Goal: Task Accomplishment & Management: Use online tool/utility

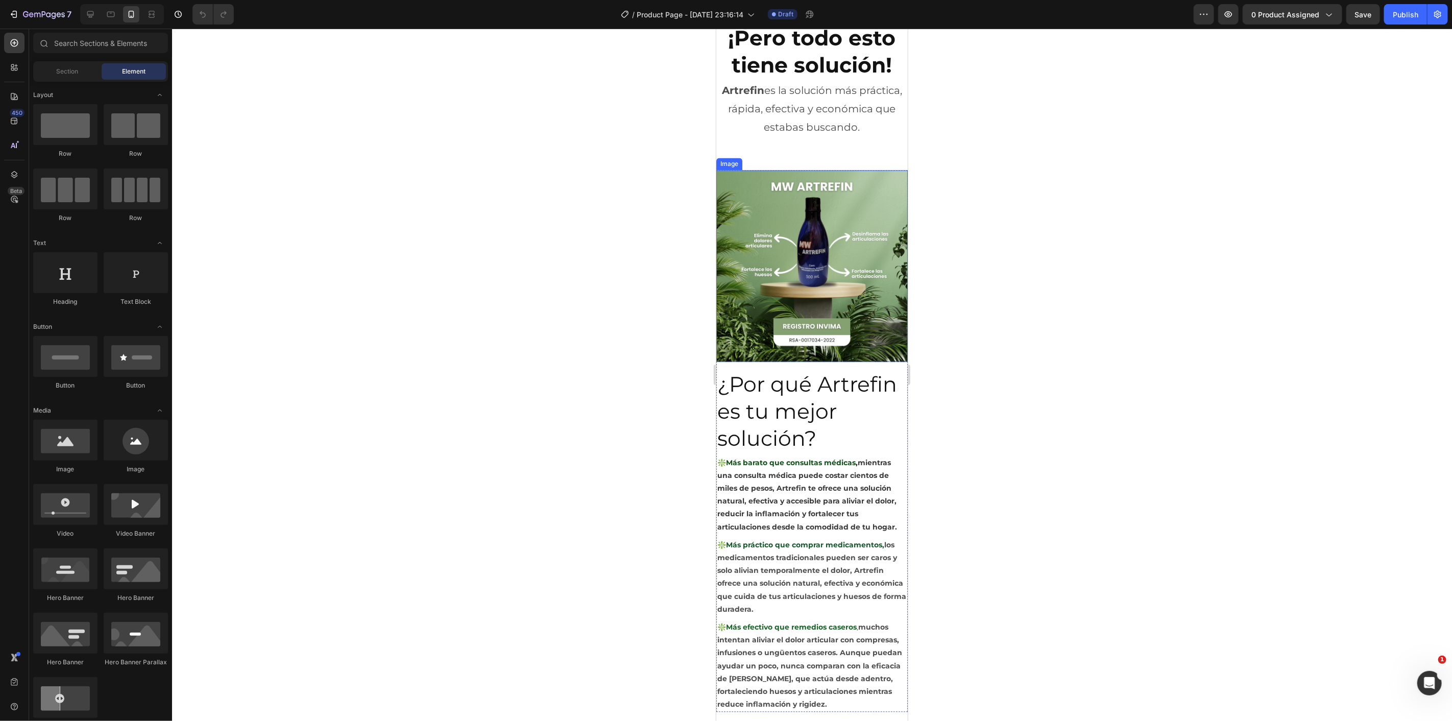
scroll to position [1915, 0]
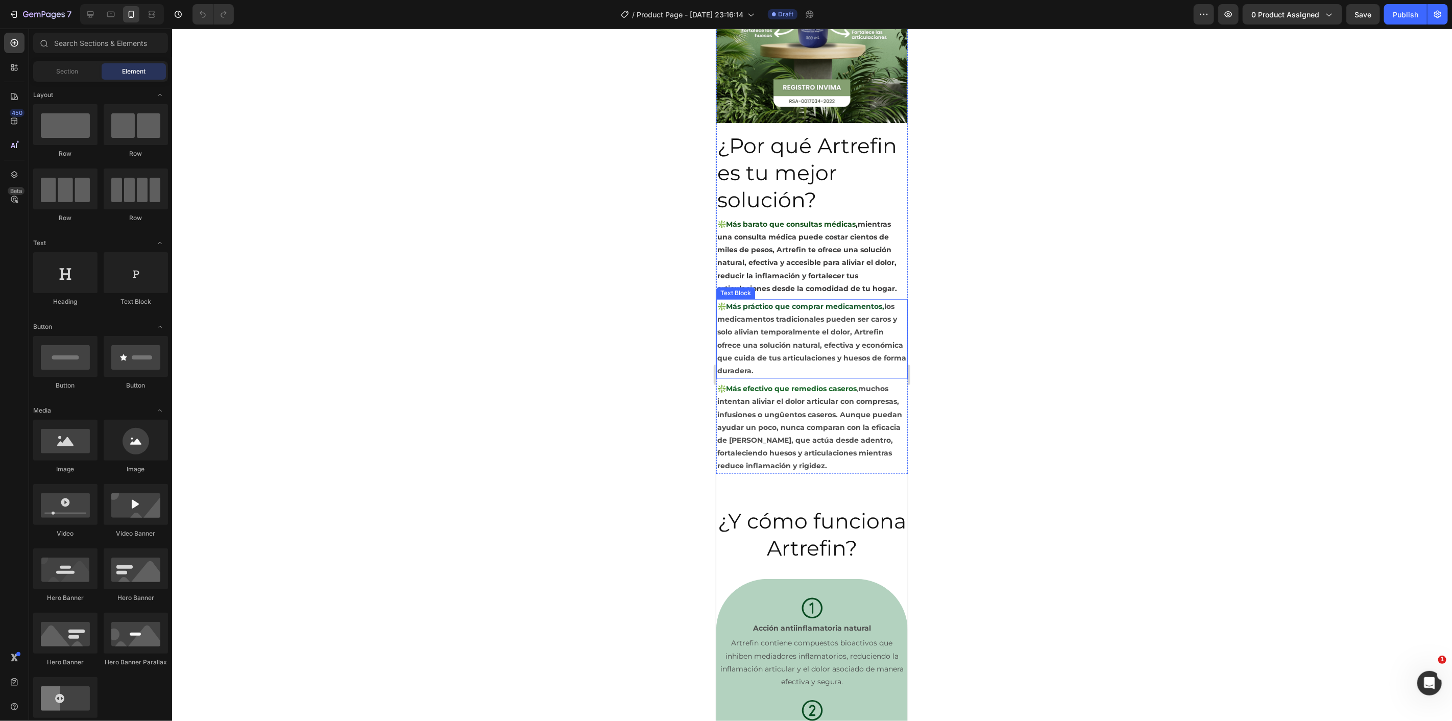
drag, startPoint x: 823, startPoint y: 352, endPoint x: 818, endPoint y: 367, distance: 16.1
click at [822, 352] on strong "los medicamentos tradicionales pueden ser caros y solo alivian temporalmente el…" at bounding box center [811, 338] width 189 height 74
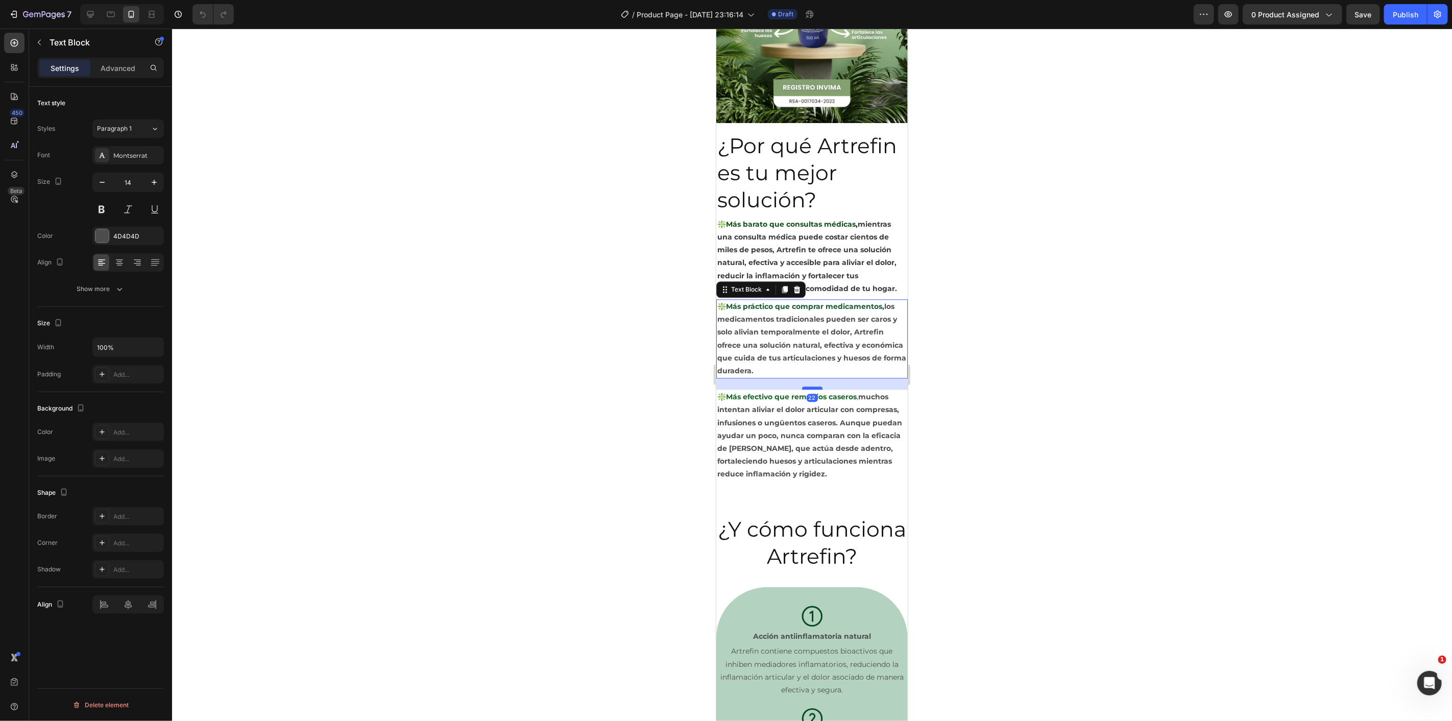
drag, startPoint x: 803, startPoint y: 371, endPoint x: 808, endPoint y: 379, distance: 9.4
click at [808, 386] on div at bounding box center [812, 387] width 20 height 3
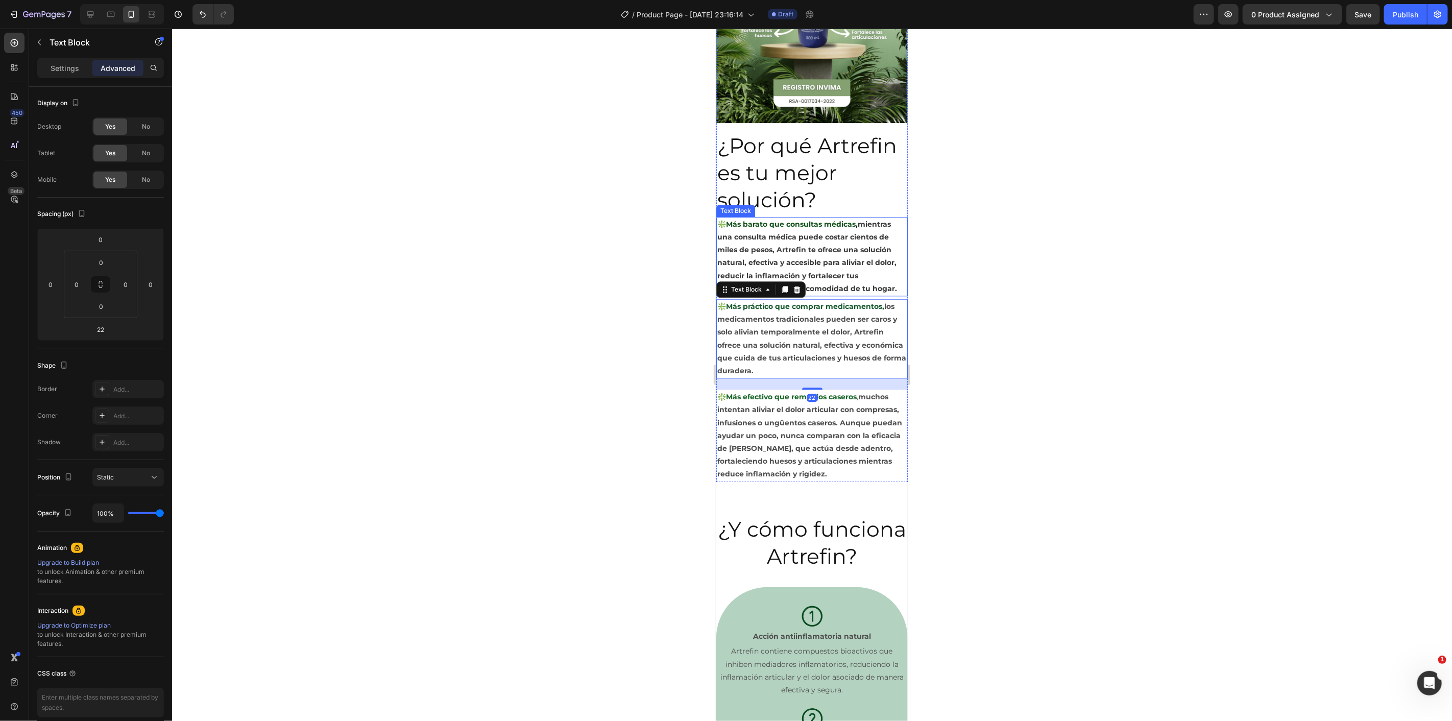
click at [851, 255] on span "mientras una consulta médica puede costar cientos de miles de pesos, Artrefin t…" at bounding box center [807, 256] width 180 height 74
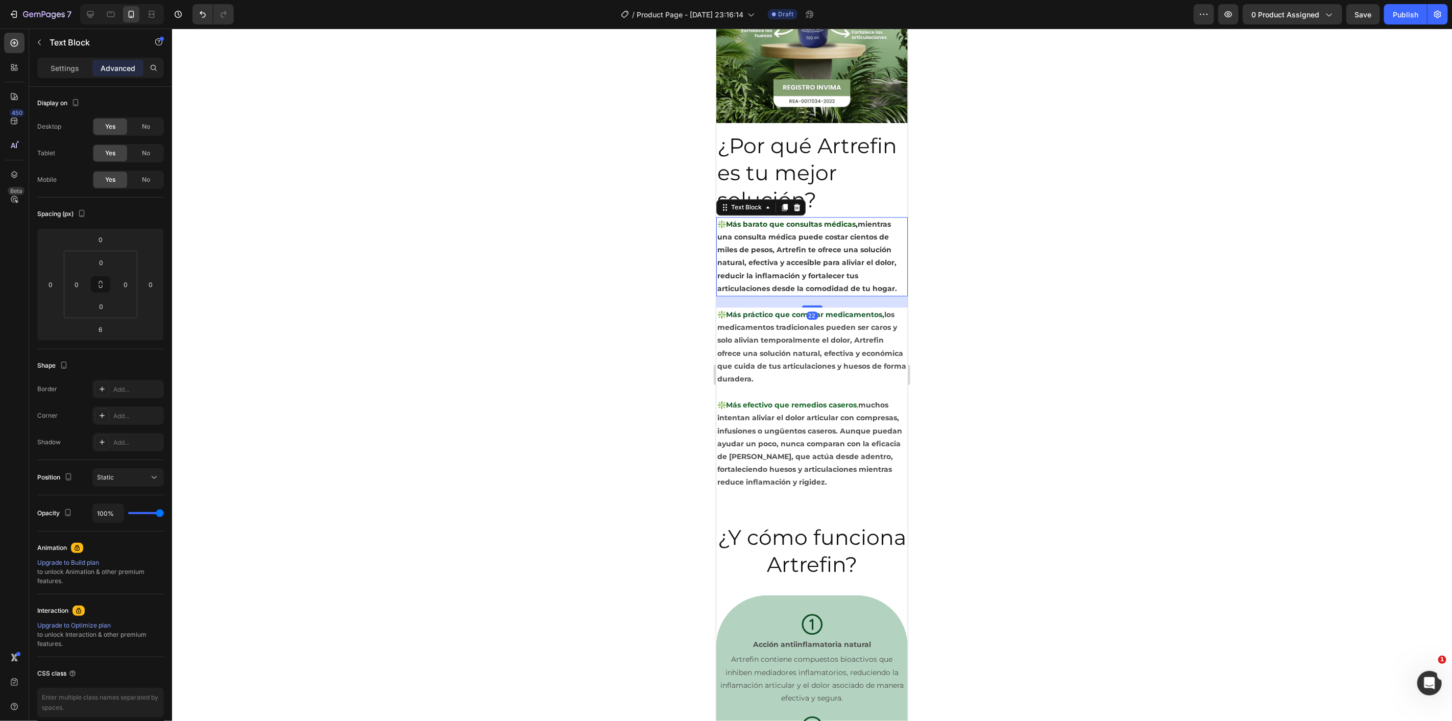
drag, startPoint x: 813, startPoint y: 288, endPoint x: 823, endPoint y: 296, distance: 12.7
click at [823, 296] on div "22" at bounding box center [811, 296] width 191 height 0
type input "22"
click at [956, 297] on div at bounding box center [812, 375] width 1280 height 692
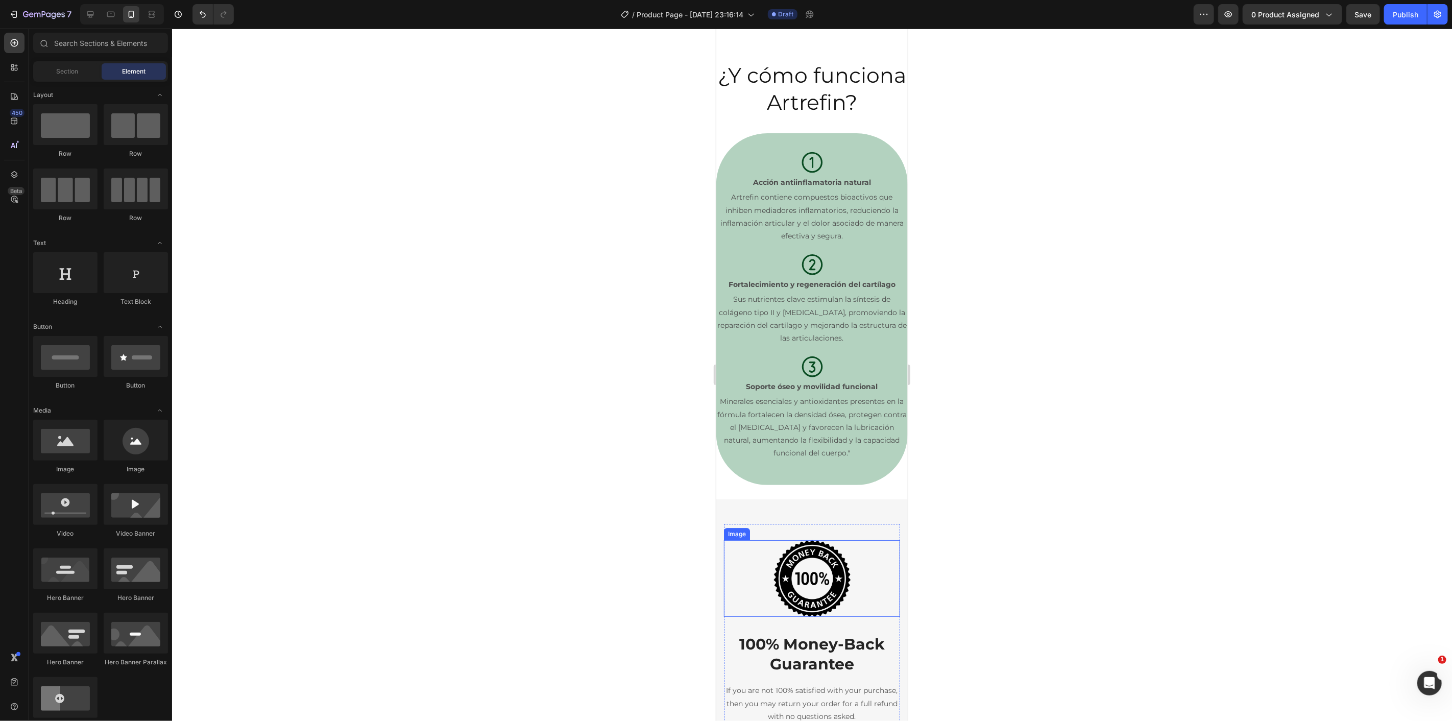
scroll to position [2426, 0]
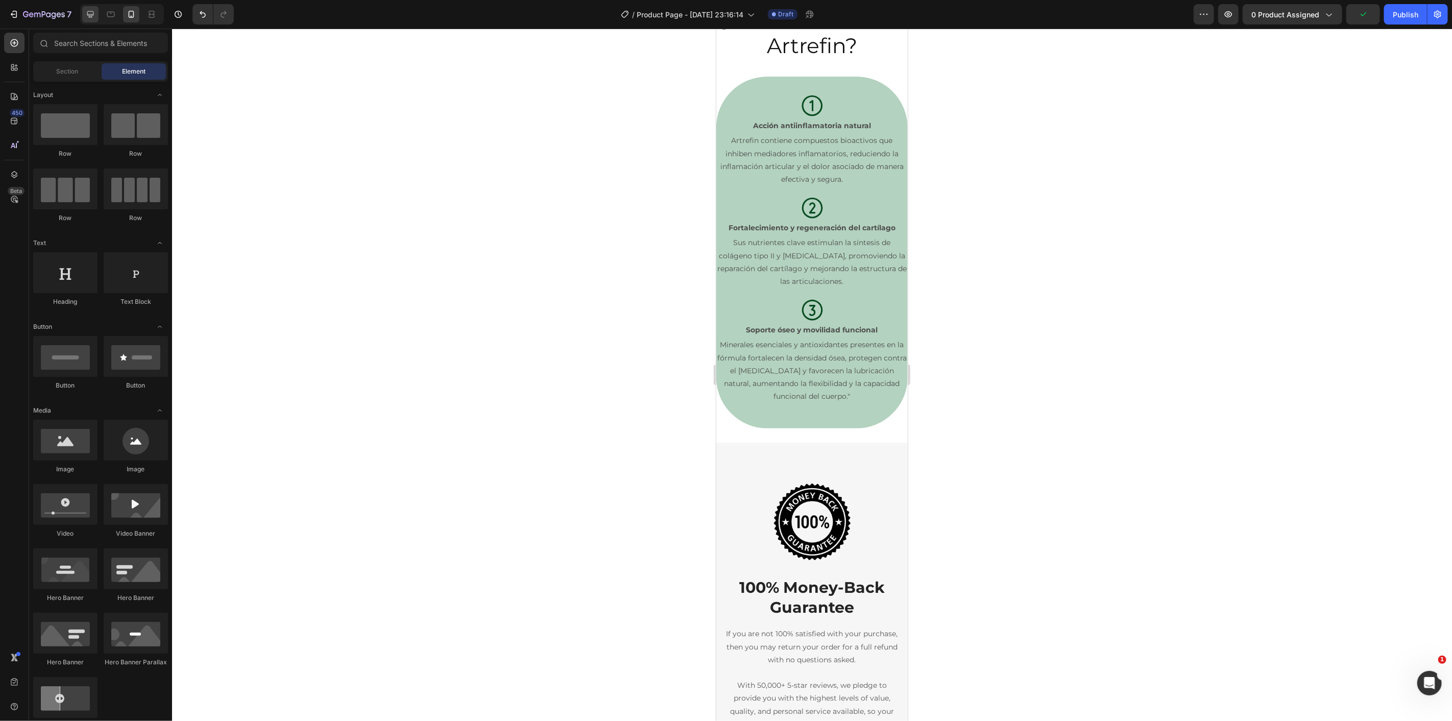
click at [92, 14] on icon at bounding box center [90, 14] width 7 height 7
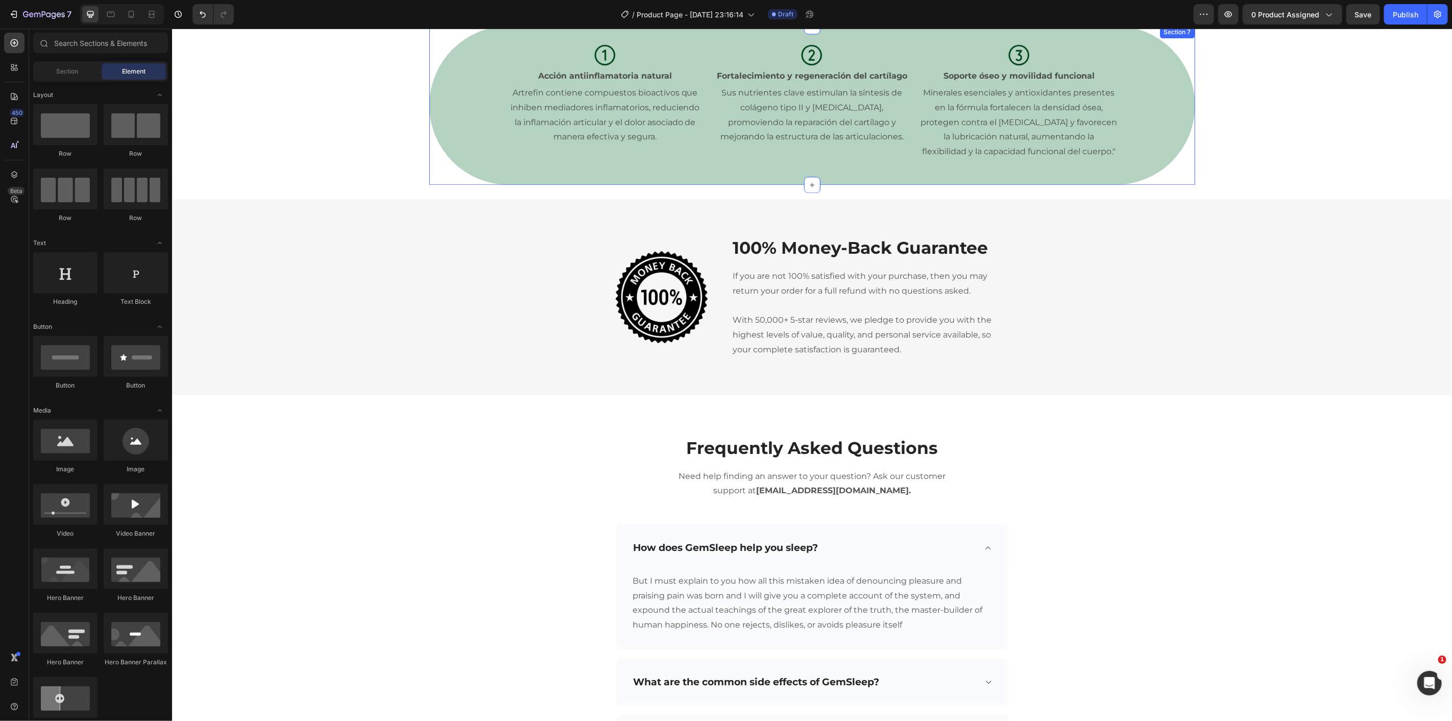
scroll to position [2086, 0]
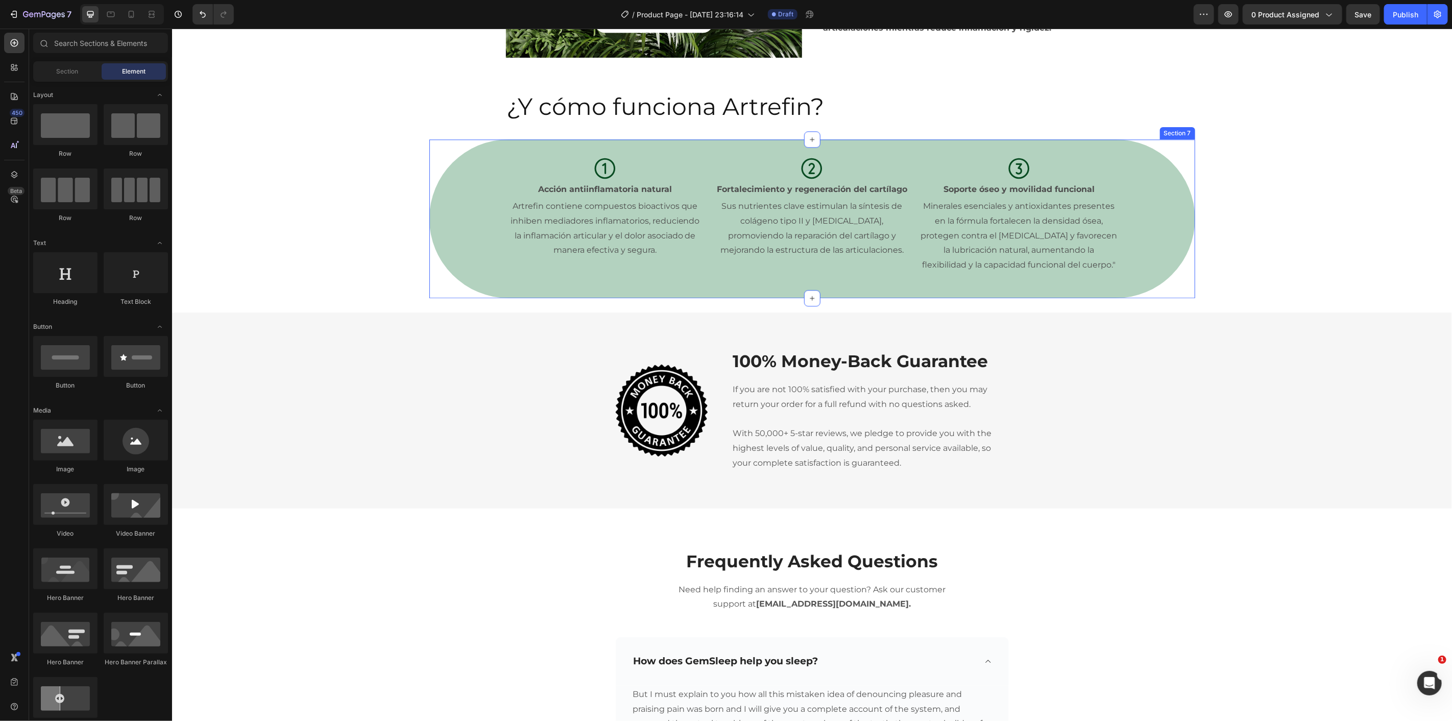
click at [466, 180] on div "Icon Acción antiinflamatoria natural Text Block Artrefin contiene compuestos bi…" at bounding box center [812, 218] width 766 height 126
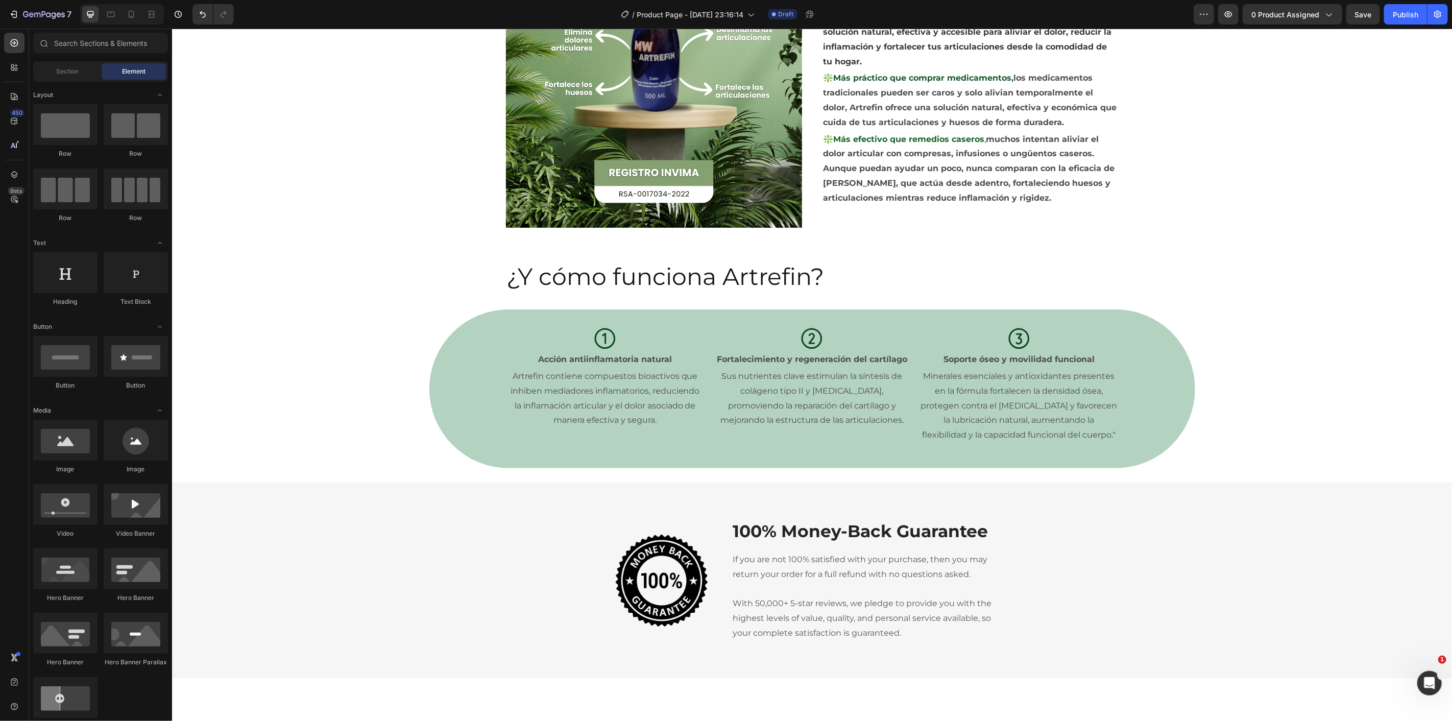
scroll to position [1632, 0]
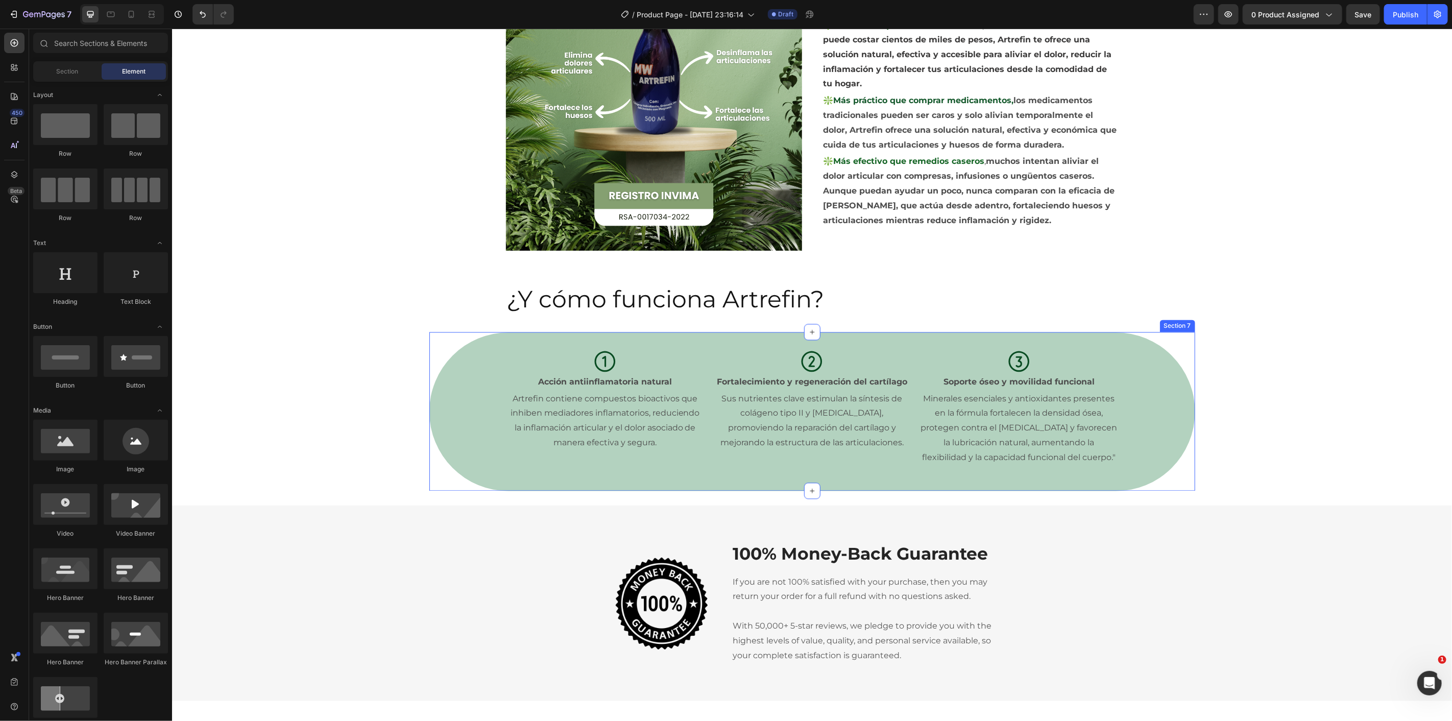
click at [457, 417] on div "Icon Acción antiinflamatoria natural Text Block Artrefin contiene compuestos bi…" at bounding box center [812, 411] width 766 height 126
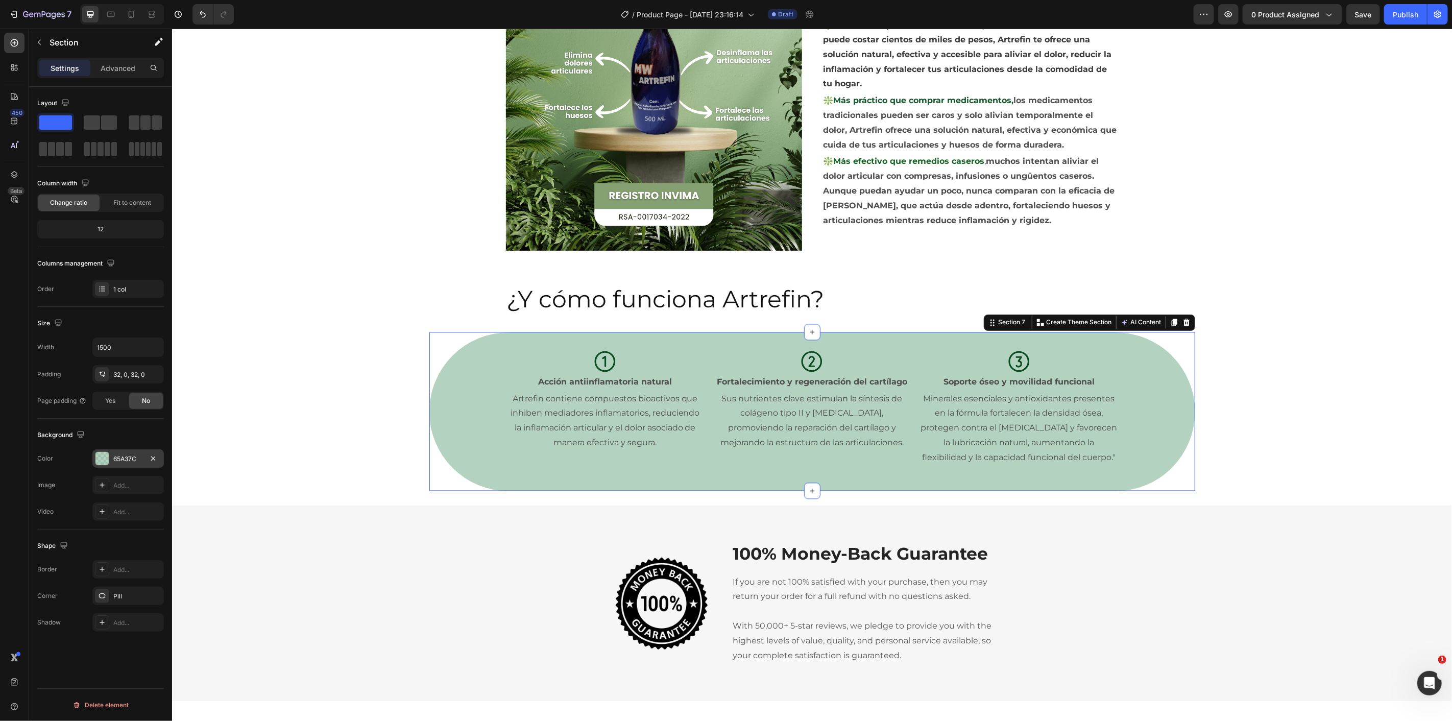
click at [102, 456] on div at bounding box center [101, 458] width 13 height 13
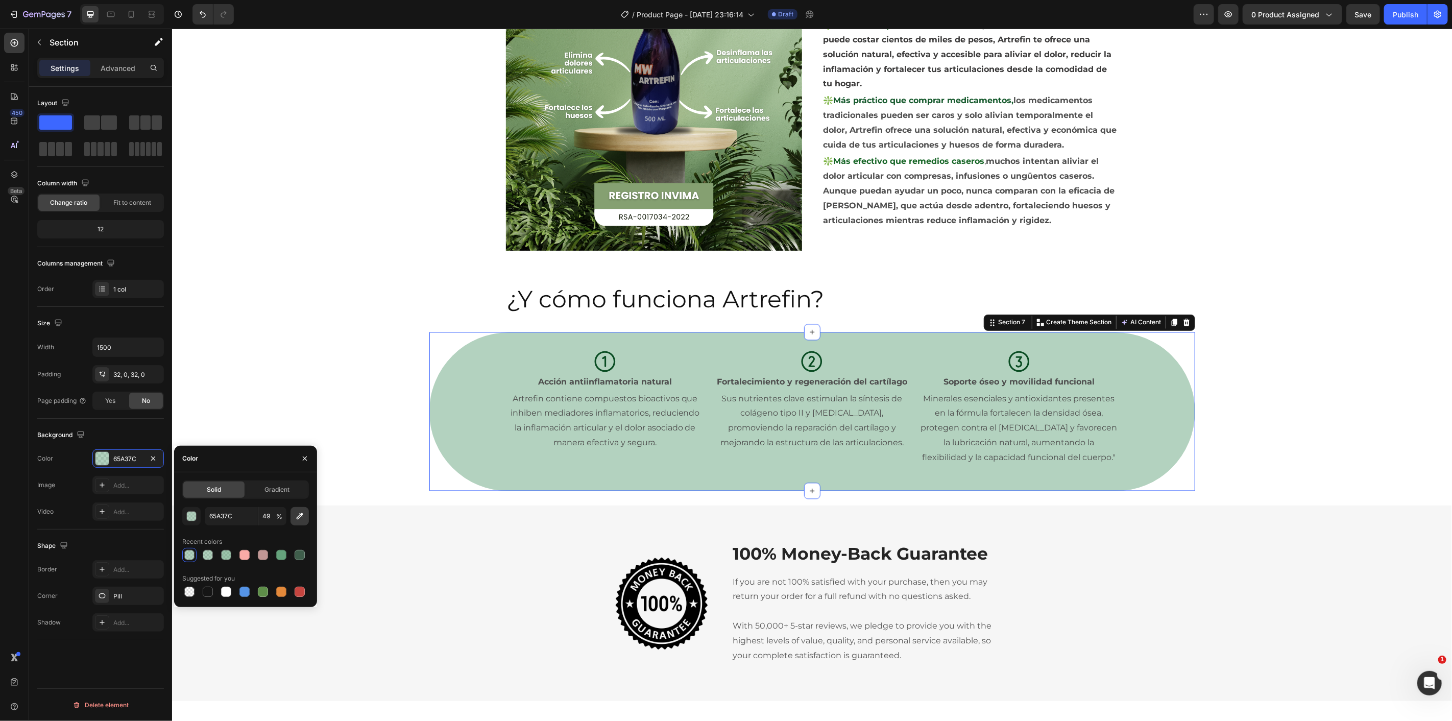
click at [300, 519] on icon "button" at bounding box center [300, 516] width 10 height 10
type input "B4D2BF"
type input "100"
click at [191, 514] on div "button" at bounding box center [192, 517] width 10 height 10
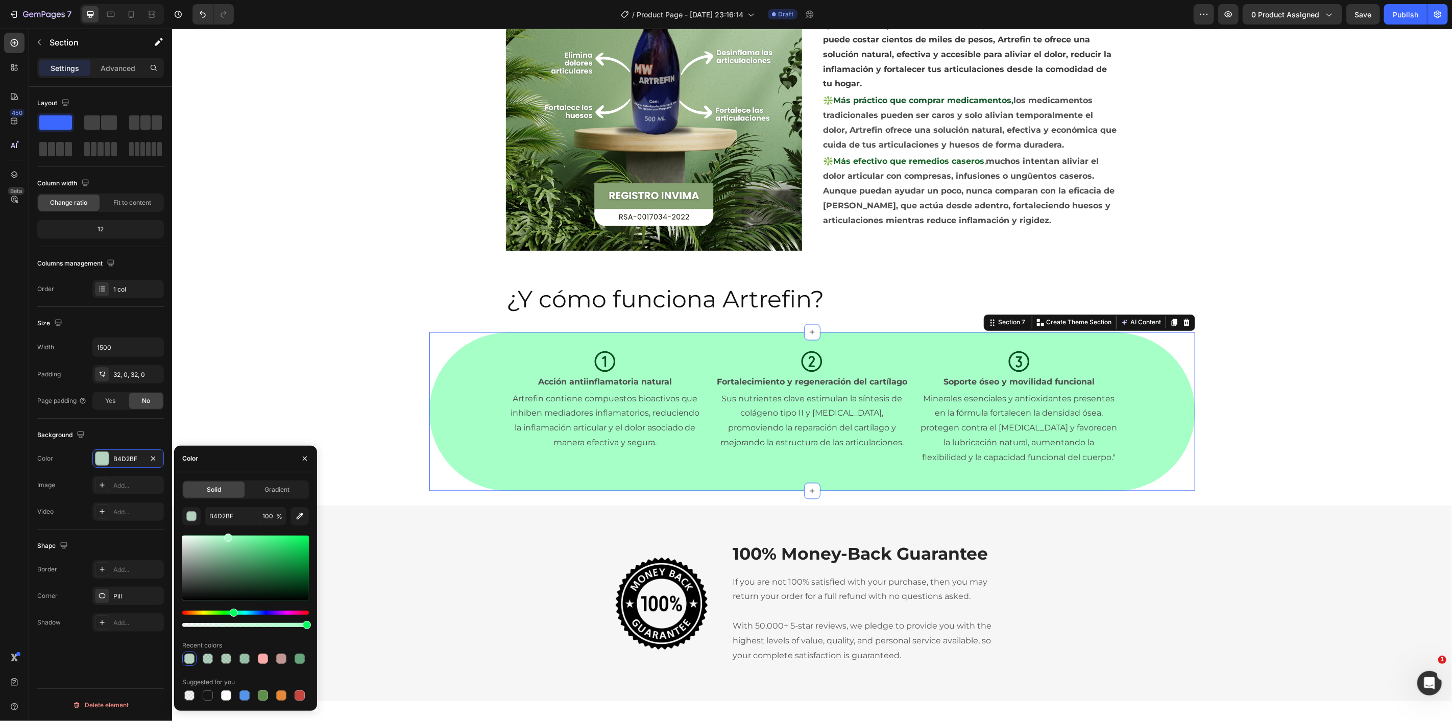
drag, startPoint x: 207, startPoint y: 553, endPoint x: 236, endPoint y: 527, distance: 38.3
click at [236, 527] on div "B4D2BF 100 % Recent colors Suggested for you" at bounding box center [245, 605] width 127 height 196
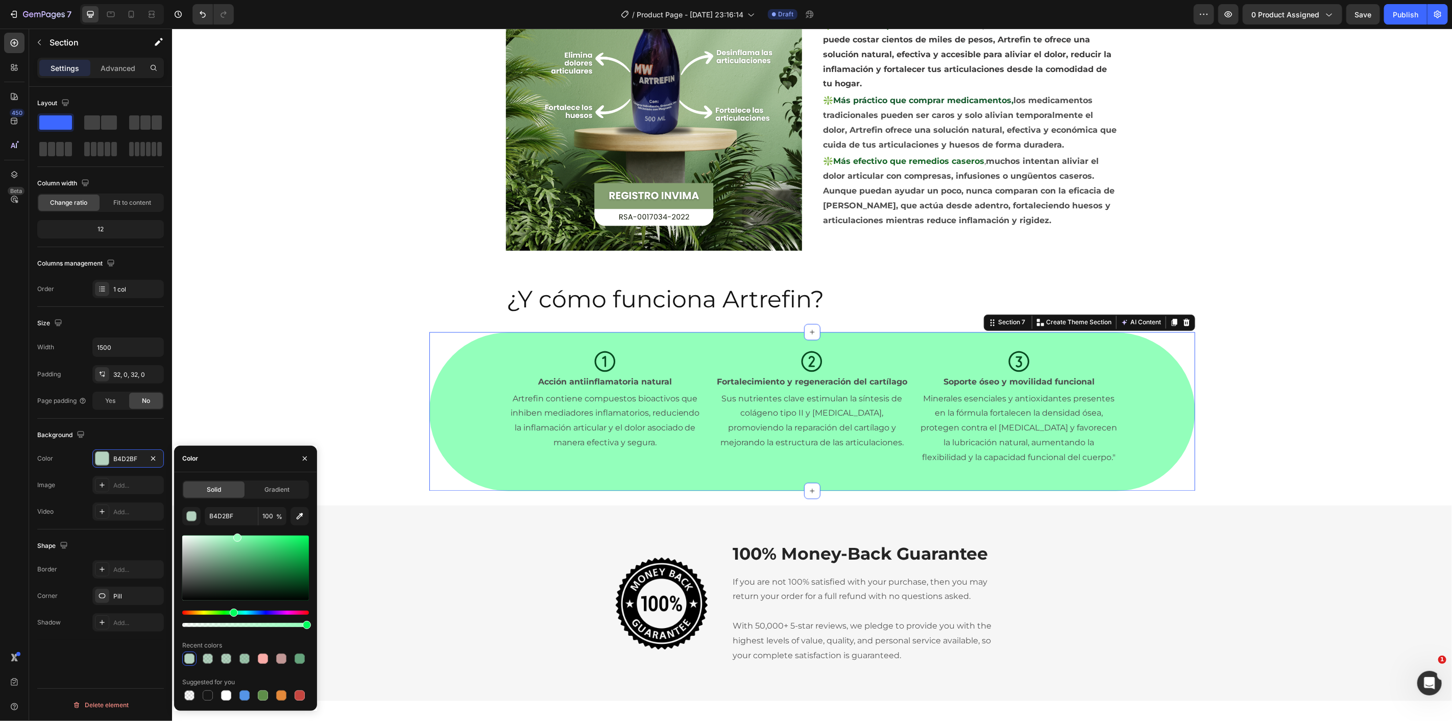
type input "93FFBB"
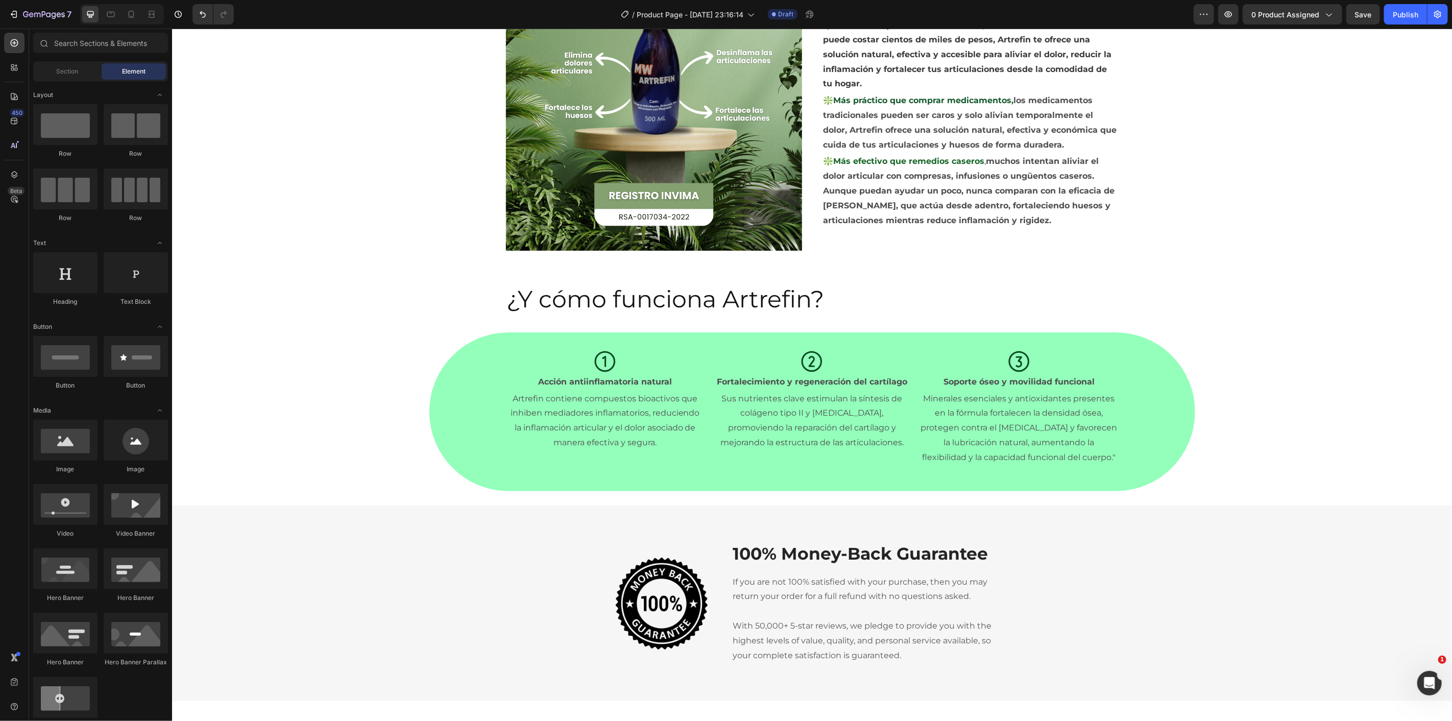
scroll to position [1405, 0]
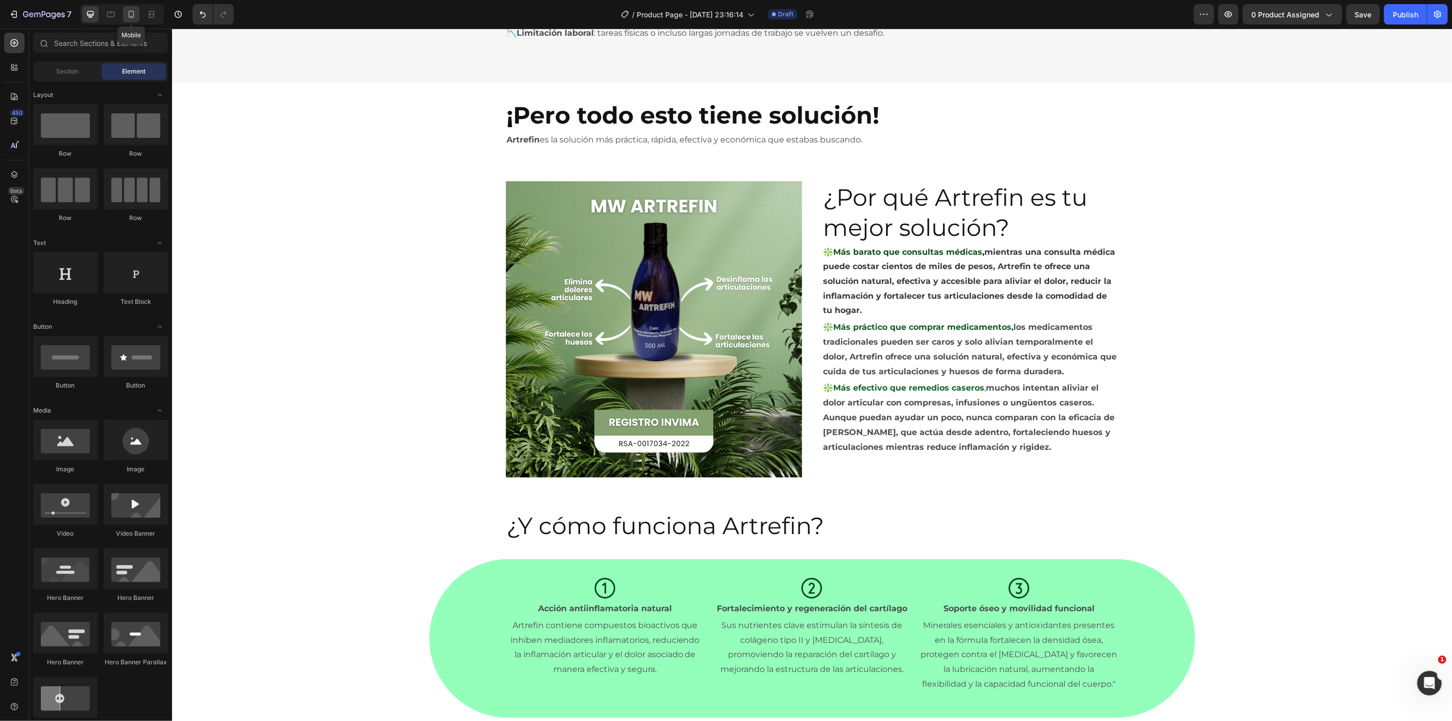
click at [126, 21] on div at bounding box center [131, 14] width 16 height 16
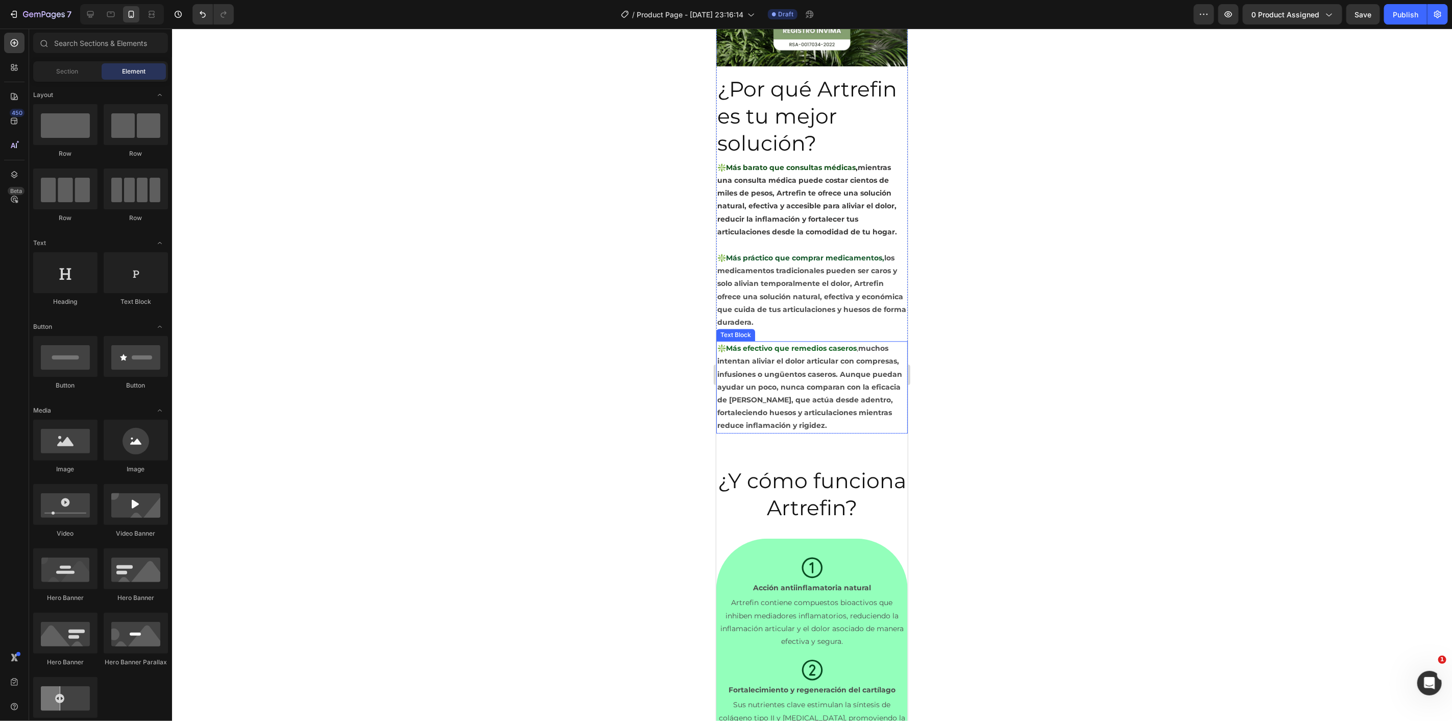
scroll to position [2369, 0]
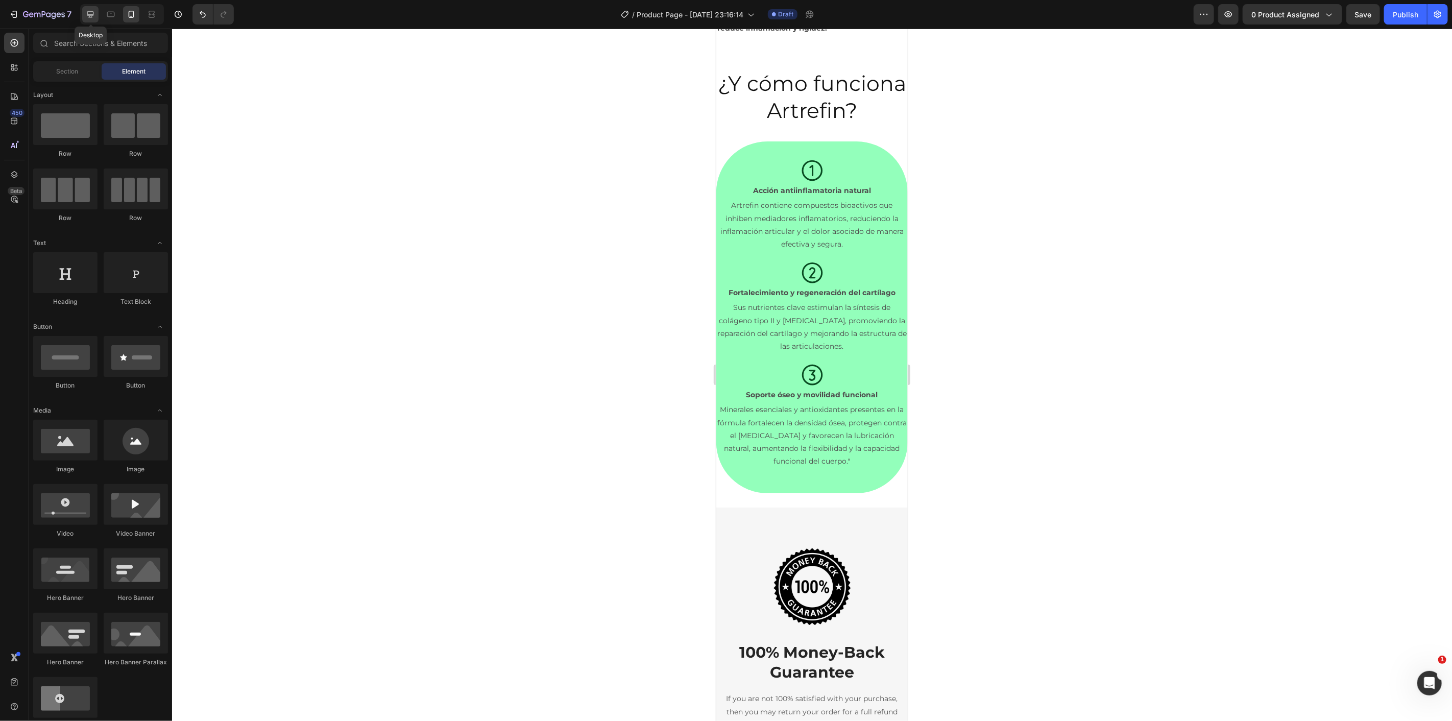
click at [93, 19] on icon at bounding box center [90, 14] width 10 height 10
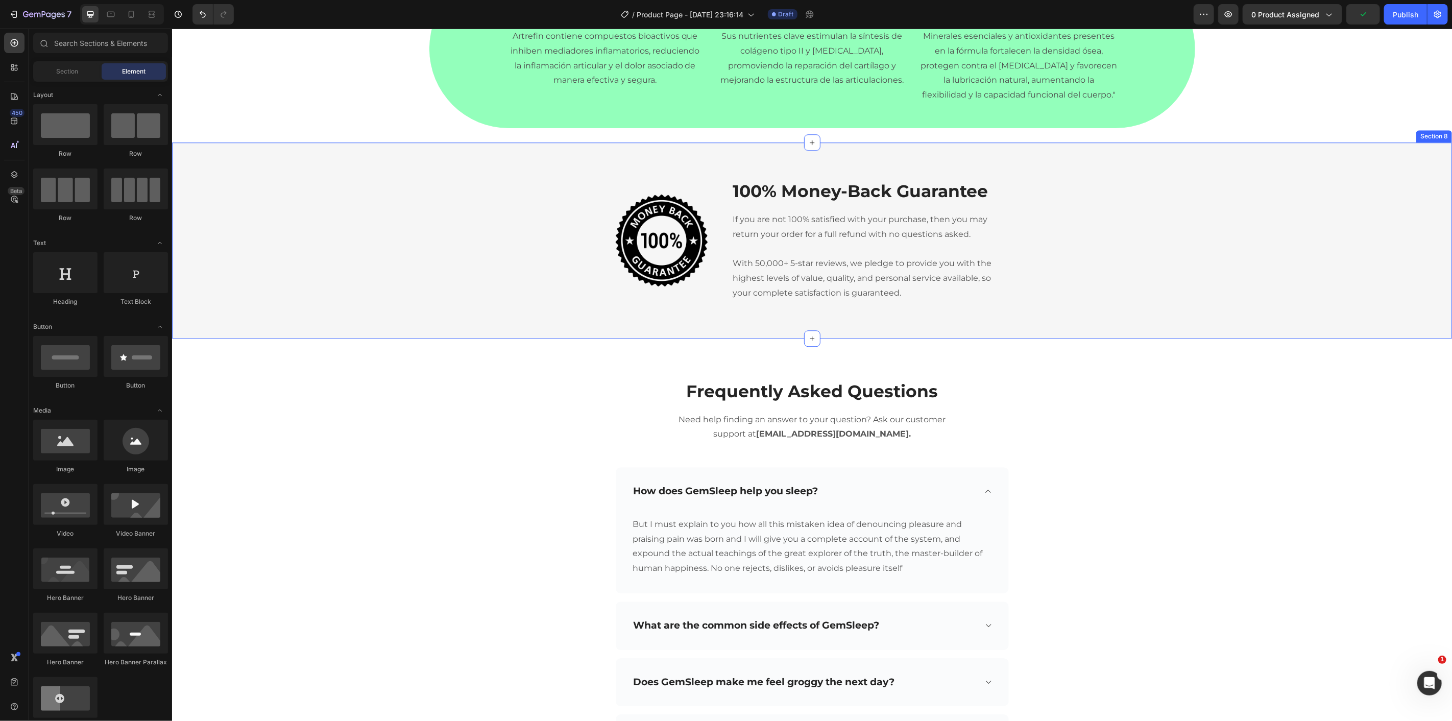
scroll to position [2029, 0]
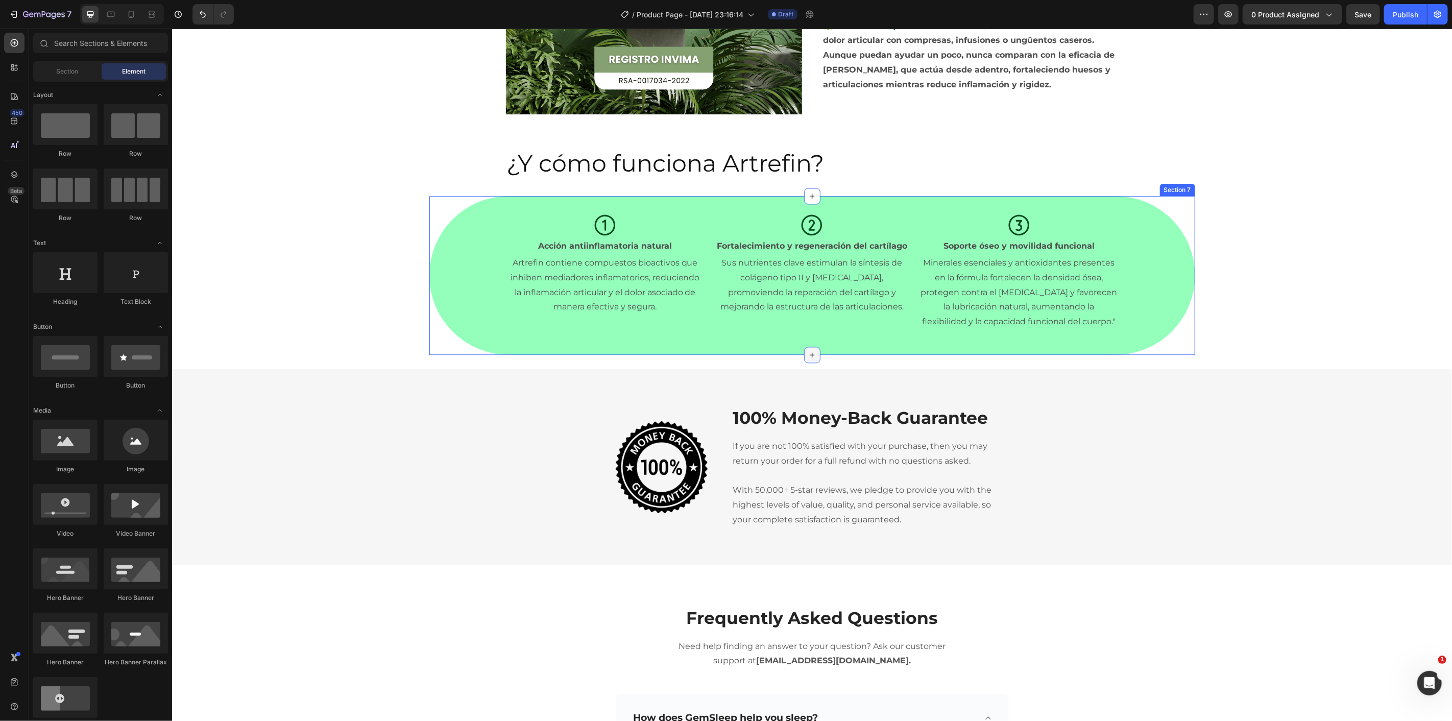
click at [808, 355] on icon at bounding box center [812, 354] width 8 height 8
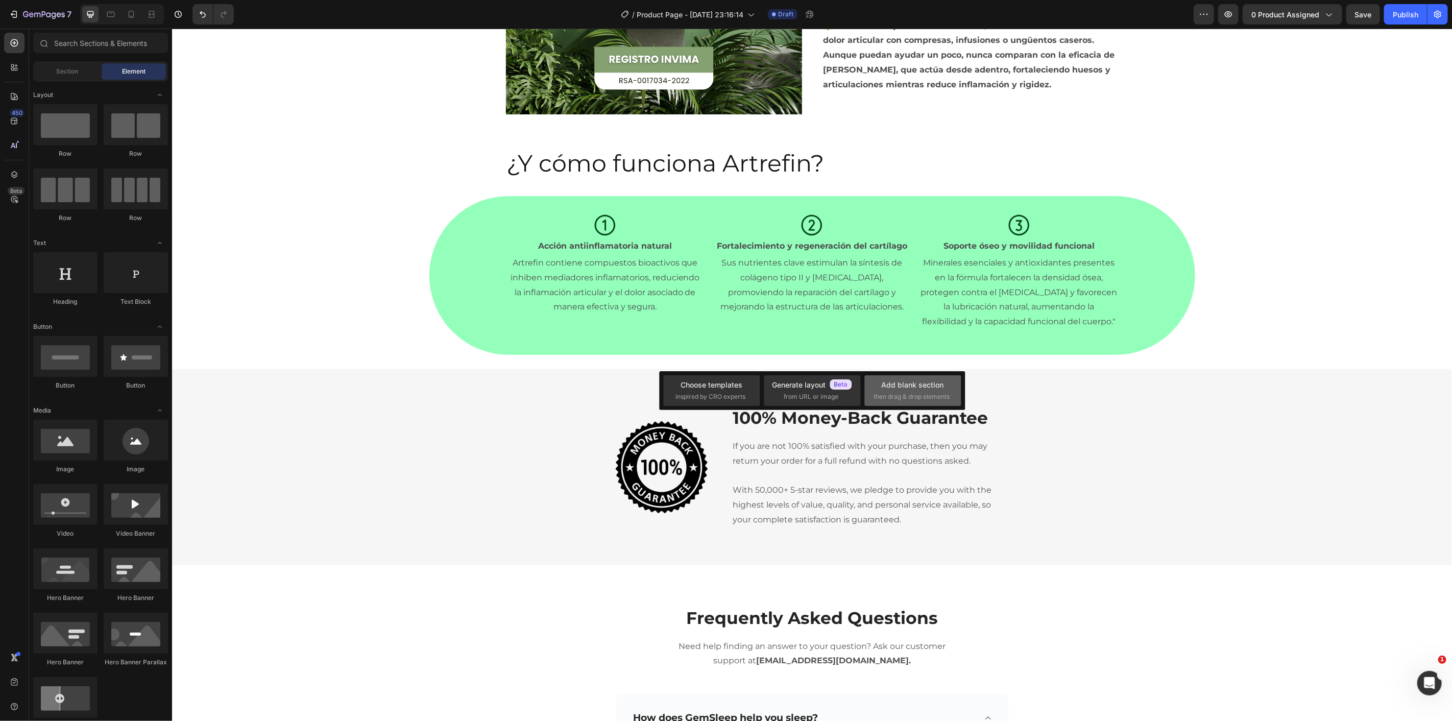
click at [905, 391] on div "Add blank section then drag & drop elements" at bounding box center [913, 390] width 78 height 22
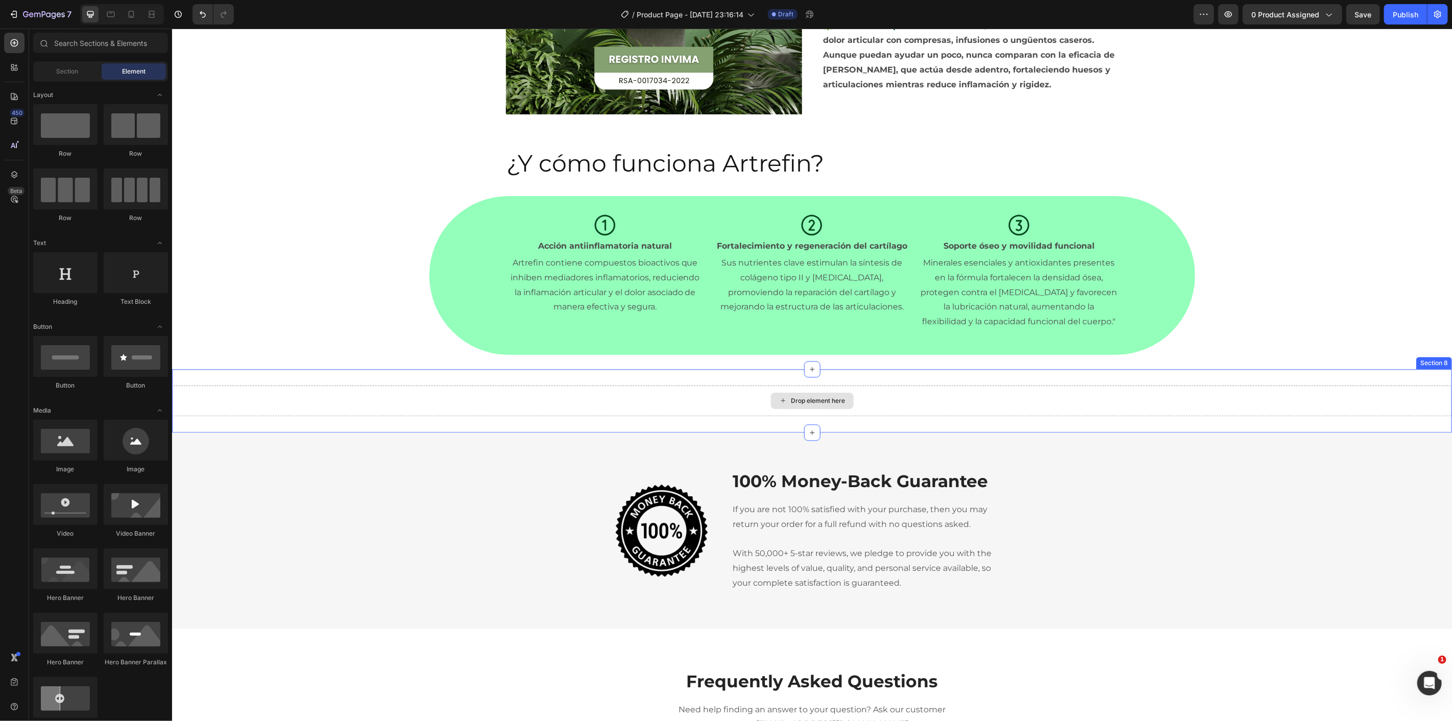
click at [806, 404] on div "Drop element here" at bounding box center [812, 400] width 83 height 16
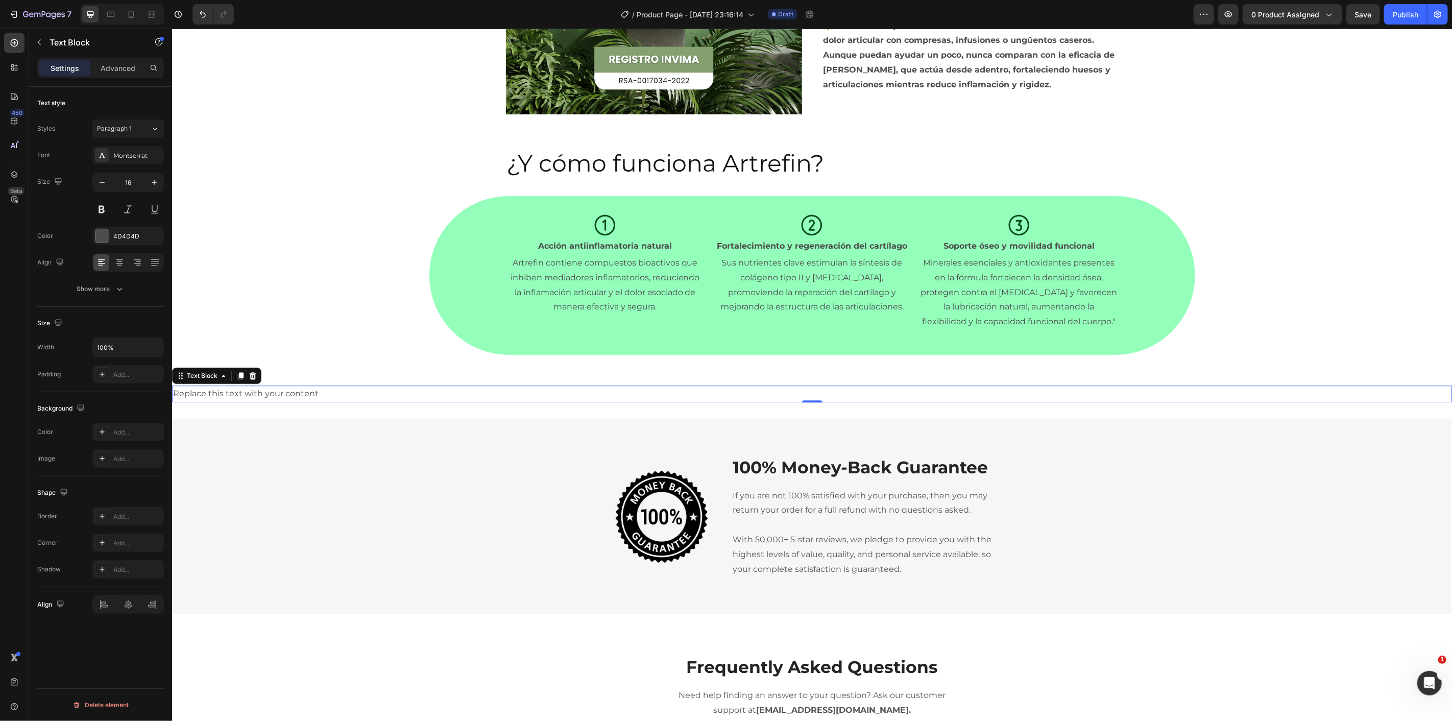
click at [271, 394] on div "Replace this text with your content" at bounding box center [812, 393] width 1280 height 17
click at [271, 394] on p "Replace this text with your content" at bounding box center [812, 393] width 1278 height 15
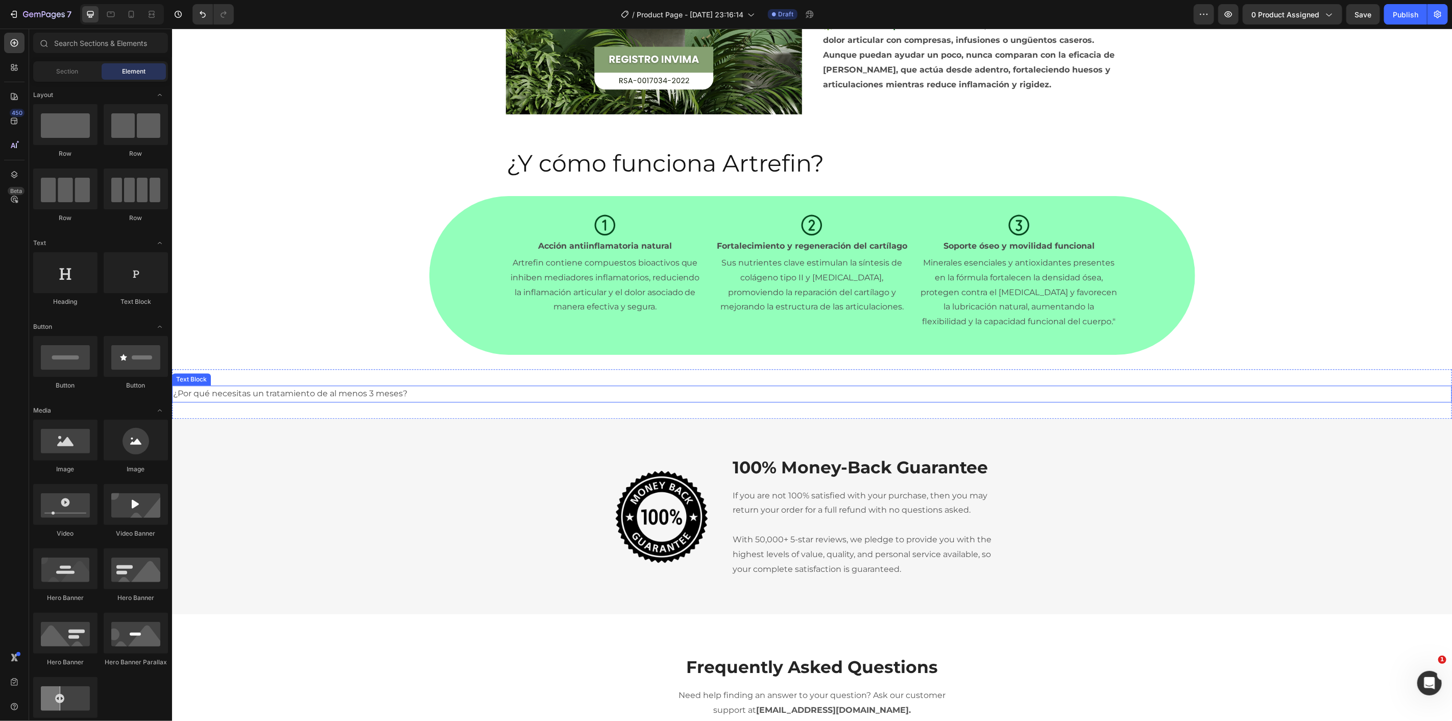
click at [433, 395] on p "¿Por qué necesitas un tratamiento de al menos 3 meses?" at bounding box center [812, 393] width 1278 height 15
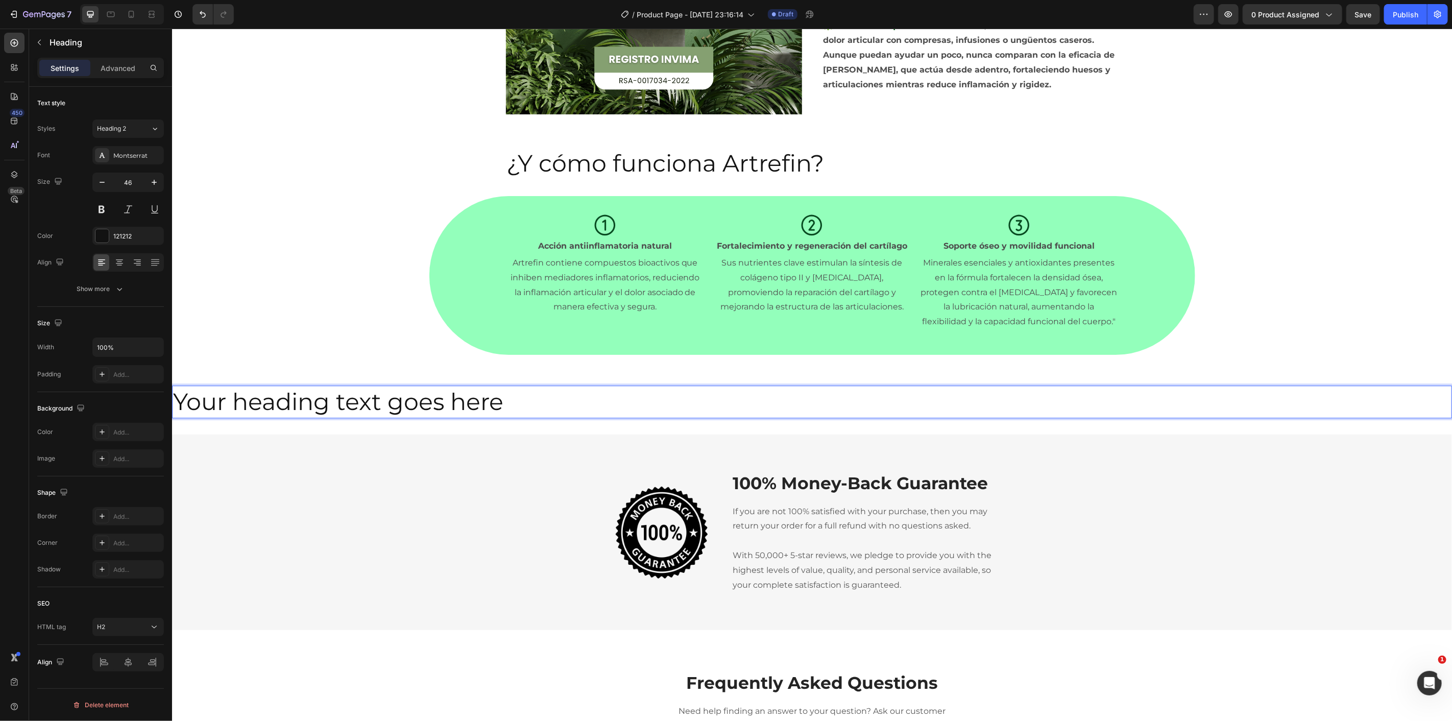
click at [593, 404] on h2 "Your heading text goes here" at bounding box center [812, 401] width 1280 height 33
click at [593, 404] on p "Your heading text goes here" at bounding box center [812, 401] width 1278 height 31
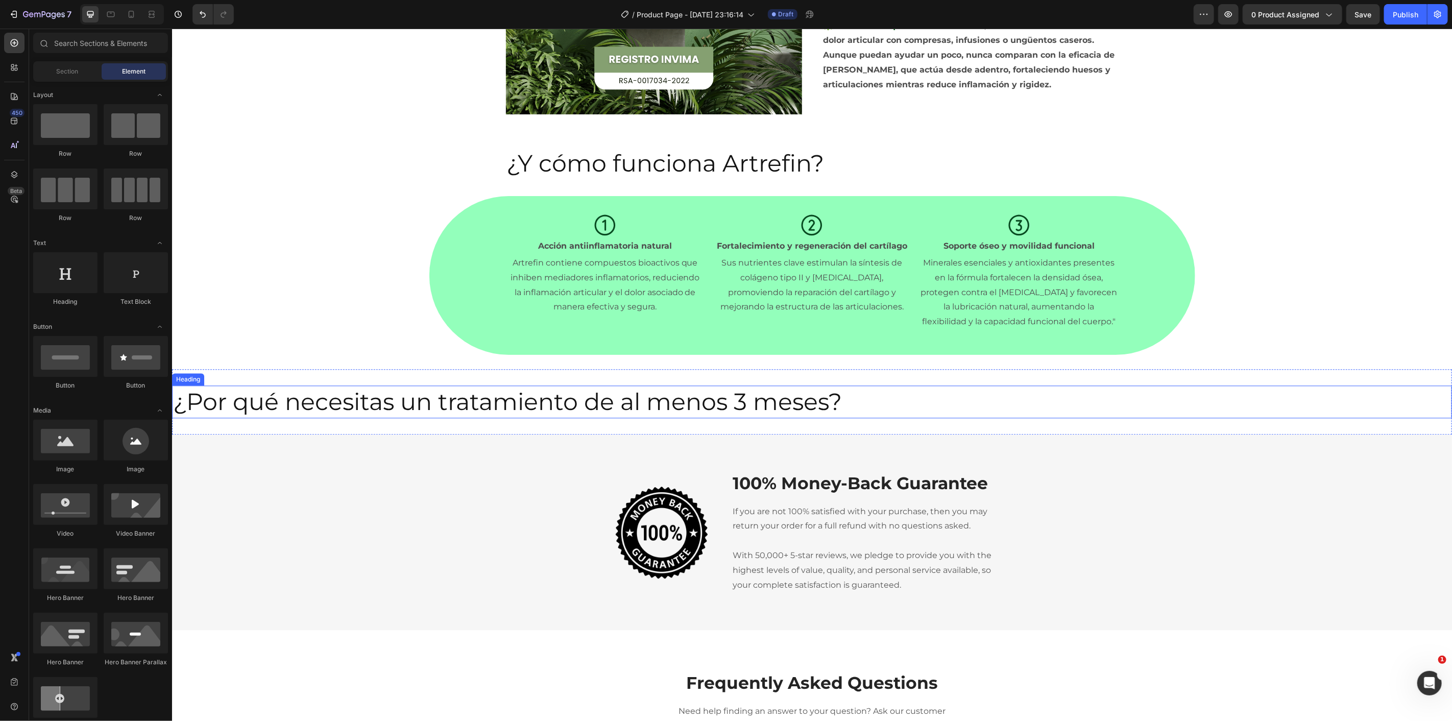
click at [394, 391] on p "¿Por qué necesitas un tratamiento de al menos 3 meses?" at bounding box center [812, 401] width 1278 height 31
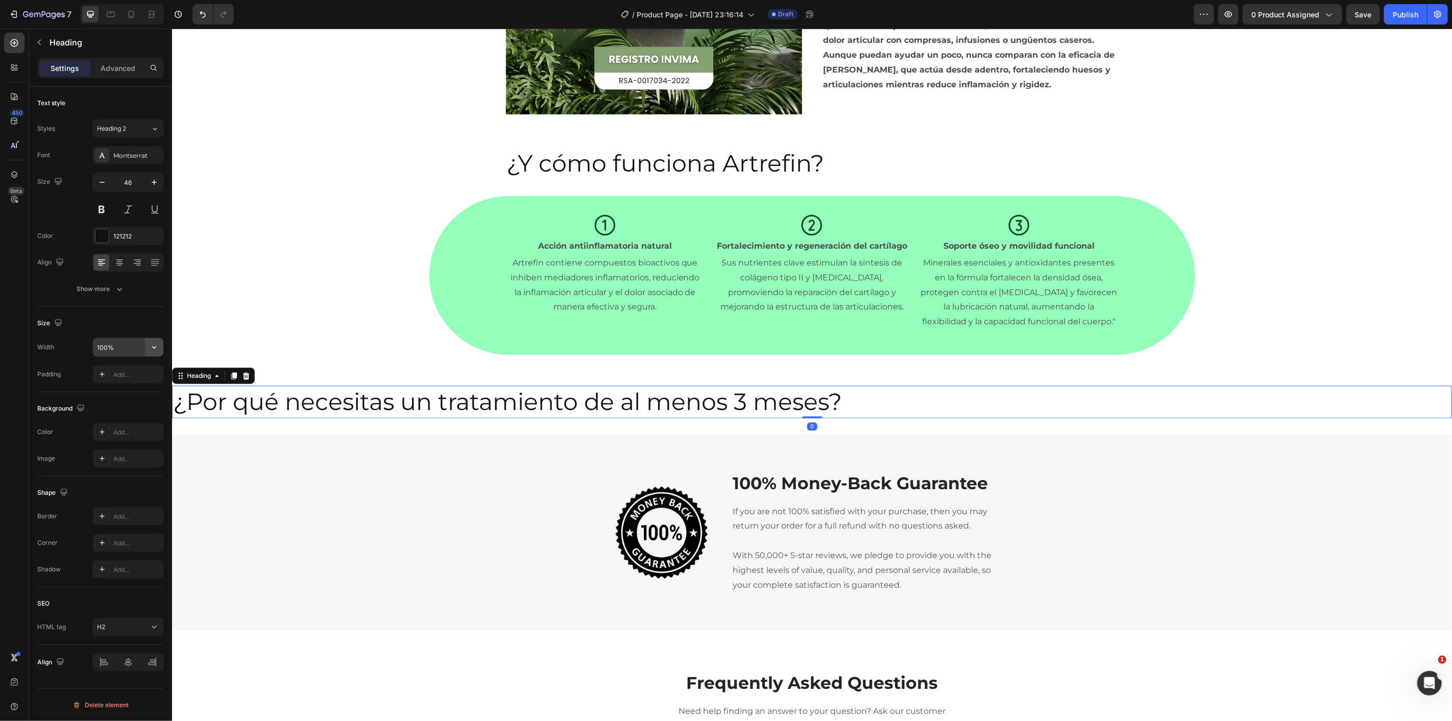
click at [157, 346] on icon "button" at bounding box center [154, 347] width 10 height 10
click at [125, 415] on p "Default 1200px" at bounding box center [126, 412] width 58 height 9
type input "1200"
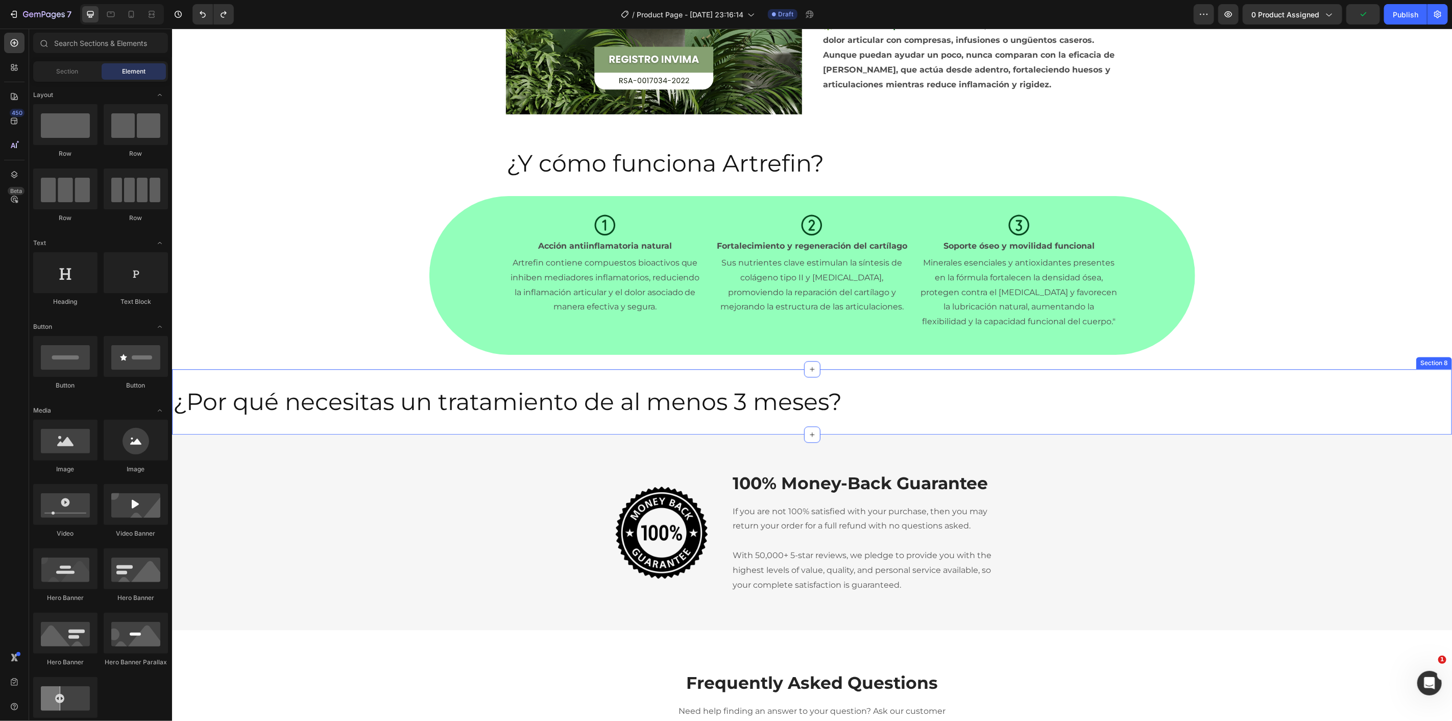
click at [494, 430] on div "¿Por qué necesitas un tratamiento de al menos 3 meses? Heading Section 8" at bounding box center [812, 401] width 1280 height 65
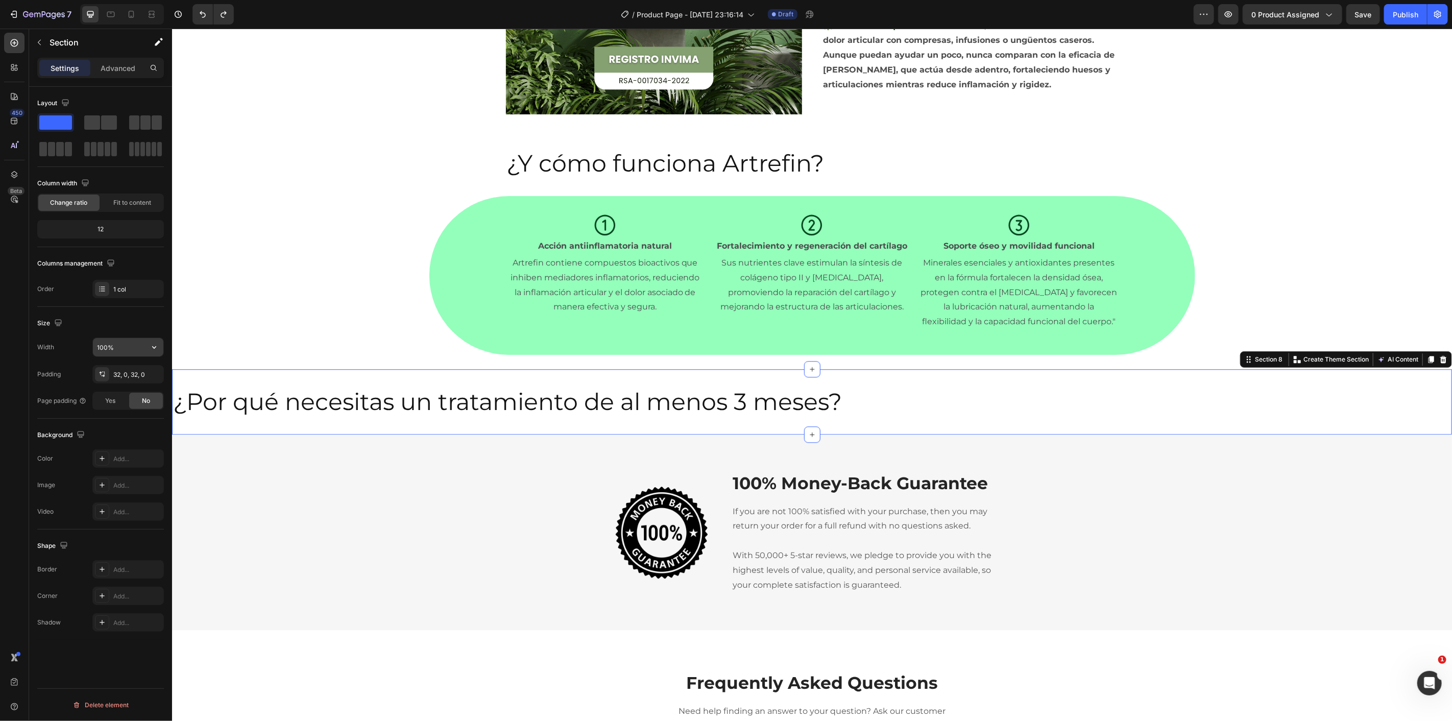
click at [131, 351] on input "100%" at bounding box center [128, 347] width 70 height 18
click at [149, 350] on icon "button" at bounding box center [154, 347] width 10 height 10
click at [132, 393] on p "Default 1200px" at bounding box center [126, 392] width 58 height 9
type input "1200"
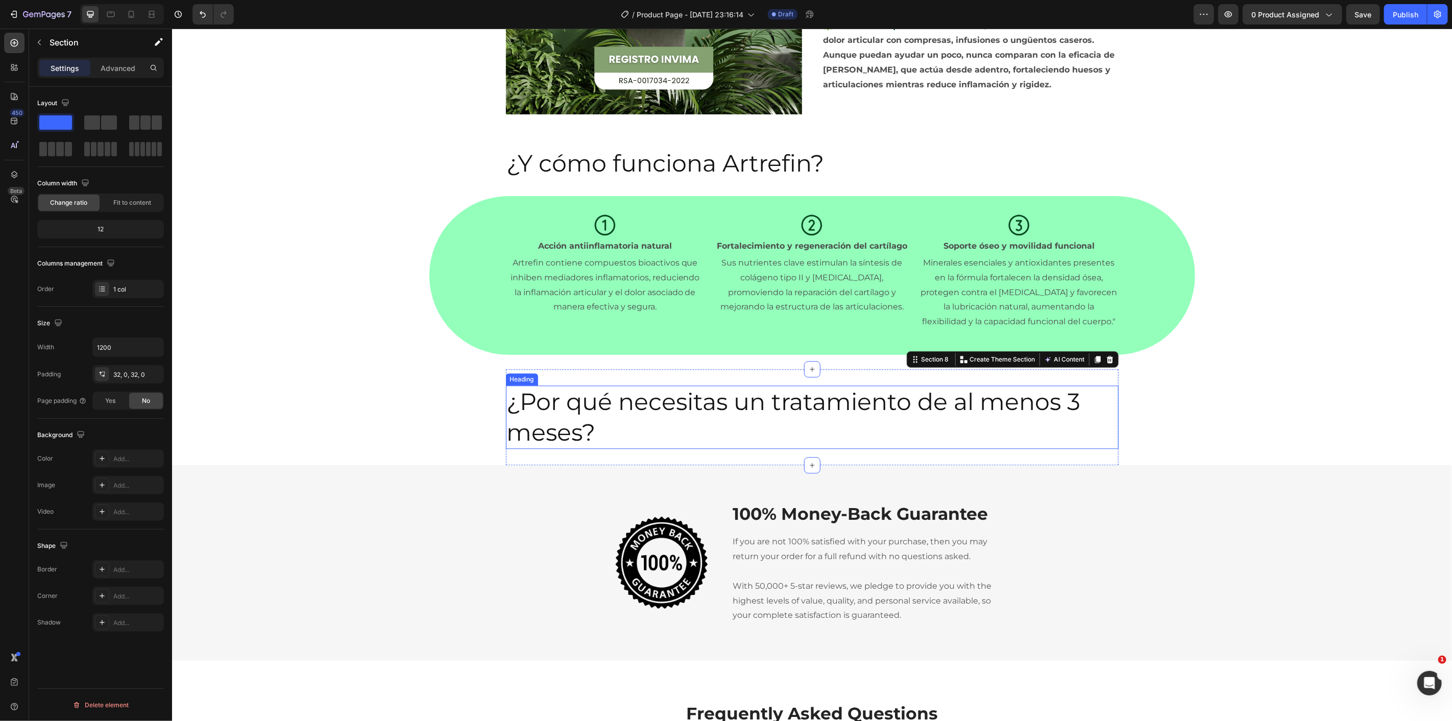
click at [680, 411] on p "¿Por qué necesitas un tratamiento de al menos 3 meses?" at bounding box center [812, 416] width 611 height 61
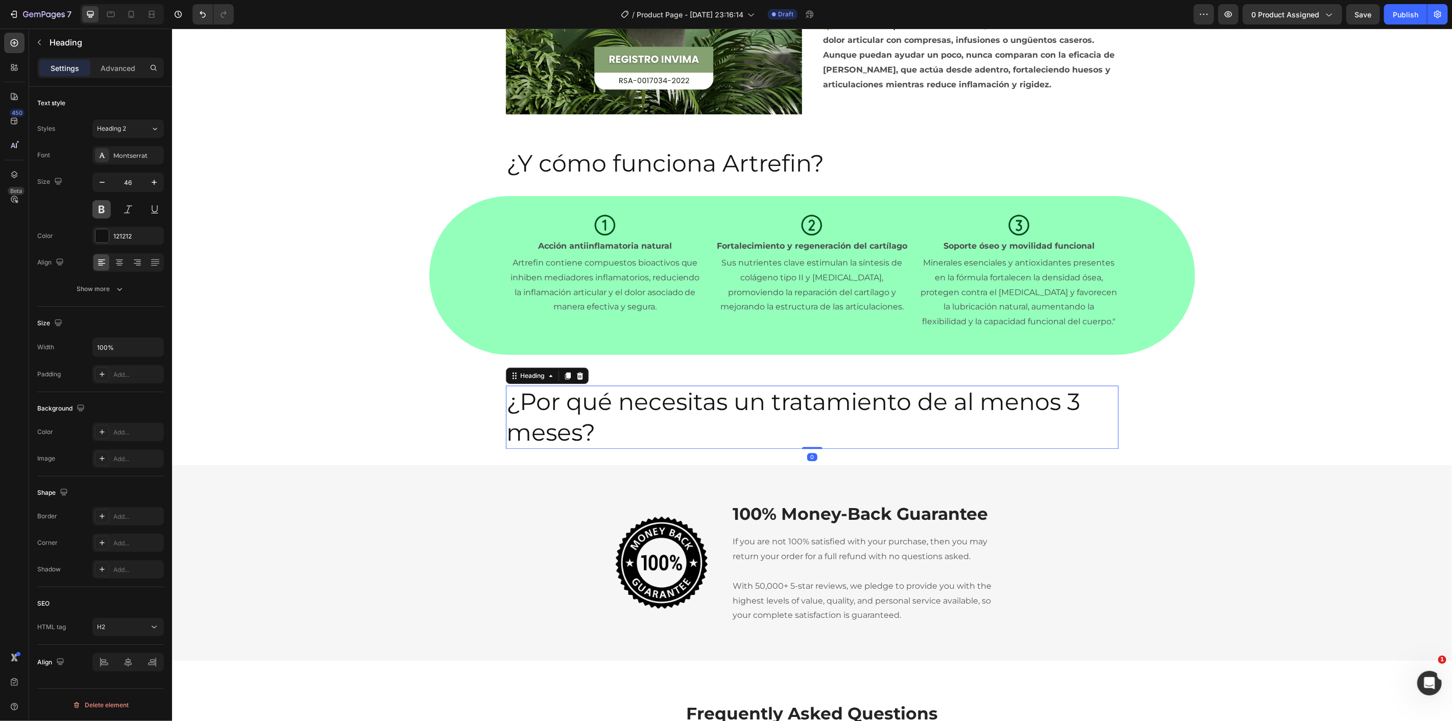
click at [105, 211] on button at bounding box center [101, 209] width 18 height 18
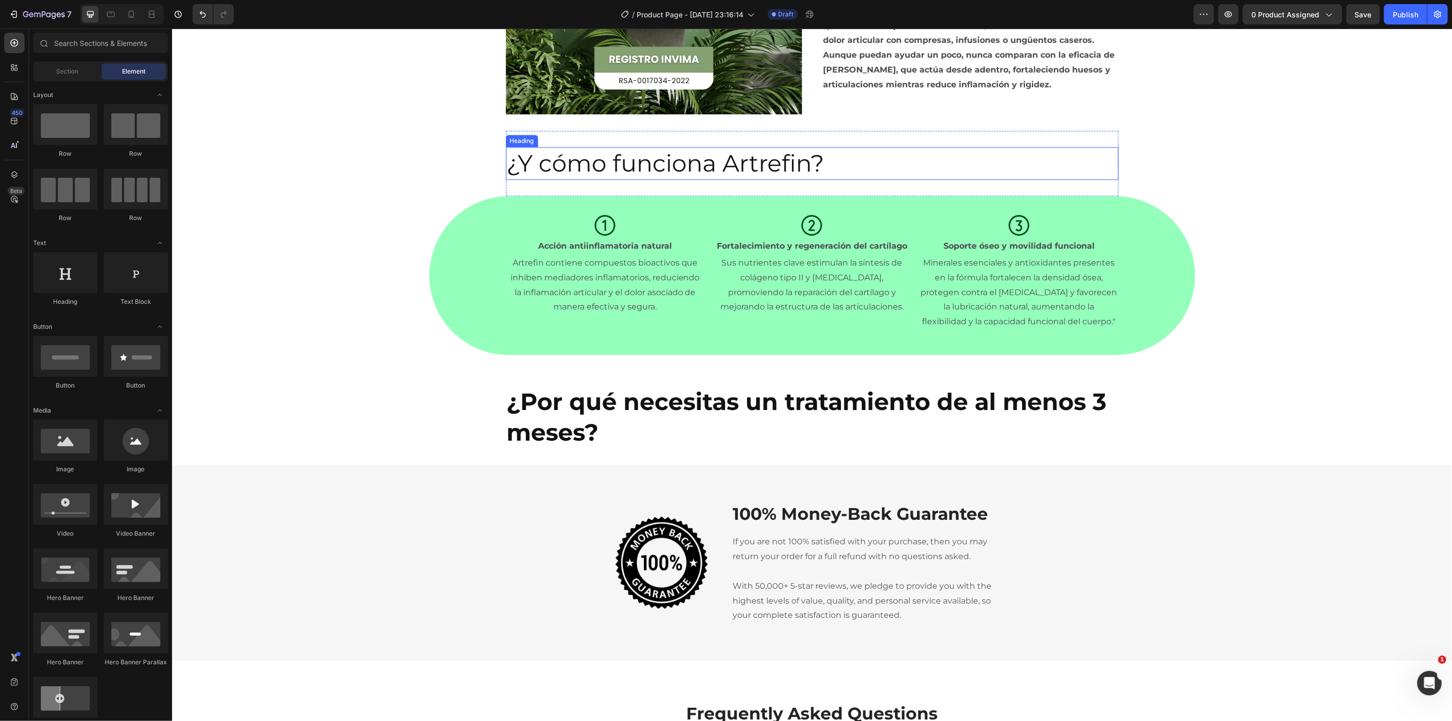
click at [663, 162] on h2 "¿Y cómo funciona Artrefin?" at bounding box center [812, 163] width 613 height 33
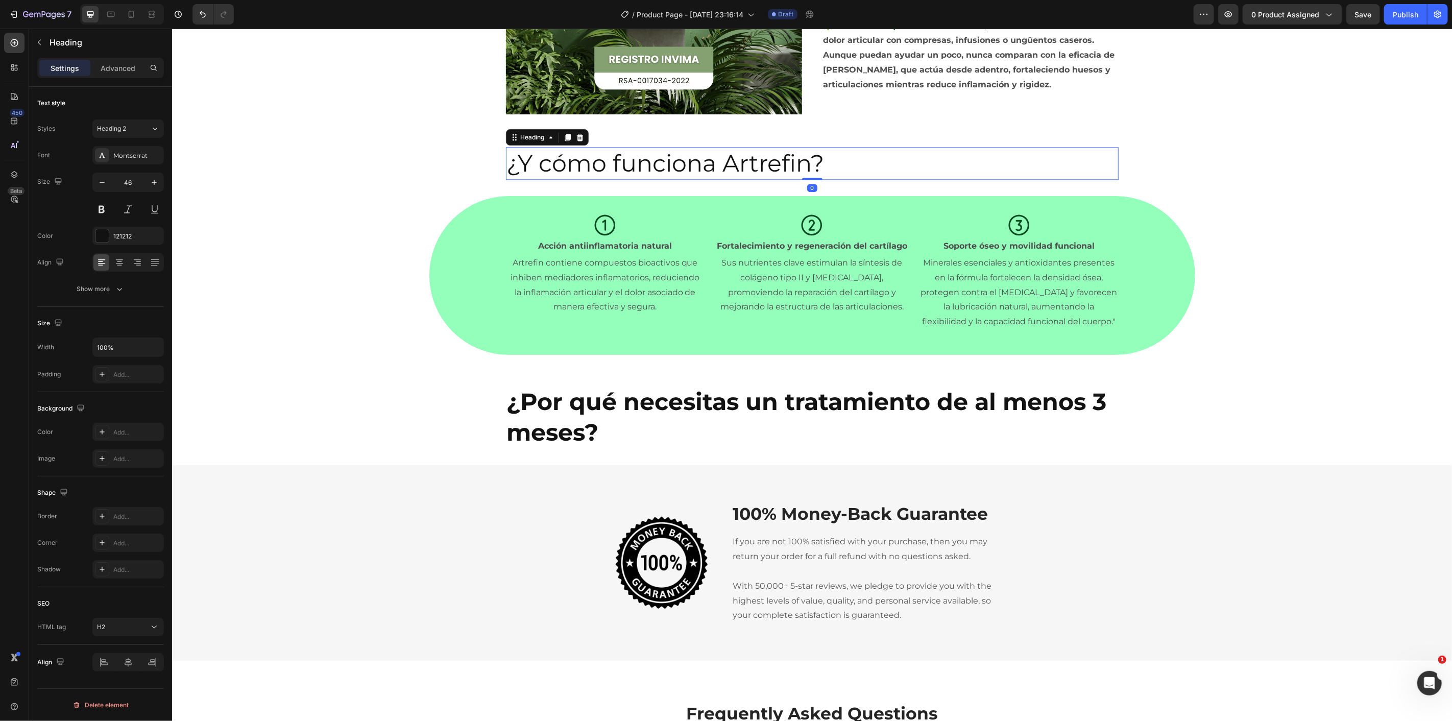
click at [103, 197] on div "46" at bounding box center [127, 196] width 71 height 46
click at [99, 207] on button at bounding box center [101, 209] width 18 height 18
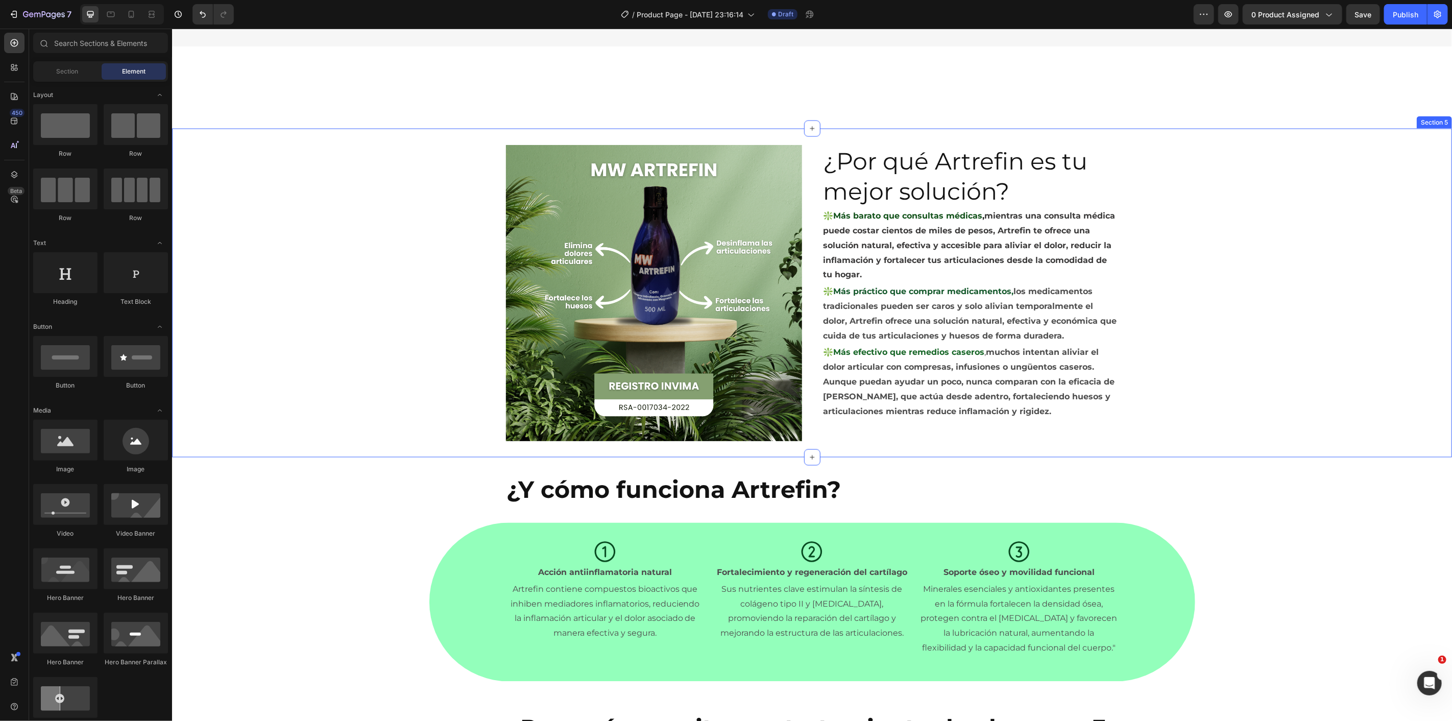
scroll to position [1475, 0]
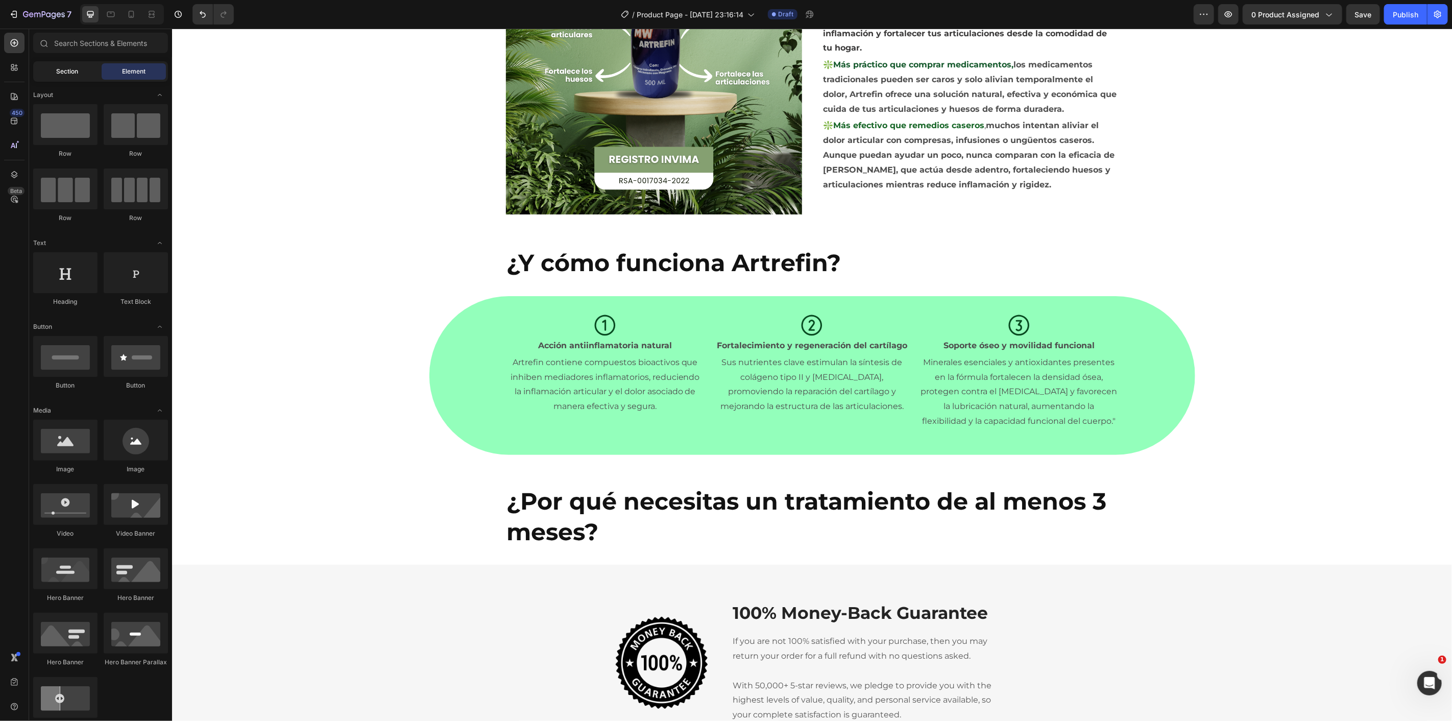
click at [50, 74] on div "Section" at bounding box center [67, 71] width 64 height 16
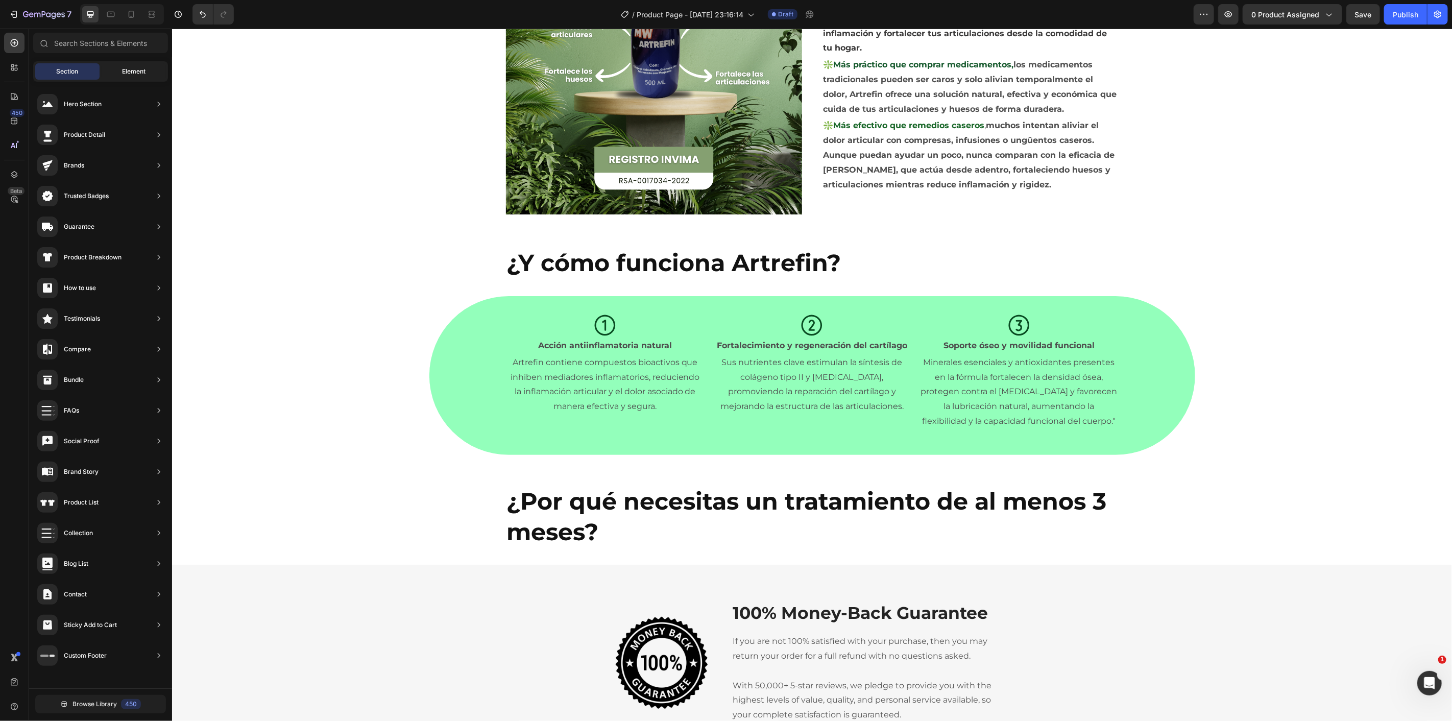
click at [109, 75] on div "Element" at bounding box center [134, 71] width 64 height 16
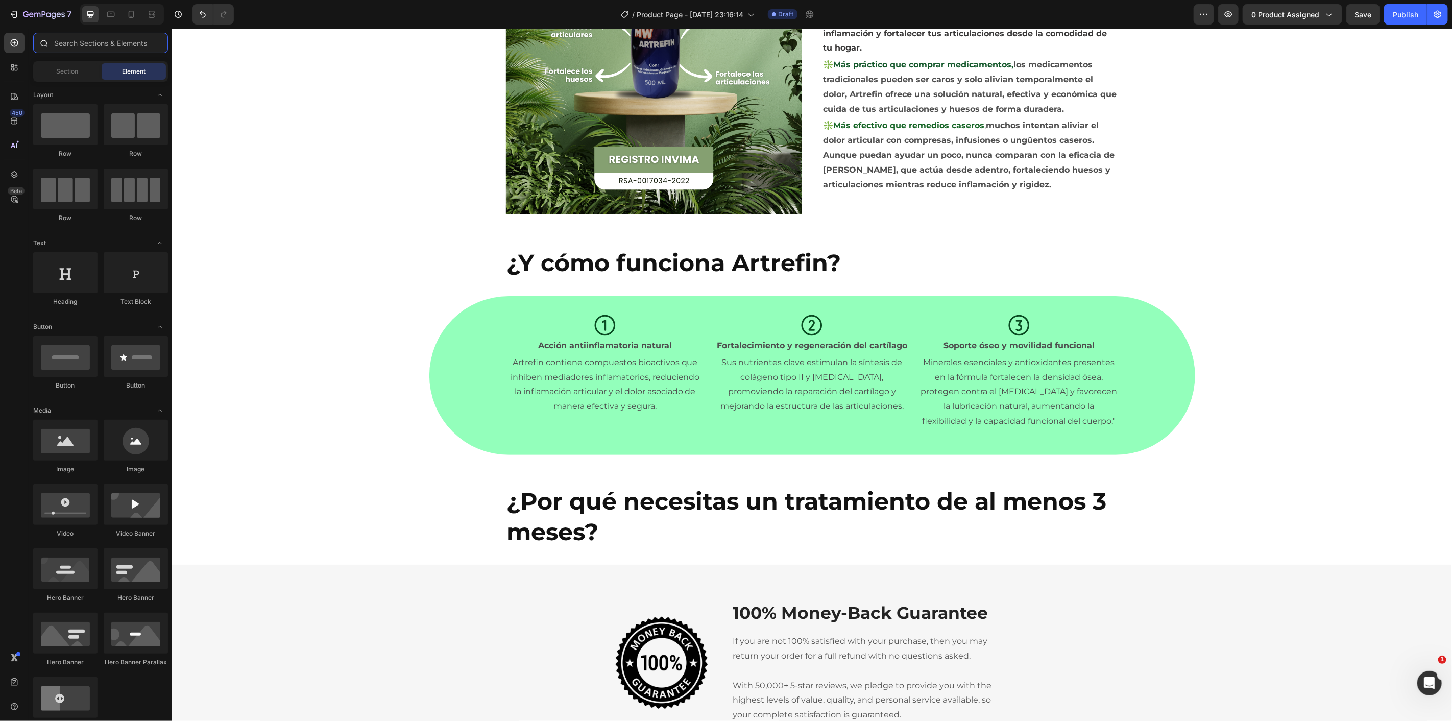
click at [89, 42] on input "text" at bounding box center [100, 43] width 135 height 20
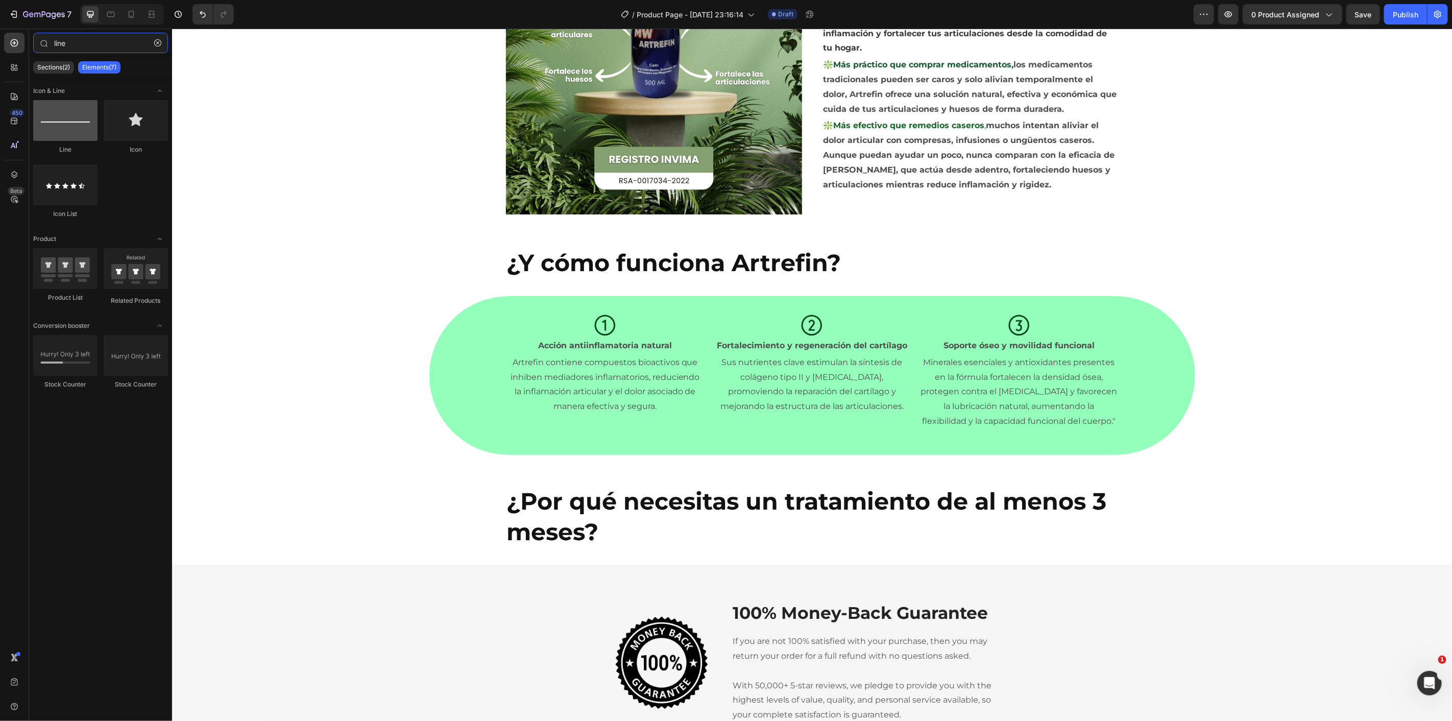
type input "line"
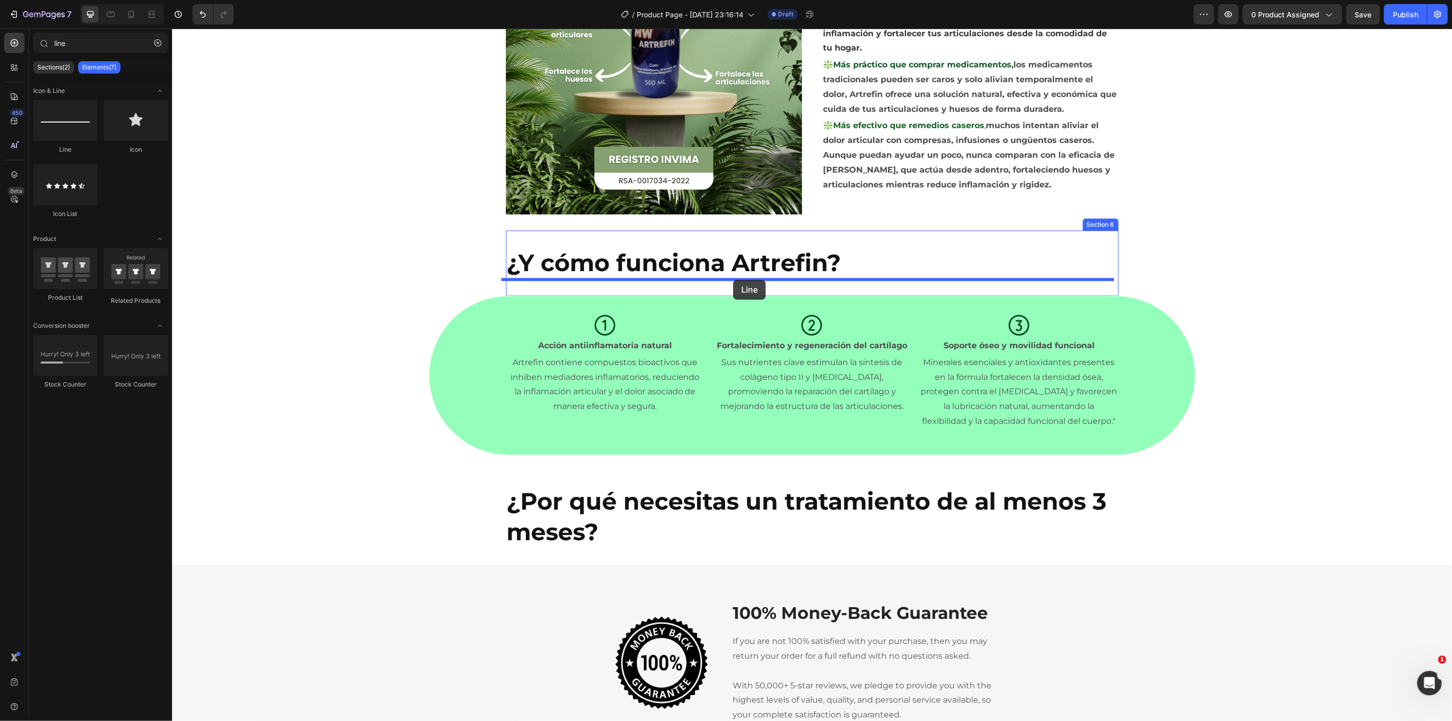
drag, startPoint x: 341, startPoint y: 286, endPoint x: 732, endPoint y: 279, distance: 391.2
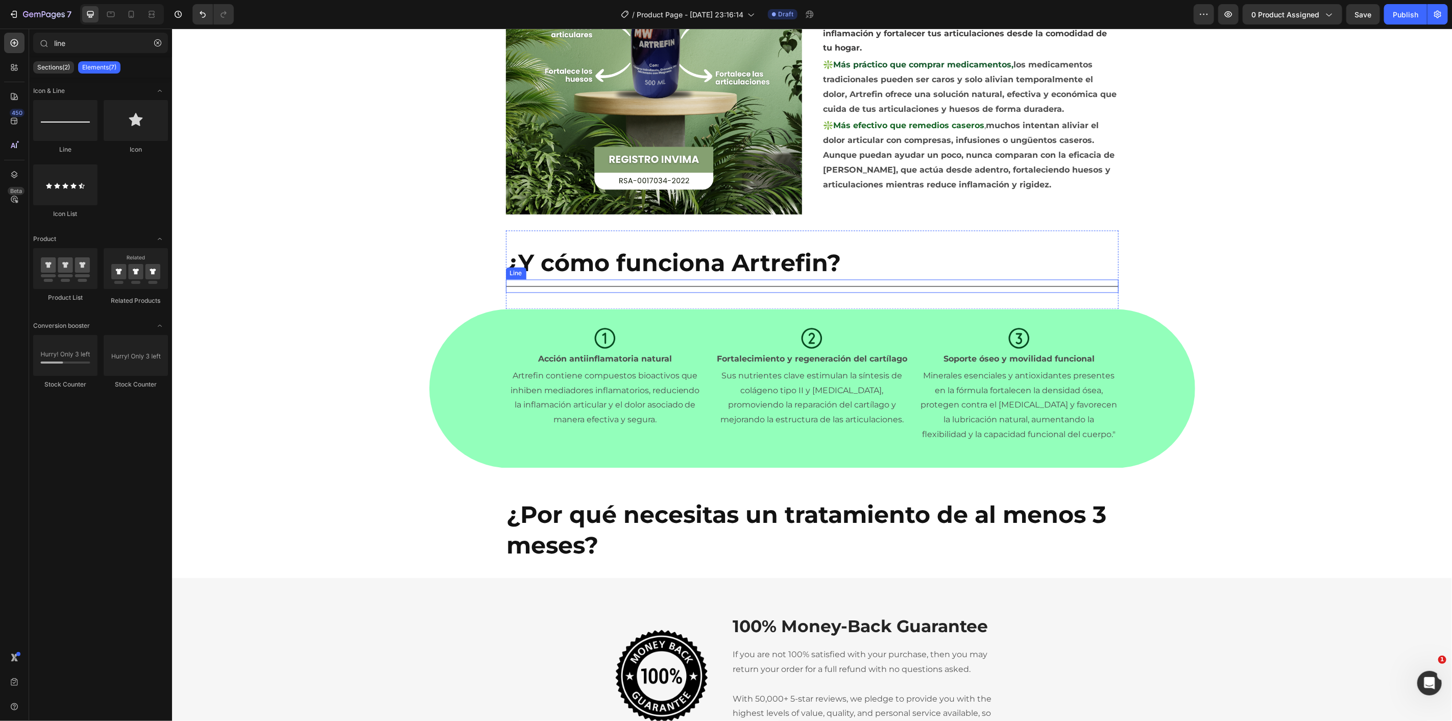
click at [985, 285] on div at bounding box center [812, 285] width 613 height 1
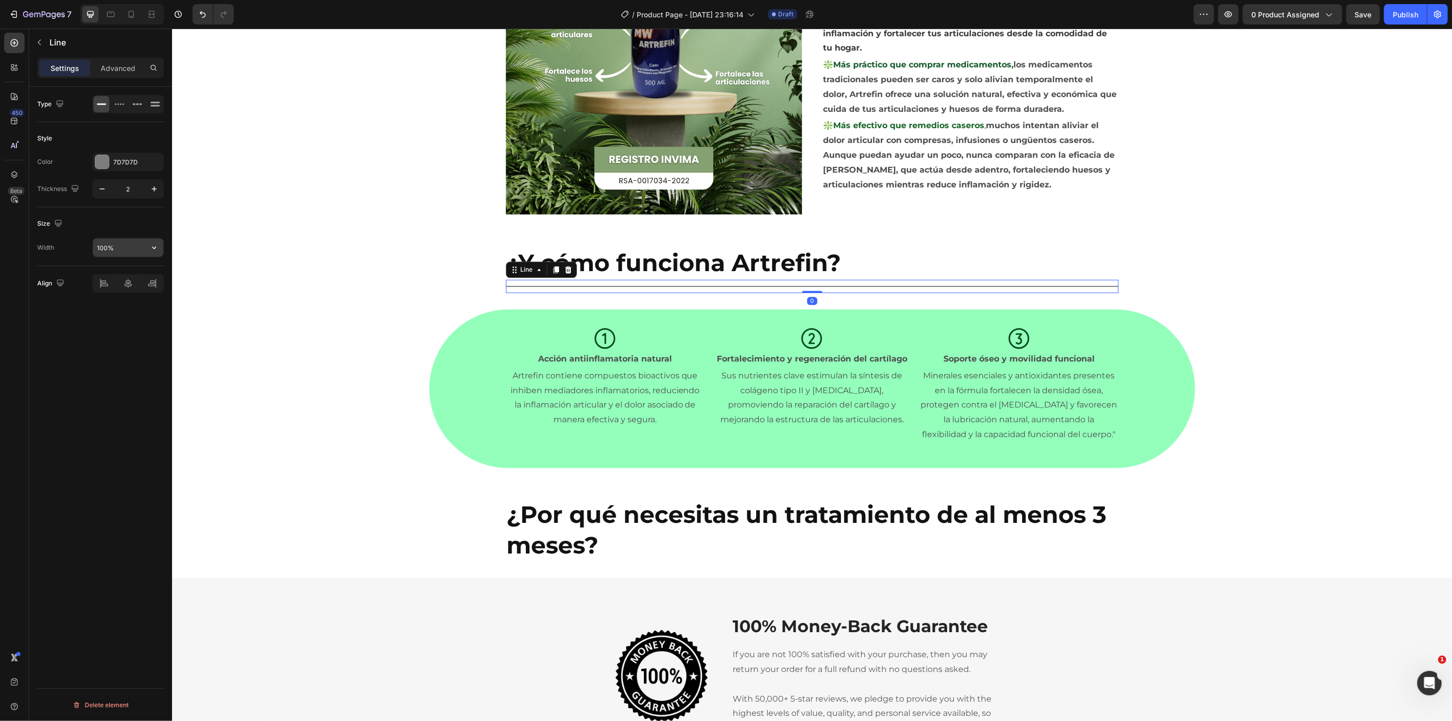
click at [124, 246] on input "100%" at bounding box center [128, 247] width 70 height 18
click at [138, 246] on input "100%" at bounding box center [128, 247] width 70 height 18
click at [150, 248] on icon "button" at bounding box center [154, 248] width 10 height 10
click at [123, 295] on p "Default 1200px" at bounding box center [126, 293] width 58 height 9
click at [124, 247] on input "1200" at bounding box center [128, 247] width 70 height 18
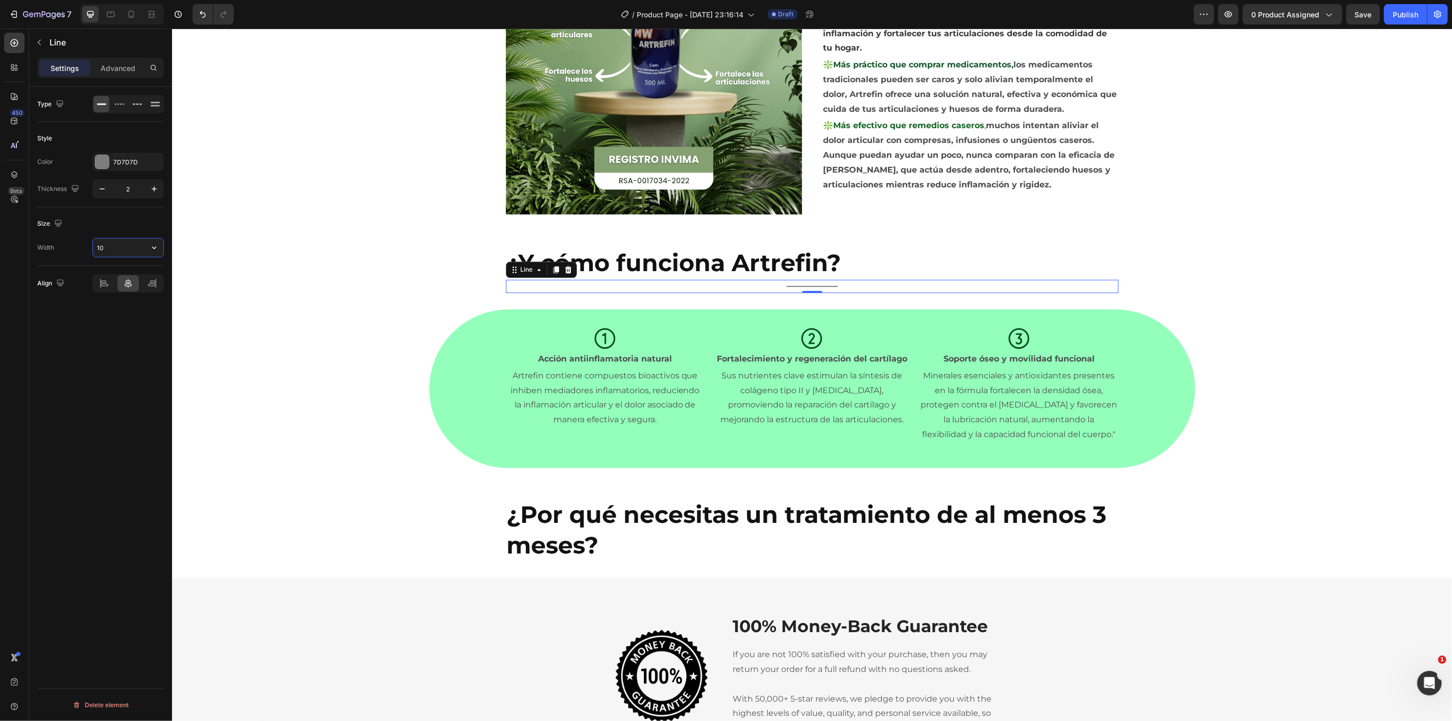
type input "1"
type input "500"
click at [96, 217] on div "Size" at bounding box center [100, 223] width 127 height 16
click at [154, 193] on icon "button" at bounding box center [154, 189] width 10 height 10
type input "3"
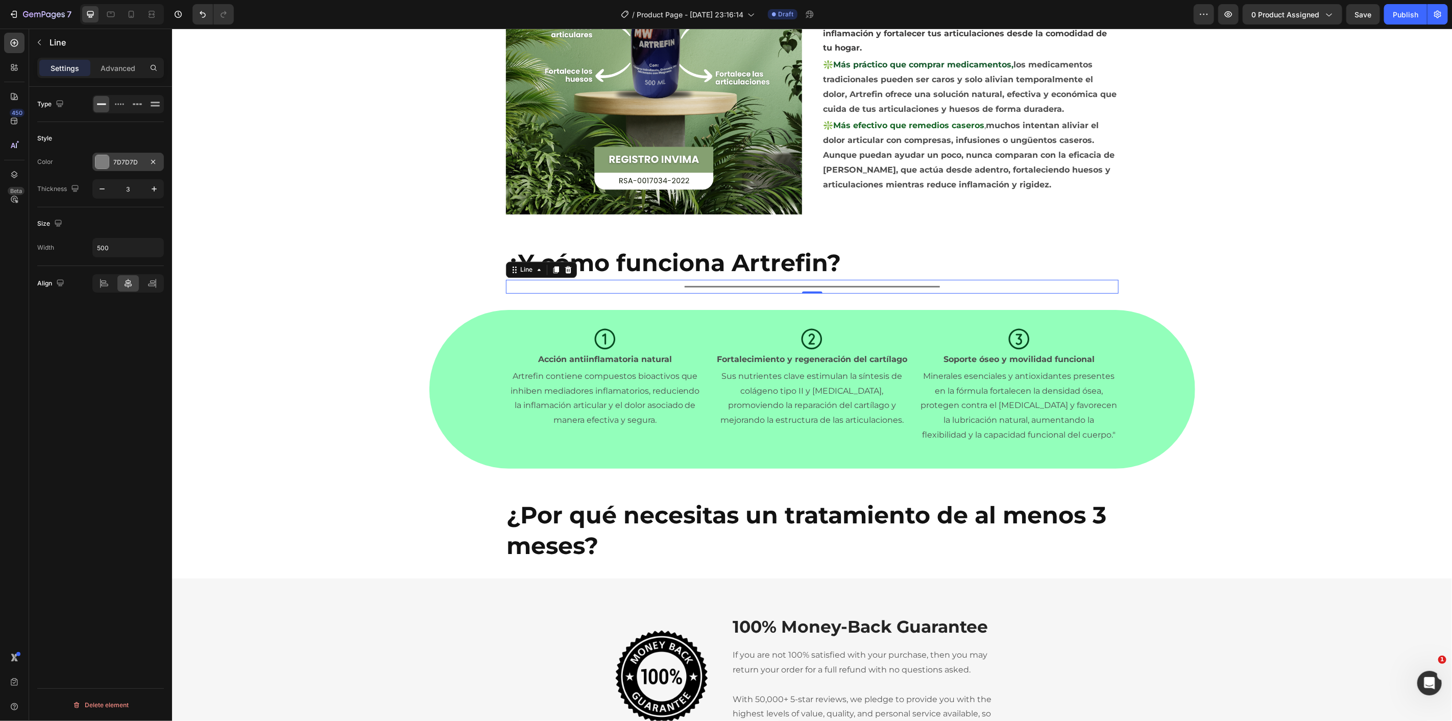
click at [105, 166] on div at bounding box center [101, 161] width 13 height 13
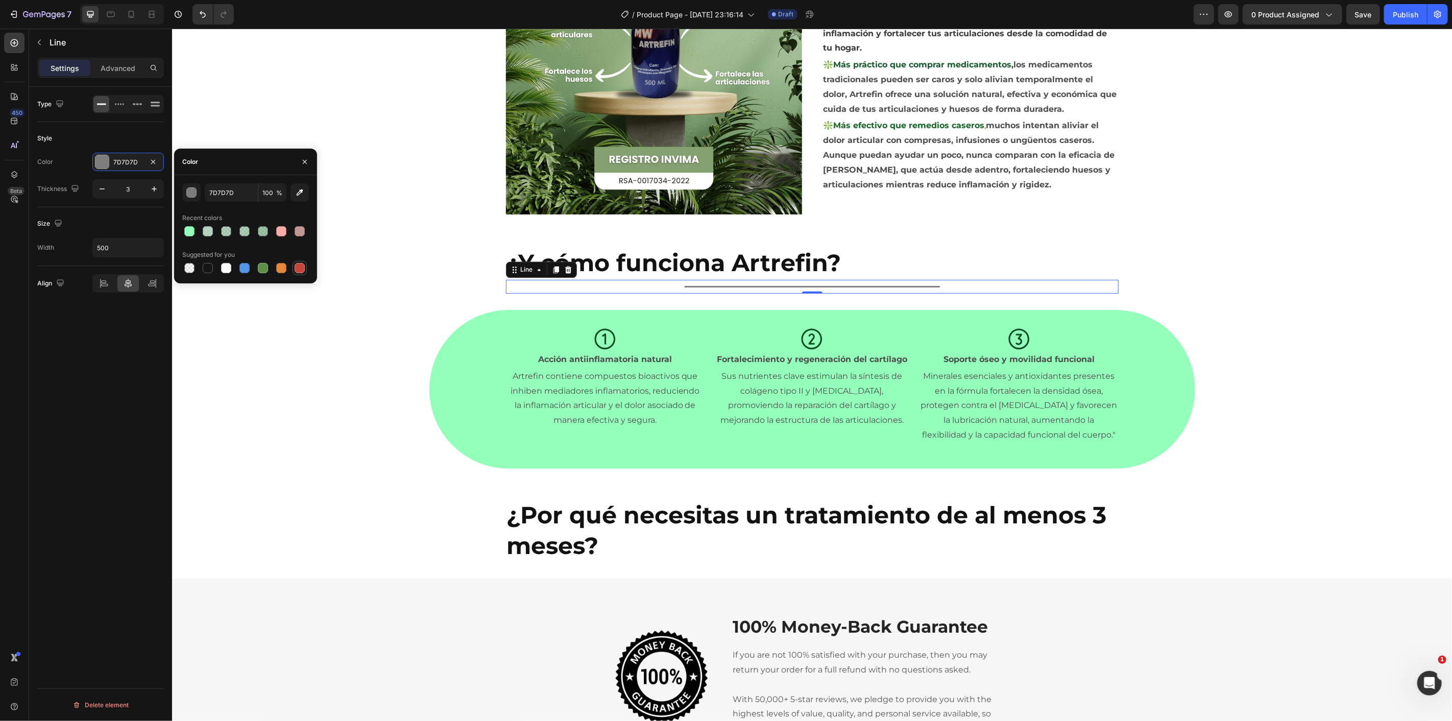
click at [298, 271] on div at bounding box center [300, 268] width 10 height 10
type input "C5453F"
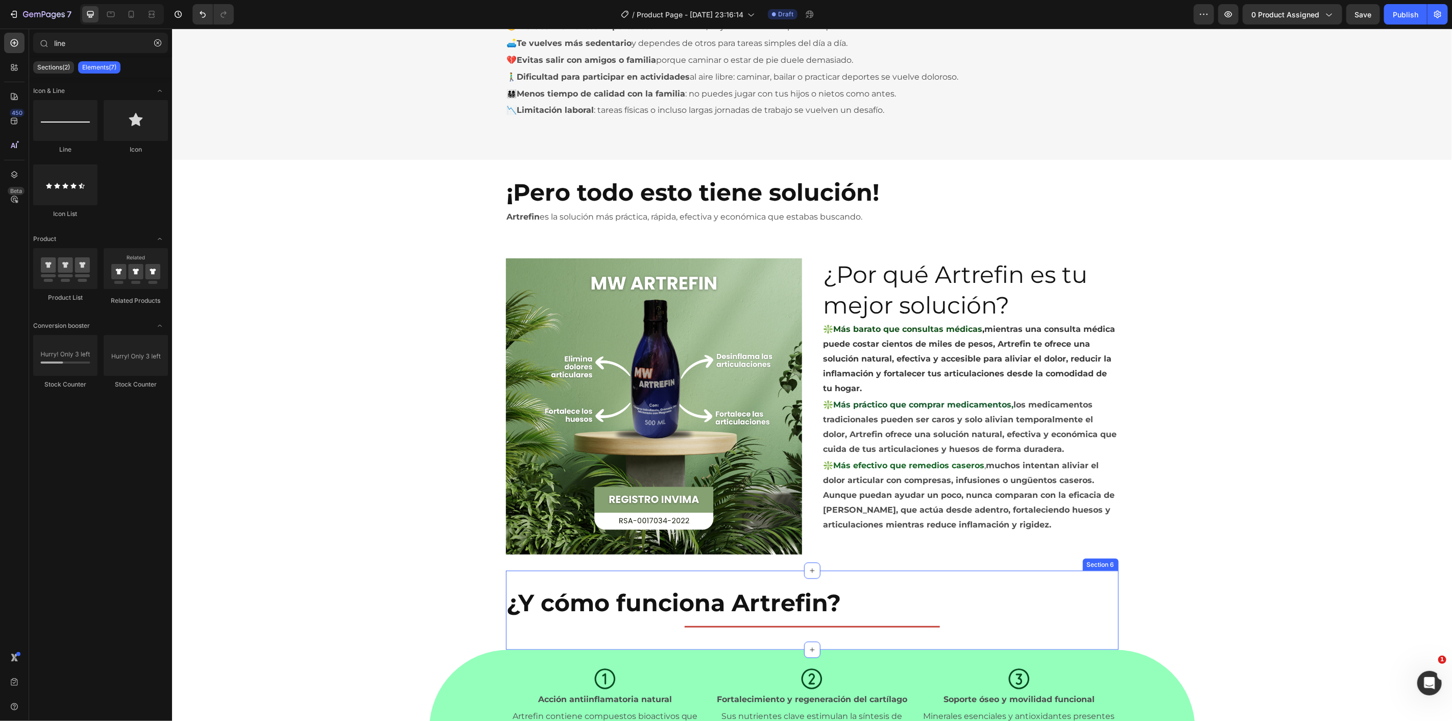
scroll to position [1191, 0]
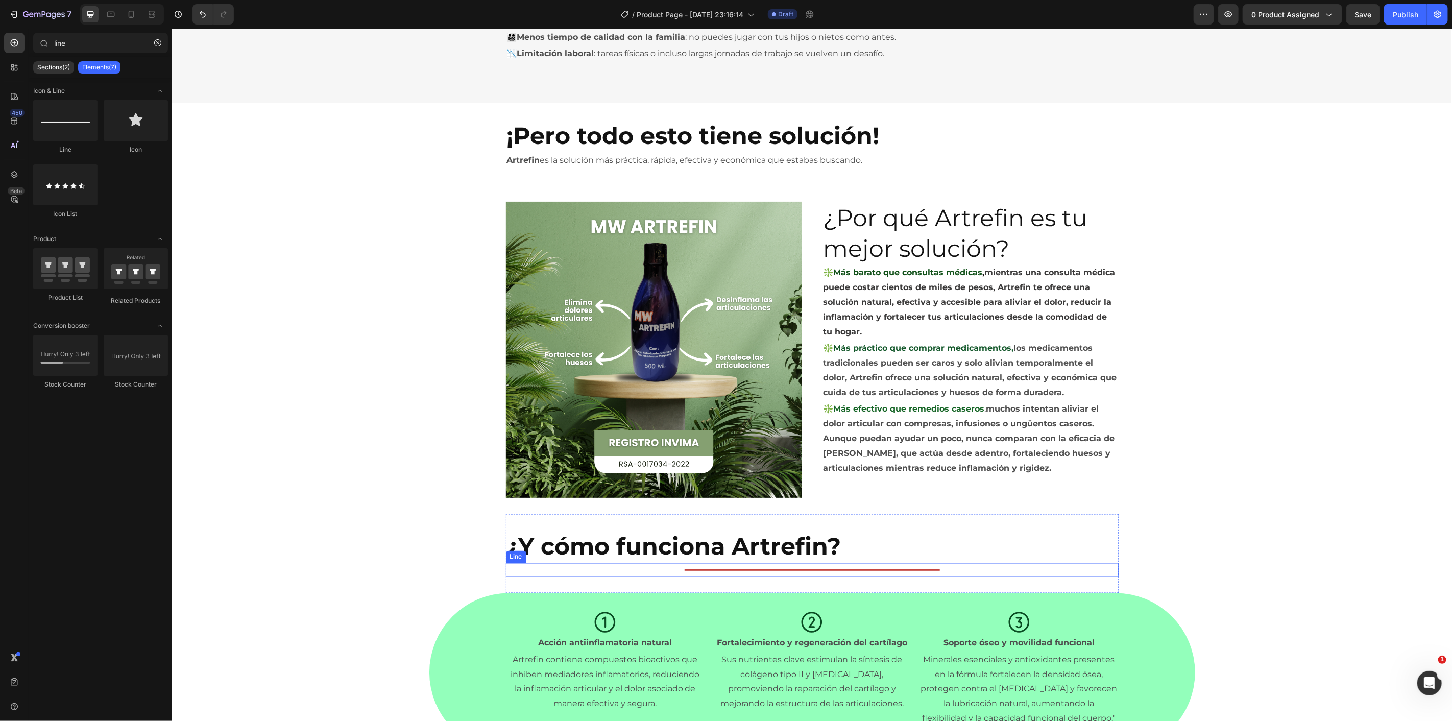
click at [610, 549] on h2 "¿Y cómo funciona Artrefin?" at bounding box center [812, 546] width 613 height 33
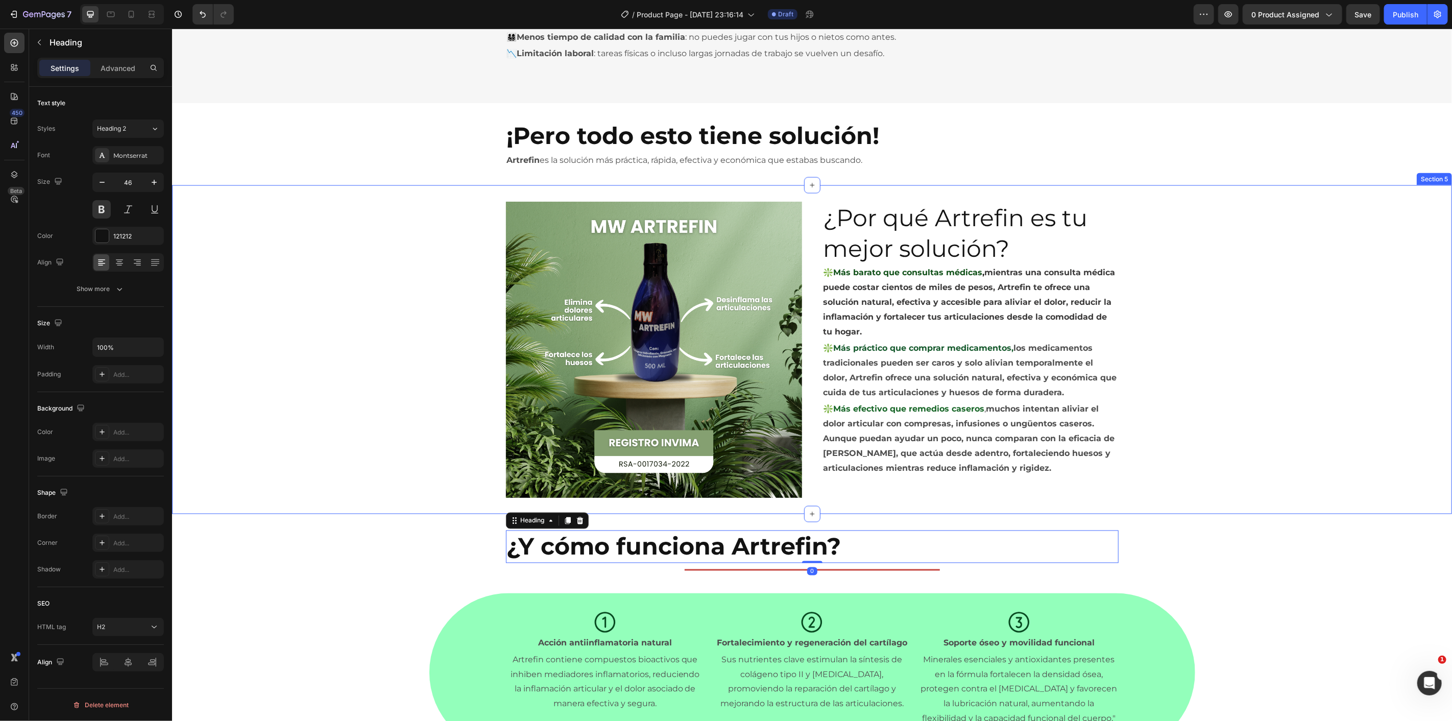
scroll to position [1248, 0]
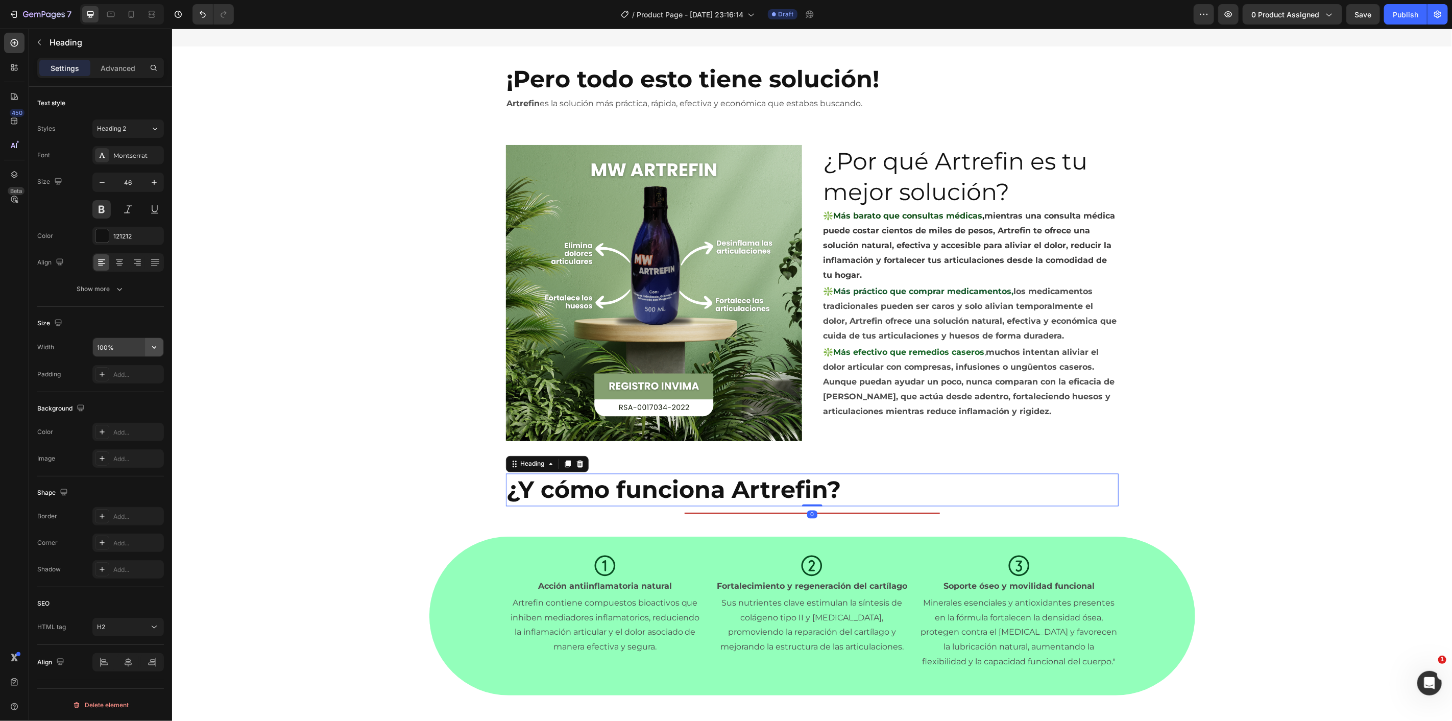
click at [155, 354] on button "button" at bounding box center [154, 347] width 18 height 18
click at [128, 415] on p "Default 1200px" at bounding box center [126, 412] width 58 height 9
type input "1200"
click at [120, 261] on icon at bounding box center [119, 262] width 10 height 10
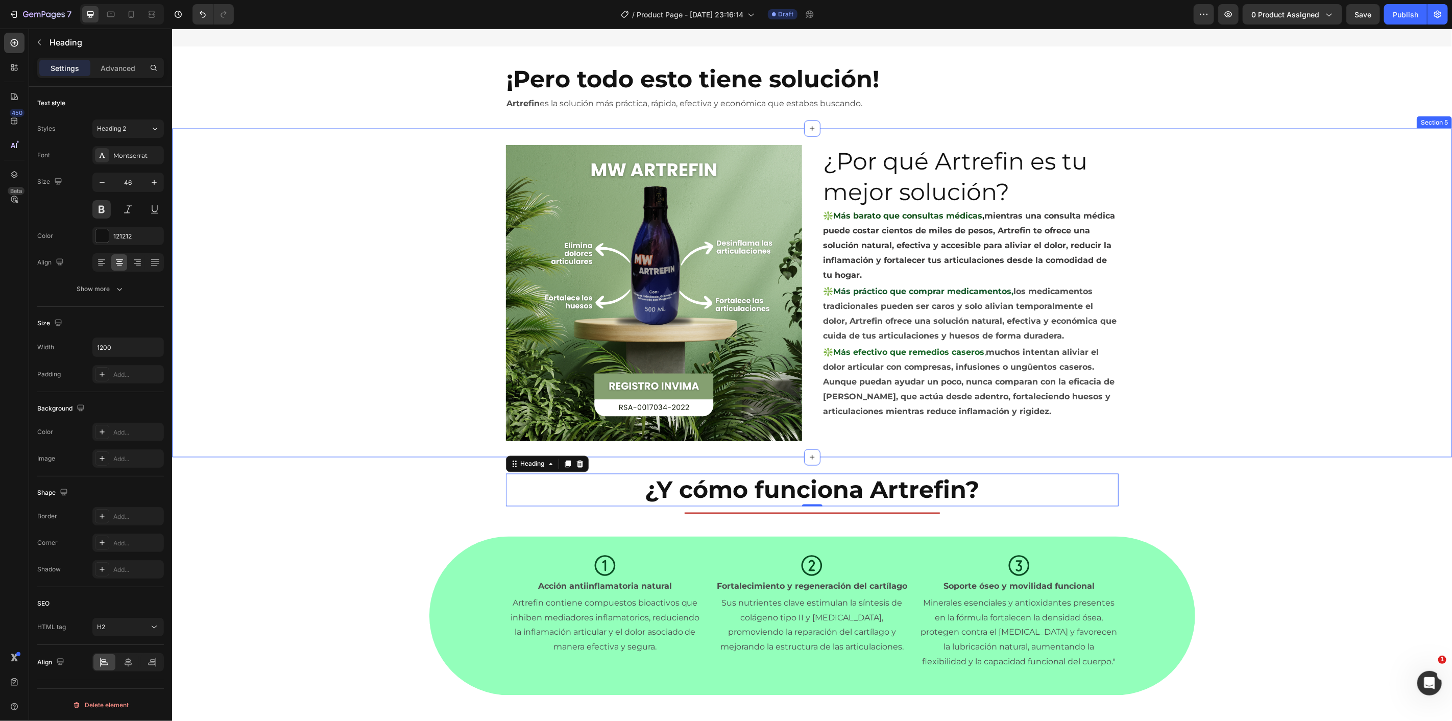
click at [314, 368] on div "Image ¿Por qué Artrefin es tu mejor solución? Heading ❇️Más barato que consulta…" at bounding box center [812, 293] width 1280 height 297
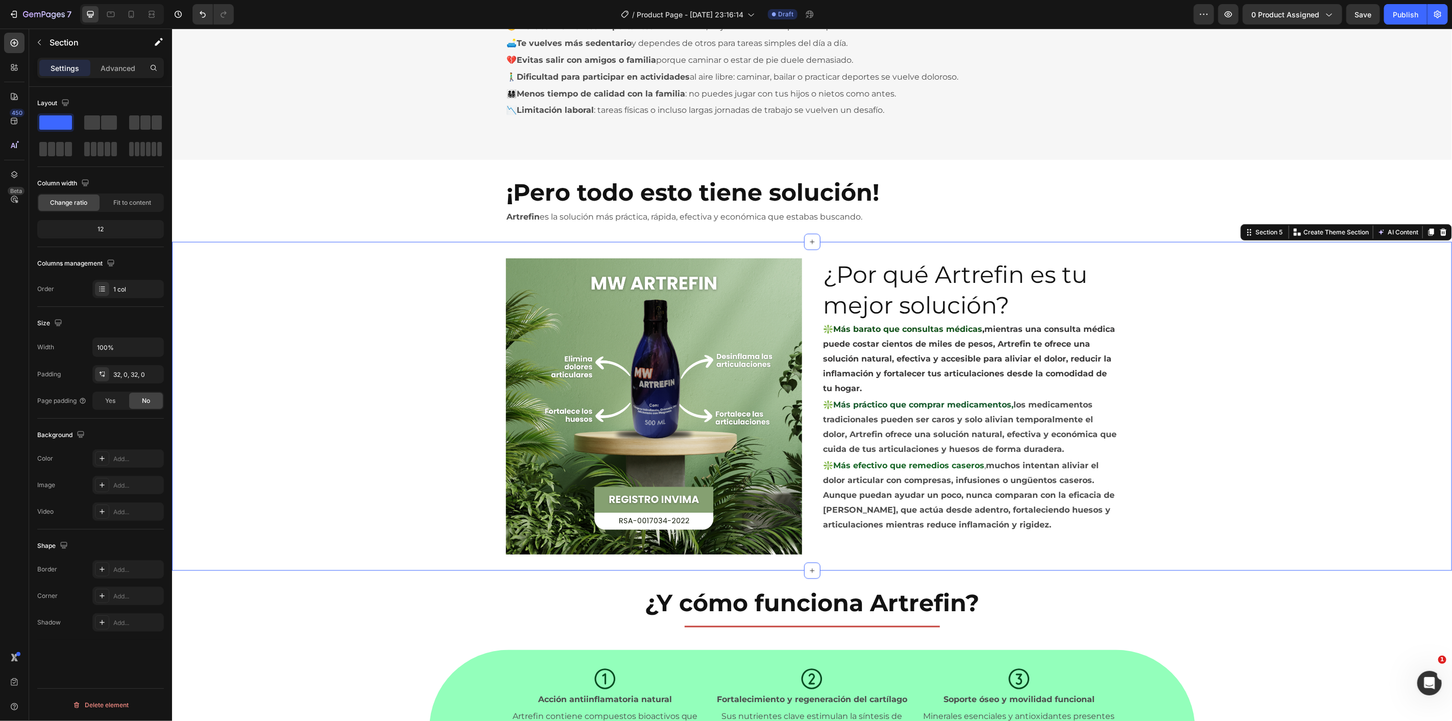
scroll to position [1078, 0]
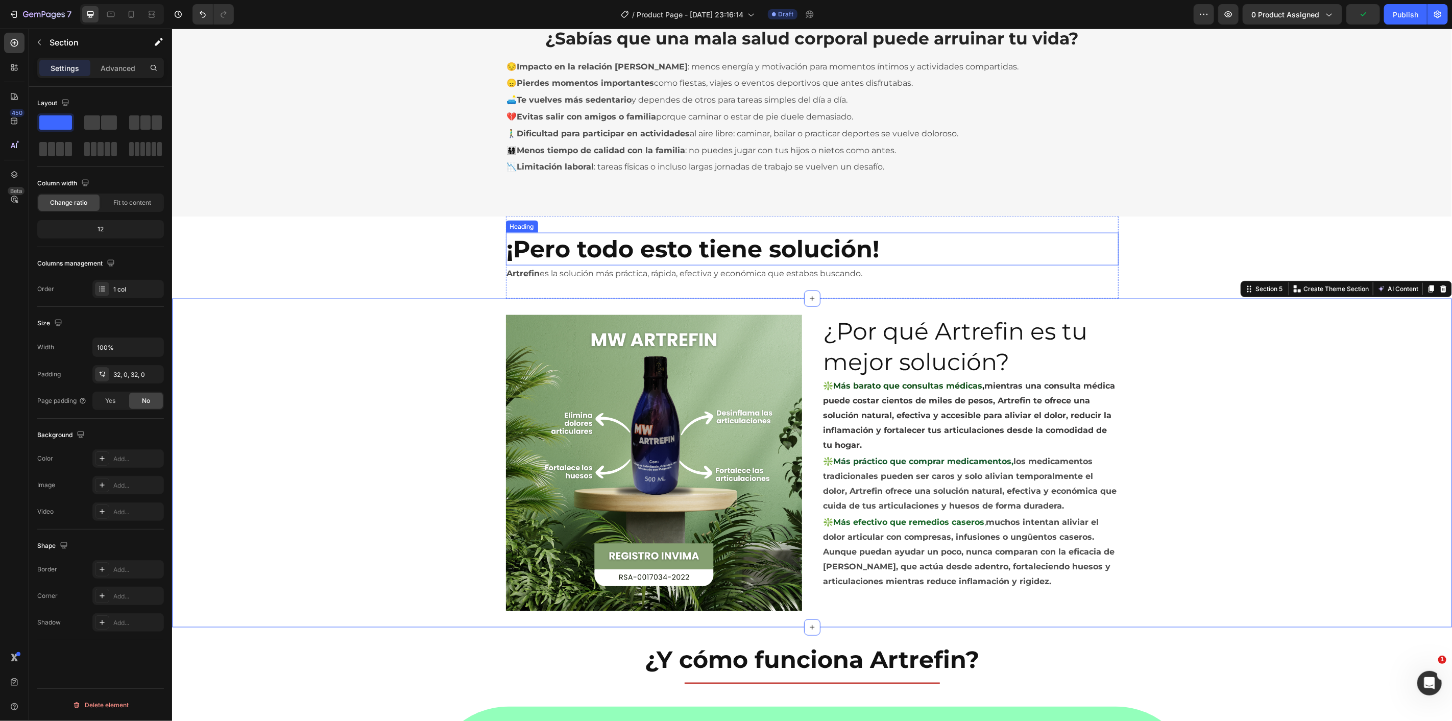
click at [1017, 242] on h2 "¡Pero todo esto tiene solución!" at bounding box center [812, 248] width 613 height 33
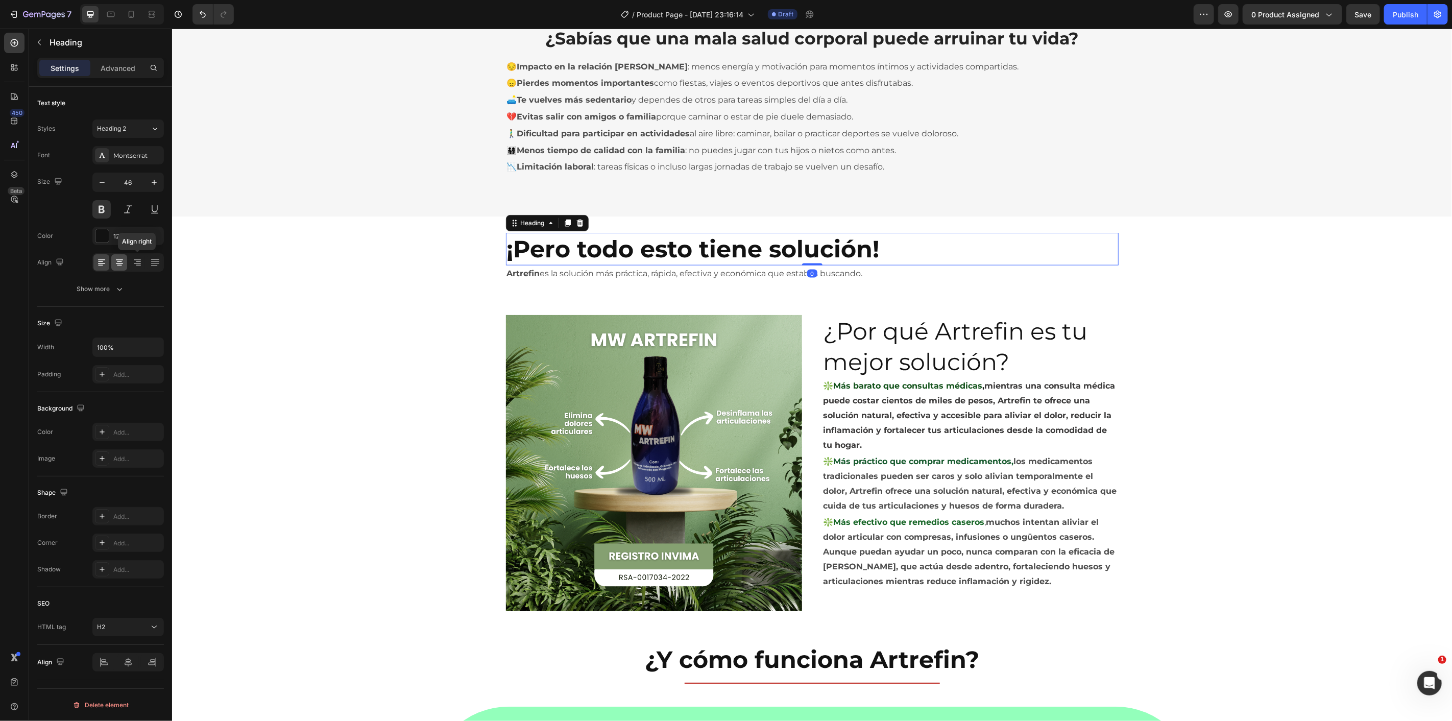
click at [119, 268] on div at bounding box center [119, 262] width 16 height 16
click at [688, 273] on p "Artrefin es la solución más práctica, rápida, efectiva y económica que estabas …" at bounding box center [812, 273] width 611 height 15
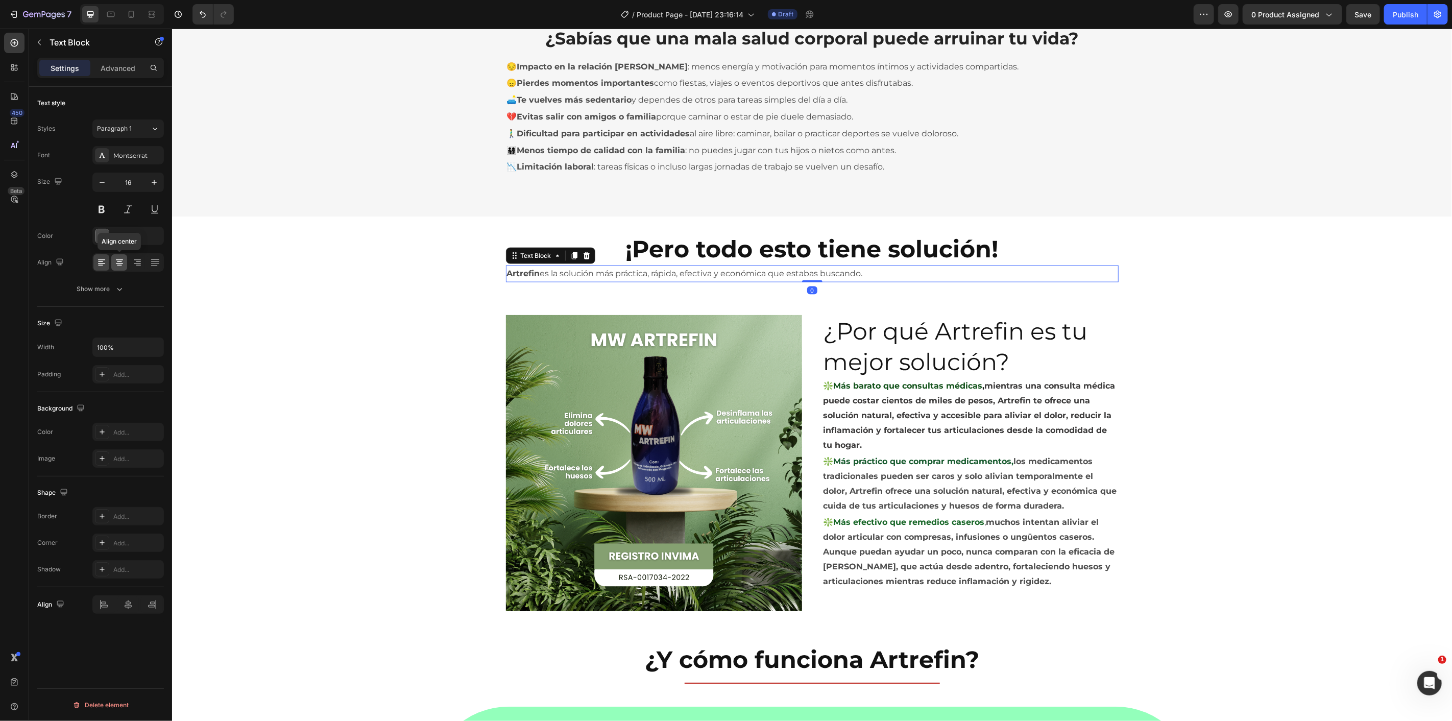
click at [124, 268] on div at bounding box center [119, 262] width 16 height 16
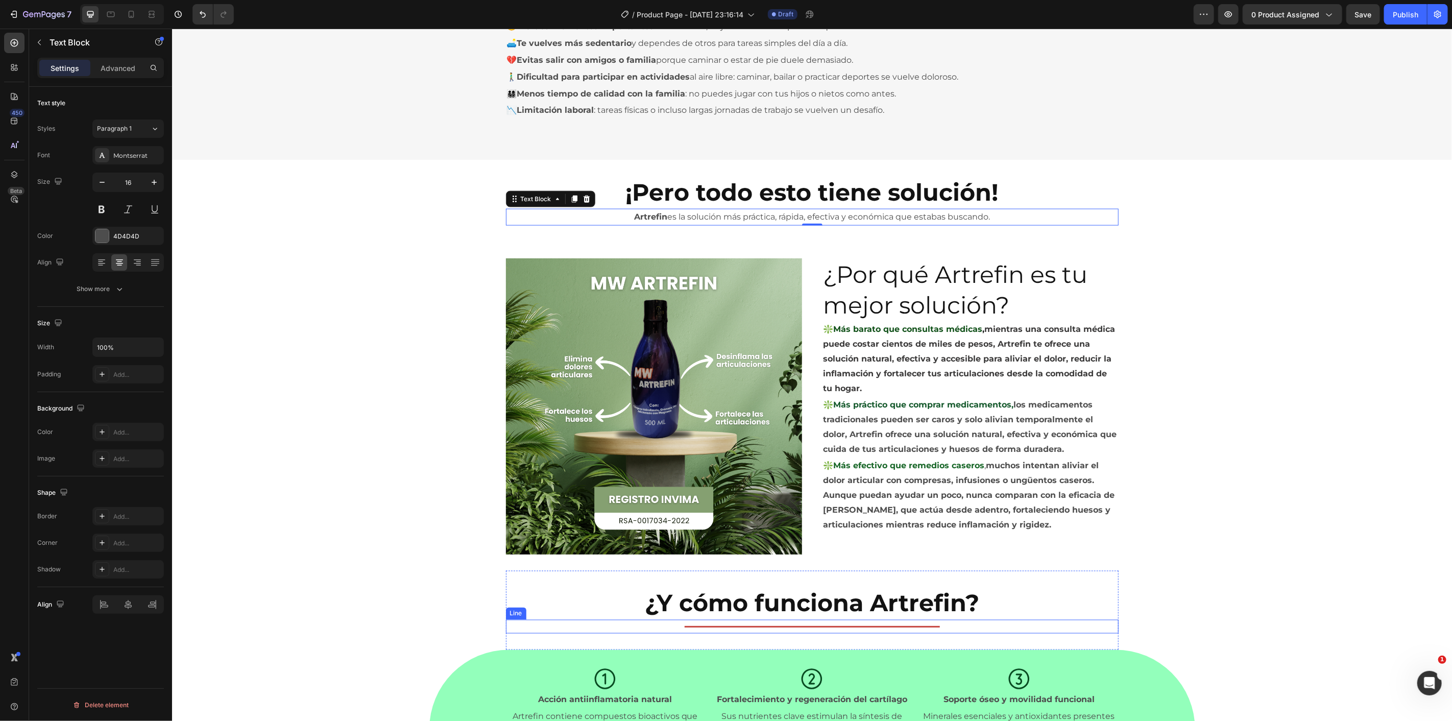
click at [729, 629] on div "Title Line" at bounding box center [812, 626] width 613 height 14
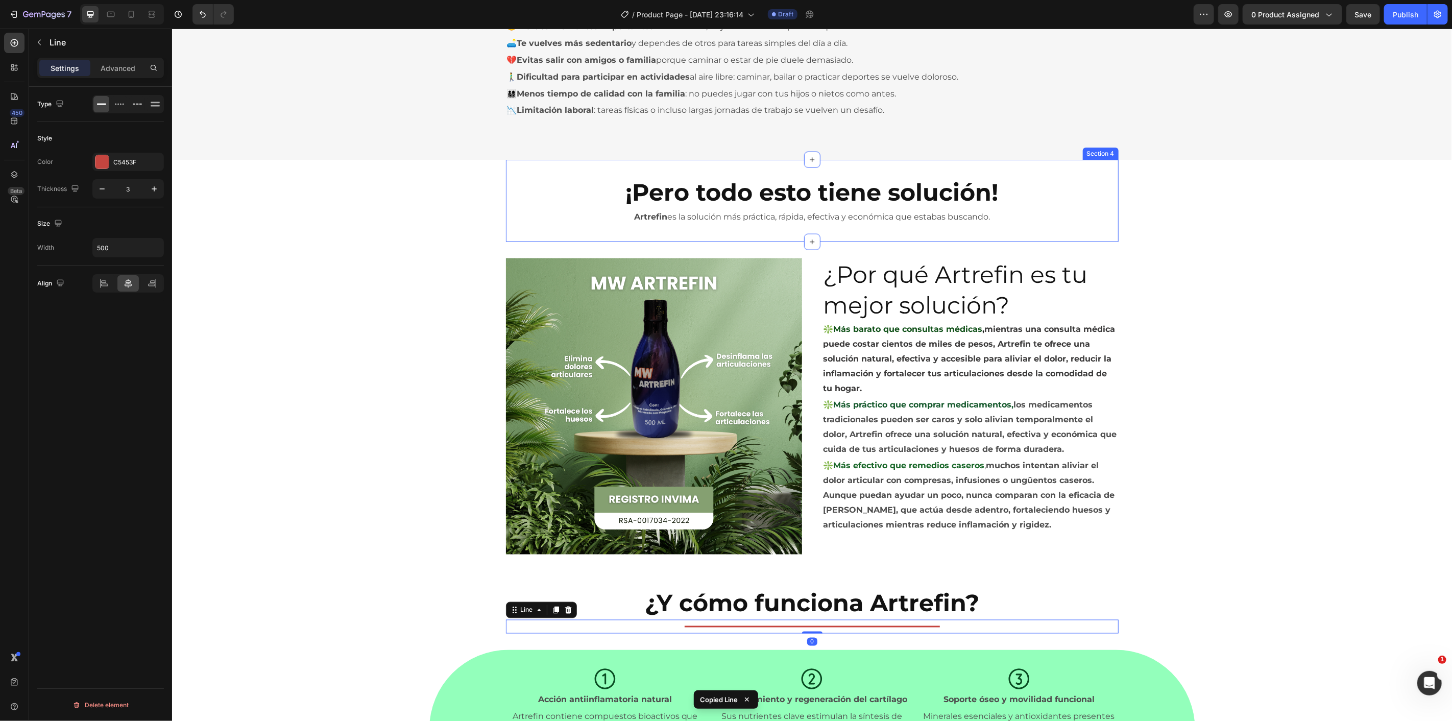
click at [781, 228] on div "¡Pero todo esto tiene solución! Heading Artrefin es la solución más práctica, r…" at bounding box center [812, 200] width 613 height 82
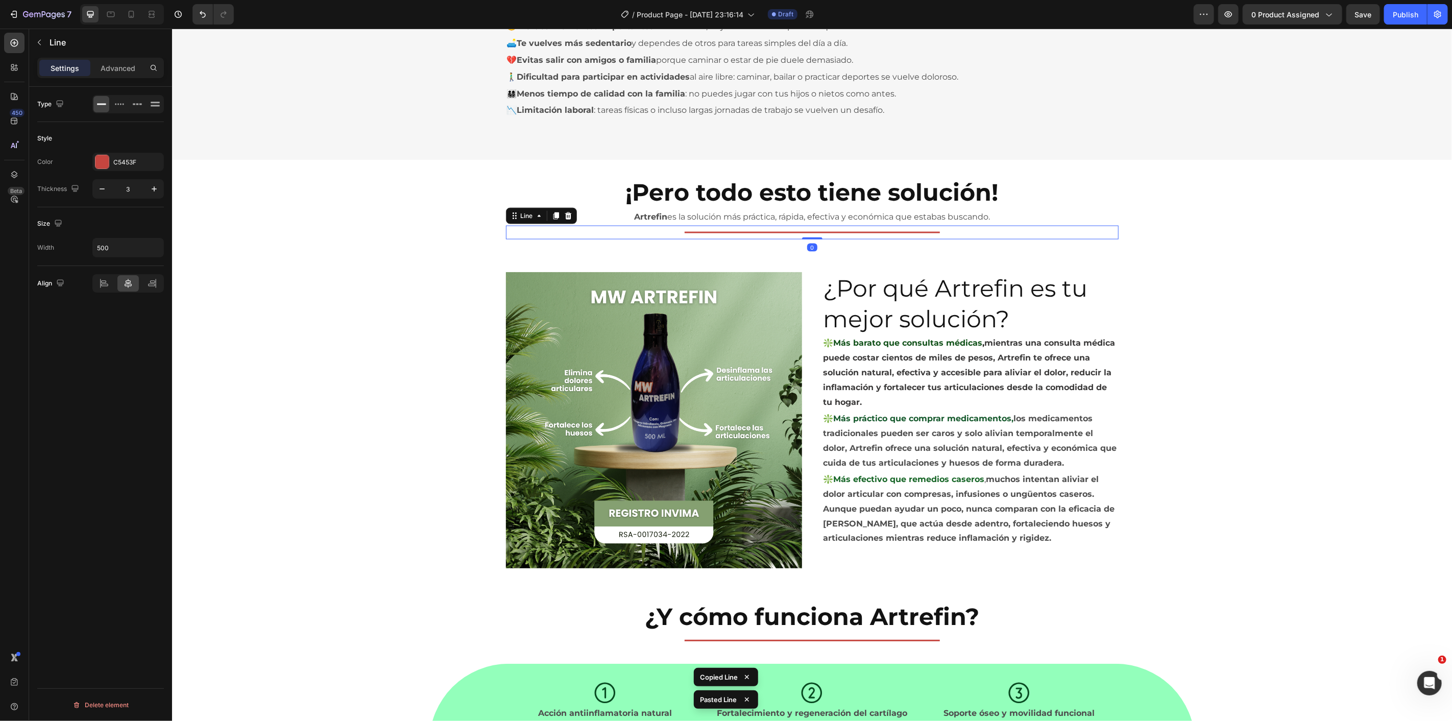
click at [376, 188] on div "¿Sabías que una mala salud corporal puede arruinar tu vida? Heading Row 😔 Impac…" at bounding box center [812, 288] width 1280 height 2749
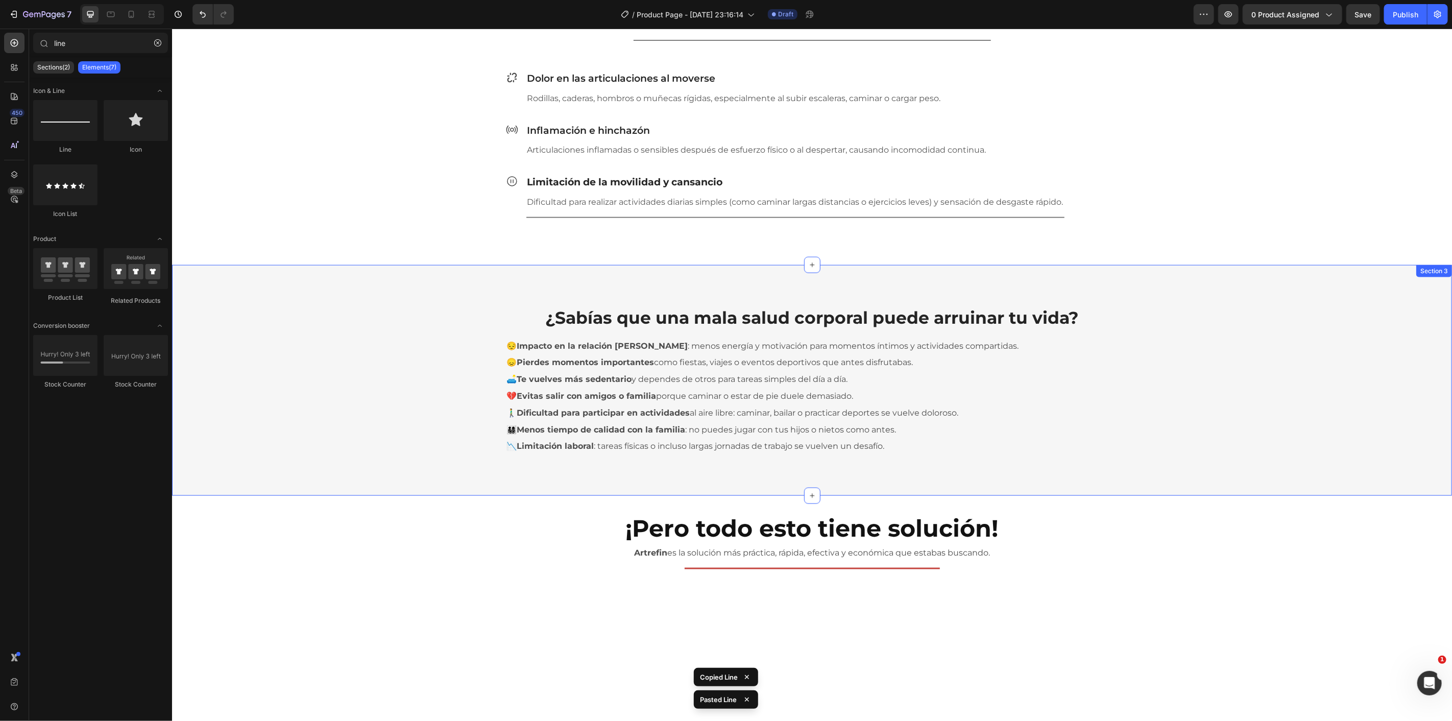
scroll to position [511, 0]
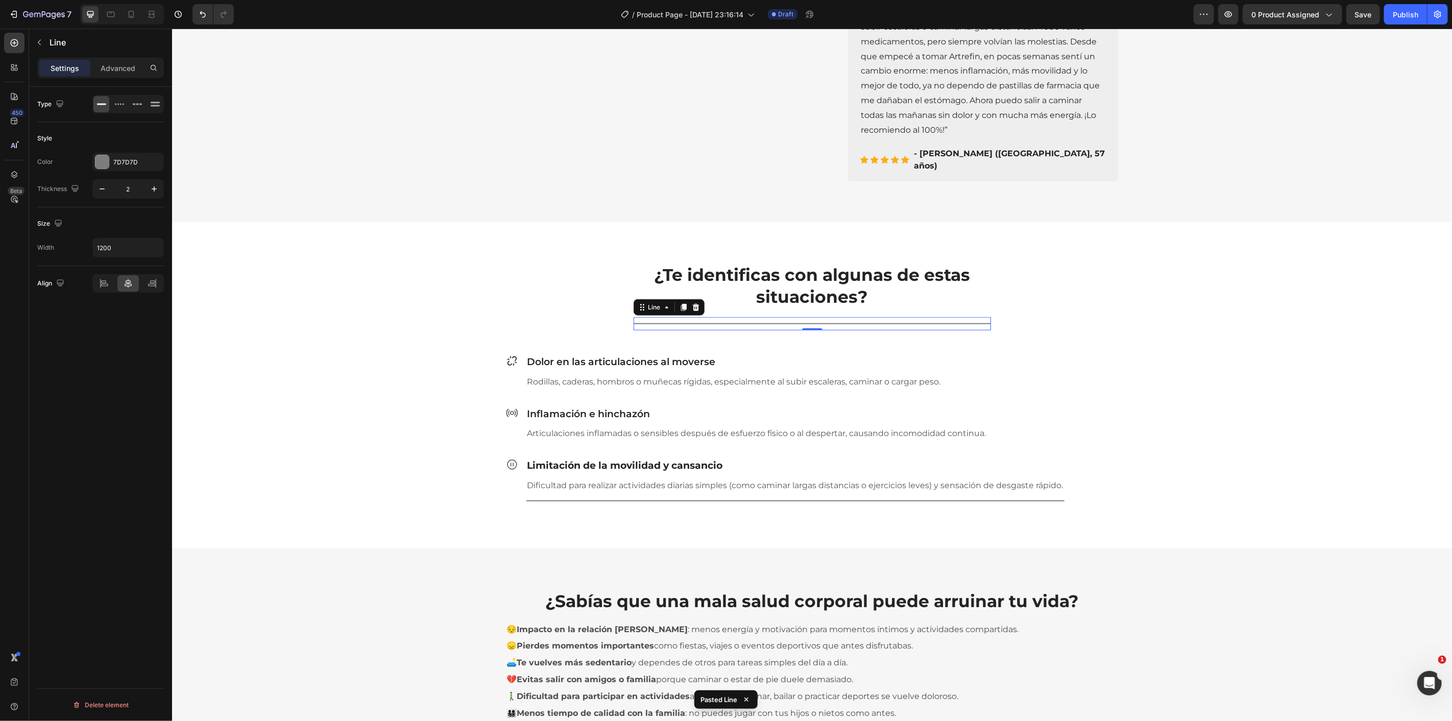
click at [831, 330] on div "Title Line 0" at bounding box center [811, 323] width 357 height 13
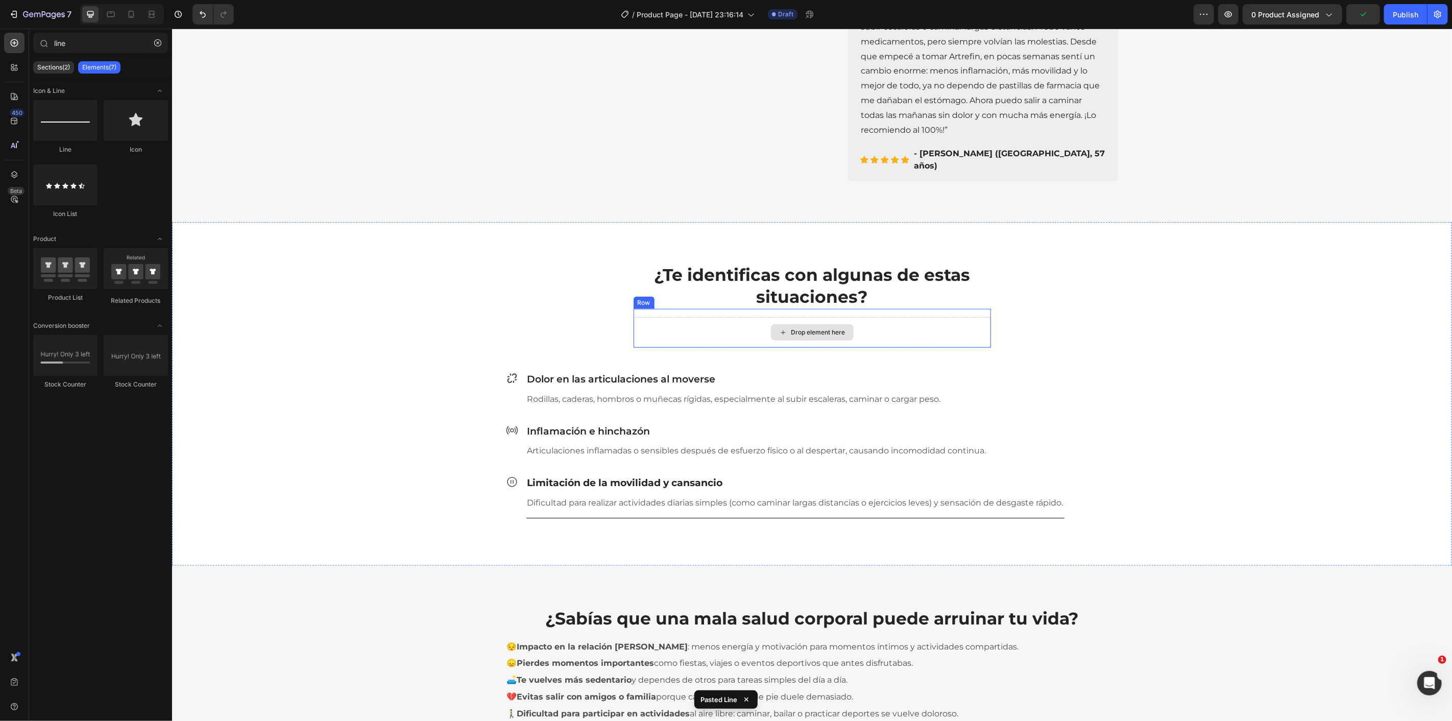
click at [872, 328] on div "Drop element here" at bounding box center [811, 332] width 357 height 31
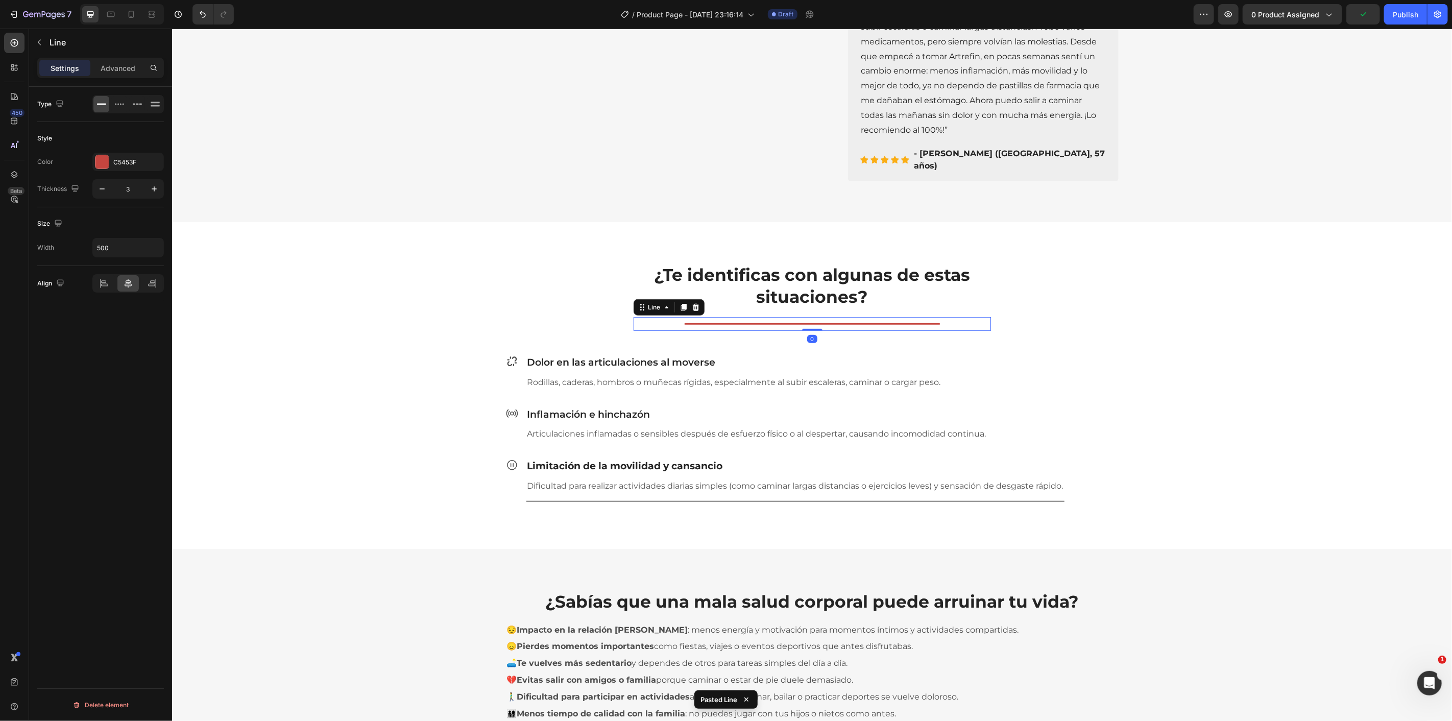
click at [1110, 326] on div "¿Te identificas con algunas de estas situaciones? Heading Row Title Line 0 Row …" at bounding box center [811, 376] width 1265 height 261
click at [897, 500] on div "Title Line 0" at bounding box center [795, 500] width 538 height 13
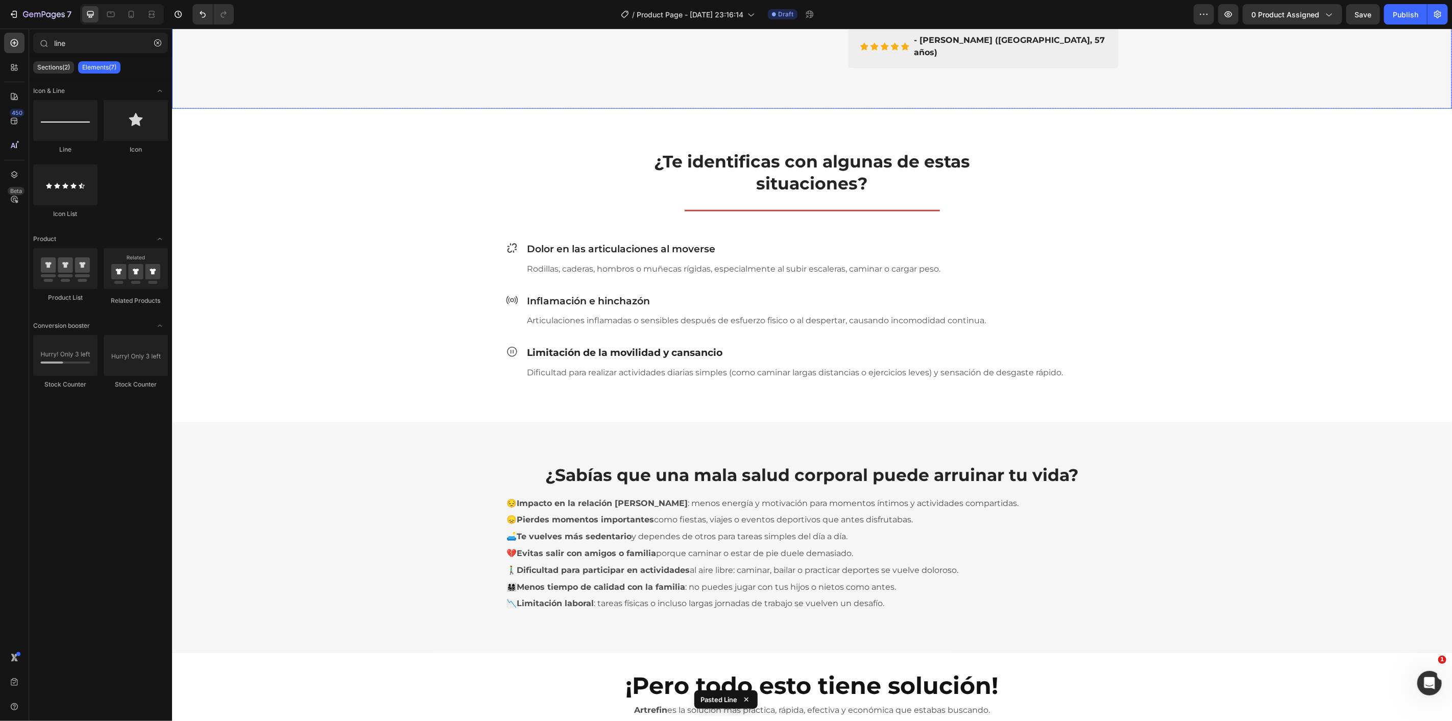
scroll to position [681, 0]
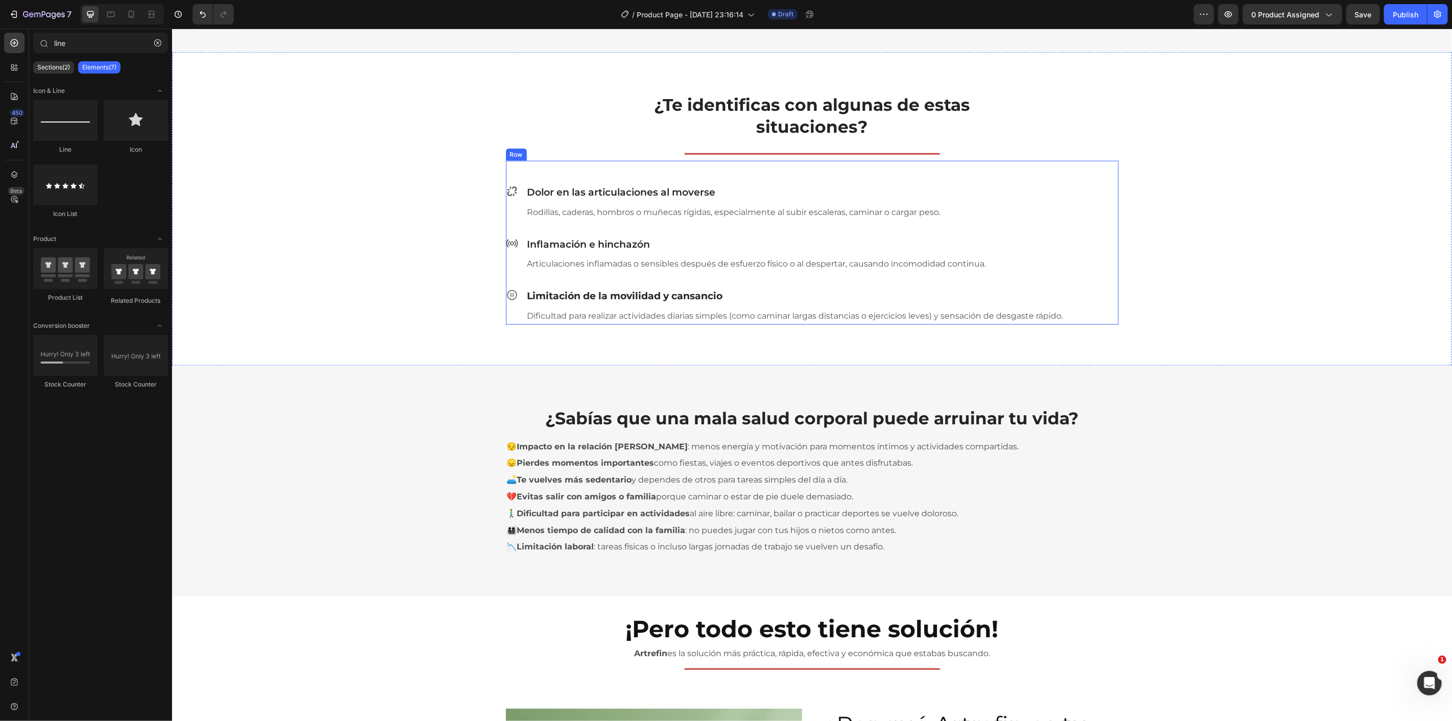
click at [545, 174] on div "Icon Dolor en las articulaciones al moverse Heading Rodillas, caderas, hombros …" at bounding box center [812, 242] width 613 height 164
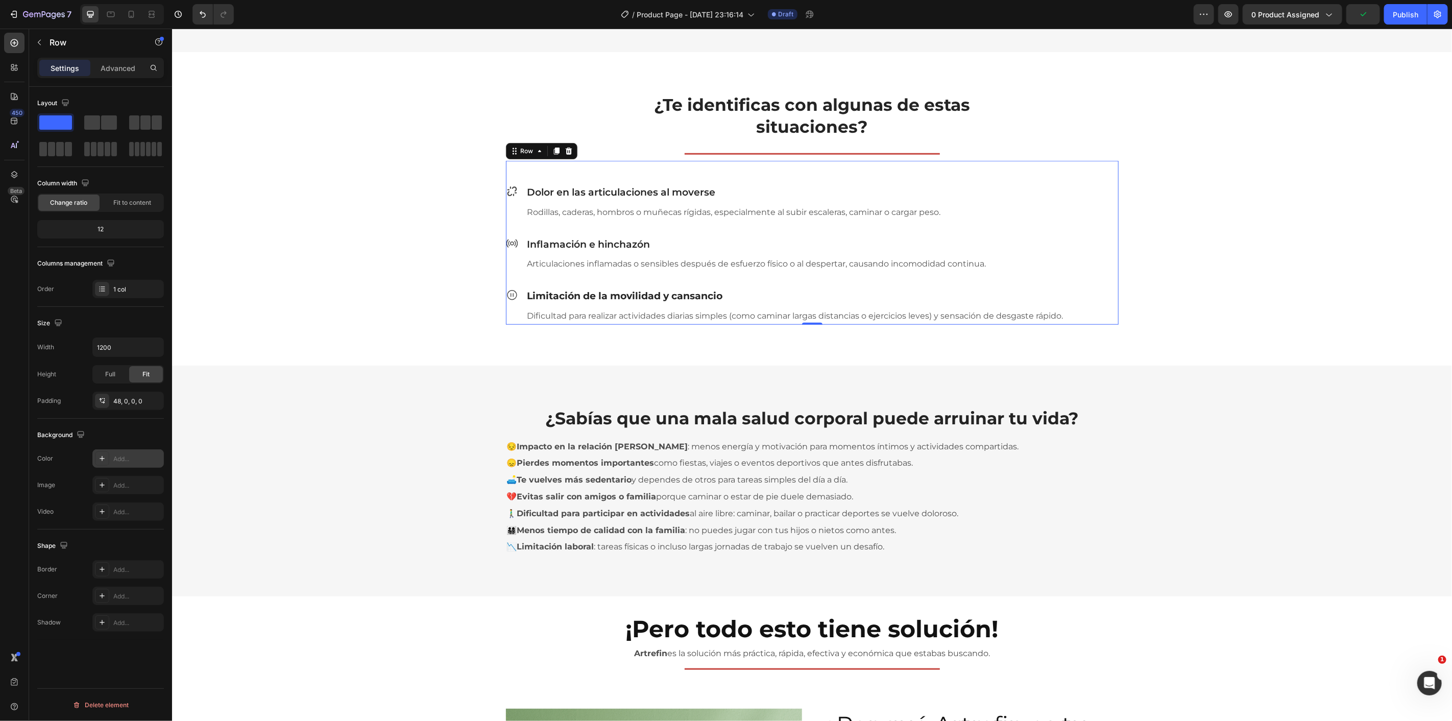
click at [129, 467] on div "Add..." at bounding box center [127, 458] width 71 height 18
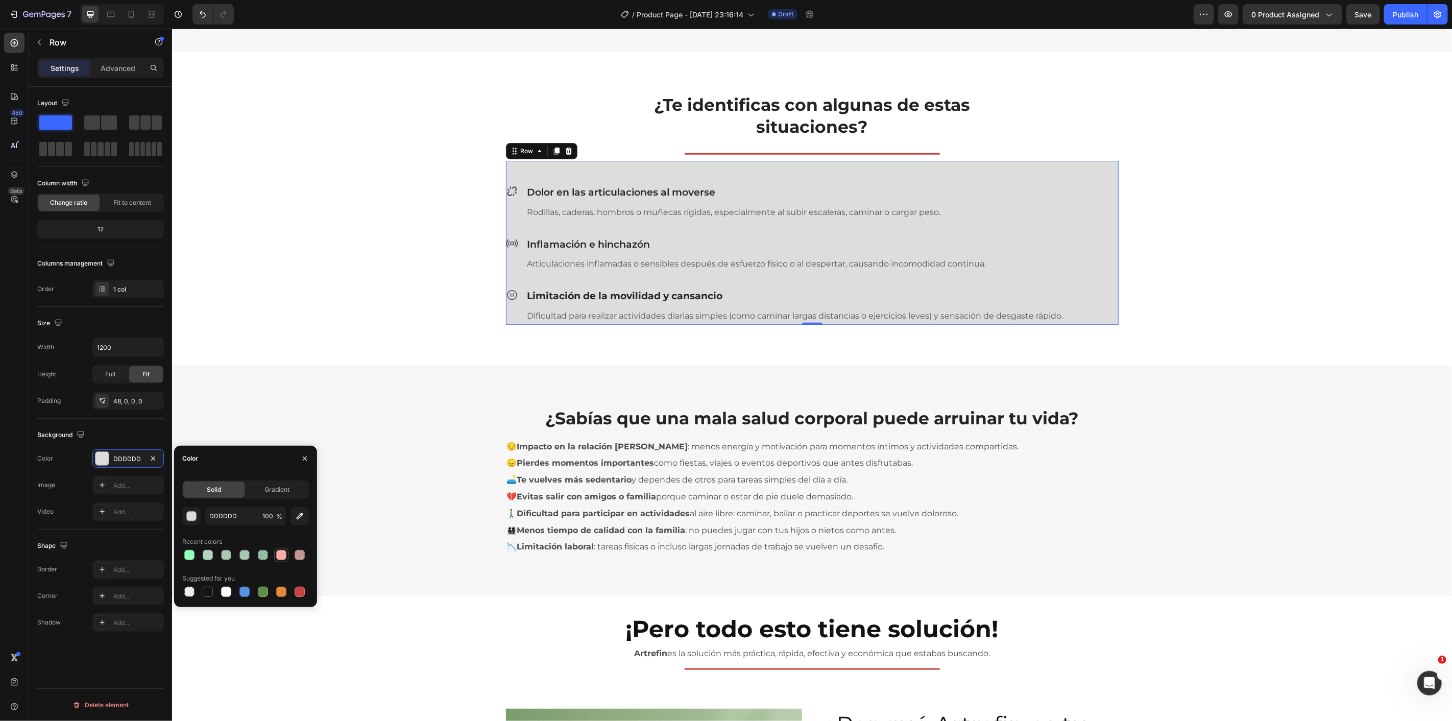
click at [284, 559] on div at bounding box center [281, 555] width 12 height 12
type input "F9ABA7"
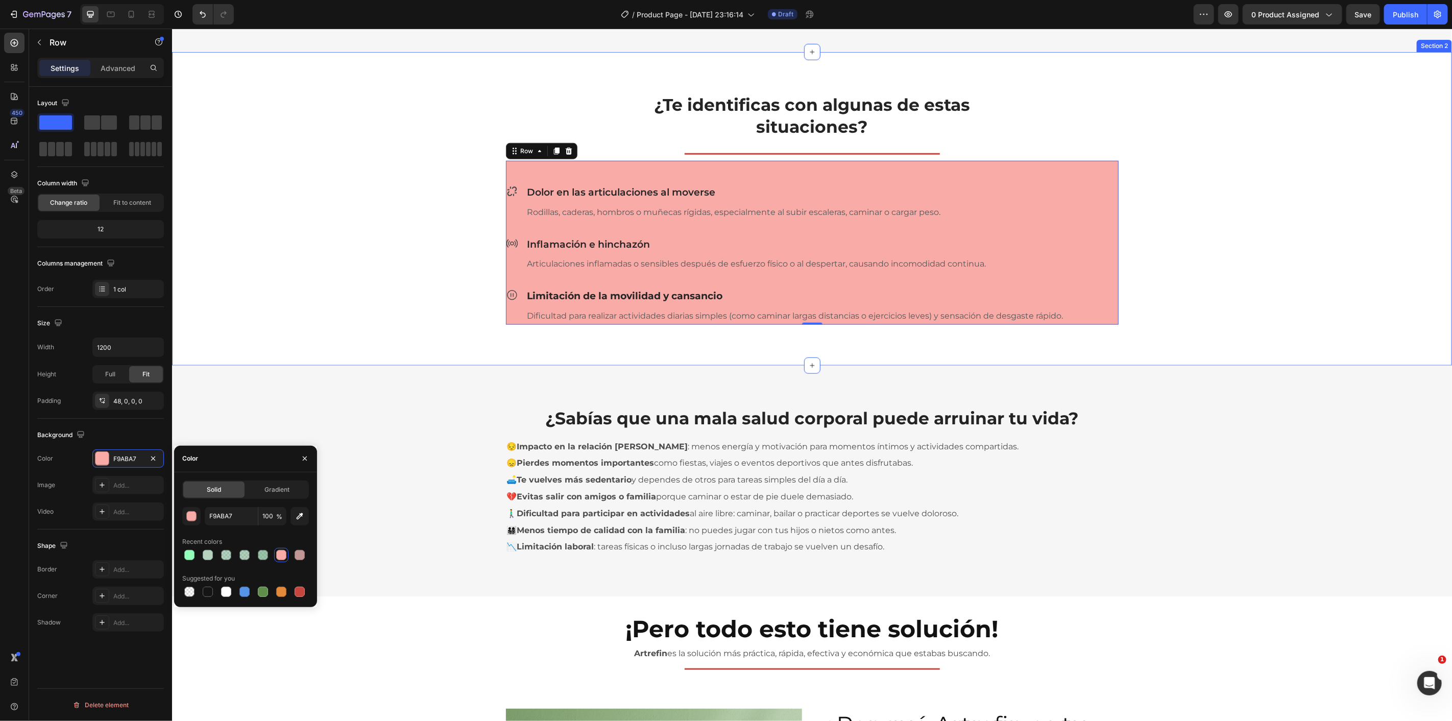
click at [426, 238] on div "¿Te identificas con algunas de estas situaciones? Heading Row Title Line Row Ic…" at bounding box center [811, 200] width 1265 height 248
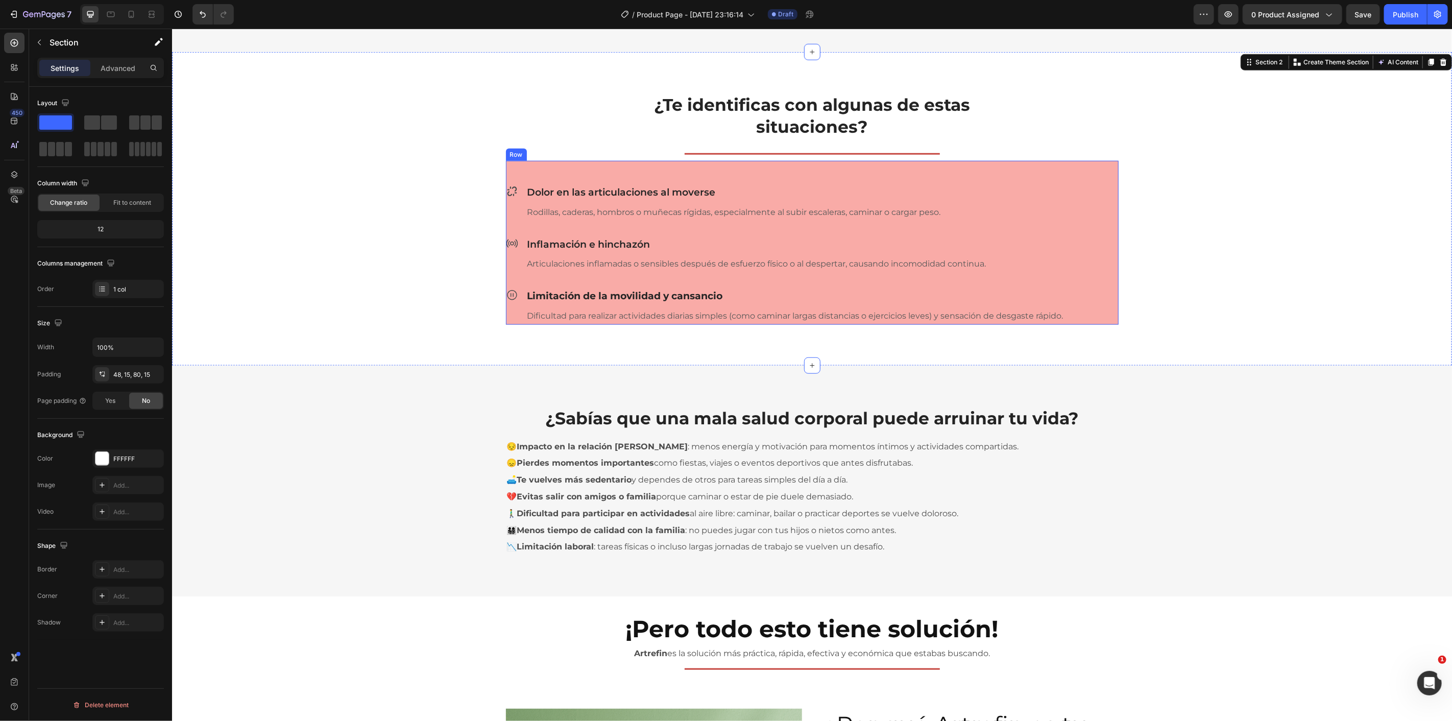
click at [554, 167] on div "Icon Dolor en las articulaciones al moverse Heading Rodillas, caderas, hombros …" at bounding box center [812, 242] width 613 height 164
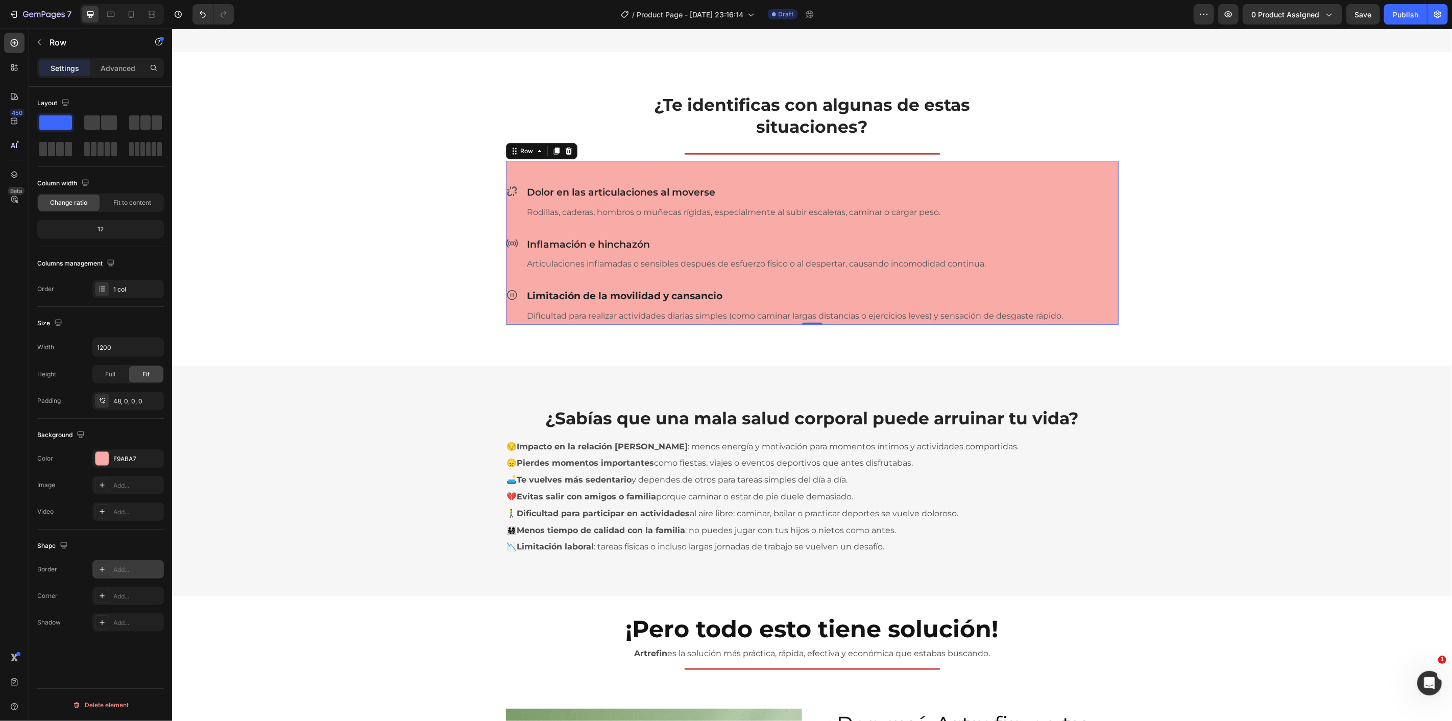
click at [126, 573] on div "Add..." at bounding box center [137, 569] width 48 height 9
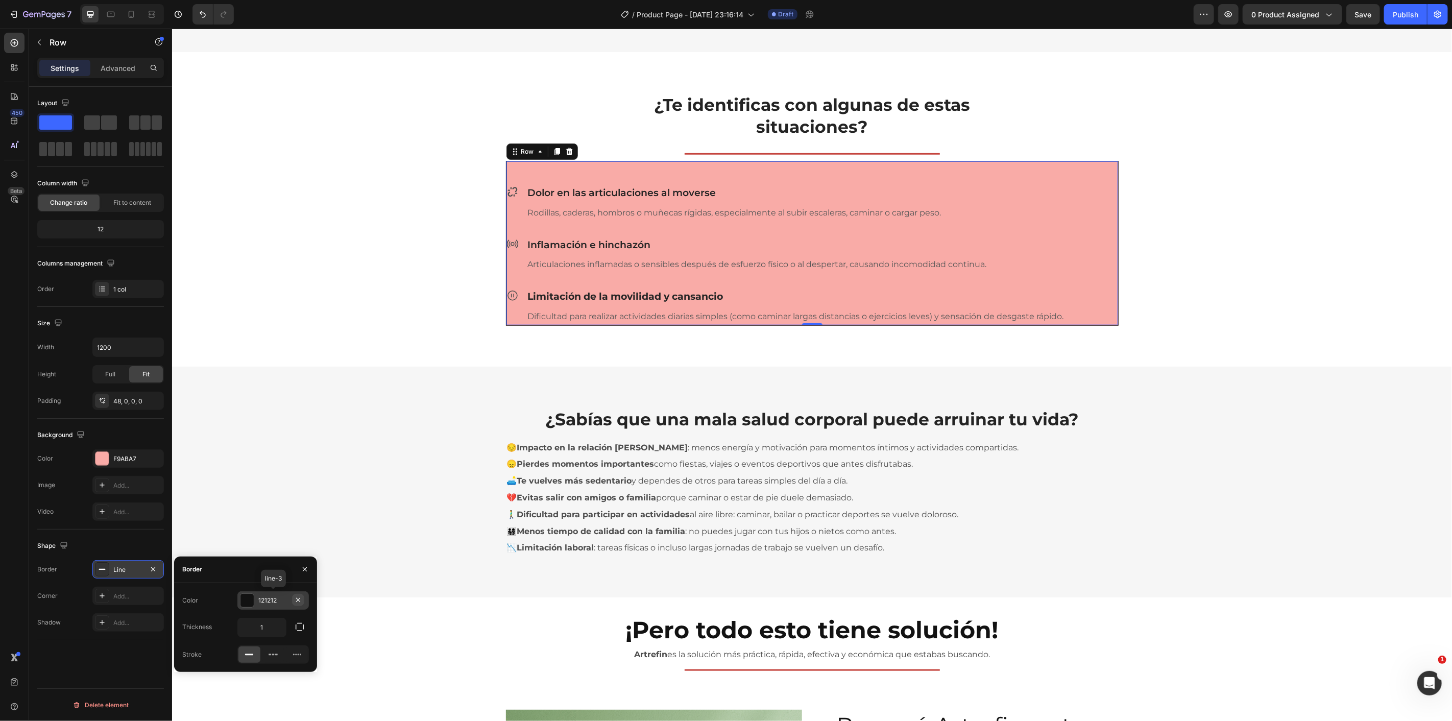
click at [300, 595] on button "button" at bounding box center [298, 600] width 12 height 12
drag, startPoint x: 305, startPoint y: 572, endPoint x: 27, endPoint y: 544, distance: 279.7
click at [305, 572] on icon "button" at bounding box center [305, 569] width 8 height 8
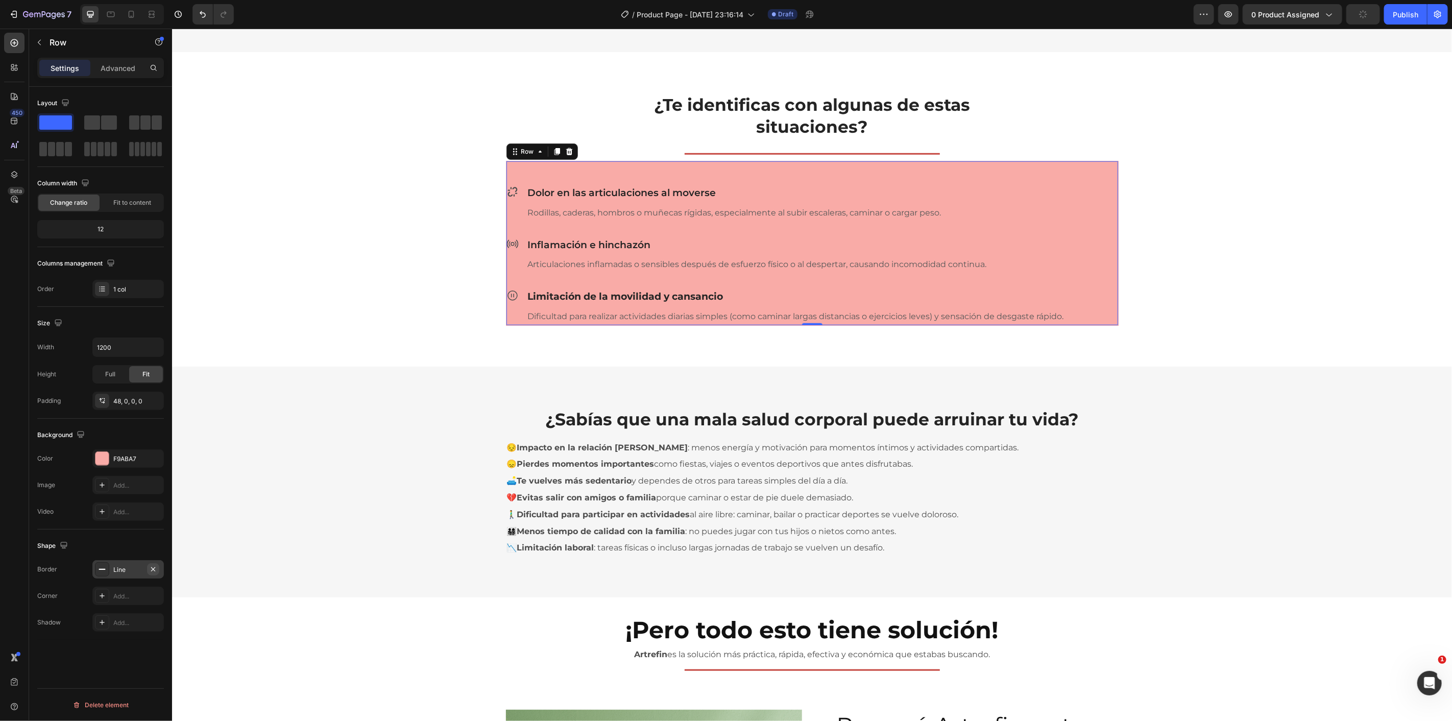
click at [151, 568] on icon "button" at bounding box center [153, 569] width 8 height 8
click at [131, 593] on div "Add..." at bounding box center [137, 596] width 48 height 9
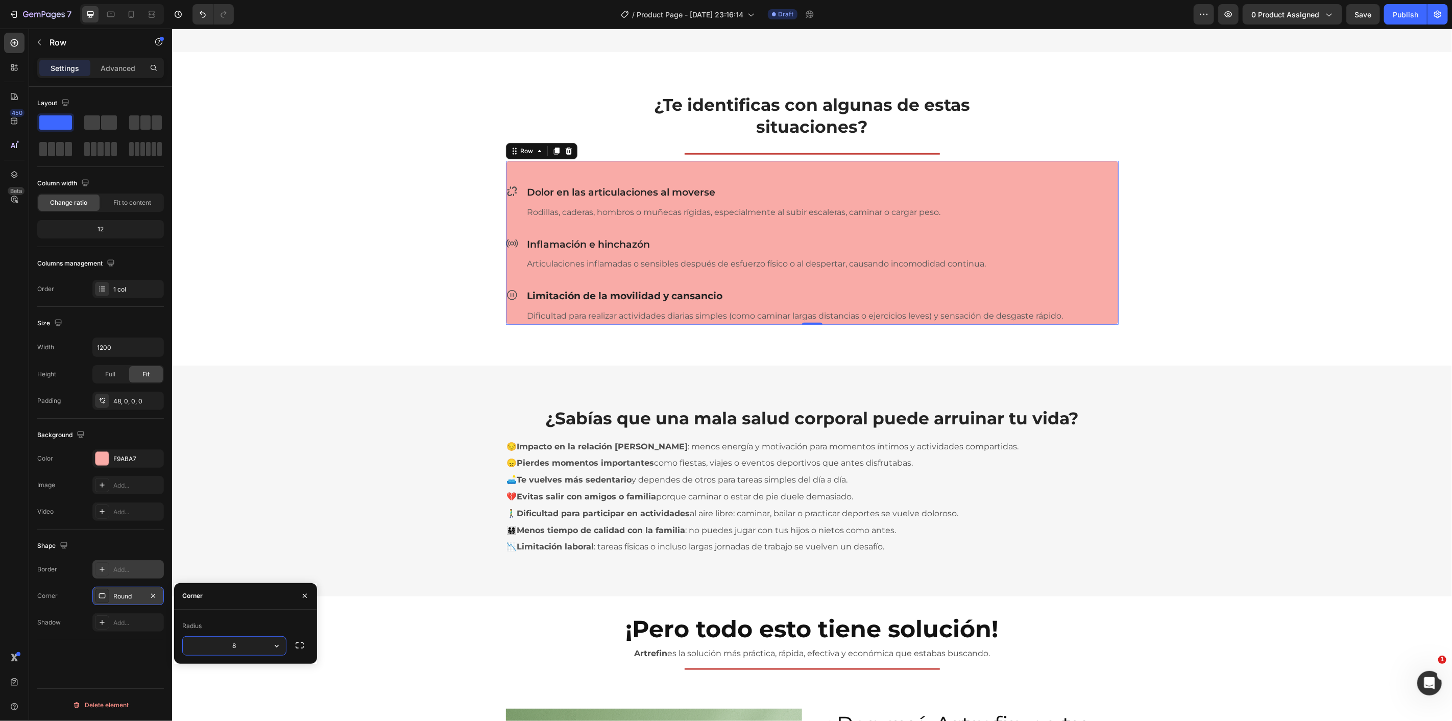
click at [220, 639] on input "8" at bounding box center [234, 646] width 103 height 18
click at [274, 644] on icon "button" at bounding box center [277, 646] width 10 height 10
click at [257, 601] on p "Round" at bounding box center [248, 598] width 58 height 10
click at [377, 278] on div "¿Te identificas con algunas de estas situaciones? Heading Row Title Line Row Ic…" at bounding box center [811, 200] width 1265 height 248
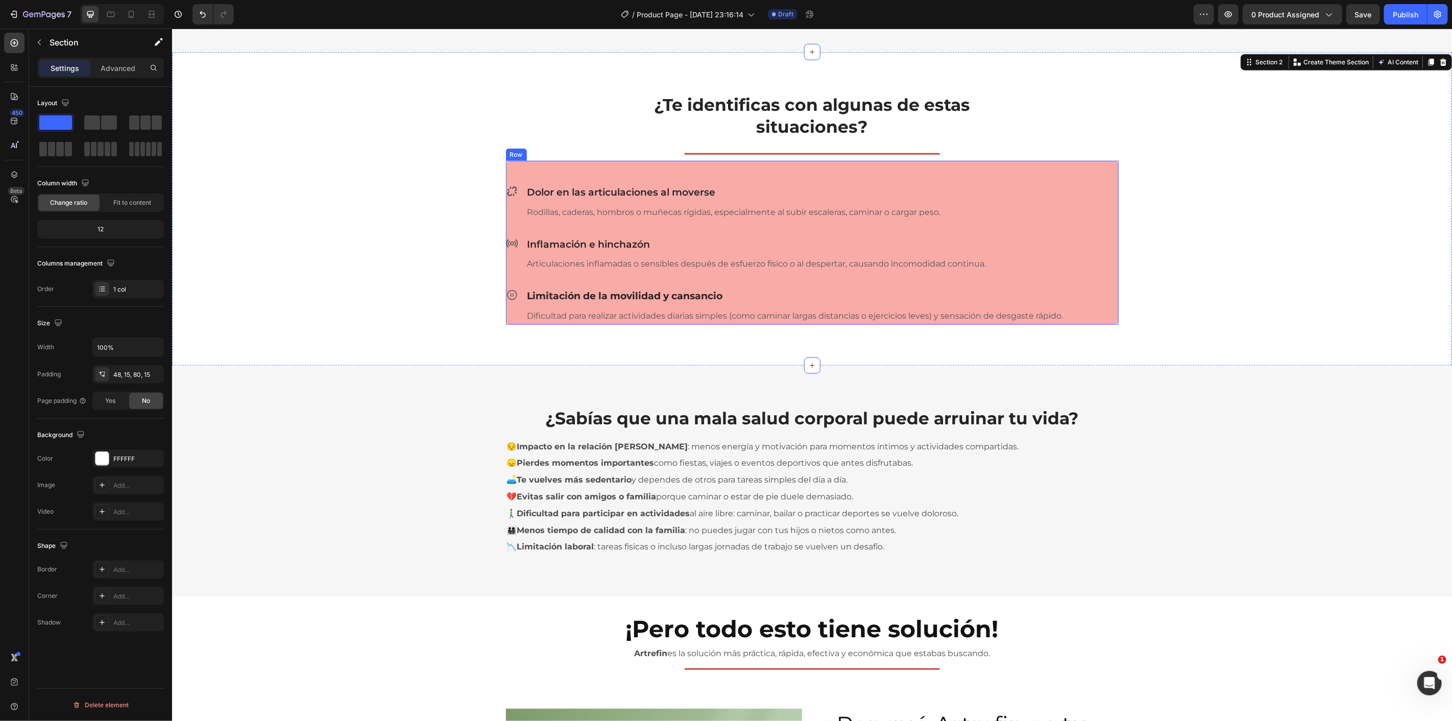
click at [520, 172] on div "Icon Dolor en las articulaciones al moverse Heading Rodillas, caderas, hombros …" at bounding box center [812, 242] width 613 height 164
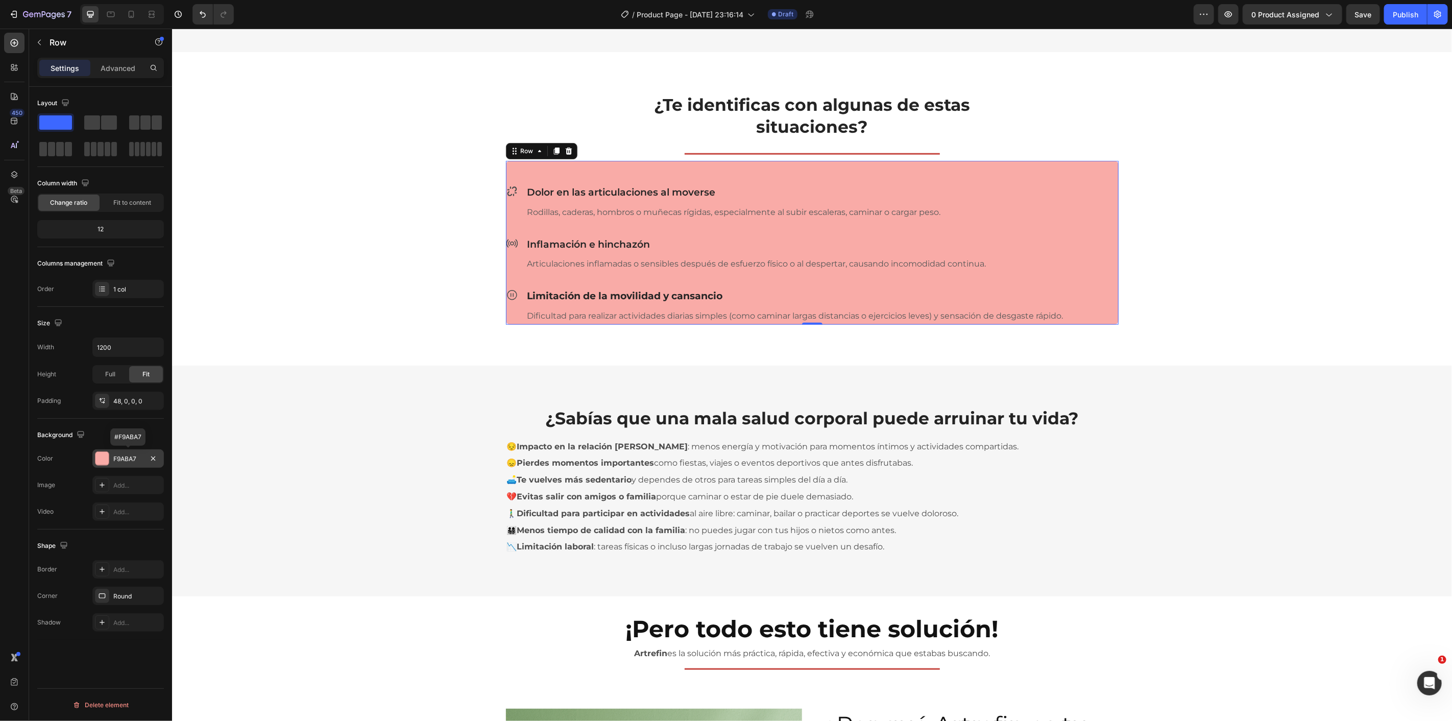
click at [139, 460] on div "F9ABA7" at bounding box center [128, 458] width 30 height 9
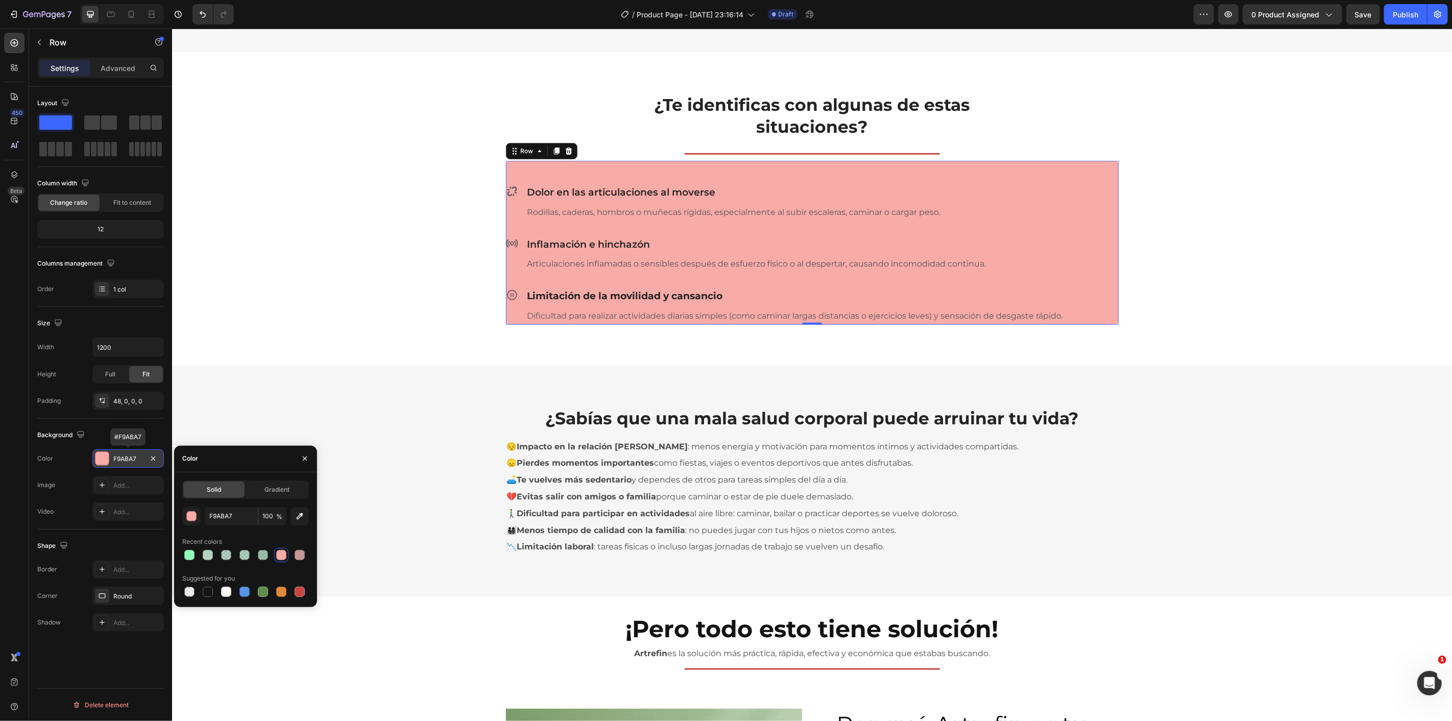
click at [141, 461] on div "F9ABA7" at bounding box center [128, 458] width 30 height 9
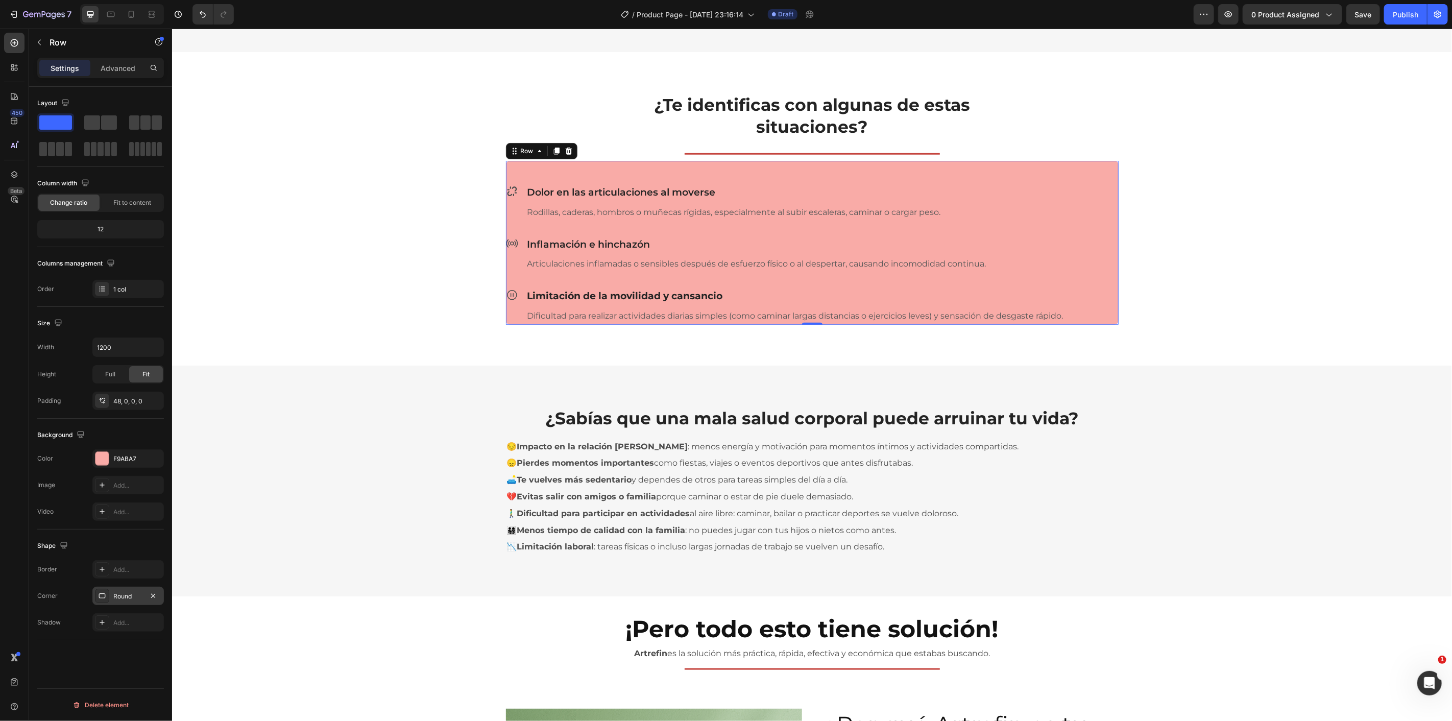
click at [135, 595] on div "Round" at bounding box center [128, 596] width 30 height 9
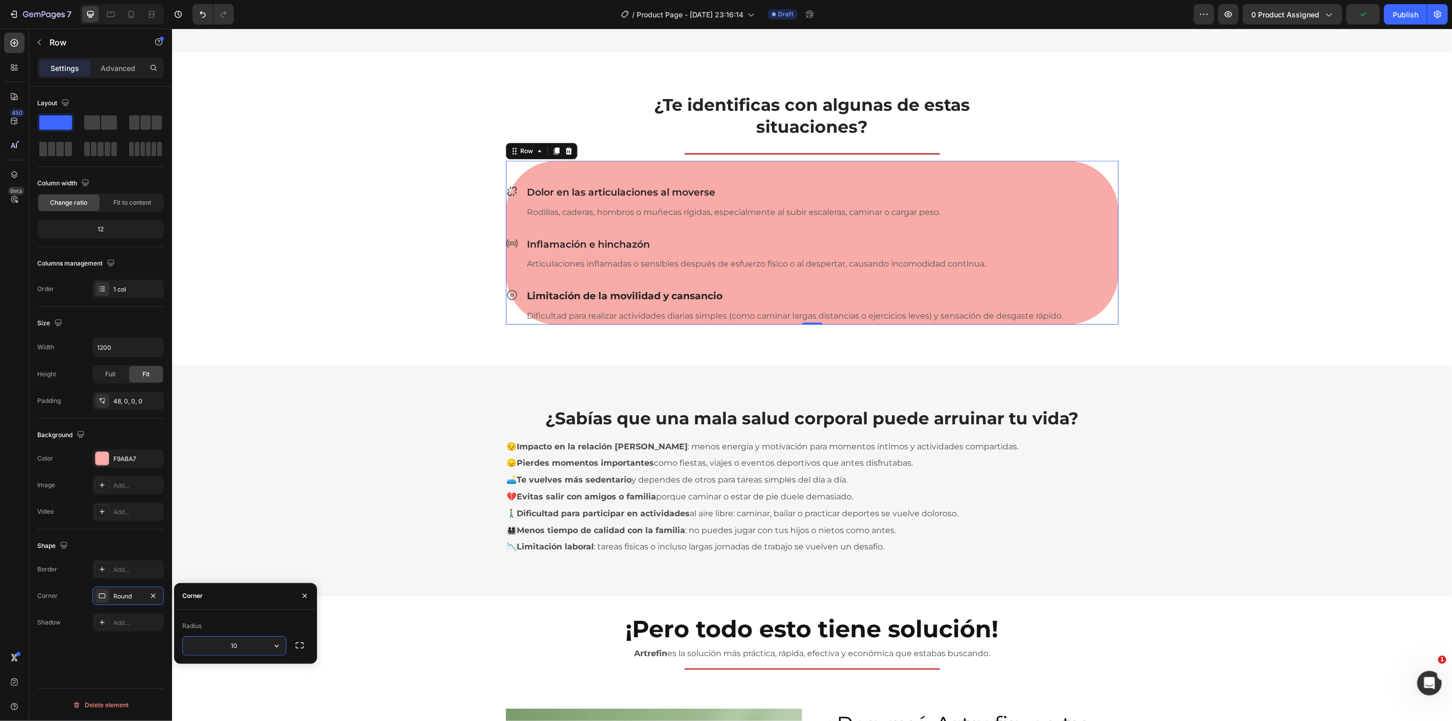
type input "1"
type input "10"
click at [494, 307] on div "¿Te identificas con algunas de estas situaciones? Heading Row Title Line Row Ic…" at bounding box center [811, 200] width 1265 height 248
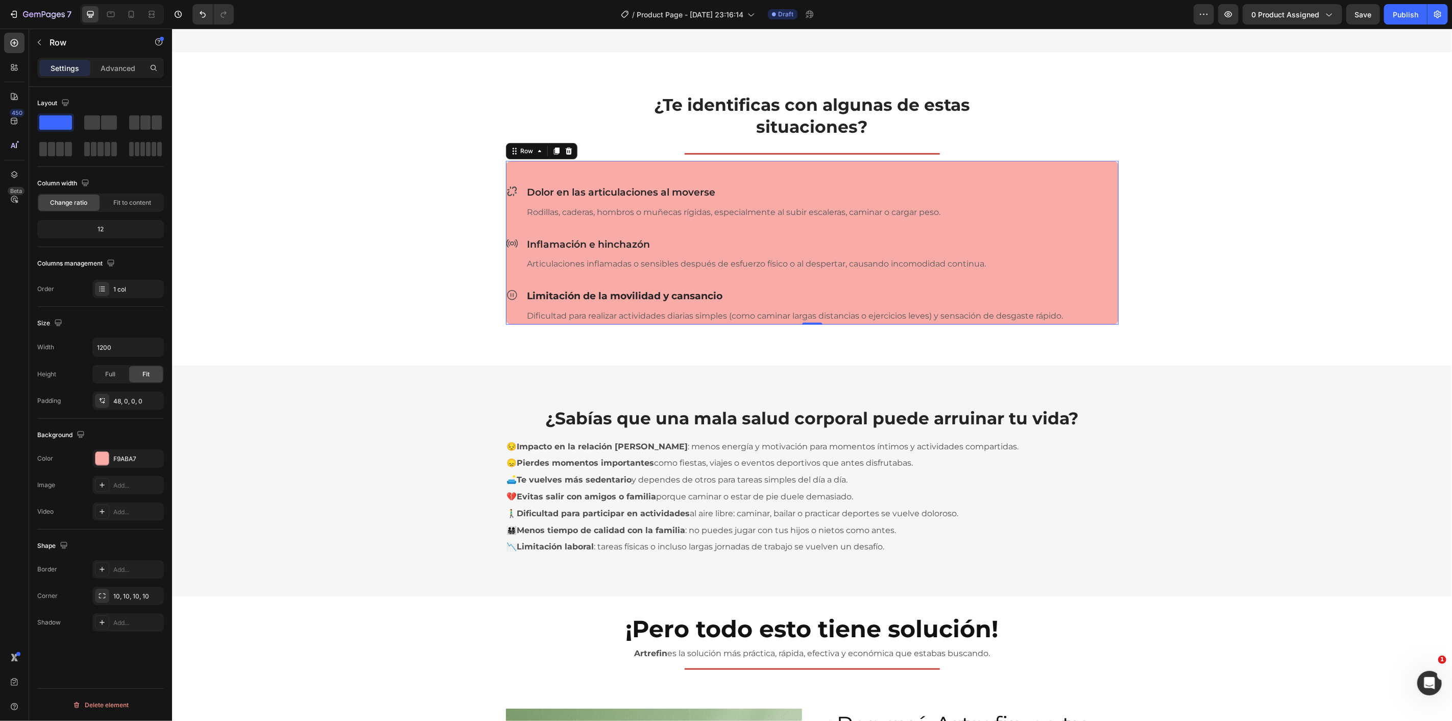
click at [1069, 179] on div "Icon Dolor en las articulaciones al moverse Heading Rodillas, caderas, hombros …" at bounding box center [812, 242] width 613 height 164
click at [124, 66] on p "Advanced" at bounding box center [118, 68] width 35 height 11
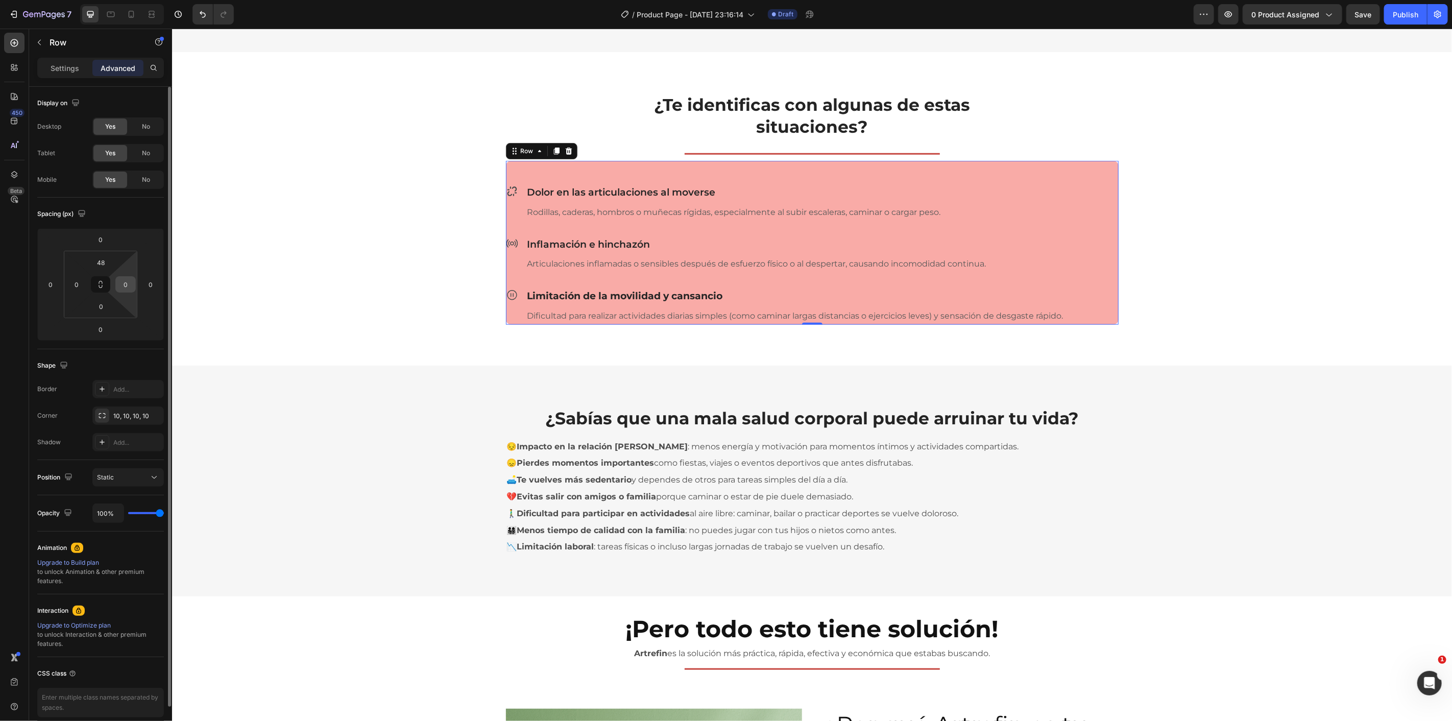
click at [124, 289] on input "0" at bounding box center [125, 284] width 15 height 15
click at [127, 0] on html "7 / Product Page - Aug 25, 23:16:14 Draft Preview 0 product assigned Save Publi…" at bounding box center [726, 0] width 1452 height 0
type input "0"
drag, startPoint x: 130, startPoint y: 269, endPoint x: 128, endPoint y: 297, distance: 28.2
click at [128, 0] on html "7 / Product Page - Aug 25, 23:16:14 Draft Preview 0 product assigned Save Publi…" at bounding box center [726, 0] width 1452 height 0
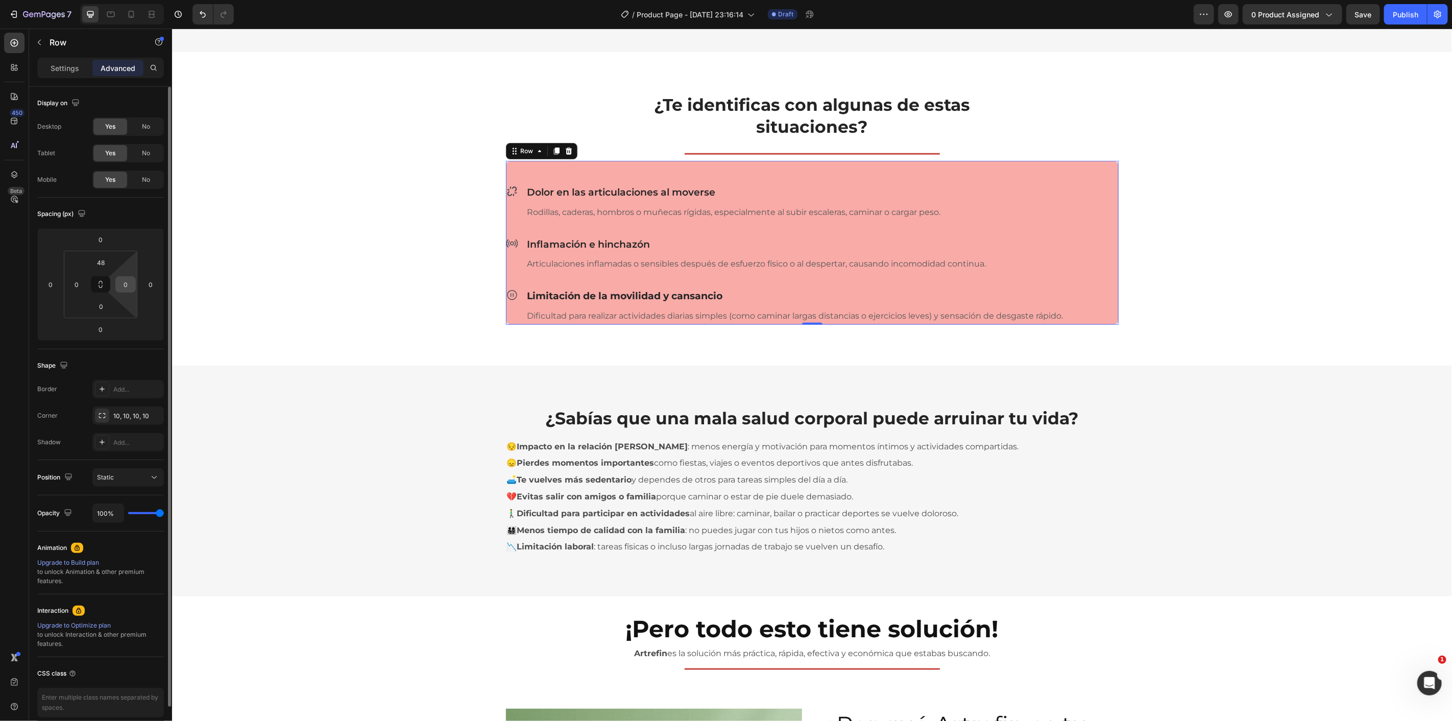
drag, startPoint x: 131, startPoint y: 269, endPoint x: 121, endPoint y: 278, distance: 14.1
click at [115, 0] on html "7 / Product Page - Aug 25, 23:16:14 Draft Preview 0 product assigned Save Publi…" at bounding box center [726, 0] width 1452 height 0
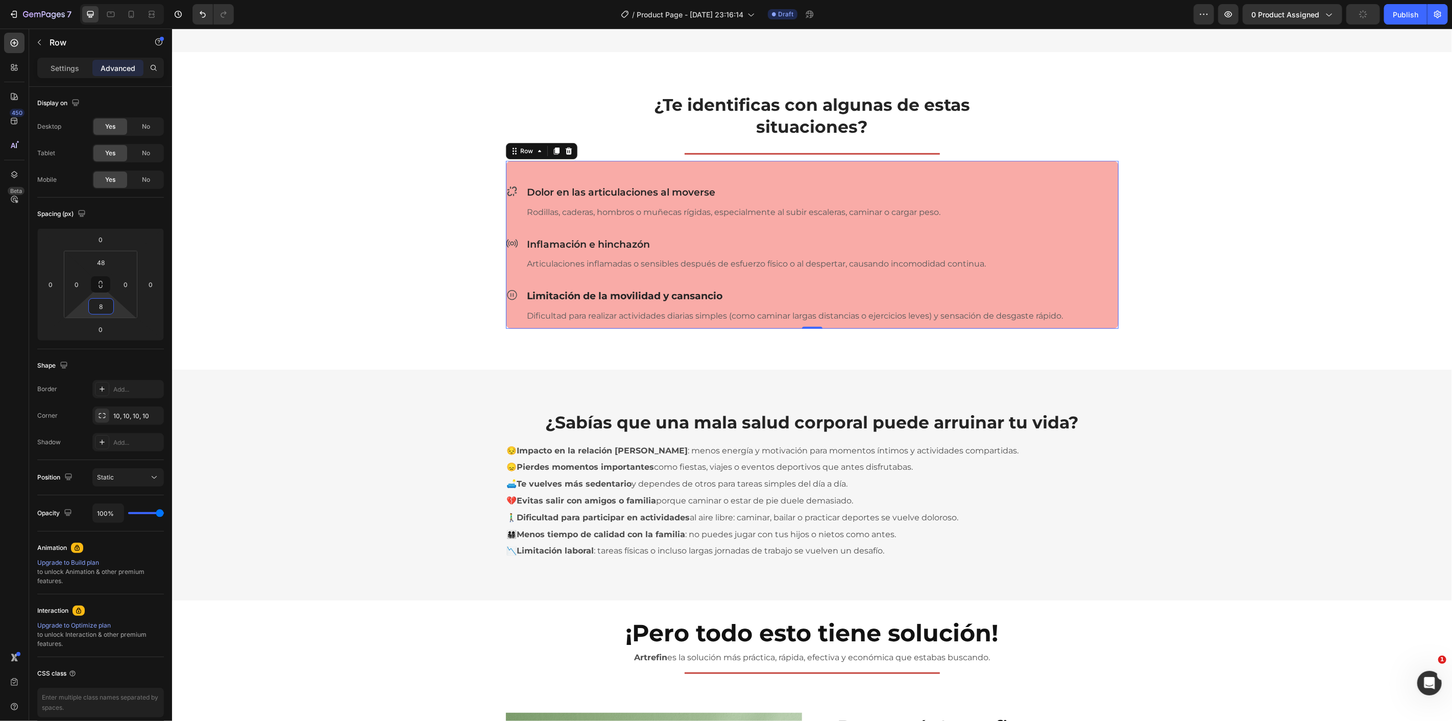
type input "0"
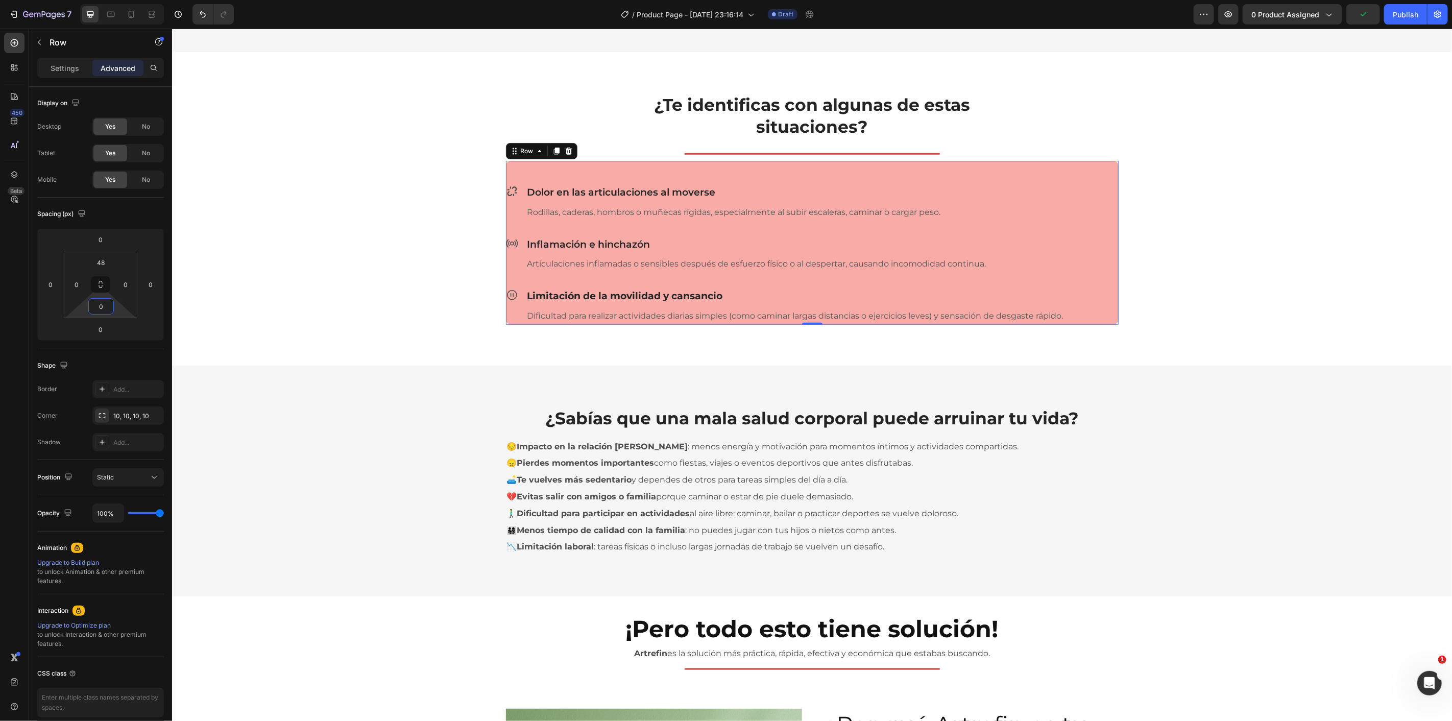
drag, startPoint x: 128, startPoint y: 272, endPoint x: 127, endPoint y: 343, distance: 71.0
click at [127, 0] on html "7 / Product Page - Aug 25, 23:16:14 Draft Preview 0 product assigned Publish 45…" at bounding box center [726, 0] width 1452 height 0
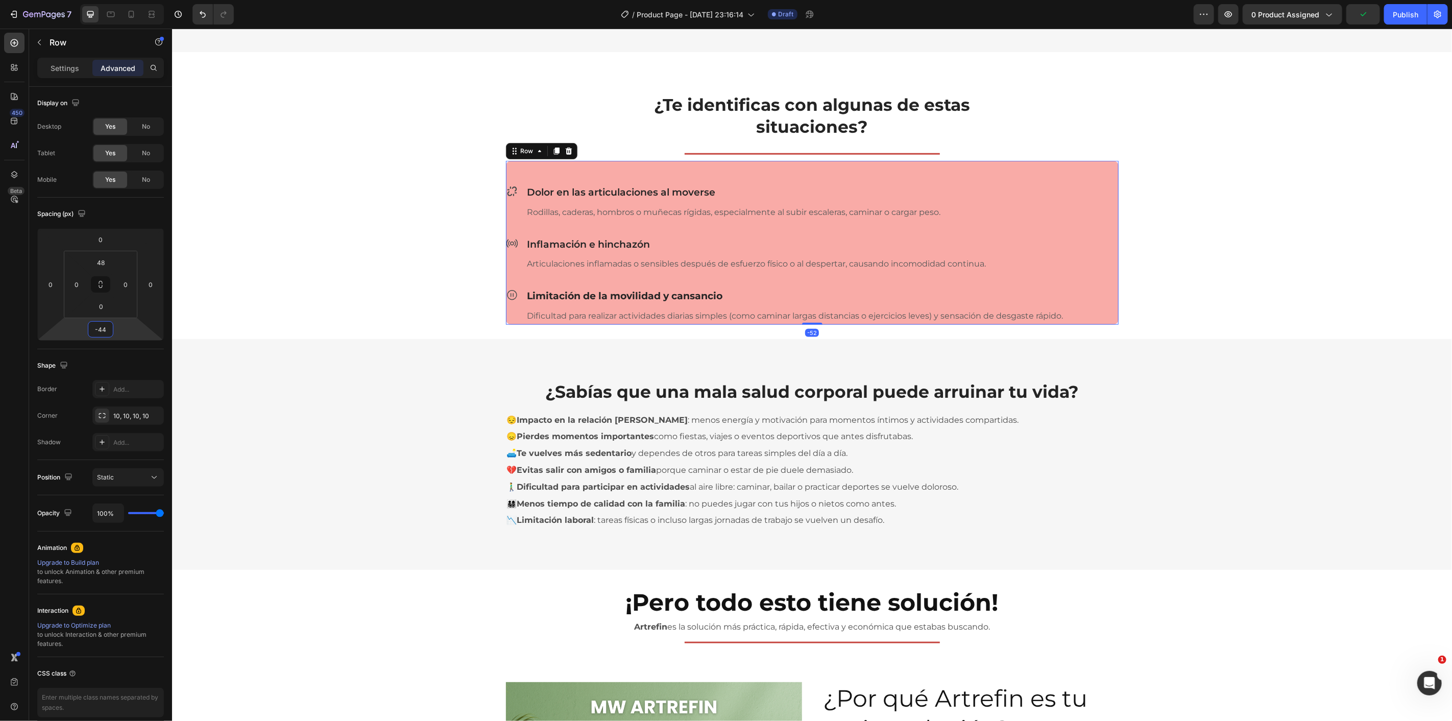
type input "-42"
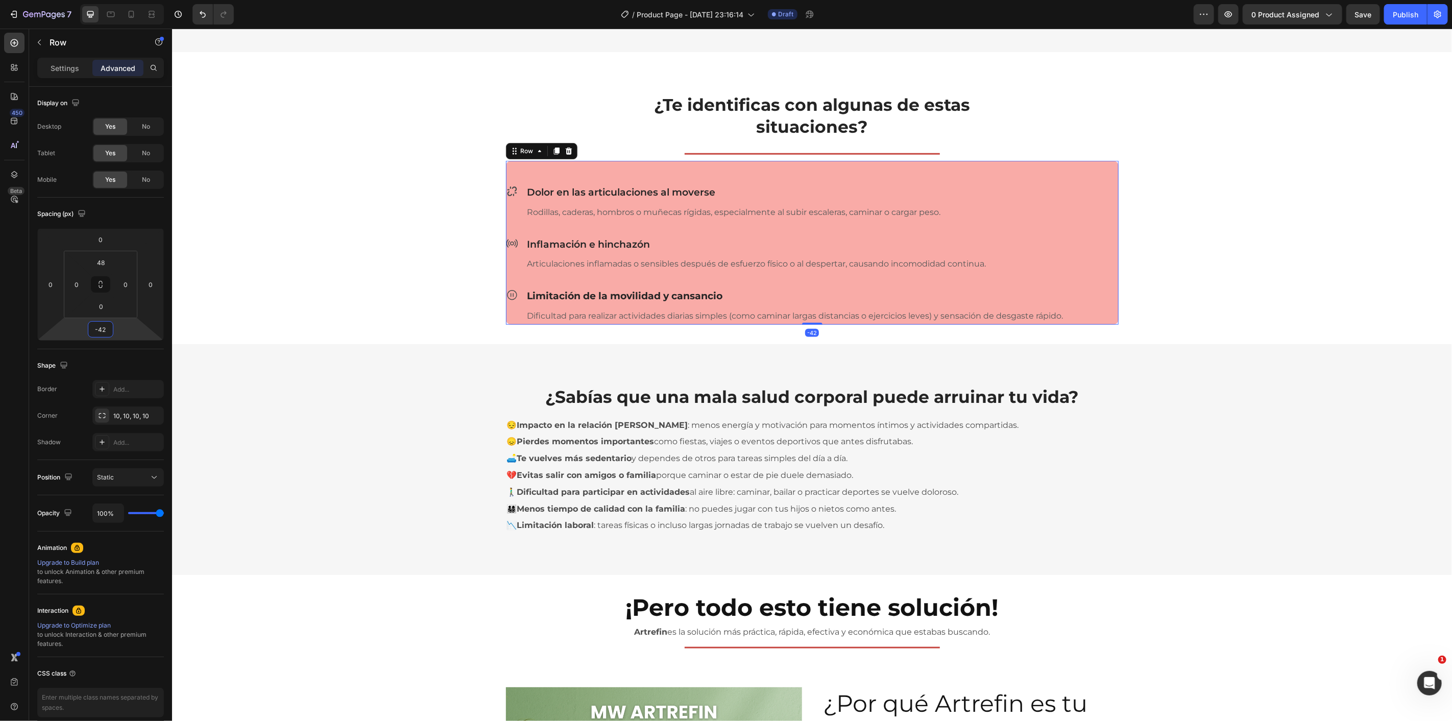
drag, startPoint x: 123, startPoint y: 339, endPoint x: 125, endPoint y: 350, distance: 11.9
click at [125, 0] on html "7 / Product Page - Aug 25, 23:16:14 Draft Preview 0 product assigned Save Publi…" at bounding box center [726, 0] width 1452 height 0
drag, startPoint x: 87, startPoint y: 290, endPoint x: 89, endPoint y: 284, distance: 5.5
click at [89, 284] on div "48 0 0 0" at bounding box center [101, 284] width 74 height 67
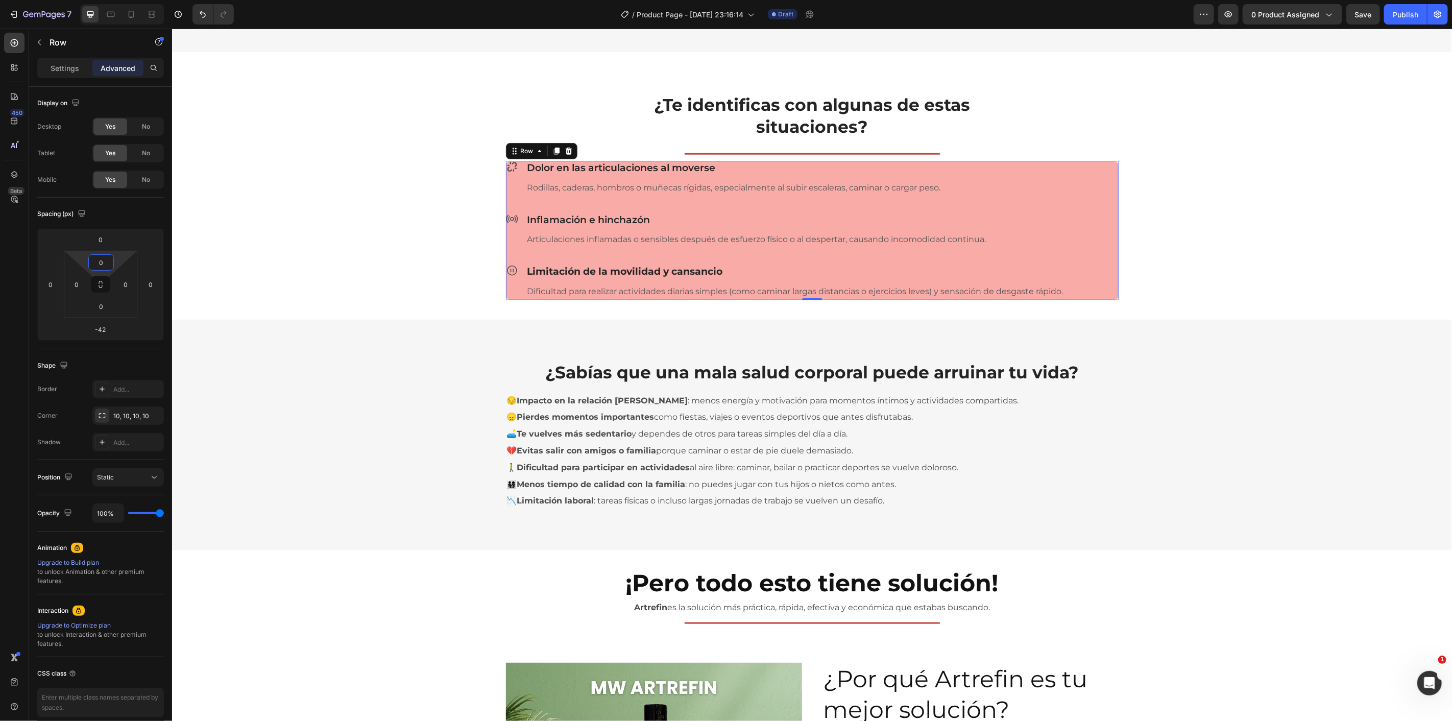
drag, startPoint x: 84, startPoint y: 258, endPoint x: 87, endPoint y: 284, distance: 26.2
click at [87, 0] on html "7 / Product Page - Aug 25, 23:16:14 Draft Preview 0 product assigned Save Publi…" at bounding box center [726, 0] width 1452 height 0
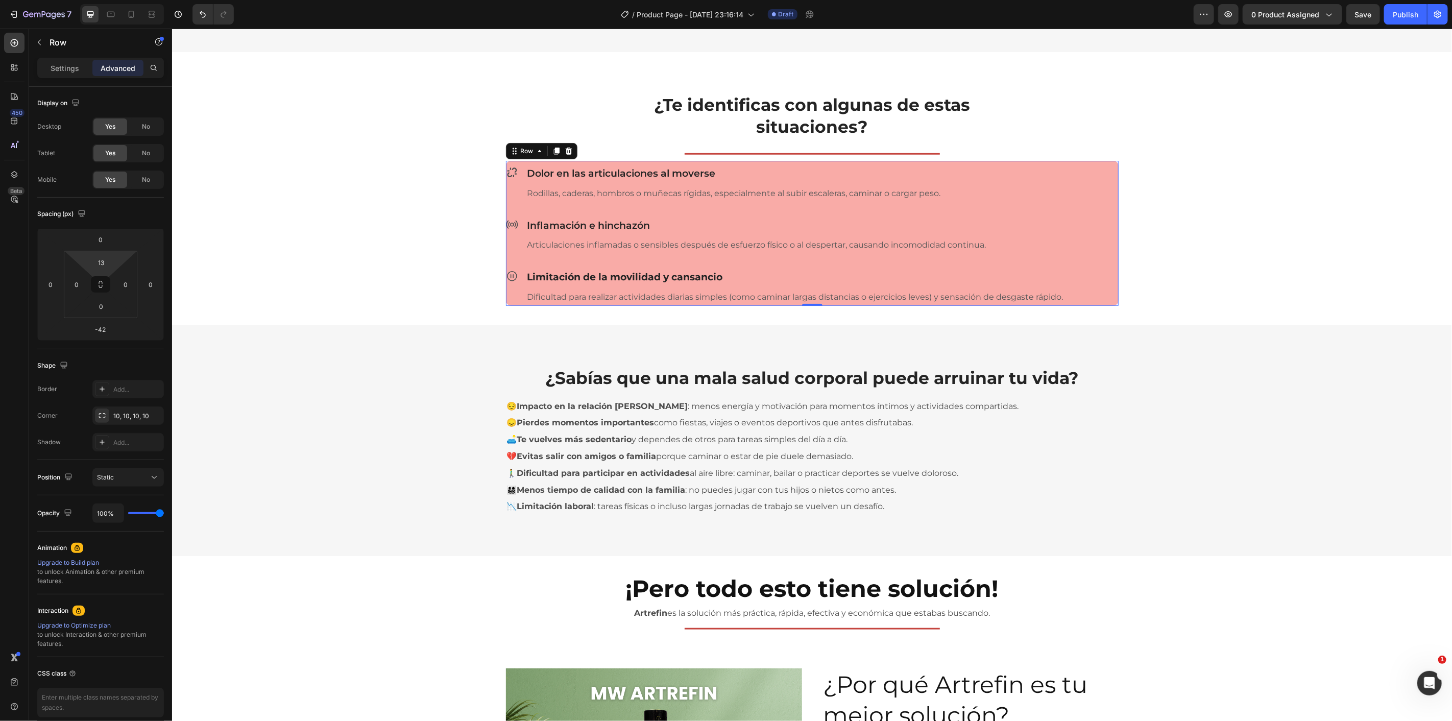
type input "15"
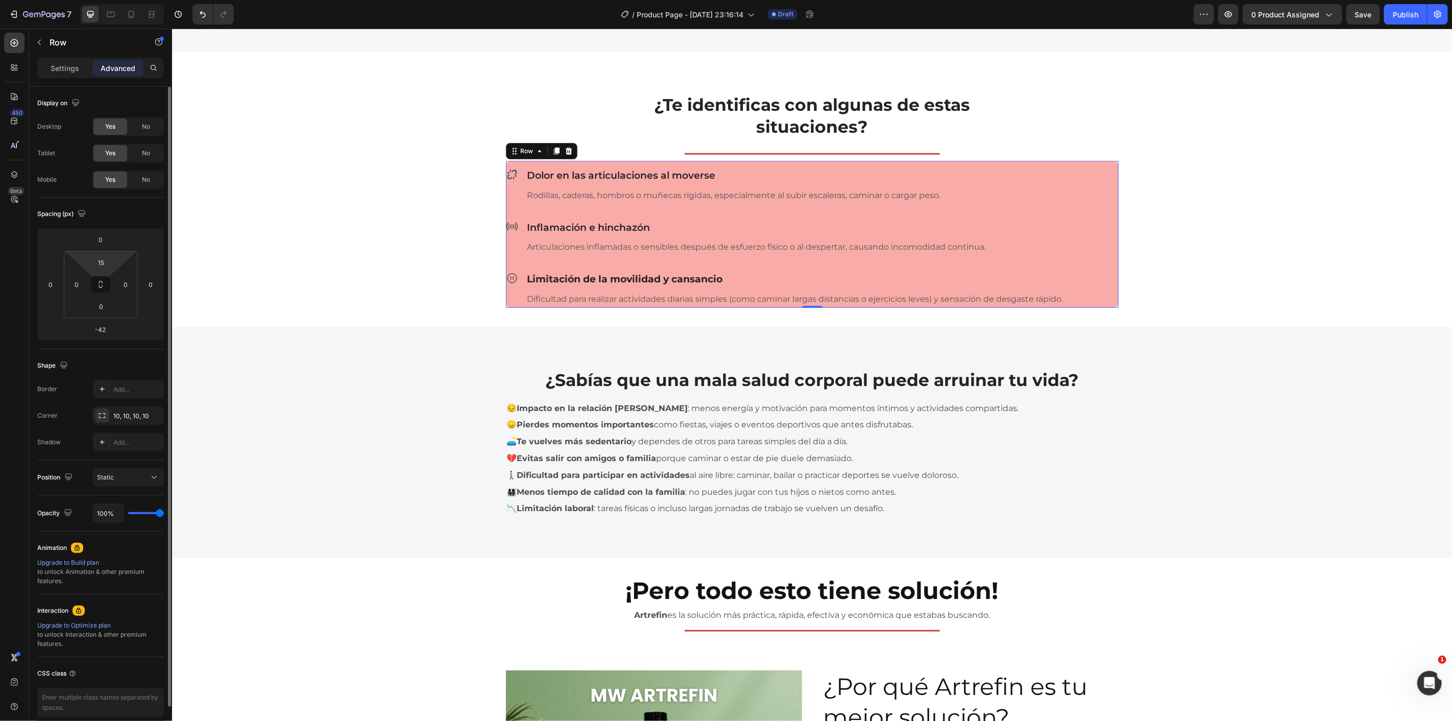
drag, startPoint x: 124, startPoint y: 249, endPoint x: 129, endPoint y: 258, distance: 10.7
click at [126, 0] on html "7 / Product Page - Aug 25, 23:16:14 Draft Preview 0 product assigned Save Publi…" at bounding box center [726, 0] width 1452 height 0
type input "26"
drag, startPoint x: 73, startPoint y: 270, endPoint x: 76, endPoint y: 262, distance: 7.6
click at [76, 0] on html "7 / Product Page - Aug 25, 23:16:14 Draft Preview 0 product assigned Save Publi…" at bounding box center [726, 0] width 1452 height 0
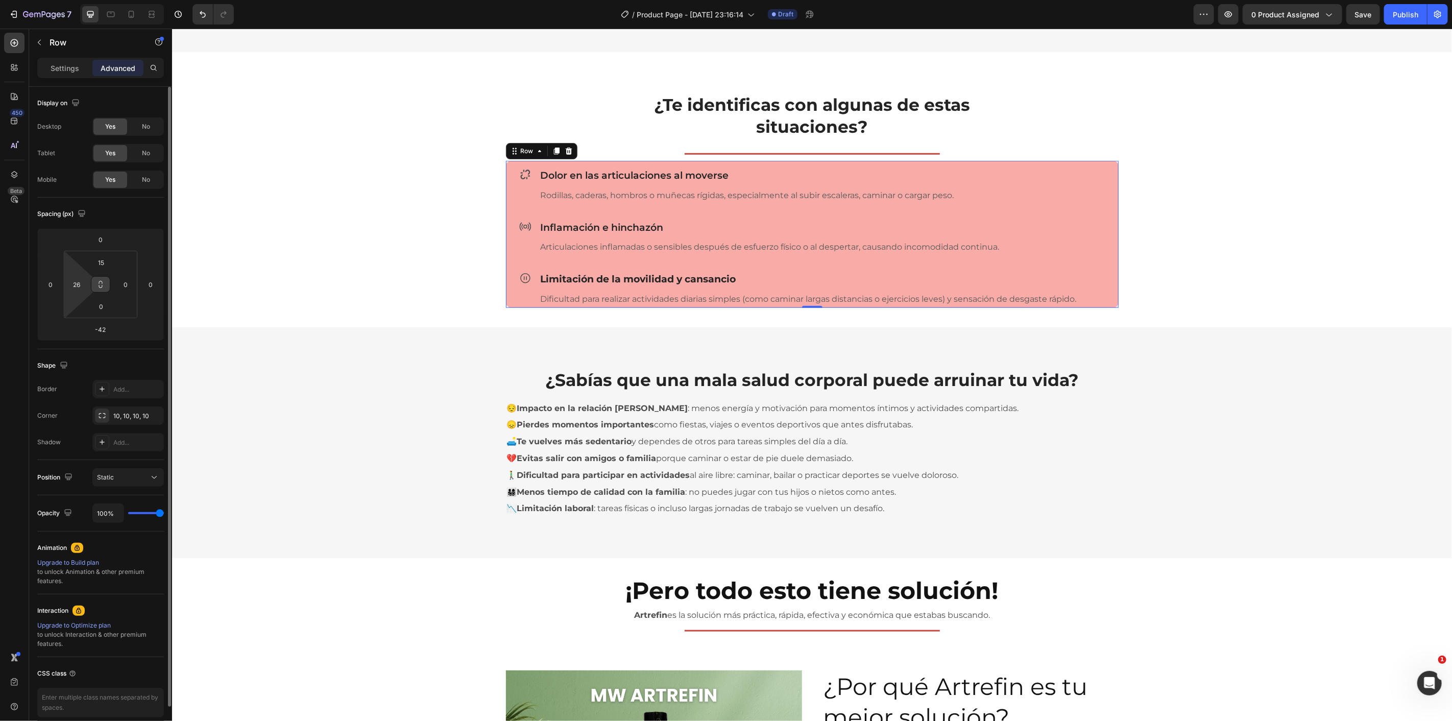
click at [98, 288] on button at bounding box center [100, 284] width 19 height 16
type input "24"
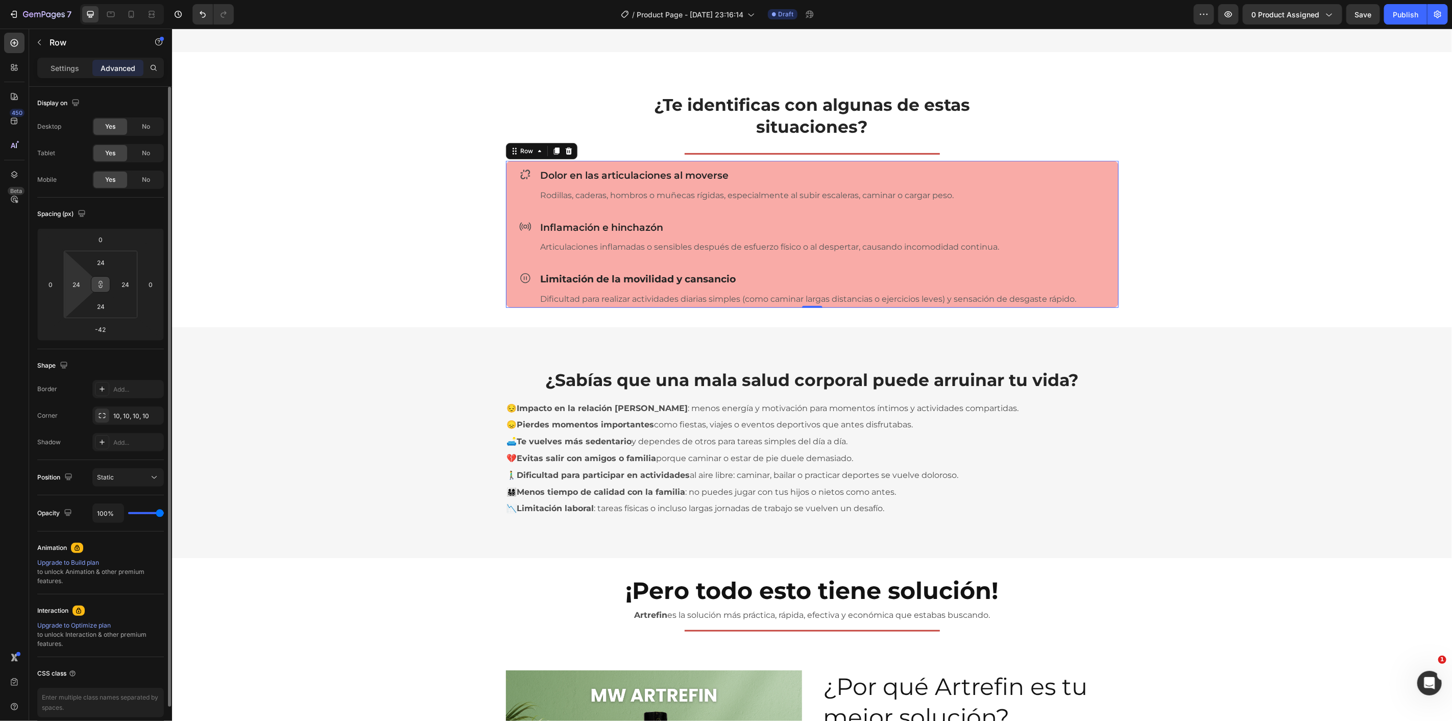
type input "58"
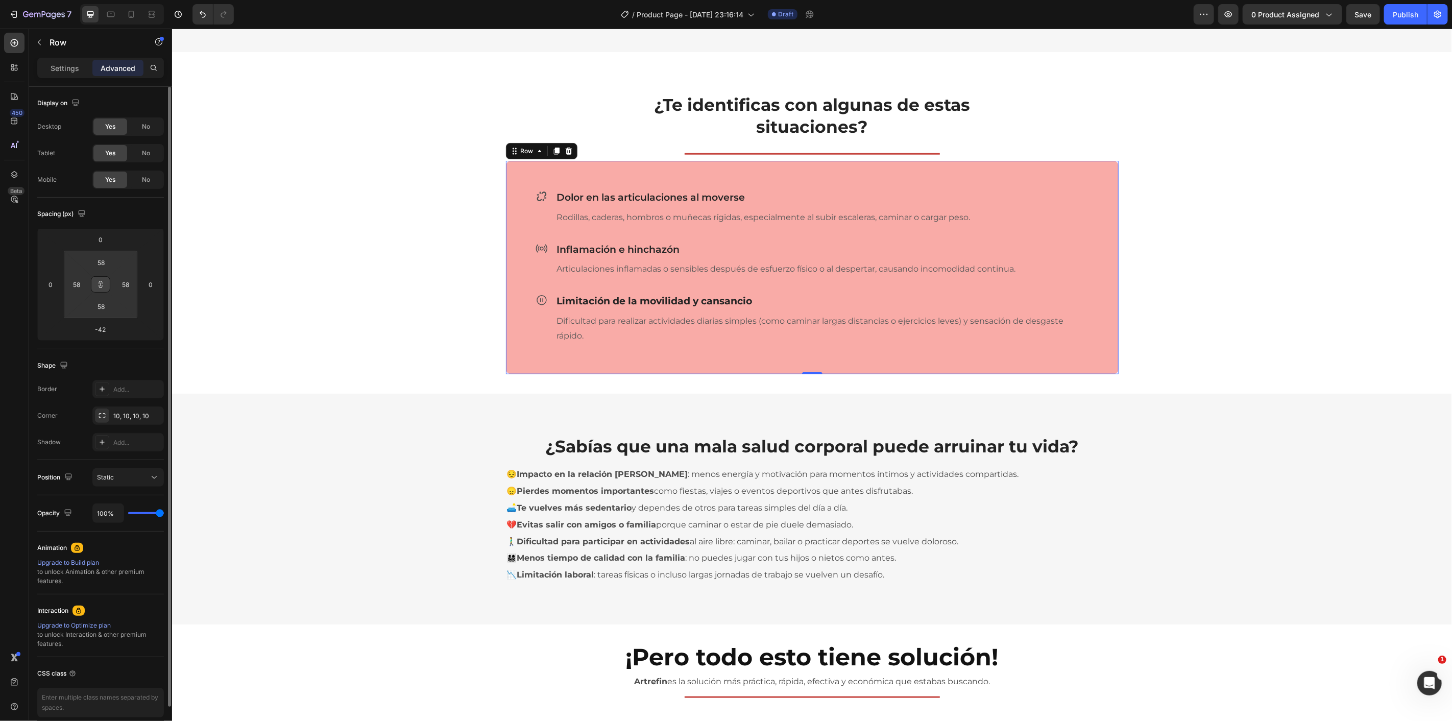
type input "56"
type input "54"
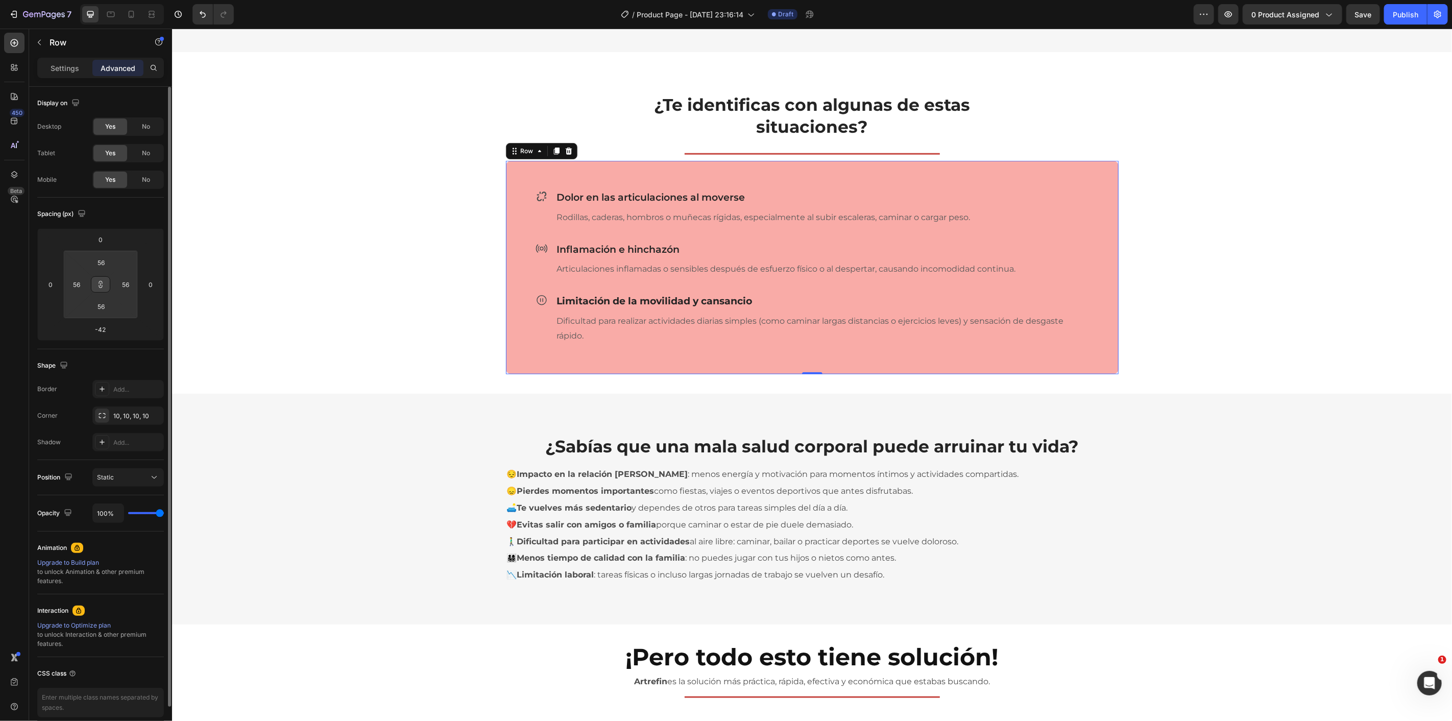
type input "54"
type input "38"
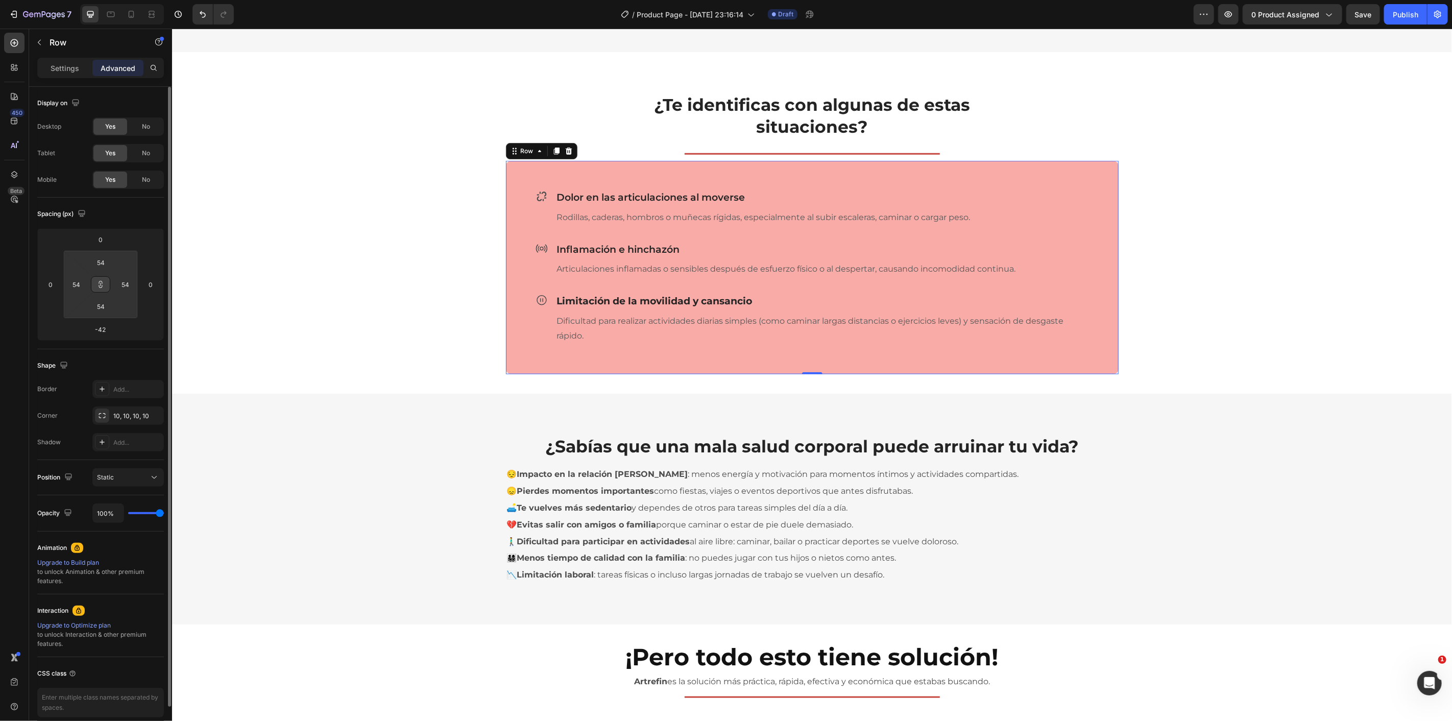
type input "38"
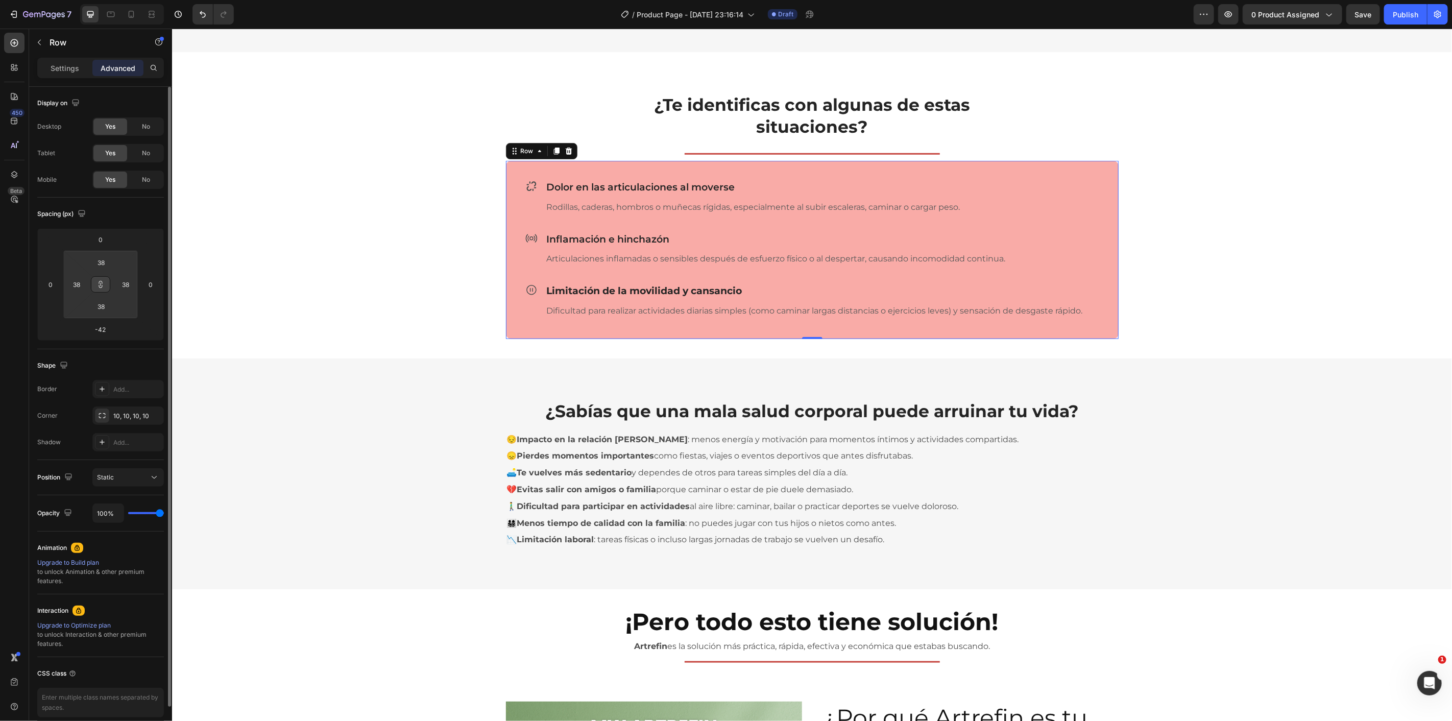
type input "36"
type input "32"
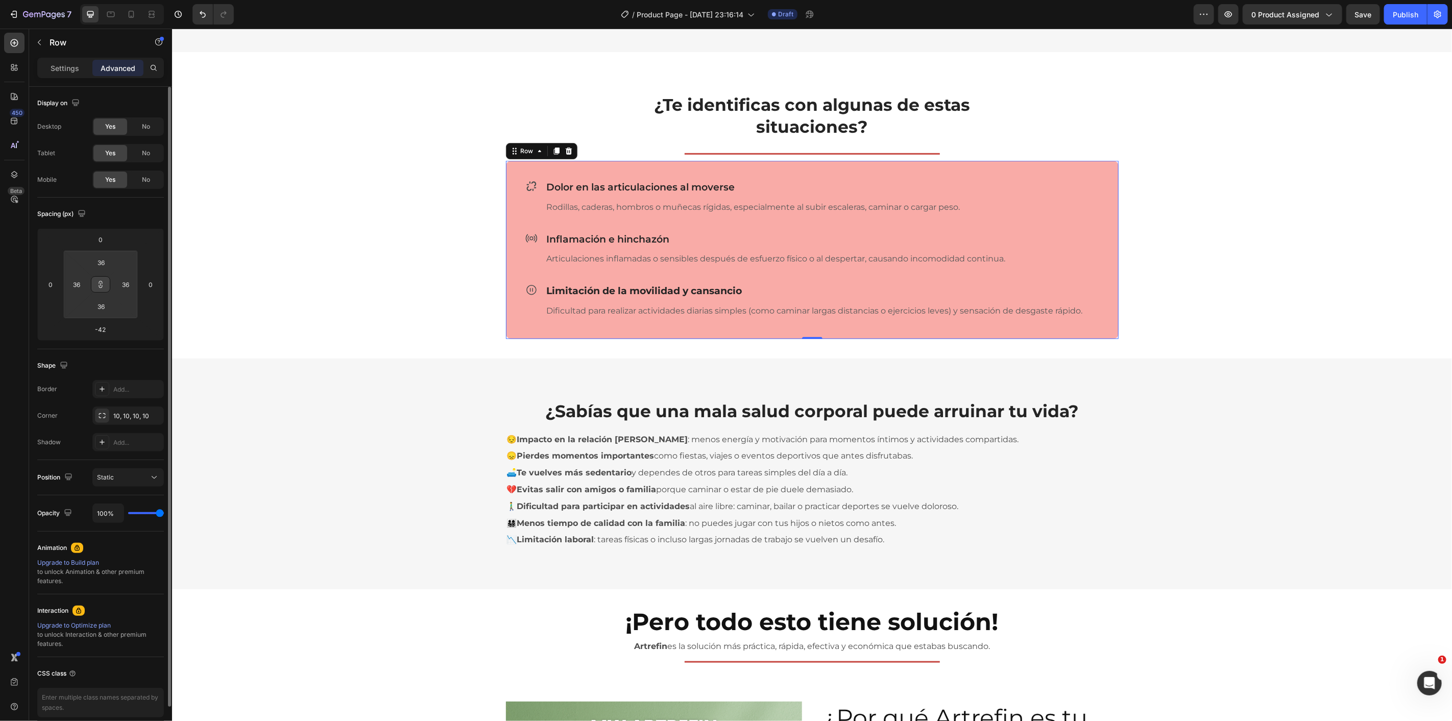
type input "32"
type input "30"
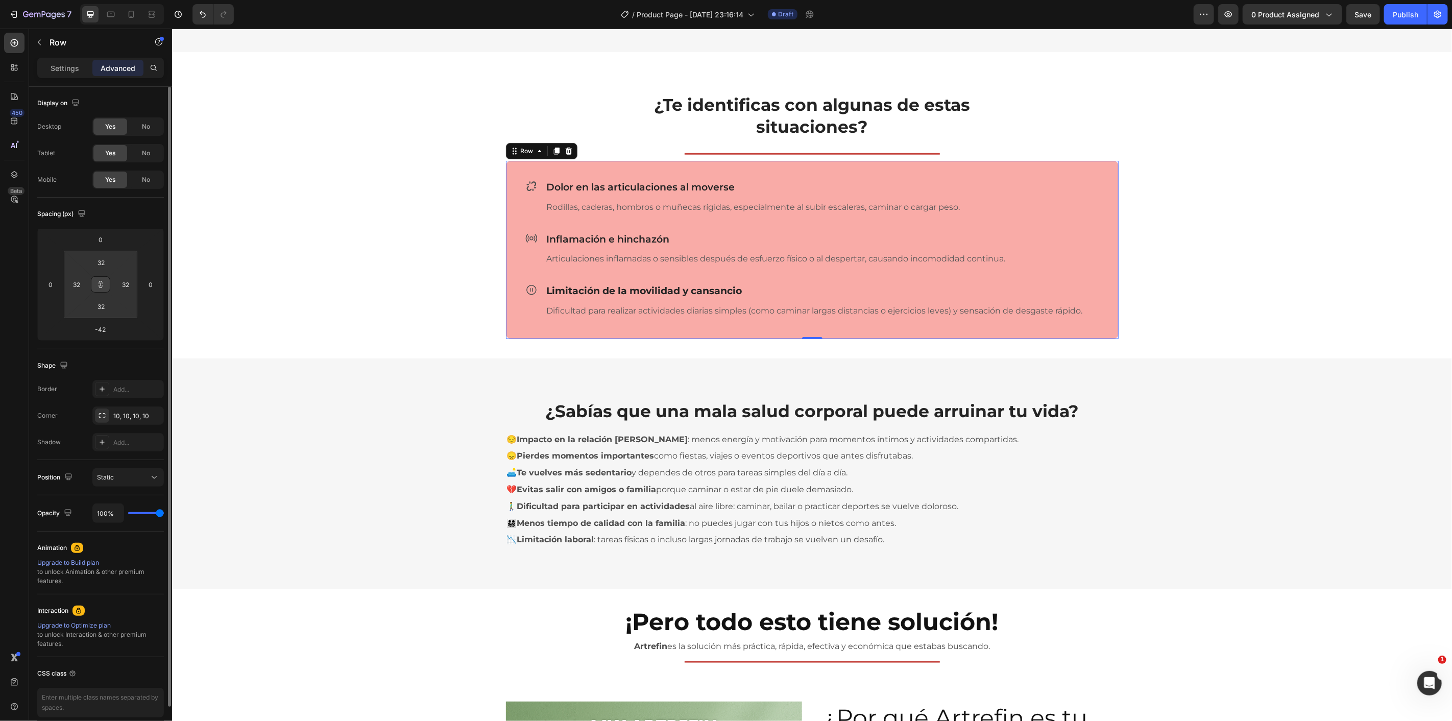
type input "30"
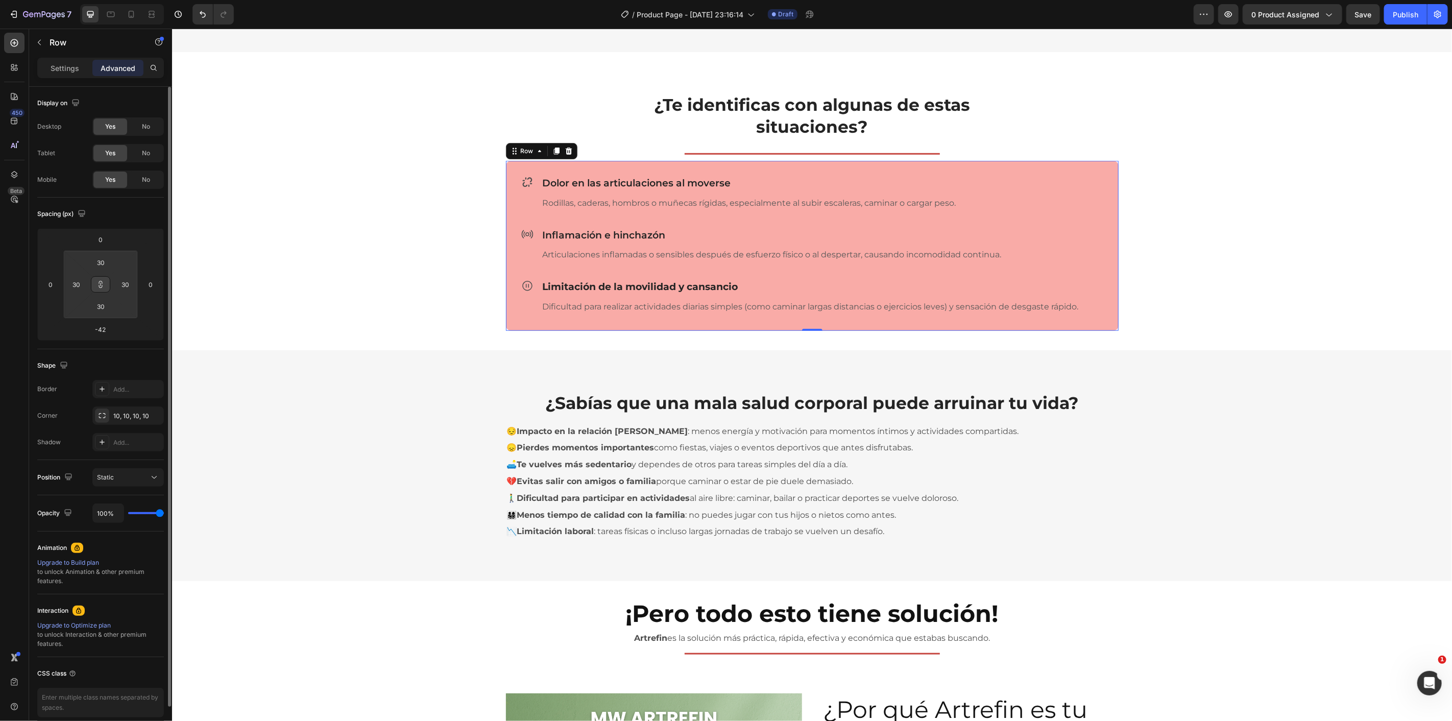
type input "28"
type input "26"
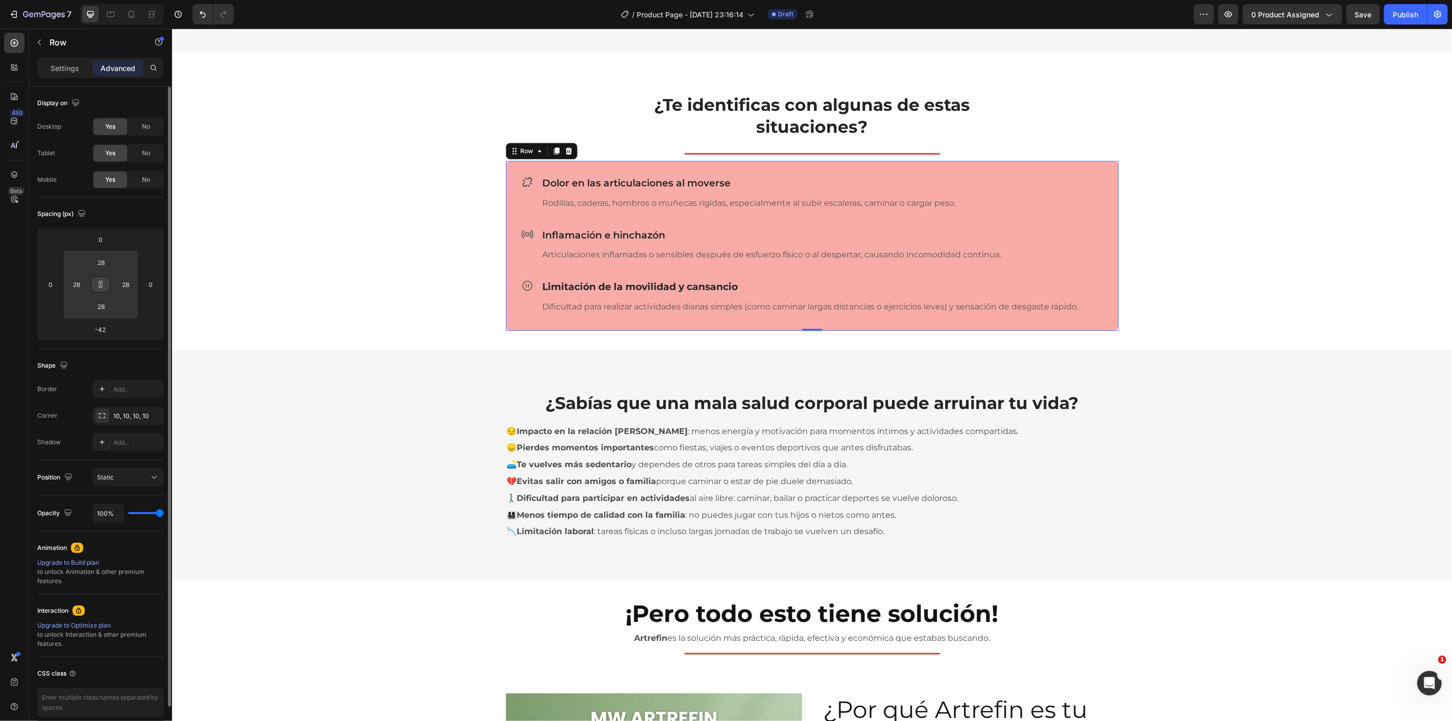
type input "26"
type input "22"
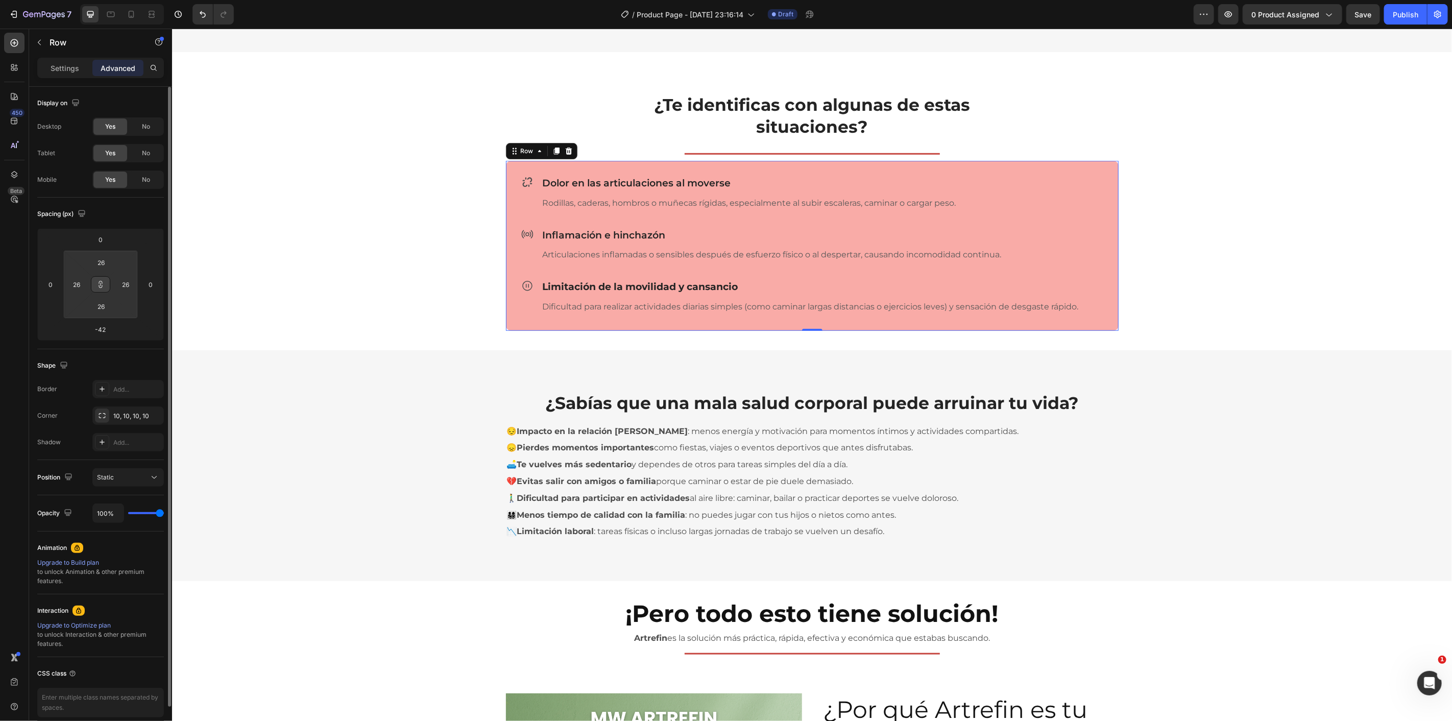
type input "22"
type input "20"
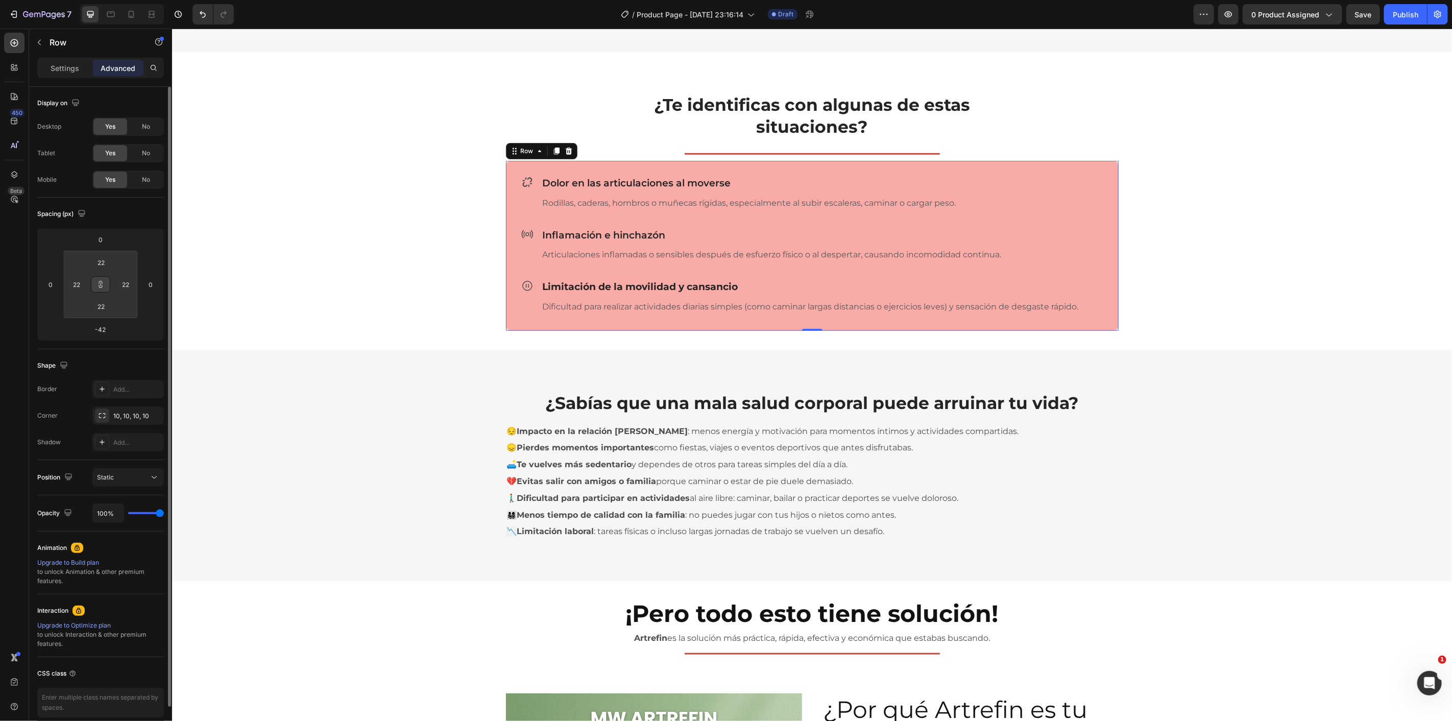
type input "20"
type input "2"
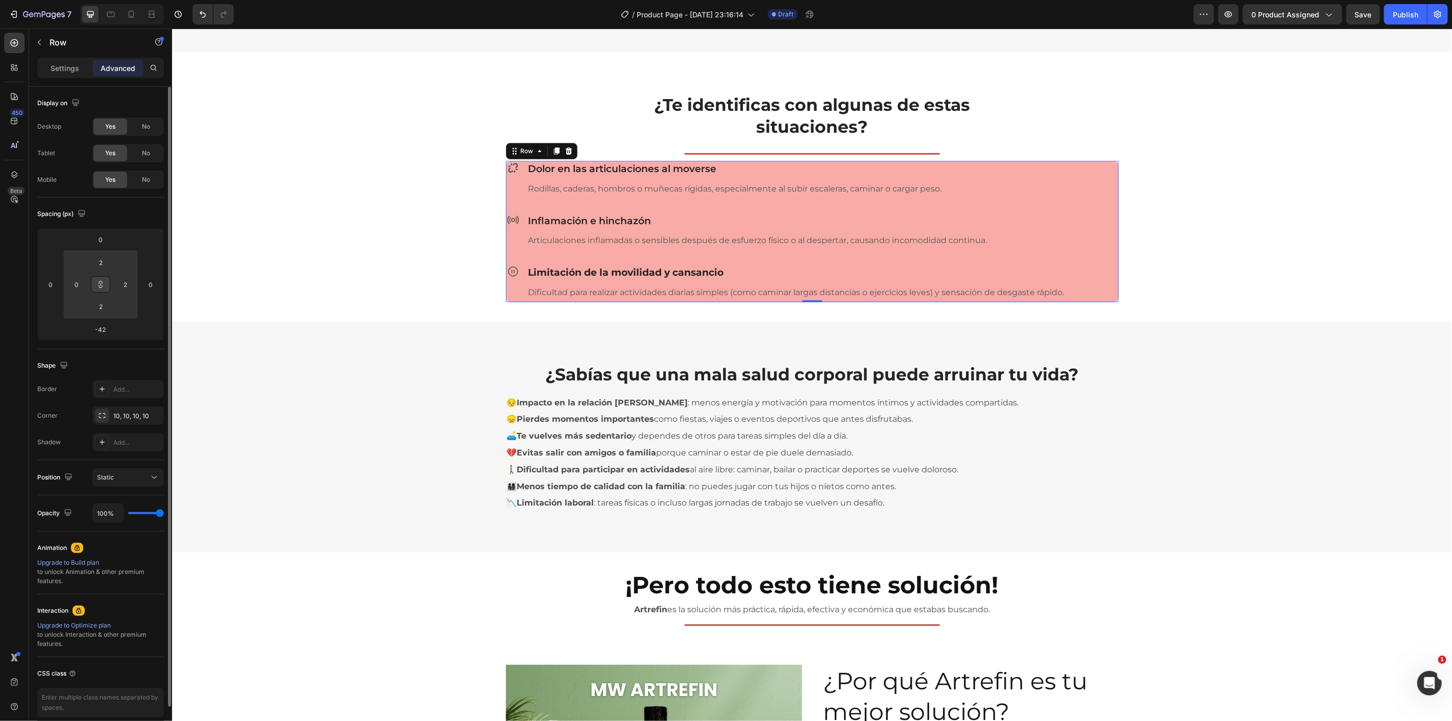
type input "2"
type input "6"
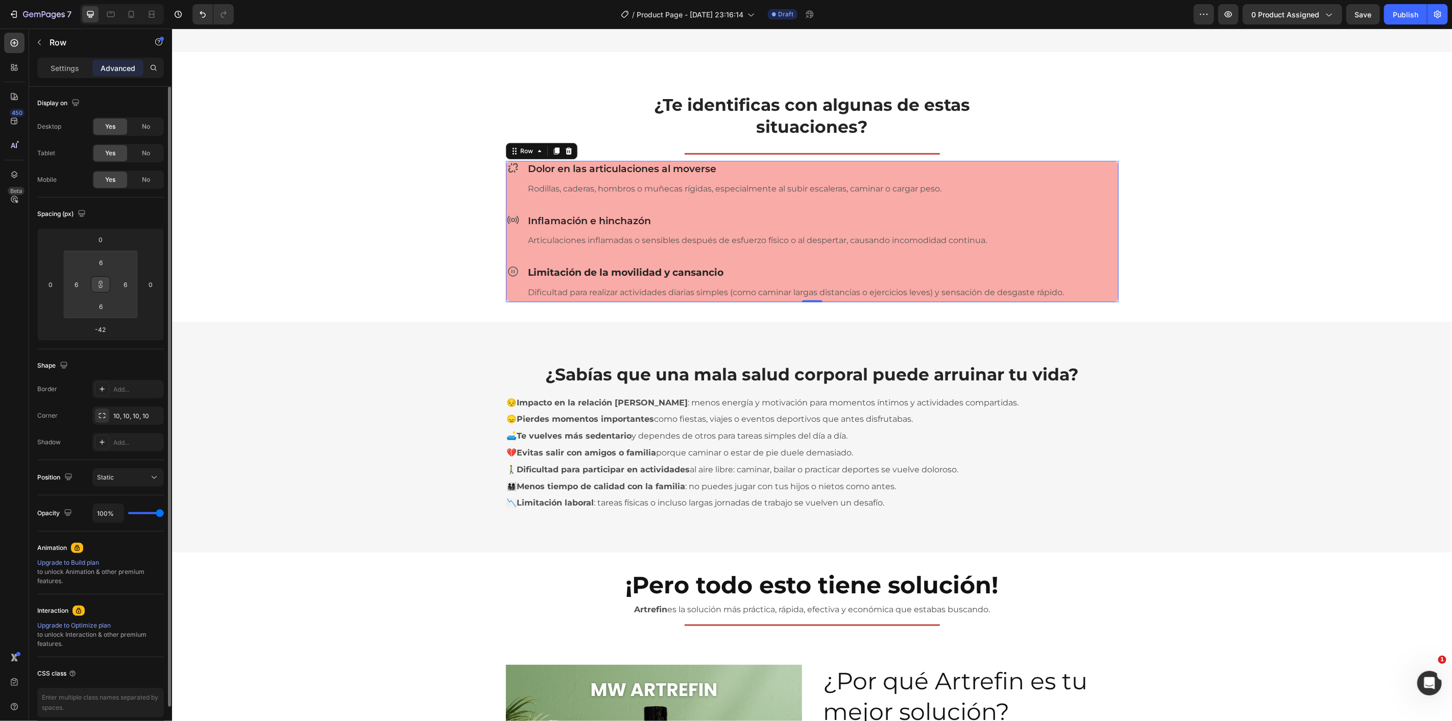
type input "8"
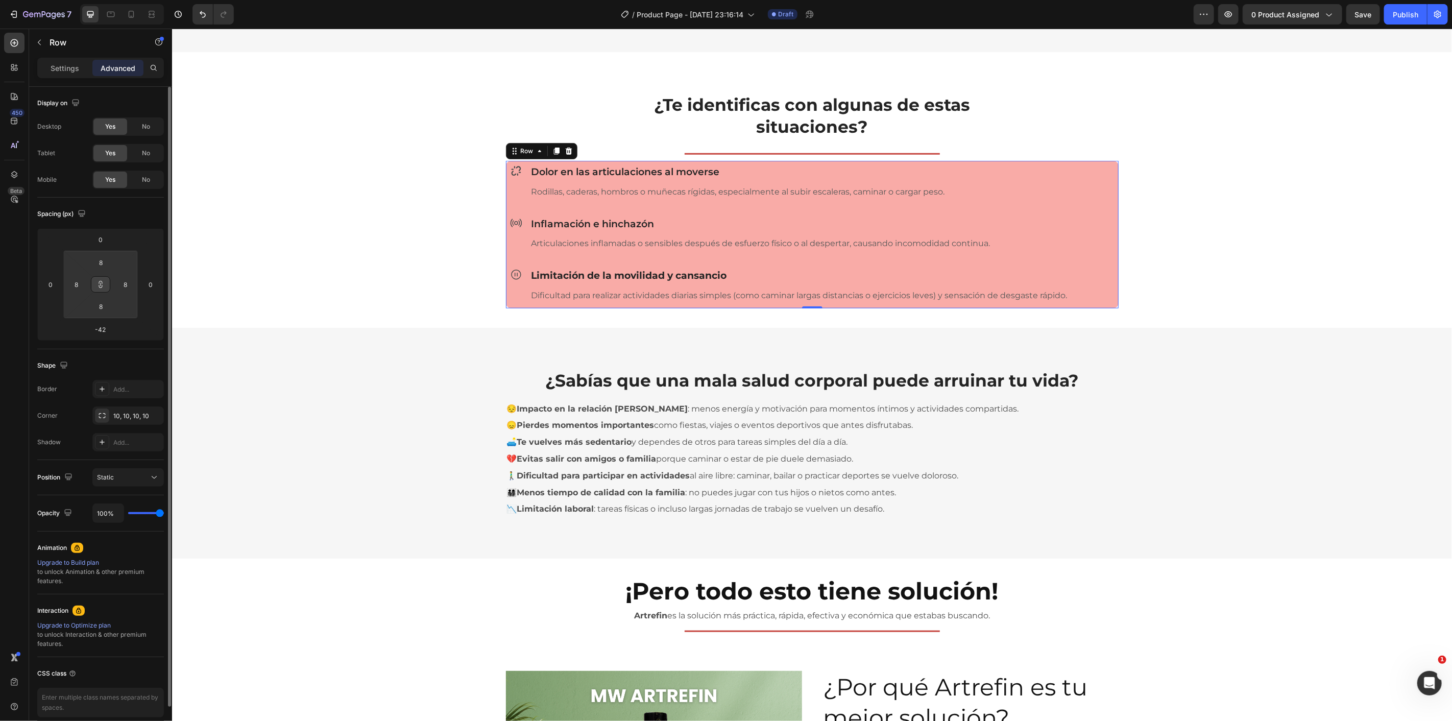
type input "10"
type input "12"
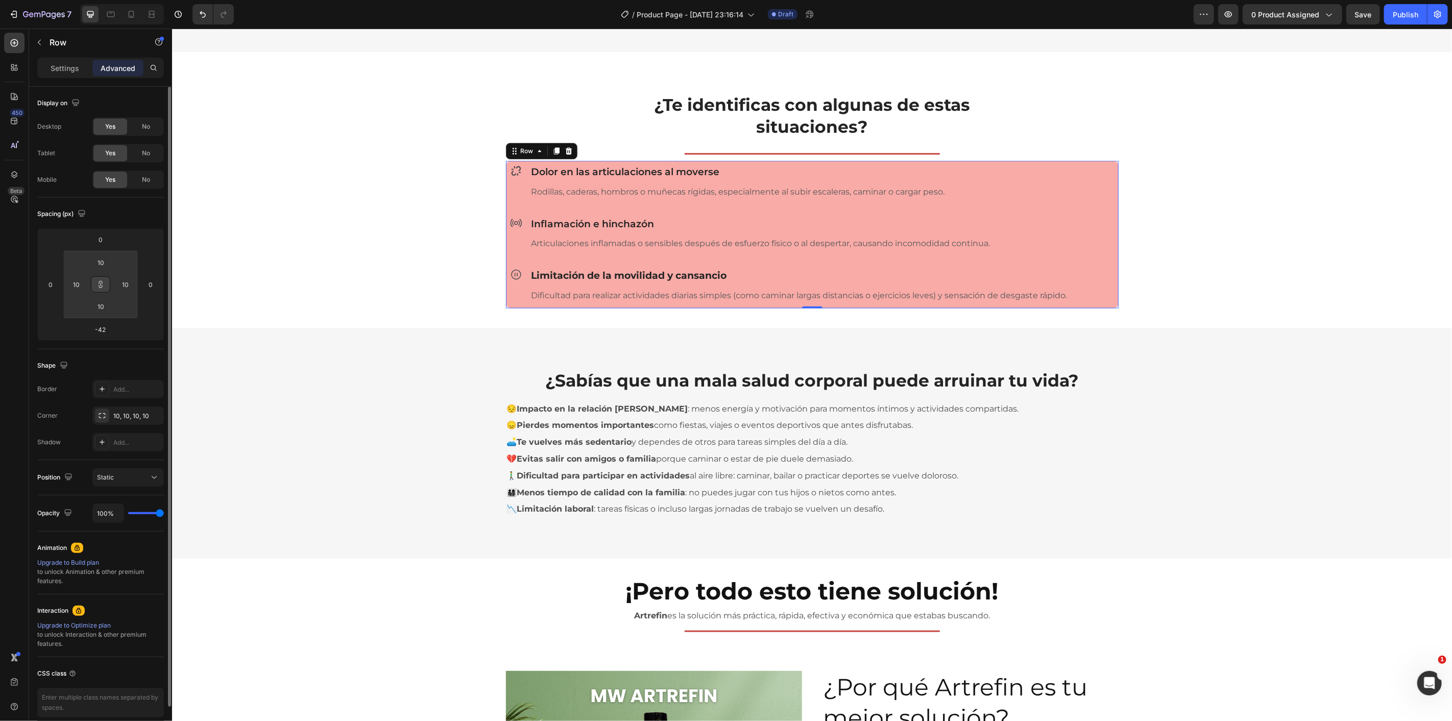
type input "12"
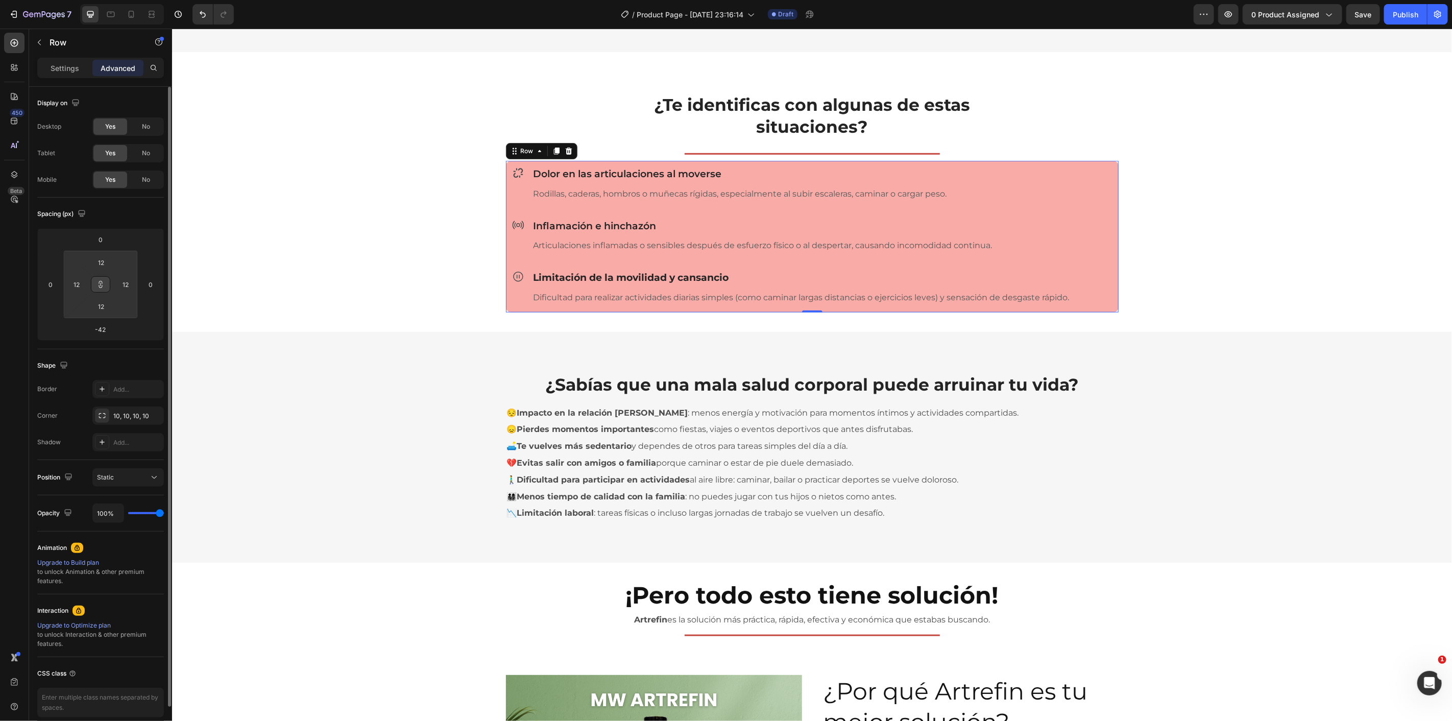
type input "14"
type input "16"
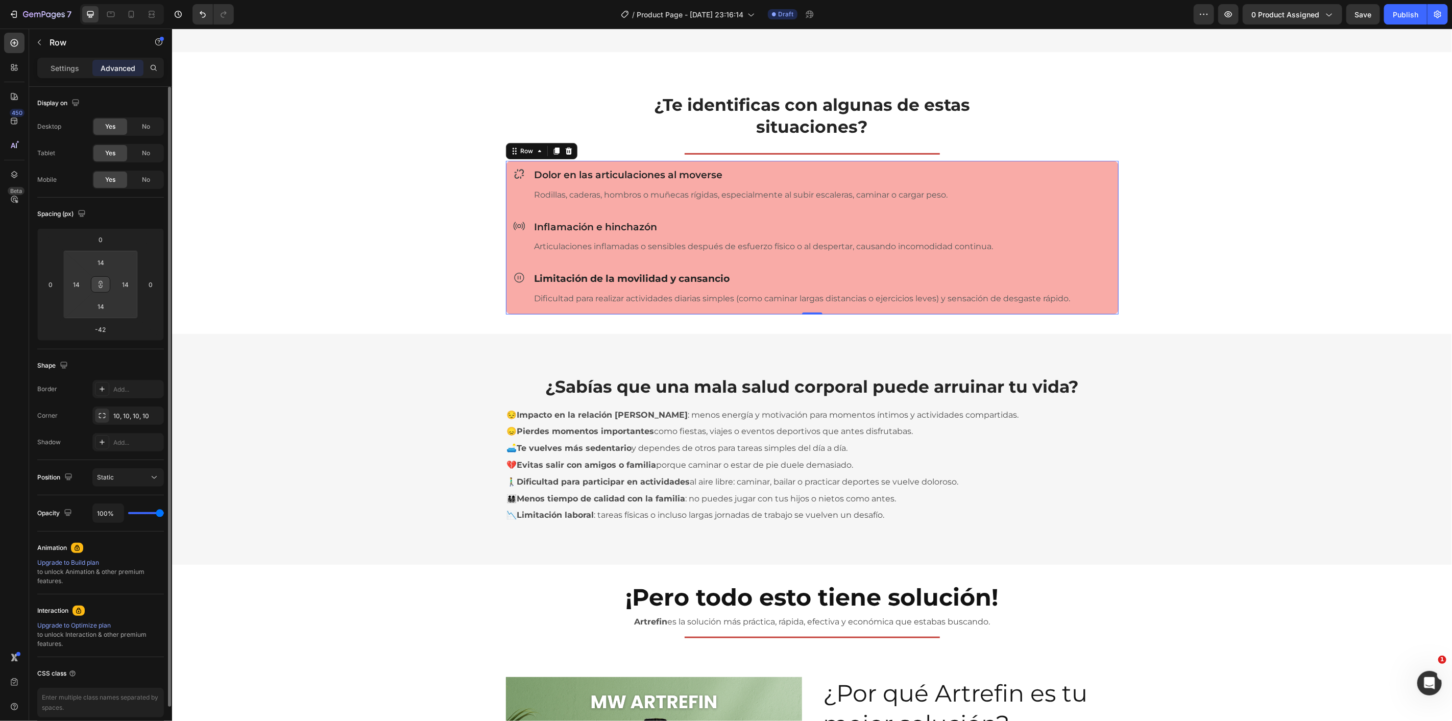
type input "16"
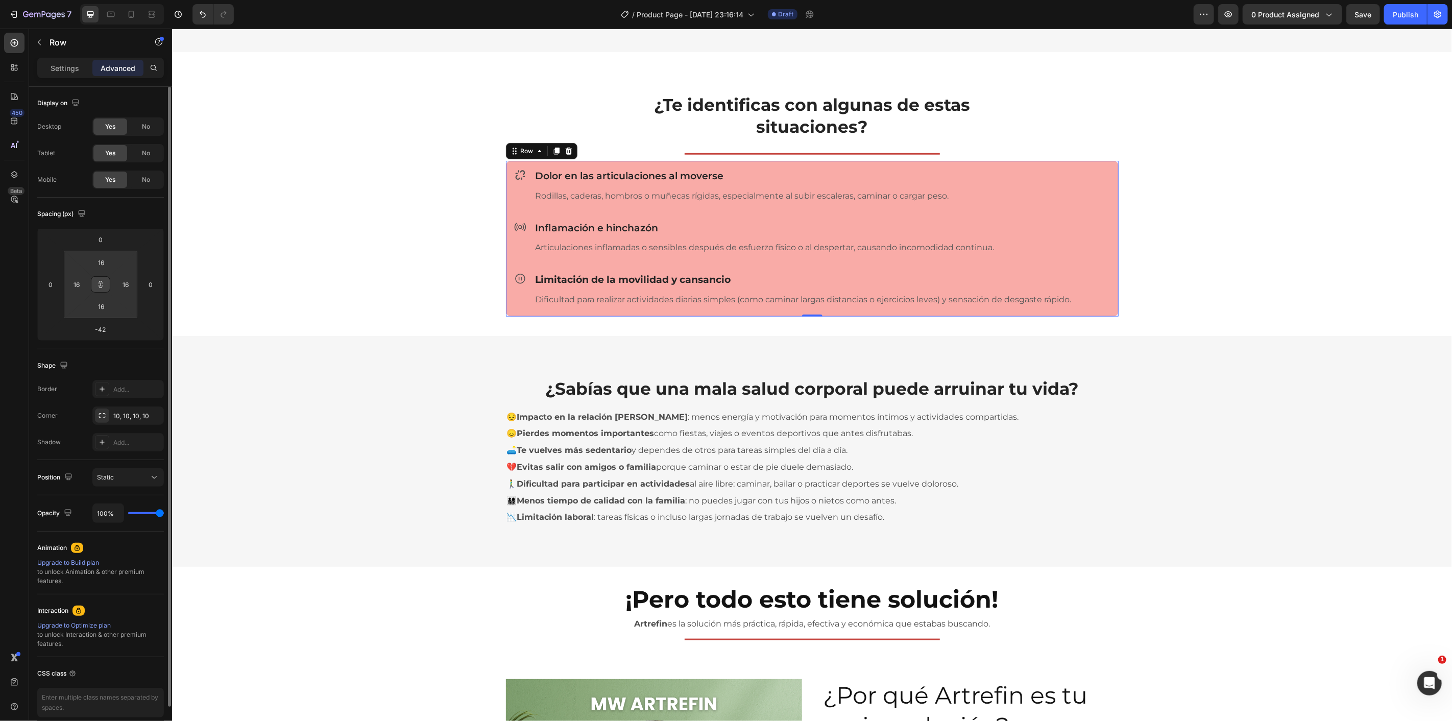
type input "18"
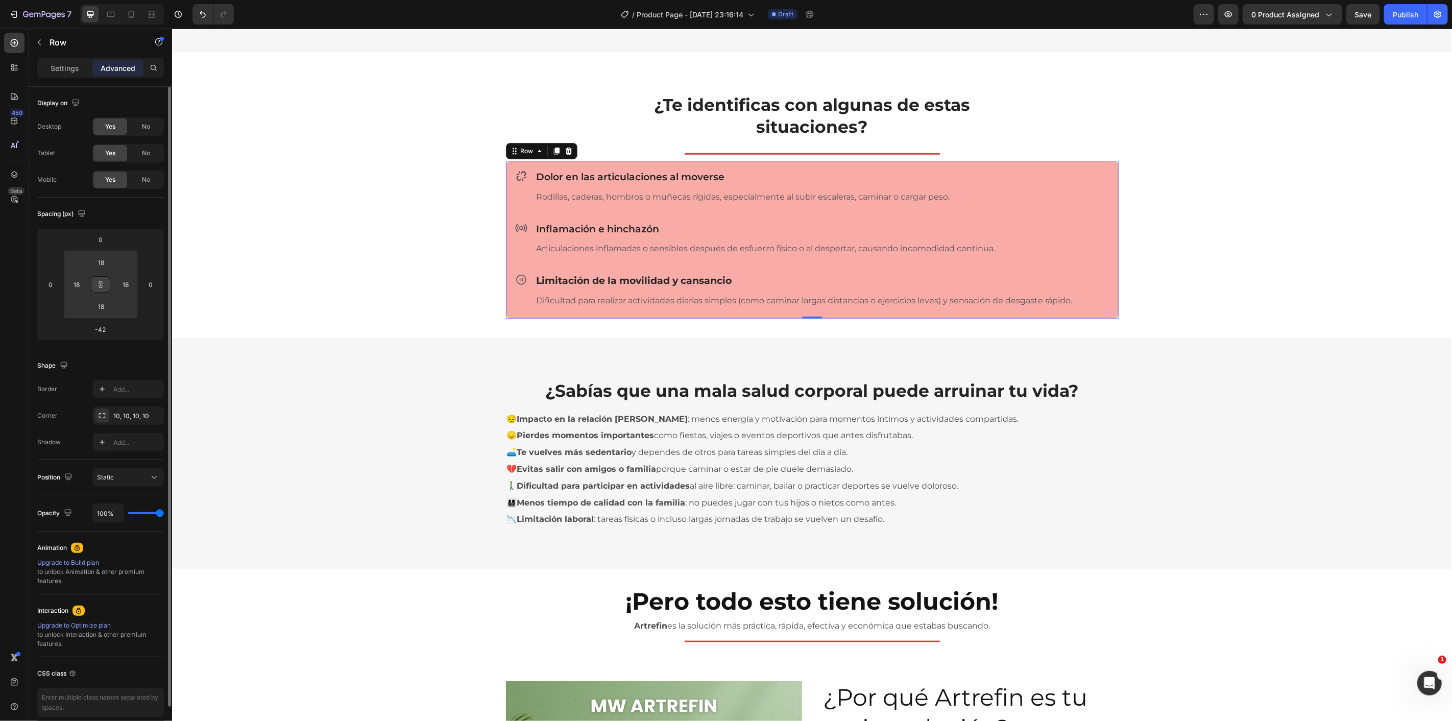
drag, startPoint x: 79, startPoint y: 268, endPoint x: 96, endPoint y: 270, distance: 17.5
click at [96, 0] on html "7 / Product Page - Aug 25, 23:16:14 Draft Preview 0 product assigned Save Publi…" at bounding box center [726, 0] width 1452 height 0
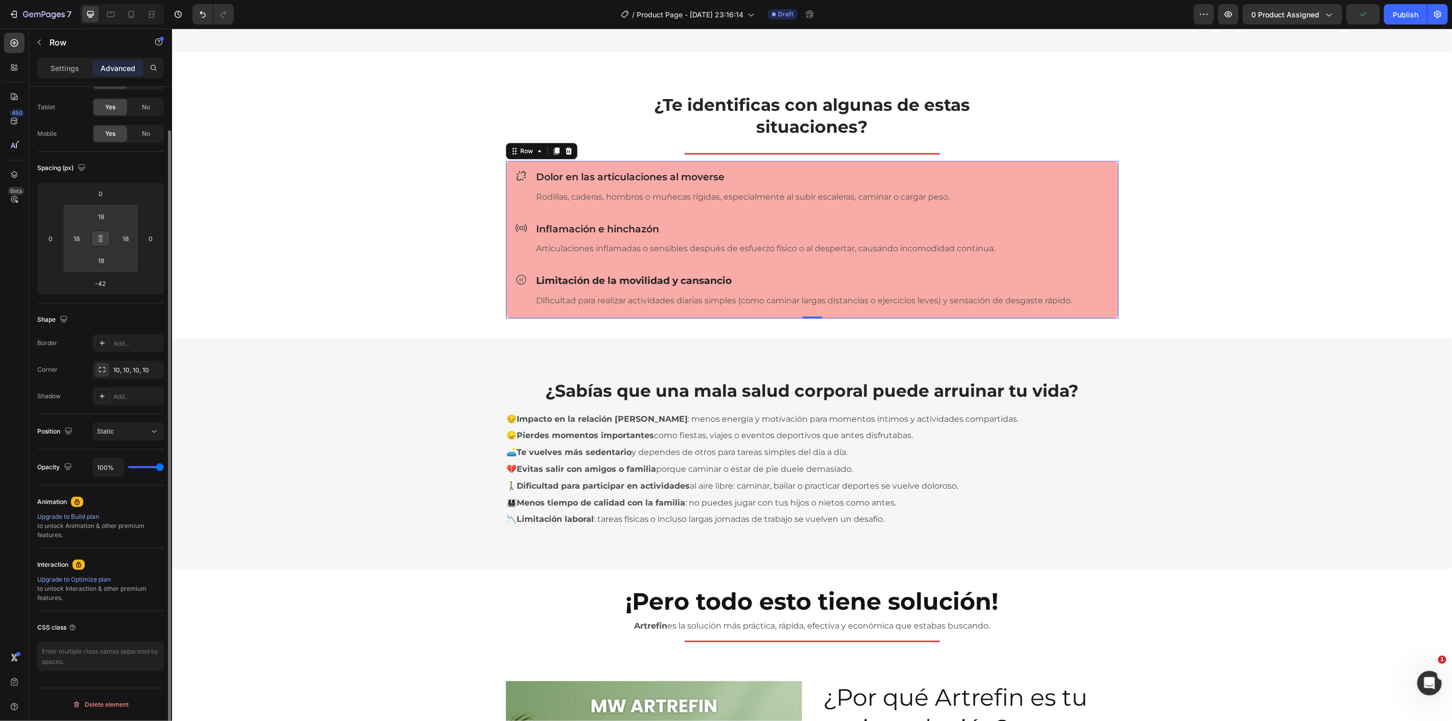
scroll to position [46, 0]
click at [41, 49] on button "button" at bounding box center [39, 42] width 16 height 16
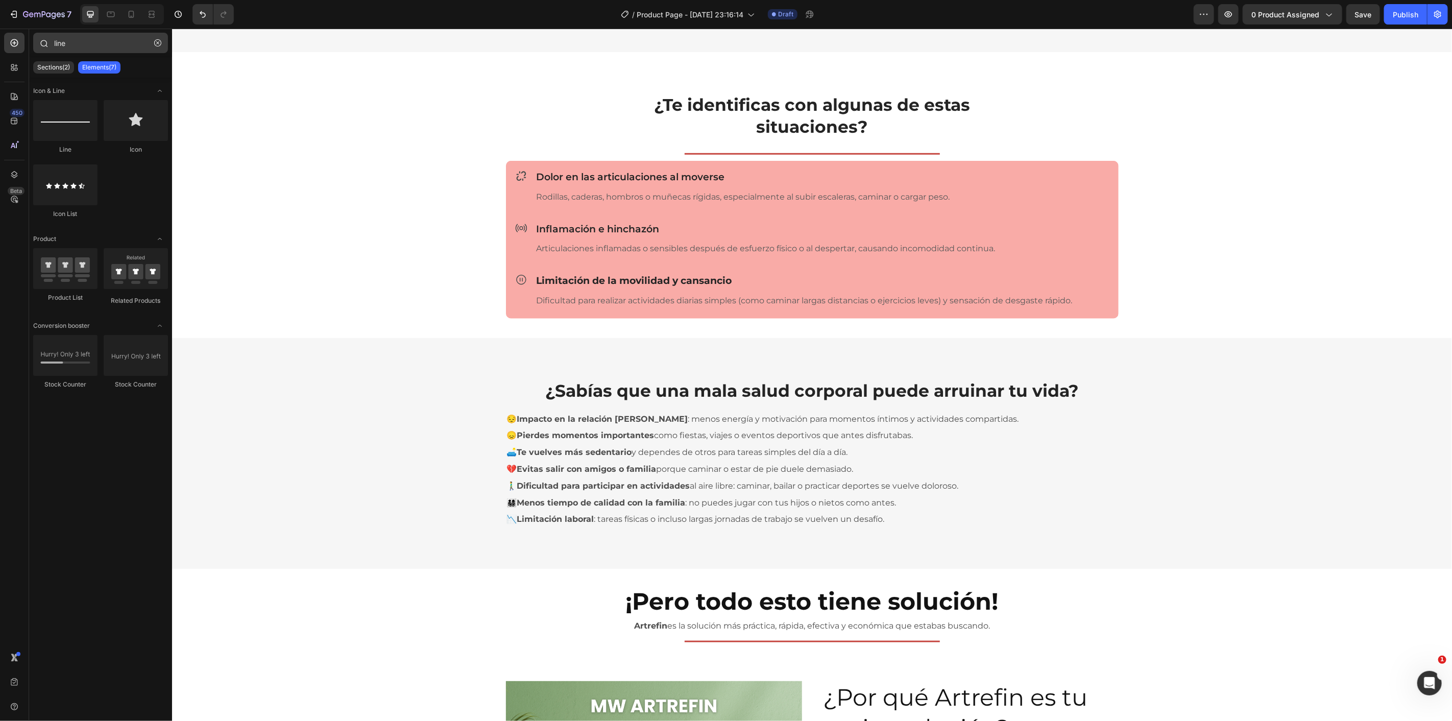
click at [156, 44] on icon "button" at bounding box center [157, 42] width 7 height 7
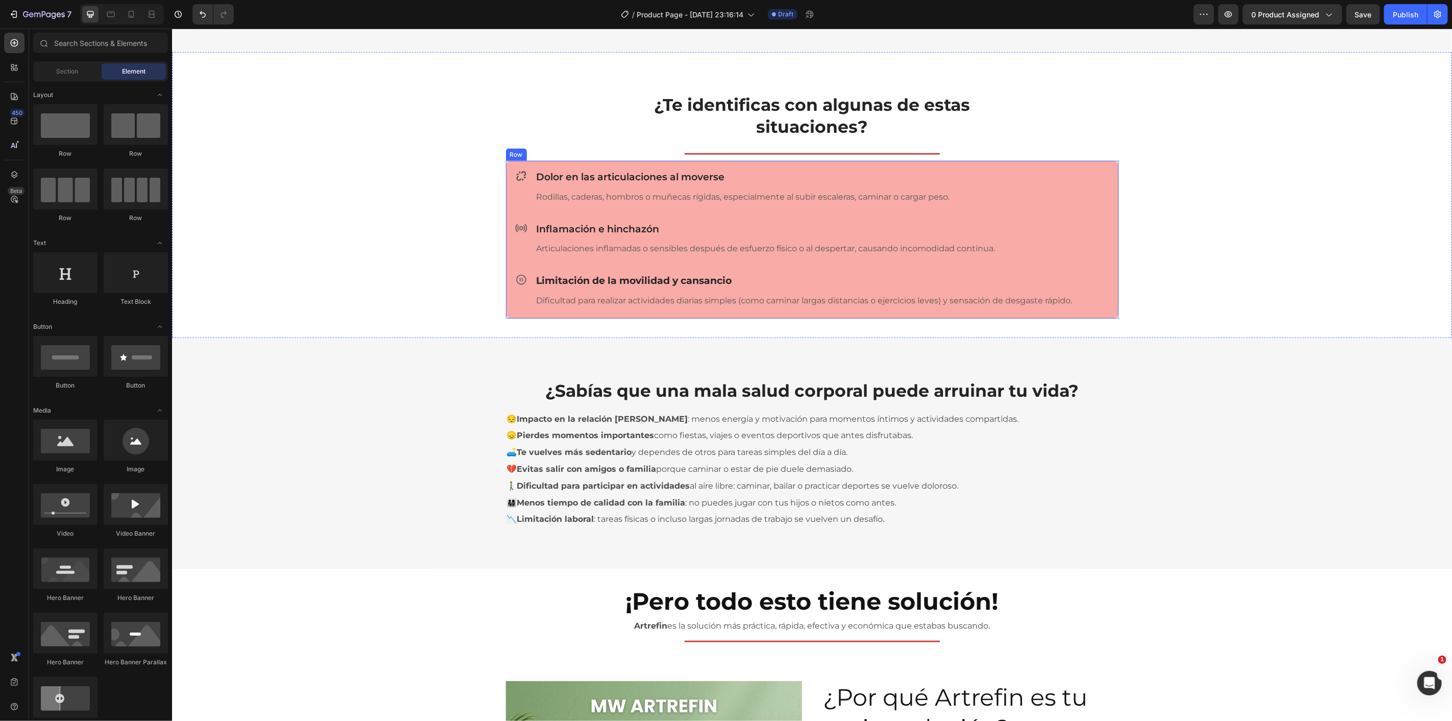
click at [1110, 202] on div "Icon Dolor en las articulaciones al moverse Heading Rodillas, caderas, hombros …" at bounding box center [812, 239] width 613 height 158
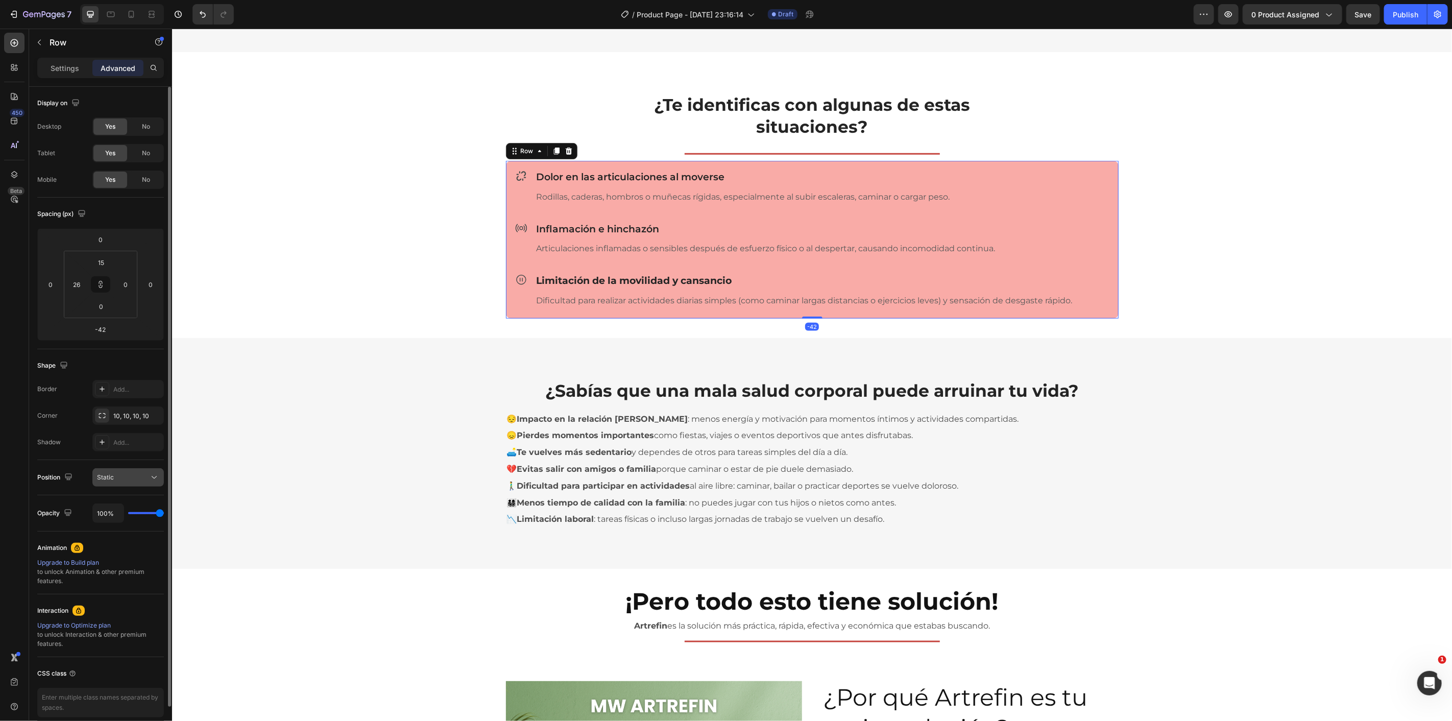
click at [141, 476] on div "Static" at bounding box center [123, 477] width 52 height 9
click at [73, 65] on p "Settings" at bounding box center [65, 68] width 29 height 11
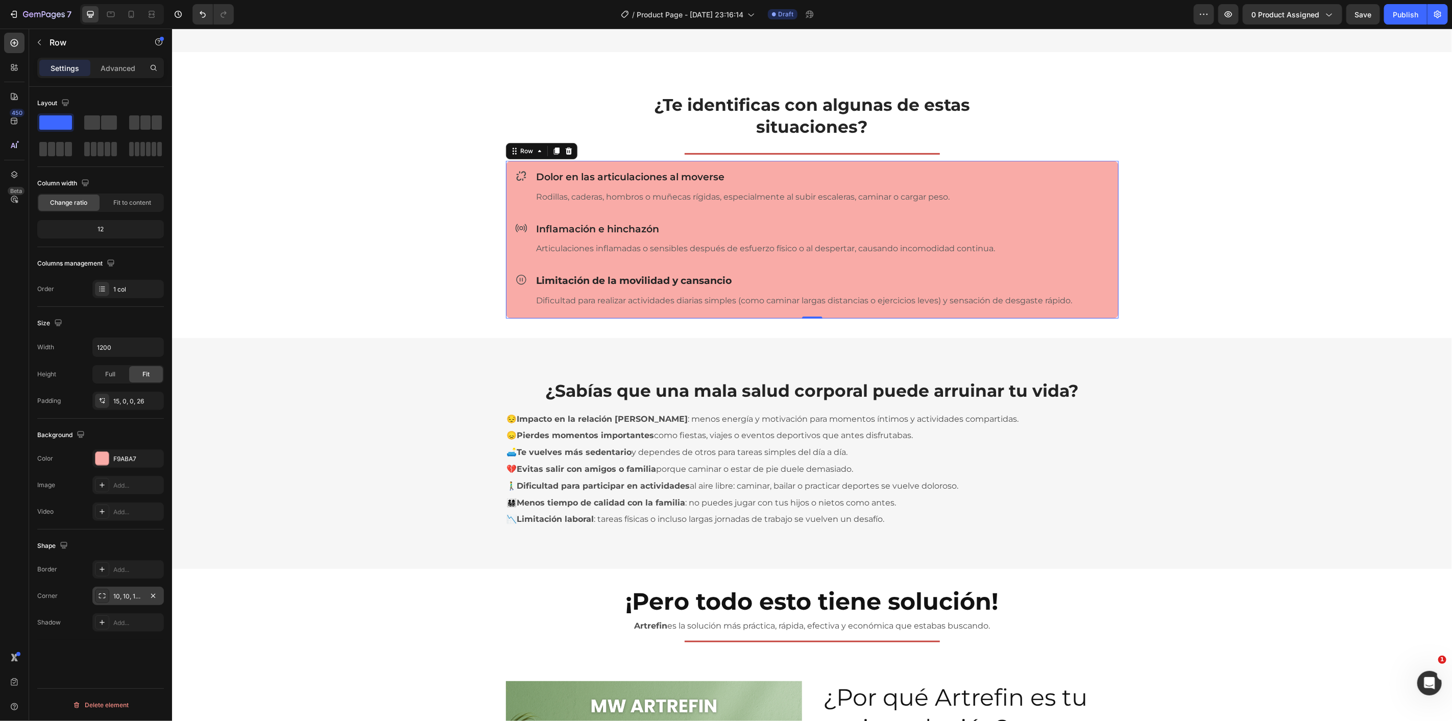
click at [131, 605] on div "10, 10, 10, 10" at bounding box center [127, 596] width 71 height 18
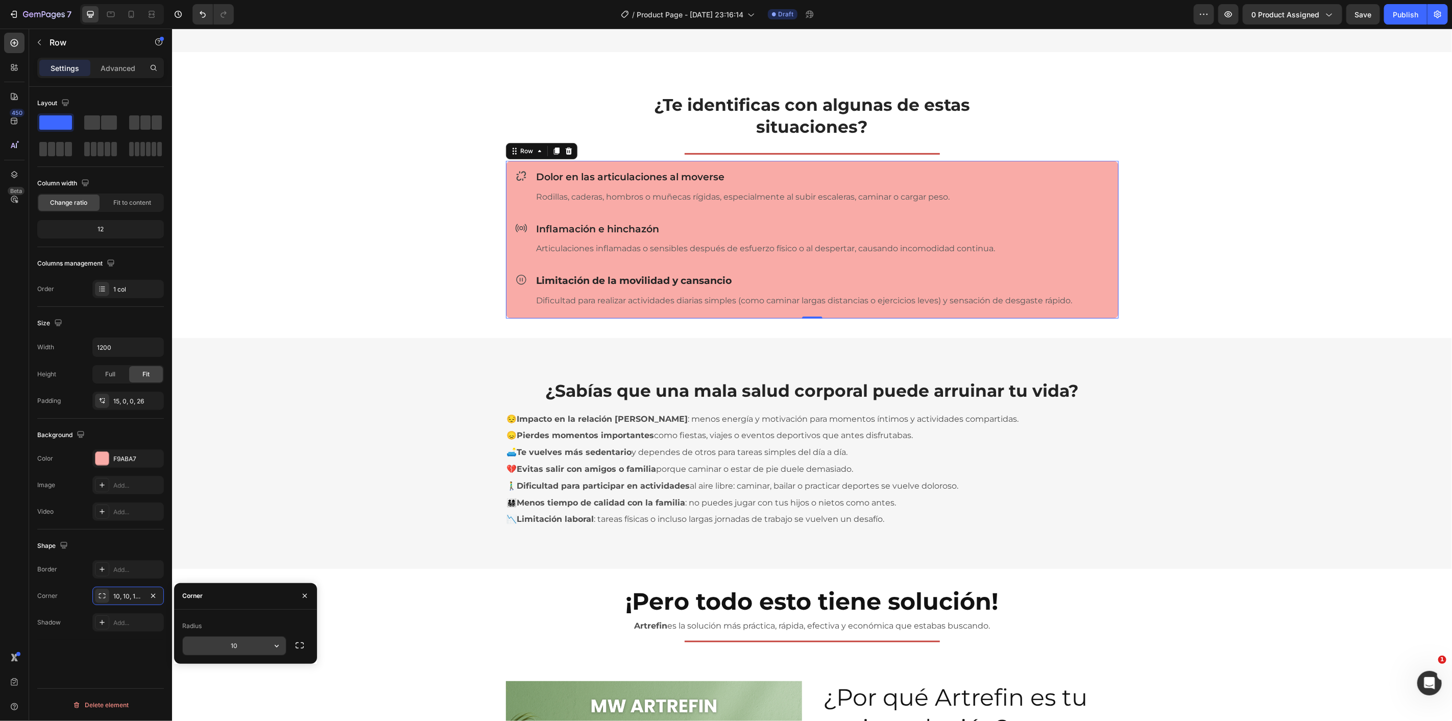
click at [261, 646] on input "10" at bounding box center [234, 646] width 103 height 18
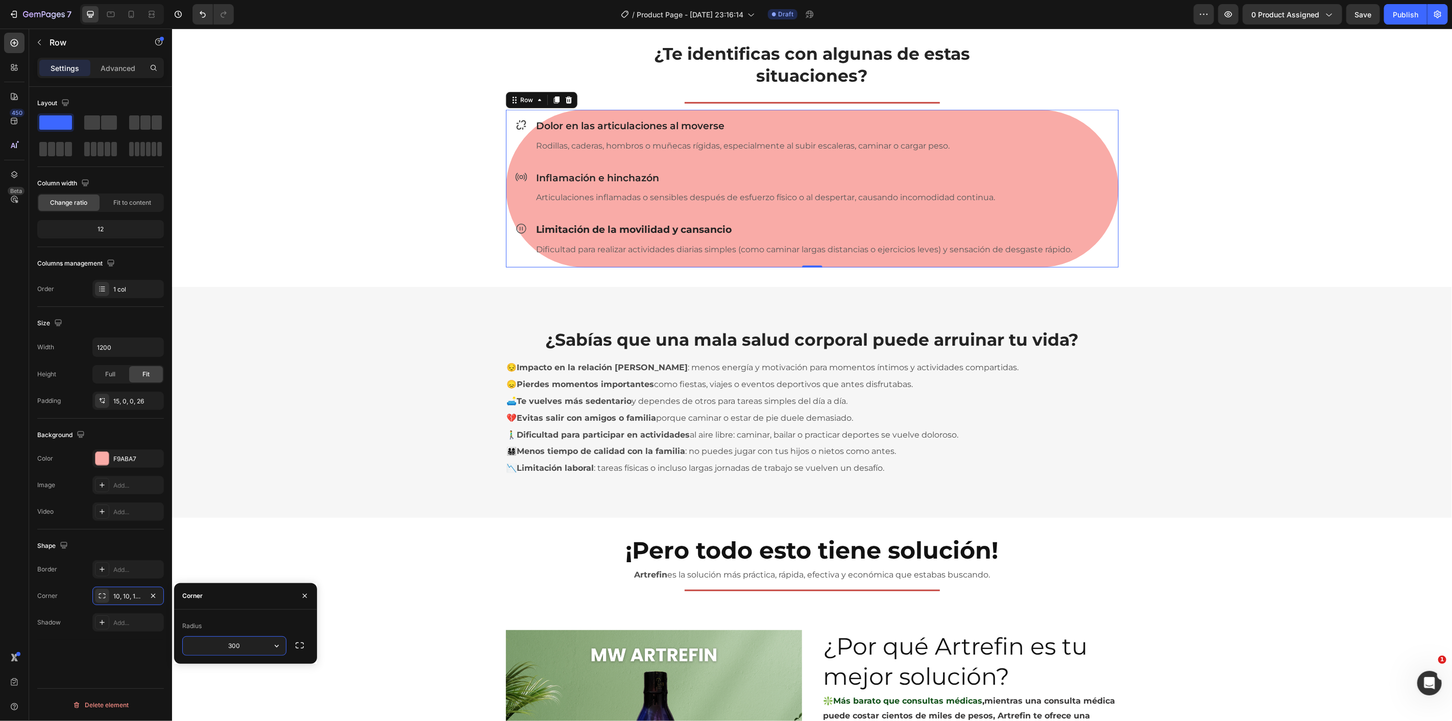
type input "30"
click at [421, 245] on div "¿Te identificas con algunas de estas situaciones? Heading Row Title Line Row Ic…" at bounding box center [812, 143] width 1280 height 285
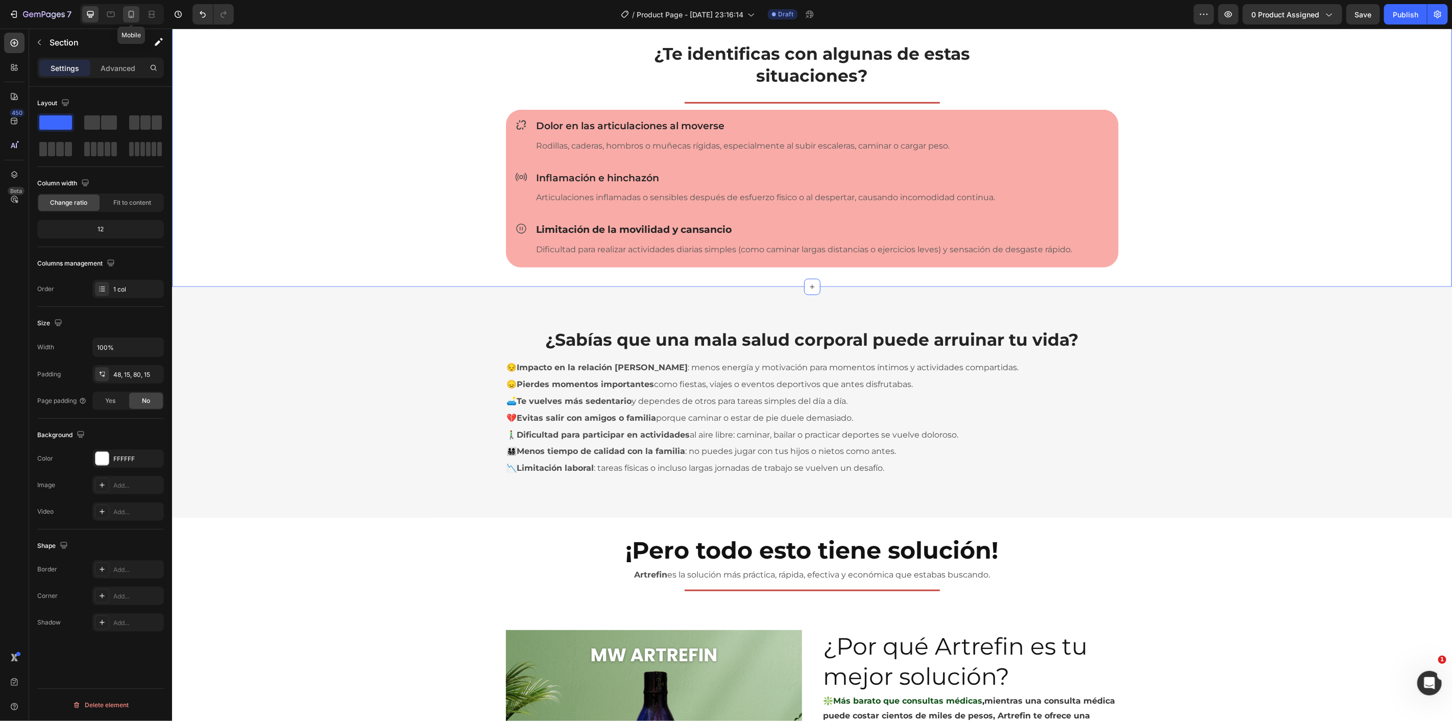
click at [128, 9] on icon at bounding box center [131, 14] width 10 height 10
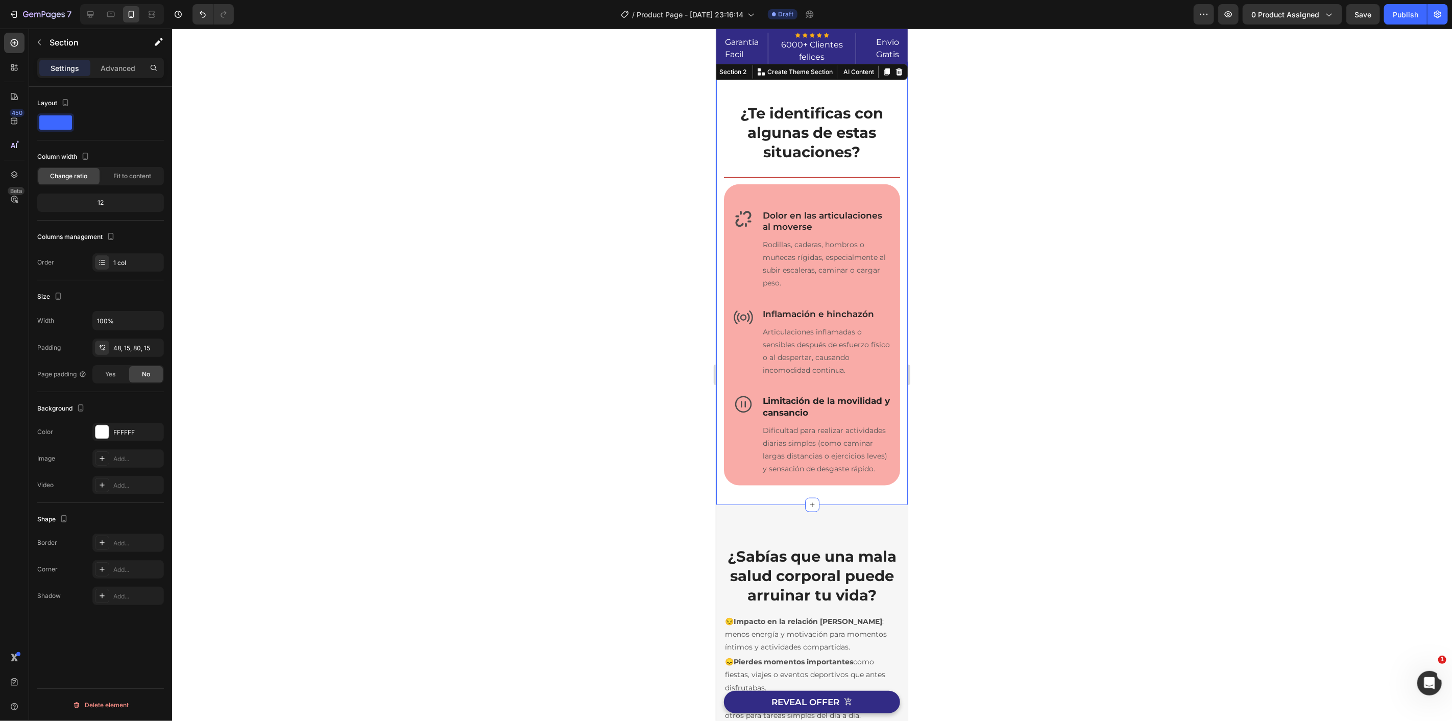
scroll to position [674, 0]
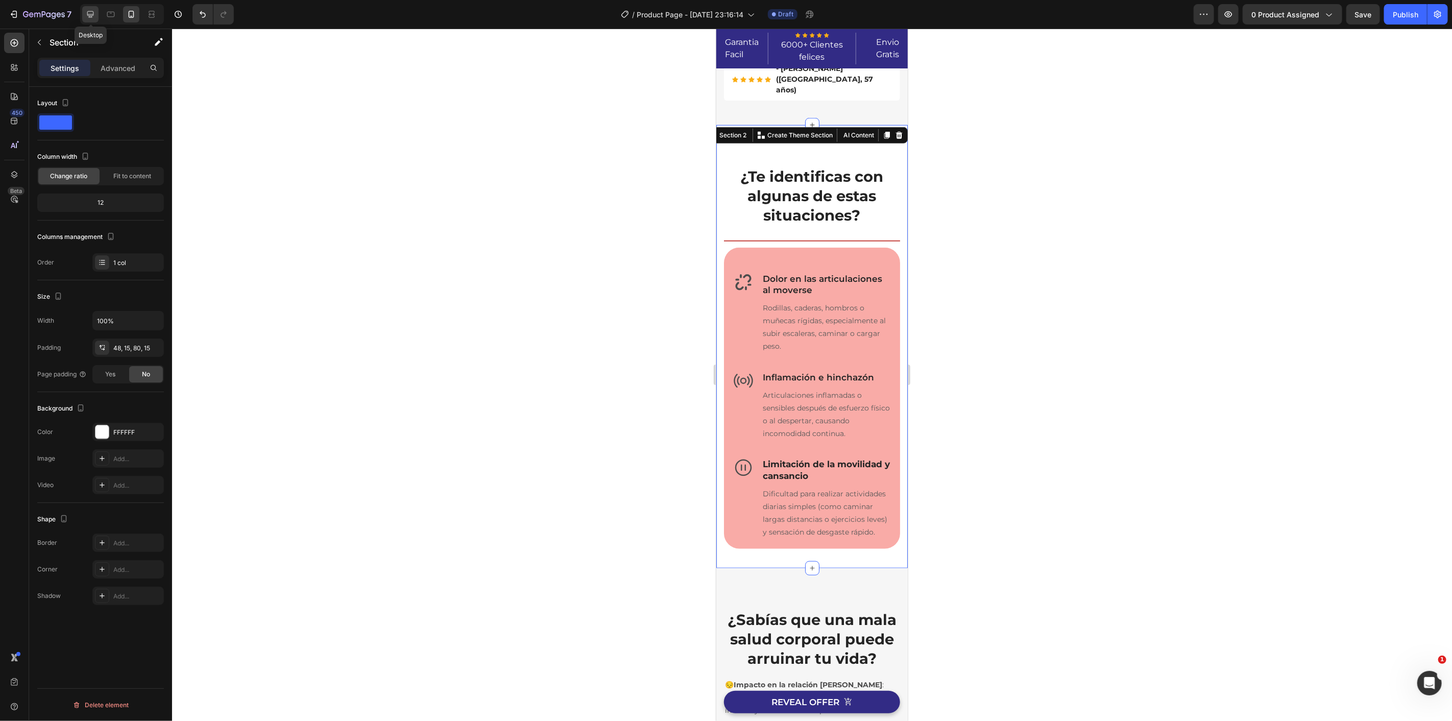
click at [92, 13] on icon at bounding box center [90, 14] width 10 height 10
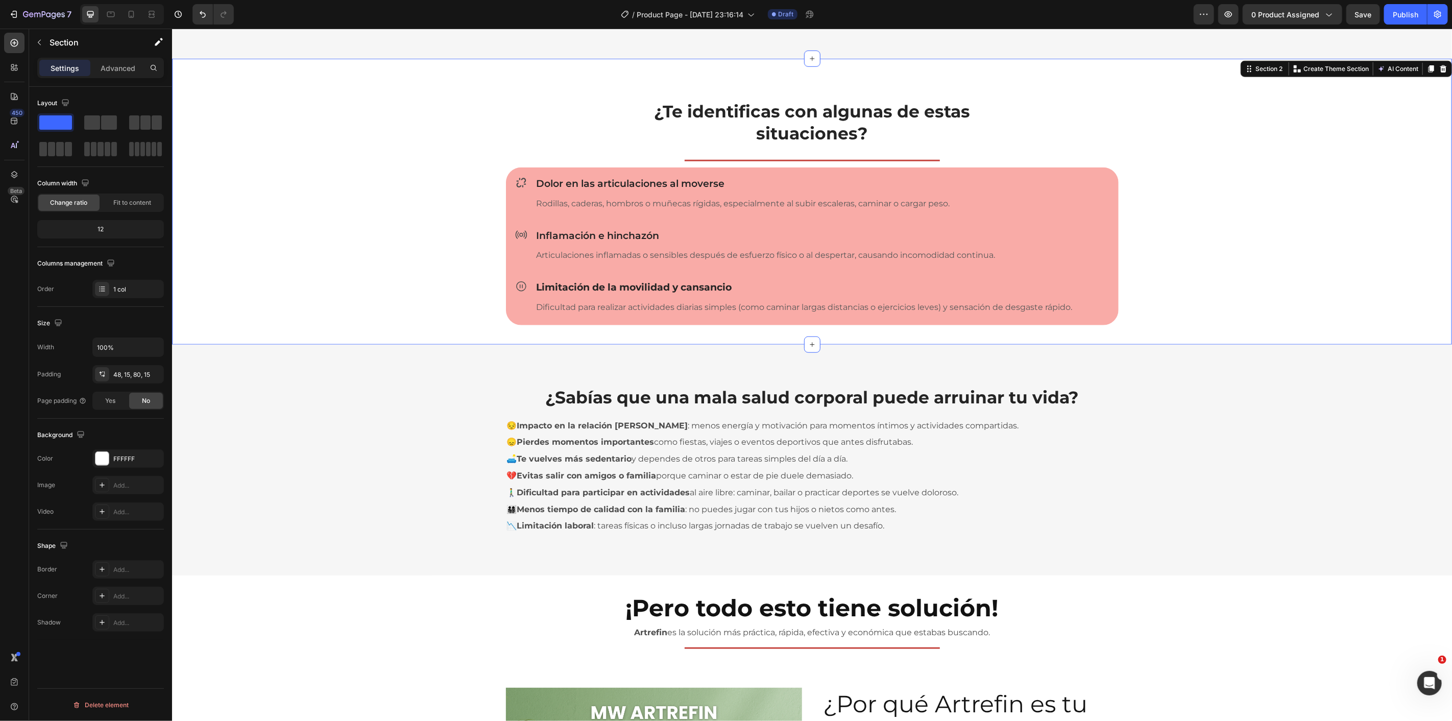
scroll to position [844, 0]
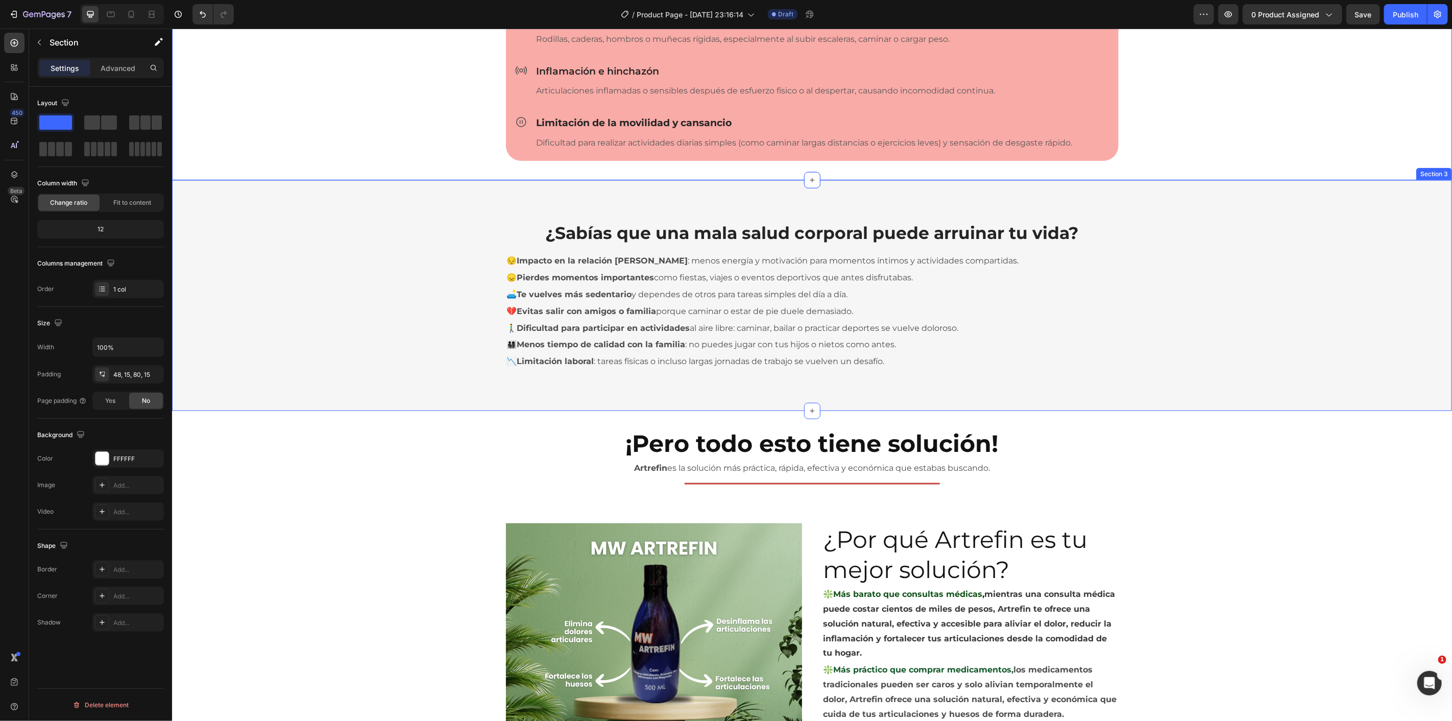
click at [396, 295] on div "¿Sabías que una mala salud corporal puede arruinar tu vida? Heading Row 😔 Impac…" at bounding box center [811, 295] width 1265 height 149
click at [103, 463] on div at bounding box center [101, 458] width 13 height 13
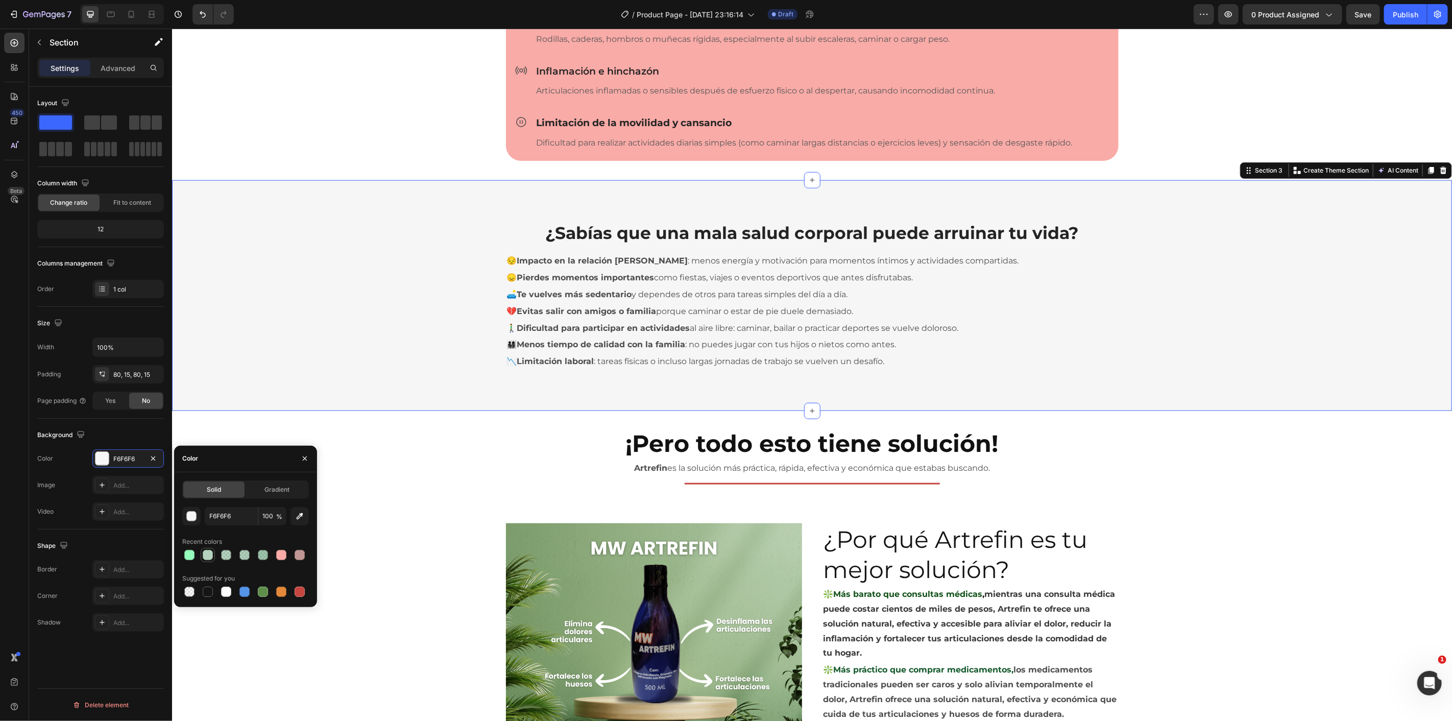
click at [212, 552] on div at bounding box center [208, 555] width 10 height 10
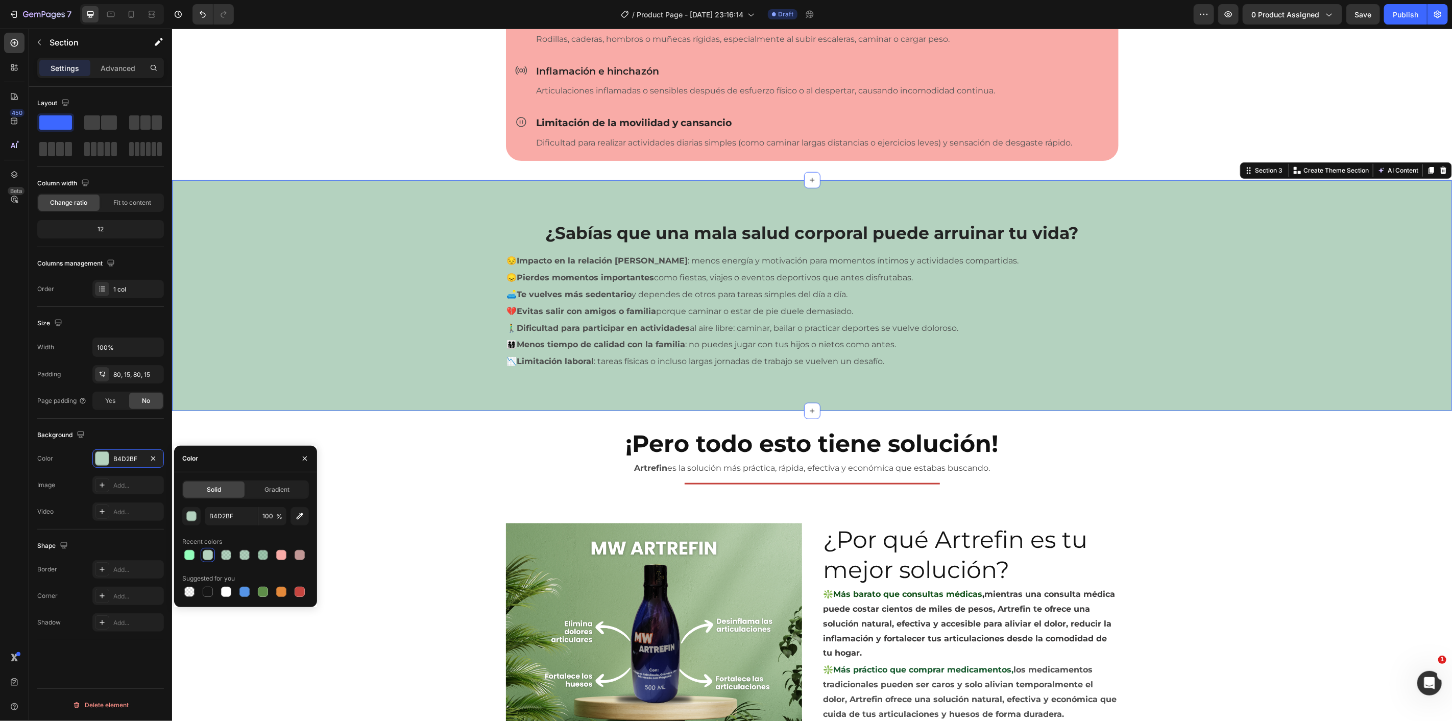
click at [229, 559] on div at bounding box center [226, 555] width 10 height 10
type input "65A37C"
click at [246, 559] on div at bounding box center [244, 555] width 10 height 10
click at [263, 558] on div at bounding box center [263, 555] width 10 height 10
type input "63"
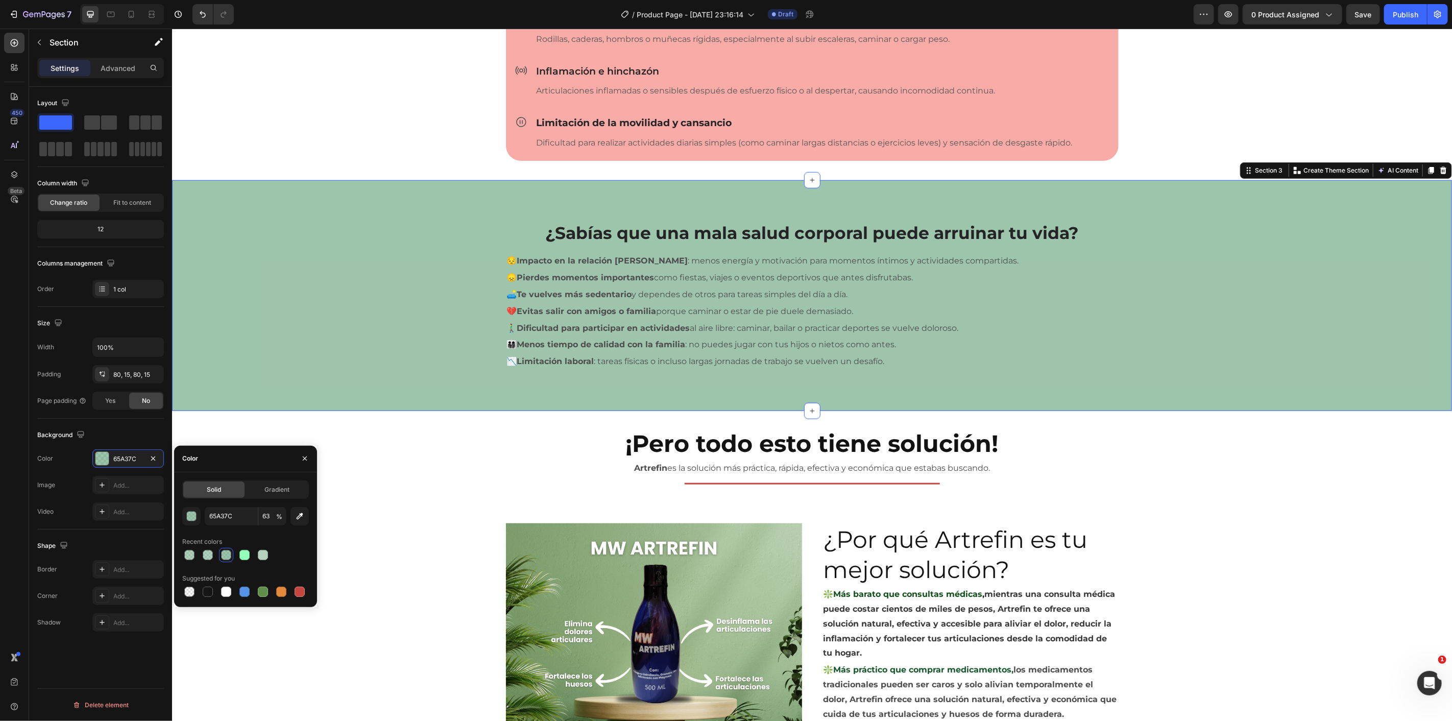
click at [420, 303] on div "¿Sabías que una mala salud corporal puede arruinar tu vida? Heading Row 😔 Impac…" at bounding box center [811, 295] width 1265 height 149
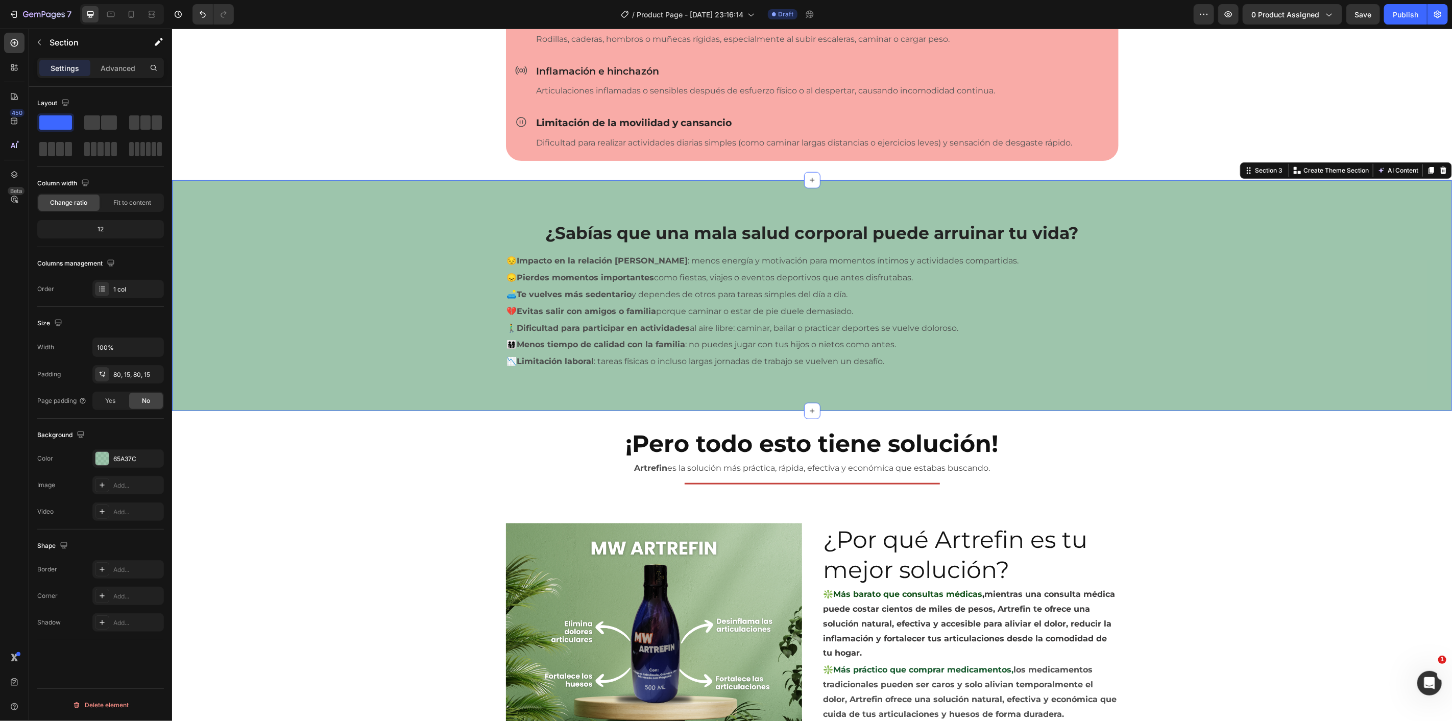
click at [374, 125] on div "¿Te identificas con algunas de estas situaciones? Heading Row Title Line Row Ic…" at bounding box center [811, 28] width 1265 height 220
click at [391, 309] on div "¿Sabías que una mala salud corporal puede arruinar tu vida? Heading Row 😔 Impac…" at bounding box center [811, 295] width 1265 height 149
click at [101, 458] on div at bounding box center [101, 458] width 13 height 13
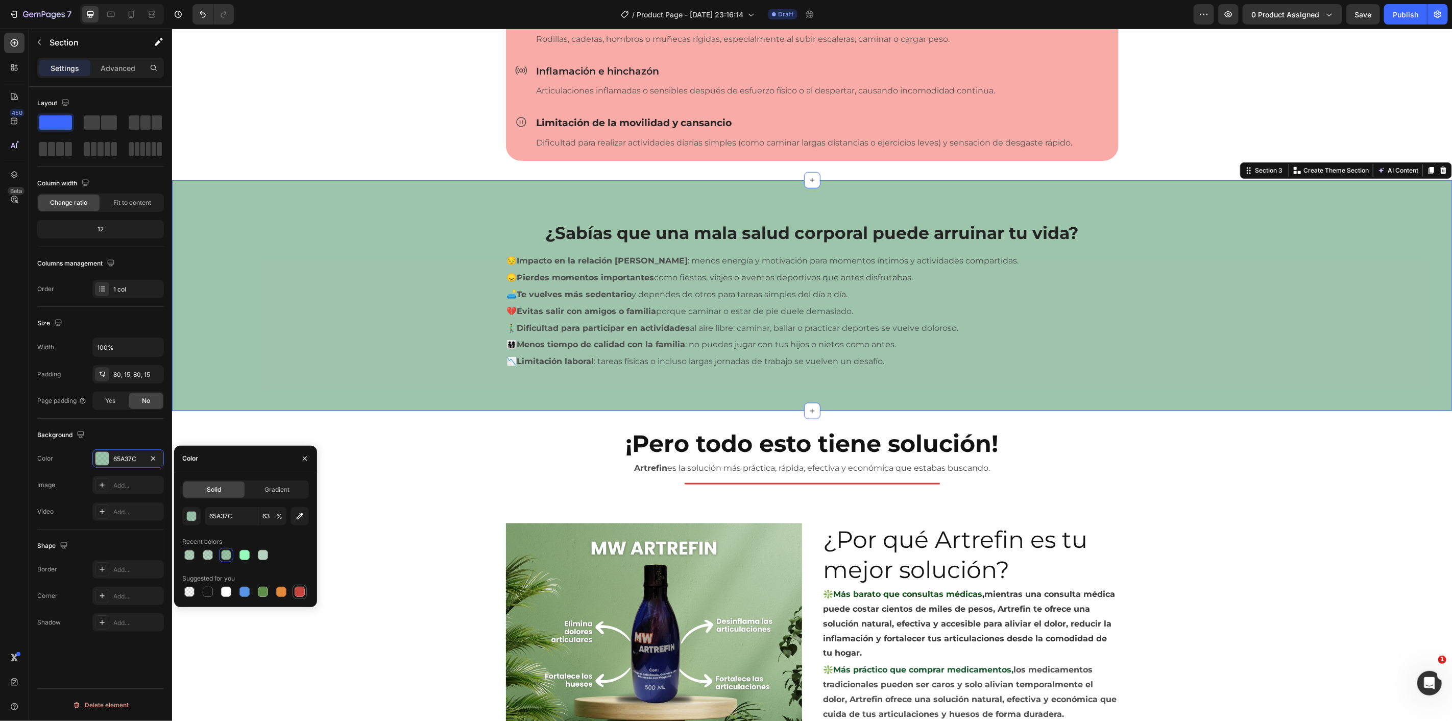
click at [297, 593] on div at bounding box center [300, 592] width 10 height 10
type input "C5453F"
type input "100"
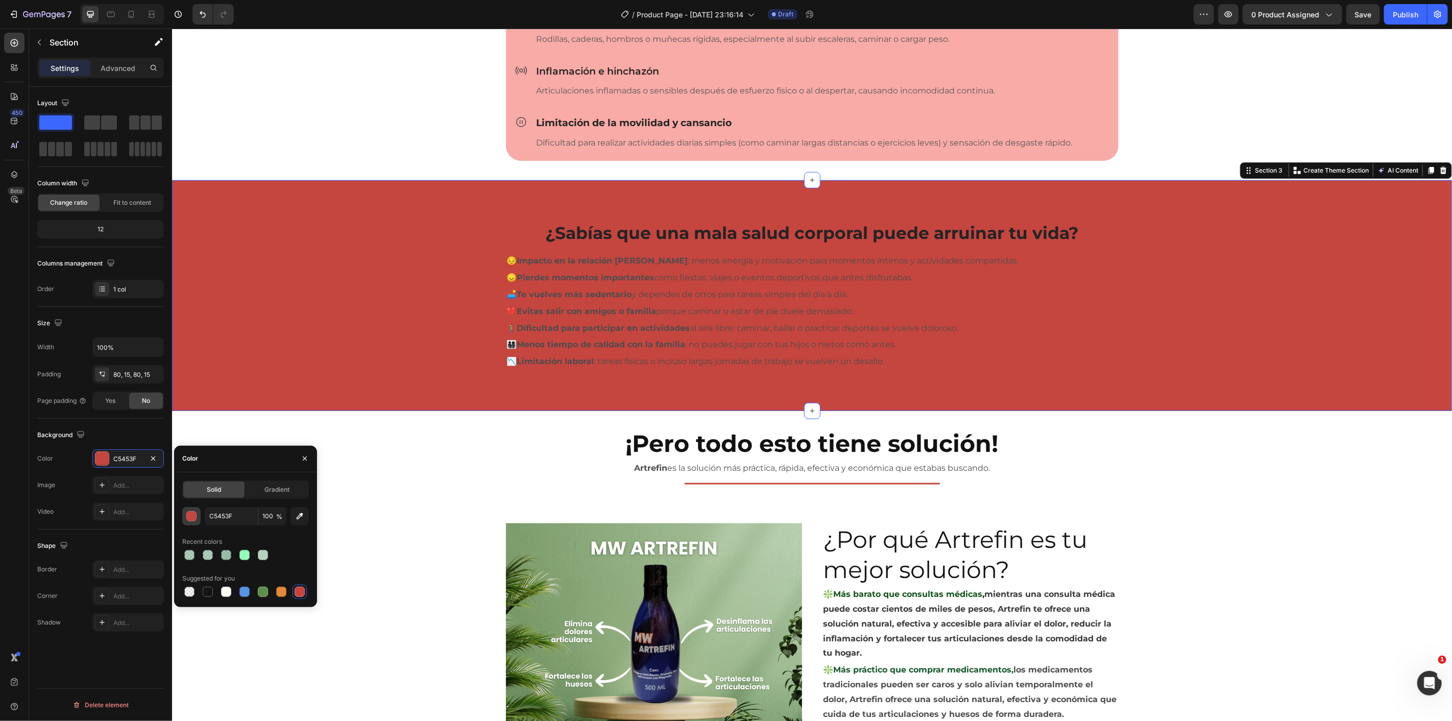
click at [197, 518] on button "button" at bounding box center [191, 516] width 18 height 18
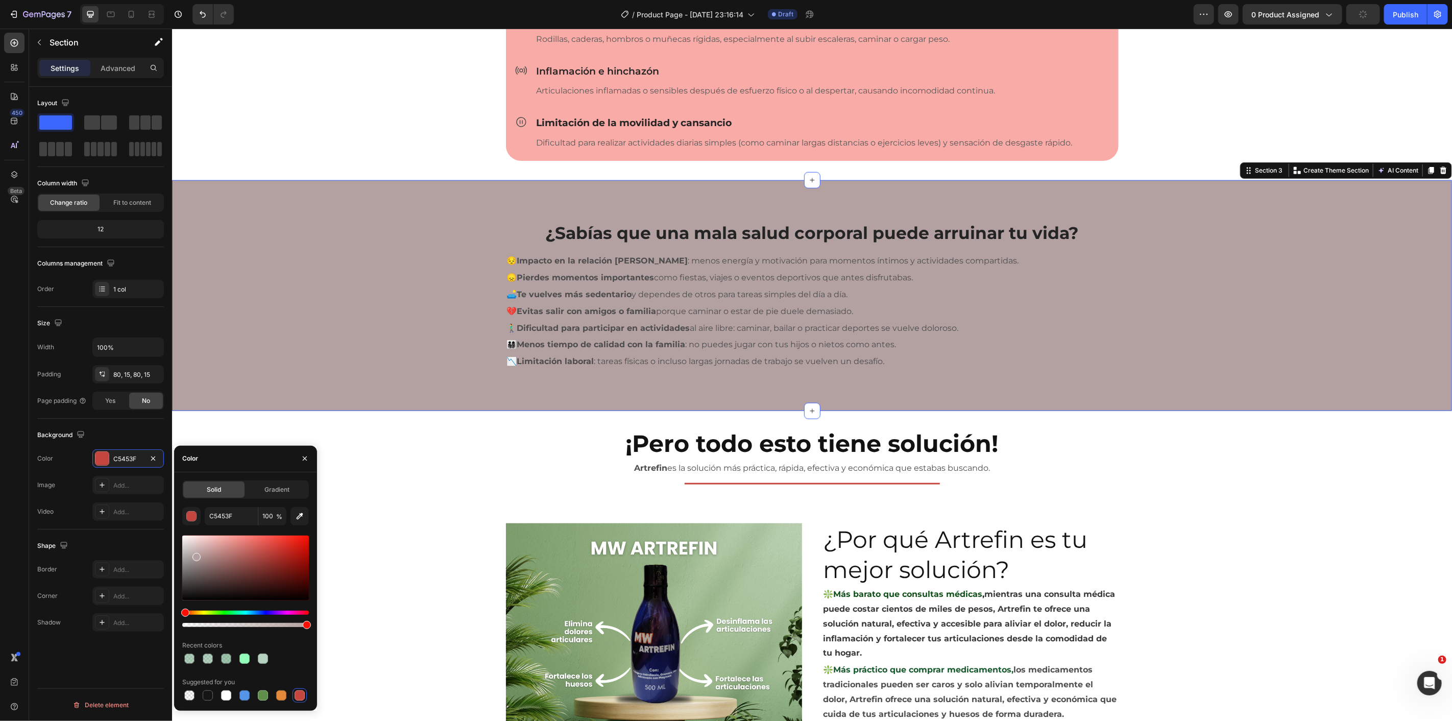
click at [194, 554] on div at bounding box center [245, 568] width 127 height 65
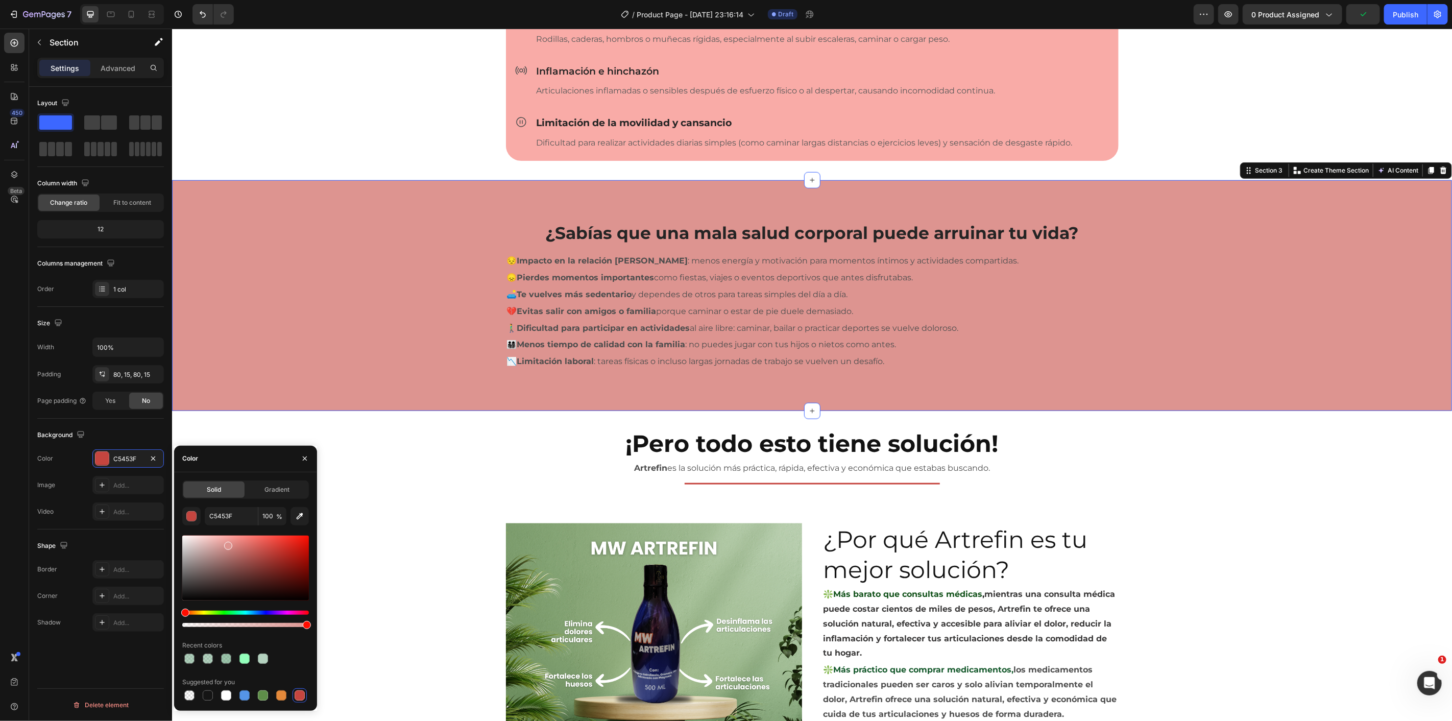
drag, startPoint x: 211, startPoint y: 553, endPoint x: 228, endPoint y: 543, distance: 19.4
click at [227, 543] on div at bounding box center [245, 568] width 127 height 65
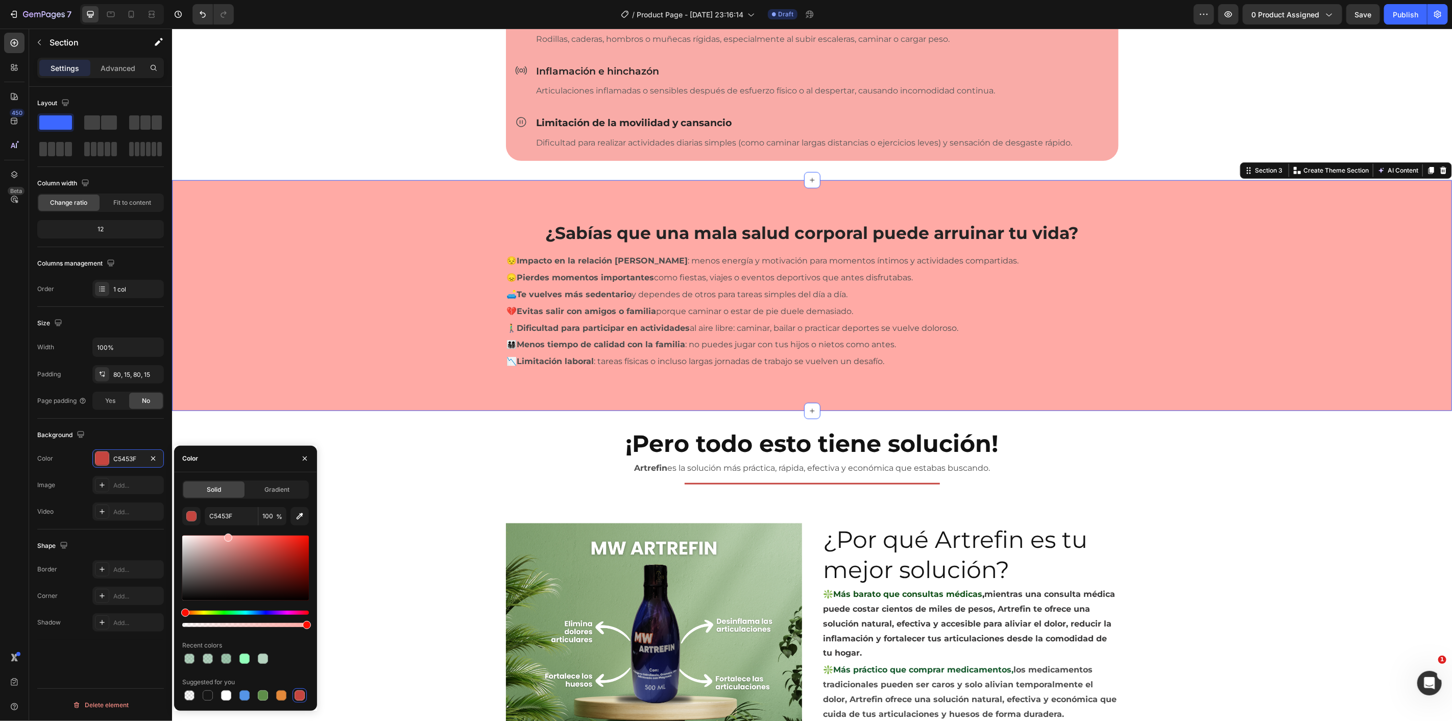
drag, startPoint x: 230, startPoint y: 543, endPoint x: 237, endPoint y: 465, distance: 78.4
click at [229, 478] on div "Solid Gradient C5453F 100 % Recent colors Suggested for you" at bounding box center [245, 591] width 143 height 238
click at [375, 121] on div "¿Te identificas con algunas de estas situaciones? Heading Row Title Line Row Ic…" at bounding box center [811, 28] width 1265 height 220
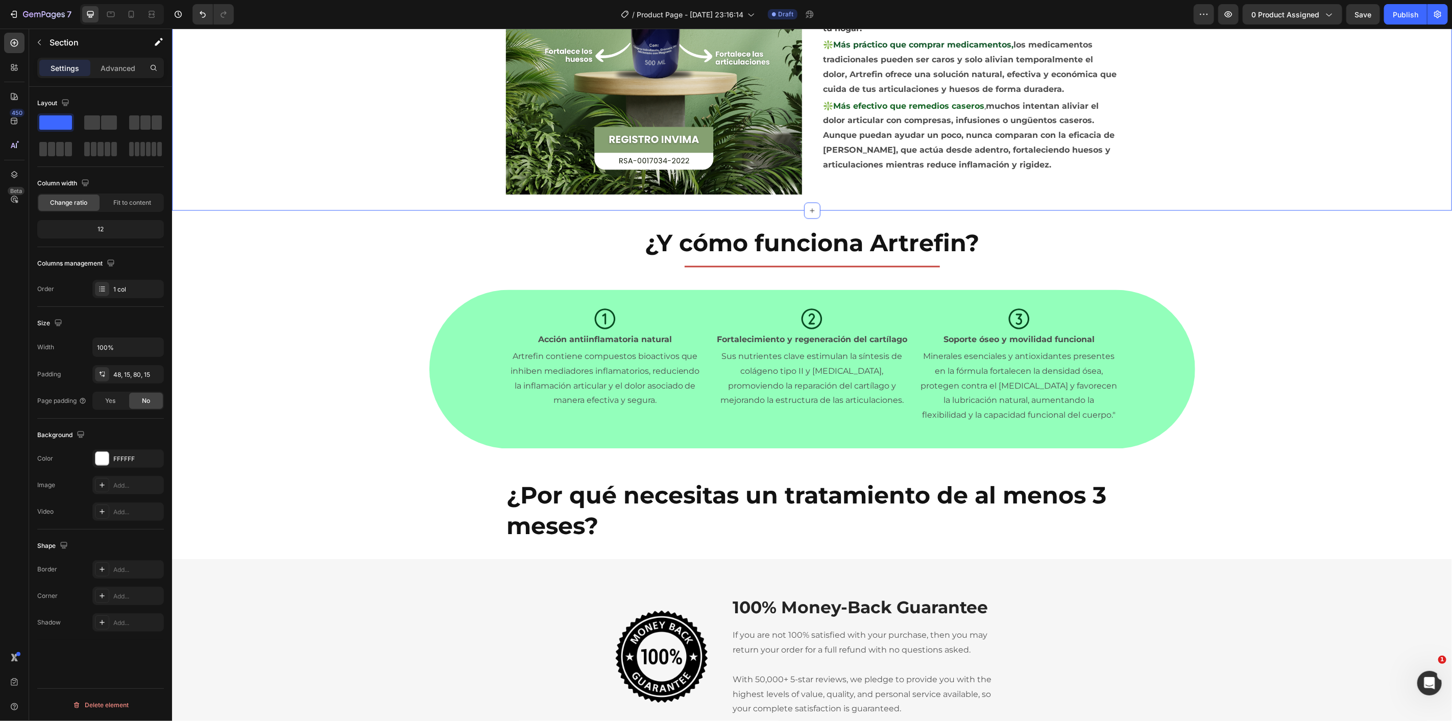
scroll to position [1695, 0]
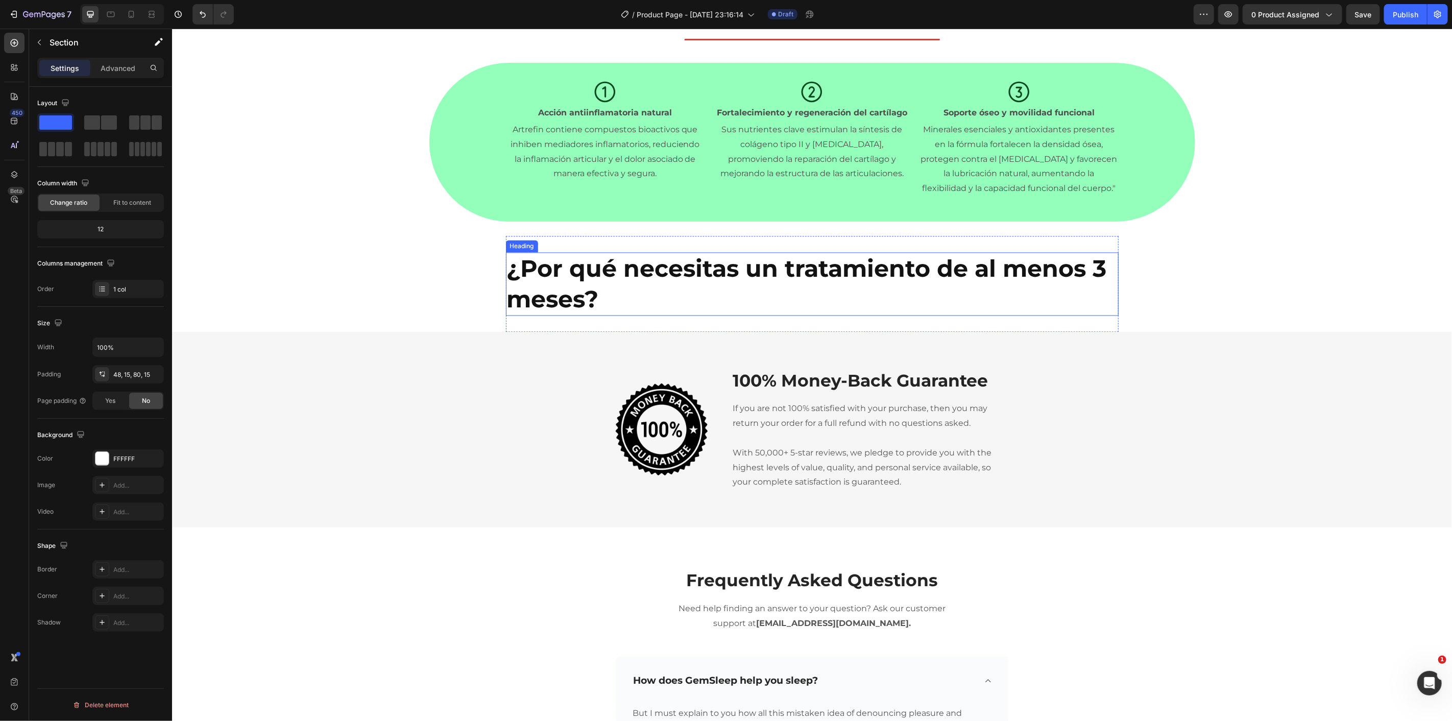
click at [842, 277] on h2 "¿Por qué necesitas un tratamiento de al menos 3 meses?" at bounding box center [812, 283] width 613 height 63
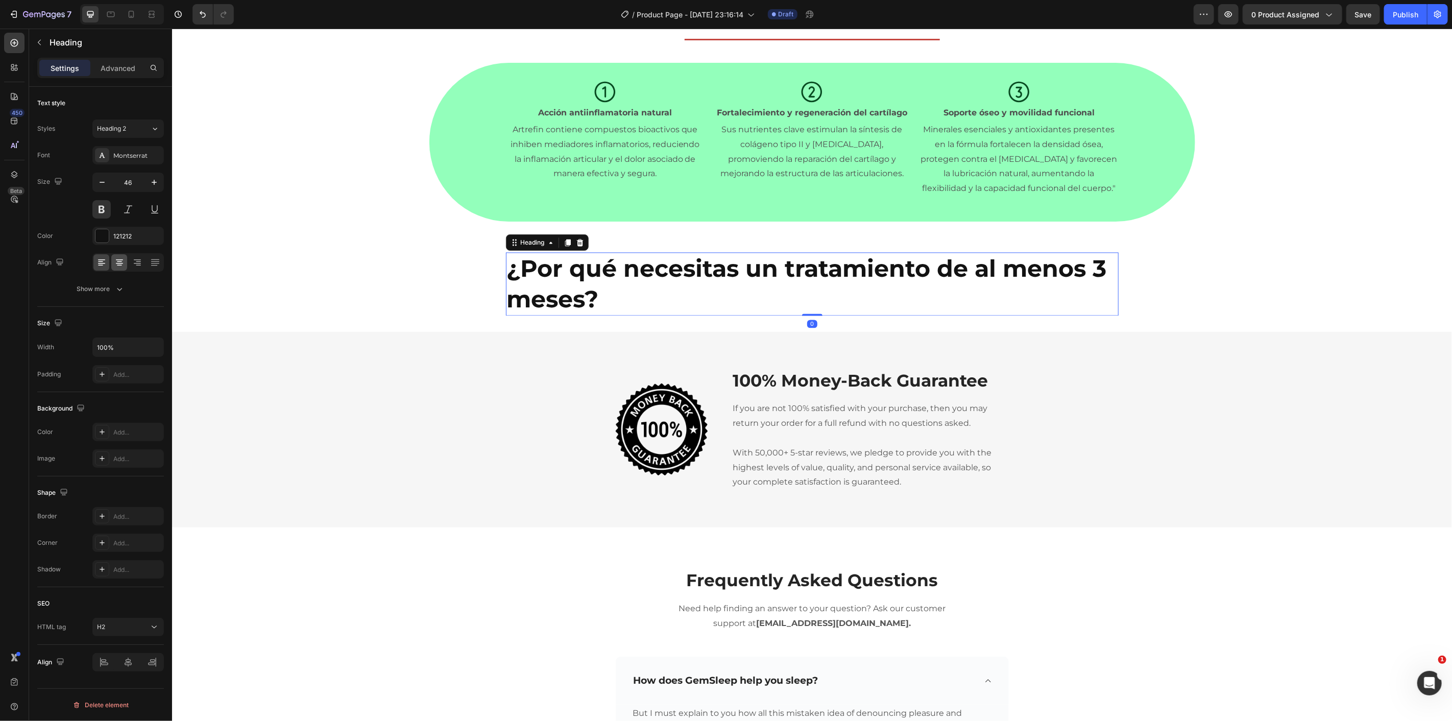
click at [116, 263] on icon at bounding box center [119, 263] width 7 height 1
click at [105, 181] on icon "button" at bounding box center [102, 182] width 10 height 10
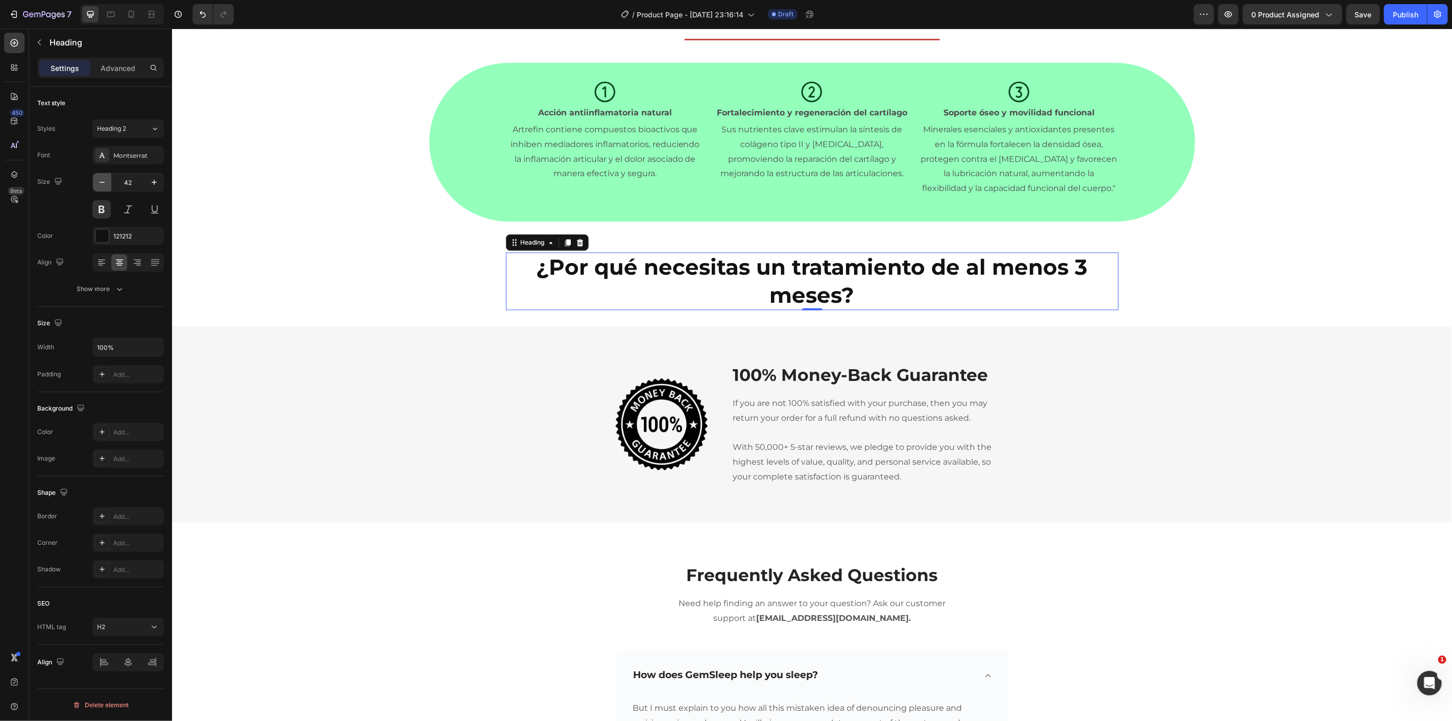
click at [105, 181] on icon "button" at bounding box center [102, 182] width 10 height 10
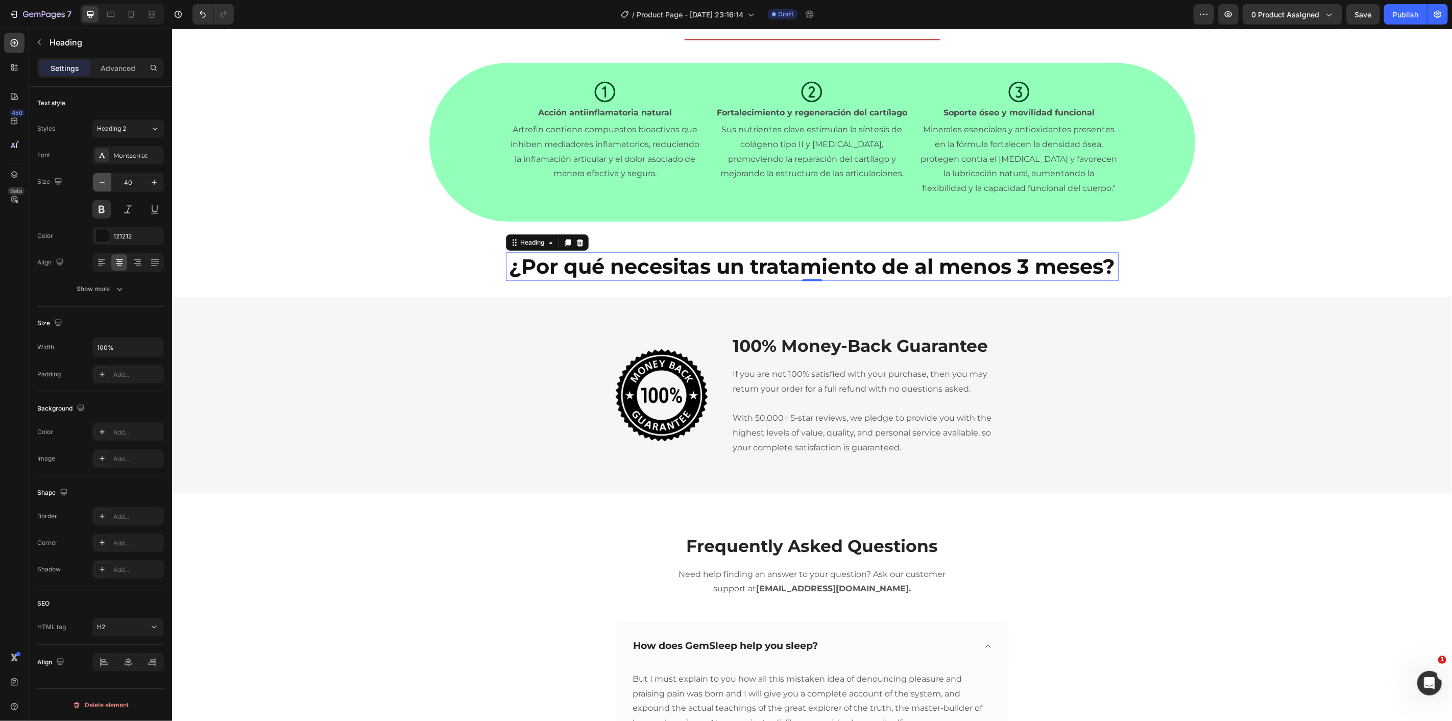
click at [105, 181] on icon "button" at bounding box center [102, 182] width 10 height 10
click at [151, 181] on icon "button" at bounding box center [154, 182] width 10 height 10
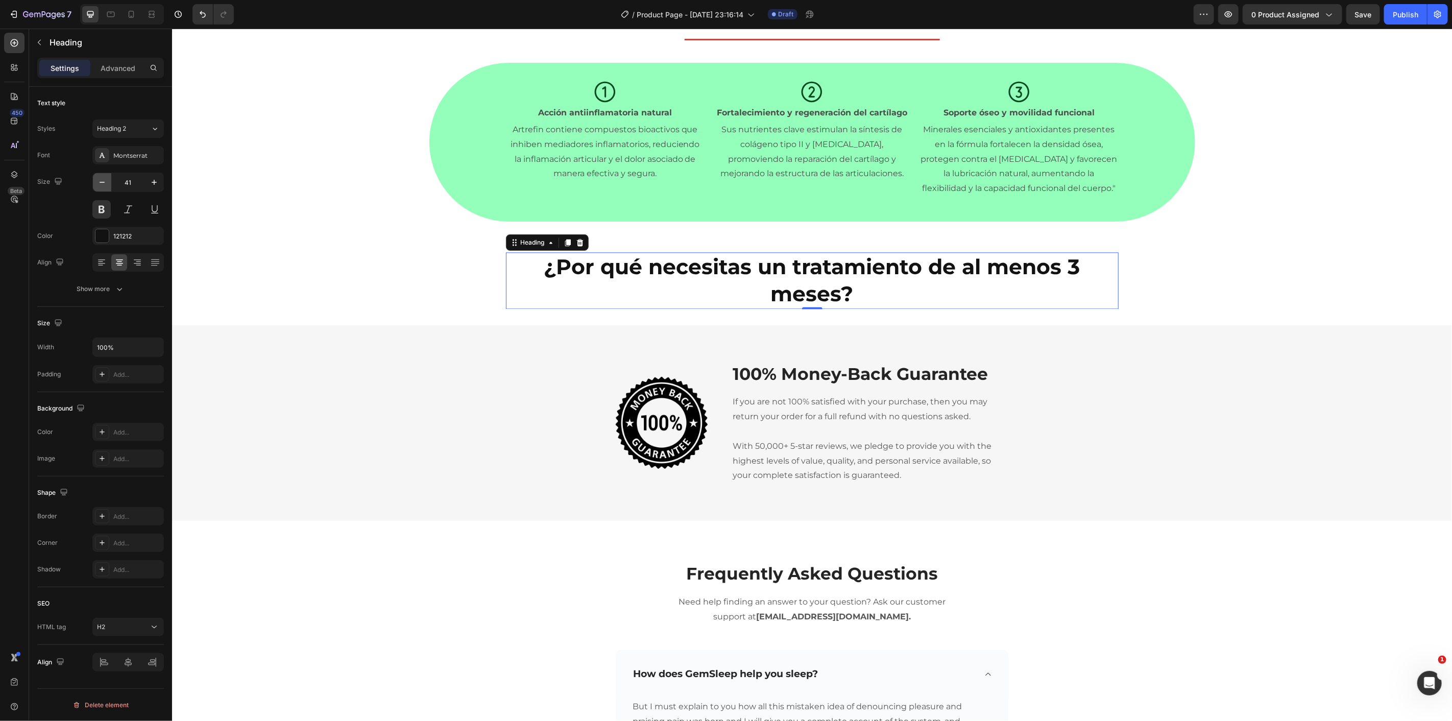
click at [106, 182] on icon "button" at bounding box center [102, 182] width 10 height 10
type input "40"
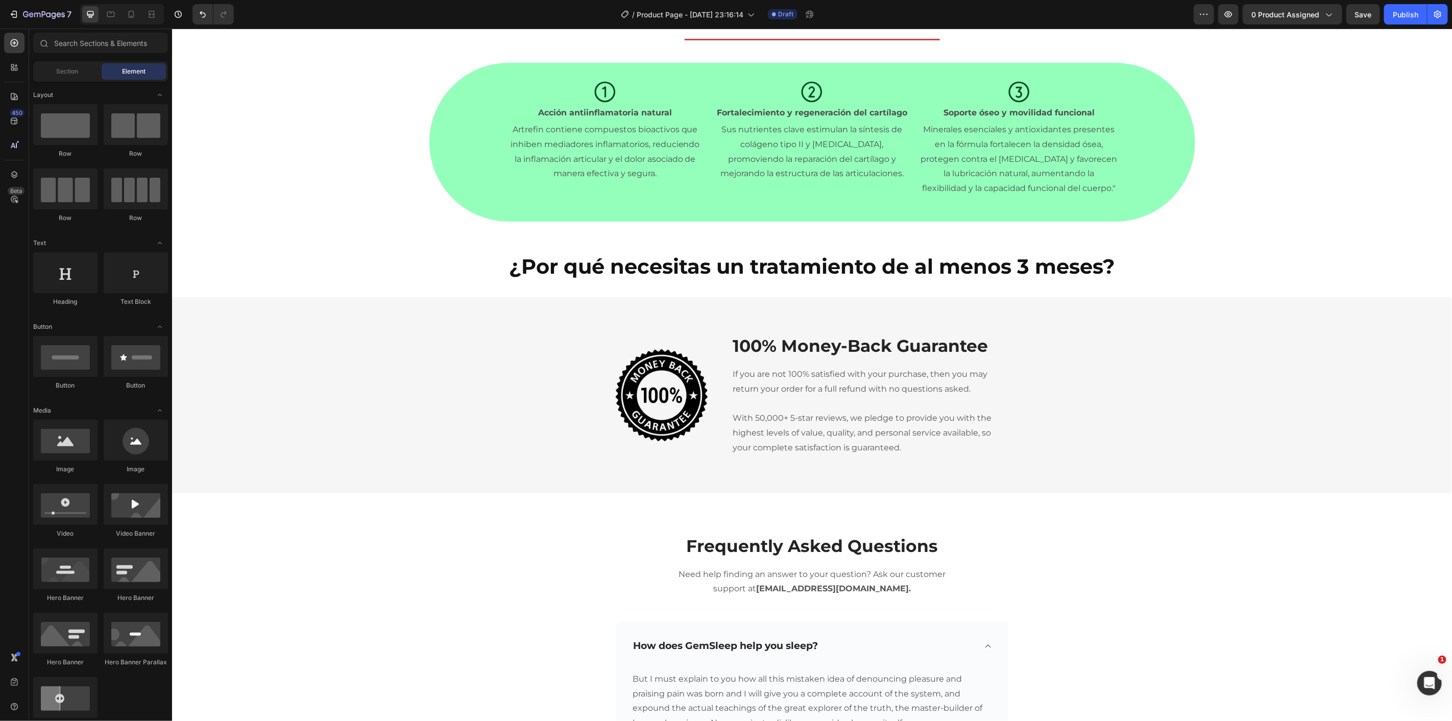
scroll to position [1525, 0]
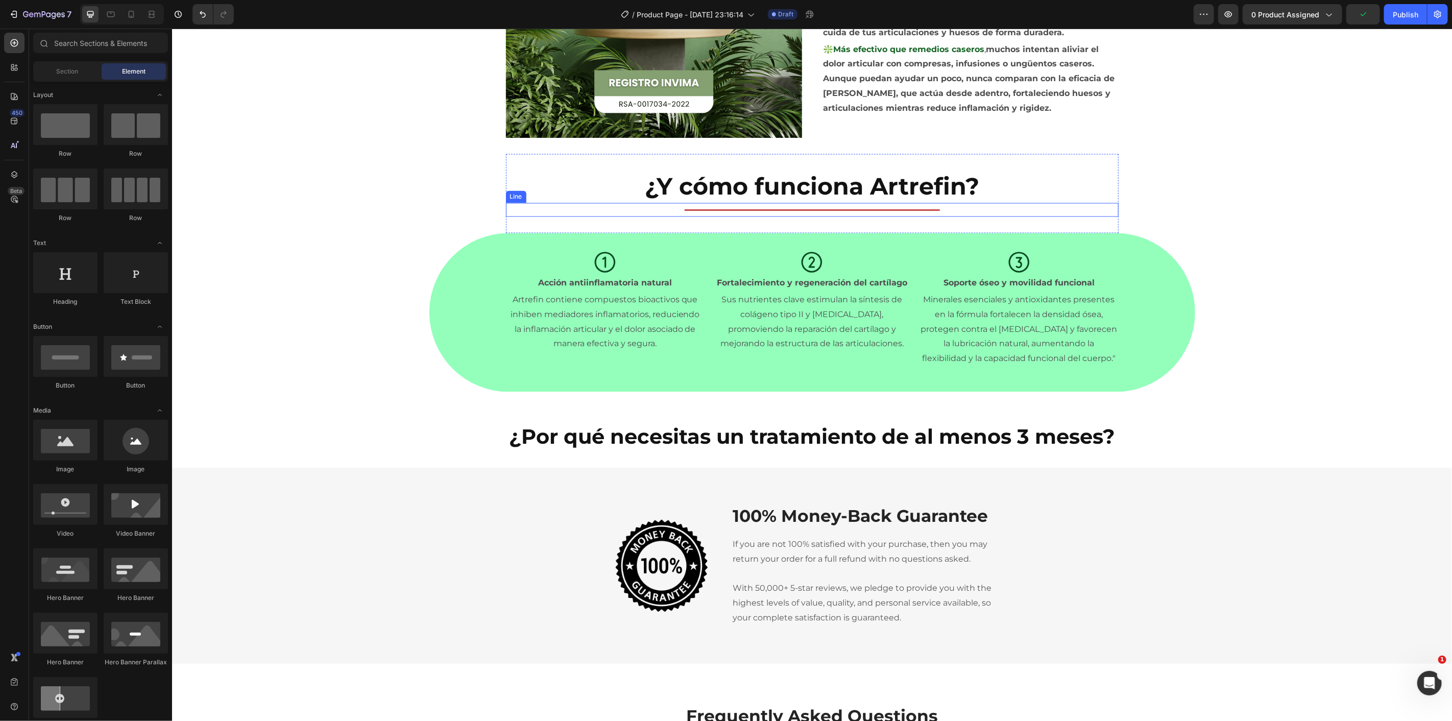
click at [750, 209] on div at bounding box center [811, 210] width 255 height 2
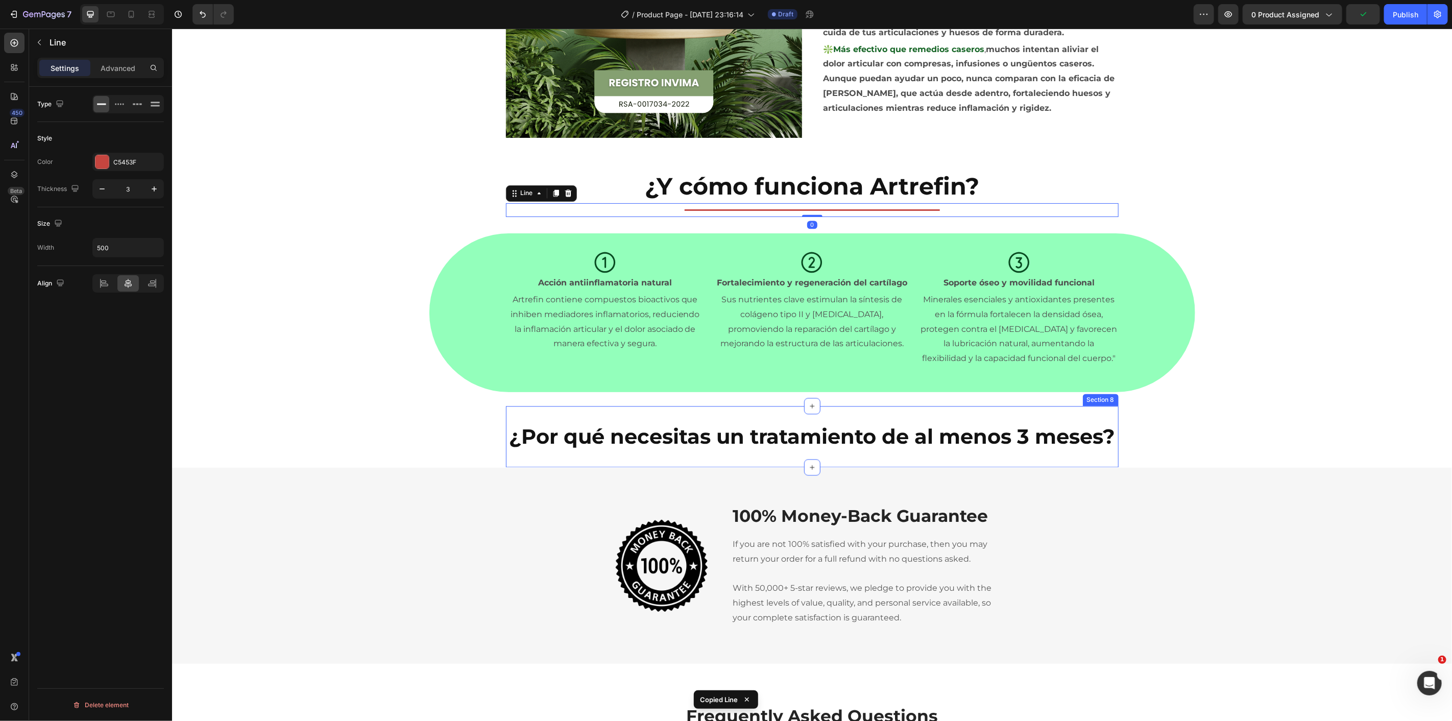
click at [791, 456] on div "¿Por qué necesitas un tratamiento de al menos 3 meses? Heading Section 8" at bounding box center [812, 436] width 613 height 61
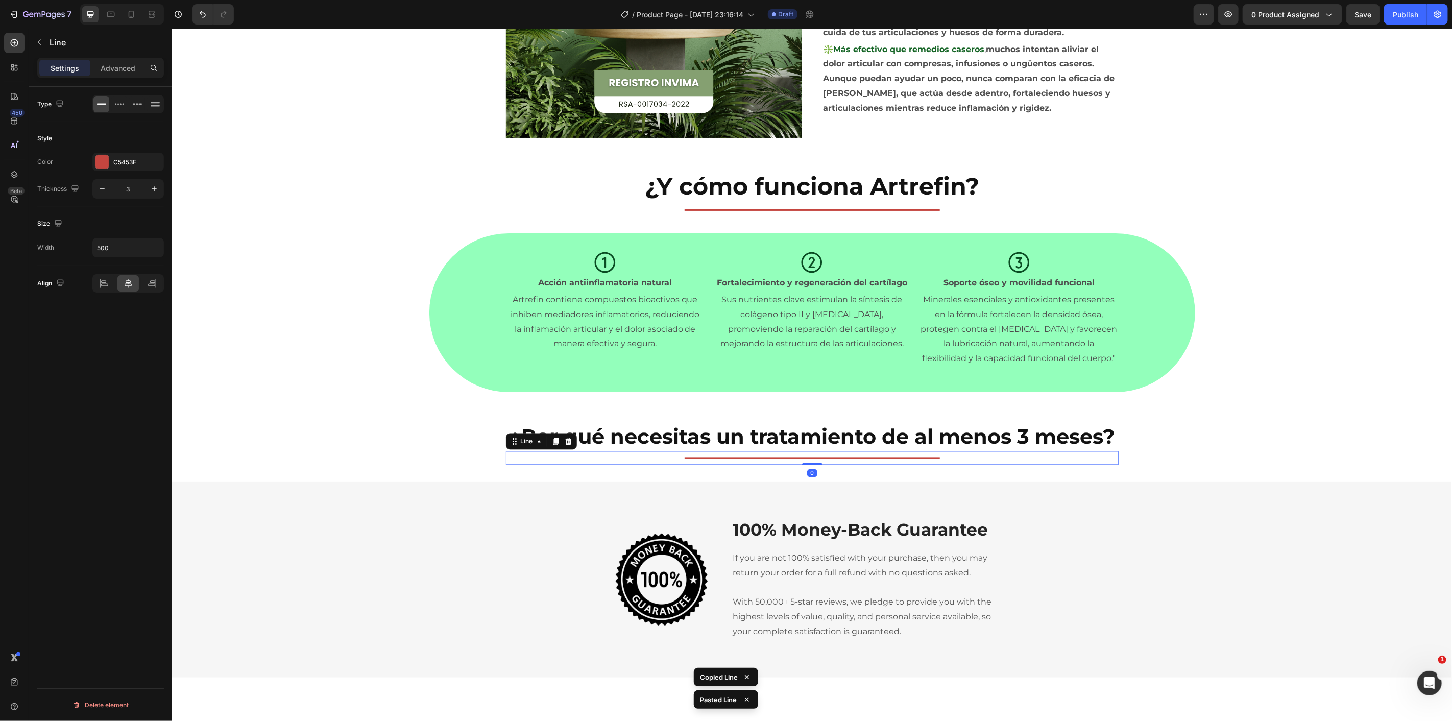
click at [439, 380] on section "Icon Acción antiinflamatoria natural Text Block Artrefin contiene compuestos bi…" at bounding box center [812, 312] width 782 height 159
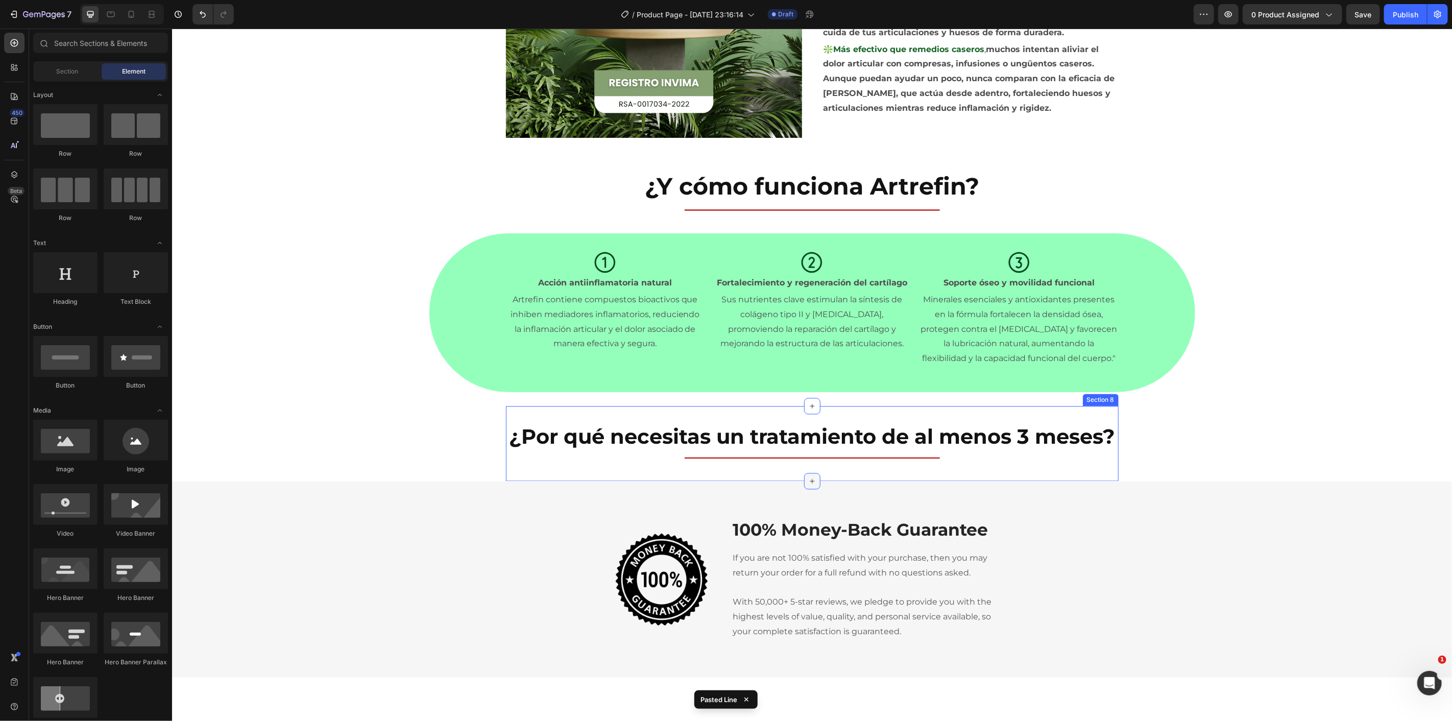
click at [808, 478] on icon at bounding box center [812, 481] width 8 height 8
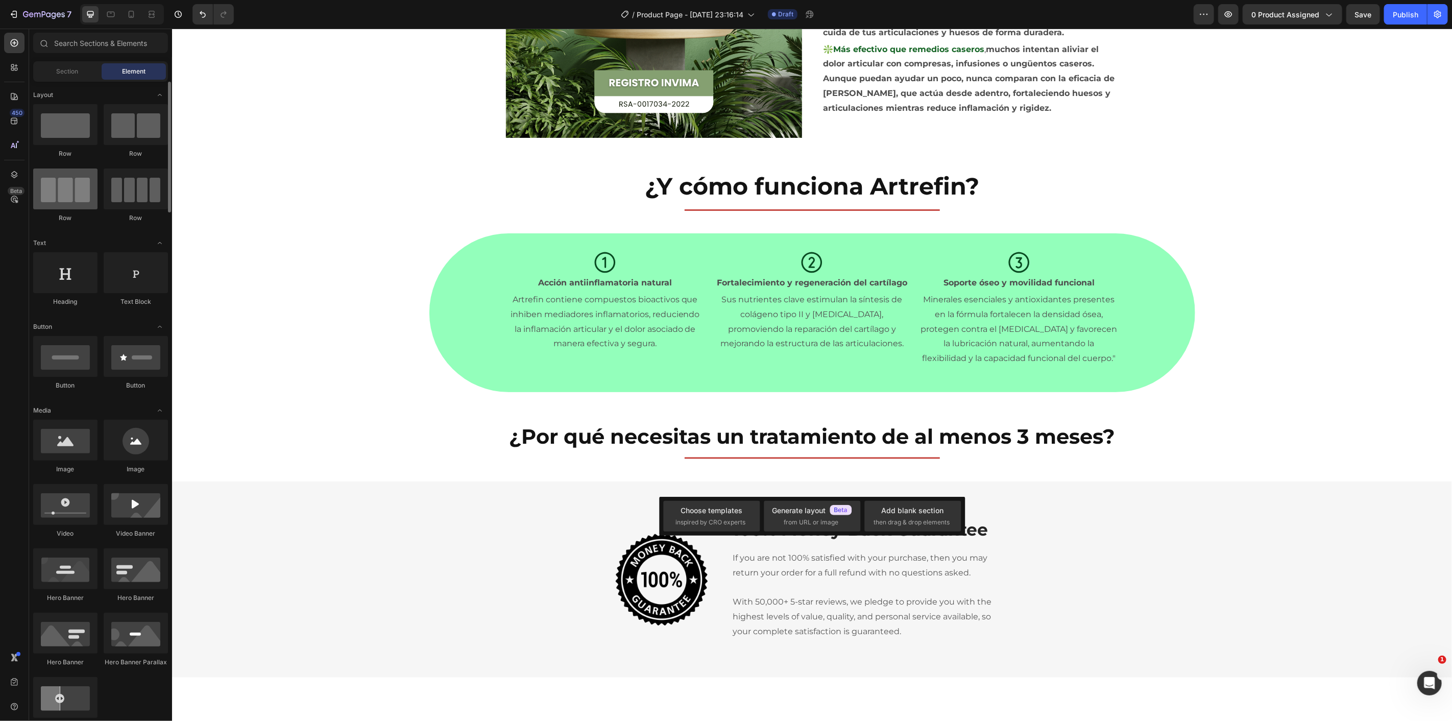
click at [86, 203] on div at bounding box center [65, 189] width 64 height 41
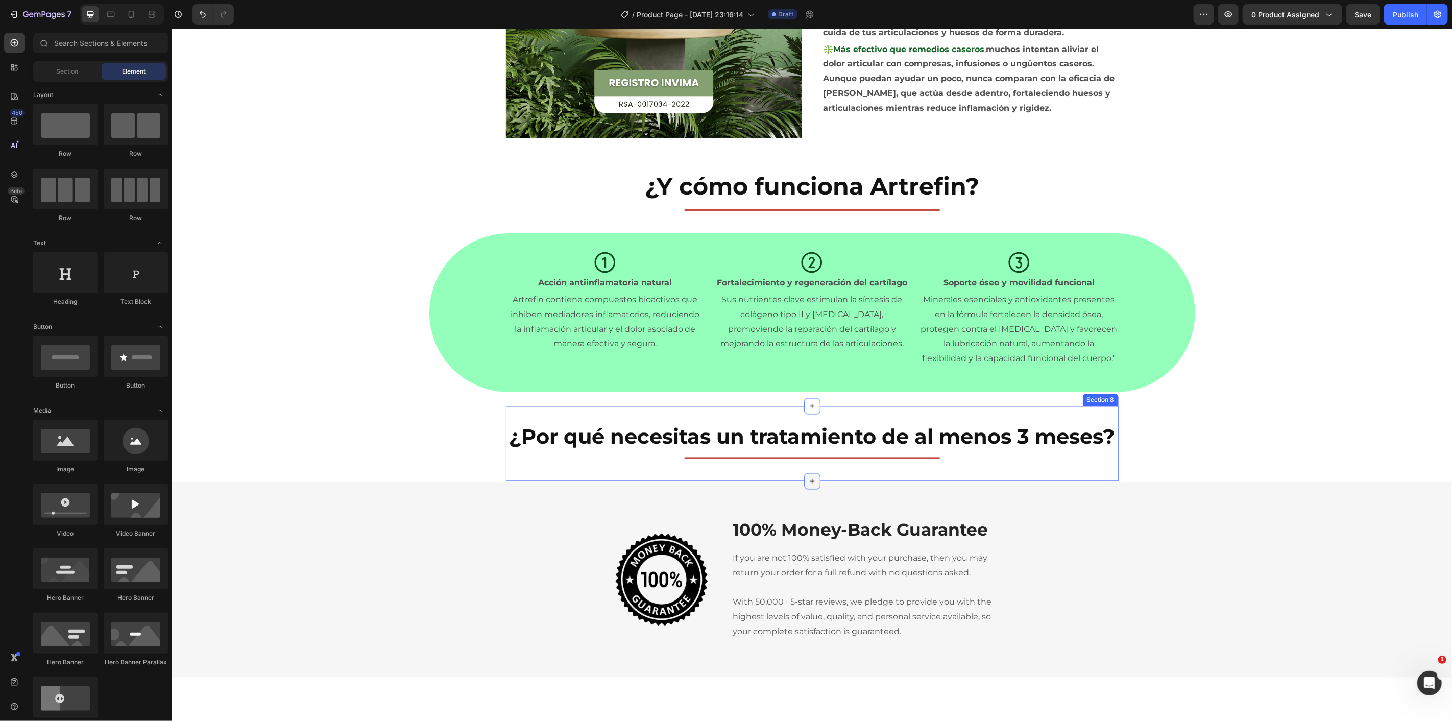
click at [808, 477] on icon at bounding box center [812, 481] width 8 height 8
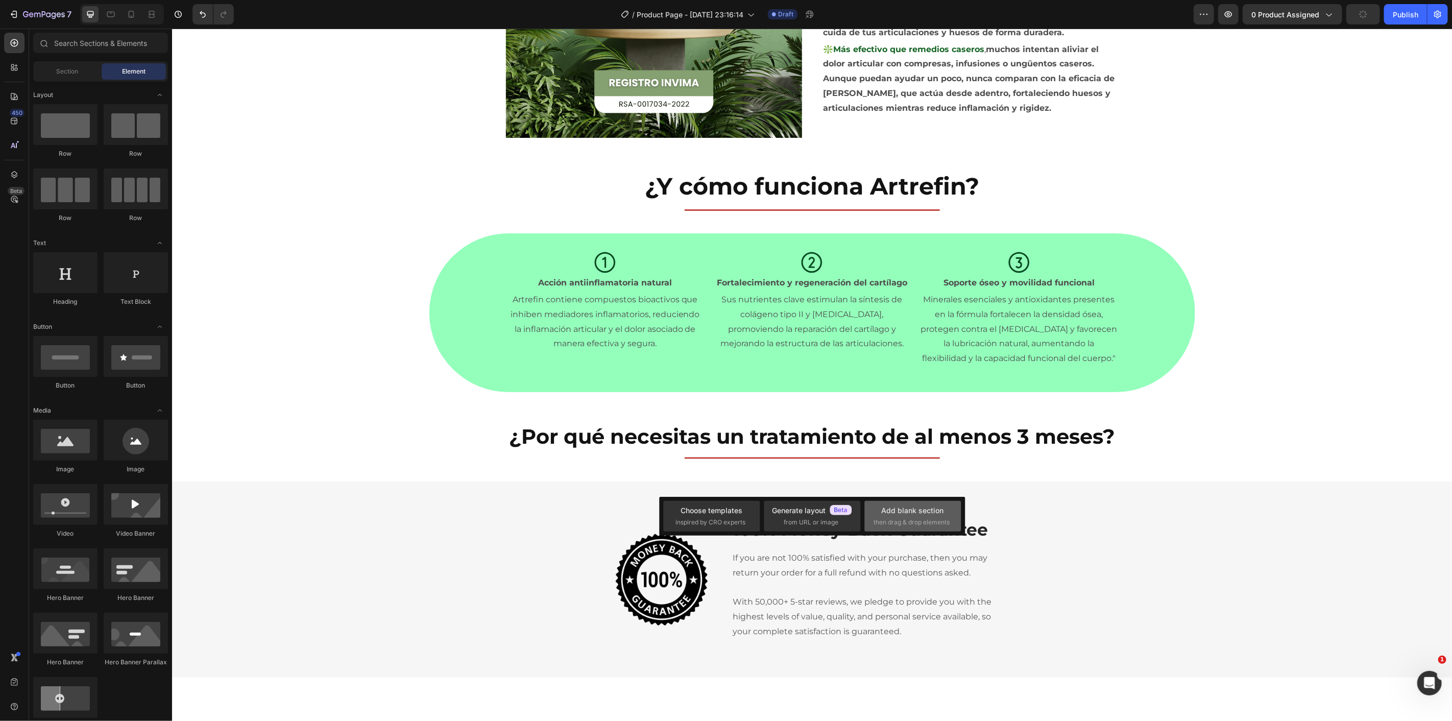
click at [912, 518] on span "then drag & drop elements" at bounding box center [912, 522] width 76 height 9
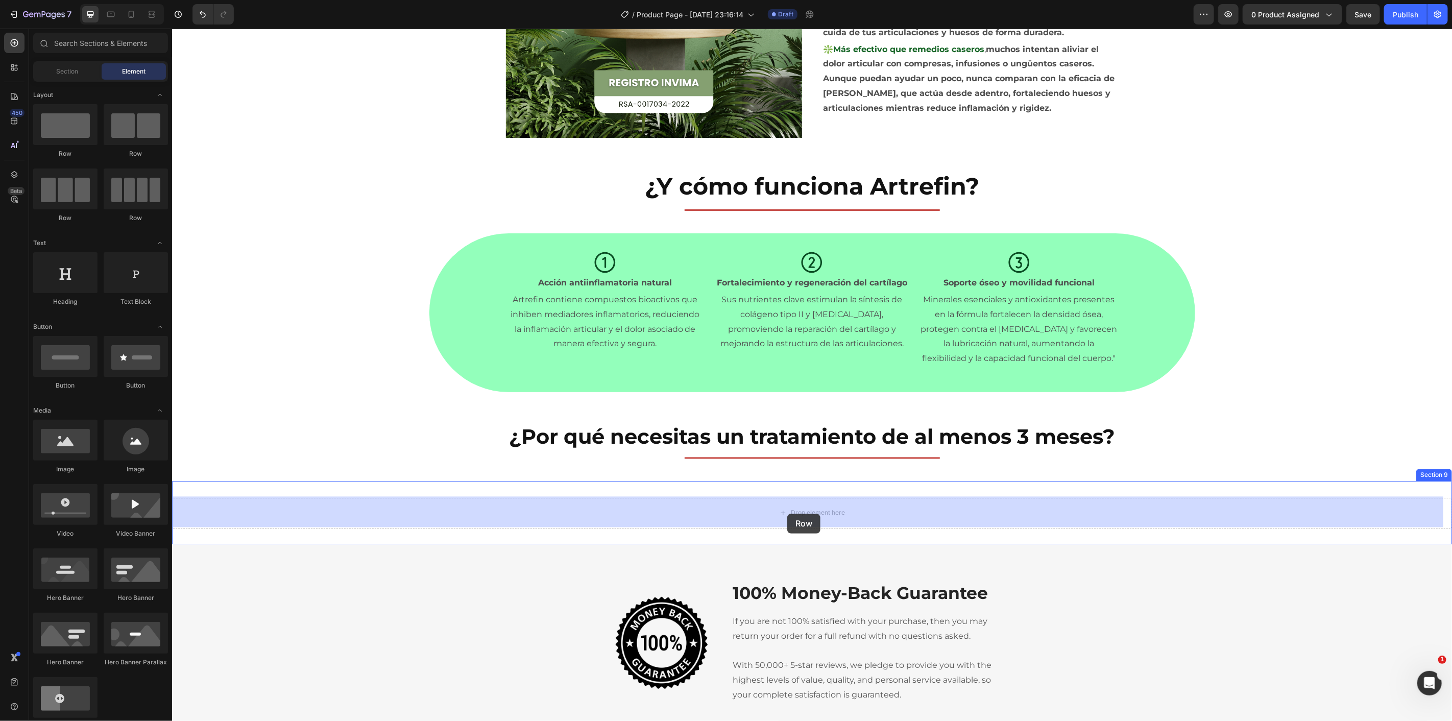
drag, startPoint x: 243, startPoint y: 338, endPoint x: 786, endPoint y: 514, distance: 571.0
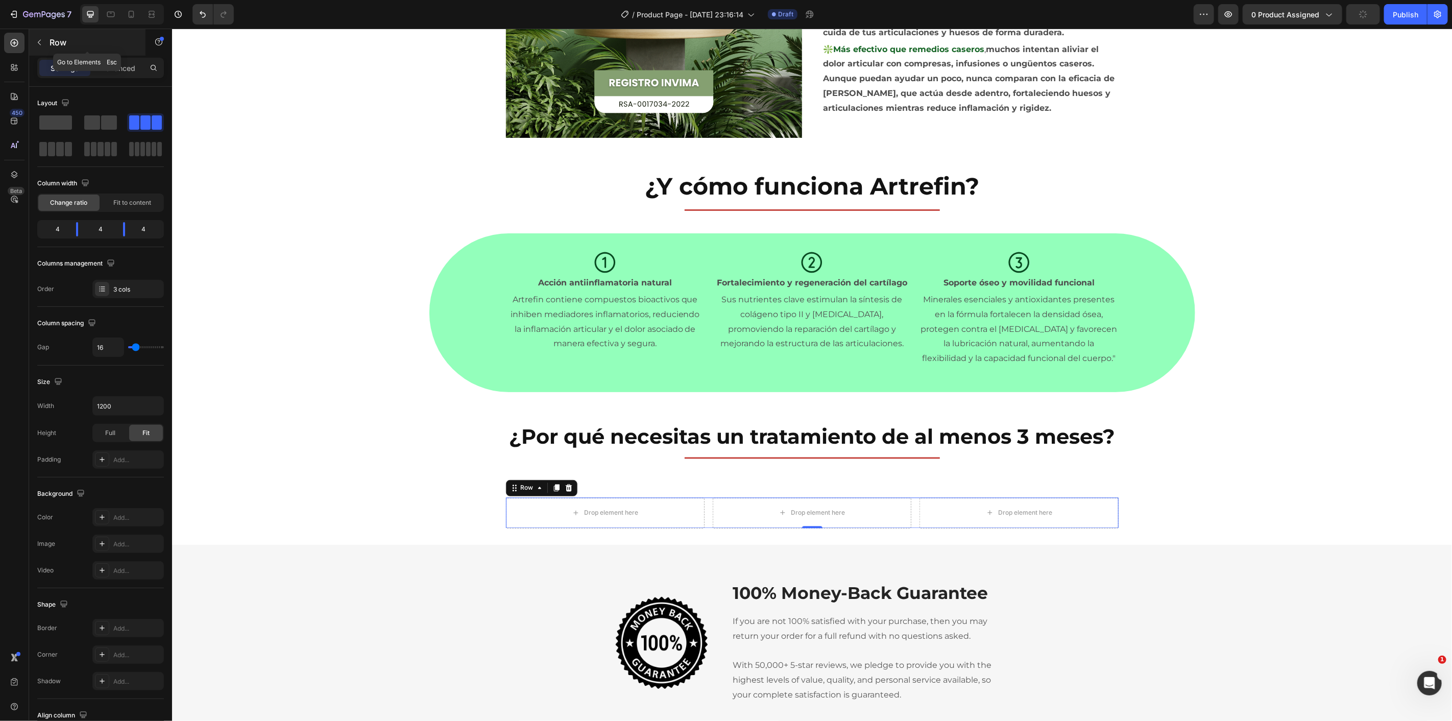
click at [35, 44] on icon "button" at bounding box center [39, 42] width 8 height 8
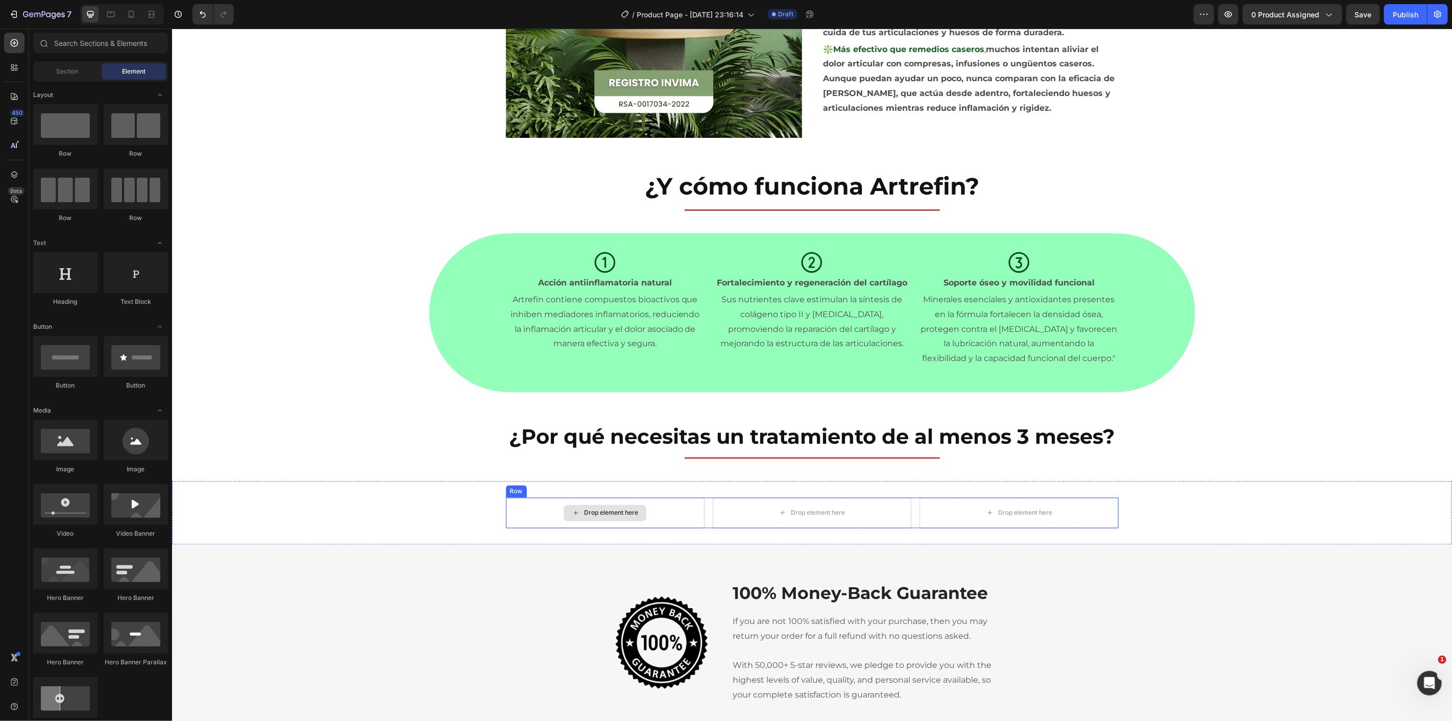
click at [642, 517] on div "Drop element here" at bounding box center [605, 512] width 199 height 31
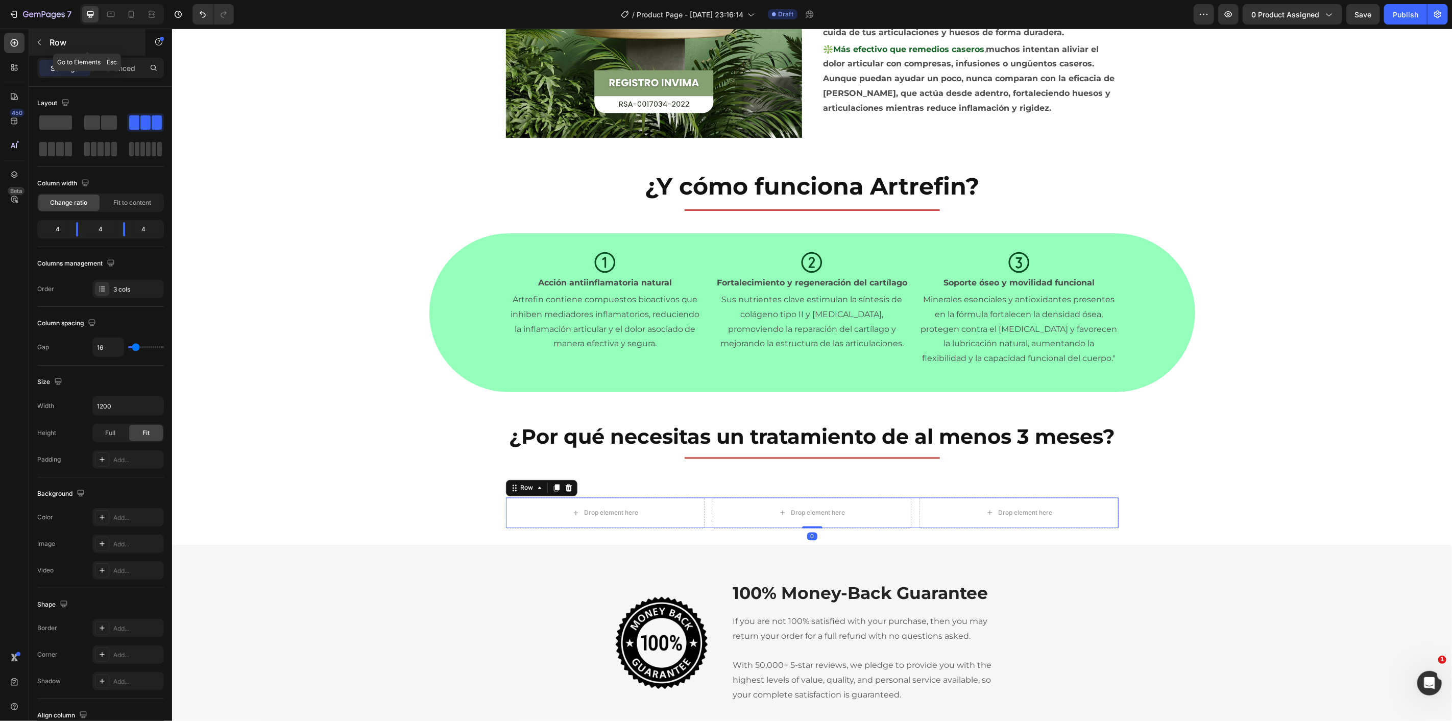
click at [38, 36] on button "button" at bounding box center [39, 42] width 16 height 16
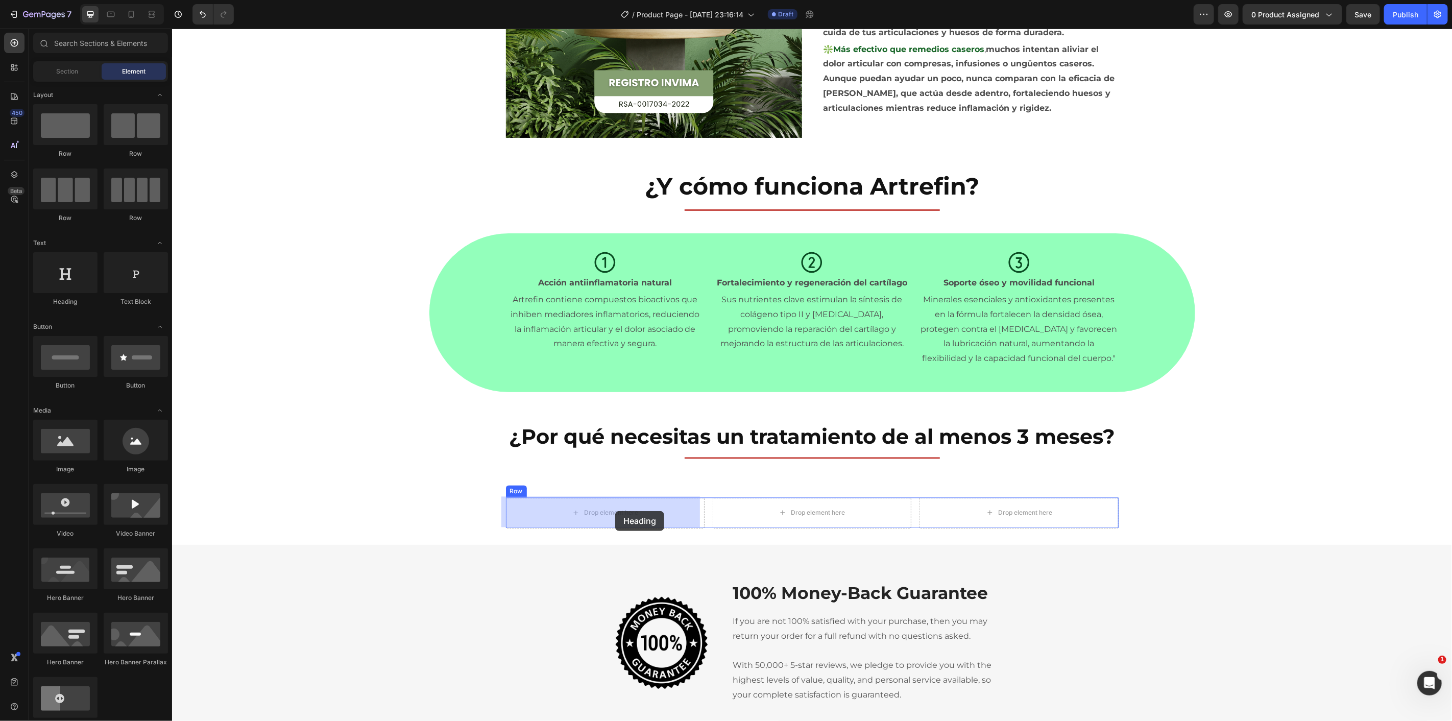
drag, startPoint x: 245, startPoint y: 312, endPoint x: 609, endPoint y: 509, distance: 414.2
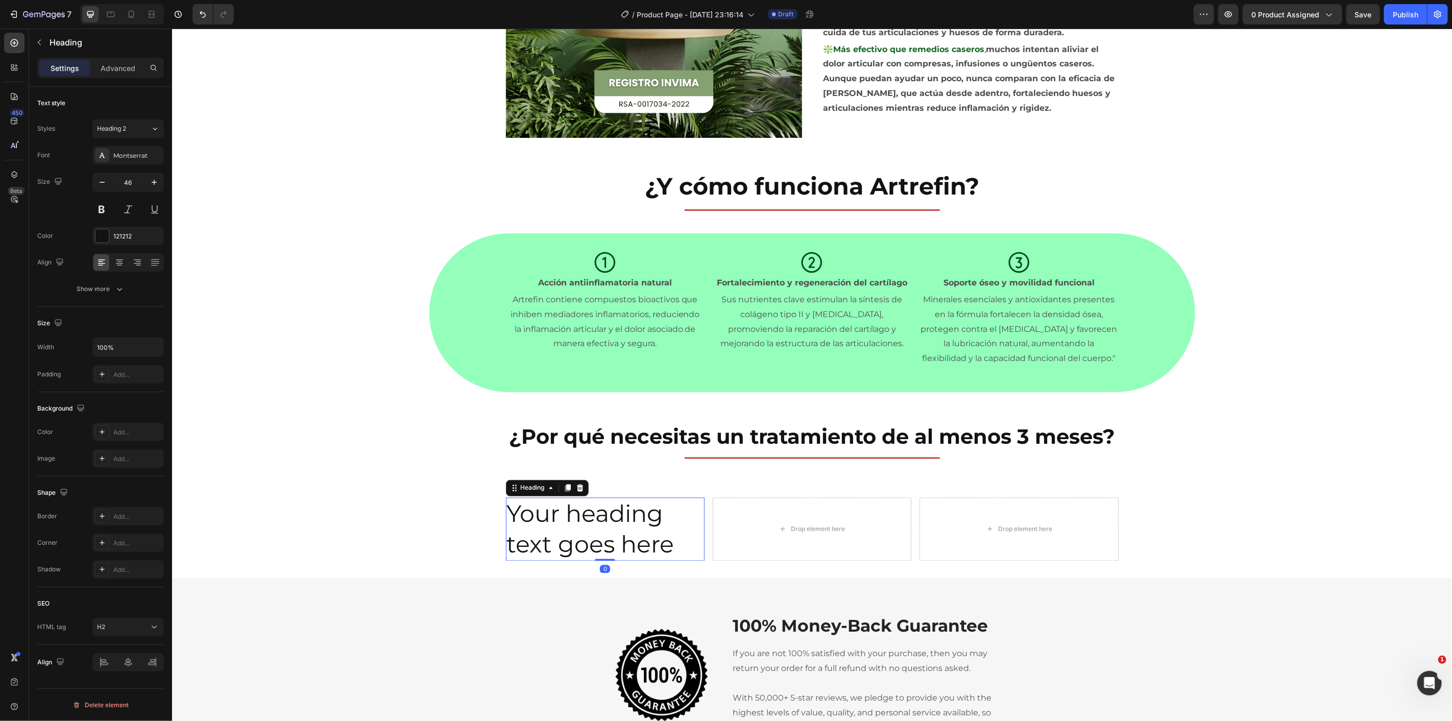
click at [568, 518] on h2 "Your heading text goes here" at bounding box center [605, 528] width 199 height 63
click at [568, 518] on p "Your heading text goes here" at bounding box center [605, 528] width 197 height 61
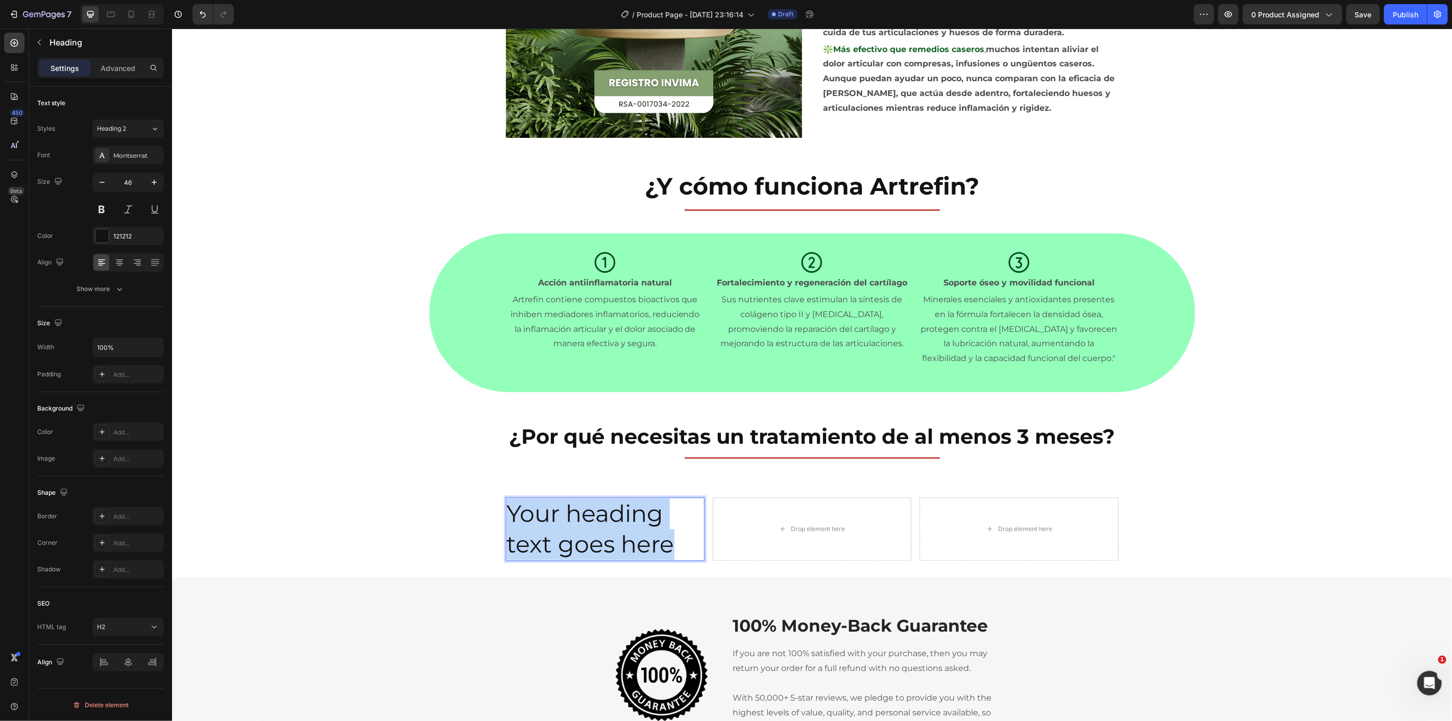
click at [568, 518] on p "Your heading text goes here" at bounding box center [605, 528] width 197 height 61
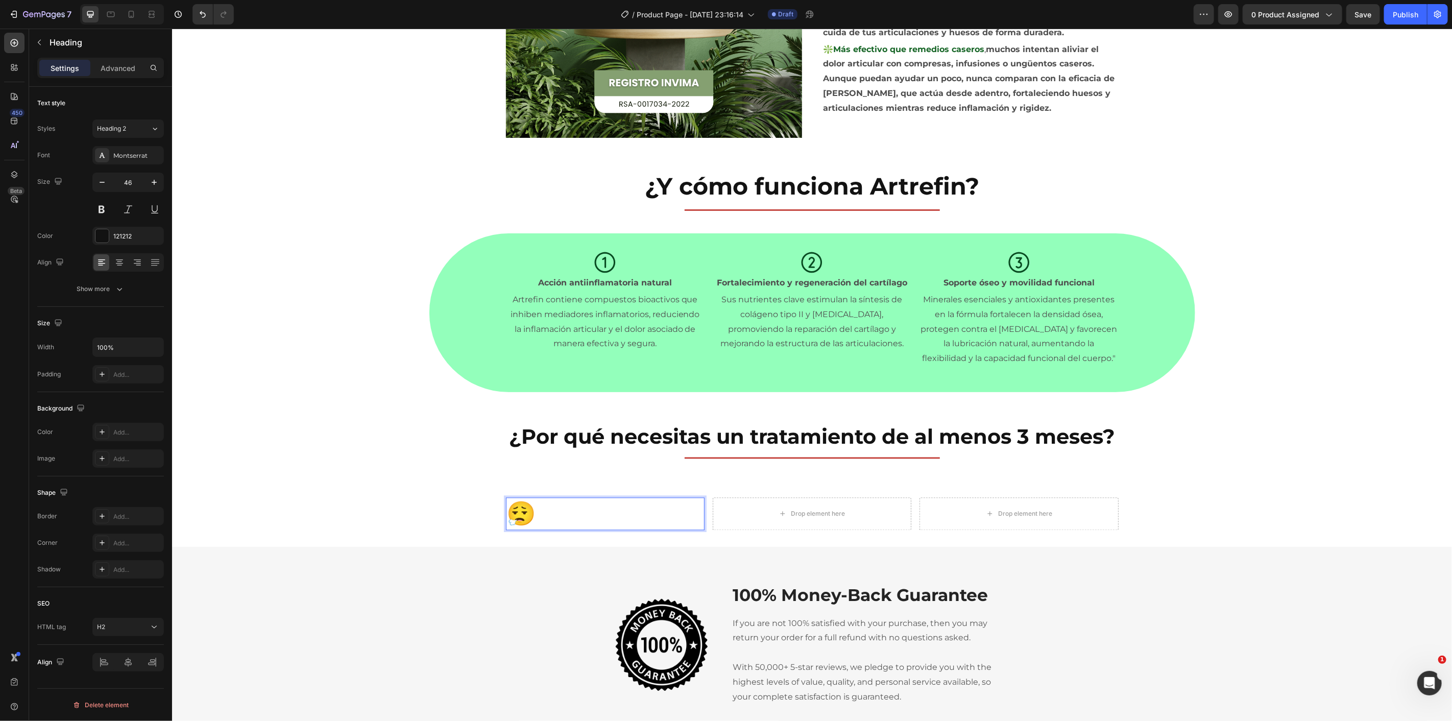
click at [596, 511] on p "😮‍💨" at bounding box center [605, 513] width 197 height 31
click at [458, 488] on div "😮‍💨 Heading 0 Drop element here Drop element here Row Section 9" at bounding box center [812, 513] width 1280 height 65
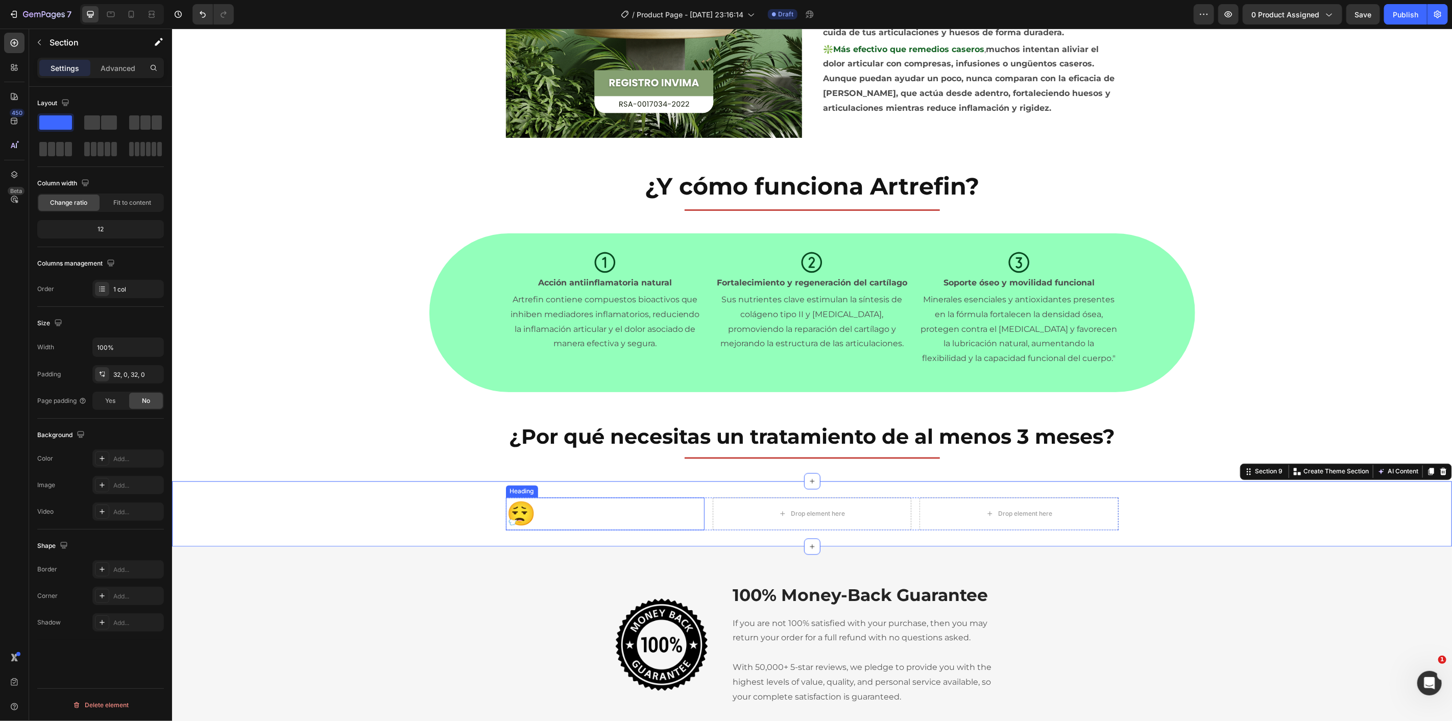
click at [550, 510] on p "😮‍💨" at bounding box center [605, 513] width 197 height 31
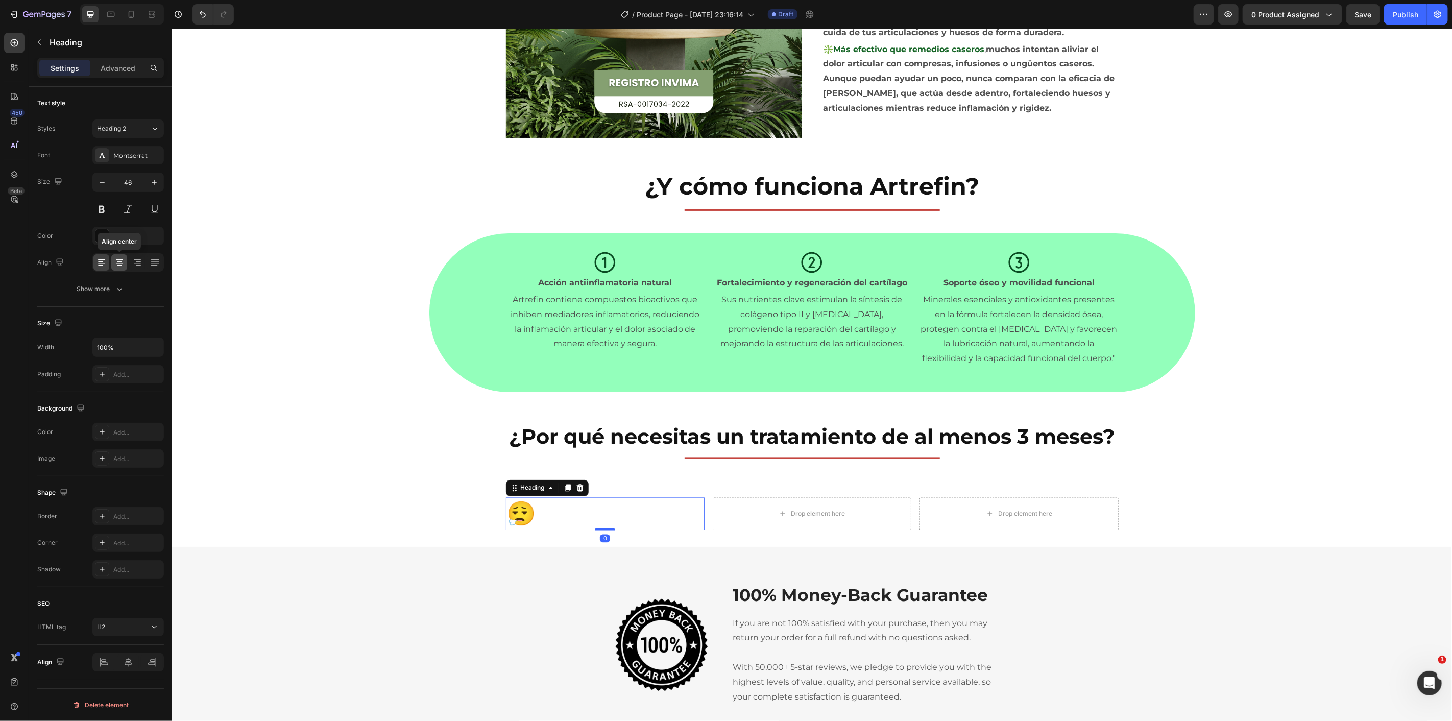
click at [115, 266] on icon at bounding box center [119, 262] width 10 height 10
click at [139, 438] on div "Add..." at bounding box center [127, 432] width 71 height 18
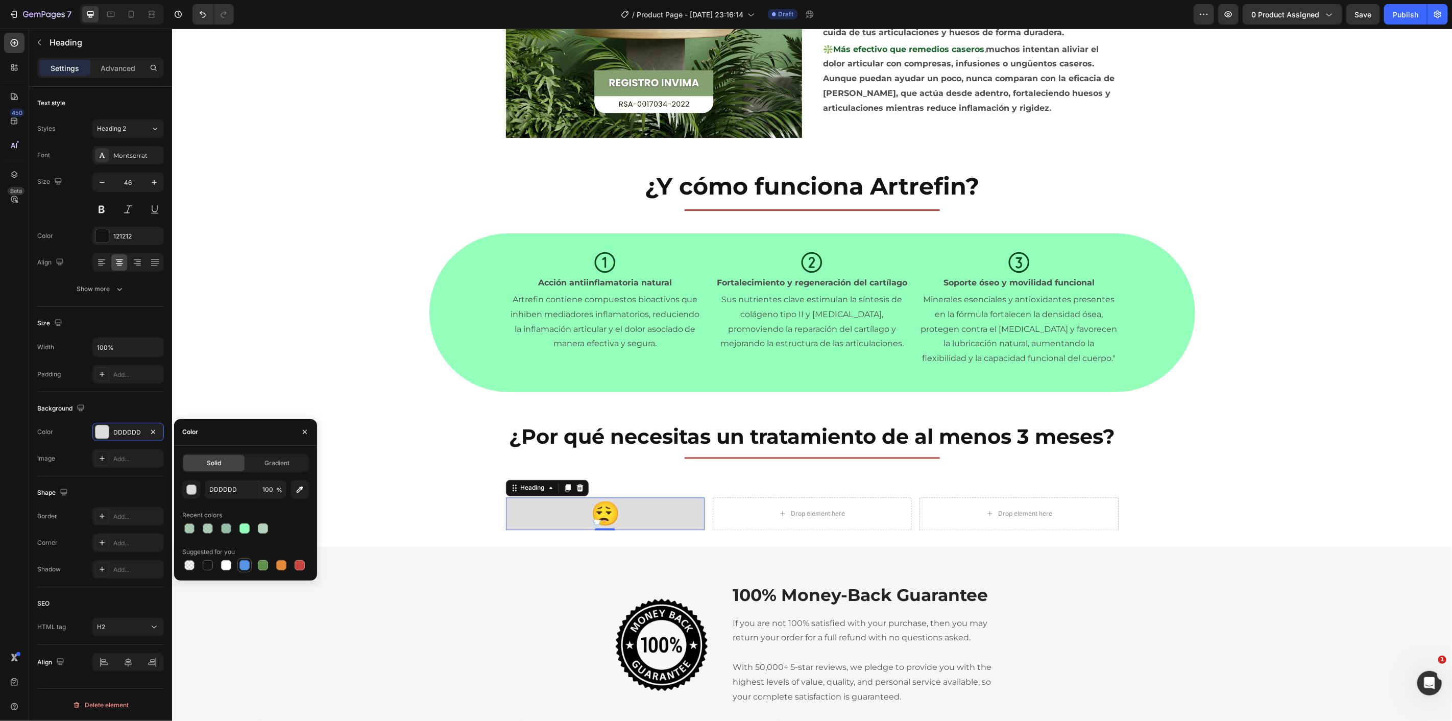
click at [249, 567] on div at bounding box center [244, 565] width 10 height 10
type input "5594E7"
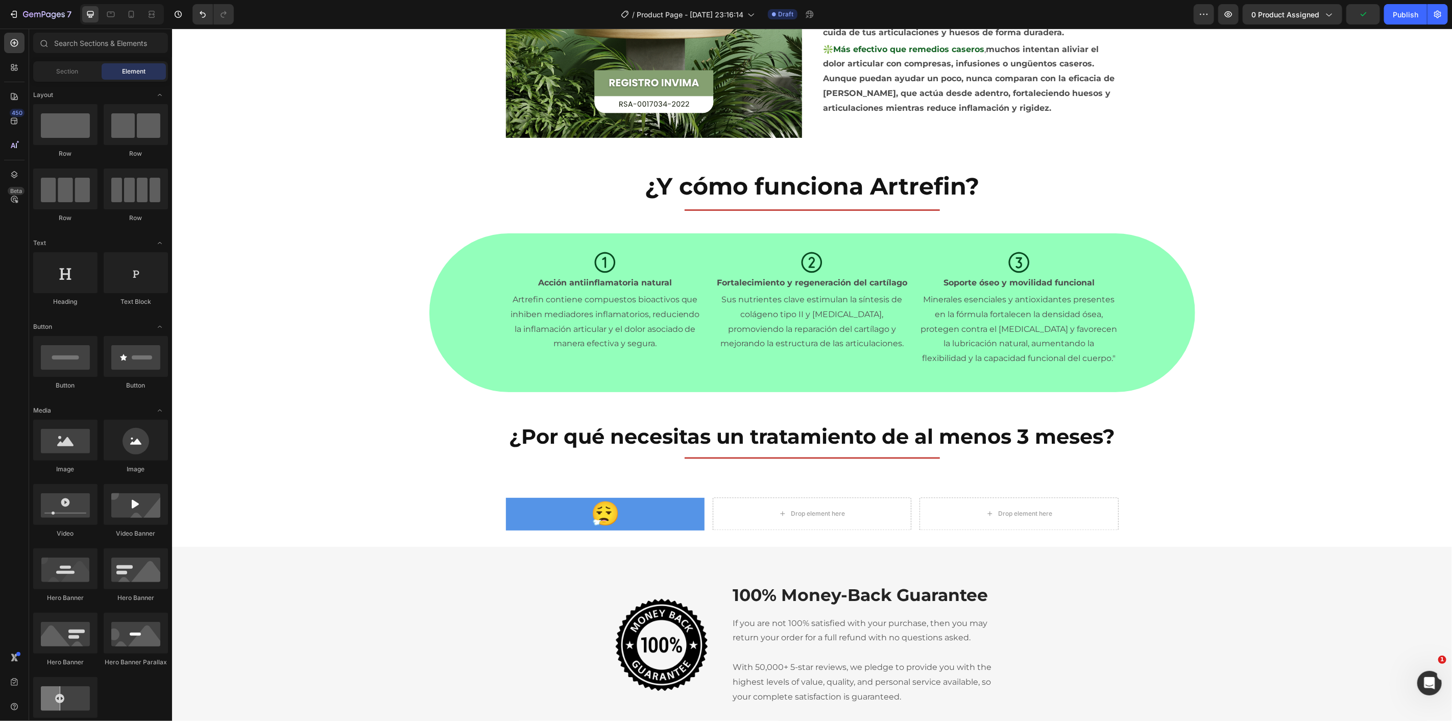
scroll to position [1582, 0]
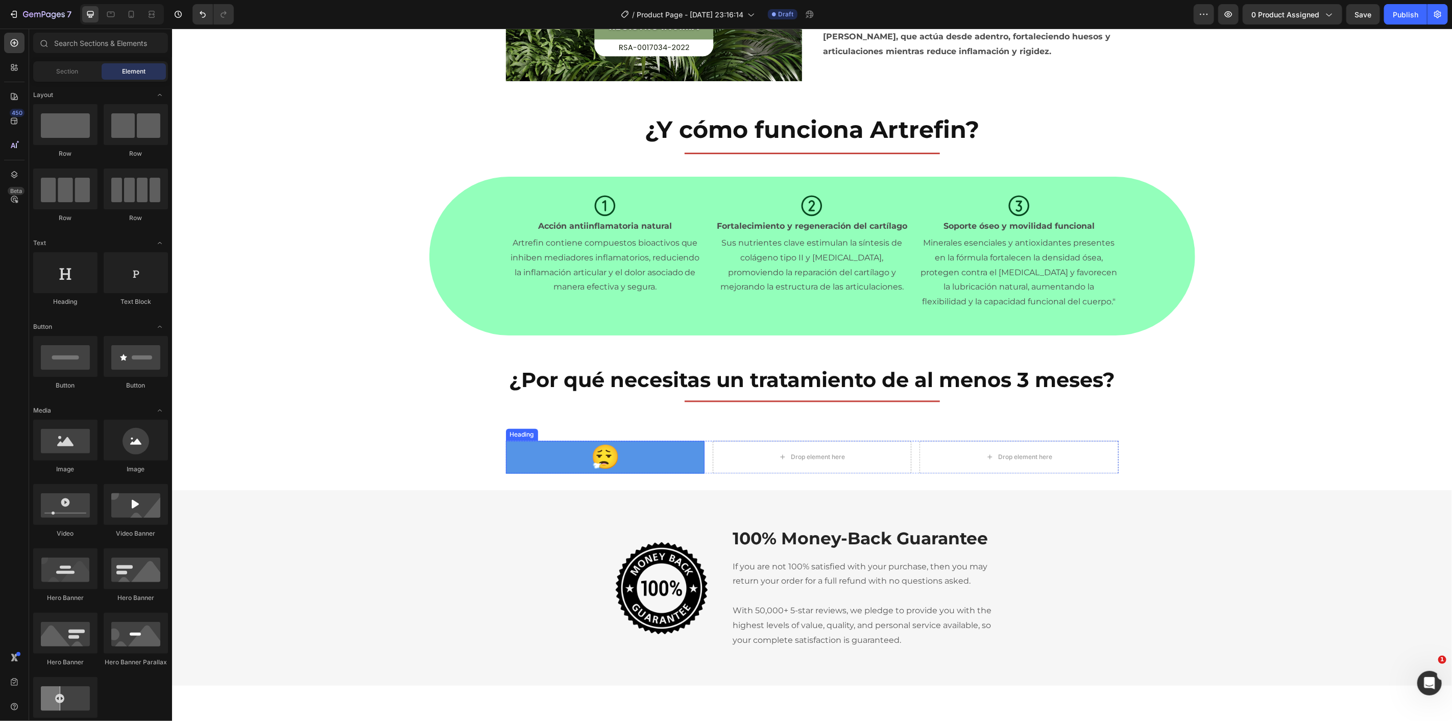
click at [543, 458] on p "😮‍💨" at bounding box center [605, 457] width 197 height 31
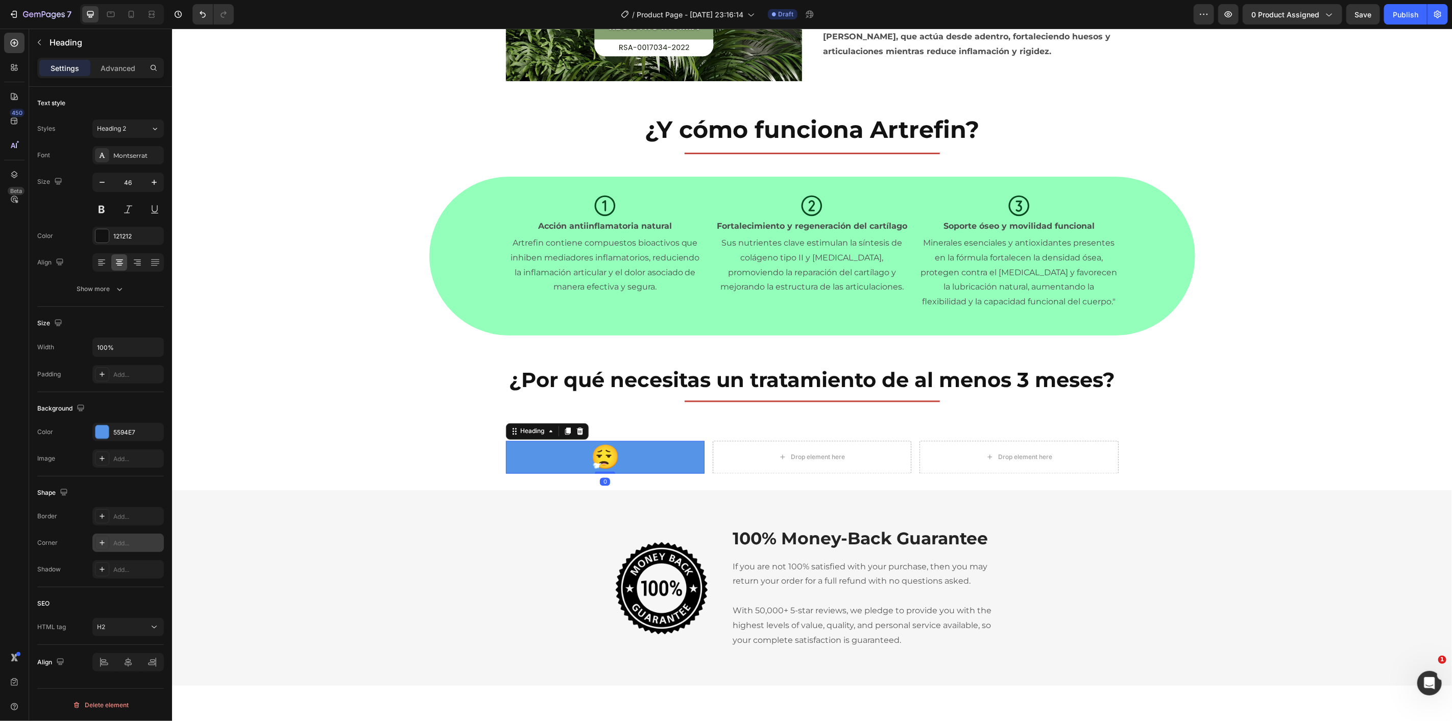
click at [136, 546] on div "Add..." at bounding box center [137, 543] width 48 height 9
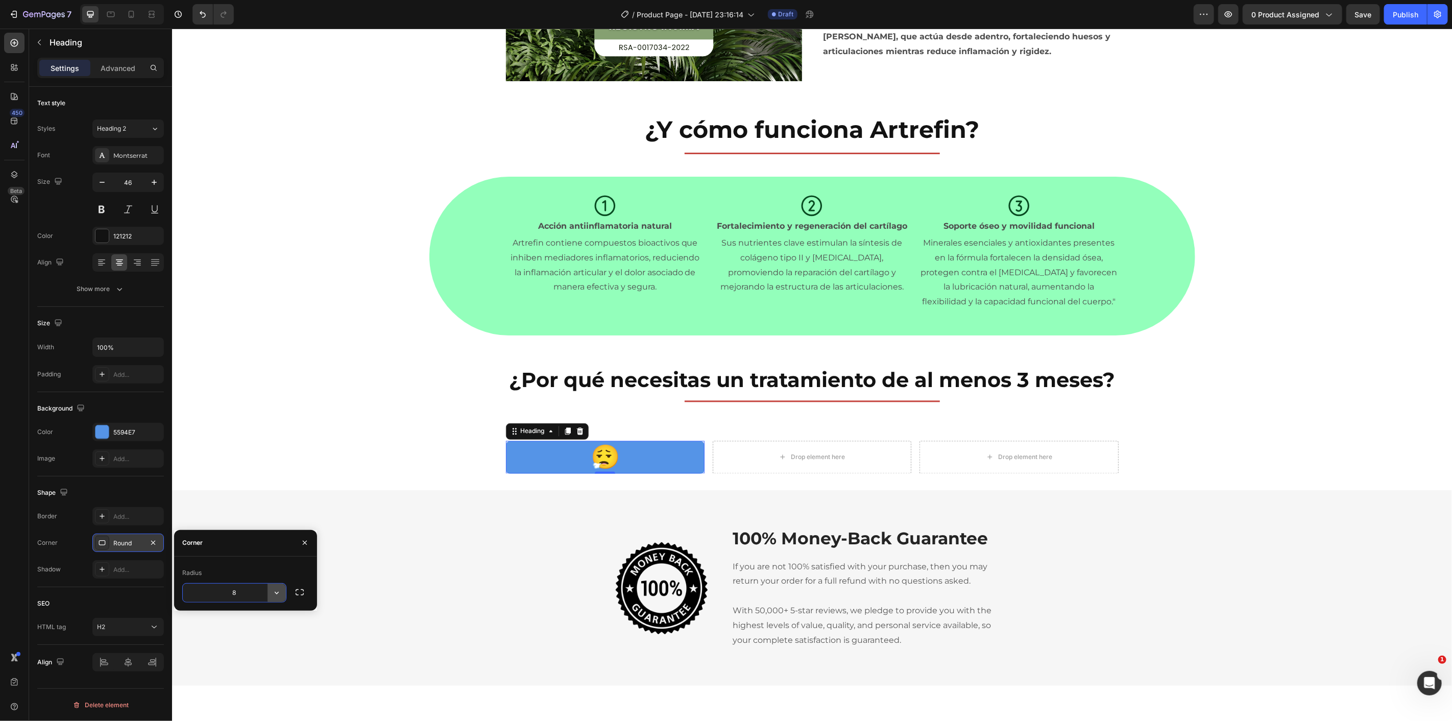
click at [274, 594] on icon "button" at bounding box center [277, 593] width 10 height 10
drag, startPoint x: 249, startPoint y: 661, endPoint x: 78, endPoint y: 632, distance: 173.4
click at [249, 661] on p "Pill" at bounding box center [248, 658] width 58 height 10
click at [253, 596] on input "9999" at bounding box center [234, 593] width 103 height 18
type input "30000000"
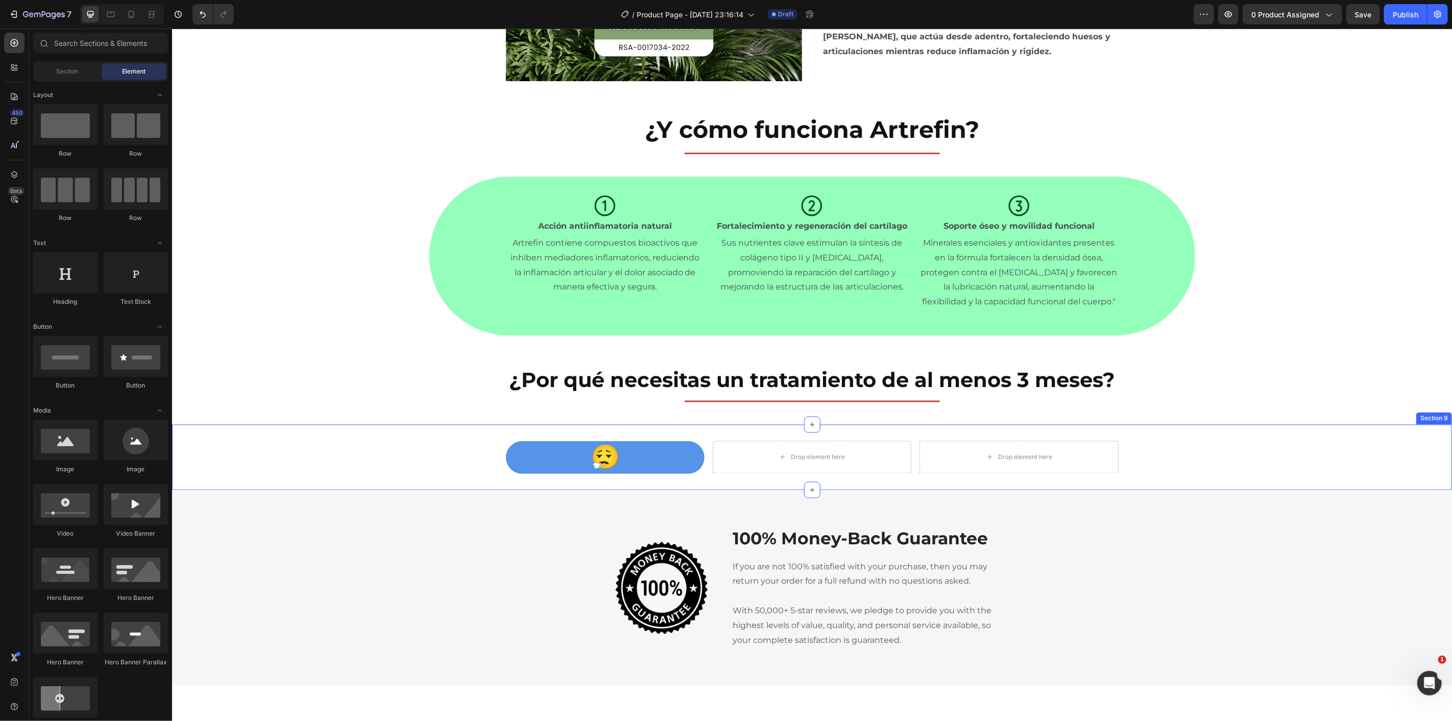
click at [509, 452] on p "😮‍💨" at bounding box center [605, 457] width 197 height 31
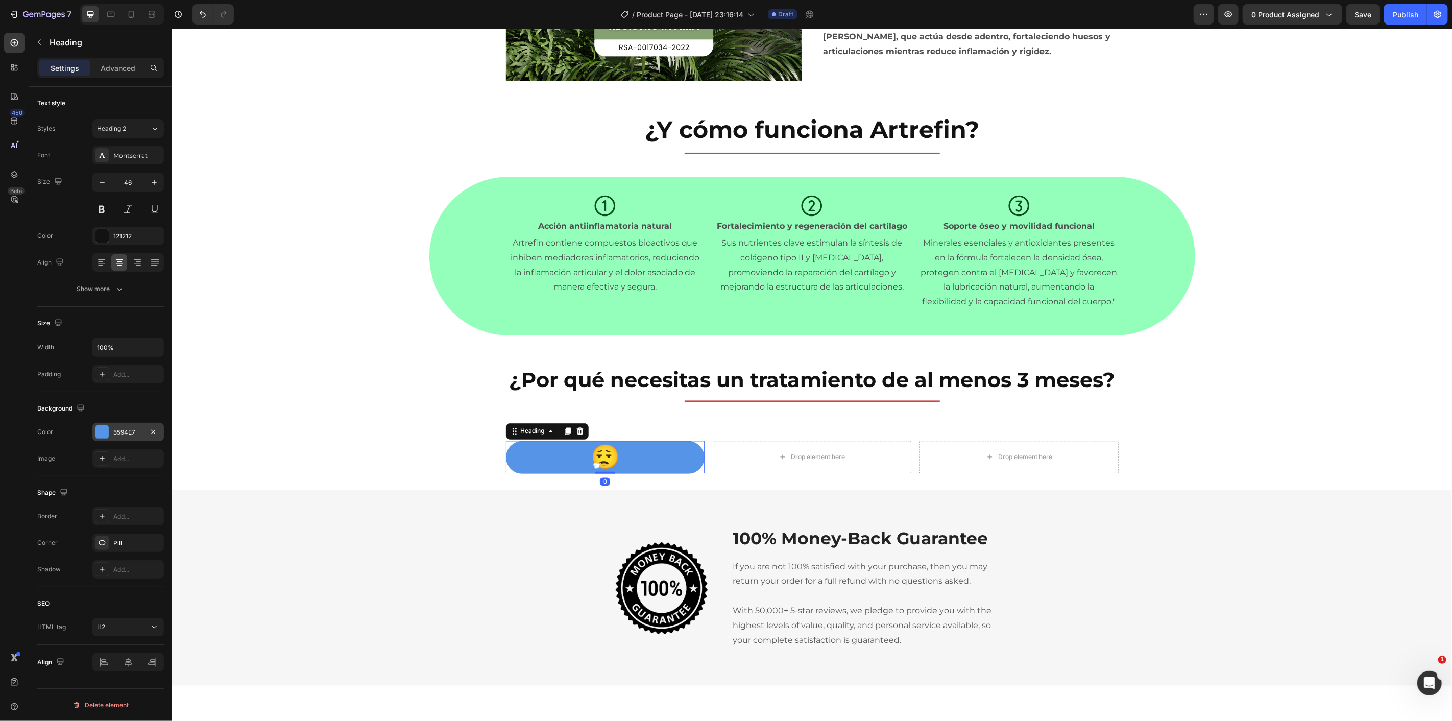
click at [138, 438] on div "5594E7" at bounding box center [127, 432] width 71 height 18
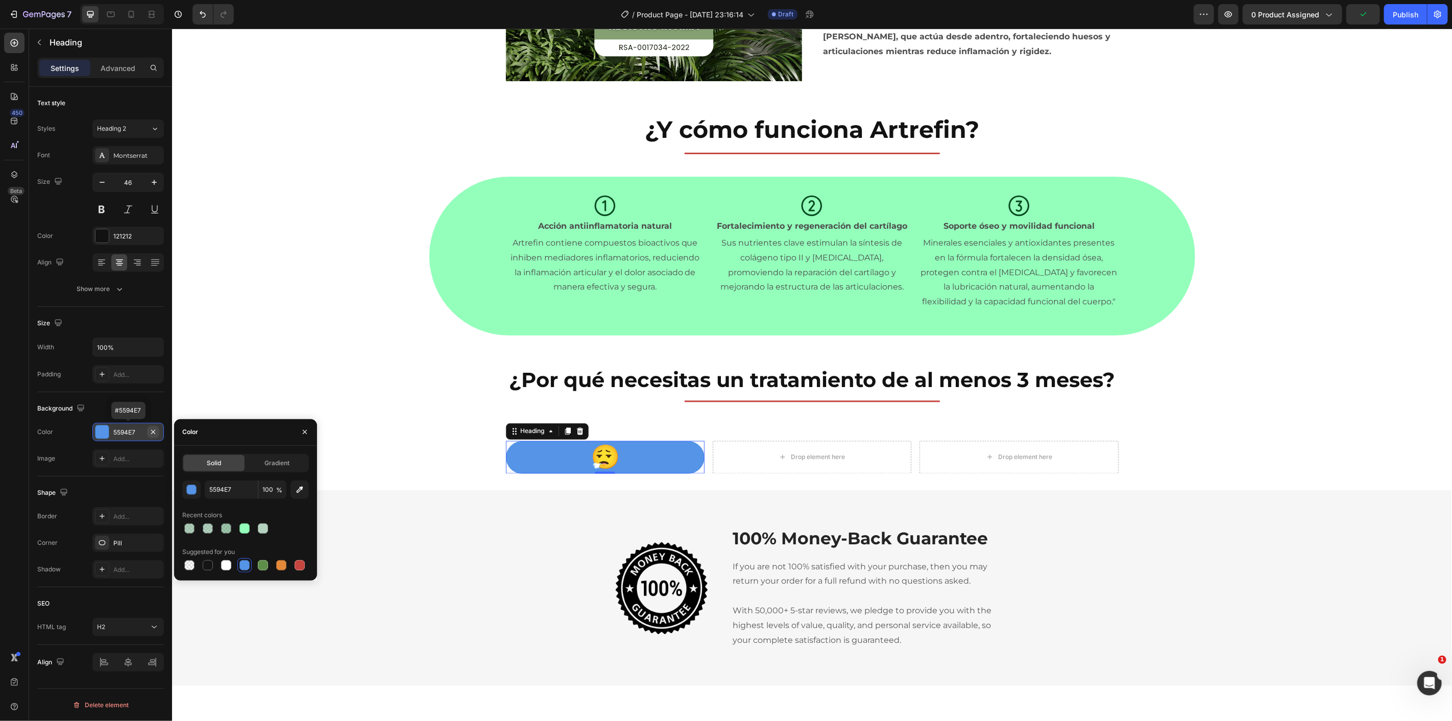
click at [151, 435] on icon "button" at bounding box center [153, 432] width 8 height 8
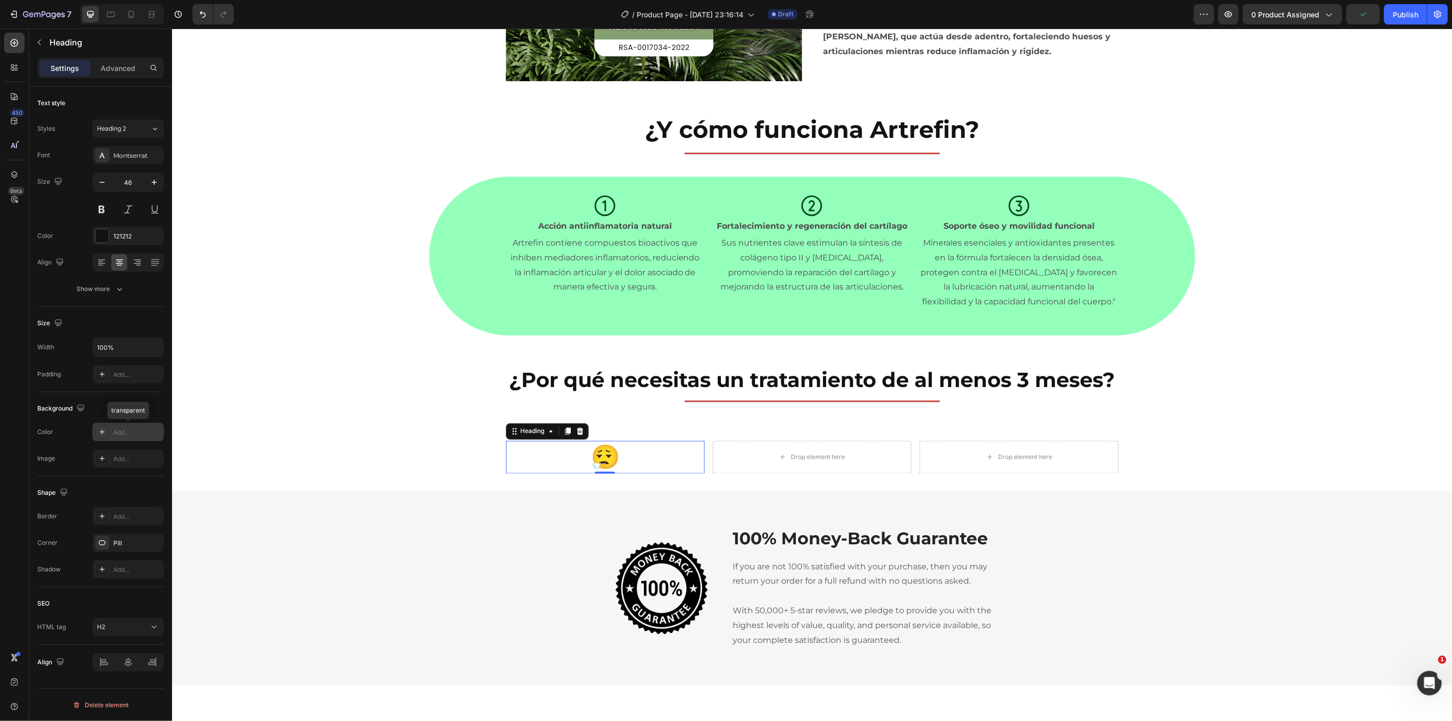
click at [136, 438] on div "Add..." at bounding box center [127, 432] width 71 height 18
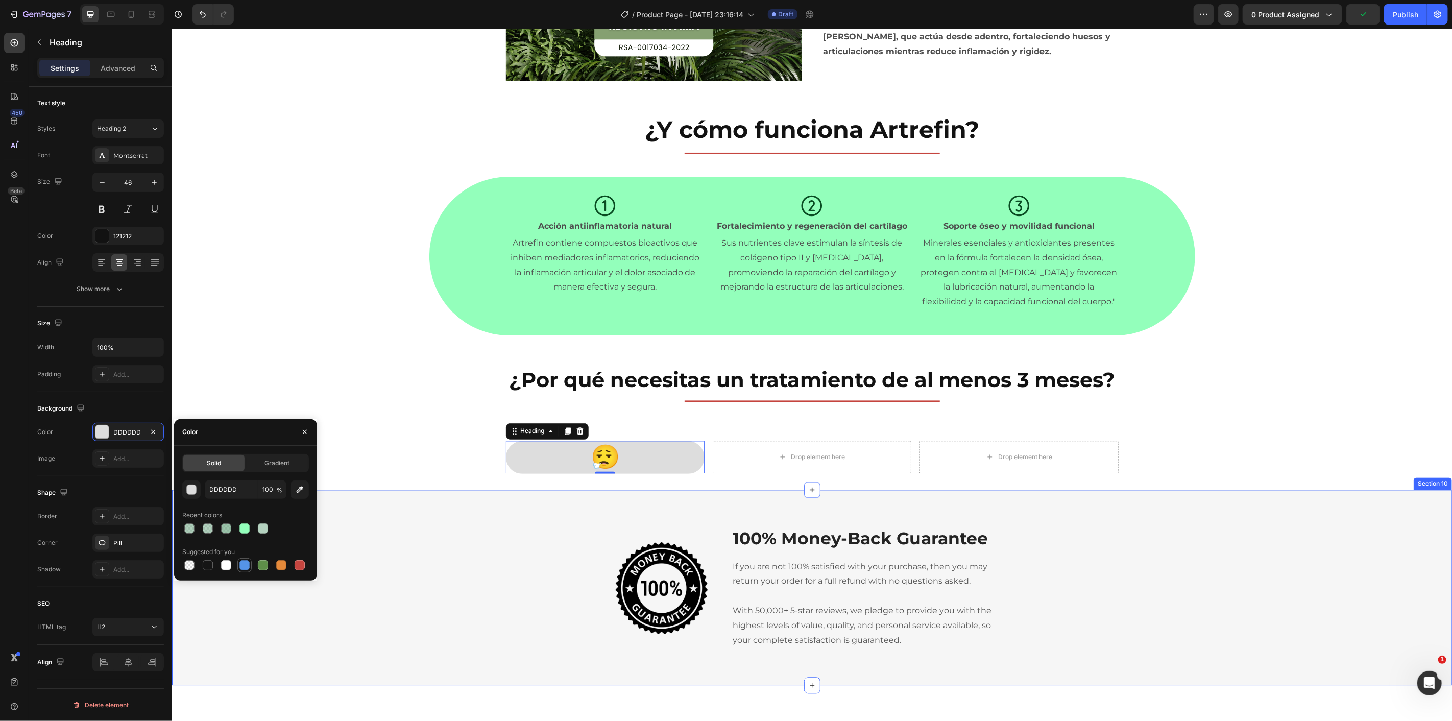
click at [248, 572] on div at bounding box center [244, 565] width 14 height 14
type input "5594E7"
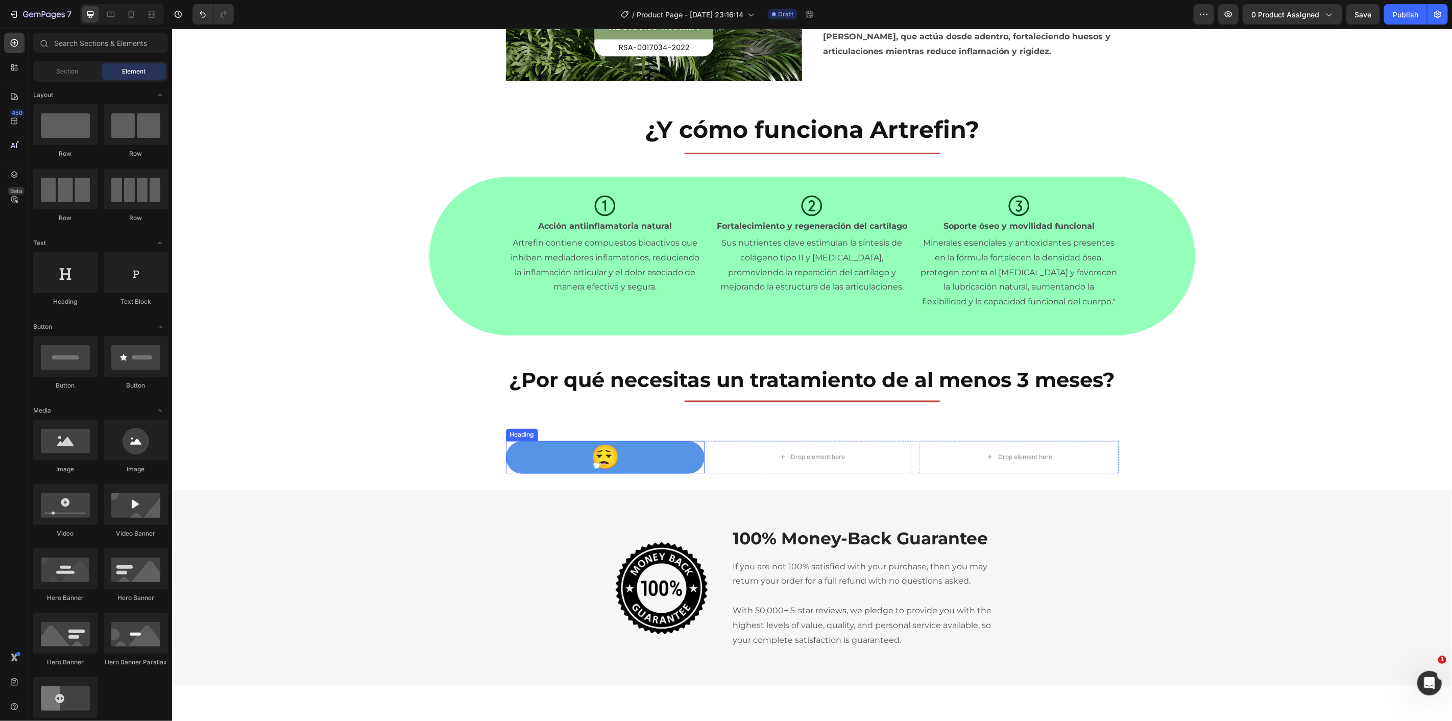
click at [519, 461] on p "😮‍💨" at bounding box center [605, 457] width 197 height 31
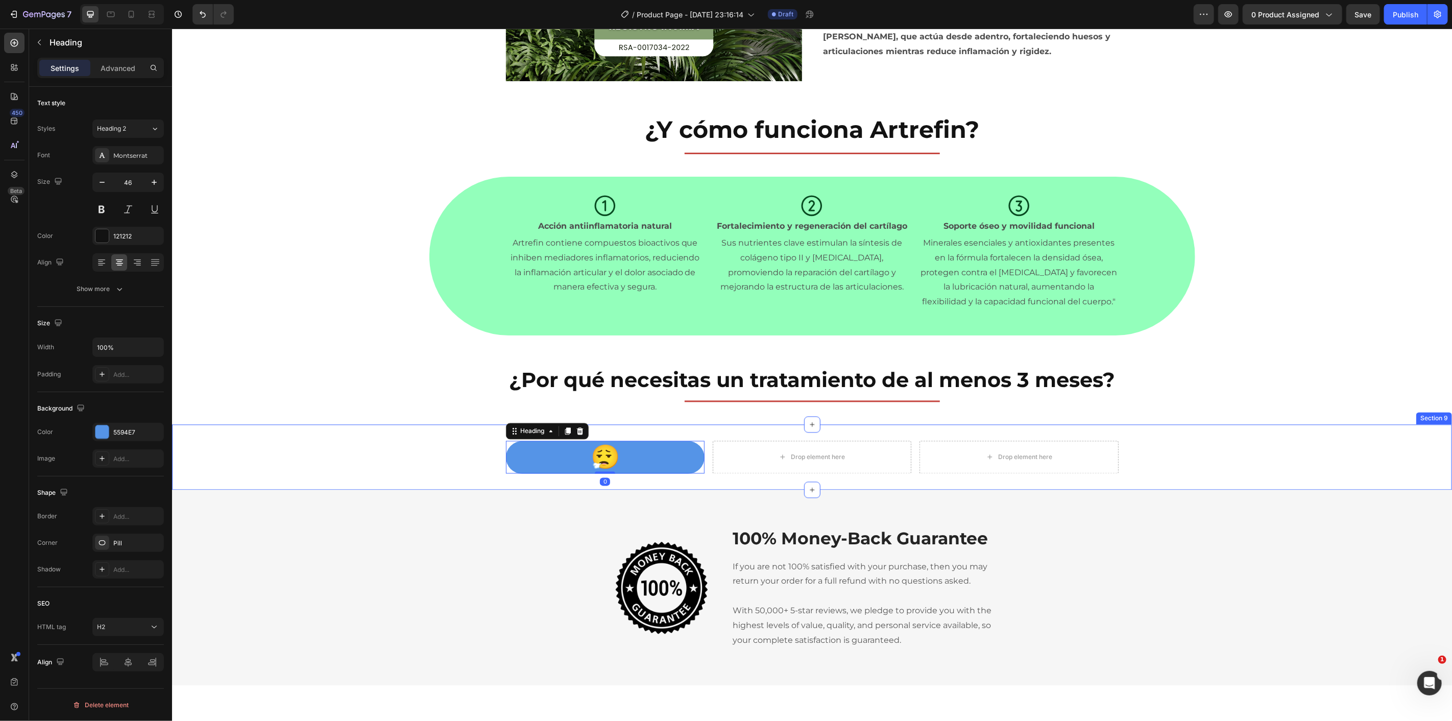
click at [447, 445] on div "😮‍💨 Heading 0 Drop element here Drop element here Row" at bounding box center [812, 457] width 1280 height 33
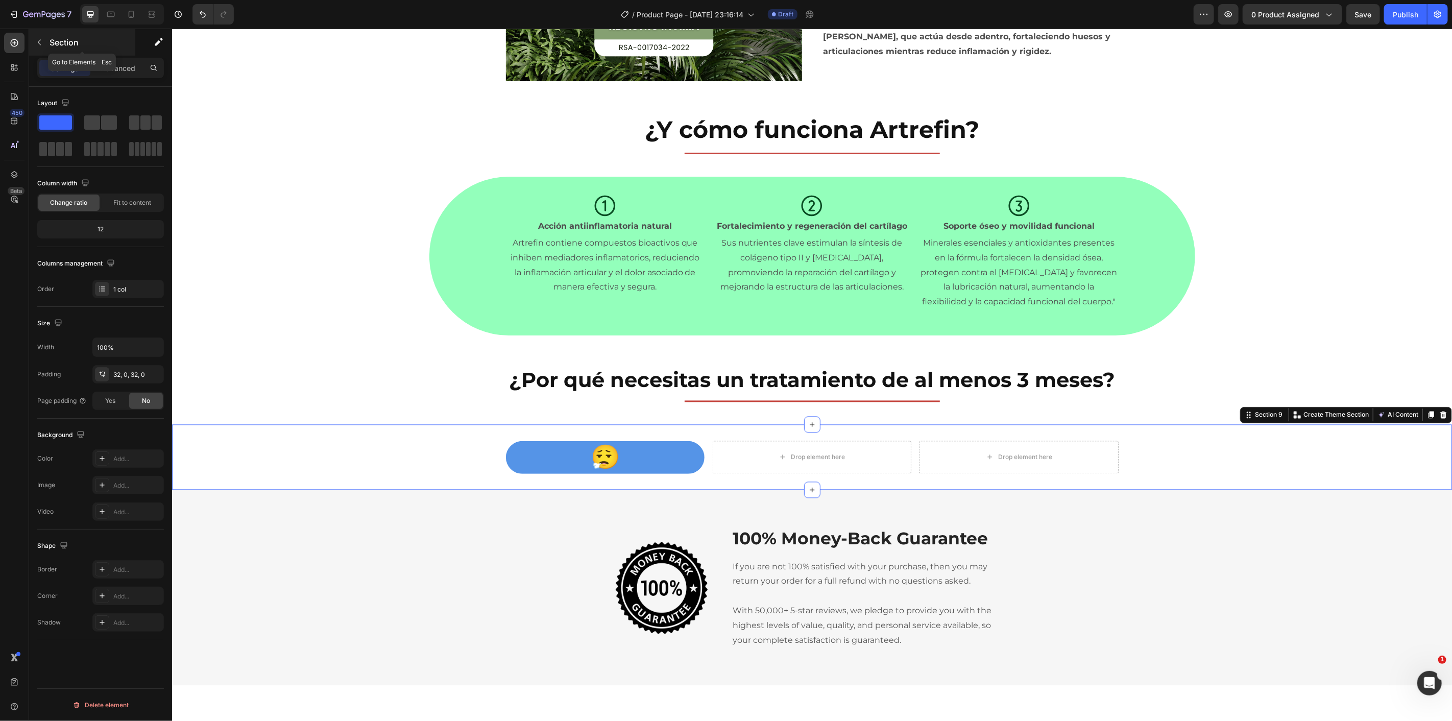
click at [42, 35] on button "button" at bounding box center [39, 42] width 16 height 16
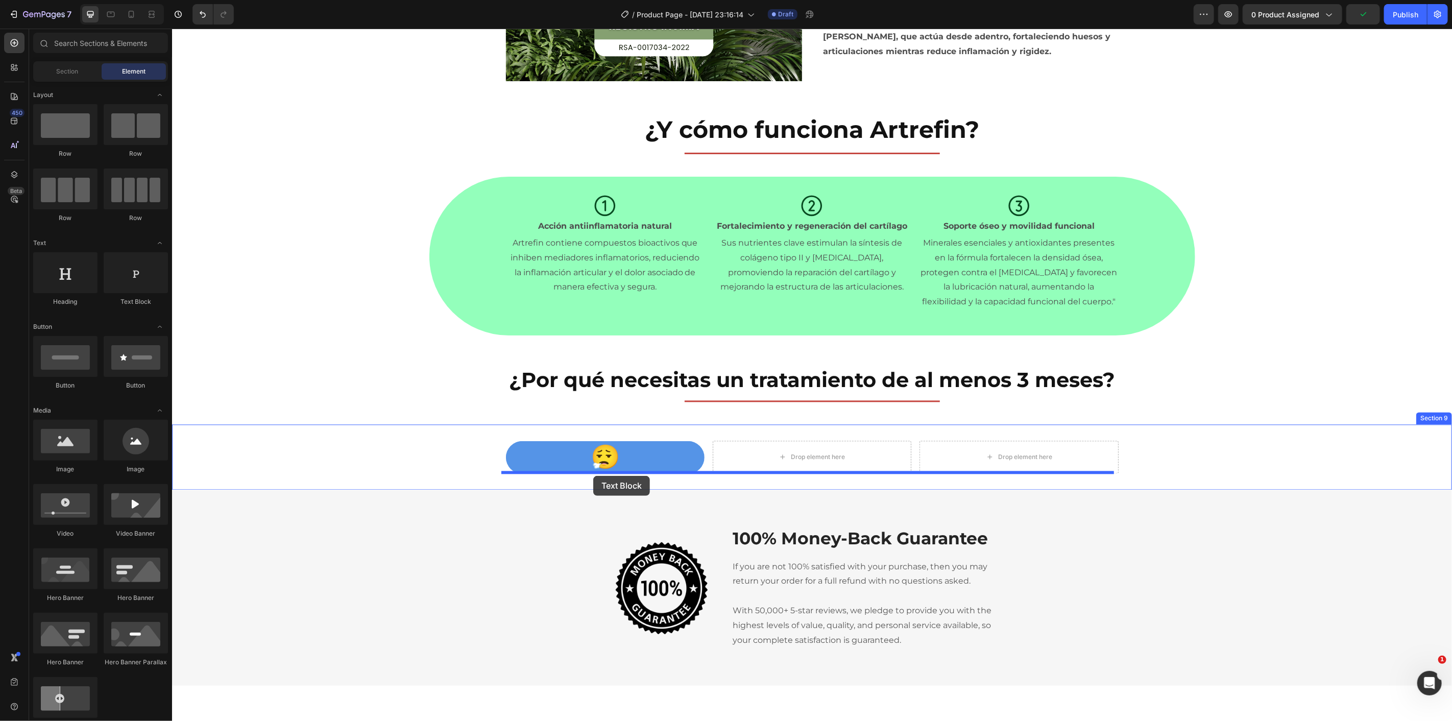
drag, startPoint x: 334, startPoint y: 336, endPoint x: 593, endPoint y: 475, distance: 294.1
drag, startPoint x: 311, startPoint y: 313, endPoint x: 617, endPoint y: 461, distance: 340.1
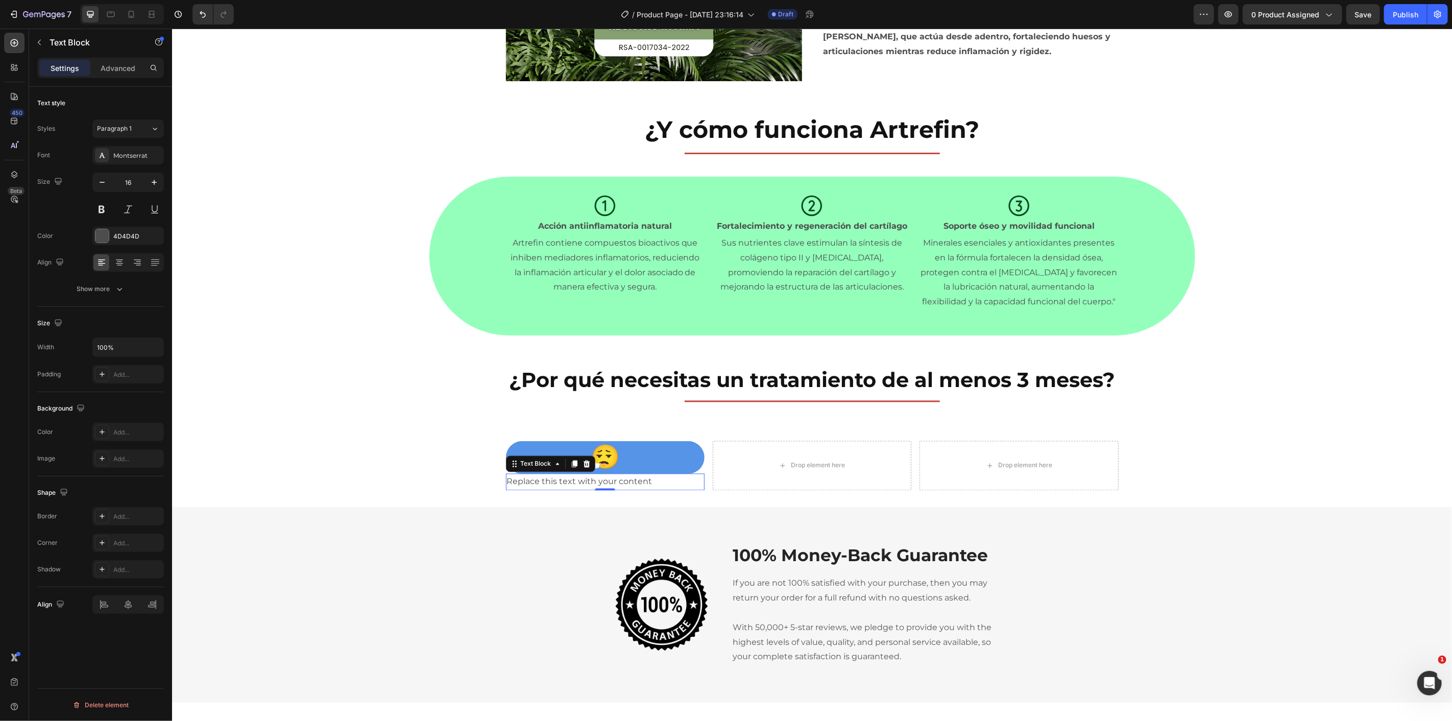
click at [597, 481] on div "Replace this text with your content" at bounding box center [605, 481] width 199 height 17
click at [597, 481] on p "Replace this text with your content" at bounding box center [605, 481] width 197 height 15
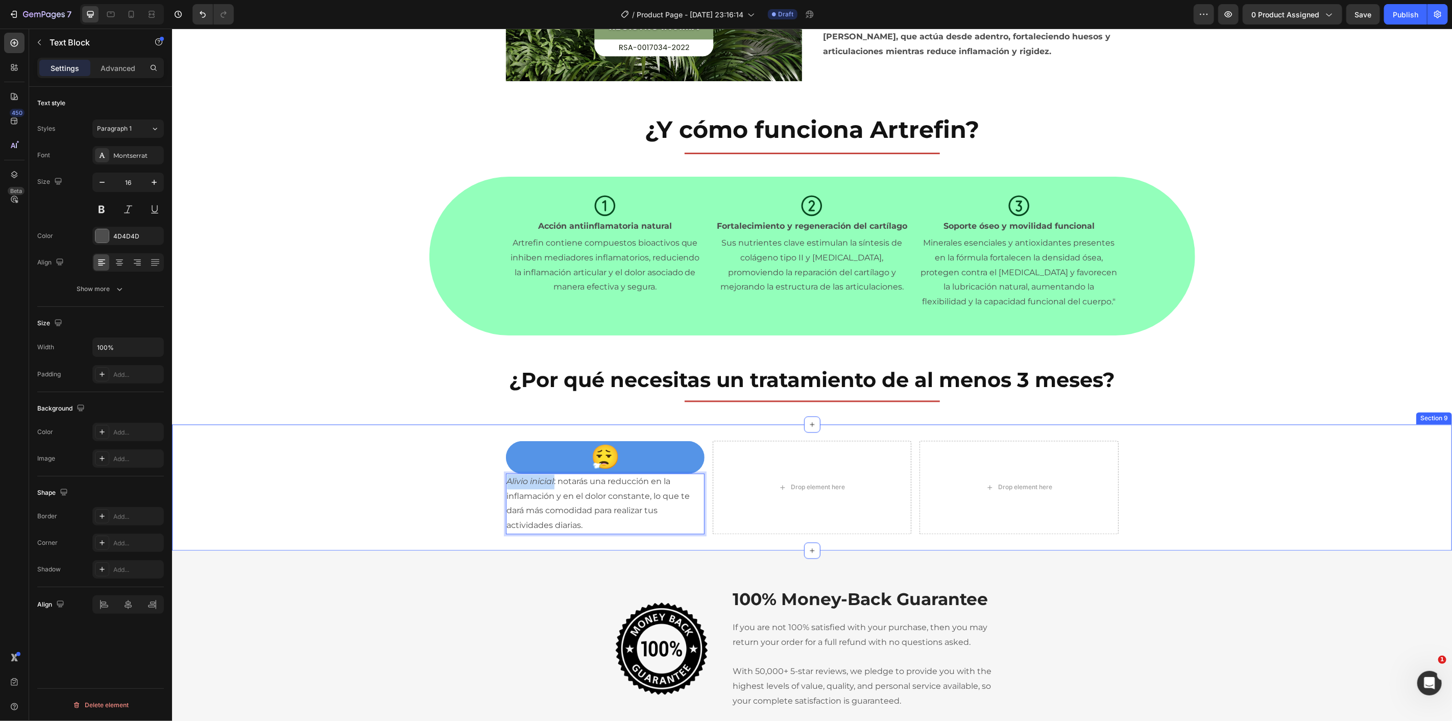
drag, startPoint x: 550, startPoint y: 483, endPoint x: 482, endPoint y: 477, distance: 69.1
click at [482, 477] on div "😮‍💨 Heading Alivio inicial : notarás una reducción en la inflamación y en el do…" at bounding box center [812, 487] width 1280 height 93
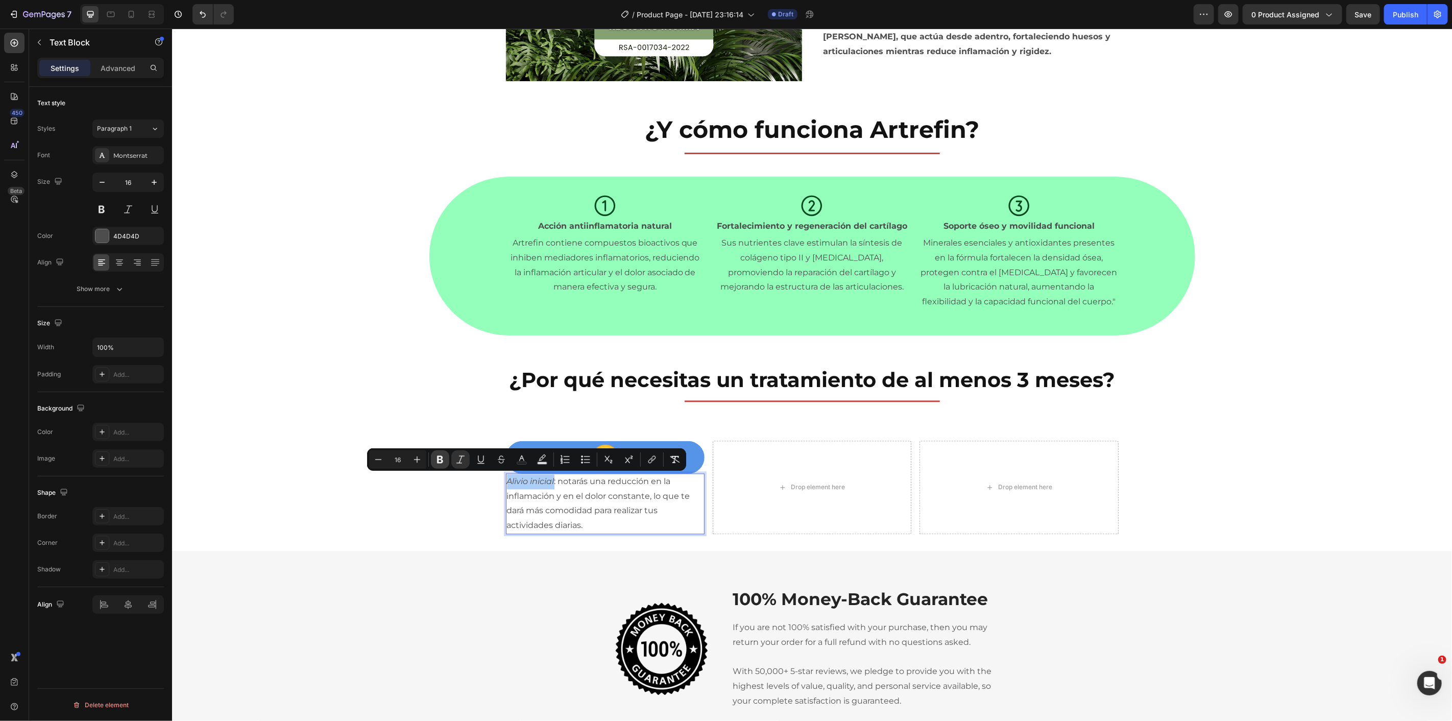
drag, startPoint x: 442, startPoint y: 462, endPoint x: 447, endPoint y: 466, distance: 5.8
click at [441, 462] on icon "Editor contextual toolbar" at bounding box center [440, 460] width 6 height 8
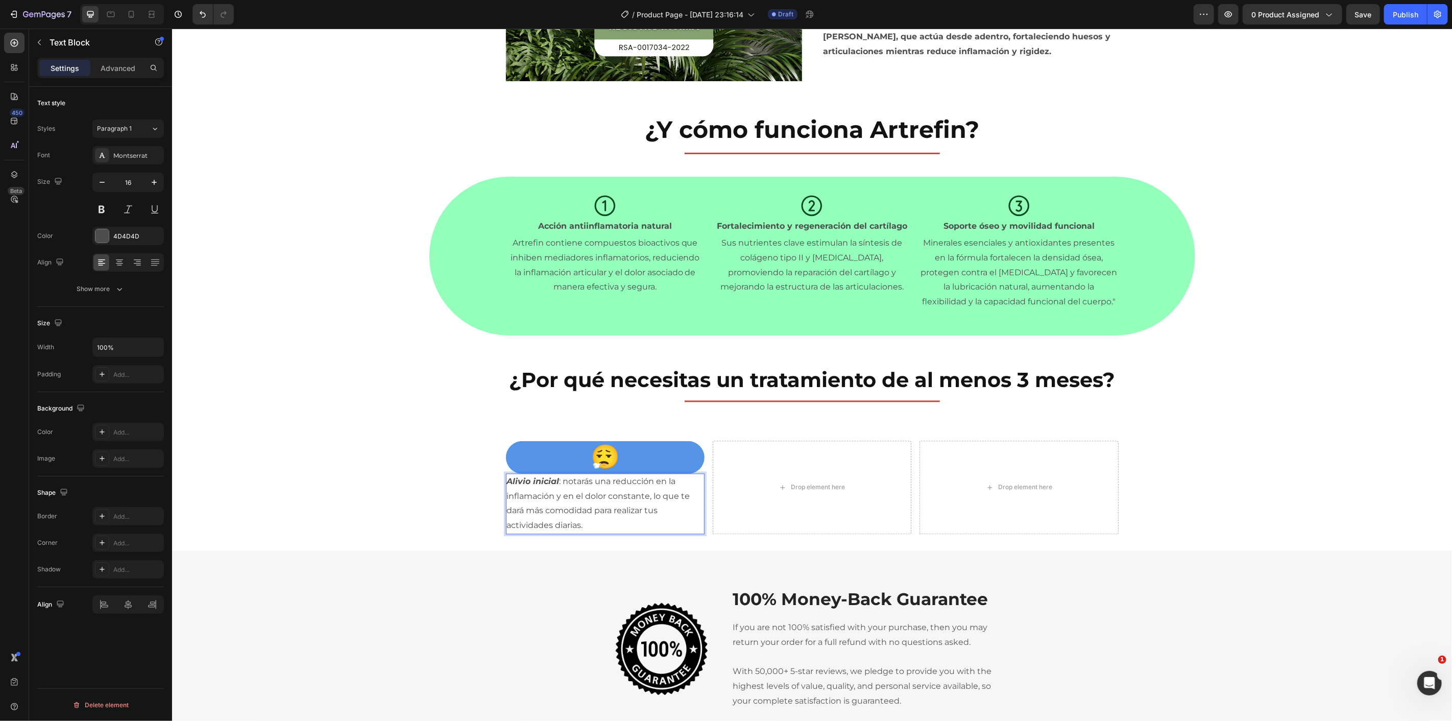
click at [559, 506] on p "Alivio inicial : notarás una reducción en la inflamación y en el dolor constant…" at bounding box center [605, 503] width 197 height 59
click at [598, 524] on p "Alivio inicial : notarás una reducción en la inflamación y en el dolor constant…" at bounding box center [605, 503] width 197 height 59
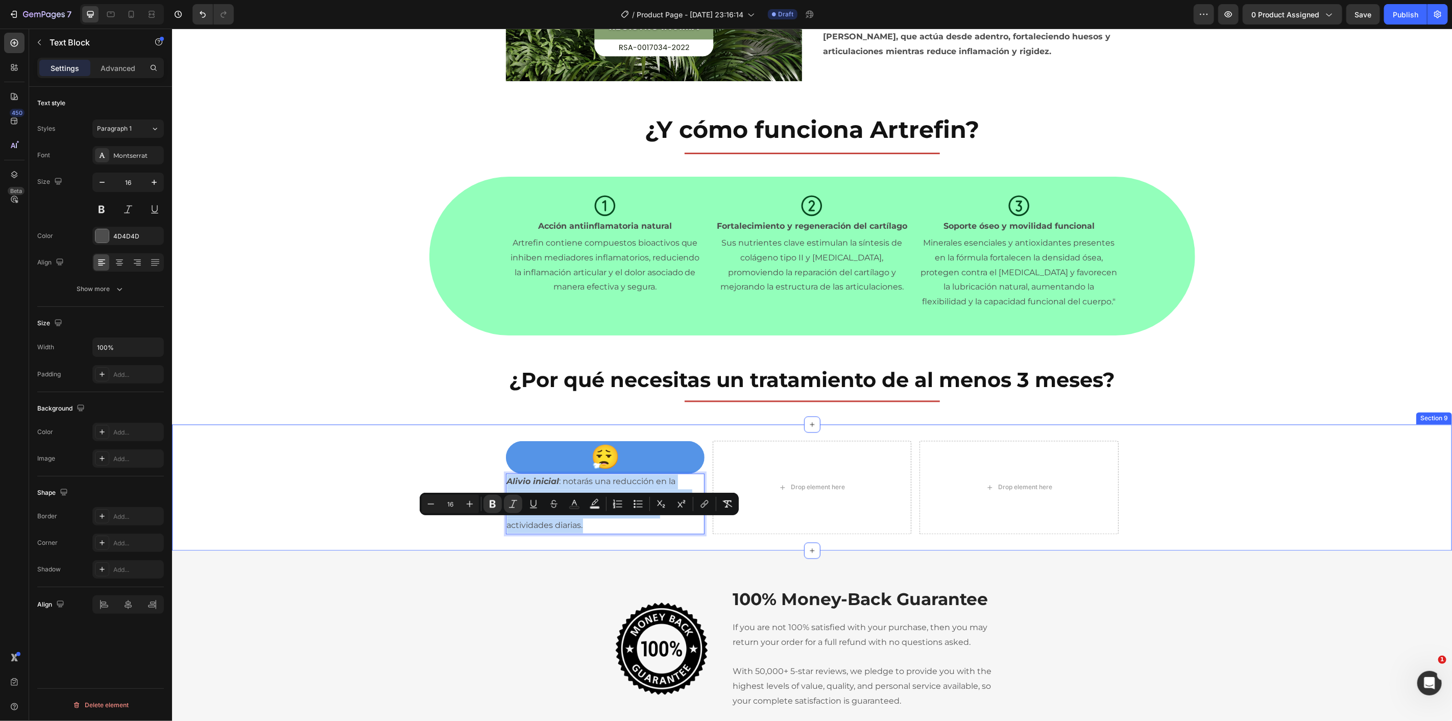
click at [525, 482] on strong "Alivio inicial" at bounding box center [533, 481] width 53 height 10
click at [539, 398] on div "Title Line" at bounding box center [812, 401] width 613 height 14
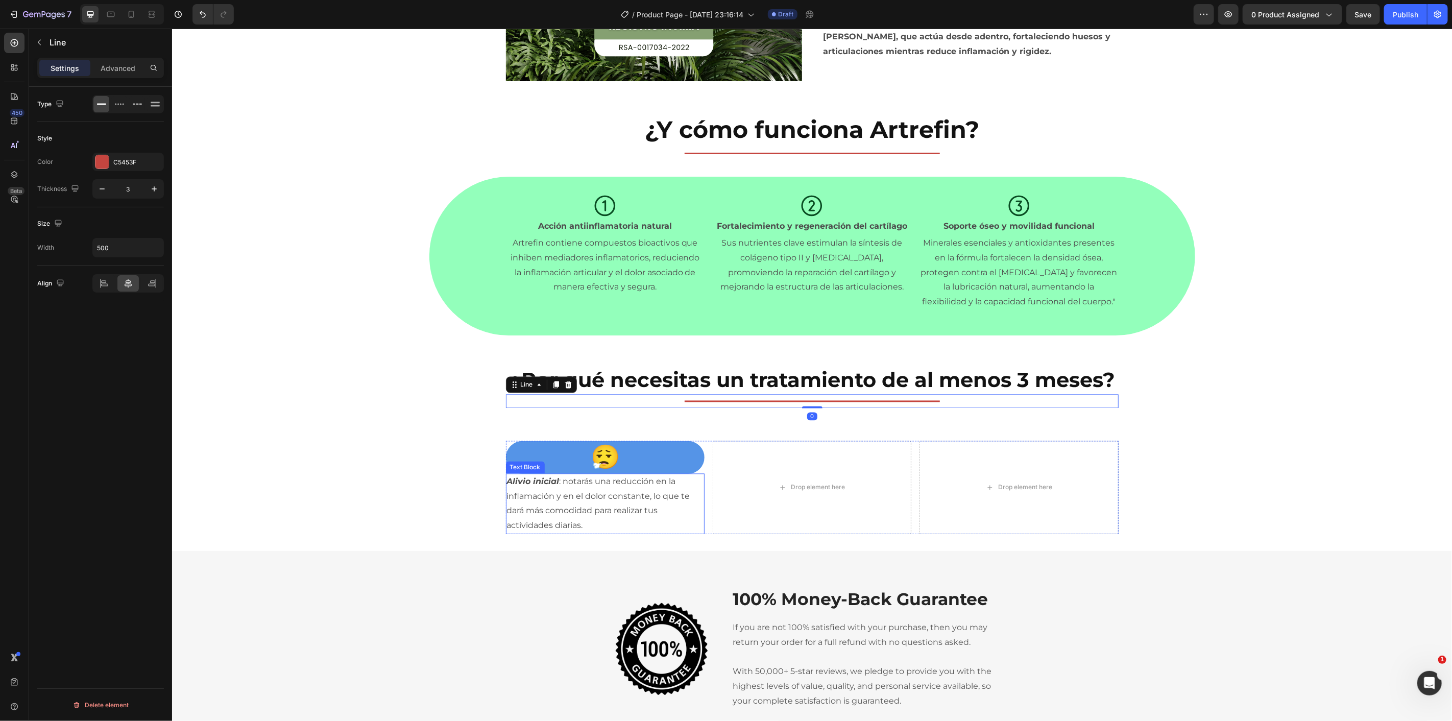
click at [568, 500] on p "Alivio inicial : notarás una reducción en la inflamación y en el dolor constant…" at bounding box center [605, 503] width 197 height 59
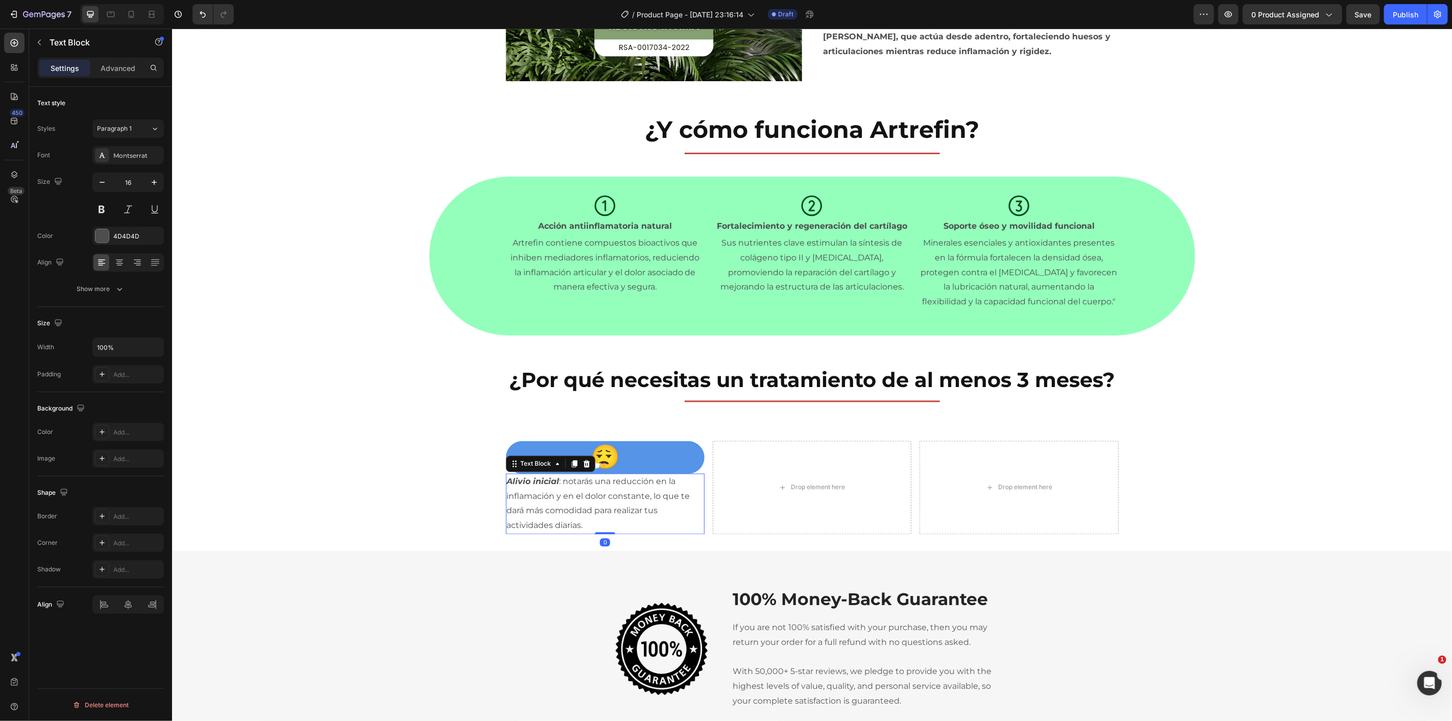
click at [768, 470] on div "Drop element here" at bounding box center [811, 487] width 199 height 93
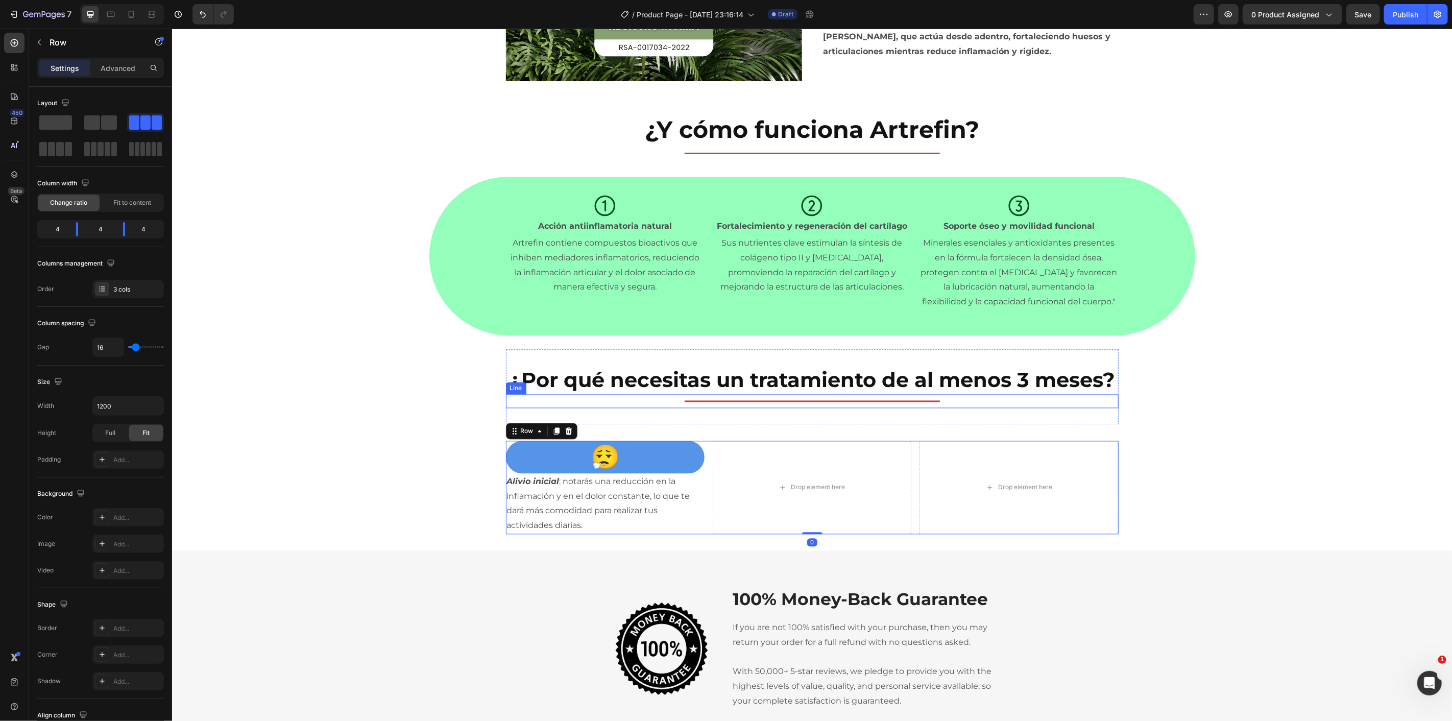
click at [528, 485] on strong "Alivio inicial" at bounding box center [533, 481] width 53 height 10
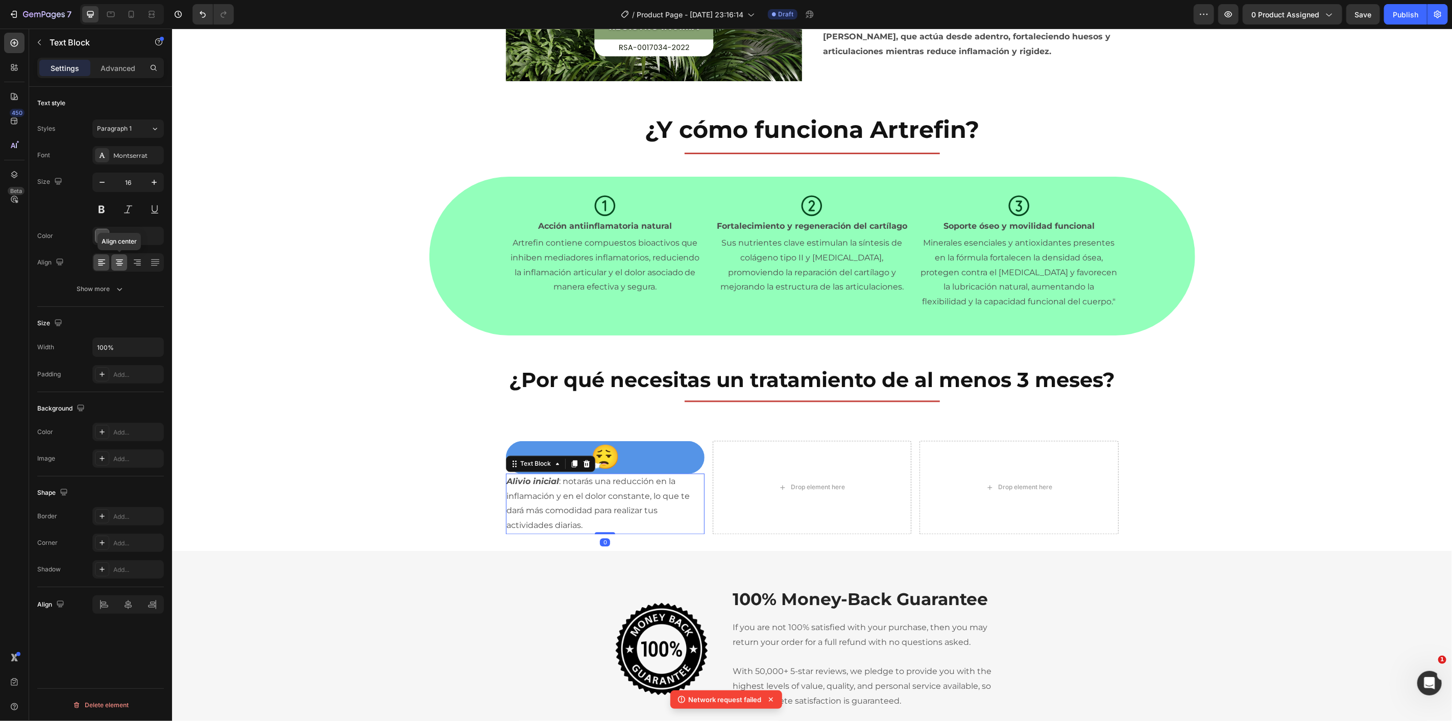
click at [119, 266] on icon at bounding box center [119, 265] width 5 height 1
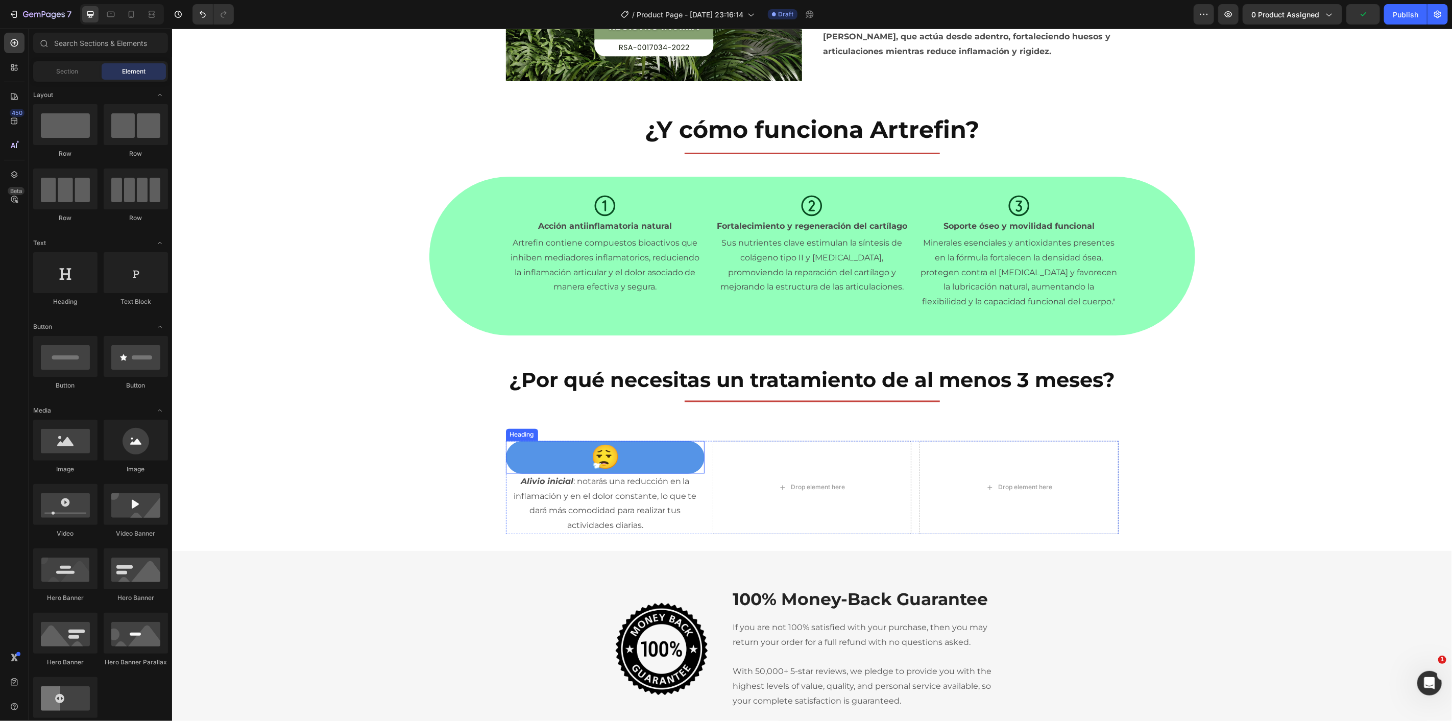
click at [615, 459] on p "😮‍💨" at bounding box center [605, 457] width 197 height 31
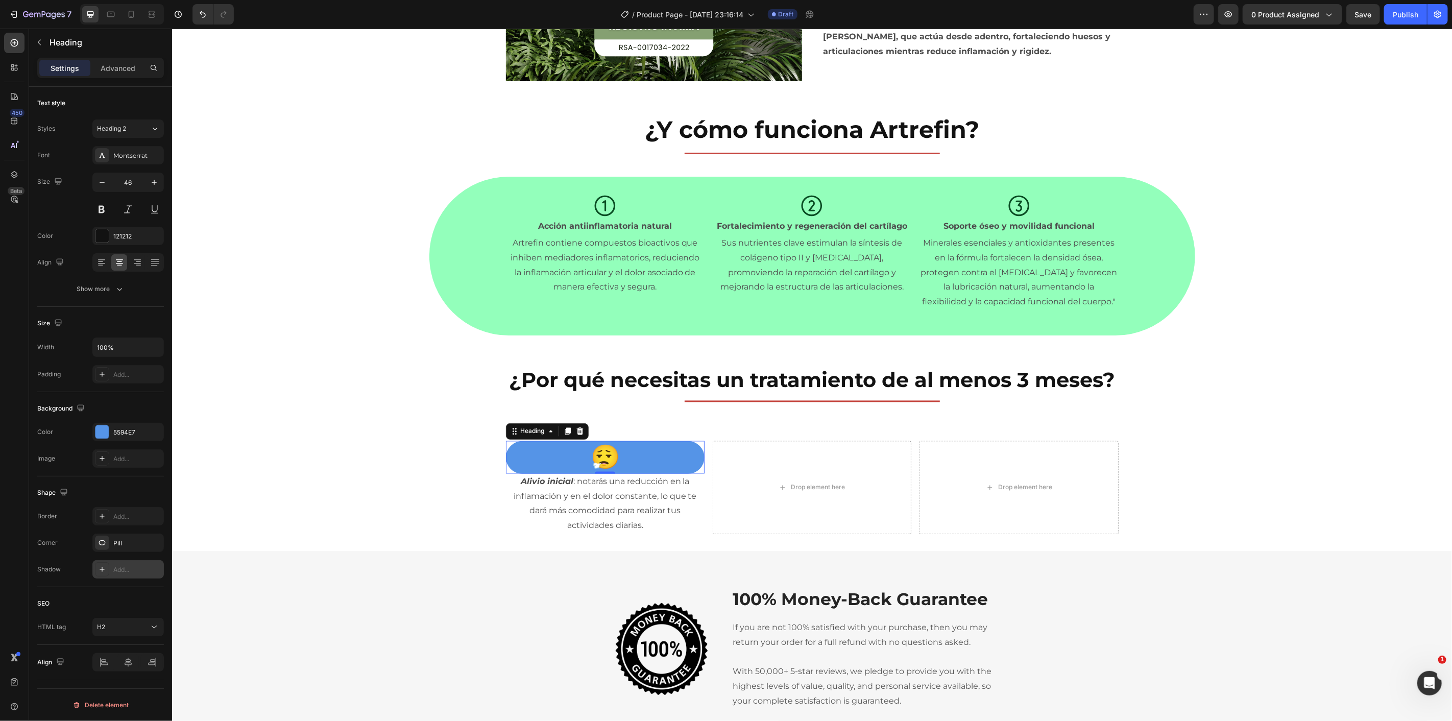
click at [129, 571] on div "Add..." at bounding box center [137, 569] width 48 height 9
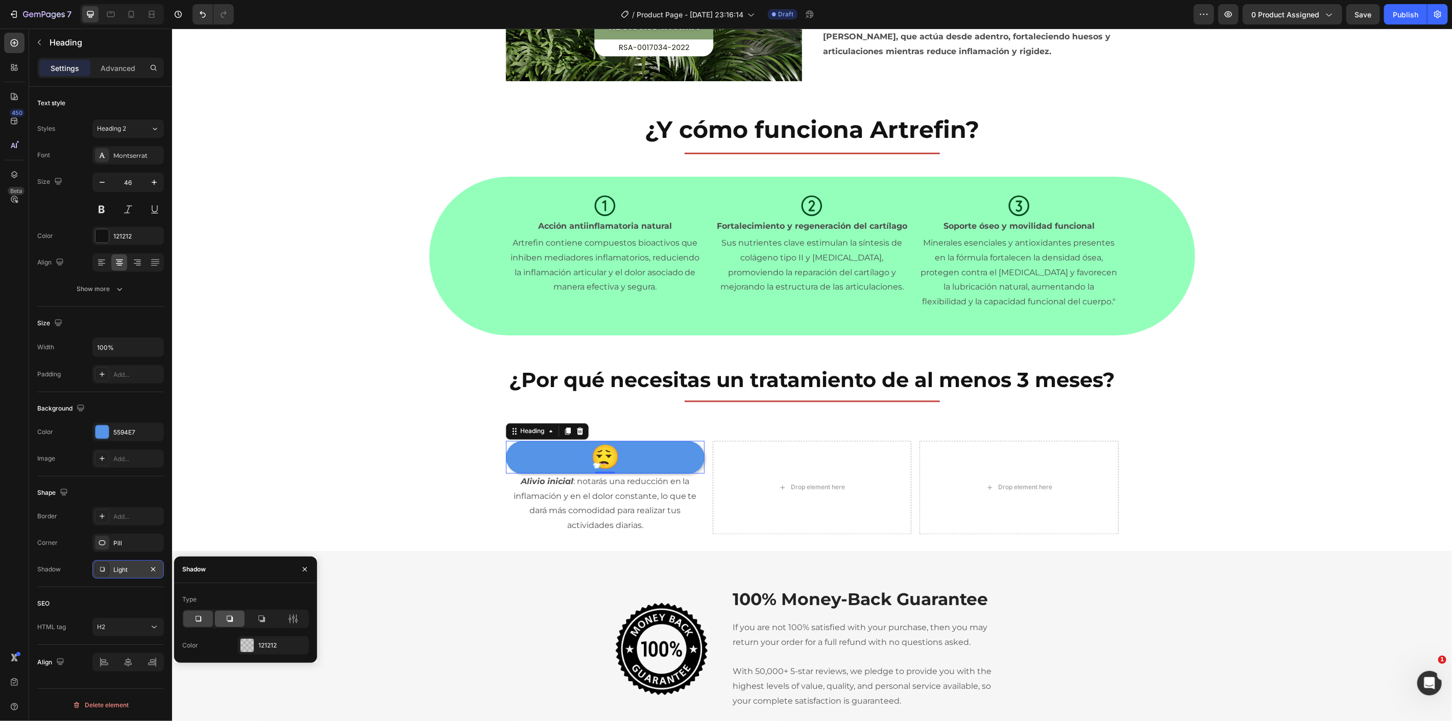
click at [235, 620] on div at bounding box center [230, 619] width 30 height 16
click at [336, 451] on div "😮‍💨 Heading 0 Alivio inicial : notarás una reducción en la inflamación y en el …" at bounding box center [812, 487] width 1280 height 93
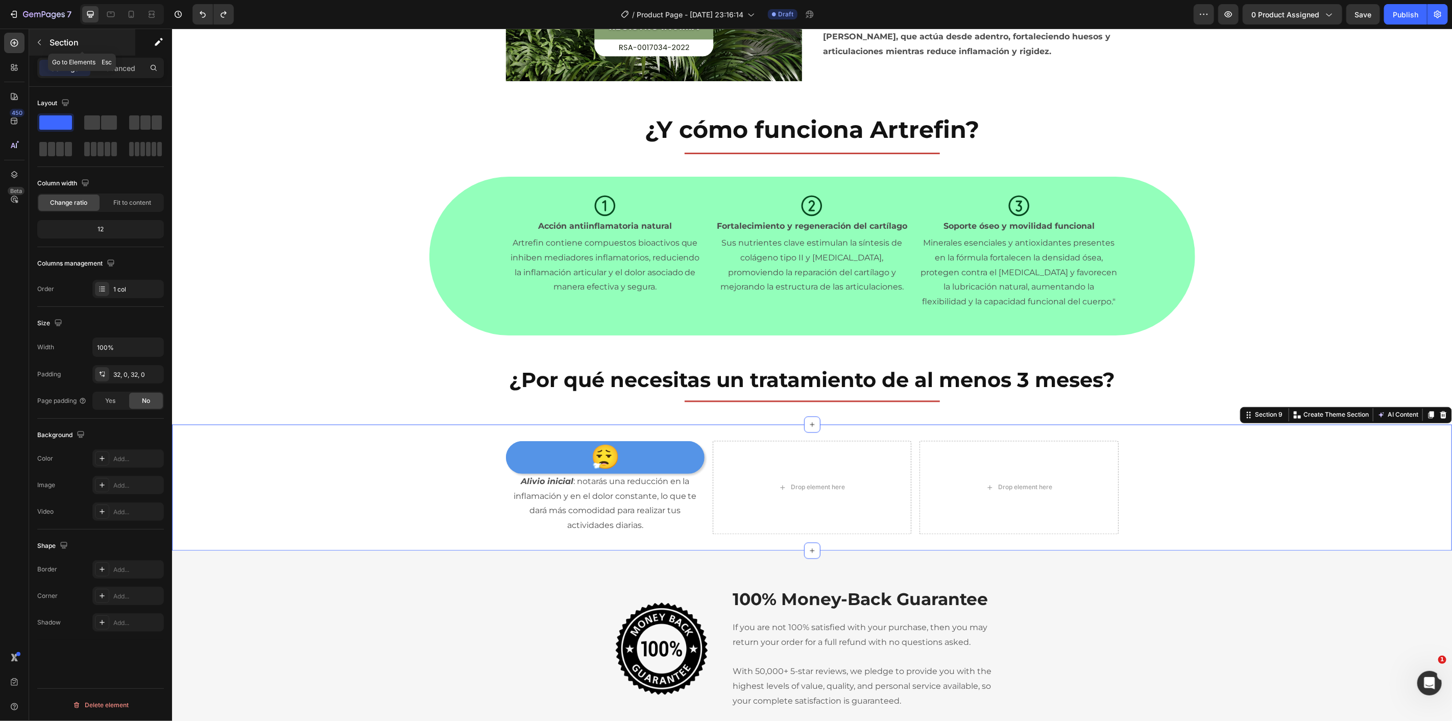
click at [47, 41] on button "button" at bounding box center [39, 42] width 16 height 16
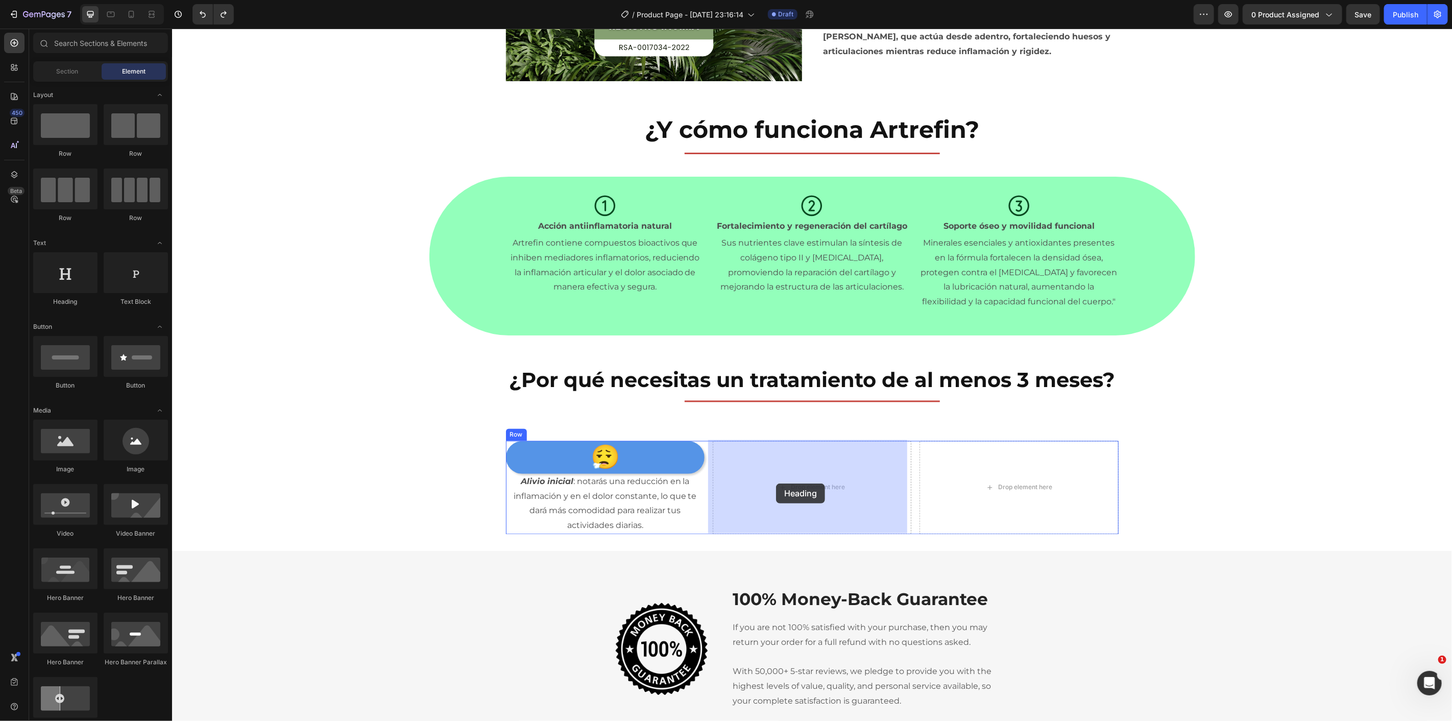
drag, startPoint x: 294, startPoint y: 329, endPoint x: 778, endPoint y: 482, distance: 507.5
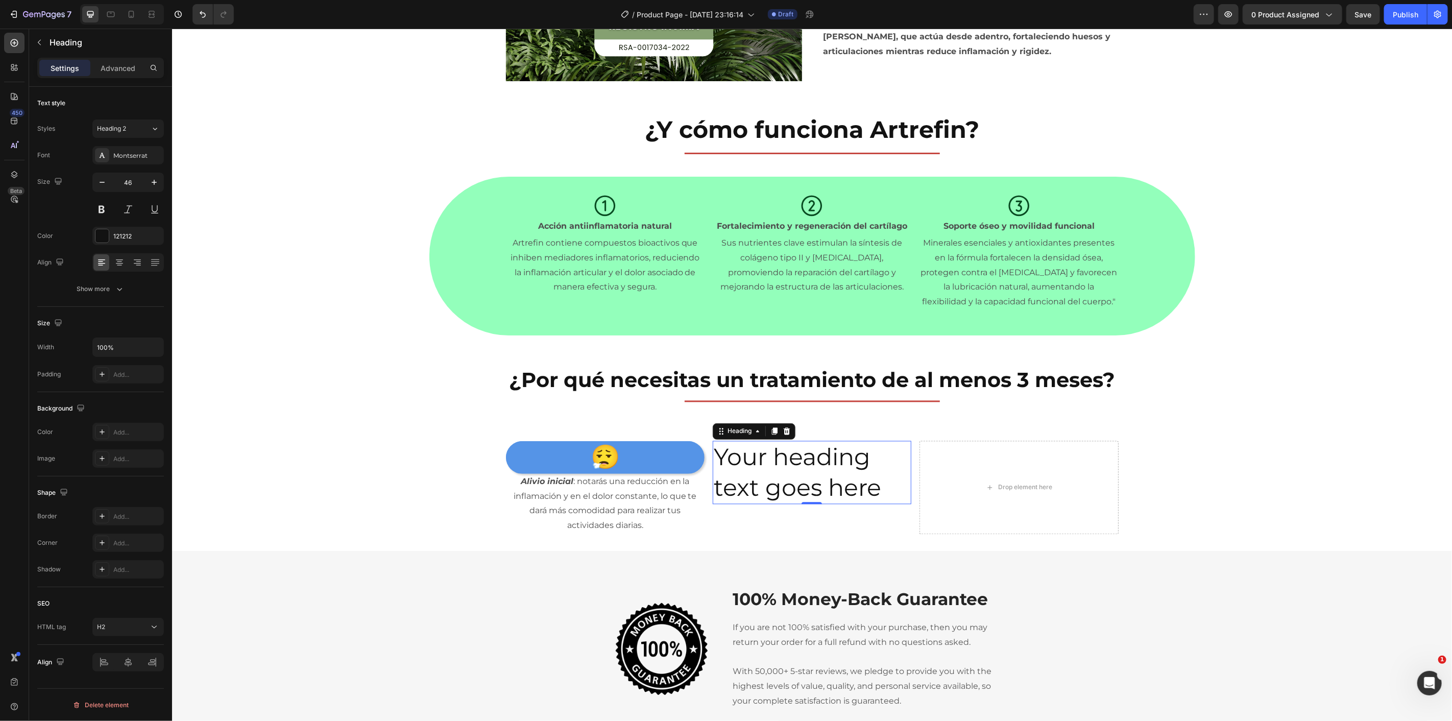
click at [767, 467] on h2 "Your heading text goes here" at bounding box center [811, 472] width 199 height 63
click at [767, 467] on p "Your heading text goes here" at bounding box center [811, 472] width 197 height 61
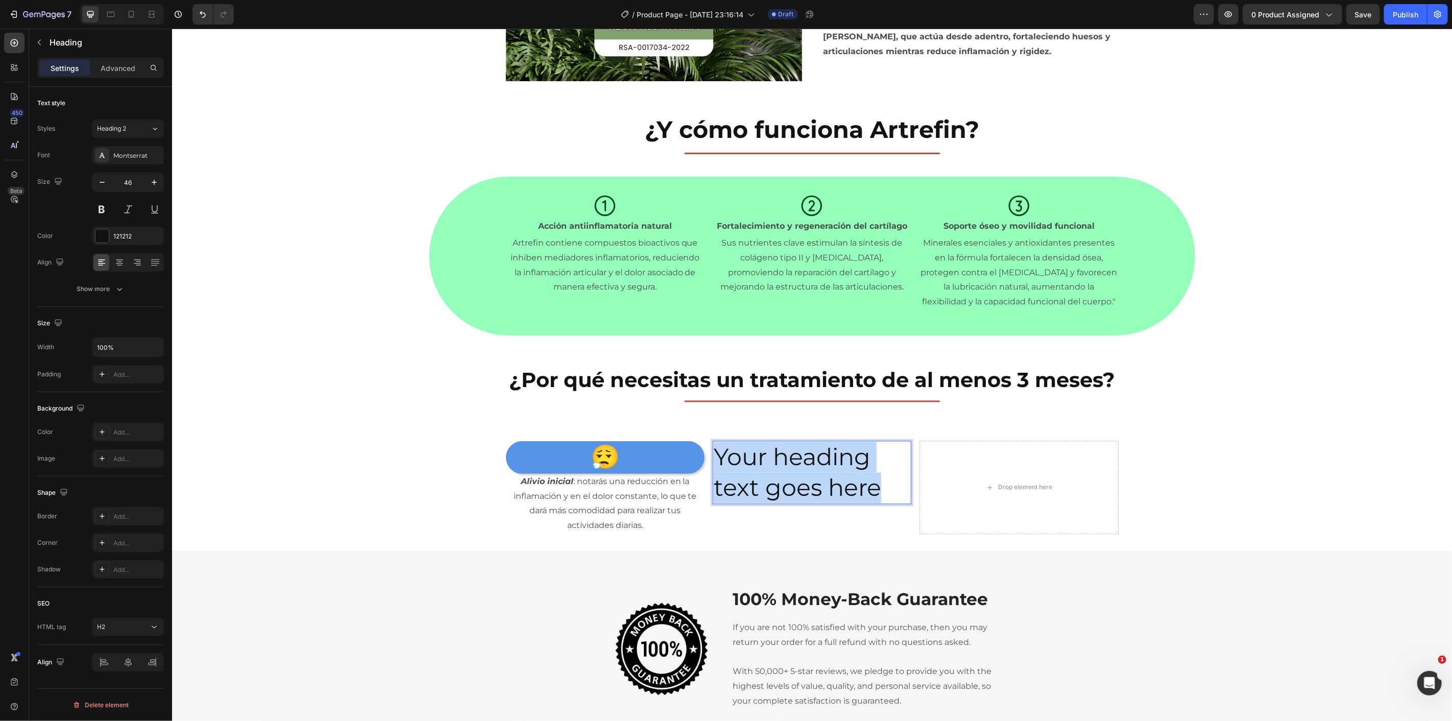
click at [767, 467] on p "Your heading text goes here" at bounding box center [811, 472] width 197 height 61
click at [116, 258] on icon at bounding box center [119, 262] width 10 height 10
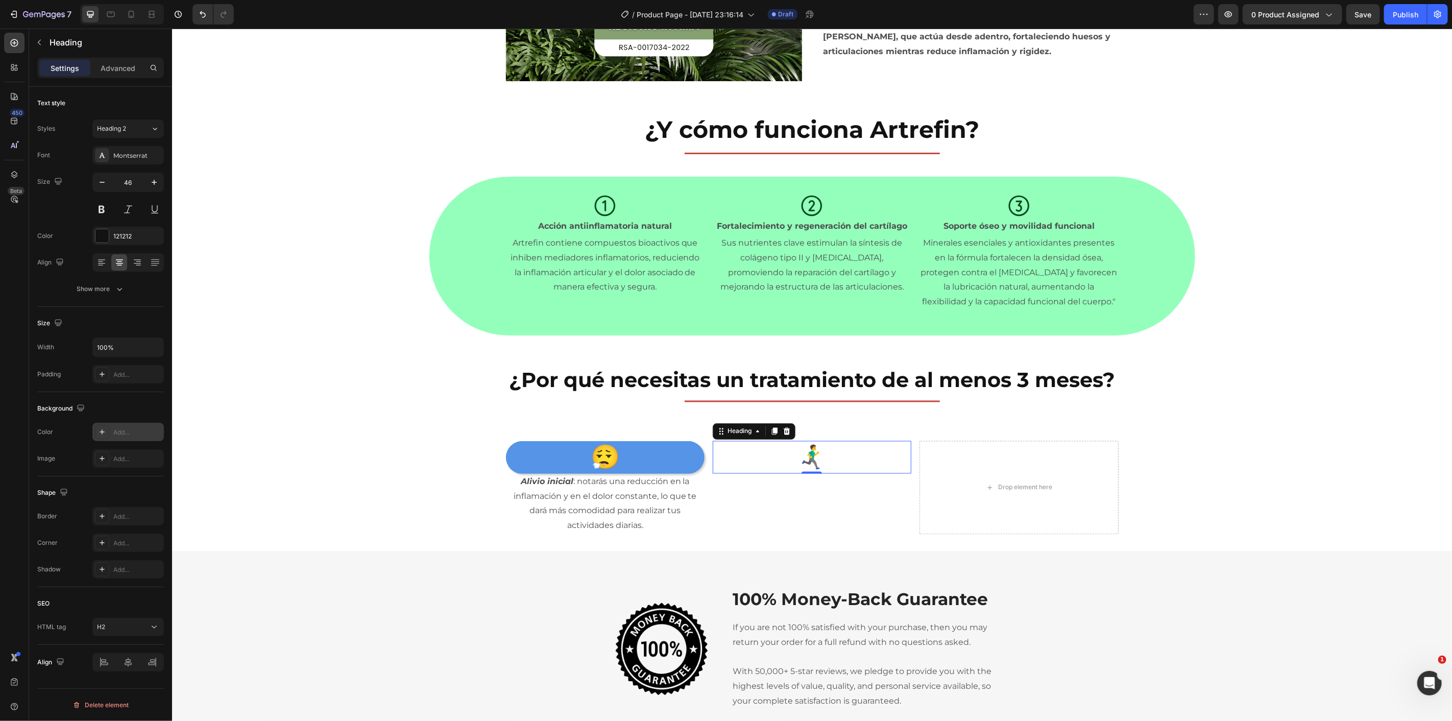
click at [129, 428] on div "Add..." at bounding box center [137, 432] width 48 height 9
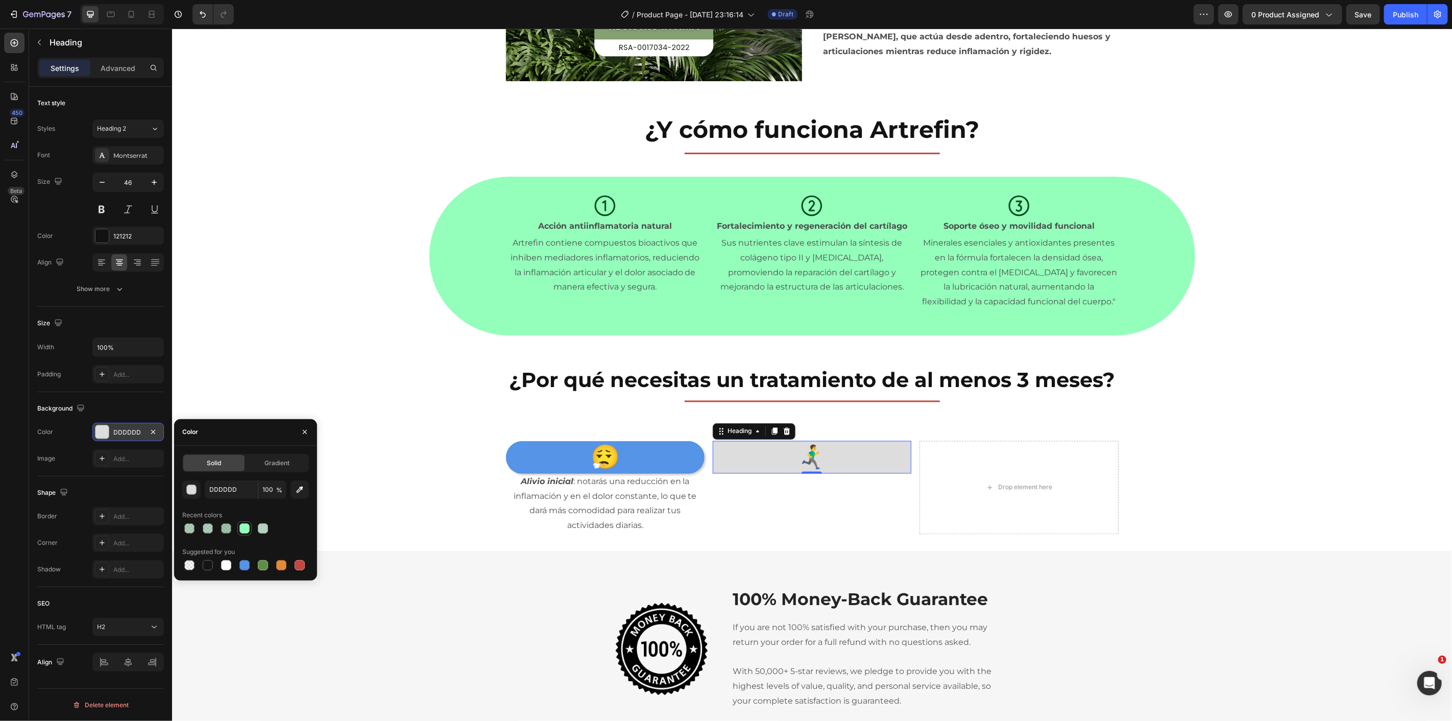
click at [241, 532] on div at bounding box center [244, 528] width 10 height 10
click at [266, 568] on div at bounding box center [263, 565] width 10 height 10
type input "5E8E49"
click at [133, 540] on div "Add..." at bounding box center [137, 543] width 48 height 9
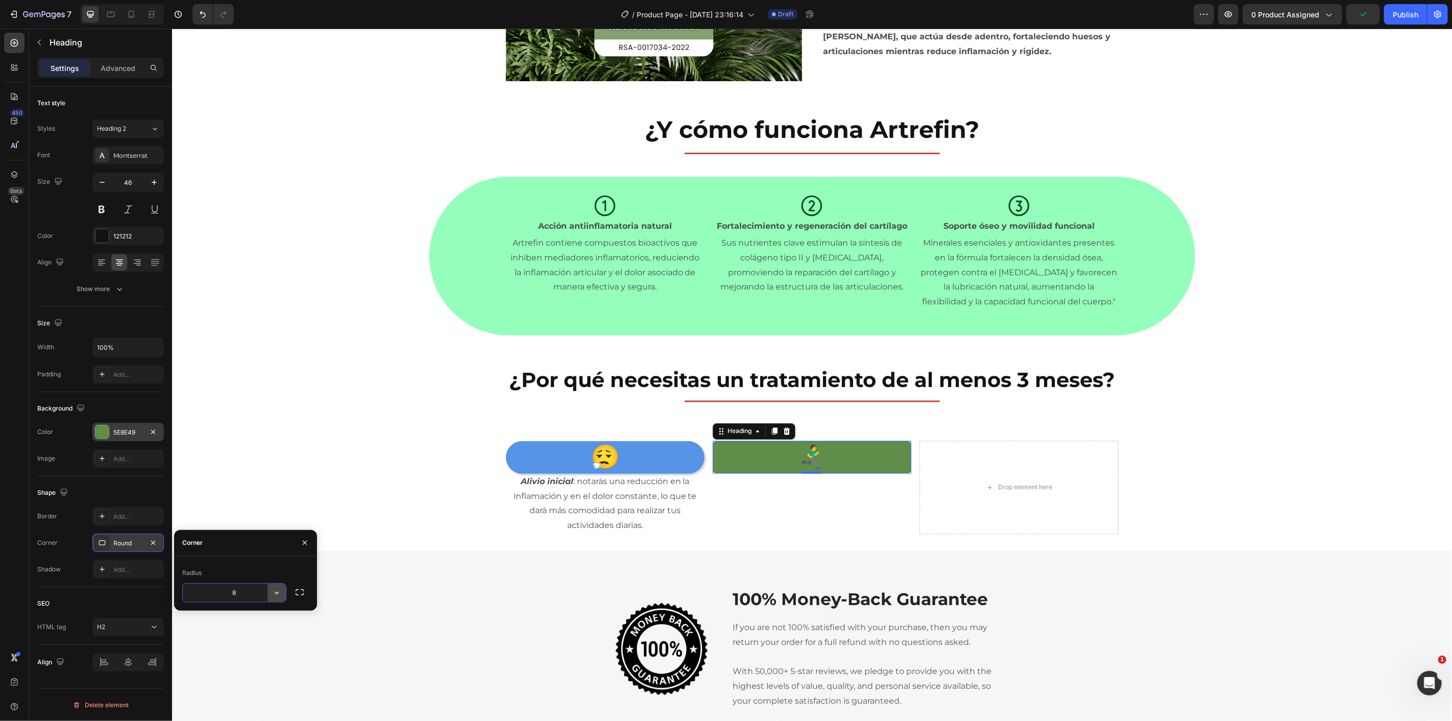
click at [279, 592] on icon "button" at bounding box center [277, 593] width 10 height 10
click at [259, 657] on p "Pill" at bounding box center [248, 658] width 58 height 10
type input "9999"
click at [340, 463] on div "😮‍💨 Heading Alivio inicial : notarás una reducción en la inflamación y en el do…" at bounding box center [812, 487] width 1280 height 93
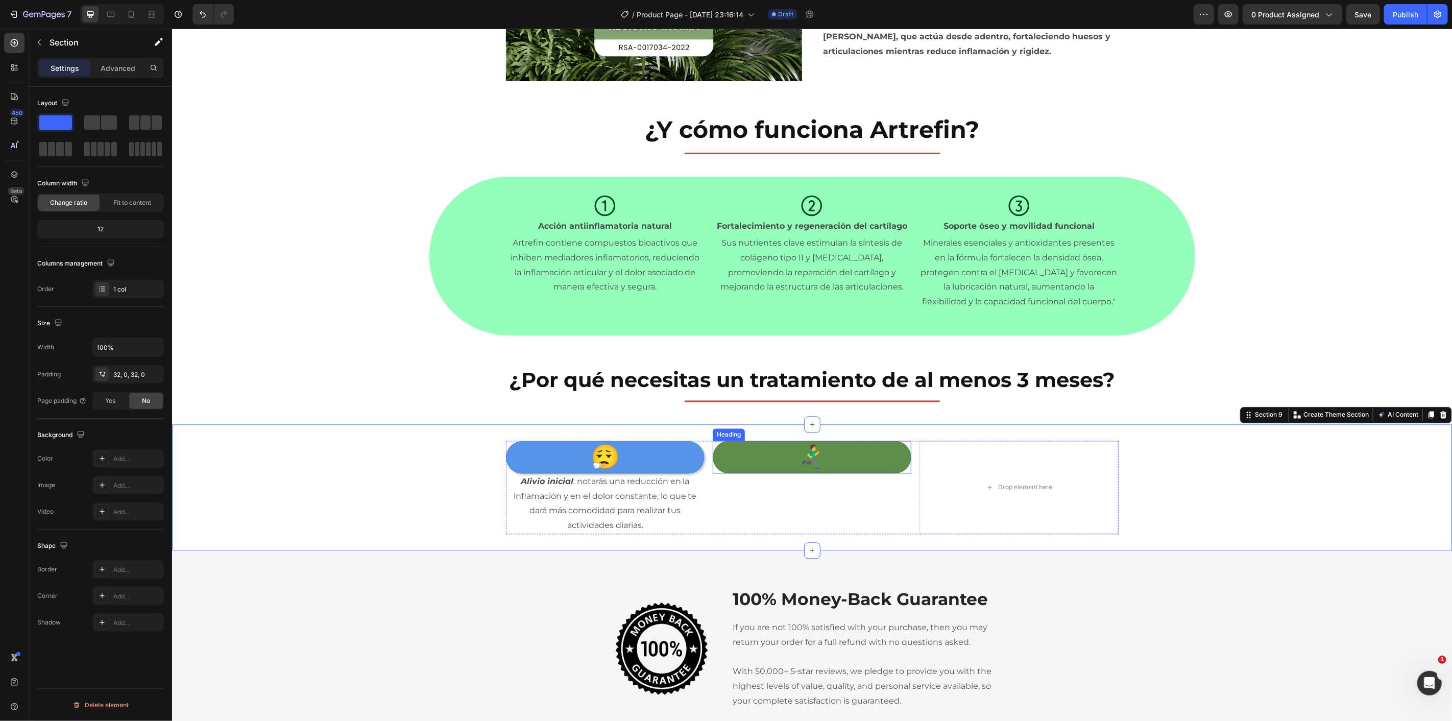
click at [781, 456] on p "🏃‍♂️‍➡️" at bounding box center [811, 457] width 197 height 31
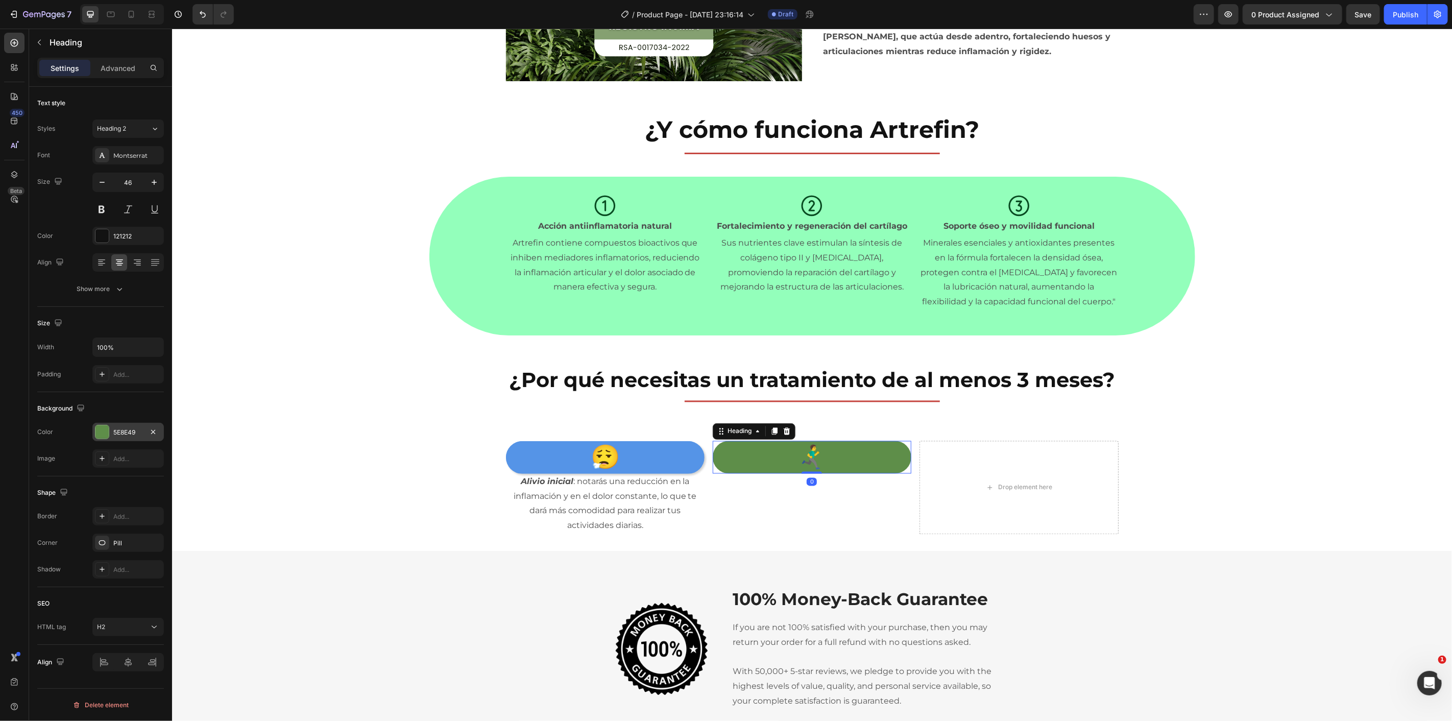
click at [127, 430] on div "5E8E49" at bounding box center [128, 432] width 30 height 9
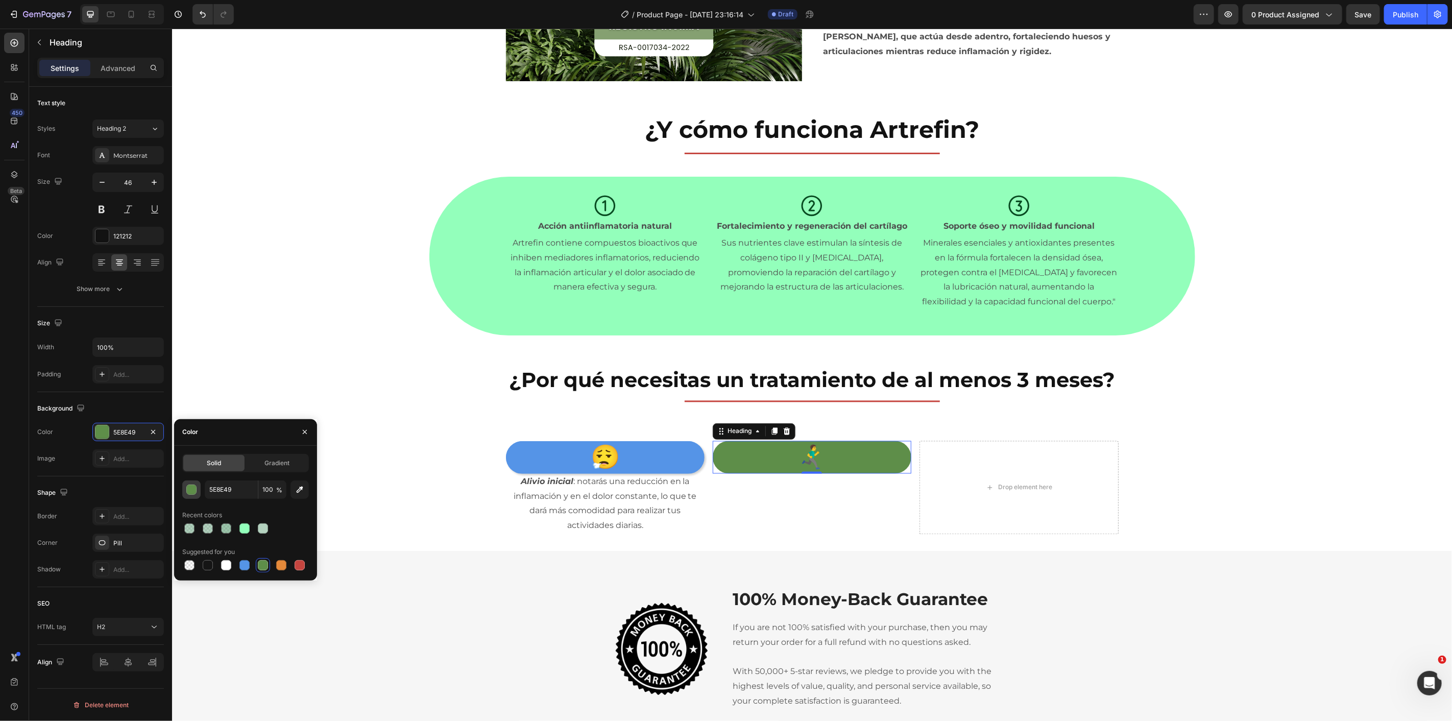
click at [193, 489] on div "button" at bounding box center [192, 490] width 10 height 10
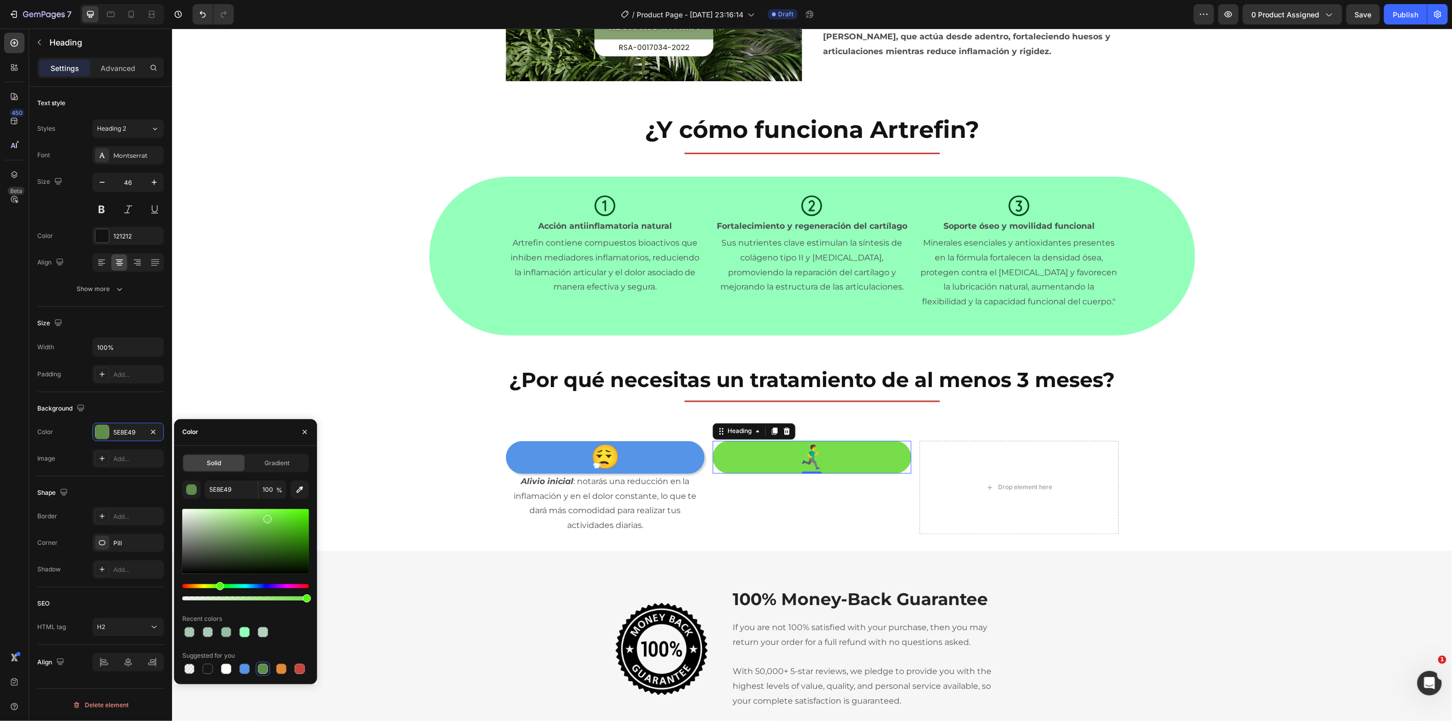
drag, startPoint x: 248, startPoint y: 532, endPoint x: 267, endPoint y: 517, distance: 23.7
click at [267, 517] on div at bounding box center [245, 541] width 127 height 65
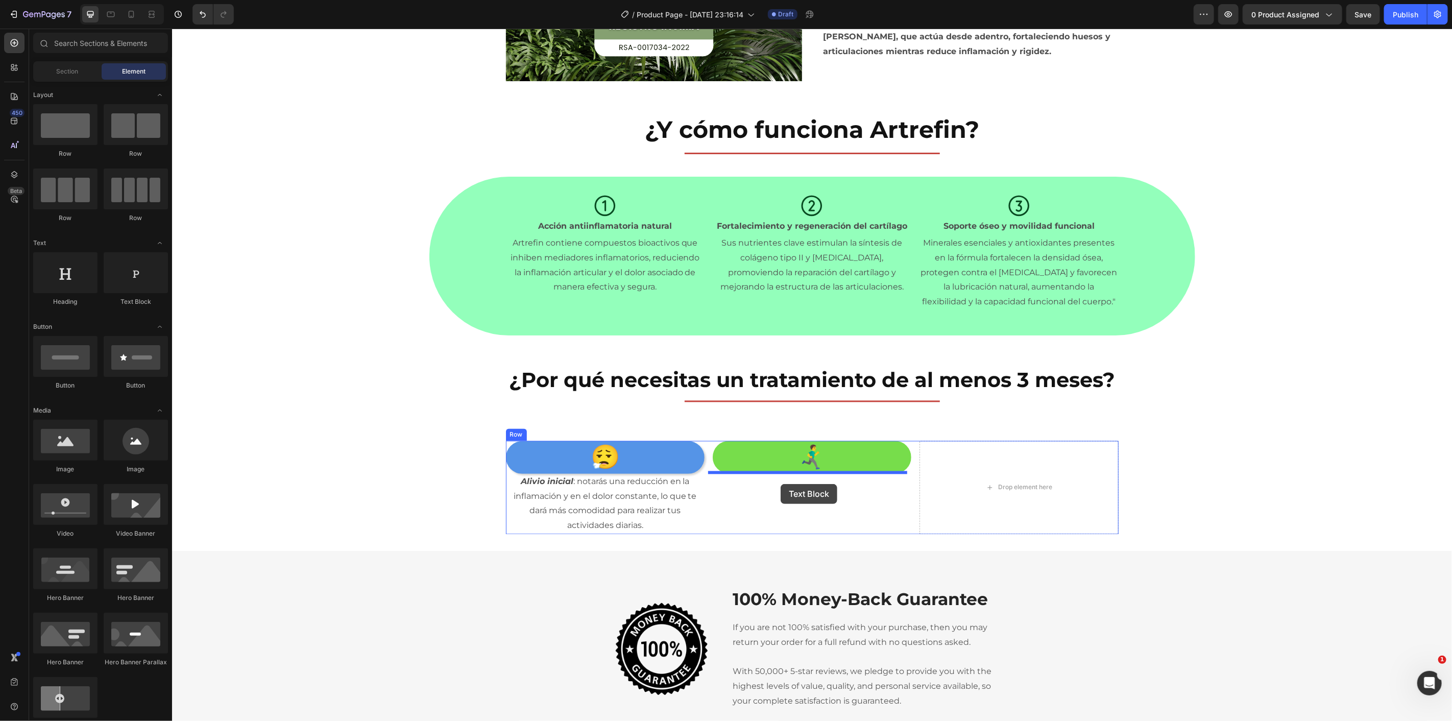
drag, startPoint x: 362, startPoint y: 341, endPoint x: 781, endPoint y: 483, distance: 442.0
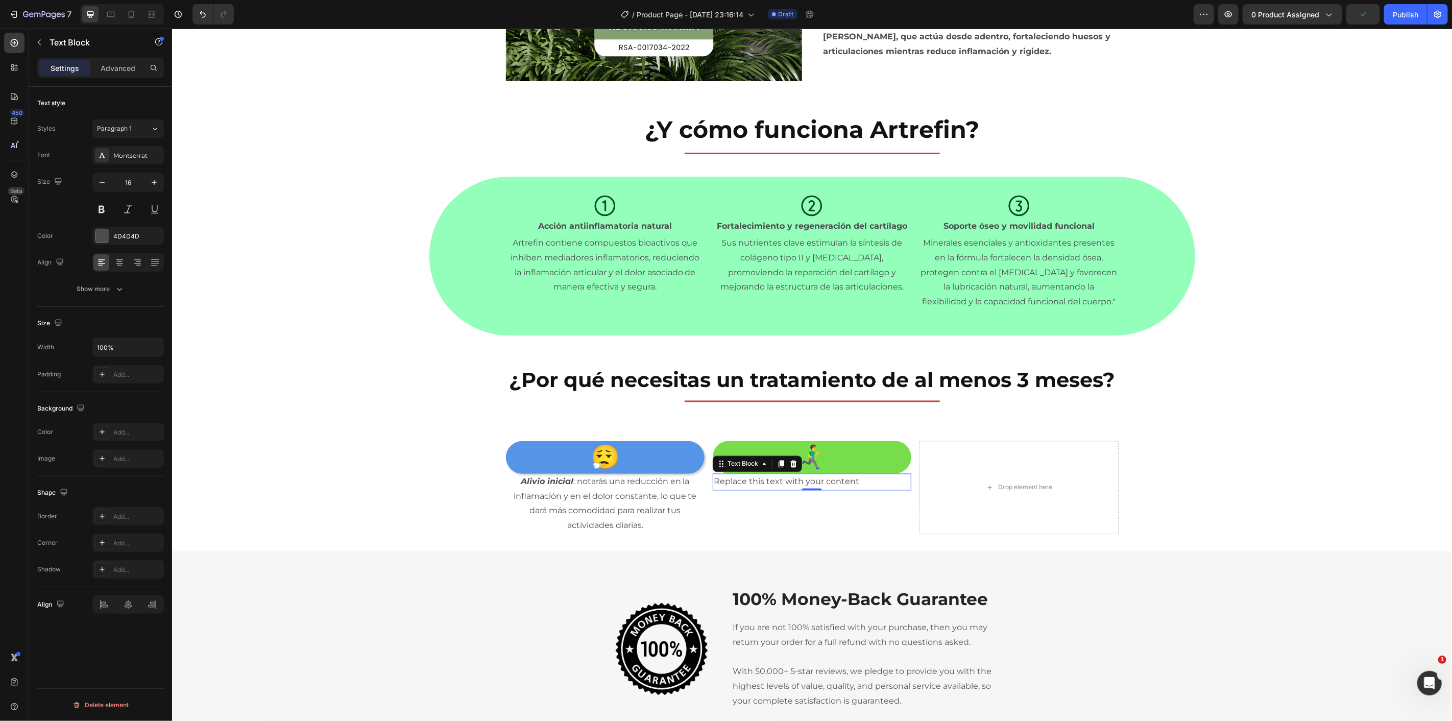
click at [727, 483] on div "Replace this text with your content" at bounding box center [811, 481] width 199 height 17
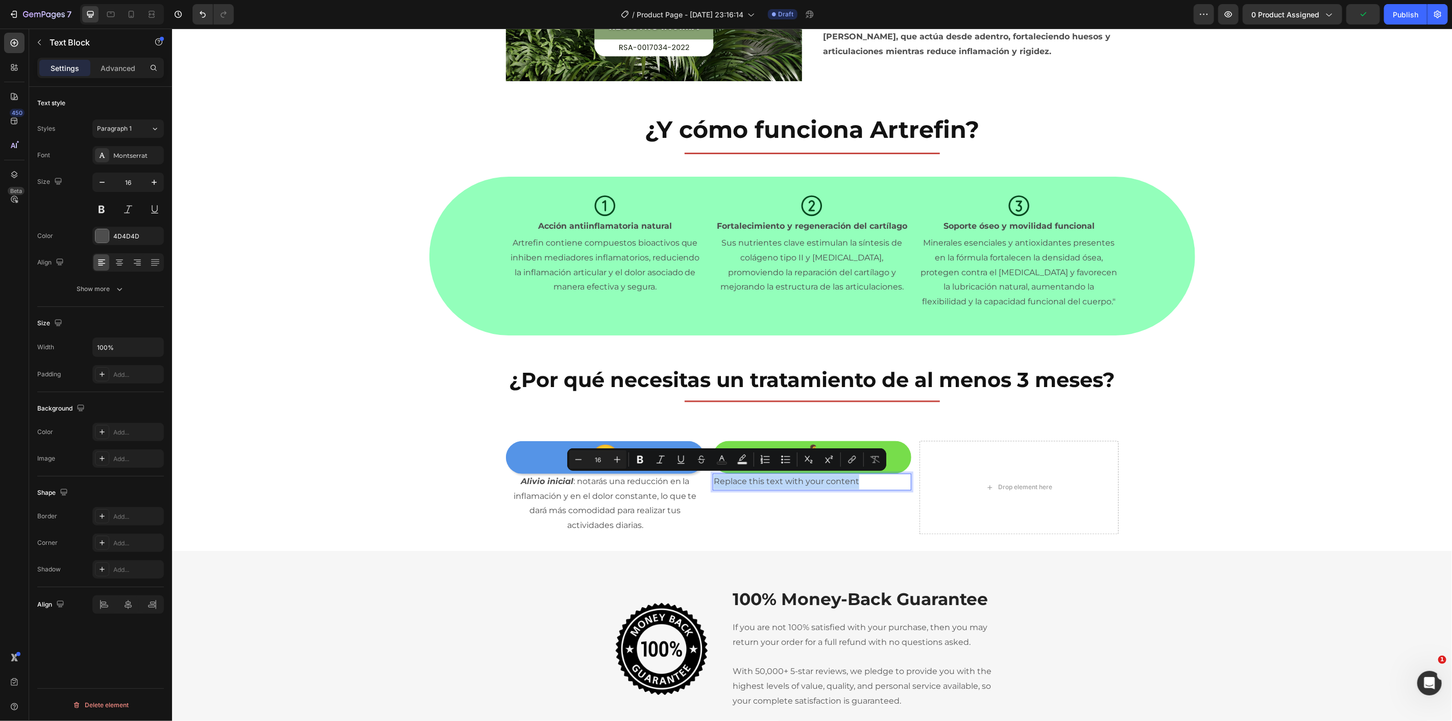
click at [727, 483] on p "Replace this text with your content" at bounding box center [811, 481] width 197 height 15
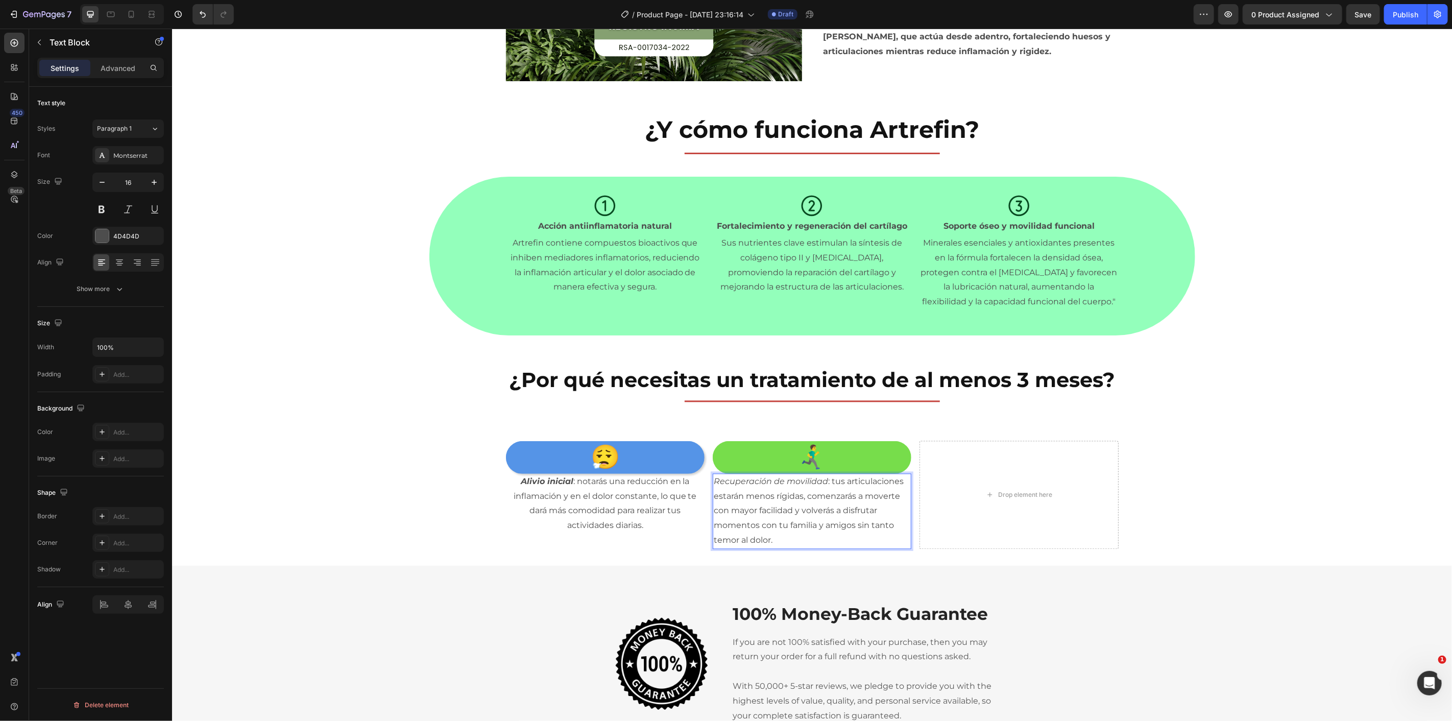
click at [803, 485] on icon "Recuperación de movilidad" at bounding box center [770, 481] width 114 height 10
drag, startPoint x: 823, startPoint y: 480, endPoint x: 703, endPoint y: 480, distance: 120.0
click at [703, 480] on div "😮‍💨 Heading Alivio inicial : notarás una reducción en la inflamación y en el do…" at bounding box center [812, 495] width 613 height 108
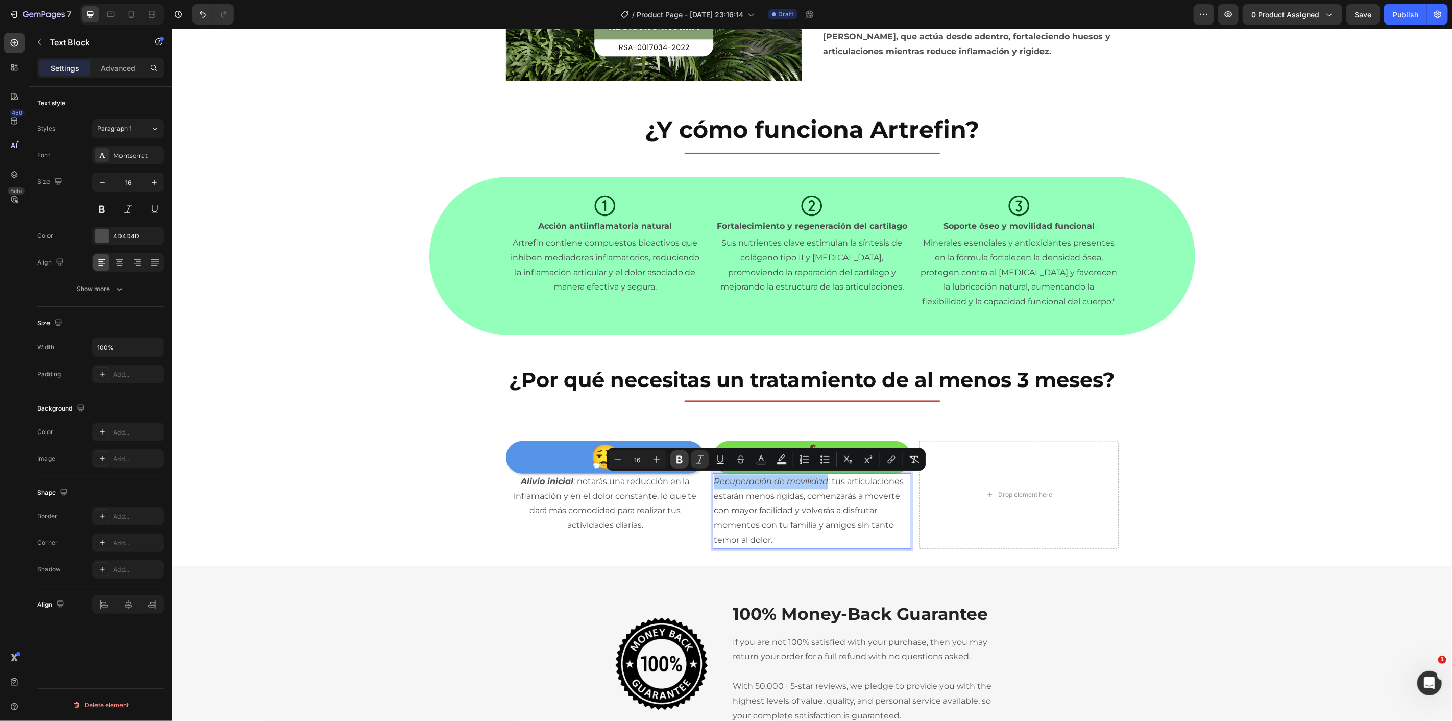
click at [675, 461] on icon "Editor contextual toolbar" at bounding box center [680, 459] width 10 height 10
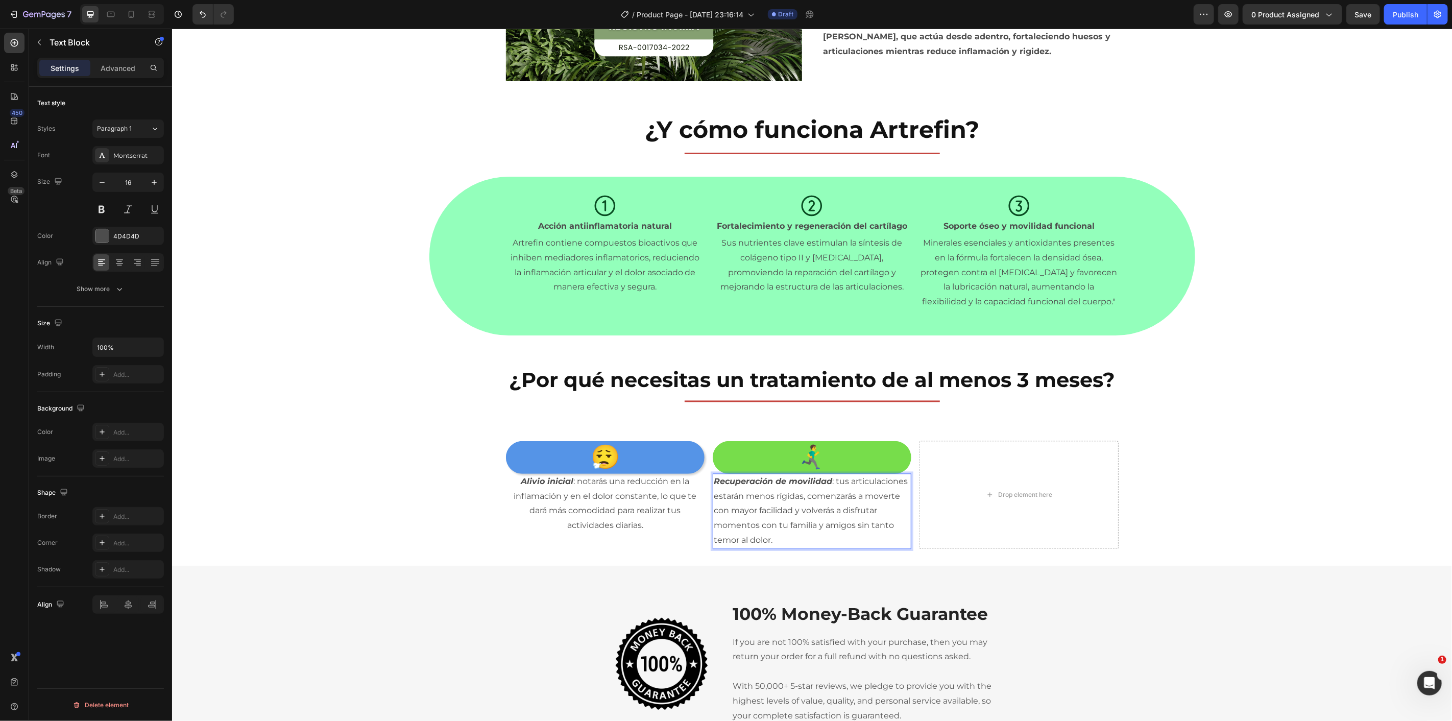
click at [781, 524] on p "Recuperación de movilidad : tus articulaciones estarán menos rígidas, comenzará…" at bounding box center [811, 511] width 197 height 74
click at [808, 537] on p "Recuperación de movilidad : tus articulaciones estarán menos rígidas, comenzará…" at bounding box center [811, 511] width 197 height 74
click at [772, 534] on p "Recuperación de movilidad : tus articulaciones estarán menos rígidas, comenzará…" at bounding box center [811, 511] width 197 height 74
click at [768, 522] on p "Recuperación de movilidad : tus articulaciones estarán menos rígidas, comenzará…" at bounding box center [811, 511] width 197 height 74
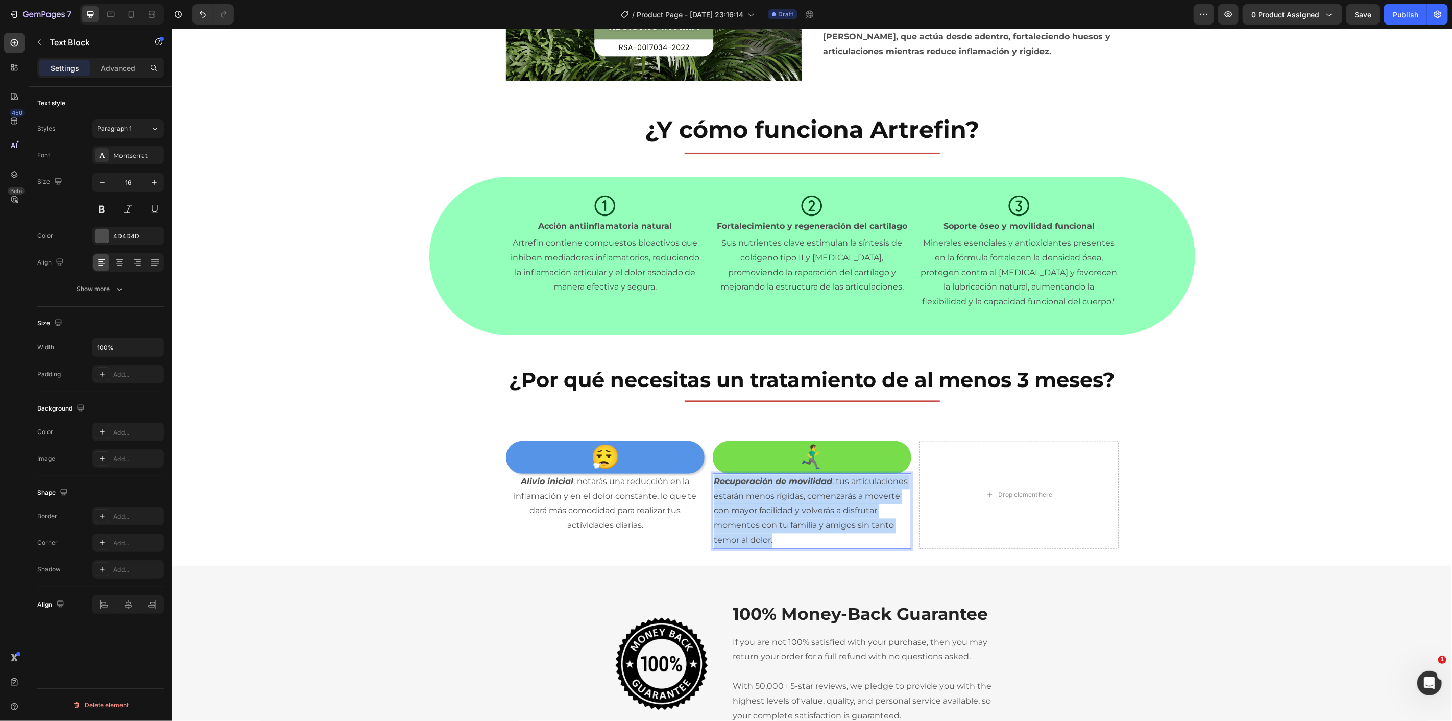
click at [768, 522] on p "Recuperación de movilidad : tus articulaciones estarán menos rígidas, comenzará…" at bounding box center [811, 511] width 197 height 74
click at [121, 264] on icon at bounding box center [119, 262] width 10 height 10
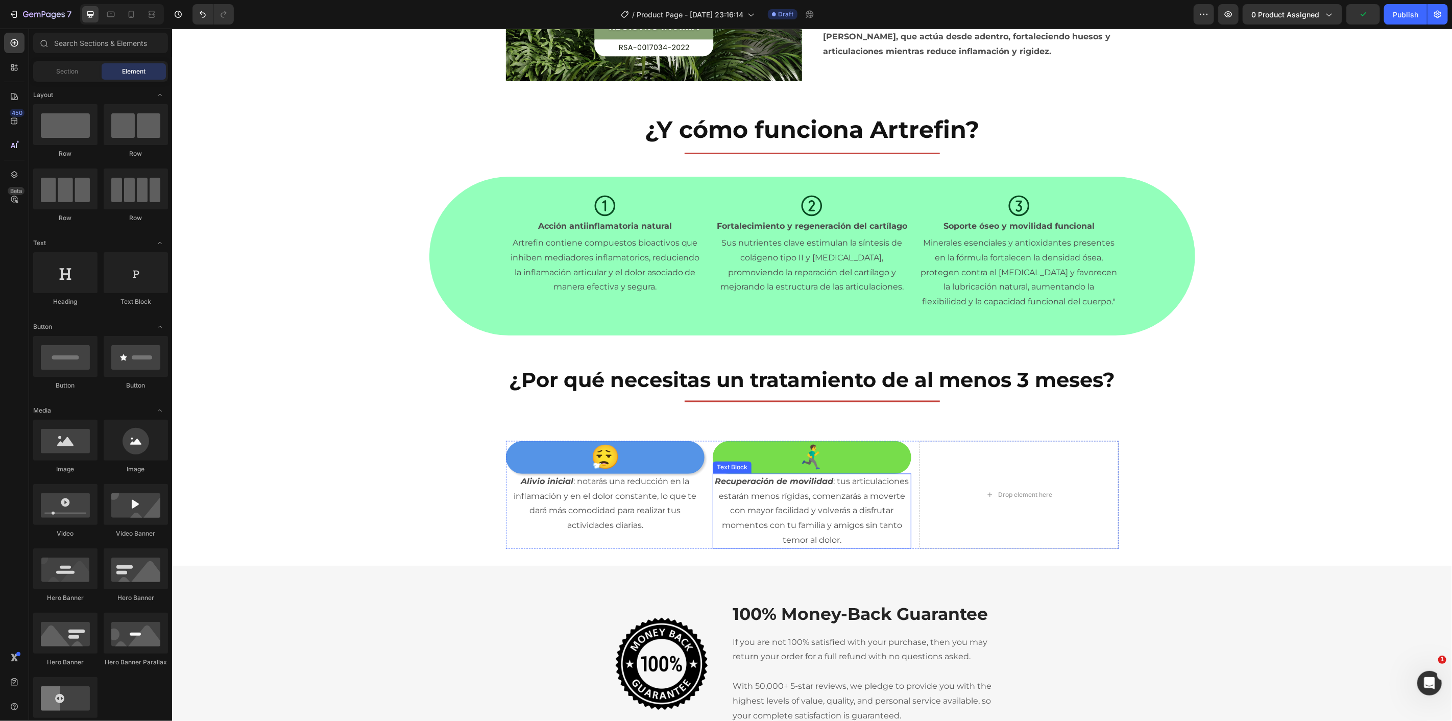
click at [744, 465] on p "🏃‍♂️‍➡️" at bounding box center [811, 457] width 197 height 31
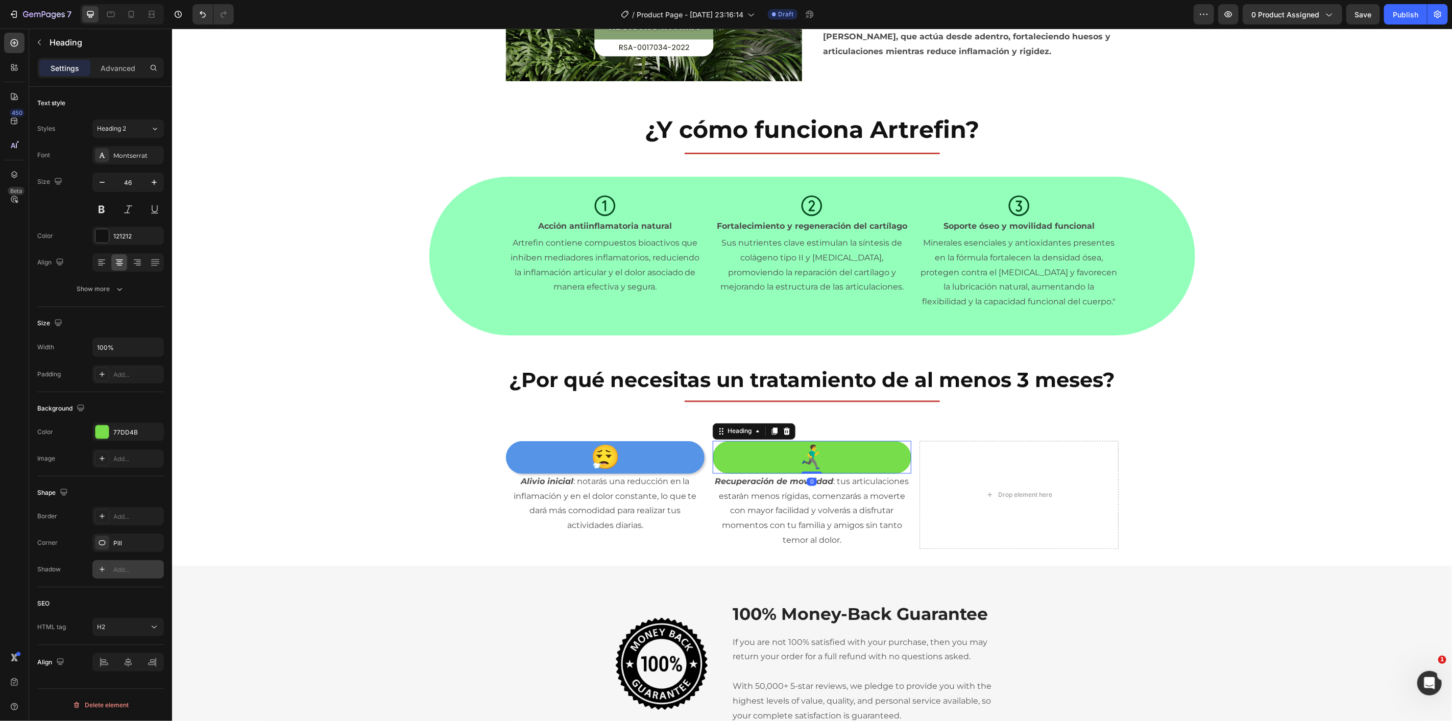
click at [126, 569] on div "Add..." at bounding box center [137, 569] width 48 height 9
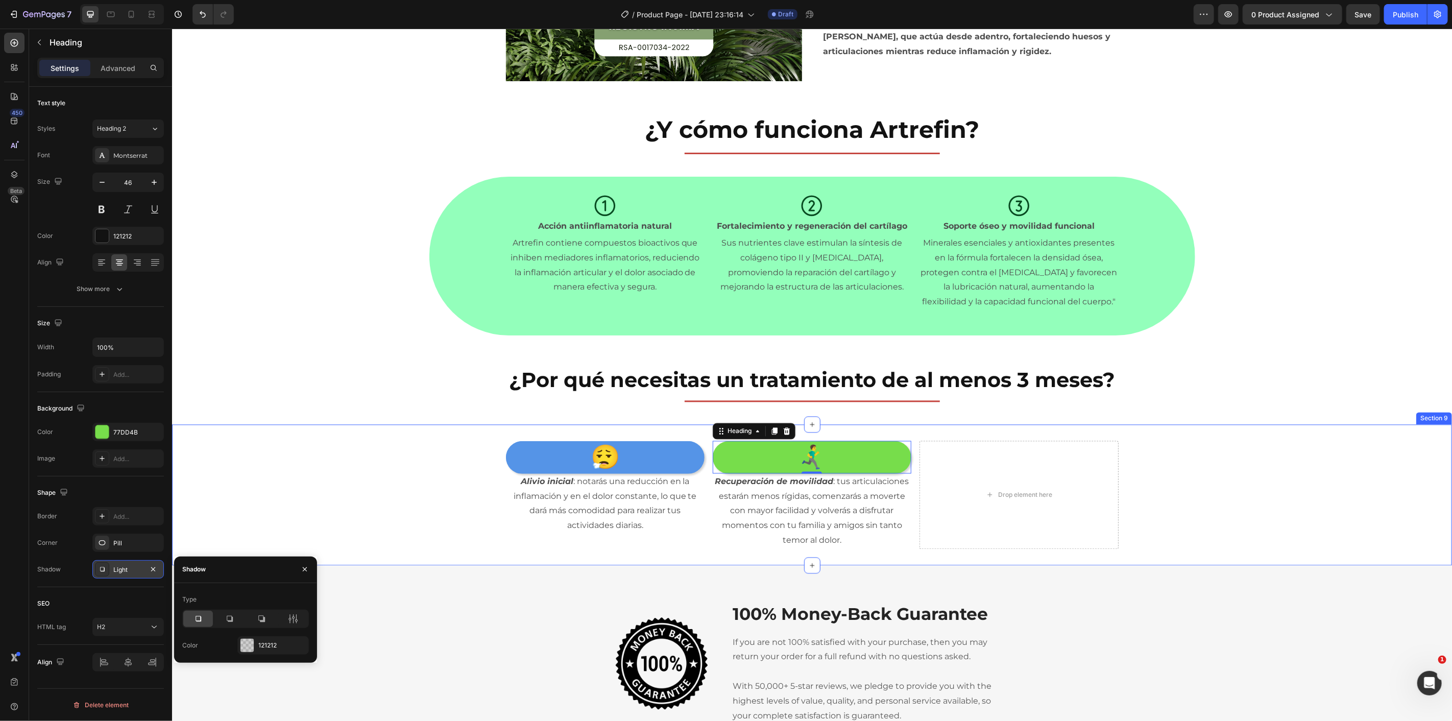
click at [296, 426] on div "😮‍💨 Heading Alivio inicial : notarás una reducción en la inflamación y en el do…" at bounding box center [812, 494] width 1280 height 141
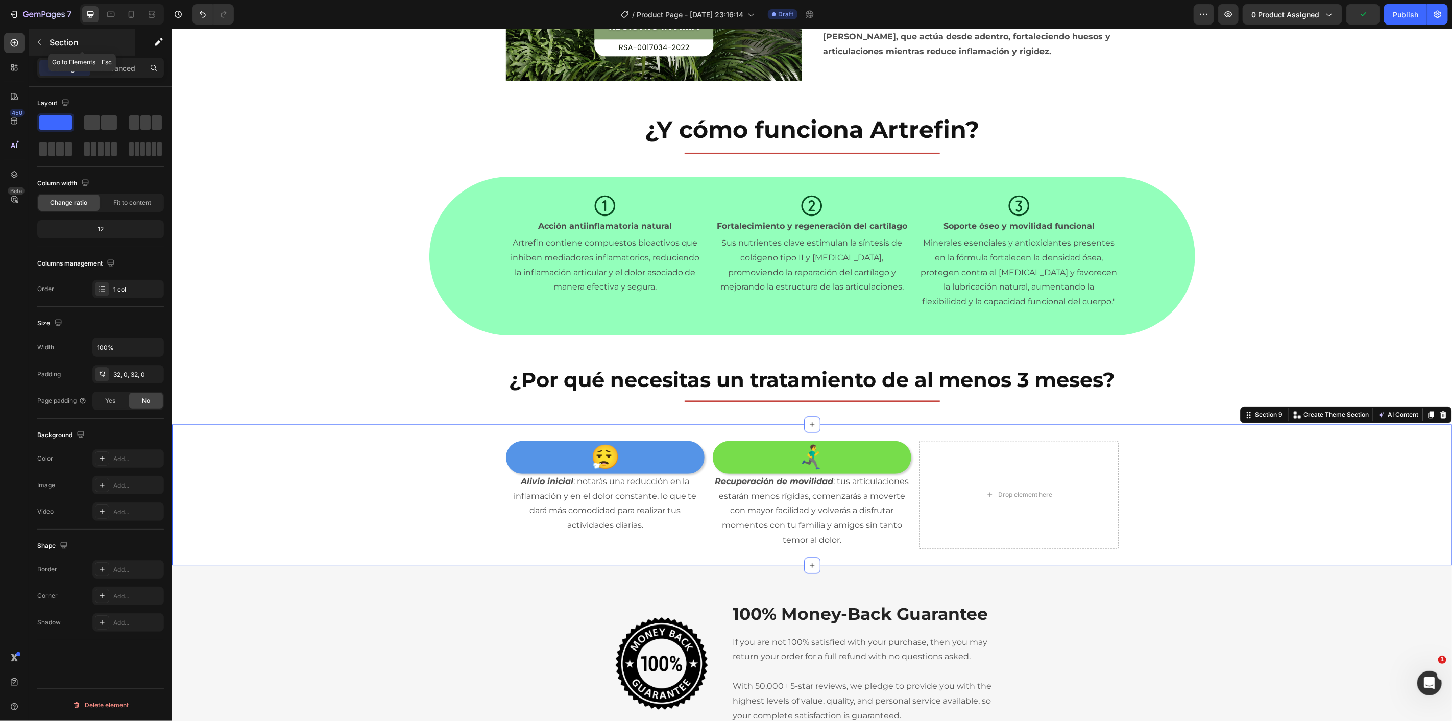
click at [53, 44] on p "Section" at bounding box center [92, 42] width 84 height 12
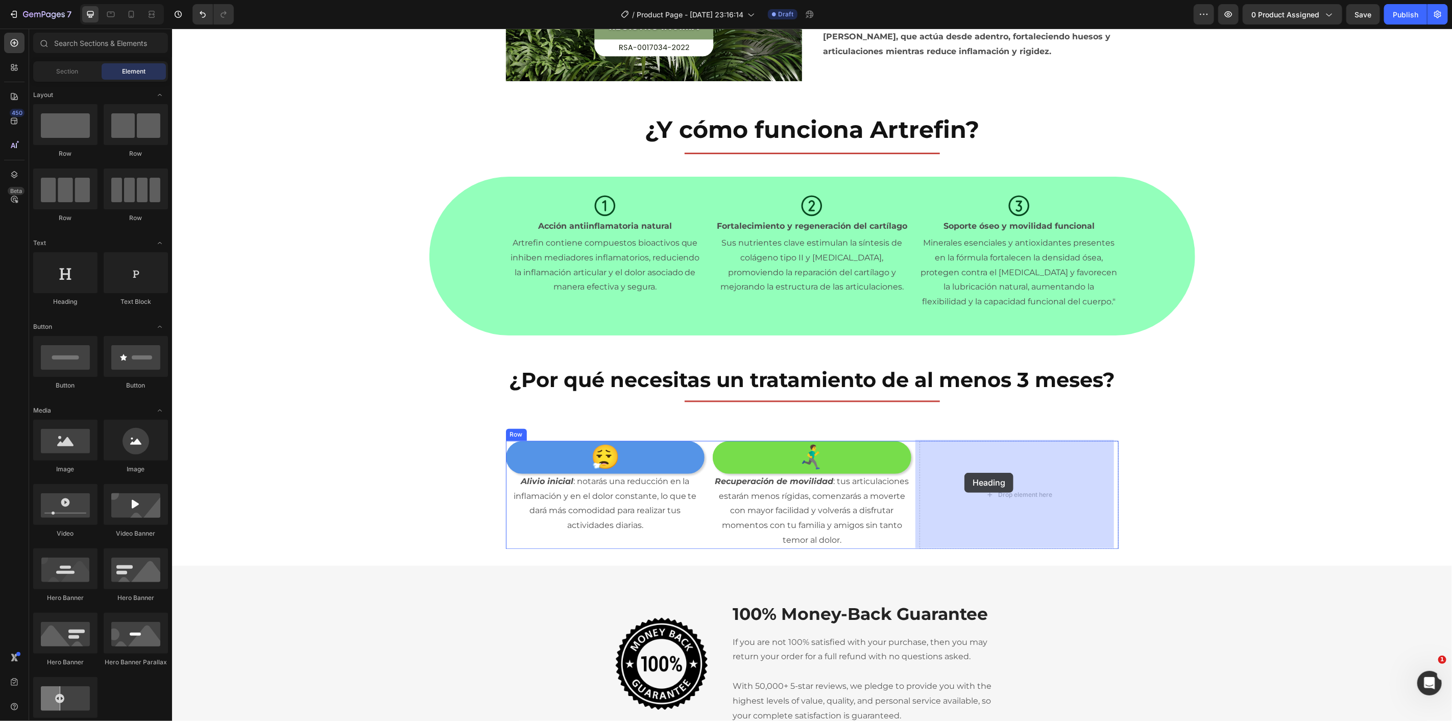
drag, startPoint x: 253, startPoint y: 306, endPoint x: 941, endPoint y: 460, distance: 704.8
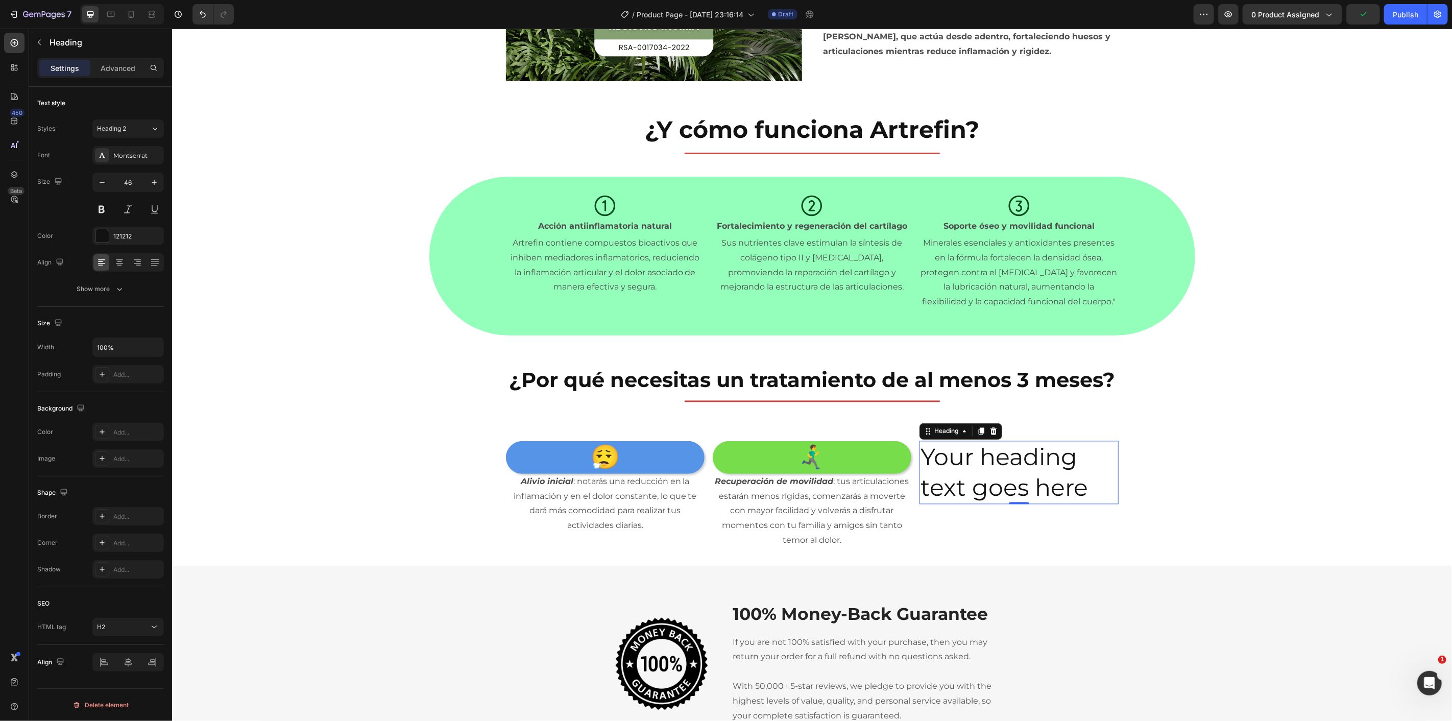
click at [982, 461] on h2 "Your heading text goes here" at bounding box center [1018, 472] width 199 height 63
click at [982, 461] on p "Your heading text goes here" at bounding box center [1018, 472] width 197 height 61
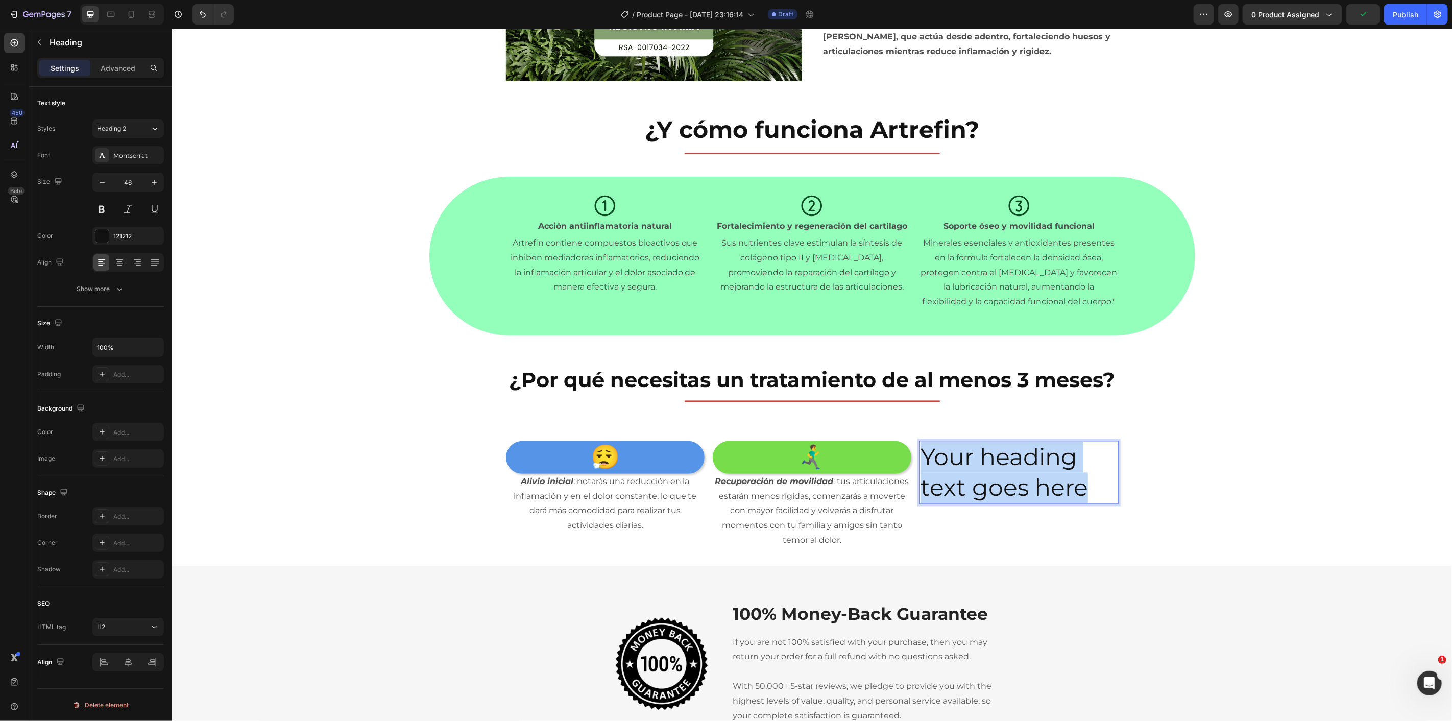
click at [982, 461] on p "Your heading text goes here" at bounding box center [1018, 472] width 197 height 61
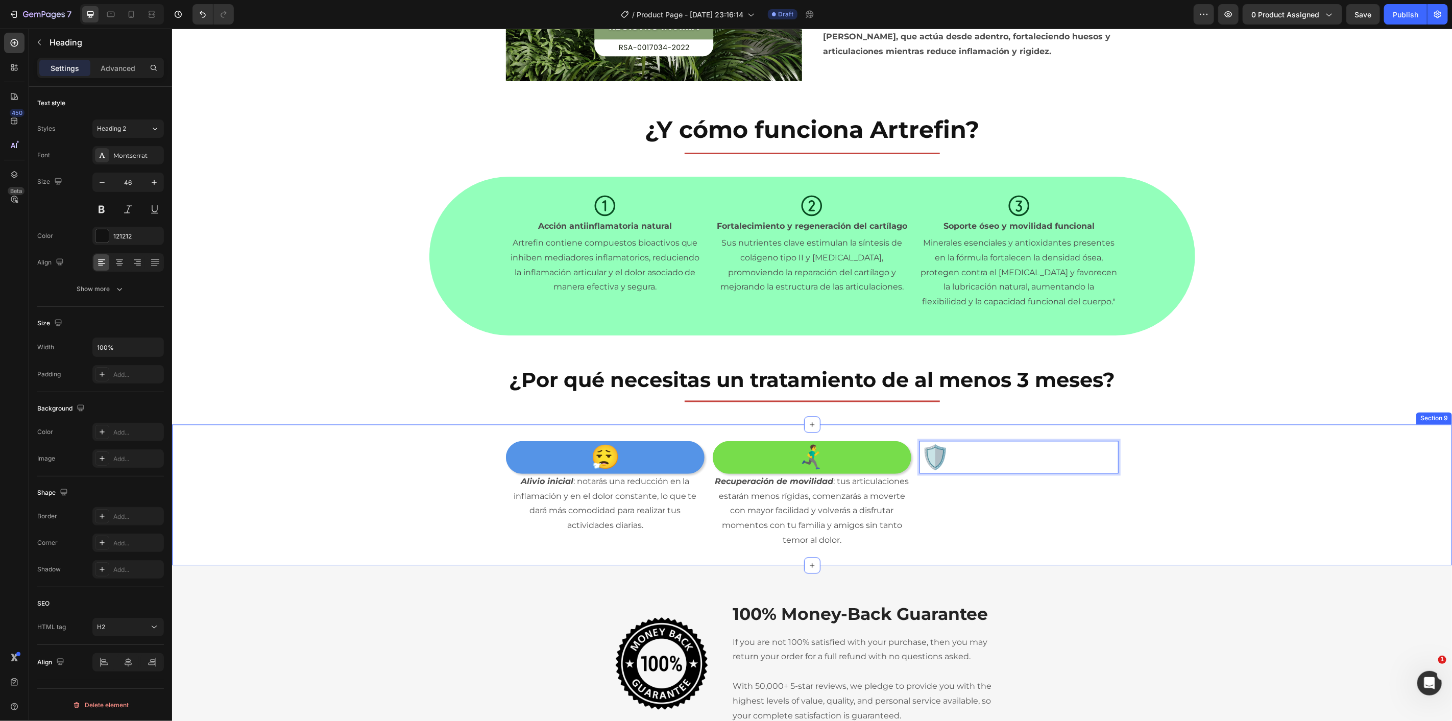
click at [1130, 450] on div "😮‍💨 Heading Alivio inicial : notarás una reducción en la inflamación y en el do…" at bounding box center [812, 495] width 1280 height 108
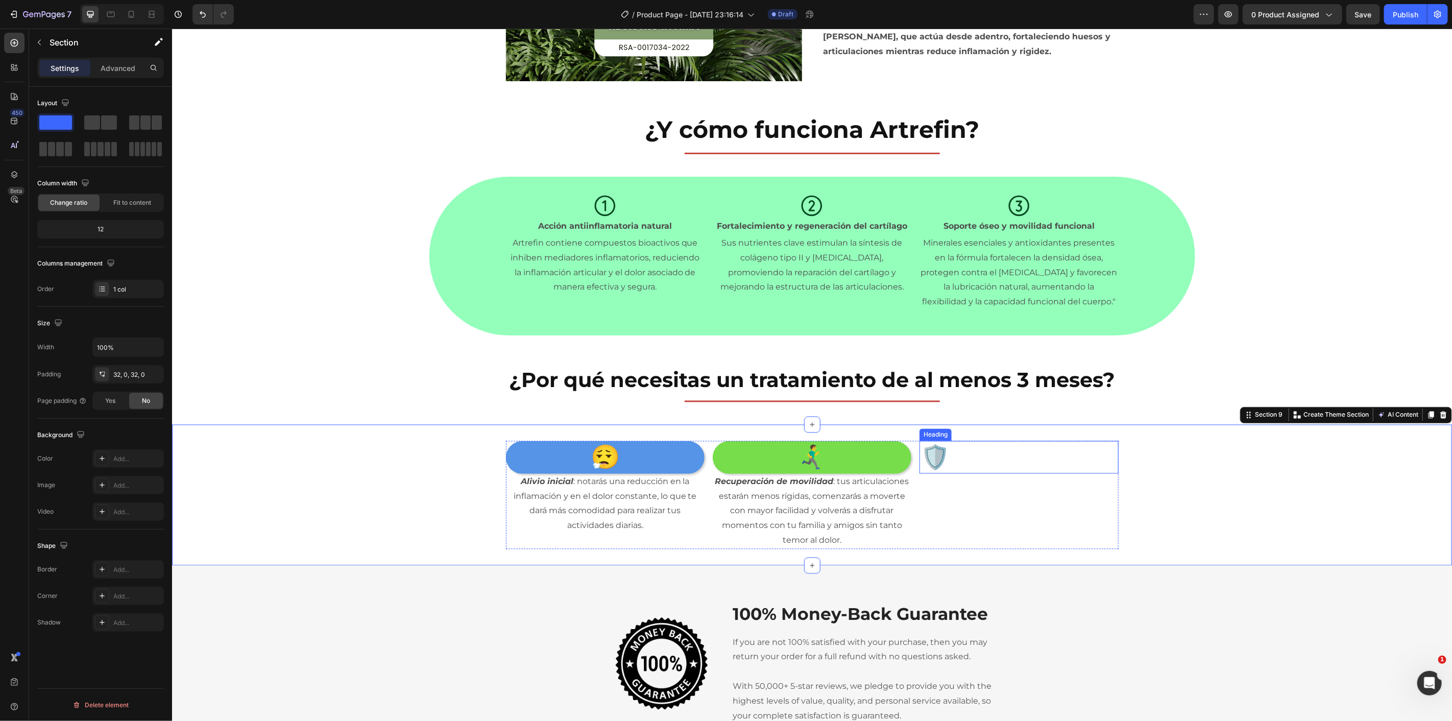
click at [1026, 461] on p "🛡️" at bounding box center [1018, 457] width 197 height 31
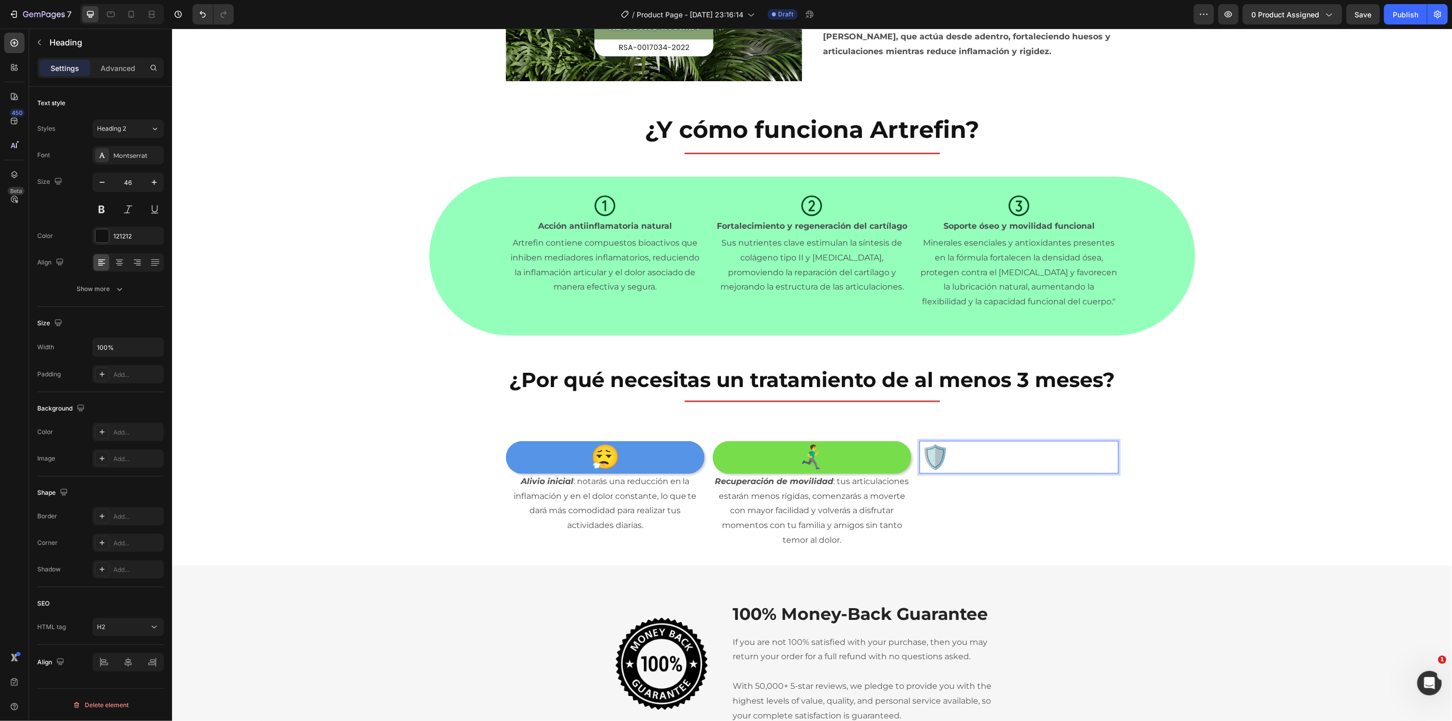
drag, startPoint x: 981, startPoint y: 470, endPoint x: 977, endPoint y: 465, distance: 6.5
click at [981, 469] on p "🛡️" at bounding box center [1018, 457] width 197 height 31
click at [122, 262] on icon at bounding box center [119, 262] width 10 height 10
click at [110, 431] on div "Add..." at bounding box center [127, 432] width 71 height 18
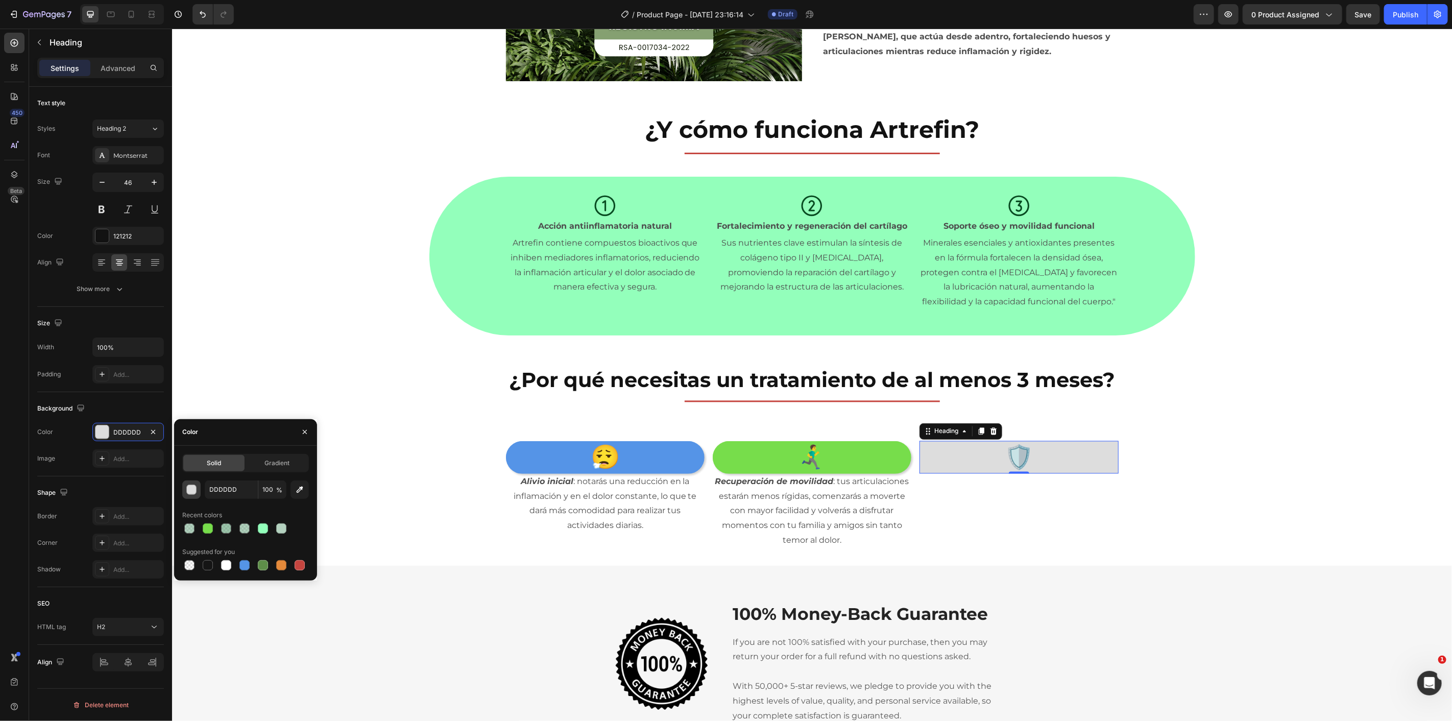
click at [189, 490] on div "button" at bounding box center [192, 490] width 10 height 10
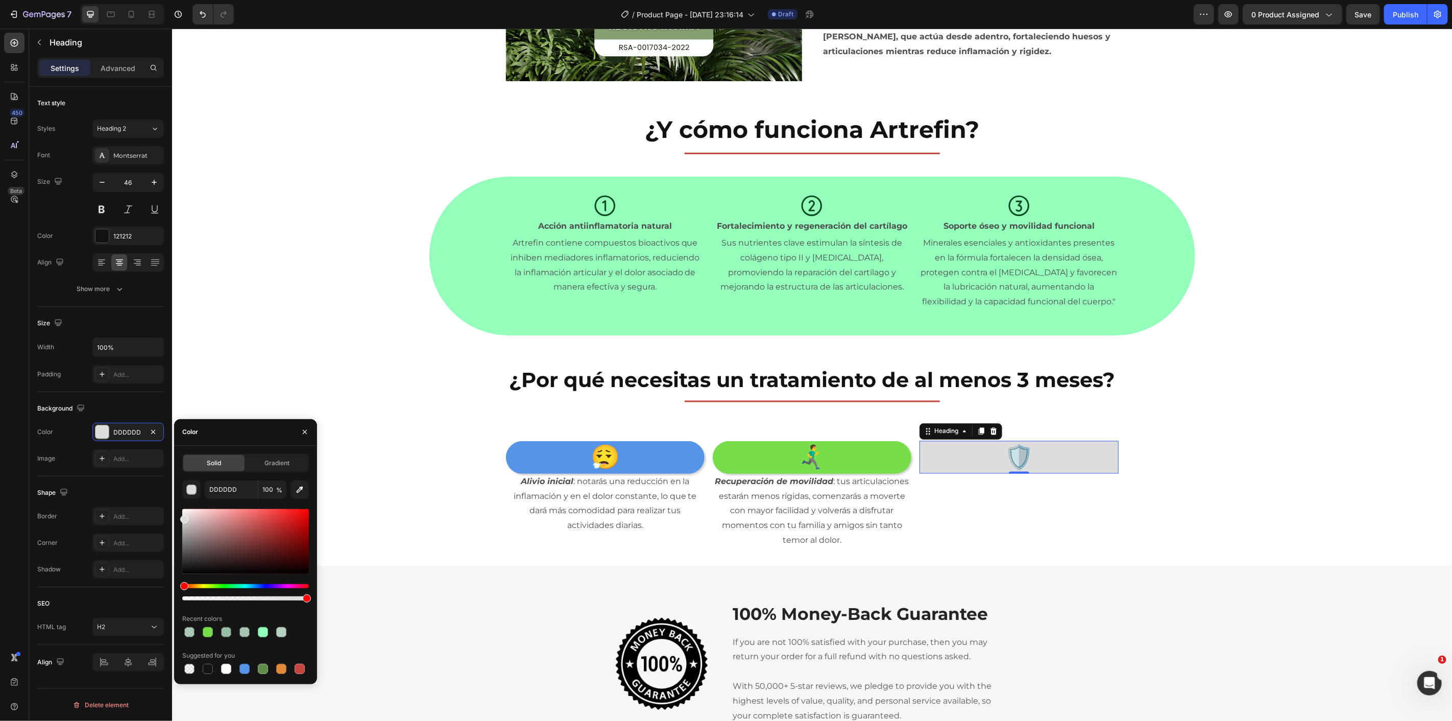
click at [278, 584] on div at bounding box center [245, 554] width 127 height 95
click at [279, 586] on div "Hue" at bounding box center [245, 586] width 127 height 4
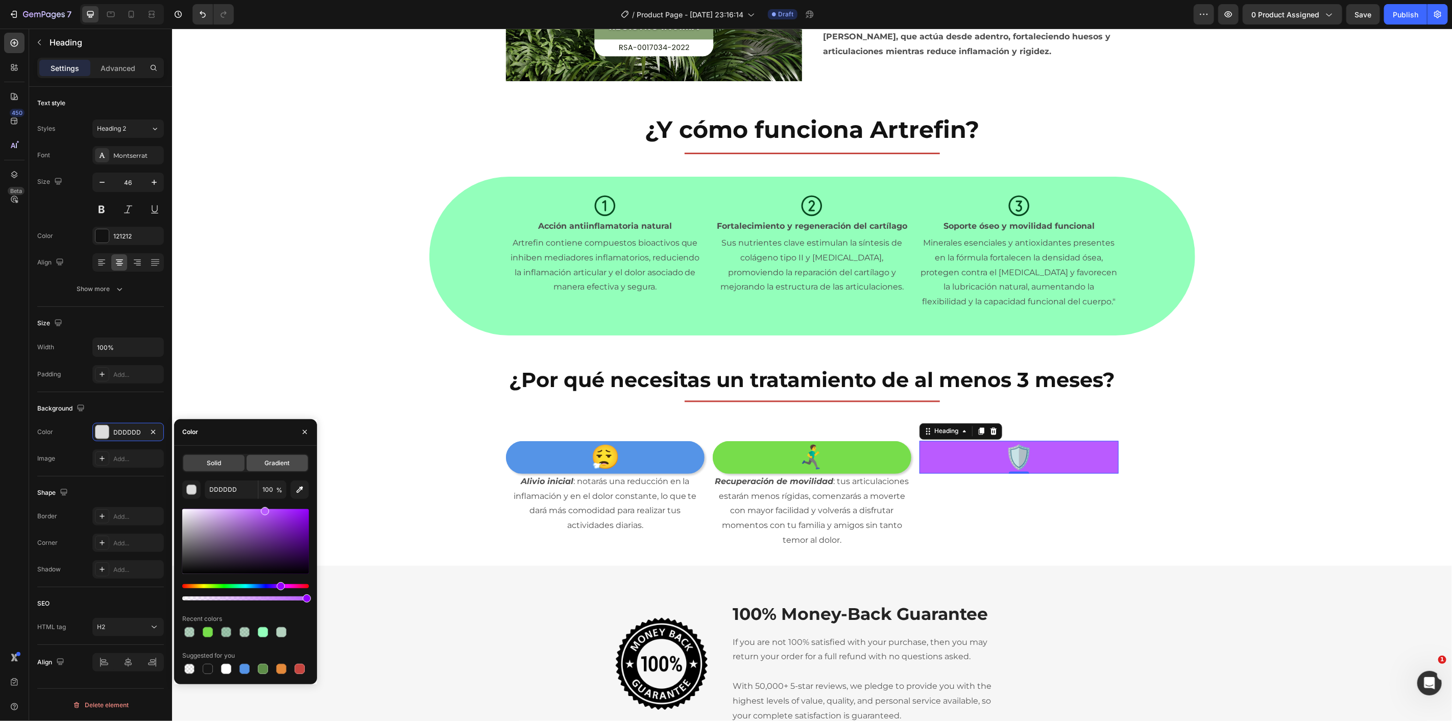
type input "BA5BFF"
drag, startPoint x: 271, startPoint y: 527, endPoint x: 252, endPoint y: 443, distance: 86.4
click at [252, 443] on div "Color Solid Gradient BA5BFF 100 % Recent colors Suggested for you" at bounding box center [245, 551] width 143 height 265
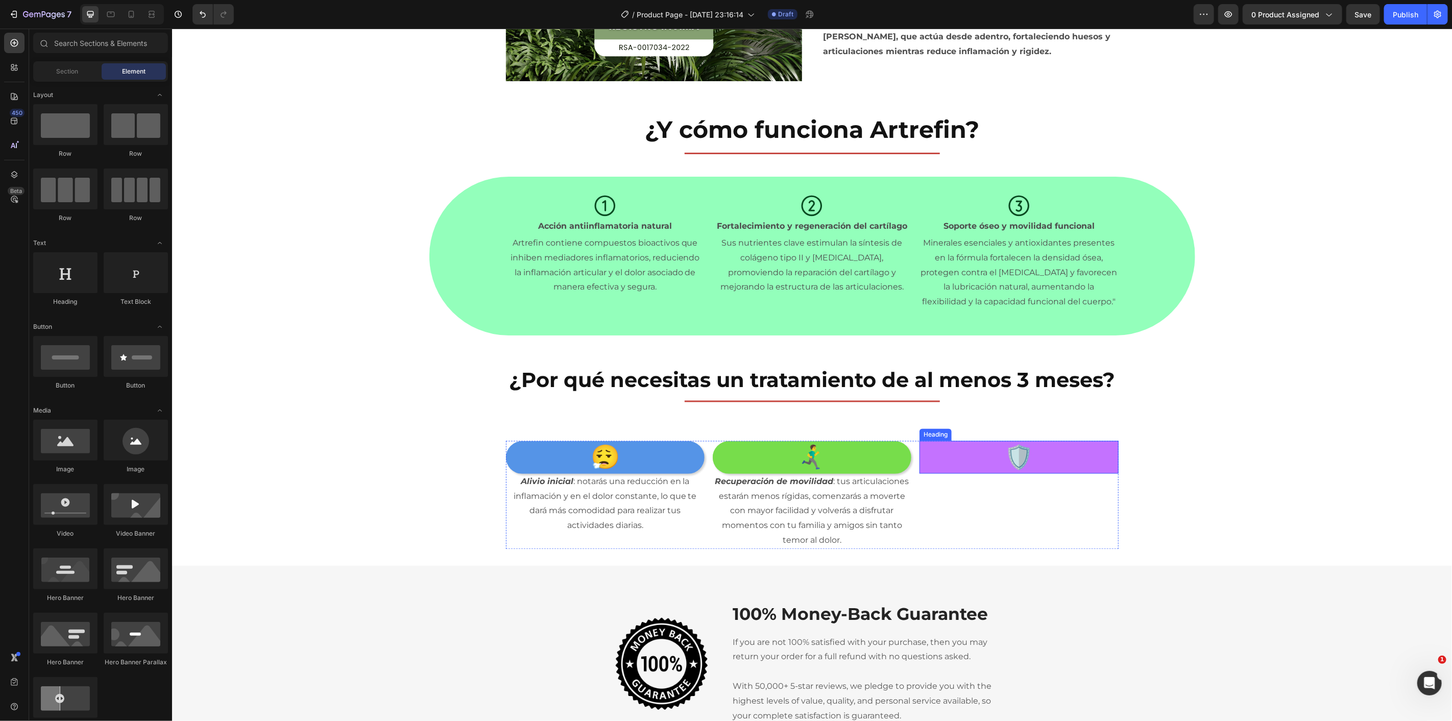
click at [939, 457] on p "🛡️" at bounding box center [1018, 457] width 197 height 31
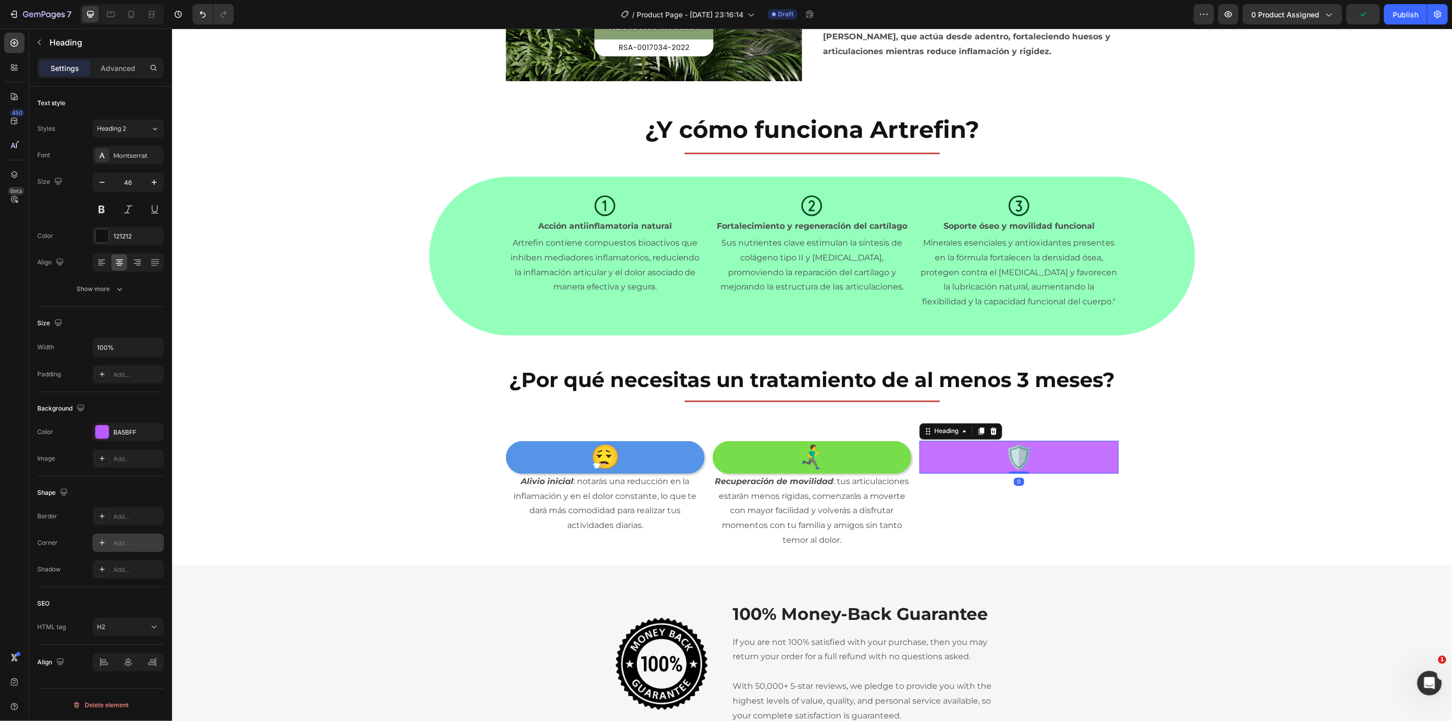
click at [129, 545] on div "Add..." at bounding box center [137, 543] width 48 height 9
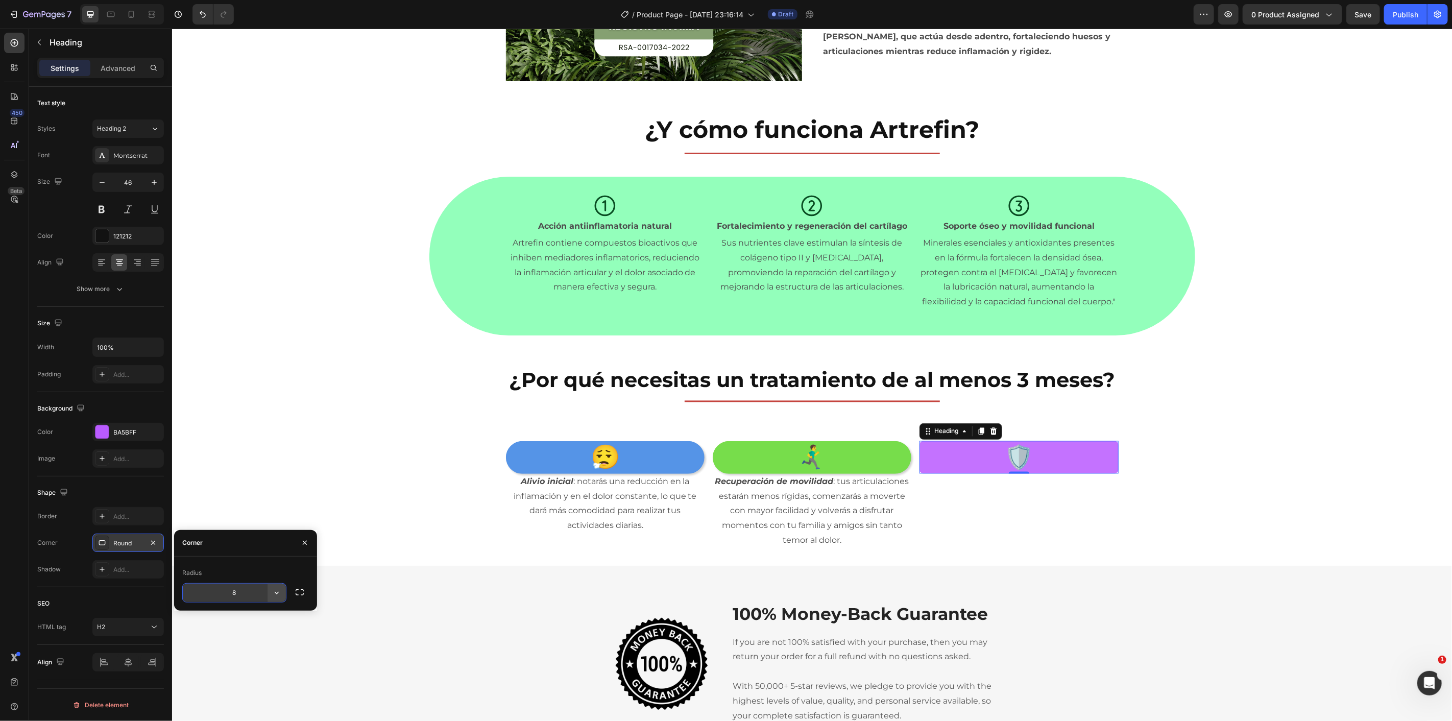
click at [278, 590] on icon "button" at bounding box center [277, 593] width 10 height 10
drag, startPoint x: 248, startPoint y: 656, endPoint x: 99, endPoint y: 609, distance: 157.0
click at [248, 656] on p "Pill" at bounding box center [248, 658] width 58 height 10
type input "9999"
click at [306, 593] on button "button" at bounding box center [300, 592] width 18 height 18
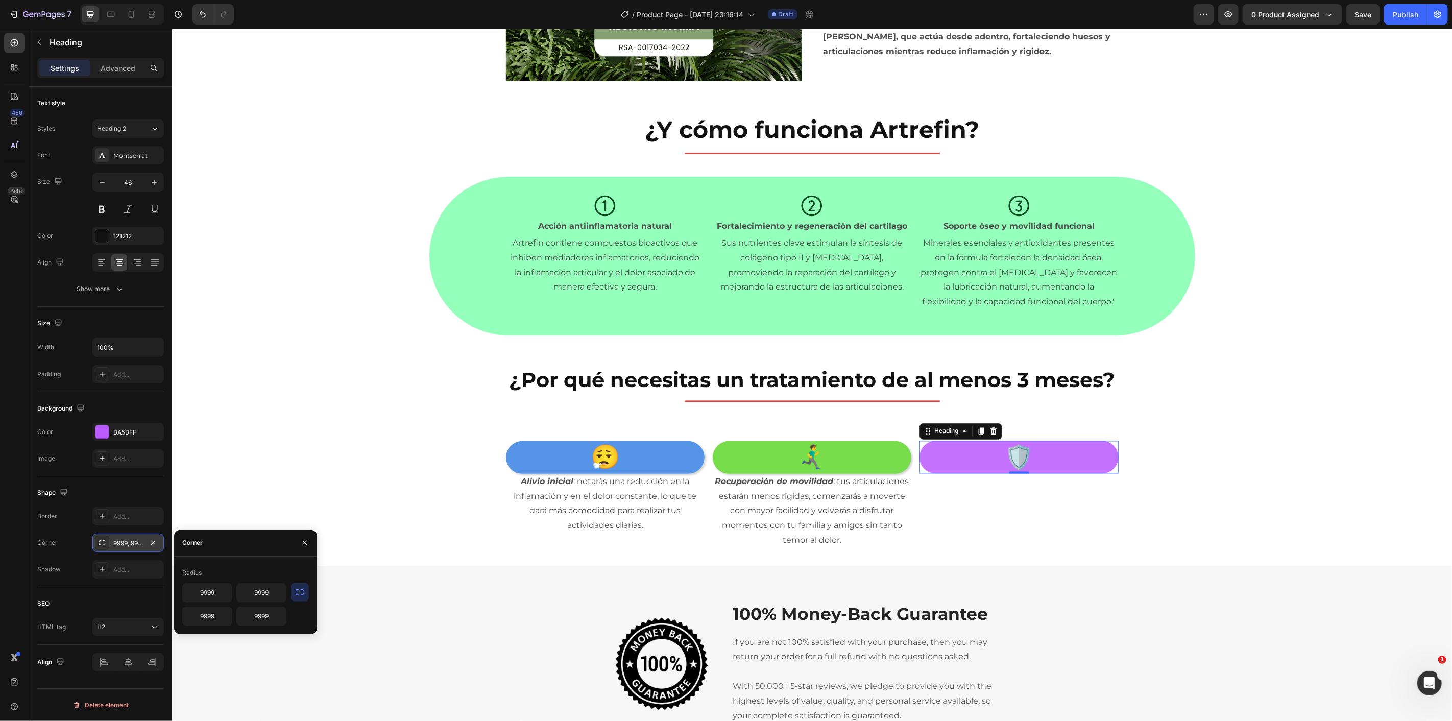
click at [306, 593] on button "button" at bounding box center [300, 592] width 18 height 18
click at [145, 574] on div "Add..." at bounding box center [127, 569] width 71 height 18
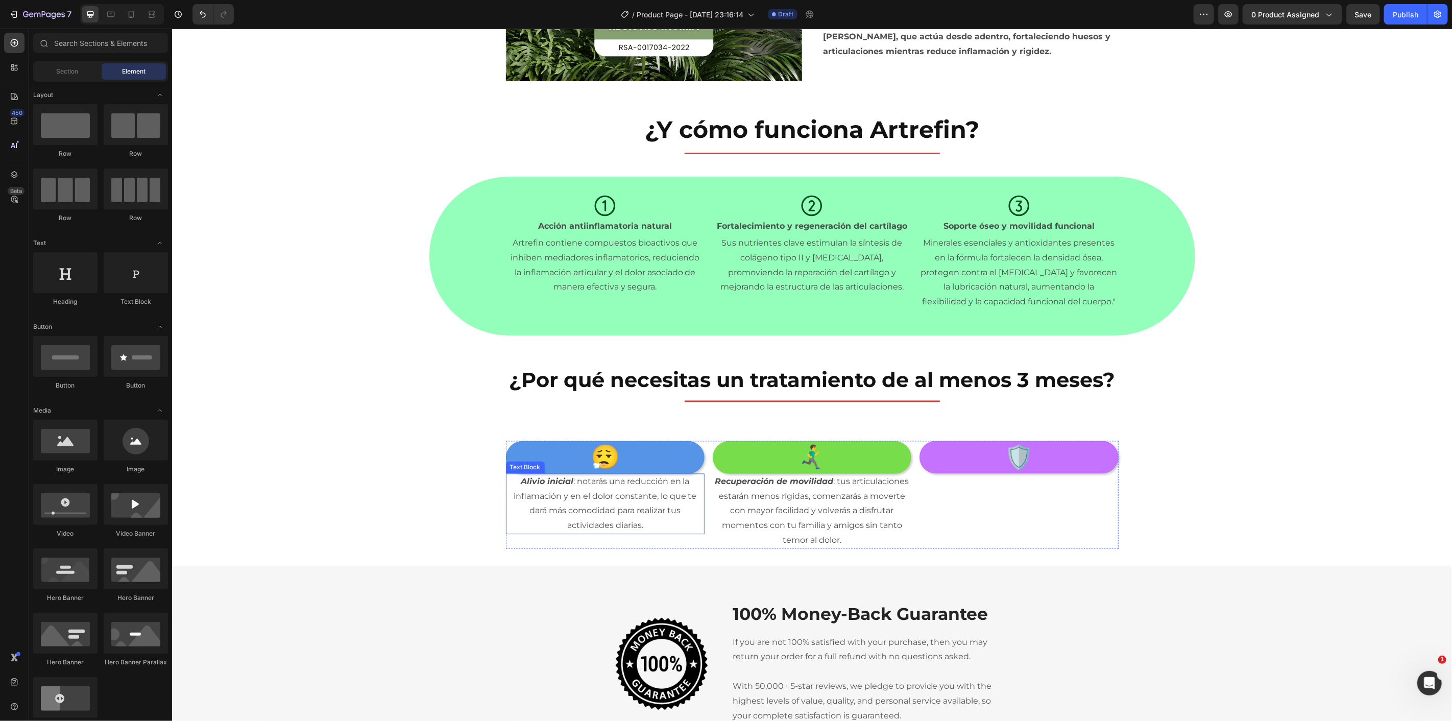
click at [539, 480] on strong "Alivio inicial" at bounding box center [546, 481] width 53 height 10
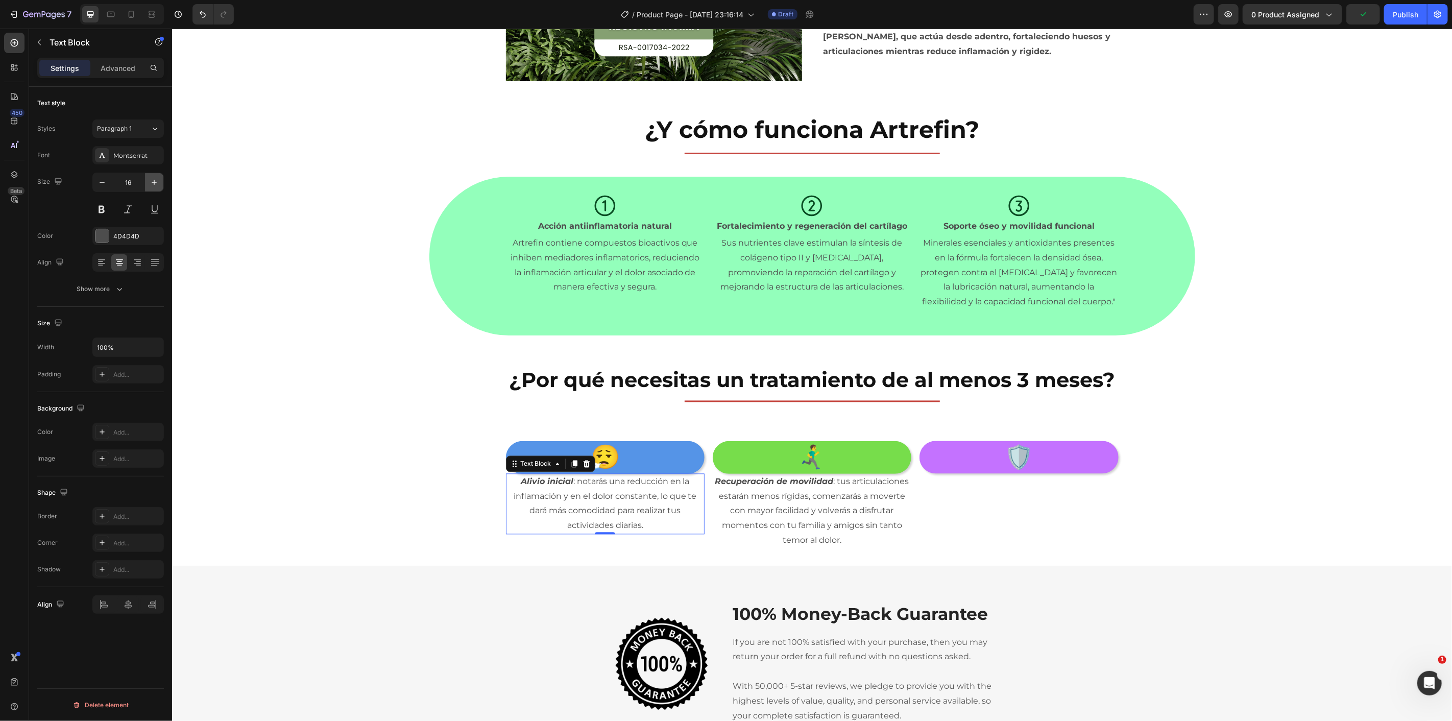
click at [158, 177] on icon "button" at bounding box center [154, 182] width 10 height 10
type input "19"
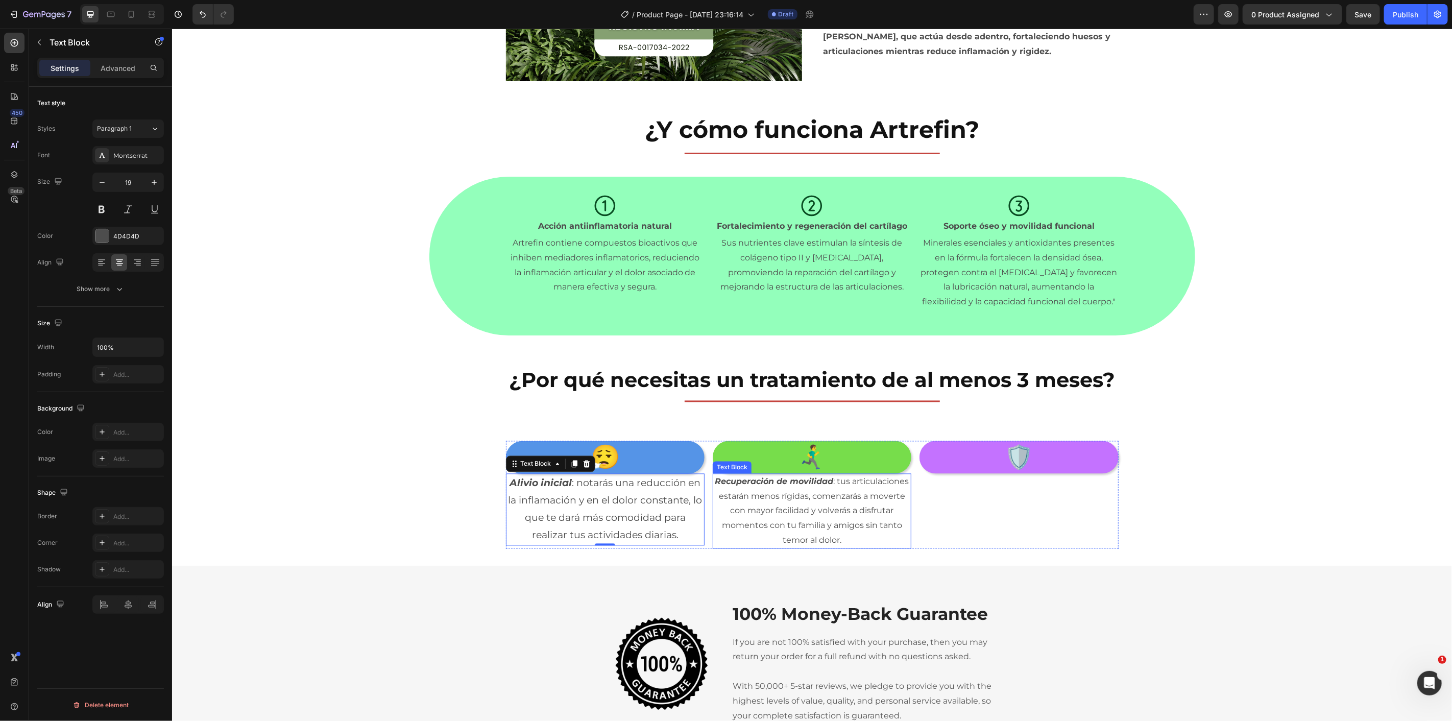
click at [755, 514] on p "Recuperación de movilidad : tus articulaciones estarán menos rígidas, comenzará…" at bounding box center [811, 511] width 197 height 74
click at [155, 182] on icon "button" at bounding box center [154, 182] width 5 height 5
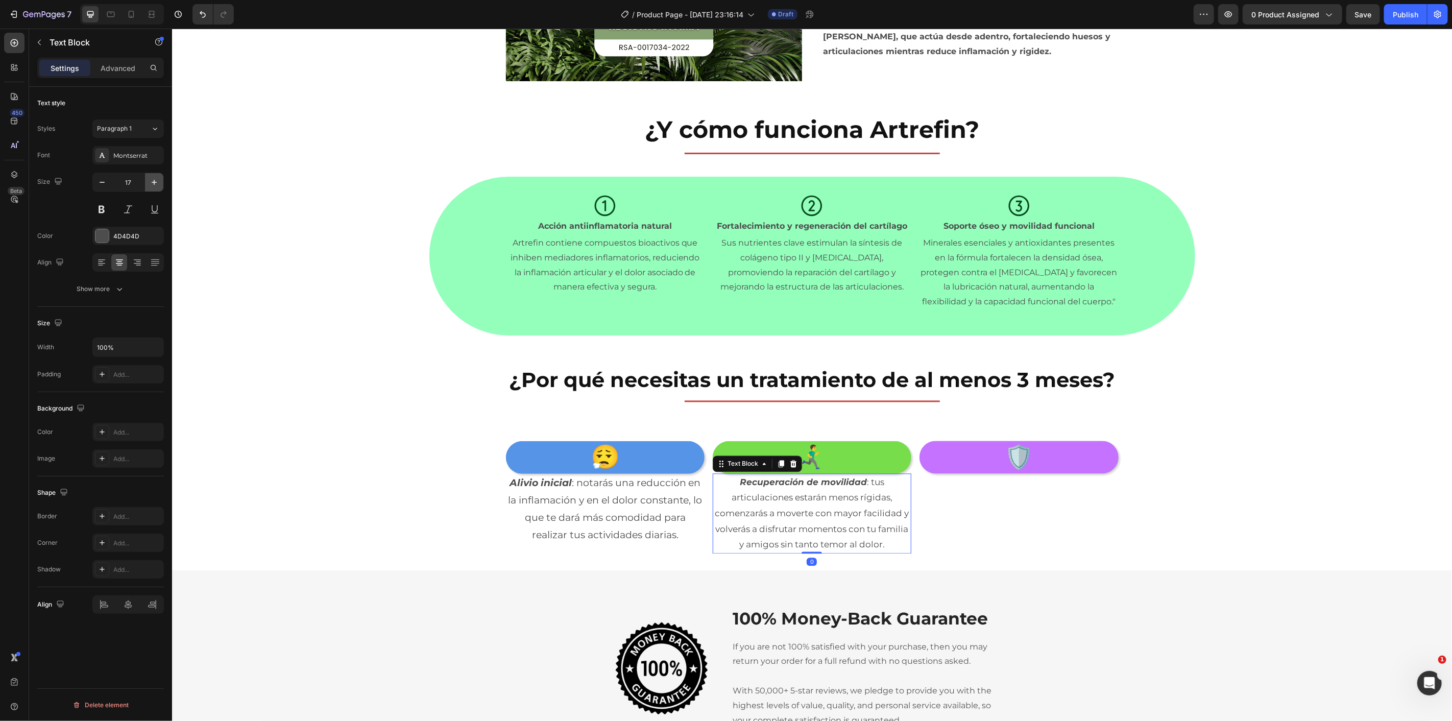
click at [155, 182] on icon "button" at bounding box center [154, 182] width 5 height 5
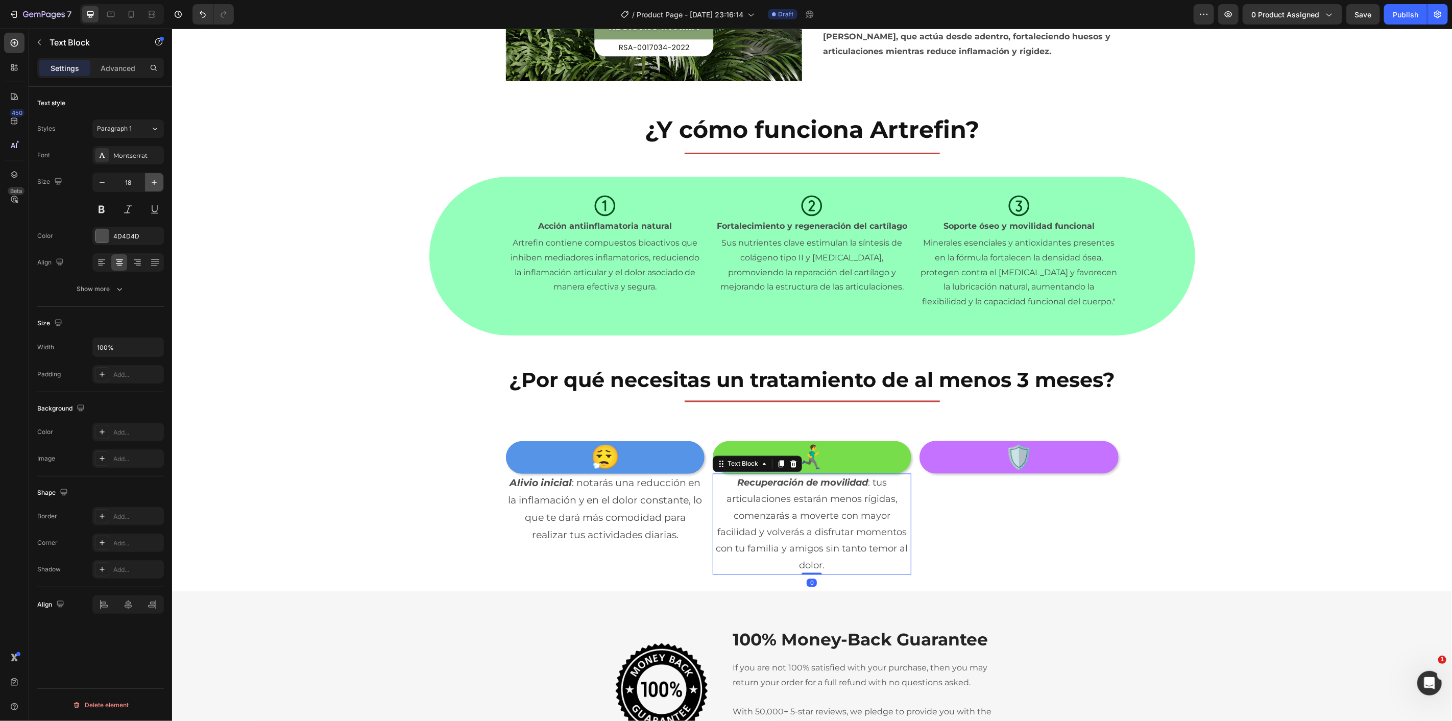
click at [155, 182] on icon "button" at bounding box center [154, 182] width 5 height 5
type input "19"
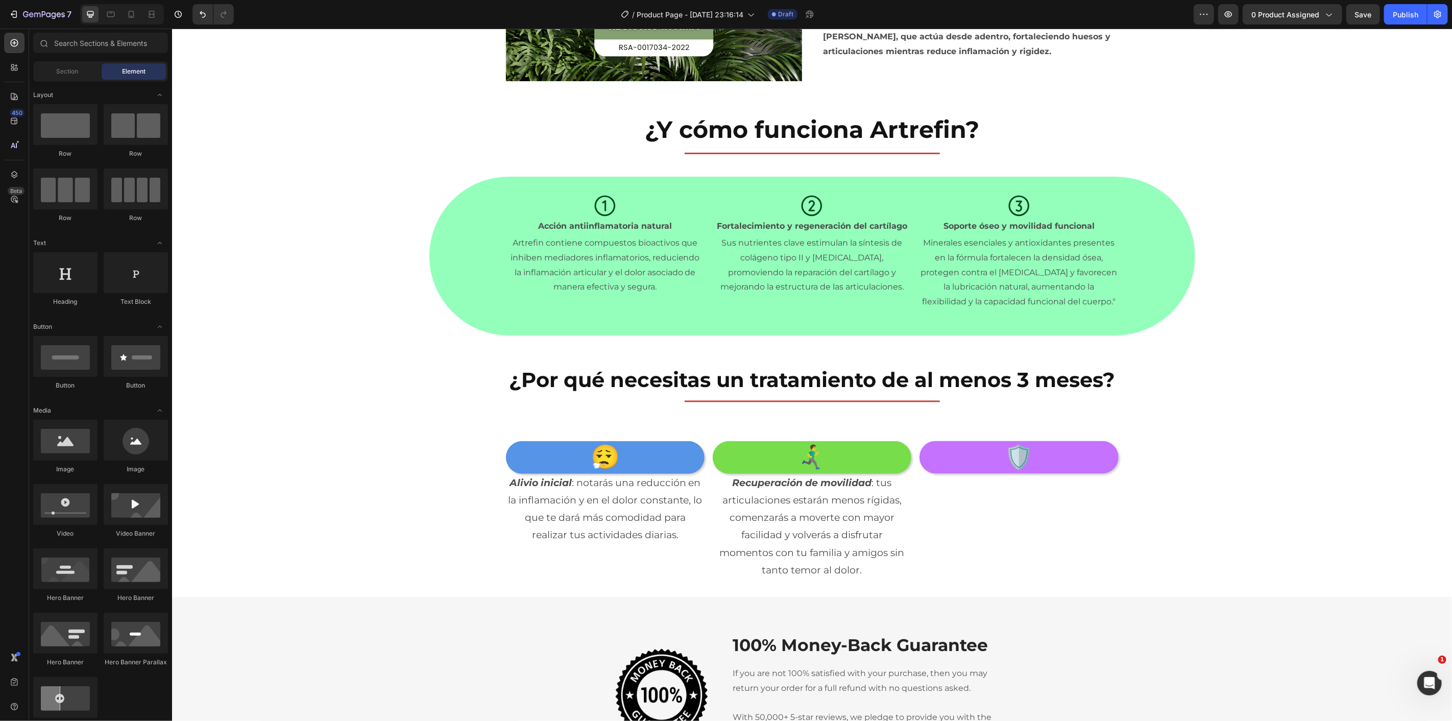
scroll to position [1638, 0]
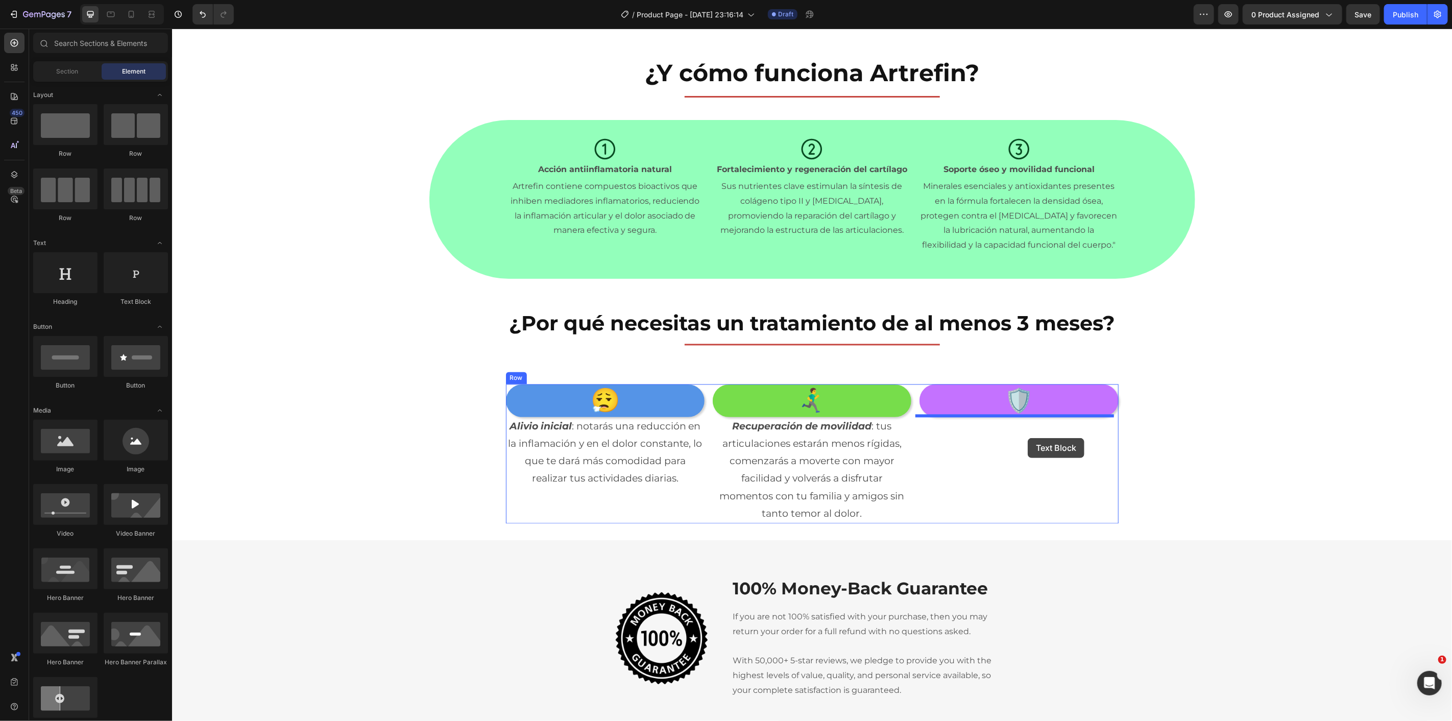
drag, startPoint x: 295, startPoint y: 313, endPoint x: 1027, endPoint y: 438, distance: 742.9
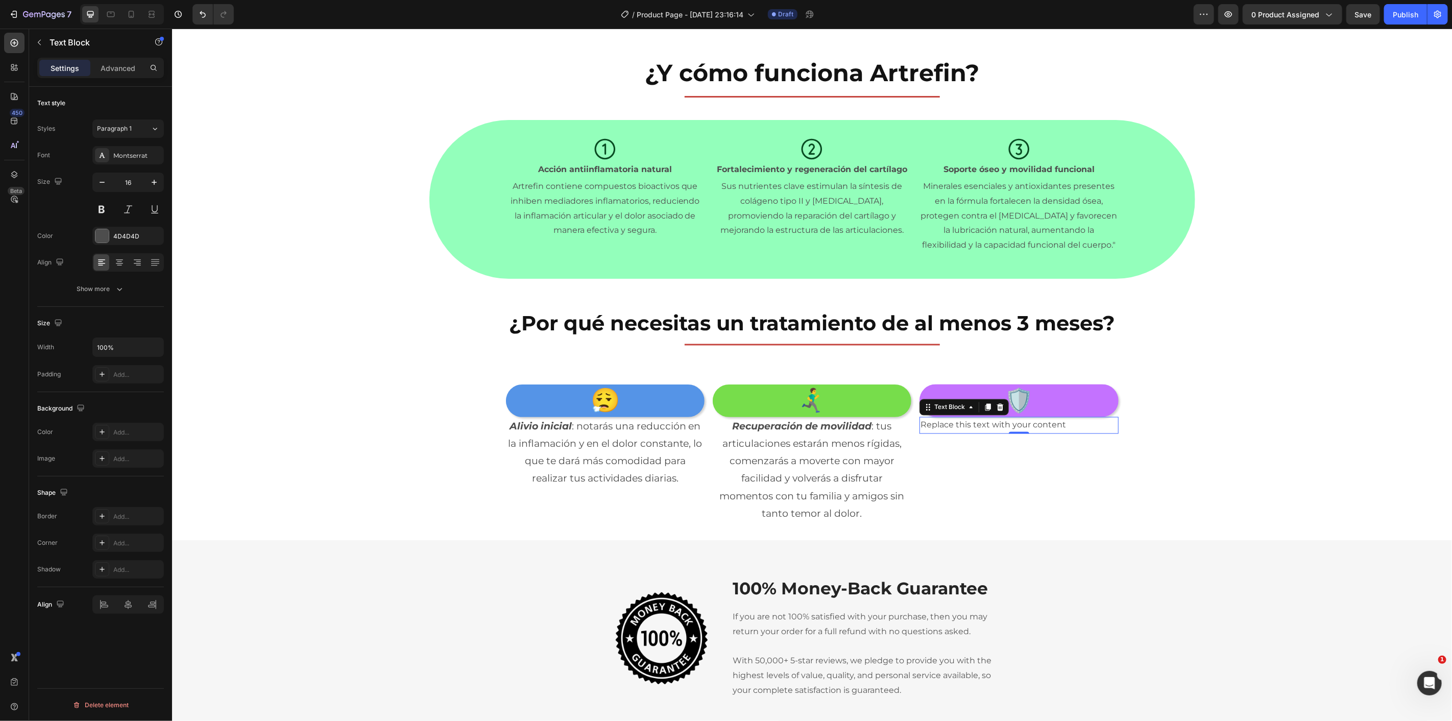
click at [969, 423] on div "Replace this text with your content" at bounding box center [1018, 425] width 199 height 17
click at [969, 423] on p "Replace this text with your content" at bounding box center [1018, 425] width 197 height 15
click at [964, 430] on p "Fortalecimiento profundo : Artrefin trabaja en el fortalecimiento óseo y articu…" at bounding box center [1018, 447] width 197 height 59
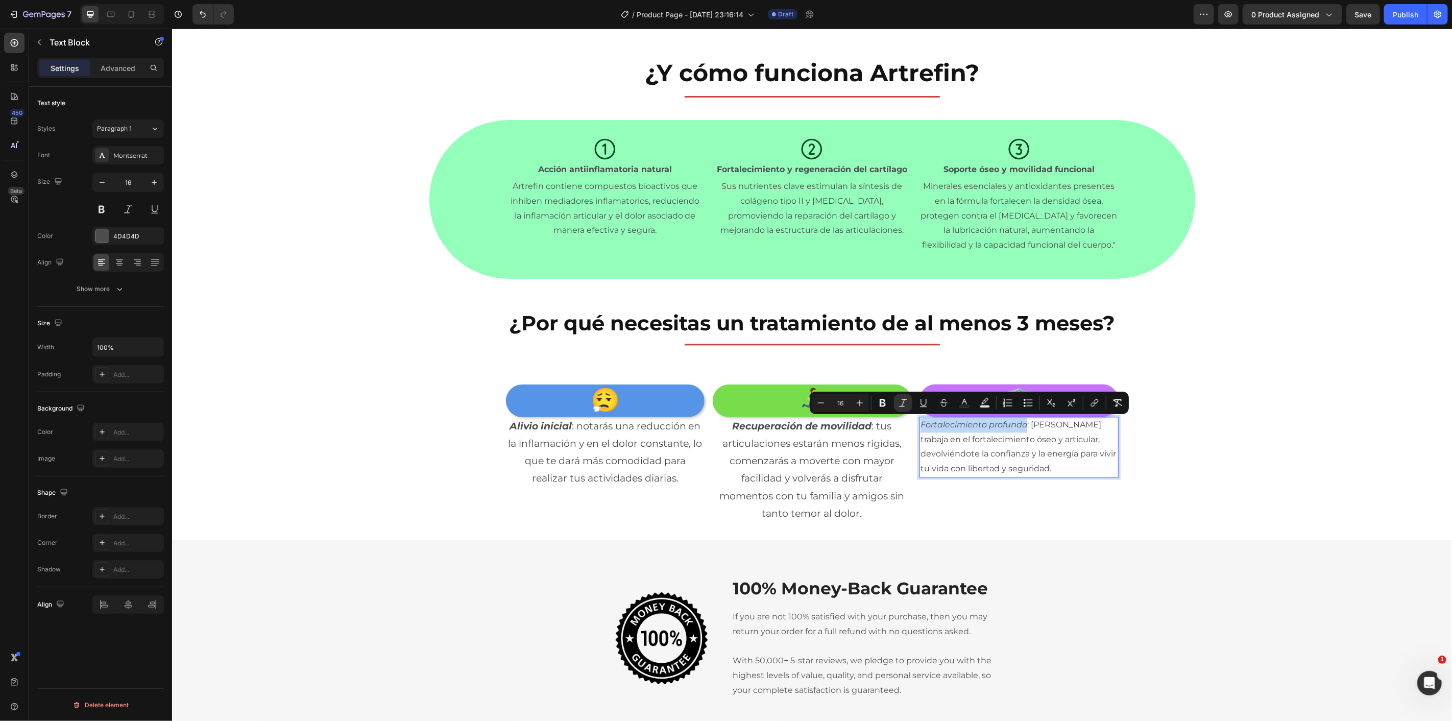
drag, startPoint x: 918, startPoint y: 425, endPoint x: 1023, endPoint y: 428, distance: 105.3
click at [995, 433] on p "Fortalecimiento profundo : Artrefin trabaja en el fortalecimiento óseo y articu…" at bounding box center [1018, 447] width 197 height 59
drag, startPoint x: 1022, startPoint y: 426, endPoint x: 898, endPoint y: 422, distance: 123.6
click at [902, 424] on div "😮‍💨 Heading Alivio inicial : notarás una reducción en la inflamación y en el do…" at bounding box center [812, 453] width 613 height 139
click at [874, 403] on button "Bold" at bounding box center [883, 403] width 18 height 18
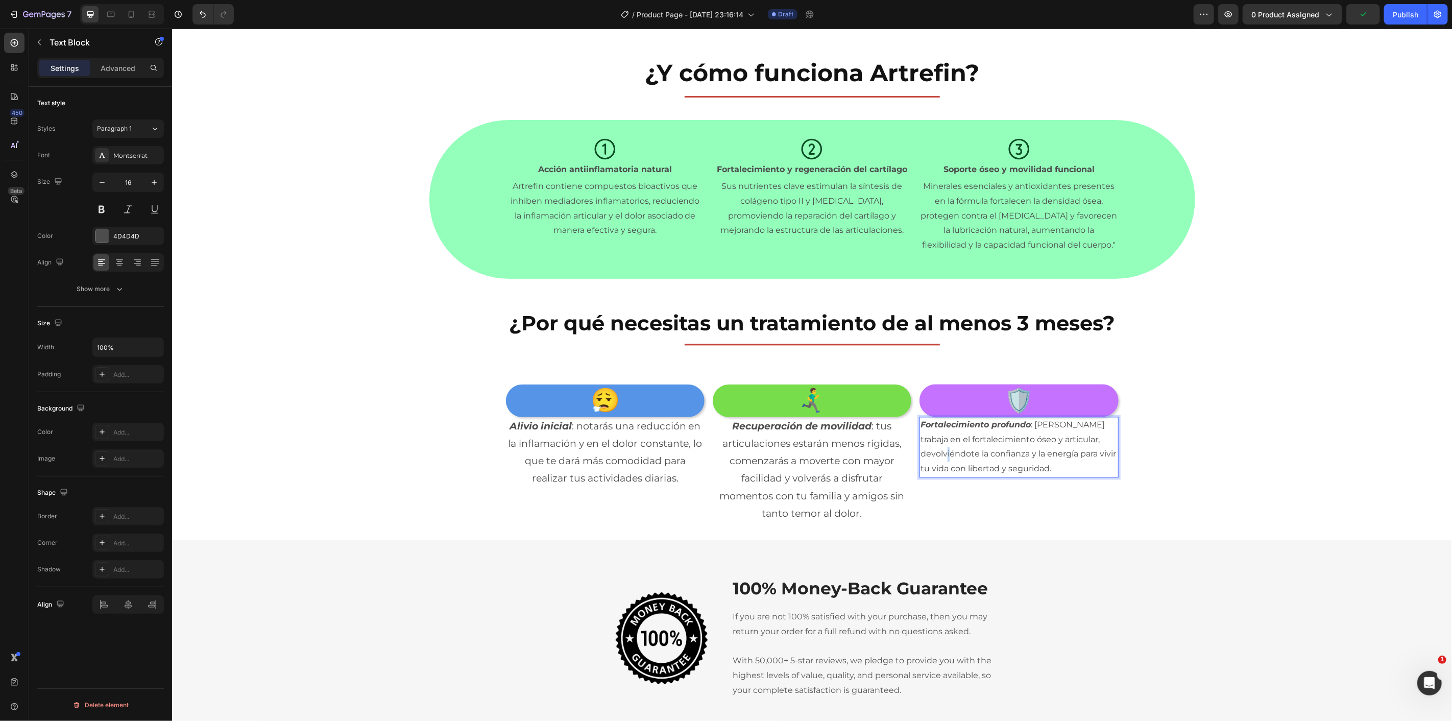
click at [968, 451] on p "Fortalecimiento profundo : Artrefin trabaja en el fortalecimiento óseo y articu…" at bounding box center [1018, 447] width 197 height 59
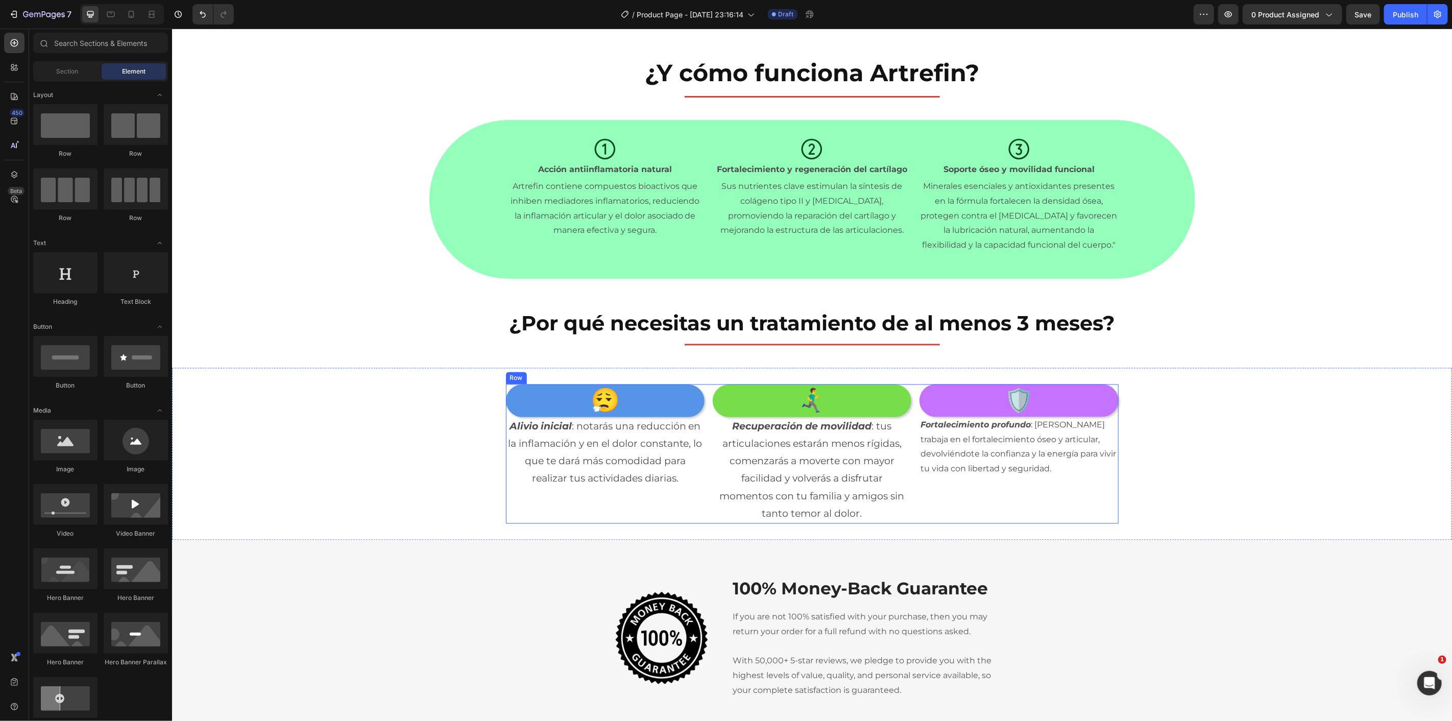
click at [1040, 456] on p "Fortalecimiento profundo : Artrefin trabaja en el fortalecimiento óseo y articu…" at bounding box center [1018, 447] width 197 height 59
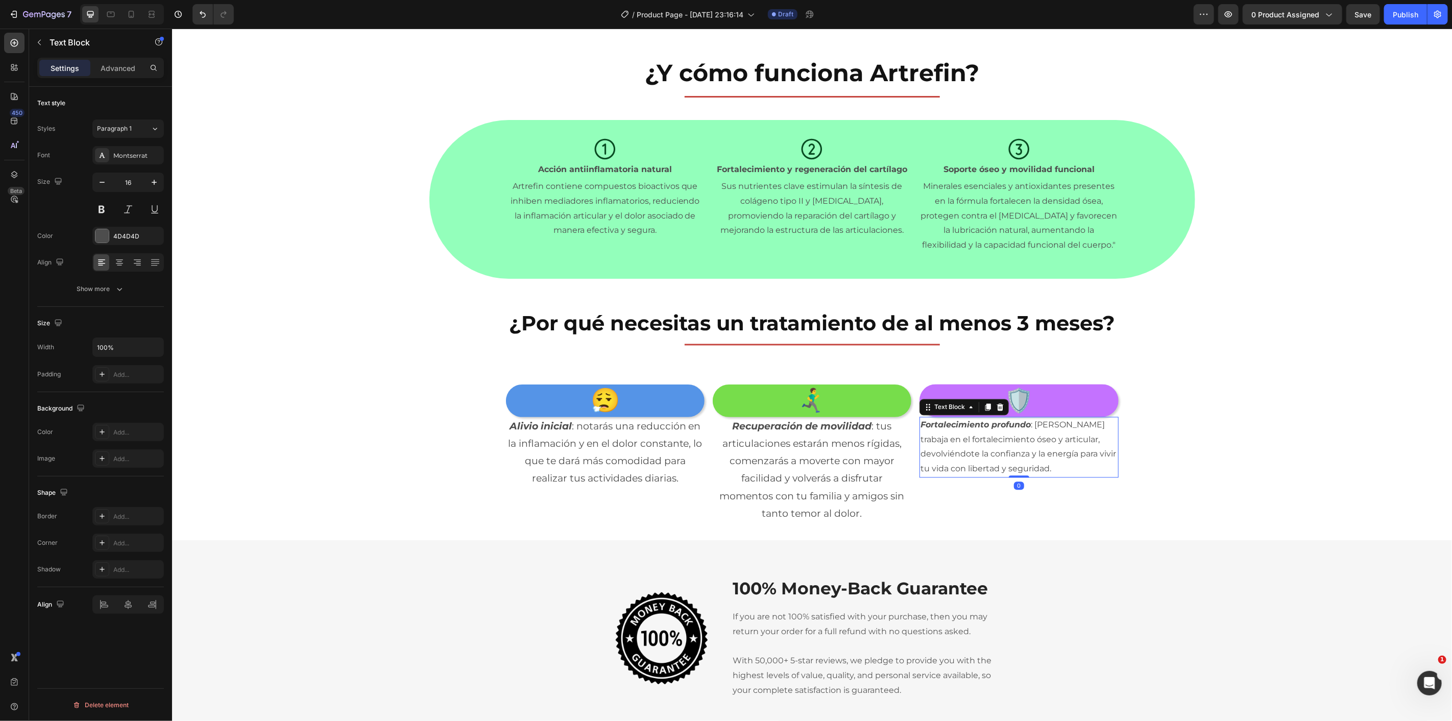
click at [153, 196] on div "16" at bounding box center [127, 196] width 71 height 46
click at [153, 186] on icon "button" at bounding box center [154, 182] width 10 height 10
type input "19"
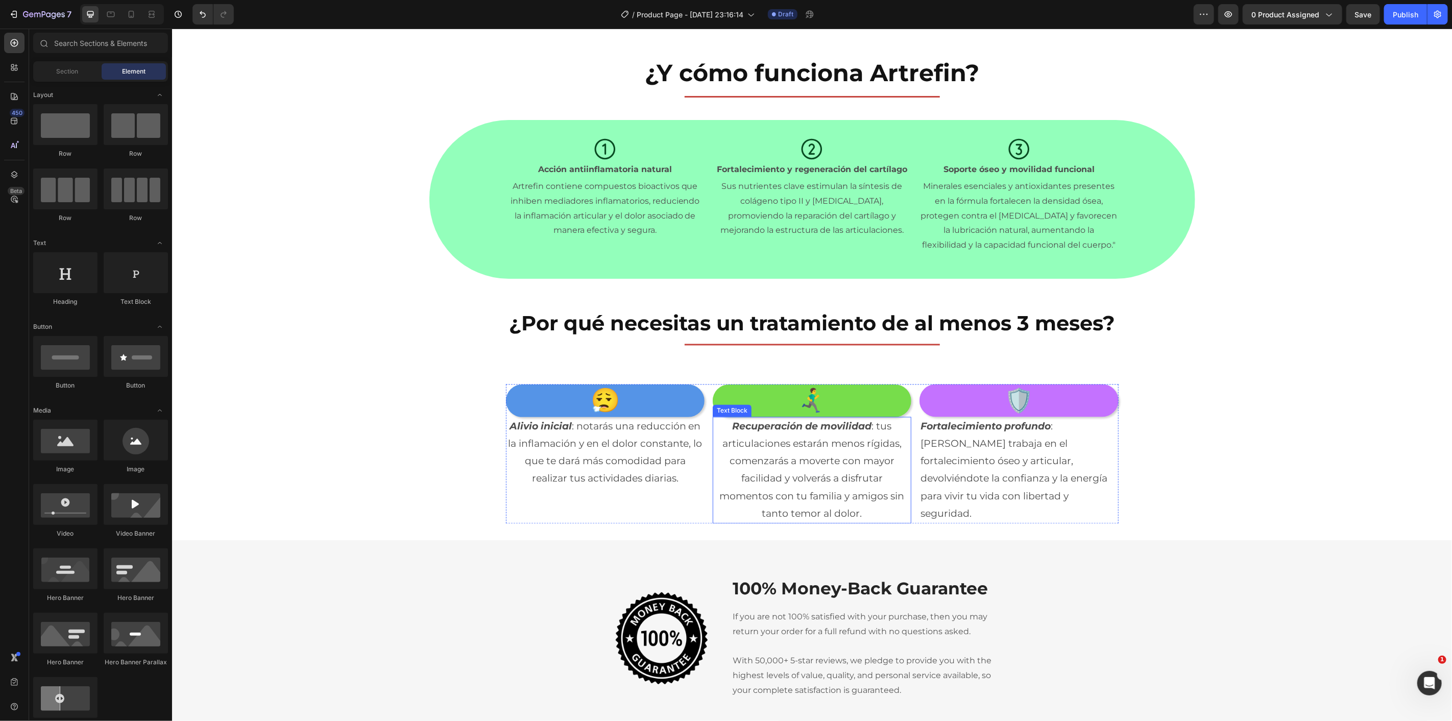
scroll to position [1752, 0]
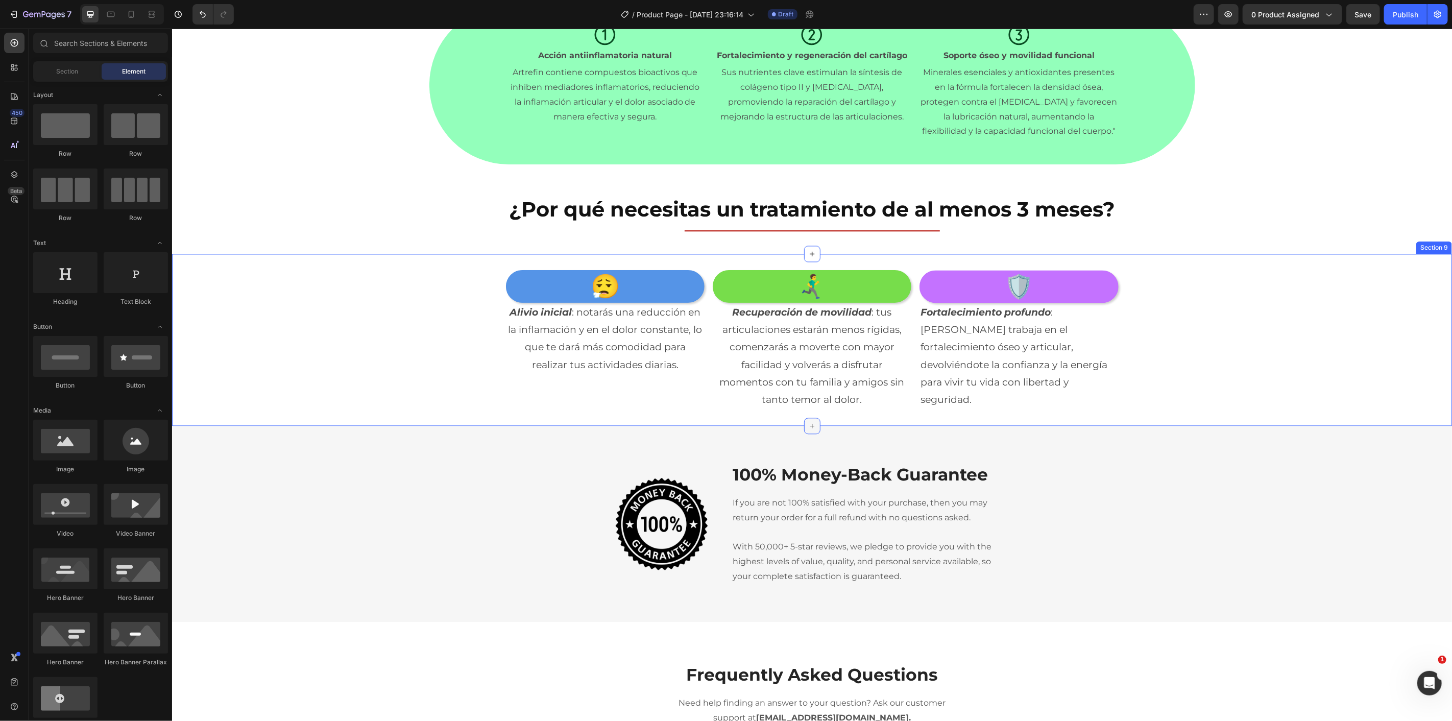
click at [808, 426] on icon at bounding box center [812, 425] width 8 height 8
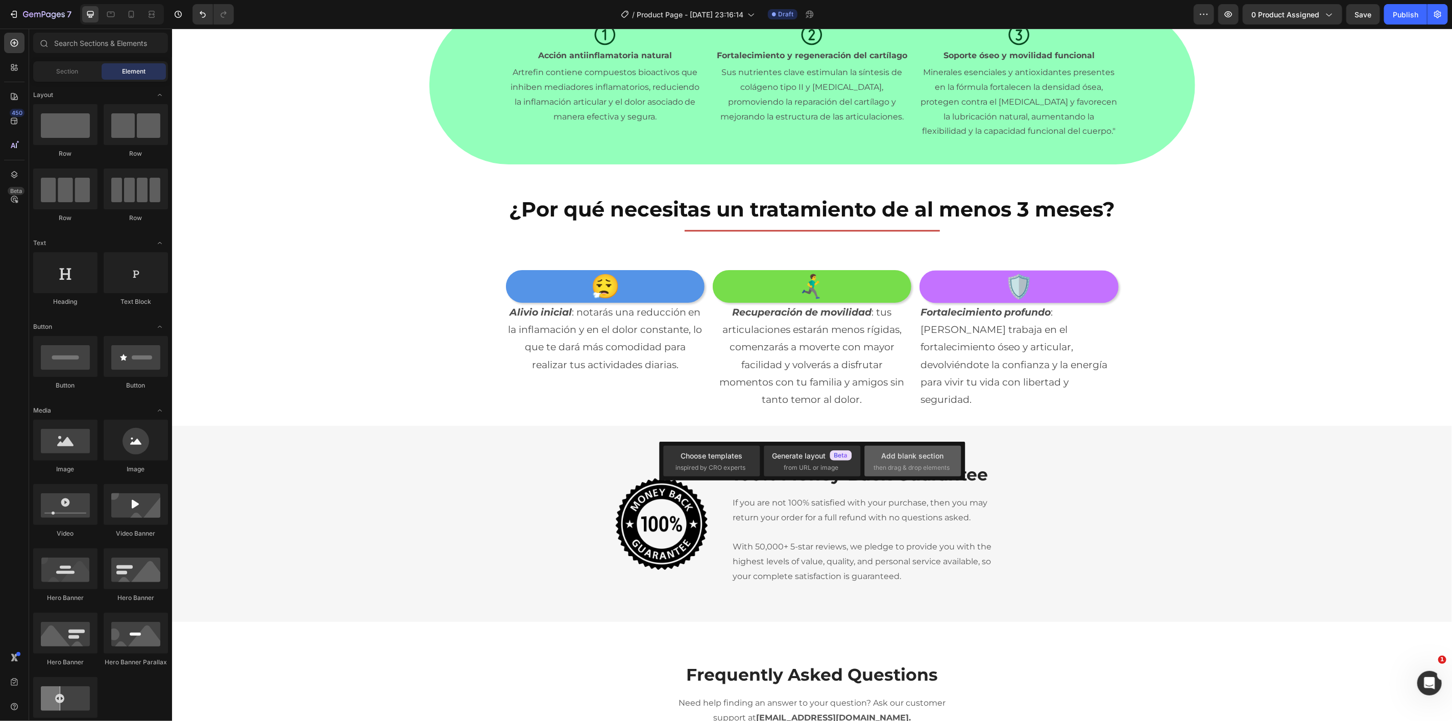
click at [899, 462] on div "Add blank section then drag & drop elements" at bounding box center [913, 461] width 78 height 22
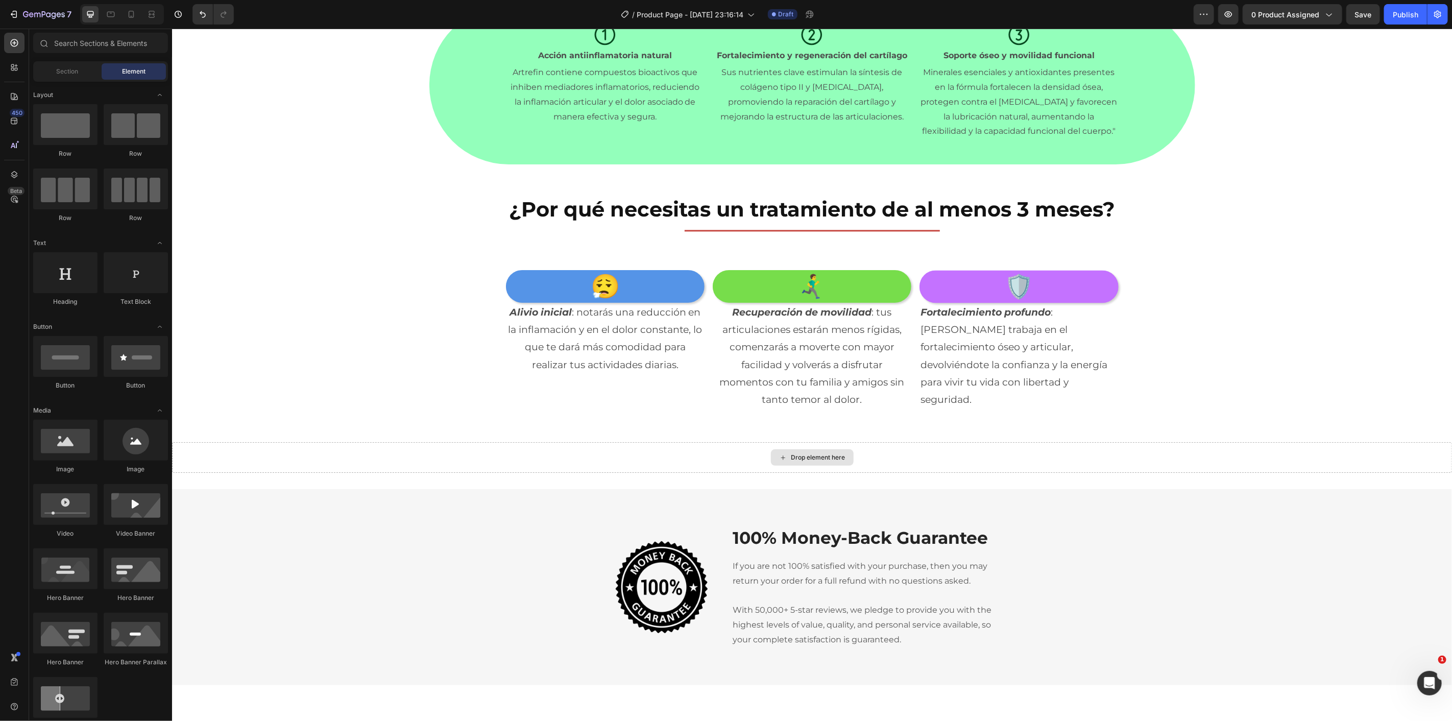
click at [898, 462] on div "Drop element here" at bounding box center [812, 457] width 1280 height 31
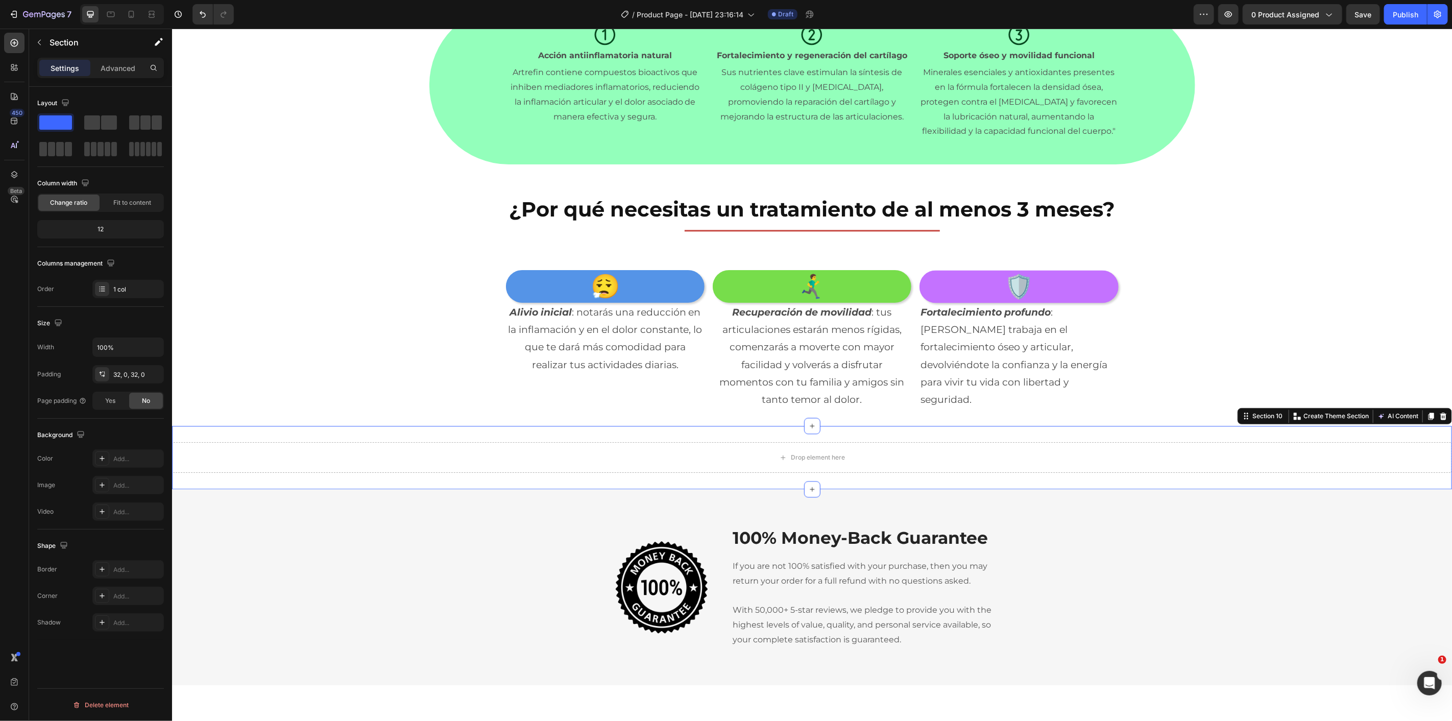
click at [59, 124] on span at bounding box center [55, 122] width 33 height 14
click at [45, 41] on button "button" at bounding box center [39, 42] width 16 height 16
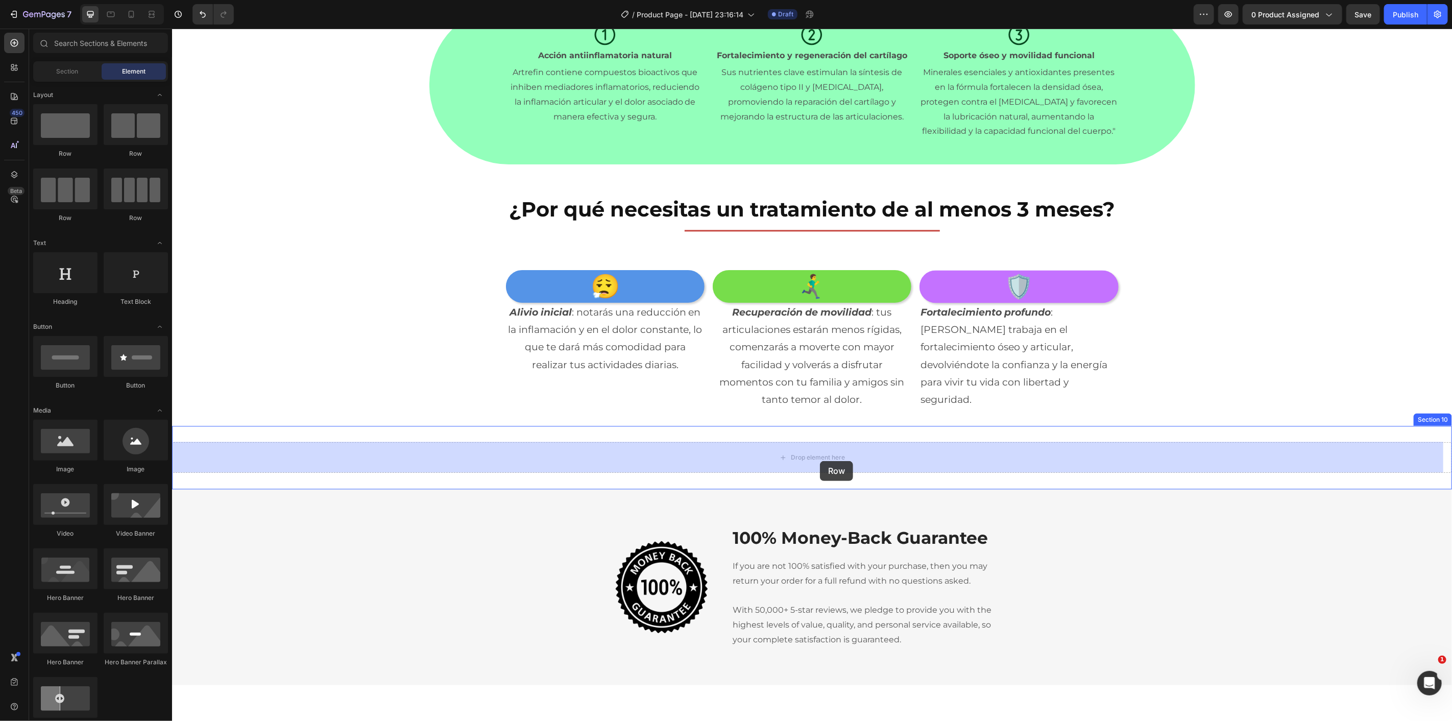
drag, startPoint x: 291, startPoint y: 200, endPoint x: 812, endPoint y: 458, distance: 581.7
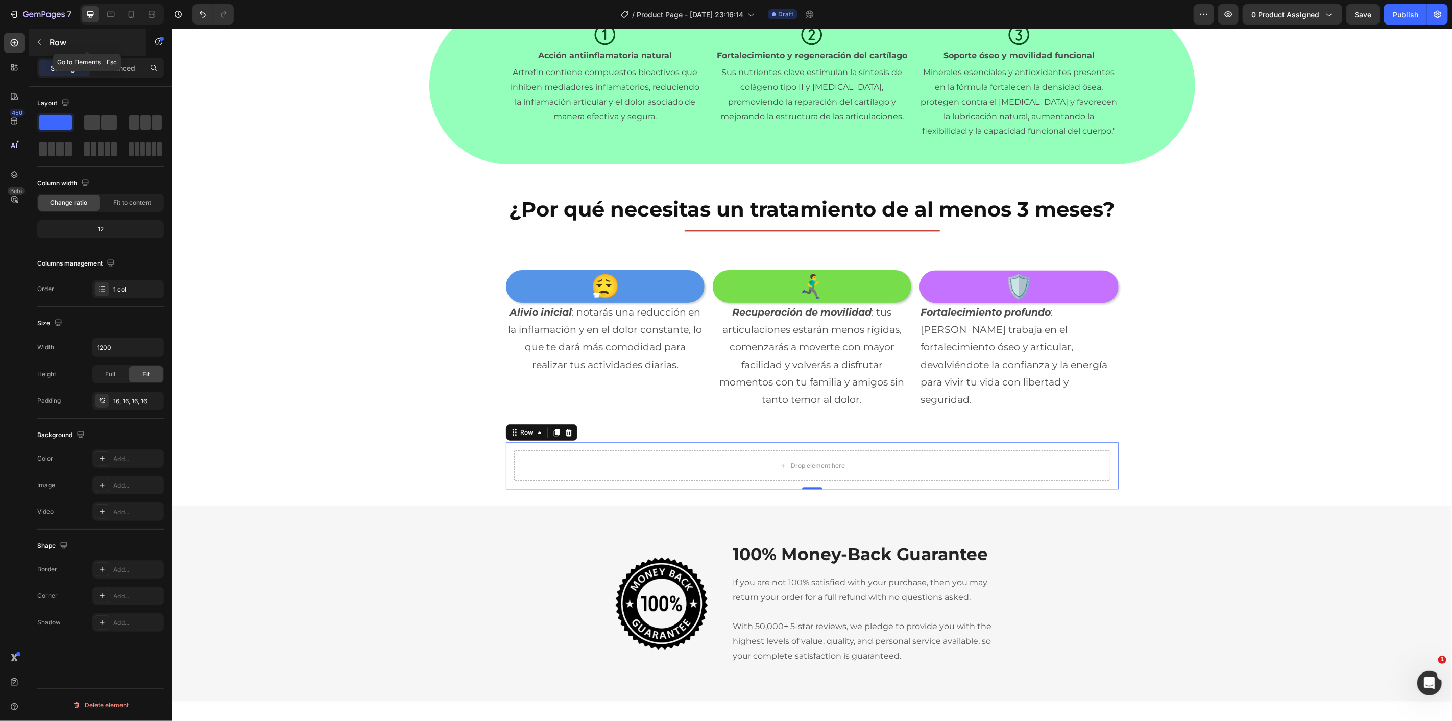
click at [35, 38] on icon "button" at bounding box center [39, 42] width 8 height 8
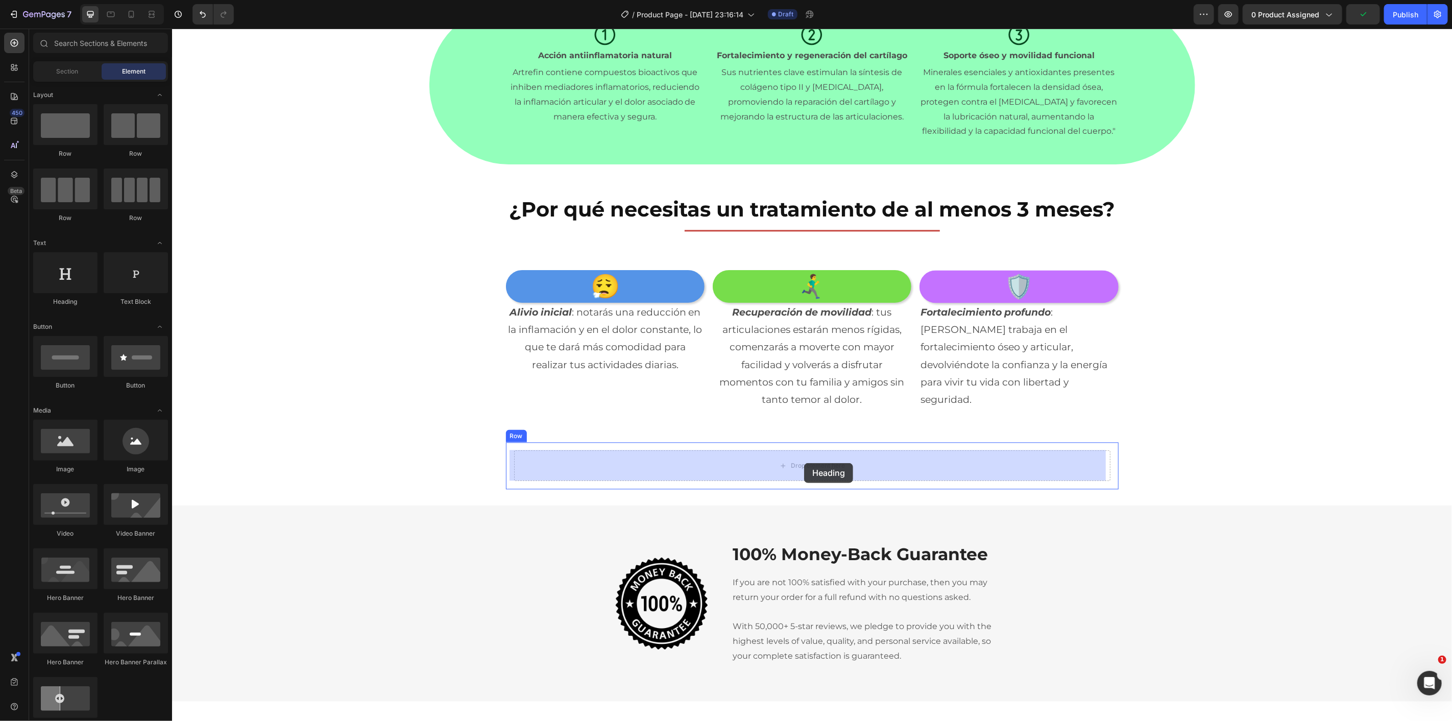
drag, startPoint x: 245, startPoint y: 306, endPoint x: 804, endPoint y: 463, distance: 580.2
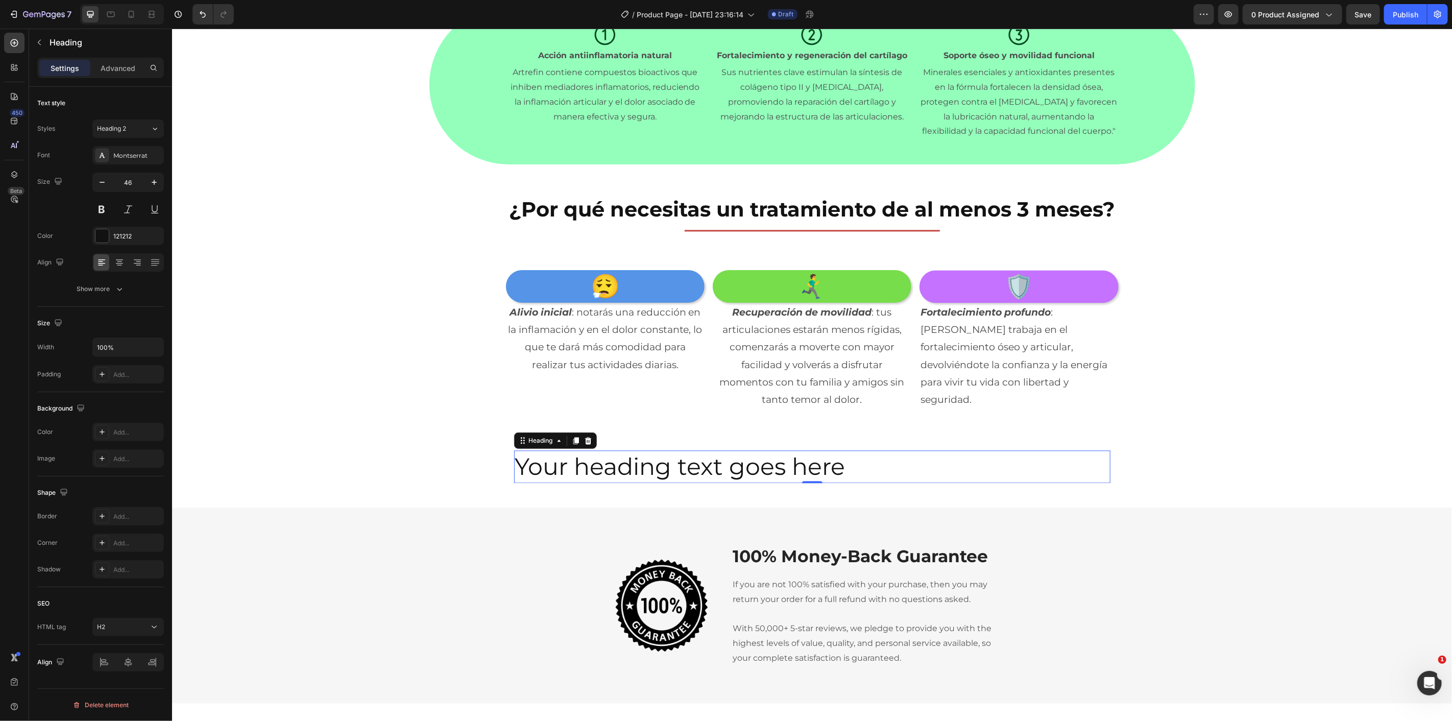
click at [716, 460] on h2 "Your heading text goes here" at bounding box center [812, 466] width 596 height 33
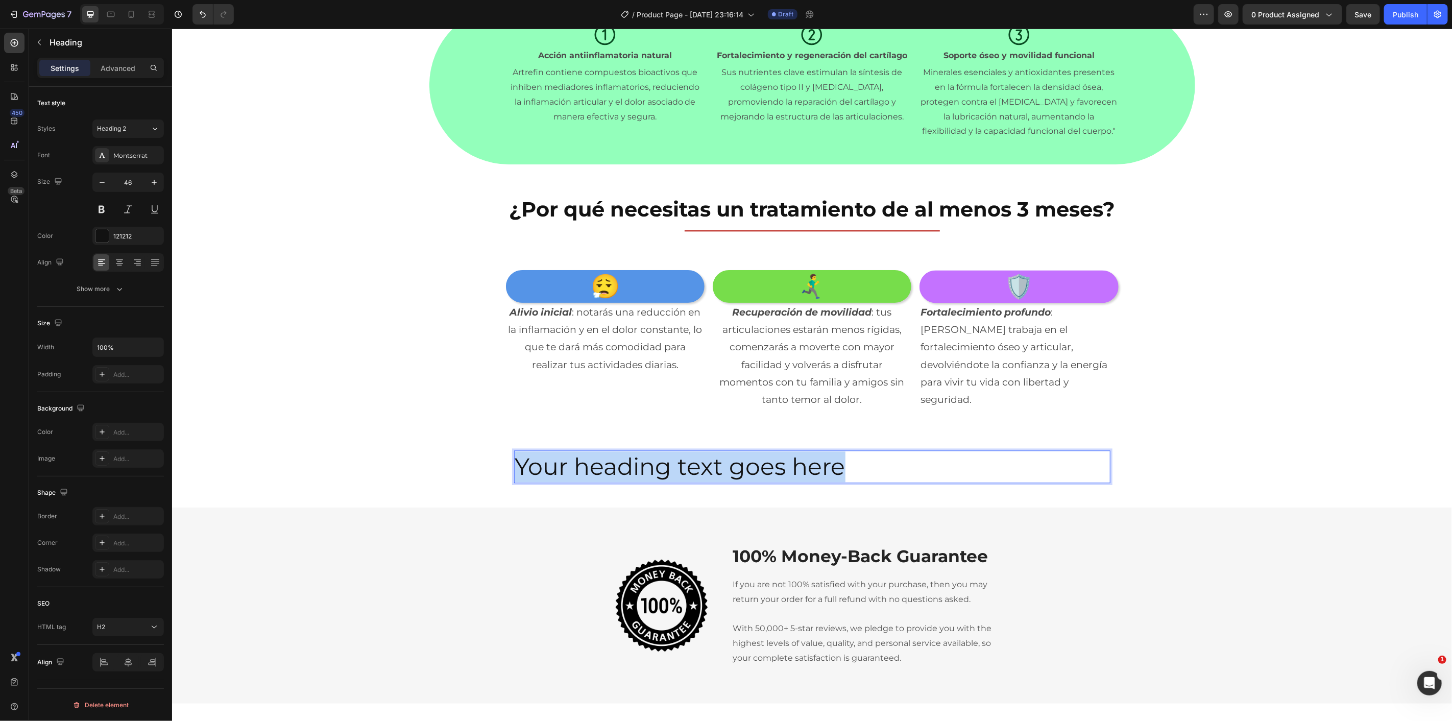
click at [716, 460] on p "Your heading text goes here" at bounding box center [812, 466] width 594 height 31
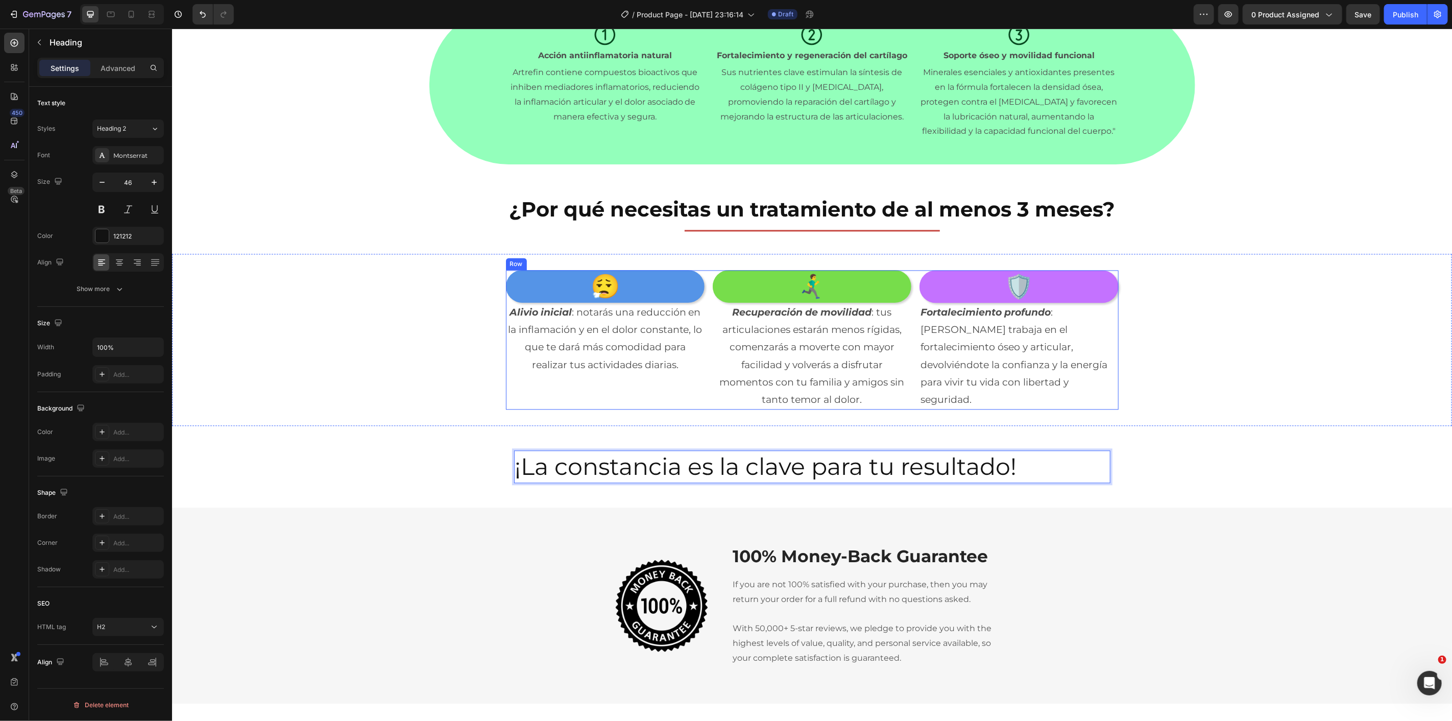
click at [410, 349] on div "😮‍💨 Heading Alivio inicial : notarás una reducción en la inflamación y en el do…" at bounding box center [812, 339] width 1280 height 139
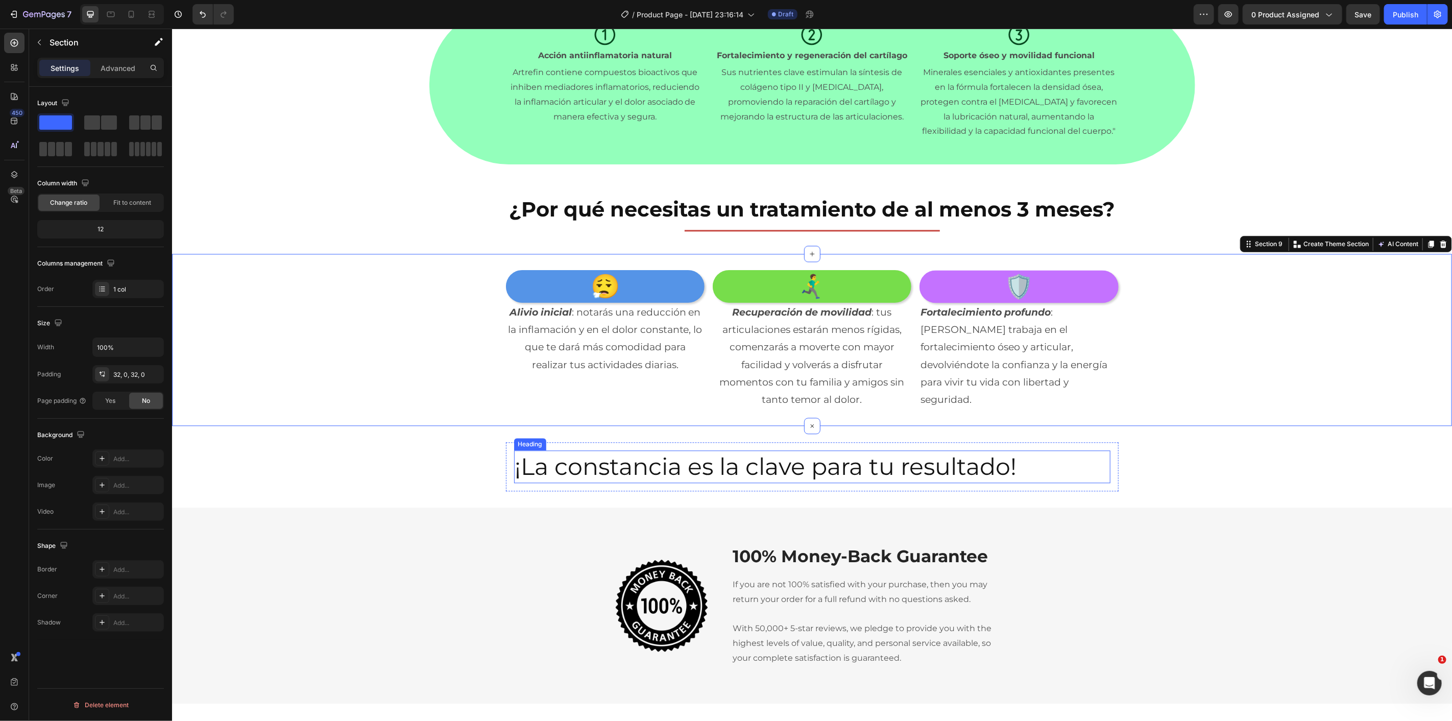
click at [565, 473] on p "¡La constancia es la clave para tu resultado!" at bounding box center [812, 466] width 594 height 31
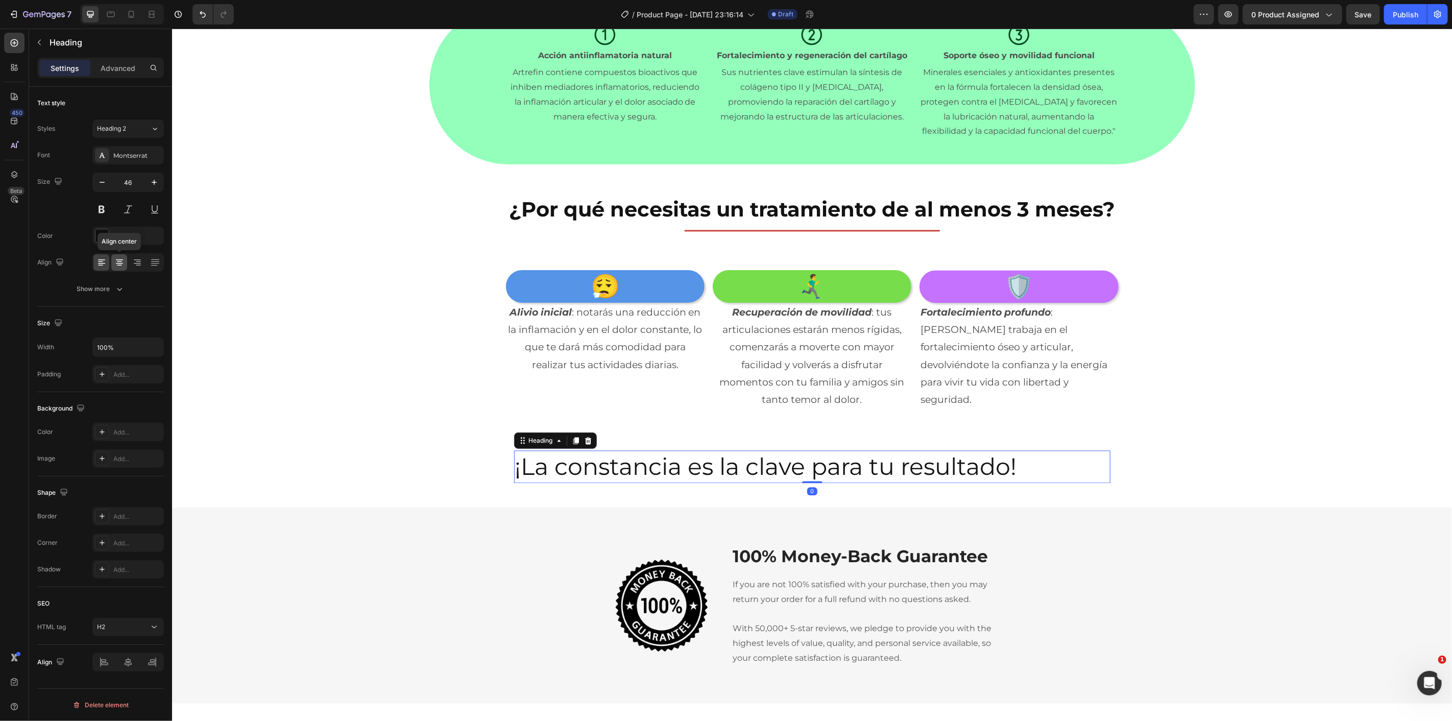
click at [120, 262] on icon at bounding box center [119, 262] width 10 height 10
click at [499, 464] on div "¡La constancia es la clave para tu resultado! Heading 0 Row" at bounding box center [812, 466] width 1280 height 49
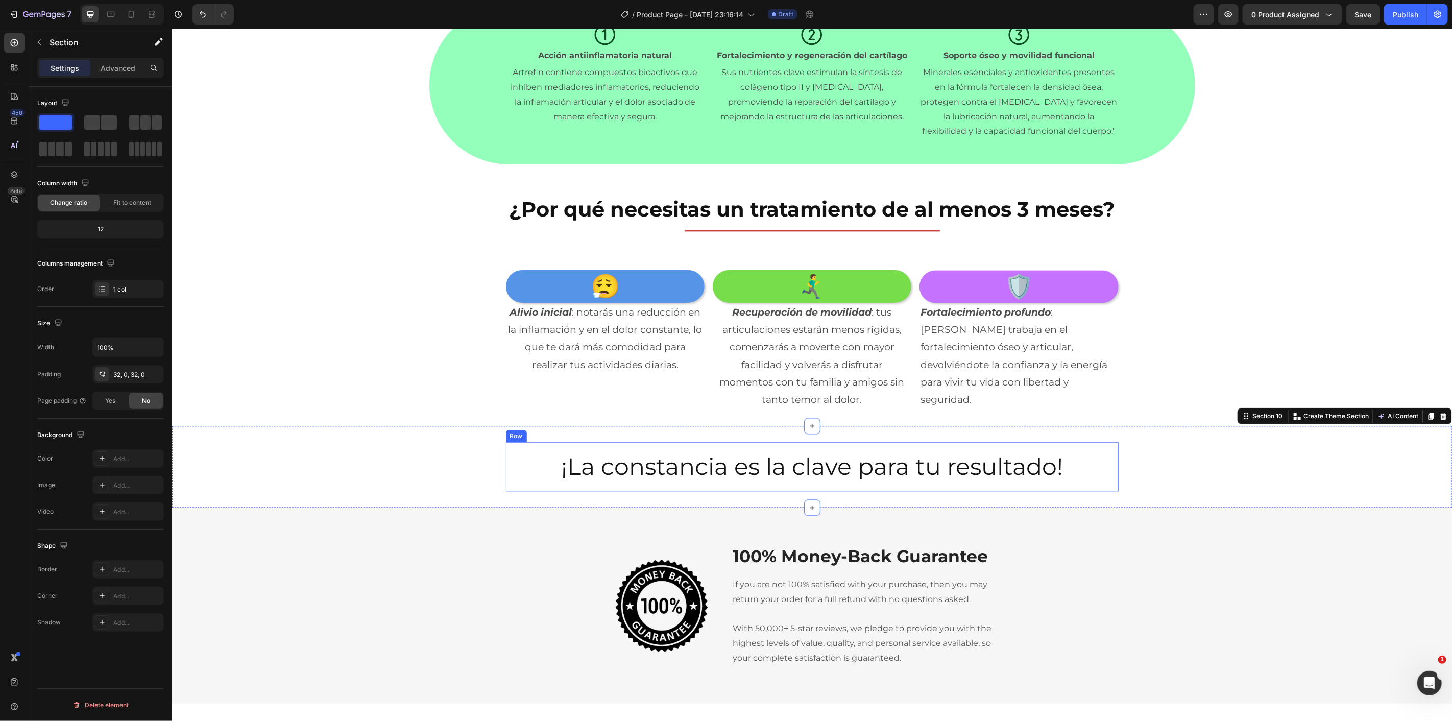
click at [506, 456] on div "¡La constancia es la clave para tu resultado! Heading Row" at bounding box center [812, 466] width 613 height 49
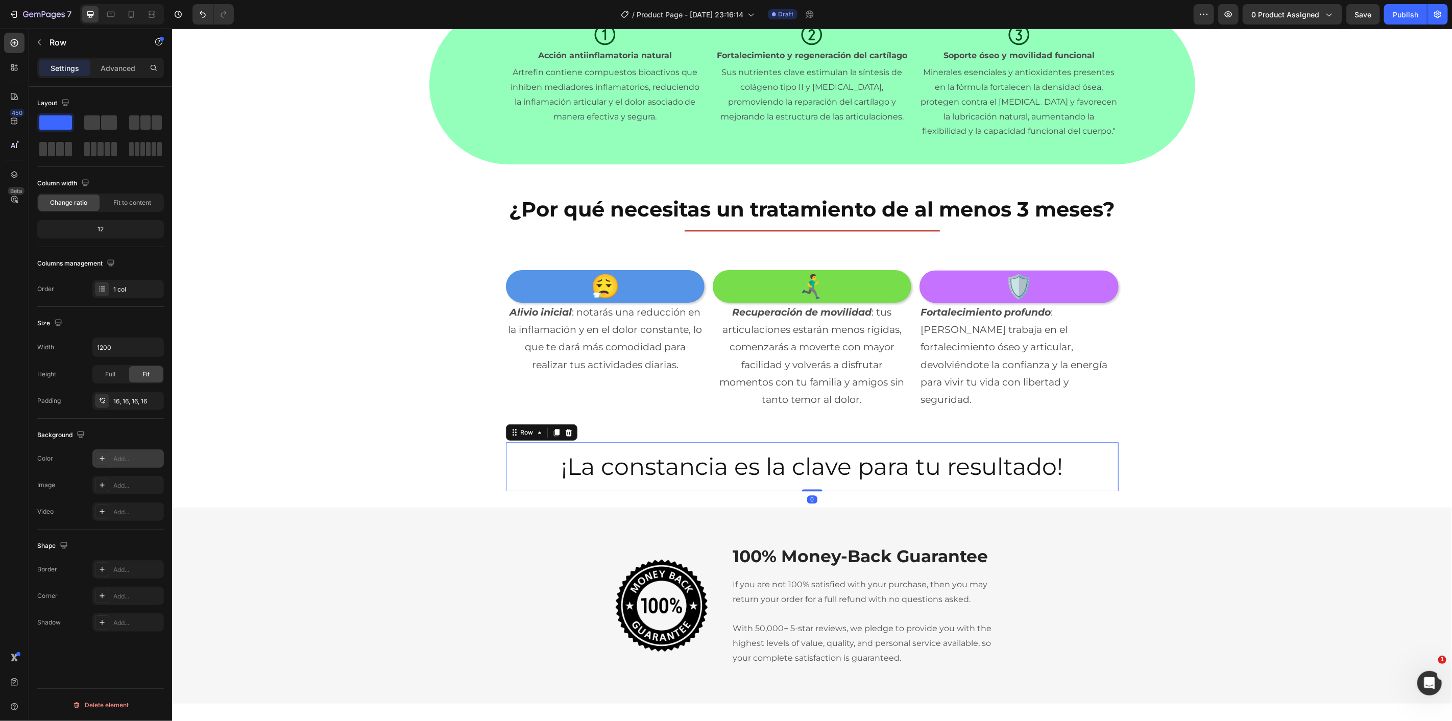
click at [114, 460] on div "Add..." at bounding box center [137, 458] width 48 height 9
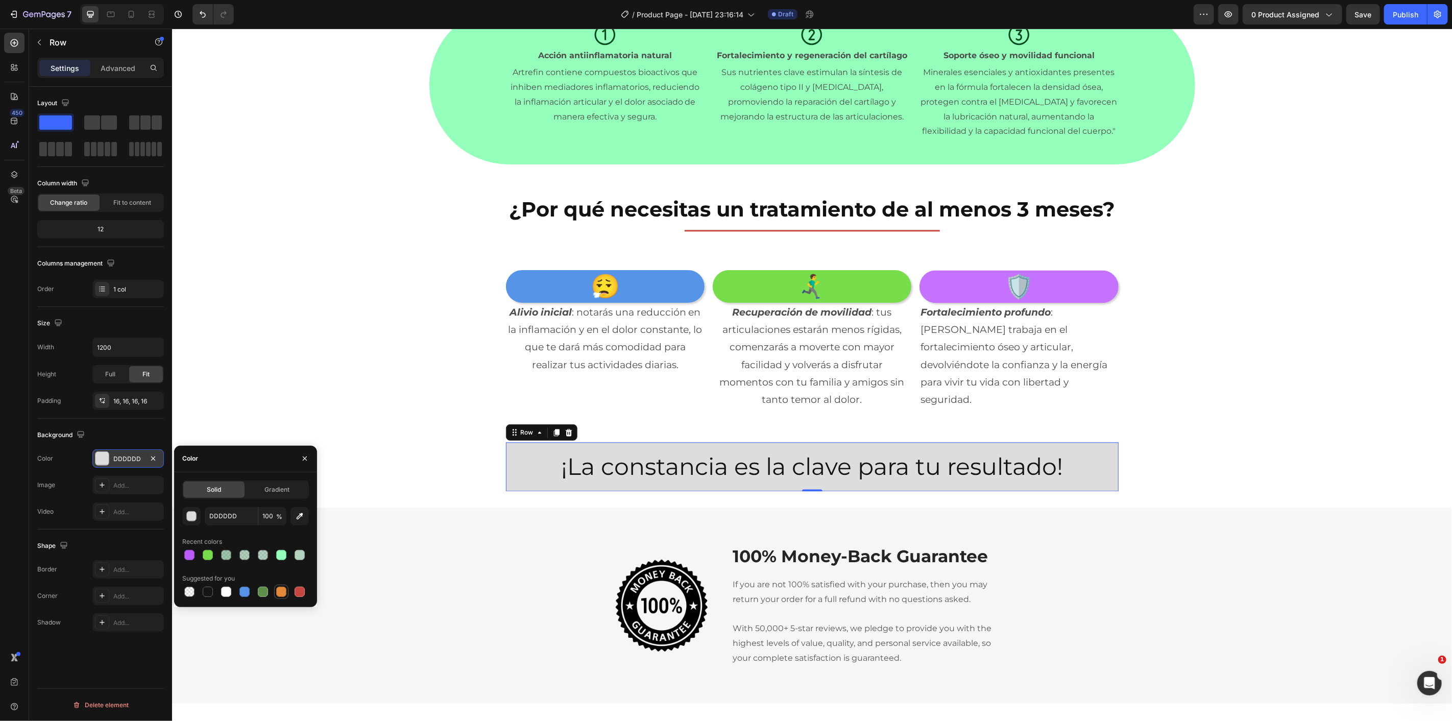
click at [283, 596] on div at bounding box center [281, 592] width 10 height 10
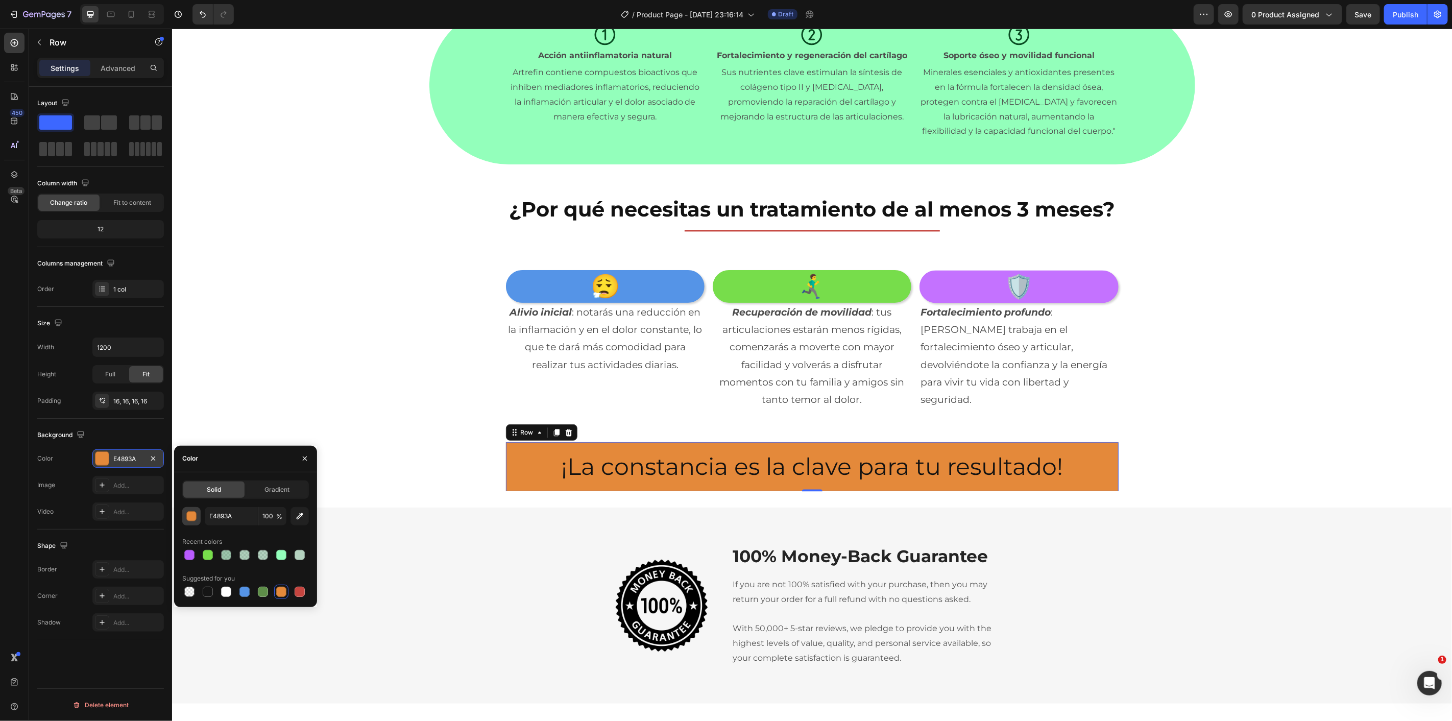
click at [189, 518] on div "button" at bounding box center [192, 517] width 10 height 10
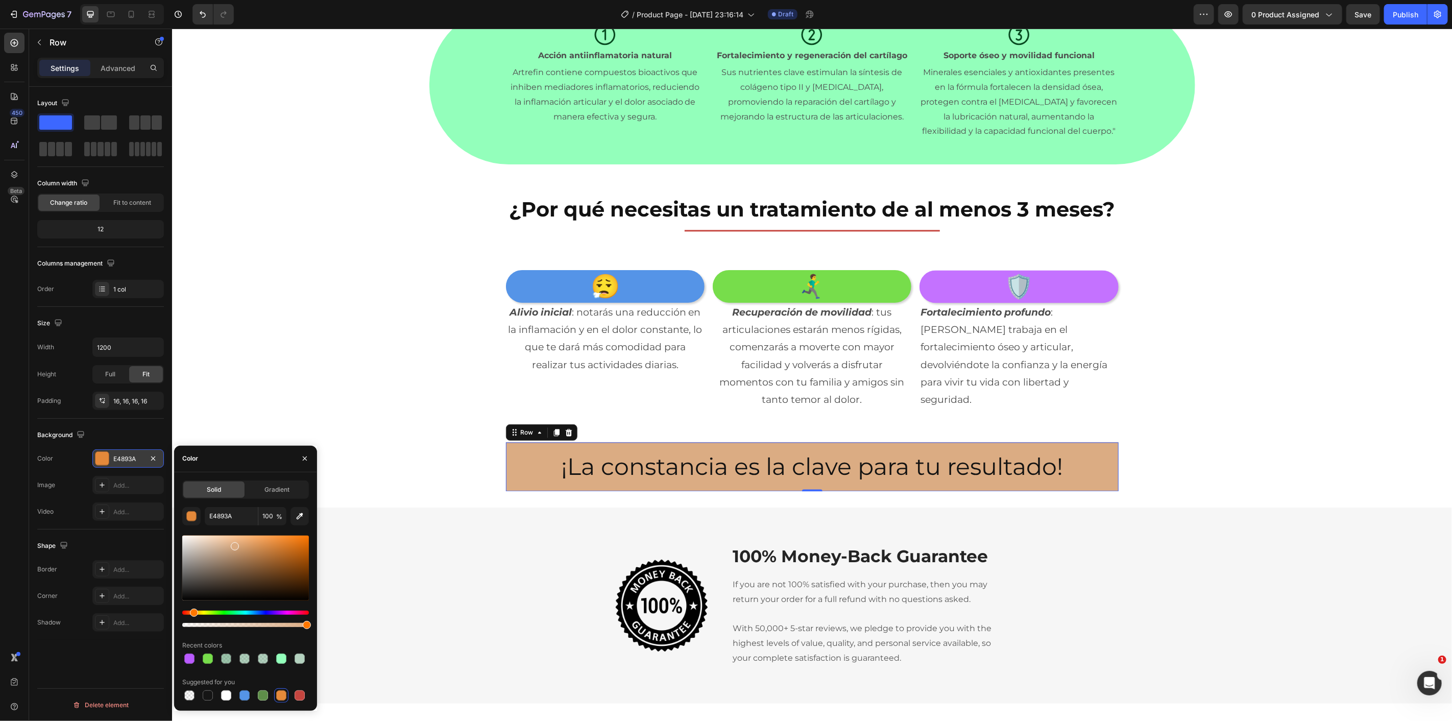
drag, startPoint x: 271, startPoint y: 548, endPoint x: 233, endPoint y: 544, distance: 38.0
click at [233, 544] on div at bounding box center [245, 568] width 127 height 65
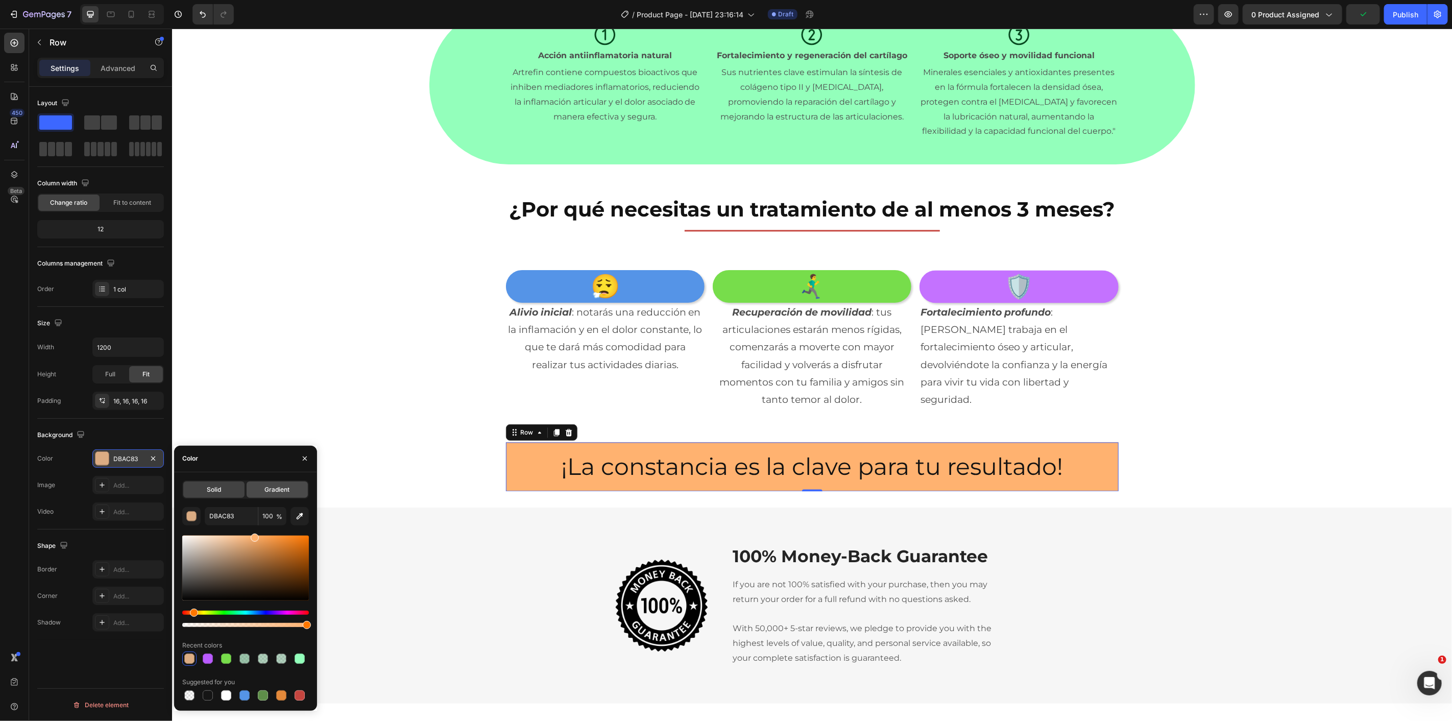
drag, startPoint x: 233, startPoint y: 544, endPoint x: 253, endPoint y: 491, distance: 57.2
click at [253, 491] on div "Solid Gradient DBAC83 100 % Recent colors Suggested for you" at bounding box center [245, 592] width 127 height 222
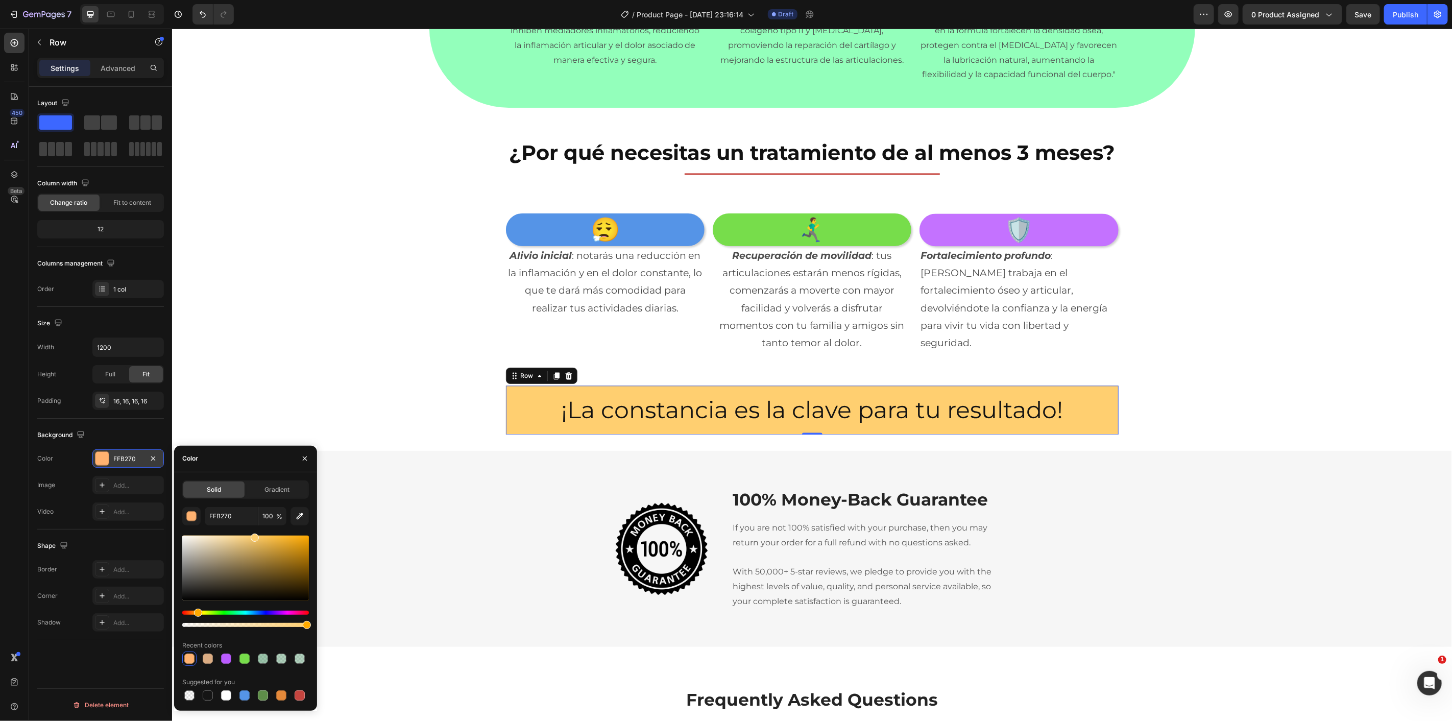
drag, startPoint x: 191, startPoint y: 613, endPoint x: 197, endPoint y: 611, distance: 6.0
click at [197, 611] on div "Hue" at bounding box center [198, 613] width 8 height 8
type input "FFCF70"
click at [344, 332] on div "😮‍💨 Heading Alivio inicial : notarás una reducción en la inflamación y en el do…" at bounding box center [812, 282] width 1280 height 139
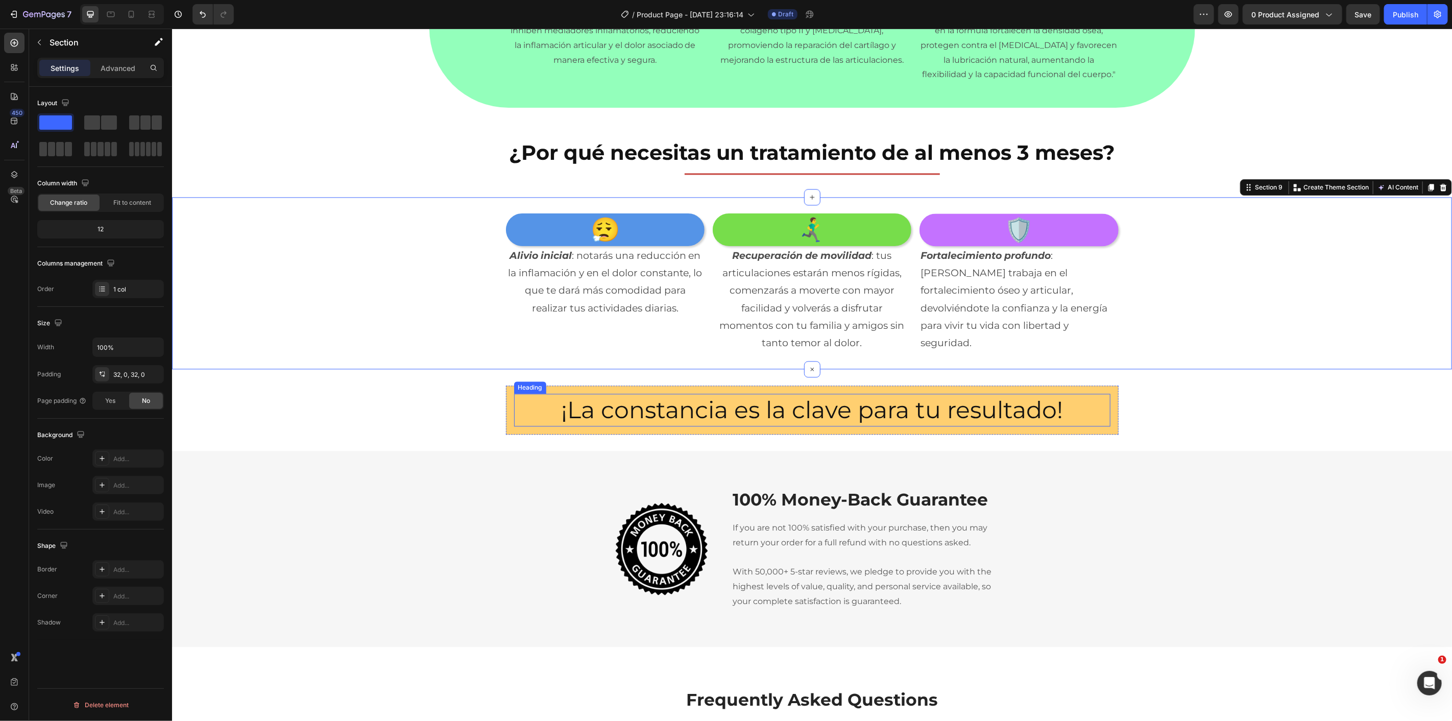
click at [514, 411] on h2 "¡La constancia es la clave para tu resultado!" at bounding box center [812, 409] width 596 height 33
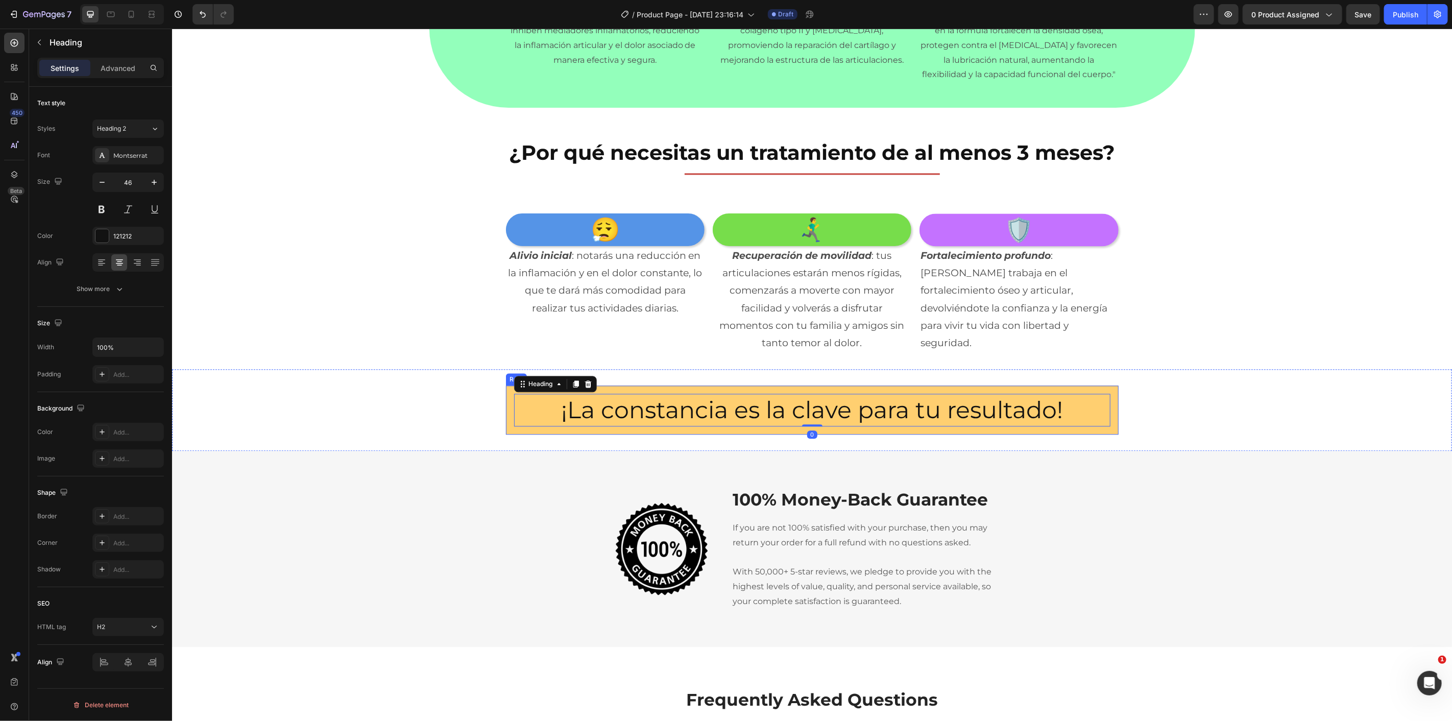
click at [506, 394] on div "¡La constancia es la clave para tu resultado! Heading 0 Row" at bounding box center [812, 409] width 613 height 49
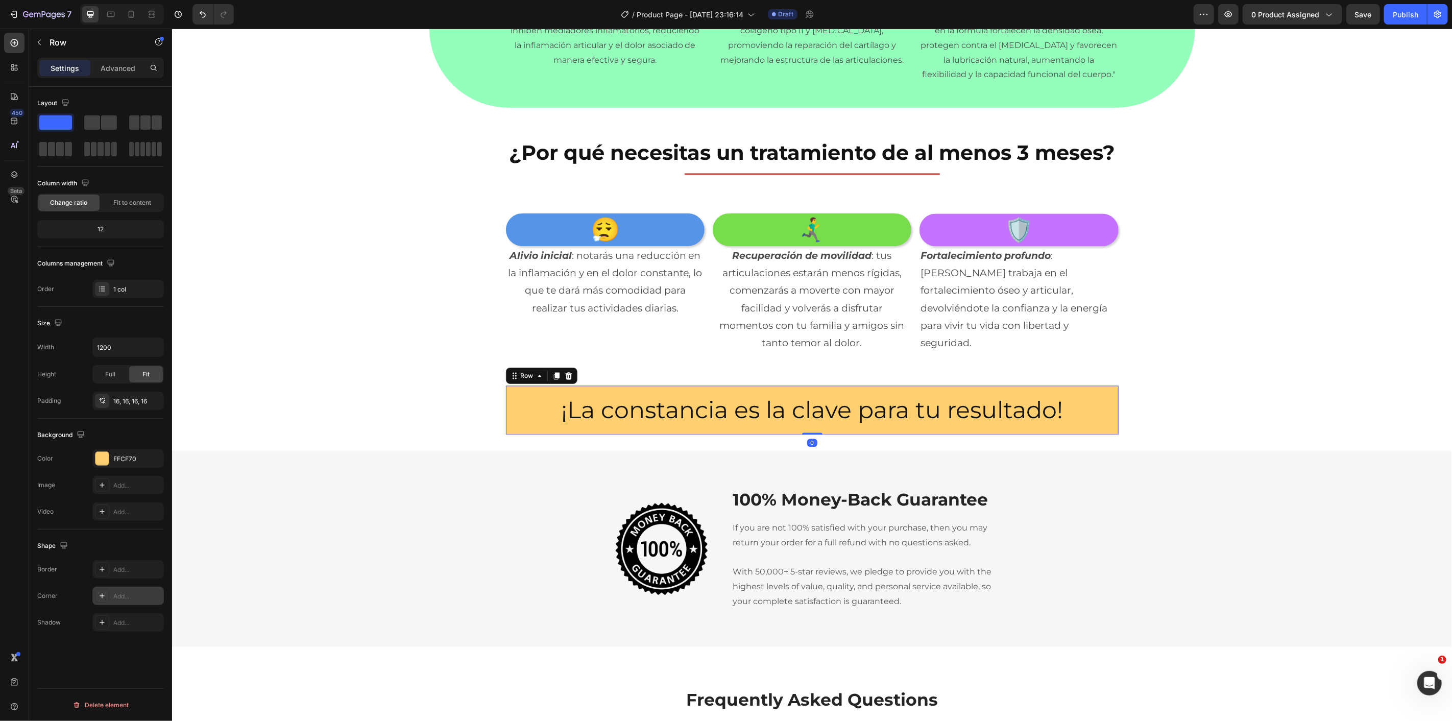
click at [117, 596] on div "Add..." at bounding box center [137, 596] width 48 height 9
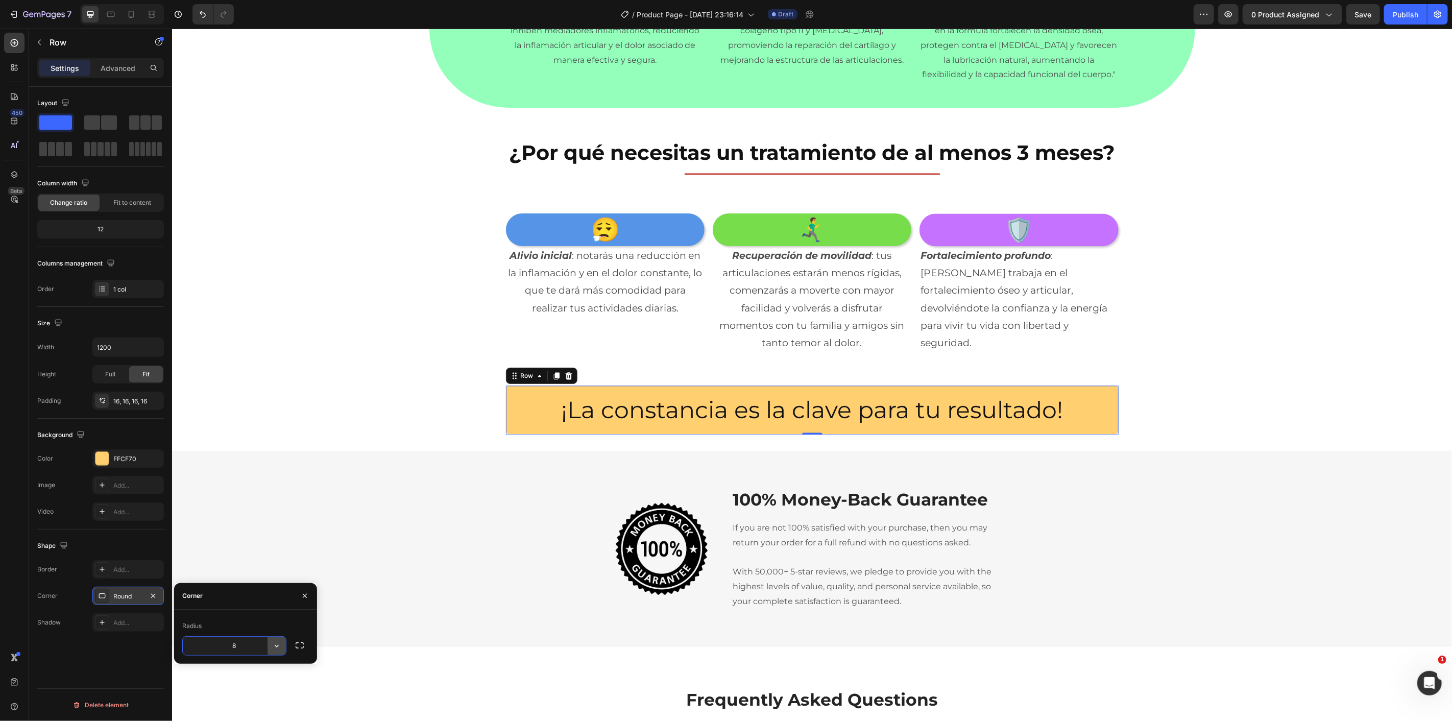
click at [275, 646] on icon "button" at bounding box center [277, 646] width 10 height 10
click at [249, 596] on p "Round" at bounding box center [248, 598] width 58 height 10
click at [361, 373] on div "¡La constancia es la clave para tu resultado! Heading Row 0 Section 10" at bounding box center [812, 410] width 1280 height 82
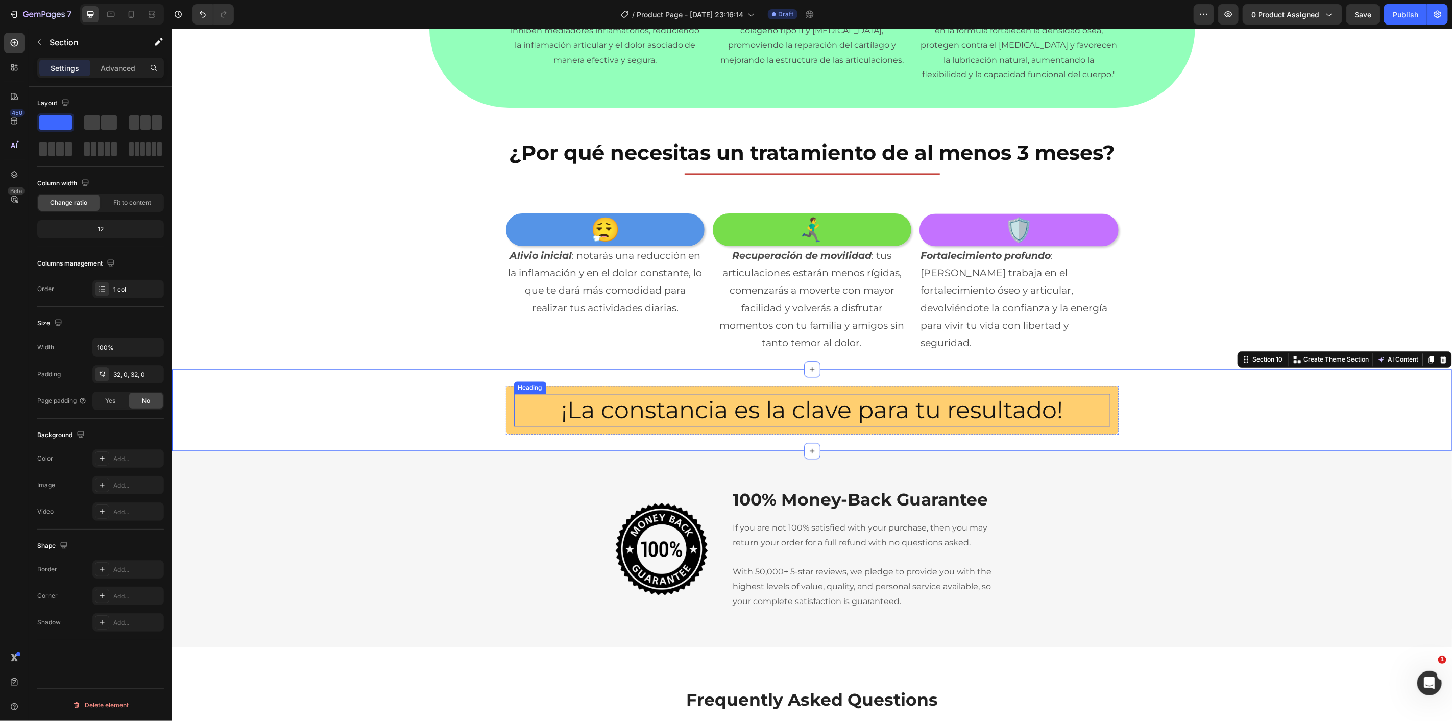
click at [748, 398] on p "¡La constancia es la clave para tu resultado!" at bounding box center [812, 409] width 594 height 31
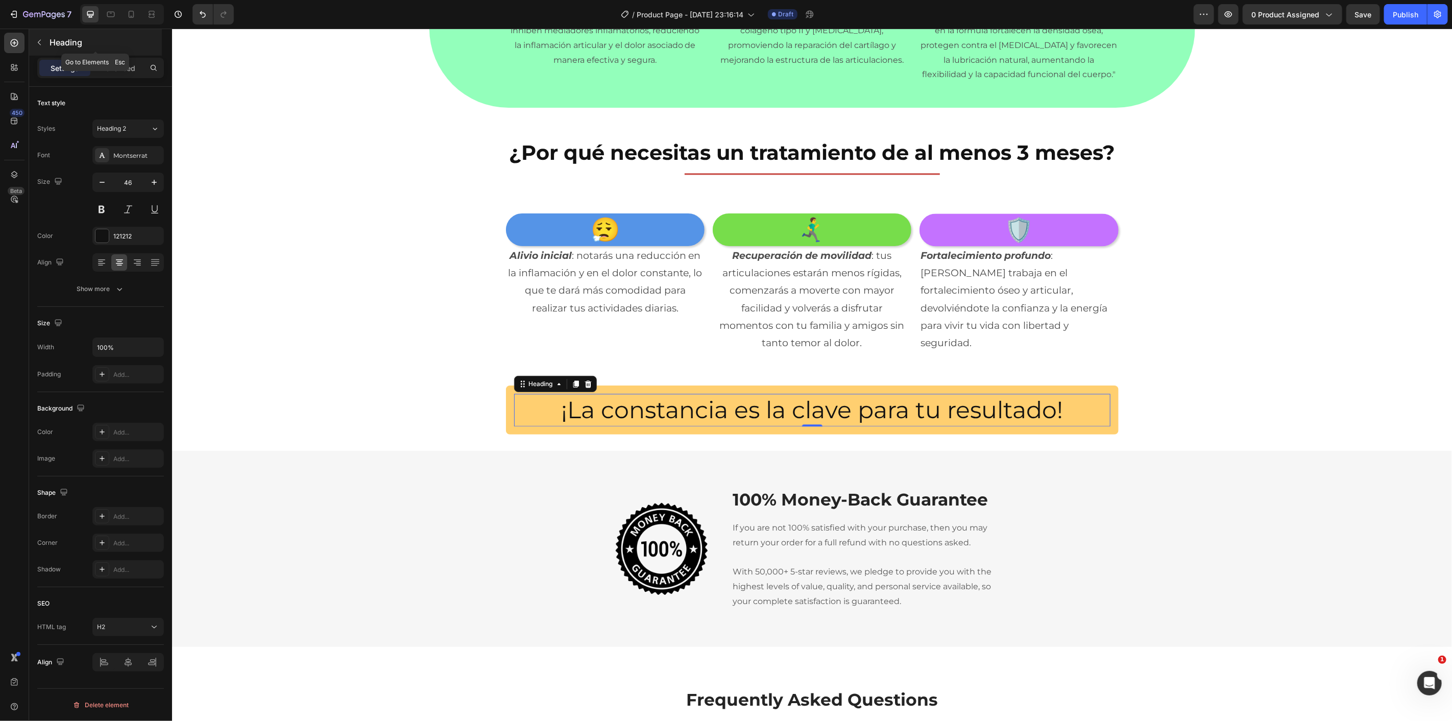
click at [47, 43] on div "Heading" at bounding box center [95, 42] width 133 height 27
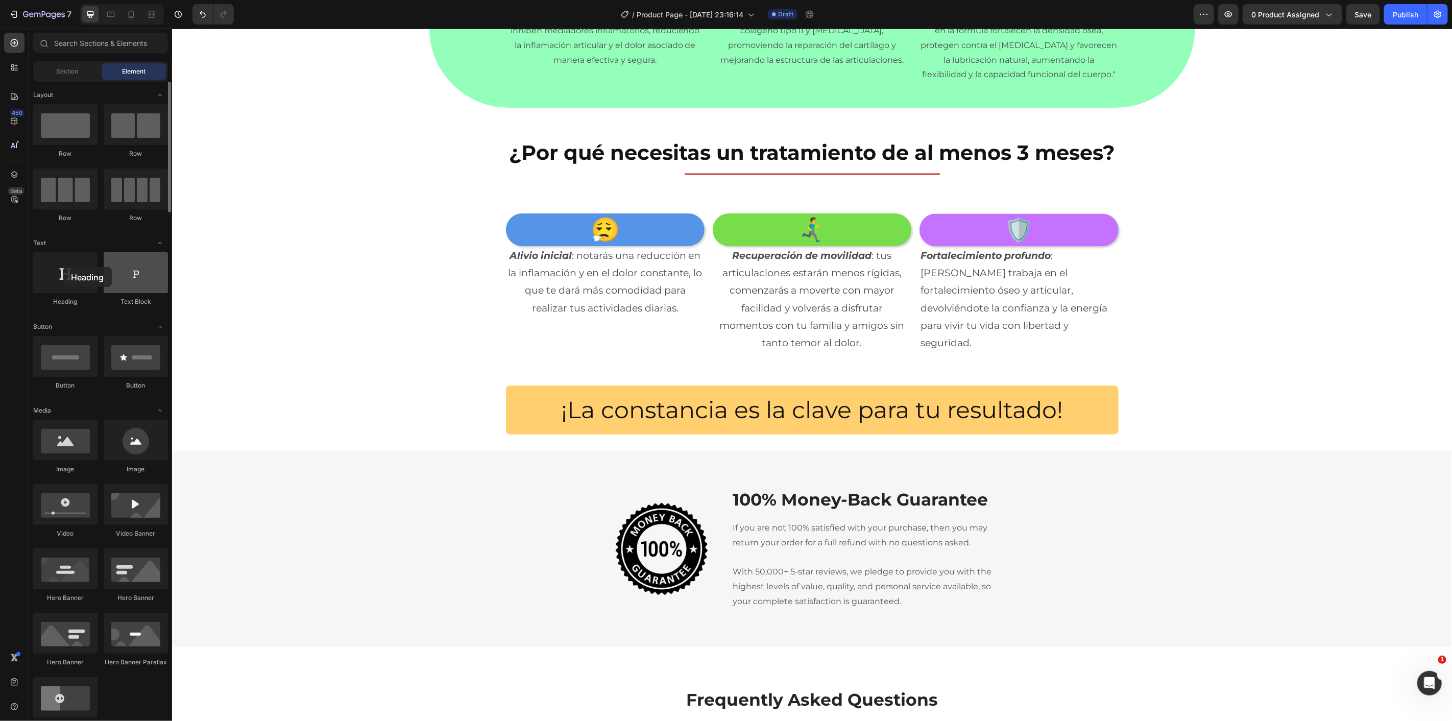
drag, startPoint x: 75, startPoint y: 286, endPoint x: 107, endPoint y: 272, distance: 35.2
click at [67, 268] on div at bounding box center [65, 272] width 64 height 41
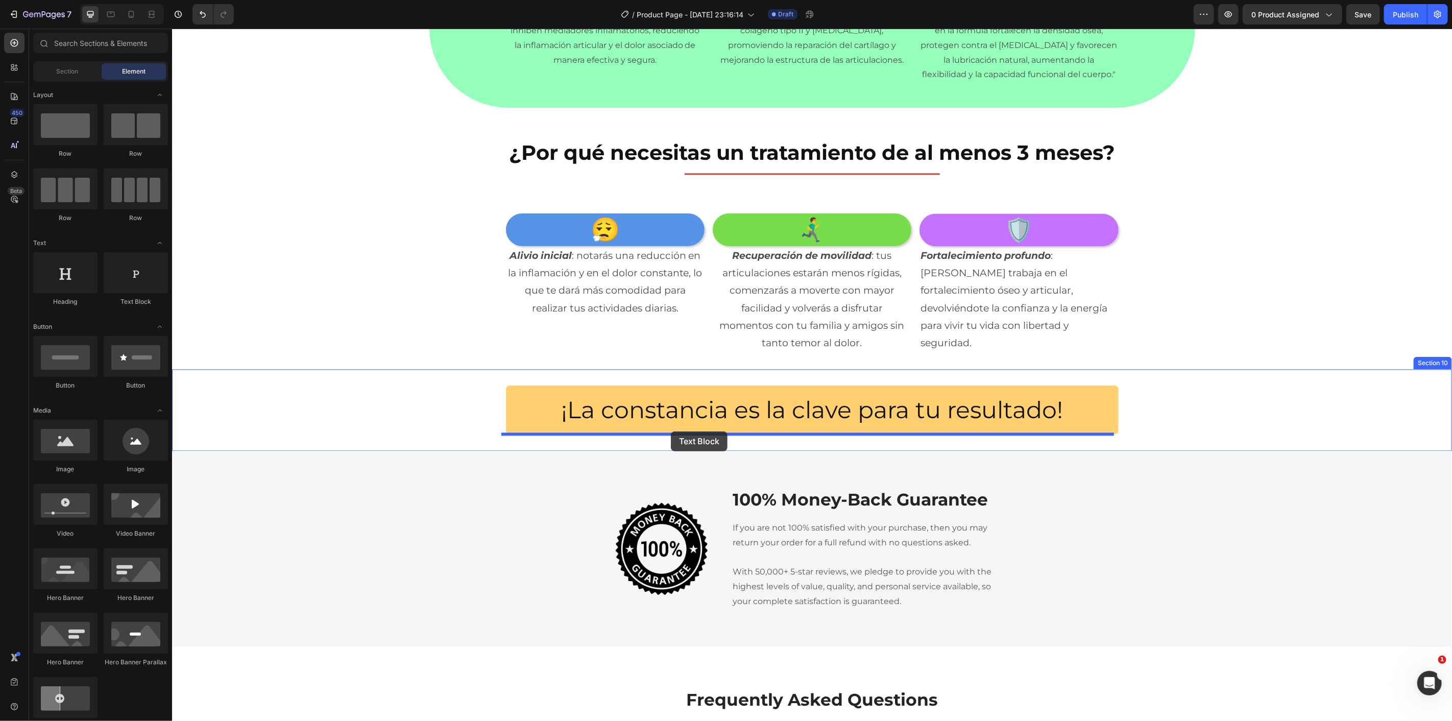
drag, startPoint x: 337, startPoint y: 324, endPoint x: 671, endPoint y: 431, distance: 350.6
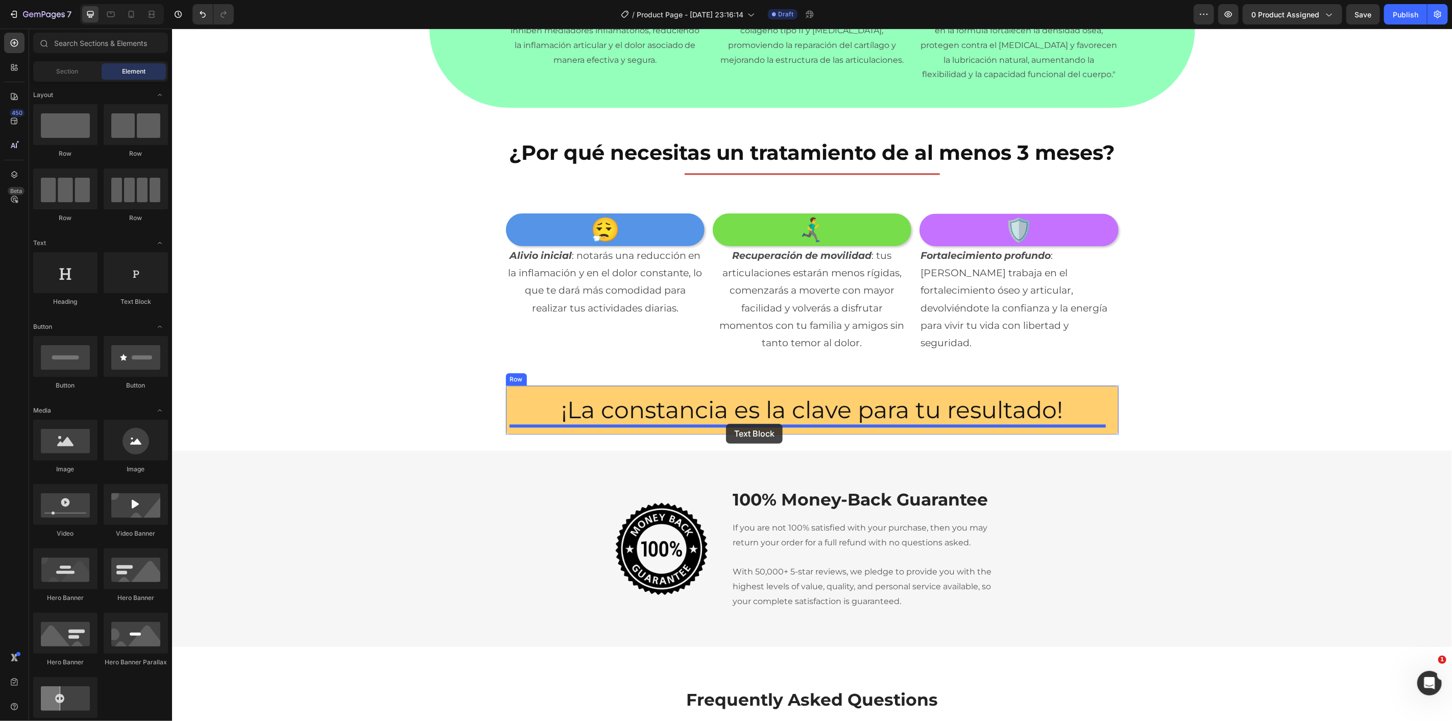
drag, startPoint x: 340, startPoint y: 320, endPoint x: 726, endPoint y: 423, distance: 399.6
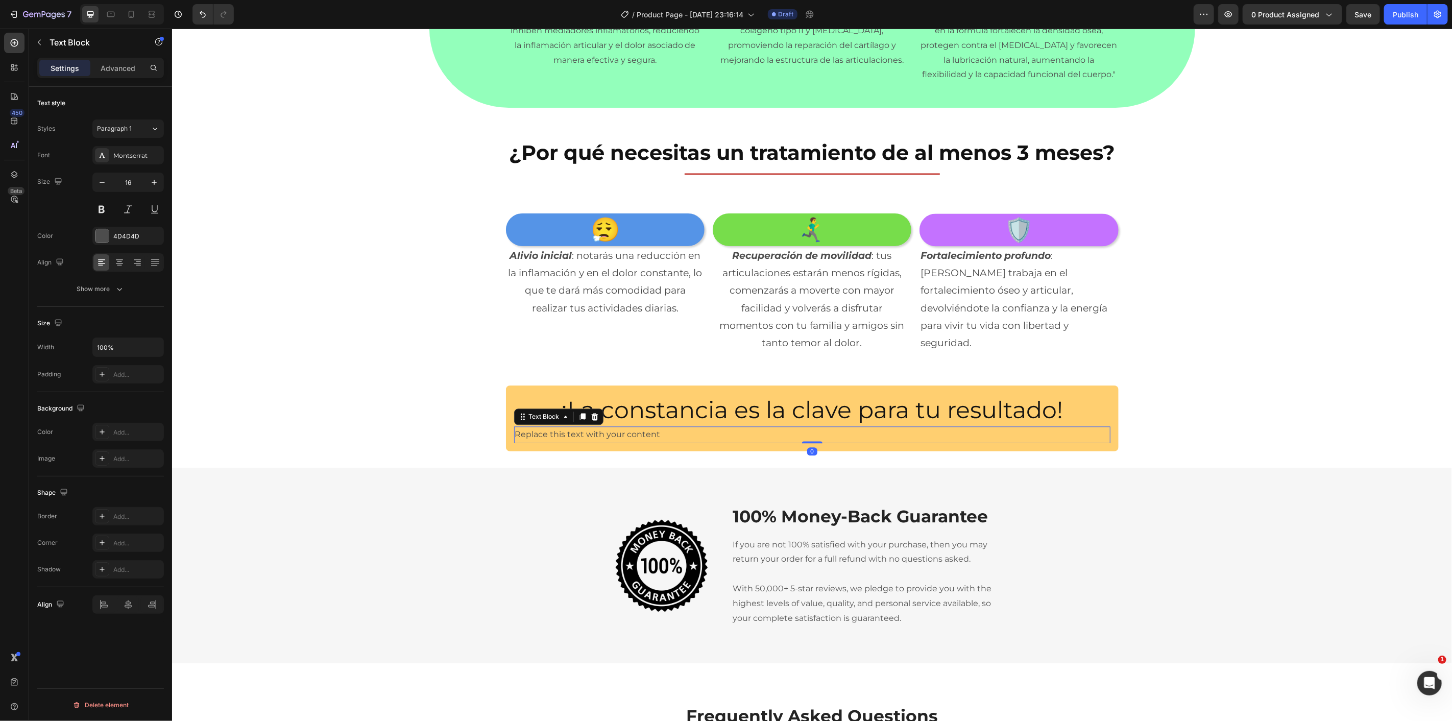
click at [727, 431] on div "Replace this text with your content" at bounding box center [812, 434] width 596 height 17
click at [727, 431] on p "Replace this text with your content" at bounding box center [812, 434] width 594 height 15
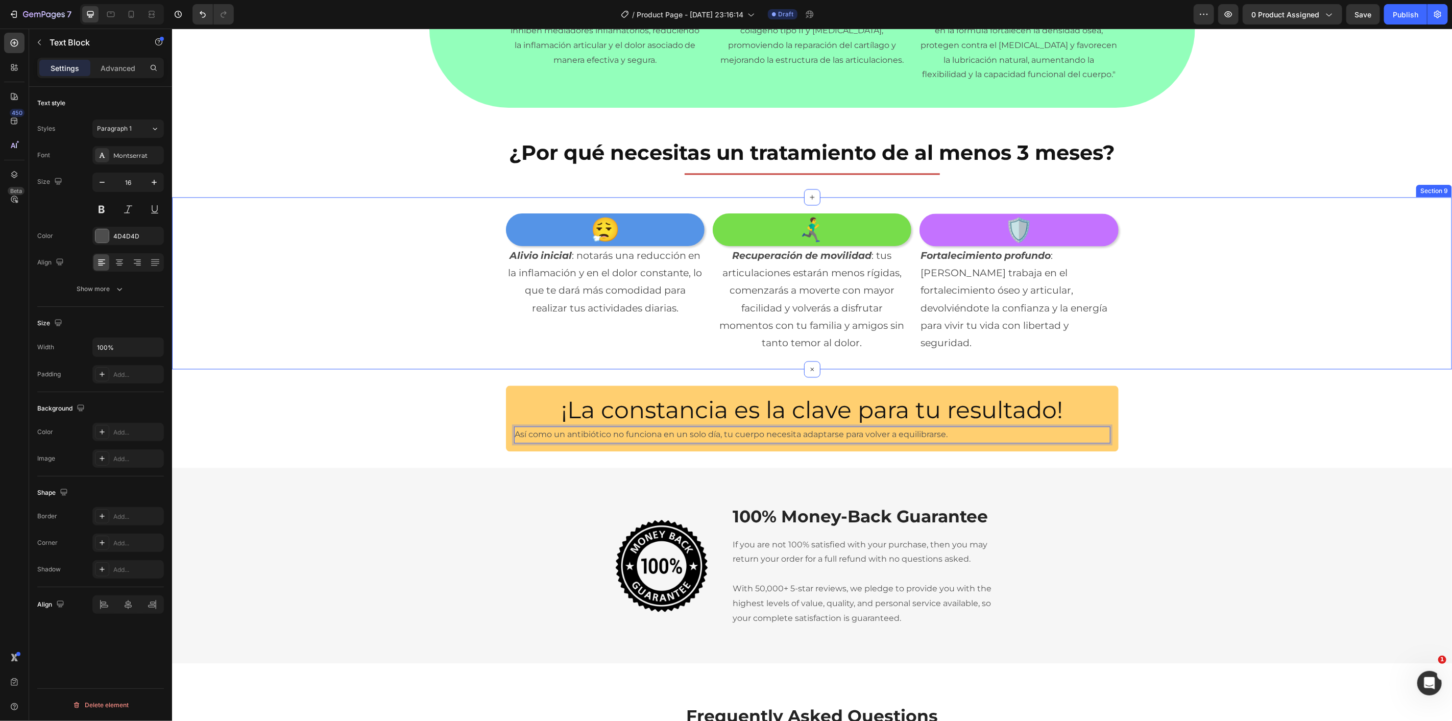
click at [338, 338] on div "😮‍💨 Heading Alivio inicial : notarás una reducción en la inflamación y en el do…" at bounding box center [812, 282] width 1280 height 139
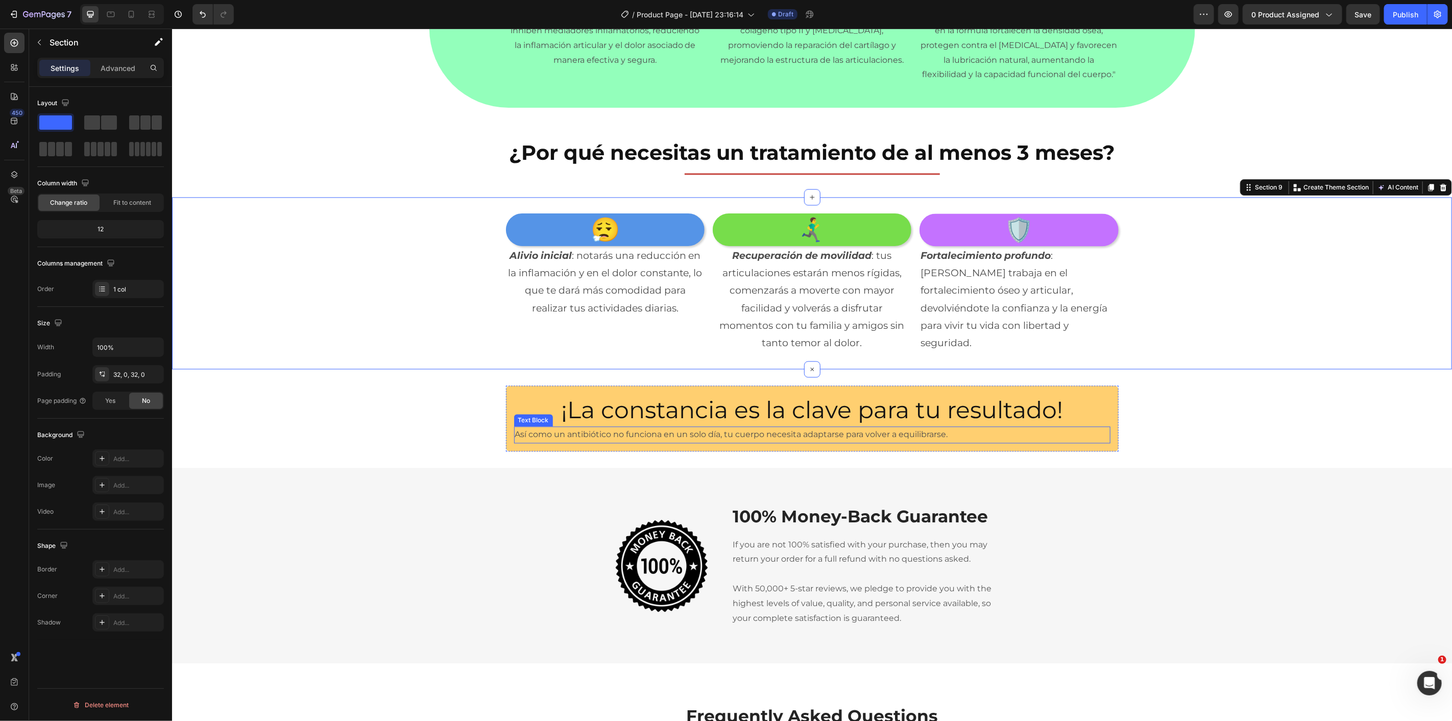
click at [687, 436] on p "Así como un antibiótico no funciona en un solo día, tu cuerpo necesita adaptars…" at bounding box center [812, 434] width 594 height 15
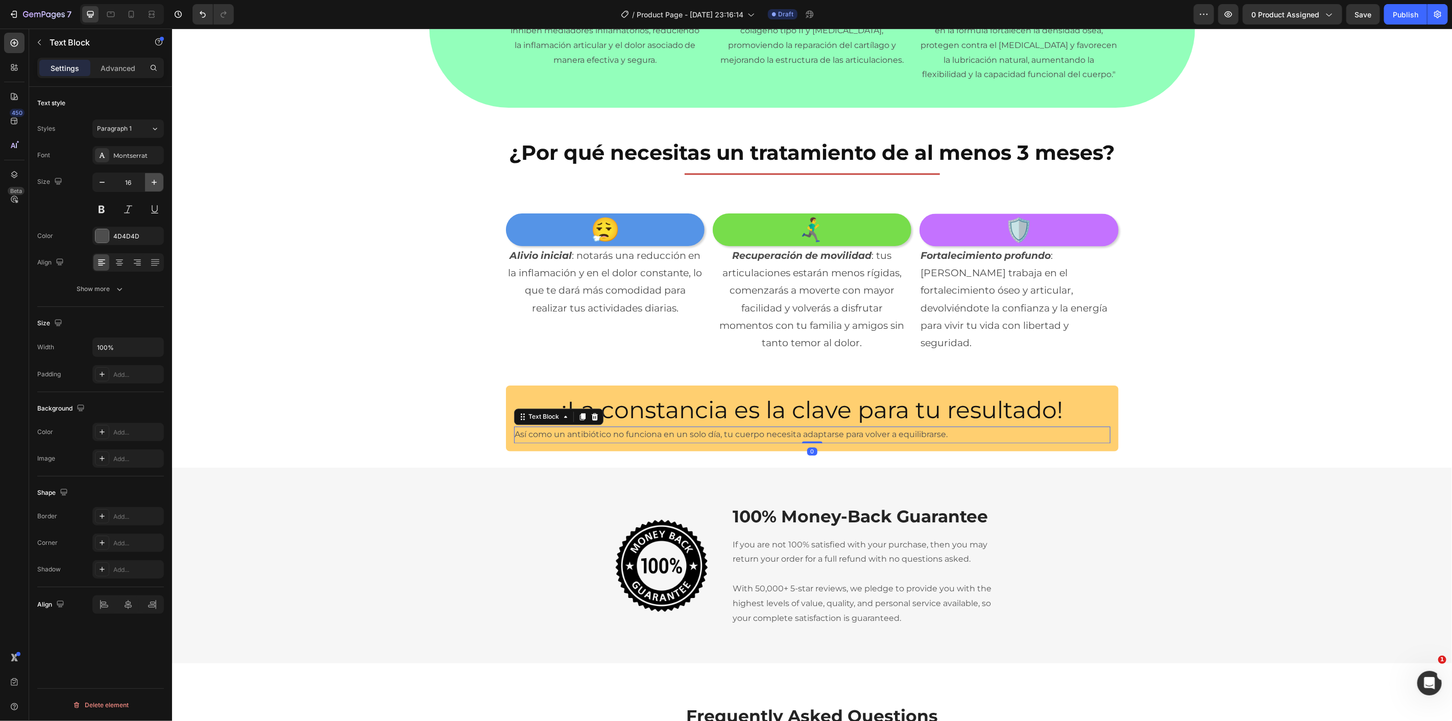
click at [159, 182] on button "button" at bounding box center [154, 182] width 18 height 18
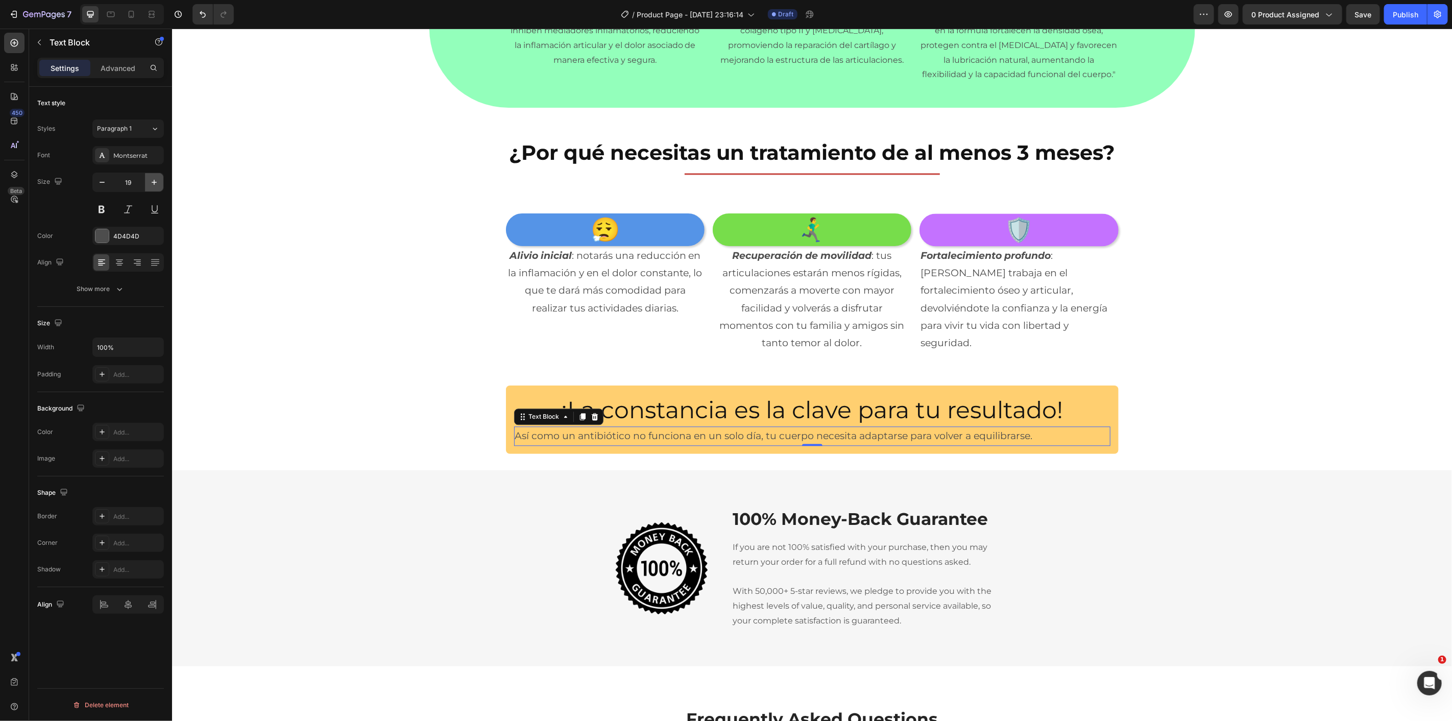
click at [159, 182] on icon "button" at bounding box center [154, 182] width 10 height 10
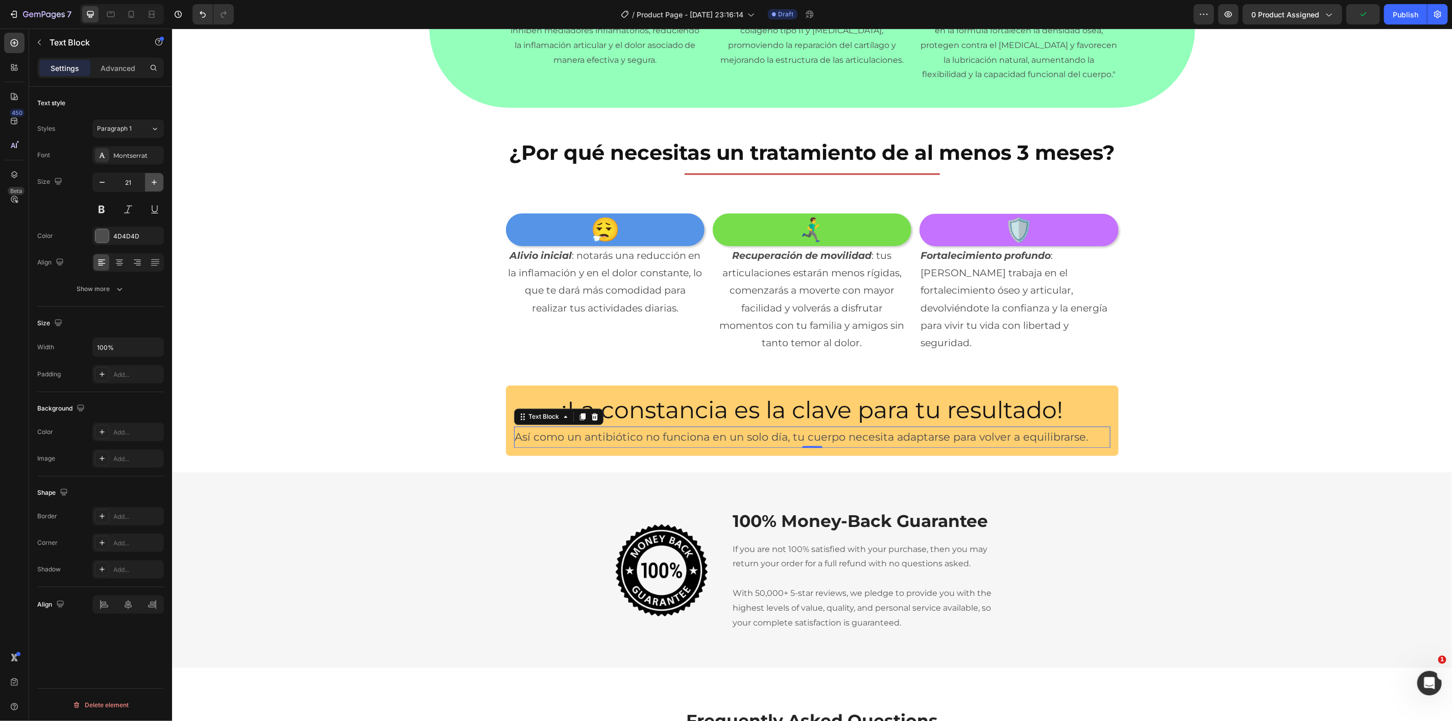
click at [159, 182] on icon "button" at bounding box center [154, 182] width 10 height 10
type input "22"
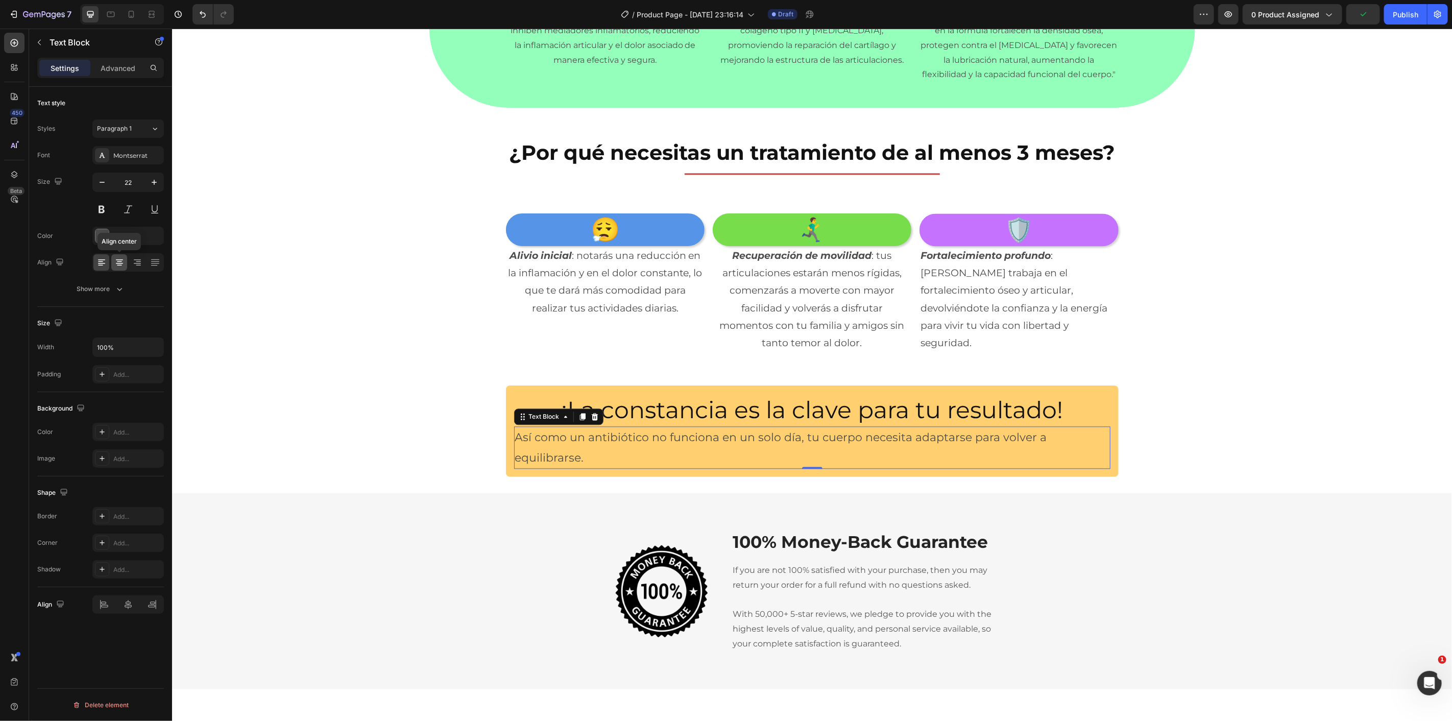
click at [116, 259] on icon at bounding box center [119, 262] width 10 height 10
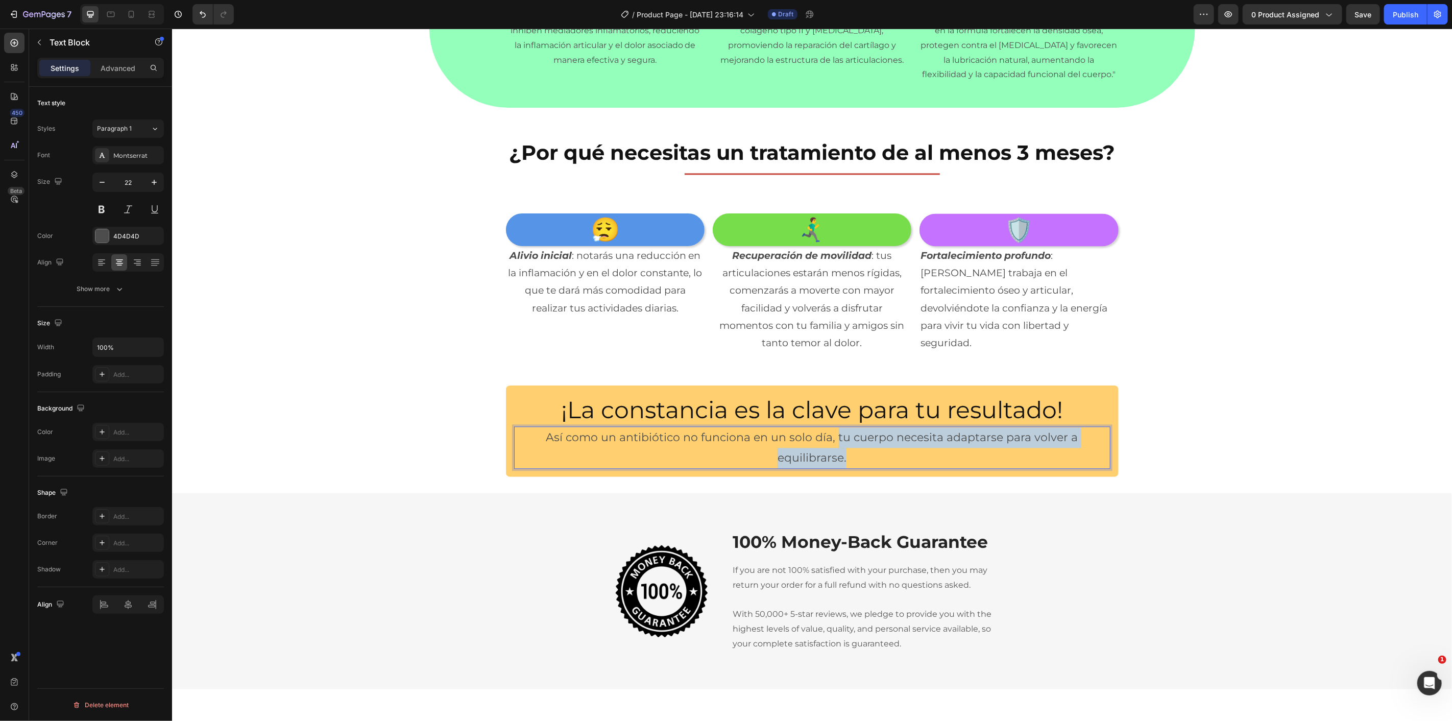
drag, startPoint x: 833, startPoint y: 435, endPoint x: 849, endPoint y: 457, distance: 26.7
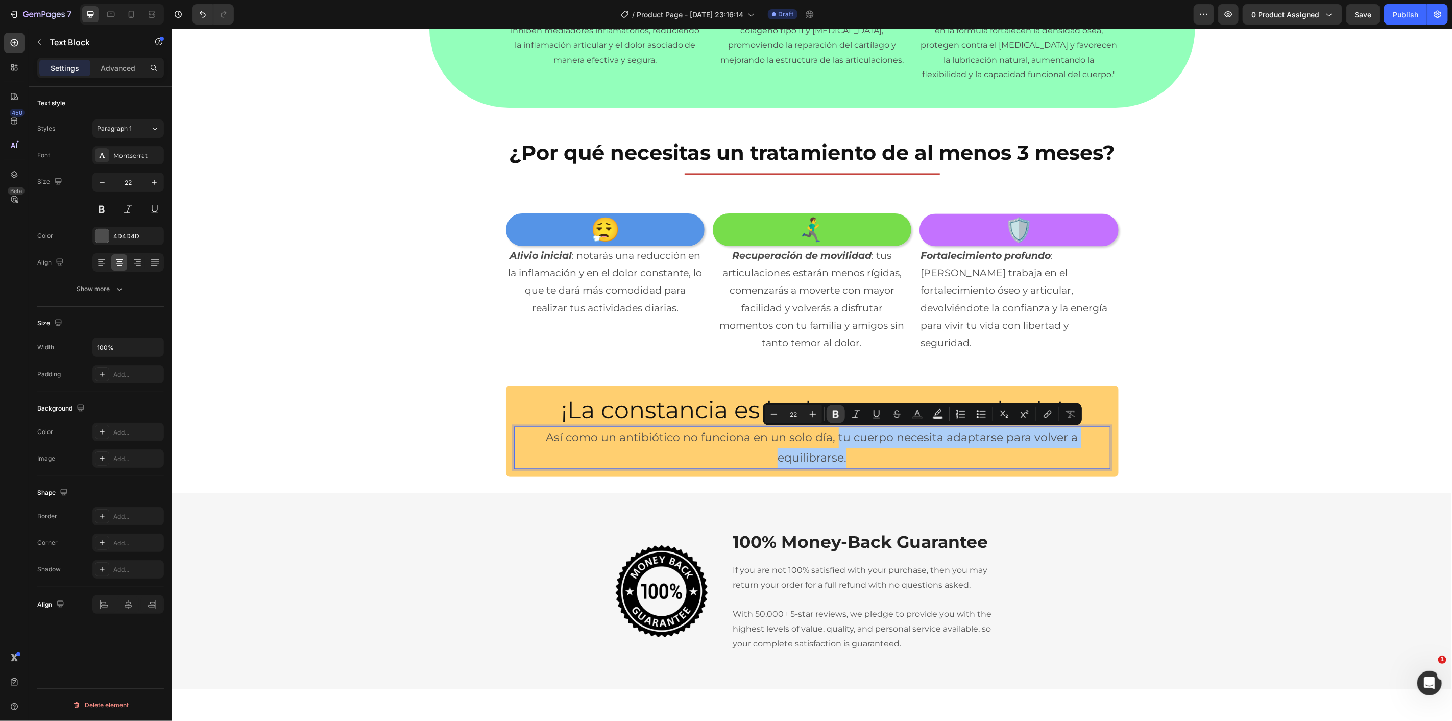
click at [834, 412] on icon "Editor contextual toolbar" at bounding box center [836, 414] width 10 height 10
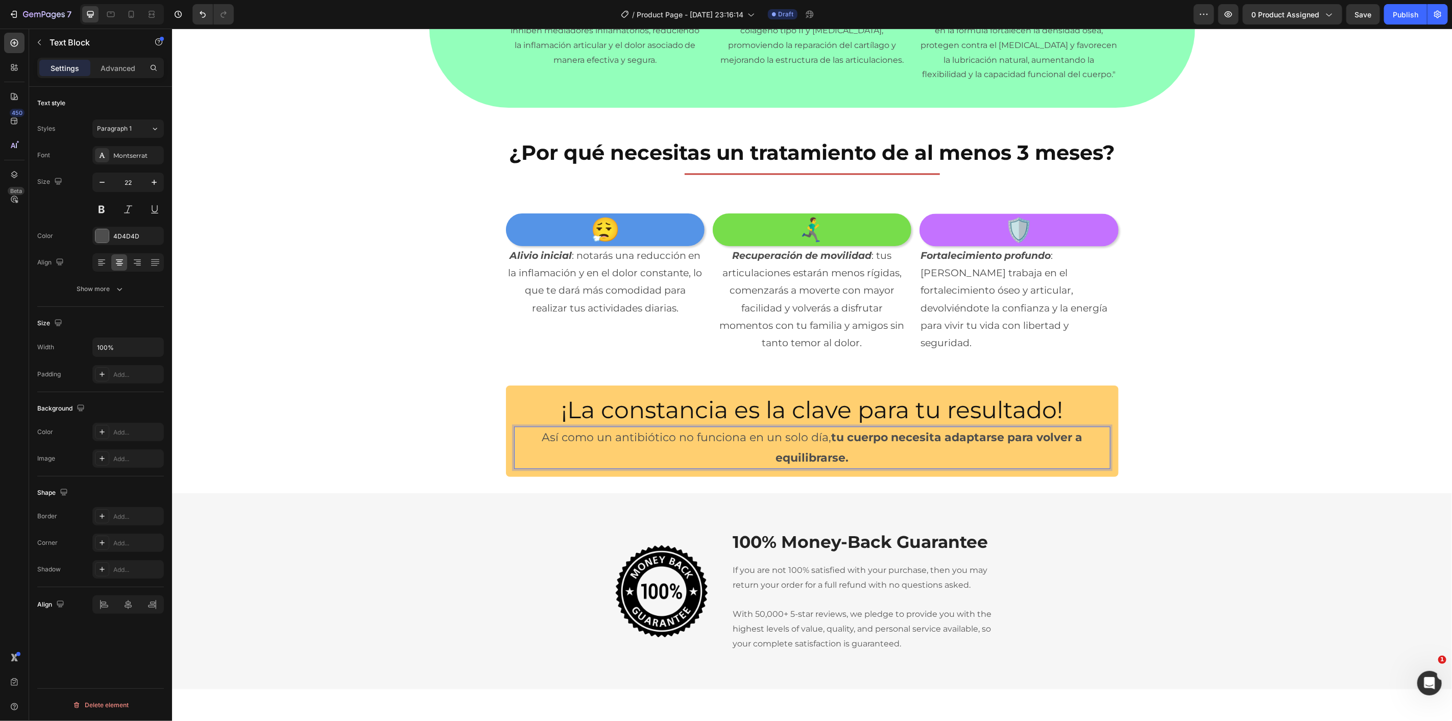
click at [894, 460] on p "Así como un antibiótico no funciona en un solo día, tu cuerpo necesita adaptars…" at bounding box center [812, 447] width 594 height 40
click at [1233, 390] on div "¡La constancia es la clave para tu resultado! Heading Así como un antibiótico n…" at bounding box center [812, 430] width 1280 height 91
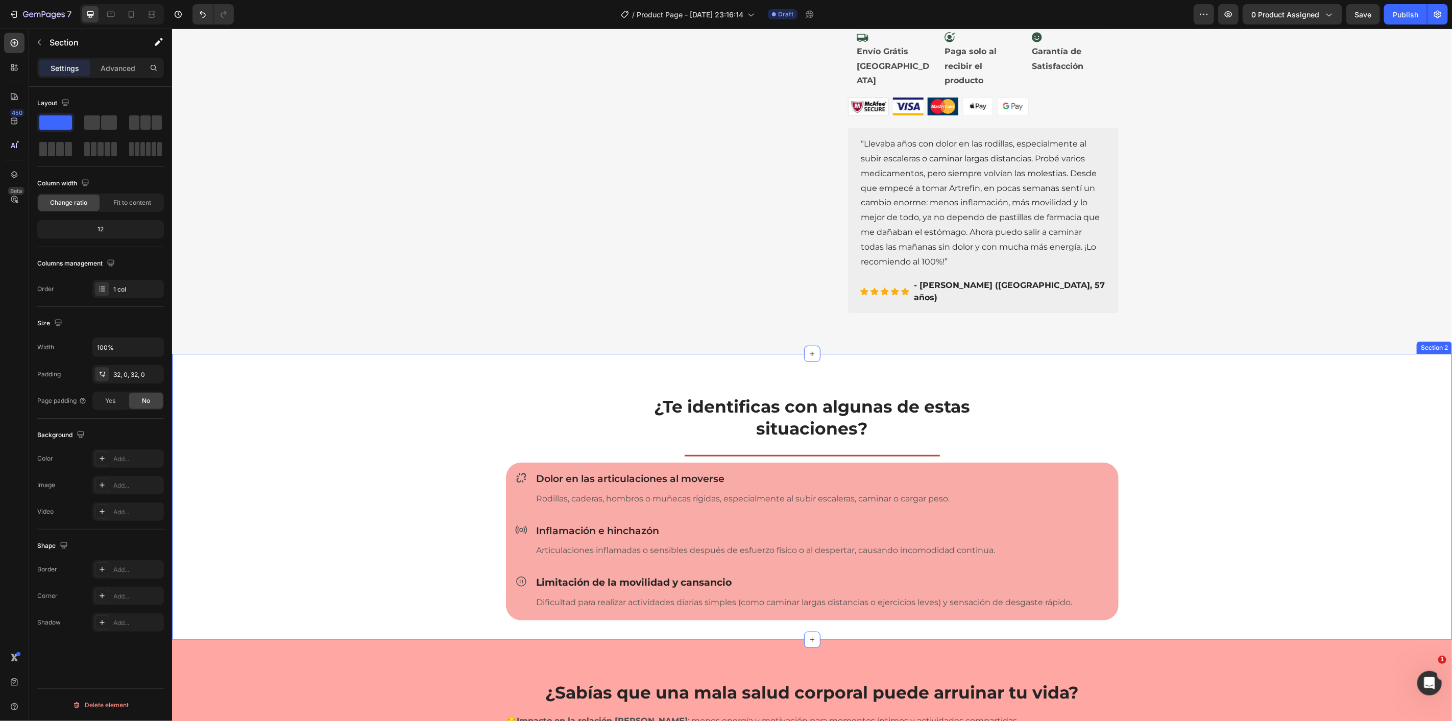
scroll to position [567, 0]
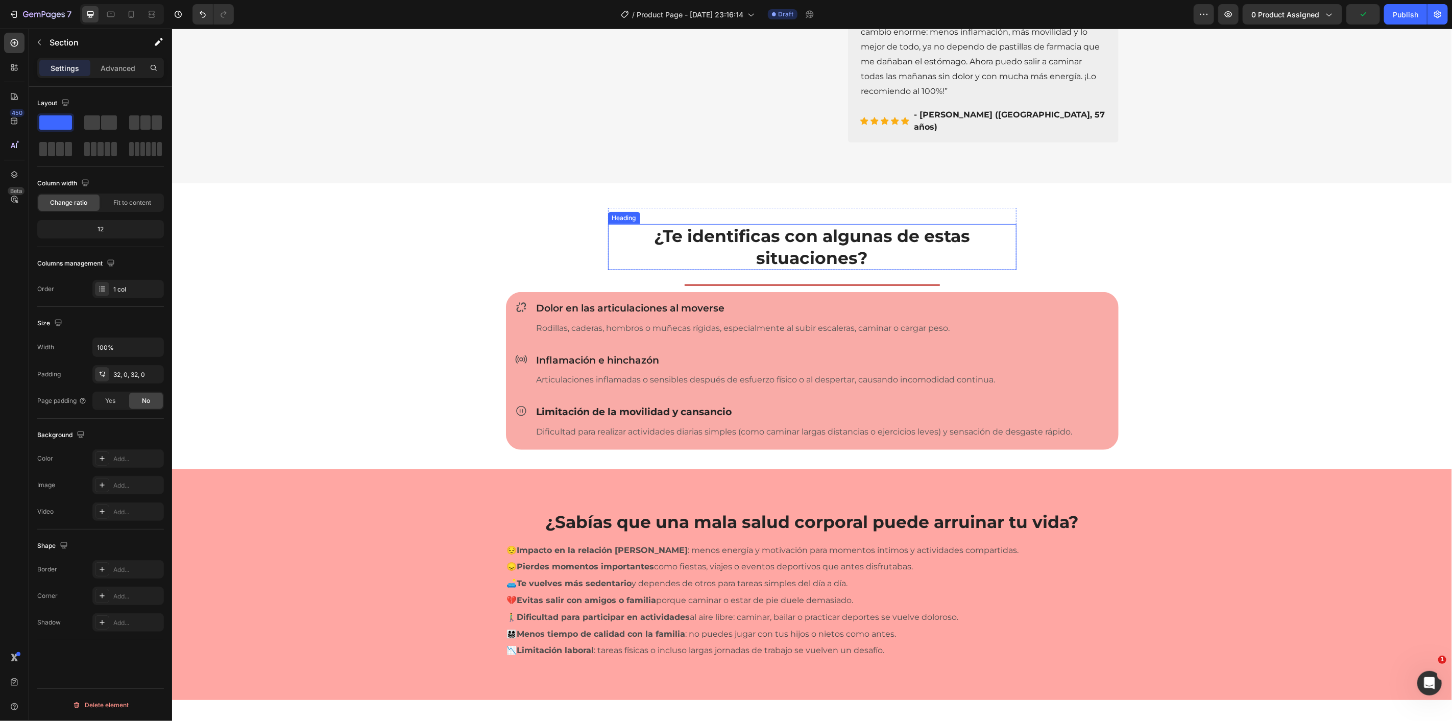
click at [742, 227] on h2 "¿Te identificas con algunas de estas situaciones?" at bounding box center [812, 247] width 409 height 46
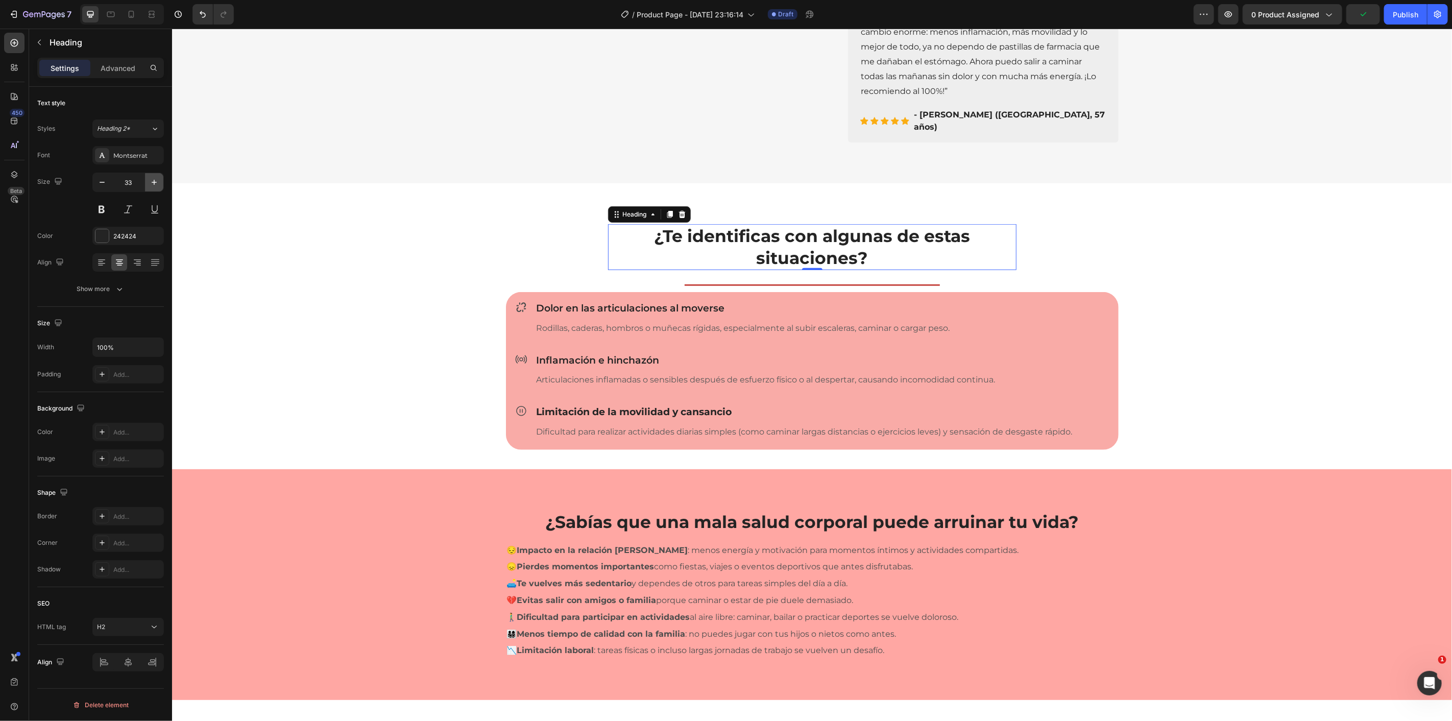
click at [157, 186] on icon "button" at bounding box center [154, 182] width 10 height 10
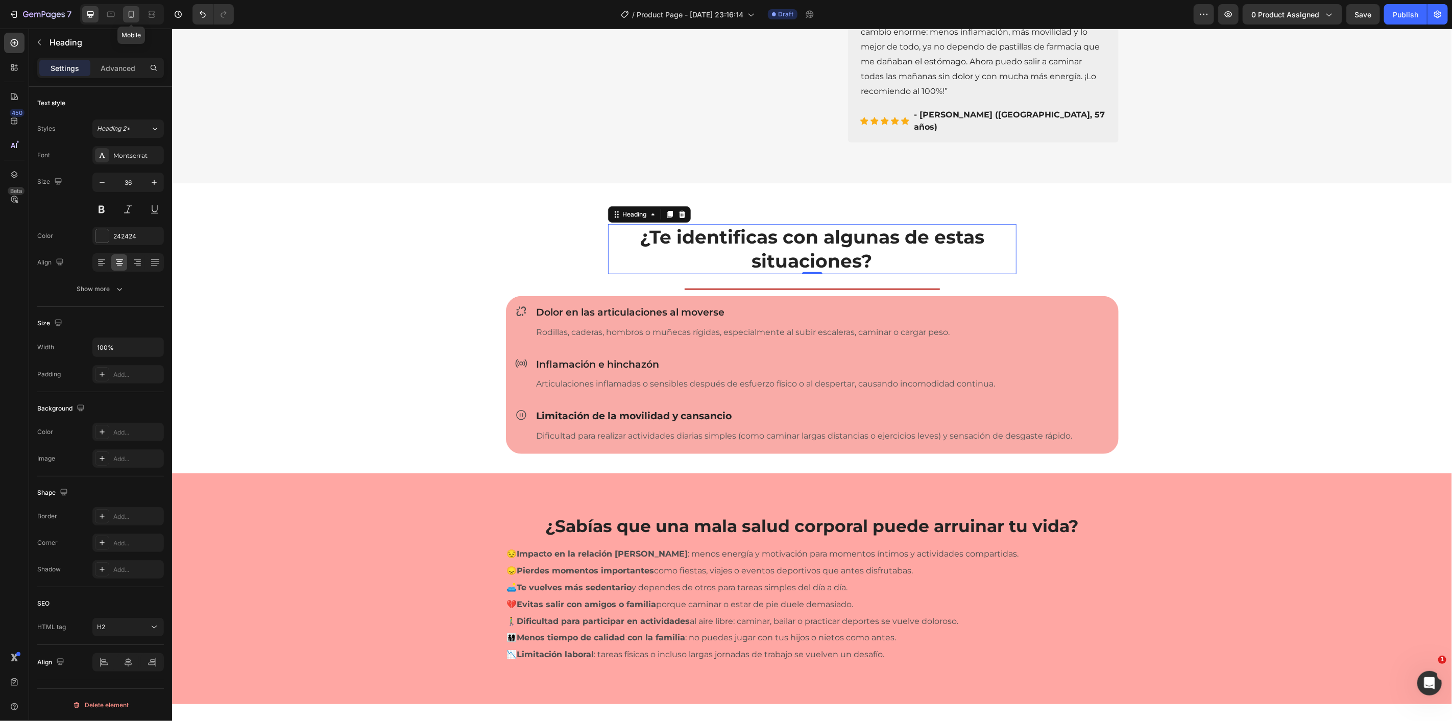
click at [137, 18] on div at bounding box center [131, 14] width 16 height 16
type input "29"
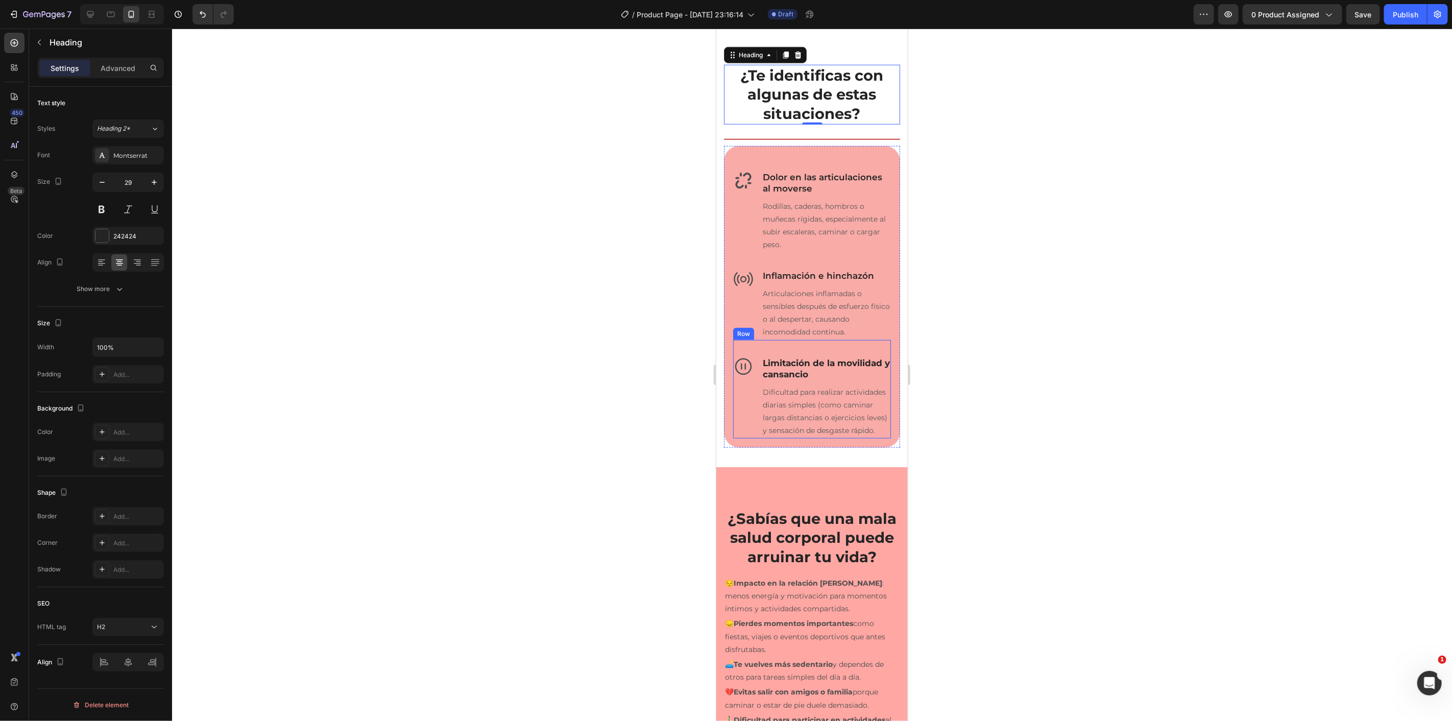
scroll to position [1175, 0]
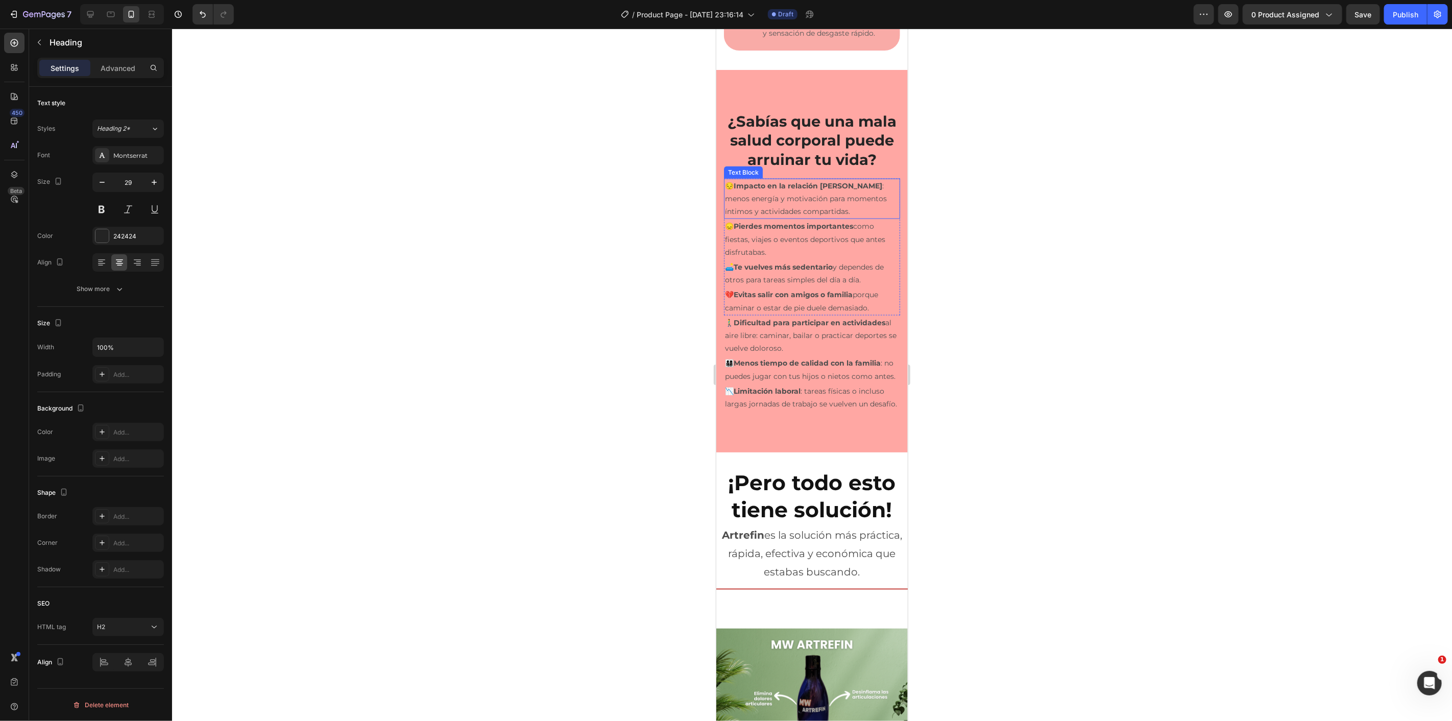
click at [831, 190] on strong "Impacto en la relación [PERSON_NAME]" at bounding box center [807, 185] width 149 height 9
click at [868, 258] on p "😞 Pierdes momentos importantes como fiestas, viajes o eventos deportivos que an…" at bounding box center [812, 239] width 174 height 39
click at [866, 218] on p "😔 Impacto en la relación de pareja : menos energía y motivación para momentos í…" at bounding box center [812, 198] width 174 height 39
click at [160, 182] on button "button" at bounding box center [154, 182] width 18 height 18
click at [159, 181] on button "button" at bounding box center [154, 182] width 18 height 18
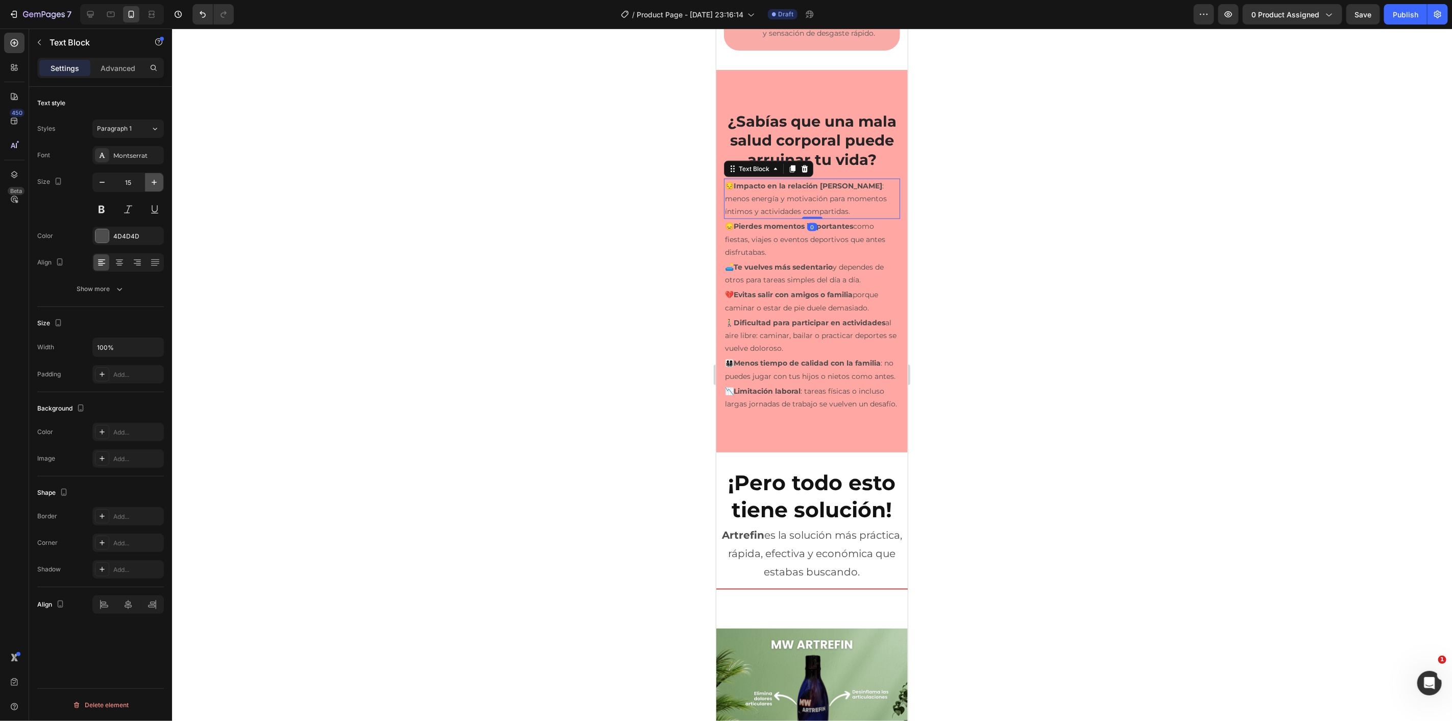
click at [159, 181] on button "button" at bounding box center [154, 182] width 18 height 18
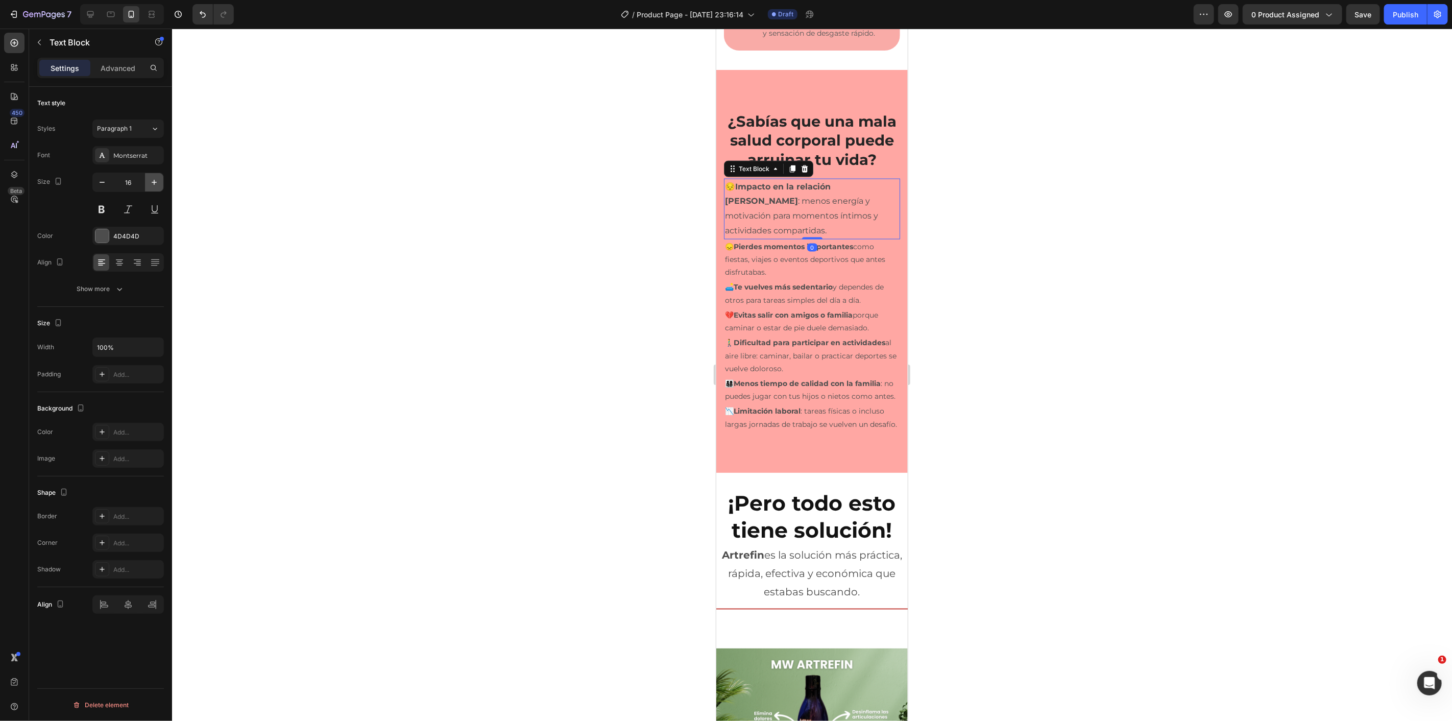
click at [159, 181] on button "button" at bounding box center [154, 182] width 18 height 18
type input "17"
click at [773, 282] on p "😞 Pierdes momentos importantes como fiestas, viajes o eventos deportivos que an…" at bounding box center [812, 263] width 174 height 39
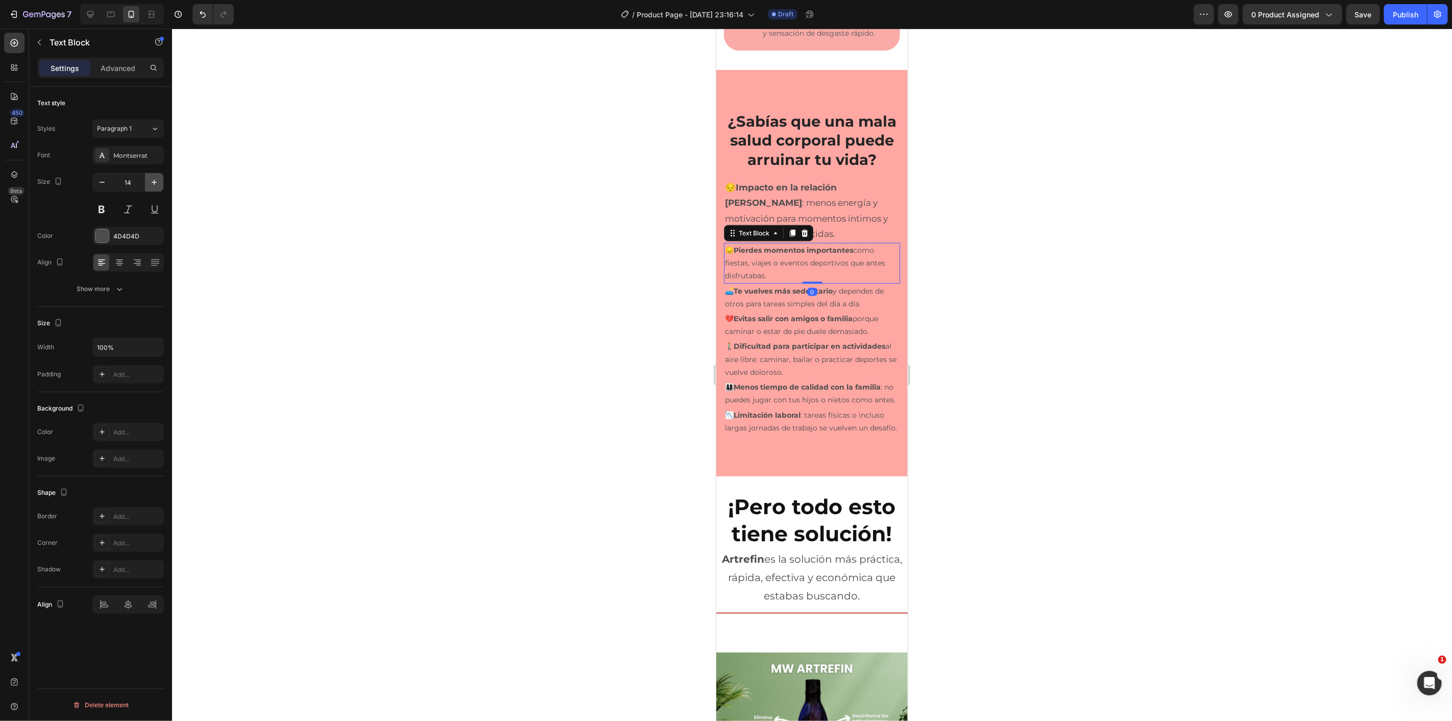
click at [152, 182] on icon "button" at bounding box center [154, 182] width 5 height 5
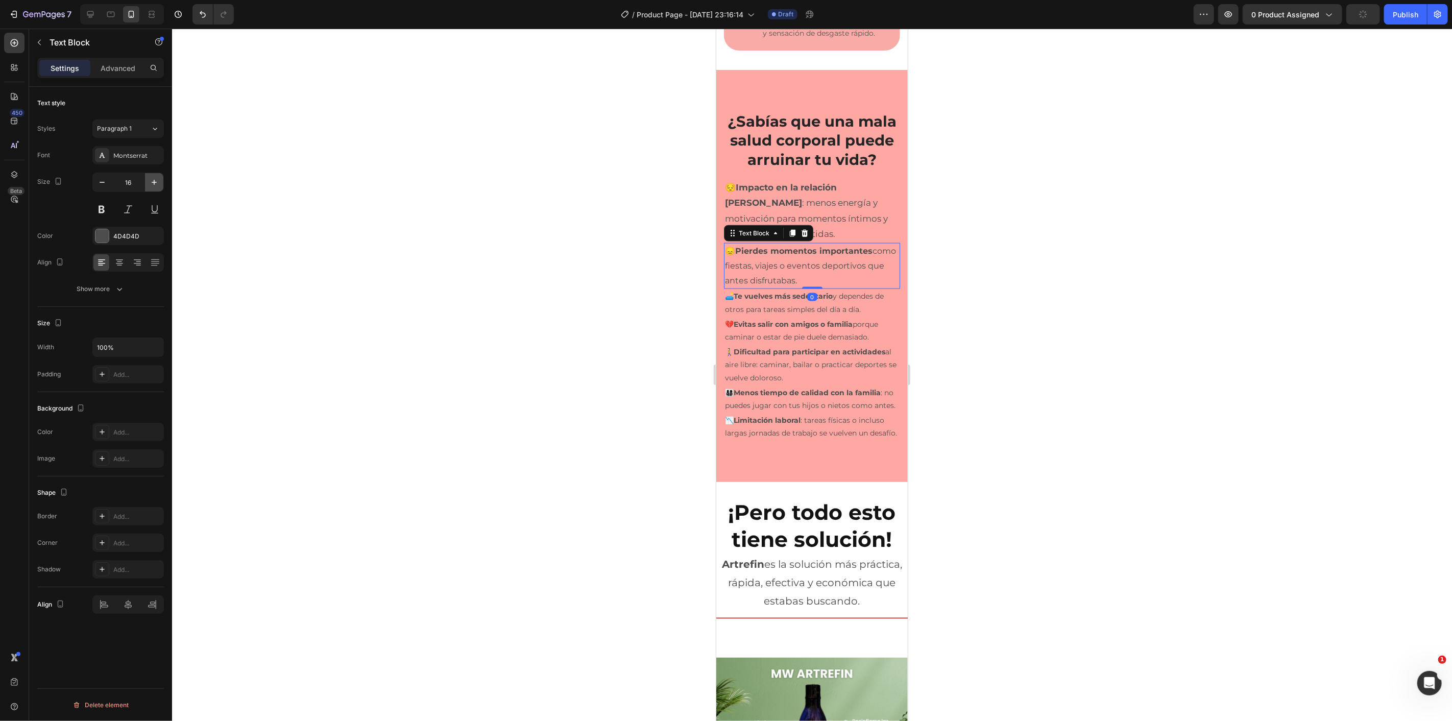
click at [152, 182] on icon "button" at bounding box center [154, 182] width 5 height 5
type input "17"
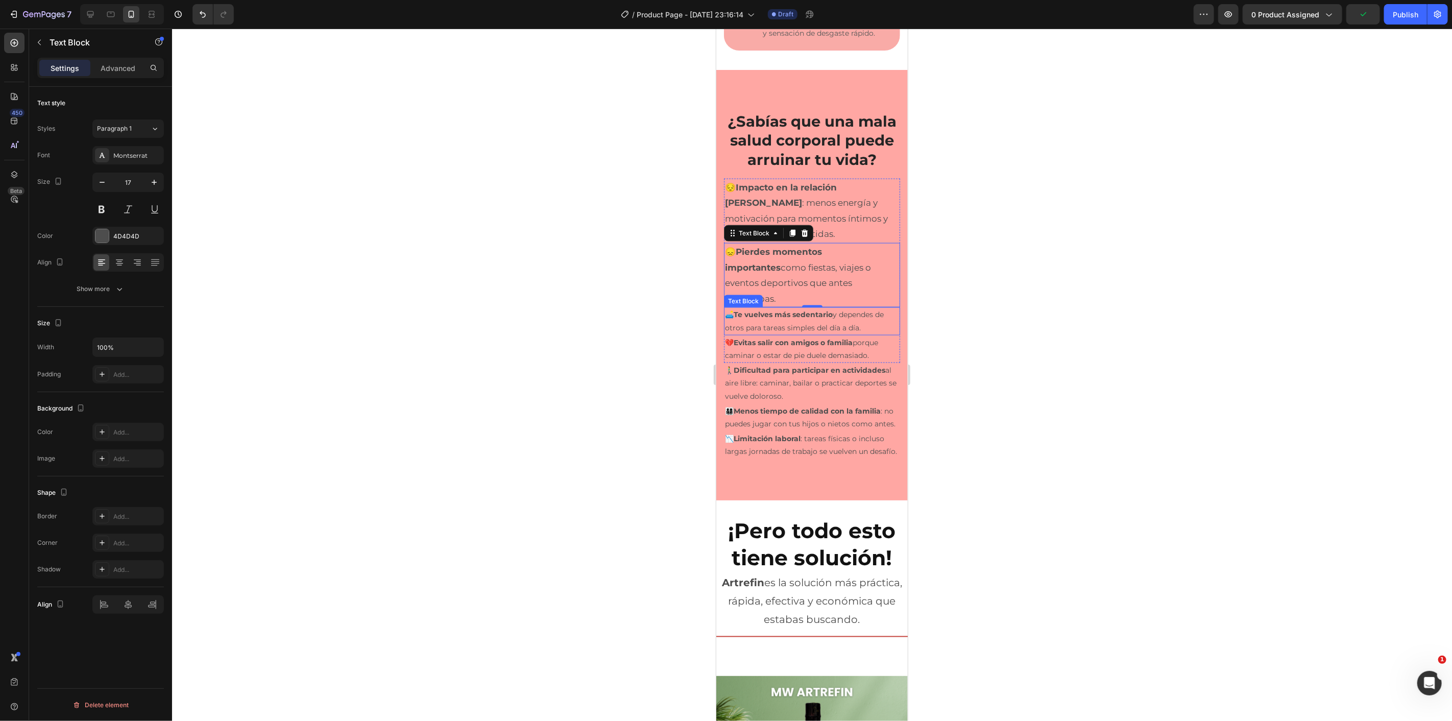
click at [816, 333] on p "🛋️ Te vuelves más sedentario y dependes de otros para tareas simples del día a …" at bounding box center [812, 321] width 174 height 26
click at [143, 177] on input "14" at bounding box center [128, 182] width 34 height 18
click at [151, 180] on icon "button" at bounding box center [154, 182] width 10 height 10
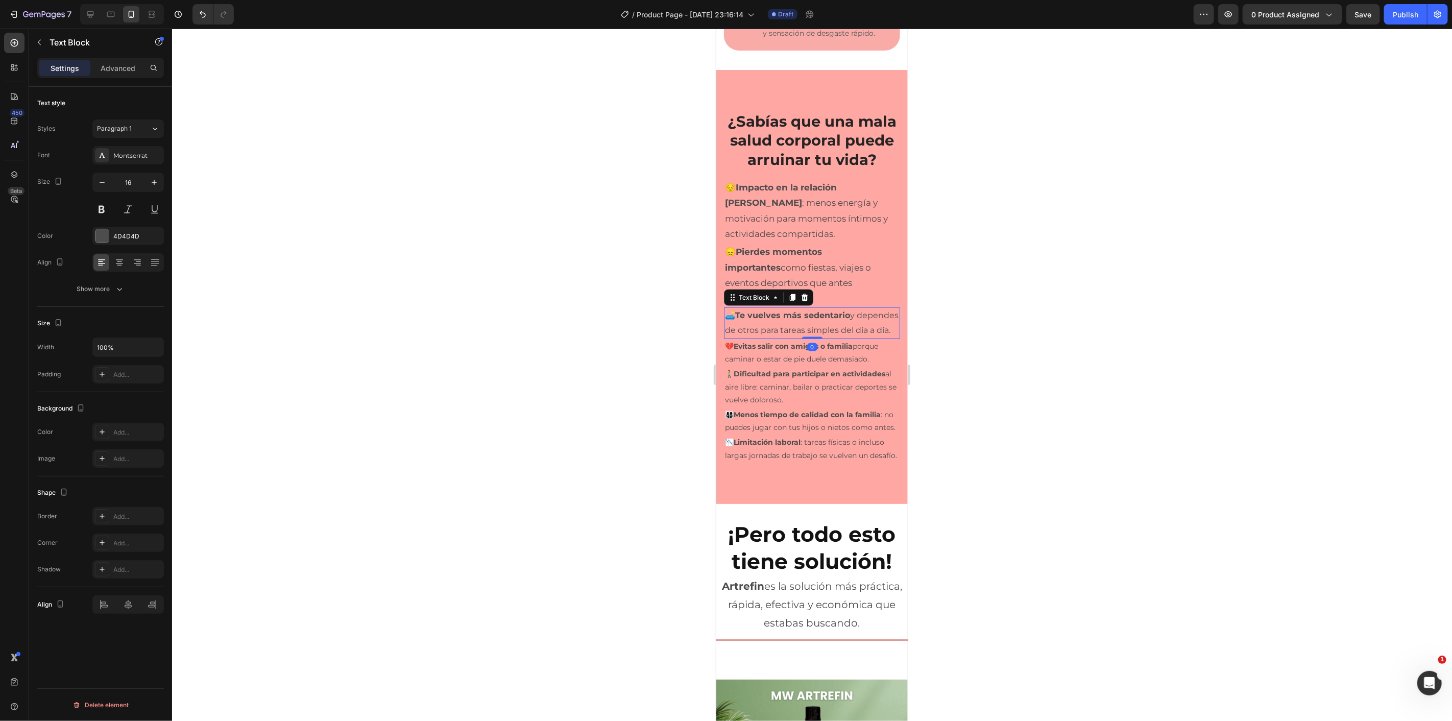
click at [151, 180] on icon "button" at bounding box center [154, 182] width 10 height 10
type input "17"
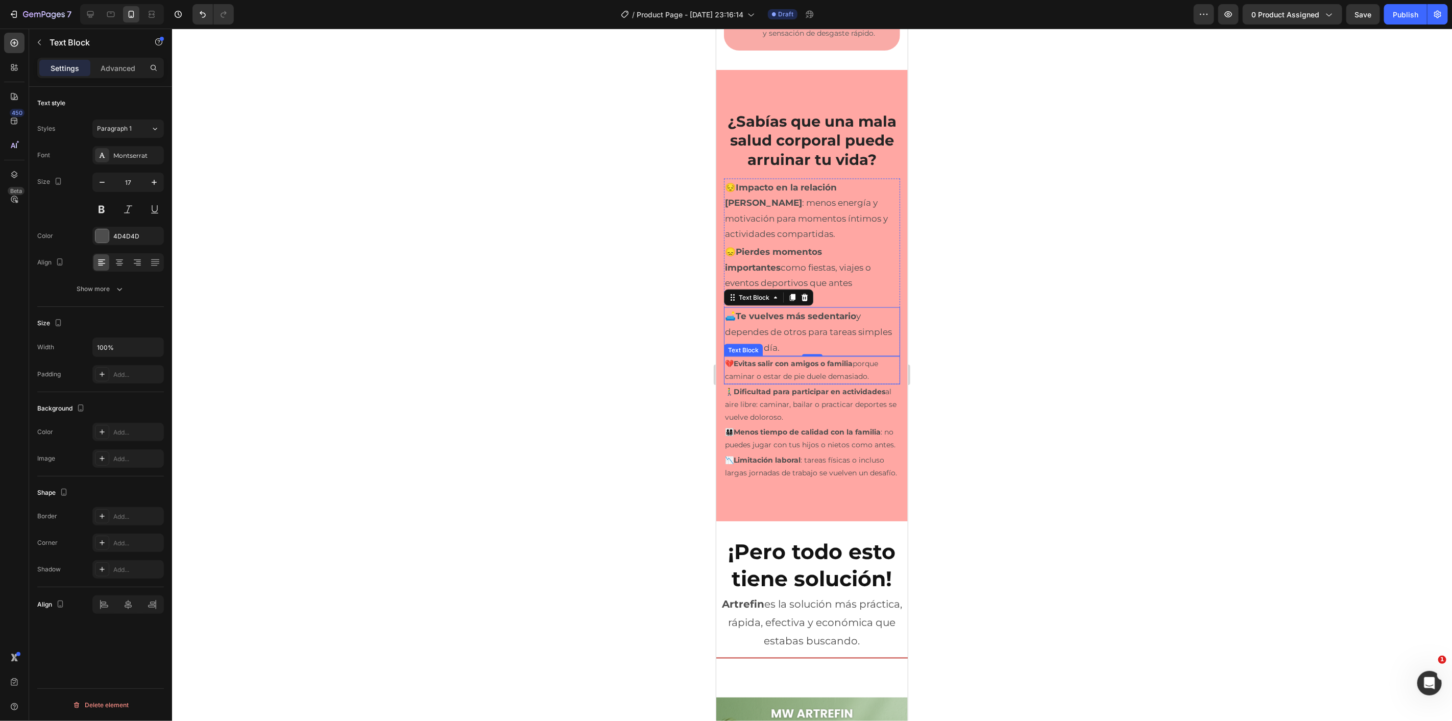
click at [772, 382] on p "💔 Evitas salir con amigos o familia porque caminar o estar de pie duele demasia…" at bounding box center [812, 370] width 174 height 26
click at [163, 182] on div "Text style Styles Paragraph 1 Font Montserrat Size 14 Color 4D4D4D Align Show m…" at bounding box center [100, 418] width 143 height 663
click at [158, 182] on icon "button" at bounding box center [154, 182] width 10 height 10
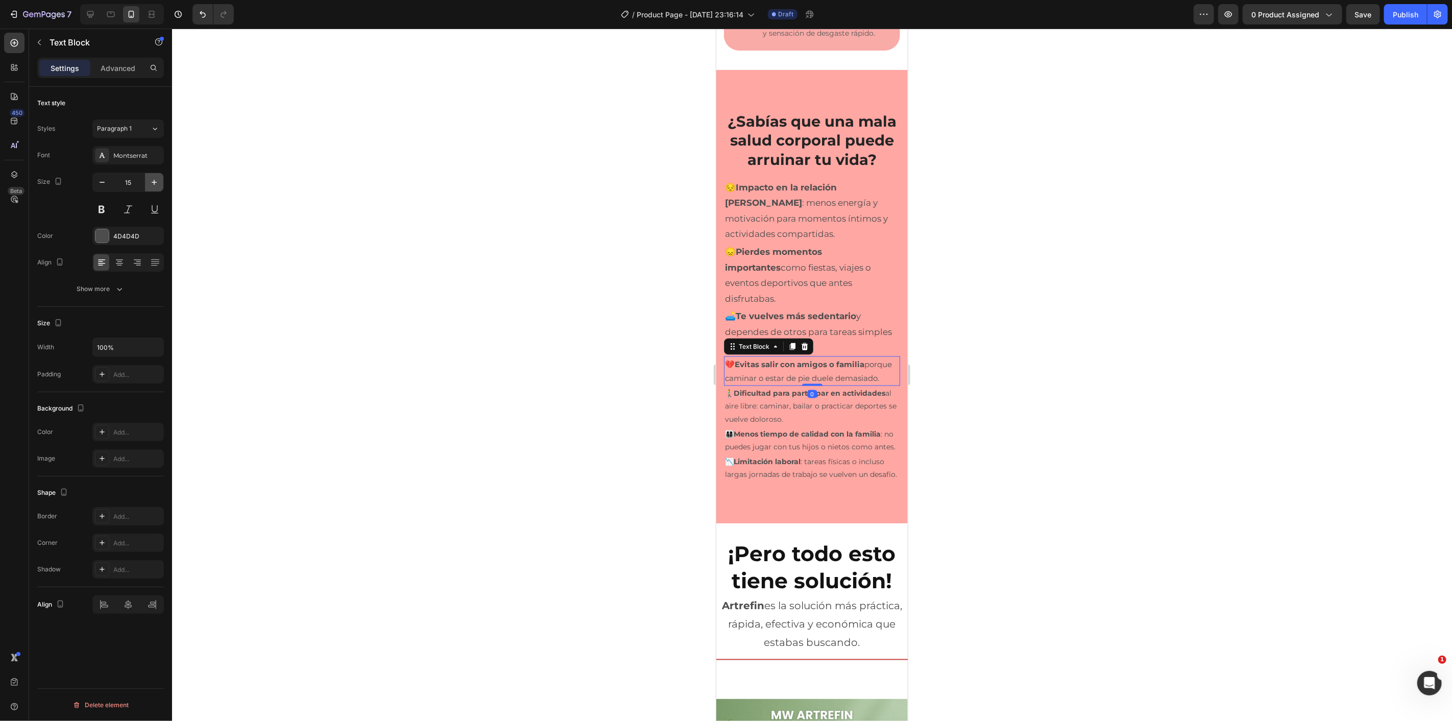
click at [158, 182] on icon "button" at bounding box center [154, 182] width 10 height 10
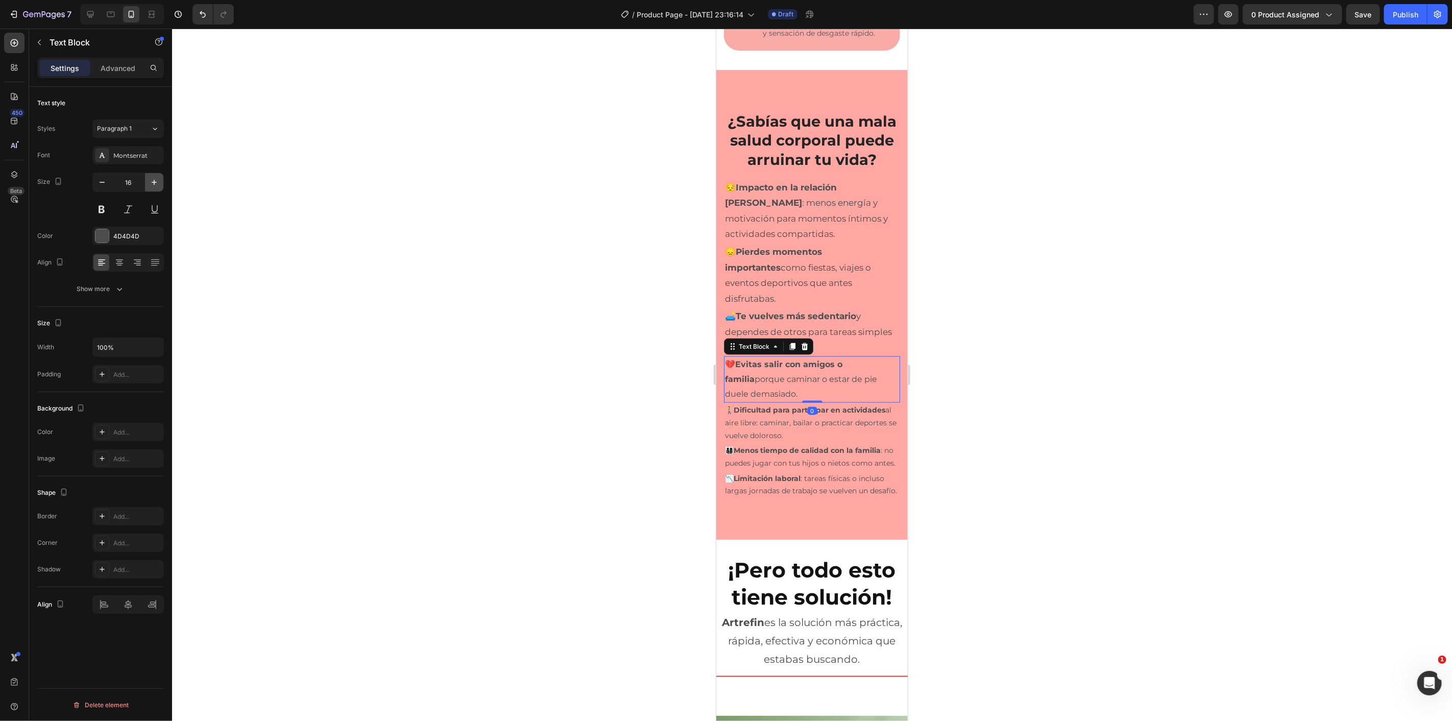
click at [158, 182] on icon "button" at bounding box center [154, 182] width 10 height 10
type input "17"
click at [760, 439] on p "🚶‍♂️ Dificultad para participar en actividades al aire libre: caminar, bailar o…" at bounding box center [812, 425] width 174 height 39
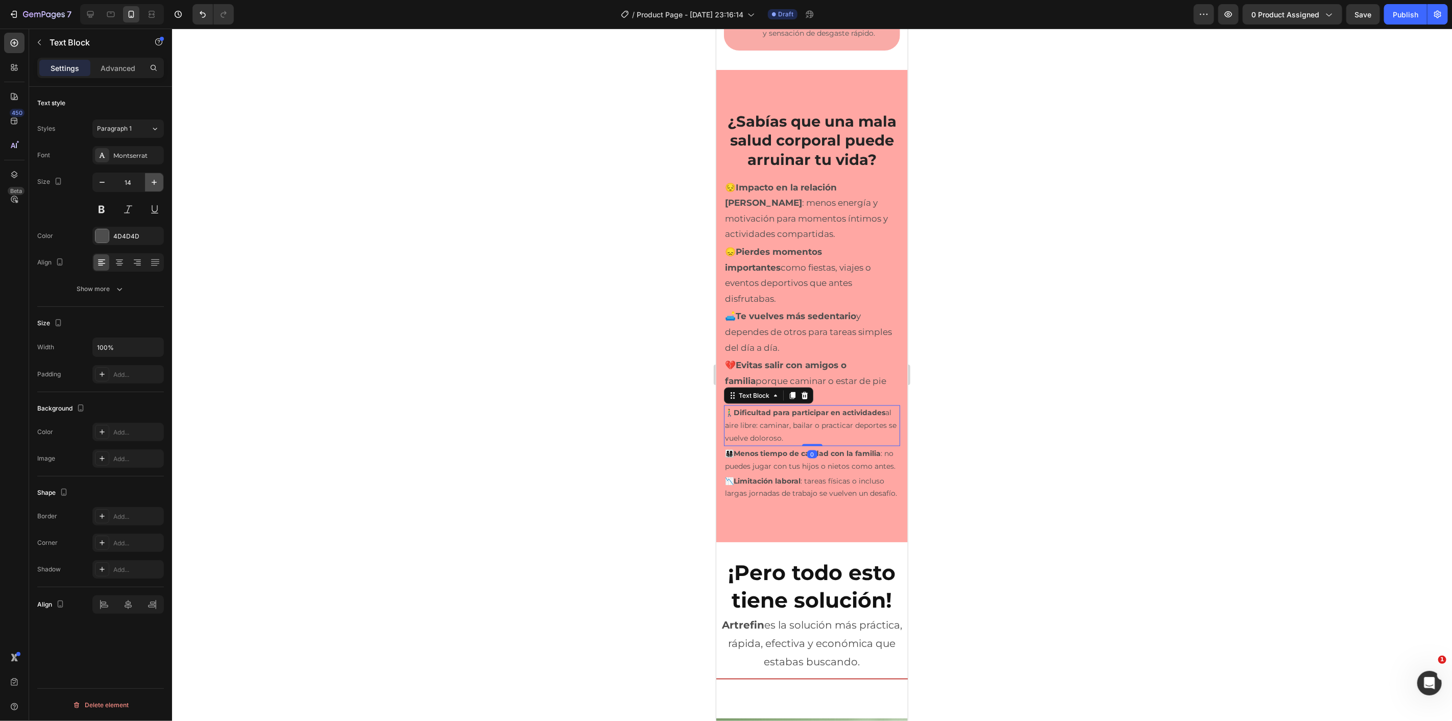
click at [161, 180] on button "button" at bounding box center [154, 182] width 18 height 18
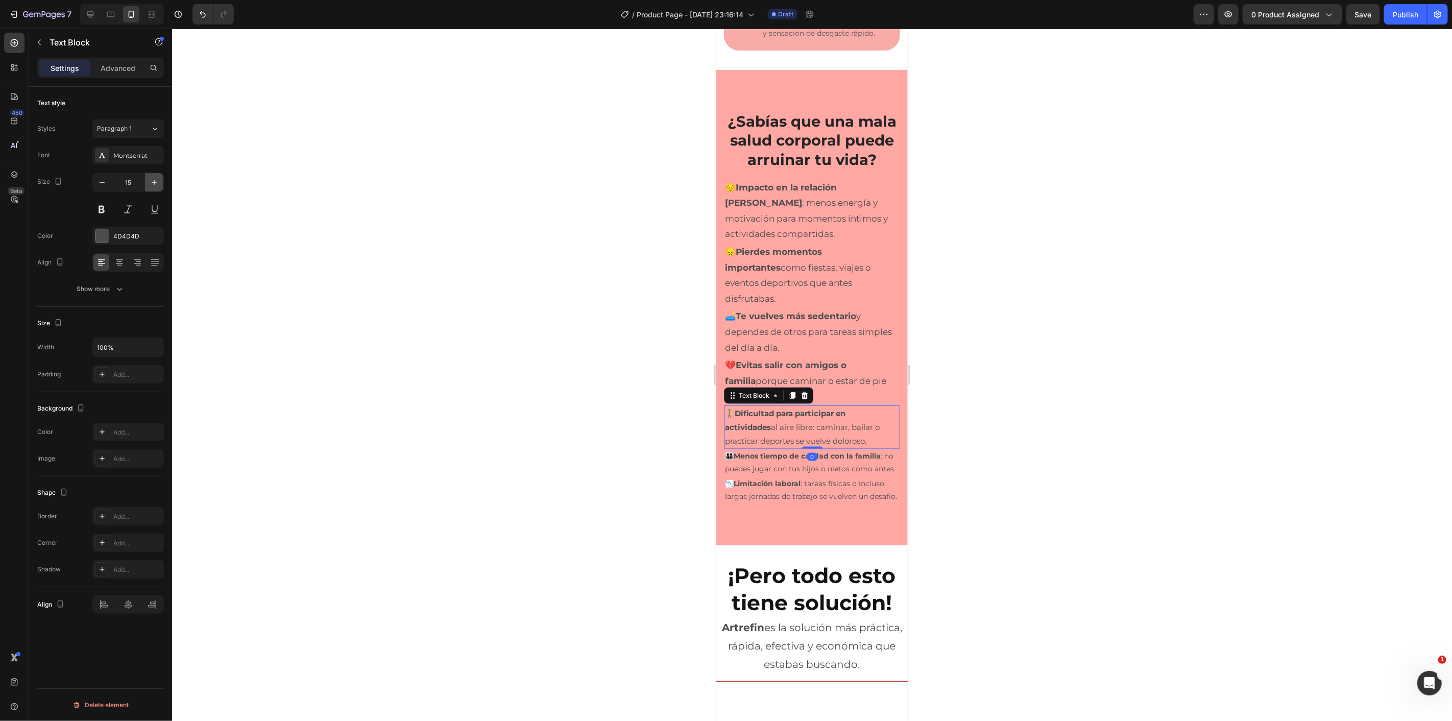
click at [161, 180] on button "button" at bounding box center [154, 182] width 18 height 18
type input "17"
click at [753, 481] on p "👨‍👩‍👧‍👦 Menos tiempo de calidad con la familia : no puedes jugar con tus hijos …" at bounding box center [812, 468] width 174 height 26
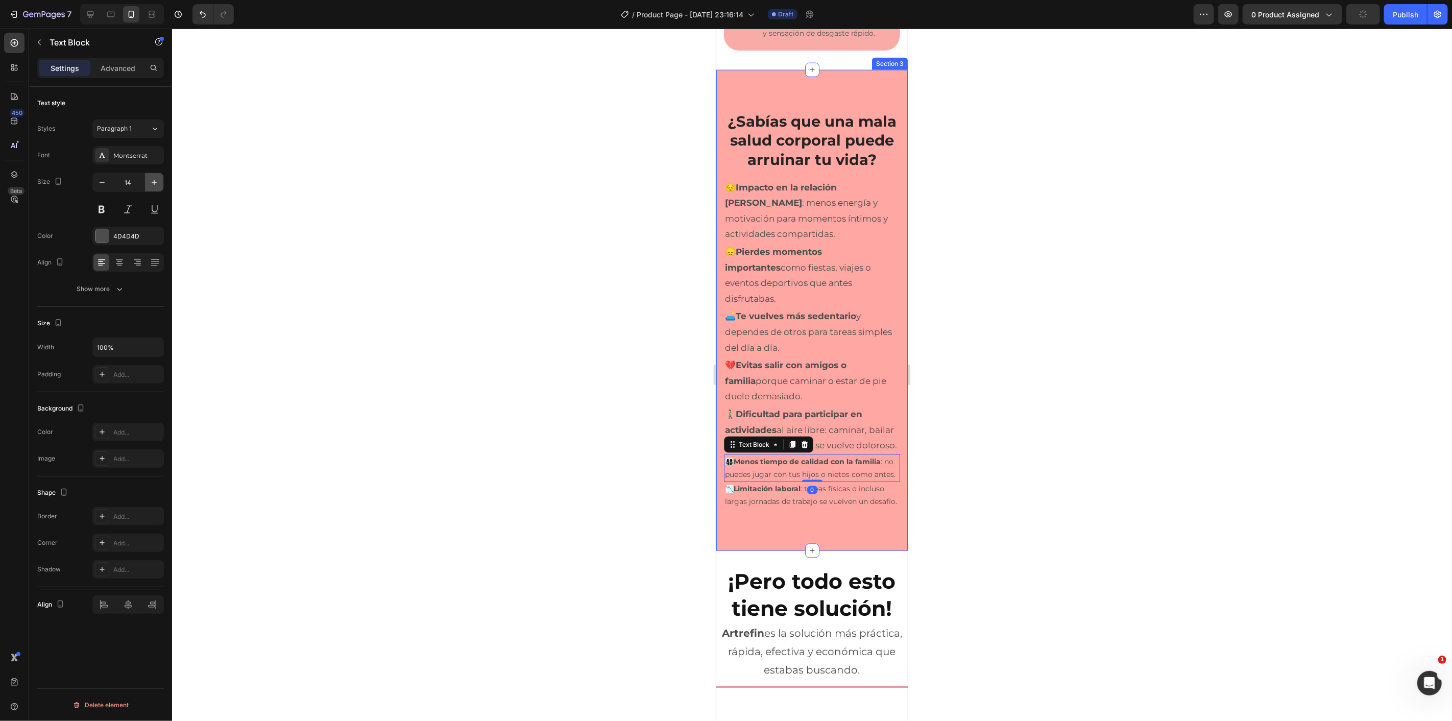
click at [155, 180] on icon "button" at bounding box center [154, 182] width 10 height 10
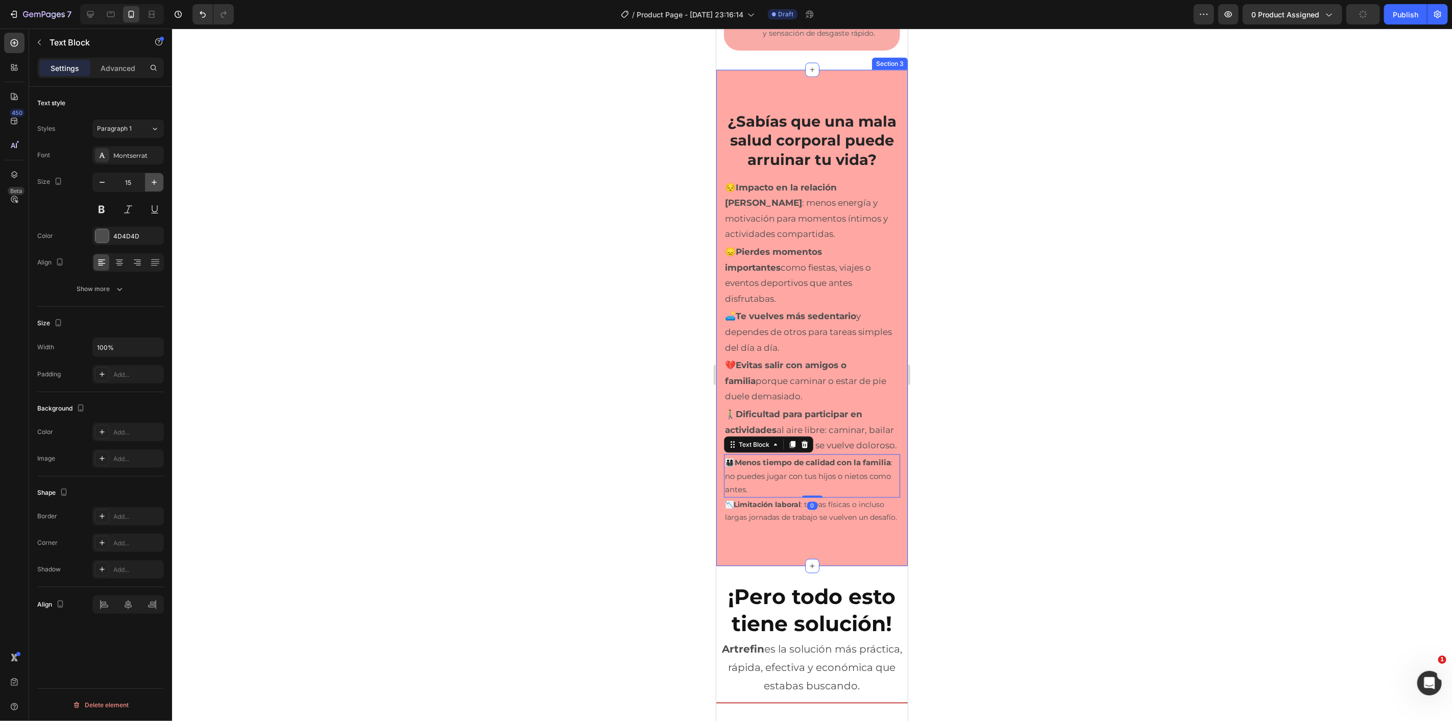
click at [155, 180] on icon "button" at bounding box center [154, 182] width 10 height 10
type input "17"
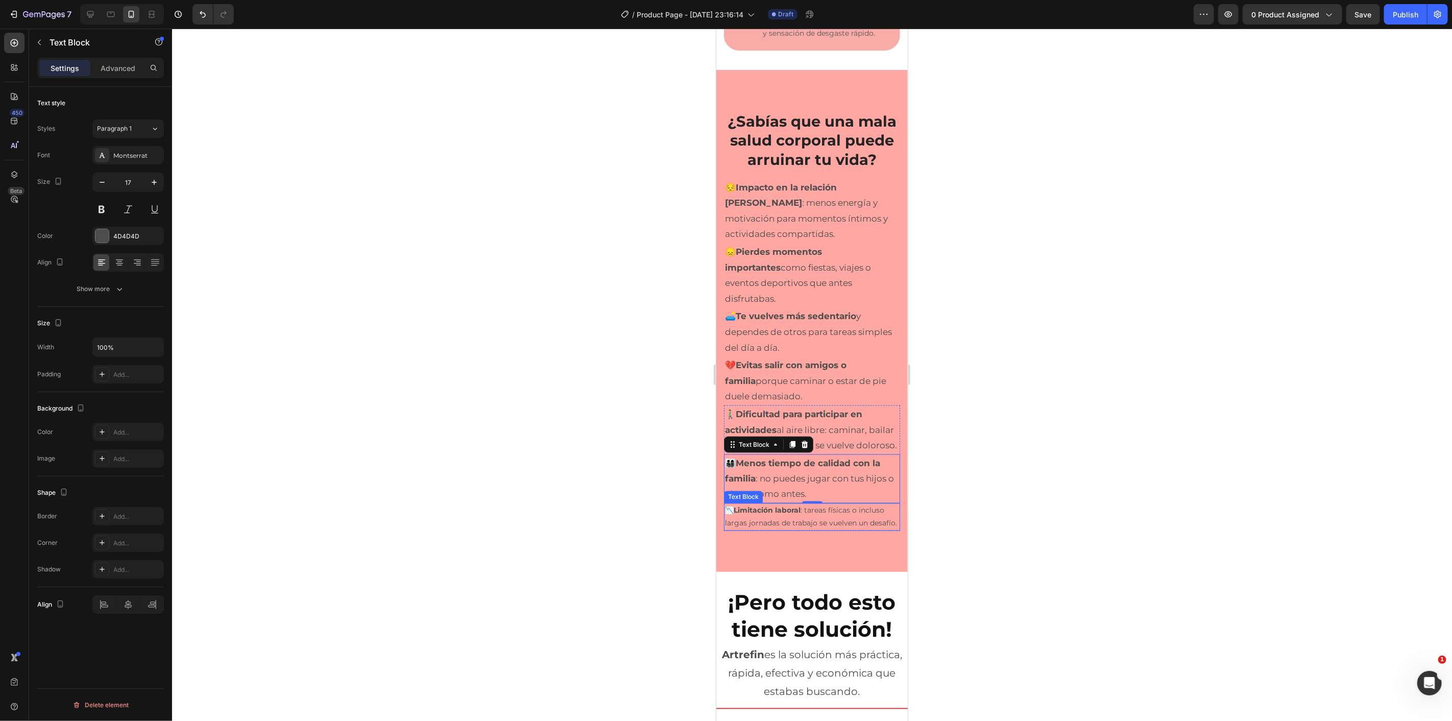
click at [753, 530] on p "📉 Limitación laboral : tareas físicas o incluso largas jornadas de trabajo se v…" at bounding box center [812, 517] width 174 height 26
click at [157, 176] on button "button" at bounding box center [154, 182] width 18 height 18
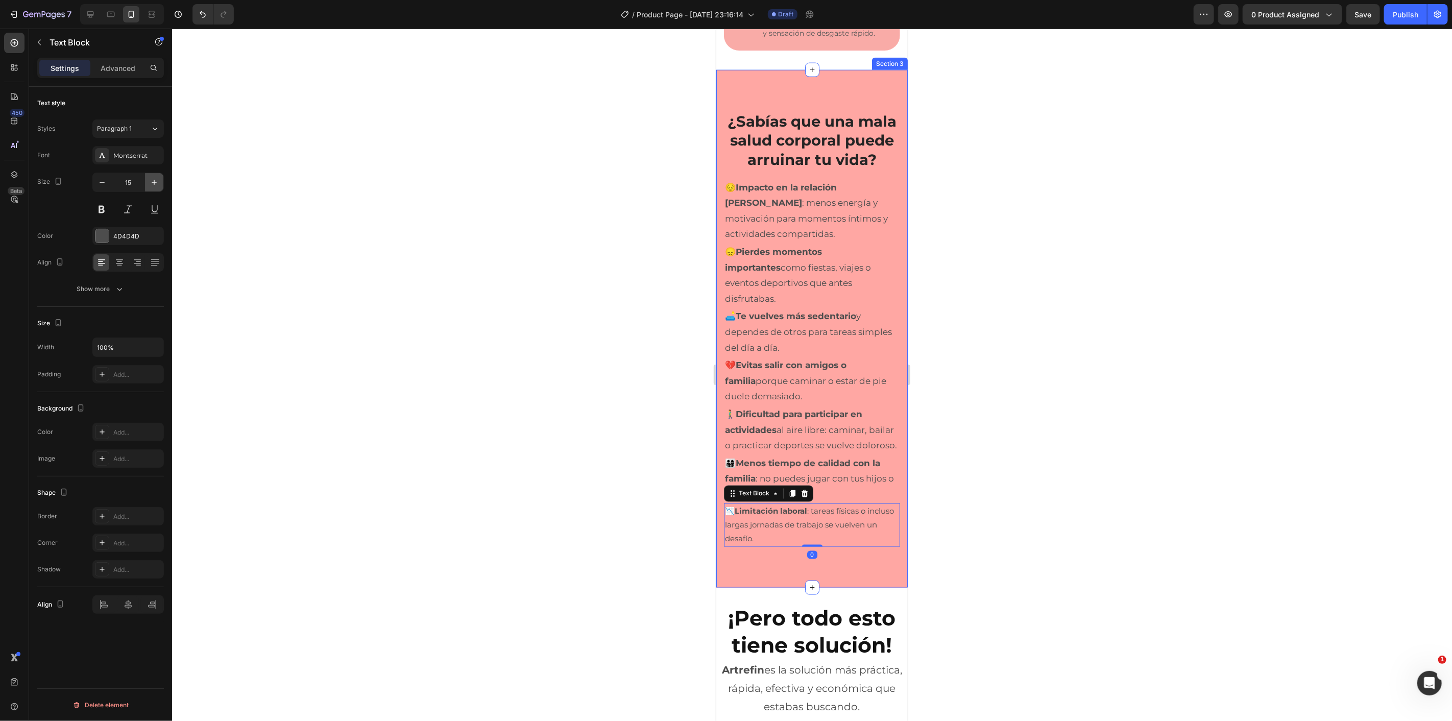
click at [157, 176] on button "button" at bounding box center [154, 182] width 18 height 18
type input "17"
click at [745, 88] on div "¿Sabías que una mala salud corporal puede arruinar tu vida? Heading Row 😔 Impac…" at bounding box center [811, 330] width 191 height 523
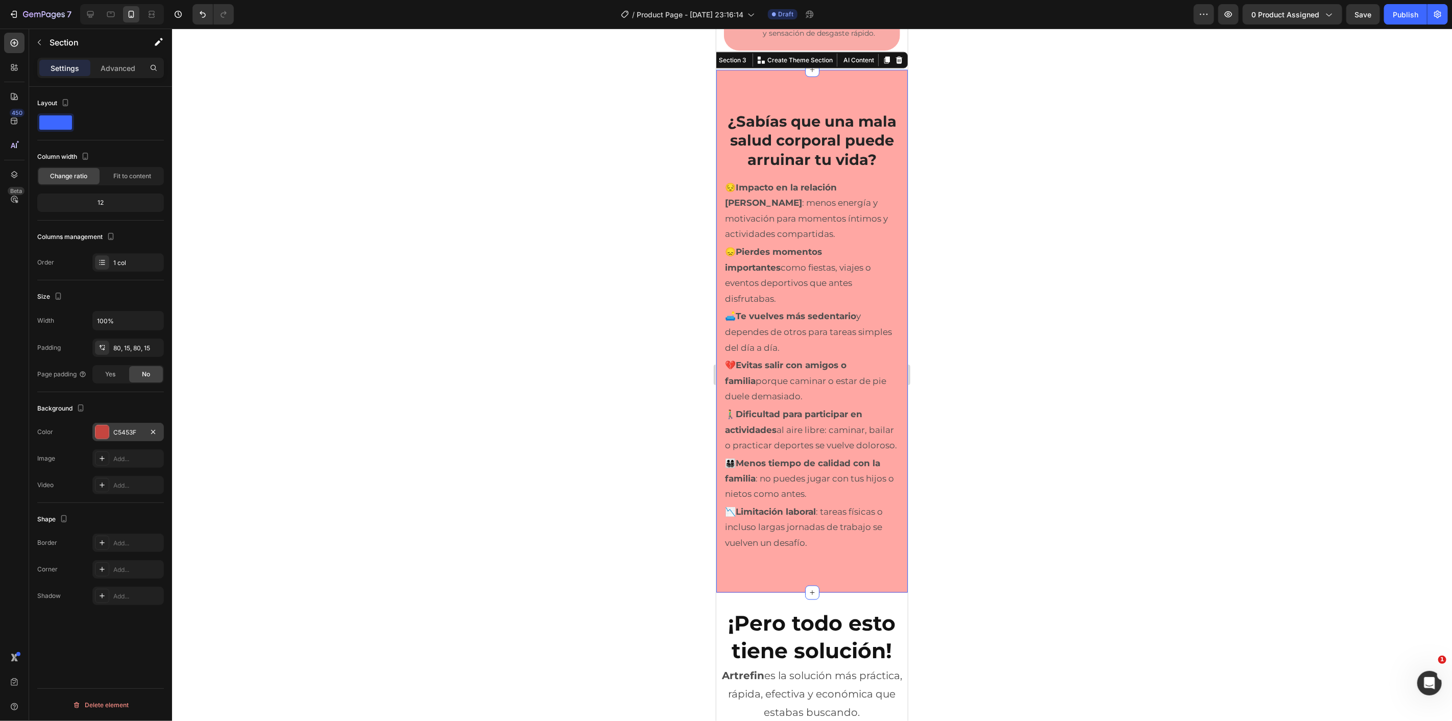
click at [104, 437] on div at bounding box center [101, 431] width 13 height 13
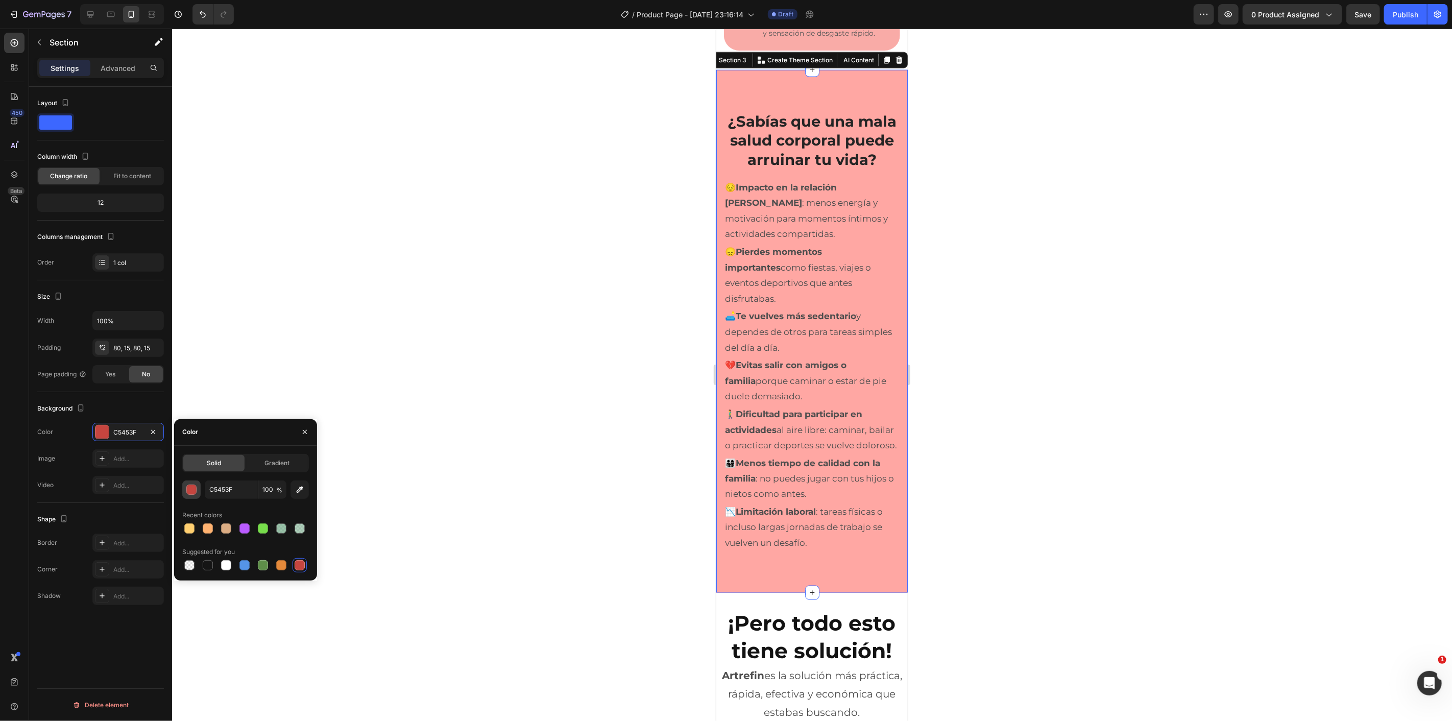
click at [195, 488] on div "button" at bounding box center [192, 490] width 10 height 10
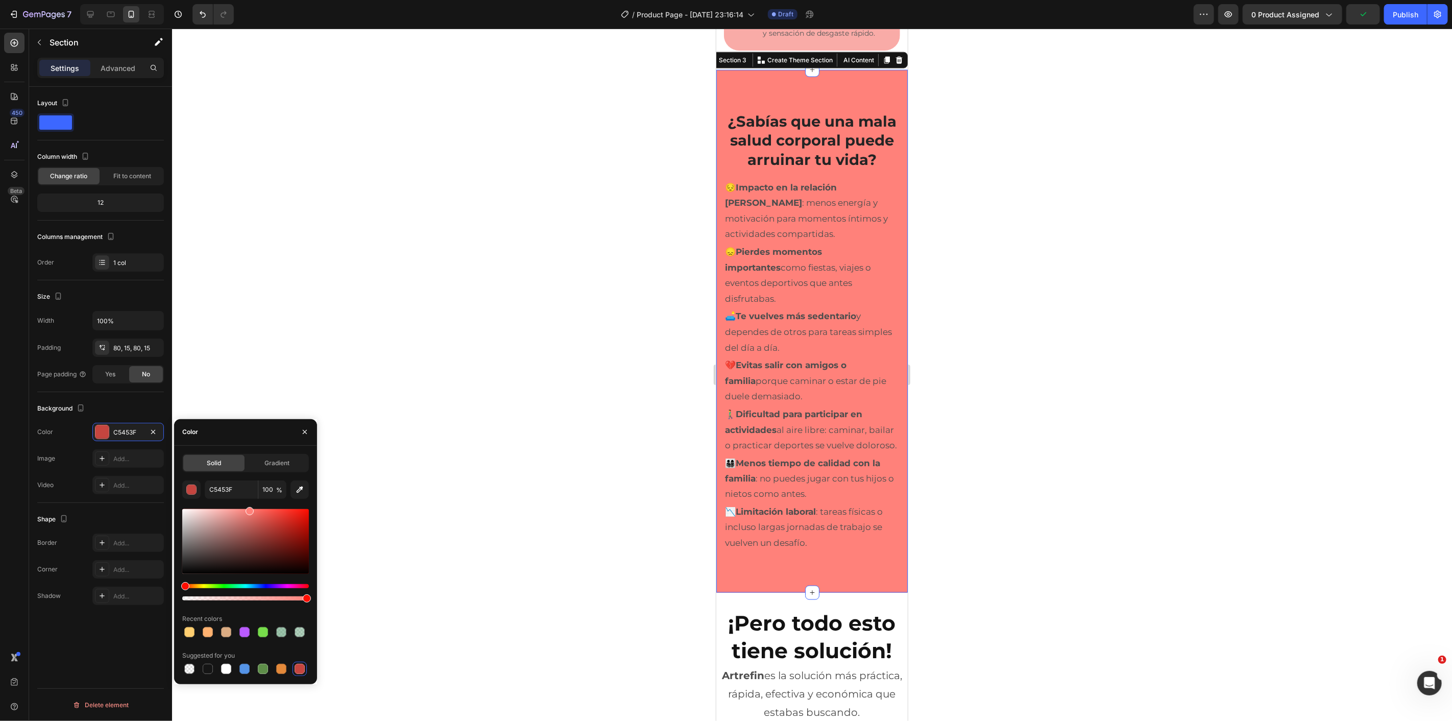
drag, startPoint x: 264, startPoint y: 529, endPoint x: 252, endPoint y: 440, distance: 89.6
click at [249, 441] on div "Color Solid Gradient C5453F 100 % Recent colors Suggested for you" at bounding box center [245, 551] width 143 height 265
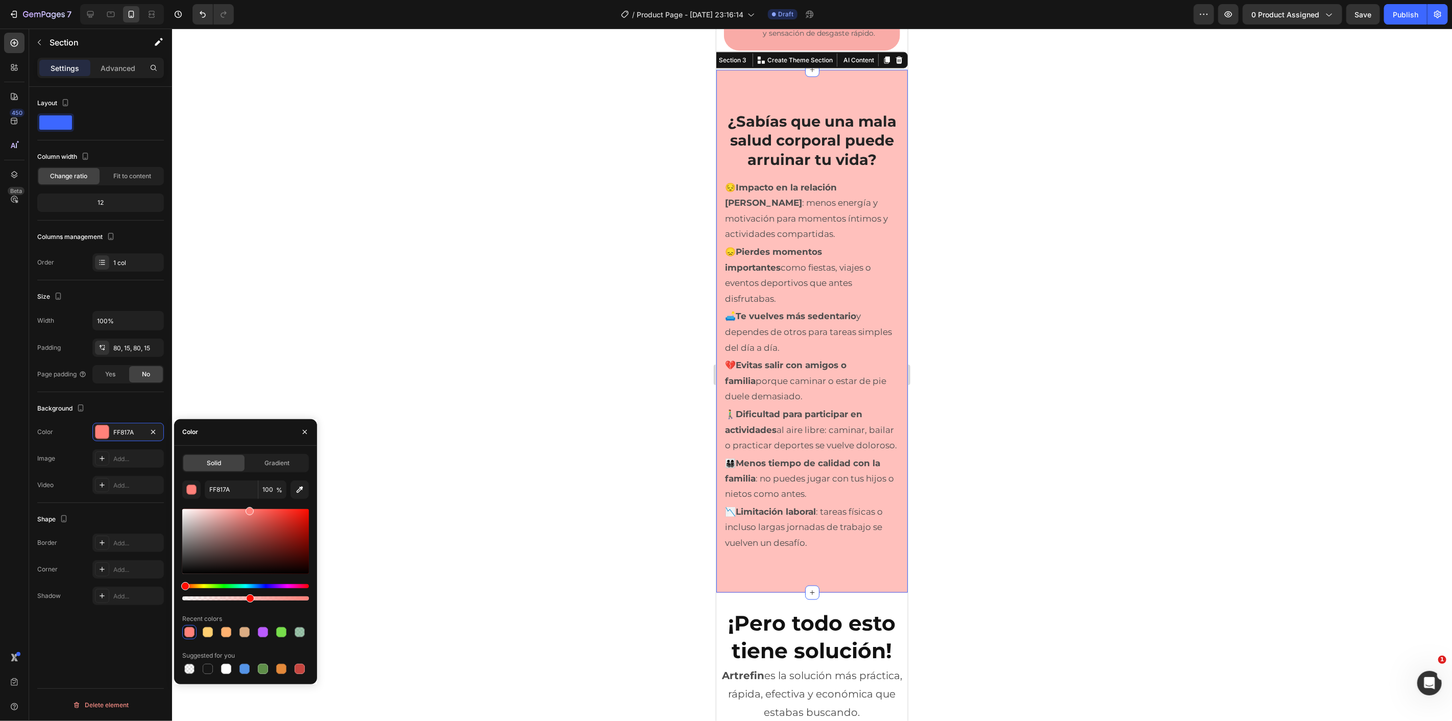
drag, startPoint x: 305, startPoint y: 596, endPoint x: 248, endPoint y: 594, distance: 57.2
click at [248, 594] on div at bounding box center [250, 598] width 8 height 8
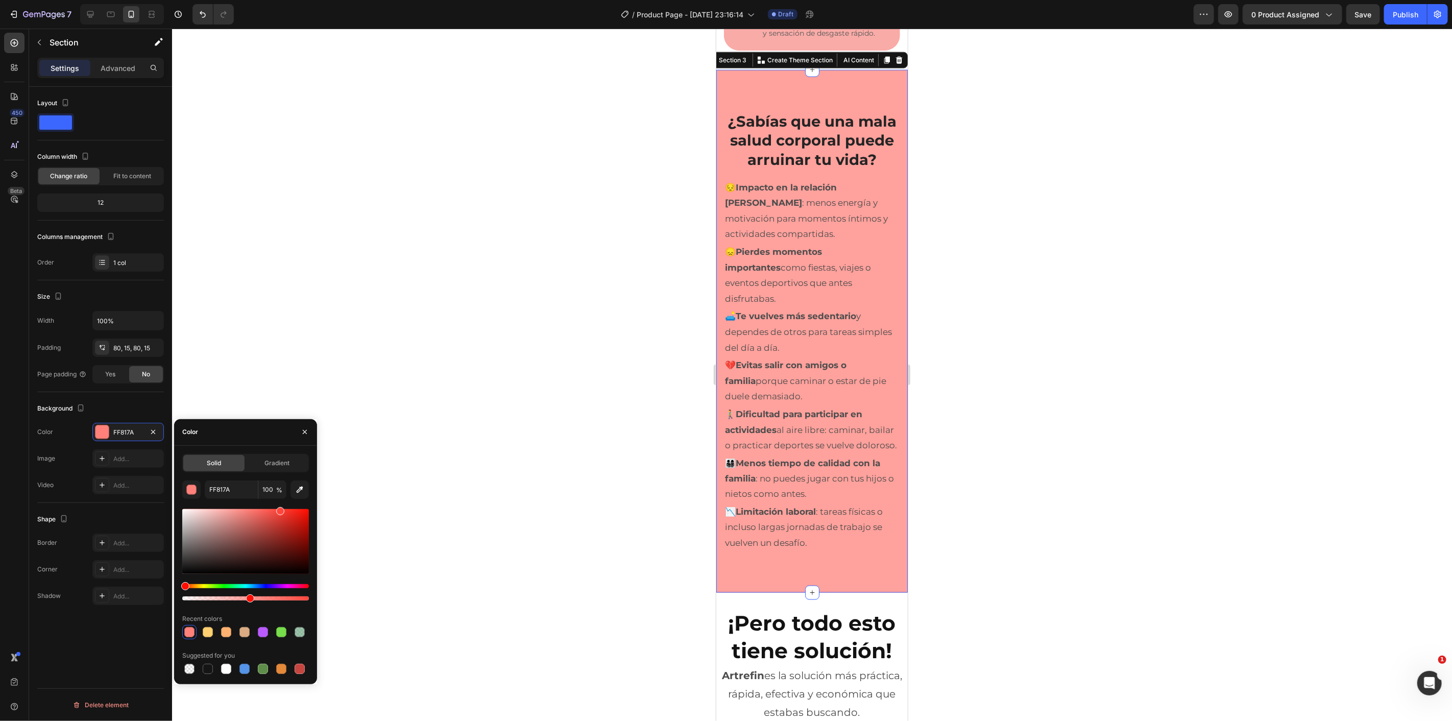
drag, startPoint x: 241, startPoint y: 527, endPoint x: 272, endPoint y: 440, distance: 92.7
click at [276, 436] on div "Color Solid Gradient FF817A 100 % Recent colors Suggested for you" at bounding box center [245, 551] width 143 height 265
type input "FF4E44"
type input "52"
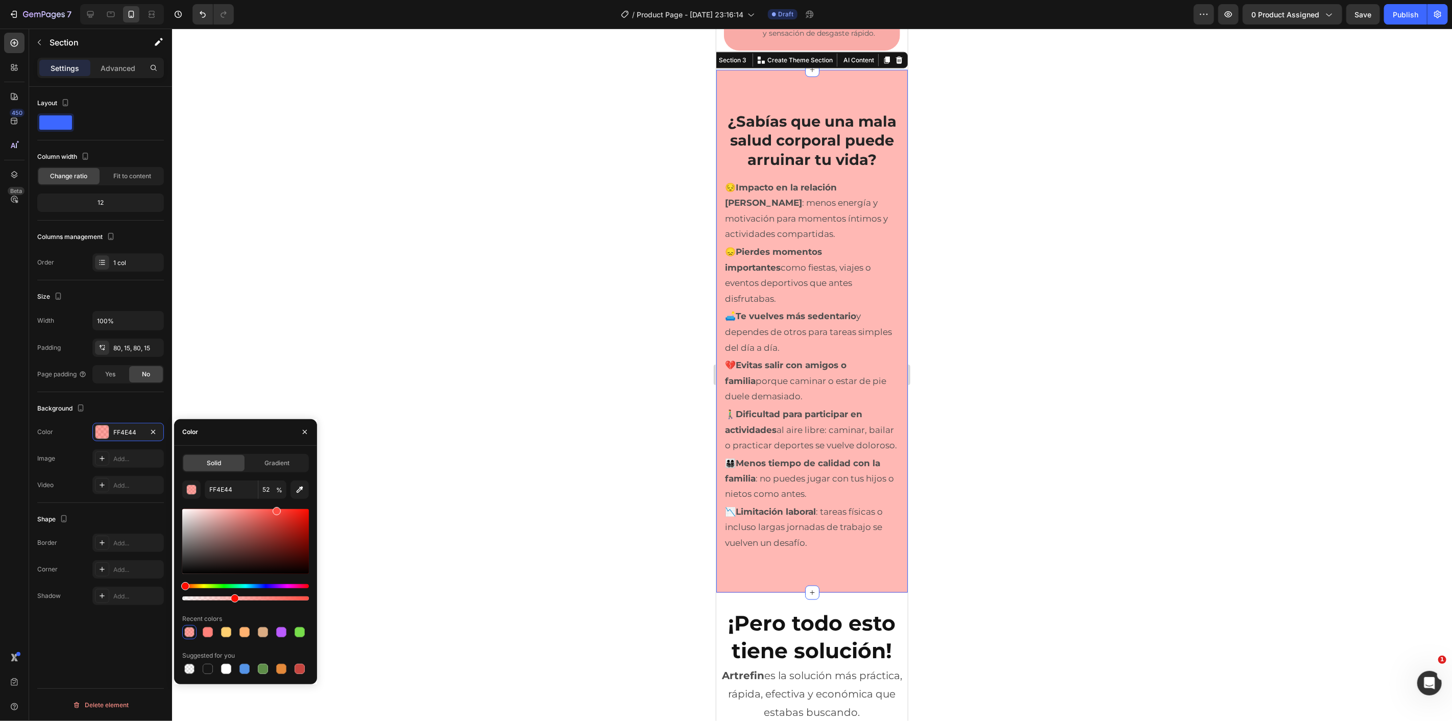
drag, startPoint x: 249, startPoint y: 600, endPoint x: 303, endPoint y: 533, distance: 86.5
click at [234, 598] on div at bounding box center [235, 598] width 8 height 8
click at [539, 341] on div at bounding box center [812, 375] width 1280 height 692
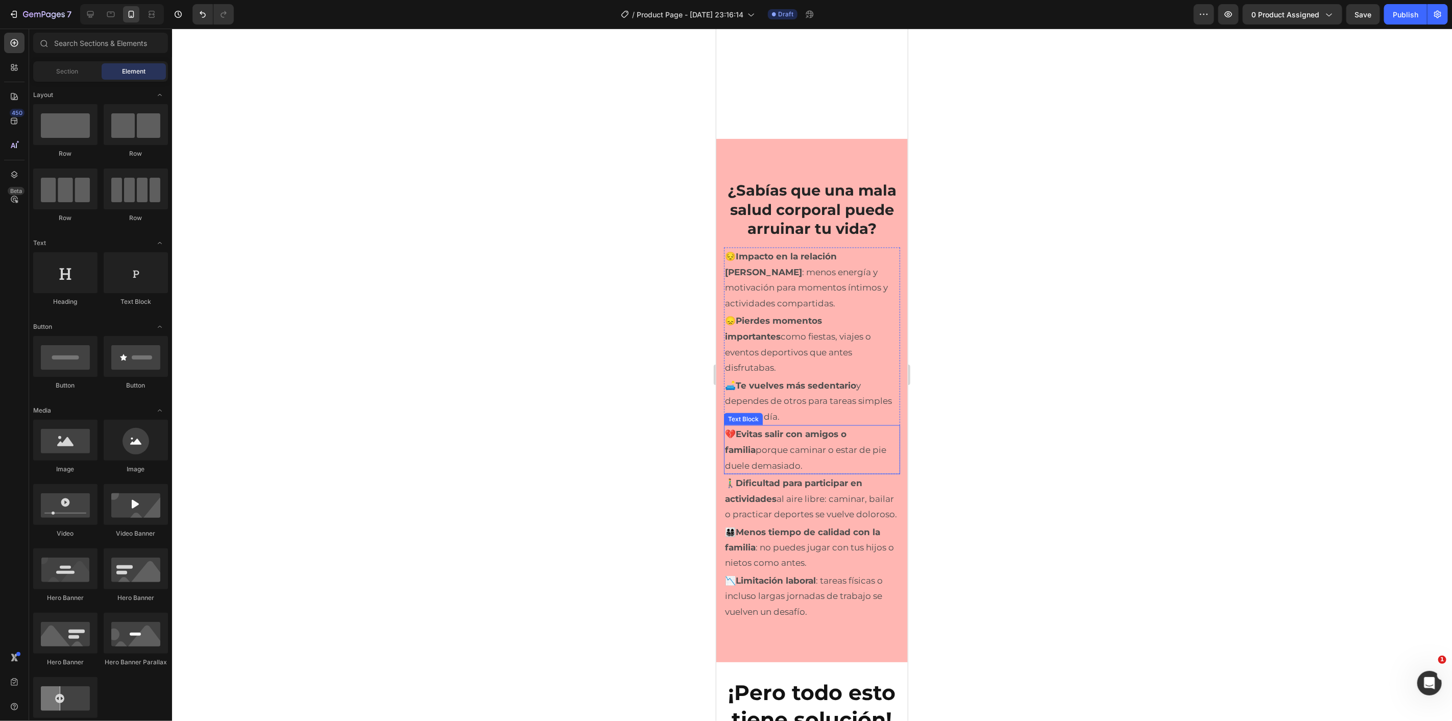
scroll to position [1345, 0]
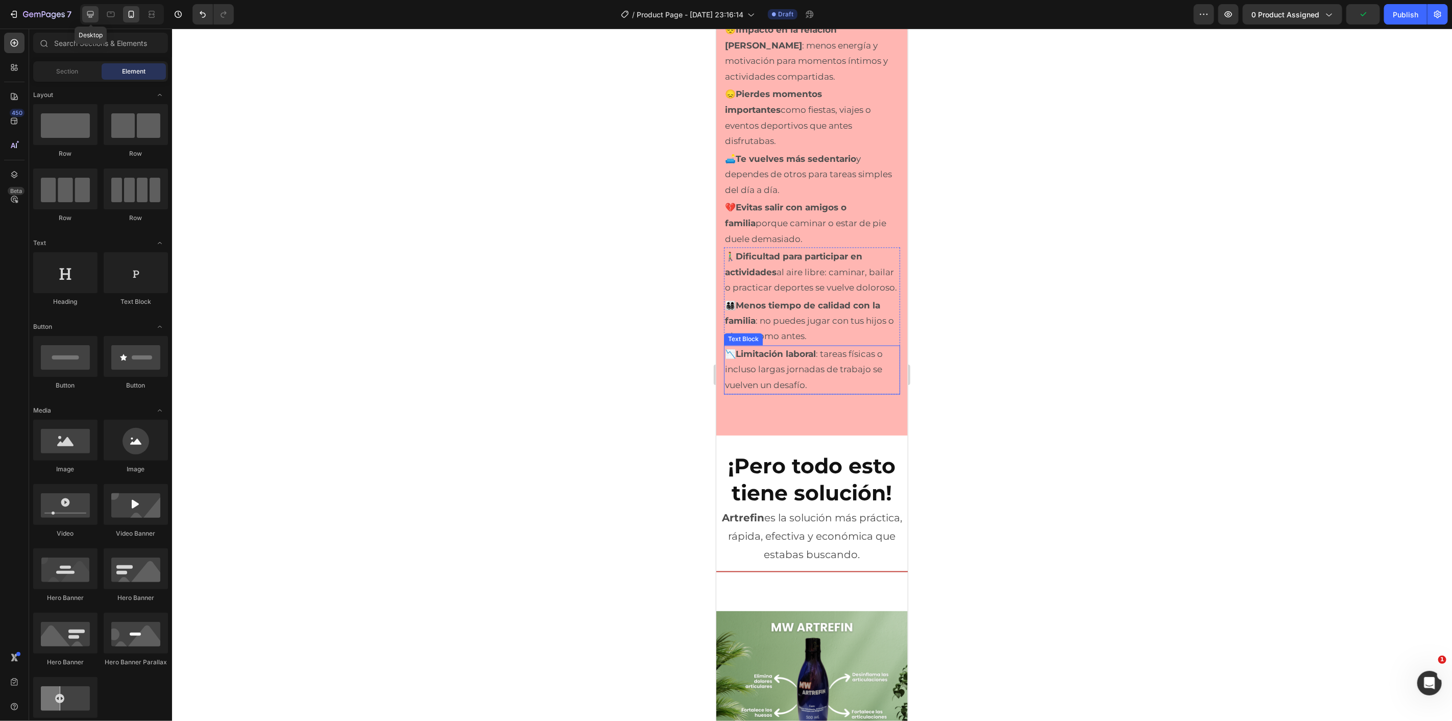
click at [95, 17] on div at bounding box center [90, 14] width 16 height 16
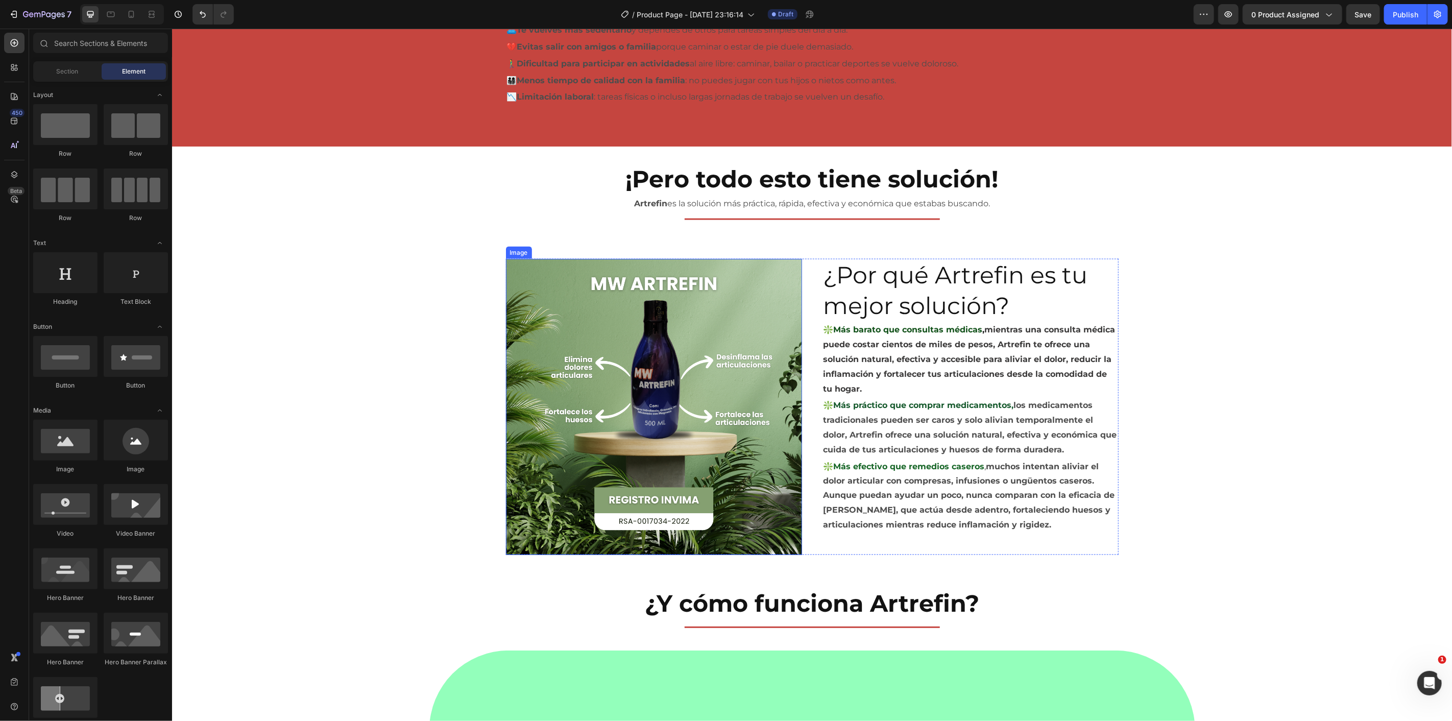
scroll to position [891, 0]
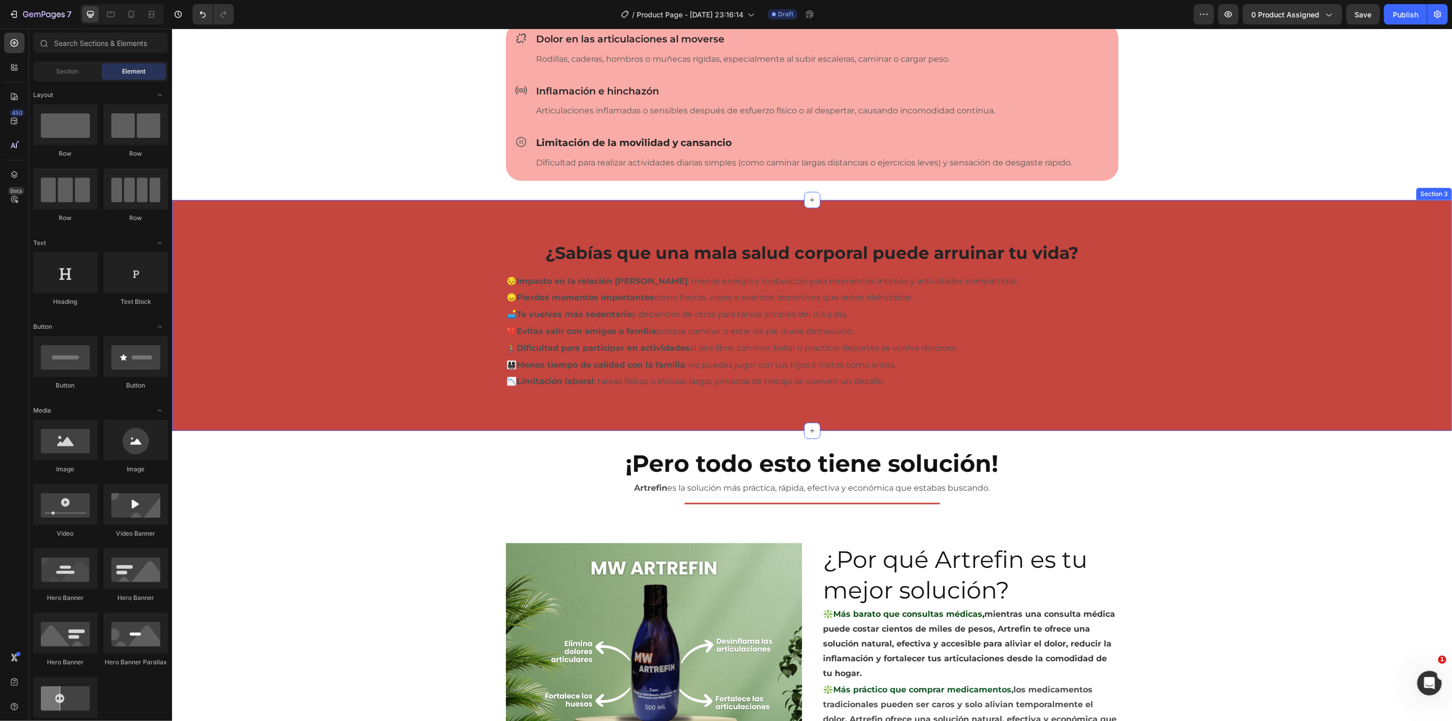
click at [401, 312] on div "¿Sabías que una mala salud corporal puede arruinar tu vida? Heading Row 😔 Impac…" at bounding box center [811, 315] width 1265 height 149
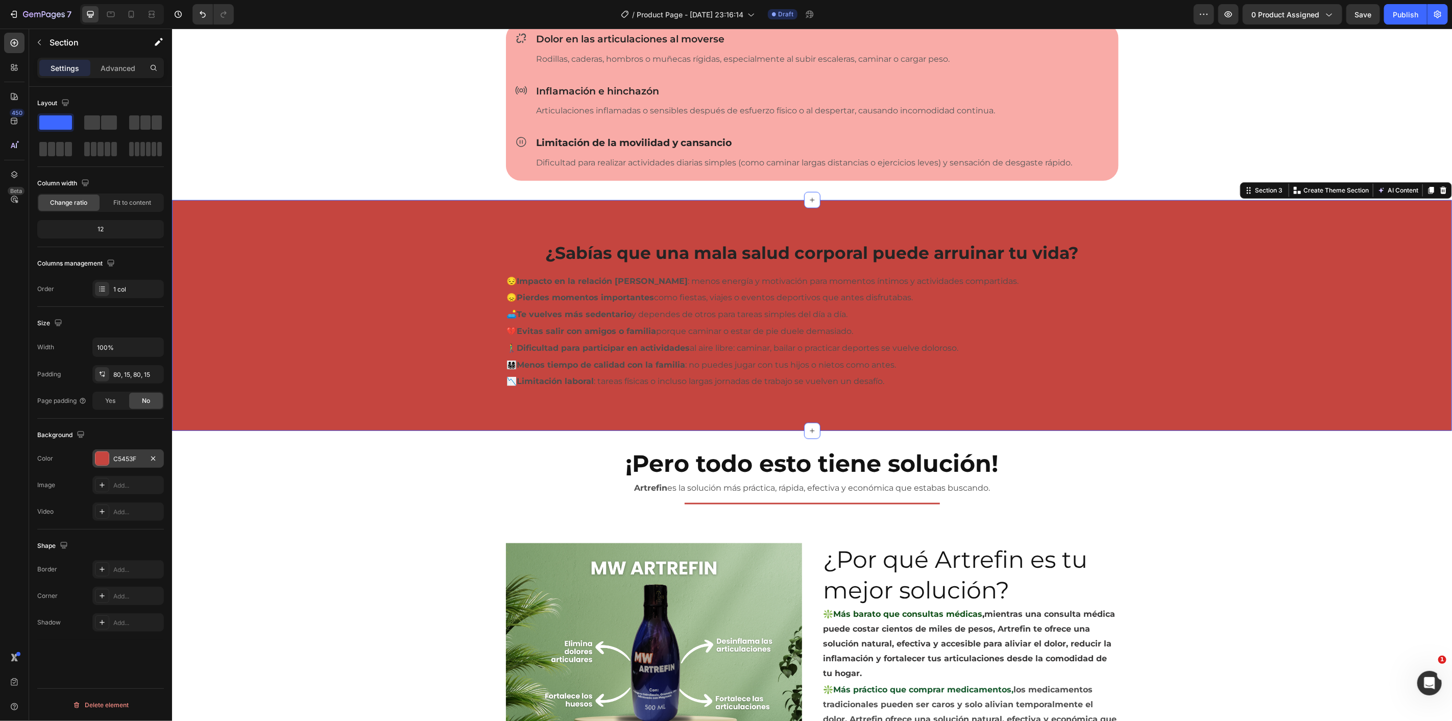
drag, startPoint x: 101, startPoint y: 453, endPoint x: 98, endPoint y: 460, distance: 6.6
click at [99, 457] on div at bounding box center [101, 458] width 13 height 13
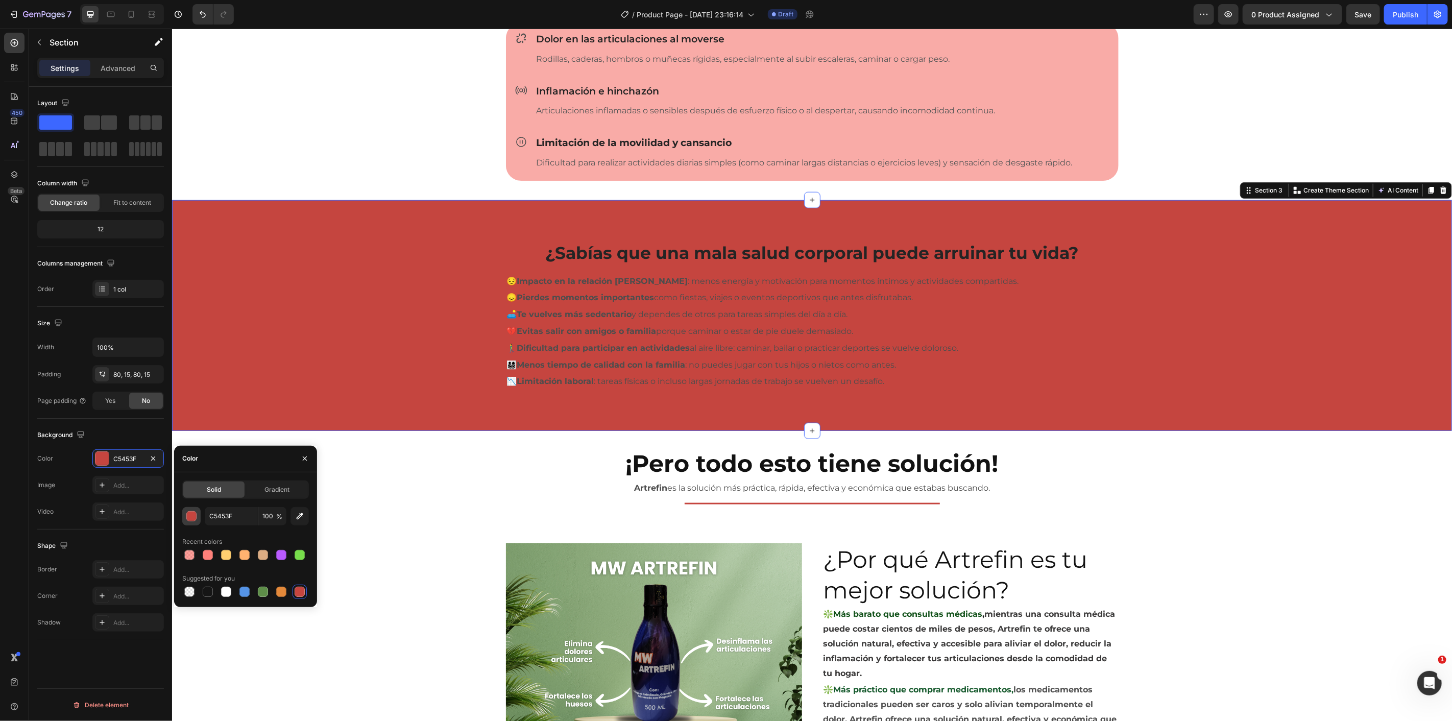
click at [193, 521] on button "button" at bounding box center [191, 516] width 18 height 18
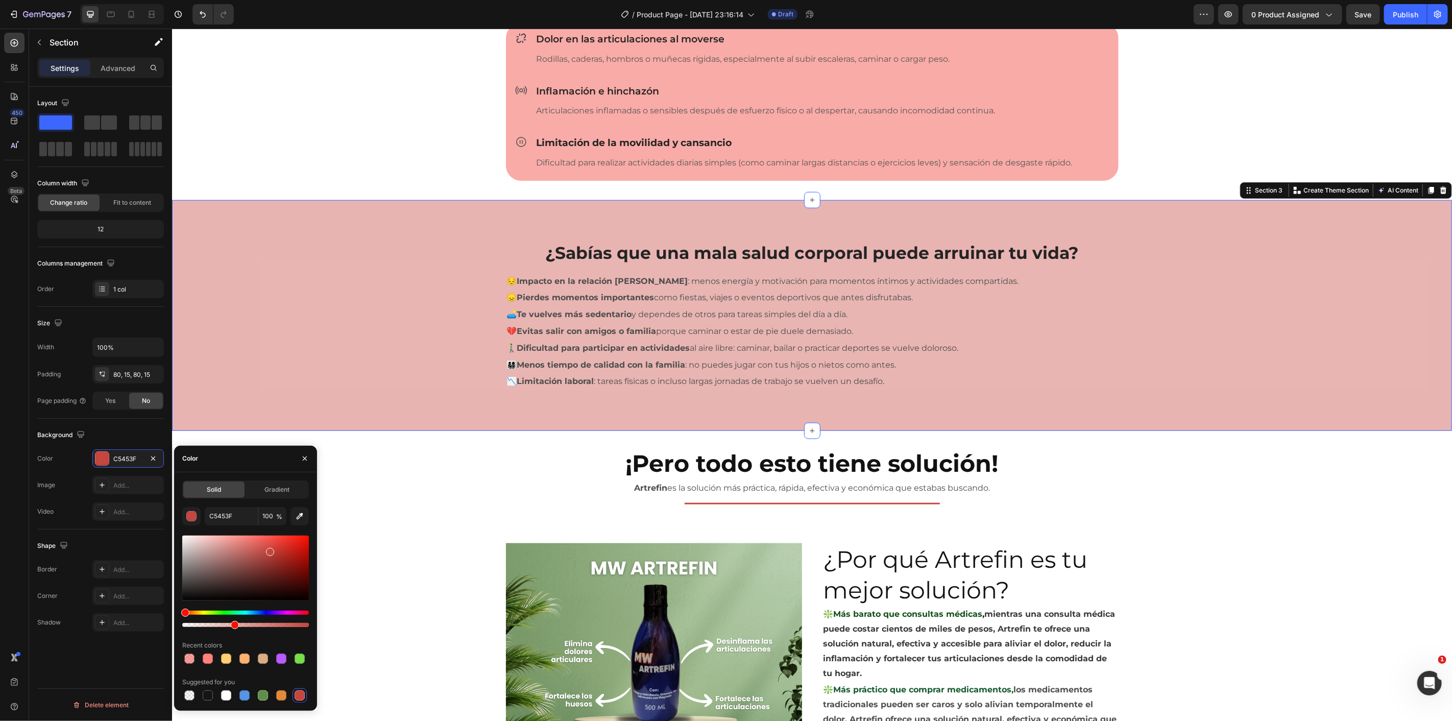
drag, startPoint x: 266, startPoint y: 625, endPoint x: 233, endPoint y: 627, distance: 32.7
click at [233, 627] on div at bounding box center [245, 625] width 127 height 4
type input "40"
click at [353, 115] on div "¿Te identificas con algunas de estas situaciones? Heading Row Title Line Row Ic…" at bounding box center [811, 47] width 1265 height 224
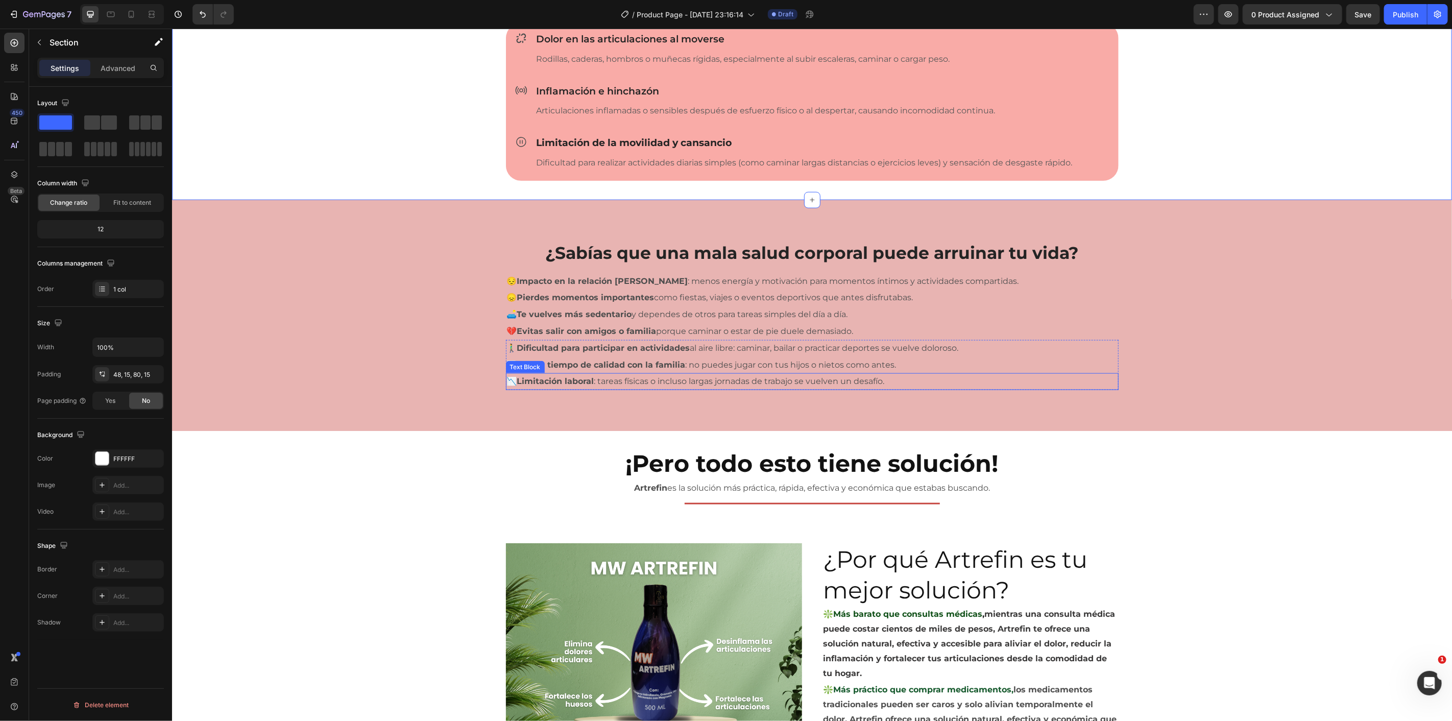
click at [959, 381] on p "📉 Limitación laboral : tareas físicas o incluso largas jornadas de trabajo se v…" at bounding box center [812, 381] width 611 height 15
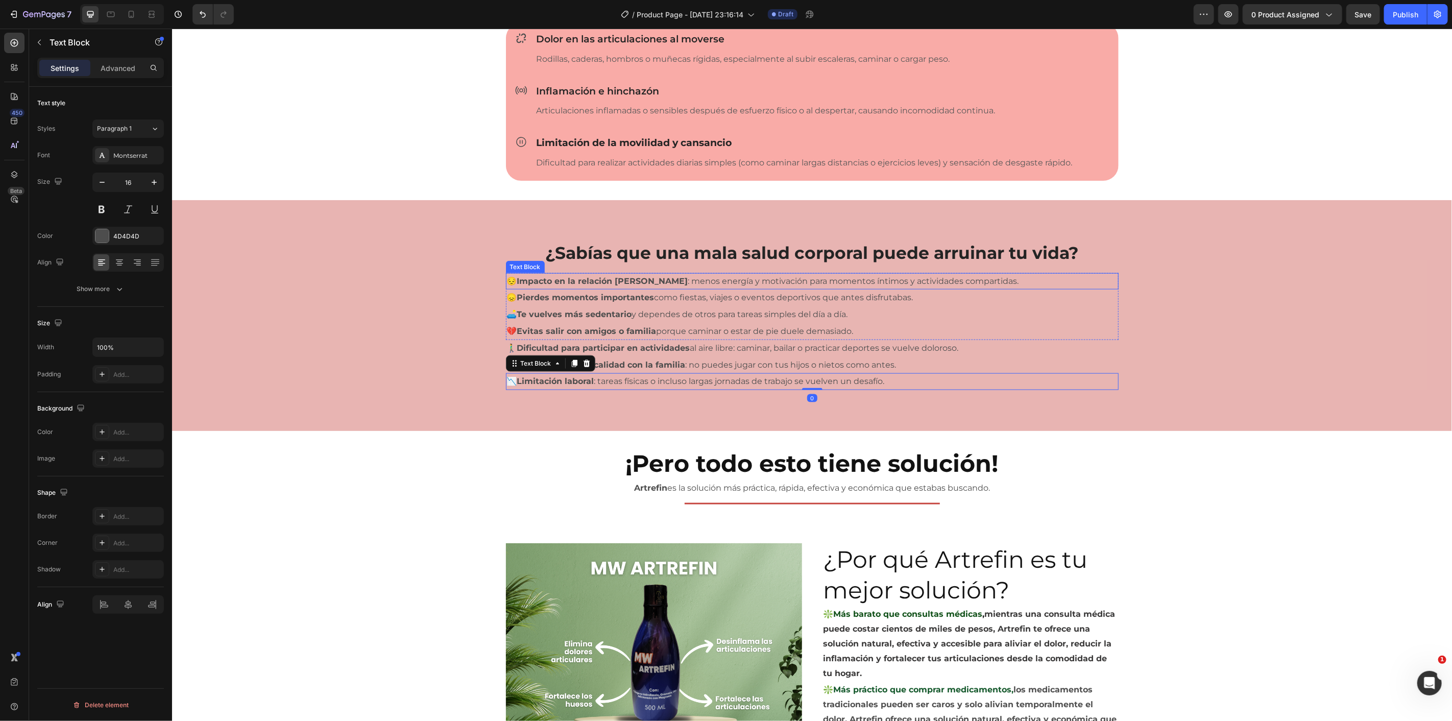
click at [658, 275] on p "😔 Impacto en la relación de pareja : menos energía y motivación para momentos í…" at bounding box center [812, 281] width 611 height 15
click at [659, 297] on p "😞 Pierdes momentos importantes como fiestas, viajes o eventos deportivos que an…" at bounding box center [812, 297] width 611 height 15
click at [666, 324] on p "💔 Evitas salir con amigos o familia porque caminar o estar de pie duele demasia…" at bounding box center [812, 331] width 611 height 15
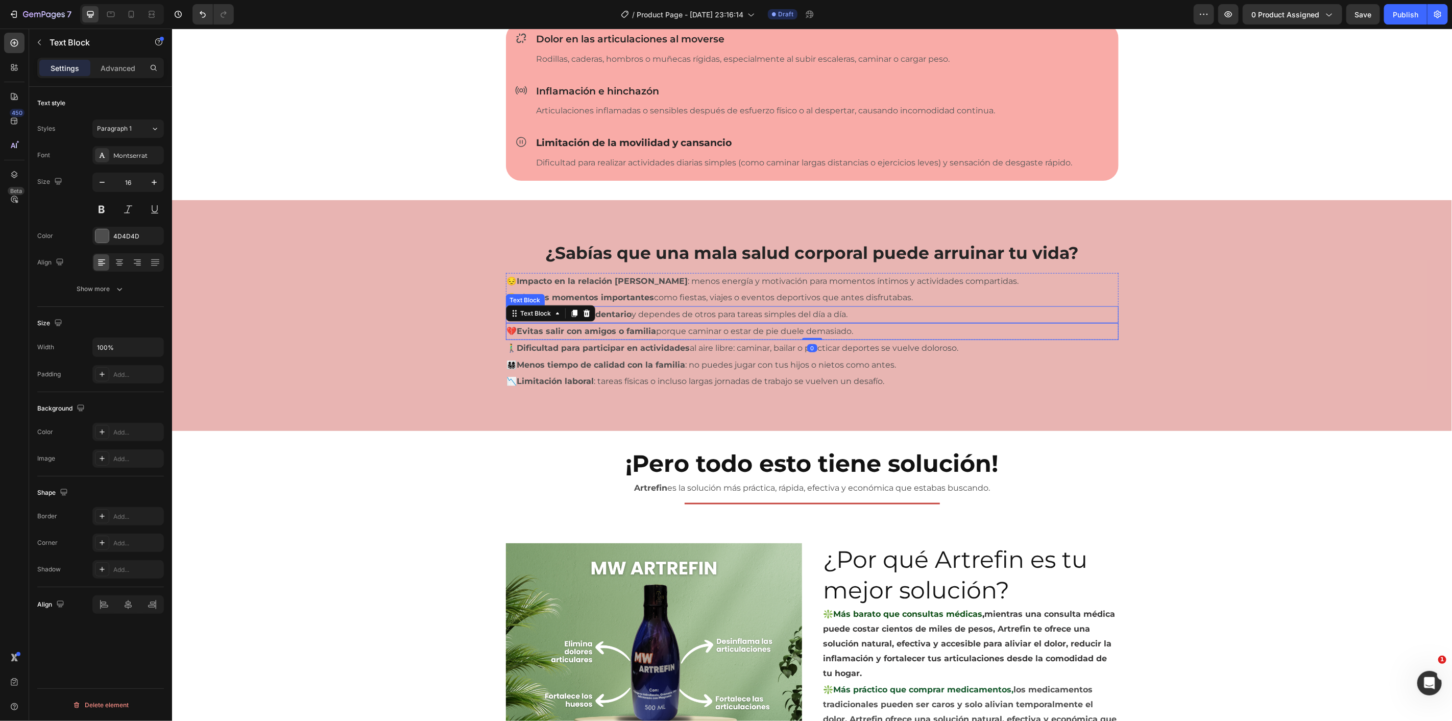
click at [664, 284] on p "😔 Impacto en la relación de pareja : menos energía y motivación para momentos í…" at bounding box center [812, 281] width 611 height 15
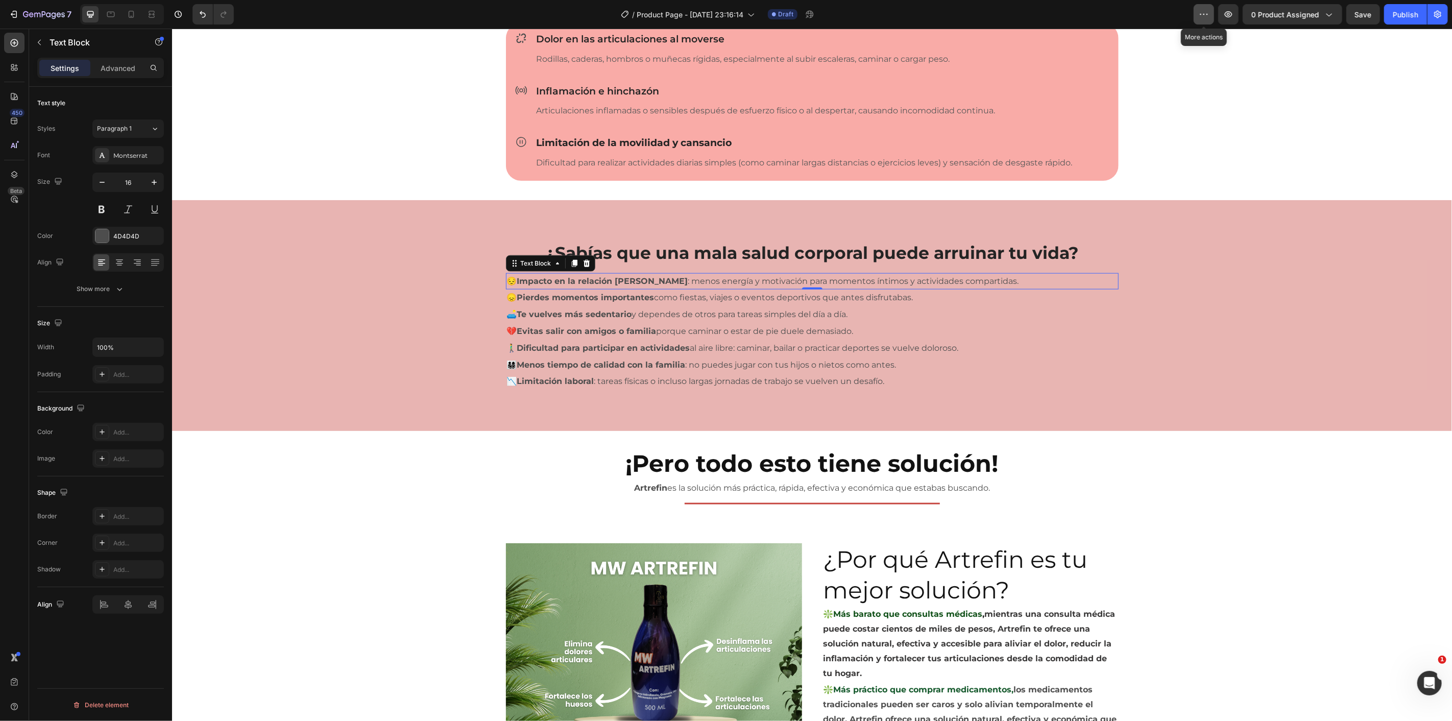
click at [1208, 5] on button "button" at bounding box center [1204, 14] width 20 height 20
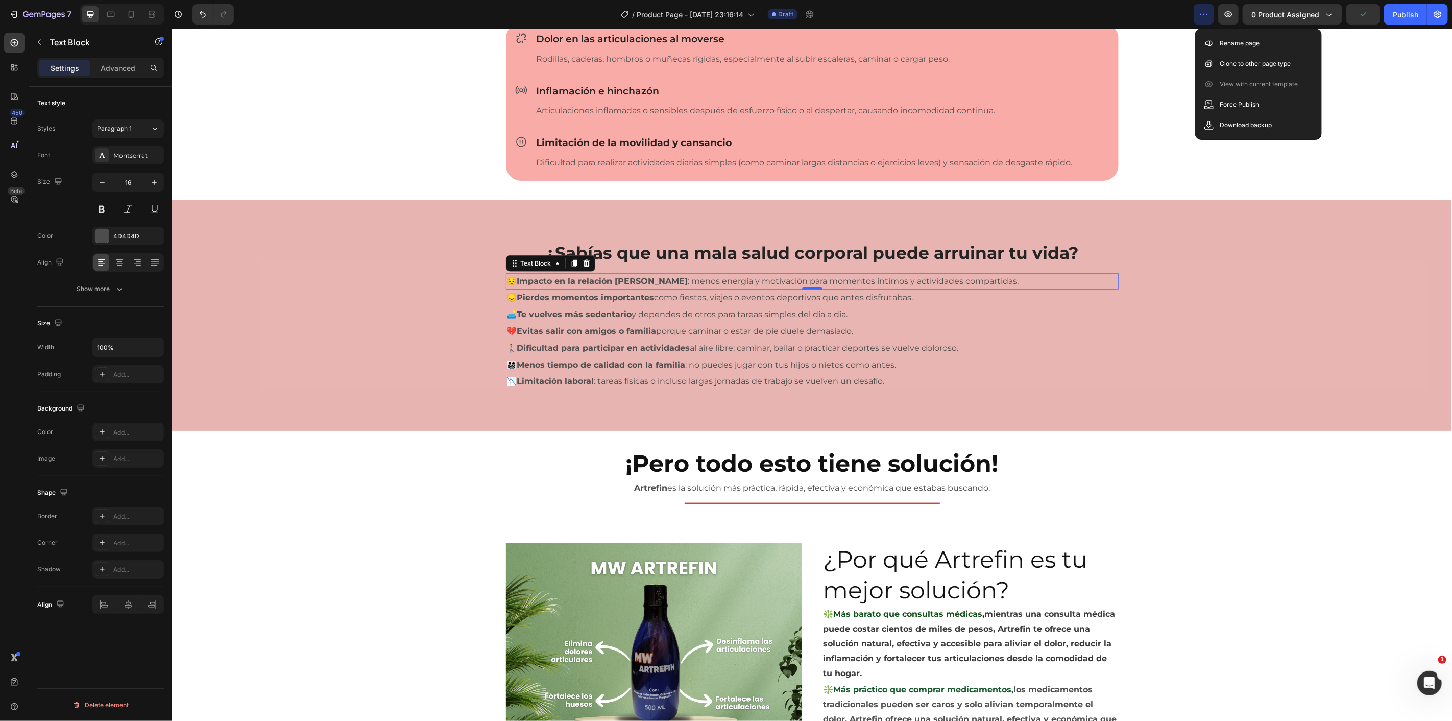
click at [1208, 5] on button "button" at bounding box center [1204, 14] width 20 height 20
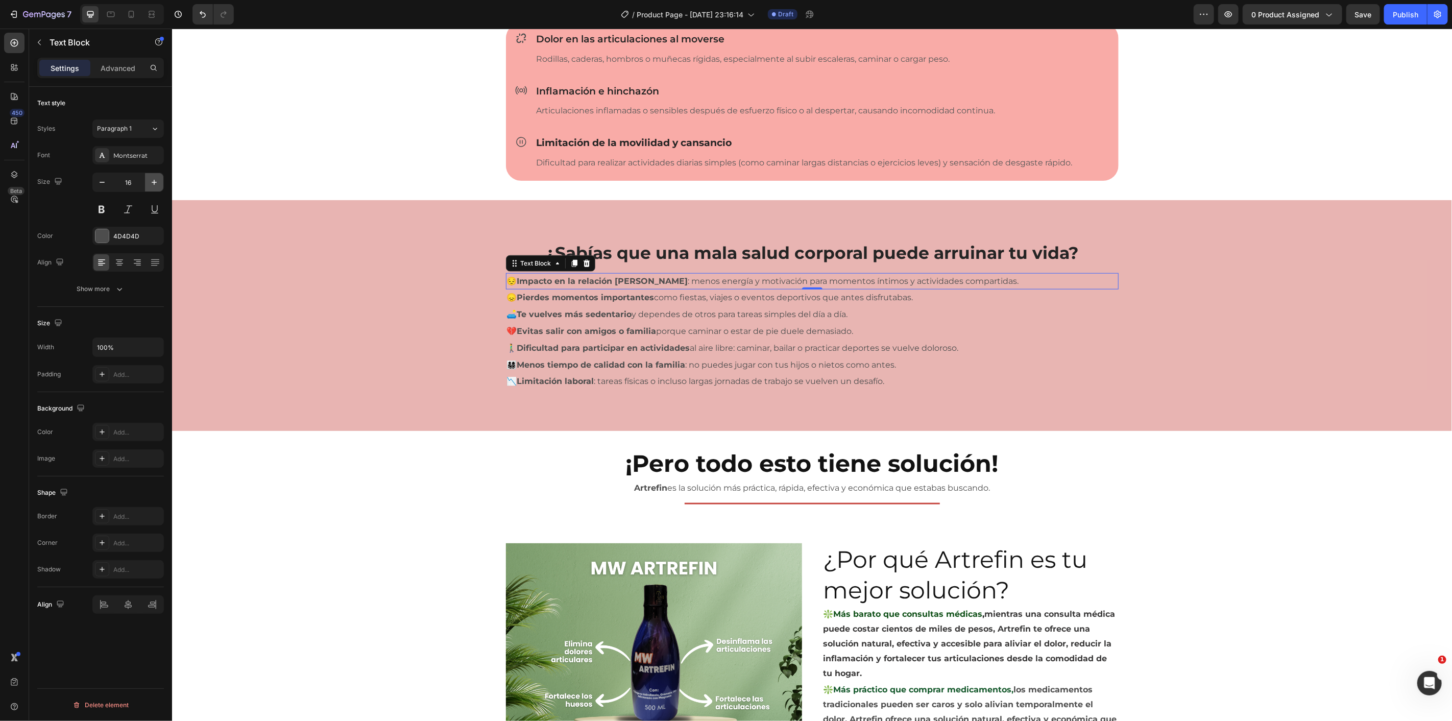
click at [147, 186] on button "button" at bounding box center [154, 182] width 18 height 18
type input "19"
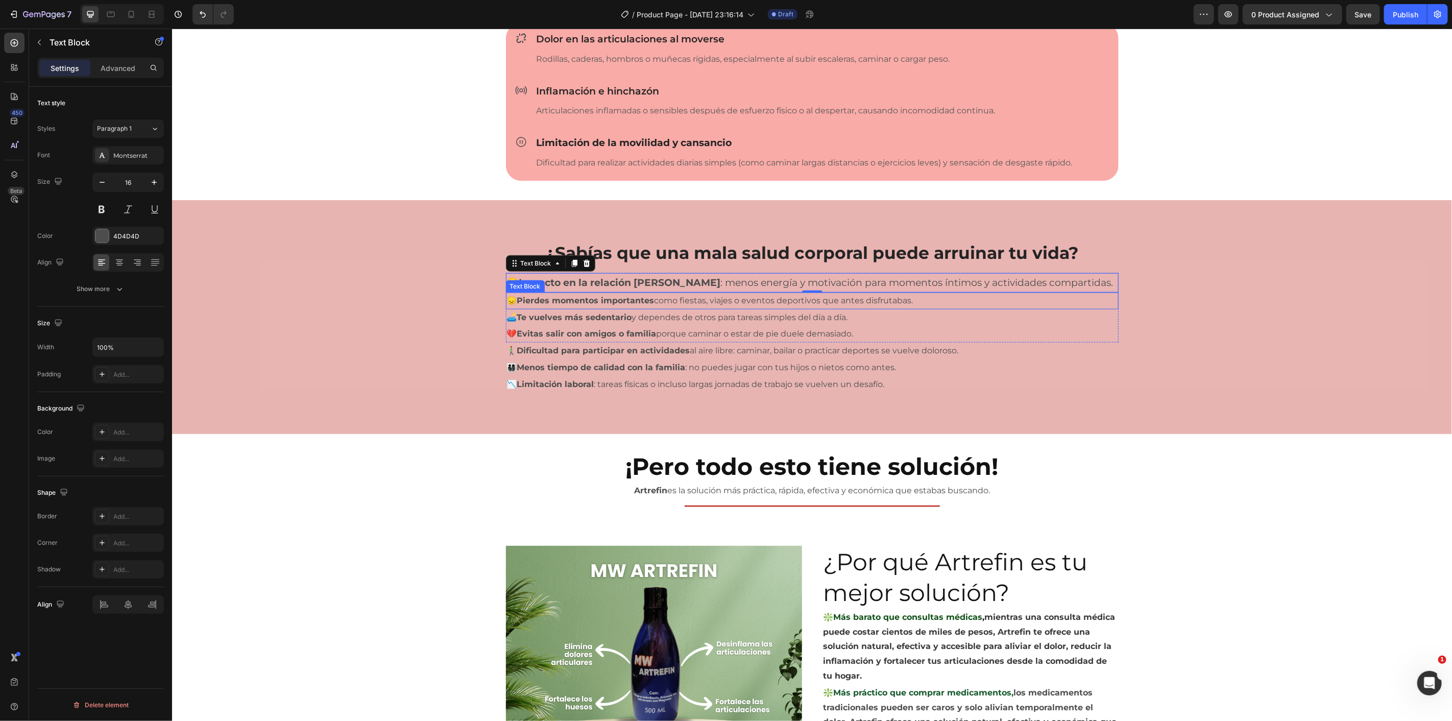
click at [574, 296] on strong "Pierdes momentos importantes" at bounding box center [585, 300] width 137 height 10
click at [155, 187] on icon "button" at bounding box center [154, 182] width 10 height 10
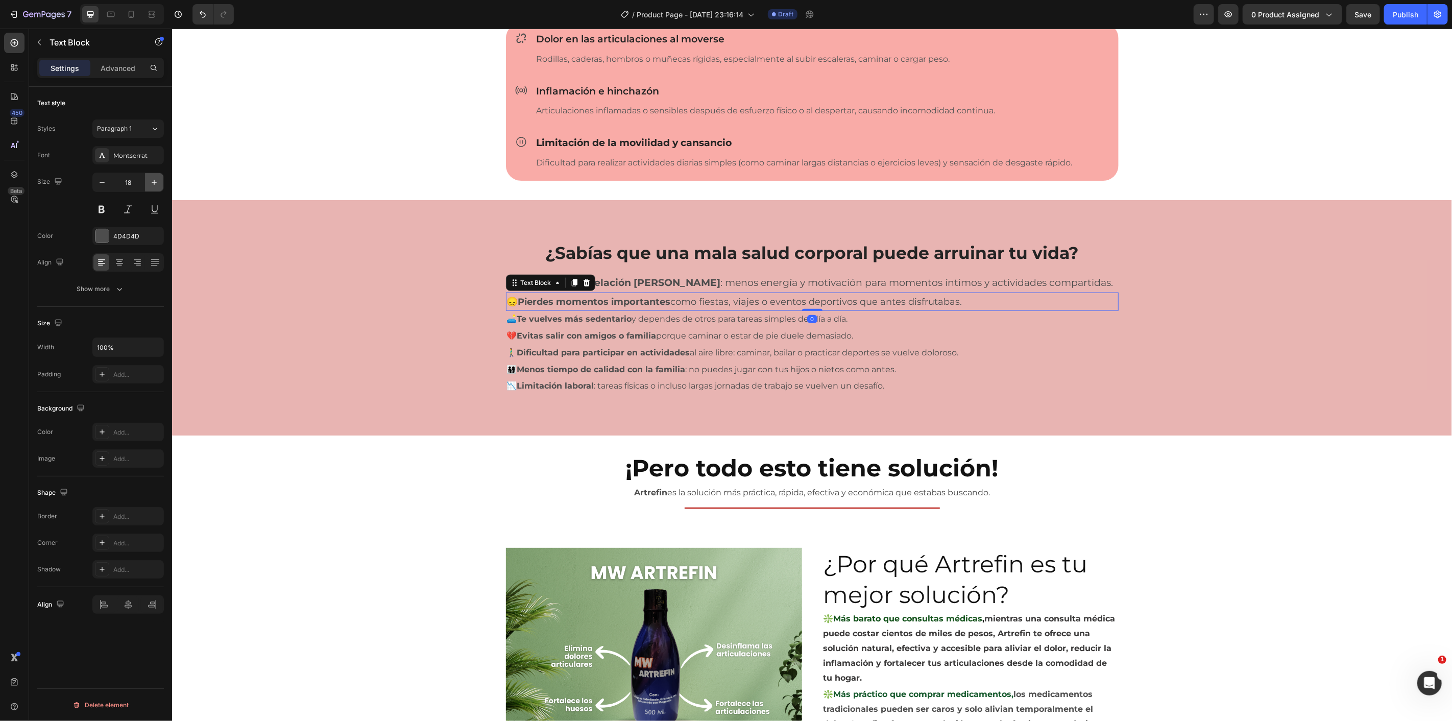
click at [155, 187] on icon "button" at bounding box center [154, 182] width 10 height 10
type input "19"
click at [532, 316] on div "Text Block" at bounding box center [525, 322] width 39 height 12
click at [681, 317] on p "🛋️ Te vuelves más sedentario y dependes de otros para tareas simples del día a …" at bounding box center [812, 320] width 611 height 15
click at [158, 181] on icon "button" at bounding box center [154, 182] width 10 height 10
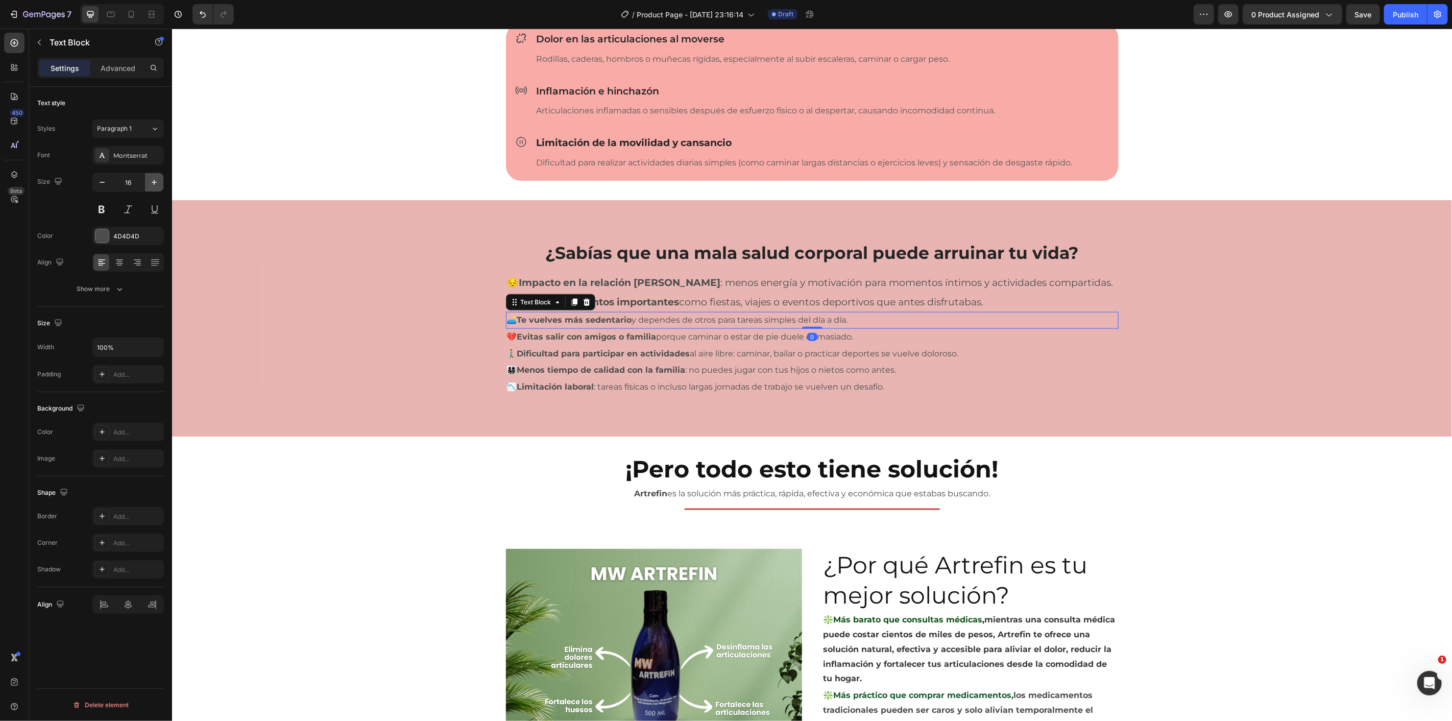
click at [157, 181] on icon "button" at bounding box center [154, 182] width 10 height 10
type input "19"
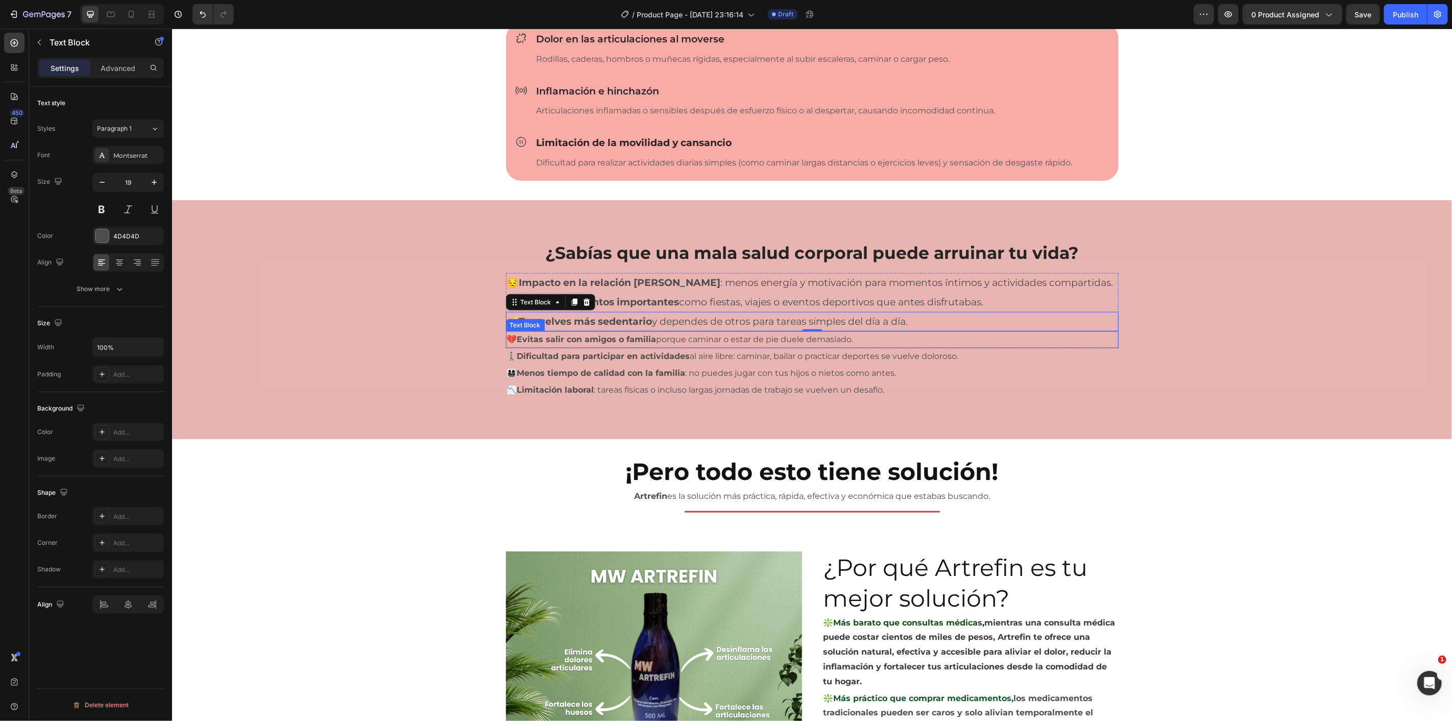
click at [597, 341] on strong "Evitas salir con amigos o familia" at bounding box center [586, 339] width 139 height 10
click at [157, 183] on icon "button" at bounding box center [154, 182] width 10 height 10
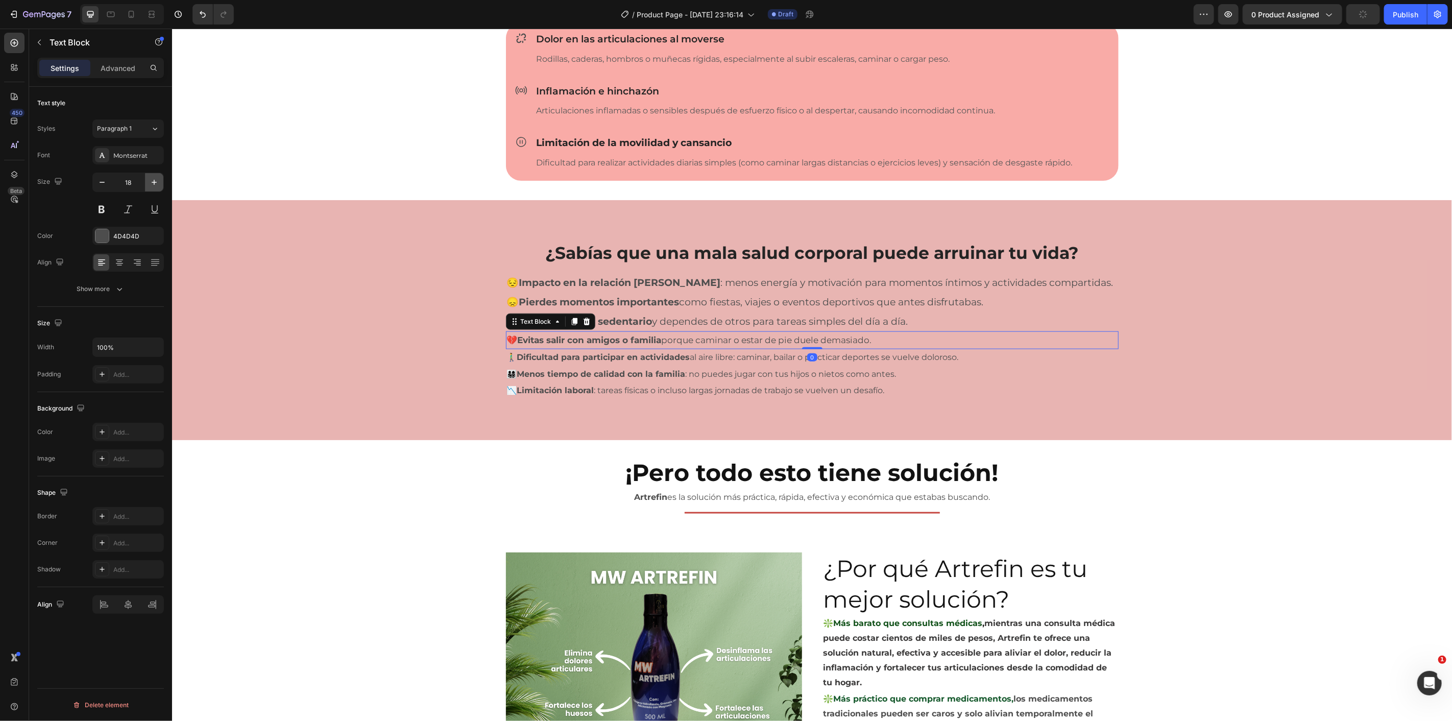
type input "19"
click at [657, 360] on strong "Dificultad para participar en actividades" at bounding box center [603, 358] width 173 height 10
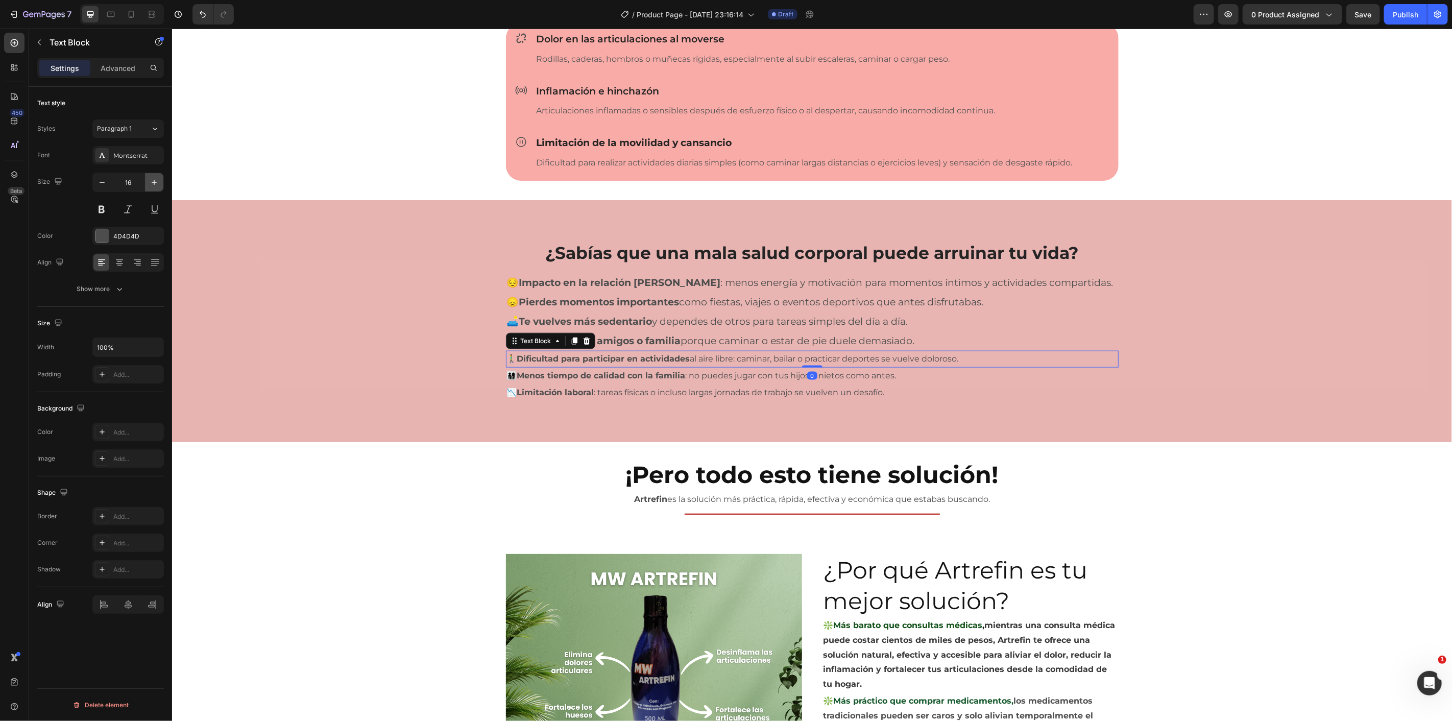
click at [146, 184] on button "button" at bounding box center [154, 182] width 18 height 18
click at [147, 184] on button "button" at bounding box center [154, 182] width 18 height 18
click at [148, 184] on button "button" at bounding box center [154, 182] width 18 height 18
type input "19"
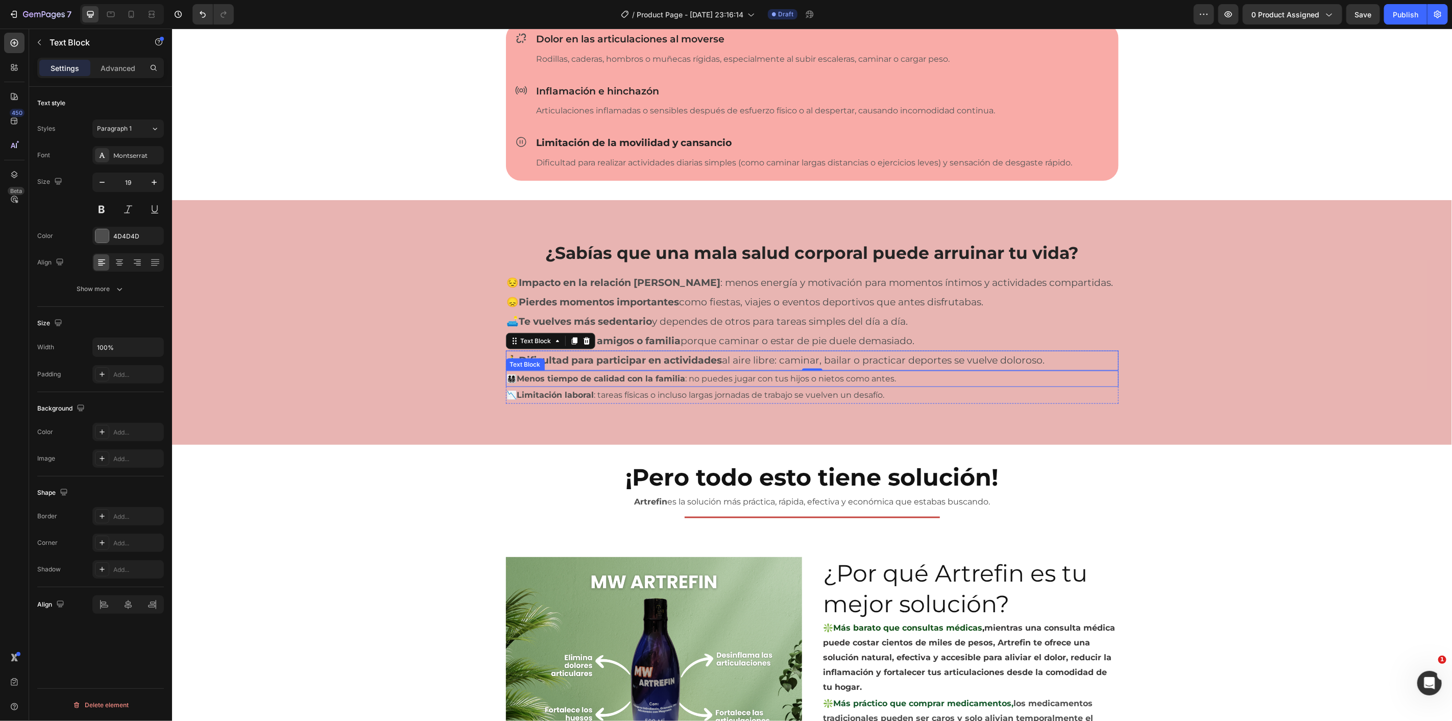
click at [715, 378] on p "👨‍👩‍👧‍👦 Menos tiempo de calidad con la familia : no puedes jugar con tus hijos …" at bounding box center [812, 378] width 611 height 15
click at [161, 185] on button "button" at bounding box center [154, 182] width 18 height 18
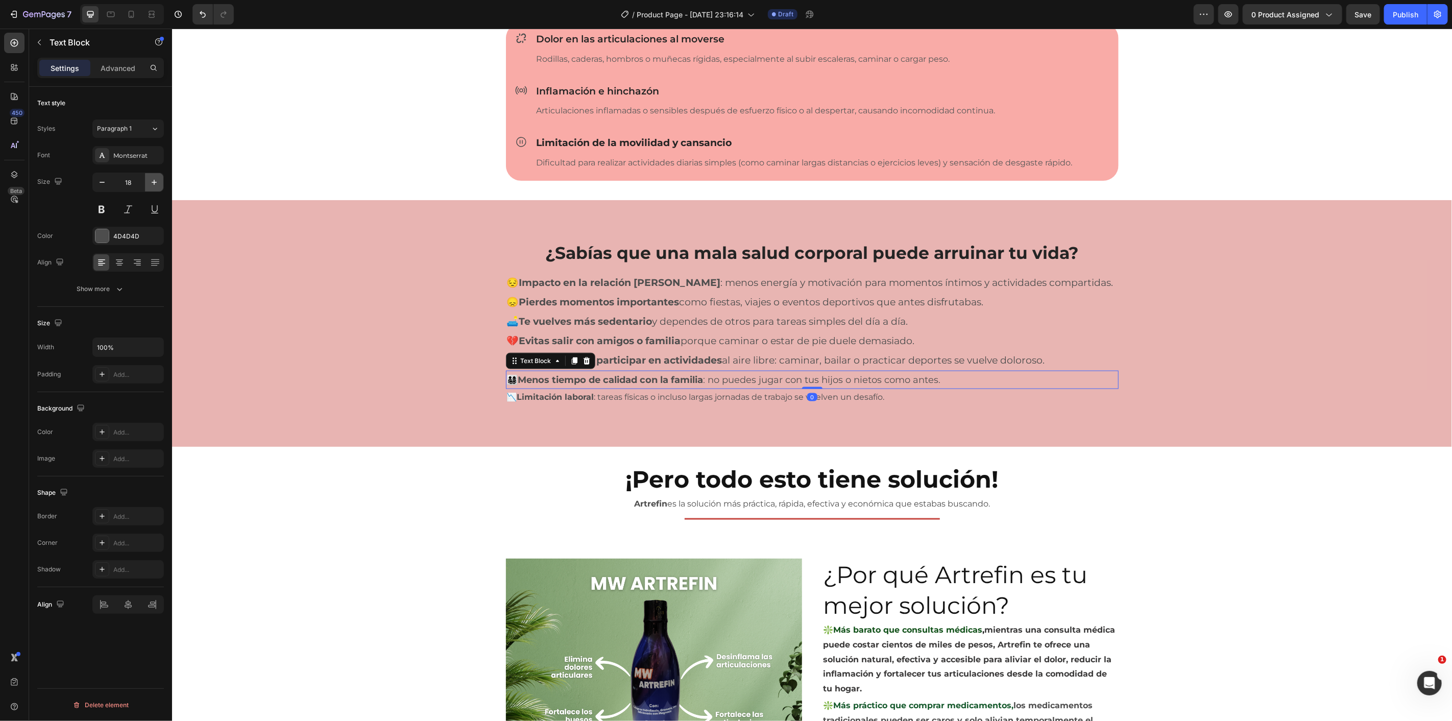
click at [161, 185] on button "button" at bounding box center [154, 182] width 18 height 18
type input "19"
click at [729, 401] on p "📉 Limitación laboral : tareas físicas o incluso largas jornadas de trabajo se v…" at bounding box center [812, 398] width 611 height 15
click at [155, 185] on icon "button" at bounding box center [154, 182] width 10 height 10
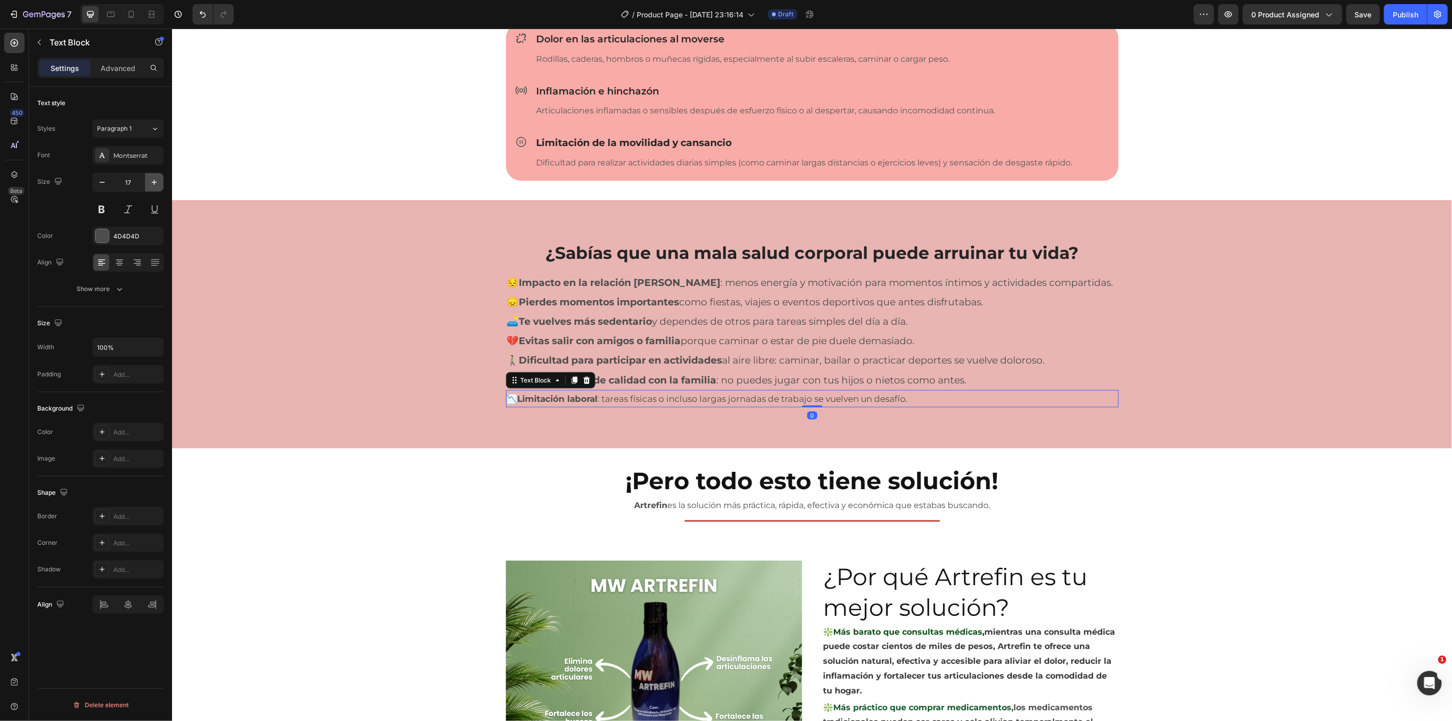
click at [155, 185] on icon "button" at bounding box center [154, 182] width 10 height 10
type input "19"
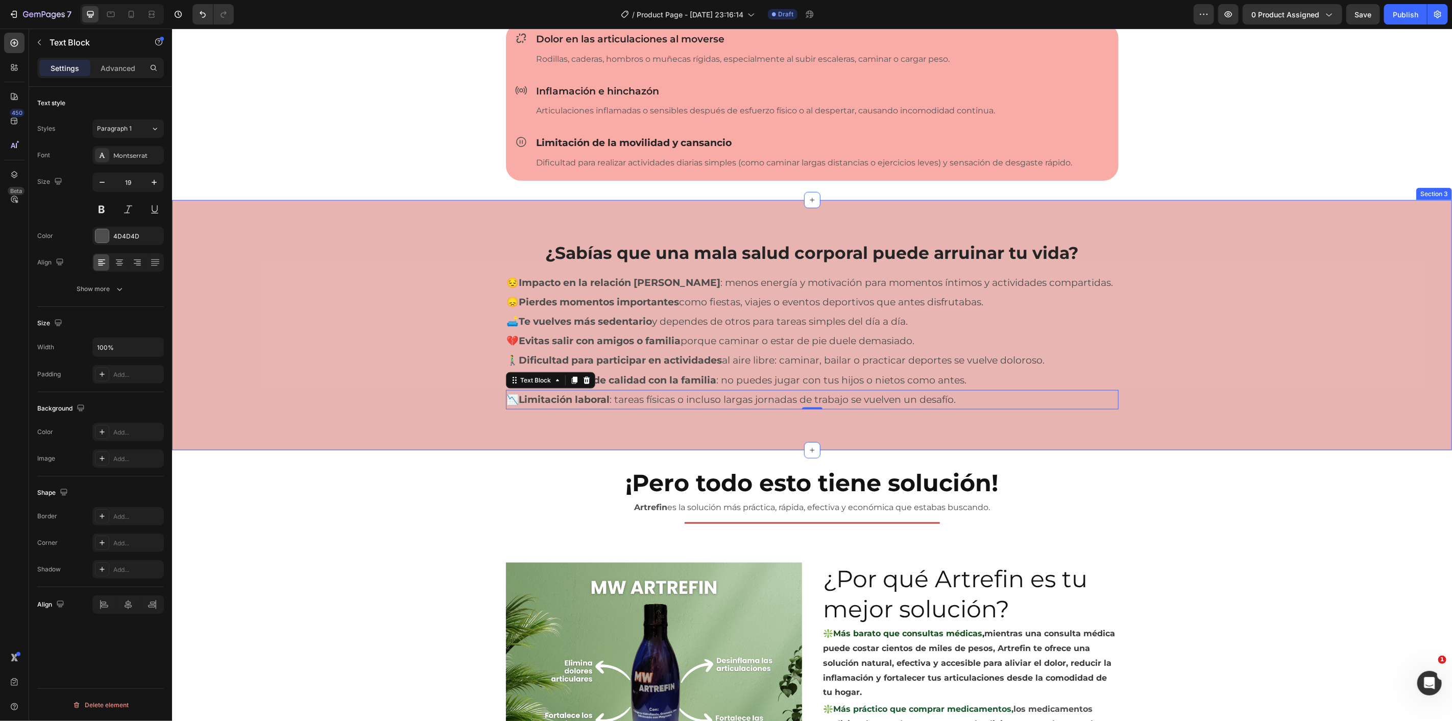
click at [435, 289] on div "¿Sabías que una mala salud corporal puede arruinar tu vida? Heading Row 😔 Impac…" at bounding box center [811, 325] width 1265 height 169
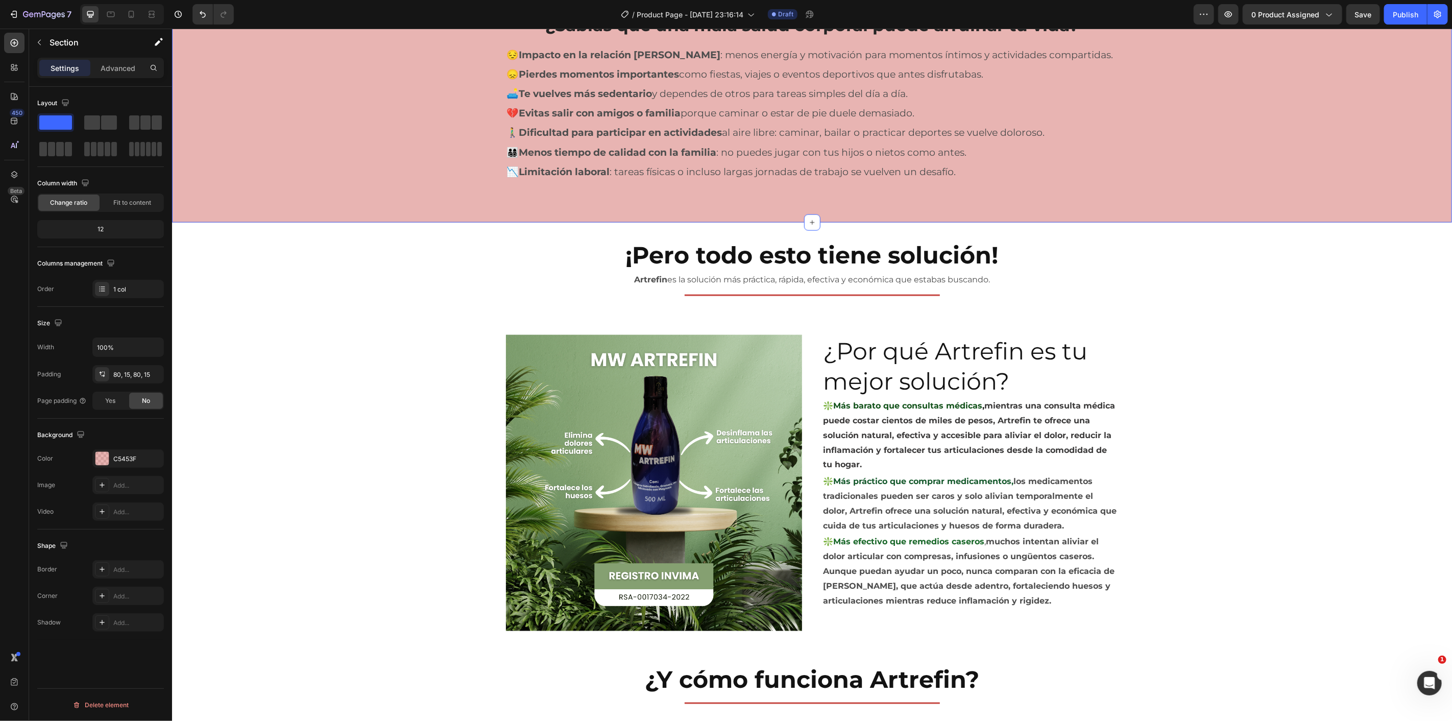
scroll to position [1232, 0]
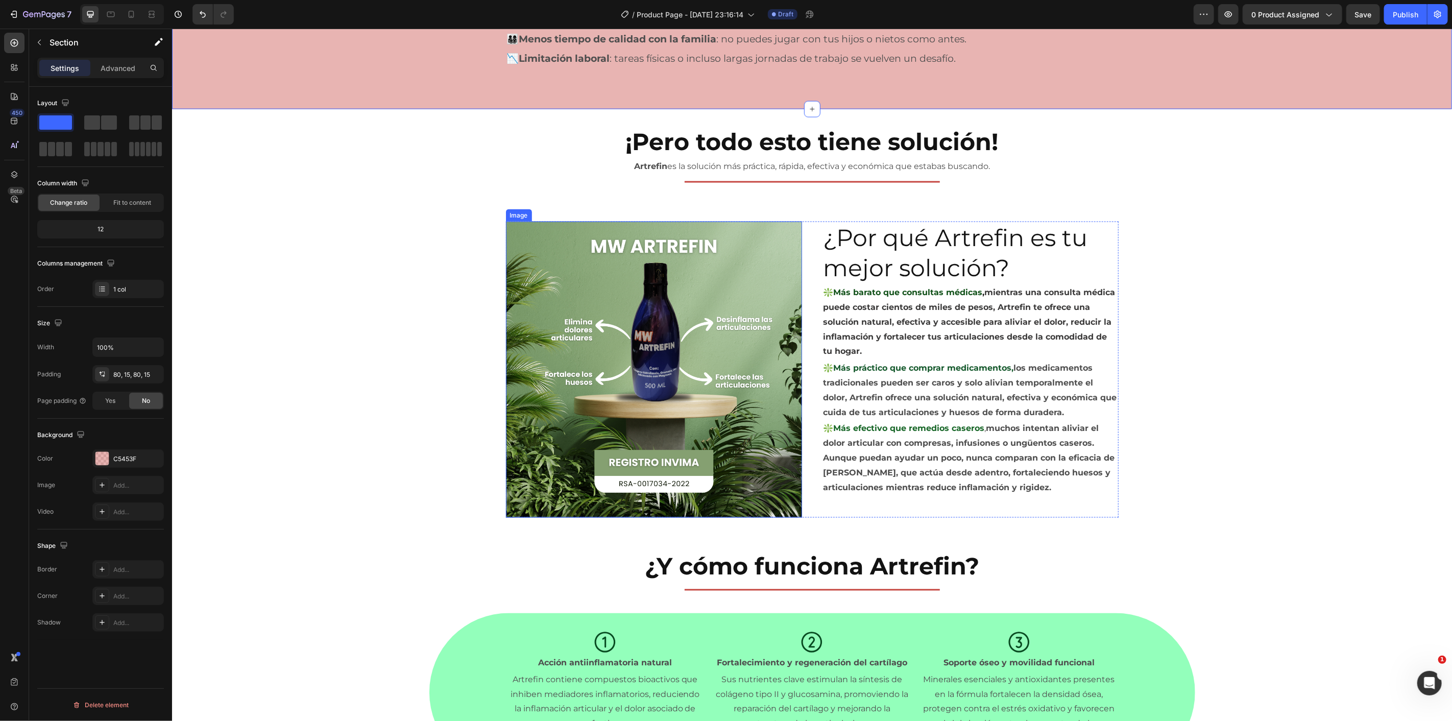
click at [899, 303] on span "mientras una consulta médica puede costar cientos de miles de pesos, Artrefin t…" at bounding box center [969, 321] width 292 height 68
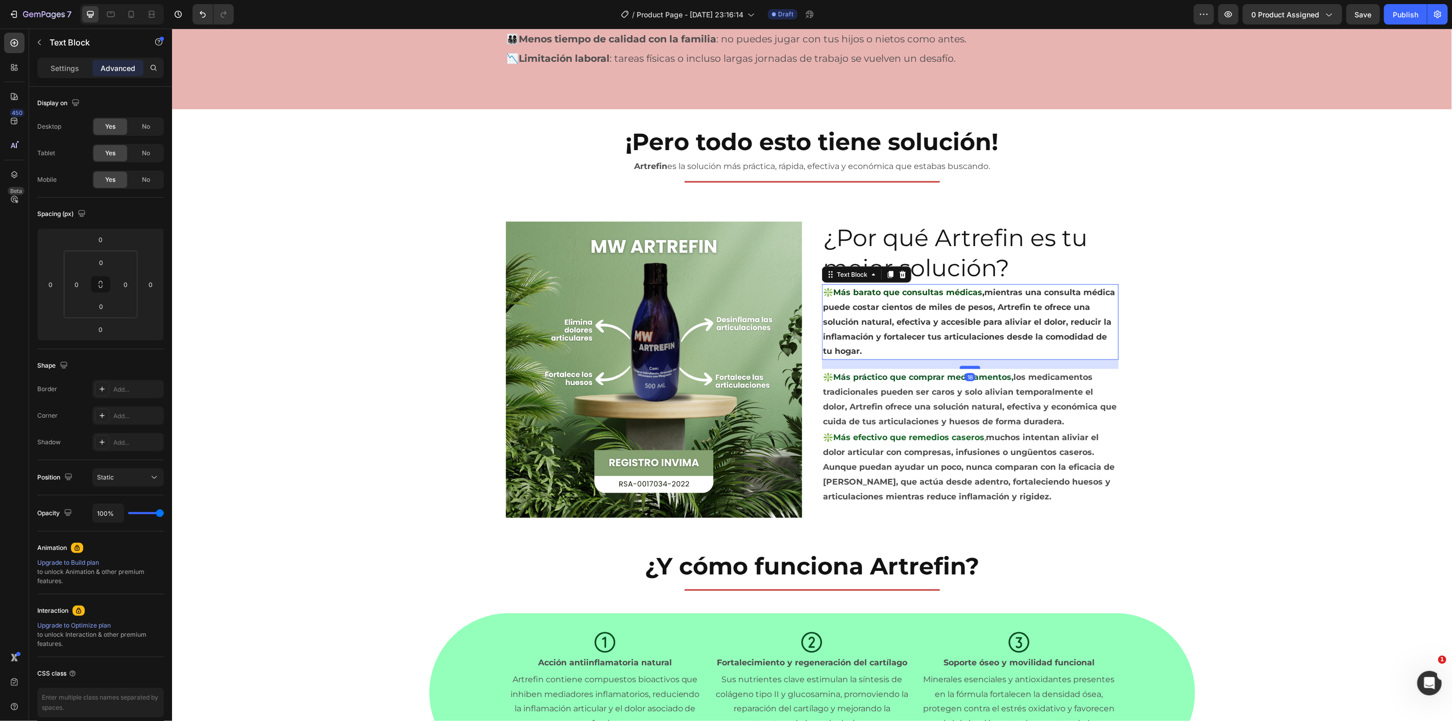
drag, startPoint x: 963, startPoint y: 358, endPoint x: 970, endPoint y: 367, distance: 11.3
click at [970, 367] on div at bounding box center [970, 367] width 20 height 3
type input "18"
click at [993, 398] on p "❇️Más práctico que comprar medicamentos, los medicamentos tradicionales pueden …" at bounding box center [970, 399] width 295 height 59
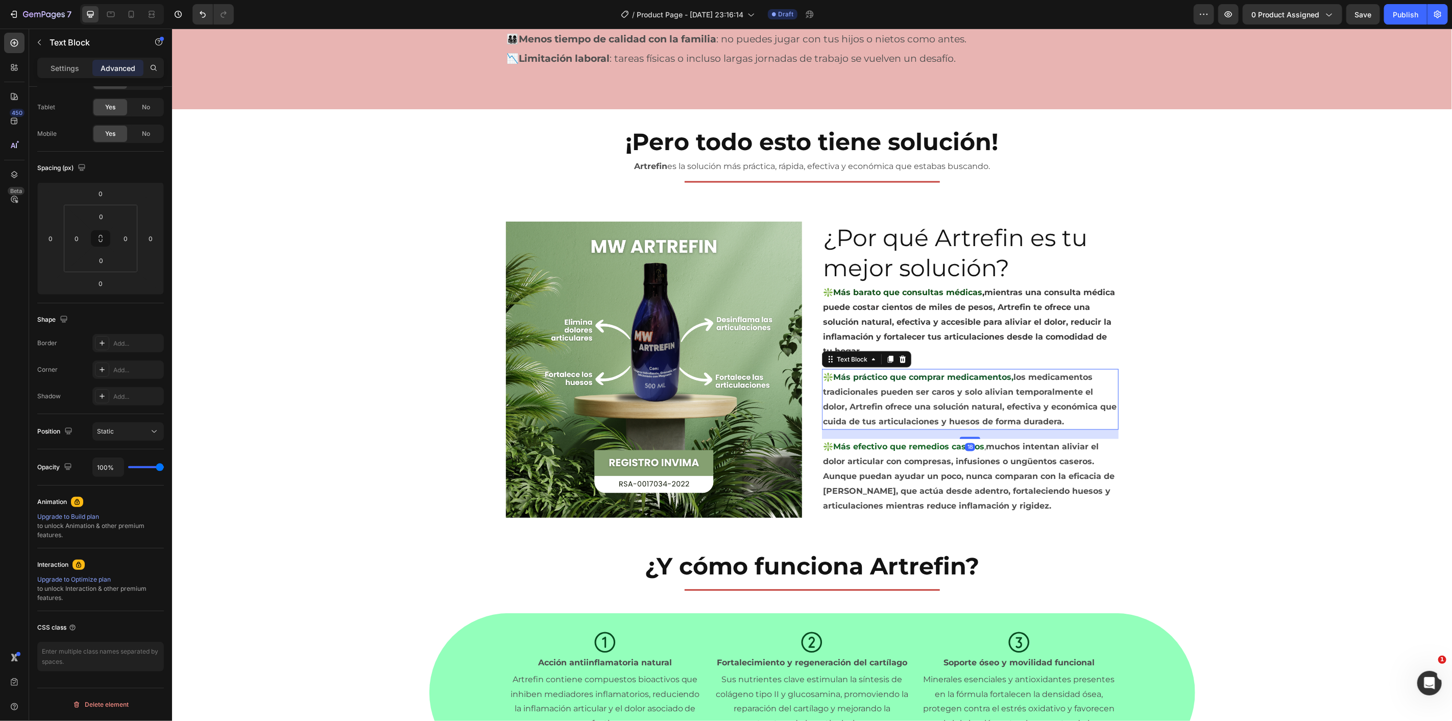
drag, startPoint x: 968, startPoint y: 427, endPoint x: 979, endPoint y: 437, distance: 14.9
click at [979, 429] on div "18" at bounding box center [970, 429] width 297 height 0
type input "18"
click at [992, 461] on strong "muchos intentan aliviar el dolor articular con compresas, infusiones o ungüento…" at bounding box center [969, 476] width 292 height 68
click at [54, 47] on p "Text Block" at bounding box center [93, 42] width 87 height 12
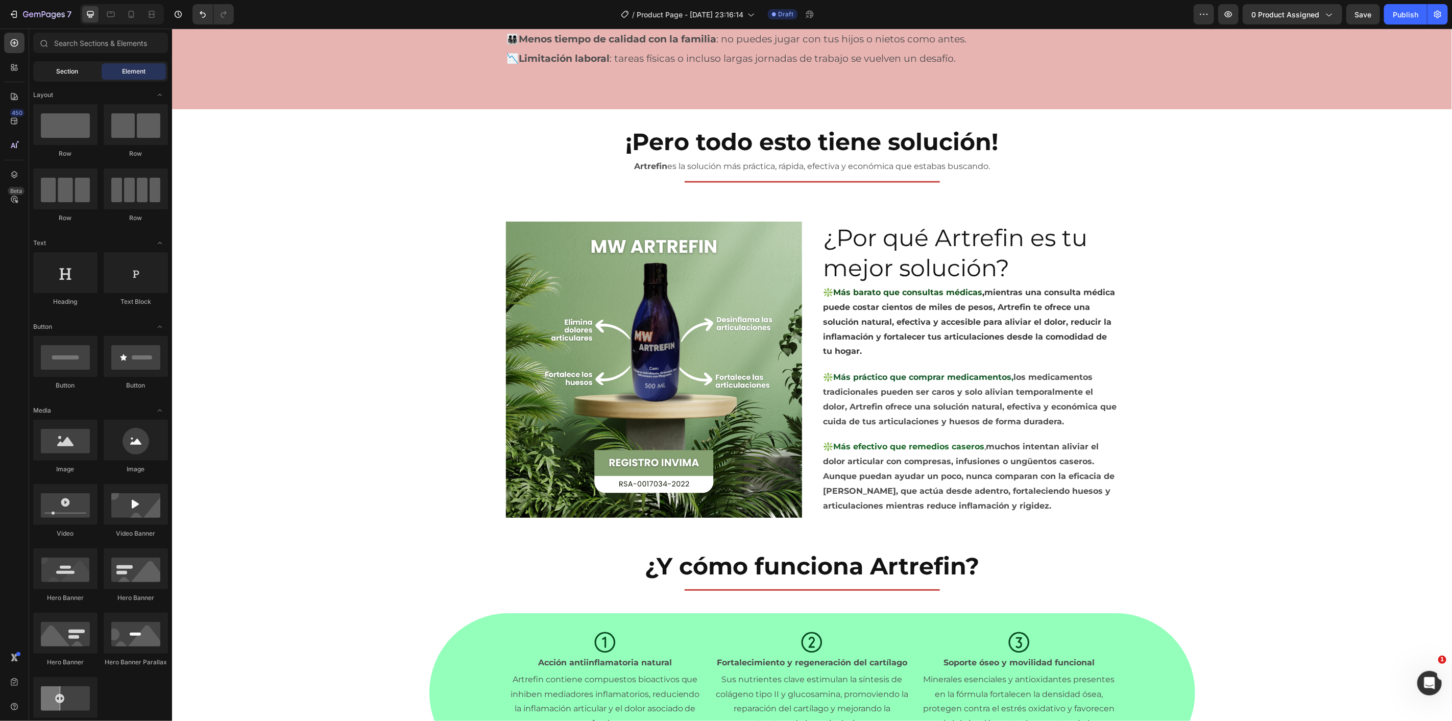
click at [74, 73] on span "Section" at bounding box center [68, 71] width 22 height 9
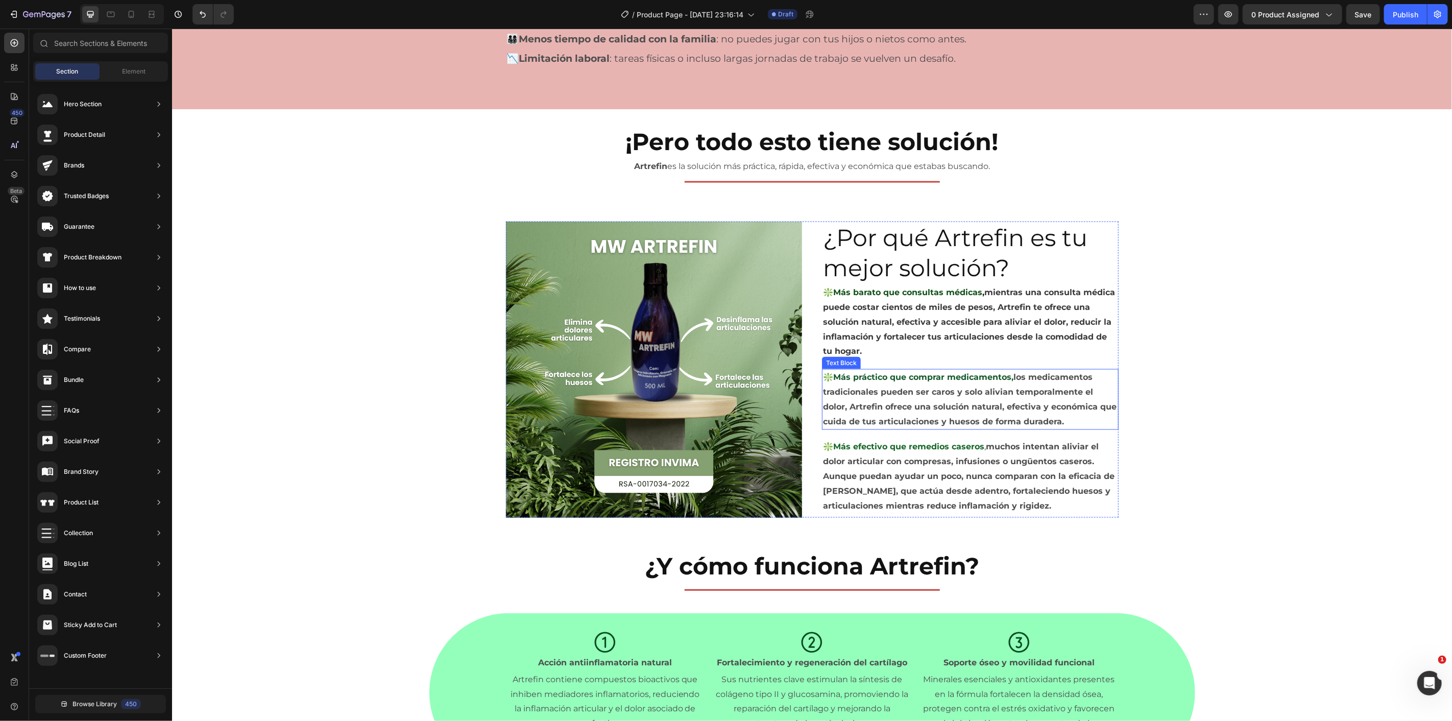
click at [899, 396] on p "❇️Más práctico que comprar medicamentos, los medicamentos tradicionales pueden …" at bounding box center [970, 399] width 295 height 59
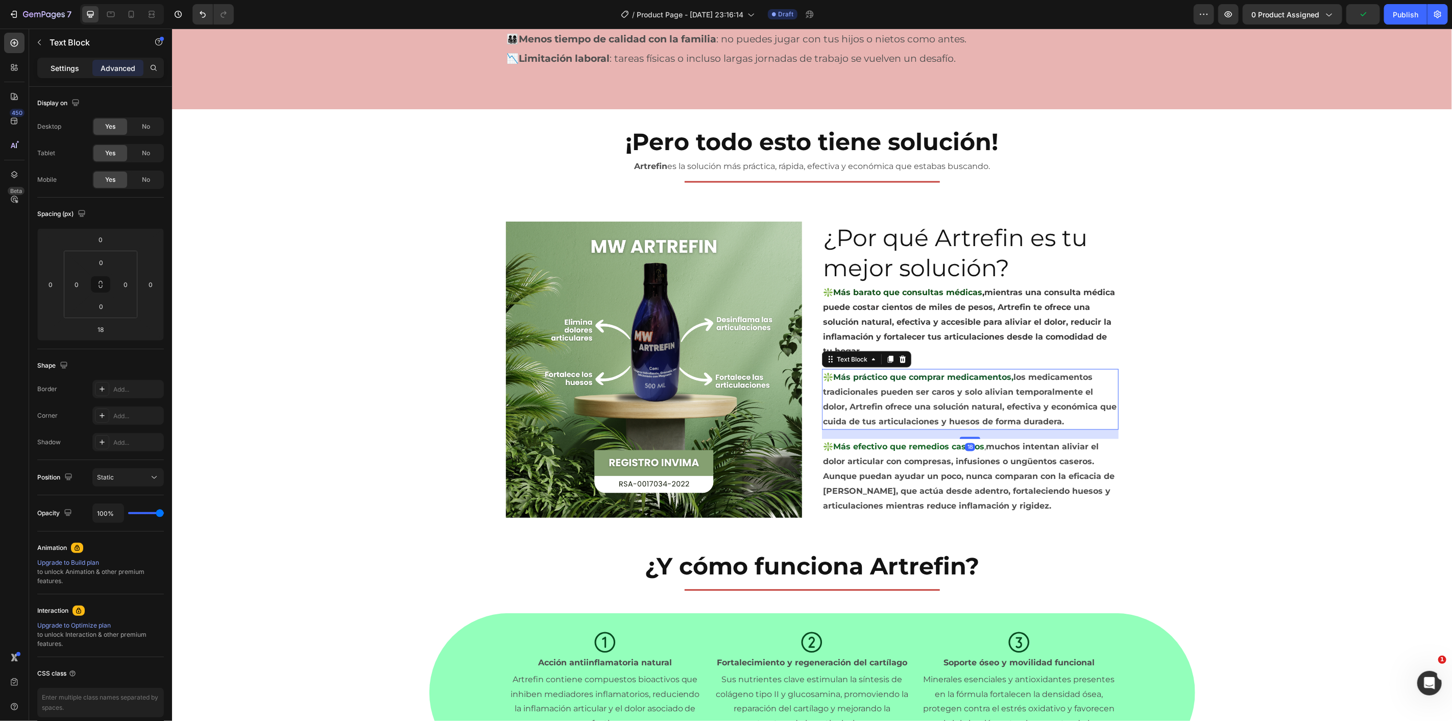
click at [64, 67] on p "Settings" at bounding box center [65, 68] width 29 height 11
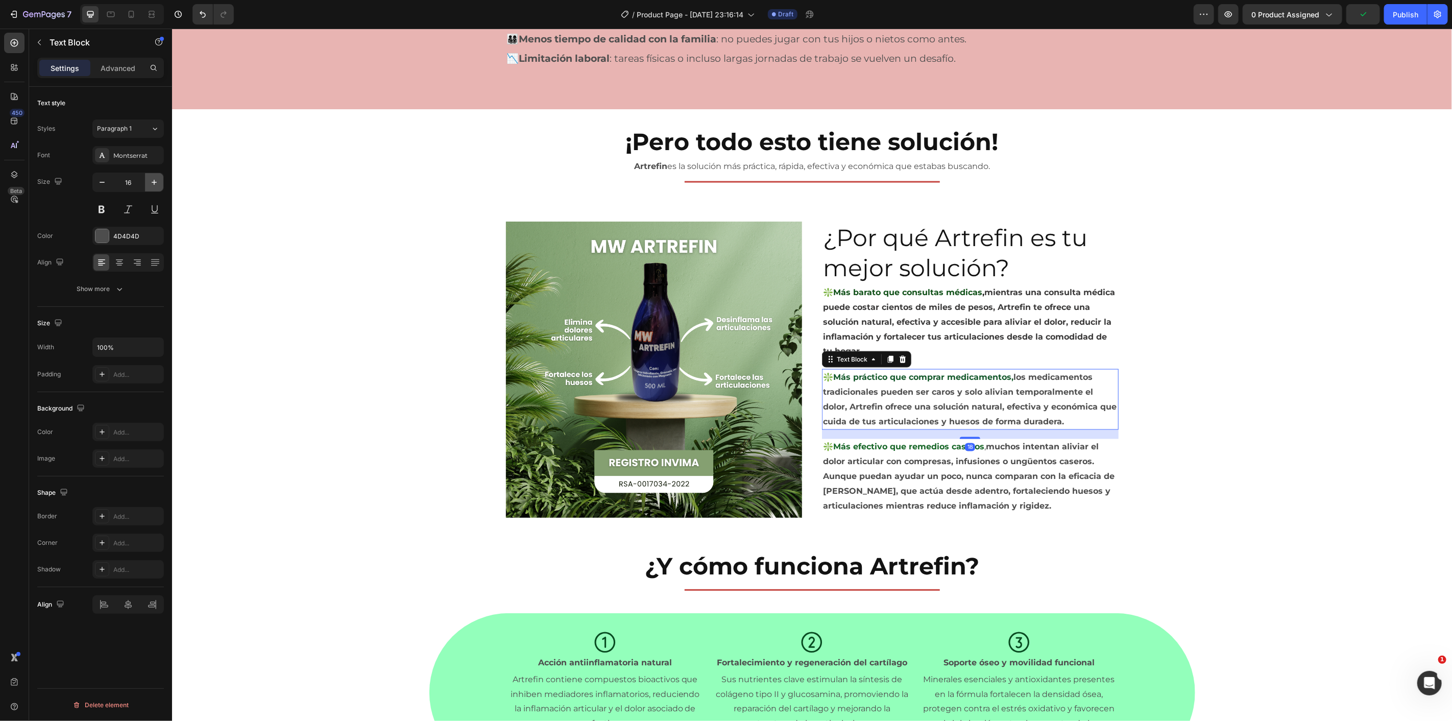
click at [151, 182] on icon "button" at bounding box center [154, 182] width 10 height 10
type input "18"
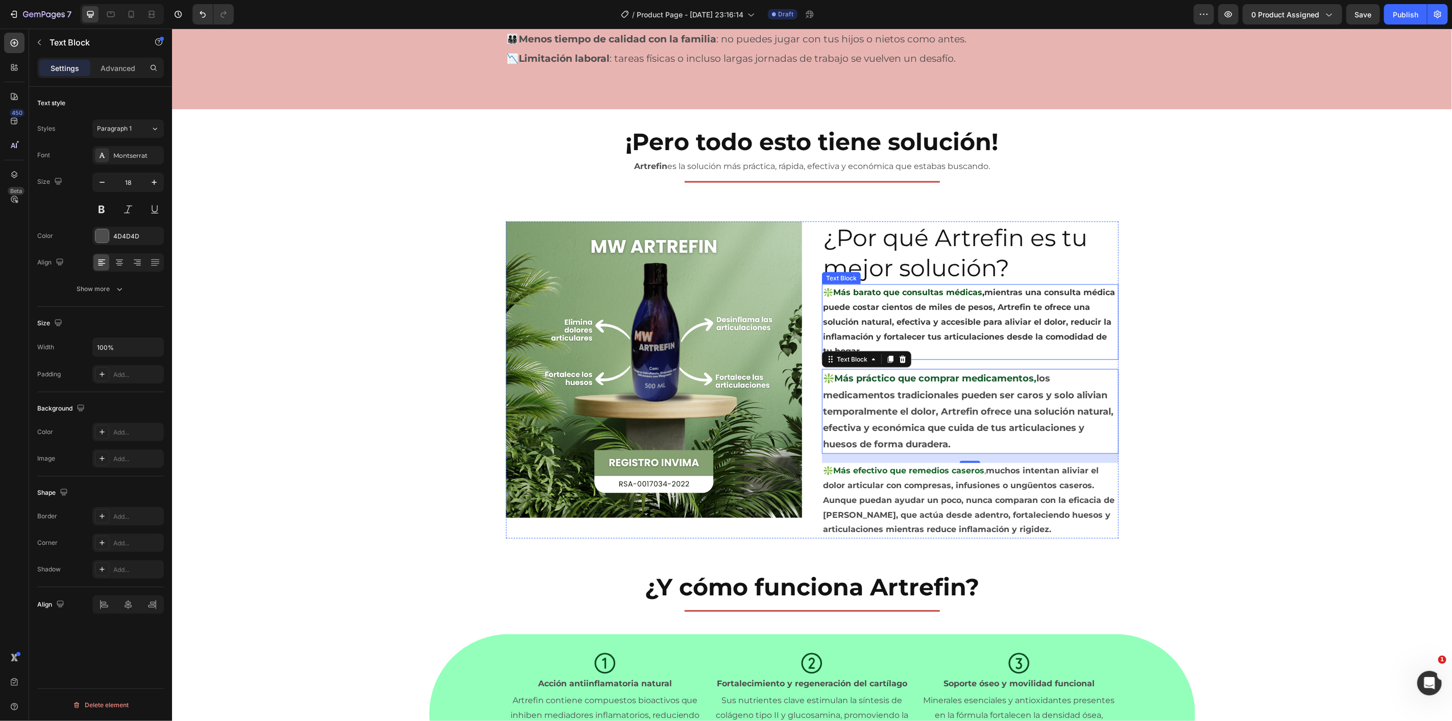
click at [972, 347] on p "❇️Más barato que consultas médicas , mientras una consulta médica puede costar …" at bounding box center [970, 322] width 295 height 74
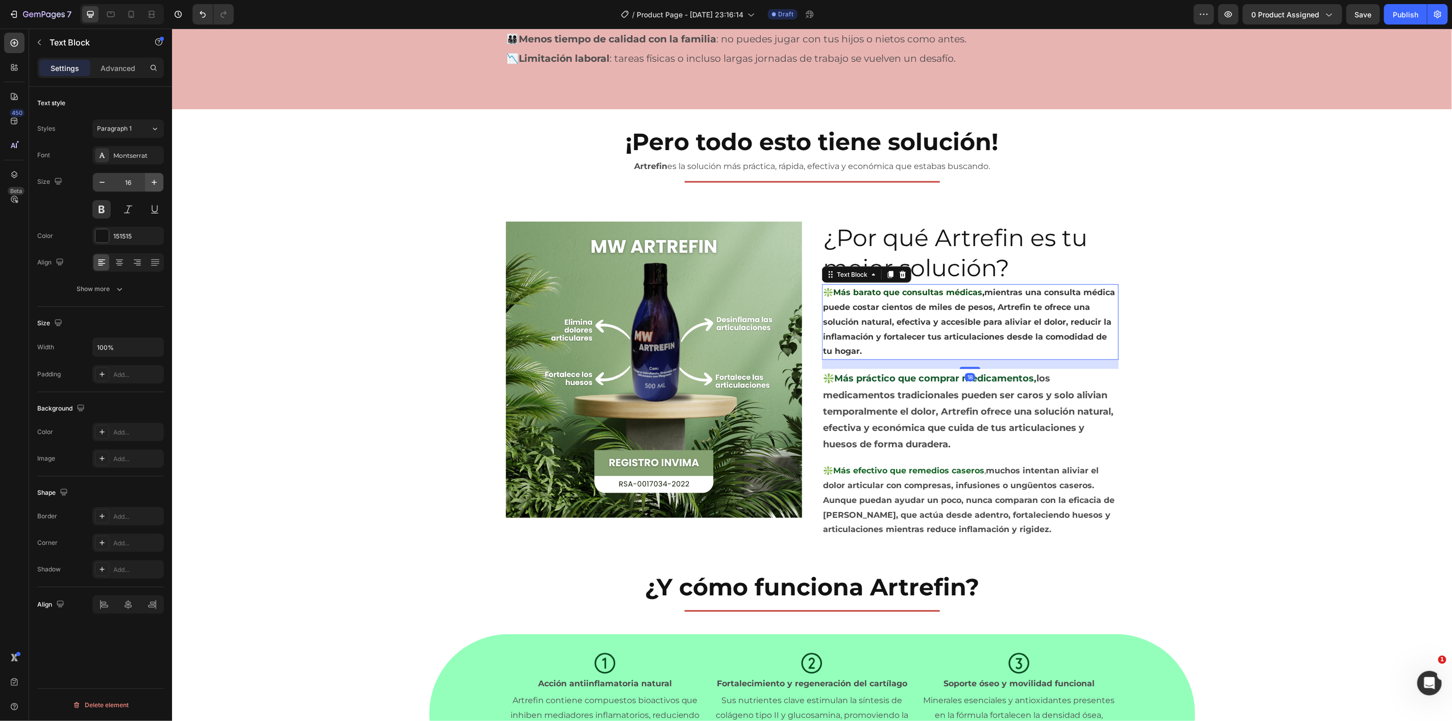
click at [155, 179] on icon "button" at bounding box center [154, 182] width 10 height 10
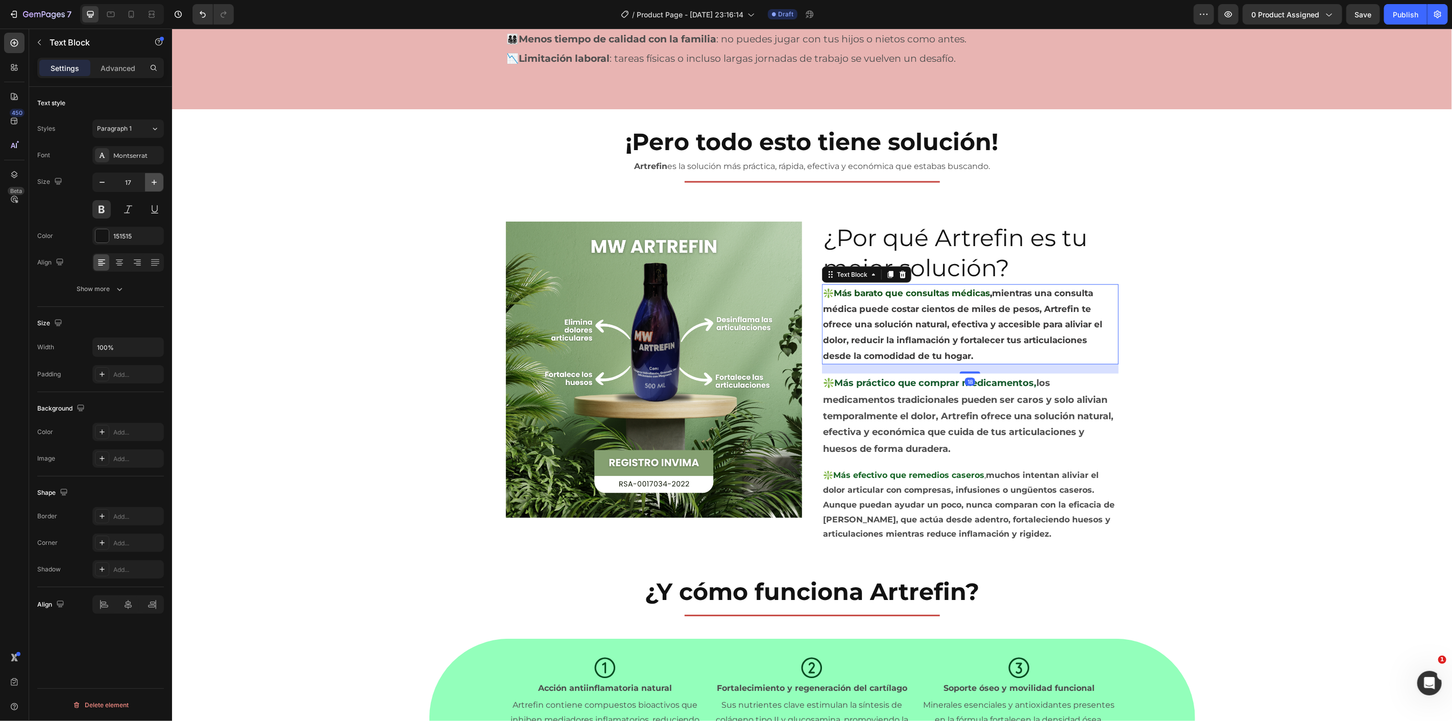
click at [155, 179] on icon "button" at bounding box center [154, 182] width 10 height 10
type input "18"
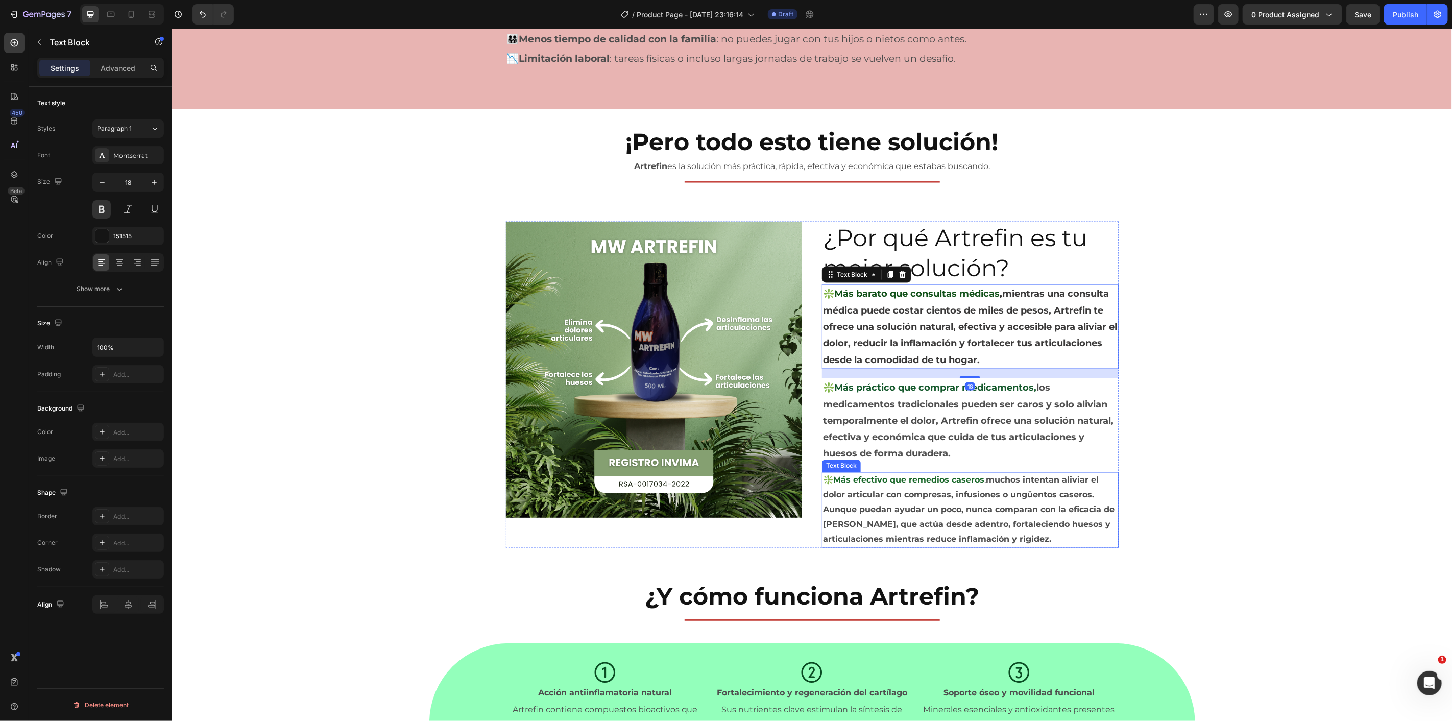
click at [938, 488] on p "❇️Más efectivo que remedios caseros , muchos intentan aliviar el dolor articula…" at bounding box center [970, 510] width 295 height 74
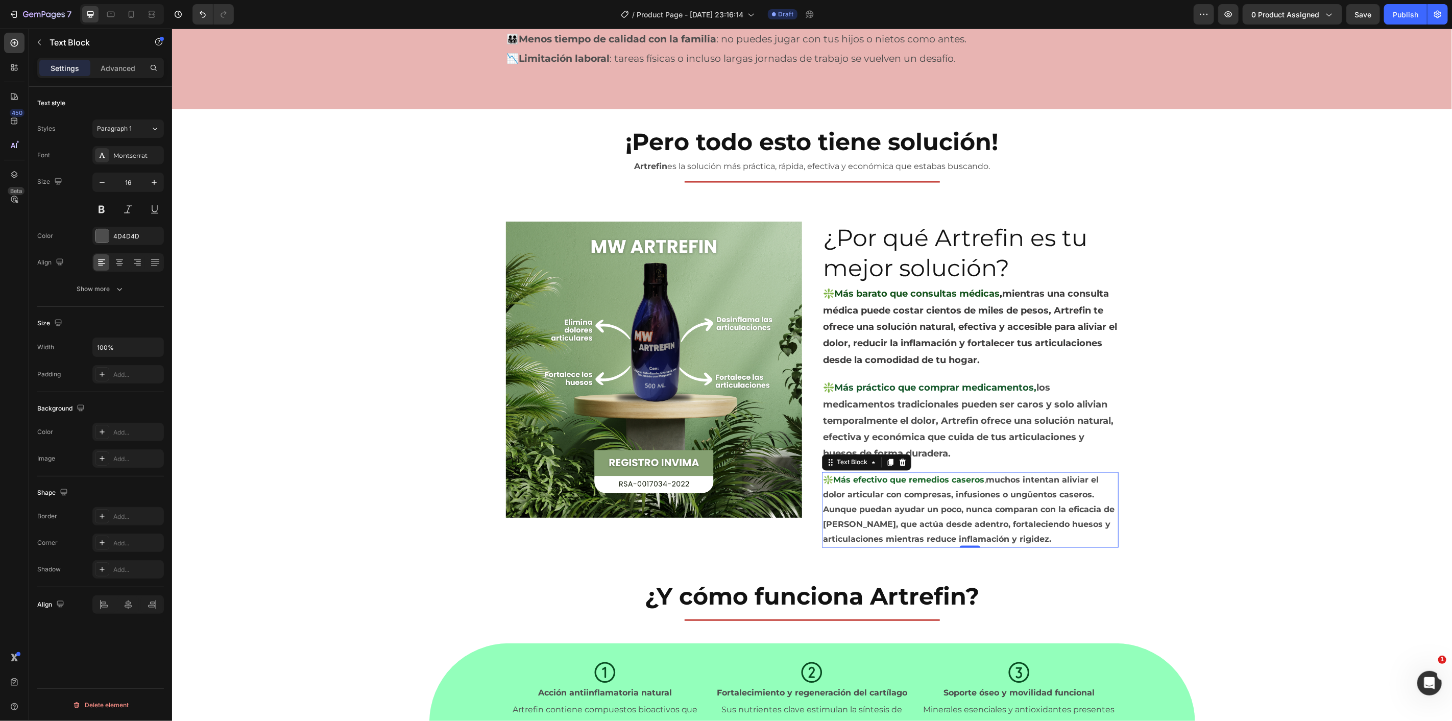
click at [166, 180] on div "Text style Styles Paragraph 1 Font Montserrat Size 16 Color 4D4D4D Align Show m…" at bounding box center [100, 418] width 143 height 663
click at [161, 181] on button "button" at bounding box center [154, 182] width 18 height 18
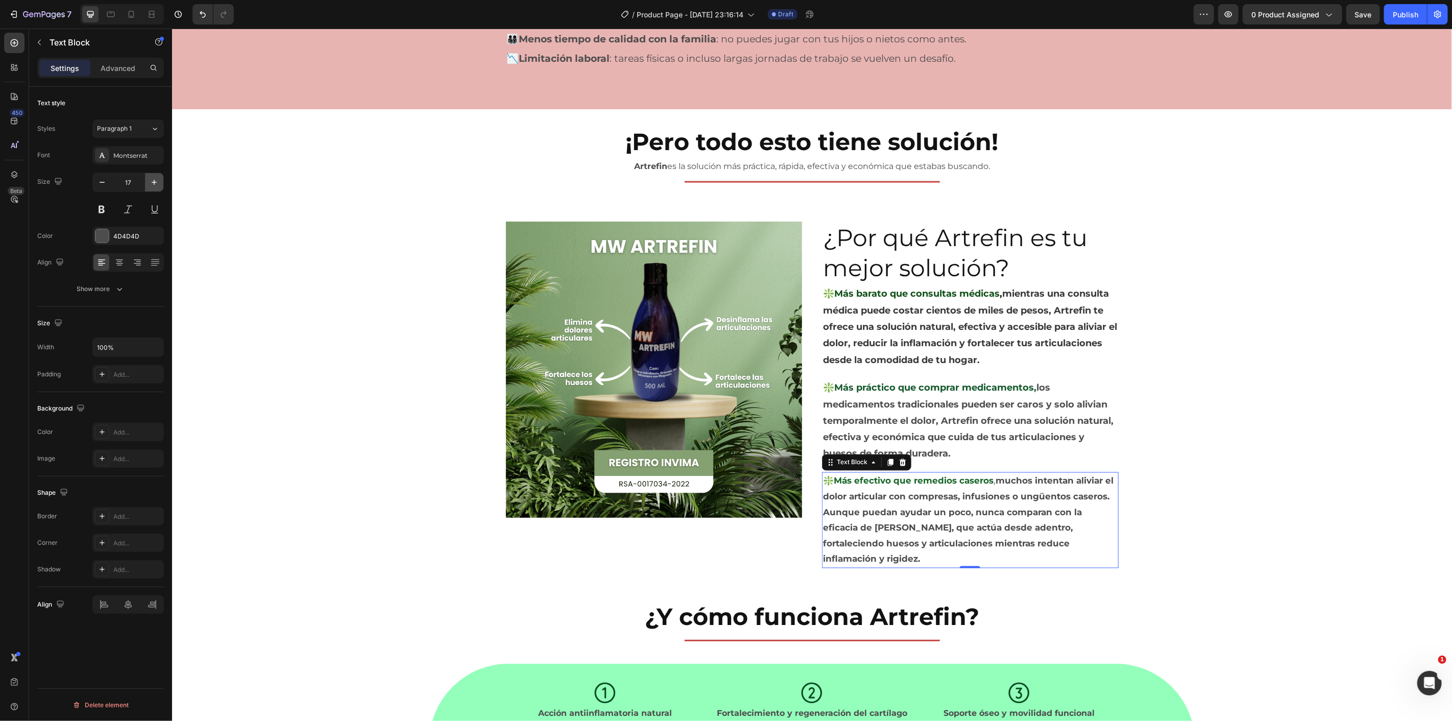
click at [161, 181] on button "button" at bounding box center [154, 182] width 18 height 18
type input "18"
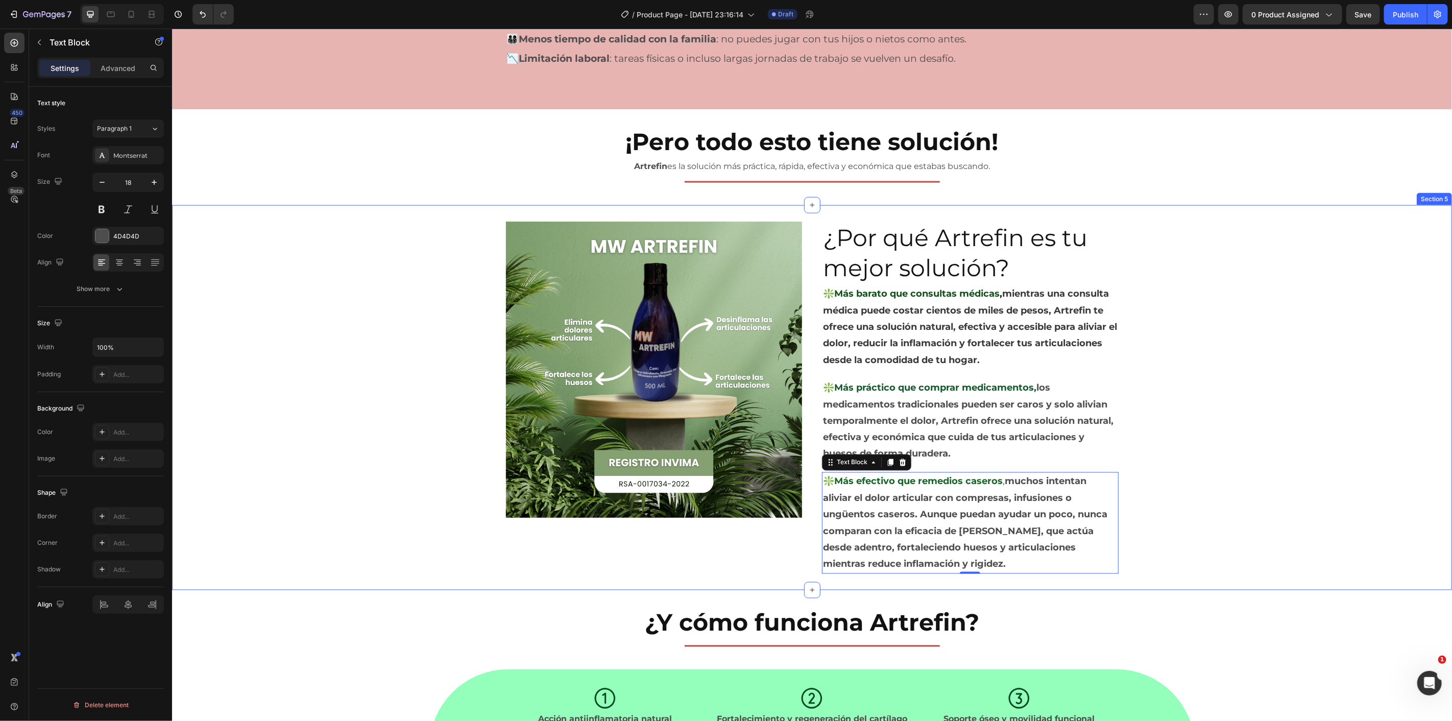
click at [1253, 387] on div "Image ¿Por qué Artrefin es tu mejor solución? Heading ❇️Más barato que consulta…" at bounding box center [812, 397] width 1280 height 352
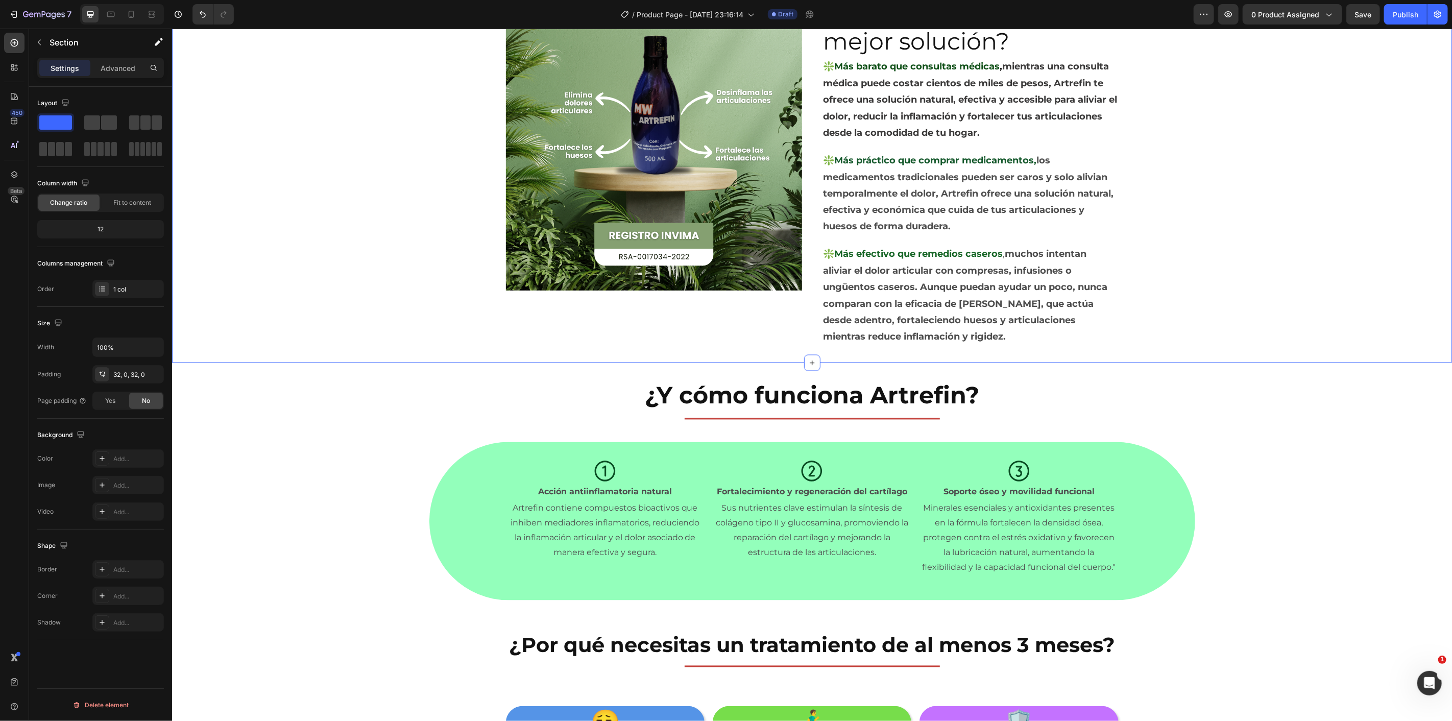
scroll to position [1288, 0]
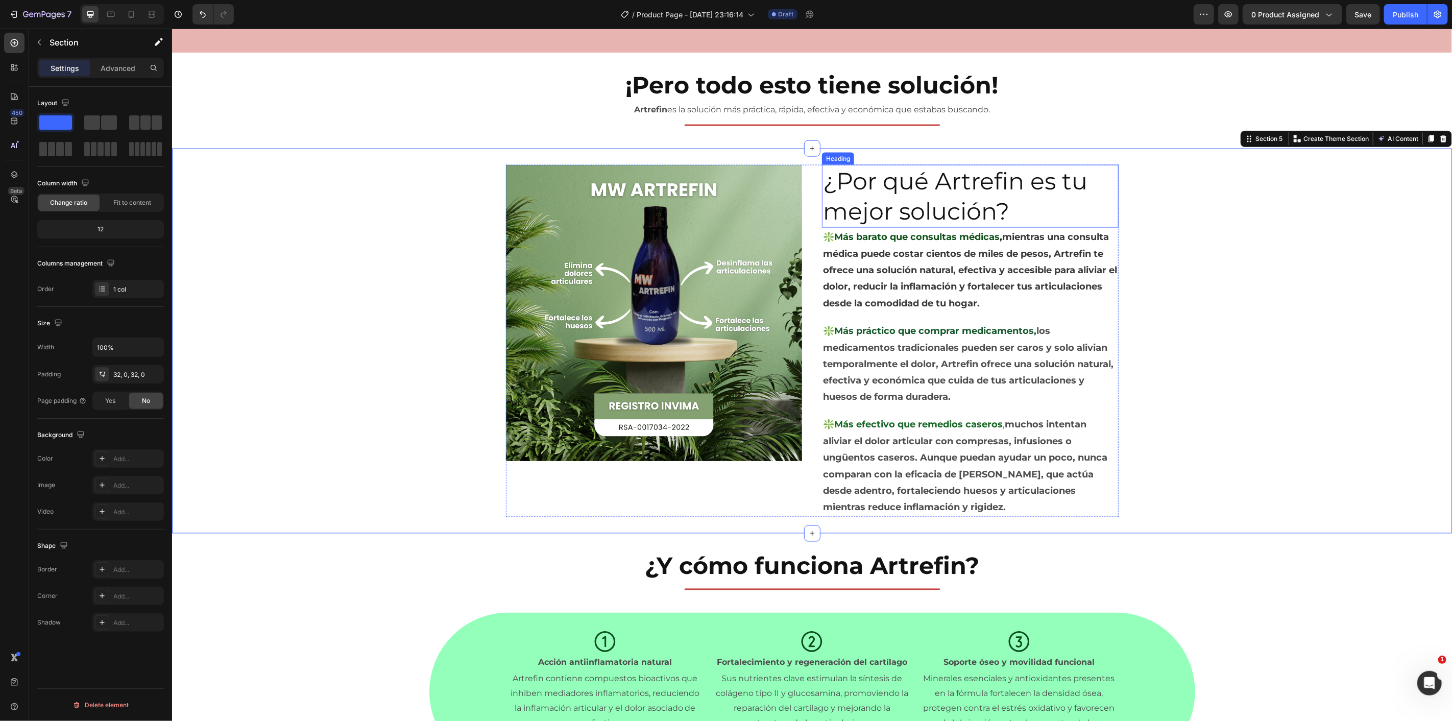
click at [918, 190] on h2 "¿Por qué Artrefin es tu mejor solución?" at bounding box center [970, 195] width 297 height 63
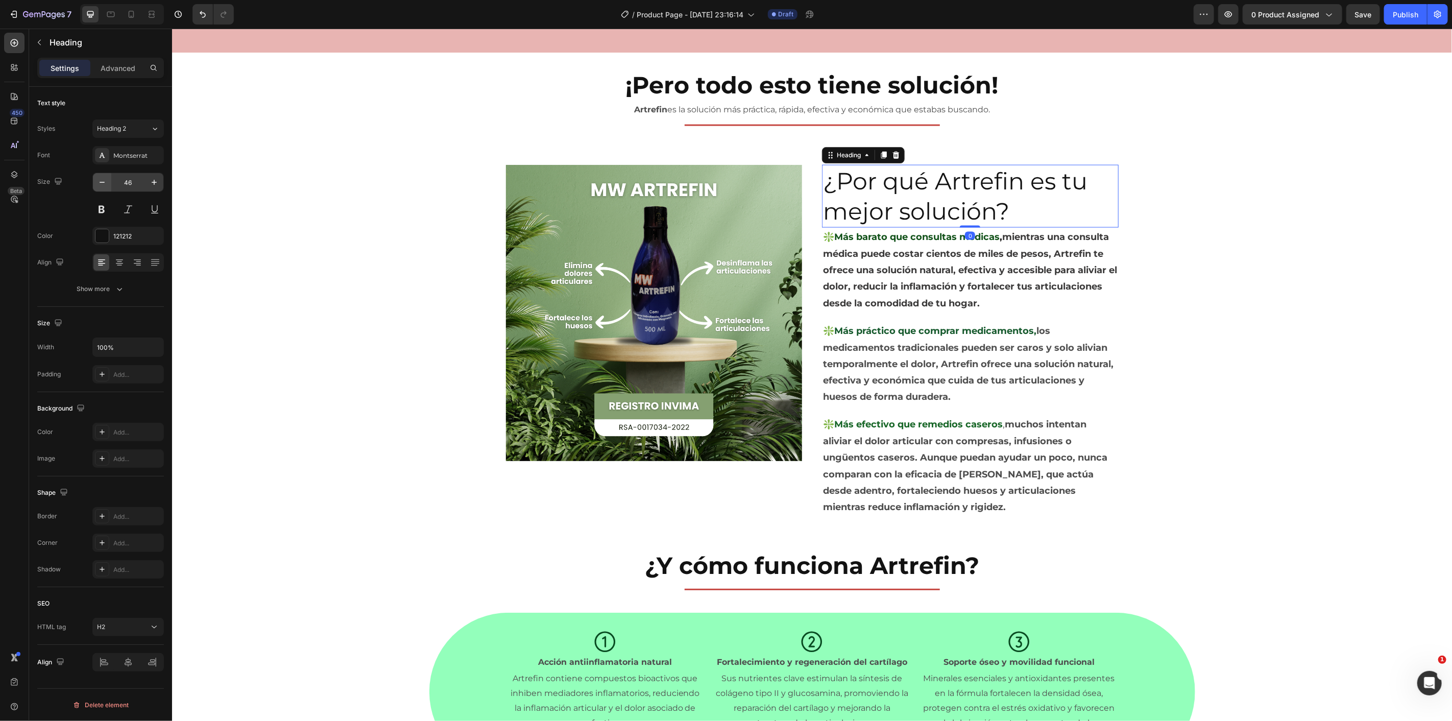
click at [103, 181] on icon "button" at bounding box center [102, 182] width 10 height 10
type input "44"
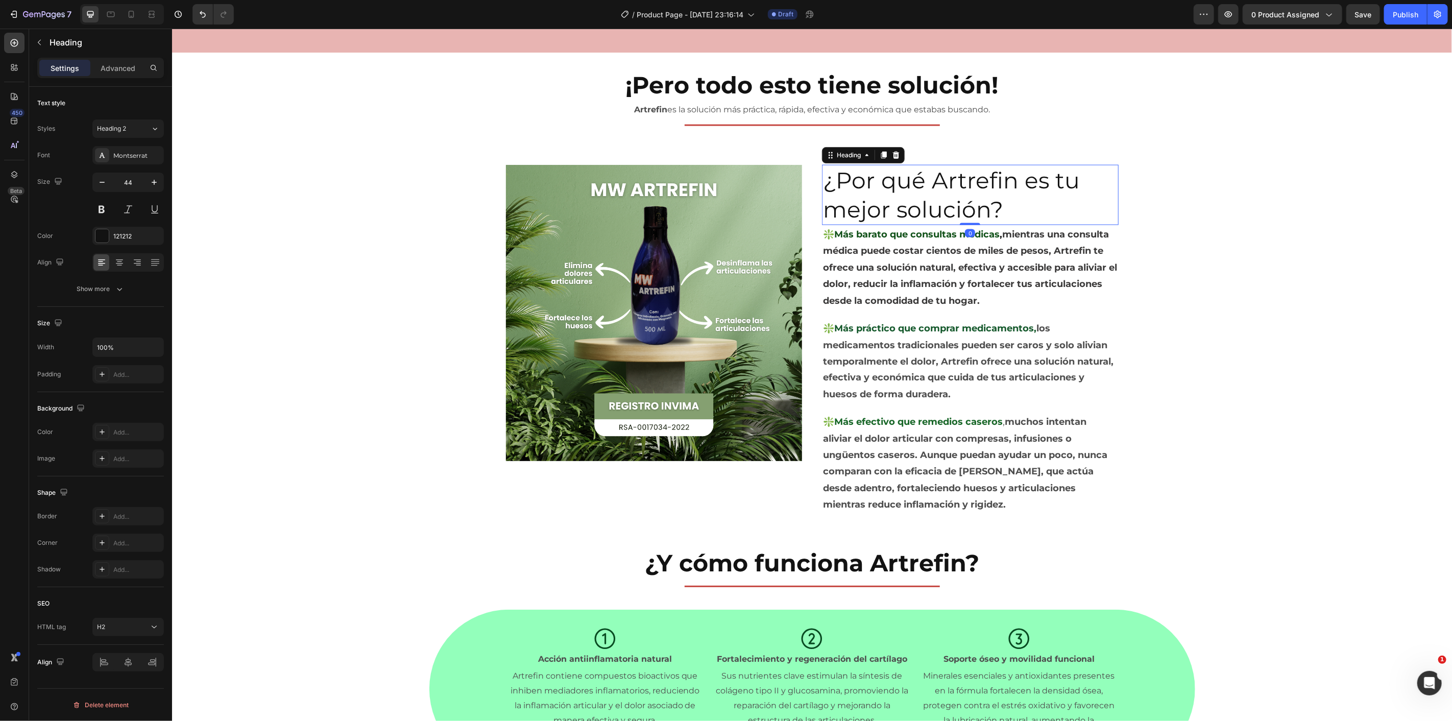
click at [406, 188] on div "Image ¿Por qué Artrefin es tu mejor solución? Heading 0 ❇️Más barato que consul…" at bounding box center [812, 339] width 1280 height 350
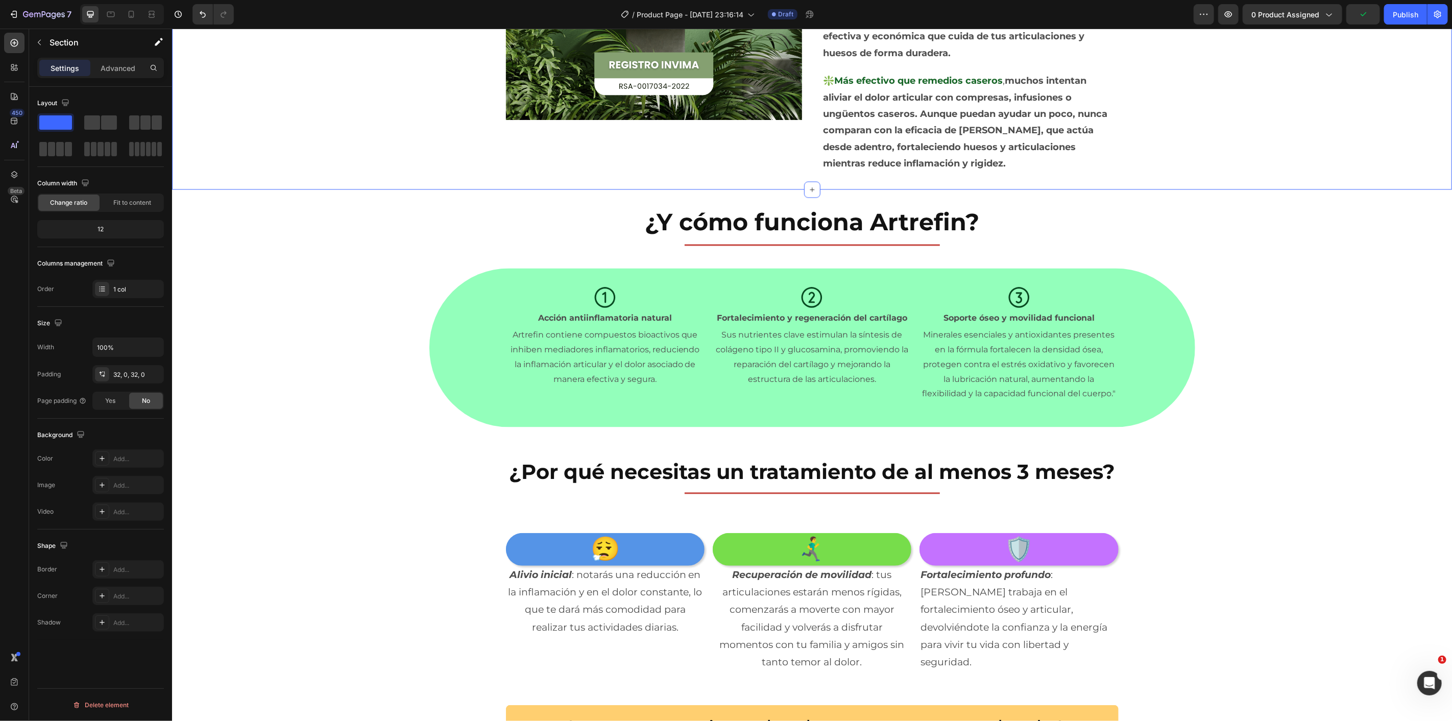
scroll to position [1686, 0]
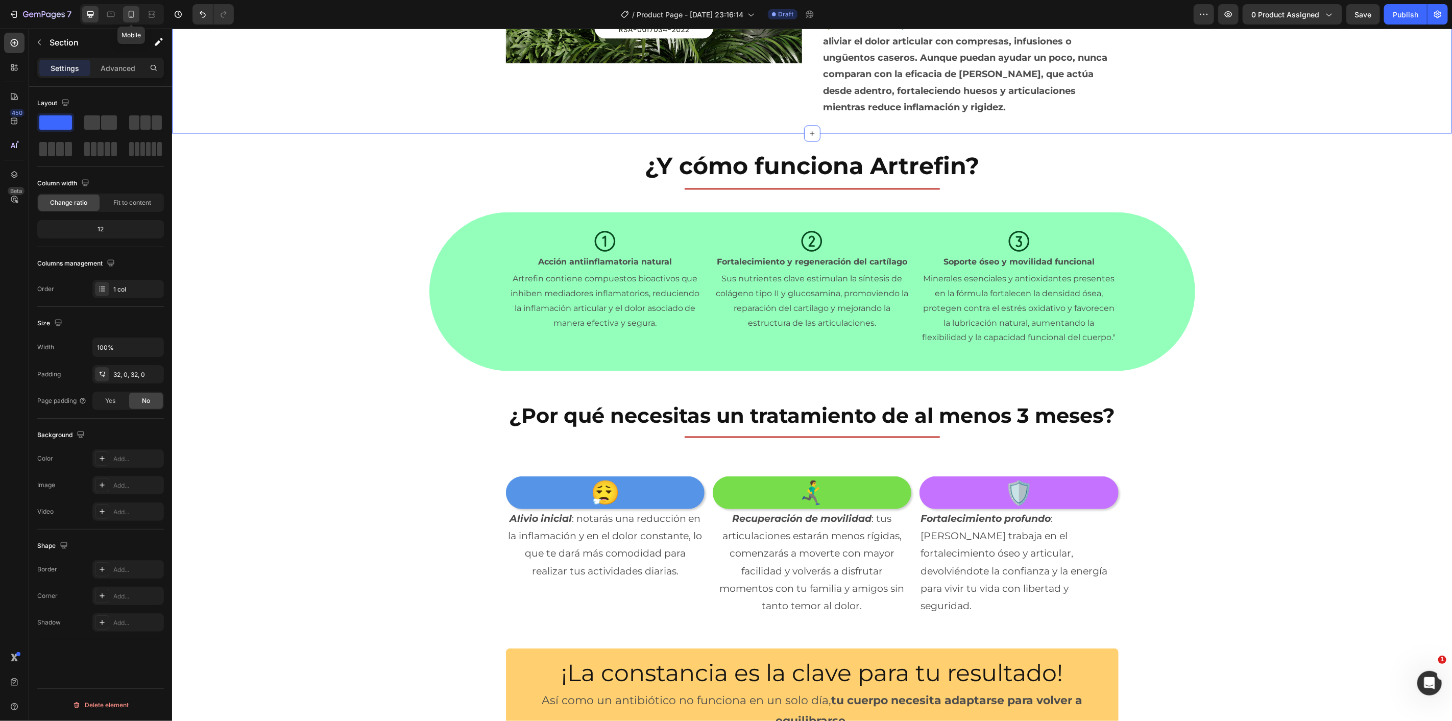
click at [130, 17] on icon at bounding box center [132, 14] width 6 height 7
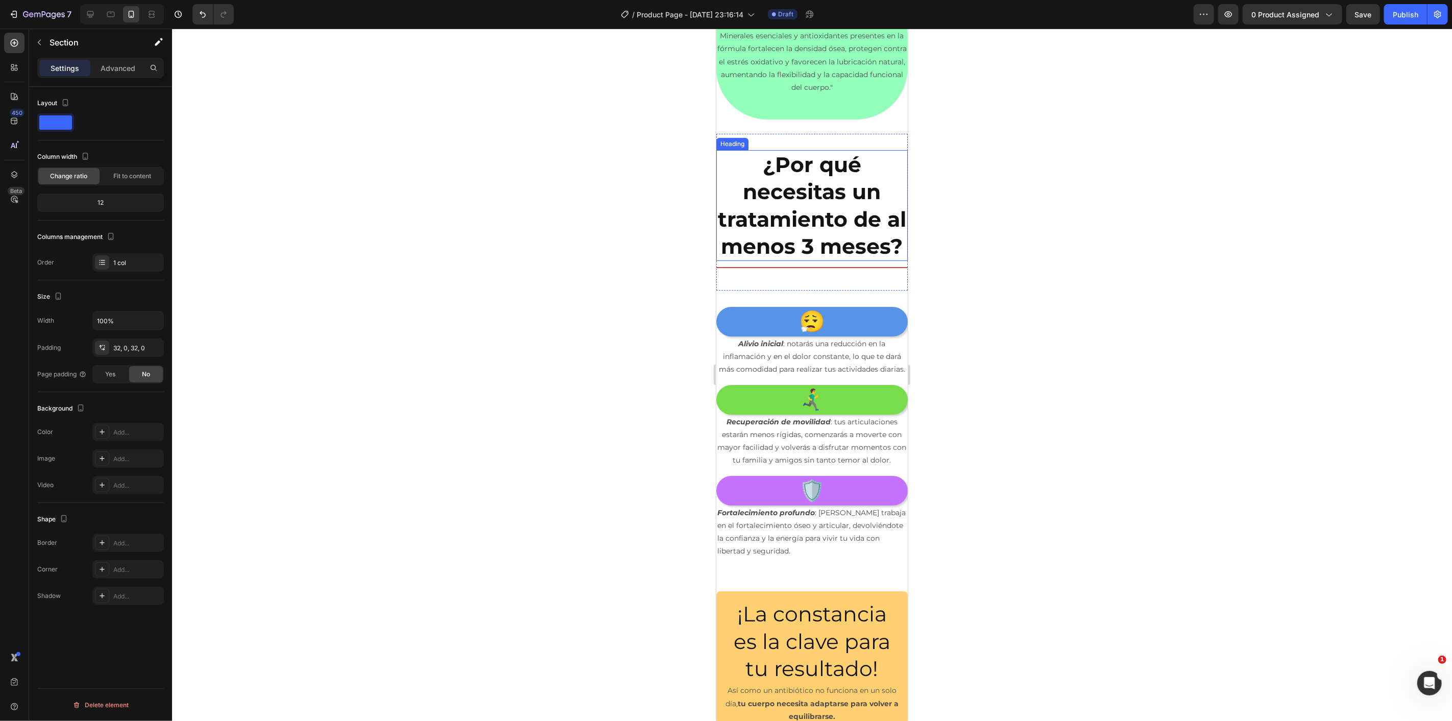
scroll to position [3074, 0]
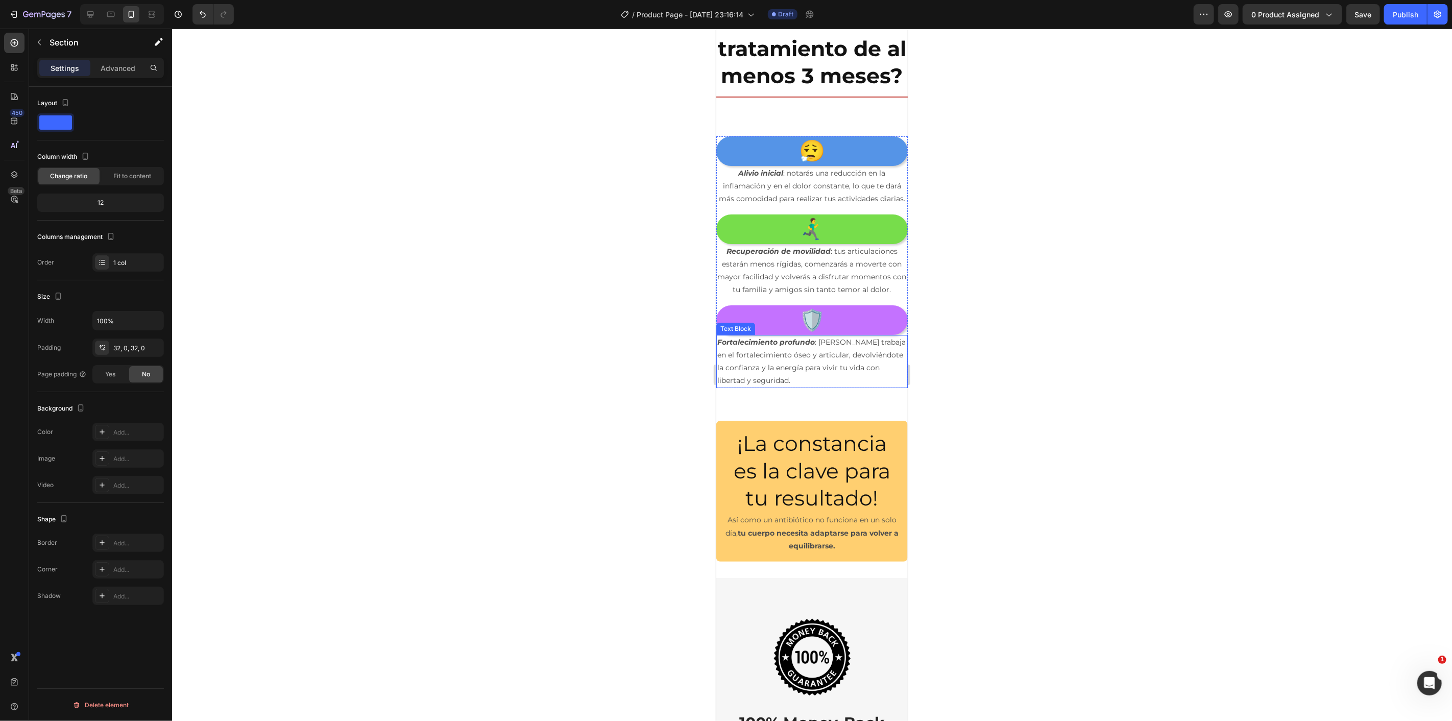
click at [852, 387] on p "Fortalecimiento profundo : Artrefin trabaja en el fortalecimiento óseo y articu…" at bounding box center [811, 362] width 189 height 52
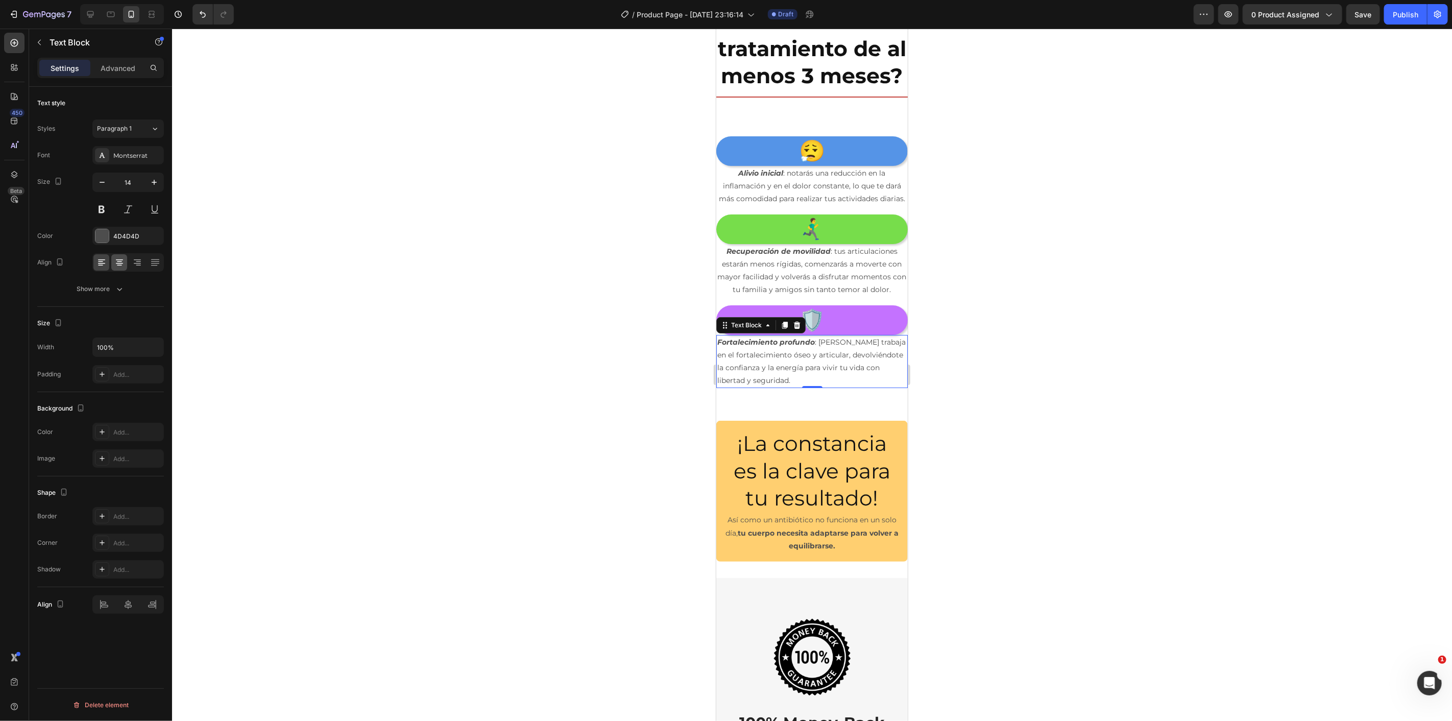
click at [119, 262] on icon at bounding box center [119, 262] width 10 height 10
click at [818, 296] on p "Recuperación de movilidad : tus articulaciones estarán menos rígidas, comenzará…" at bounding box center [811, 271] width 189 height 52
click at [786, 205] on p "Alivio inicial : notarás una reducción en la inflamación y en el dolor constant…" at bounding box center [811, 185] width 189 height 39
click at [98, 230] on div at bounding box center [101, 235] width 13 height 13
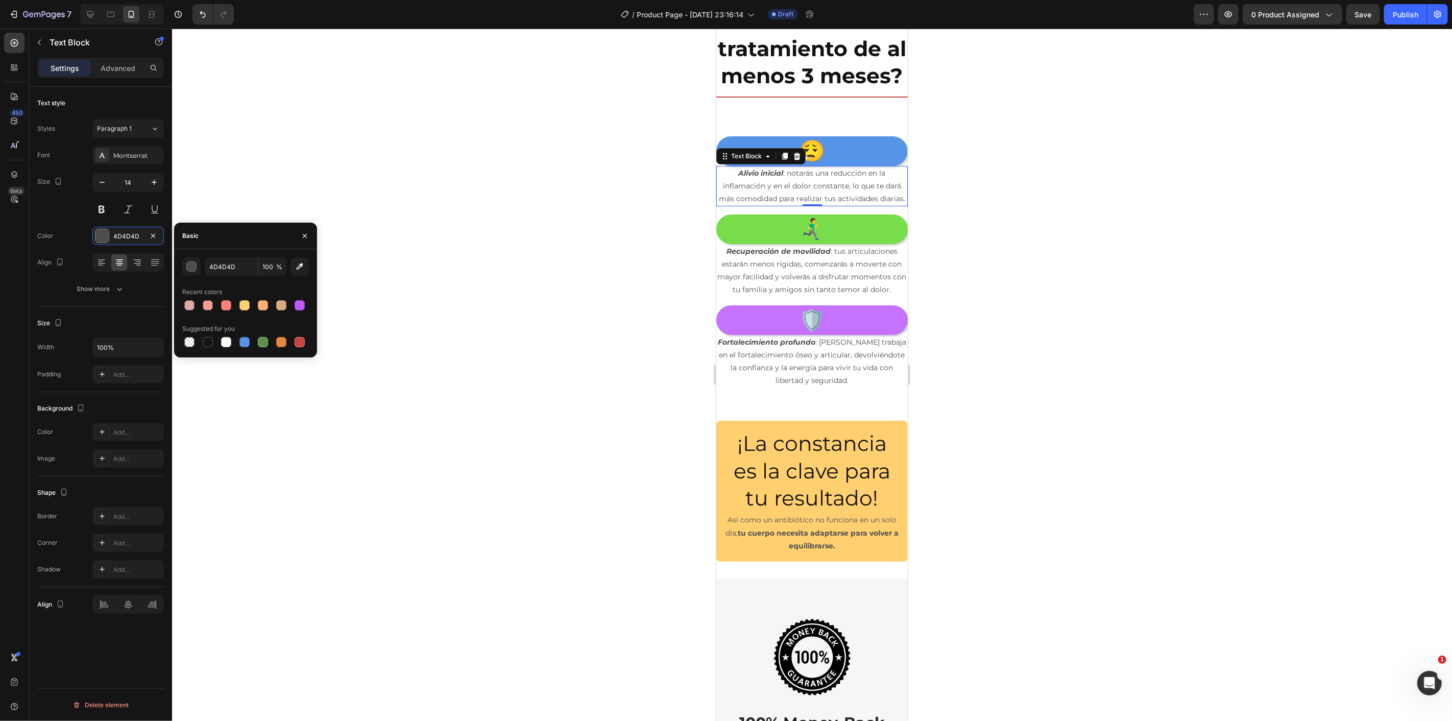
click at [411, 136] on div at bounding box center [812, 375] width 1280 height 692
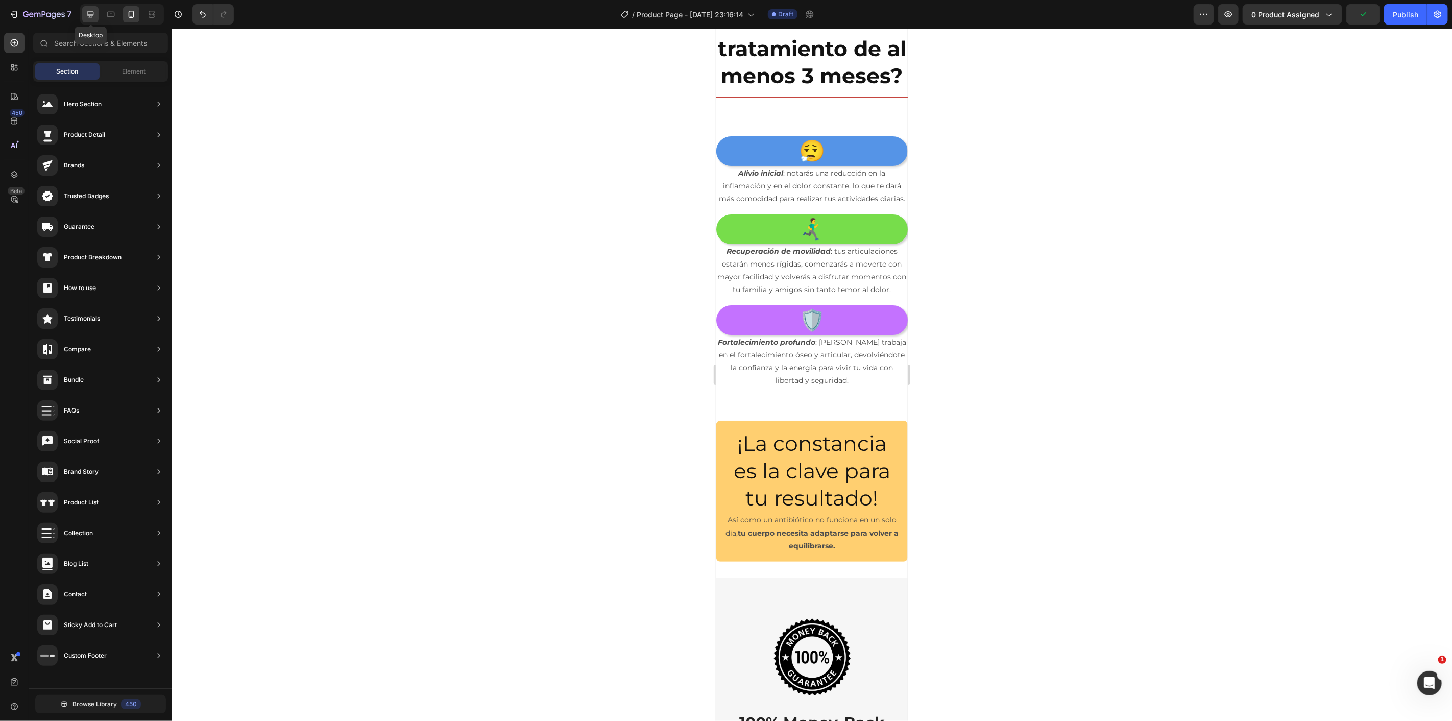
click at [92, 16] on icon at bounding box center [90, 14] width 10 height 10
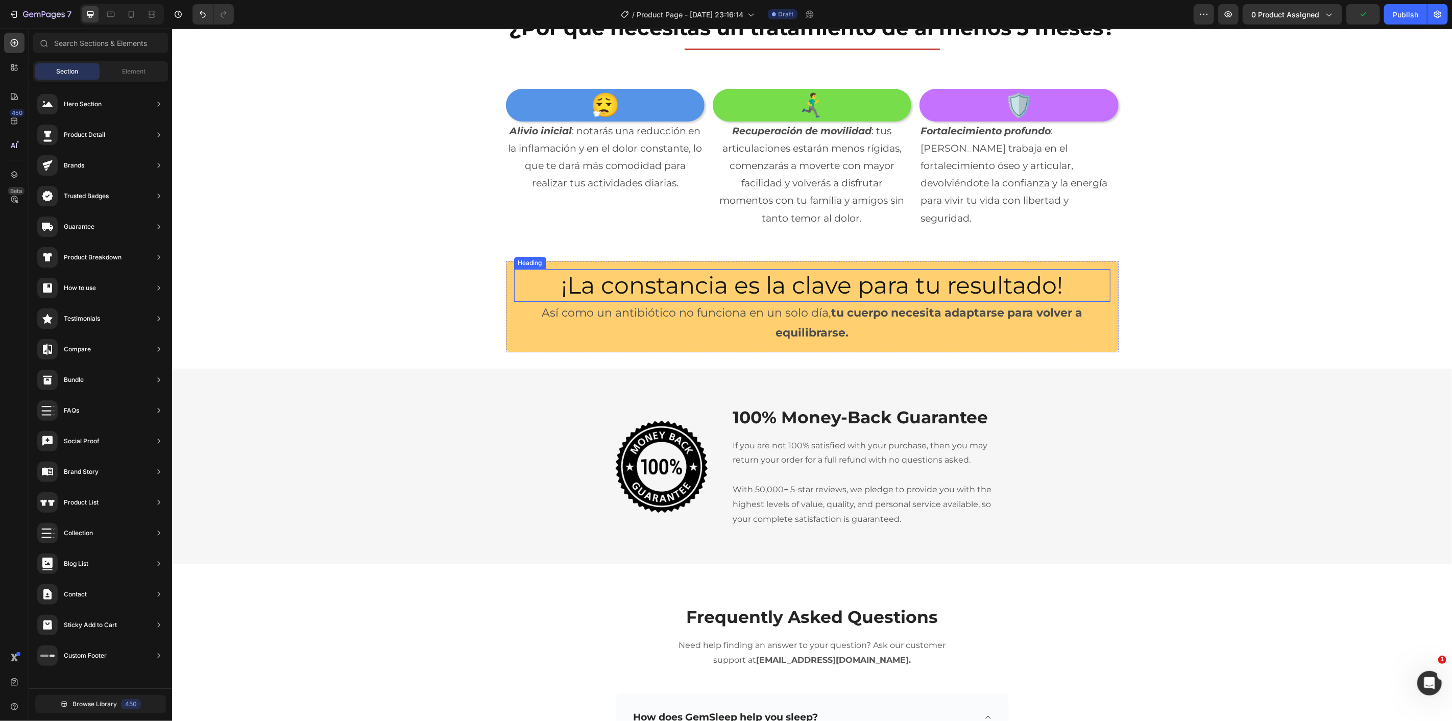
scroll to position [2790, 0]
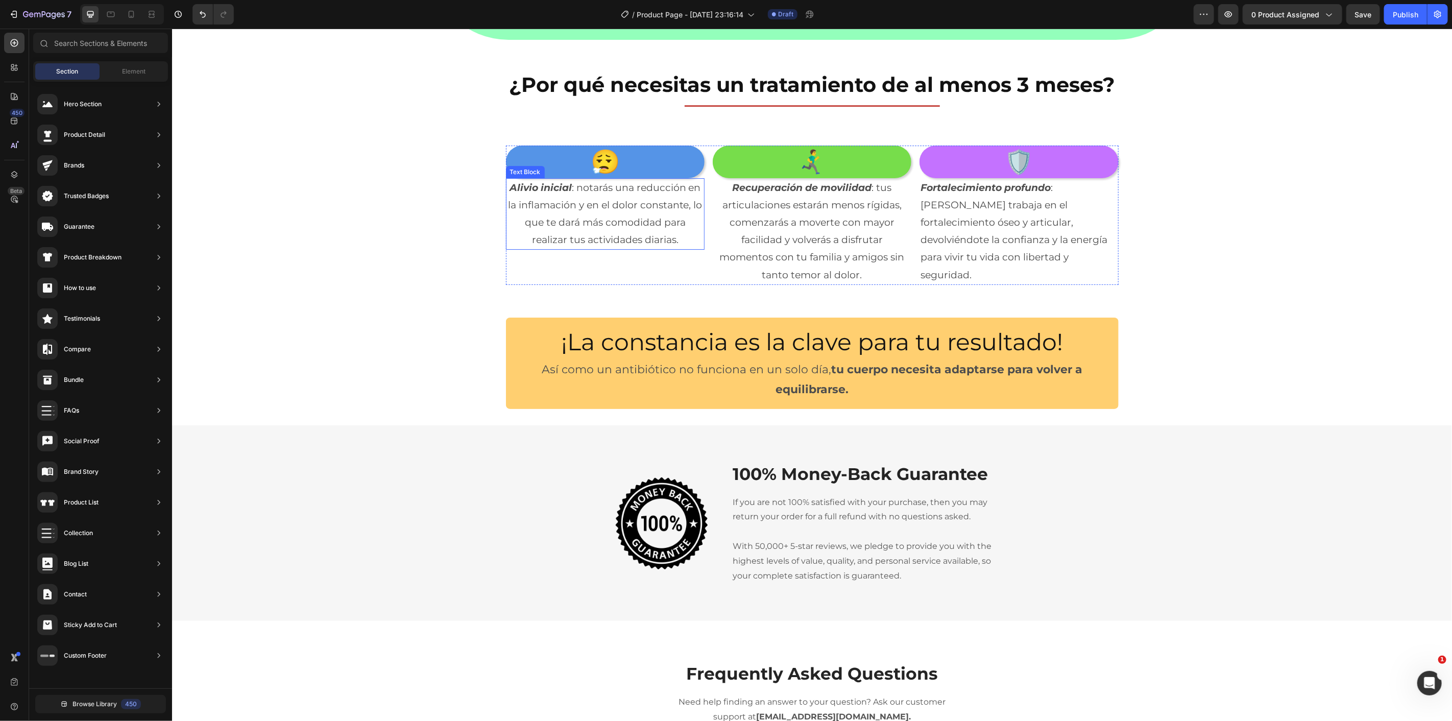
click at [629, 234] on p "Alivio inicial : notarás una reducción en la inflamación y en el dolor constant…" at bounding box center [605, 214] width 197 height 70
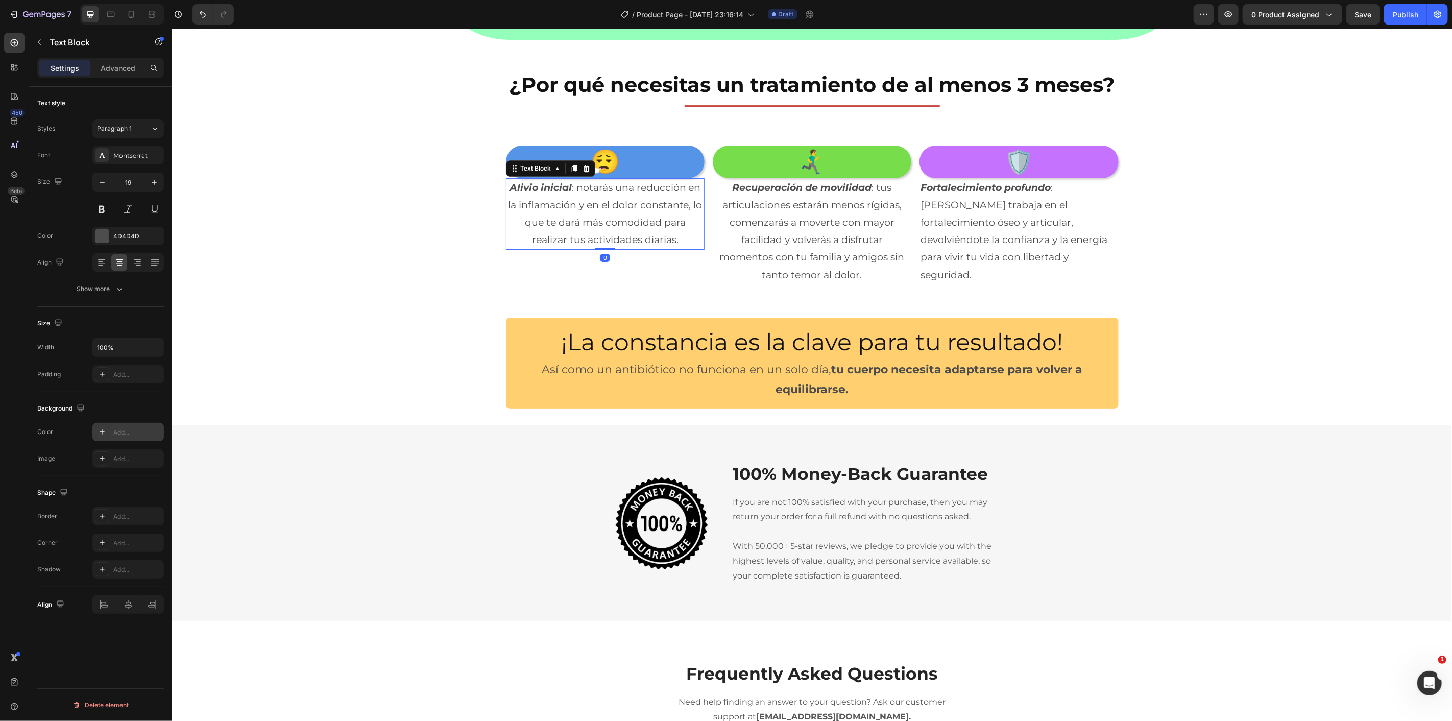
click at [126, 431] on div "Add..." at bounding box center [137, 432] width 48 height 9
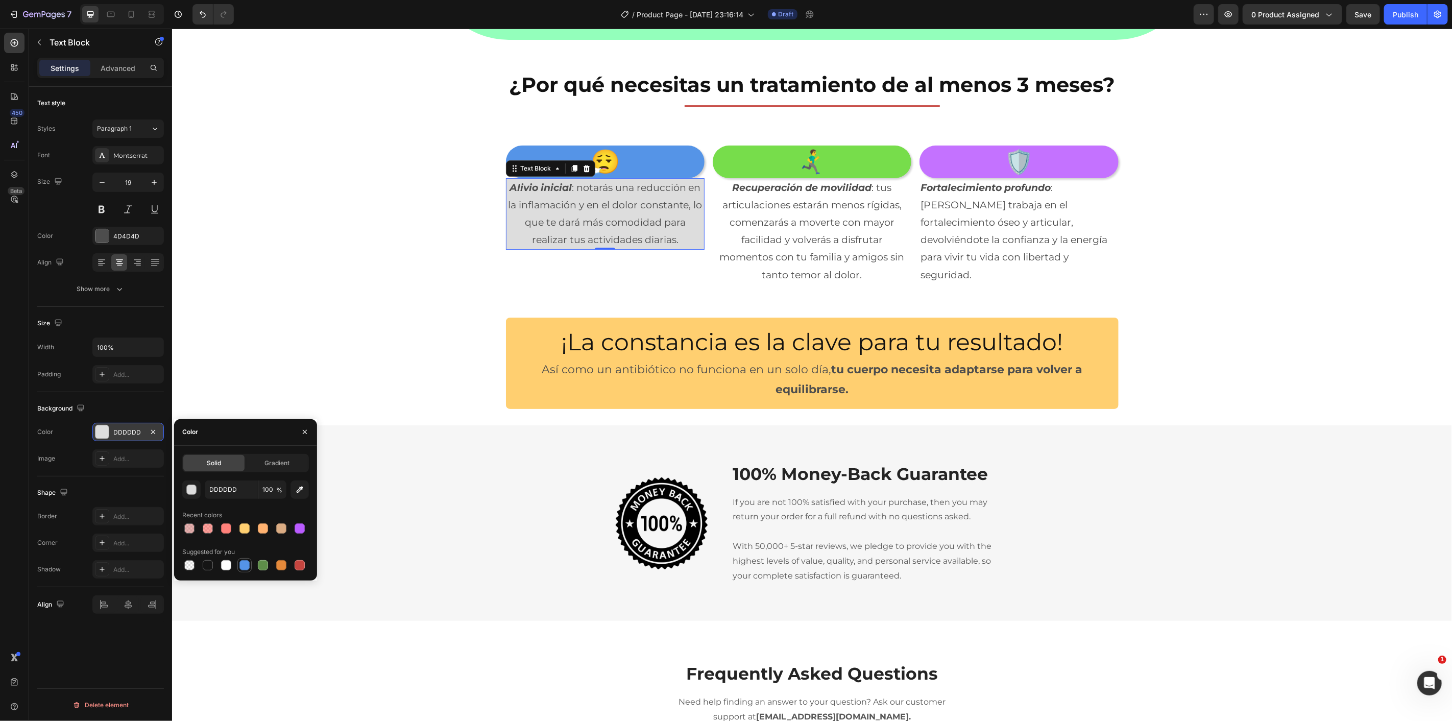
click at [243, 570] on div at bounding box center [244, 565] width 12 height 12
type input "5594E7"
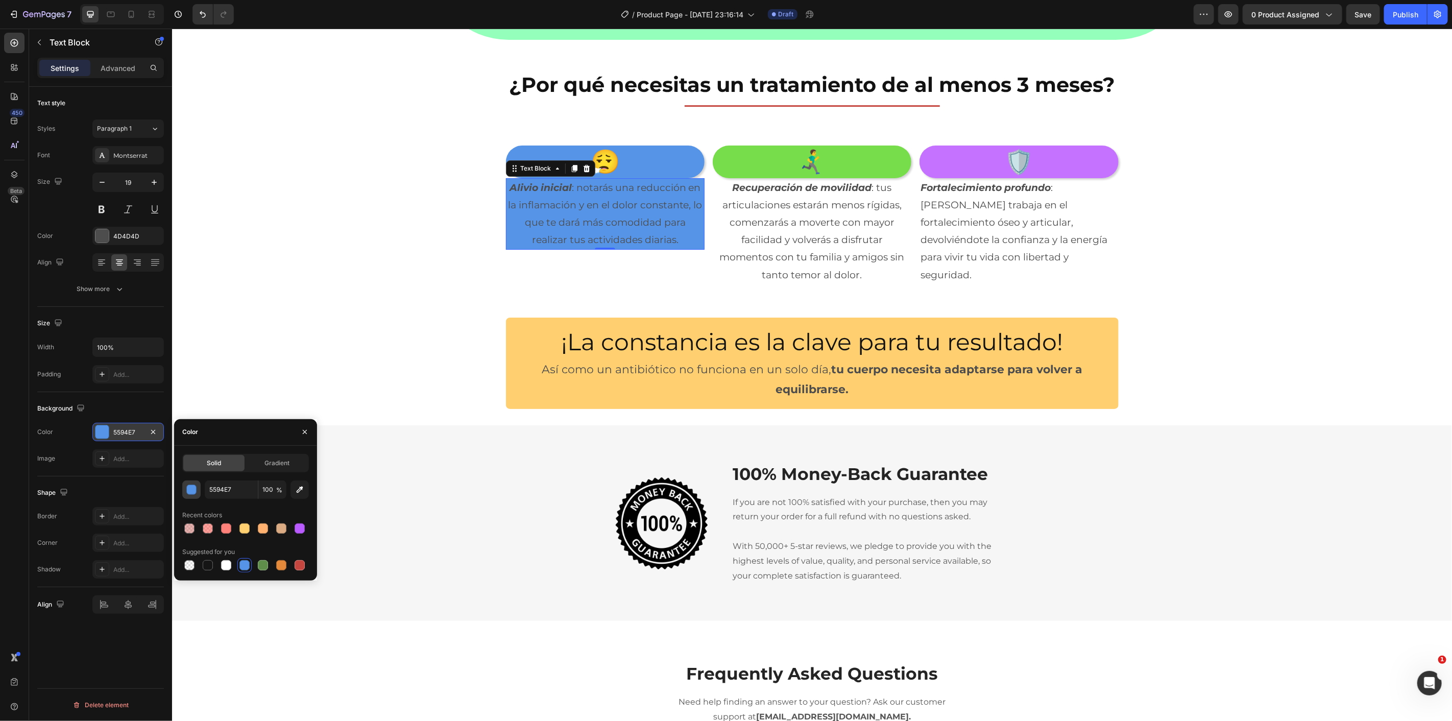
click at [187, 490] on div "button" at bounding box center [192, 490] width 10 height 10
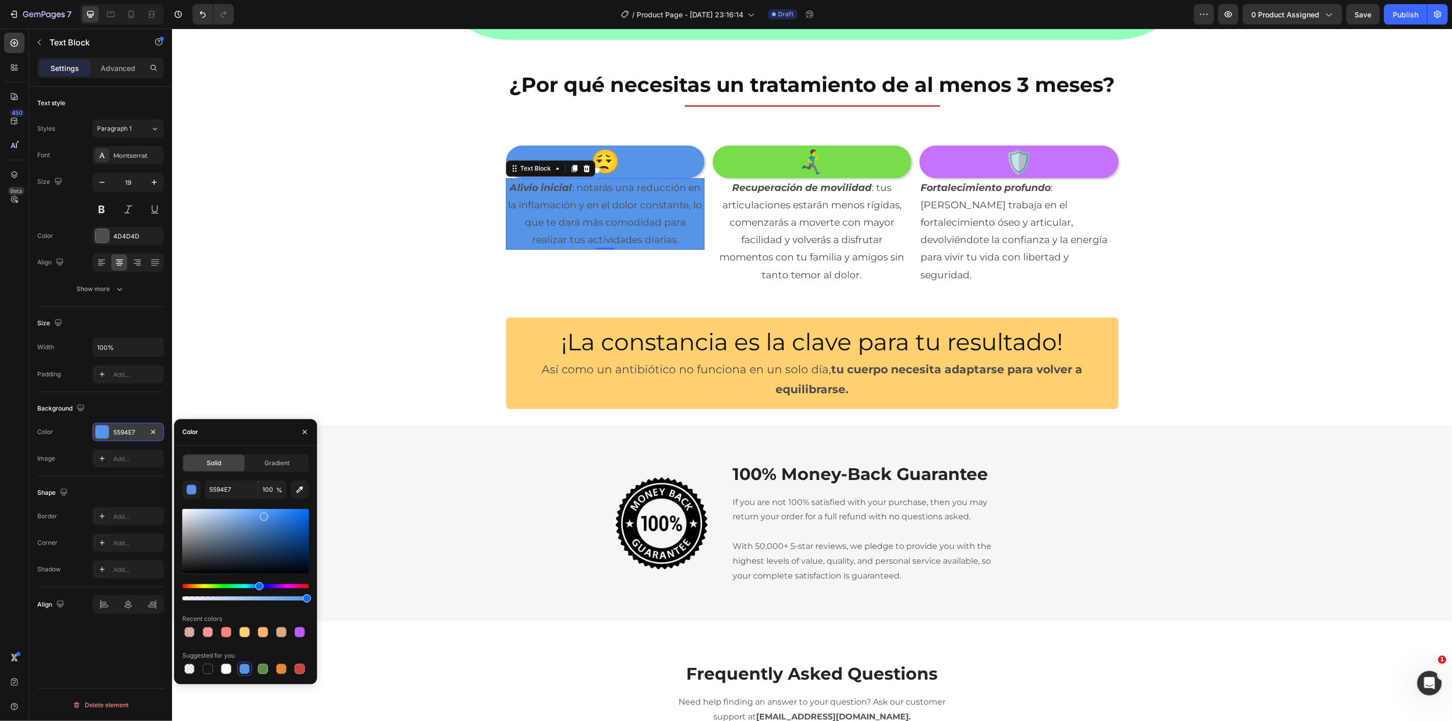
click at [230, 600] on div at bounding box center [245, 598] width 127 height 4
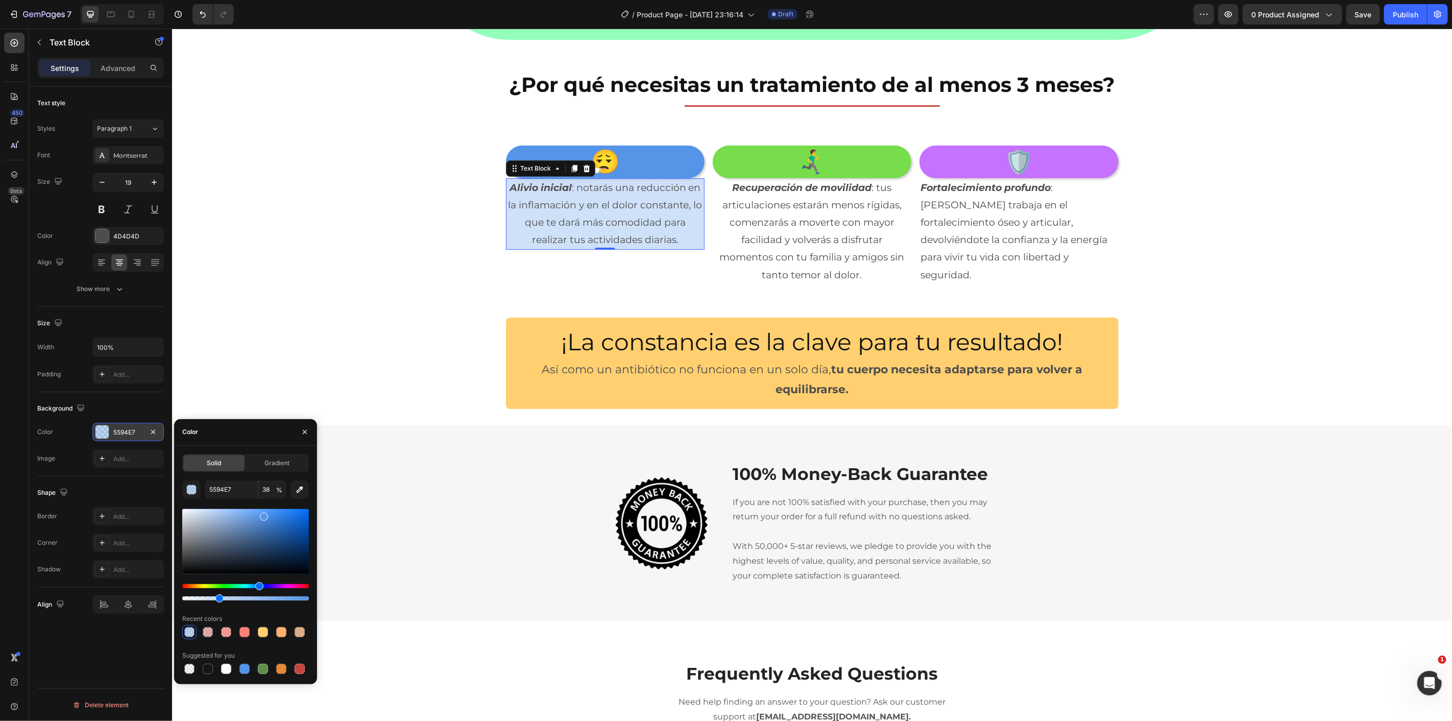
drag, startPoint x: 230, startPoint y: 600, endPoint x: 292, endPoint y: 480, distance: 134.5
click at [220, 600] on div at bounding box center [219, 598] width 8 height 8
type input "29"
click at [352, 271] on div "😮‍💨 Heading Alivio inicial : notarás una reducción en la inflamación y en el do…" at bounding box center [812, 214] width 1280 height 139
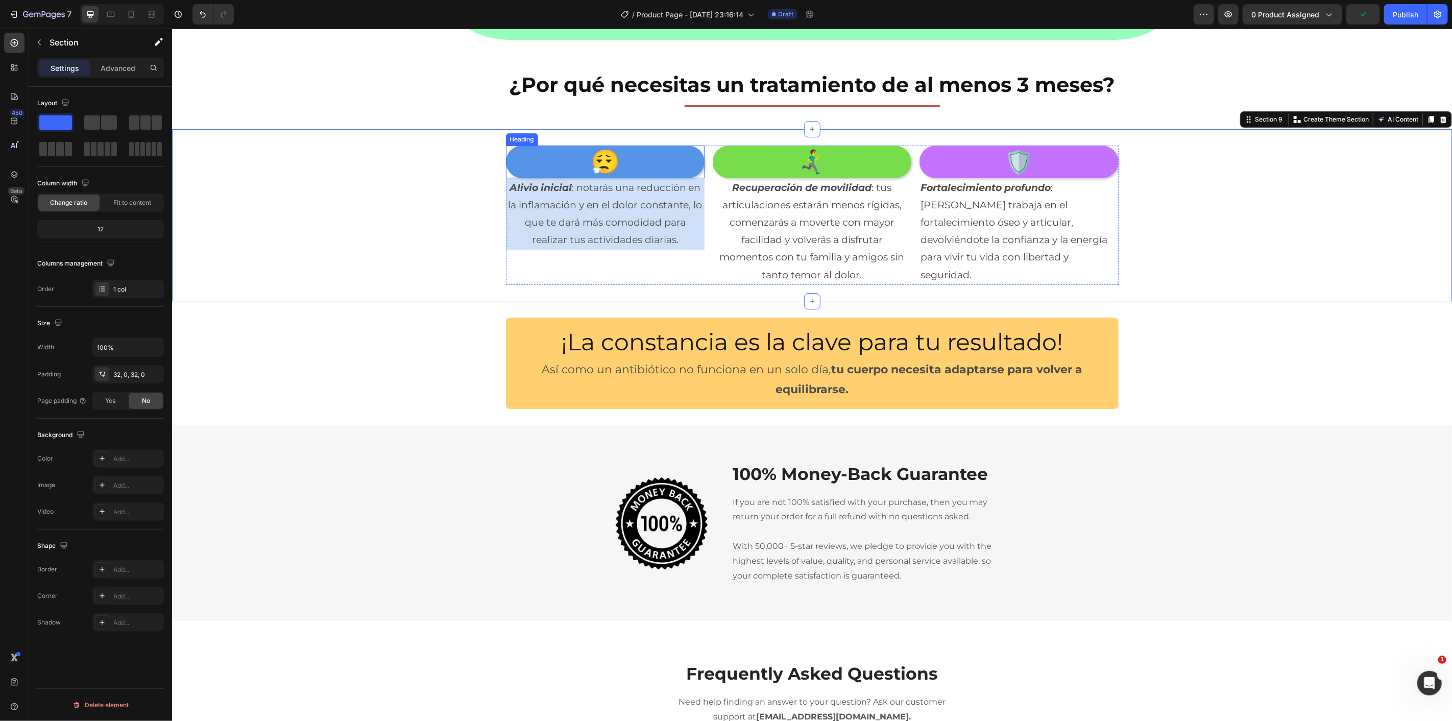
click at [682, 158] on h2 "😮‍💨" at bounding box center [605, 161] width 199 height 33
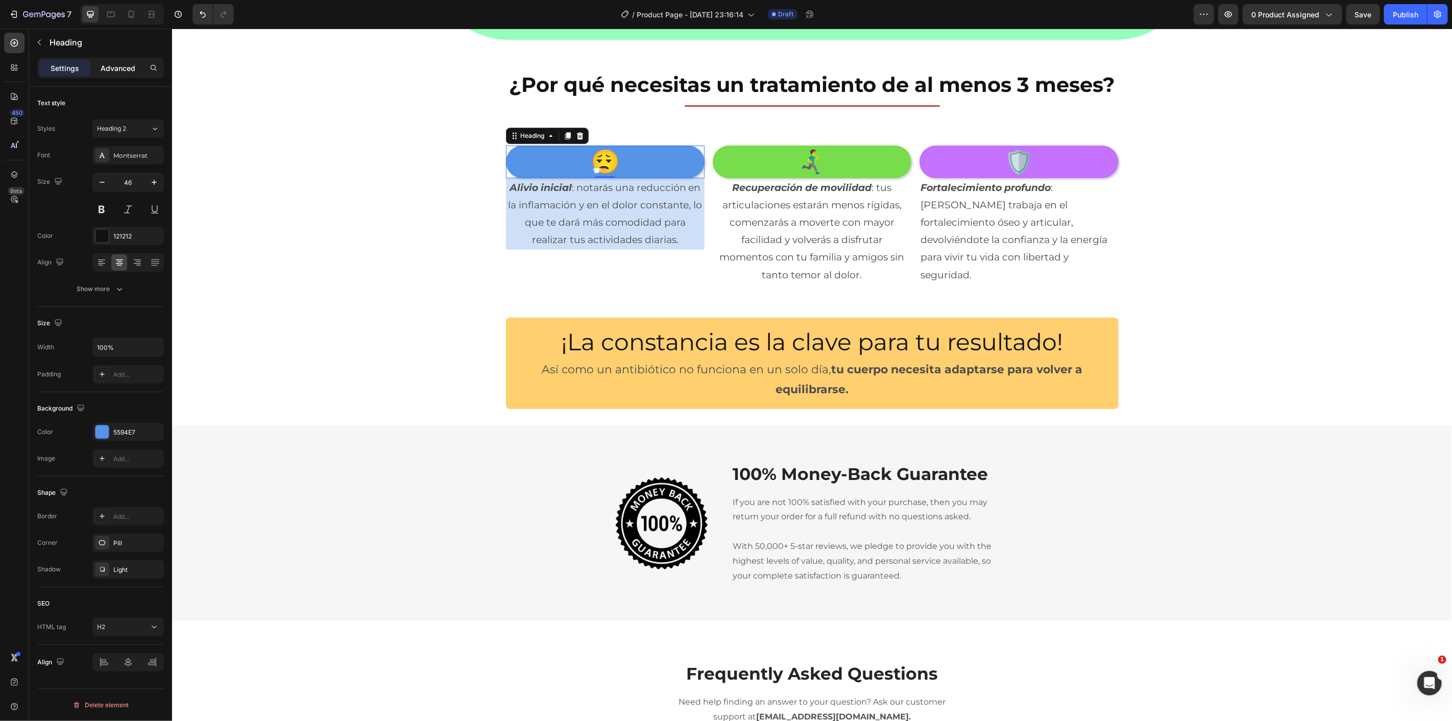
click at [114, 66] on p "Advanced" at bounding box center [118, 68] width 35 height 11
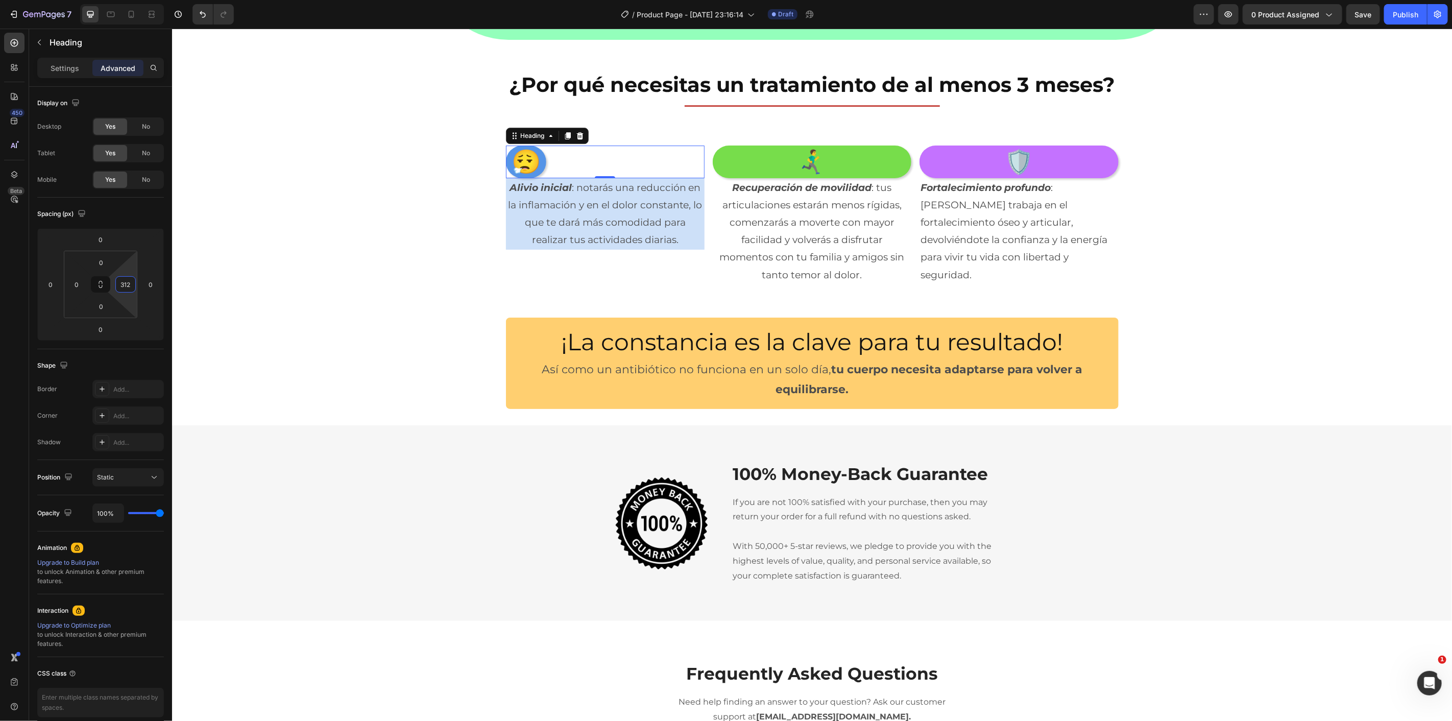
type input "314"
drag, startPoint x: 129, startPoint y: 304, endPoint x: 139, endPoint y: 215, distance: 89.4
click at [139, 0] on html "7 / Product Page - [DATE] 23:16:14 Draft Preview 0 product assigned Save Publis…" at bounding box center [726, 0] width 1452 height 0
click at [100, 280] on icon at bounding box center [101, 284] width 8 height 8
type input "382"
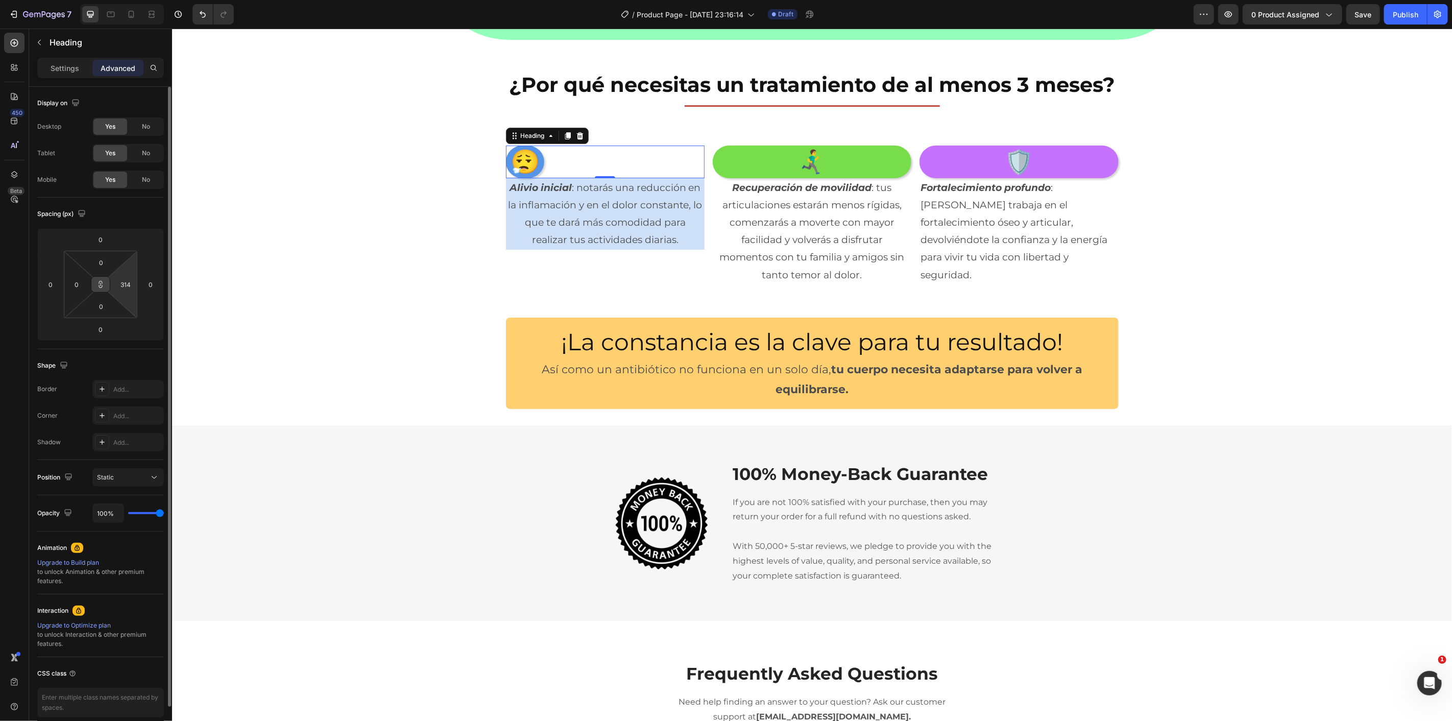
type input "382"
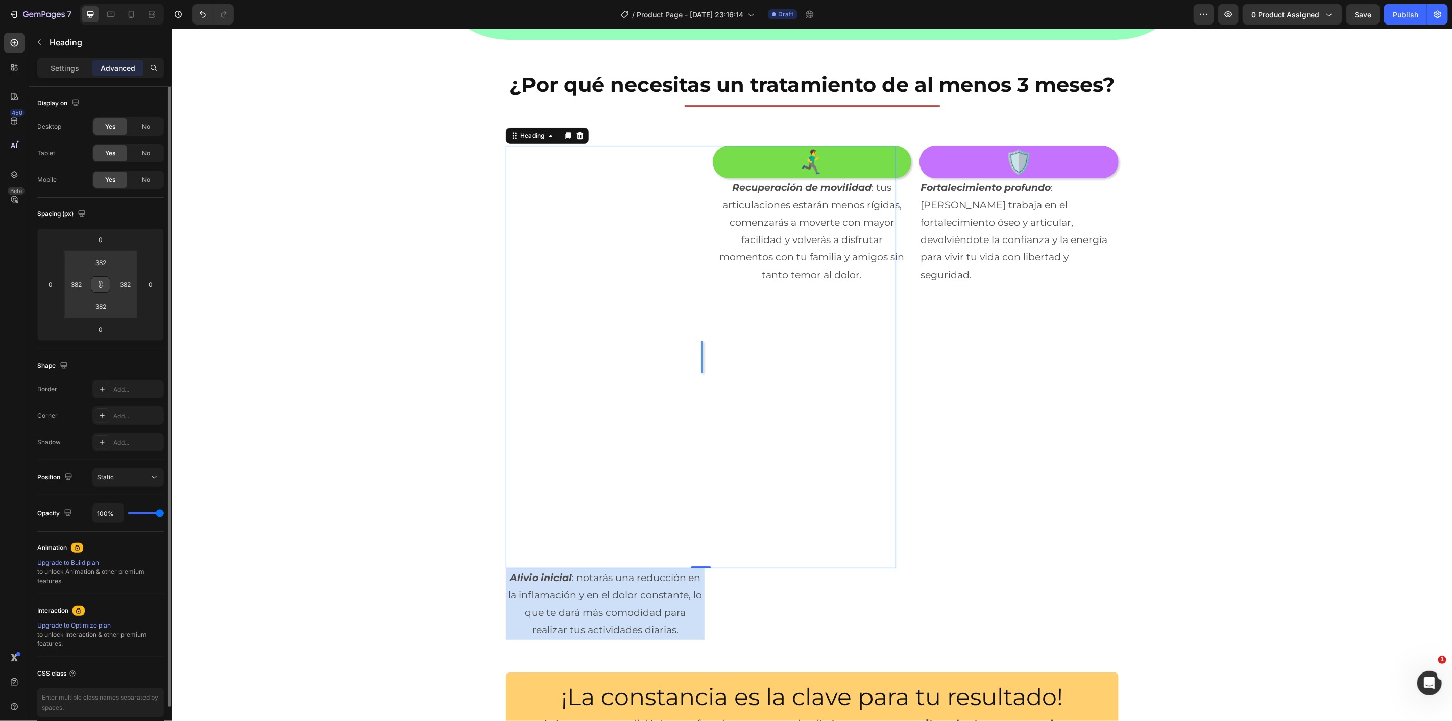
type input "392"
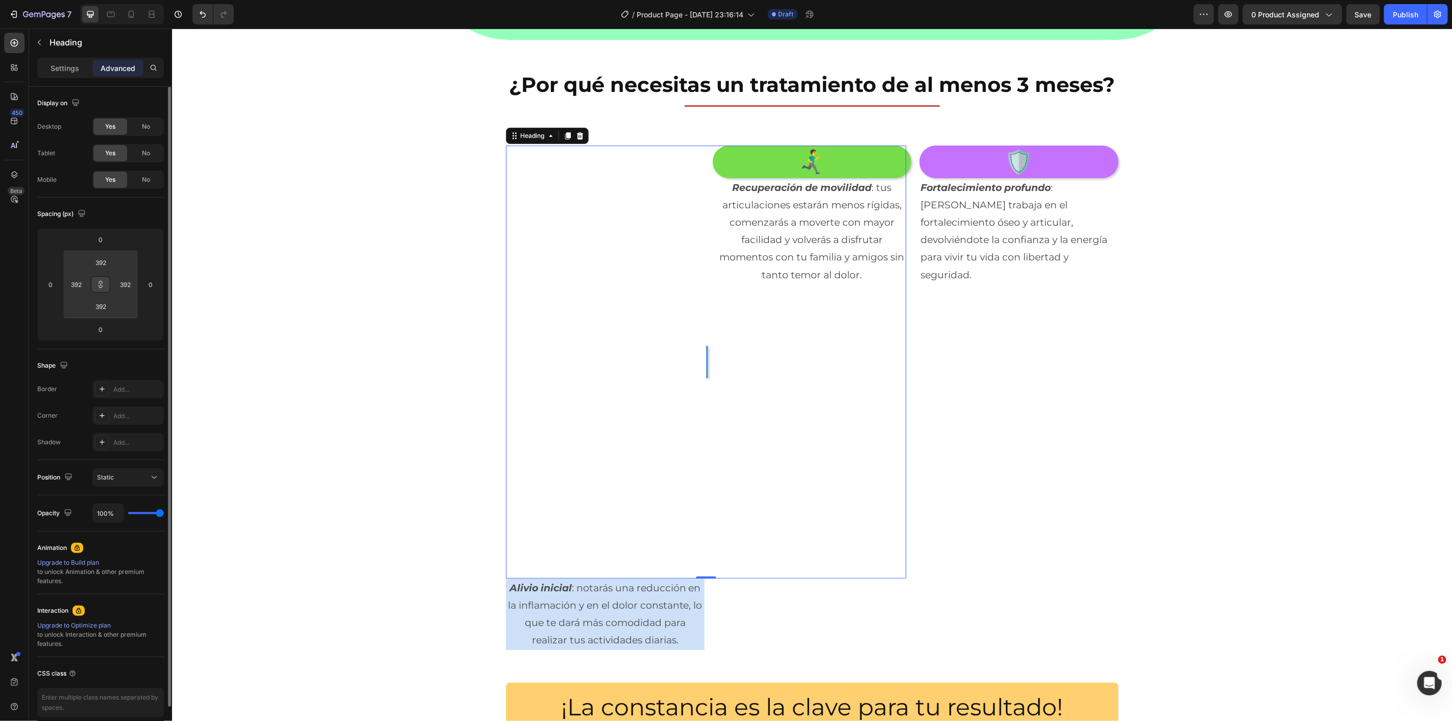
type input "390"
type input "388"
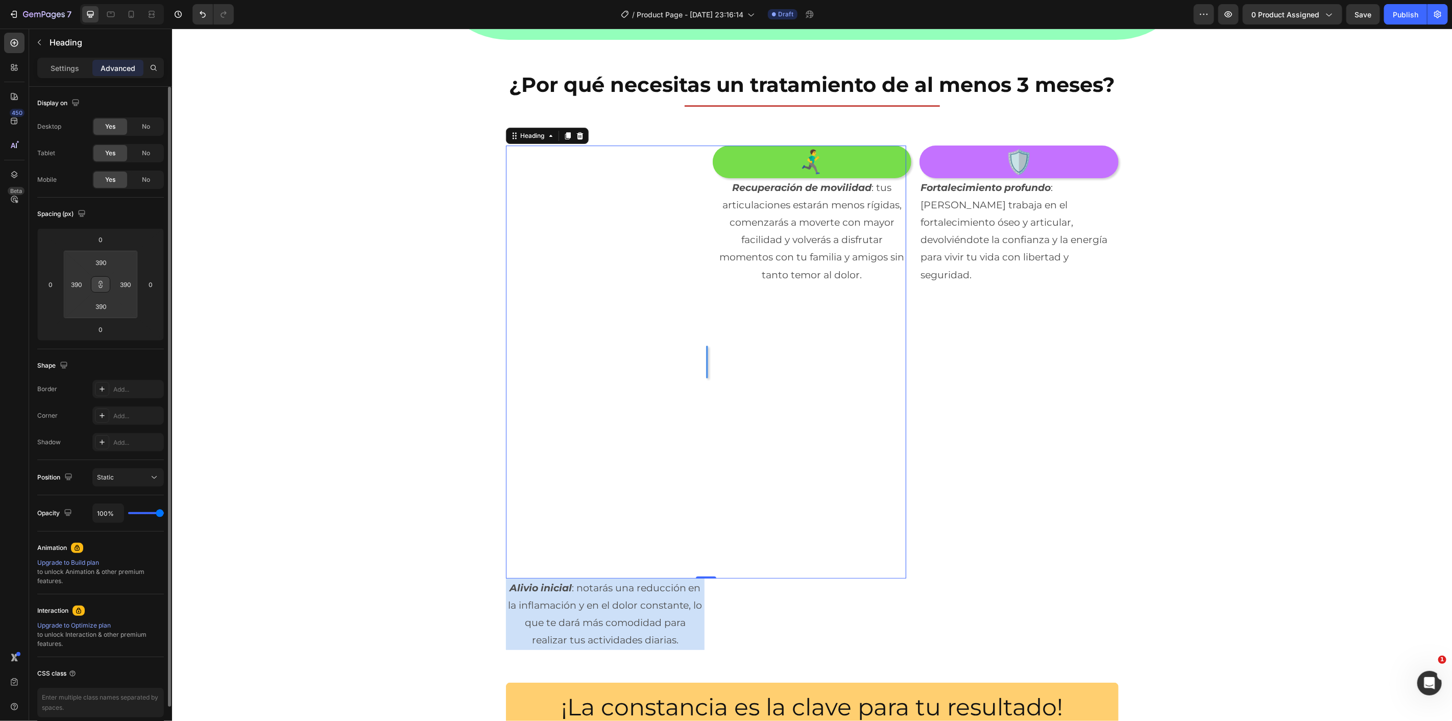
type input "388"
type input "366"
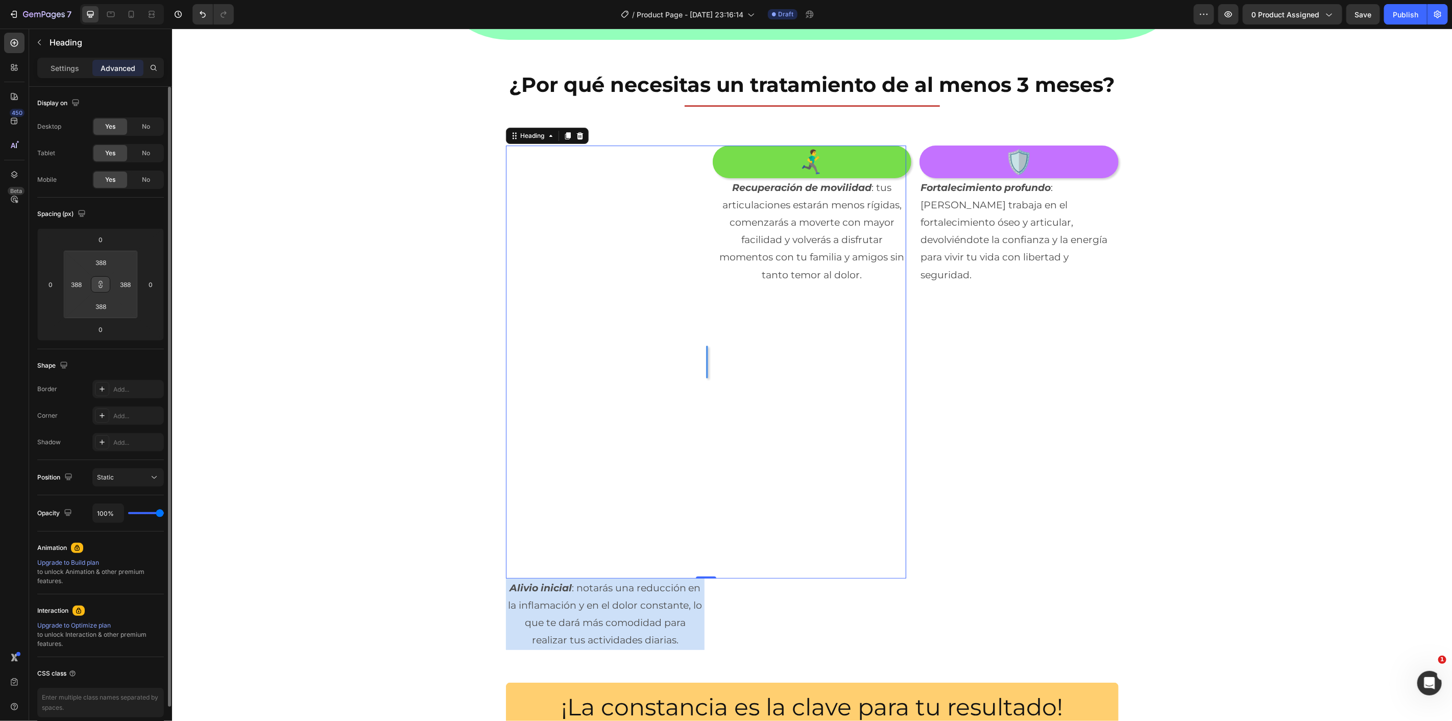
type input "366"
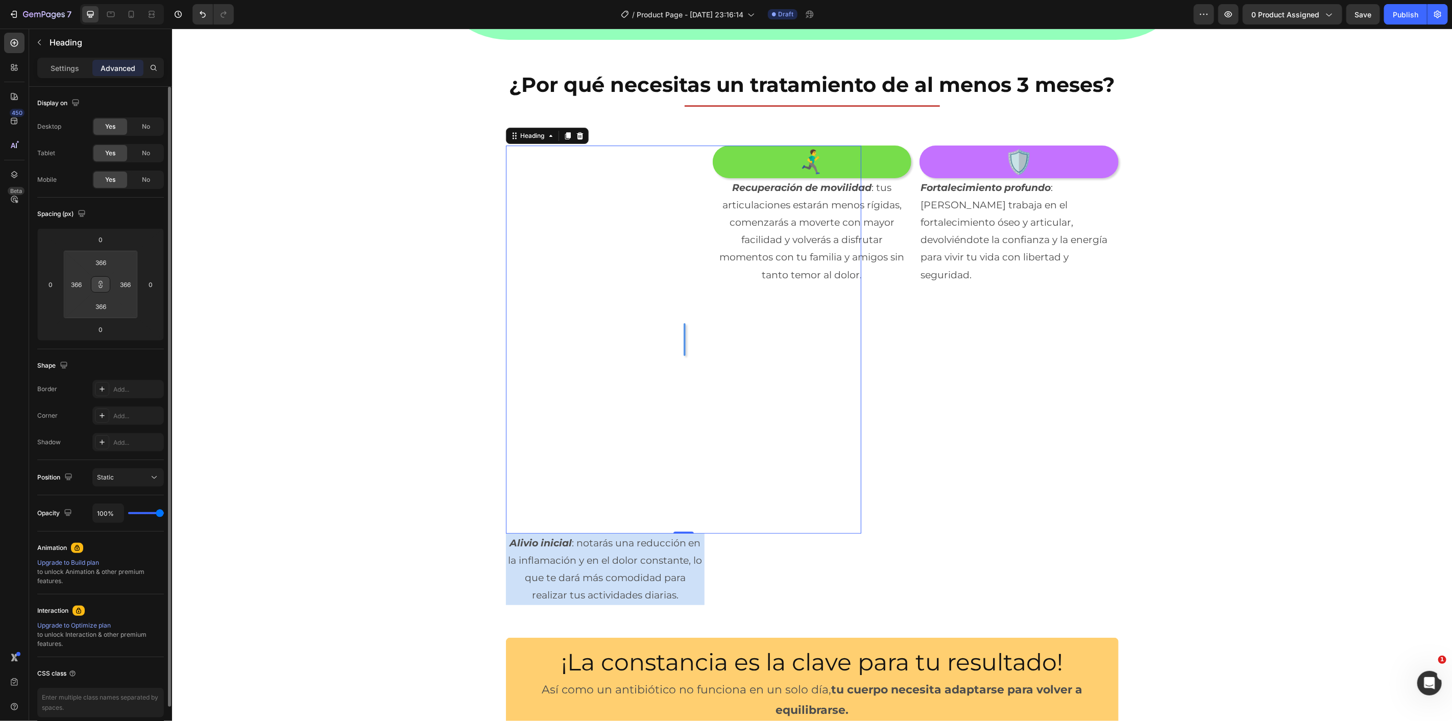
type input "348"
type input "340"
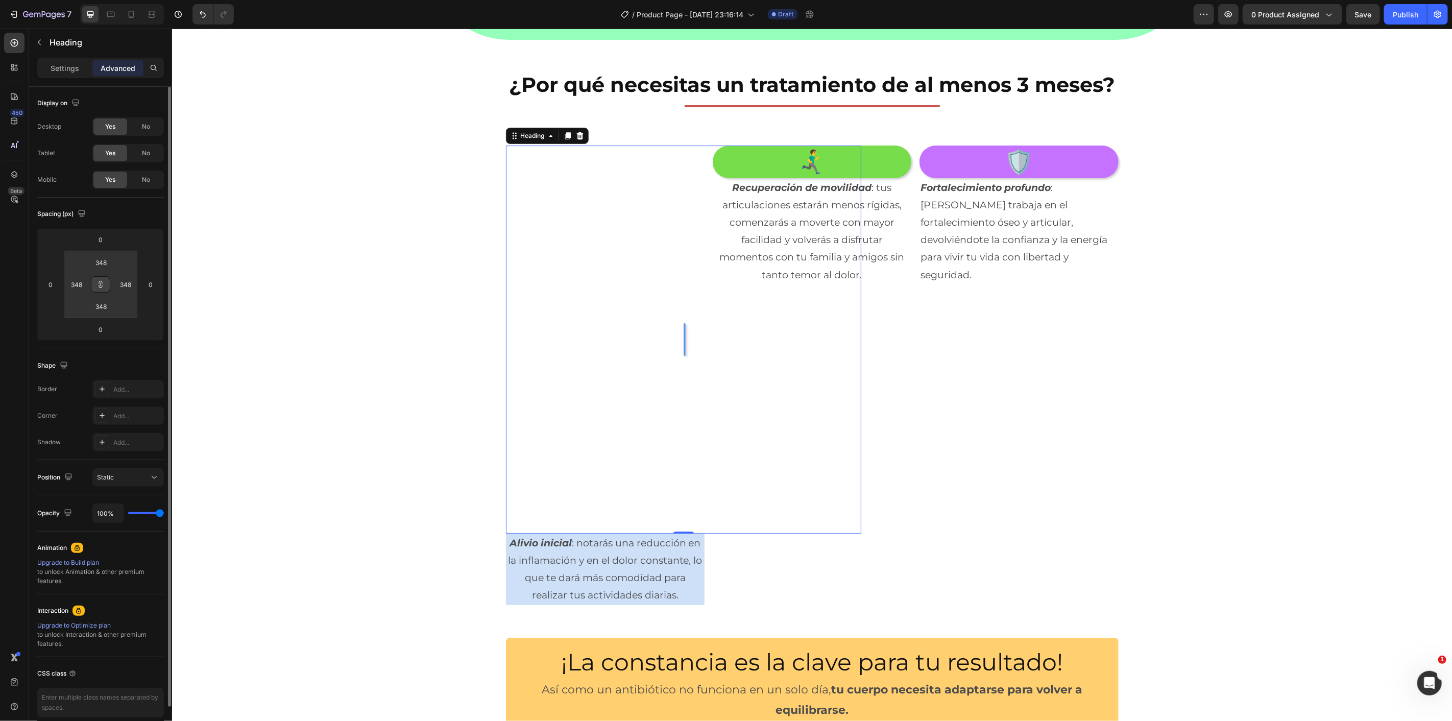
type input "340"
type input "332"
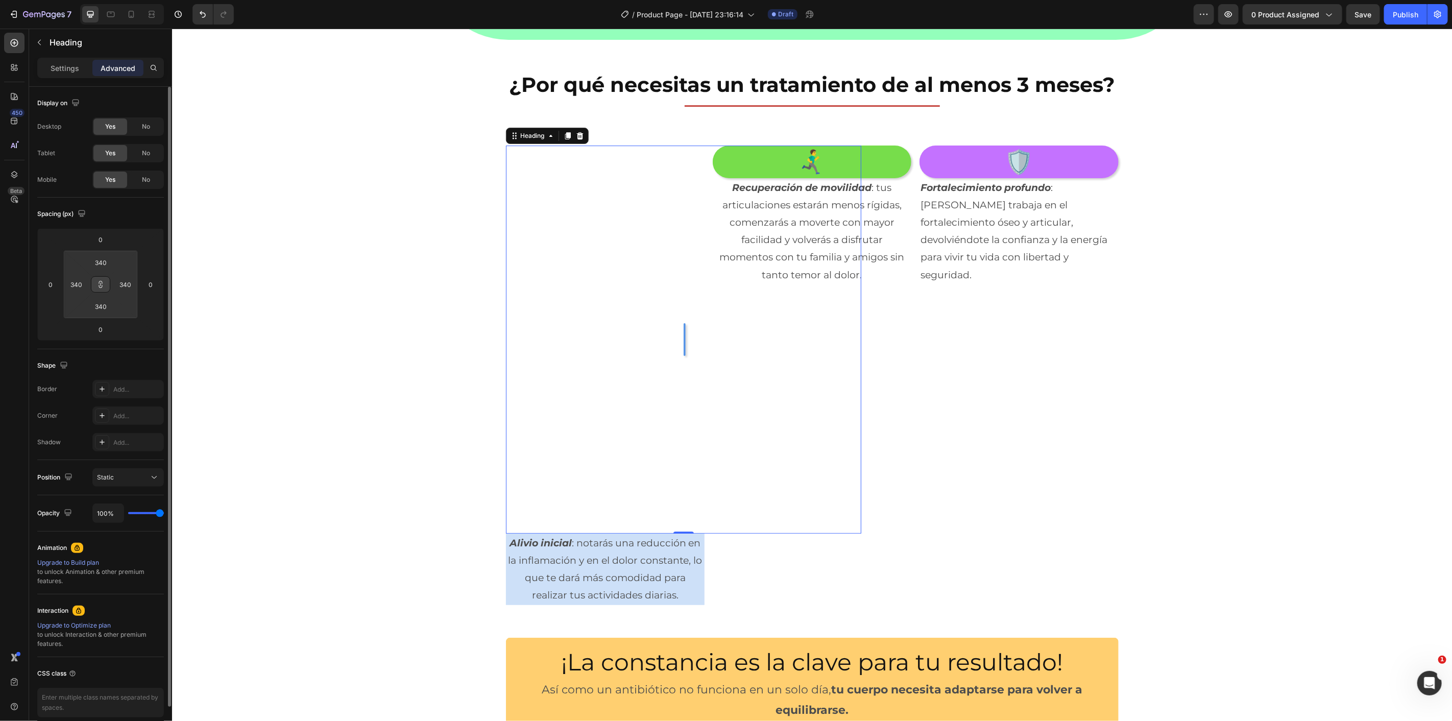
type input "332"
type input "324"
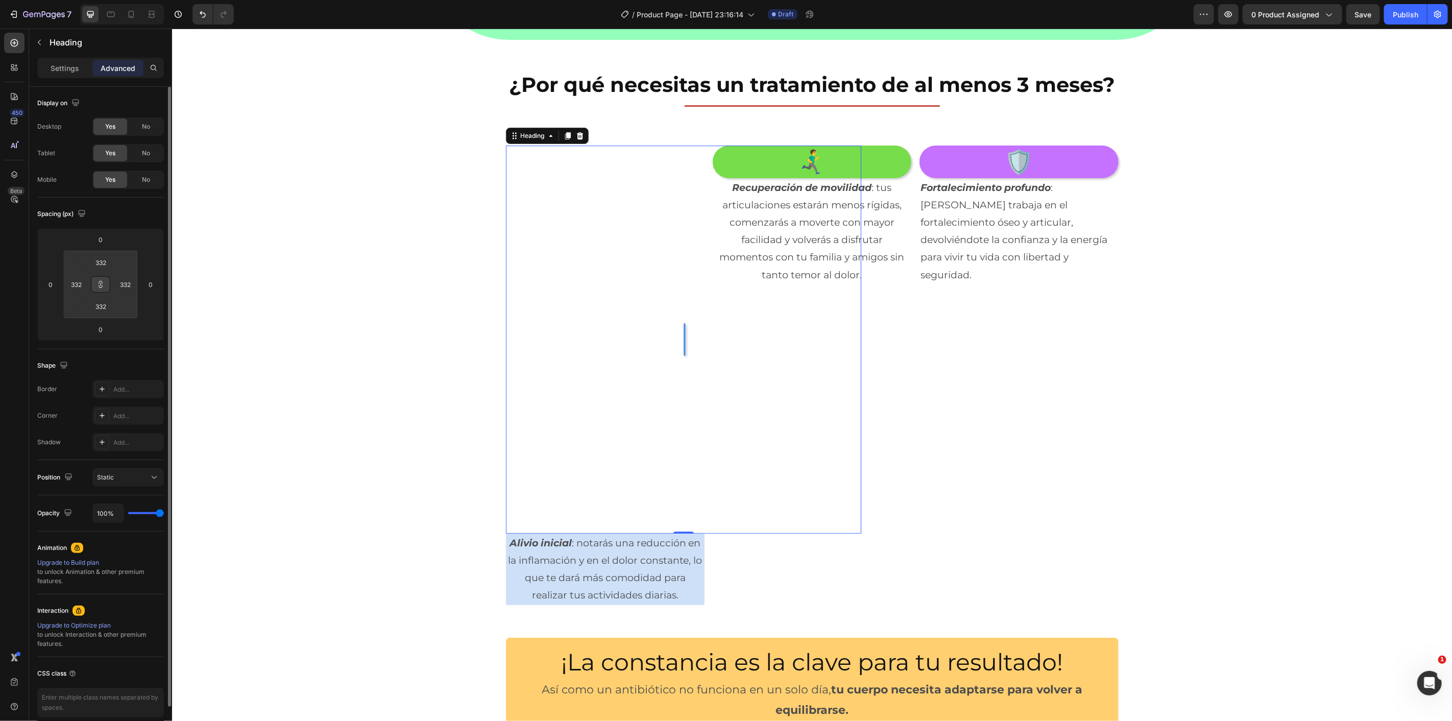
type input "324"
type input "314"
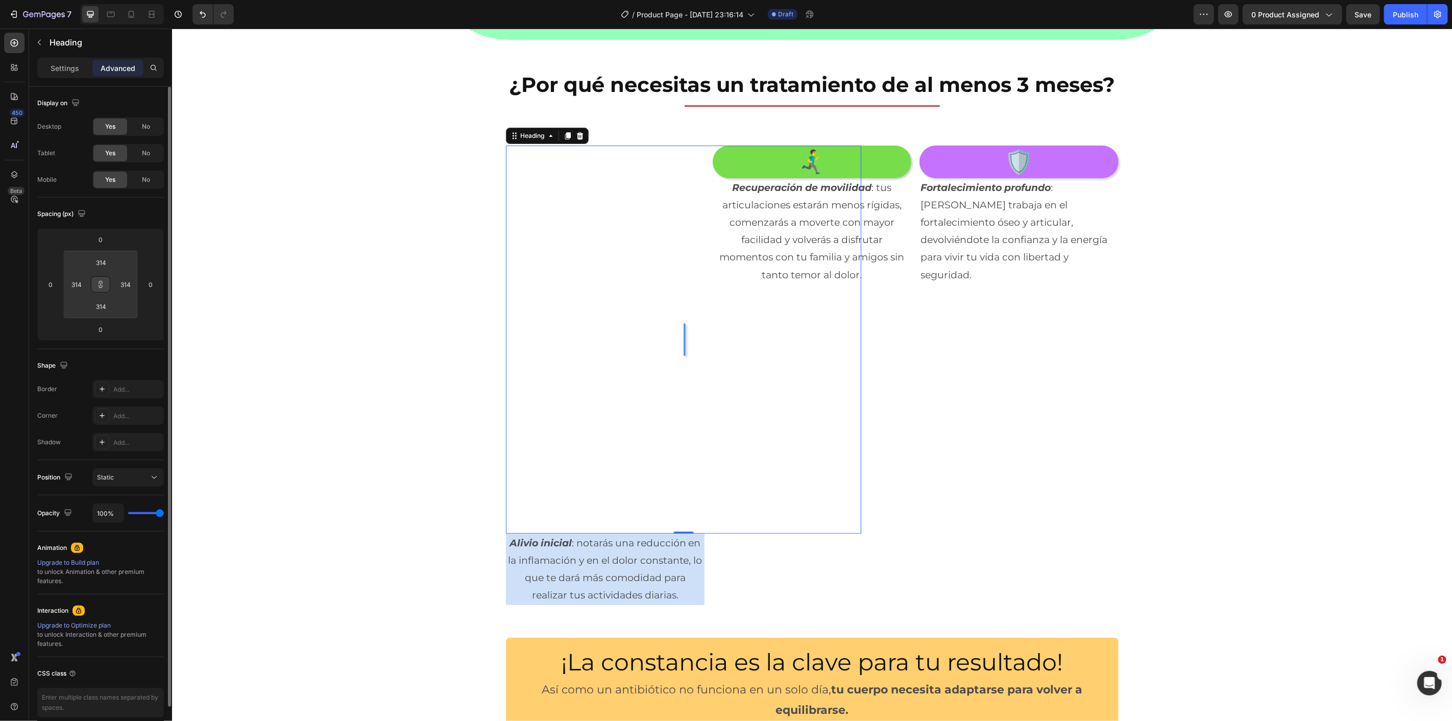
type input "304"
type input "294"
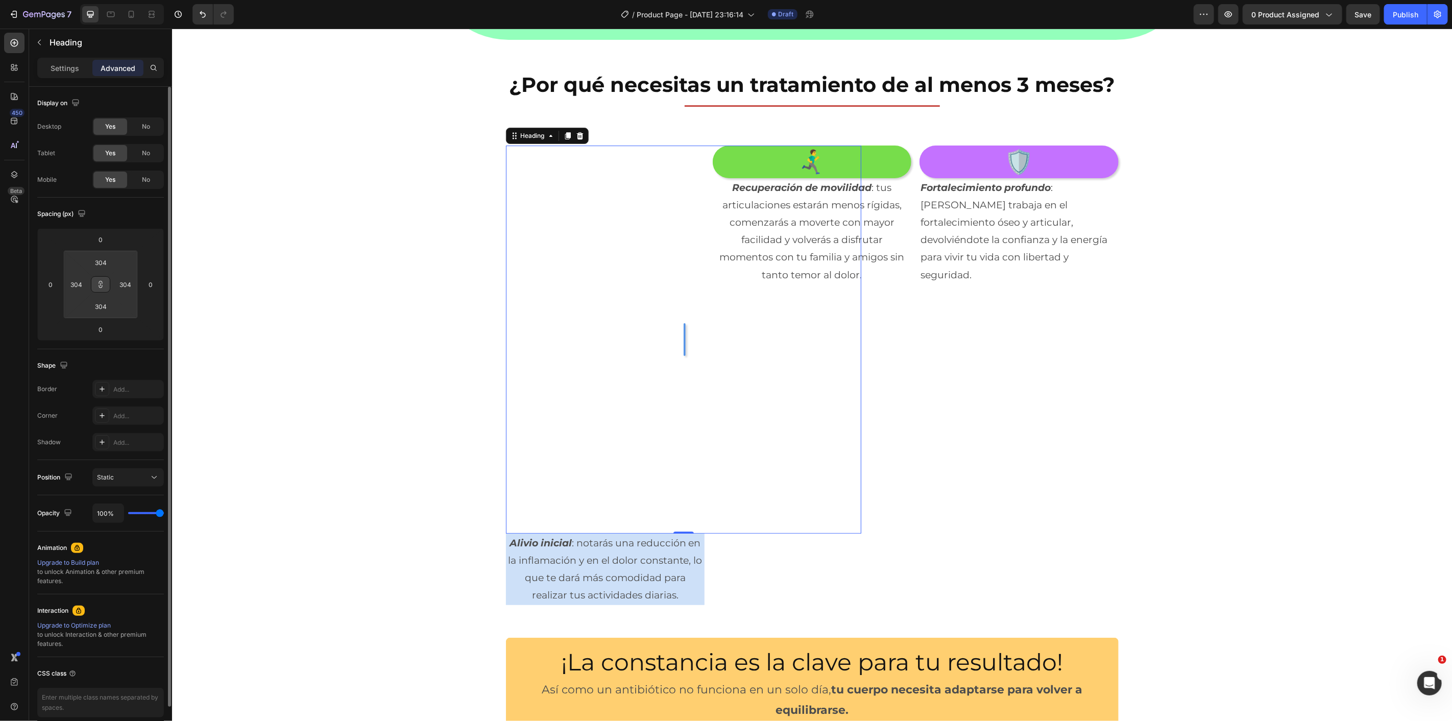
type input "294"
type input "282"
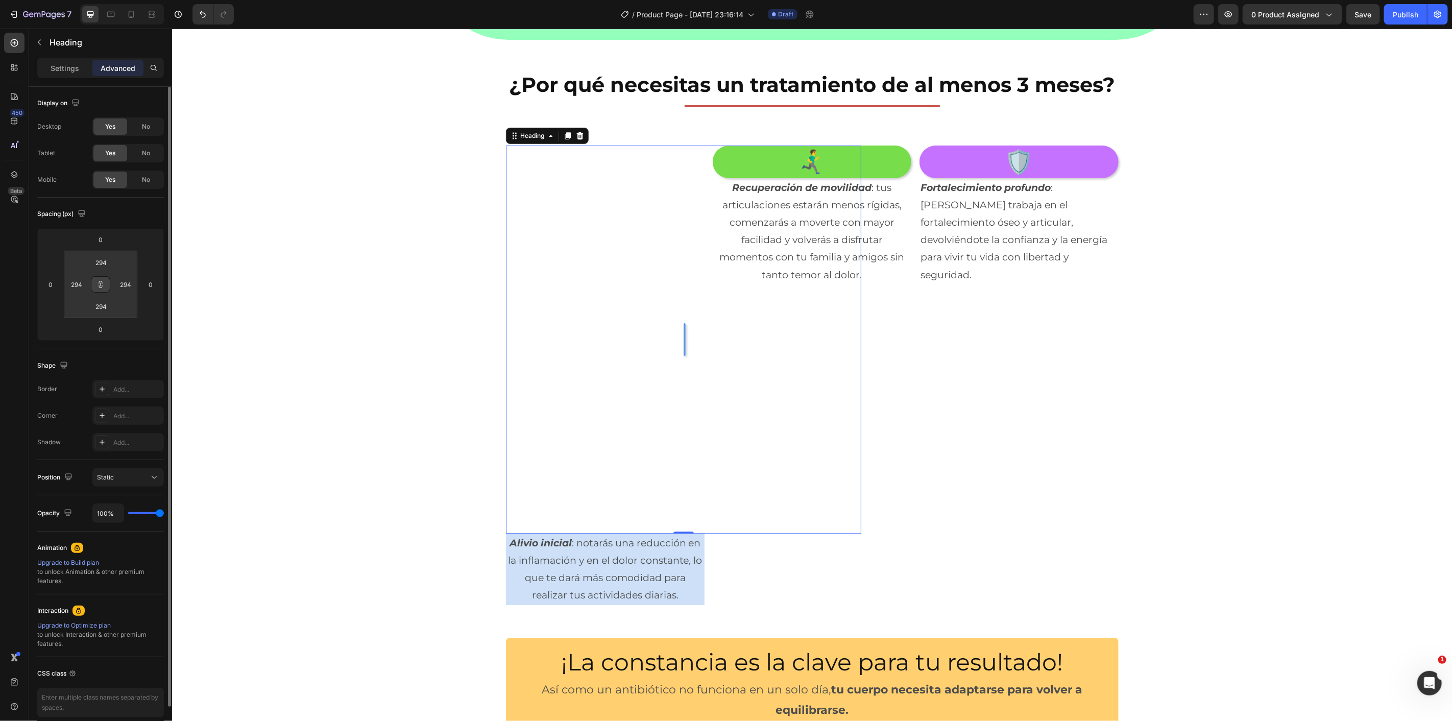
type input "282"
type input "274"
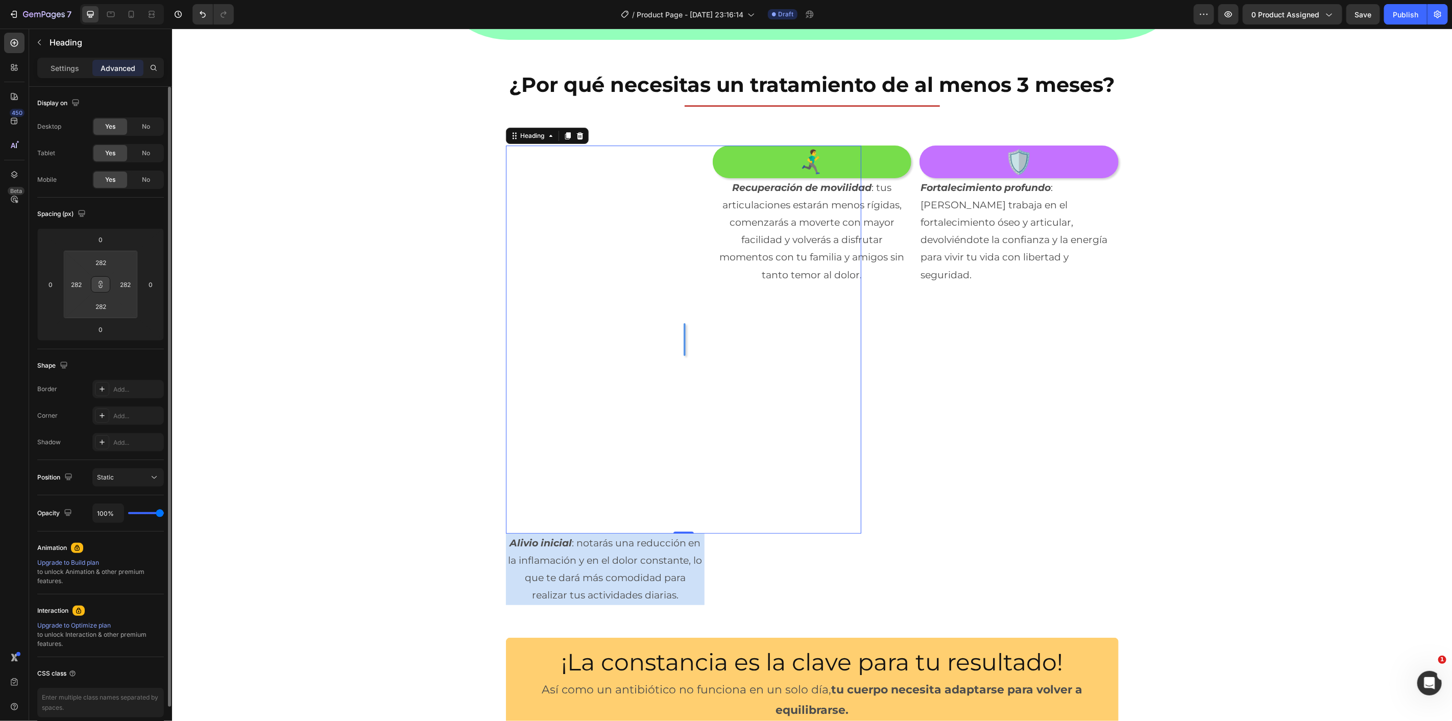
type input "274"
type input "266"
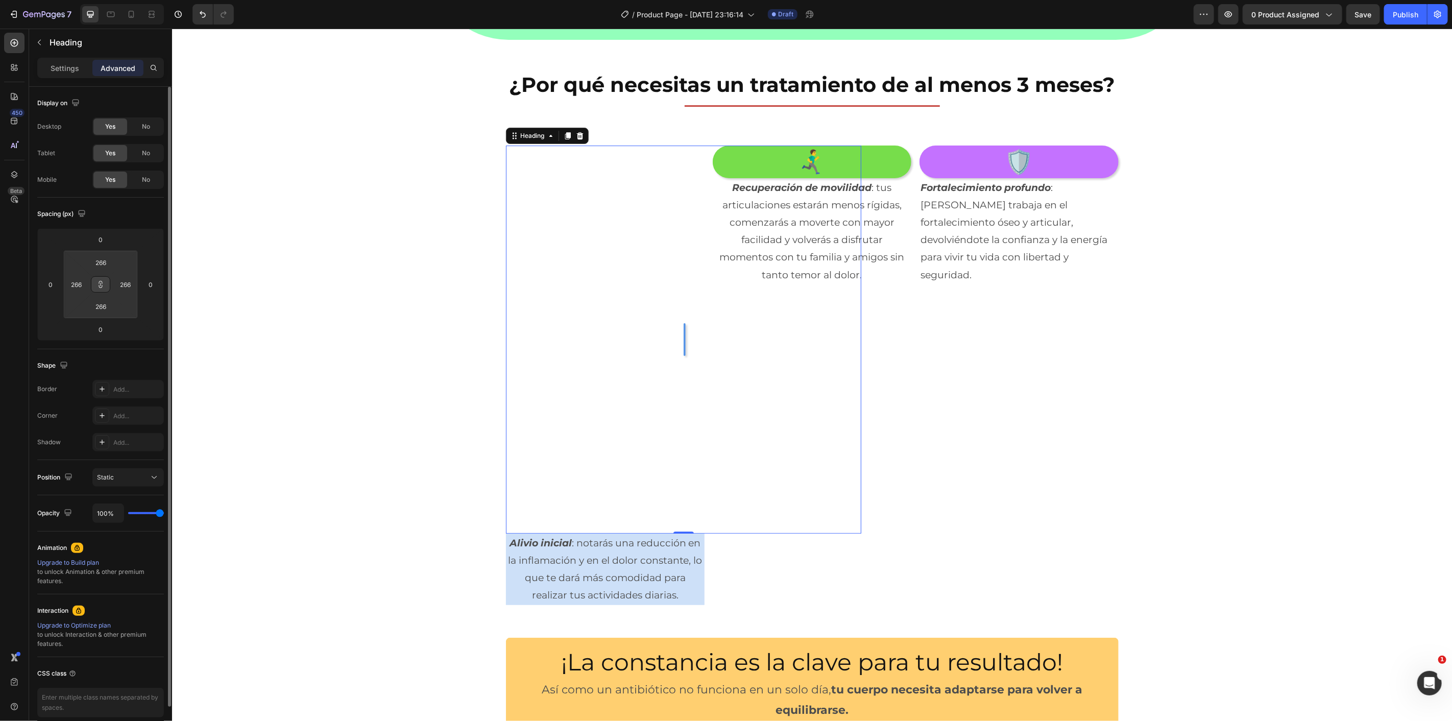
type input "258"
type input "250"
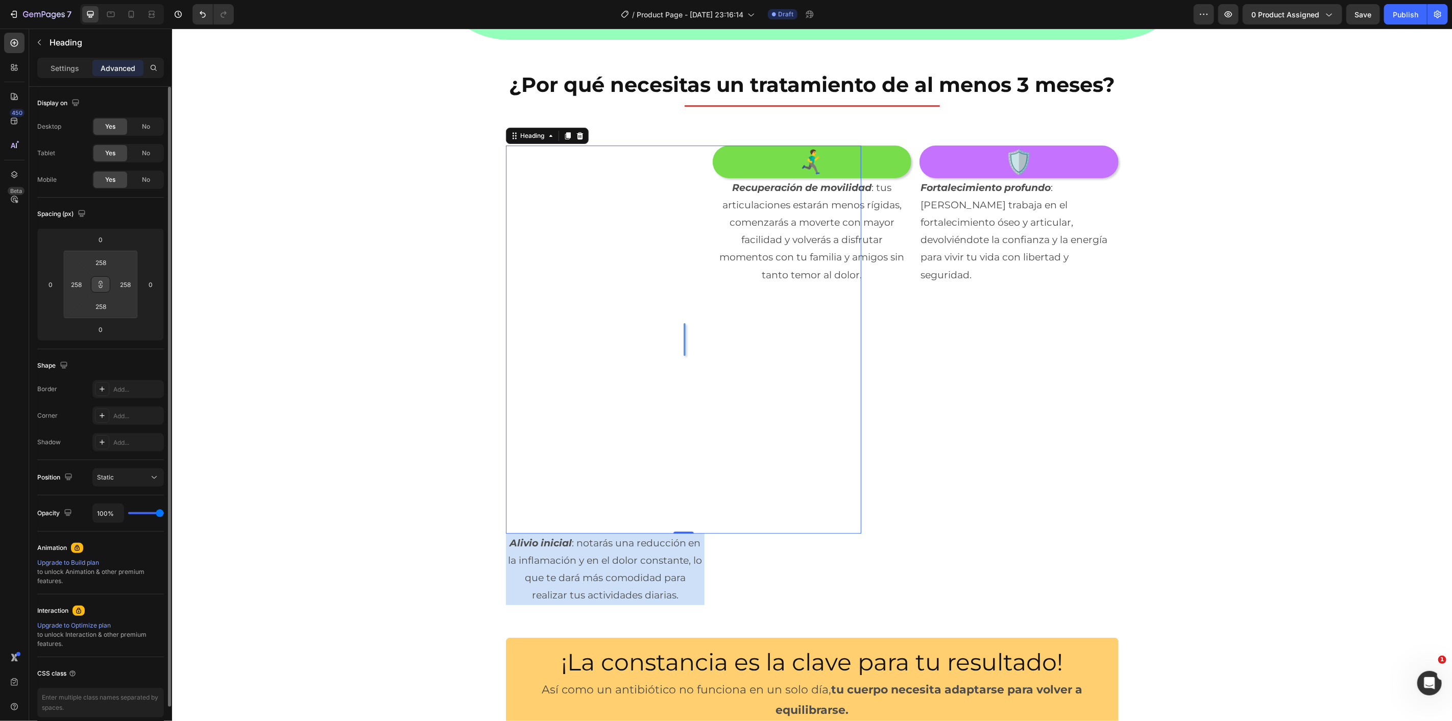
type input "250"
type input "244"
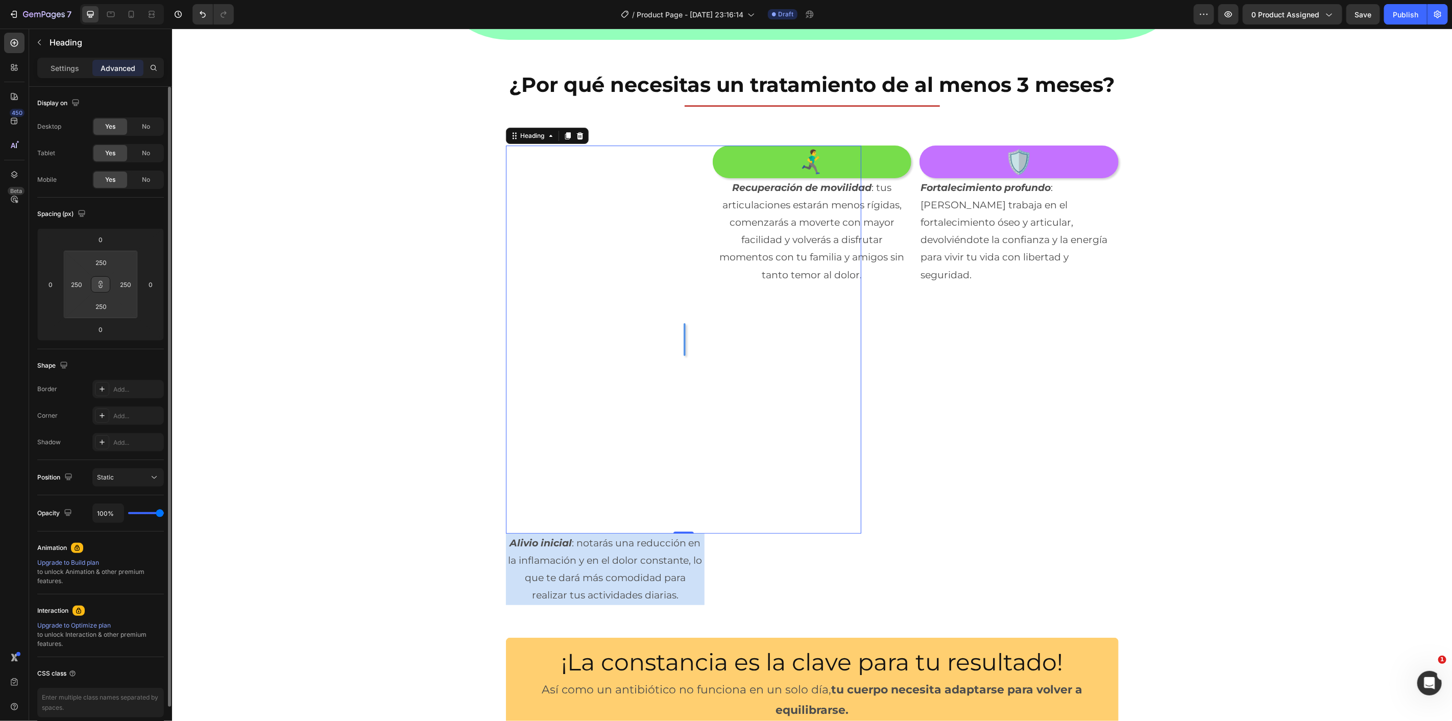
type input "244"
type input "238"
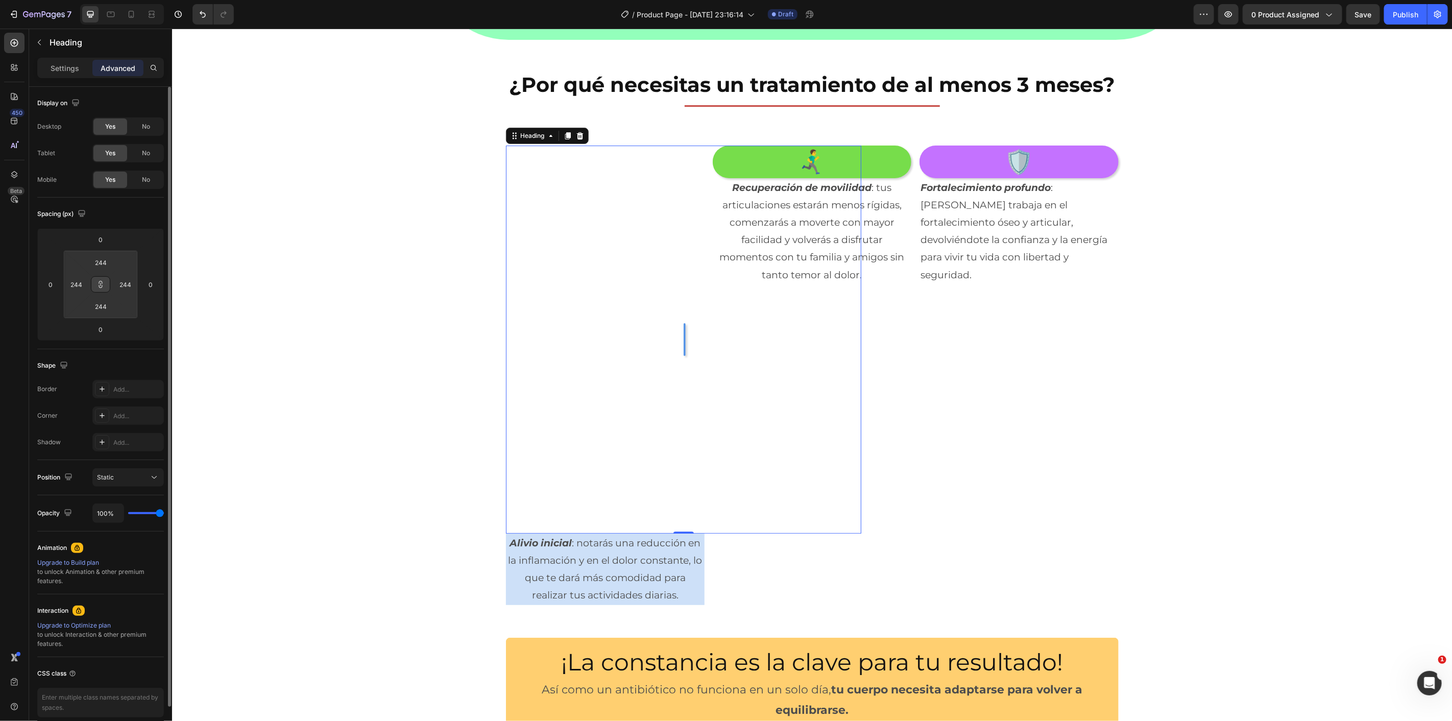
type input "238"
type input "230"
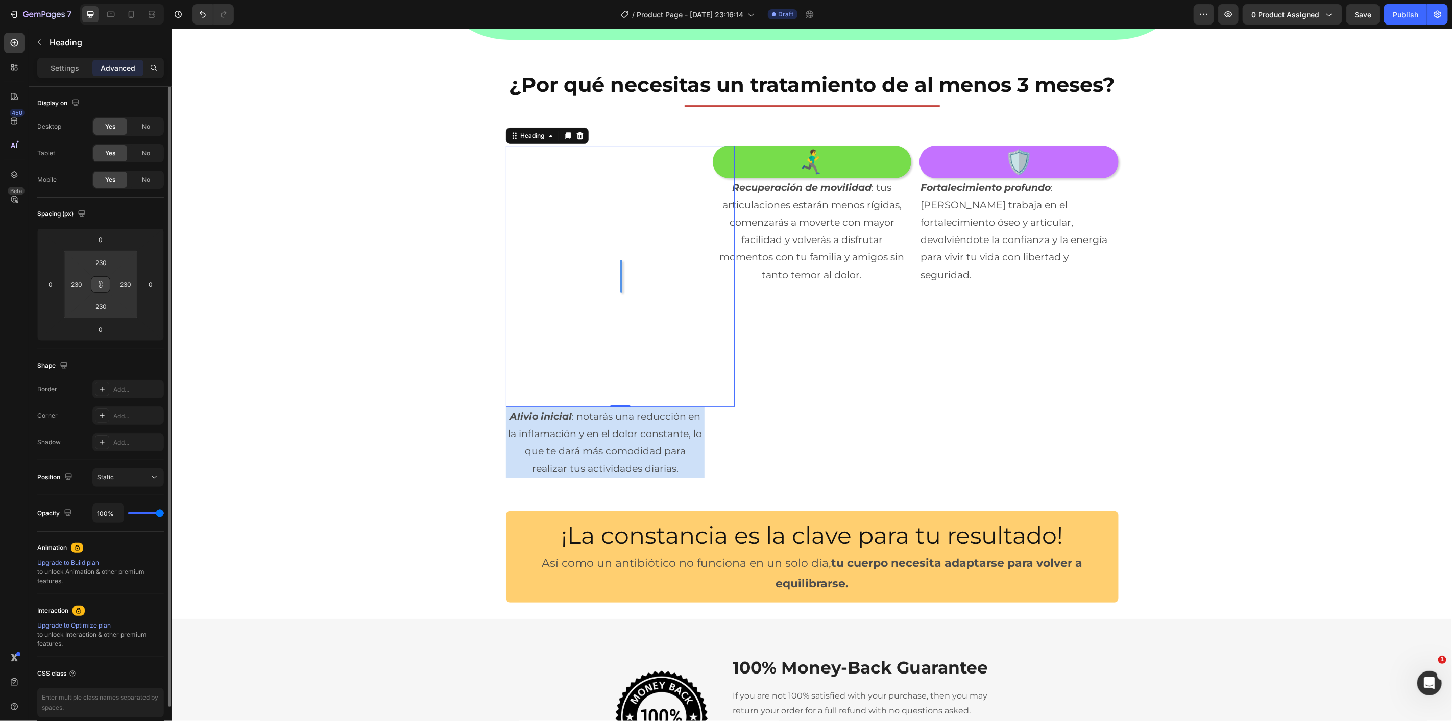
type input "224"
type input "216"
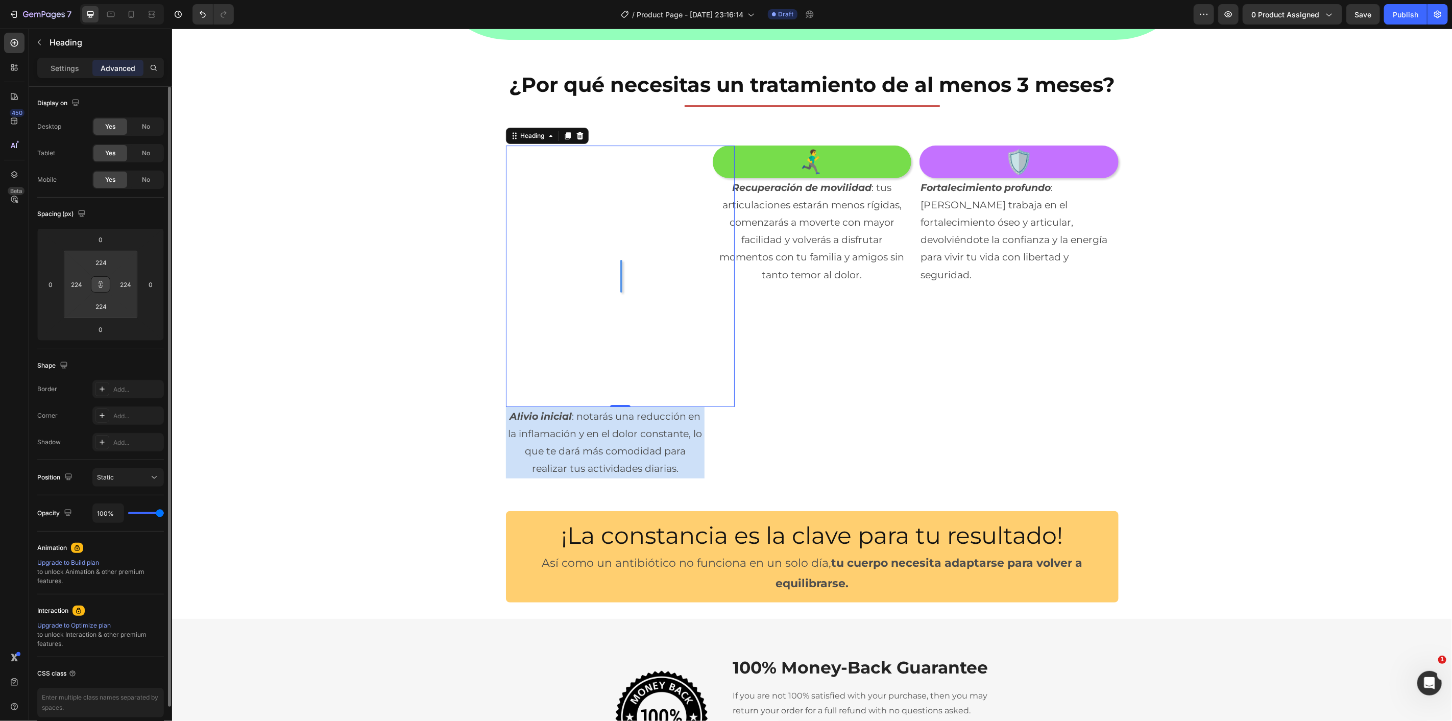
type input "216"
type input "212"
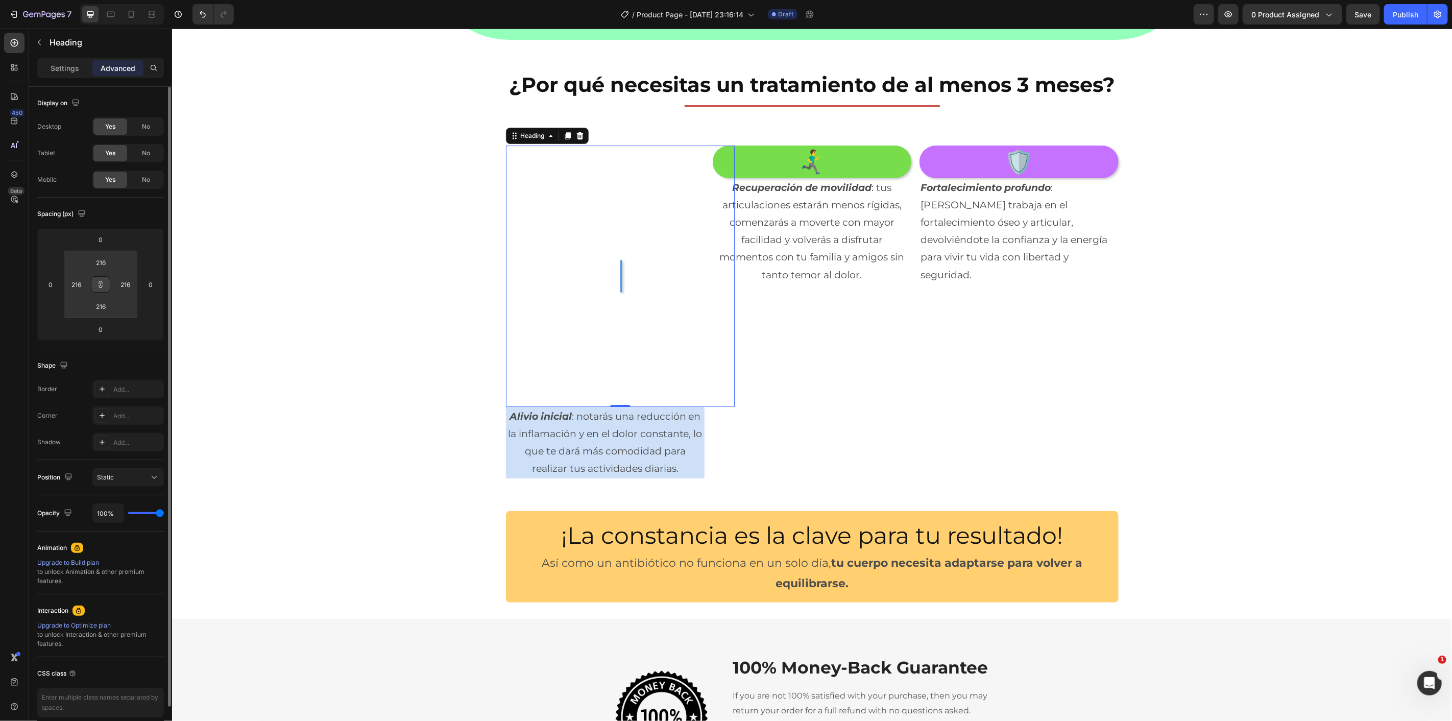
type input "212"
type input "208"
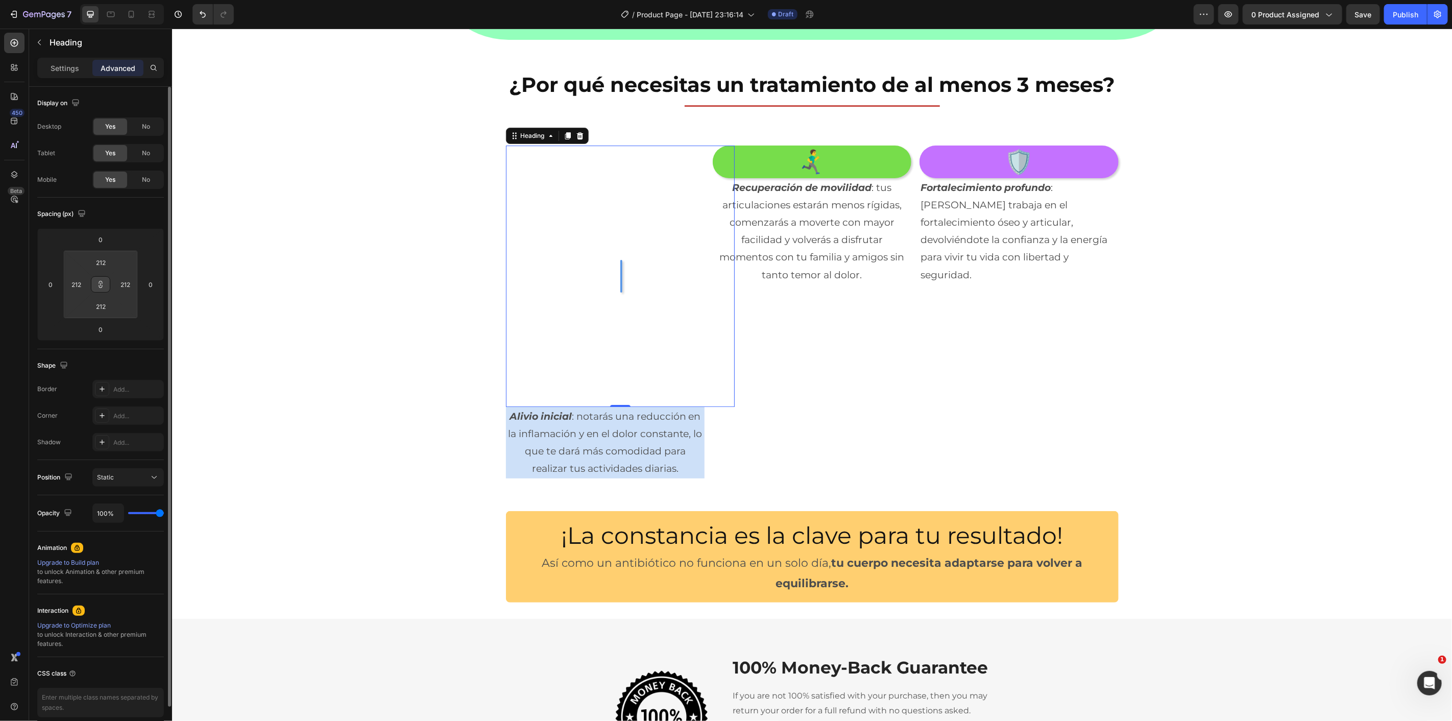
type input "208"
type input "202"
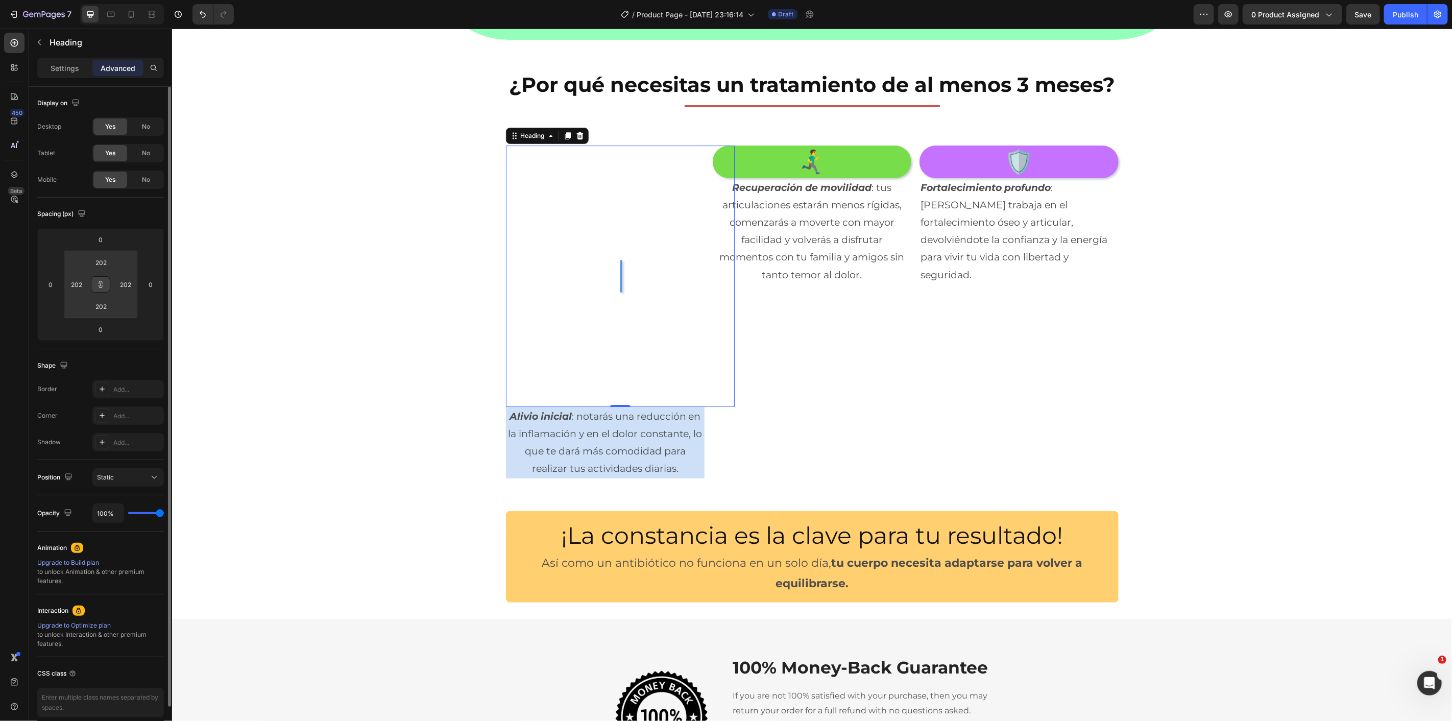
type input "196"
type input "190"
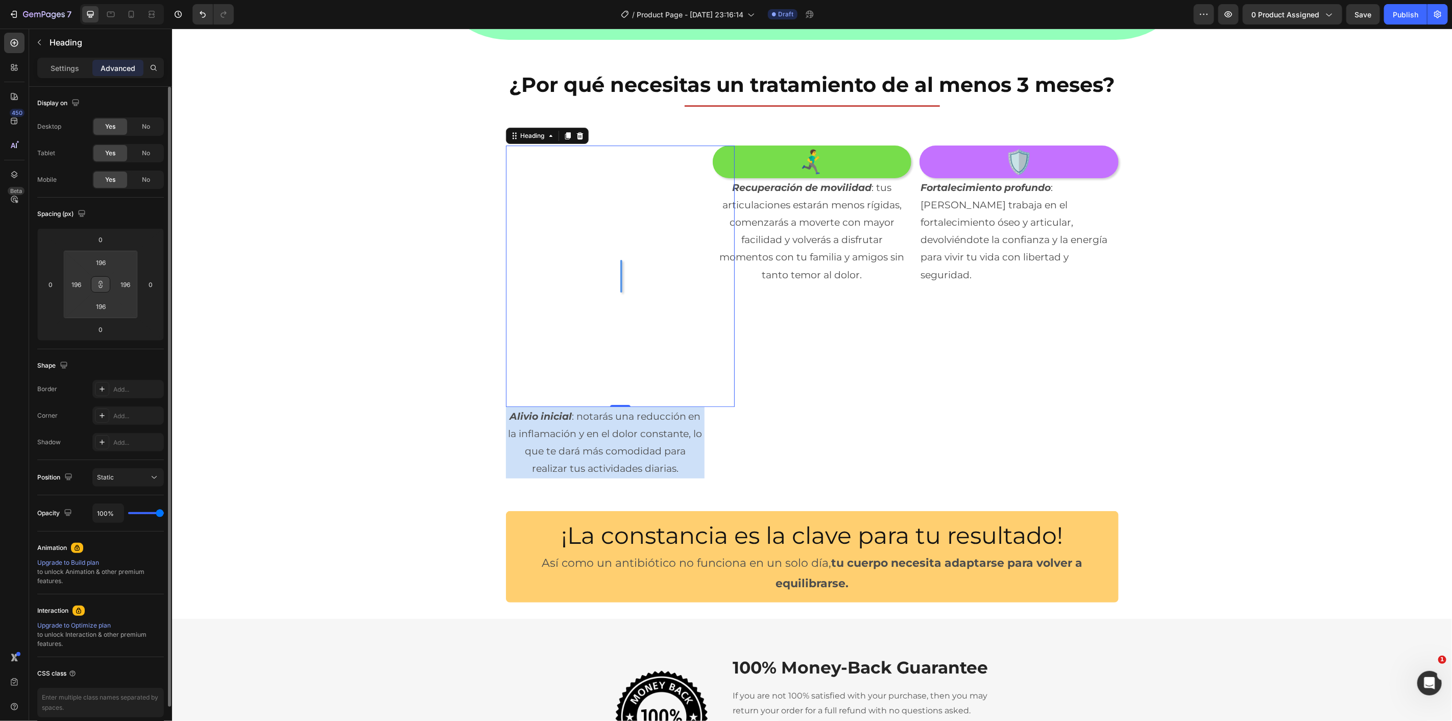
type input "190"
type input "184"
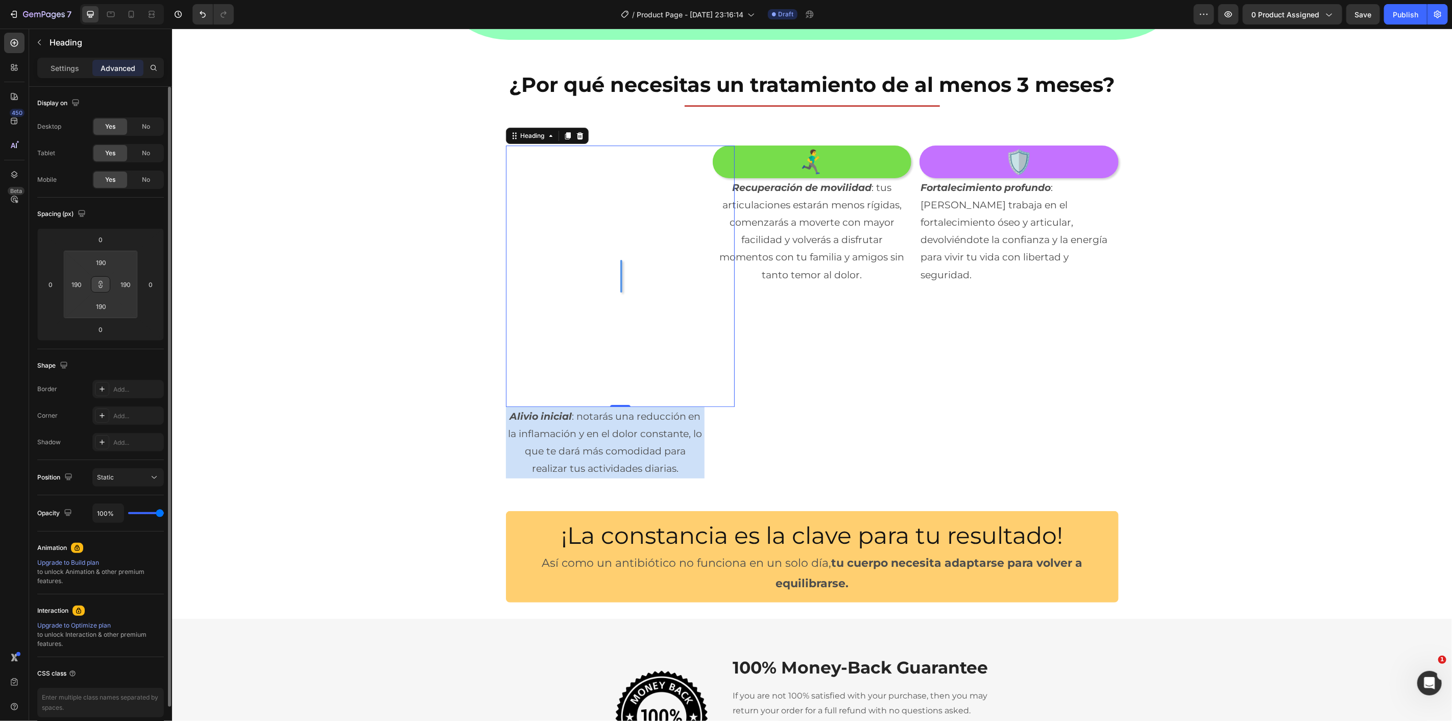
type input "184"
type input "180"
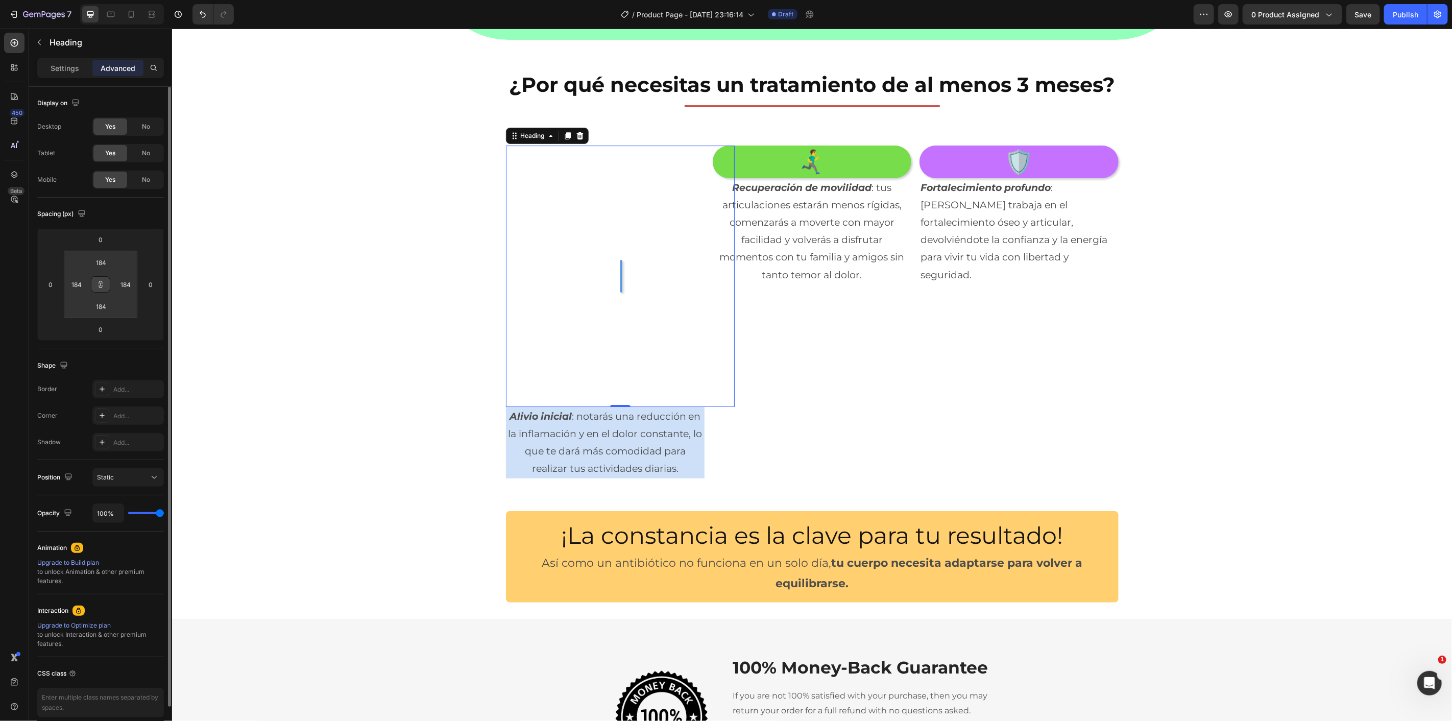
type input "180"
type input "174"
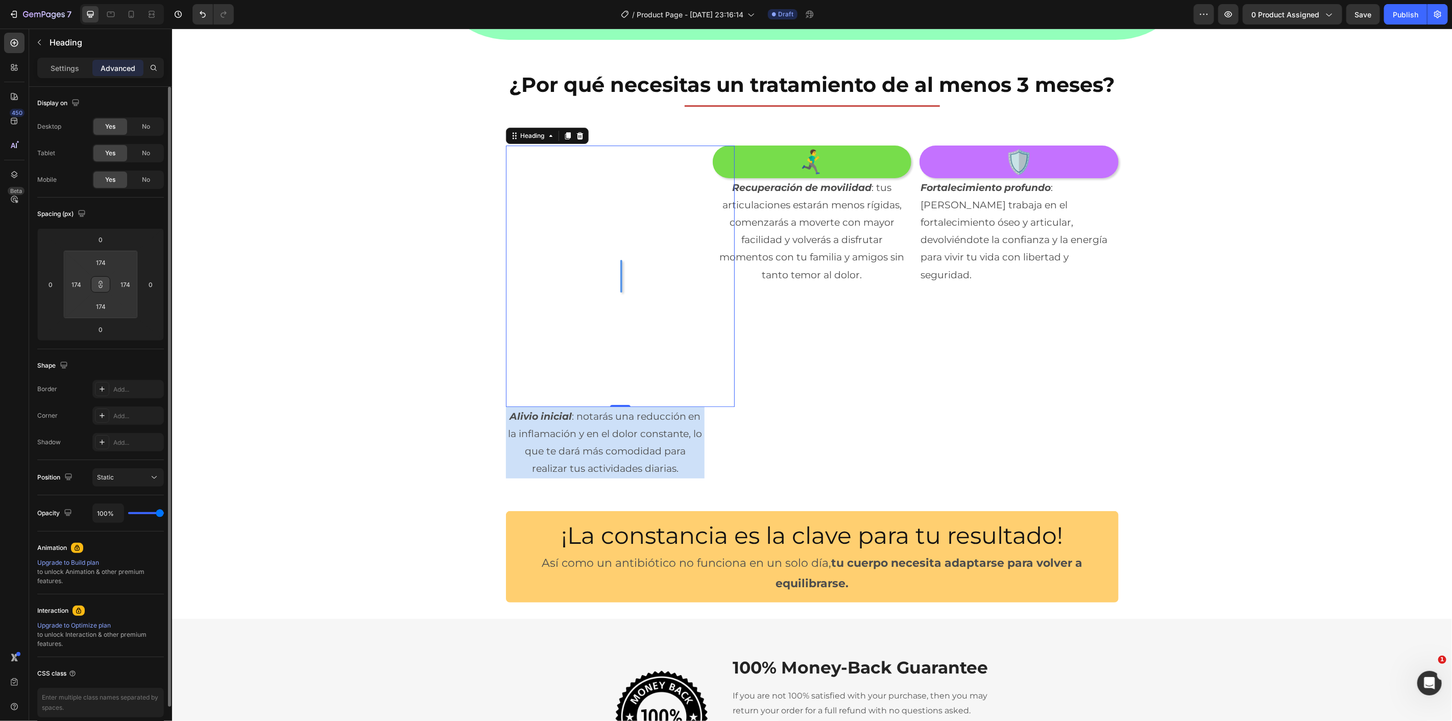
type input "168"
type input "166"
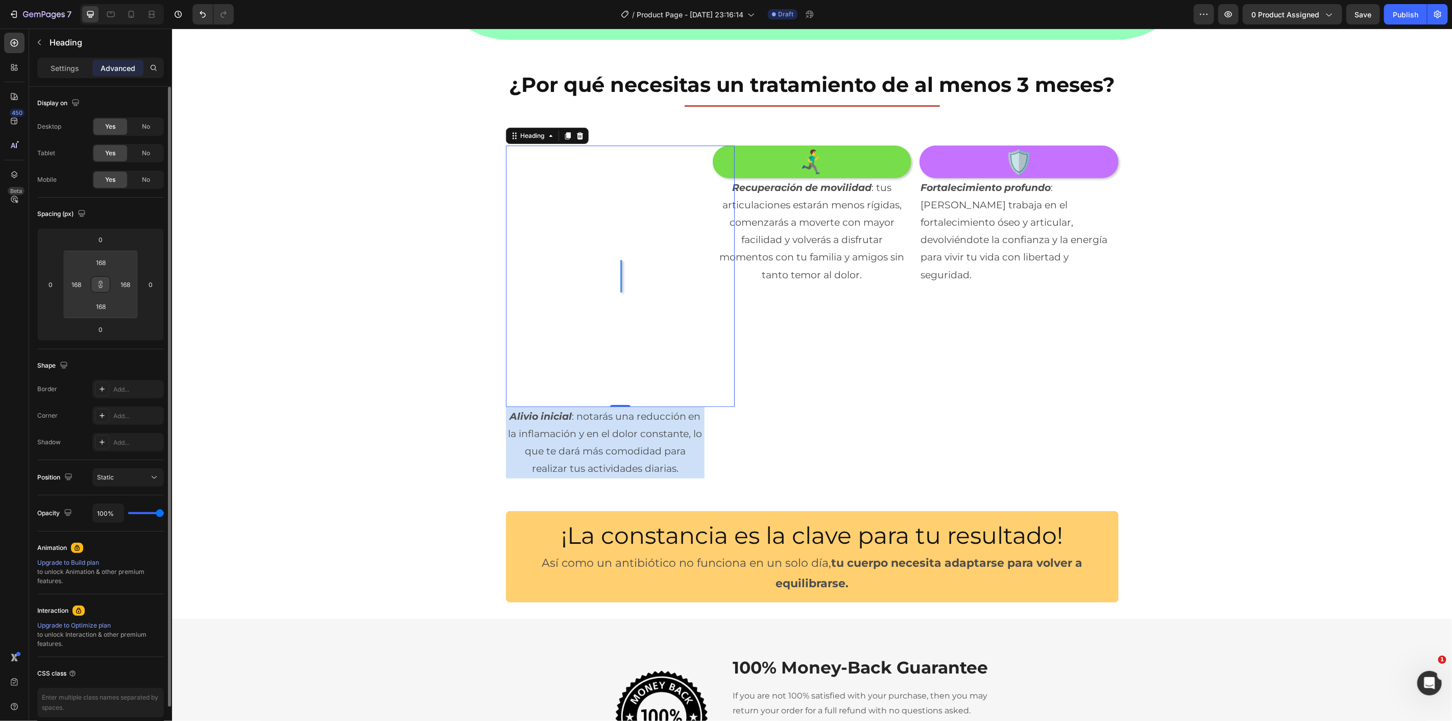
type input "166"
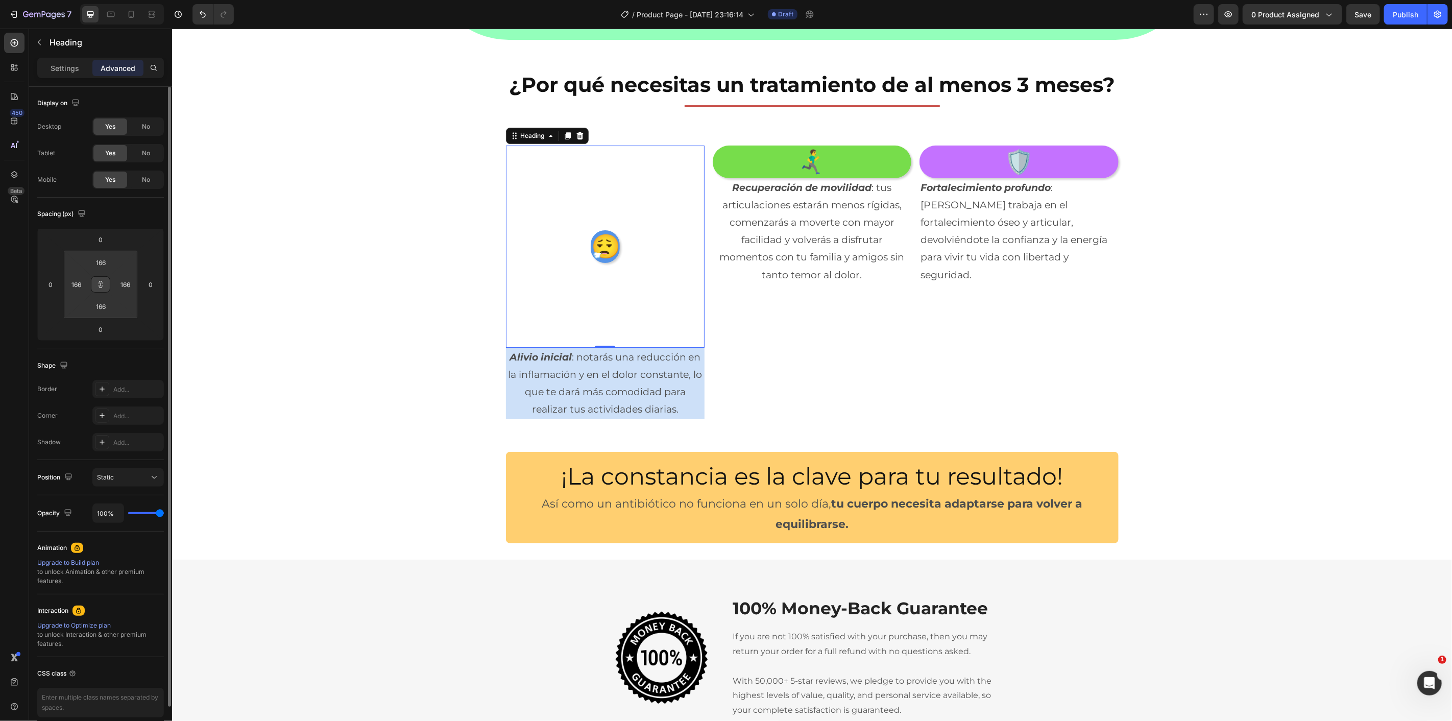
type input "164"
type input "162"
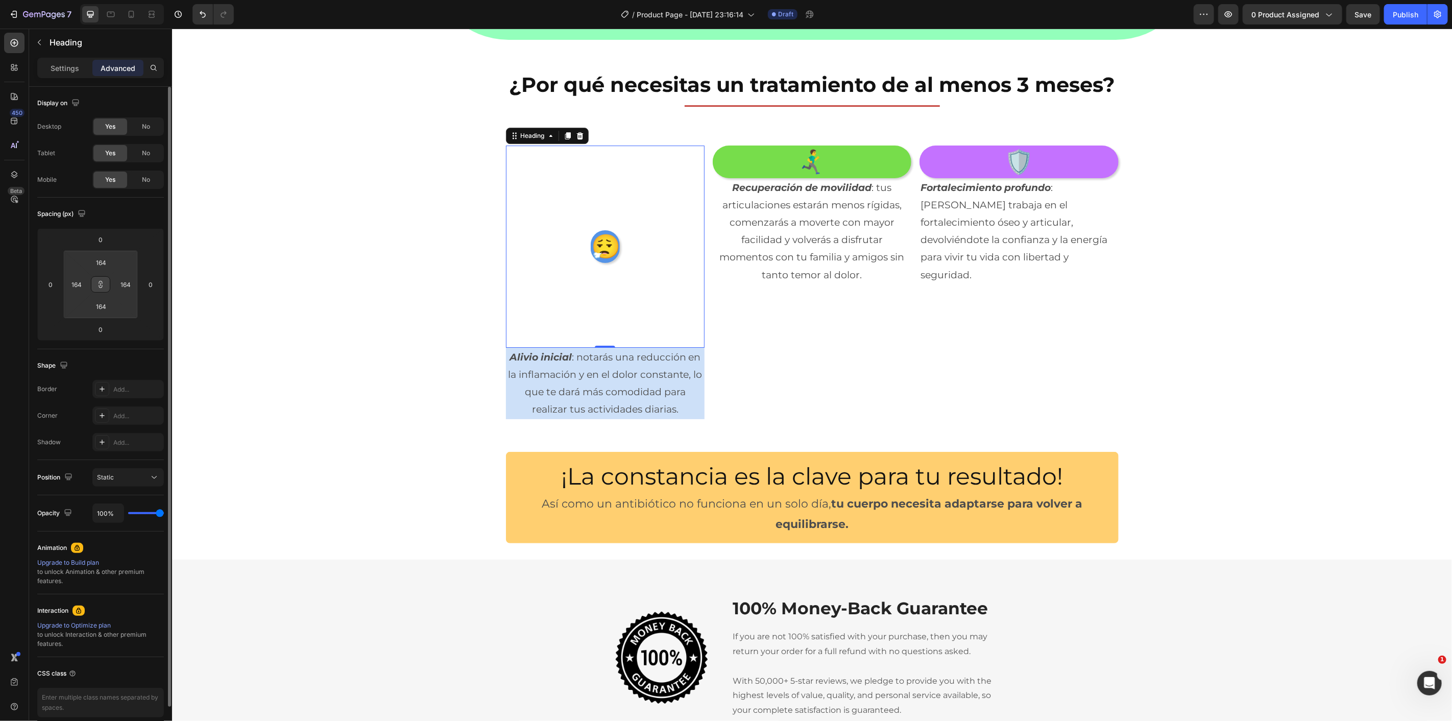
type input "162"
type input "160"
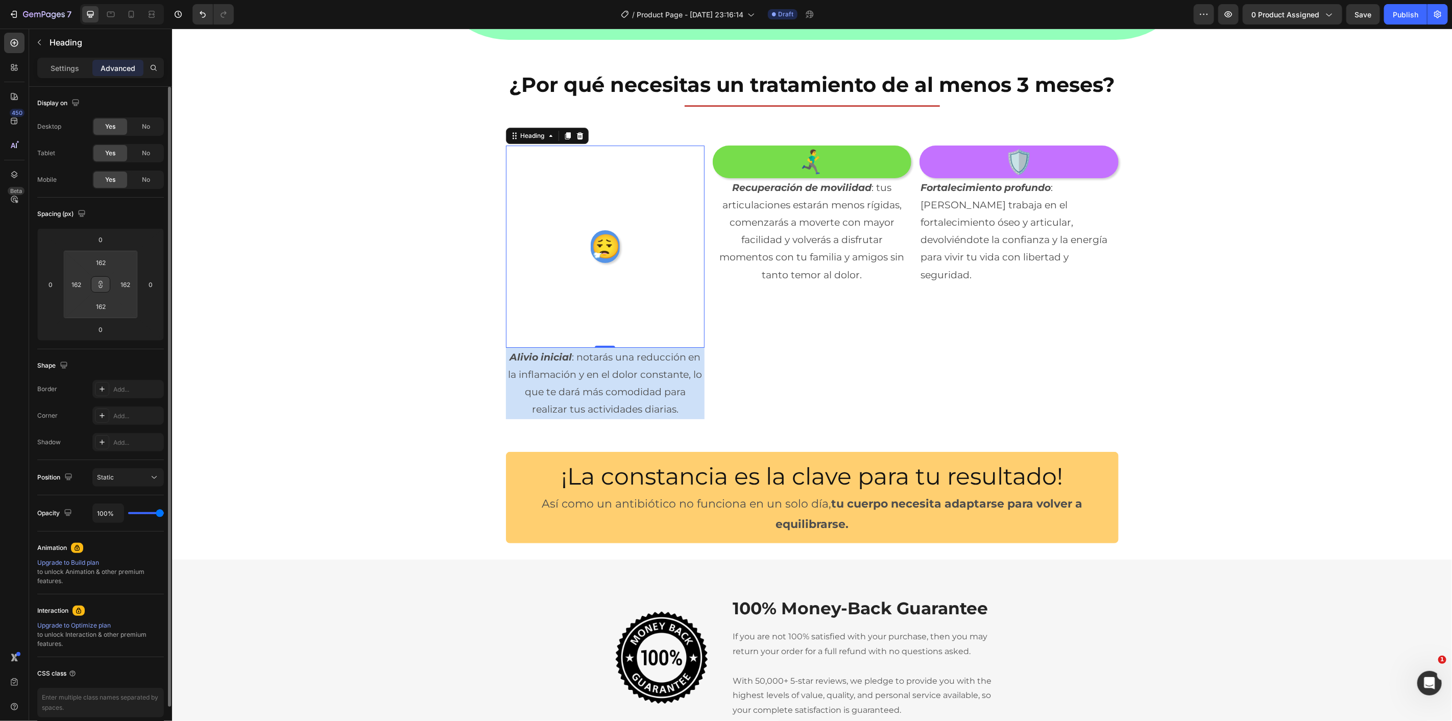
type input "160"
type input "158"
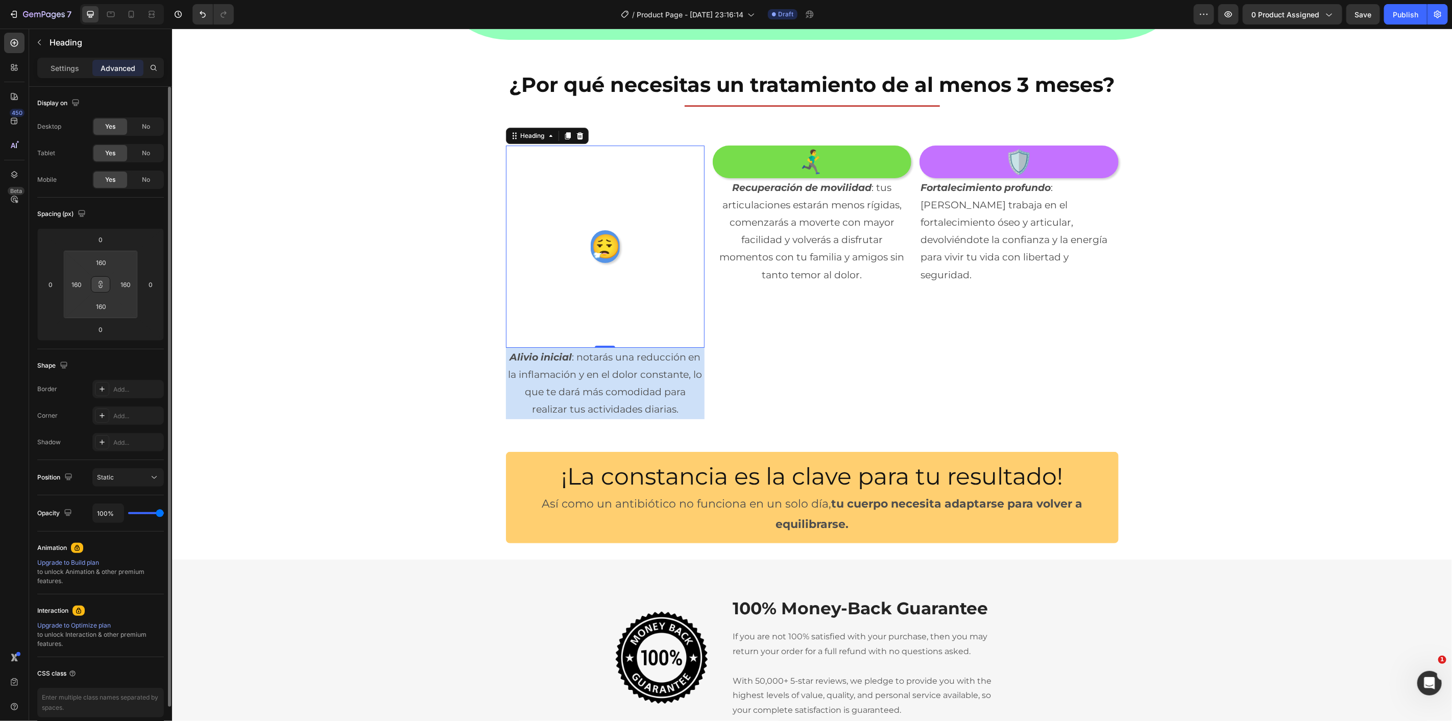
type input "158"
type input "148"
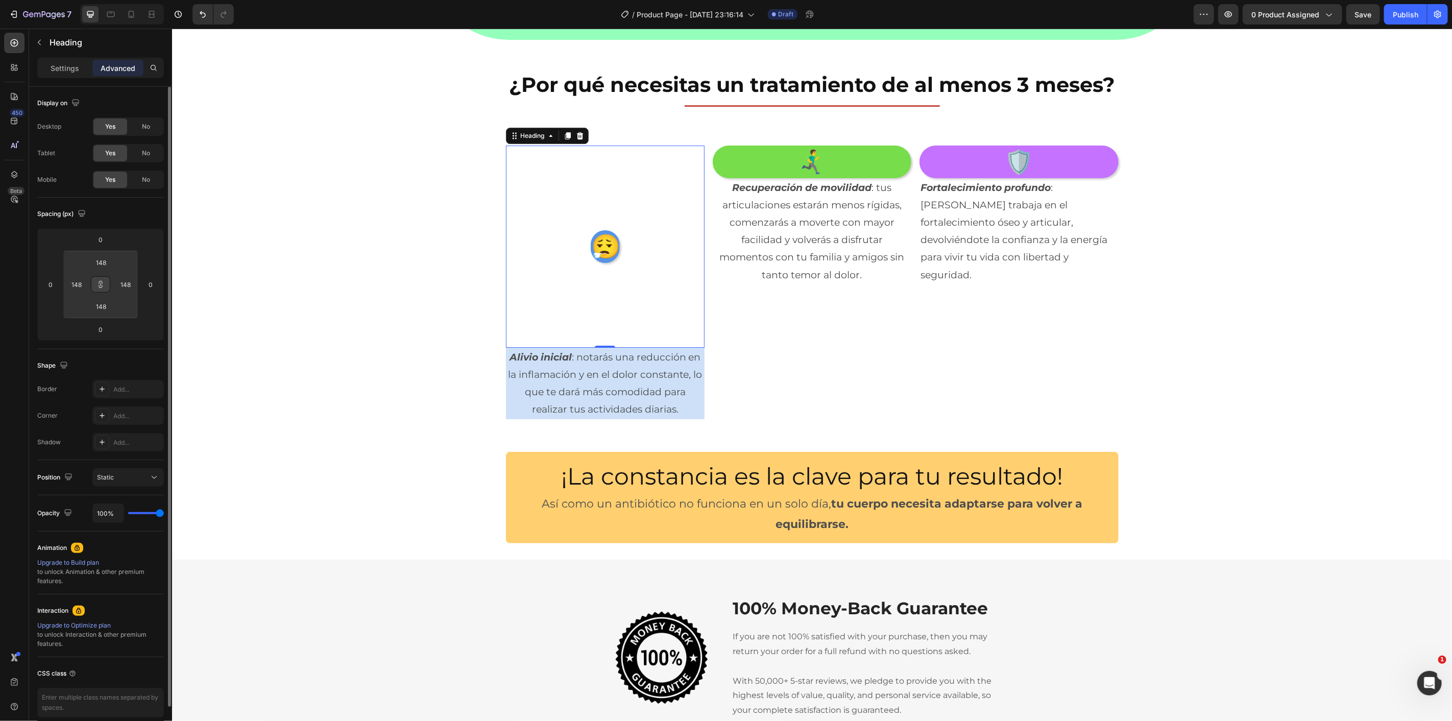
type input "144"
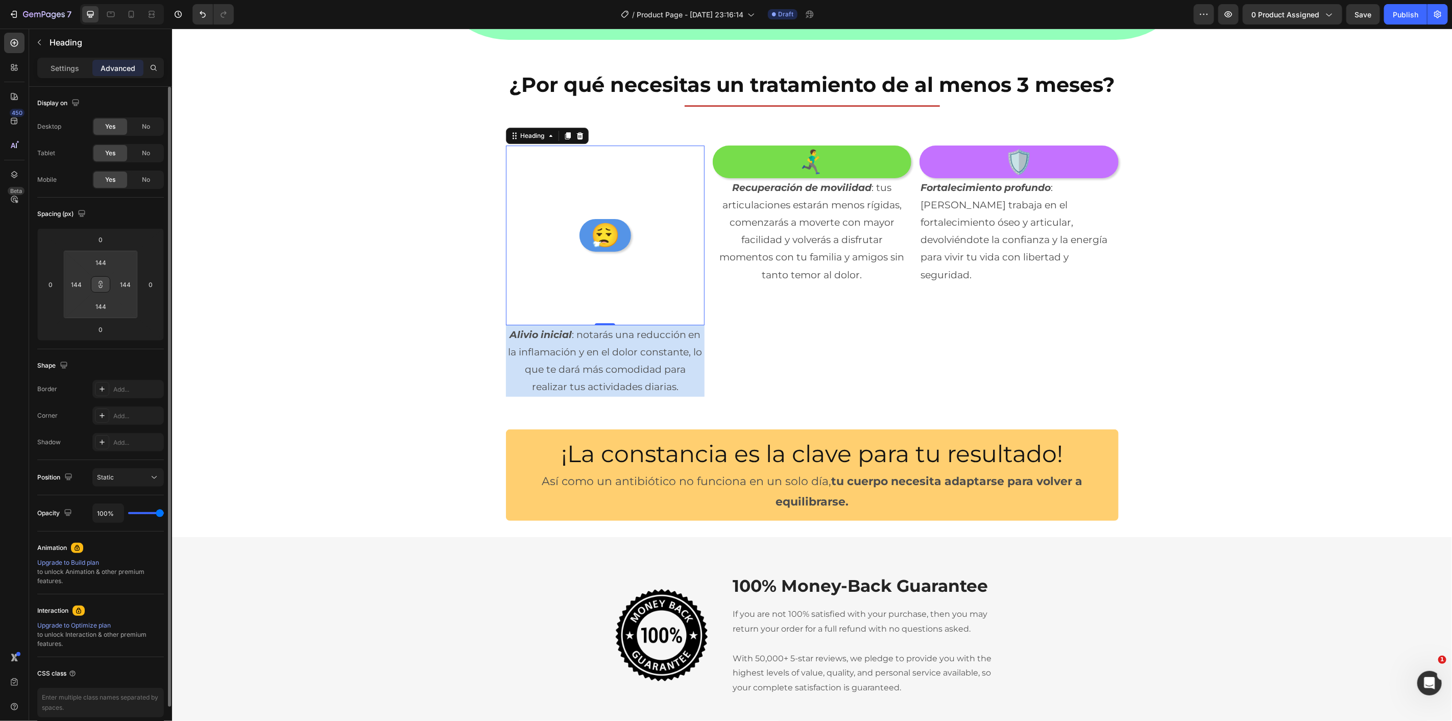
type input "142"
type input "140"
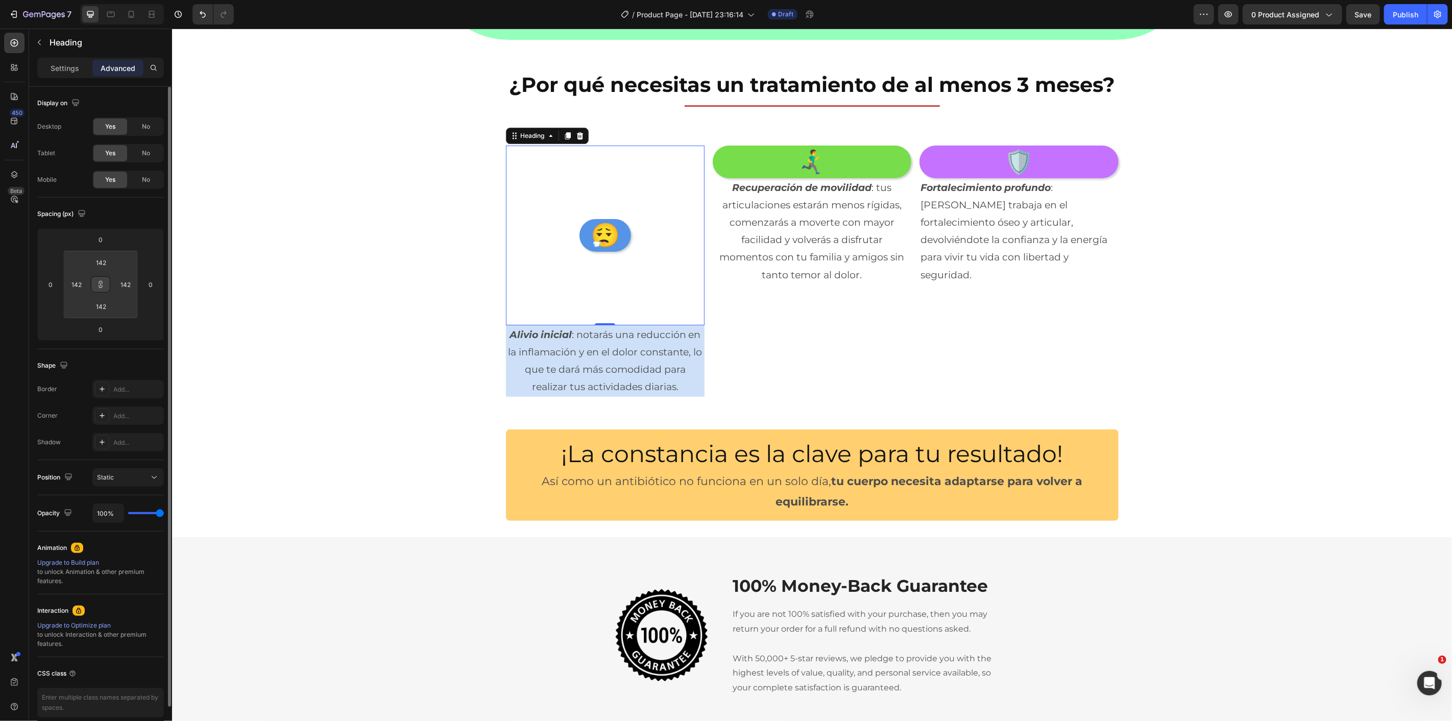
type input "140"
type input "130"
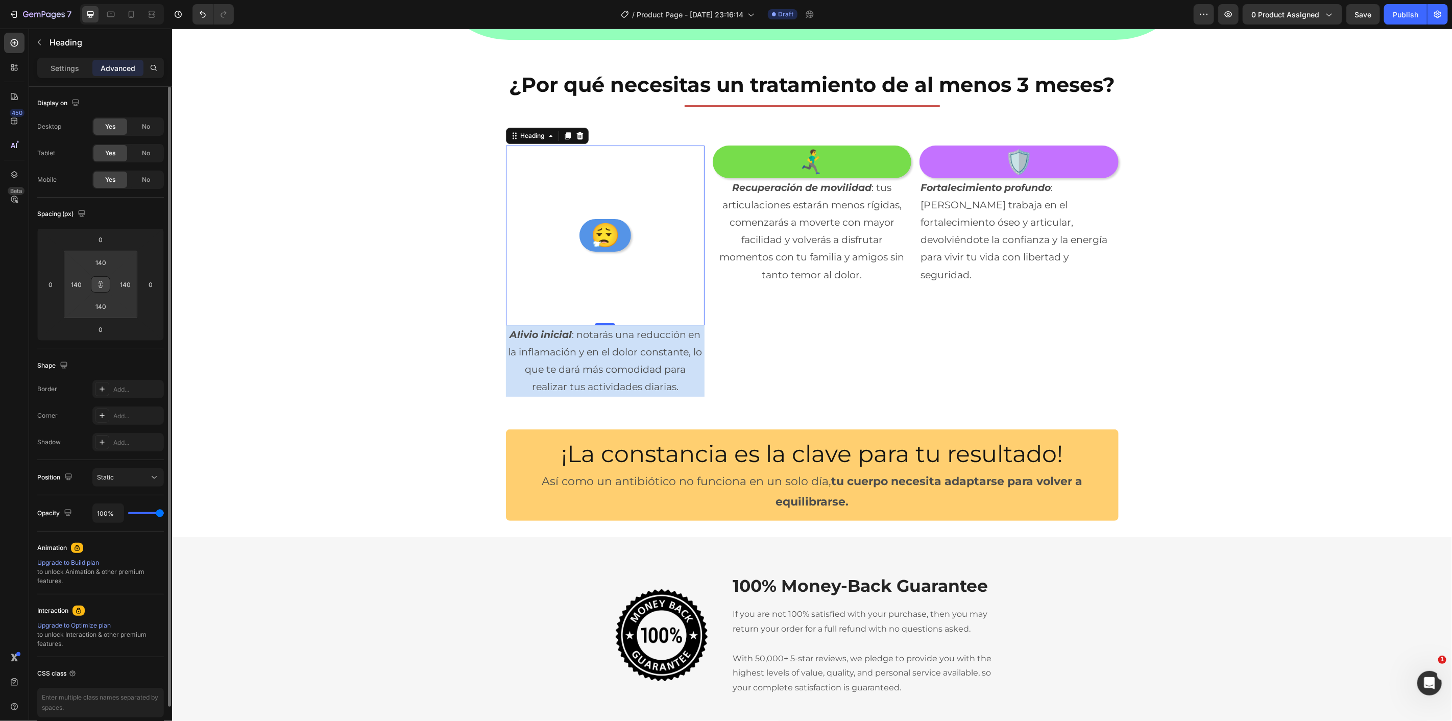
type input "130"
type input "128"
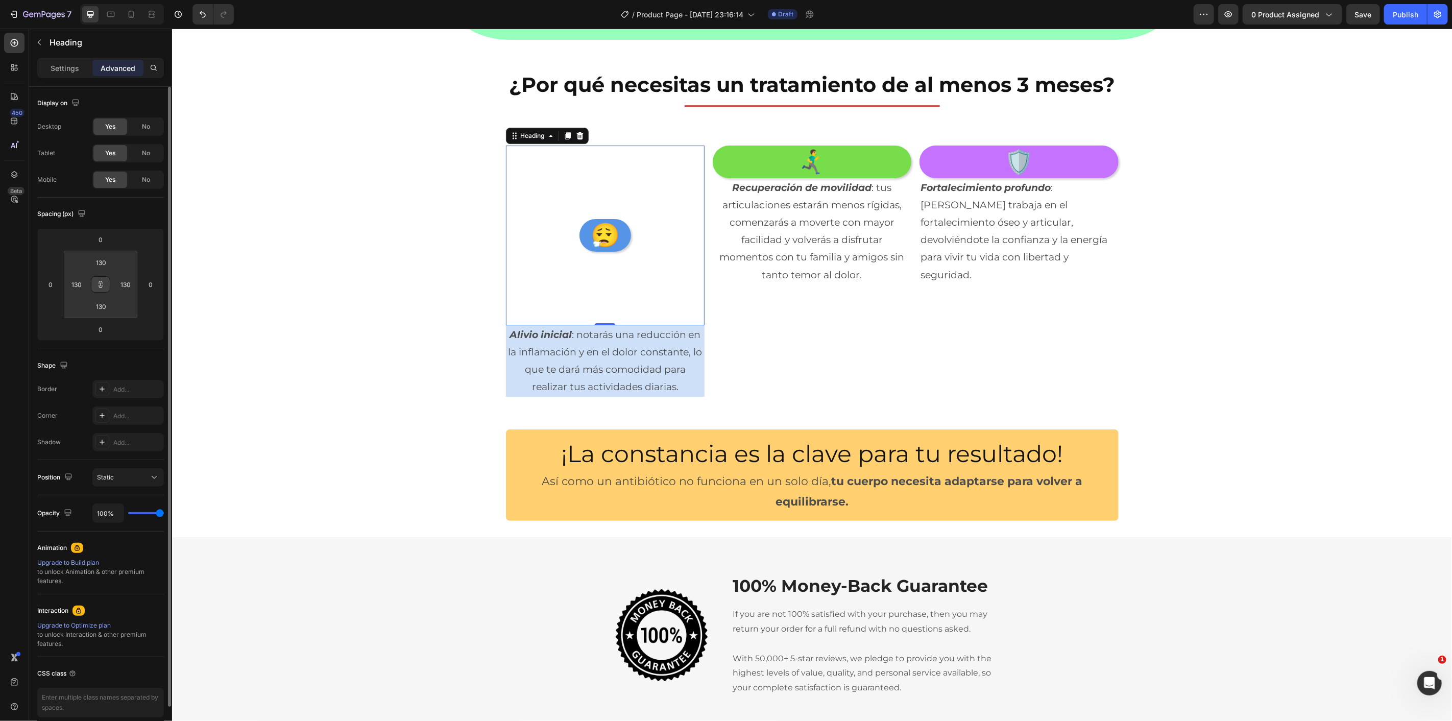
type input "128"
type input "124"
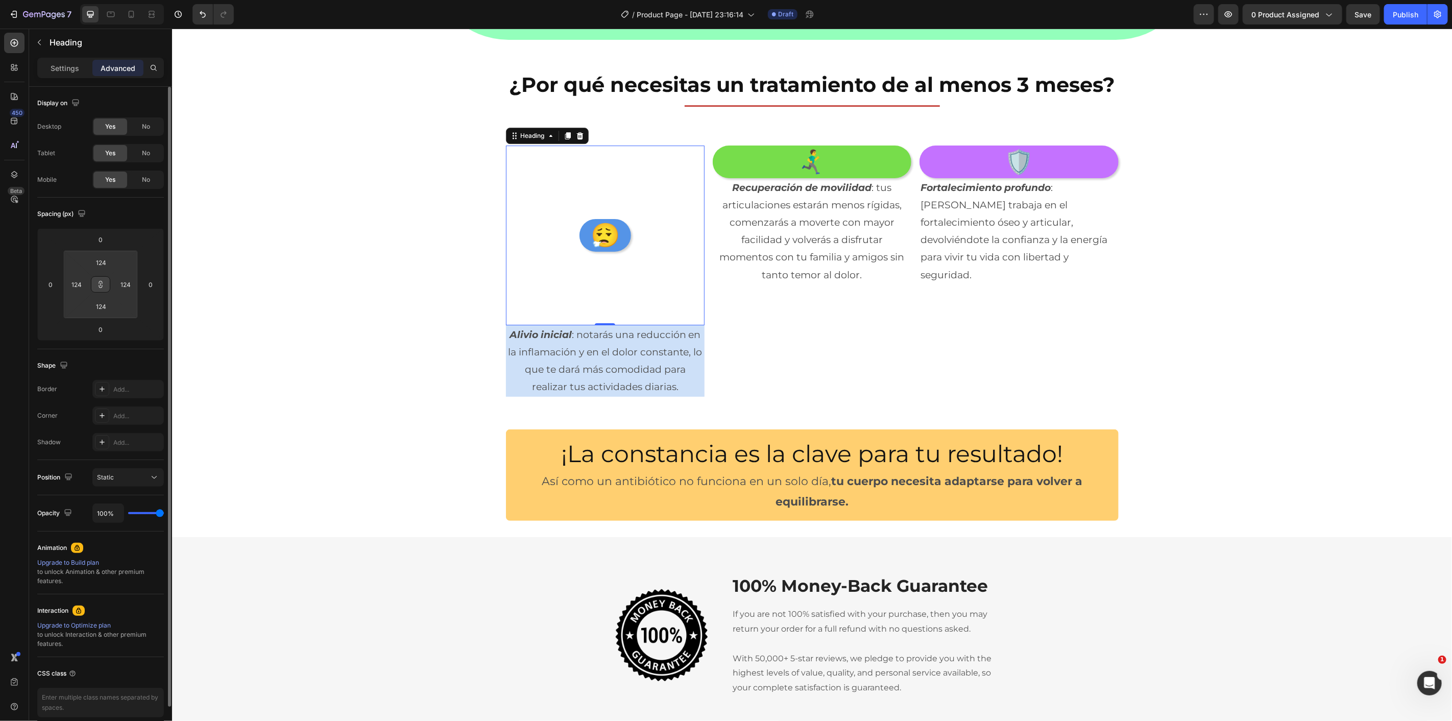
type input "122"
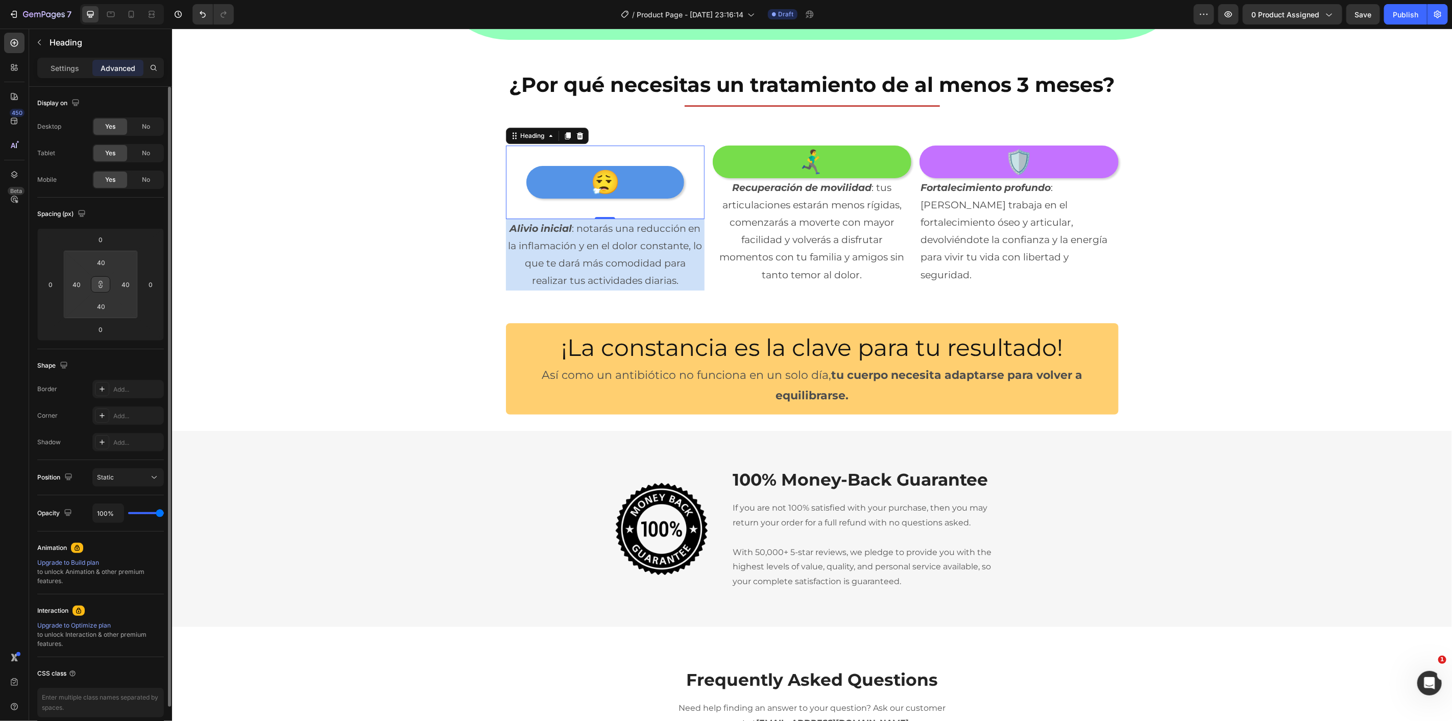
drag, startPoint x: 123, startPoint y: 294, endPoint x: 133, endPoint y: 371, distance: 78.4
click at [133, 0] on html "7 / Product Page - [DATE] 23:16:14 Draft Preview 0 product assigned Save Publis…" at bounding box center [726, 0] width 1452 height 0
click at [106, 288] on button at bounding box center [100, 284] width 19 height 16
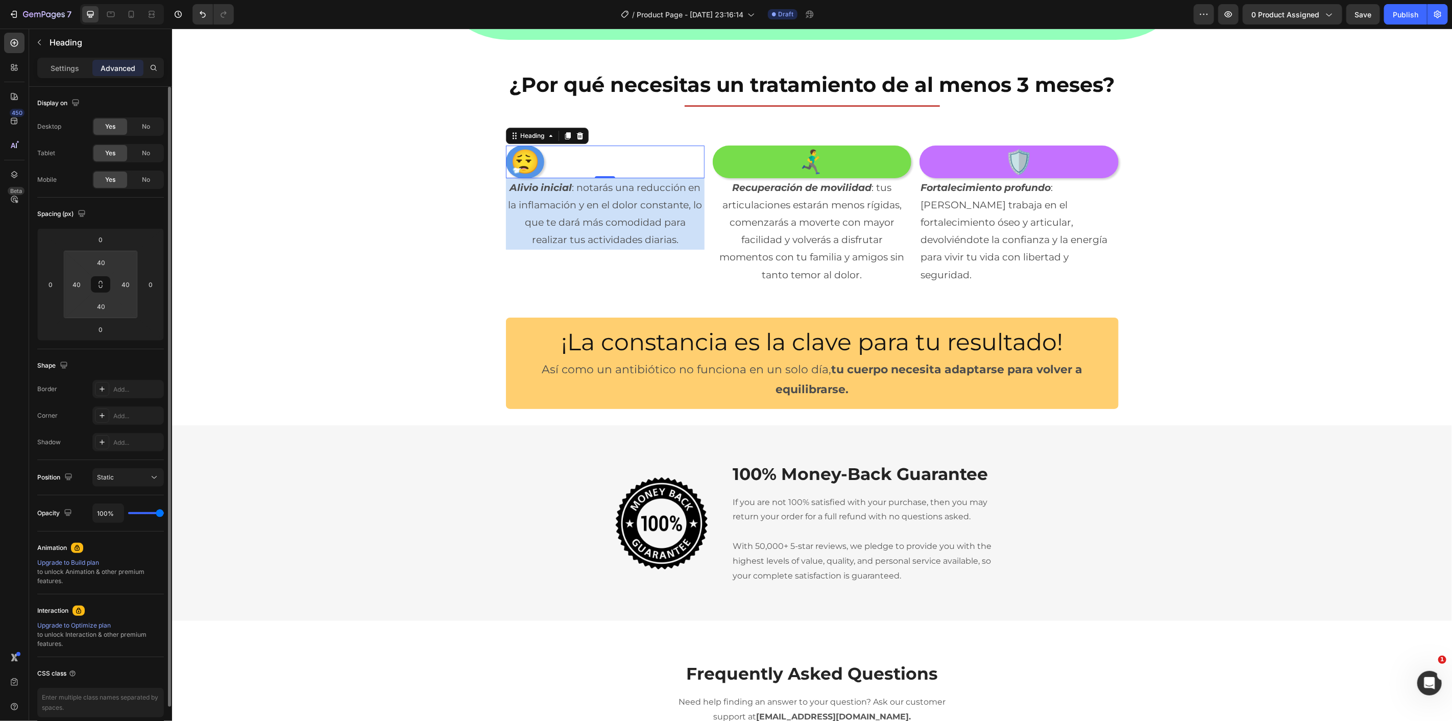
click at [110, 0] on html "7 / Product Page - [DATE] 23:16:14 Draft Preview 0 product assigned Save Publis…" at bounding box center [726, 0] width 1452 height 0
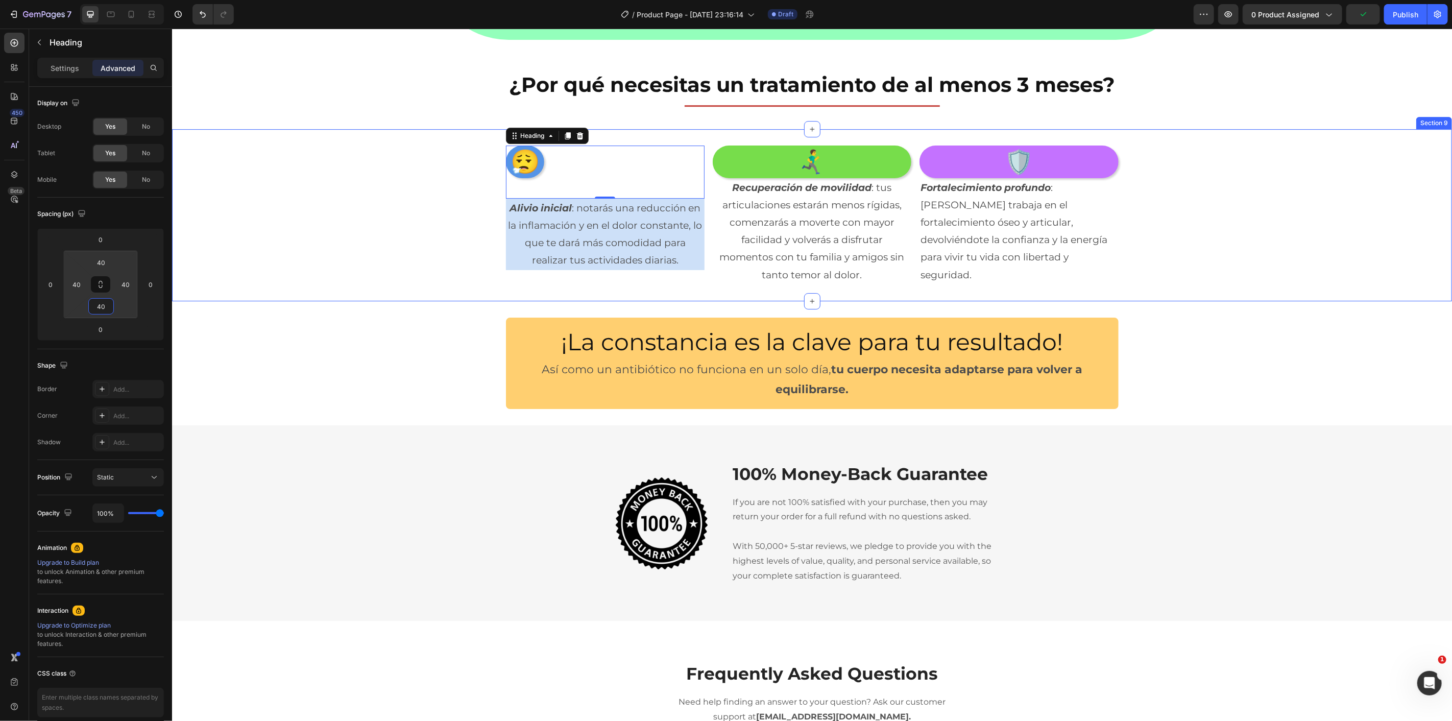
click at [215, 244] on div "😮‍💨 Heading 0 Alivio inicial : notarás una reducción en la inflamación y en el …" at bounding box center [812, 214] width 1280 height 139
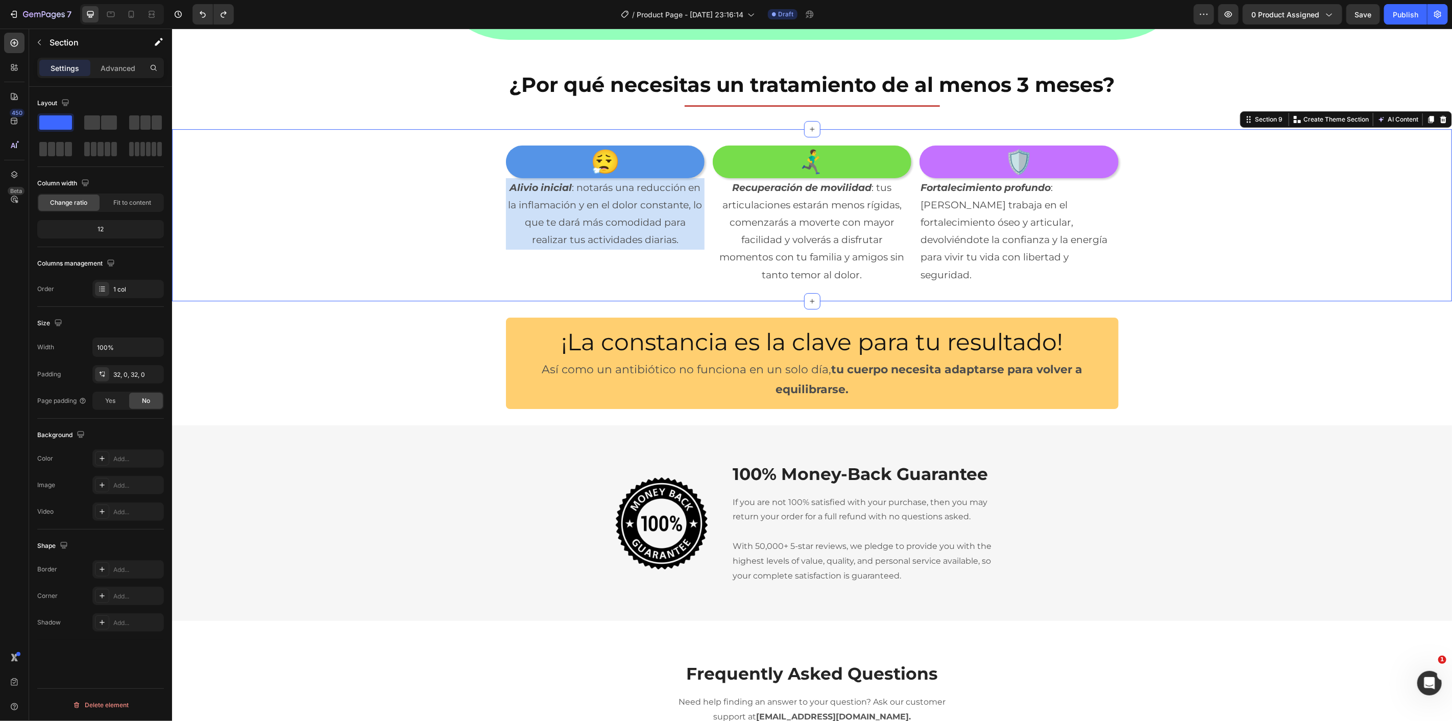
click at [537, 156] on h2 "😮‍💨" at bounding box center [605, 161] width 199 height 33
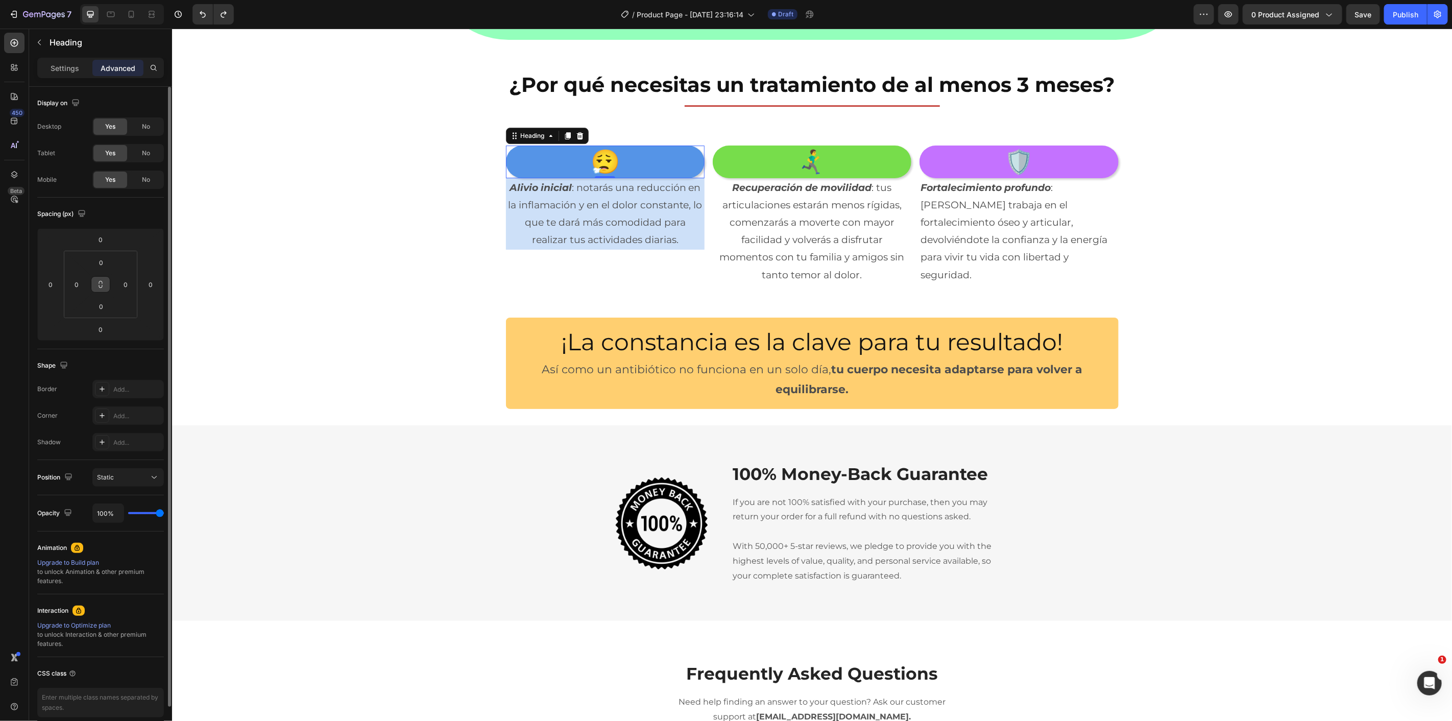
click at [93, 284] on button at bounding box center [100, 284] width 19 height 16
click at [69, 63] on p "Settings" at bounding box center [65, 68] width 29 height 11
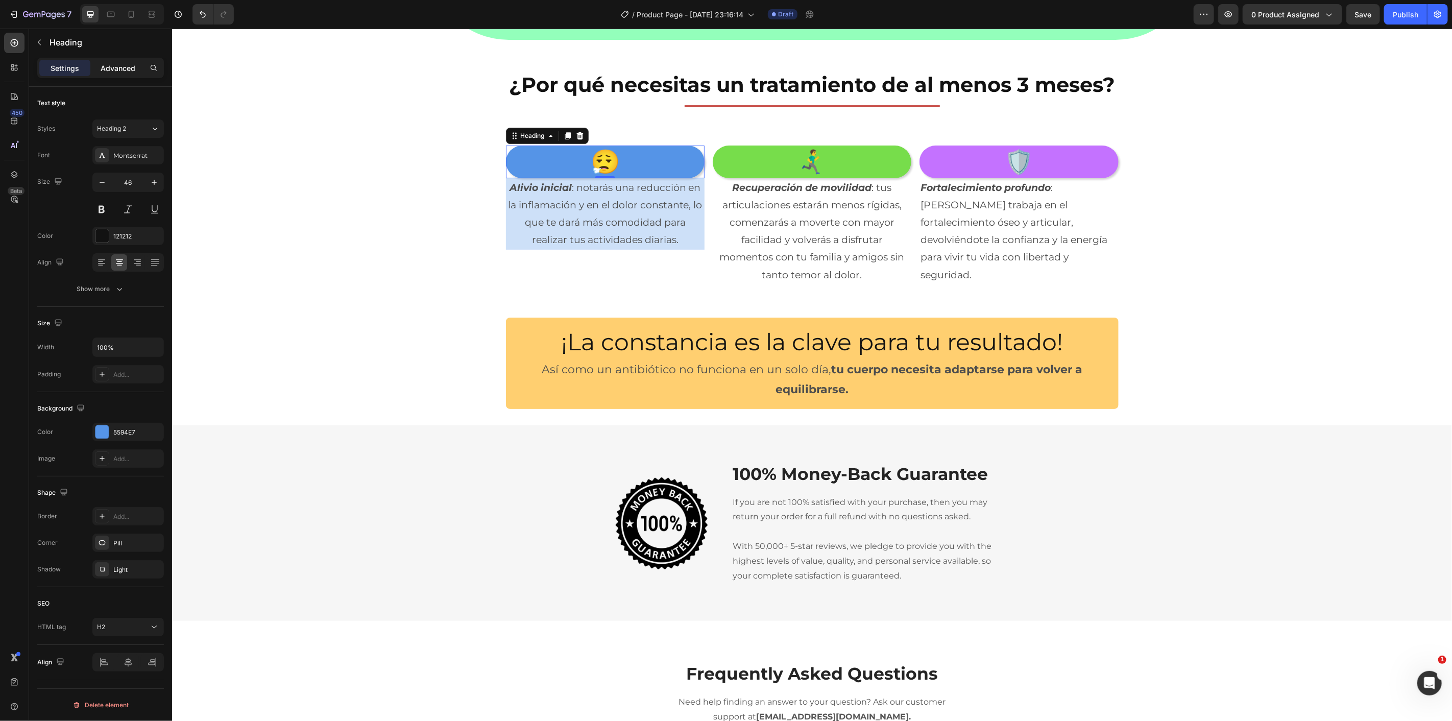
click at [110, 64] on p "Advanced" at bounding box center [118, 68] width 35 height 11
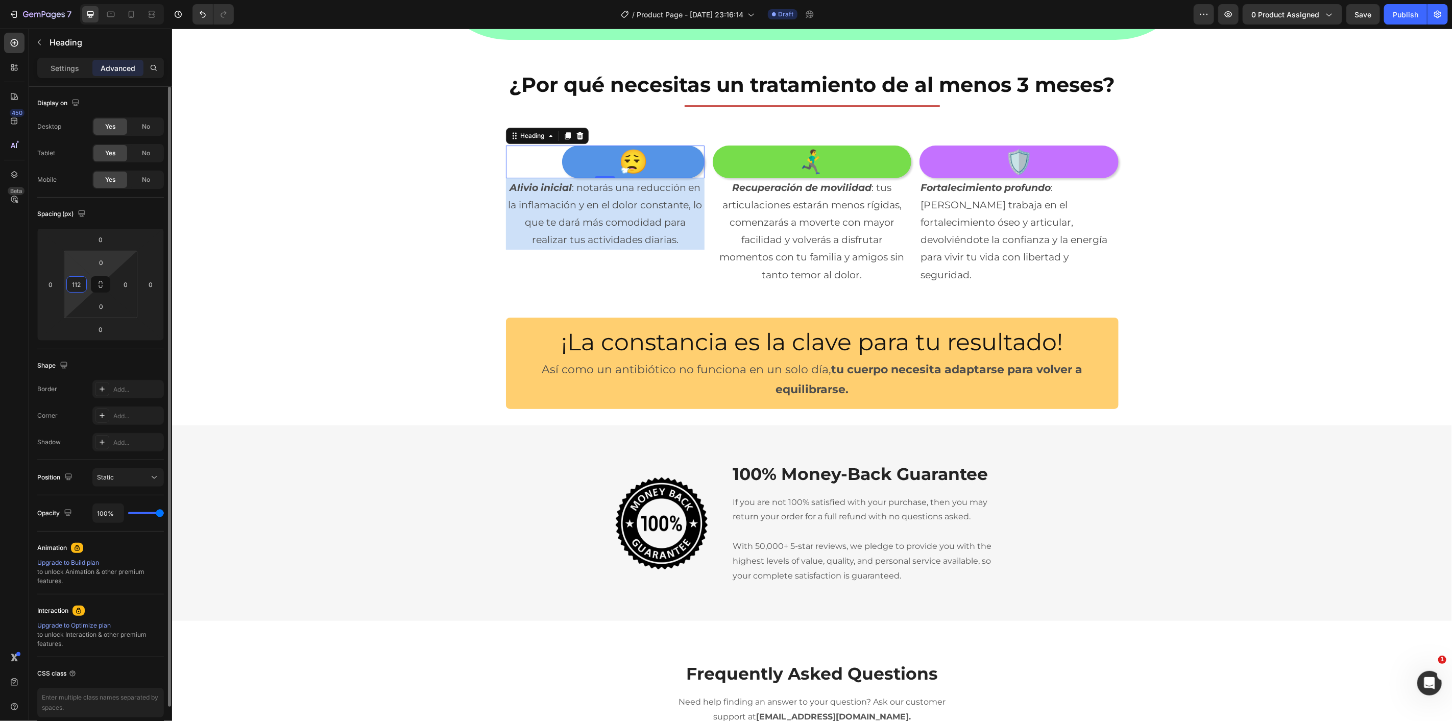
drag, startPoint x: 87, startPoint y: 295, endPoint x: 90, endPoint y: 272, distance: 22.7
click at [90, 0] on html "7 / Product Page - [DATE] 23:16:14 Draft Preview 0 product assigned Save Publis…" at bounding box center [726, 0] width 1452 height 0
click at [84, 282] on input "112" at bounding box center [76, 284] width 15 height 15
click at [128, 292] on input "0" at bounding box center [125, 284] width 15 height 15
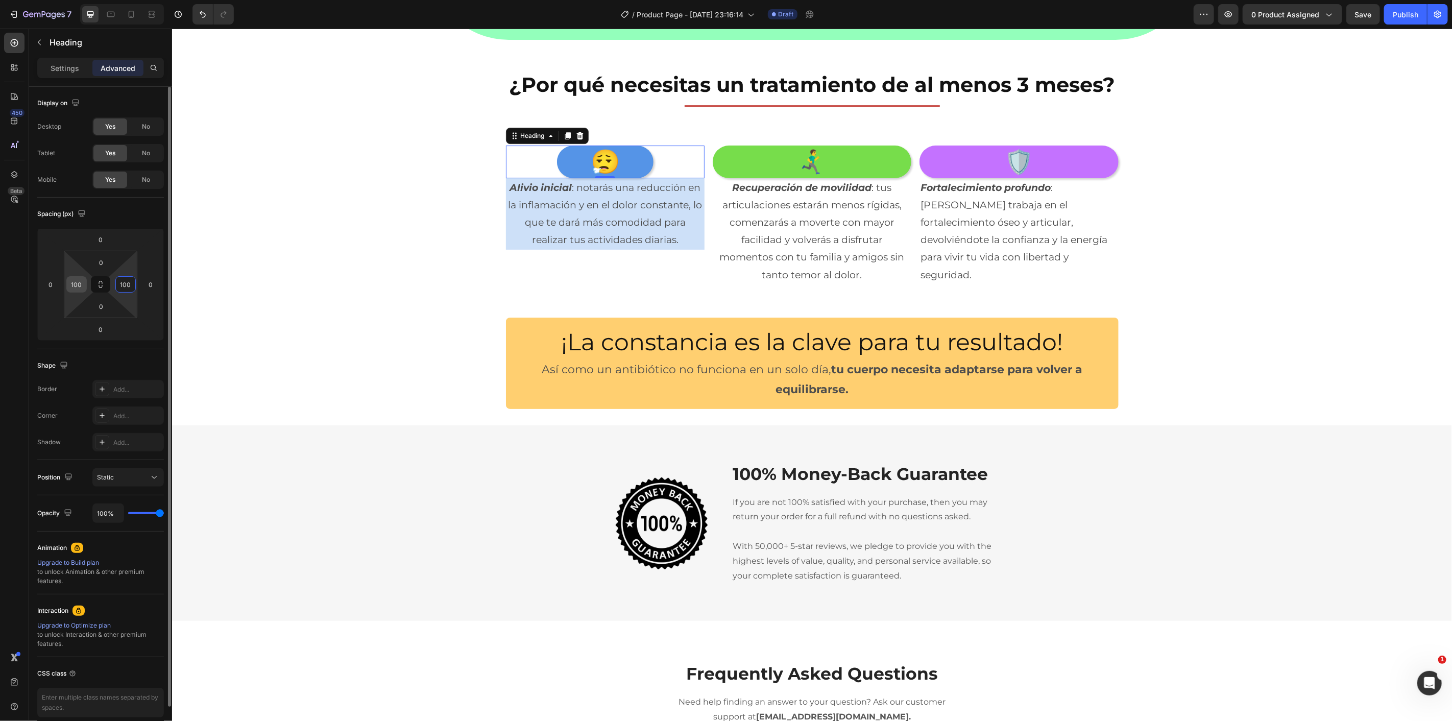
click at [82, 289] on input "100" at bounding box center [76, 284] width 15 height 15
click at [129, 287] on input "100" at bounding box center [125, 284] width 15 height 15
click at [80, 283] on input "200" at bounding box center [76, 284] width 15 height 15
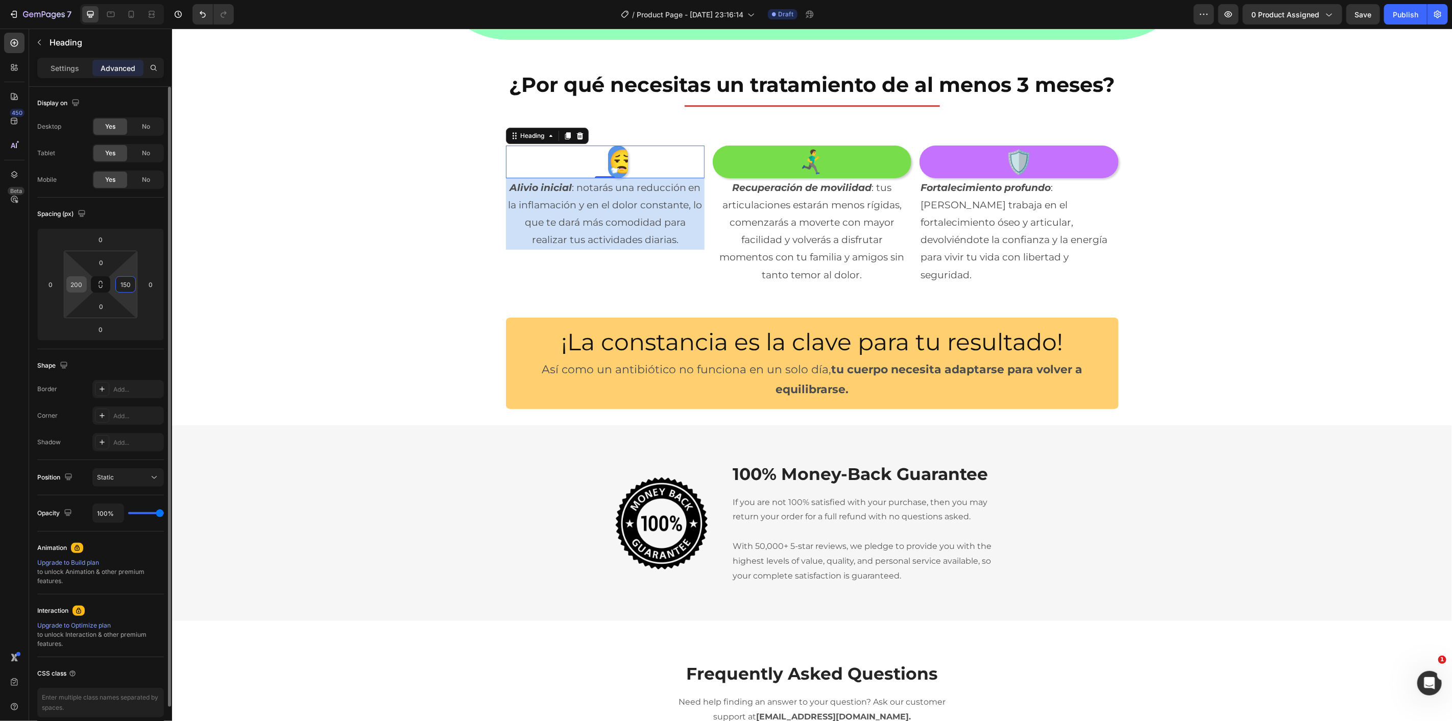
click at [80, 283] on input "200" at bounding box center [76, 284] width 15 height 15
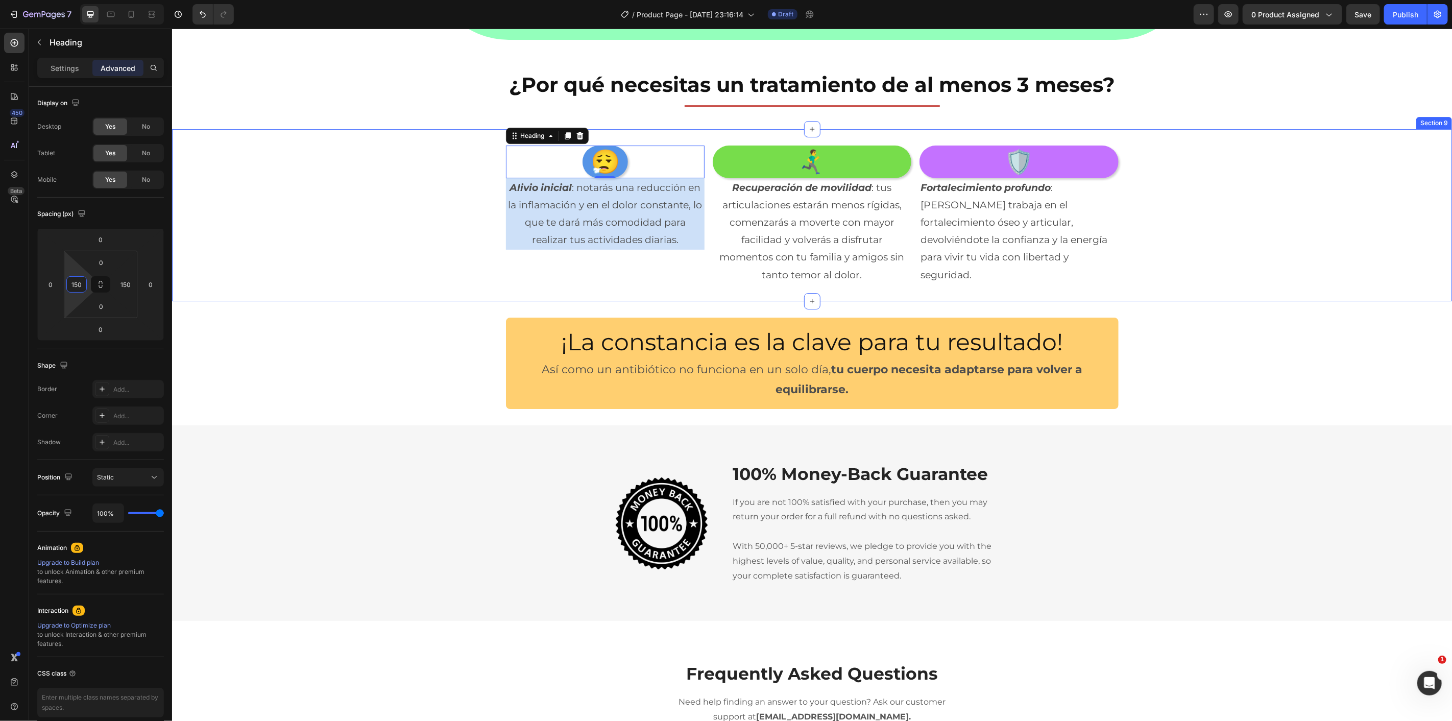
click at [499, 223] on div "😮‍💨 Heading 0 Alivio inicial : notarás una reducción en la inflamación y en el …" at bounding box center [812, 214] width 1280 height 139
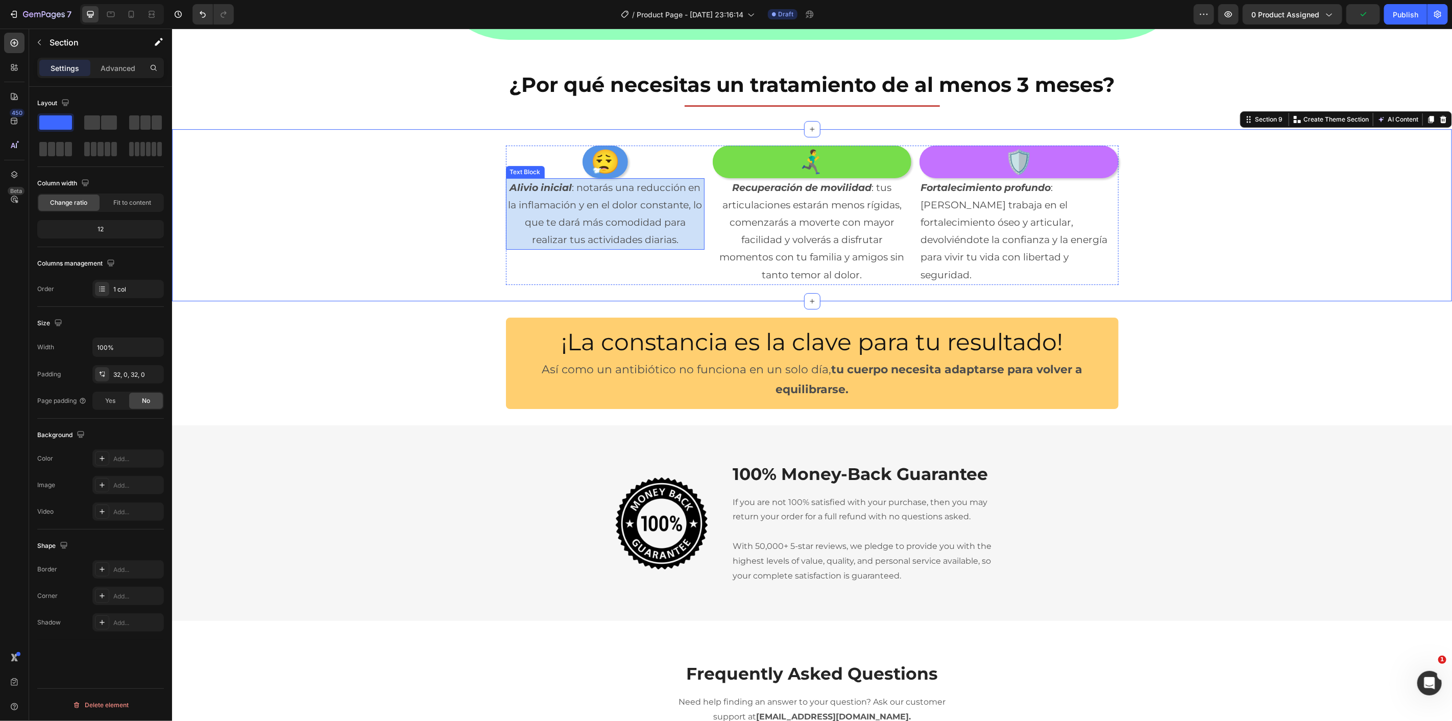
click at [577, 220] on p "Alivio inicial : notarás una reducción en la inflamación y en el dolor constant…" at bounding box center [605, 214] width 197 height 70
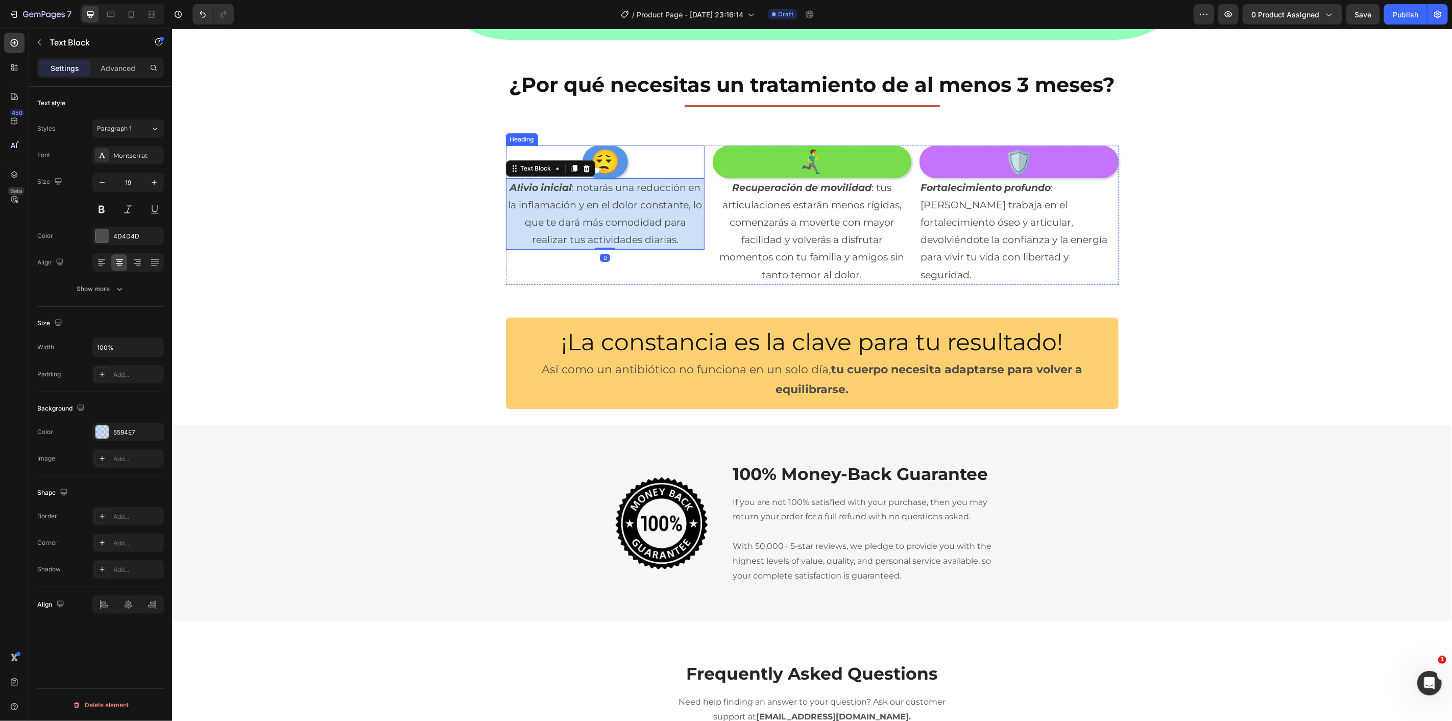
click at [671, 153] on div "😮‍💨 Heading" at bounding box center [605, 161] width 199 height 33
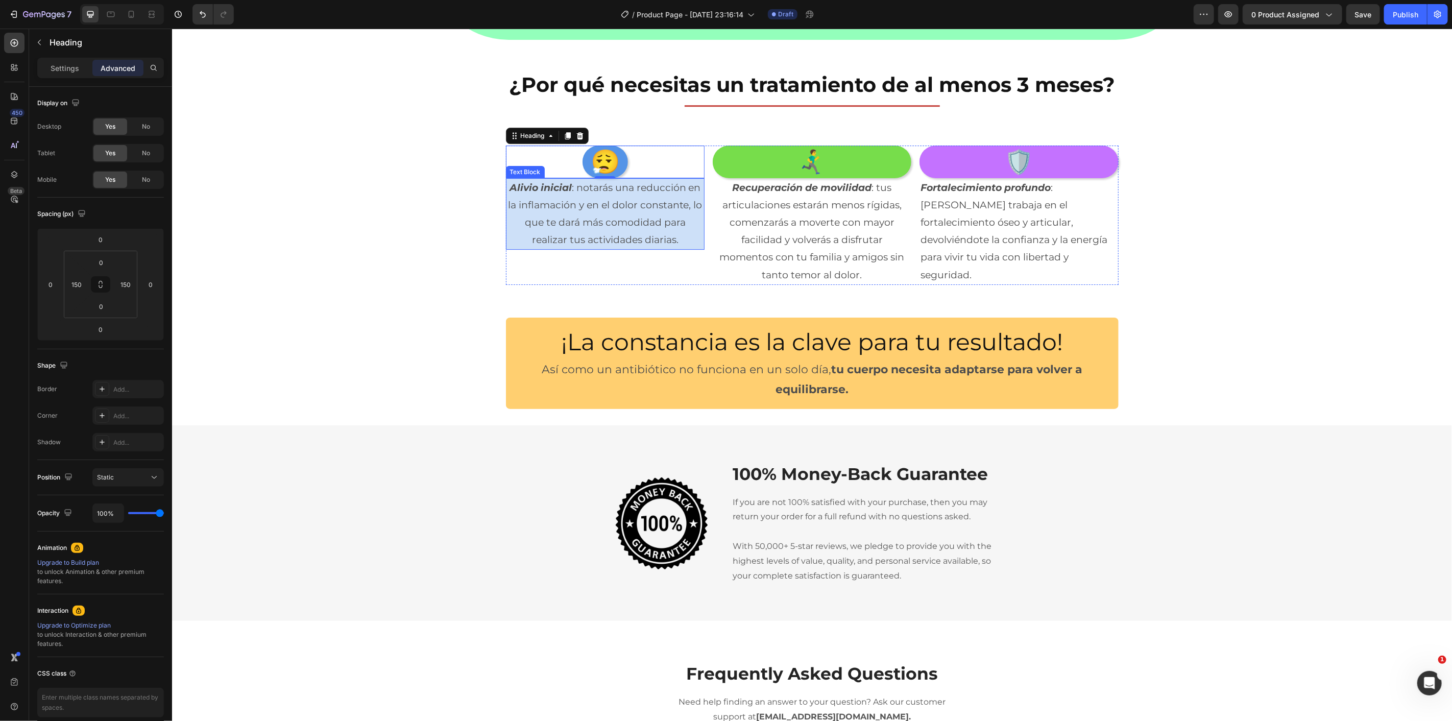
click at [606, 223] on p "Alivio inicial : notarás una reducción en la inflamación y en el dolor constant…" at bounding box center [605, 214] width 197 height 70
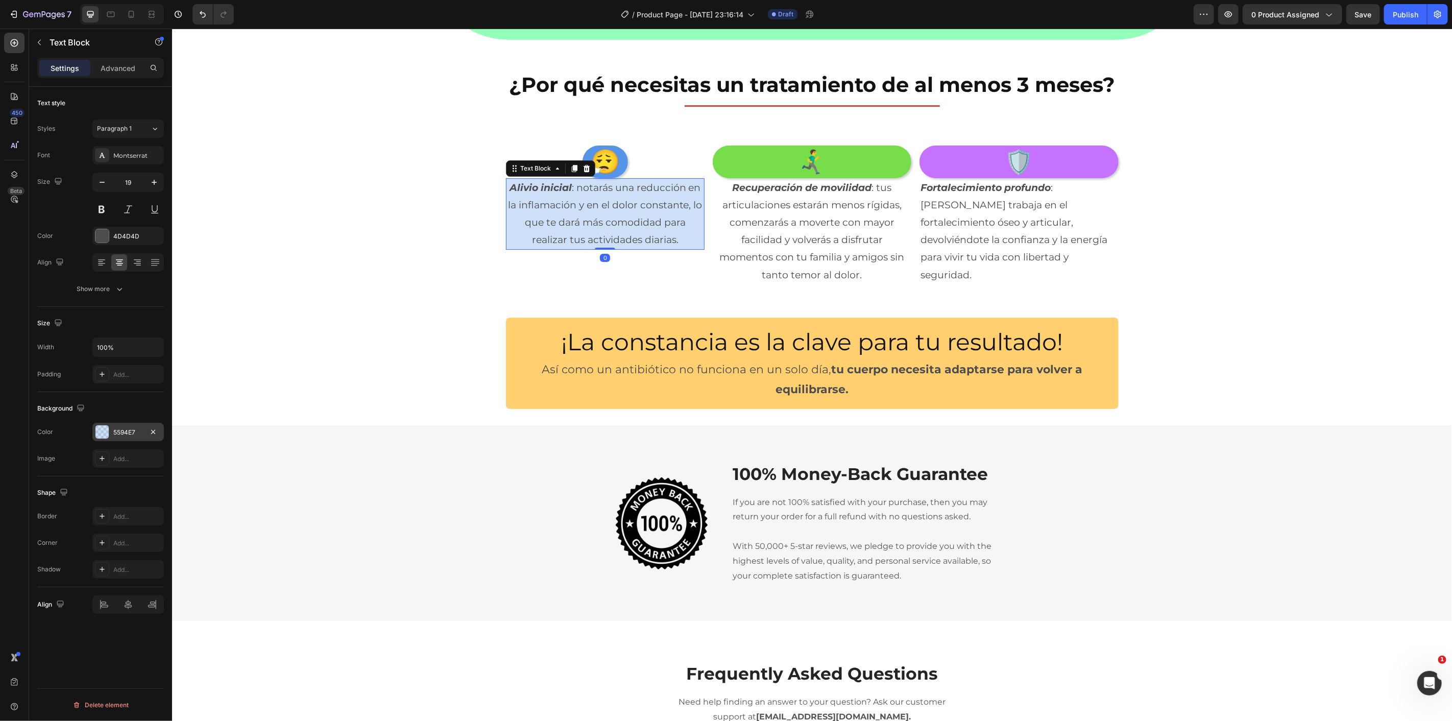
click at [127, 430] on div "5594E7" at bounding box center [128, 432] width 30 height 9
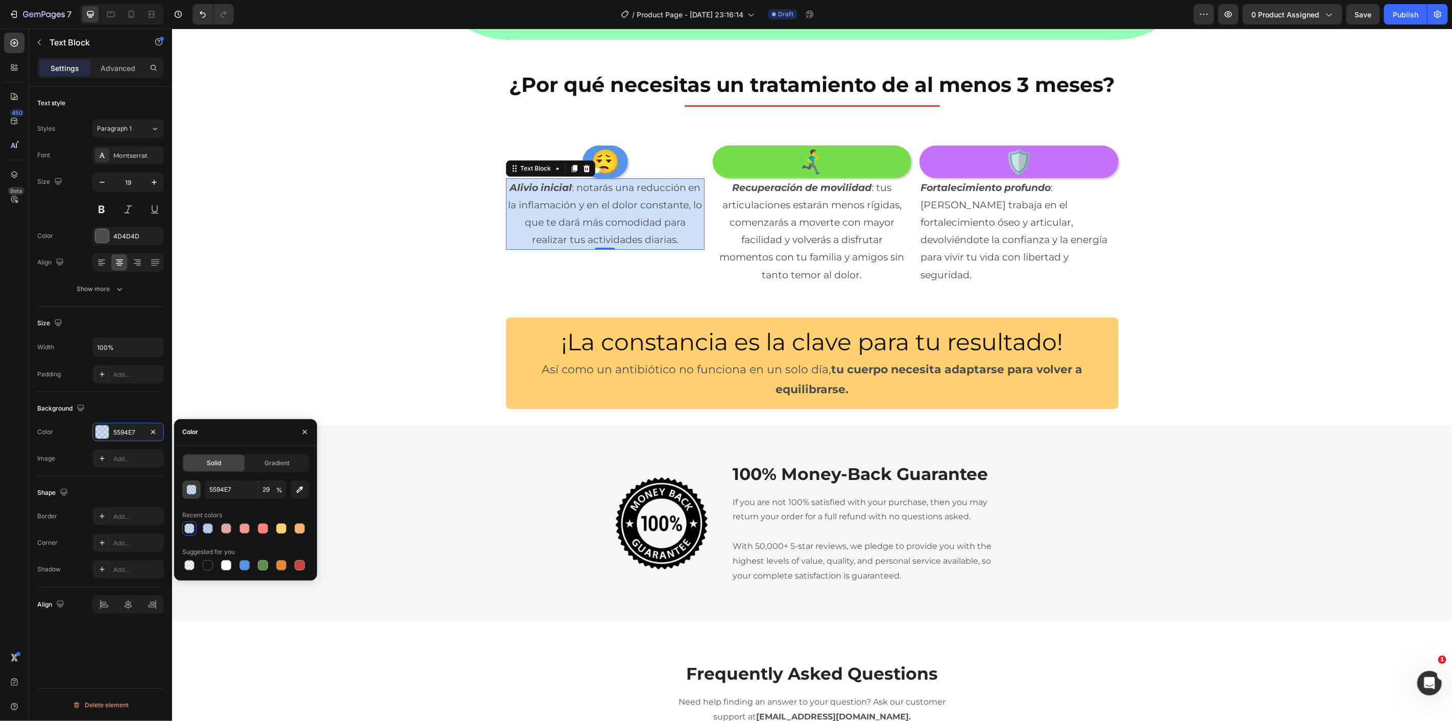
click at [193, 493] on div "button" at bounding box center [192, 490] width 10 height 10
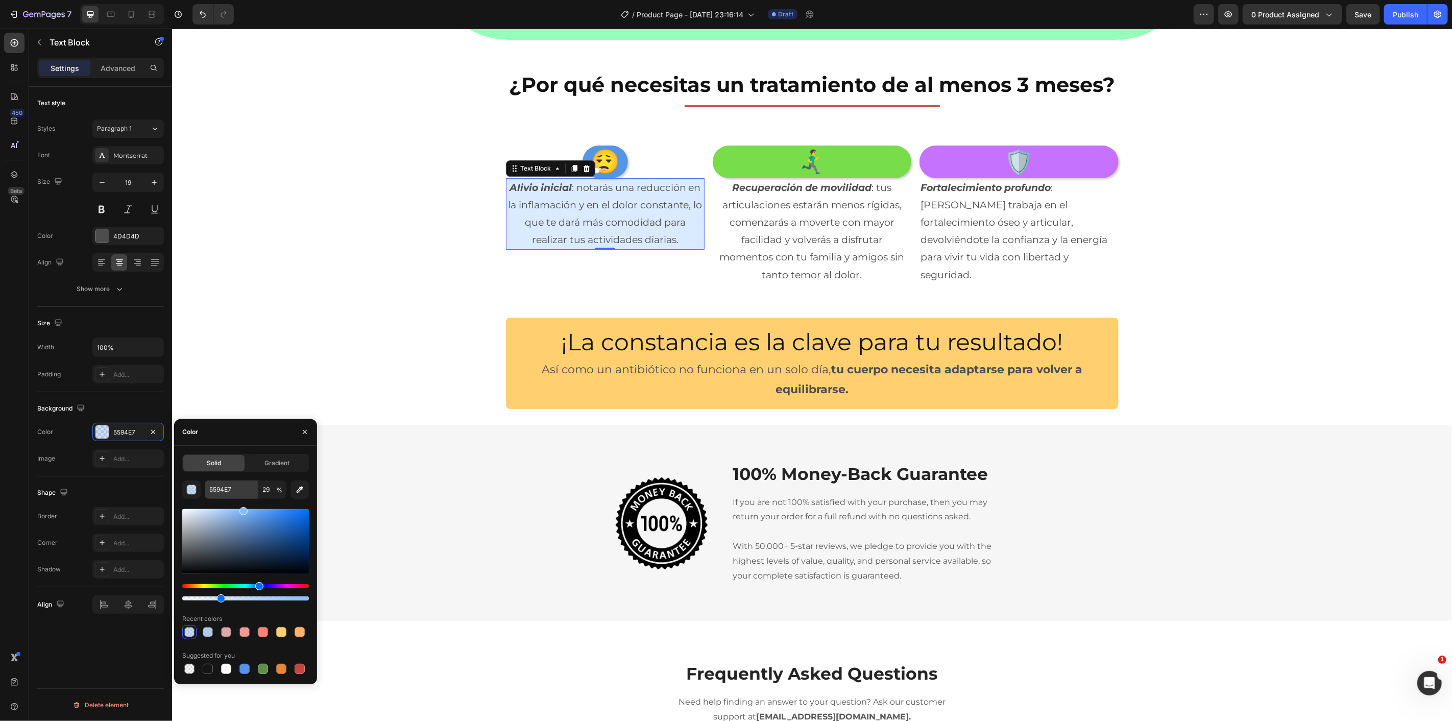
drag, startPoint x: 239, startPoint y: 519, endPoint x: 247, endPoint y: 488, distance: 31.7
click at [245, 486] on div "5594E7 29 % Recent colors Suggested for you" at bounding box center [245, 579] width 127 height 196
click at [270, 469] on div "Gradient" at bounding box center [277, 463] width 61 height 16
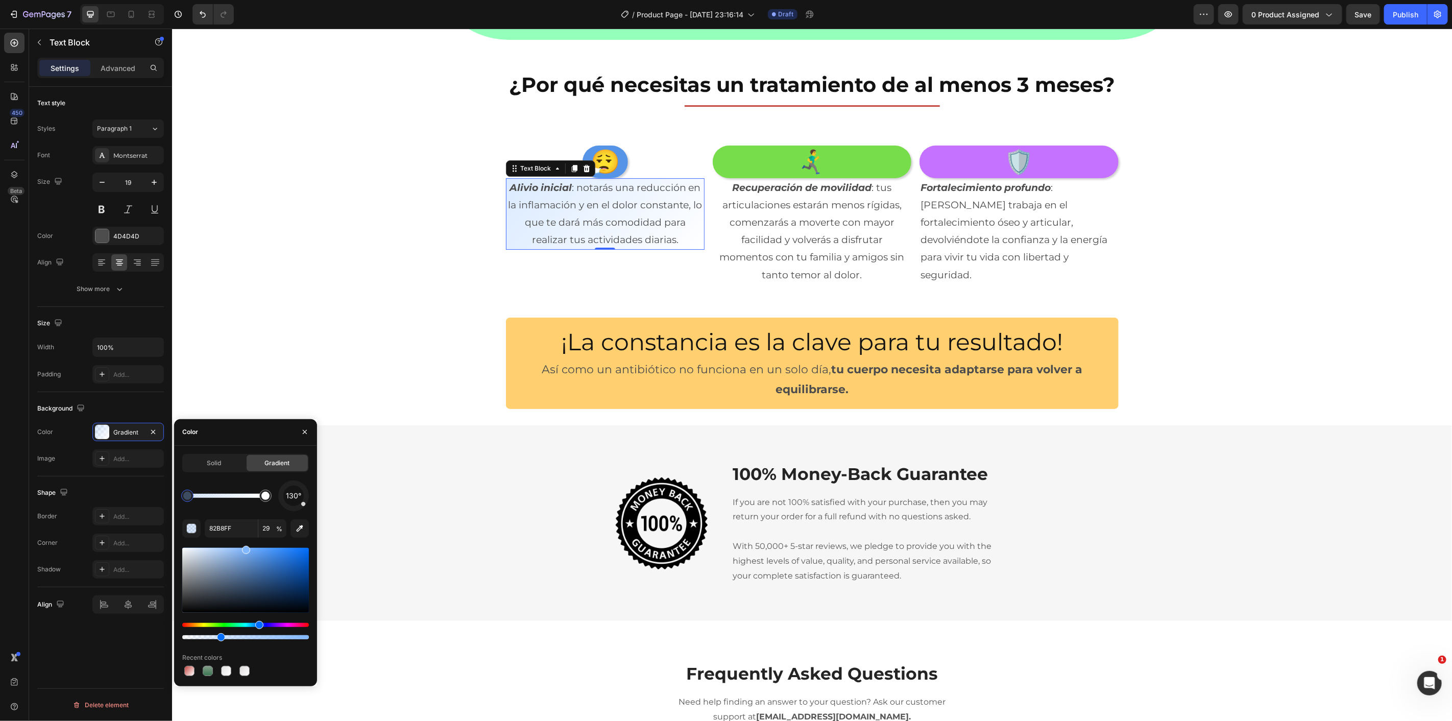
click at [351, 310] on div "¡La constancia es la clave para tu resultado! Heading Así como un antibiótico n…" at bounding box center [812, 363] width 1280 height 124
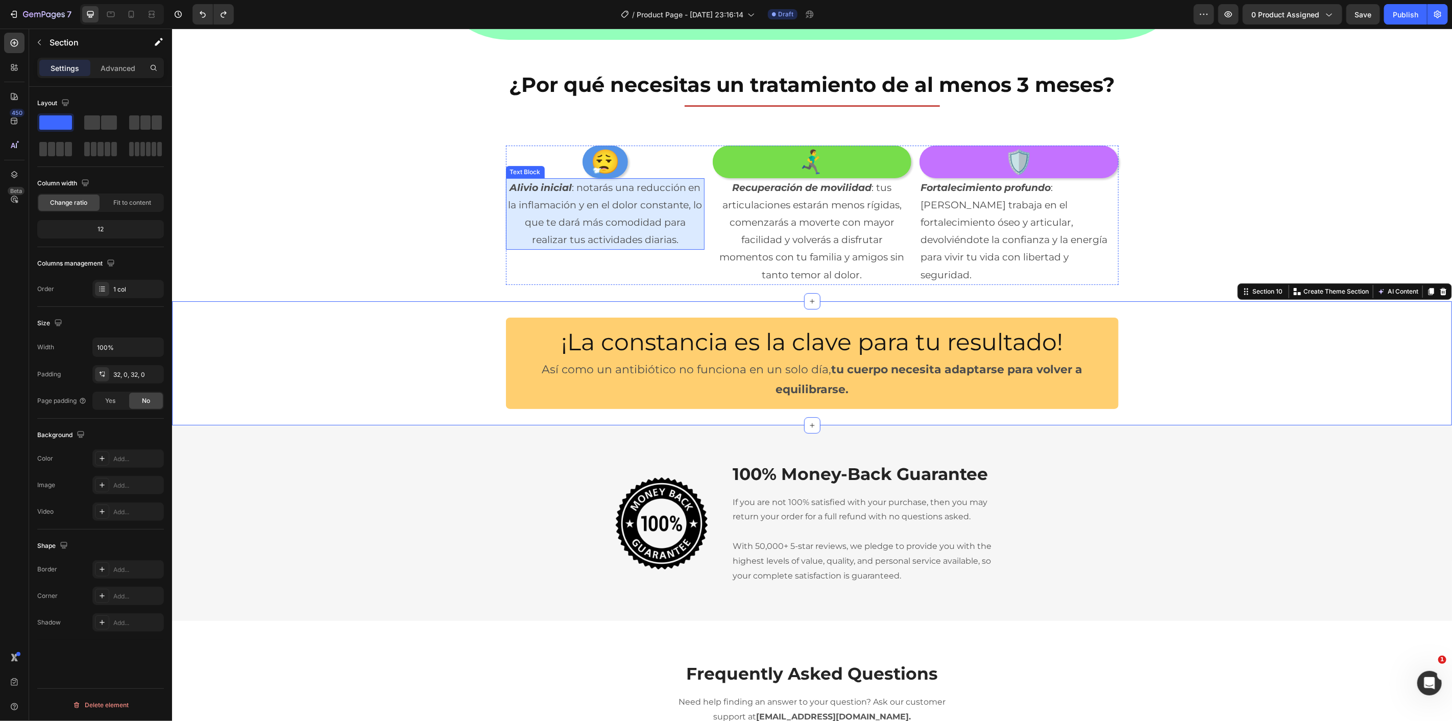
click at [510, 226] on p "Alivio inicial : notarás una reducción en la inflamación y en el dolor constant…" at bounding box center [605, 214] width 197 height 70
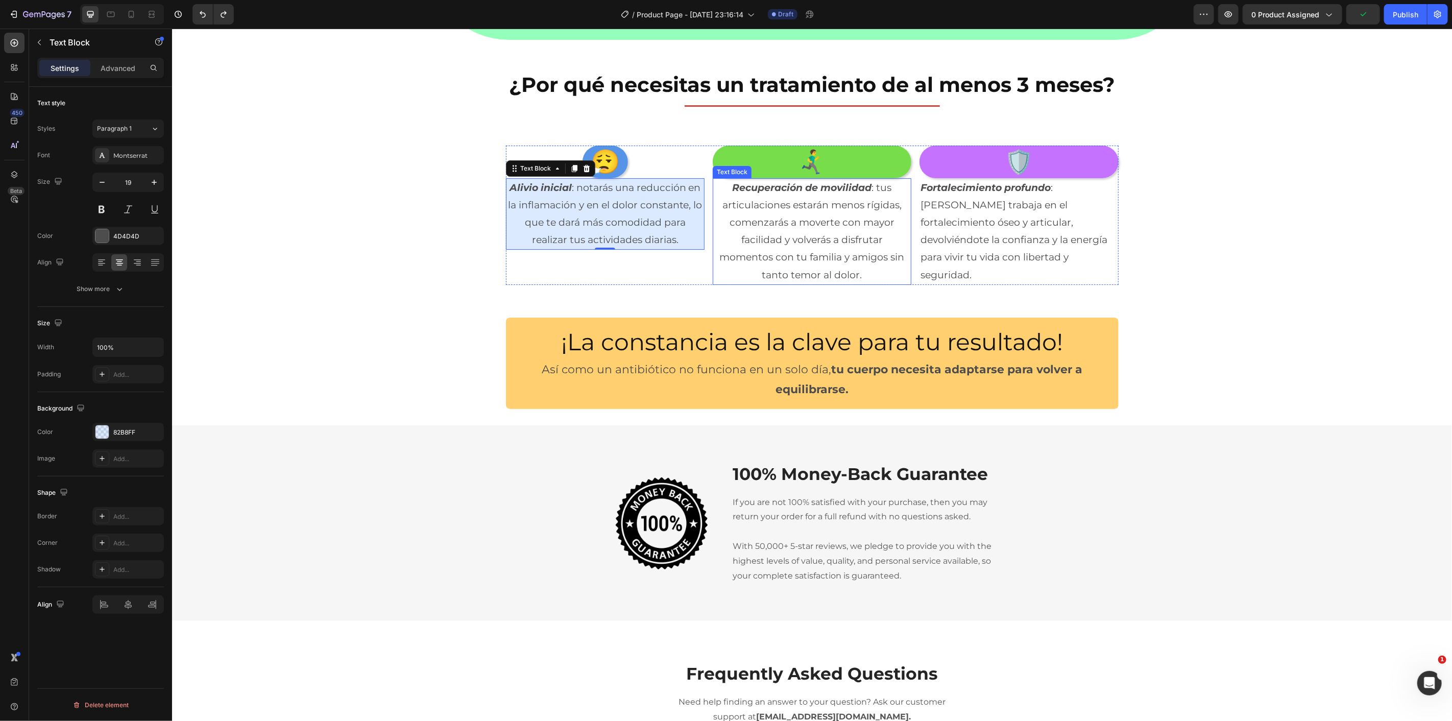
click at [720, 204] on p "Recuperación de movilidad : tus articulaciones estarán menos rígidas, comenzará…" at bounding box center [811, 231] width 197 height 105
click at [106, 430] on div at bounding box center [102, 432] width 14 height 14
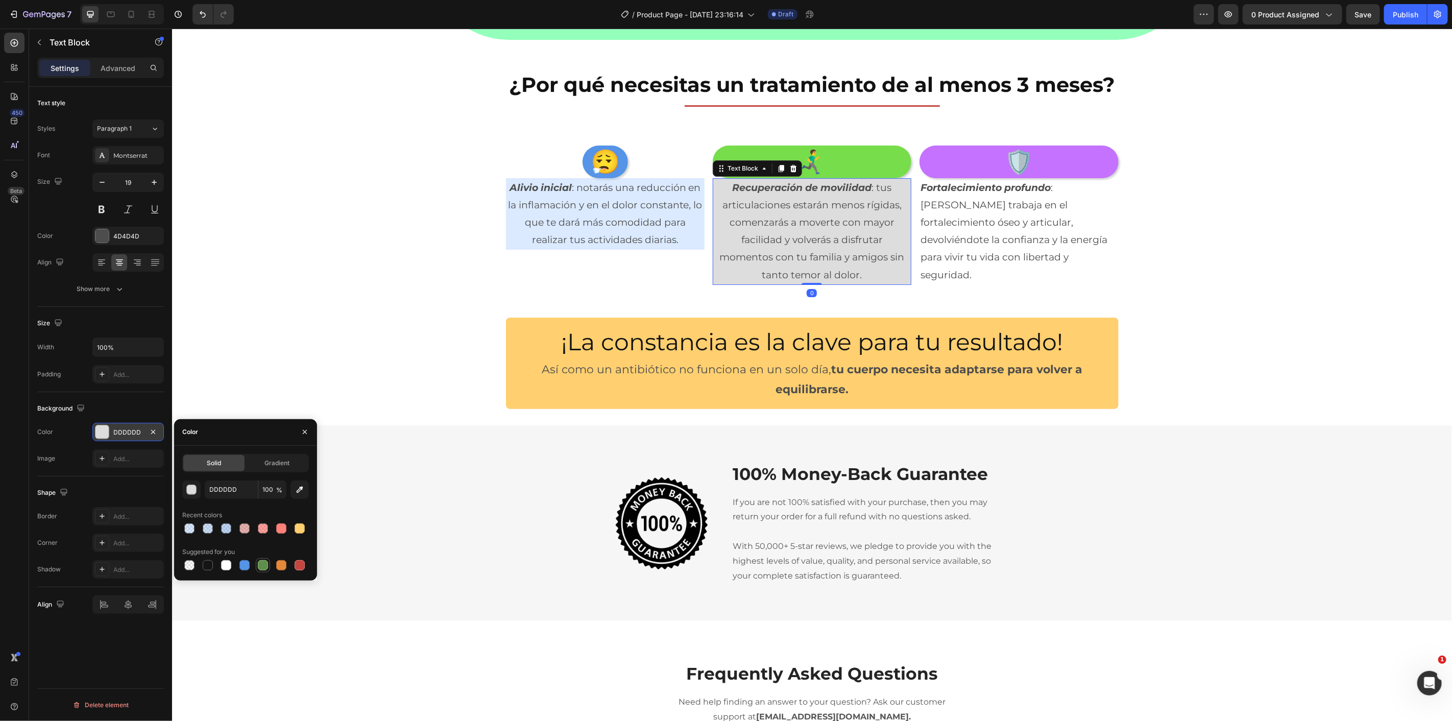
click at [259, 563] on div at bounding box center [263, 565] width 10 height 10
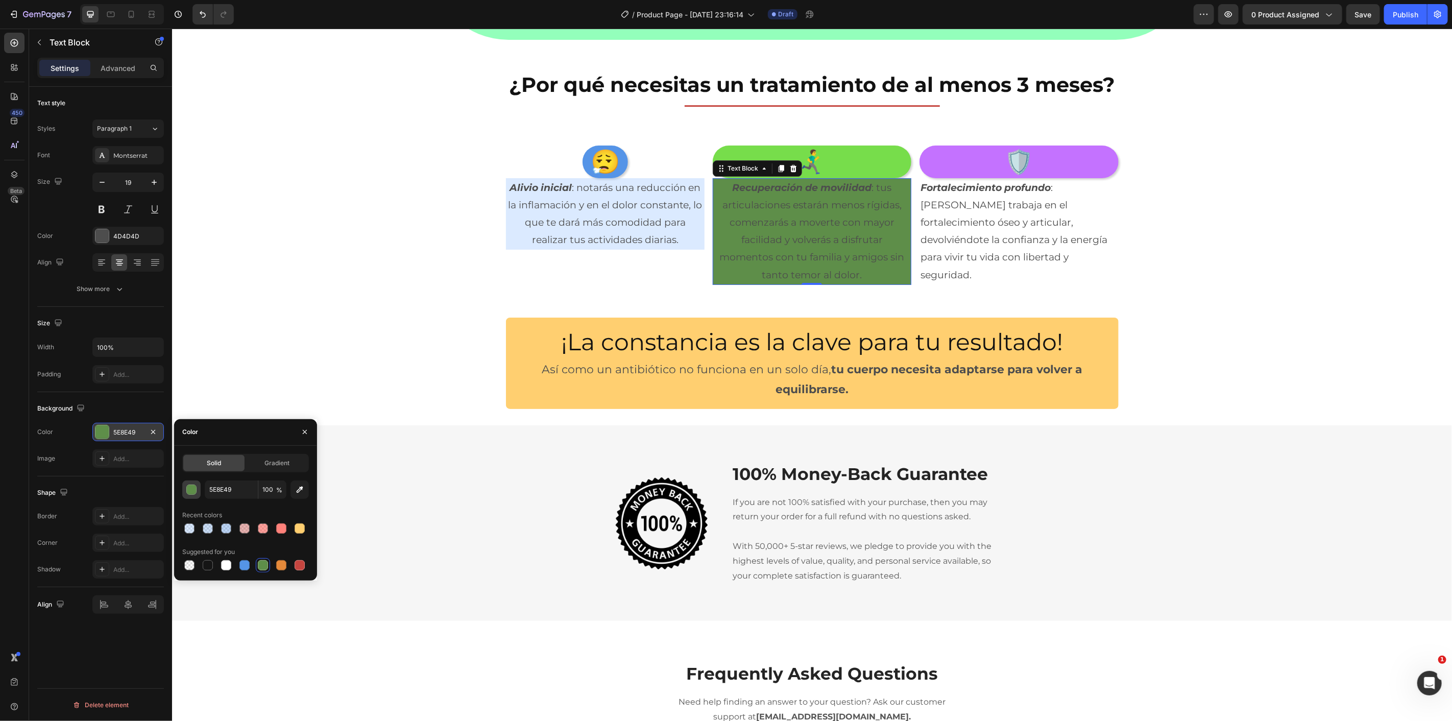
click at [194, 492] on div "button" at bounding box center [192, 490] width 10 height 10
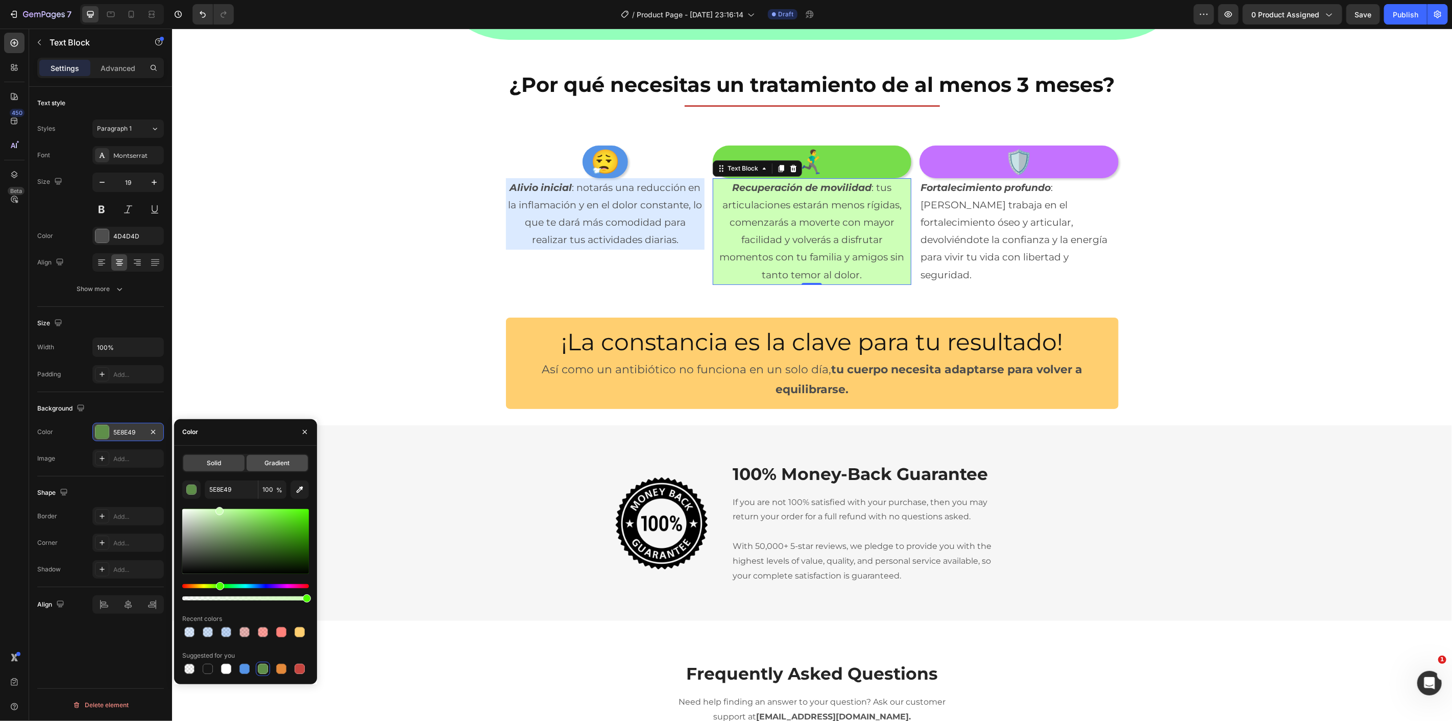
drag, startPoint x: 242, startPoint y: 521, endPoint x: 251, endPoint y: 463, distance: 59.0
click at [220, 457] on div "Solid Gradient 5E8E49 100 % Recent colors Suggested for you" at bounding box center [245, 565] width 127 height 222
click at [269, 461] on span "Gradient" at bounding box center [277, 463] width 25 height 9
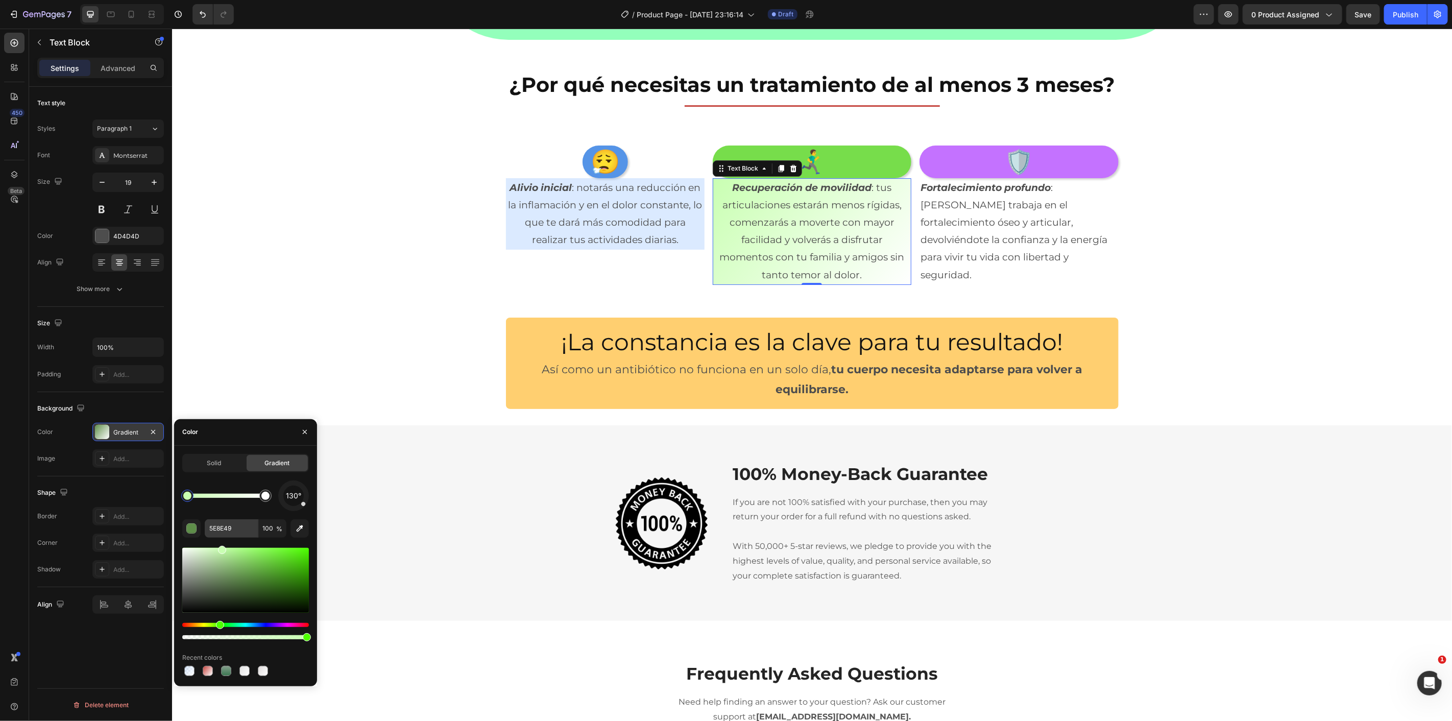
drag, startPoint x: 233, startPoint y: 564, endPoint x: 225, endPoint y: 524, distance: 40.7
click at [223, 528] on div "130° 5E8E49 100 % Recent colors" at bounding box center [245, 580] width 127 height 198
click at [415, 293] on div "😮‍💨 Heading Alivio inicial : notarás una reducción en la inflamación y en el do…" at bounding box center [812, 215] width 1280 height 172
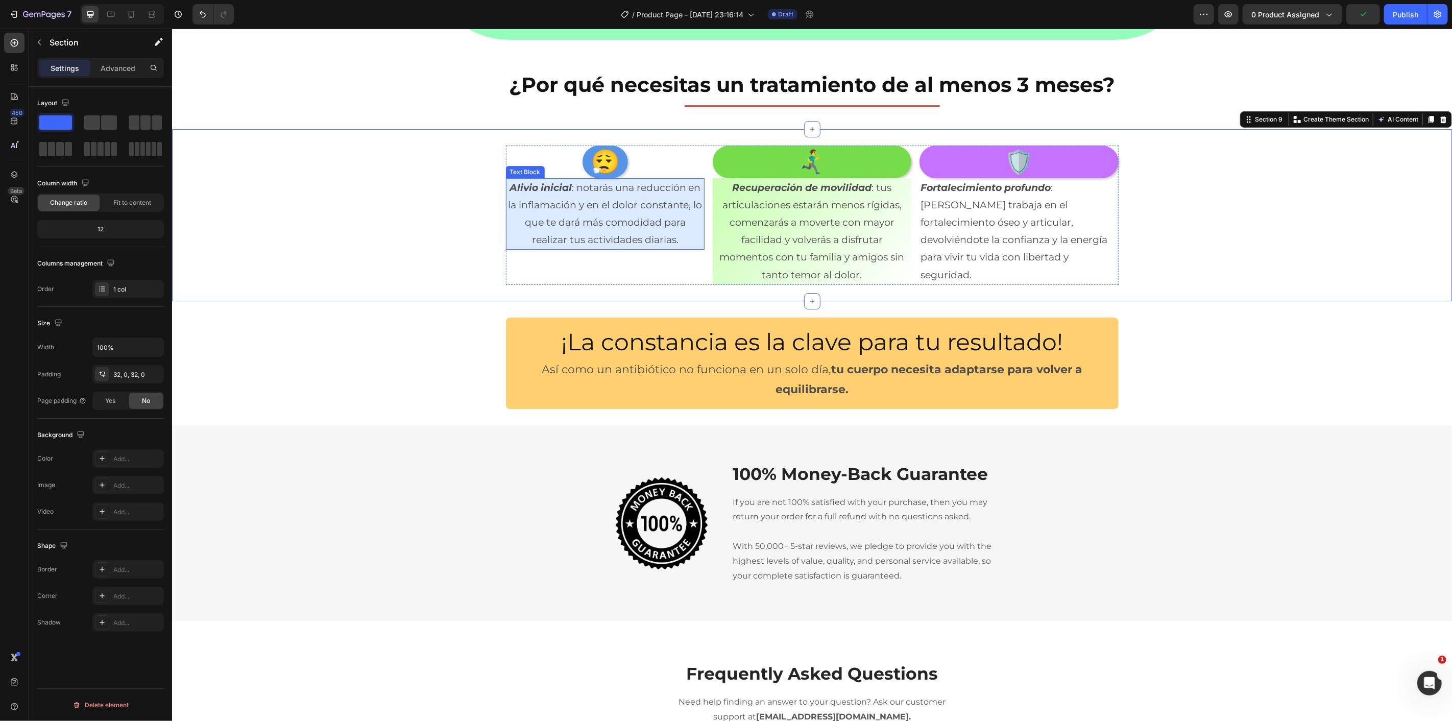
click at [687, 237] on p "Alivio inicial : notarás una reducción en la inflamación y en el dolor constant…" at bounding box center [605, 214] width 197 height 70
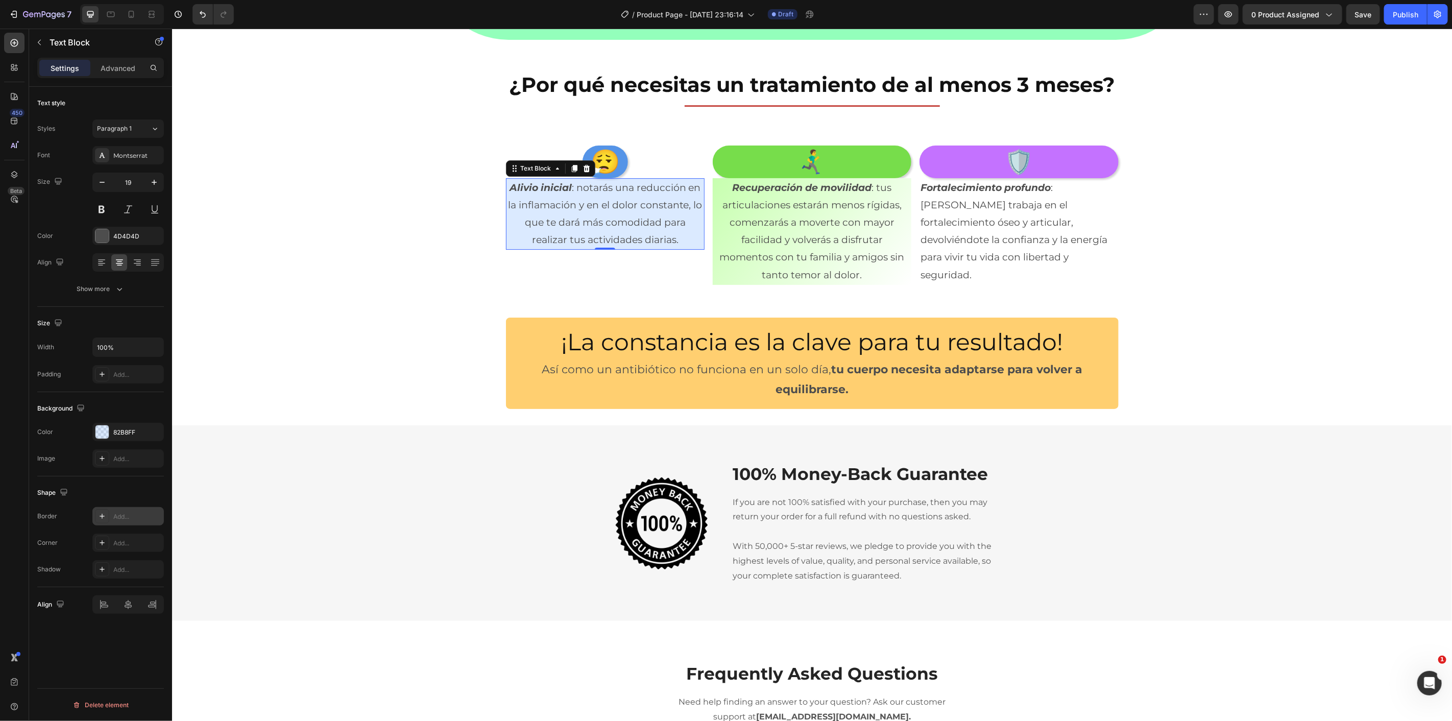
click at [126, 516] on div "Add..." at bounding box center [137, 516] width 48 height 9
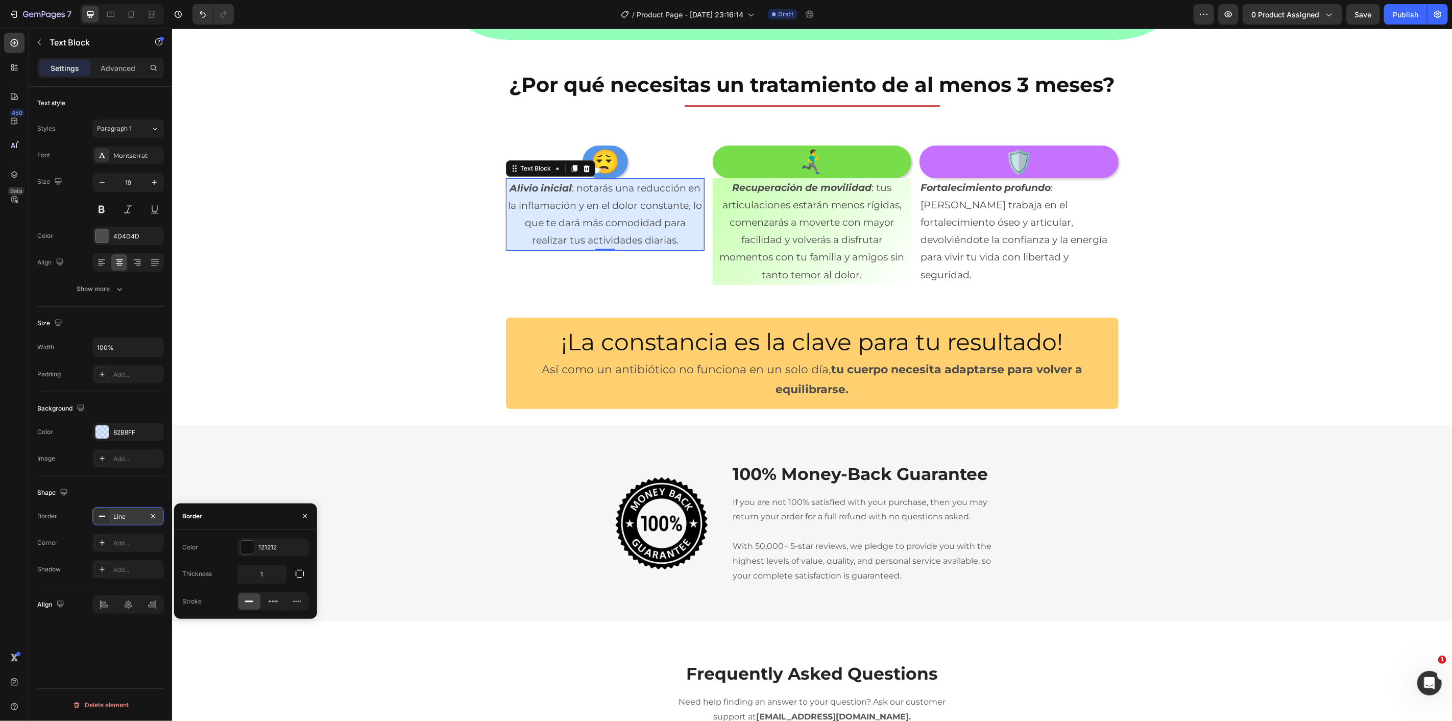
click at [126, 516] on div "Line" at bounding box center [128, 516] width 30 height 9
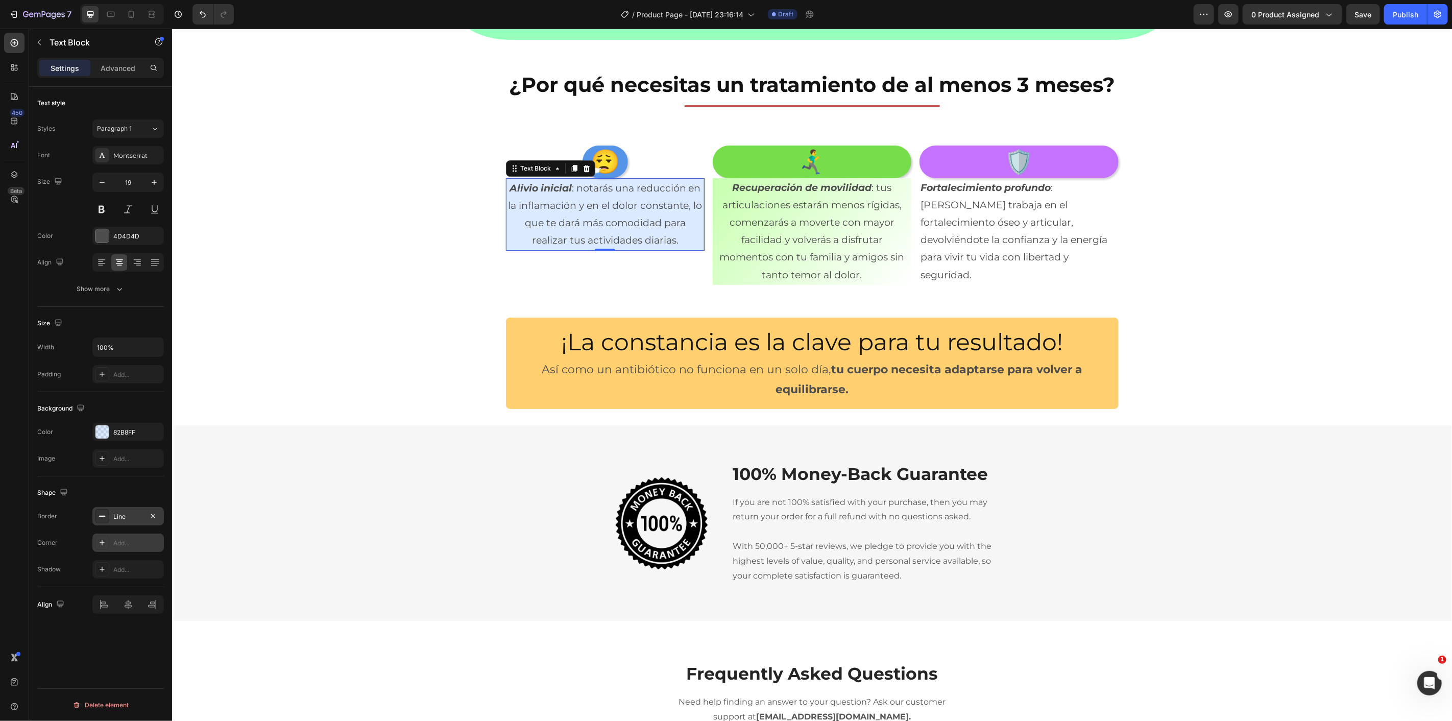
click at [129, 541] on div "Add..." at bounding box center [137, 543] width 48 height 9
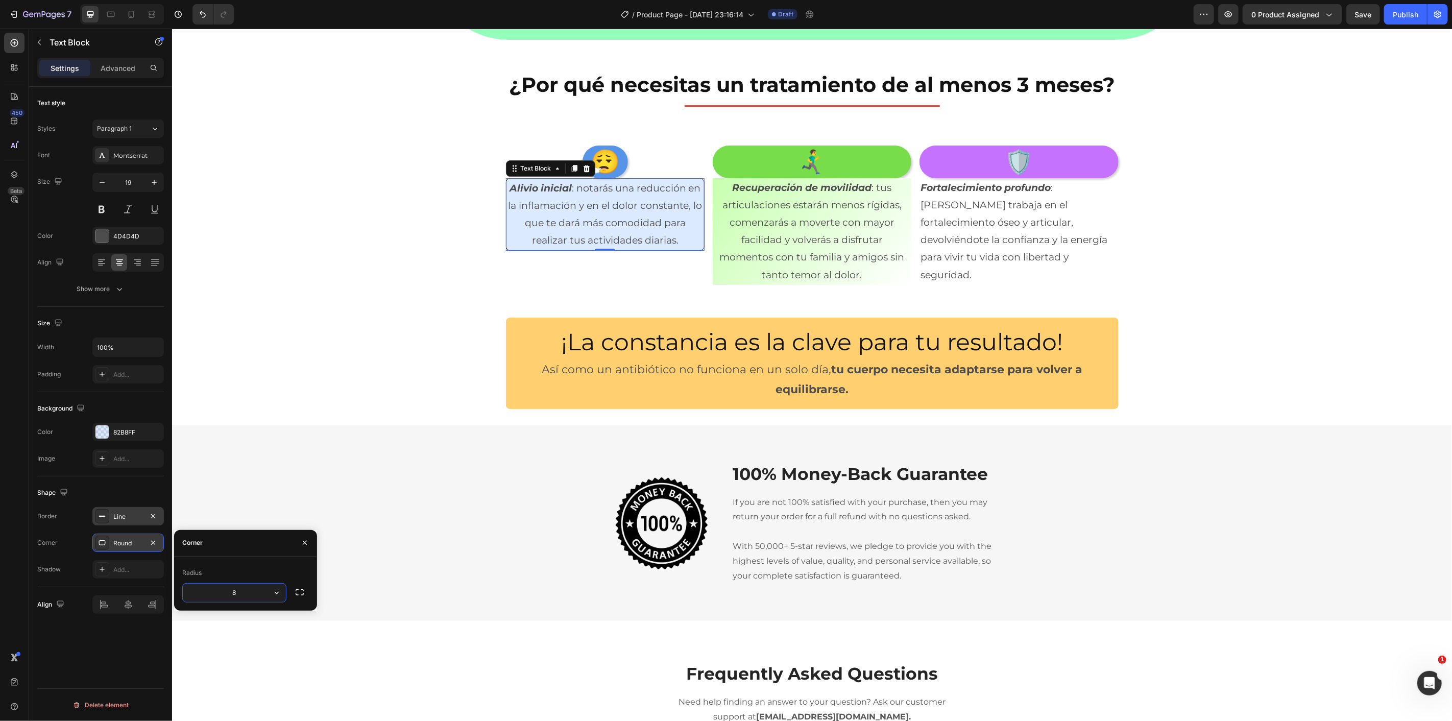
click at [135, 547] on div "Round" at bounding box center [128, 543] width 30 height 9
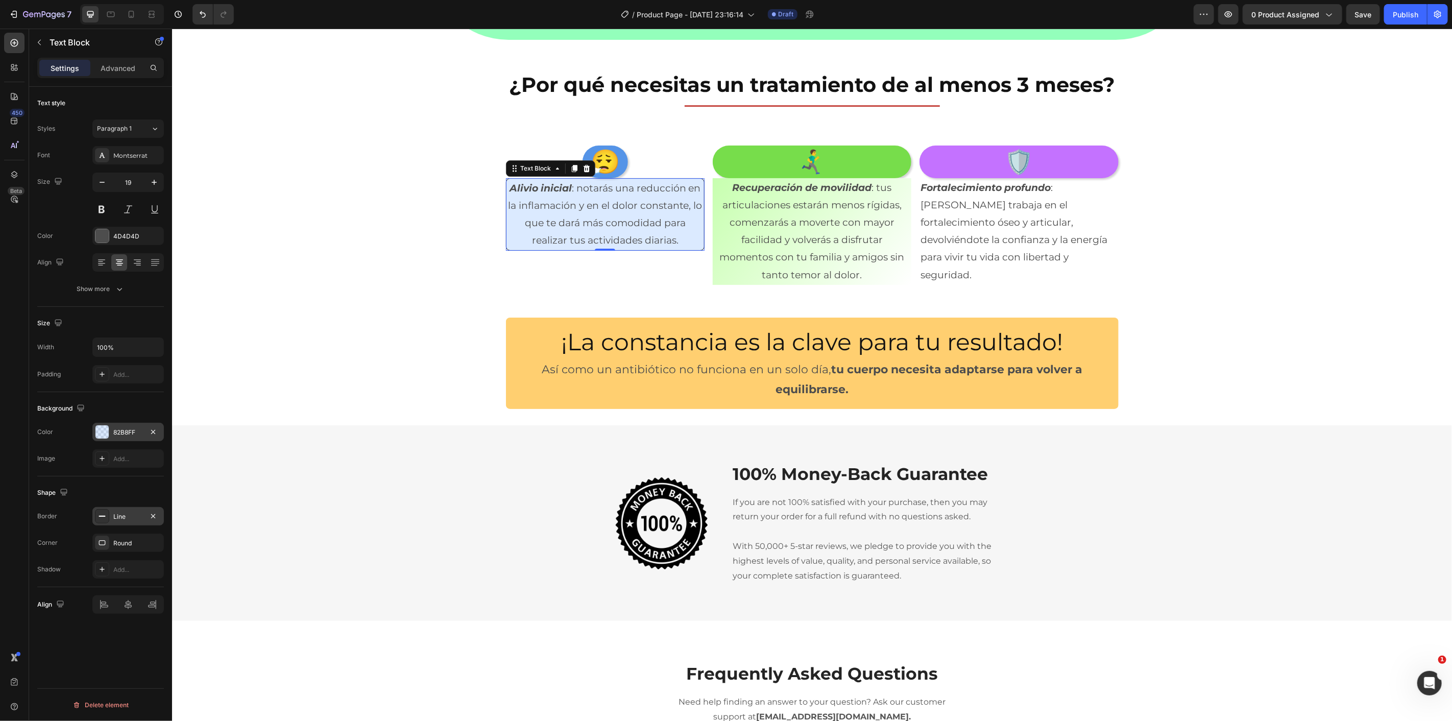
click at [136, 430] on div "82B8FF" at bounding box center [128, 432] width 30 height 9
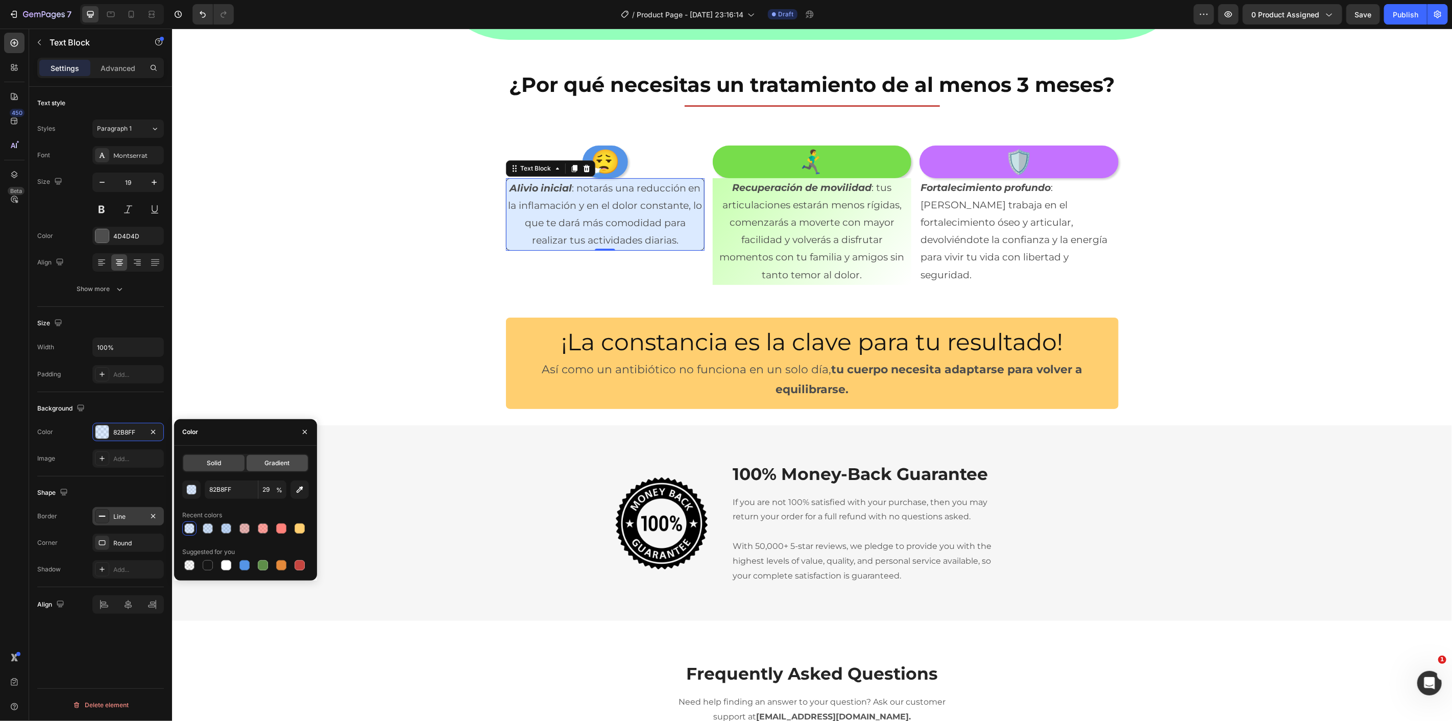
click at [265, 464] on span "Gradient" at bounding box center [277, 463] width 25 height 9
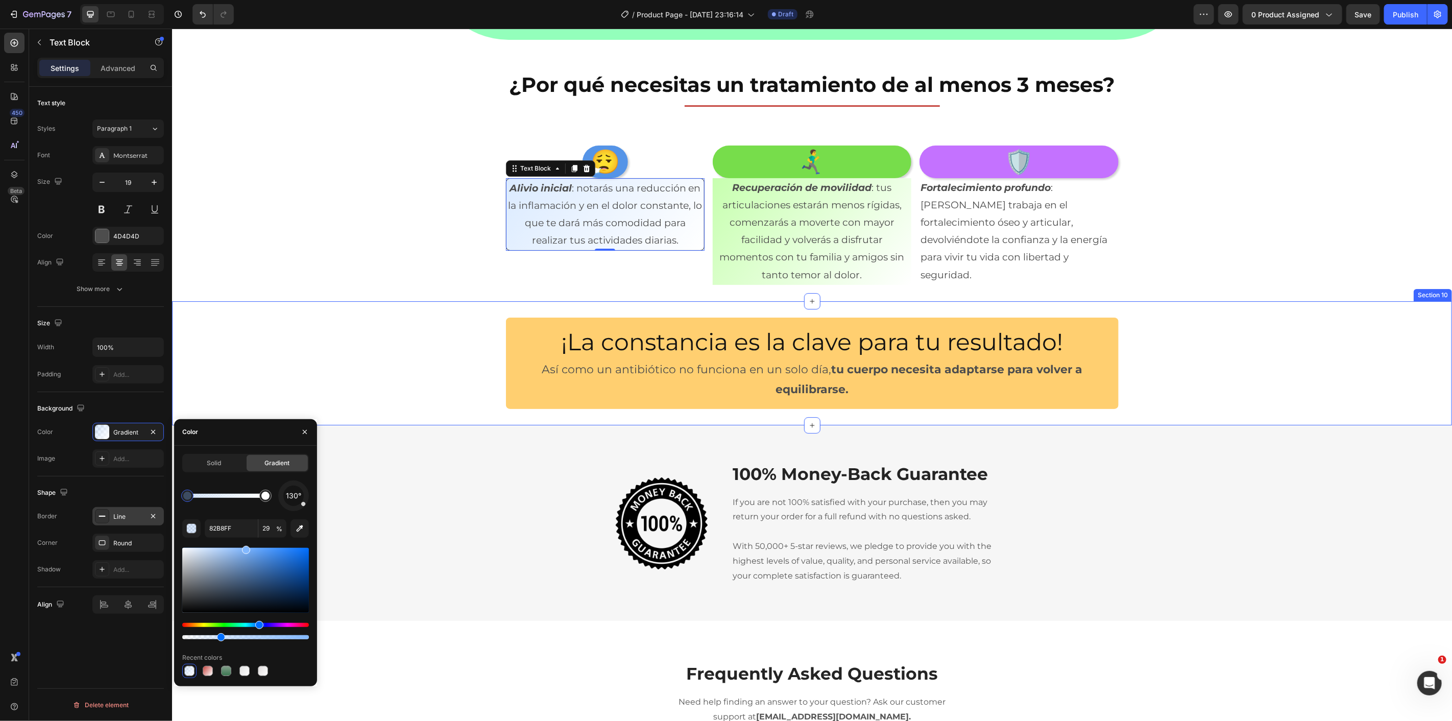
click at [381, 230] on div "😮‍💨 Heading Alivio inicial : notarás una reducción en la inflamación y en el do…" at bounding box center [812, 214] width 1280 height 139
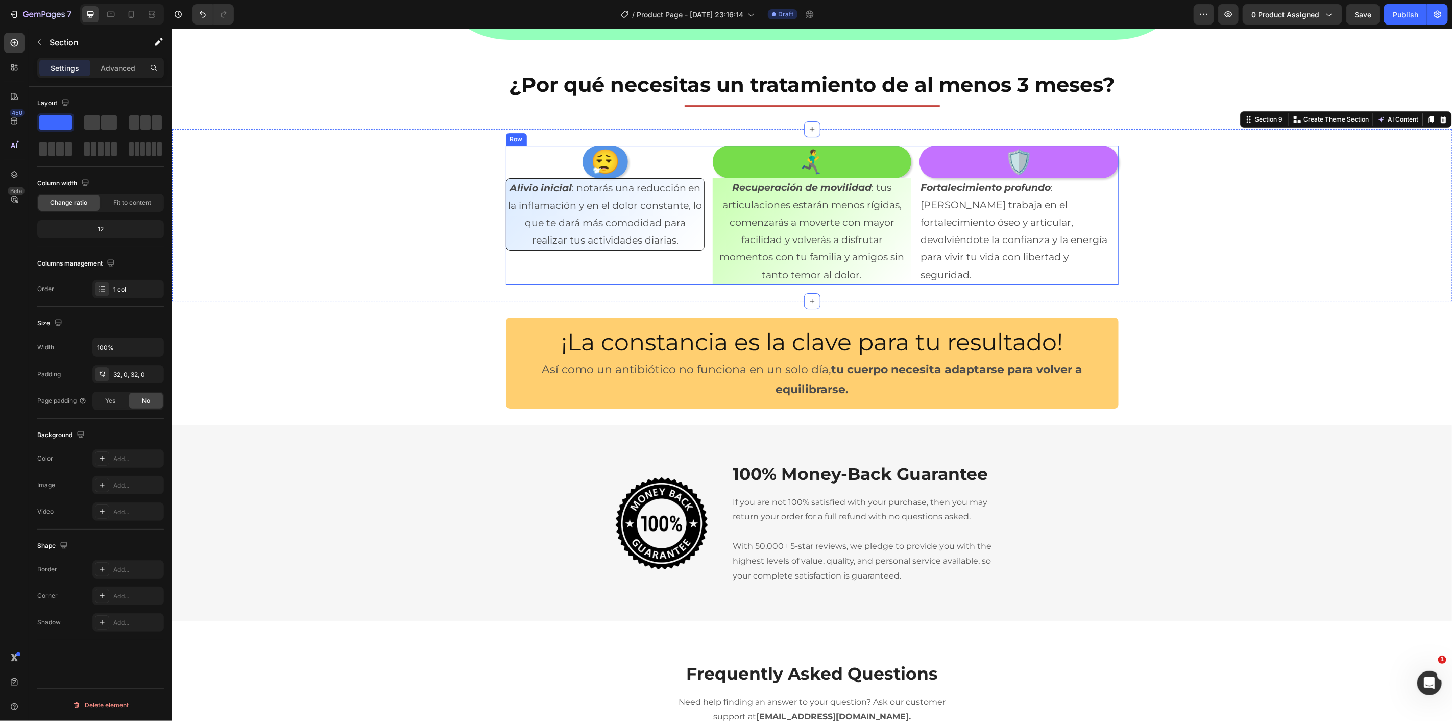
click at [666, 263] on div "😮‍💨 Heading Alivio inicial : notarás una reducción en la inflamación y en el do…" at bounding box center [605, 214] width 199 height 139
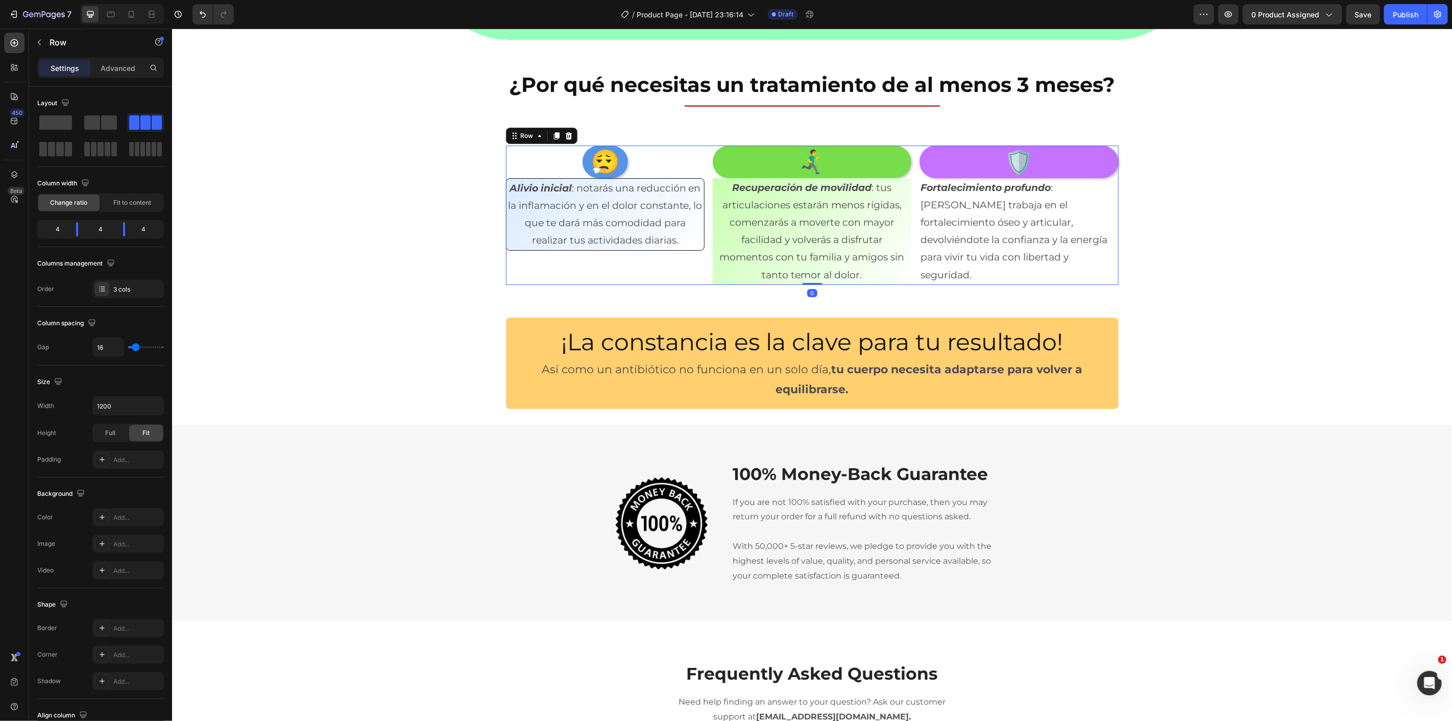
click at [653, 284] on div "😮‍💨 Heading Alivio inicial : notarás una reducción en la inflamación y en el do…" at bounding box center [812, 215] width 1280 height 172
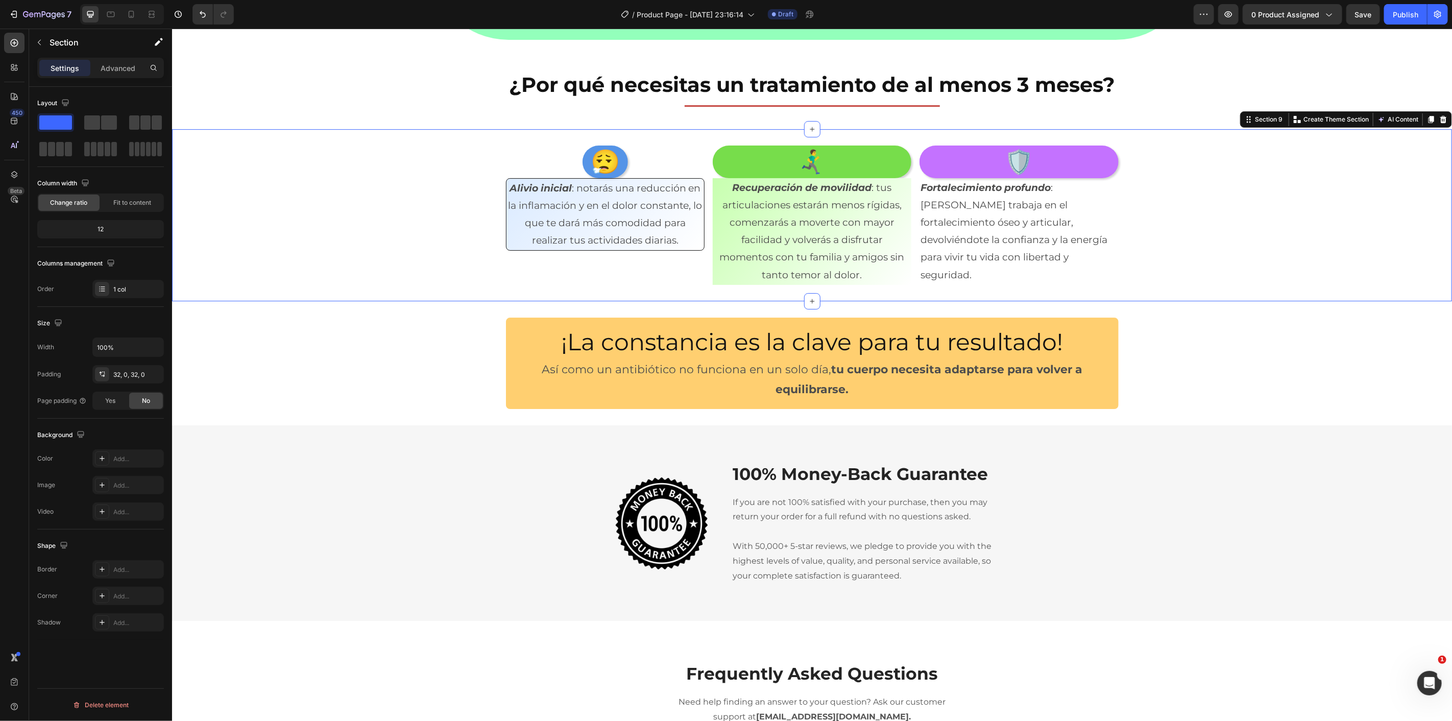
click at [435, 269] on div "😮‍💨 Heading Alivio inicial : notarás una reducción en la inflamación y en el do…" at bounding box center [812, 214] width 1280 height 139
click at [508, 242] on p "Alivio inicial : notarás una reducción en la inflamación y en el dolor constant…" at bounding box center [605, 214] width 196 height 70
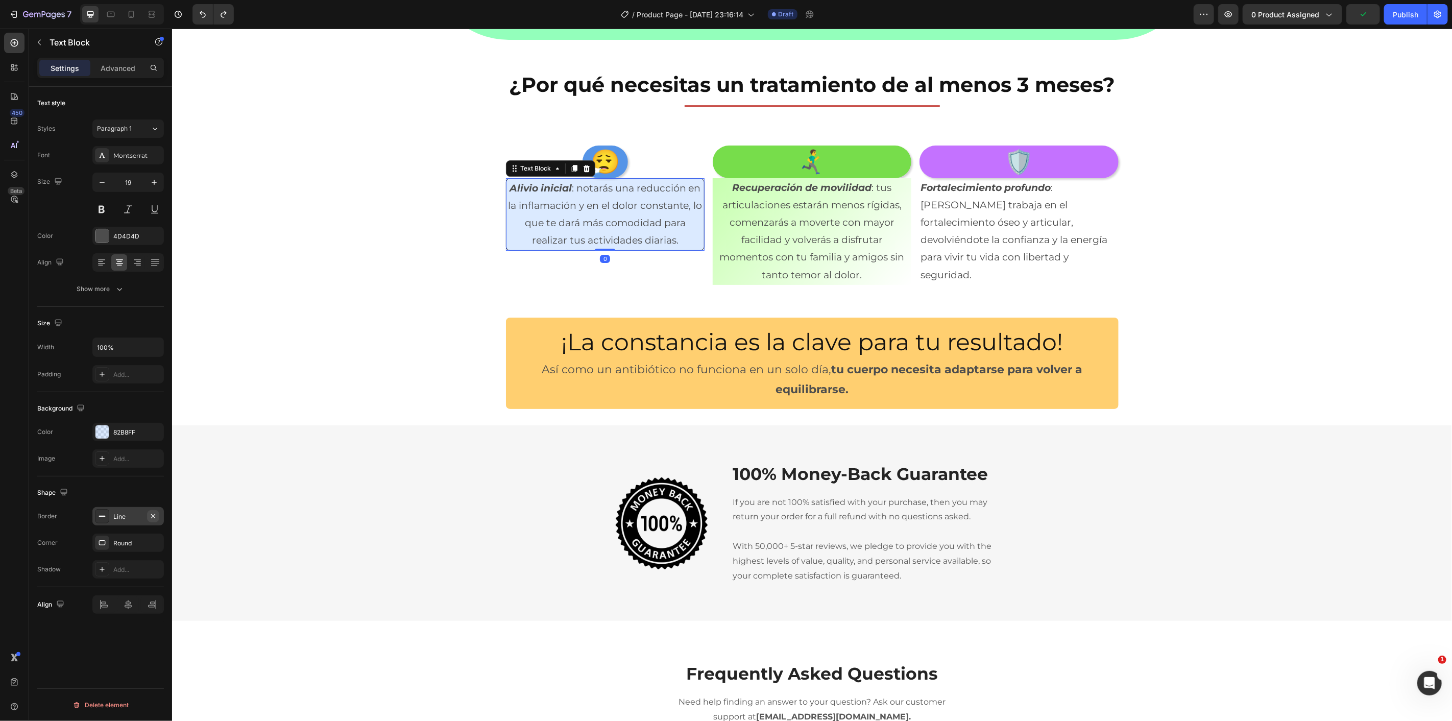
click at [156, 517] on icon "button" at bounding box center [153, 516] width 8 height 8
click at [118, 433] on div "82B8FF" at bounding box center [128, 432] width 30 height 9
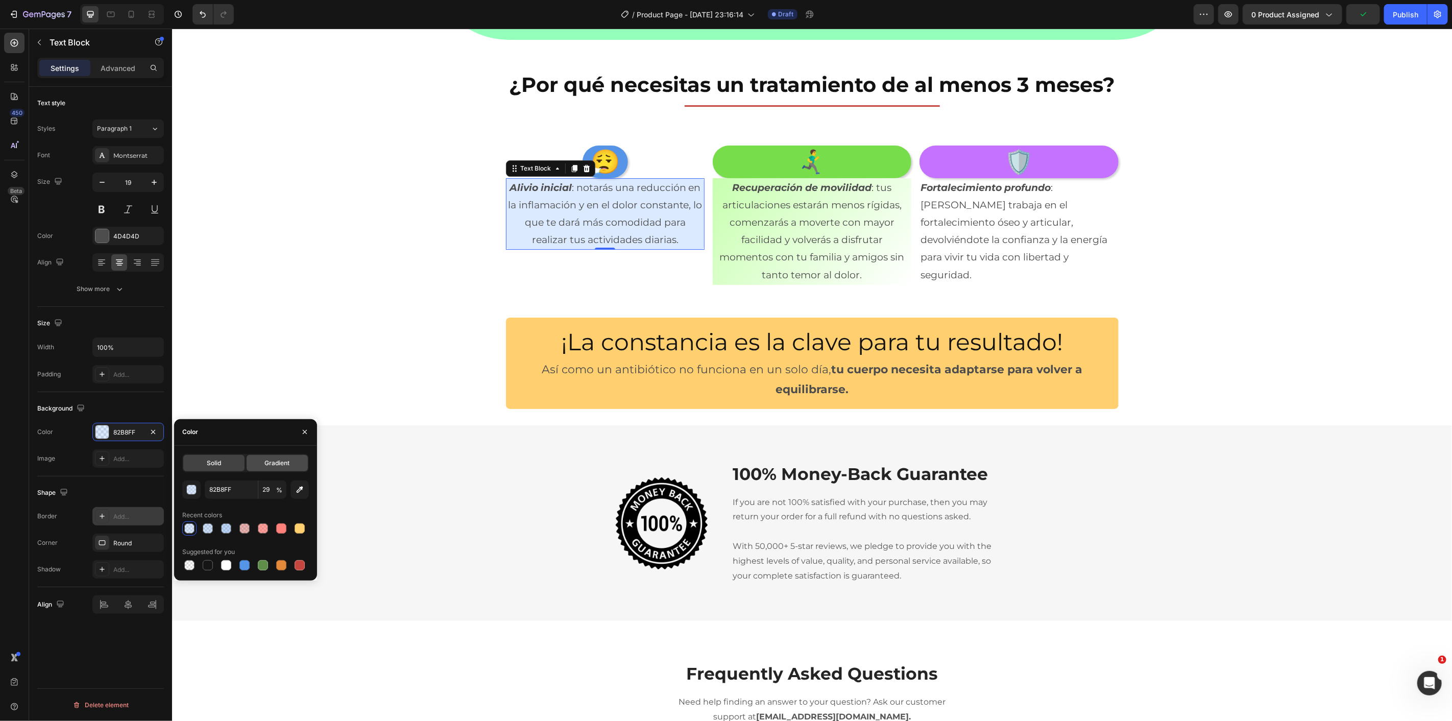
click at [269, 460] on span "Gradient" at bounding box center [277, 463] width 25 height 9
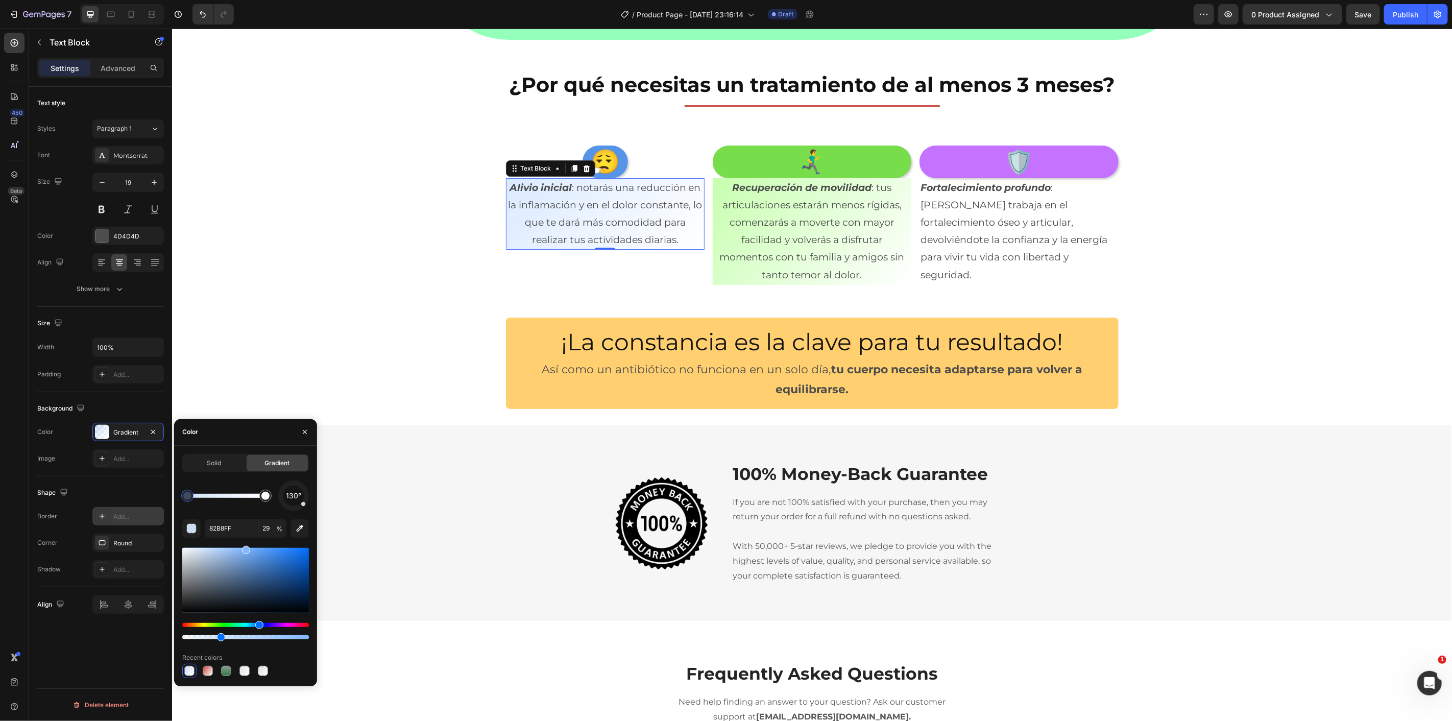
click at [382, 301] on div "¡La constancia es la clave para tu resultado! Heading Así como un antibiótico n…" at bounding box center [812, 363] width 1280 height 124
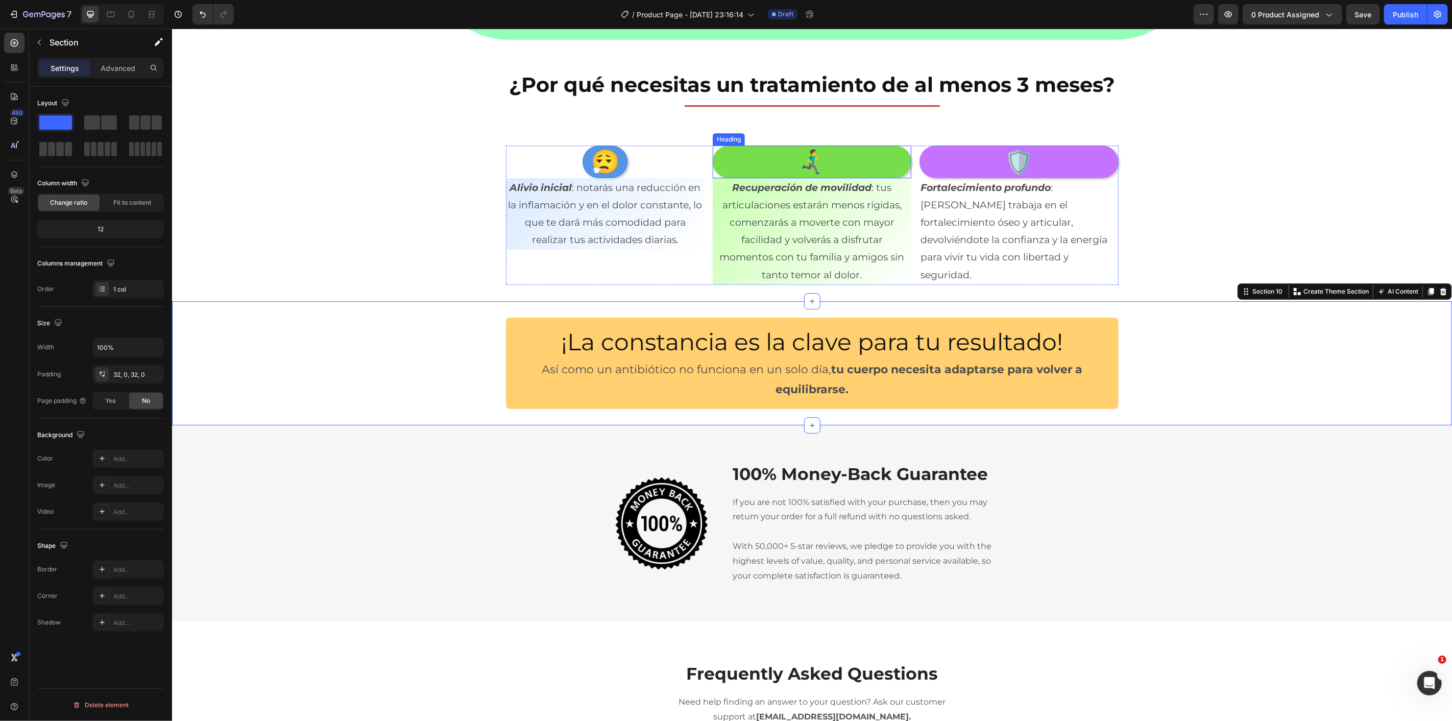
click at [726, 154] on h2 "🏃‍♂️‍➡️" at bounding box center [811, 161] width 199 height 33
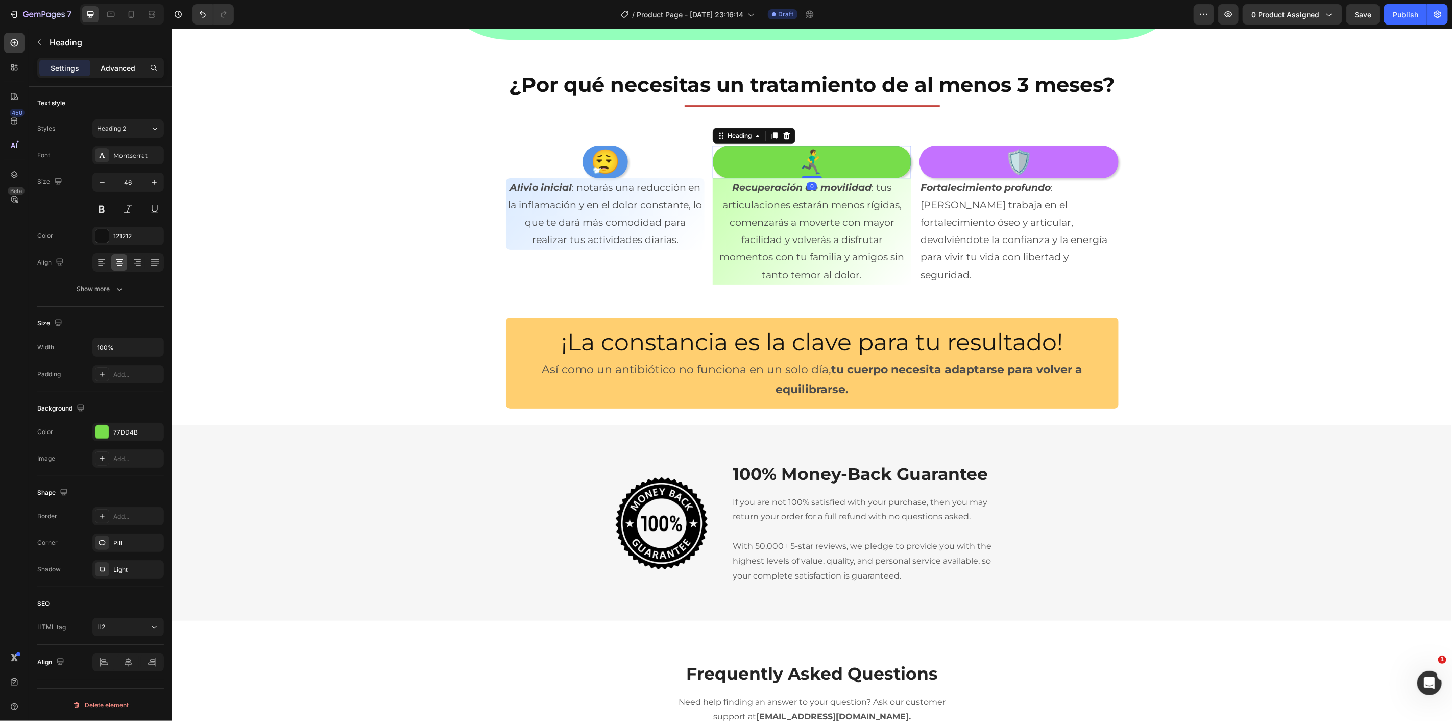
click at [117, 67] on p "Advanced" at bounding box center [118, 68] width 35 height 11
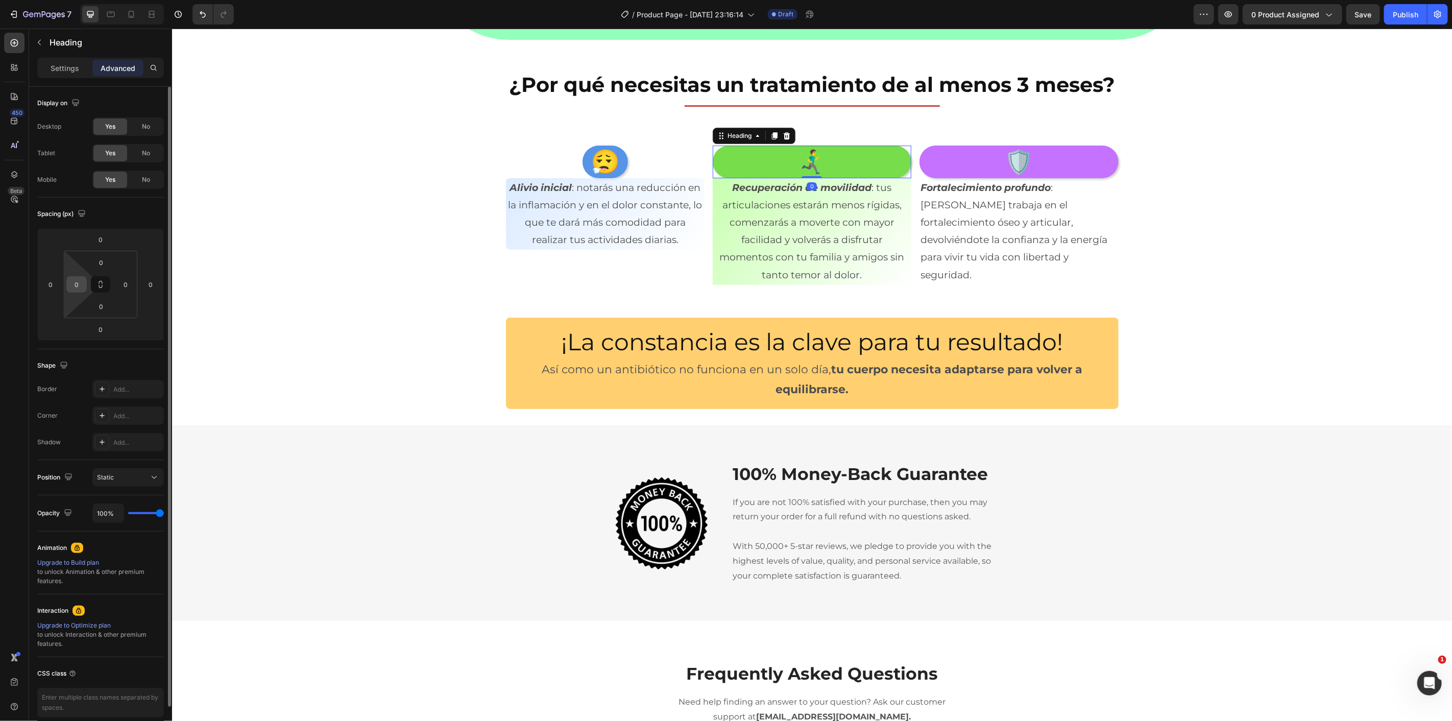
click at [79, 286] on input "0" at bounding box center [76, 284] width 15 height 15
click at [131, 290] on input "0" at bounding box center [125, 284] width 15 height 15
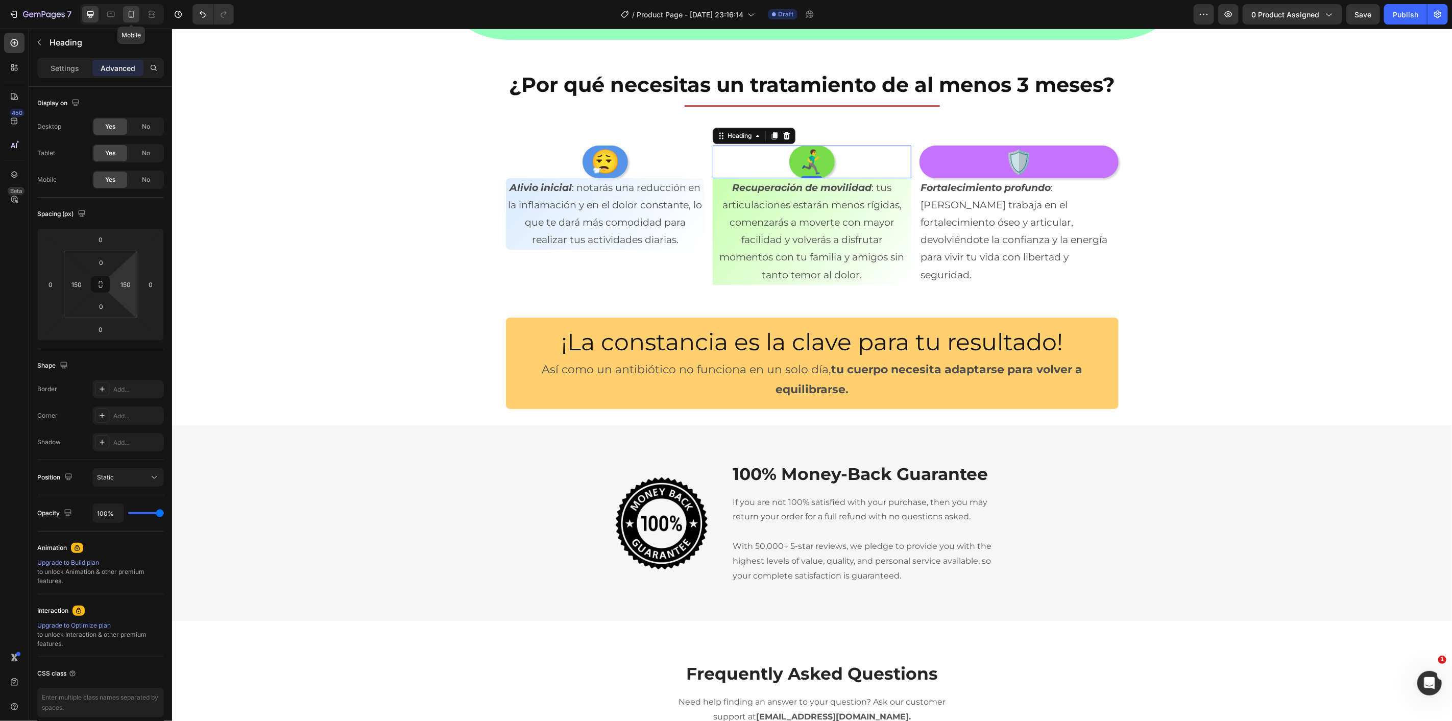
click at [129, 13] on icon at bounding box center [132, 14] width 6 height 7
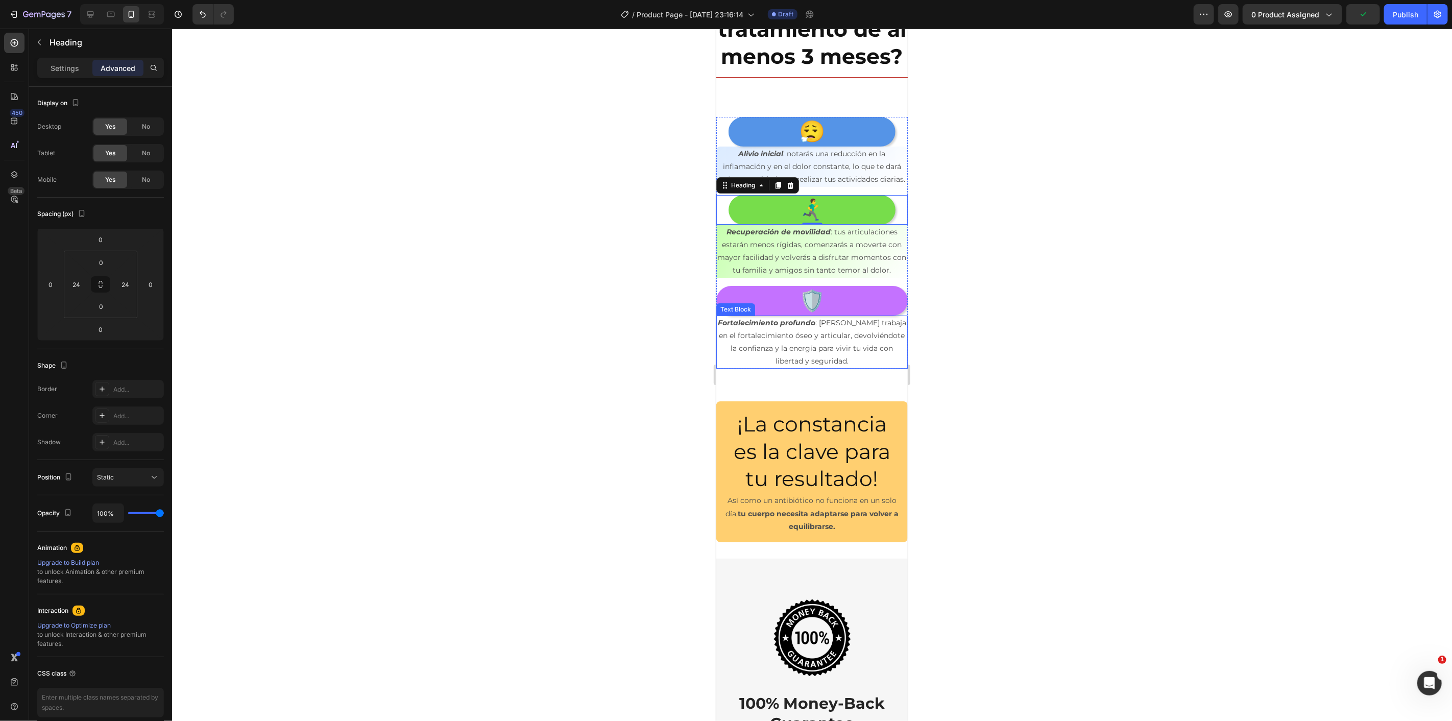
scroll to position [3037, 0]
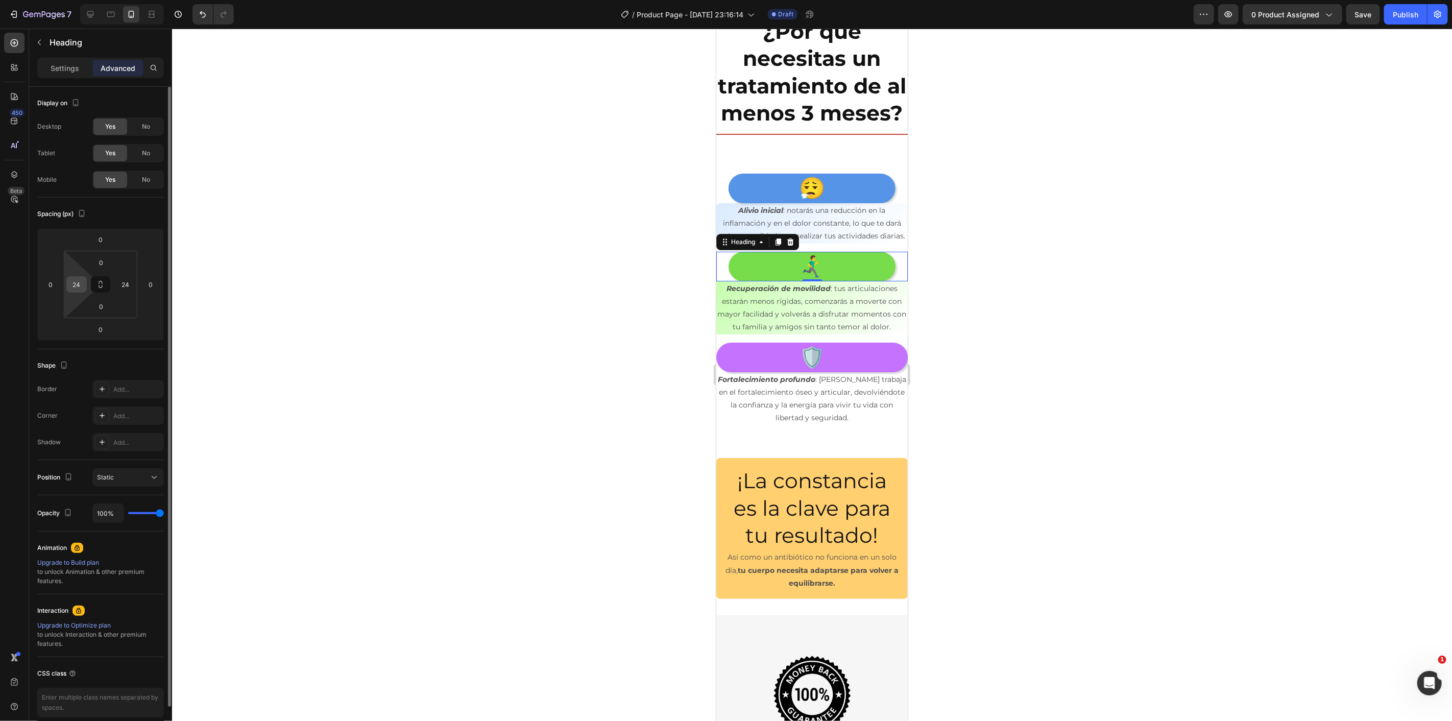
click at [80, 284] on input "24" at bounding box center [76, 284] width 15 height 15
click at [127, 290] on input "24" at bounding box center [125, 284] width 15 height 15
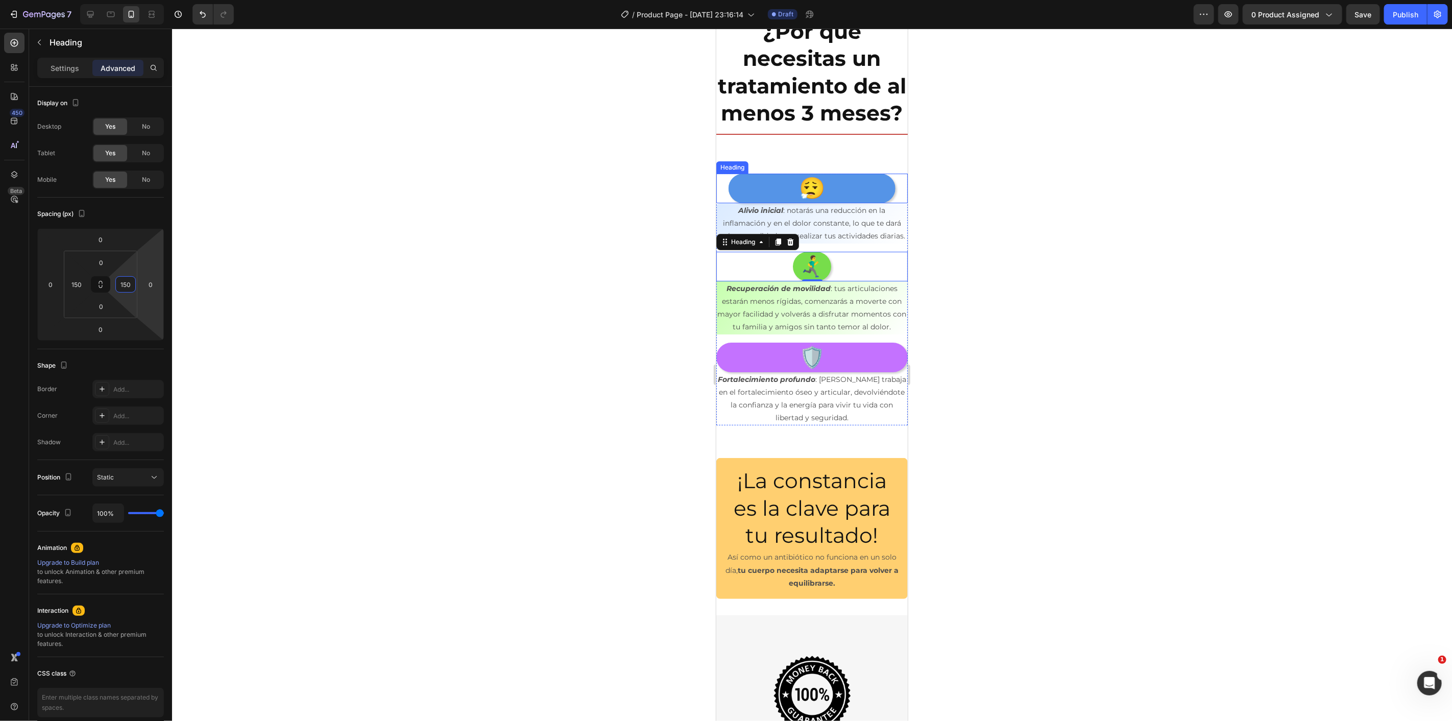
click at [777, 202] on h2 "😮‍💨" at bounding box center [811, 187] width 167 height 29
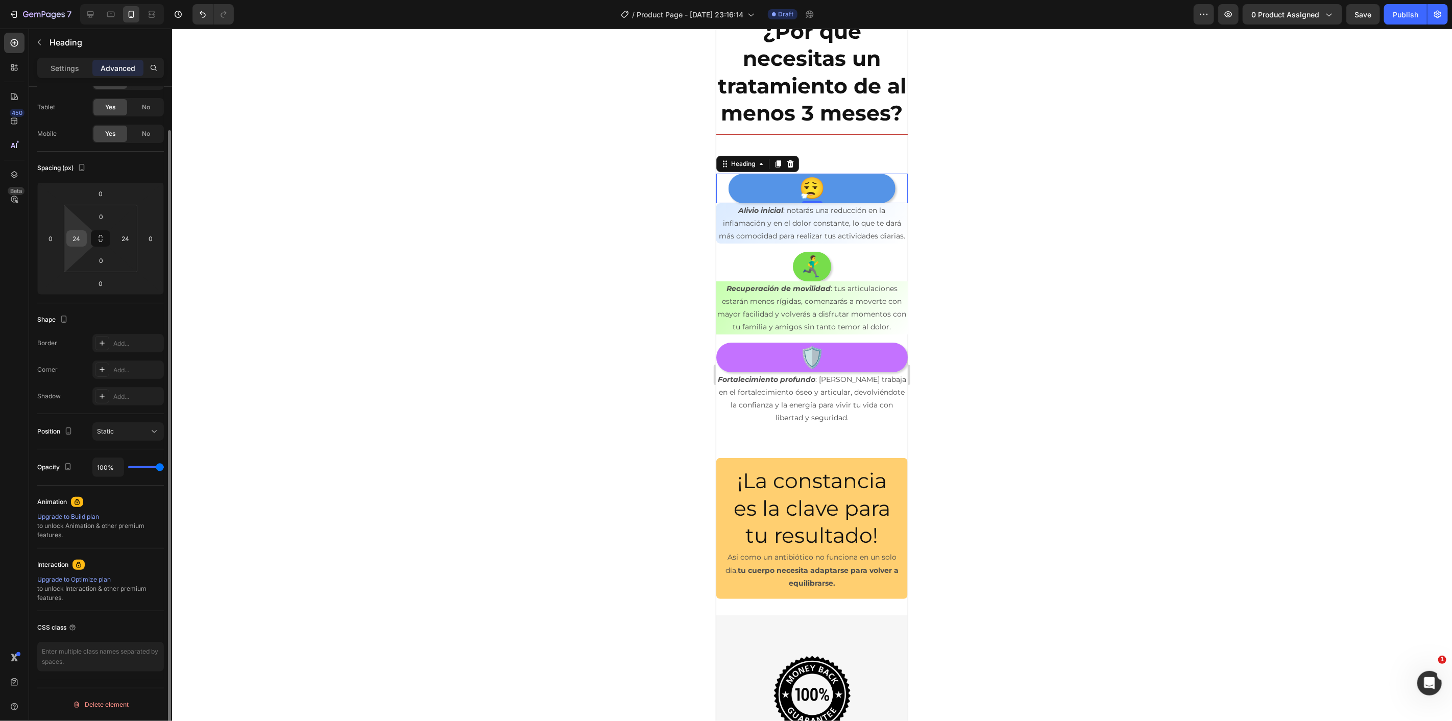
click at [81, 241] on input "24" at bounding box center [76, 238] width 15 height 15
click at [130, 234] on input "24" at bounding box center [125, 238] width 15 height 15
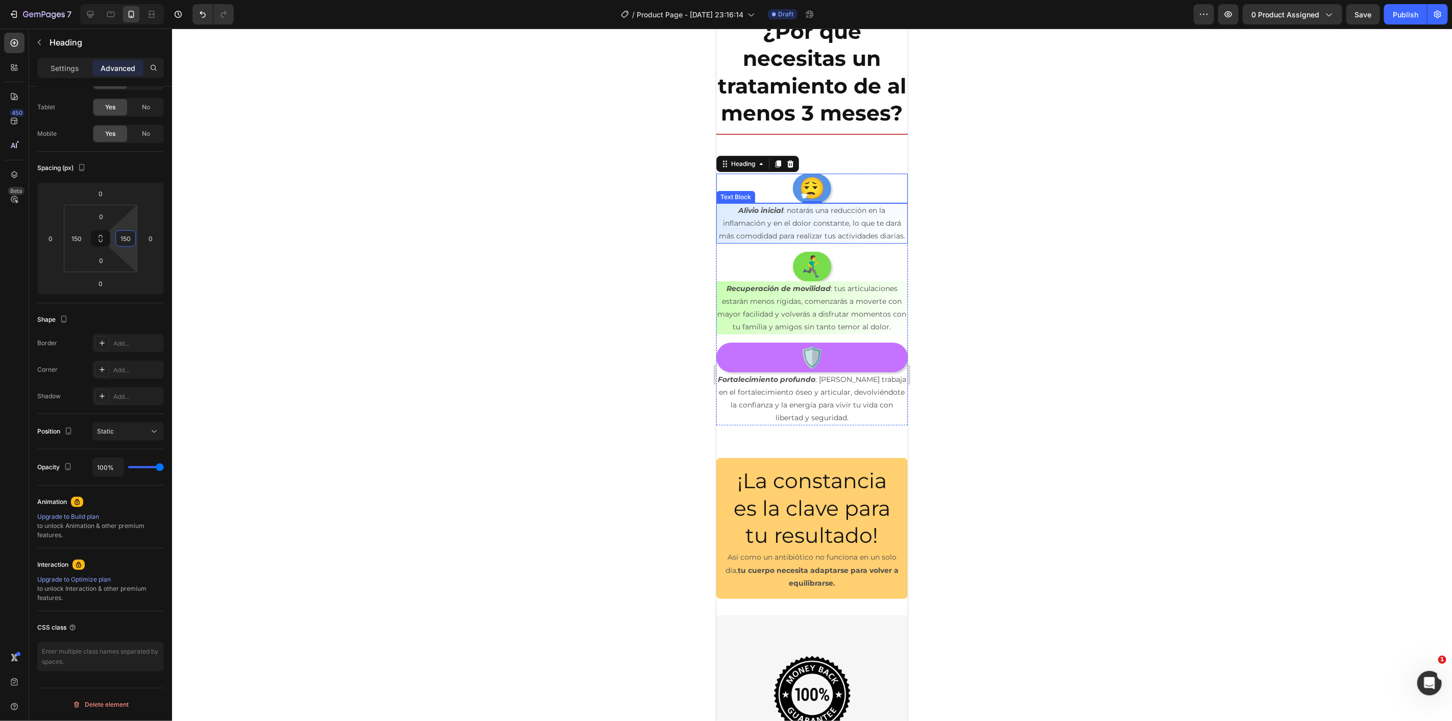
click at [771, 243] on p "Alivio inicial : notarás una reducción en la inflamación y en el dolor constant…" at bounding box center [811, 223] width 189 height 39
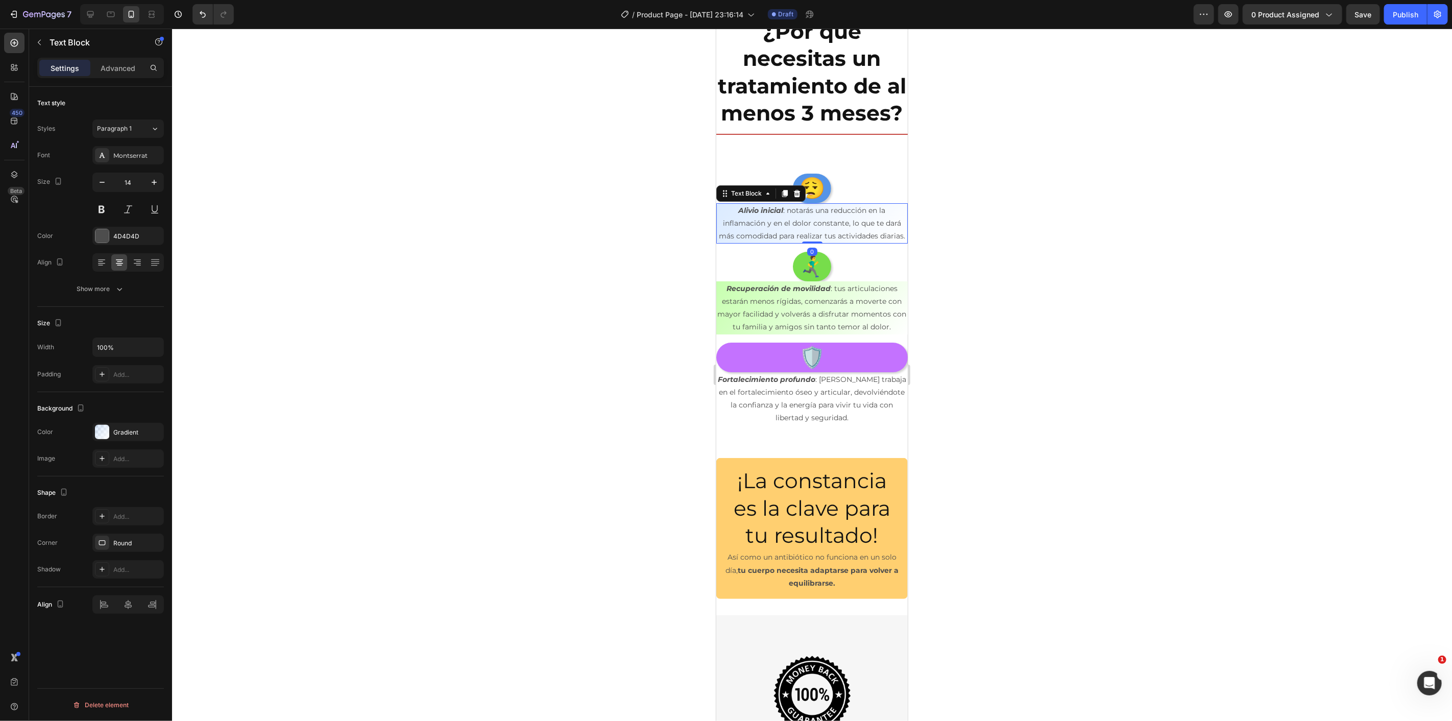
scroll to position [0, 0]
click at [157, 178] on icon "button" at bounding box center [154, 182] width 10 height 10
click at [156, 177] on icon "button" at bounding box center [154, 182] width 10 height 10
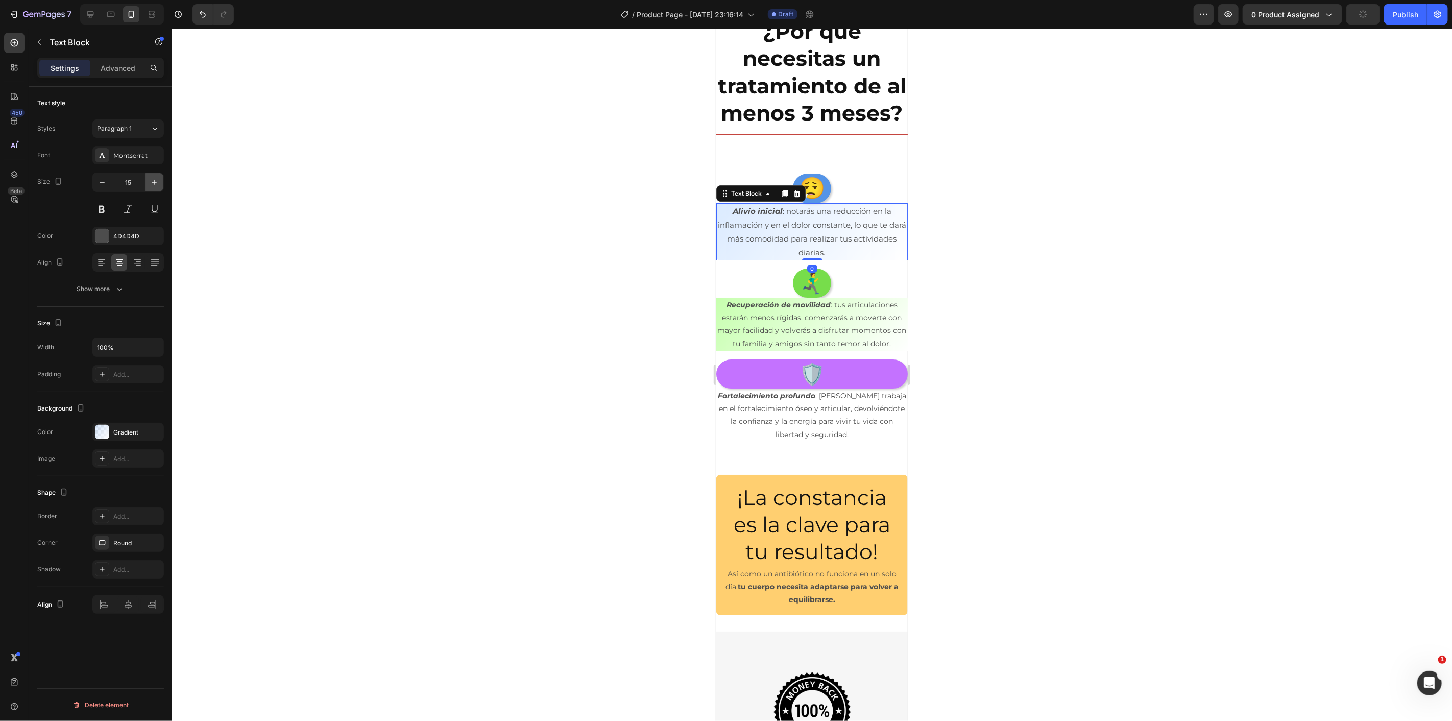
click at [156, 177] on icon "button" at bounding box center [154, 182] width 10 height 10
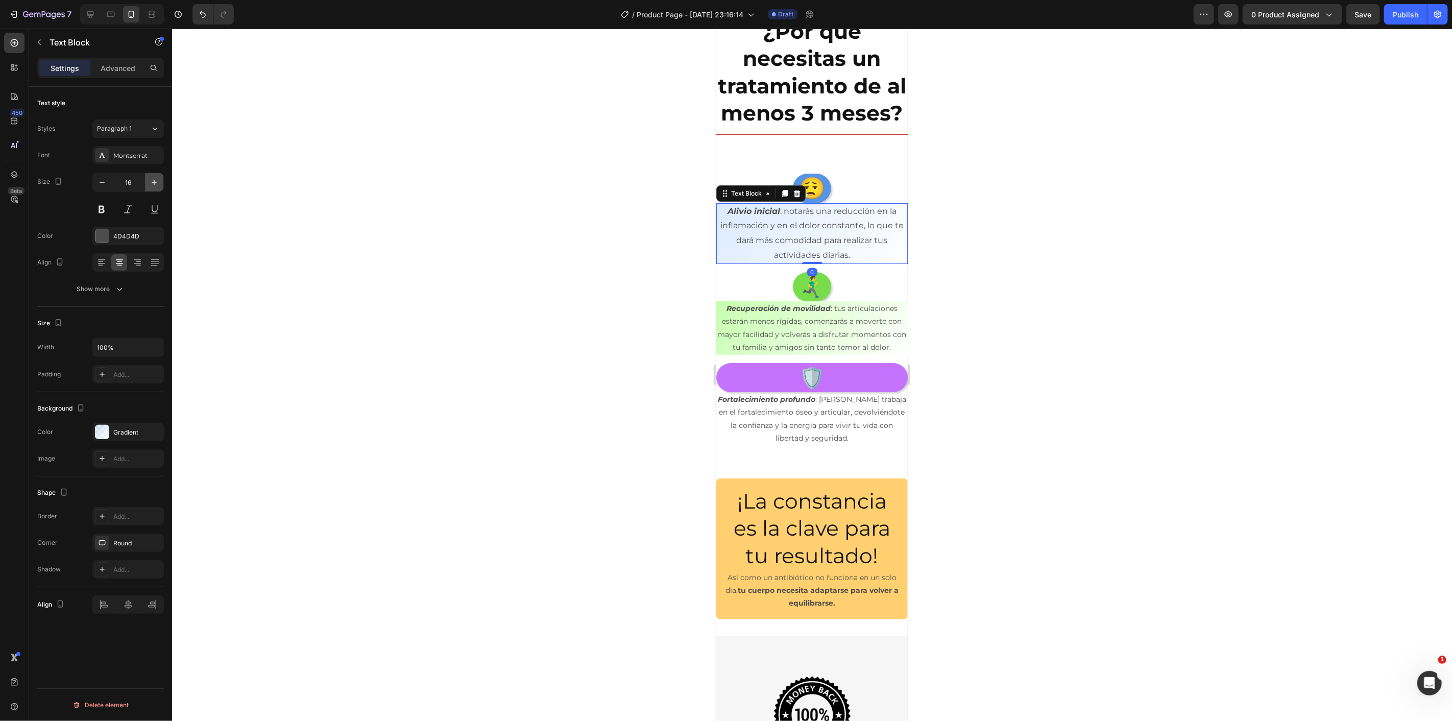
click at [156, 177] on icon "button" at bounding box center [154, 182] width 10 height 10
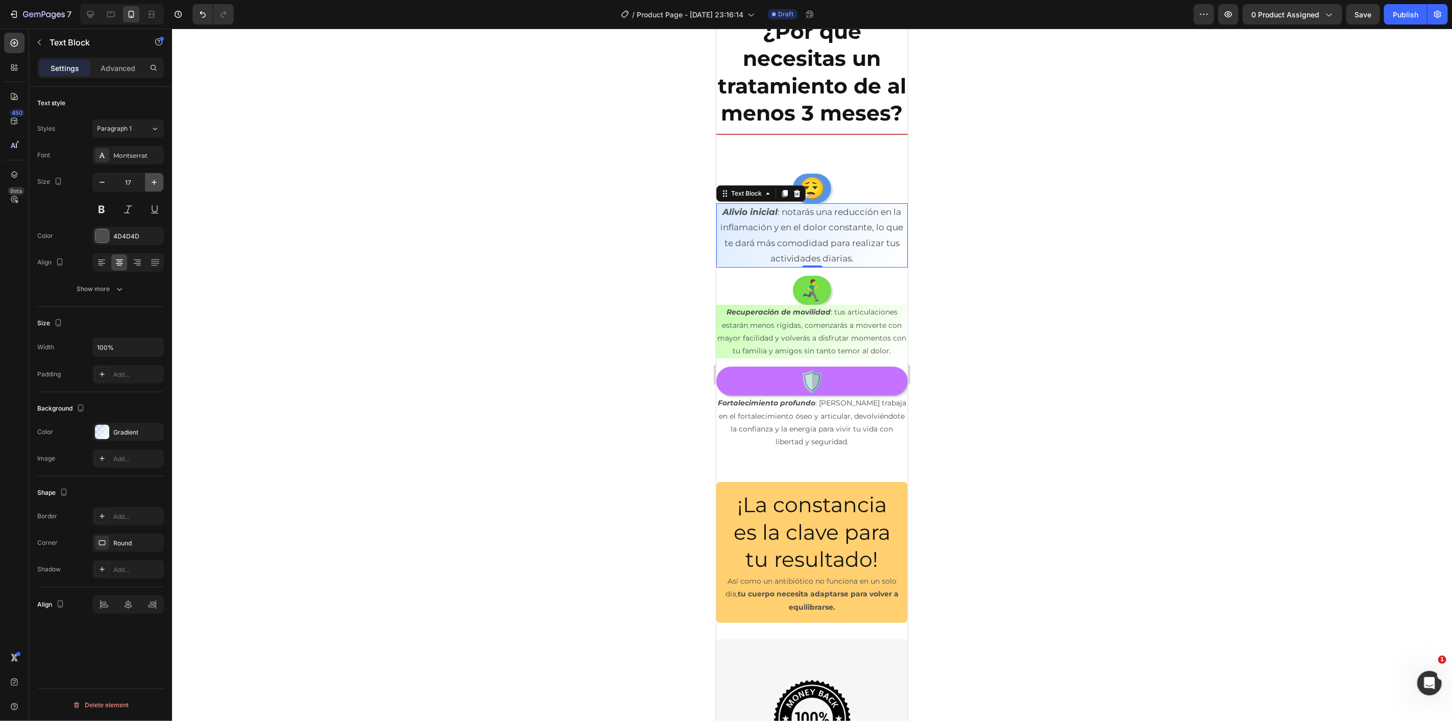
click at [156, 177] on icon "button" at bounding box center [154, 182] width 10 height 10
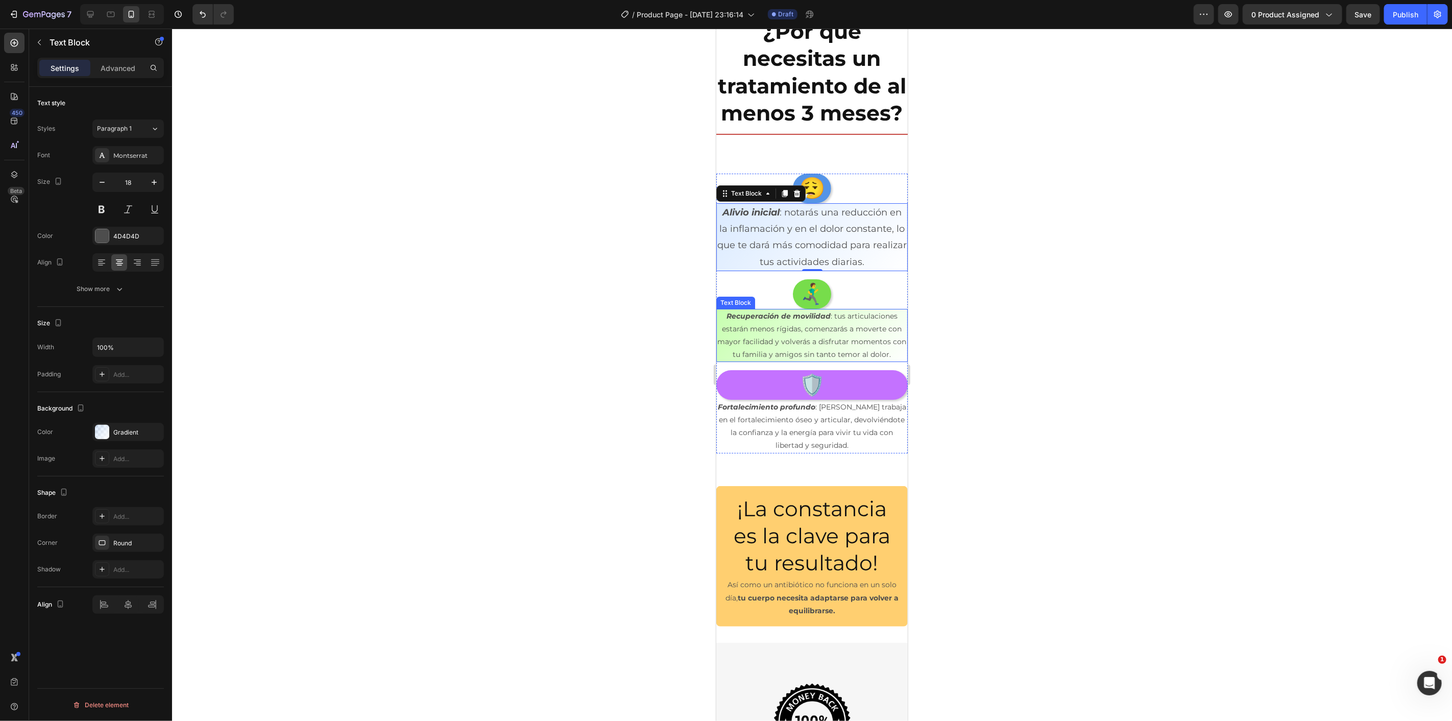
click at [852, 360] on p "Recuperación de movilidad : tus articulaciones estarán menos rígidas, comenzará…" at bounding box center [811, 335] width 189 height 52
click at [157, 177] on icon "button" at bounding box center [154, 182] width 10 height 10
click at [156, 177] on icon "button" at bounding box center [154, 182] width 10 height 10
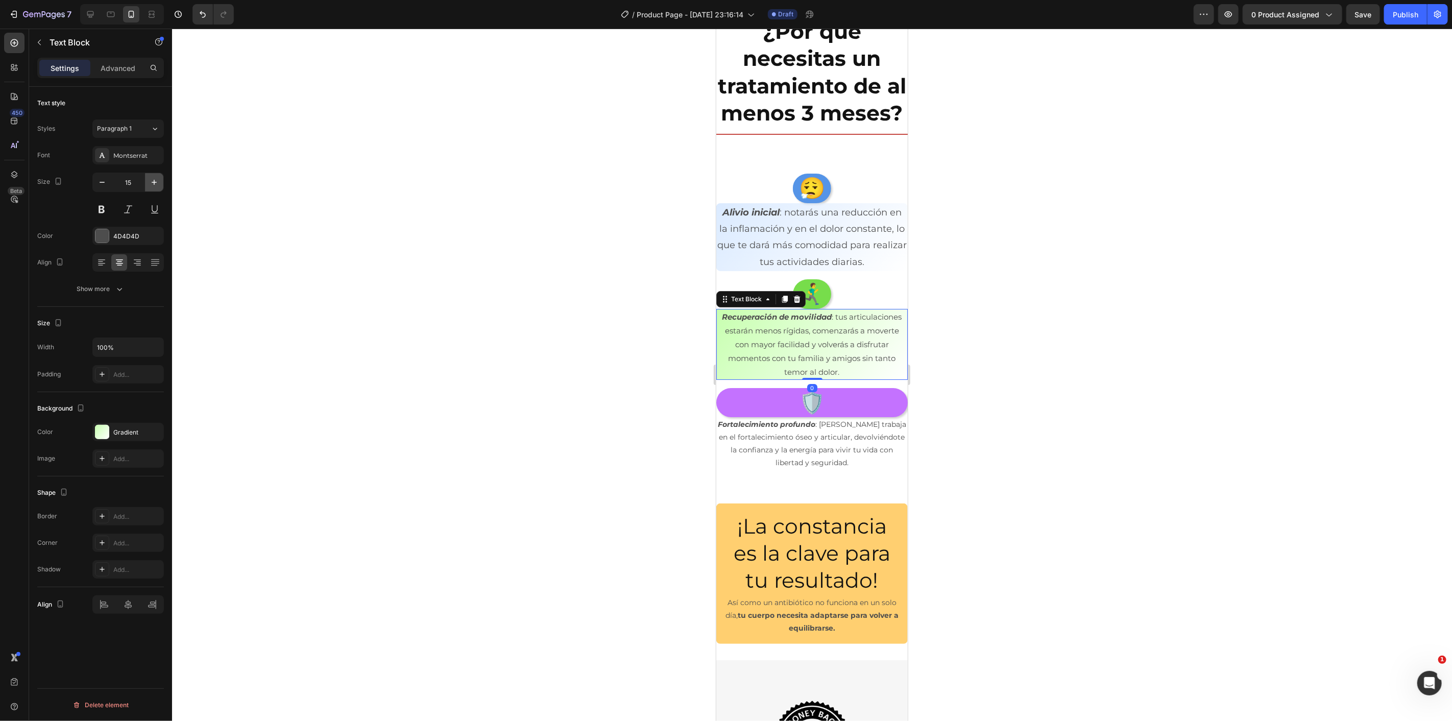
click at [156, 177] on icon "button" at bounding box center [154, 182] width 10 height 10
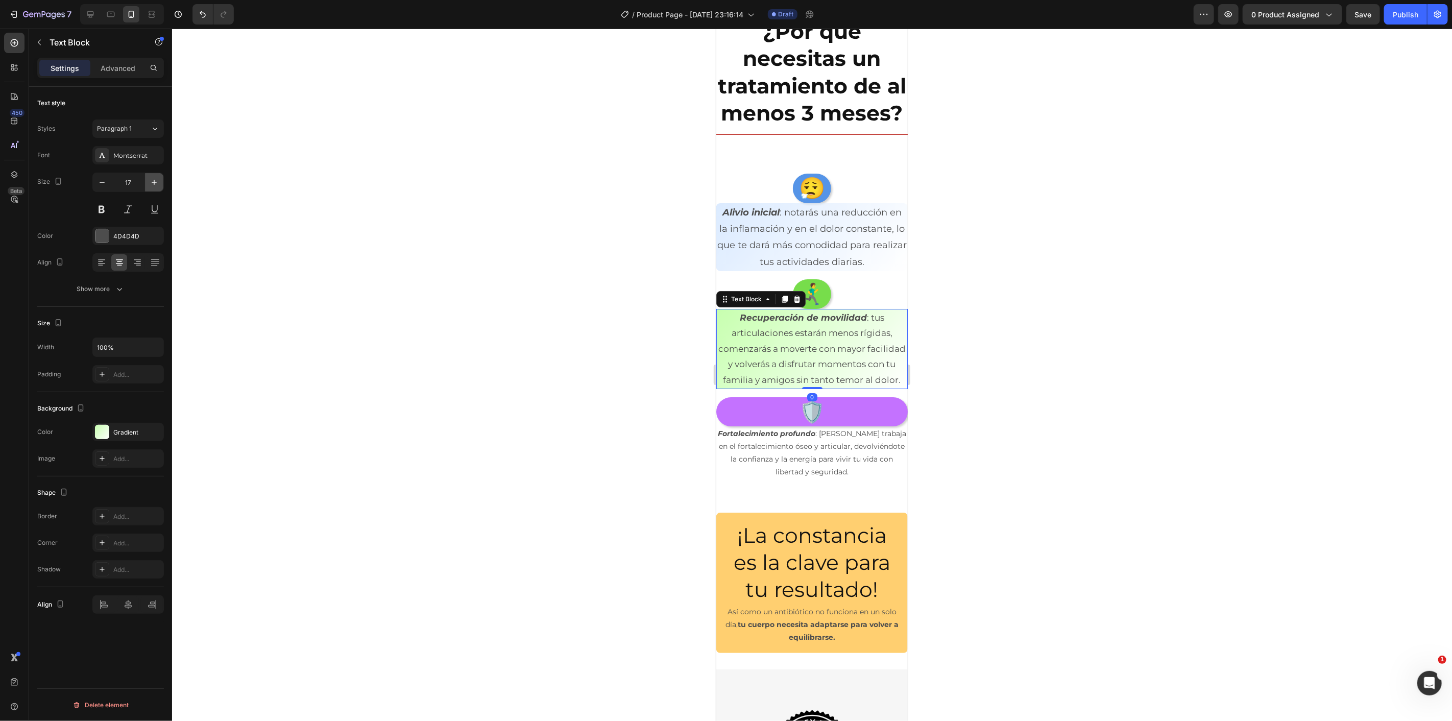
click at [157, 177] on icon "button" at bounding box center [154, 182] width 10 height 10
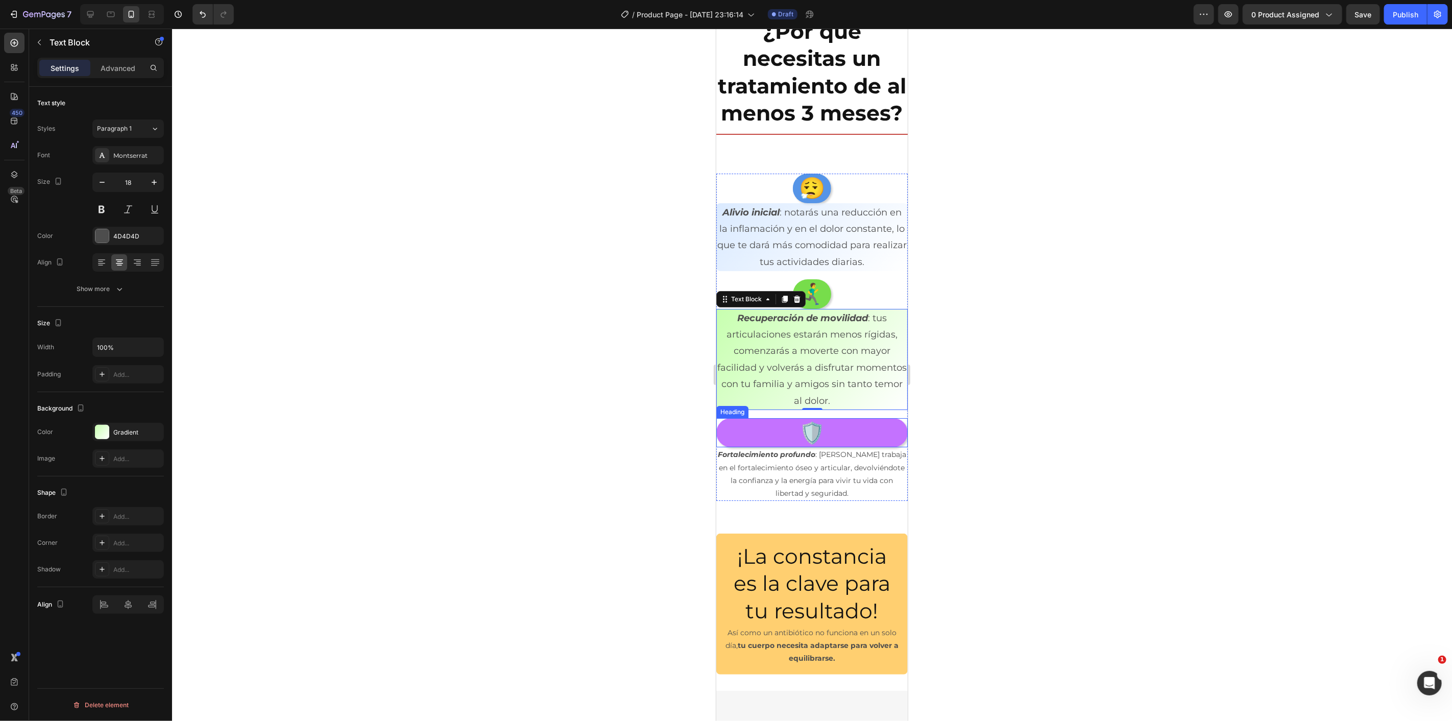
click at [826, 493] on p "Fortalecimiento profundo : Artrefin trabaja en el fortalecimiento óseo y articu…" at bounding box center [811, 474] width 189 height 52
click at [159, 187] on button "button" at bounding box center [154, 182] width 18 height 18
click at [159, 187] on icon "button" at bounding box center [154, 182] width 10 height 10
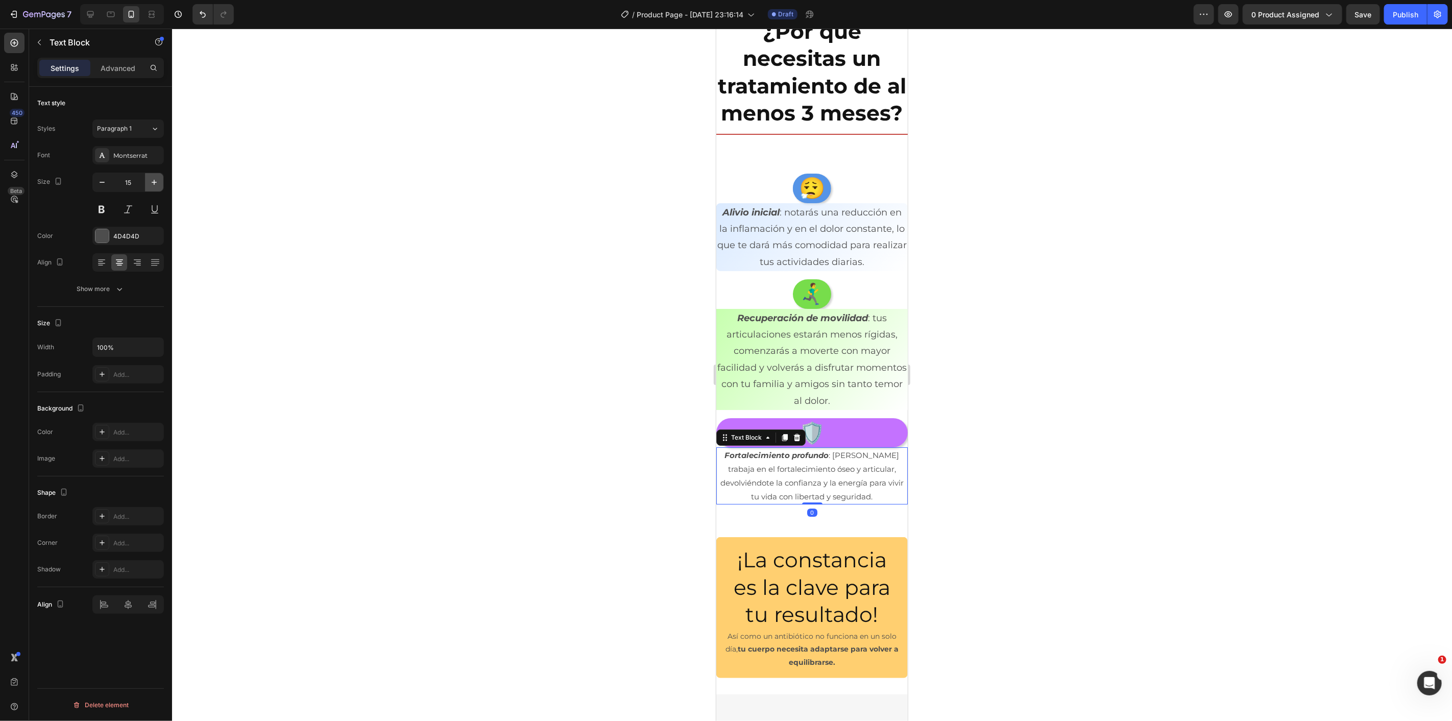
click at [159, 187] on icon "button" at bounding box center [154, 182] width 10 height 10
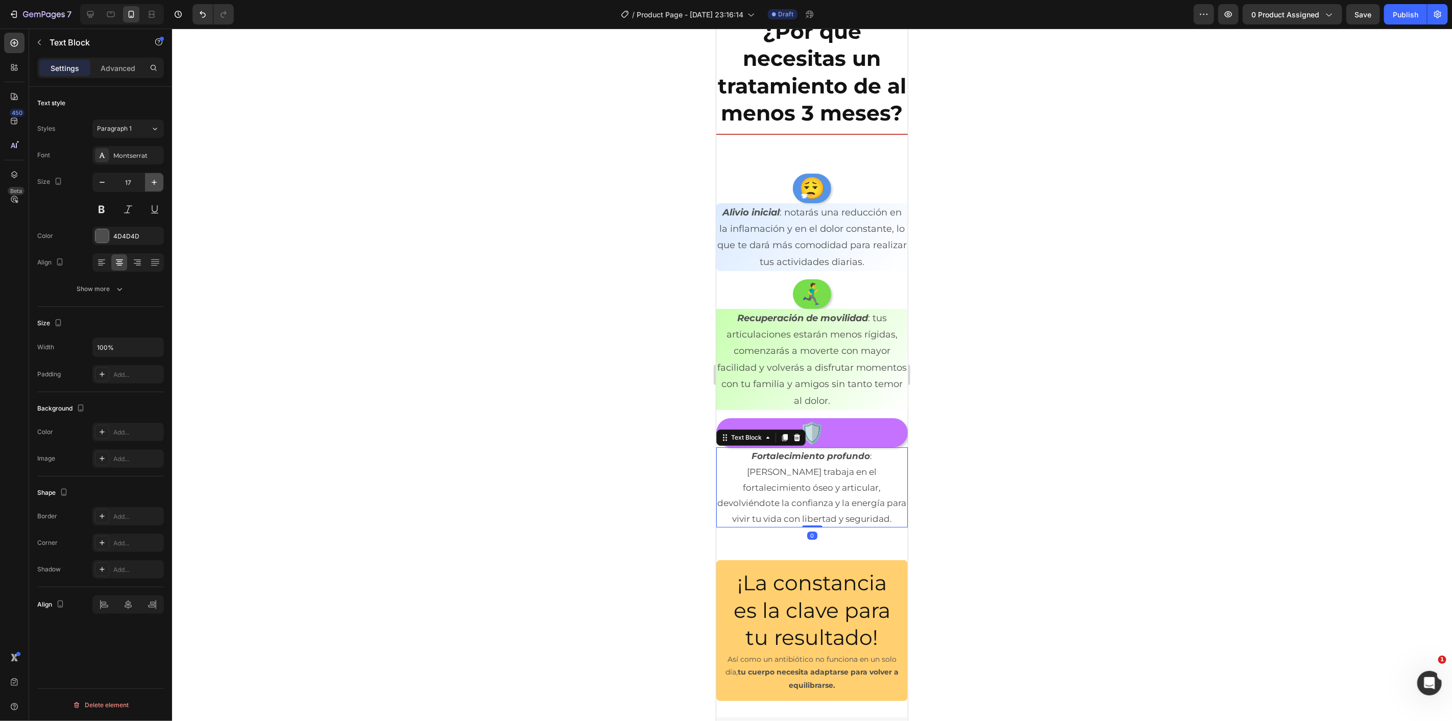
click at [159, 187] on icon "button" at bounding box center [154, 182] width 10 height 10
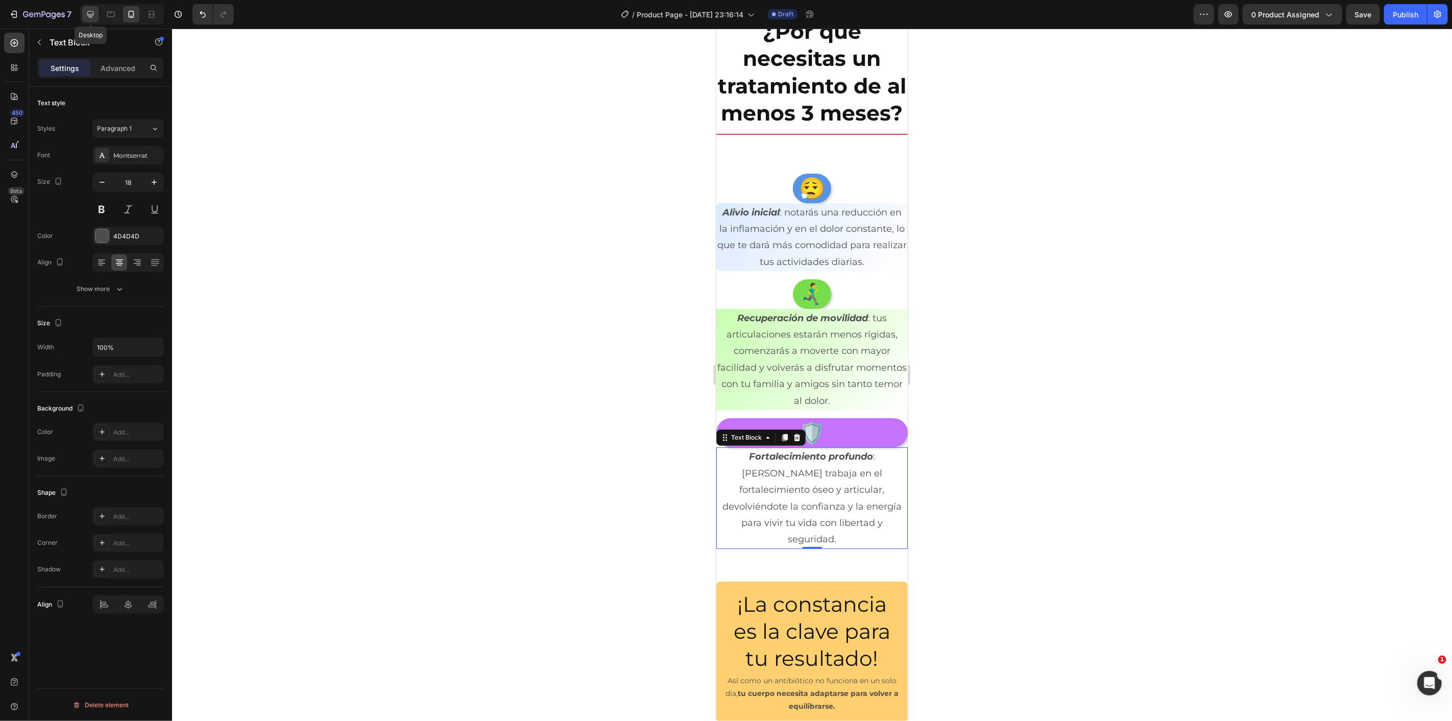
click at [96, 16] on div at bounding box center [90, 14] width 16 height 16
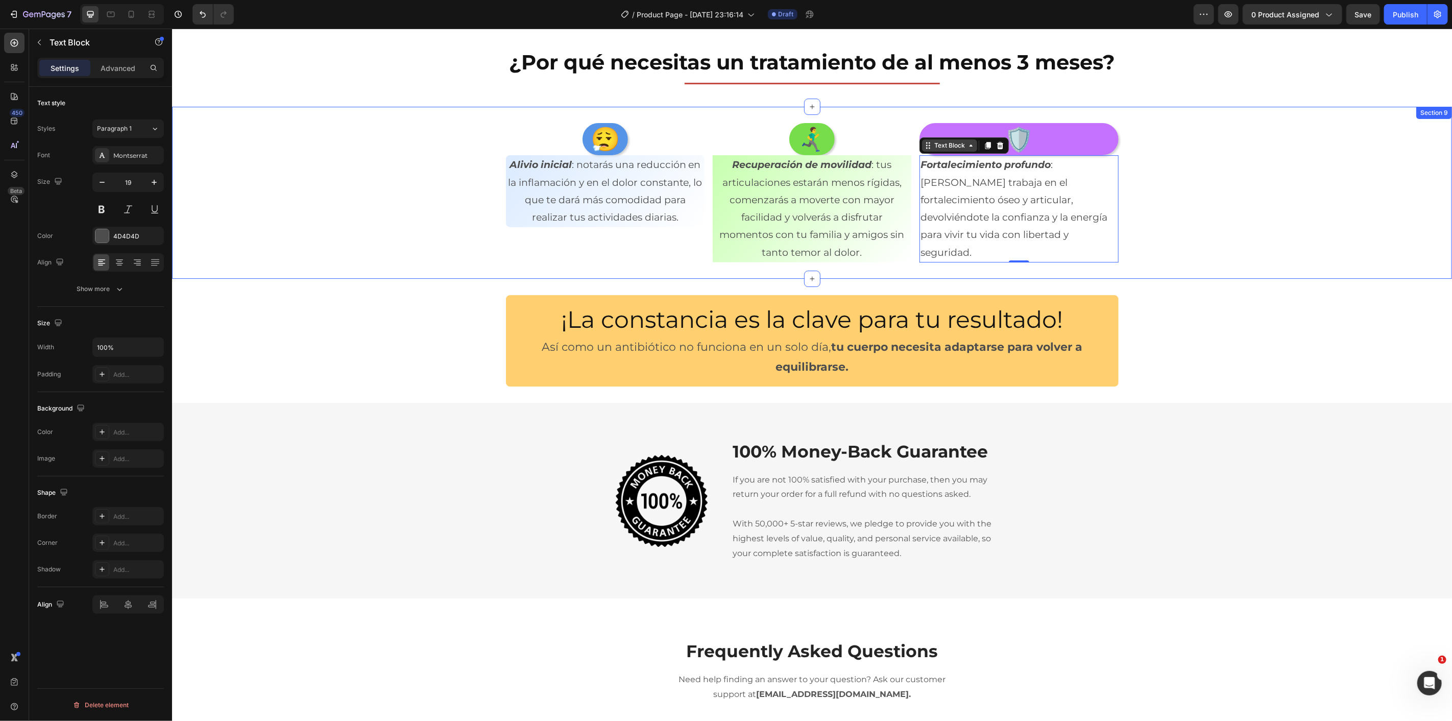
scroll to position [2756, 0]
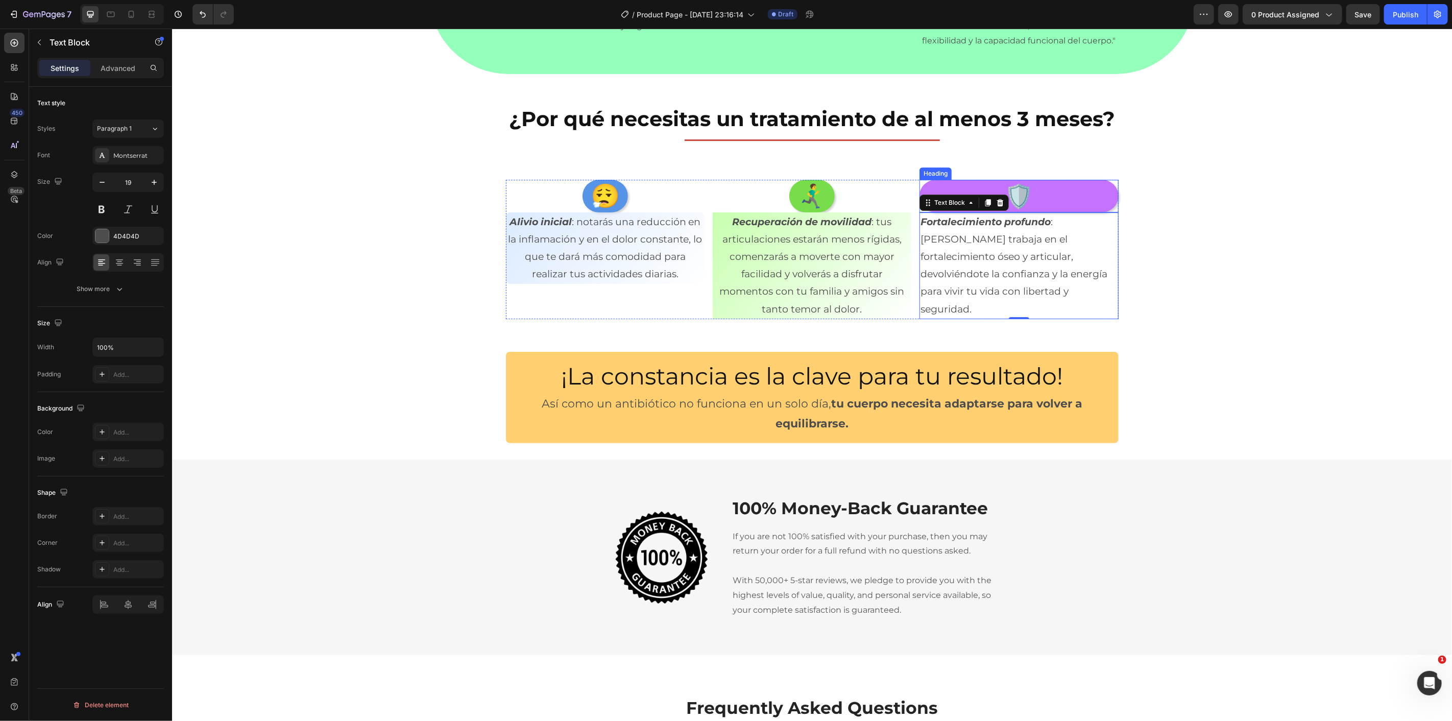
click at [962, 183] on h2 "🛡️" at bounding box center [1018, 195] width 199 height 33
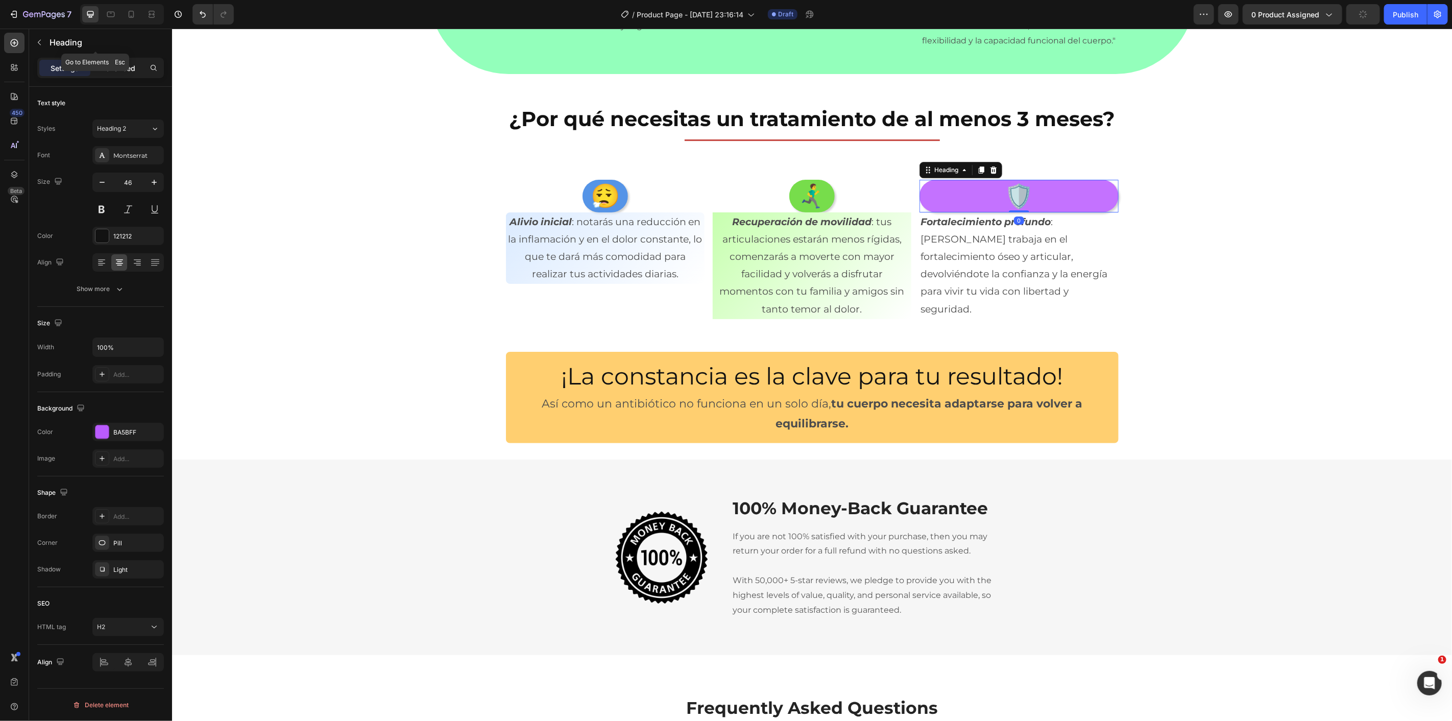
click at [118, 68] on p "Advanced" at bounding box center [118, 68] width 35 height 11
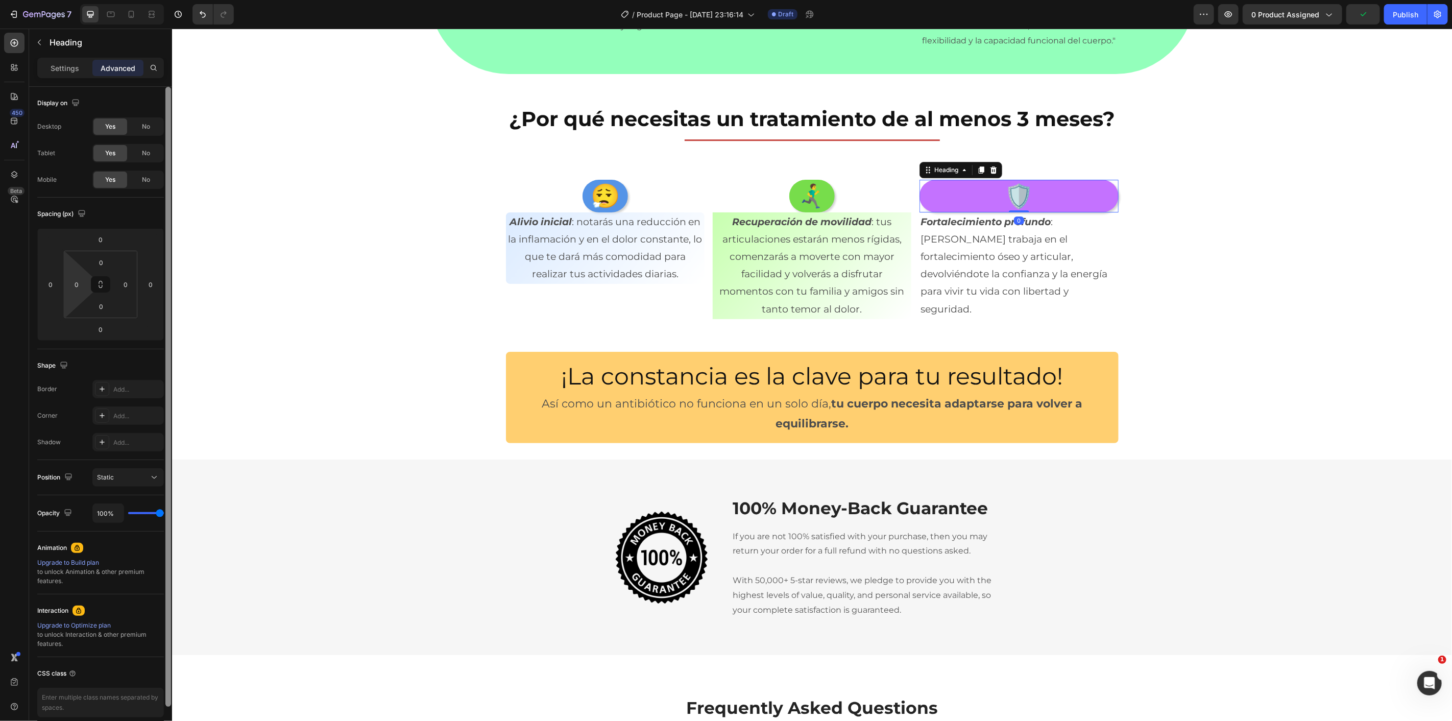
drag, startPoint x: 1, startPoint y: 221, endPoint x: 169, endPoint y: 249, distance: 170.4
click at [80, 289] on input "0" at bounding box center [76, 284] width 15 height 15
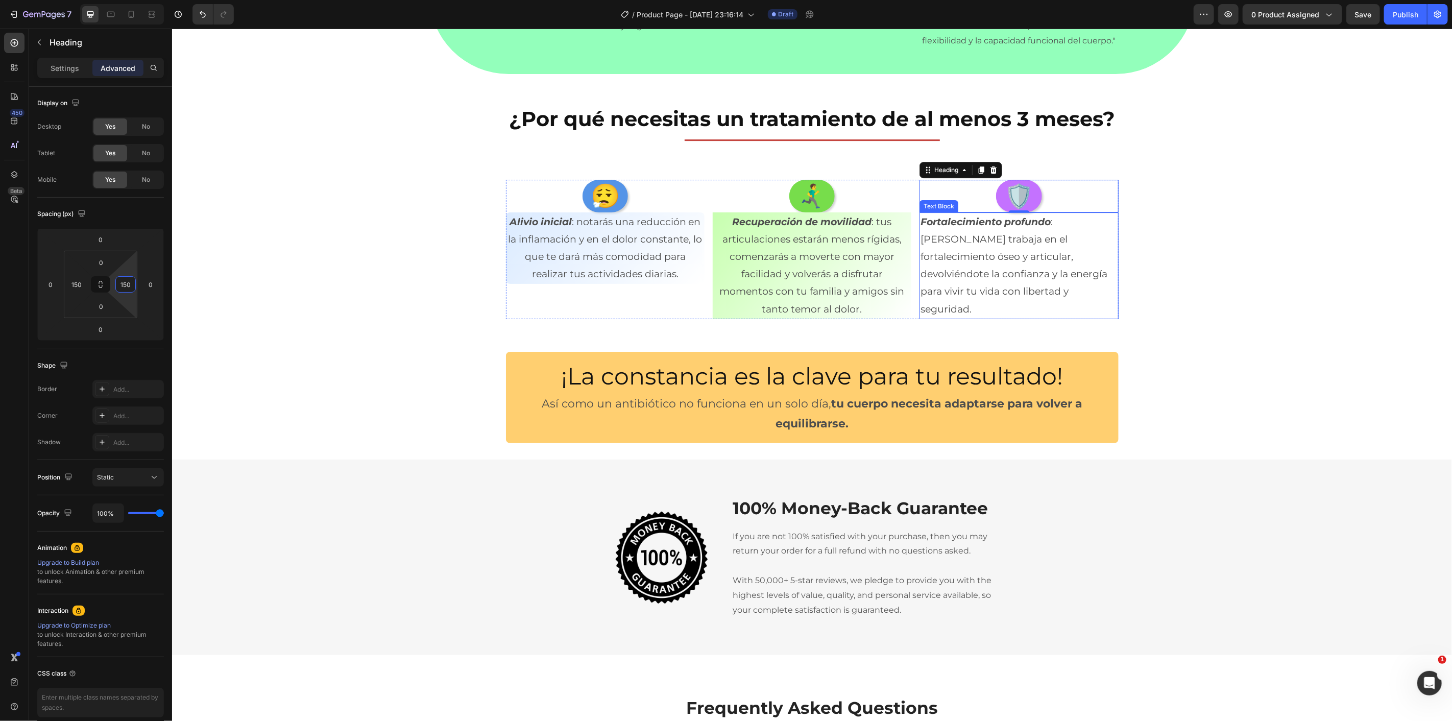
click at [982, 244] on p "Fortalecimiento profundo : Artrefin trabaja en el fortalecimiento óseo y articu…" at bounding box center [1018, 265] width 197 height 105
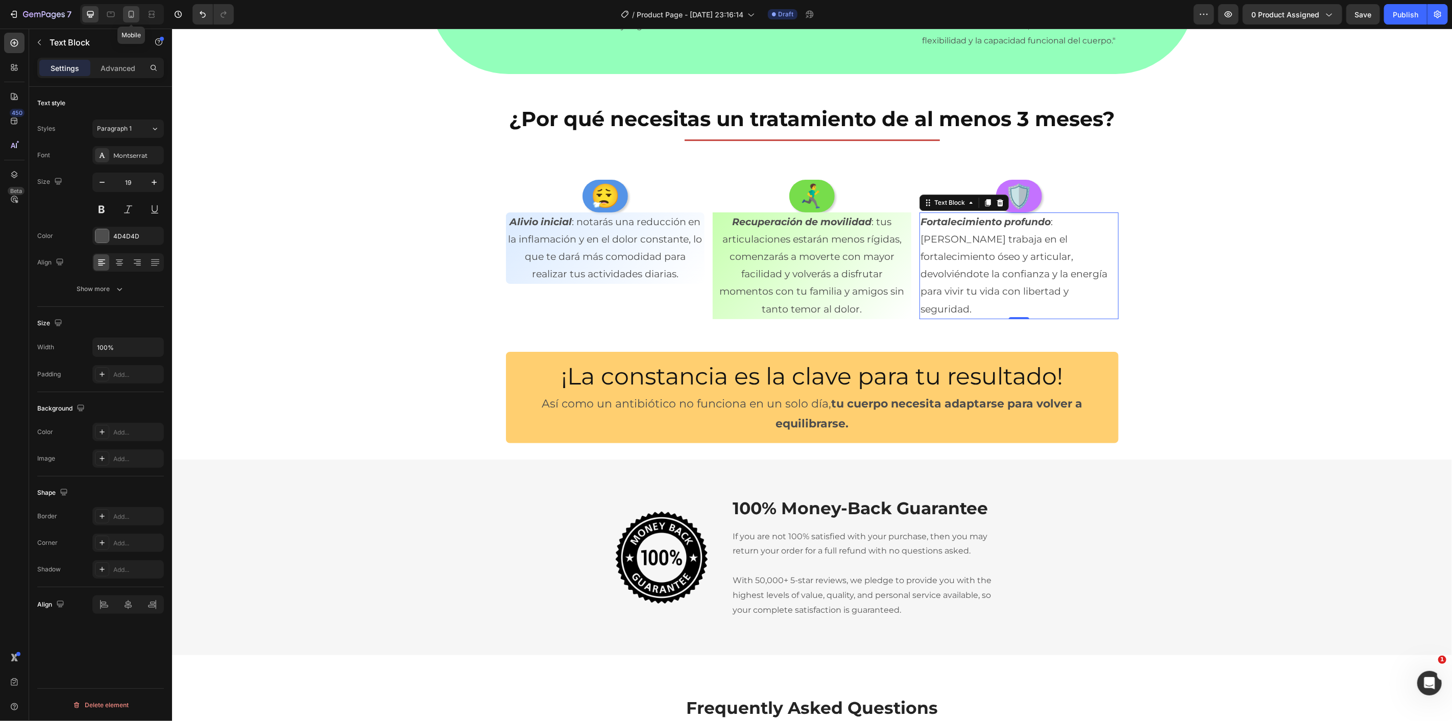
click at [130, 16] on icon at bounding box center [131, 14] width 10 height 10
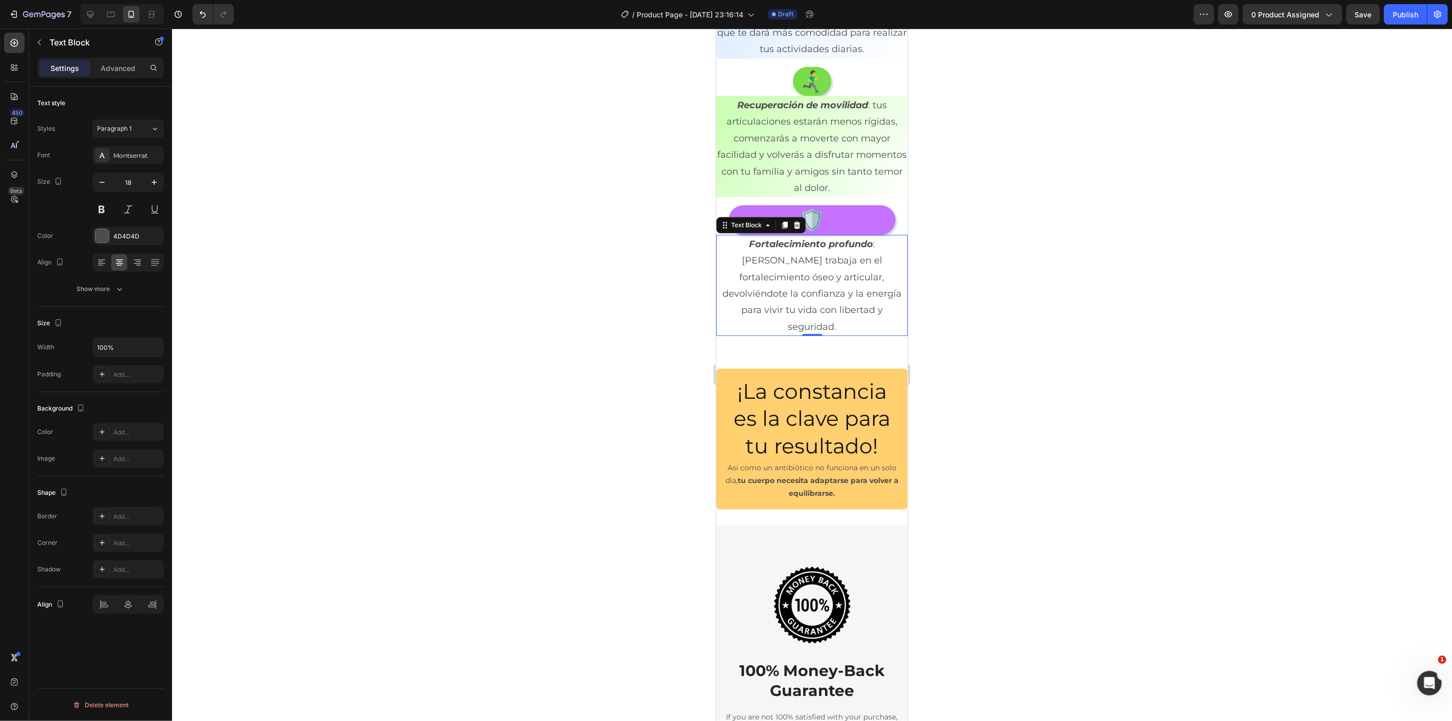
scroll to position [3106, 0]
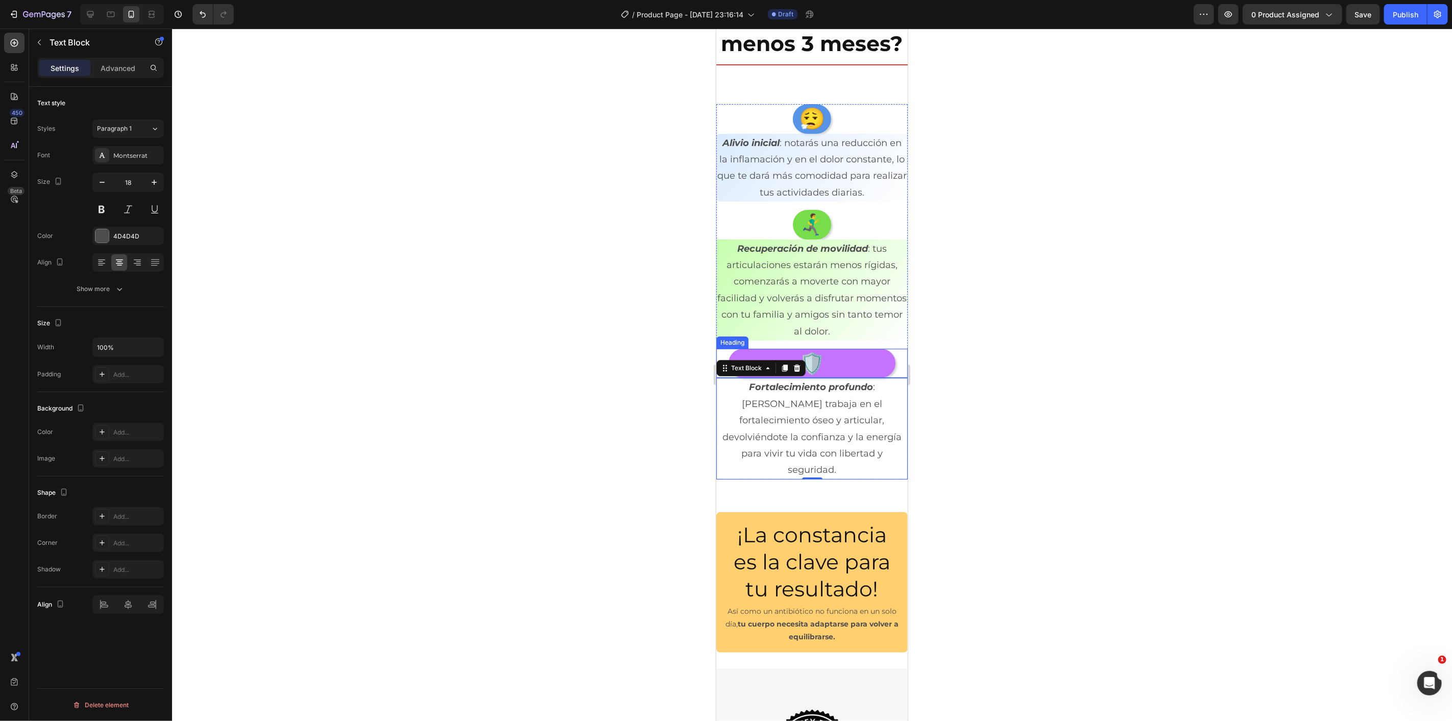
click at [854, 377] on h2 "🛡️" at bounding box center [811, 362] width 167 height 29
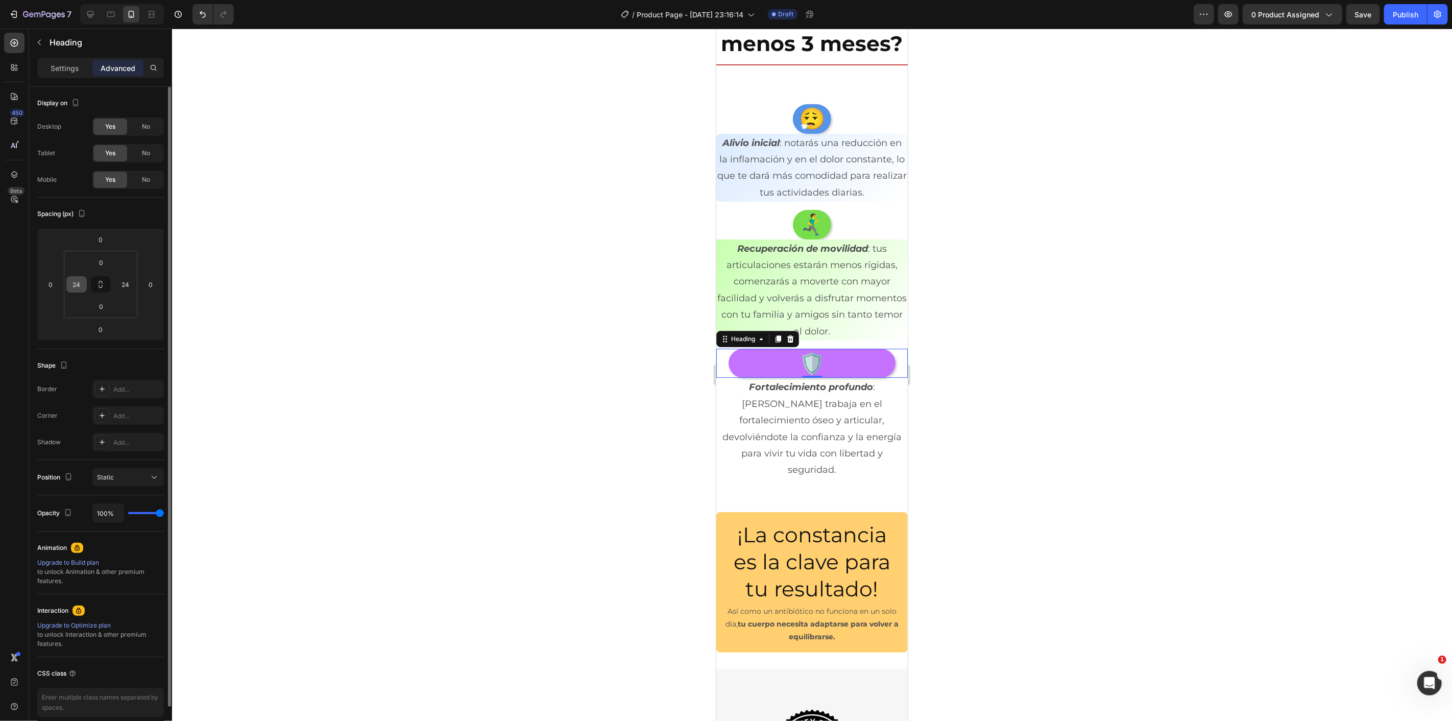
click at [82, 282] on input "24" at bounding box center [76, 284] width 15 height 15
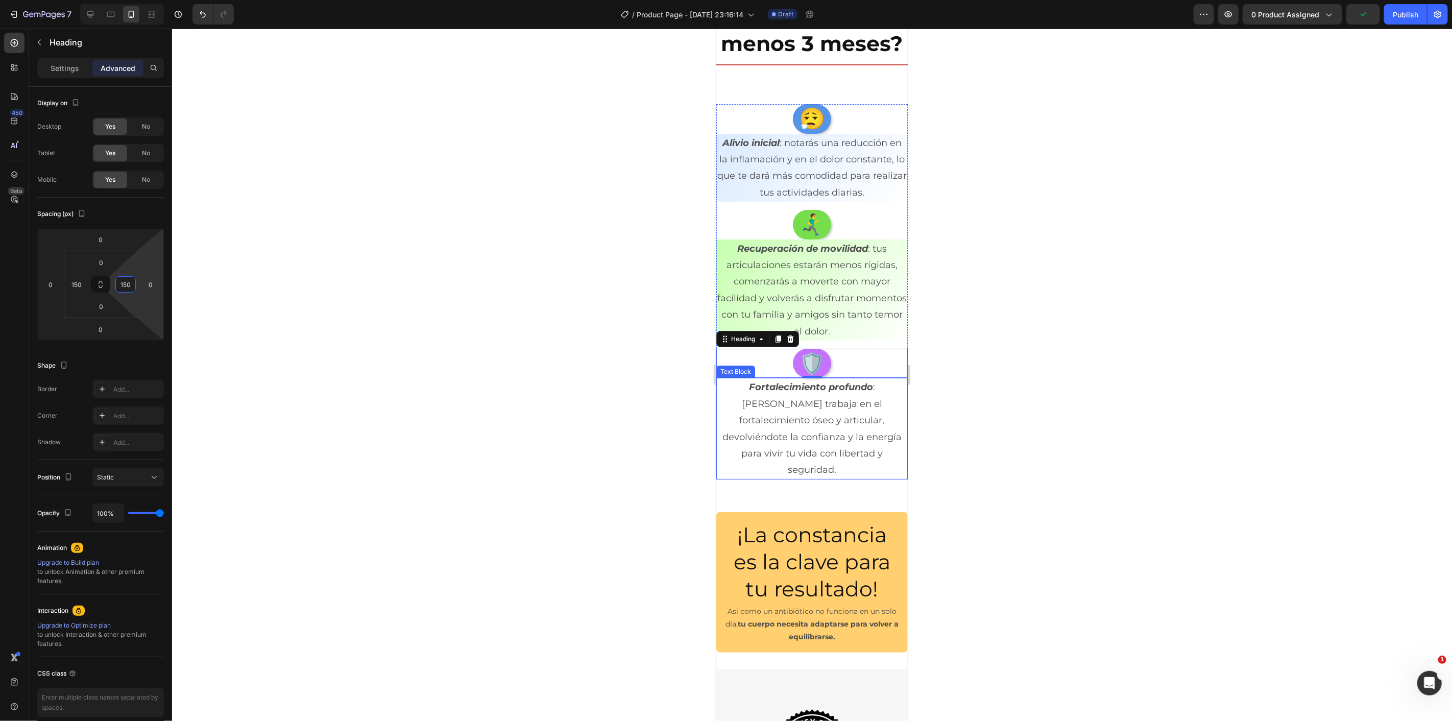
click at [787, 445] on p "Fortalecimiento profundo : Artrefin trabaja en el fortalecimiento óseo y articu…" at bounding box center [811, 427] width 189 height 99
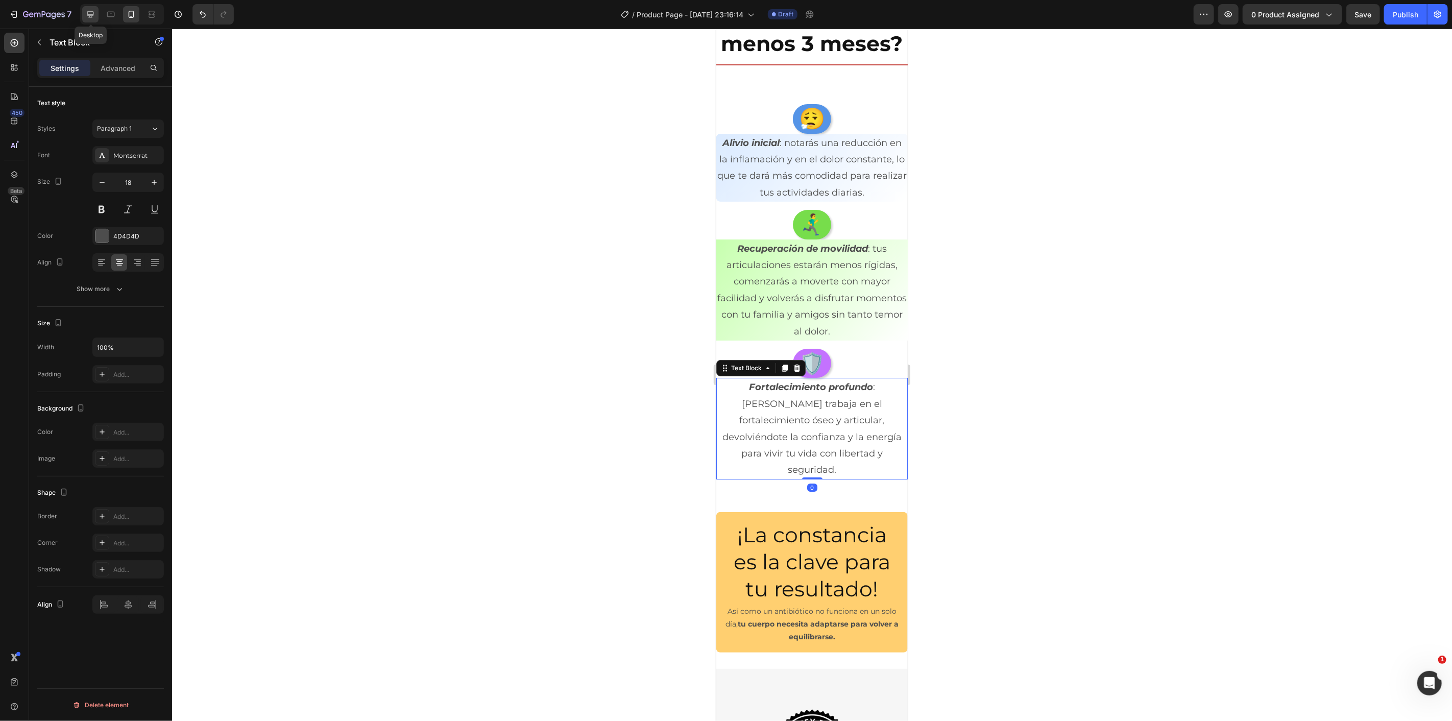
click at [93, 11] on icon at bounding box center [90, 14] width 10 height 10
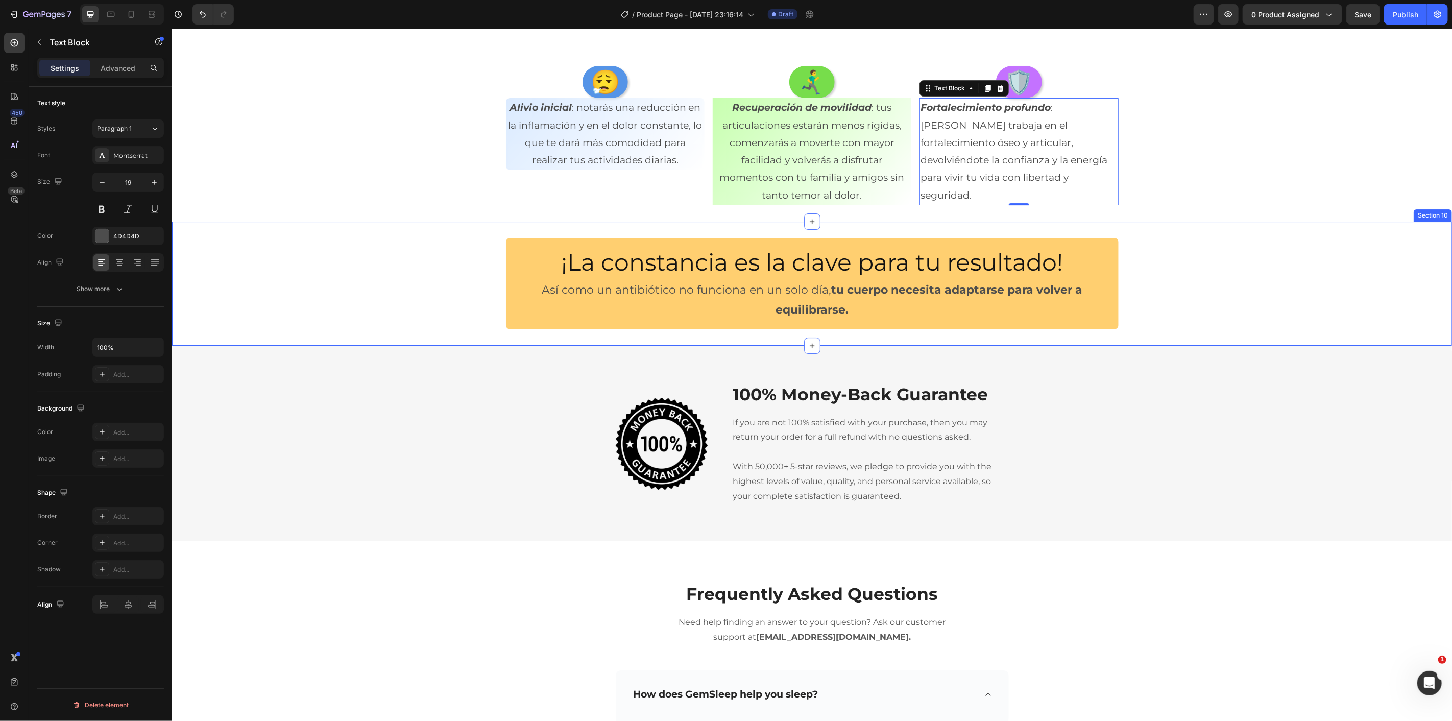
scroll to position [2813, 0]
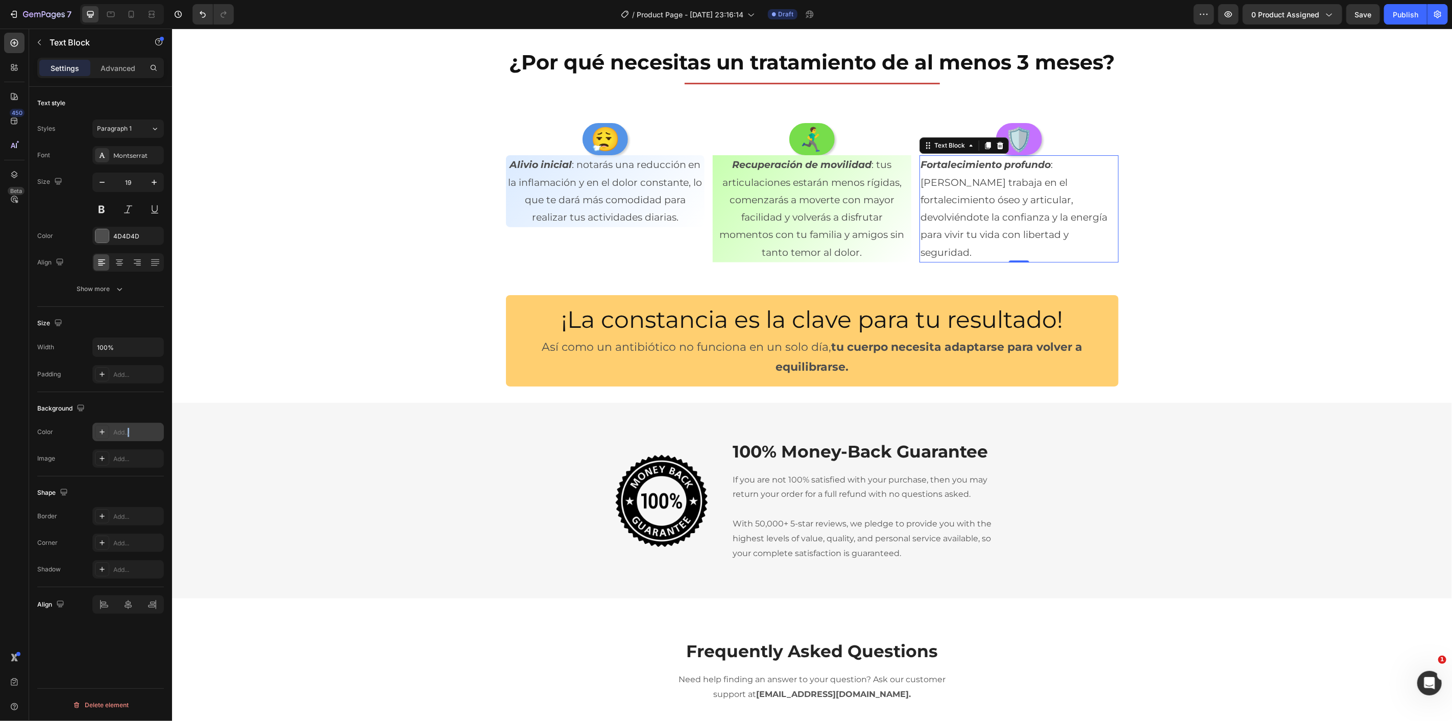
click at [130, 429] on div "Add..." at bounding box center [137, 432] width 48 height 9
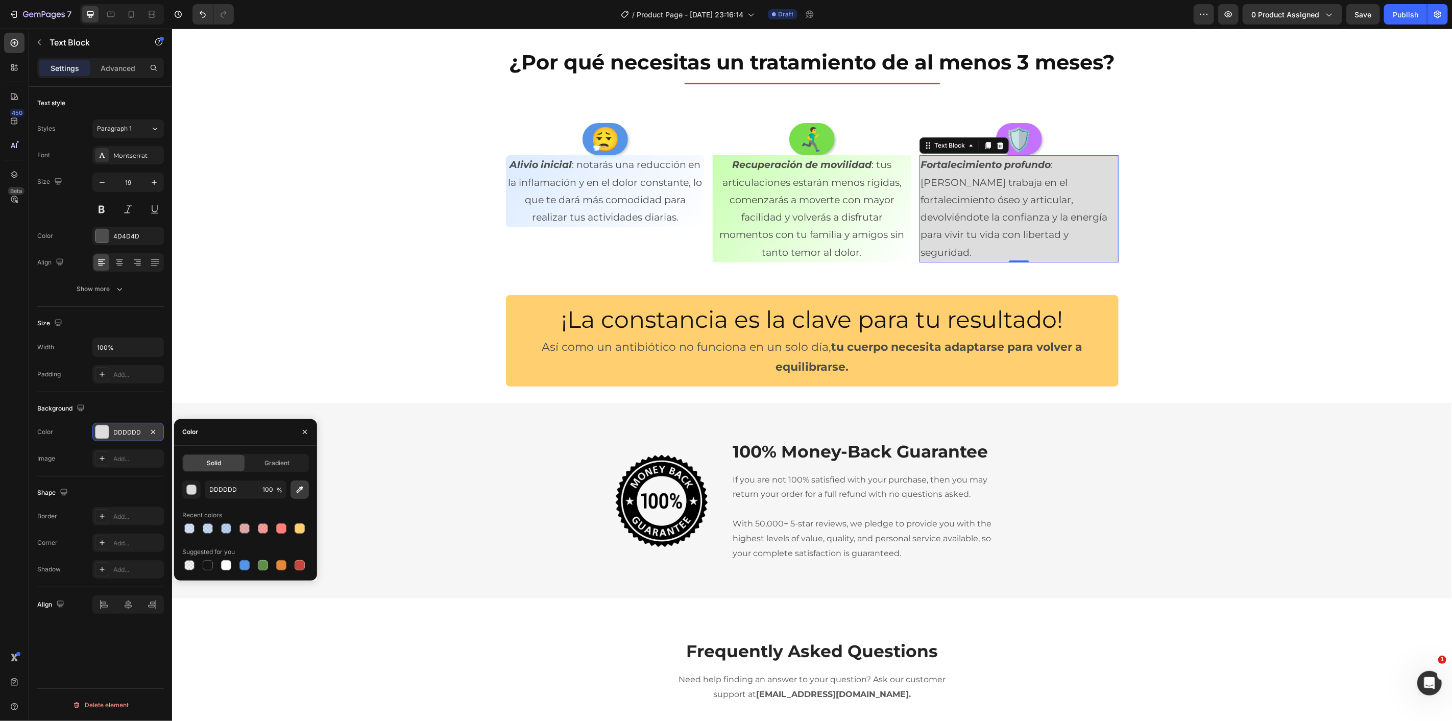
click at [292, 496] on button "button" at bounding box center [300, 490] width 18 height 18
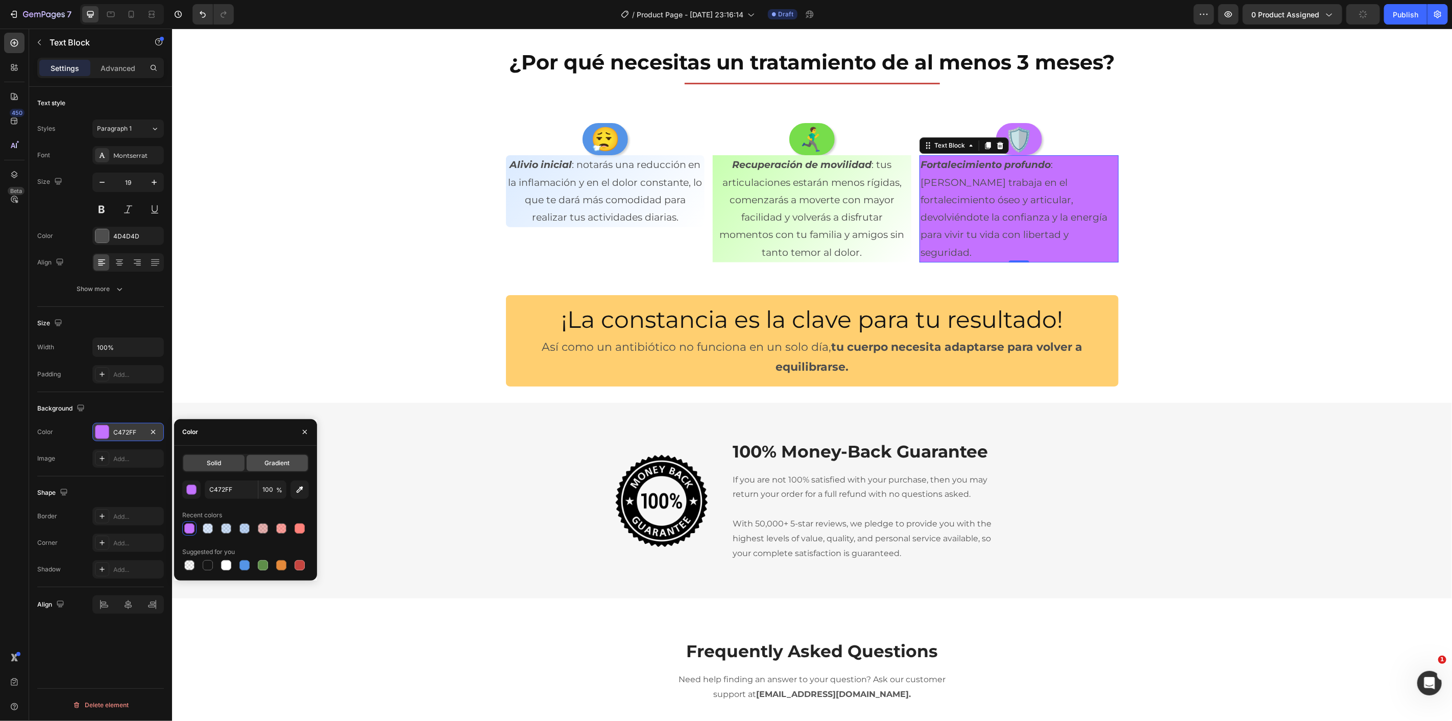
click at [284, 470] on div "Gradient" at bounding box center [277, 463] width 61 height 16
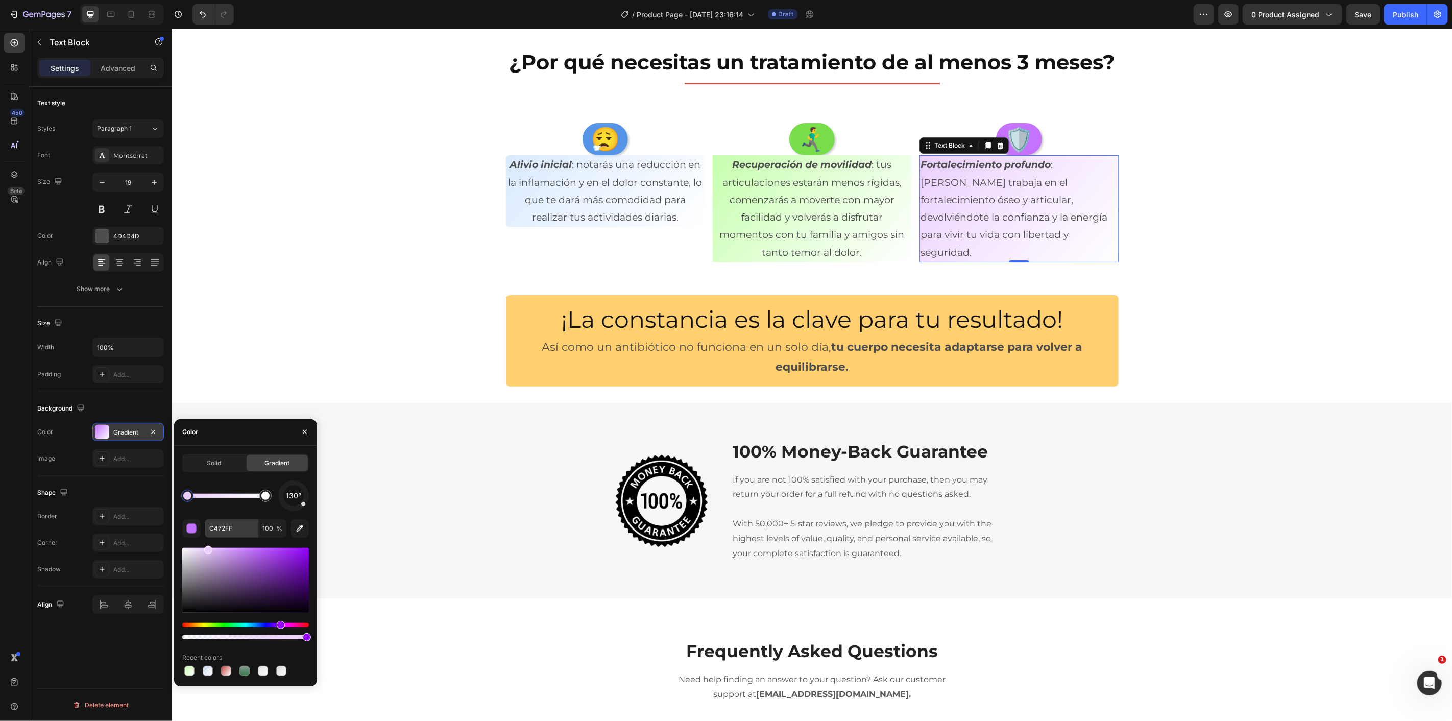
drag, startPoint x: 247, startPoint y: 547, endPoint x: 207, endPoint y: 535, distance: 42.0
click at [207, 535] on div "130° C472FF 100 % Recent colors" at bounding box center [245, 580] width 127 height 198
click at [792, 212] on p "Recuperación de movilidad : tus articulaciones estarán menos rígidas, comenzará…" at bounding box center [811, 208] width 197 height 105
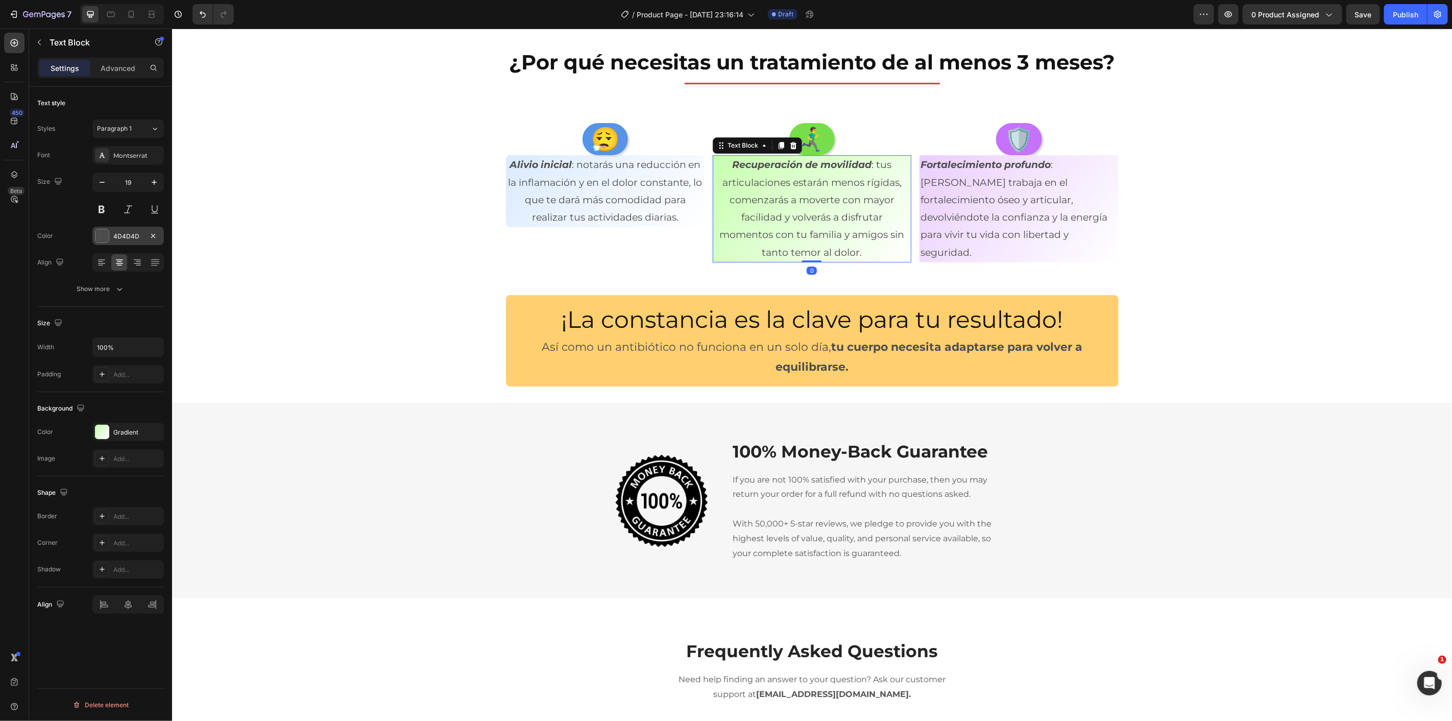
click at [111, 233] on div "4D4D4D" at bounding box center [127, 236] width 71 height 18
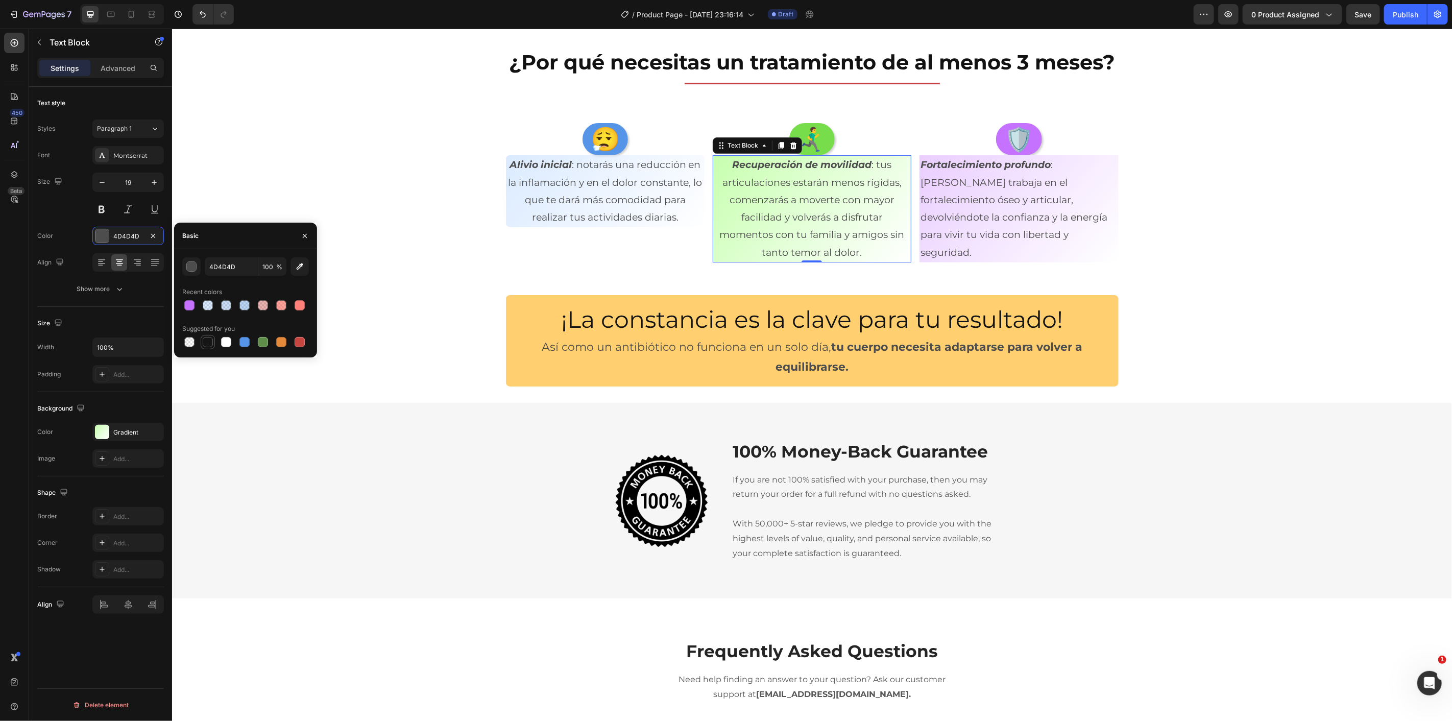
click at [208, 345] on div at bounding box center [208, 342] width 10 height 10
click at [581, 204] on p "Alivio inicial : notarás una reducción en la inflamación y en el dolor constant…" at bounding box center [605, 191] width 197 height 70
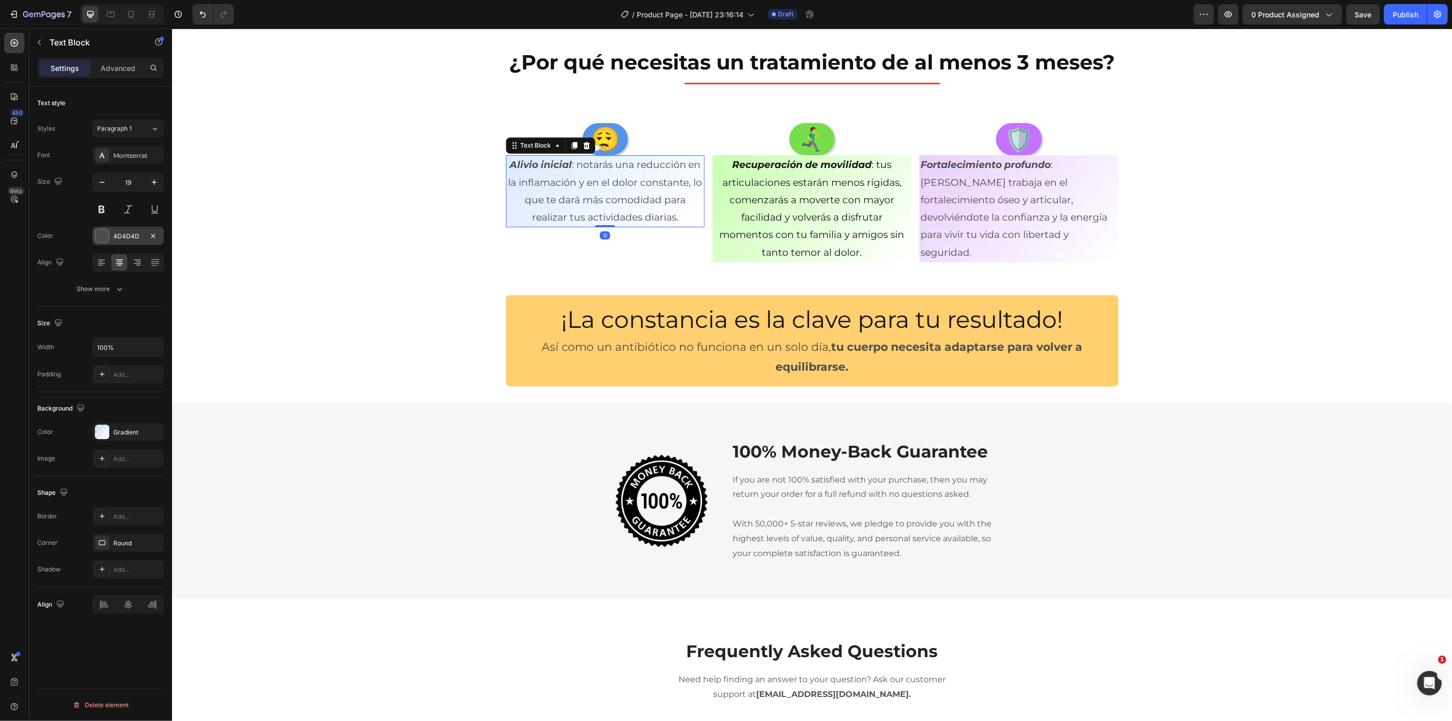
click at [102, 240] on div at bounding box center [101, 235] width 13 height 13
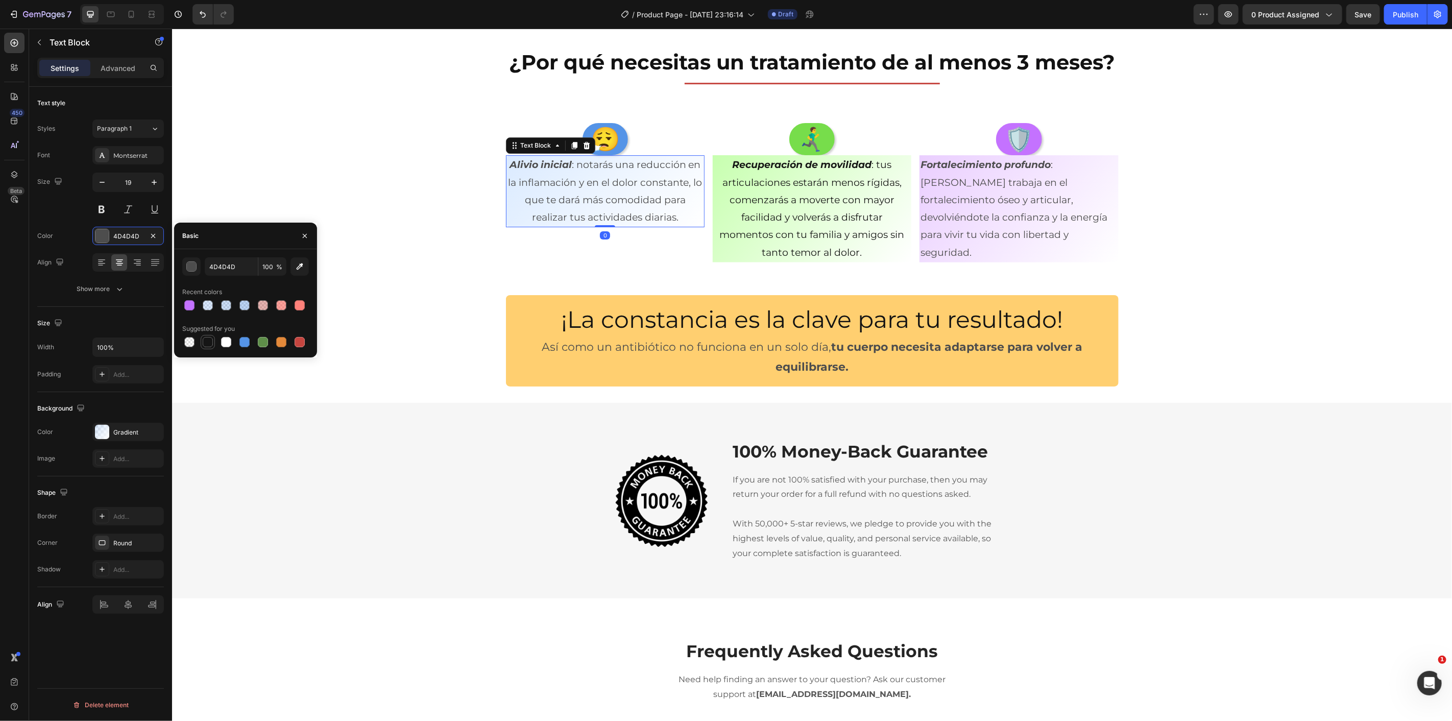
click at [205, 346] on div at bounding box center [208, 342] width 10 height 10
click at [1008, 219] on p "Fortalecimiento profundo : Artrefin trabaja en el fortalecimiento óseo y articu…" at bounding box center [1018, 208] width 197 height 105
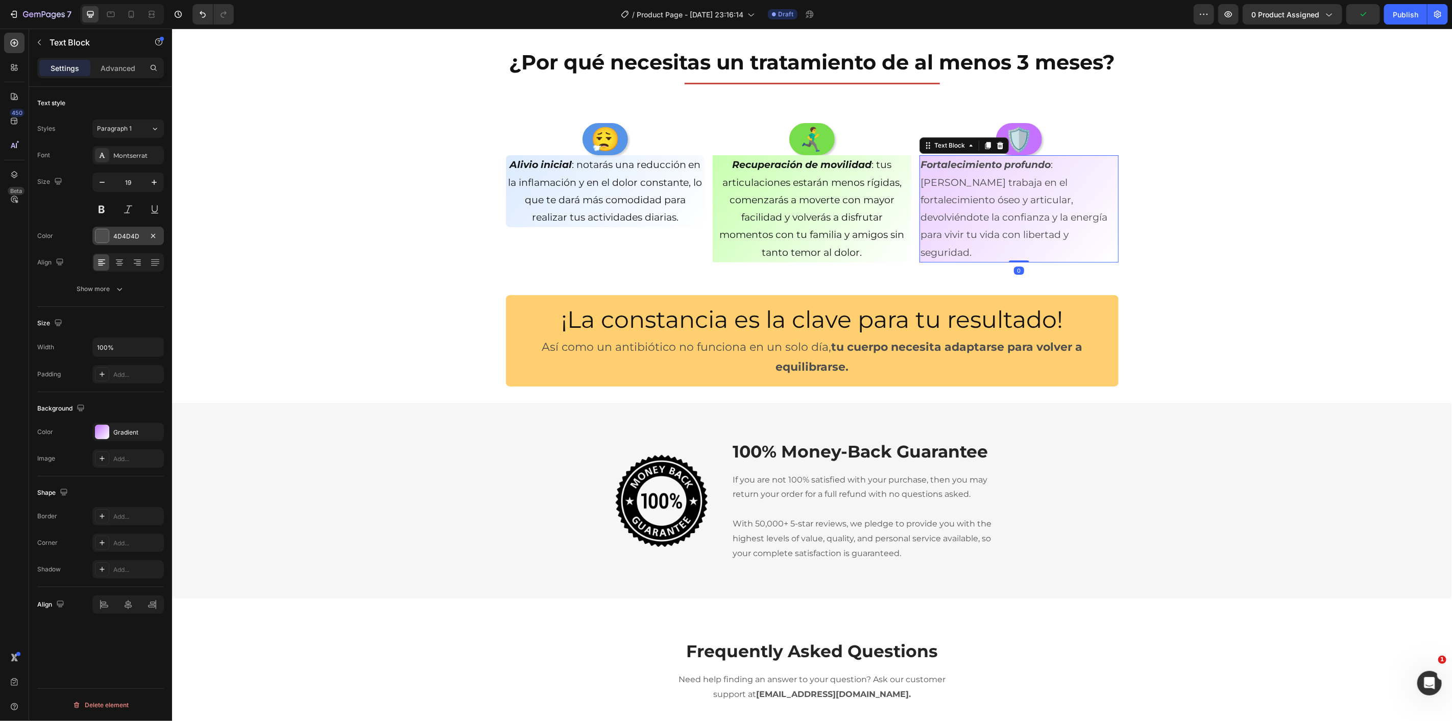
click at [103, 234] on div at bounding box center [101, 235] width 13 height 13
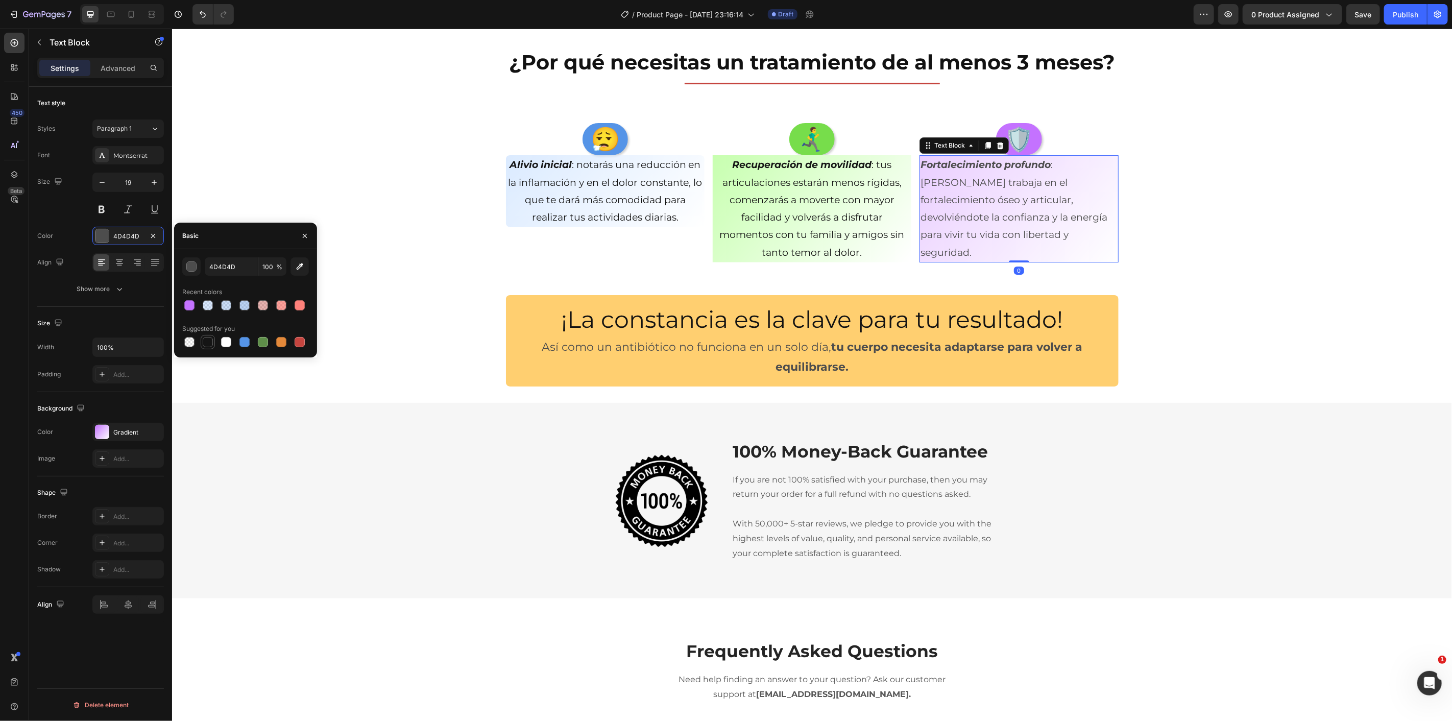
click at [206, 343] on div at bounding box center [208, 342] width 10 height 10
click at [299, 172] on div "😮‍💨 Heading Alivio inicial : notarás una reducción en la inflamación y en el do…" at bounding box center [812, 192] width 1280 height 139
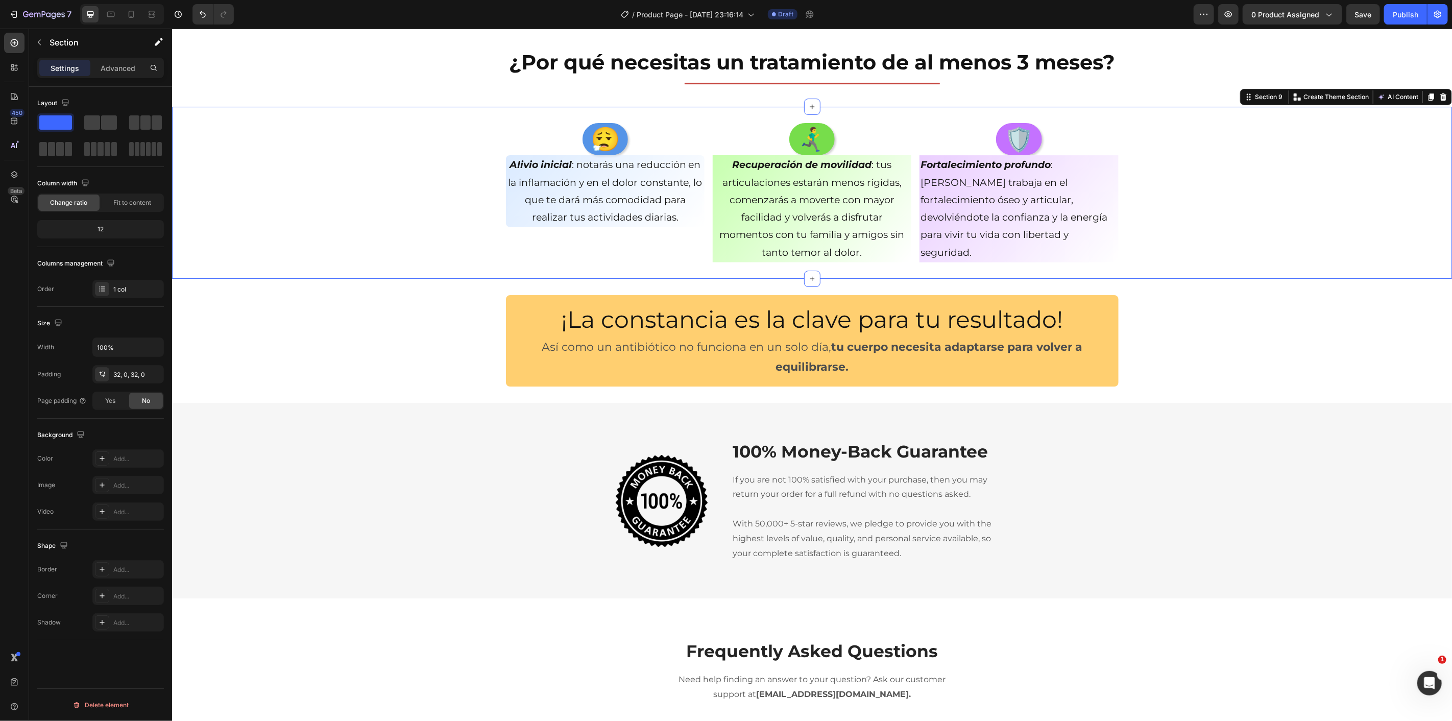
scroll to position [2699, 0]
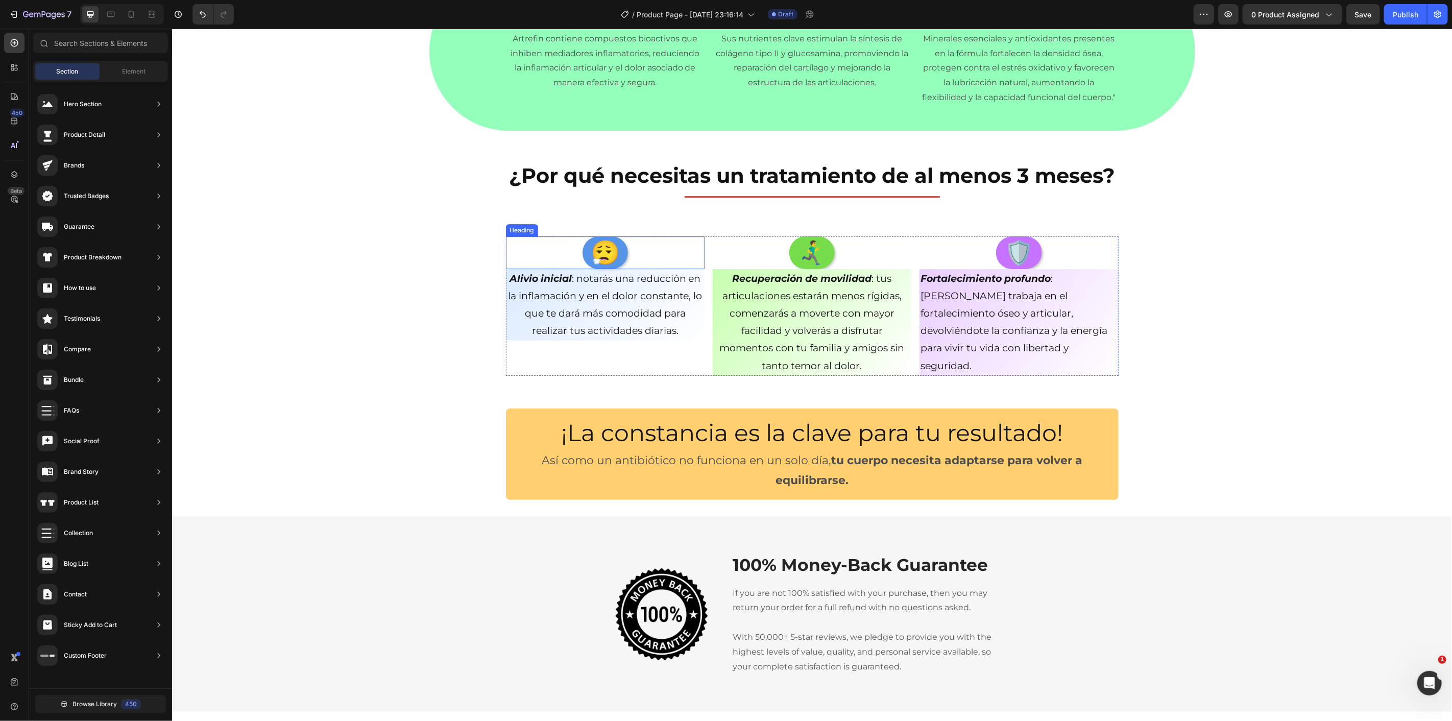
click at [699, 250] on div "😮‍💨 Heading" at bounding box center [605, 252] width 199 height 33
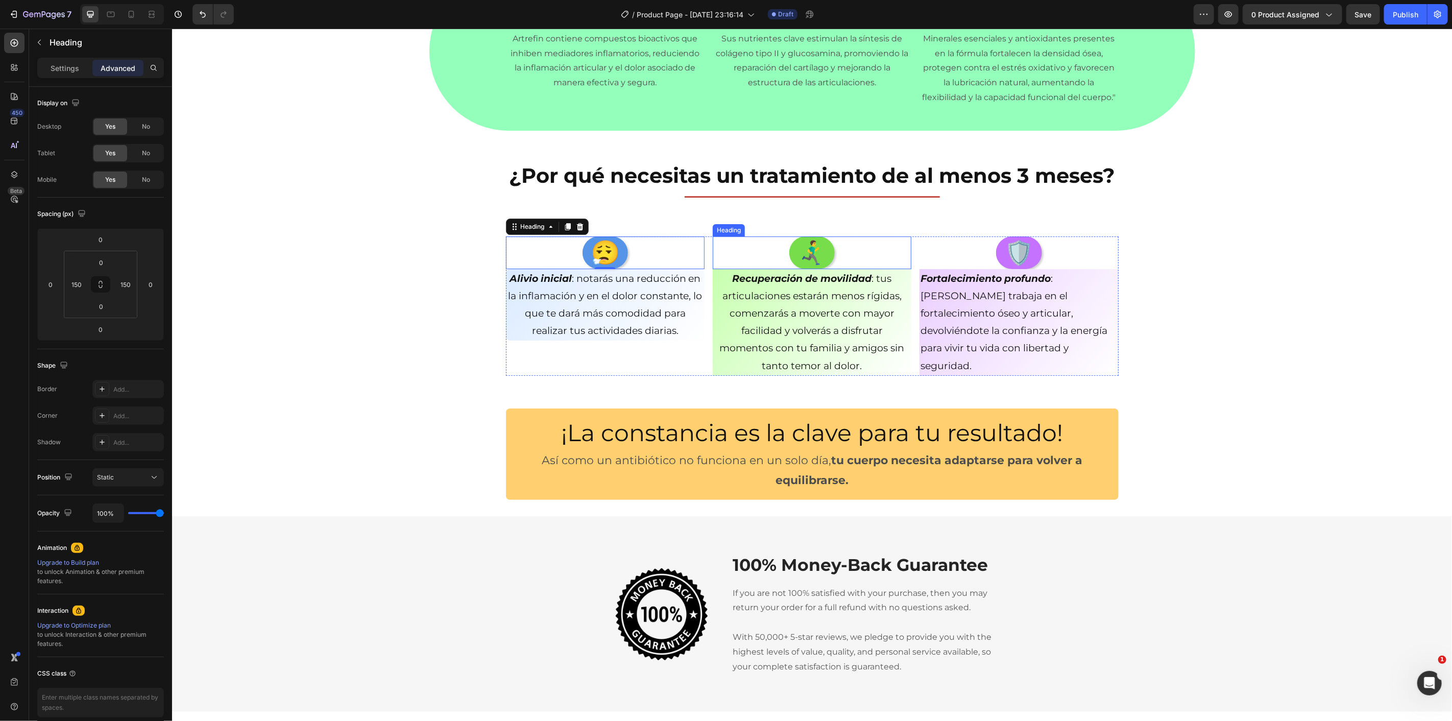
click at [716, 246] on div "🏃‍♂️‍➡️ Heading" at bounding box center [811, 252] width 199 height 33
click at [704, 241] on div "😮‍💨 Heading Alivio inicial : notarás una reducción en la inflamación y en el do…" at bounding box center [812, 305] width 613 height 139
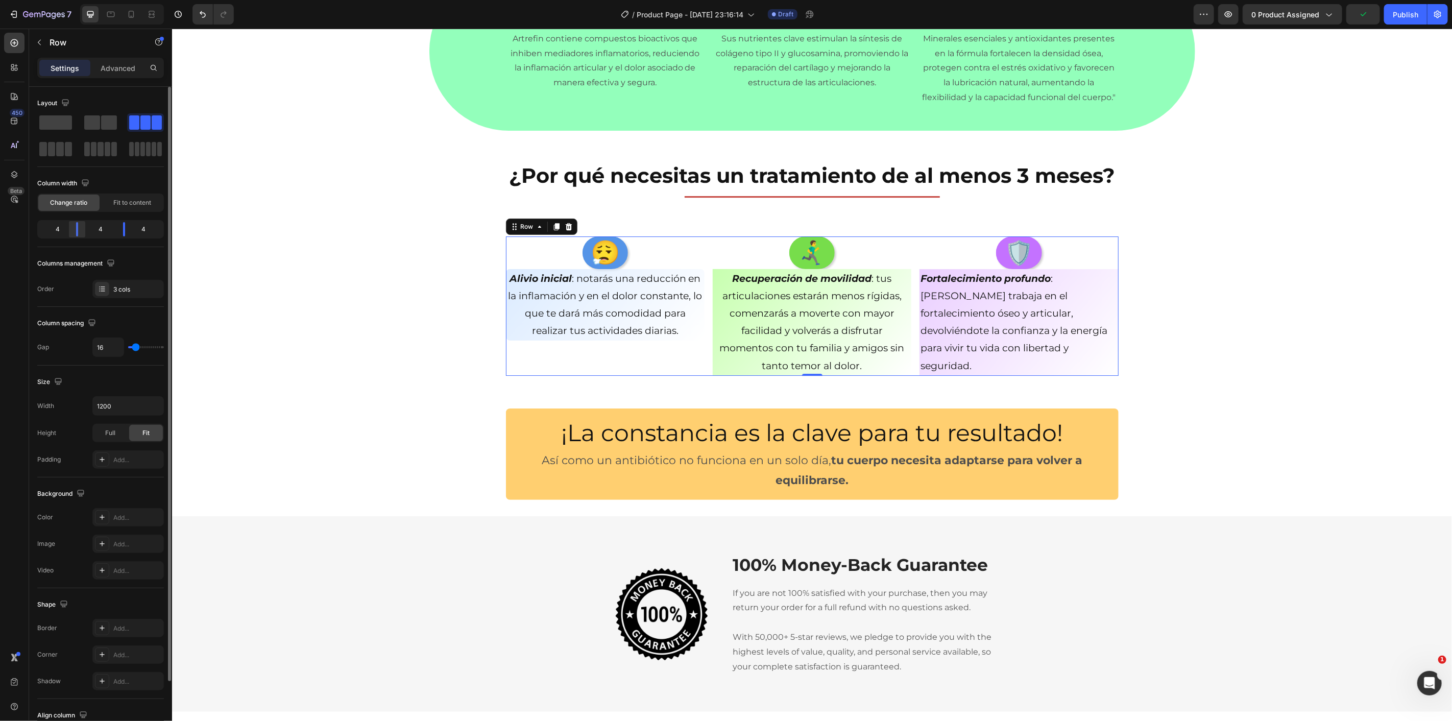
drag, startPoint x: 74, startPoint y: 230, endPoint x: 80, endPoint y: 228, distance: 6.5
click at [115, 228] on div at bounding box center [124, 229] width 18 height 14
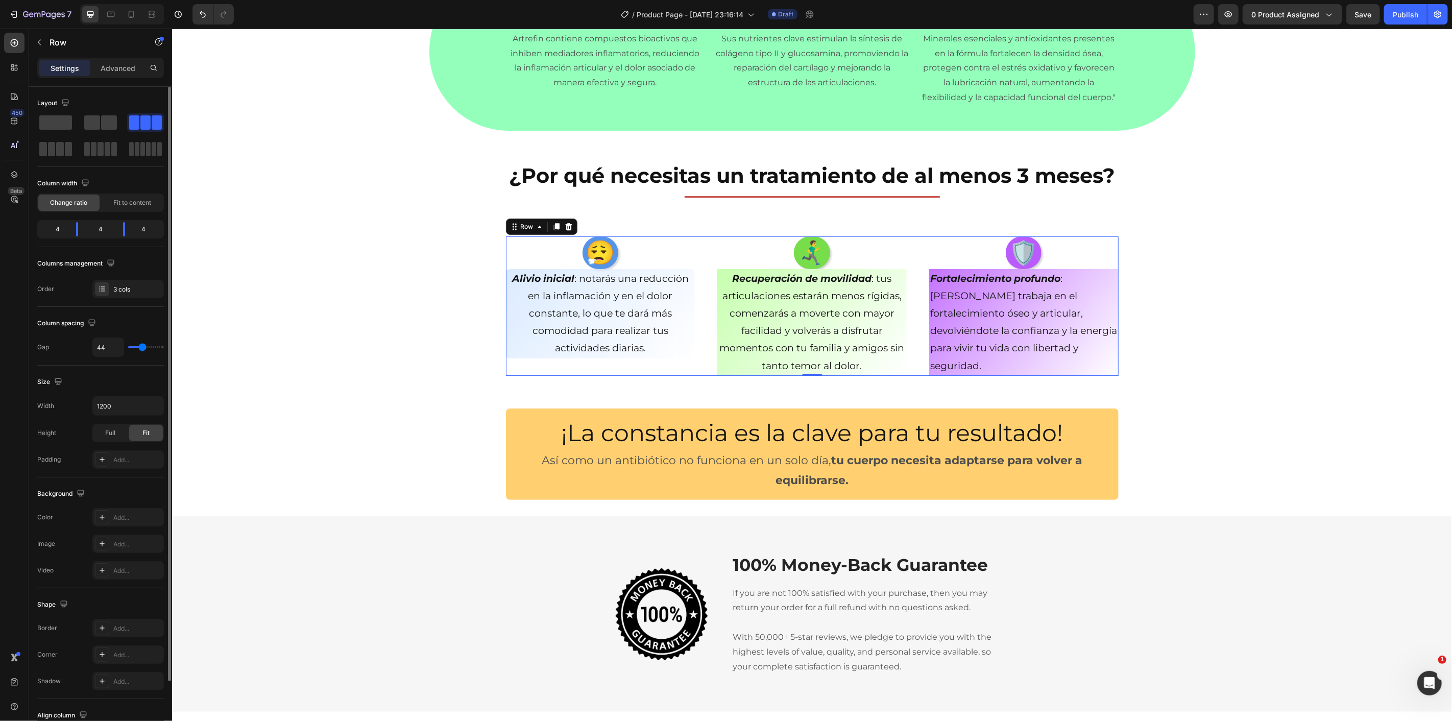
drag, startPoint x: 136, startPoint y: 349, endPoint x: 142, endPoint y: 349, distance: 5.6
click at [142, 348] on input "range" at bounding box center [146, 347] width 36 height 2
click at [128, 17] on icon at bounding box center [131, 14] width 10 height 10
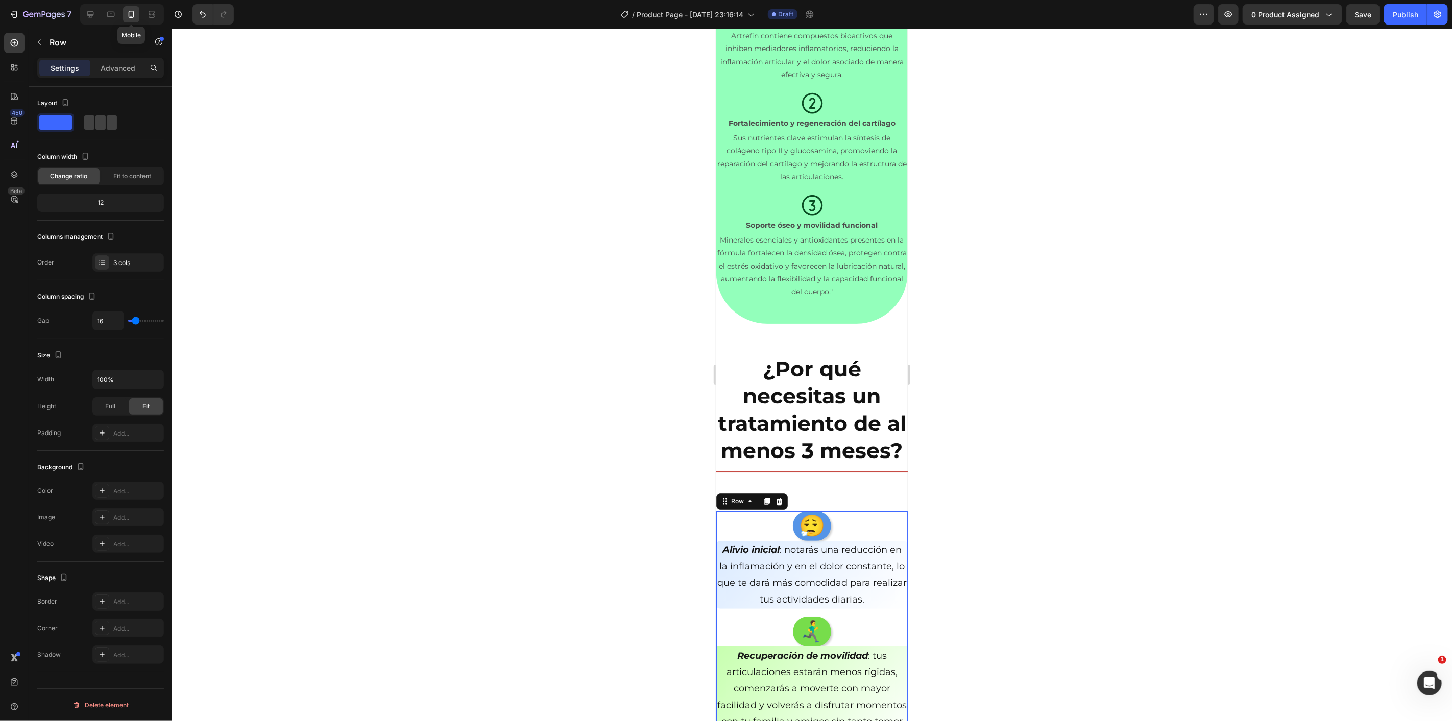
scroll to position [3173, 0]
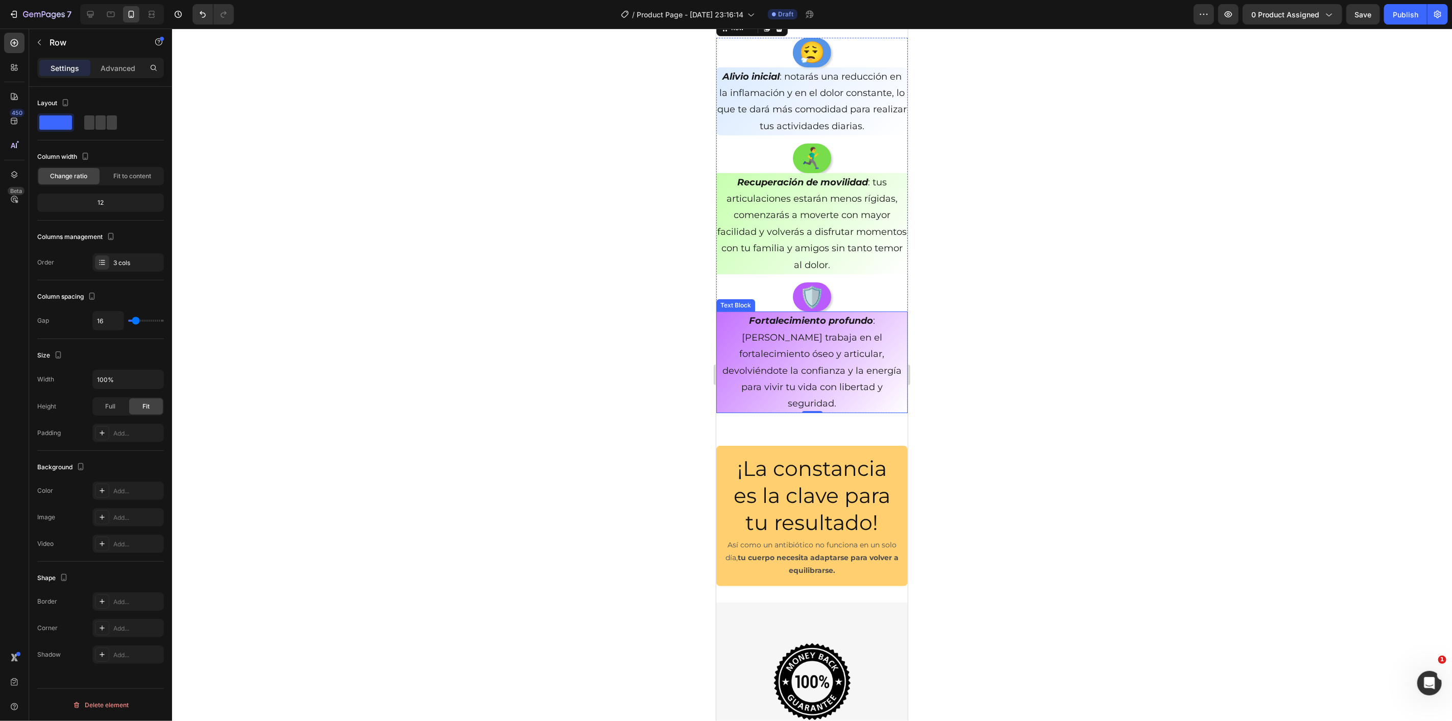
click at [963, 312] on div at bounding box center [812, 375] width 1280 height 692
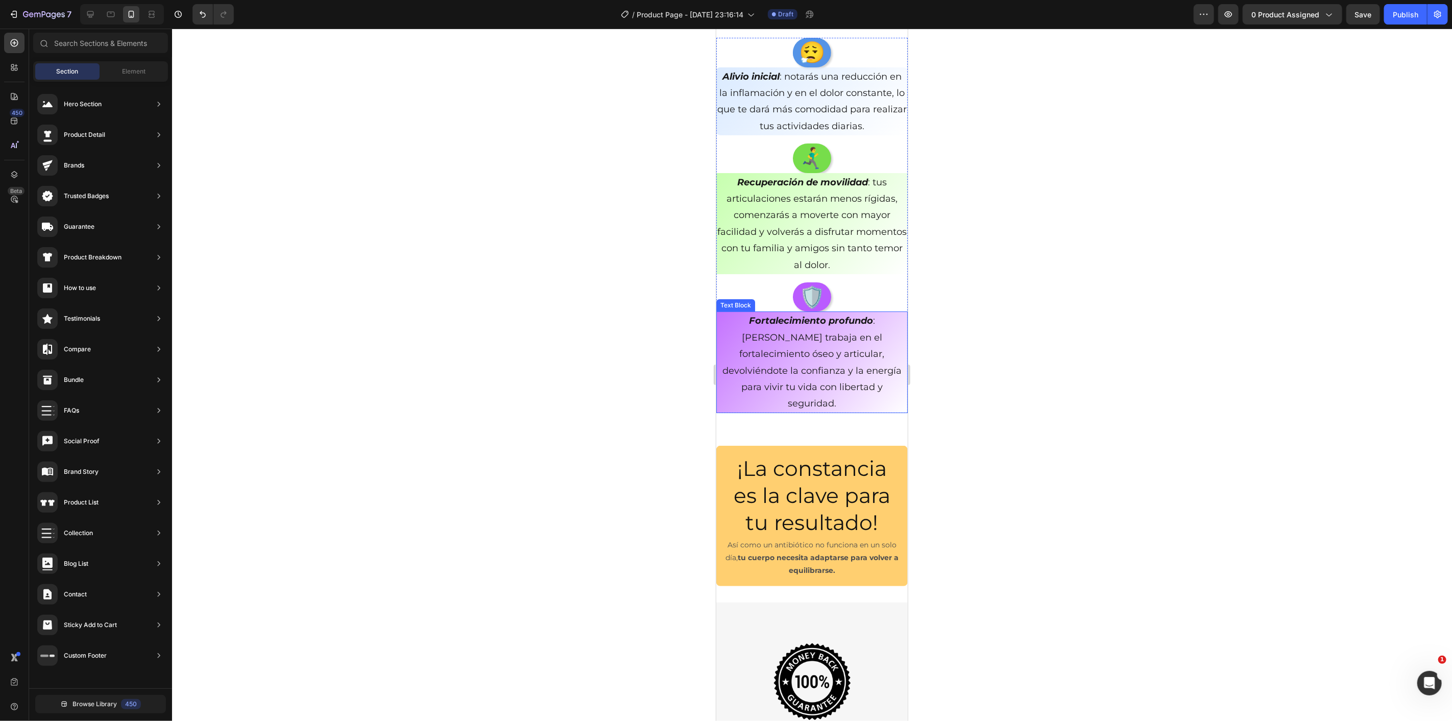
click at [870, 379] on p "Fortalecimiento profundo : Artrefin trabaja en el fortalecimiento óseo y articu…" at bounding box center [811, 361] width 189 height 99
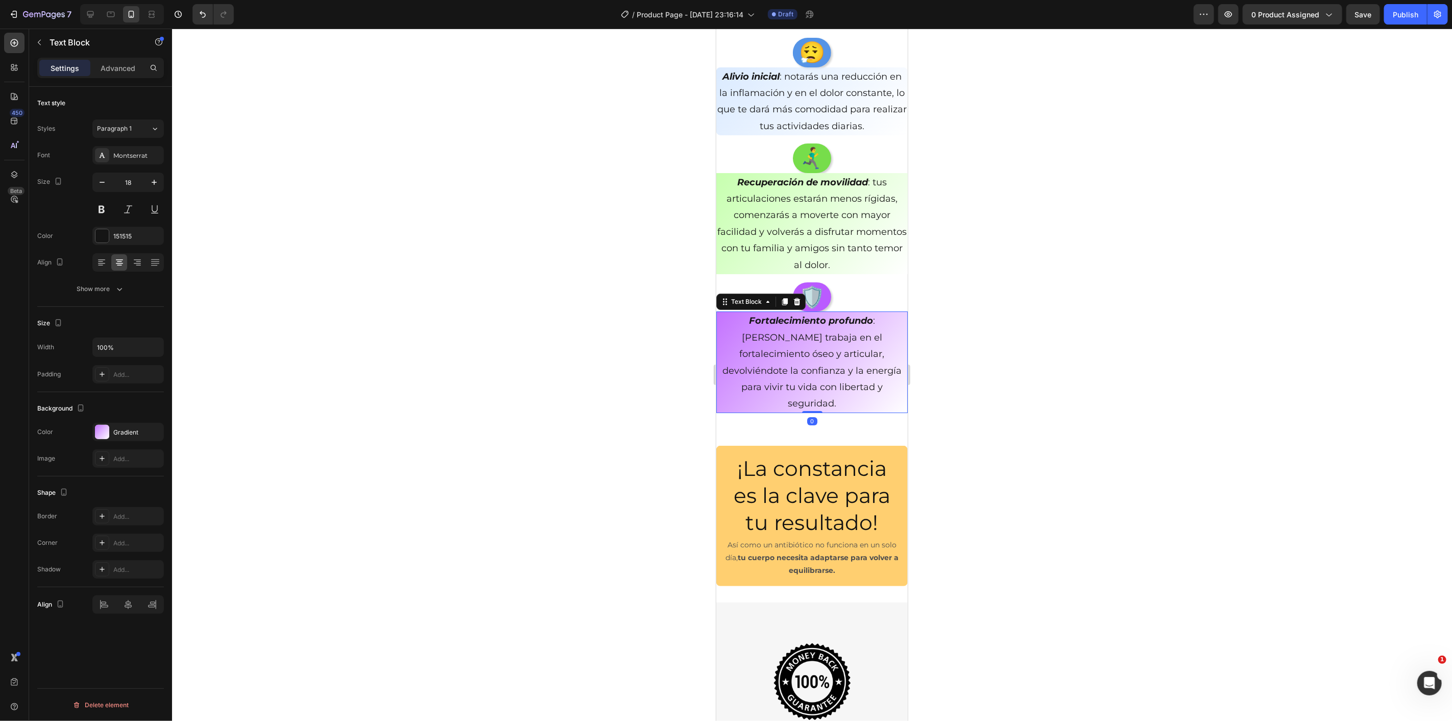
click at [866, 427] on div "😮‍💨 Heading Alivio inicial : notarás una reducción en la inflamación y en el do…" at bounding box center [811, 225] width 191 height 408
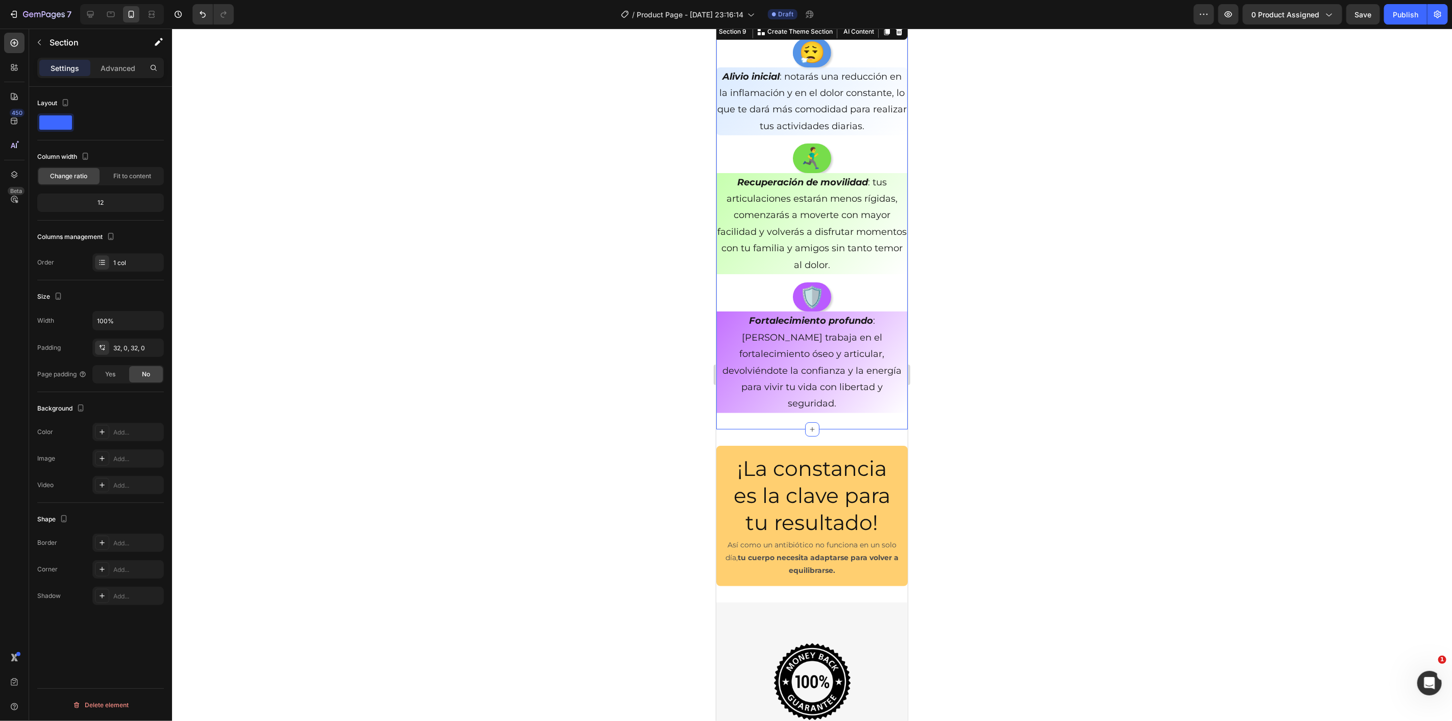
click at [1056, 373] on div at bounding box center [812, 375] width 1280 height 692
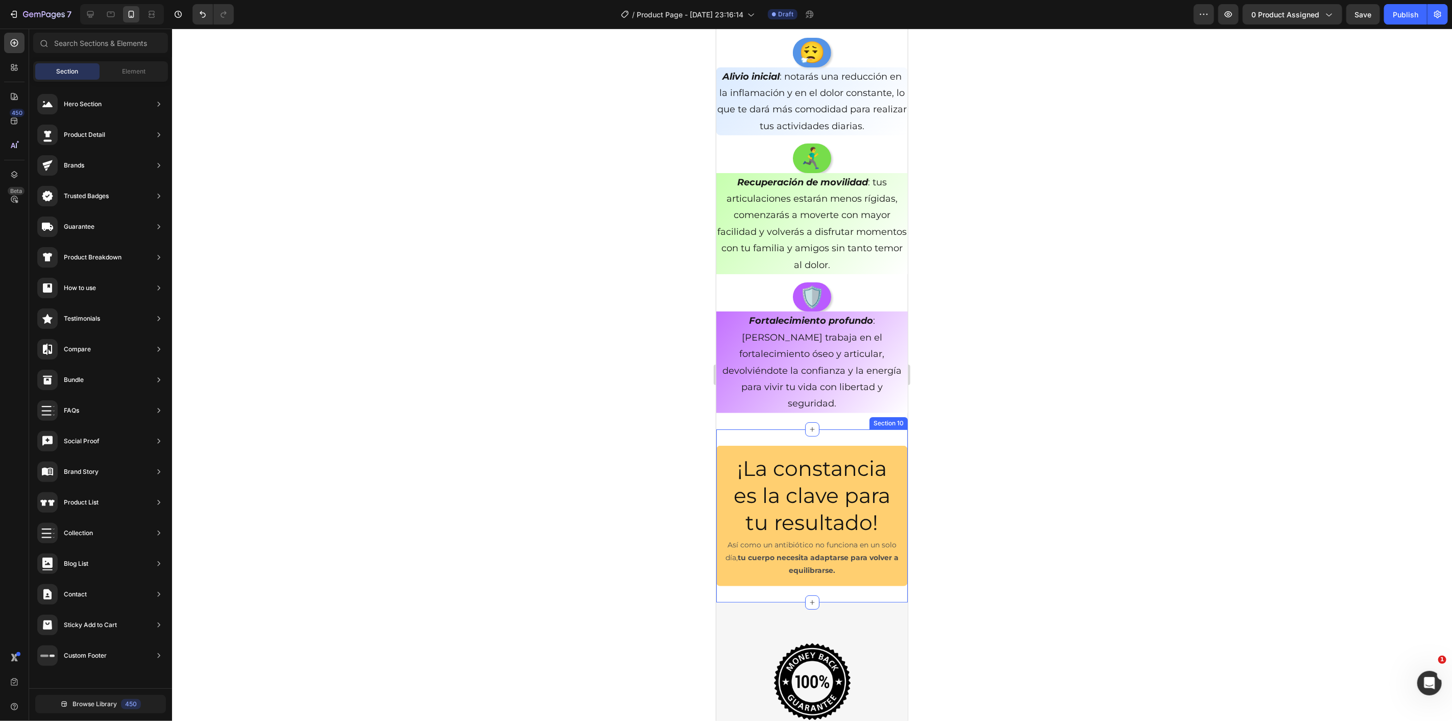
scroll to position [3286, 0]
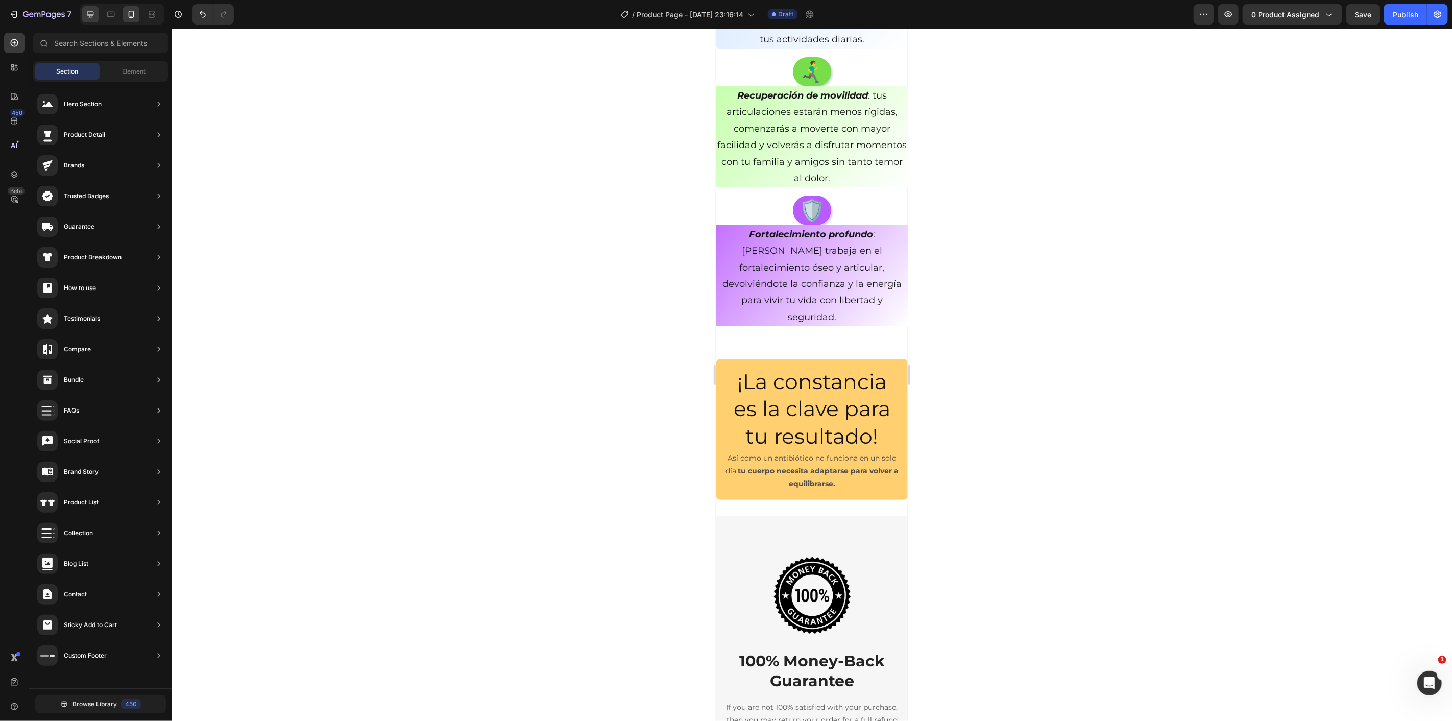
click at [93, 14] on icon at bounding box center [90, 14] width 7 height 7
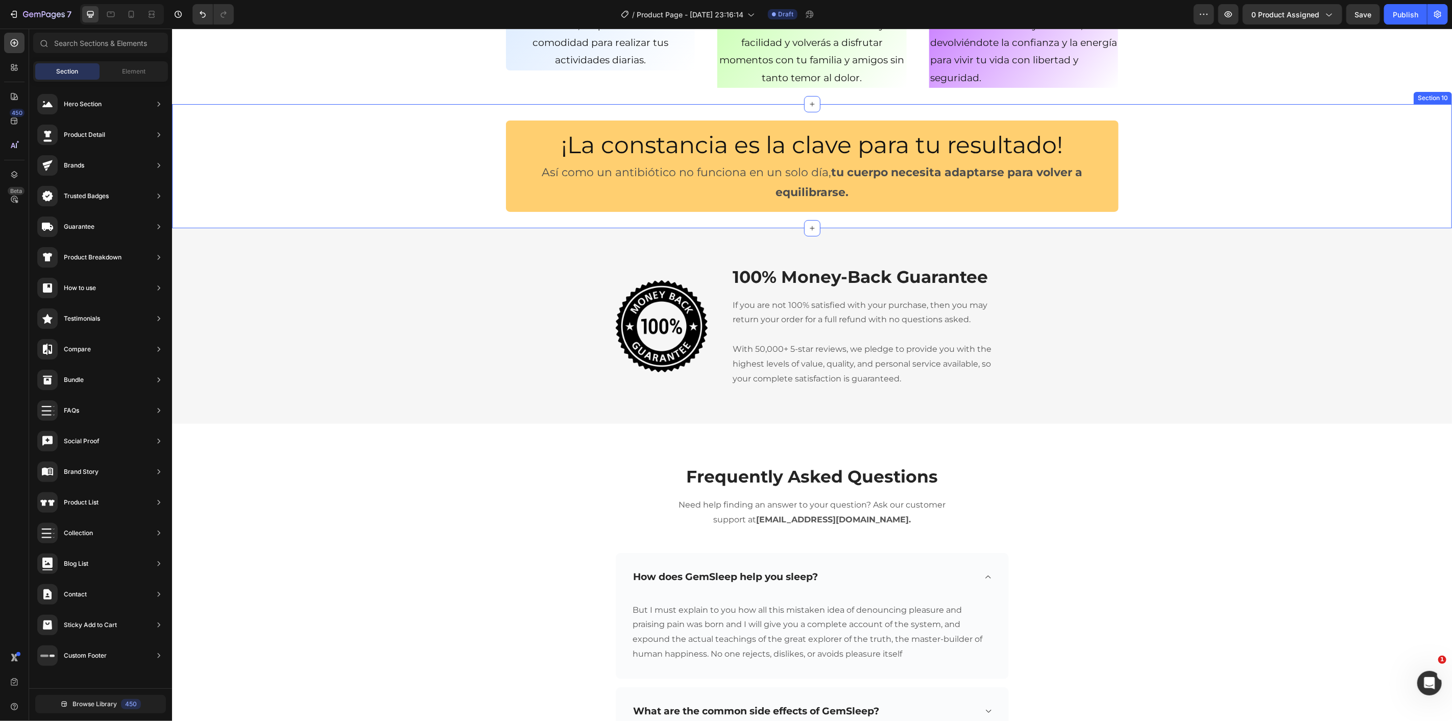
scroll to position [3175, 0]
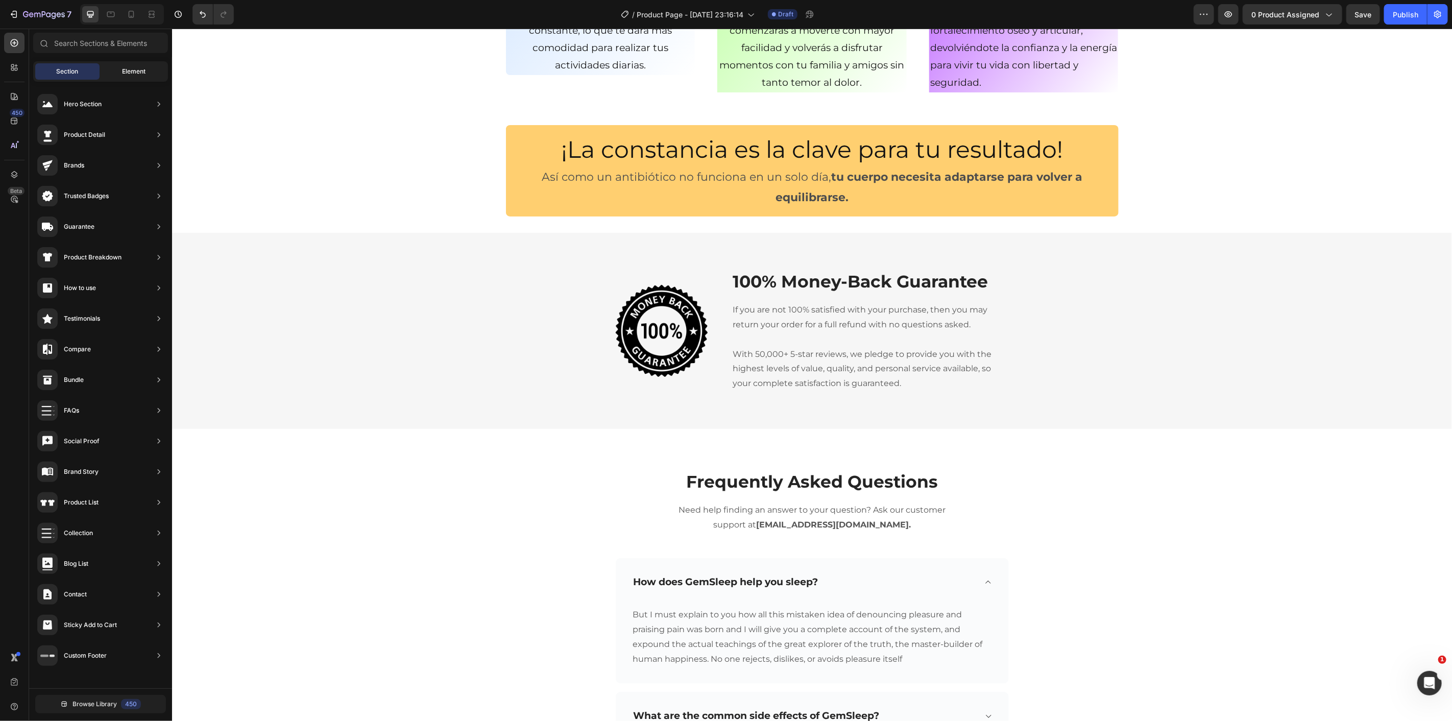
click at [116, 71] on div "Element" at bounding box center [134, 71] width 64 height 16
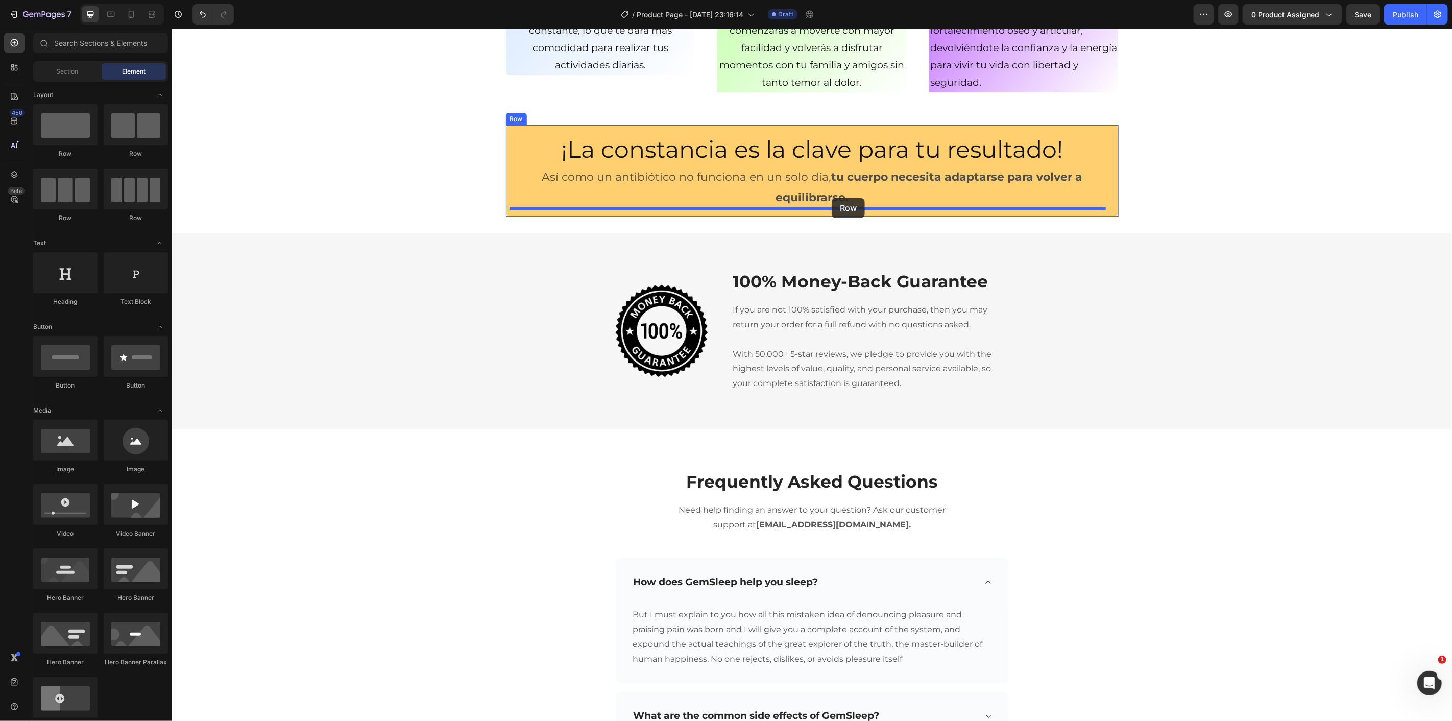
drag, startPoint x: 343, startPoint y: 170, endPoint x: 831, endPoint y: 199, distance: 488.5
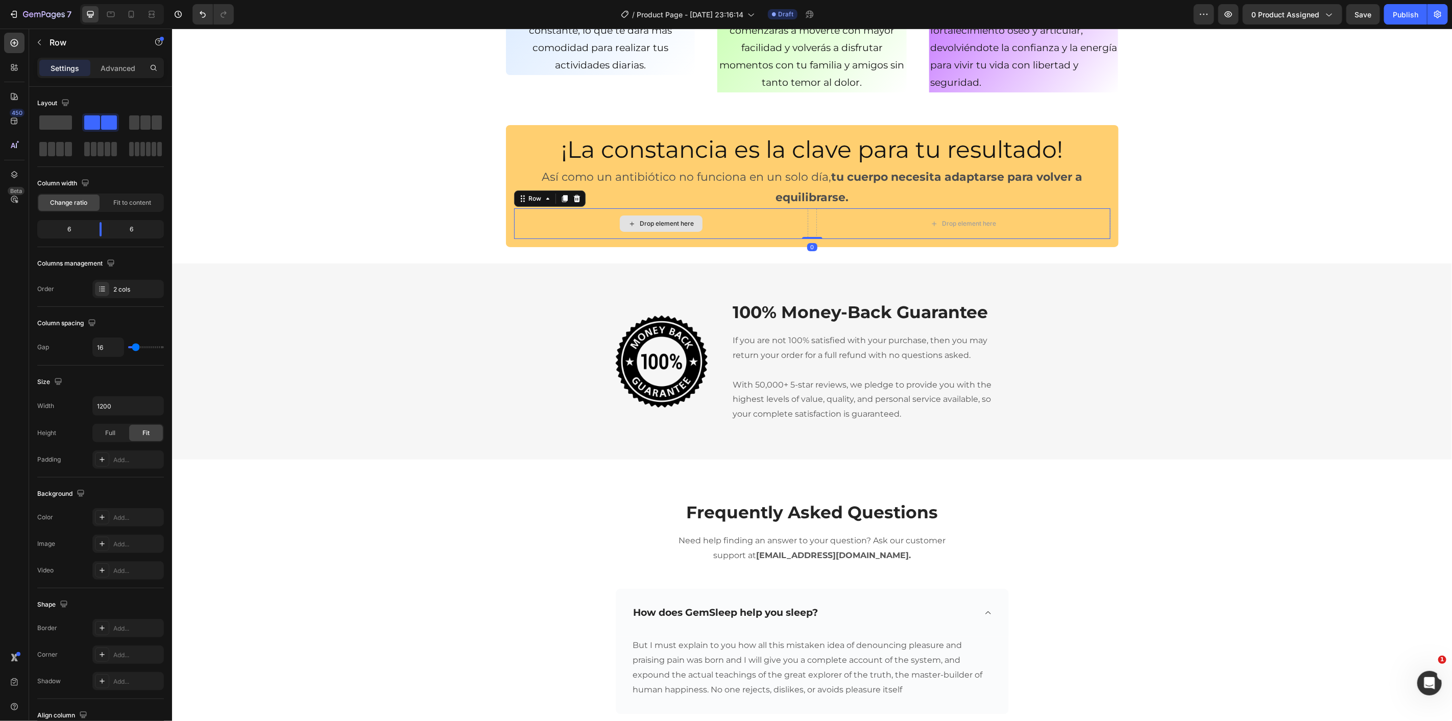
click at [703, 215] on div "Drop element here" at bounding box center [661, 223] width 294 height 31
click at [39, 36] on button "button" at bounding box center [39, 42] width 16 height 16
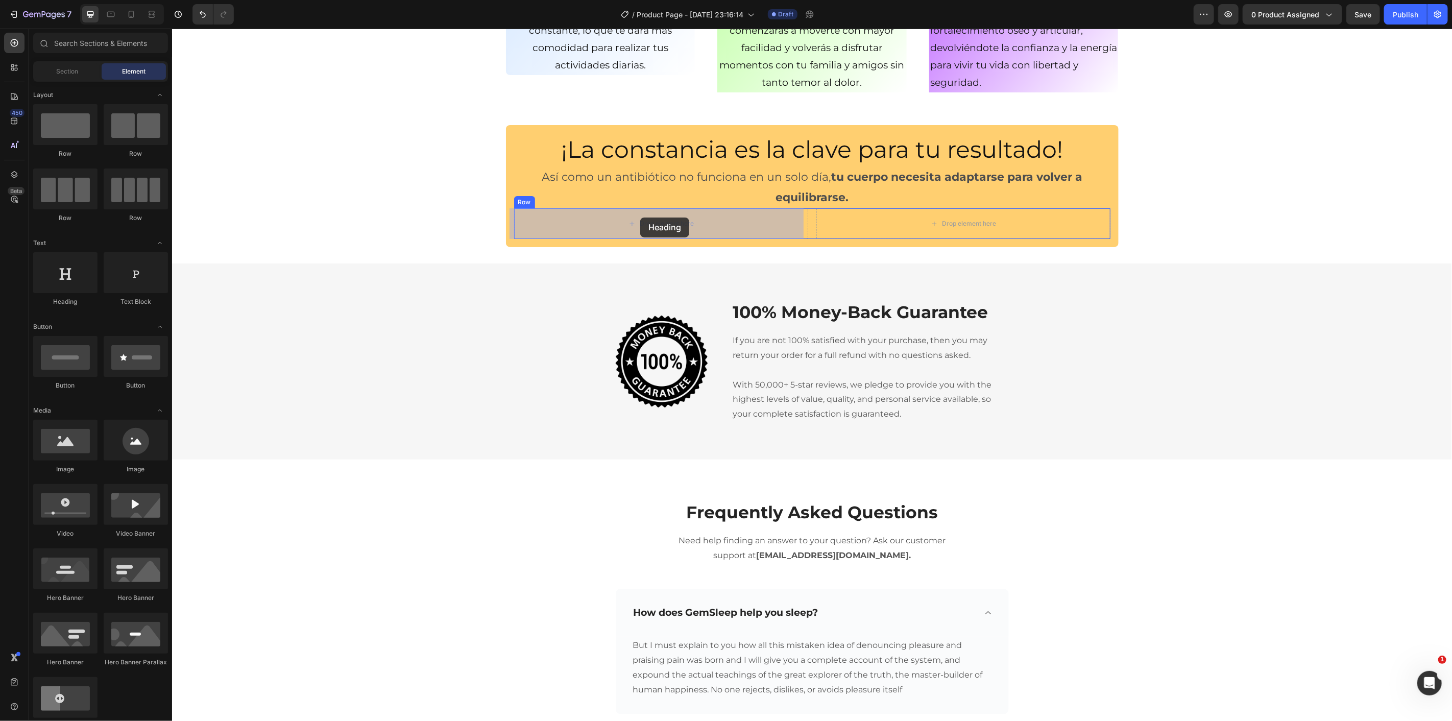
drag, startPoint x: 242, startPoint y: 315, endPoint x: 640, endPoint y: 217, distance: 409.7
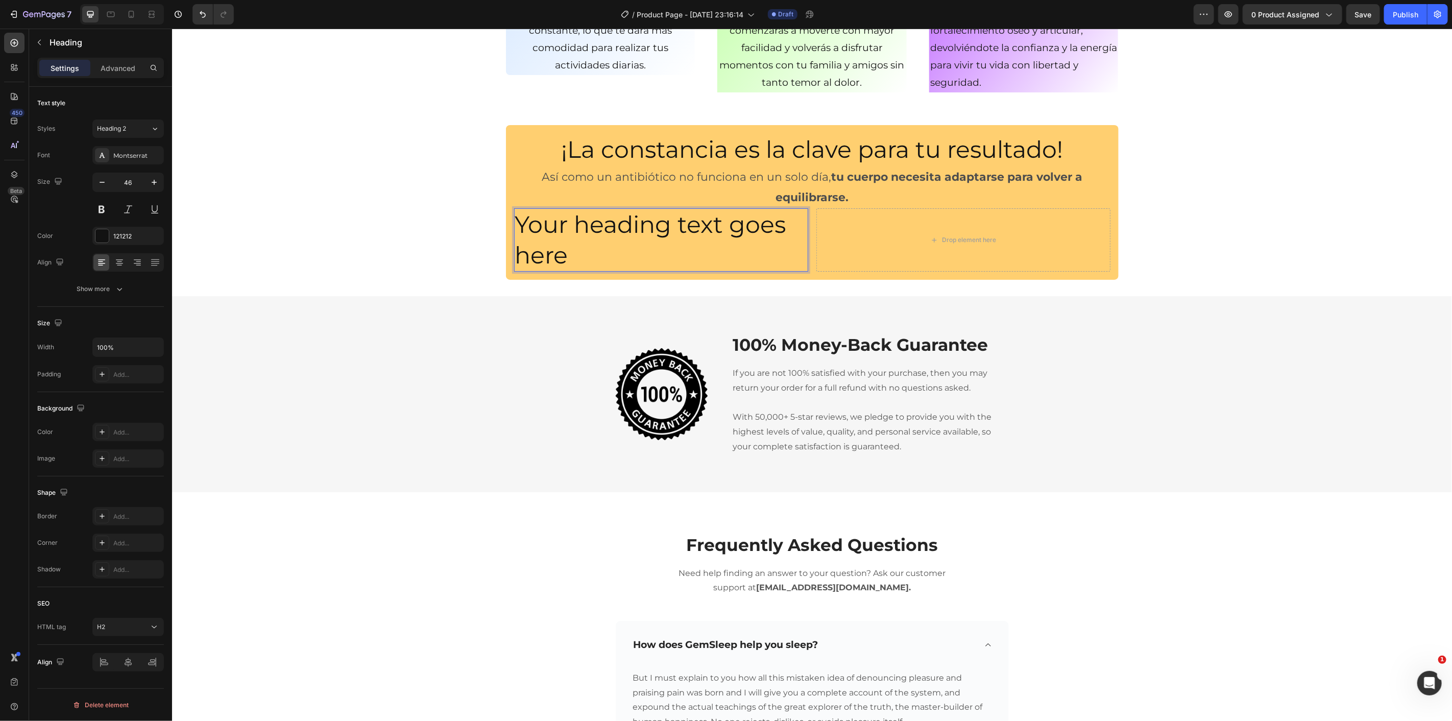
click at [676, 238] on h2 "Your heading text goes here" at bounding box center [661, 239] width 294 height 63
click at [676, 238] on p "Your heading text goes here" at bounding box center [661, 239] width 292 height 61
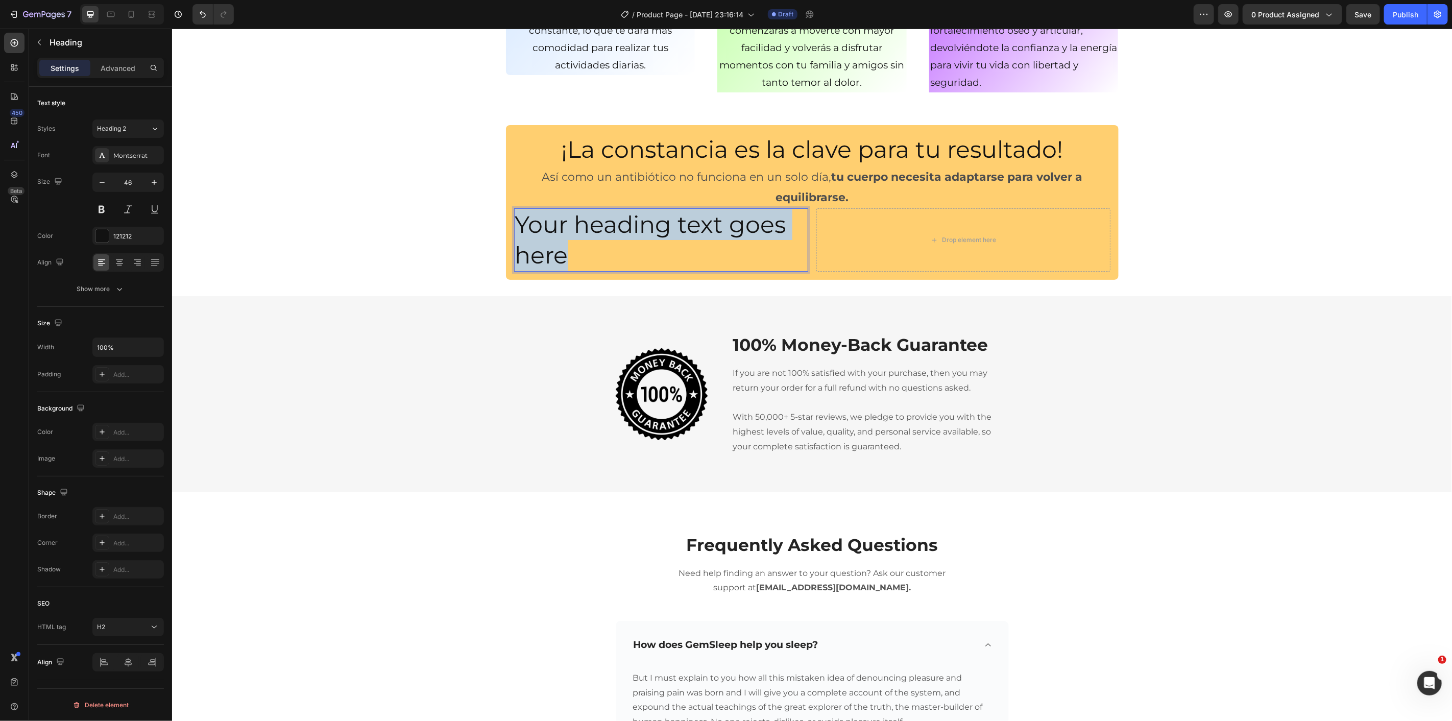
click at [676, 238] on p "Your heading text goes here" at bounding box center [661, 239] width 292 height 61
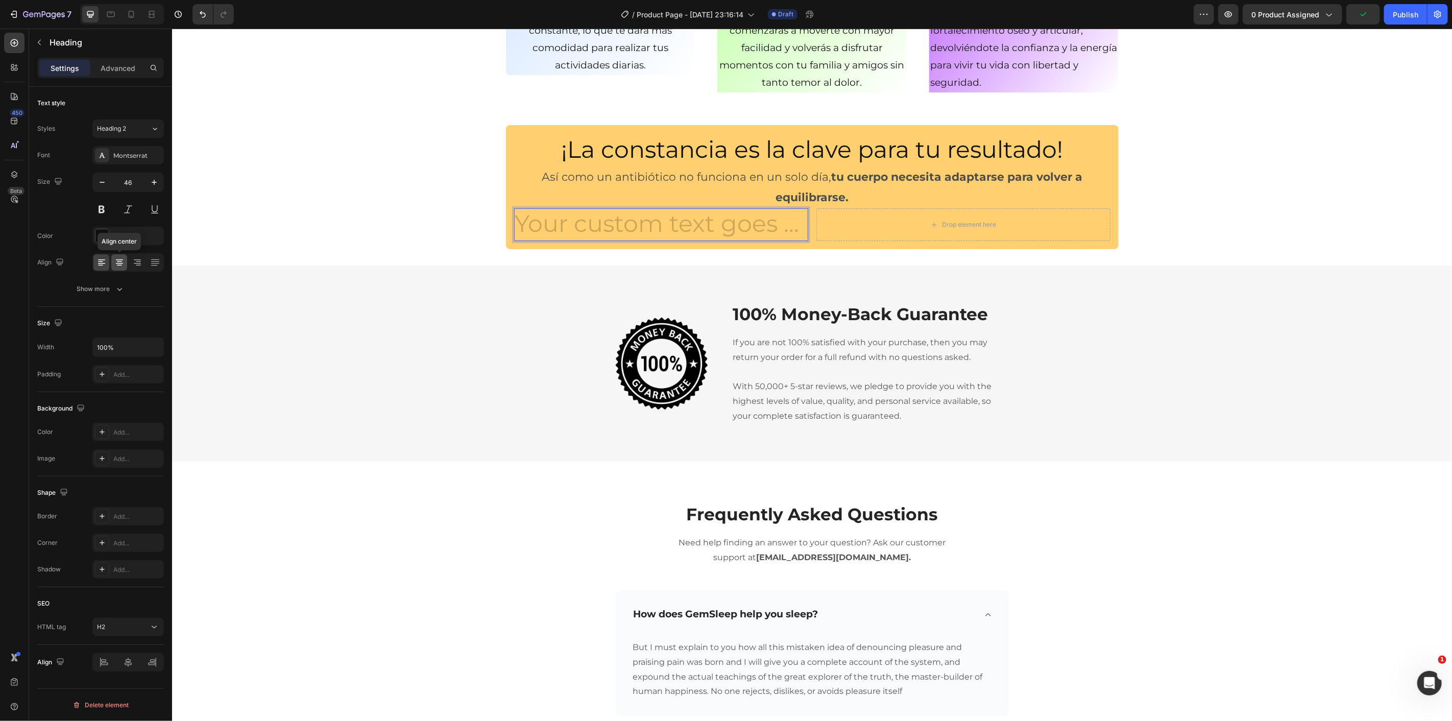
click at [122, 257] on icon at bounding box center [119, 262] width 10 height 10
click at [647, 235] on h2 "Rich Text Editor. Editing area: main" at bounding box center [661, 224] width 294 height 33
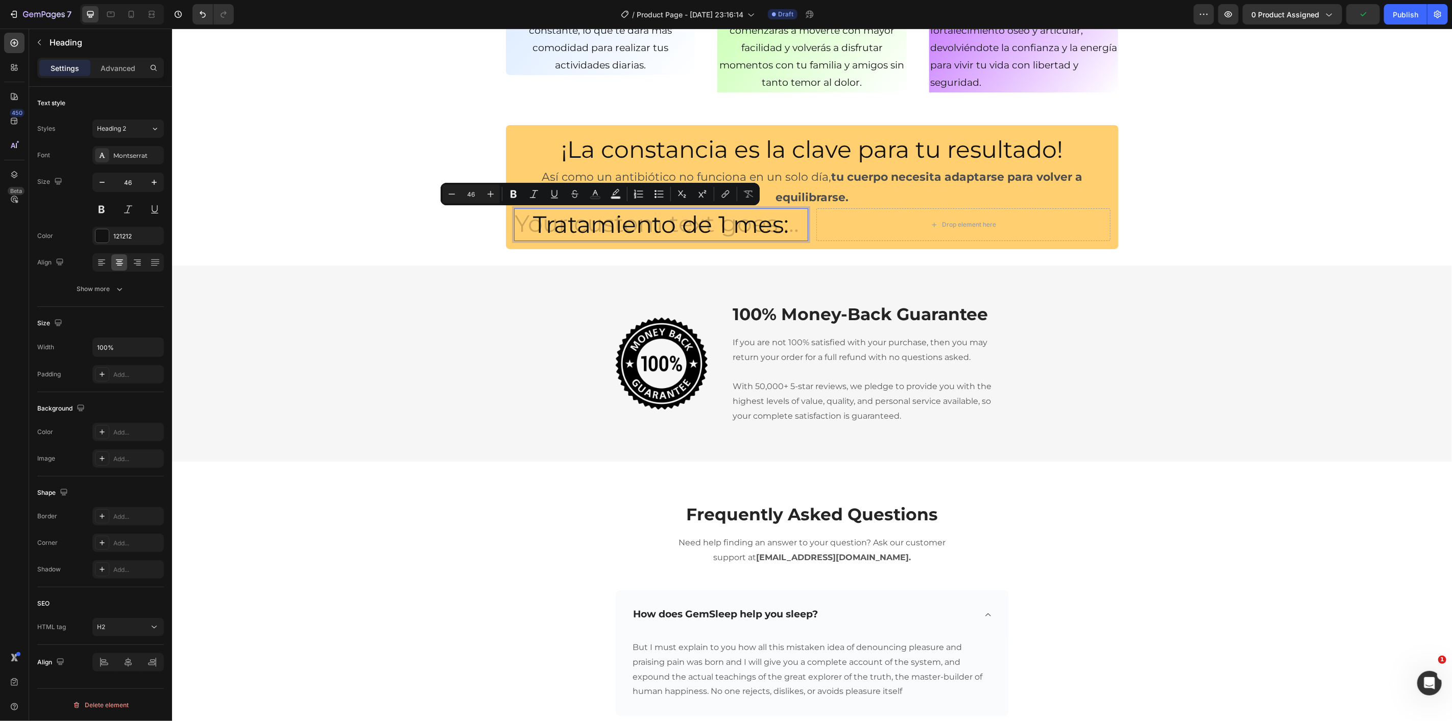
drag, startPoint x: 526, startPoint y: 227, endPoint x: 519, endPoint y: 231, distance: 8.5
click at [519, 231] on h2 "Tratamiento de 1 mes:" at bounding box center [661, 224] width 294 height 33
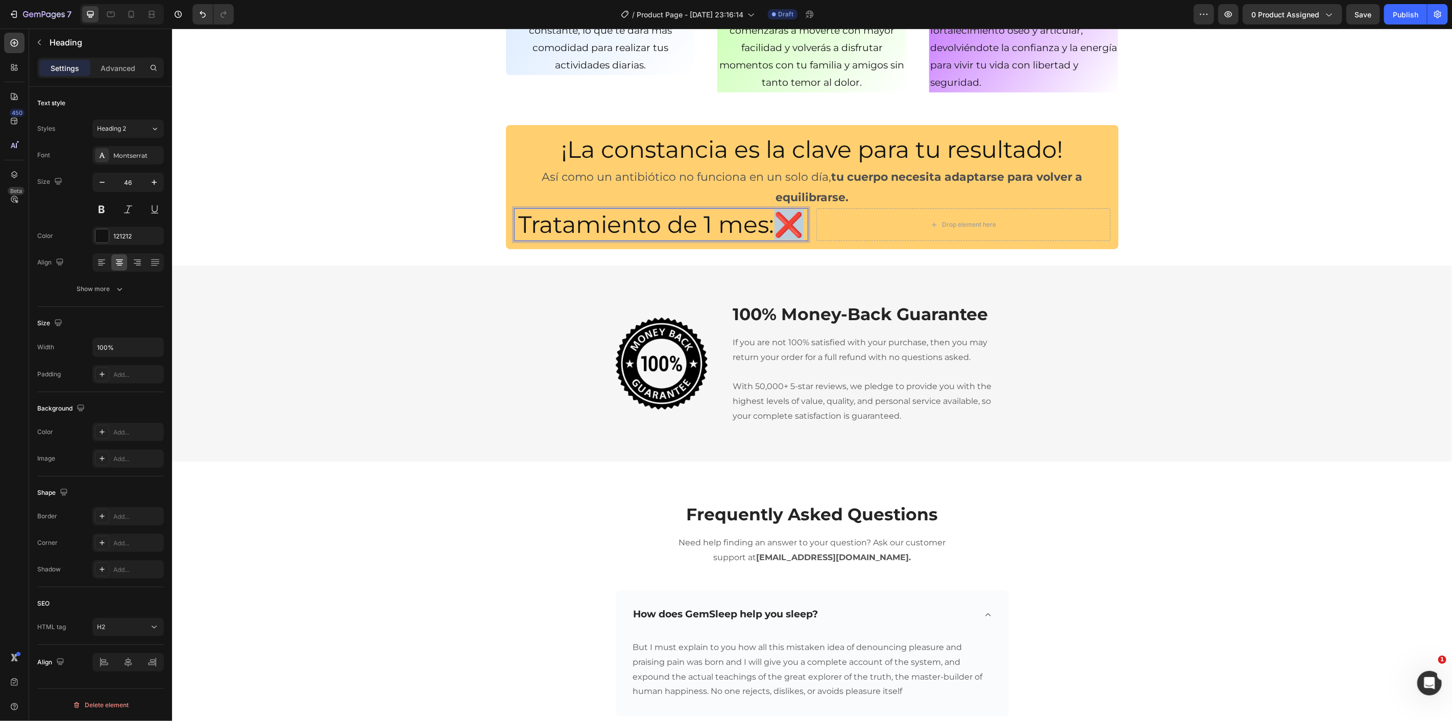
drag, startPoint x: 795, startPoint y: 219, endPoint x: 783, endPoint y: 220, distance: 12.3
click at [783, 220] on p "Tratamiento de 1 mes:❌" at bounding box center [661, 224] width 292 height 31
click at [532, 220] on p "Tratamiento de 1 mes:" at bounding box center [661, 224] width 292 height 31
click at [793, 220] on p "❌Tratamiento de 1 mes:" at bounding box center [661, 224] width 292 height 31
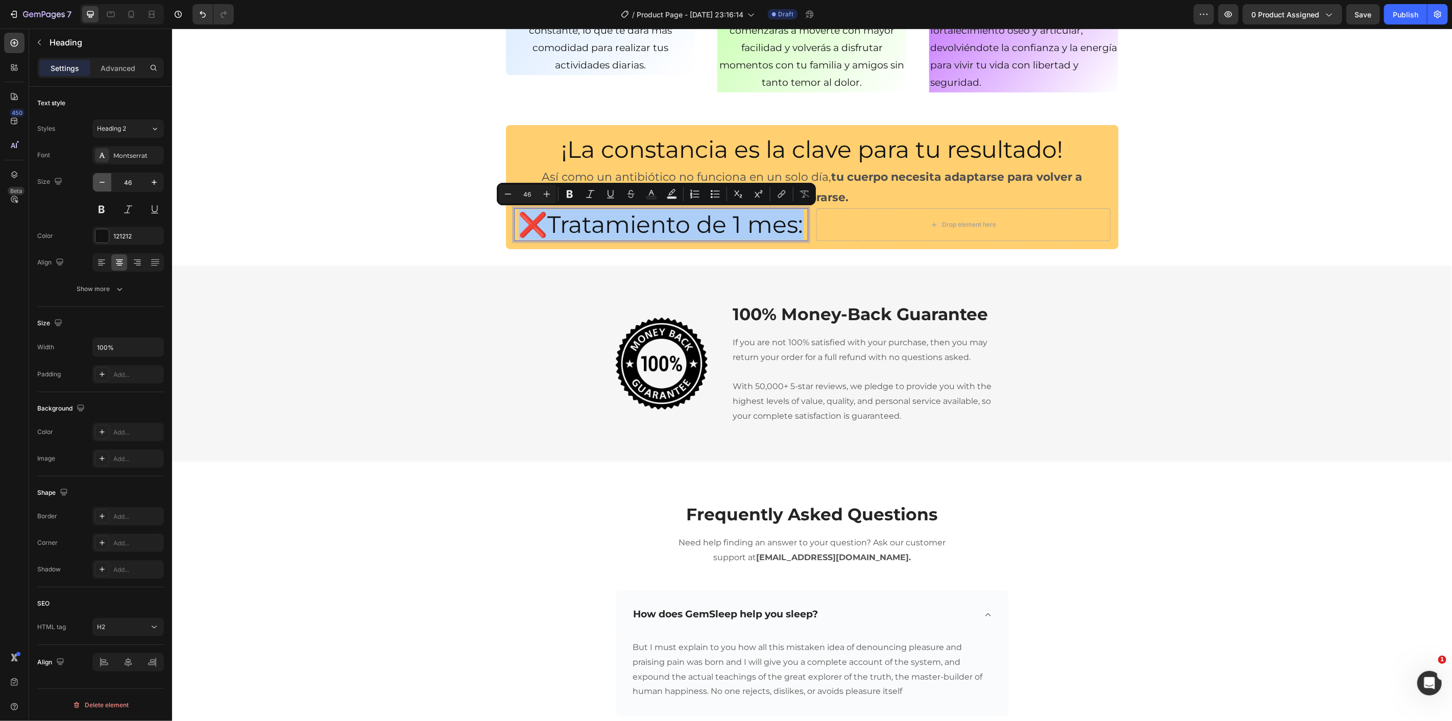
click at [105, 187] on icon "button" at bounding box center [102, 182] width 10 height 10
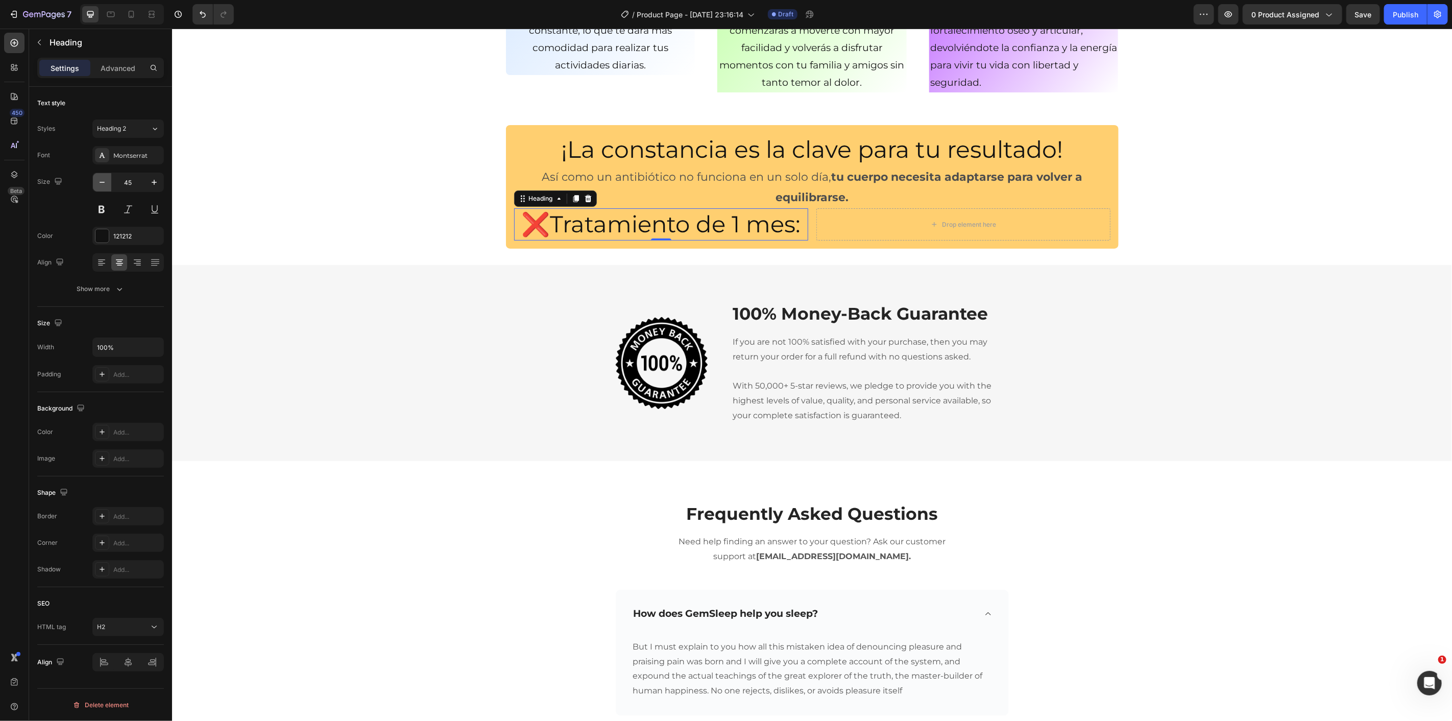
click at [108, 179] on button "button" at bounding box center [102, 182] width 18 height 18
click at [109, 179] on button "button" at bounding box center [102, 182] width 18 height 18
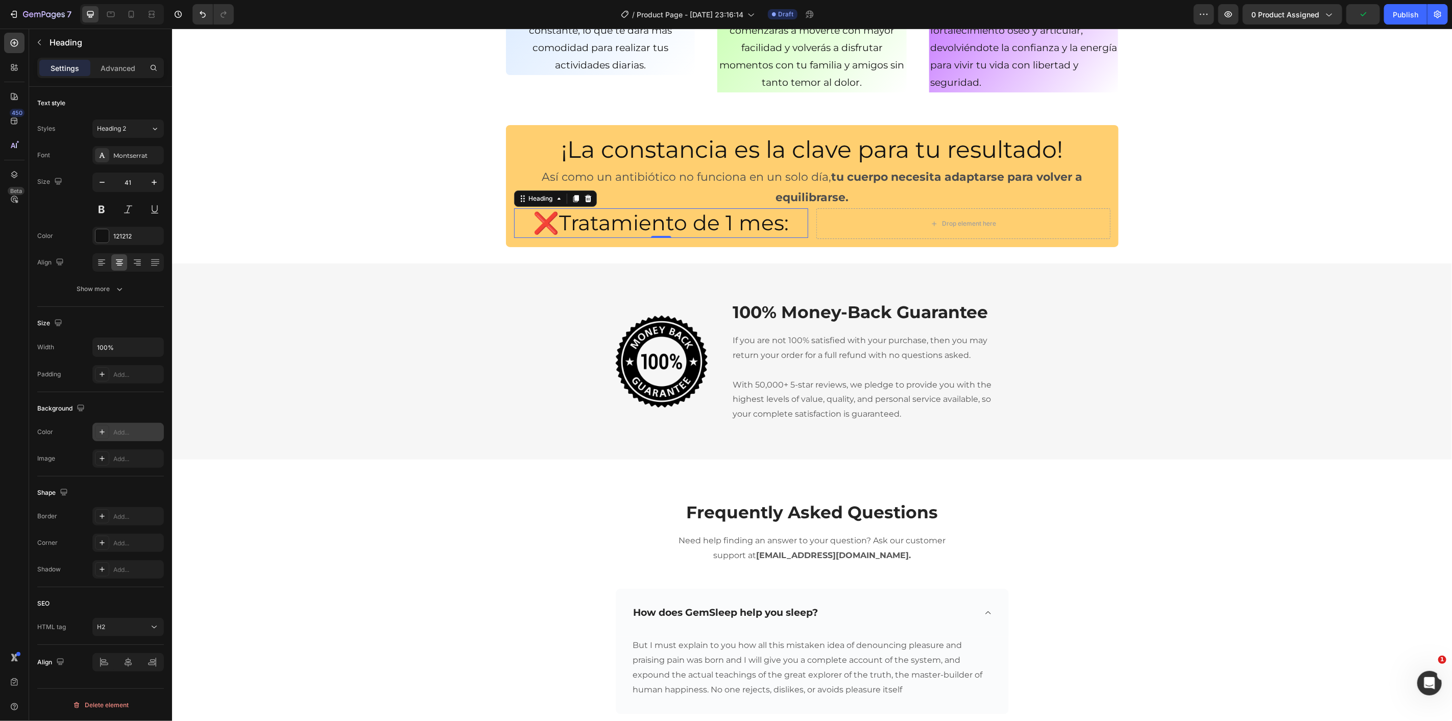
click at [100, 429] on icon at bounding box center [102, 432] width 8 height 8
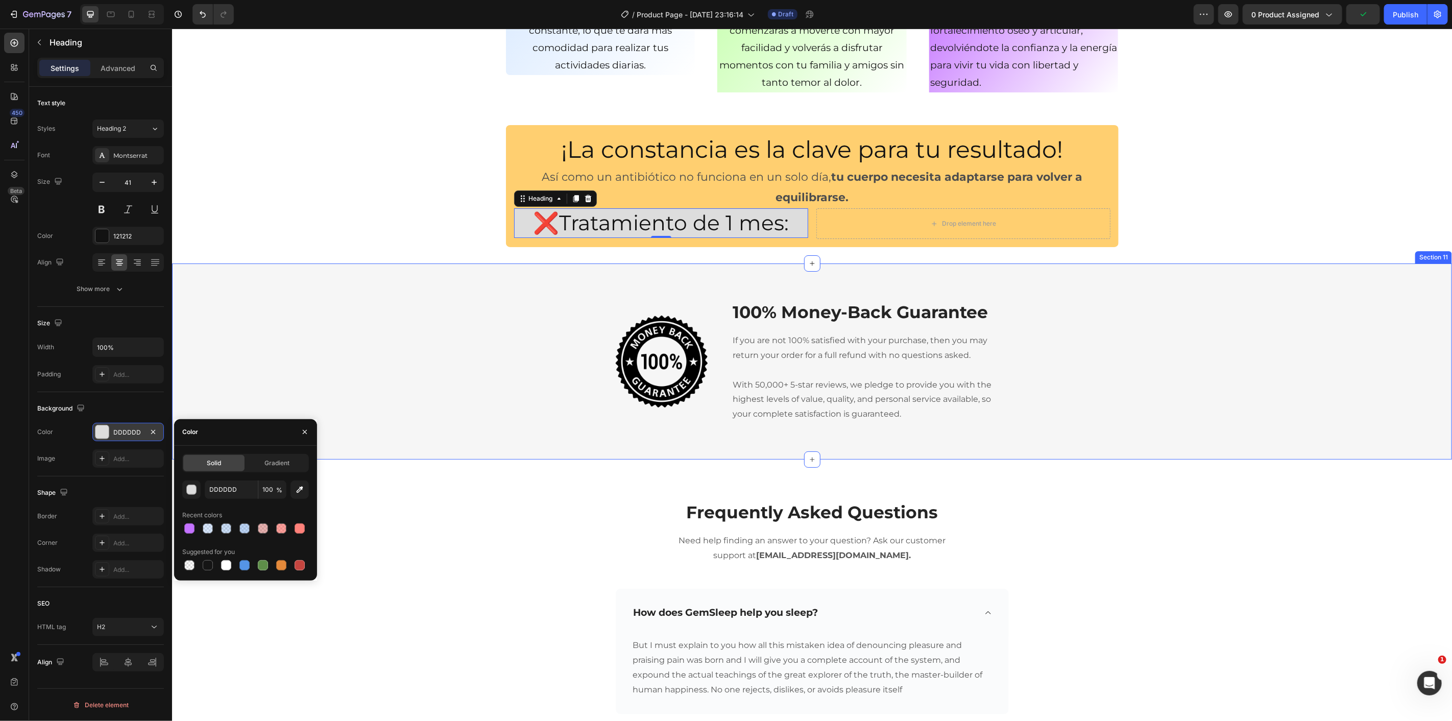
click at [430, 248] on div "¡La constancia es la clave para tu resultado! Heading Así como un antibiótico n…" at bounding box center [812, 185] width 1280 height 155
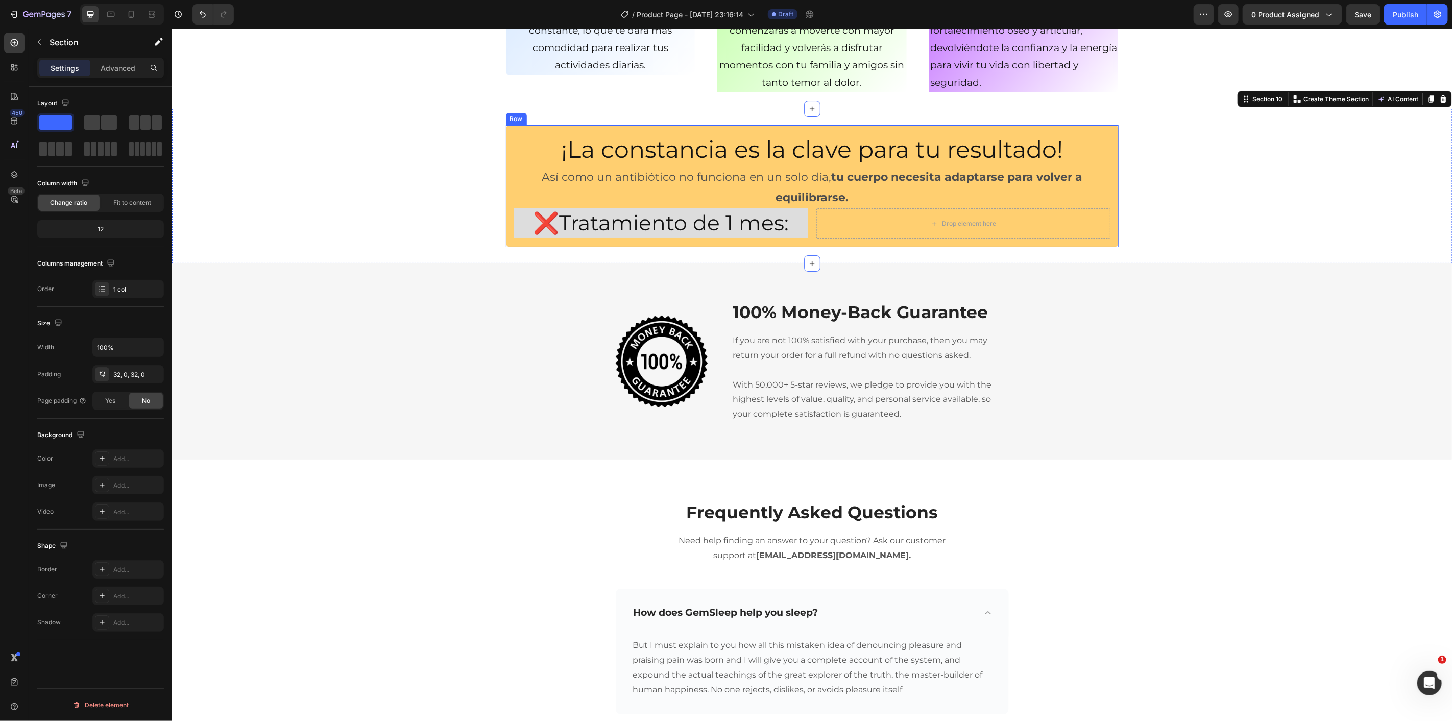
click at [521, 225] on p "❌Tratamiento de 1 mes:" at bounding box center [661, 222] width 292 height 27
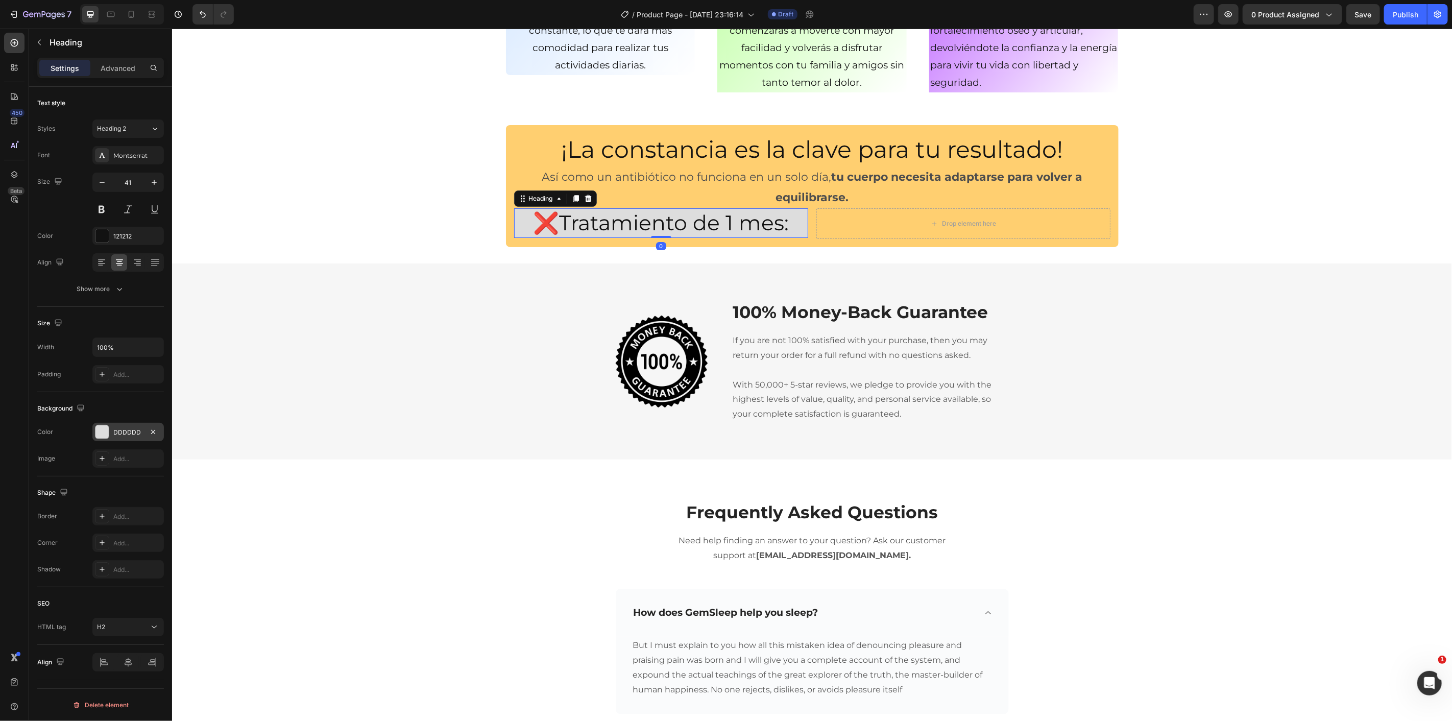
click at [110, 429] on div "DDDDDD" at bounding box center [127, 432] width 71 height 18
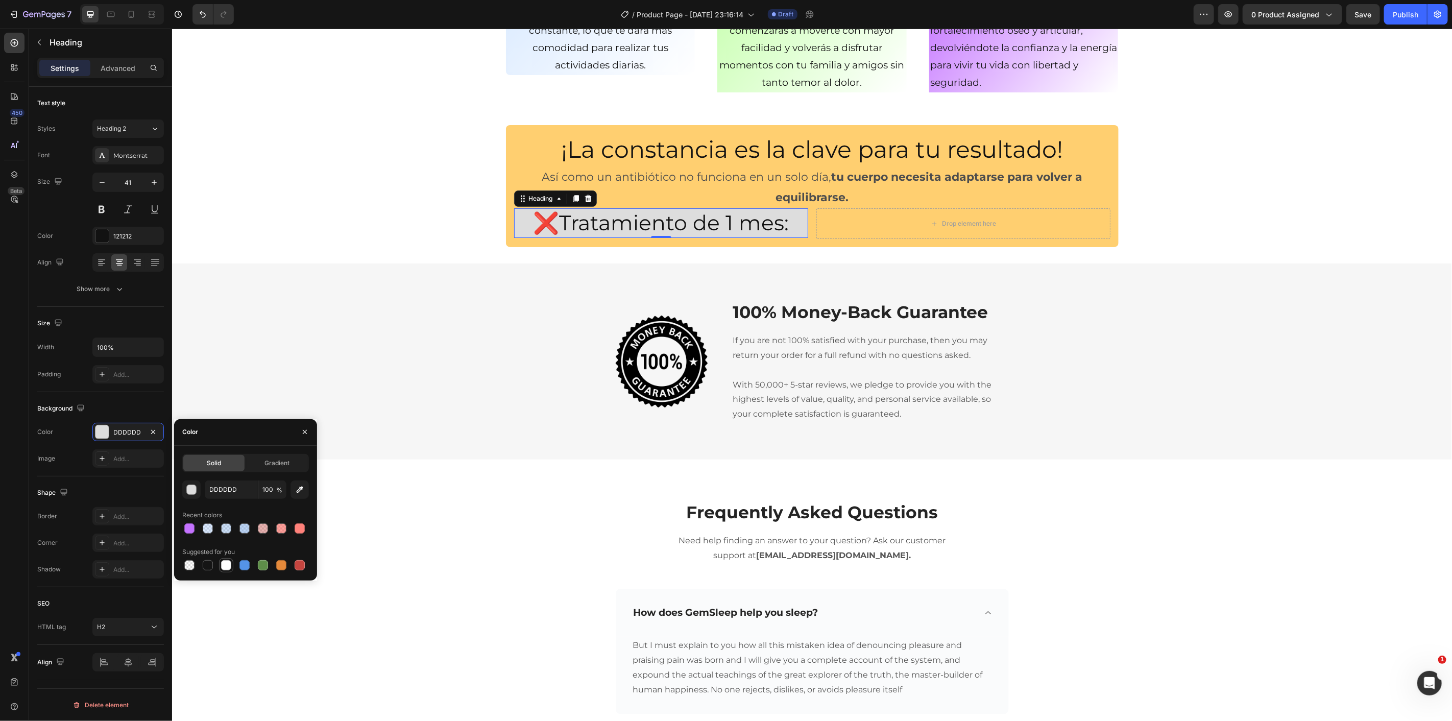
click at [226, 570] on div at bounding box center [226, 565] width 12 height 12
click at [400, 211] on div "¡La constancia es la clave para tu resultado! Heading Así como un antibiótico n…" at bounding box center [812, 186] width 1280 height 122
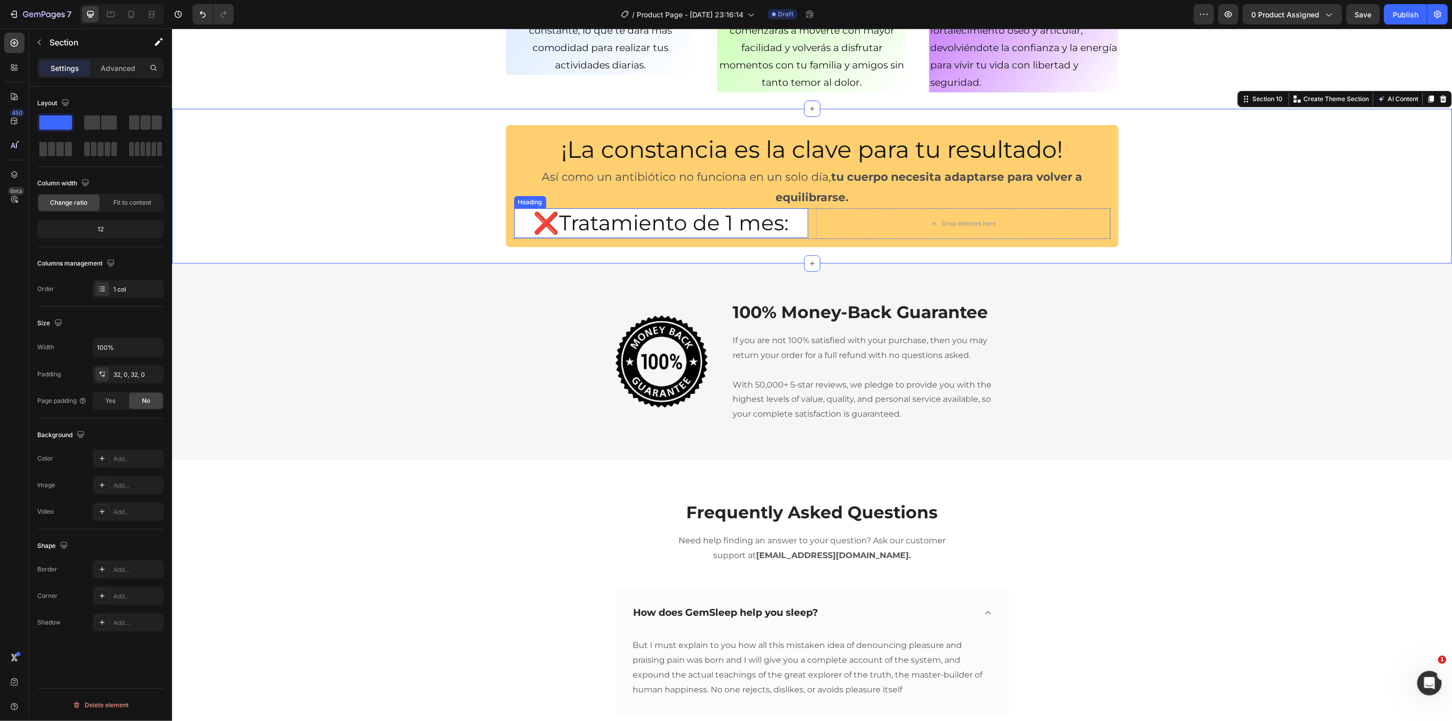
click at [589, 222] on p "❌Tratamiento de 1 mes:" at bounding box center [661, 222] width 292 height 27
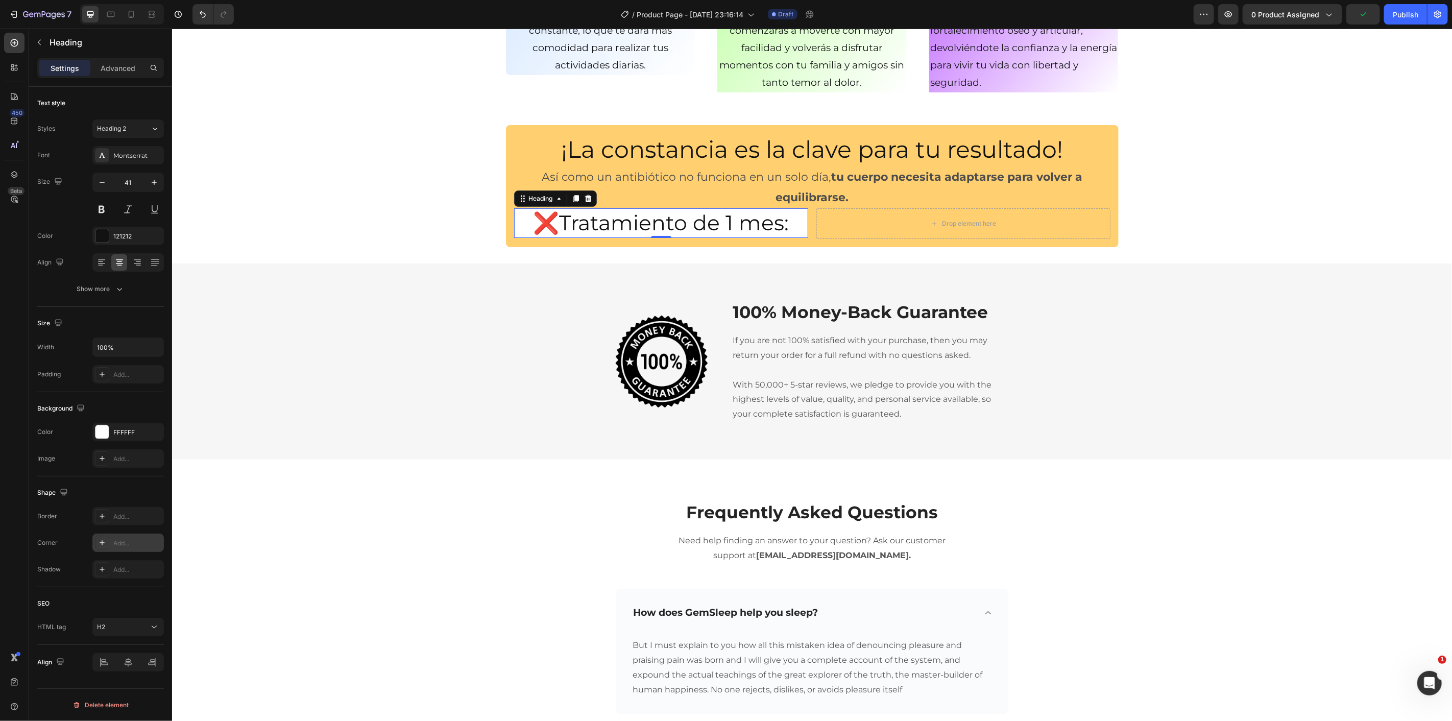
click at [118, 547] on div "Add..." at bounding box center [137, 543] width 48 height 9
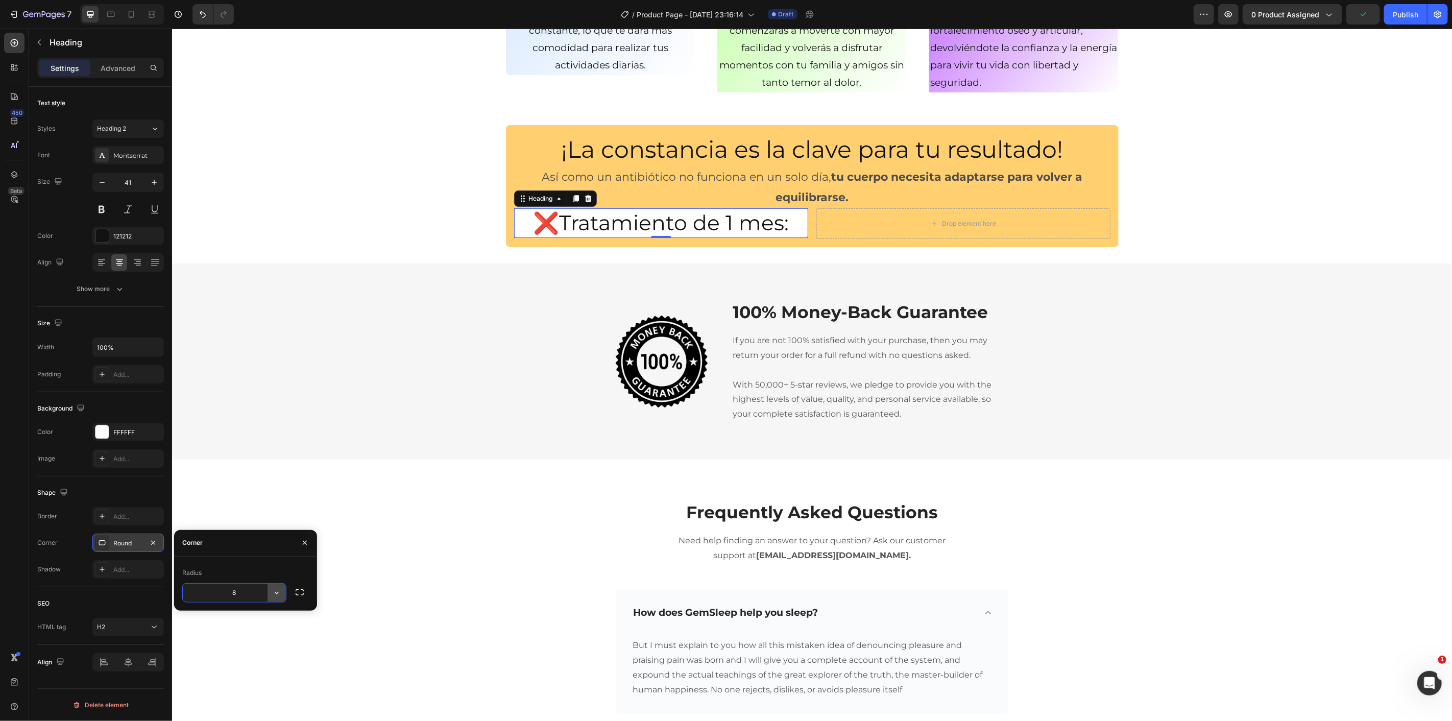
click at [275, 594] on icon "button" at bounding box center [277, 593] width 10 height 10
click at [251, 640] on p "Round" at bounding box center [248, 638] width 58 height 10
click at [341, 225] on div "¡La constancia es la clave para tu resultado! Heading Así como un antibiótico n…" at bounding box center [812, 186] width 1280 height 122
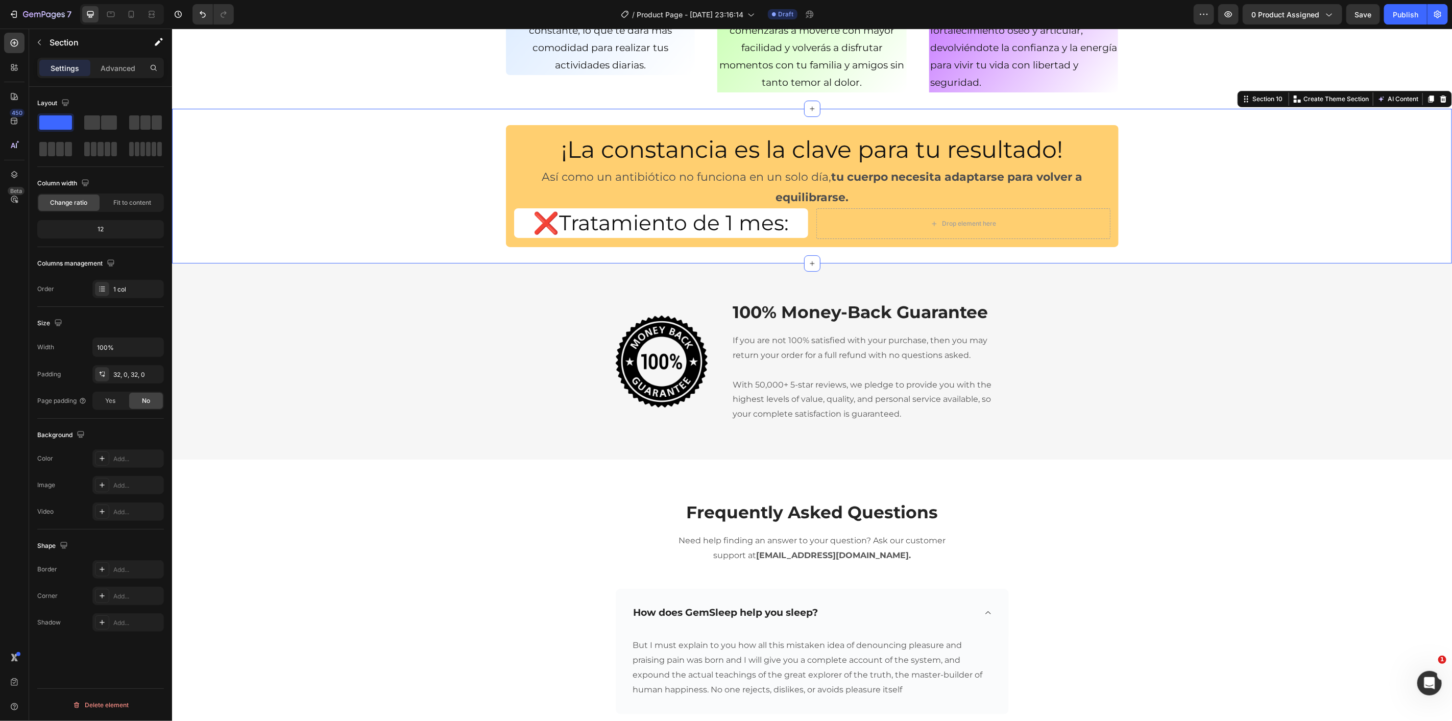
scroll to position [3119, 0]
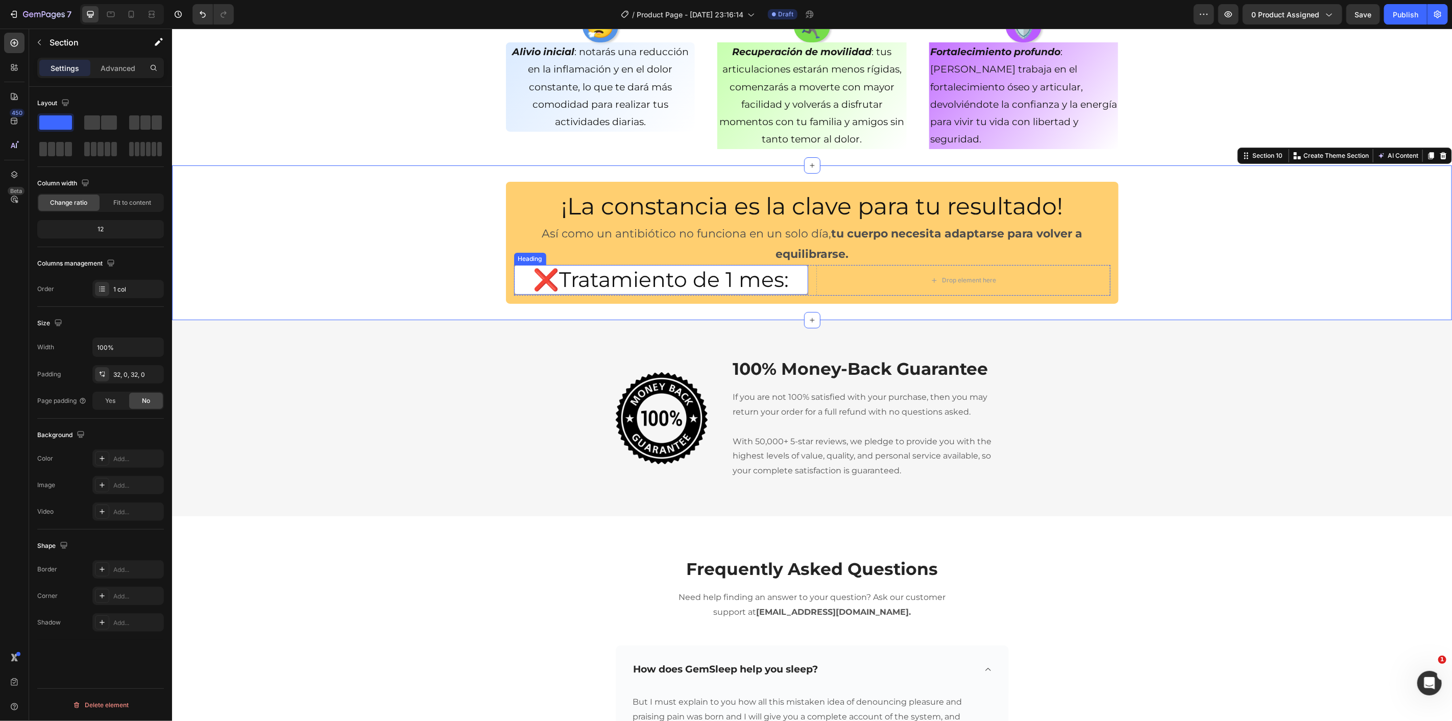
click at [588, 283] on p "❌Tratamiento de 1 mes:" at bounding box center [661, 279] width 292 height 27
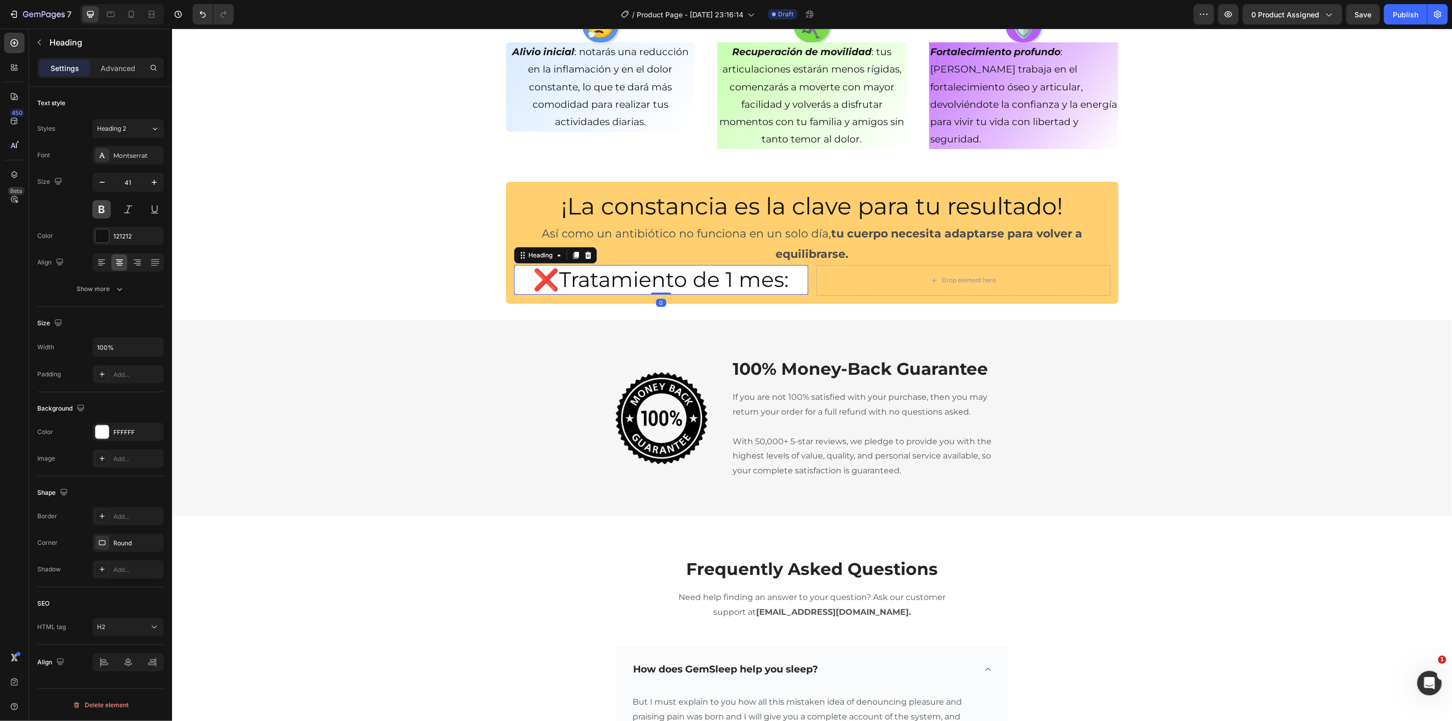
click at [105, 210] on button at bounding box center [101, 209] width 18 height 18
click at [102, 177] on icon "button" at bounding box center [102, 182] width 10 height 10
click at [101, 176] on button "button" at bounding box center [102, 182] width 18 height 18
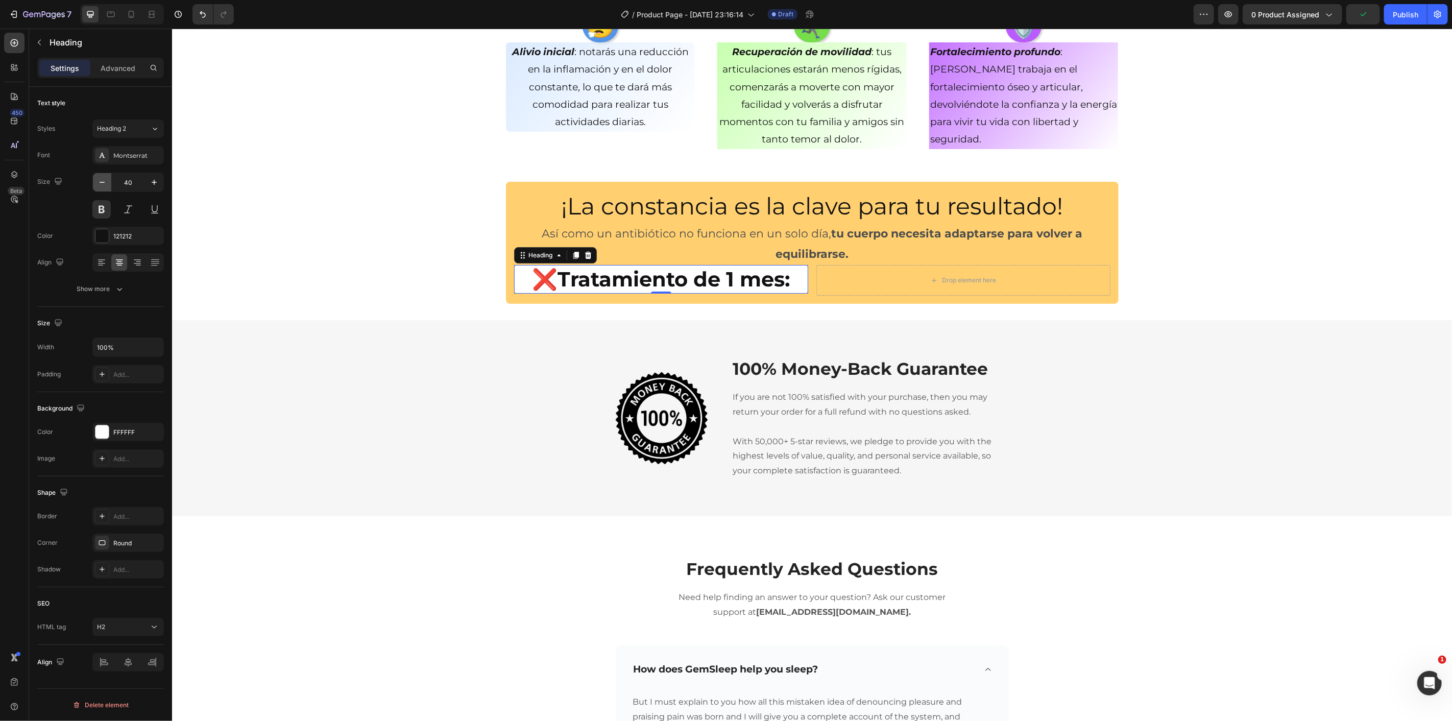
click at [101, 176] on button "button" at bounding box center [102, 182] width 18 height 18
click at [367, 206] on div "¡La constancia es la clave para tu resultado! Heading Así como un antibiótico n…" at bounding box center [812, 242] width 1280 height 122
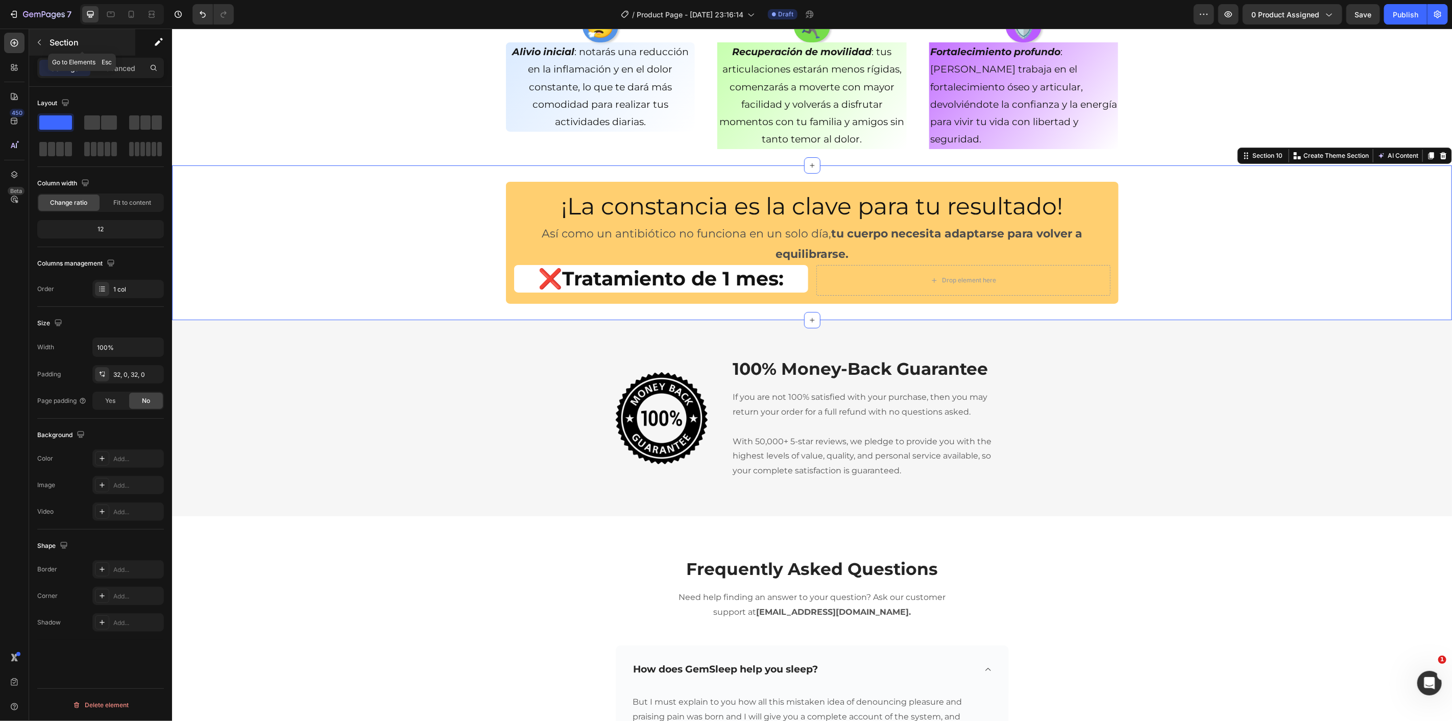
click at [43, 36] on button "button" at bounding box center [39, 42] width 16 height 16
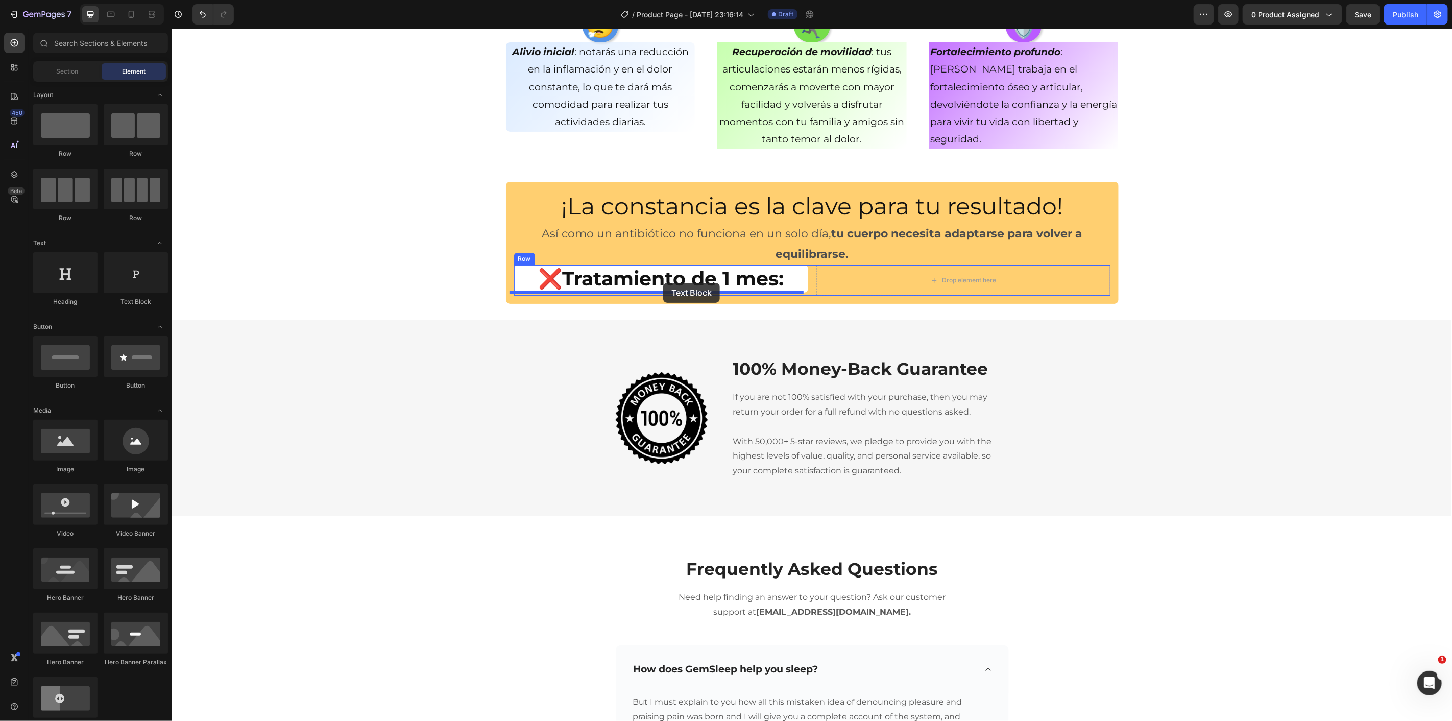
drag, startPoint x: 308, startPoint y: 313, endPoint x: 666, endPoint y: 284, distance: 359.1
drag, startPoint x: 303, startPoint y: 317, endPoint x: 684, endPoint y: 281, distance: 382.6
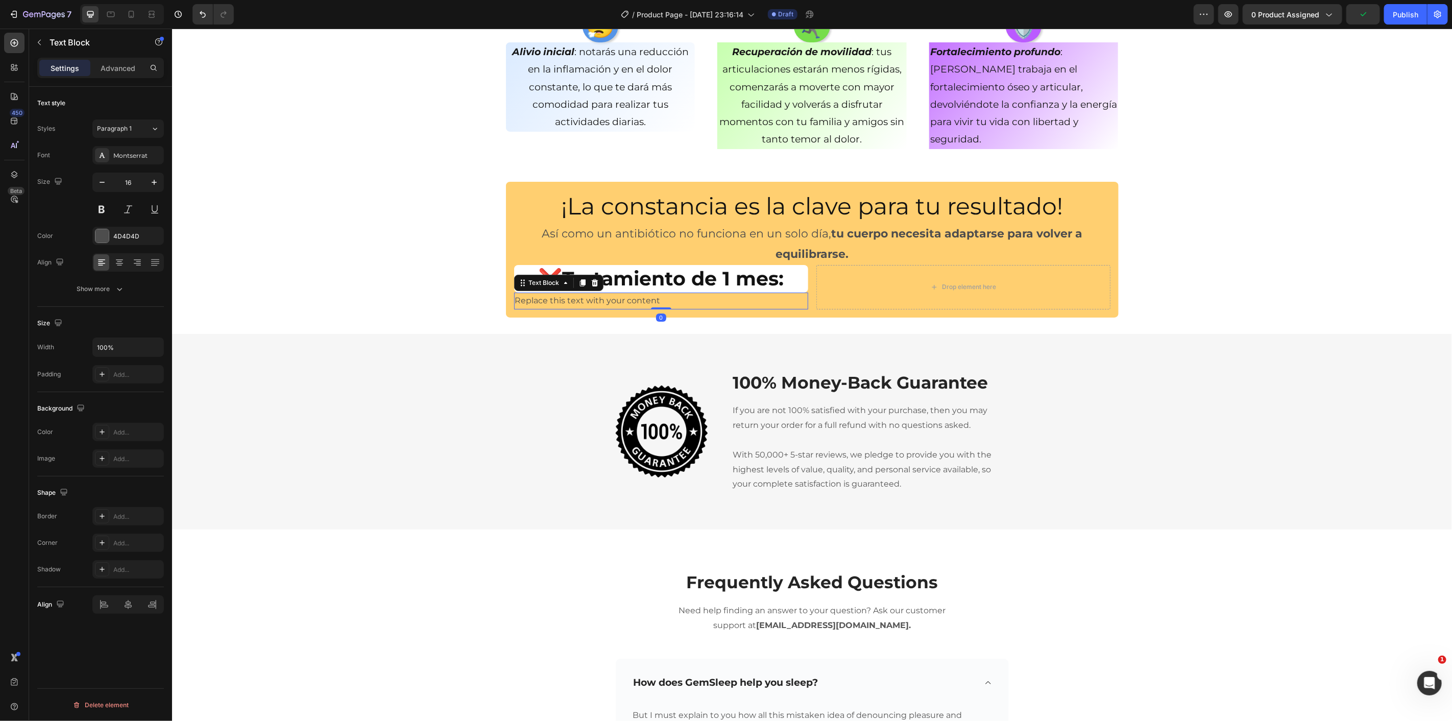
click at [673, 298] on div "Replace this text with your content" at bounding box center [661, 300] width 294 height 17
click at [660, 299] on p "Replace this text with your content" at bounding box center [661, 300] width 292 height 15
click at [605, 299] on p "Replace this text with your content" at bounding box center [661, 300] width 292 height 15
click at [450, 298] on div "¡La constancia es la clave para tu resultado! Heading Así como un antibiótico n…" at bounding box center [812, 248] width 1280 height 135
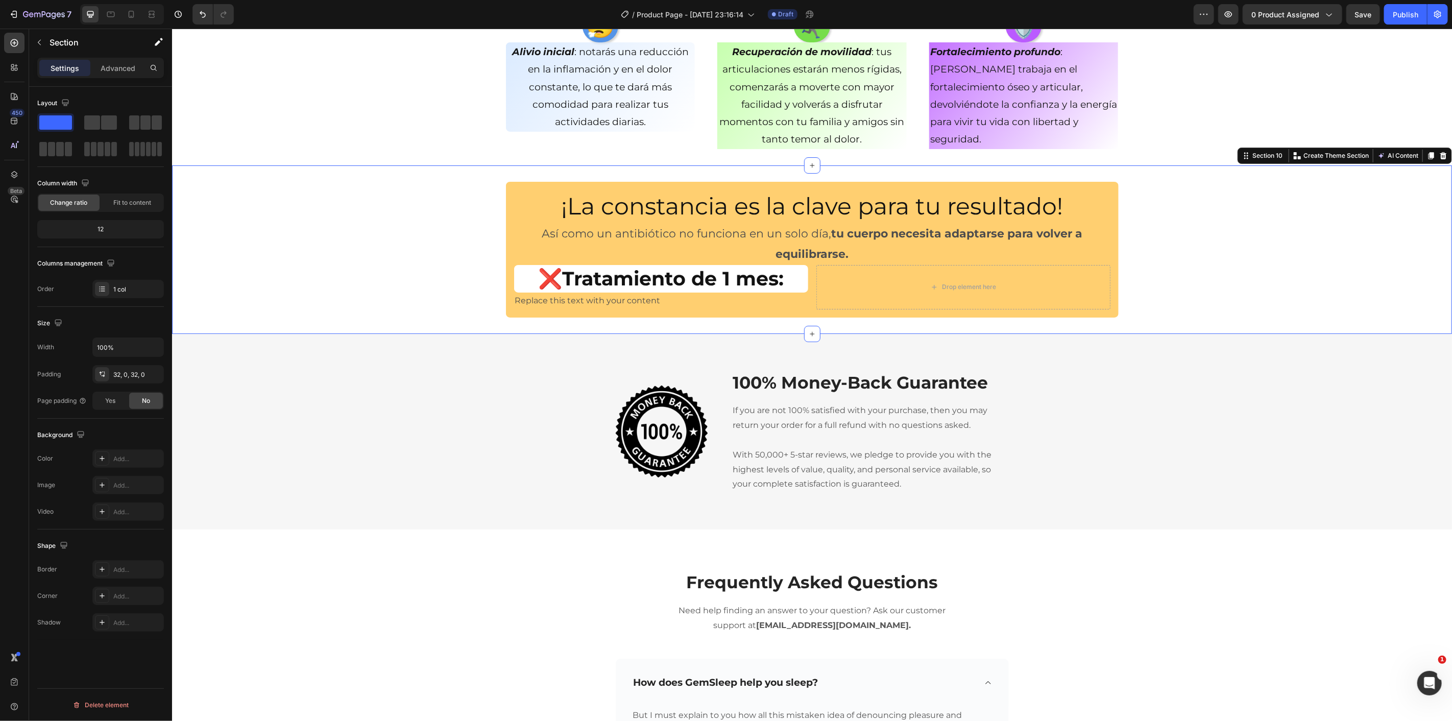
click at [570, 301] on p "Replace this text with your content" at bounding box center [661, 300] width 292 height 15
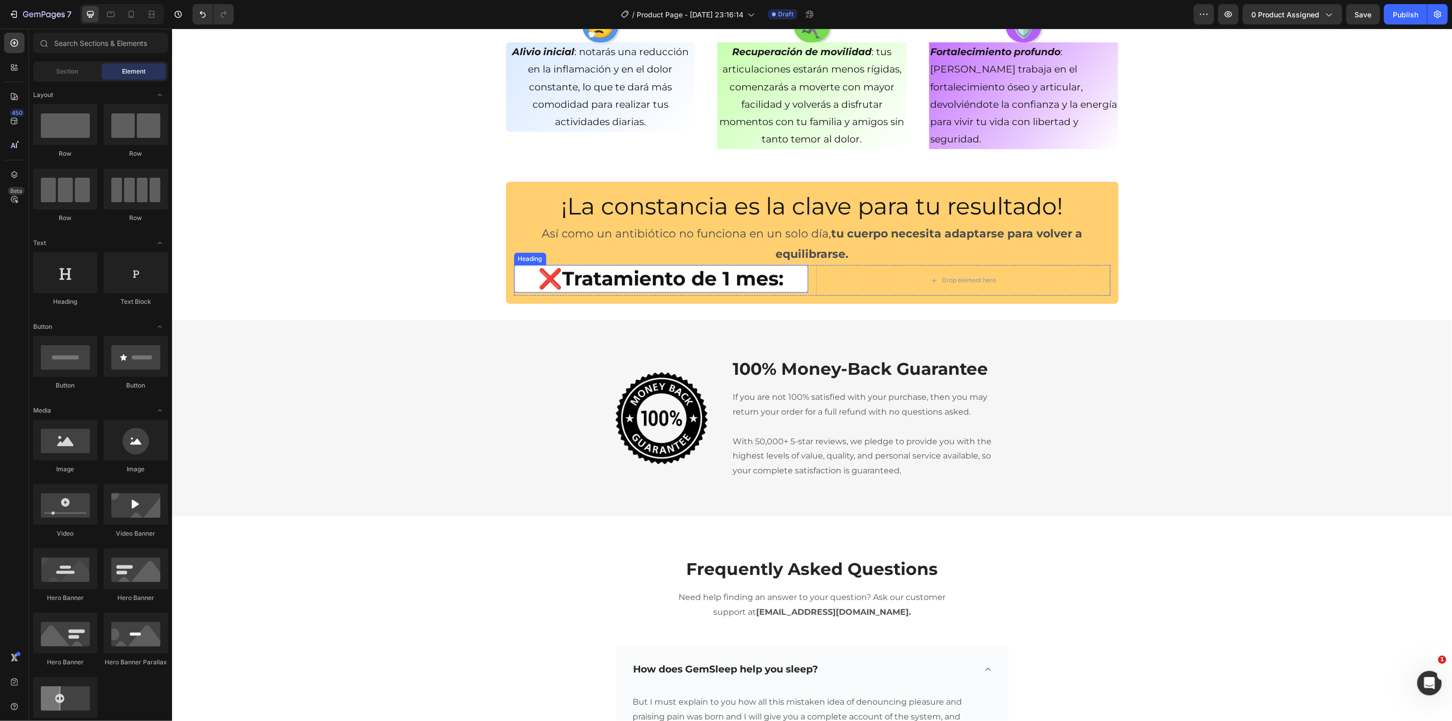
click at [515, 282] on p "❌Tratamiento de 1 mes:" at bounding box center [661, 278] width 292 height 25
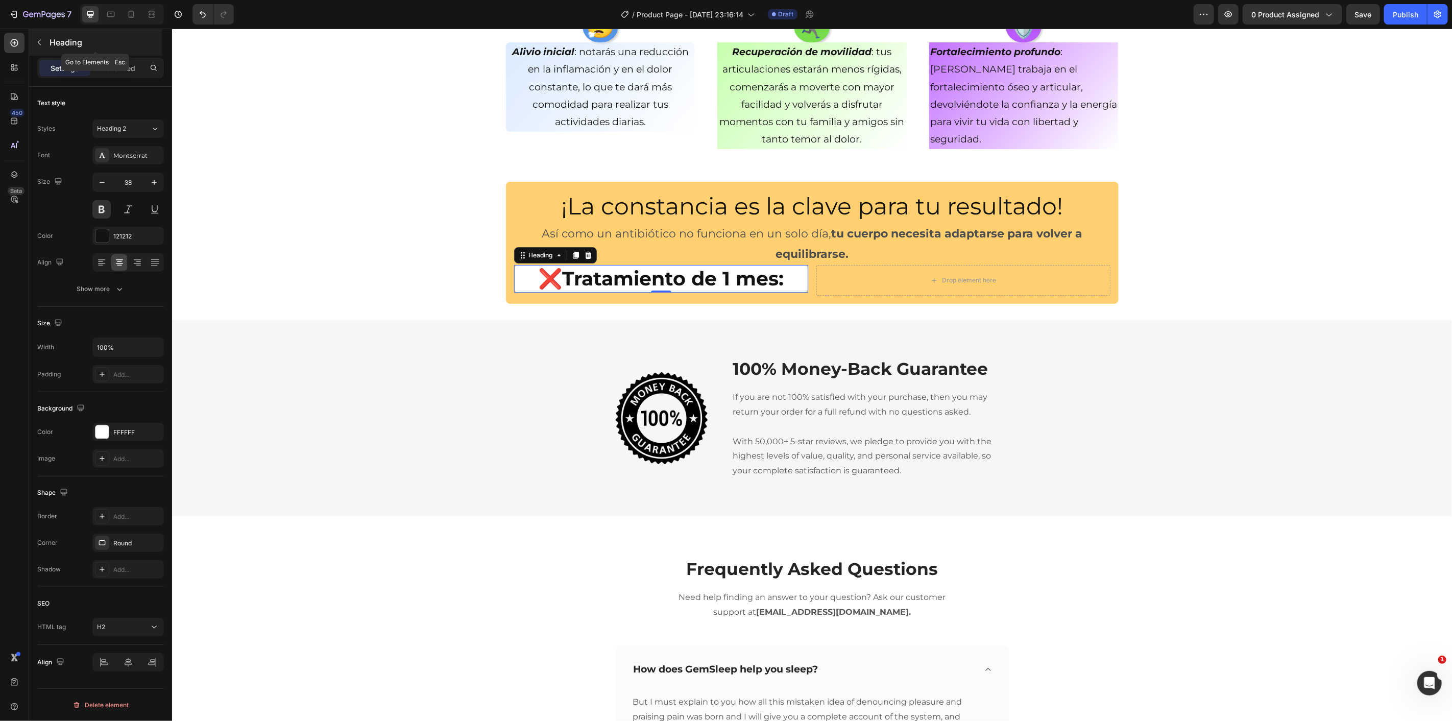
click at [37, 44] on icon "button" at bounding box center [39, 42] width 8 height 8
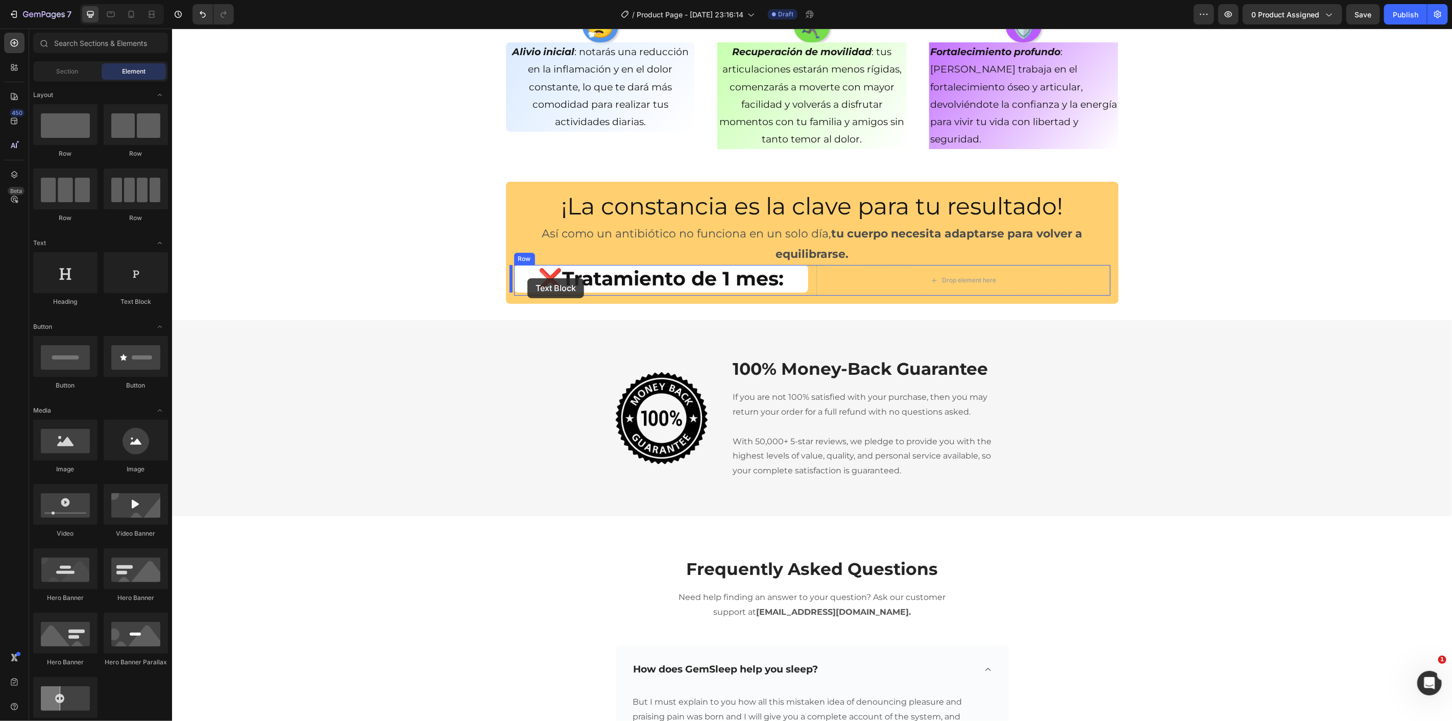
drag, startPoint x: 345, startPoint y: 316, endPoint x: 526, endPoint y: 278, distance: 185.2
drag, startPoint x: 330, startPoint y: 317, endPoint x: 600, endPoint y: 291, distance: 270.9
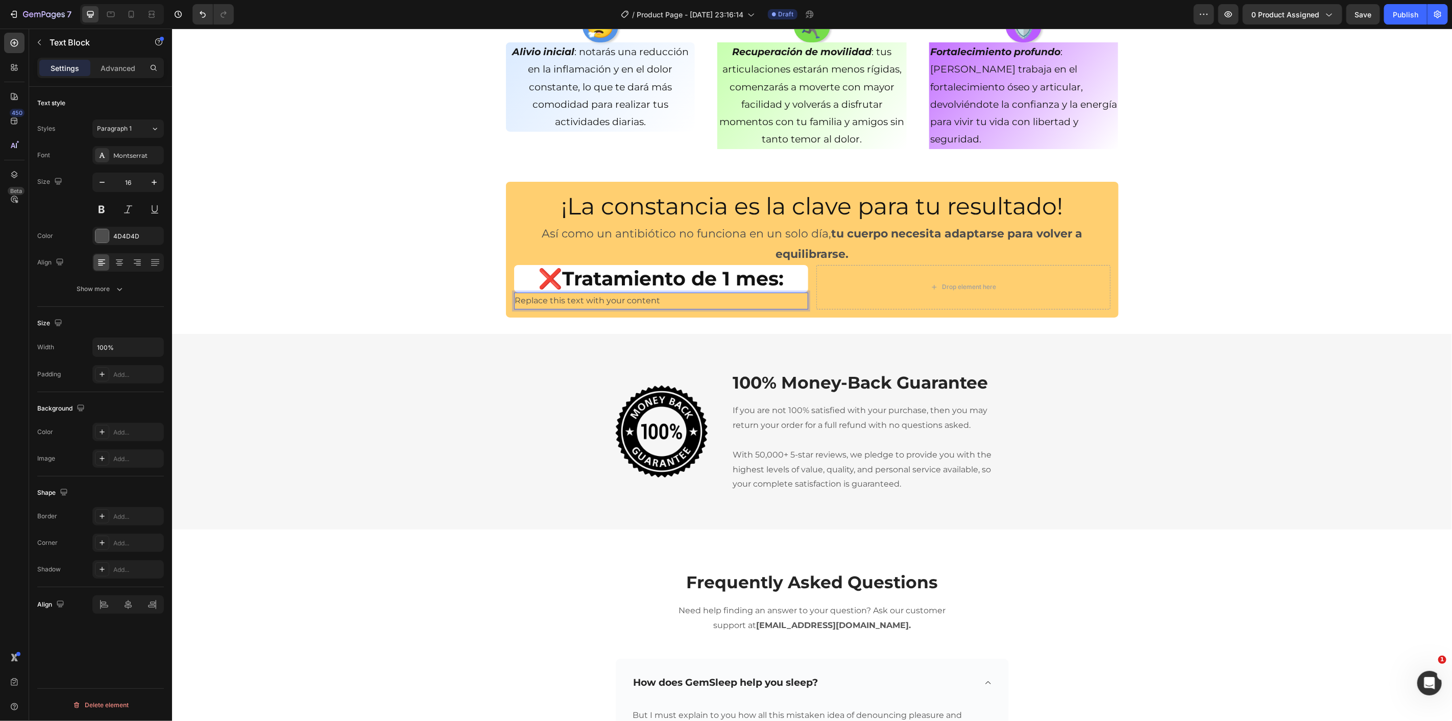
click at [589, 302] on div "Replace this text with your content" at bounding box center [661, 300] width 294 height 17
click at [589, 302] on p "Replace this text with your content" at bounding box center [661, 300] width 292 height 15
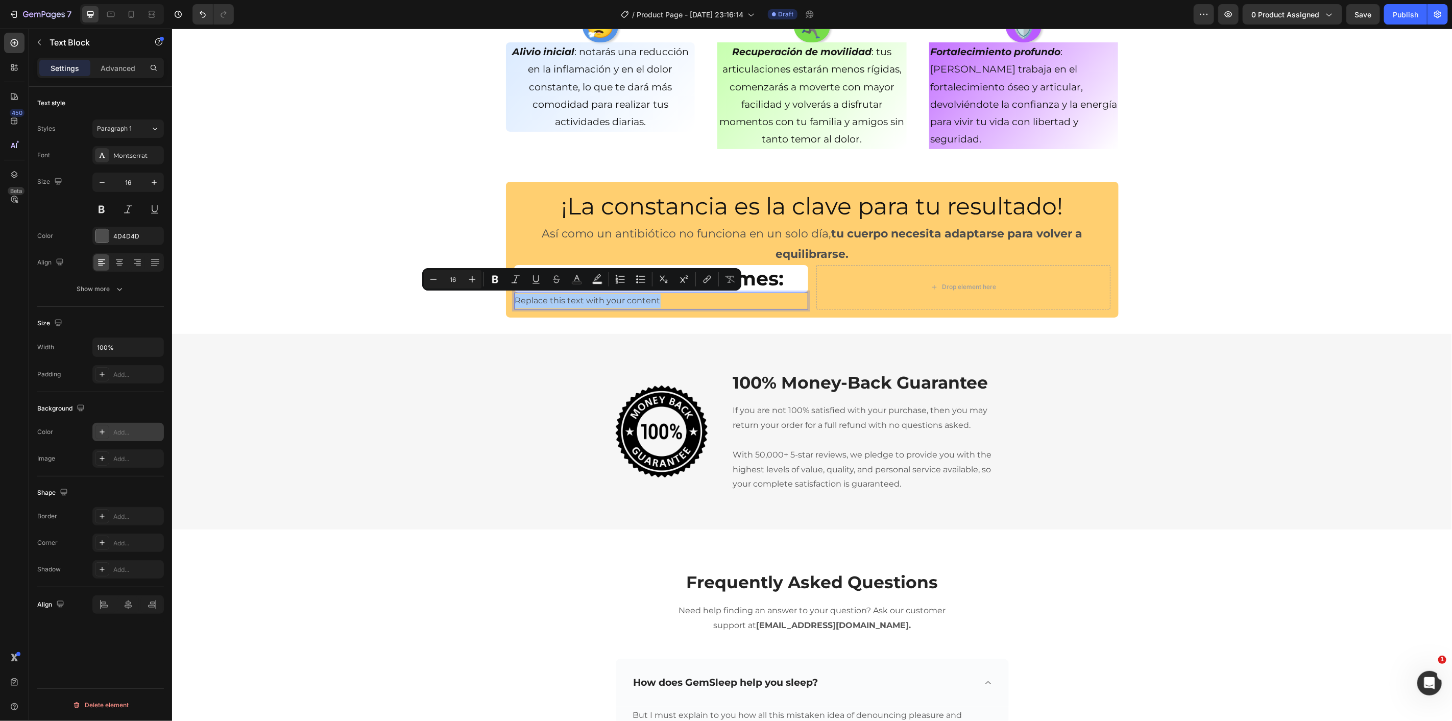
click at [128, 429] on div "Add..." at bounding box center [137, 432] width 48 height 9
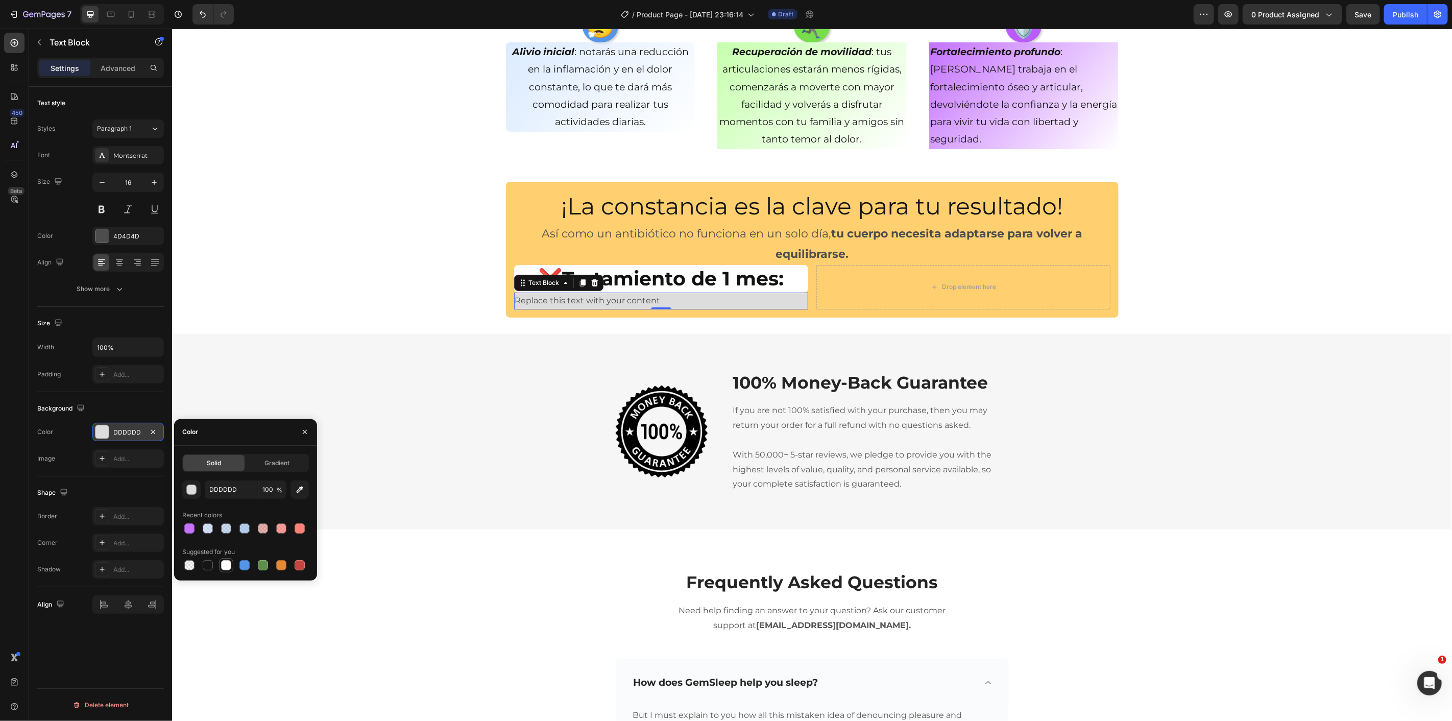
click at [231, 564] on div at bounding box center [226, 565] width 10 height 10
click at [440, 269] on div "¡La constancia es la clave para tu resultado! Heading Así como un antibiótico n…" at bounding box center [812, 248] width 1280 height 135
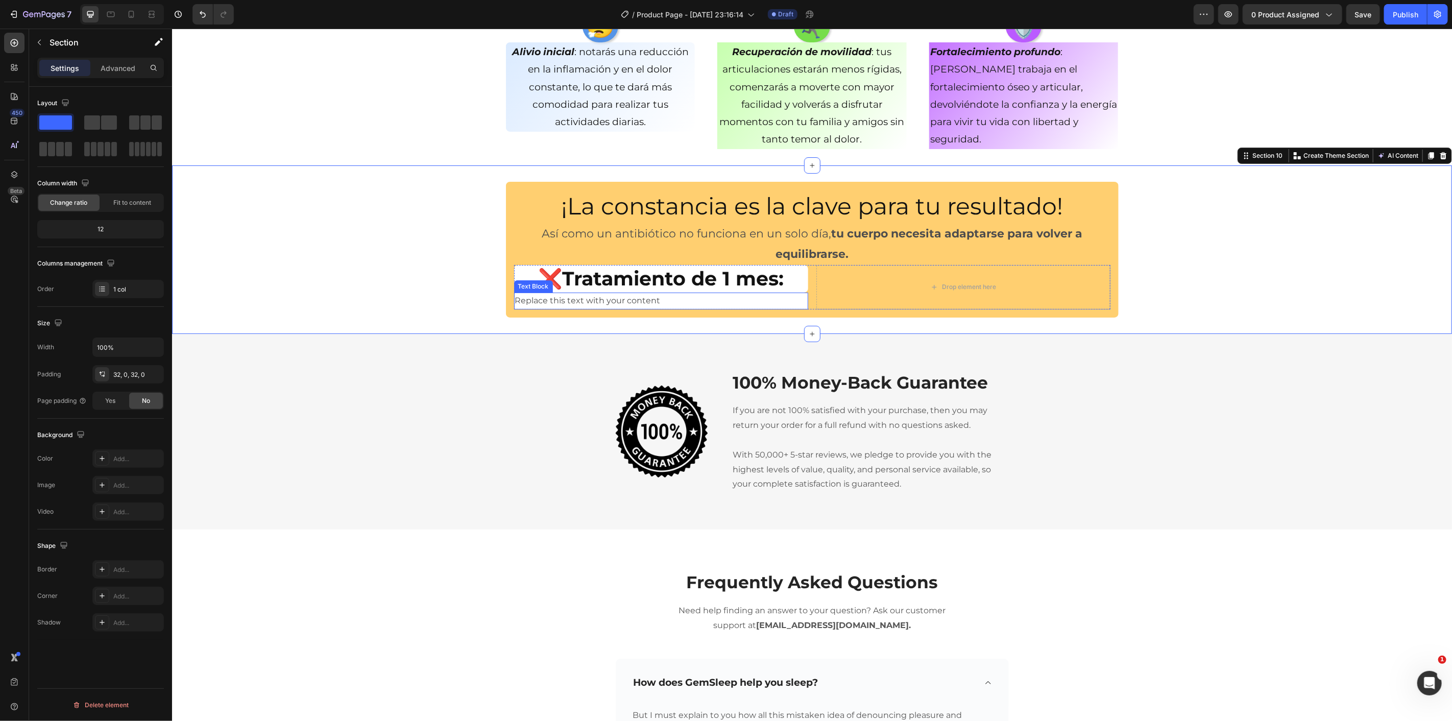
click at [577, 299] on p "Replace this text with your content" at bounding box center [661, 300] width 292 height 15
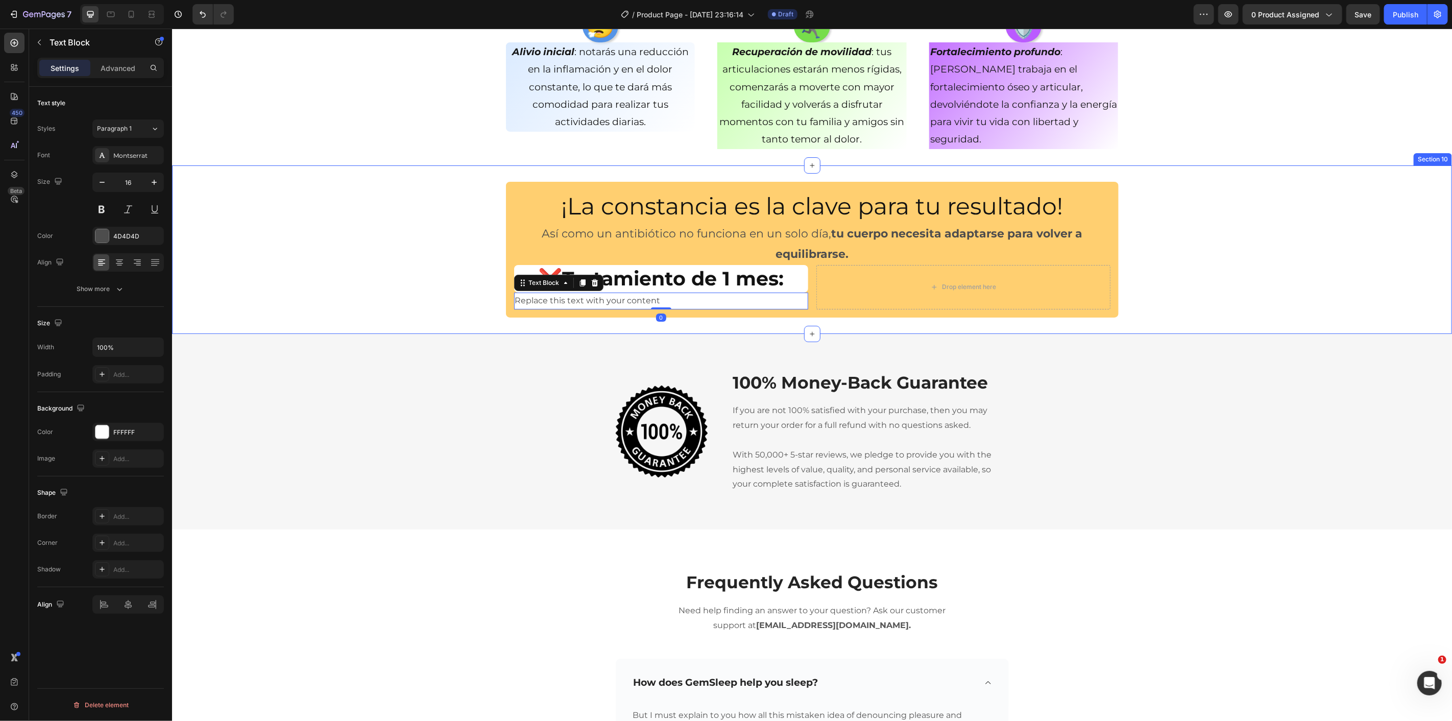
click at [422, 259] on div "¡La constancia es la clave para tu resultado! Heading Así como un antibiótico n…" at bounding box center [812, 248] width 1280 height 135
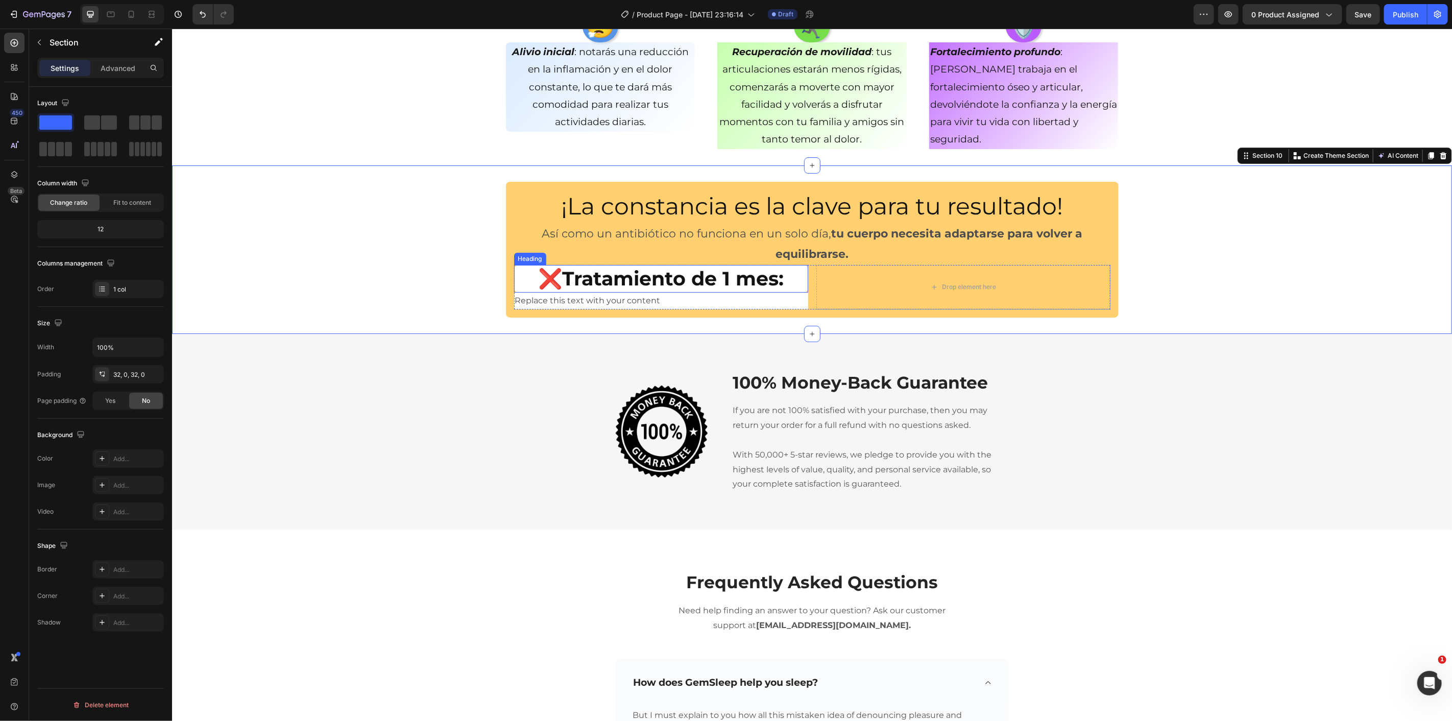
click at [515, 282] on p "❌Tratamiento de 1 mes:" at bounding box center [661, 278] width 292 height 25
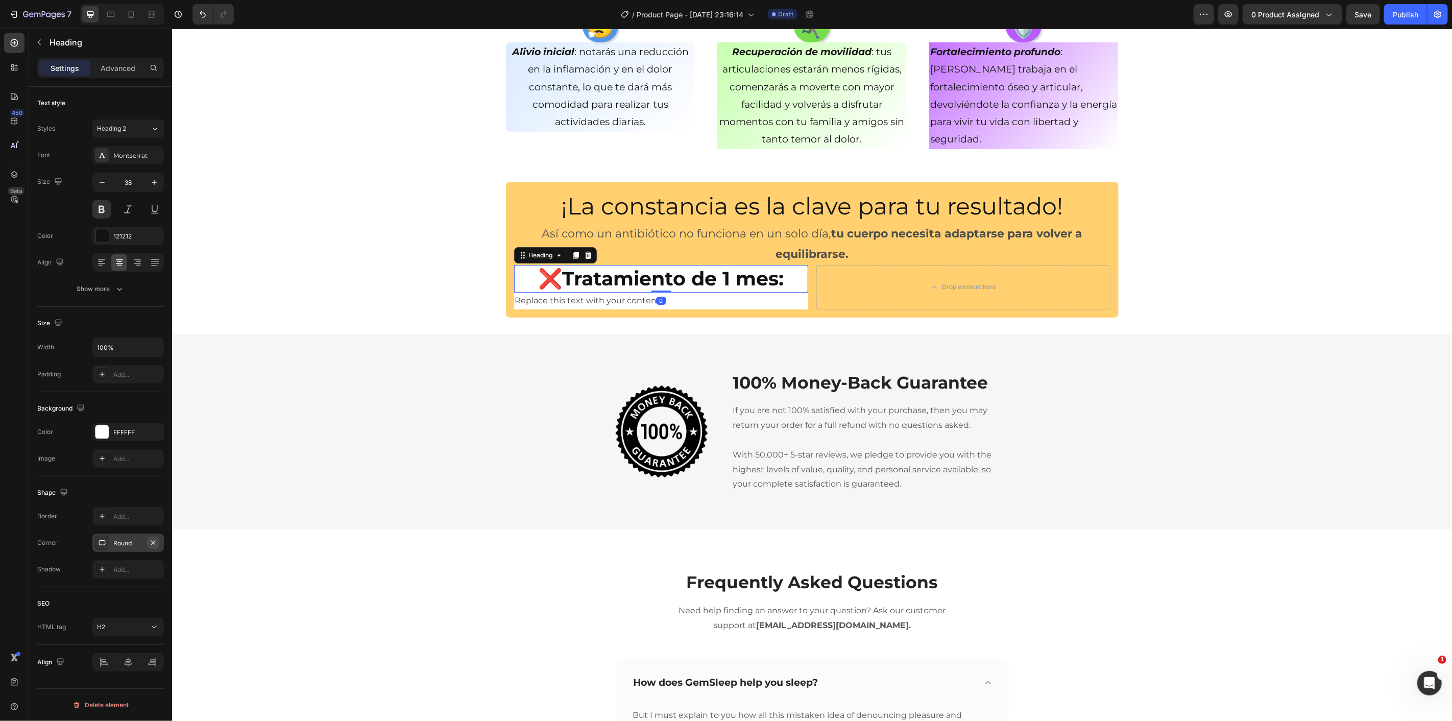
click at [158, 543] on div "Round" at bounding box center [127, 543] width 71 height 18
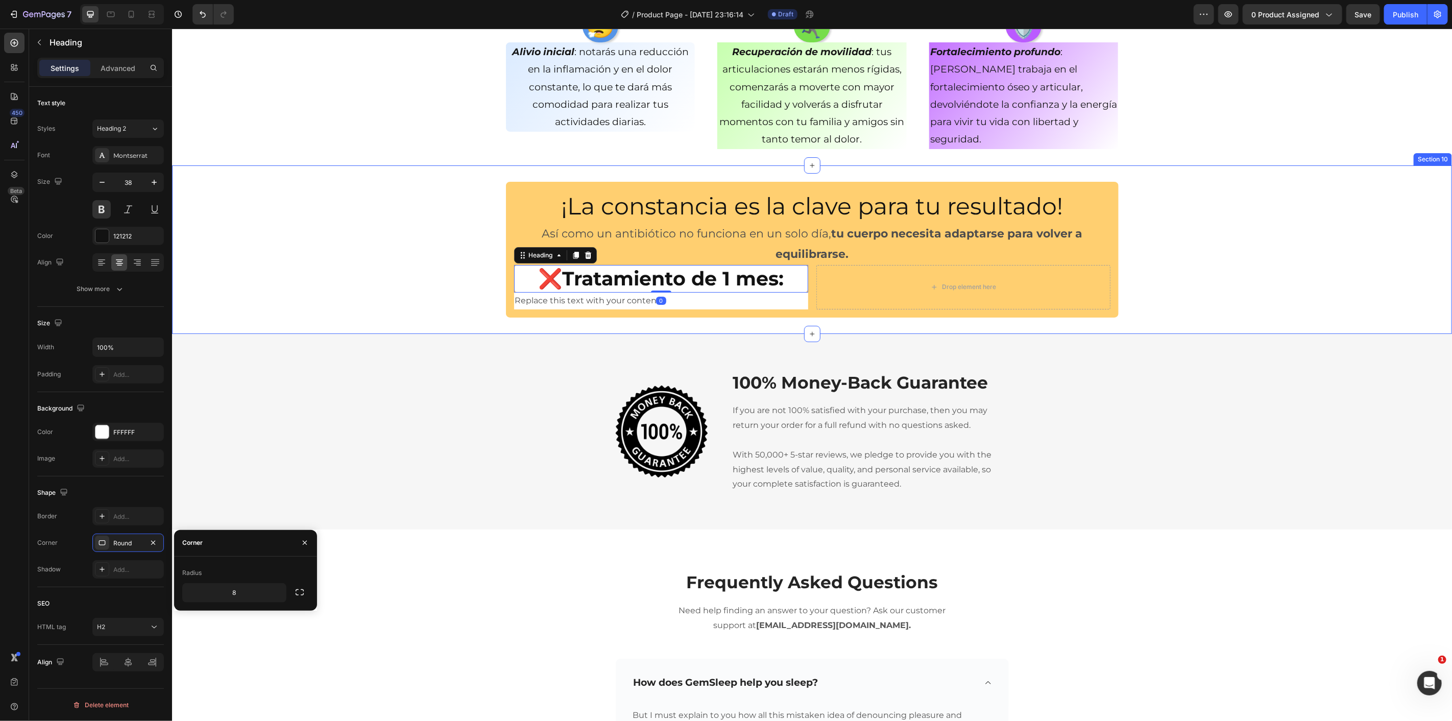
click at [436, 252] on div "¡La constancia es la clave para tu resultado! Heading Así como un antibiótico n…" at bounding box center [812, 248] width 1280 height 135
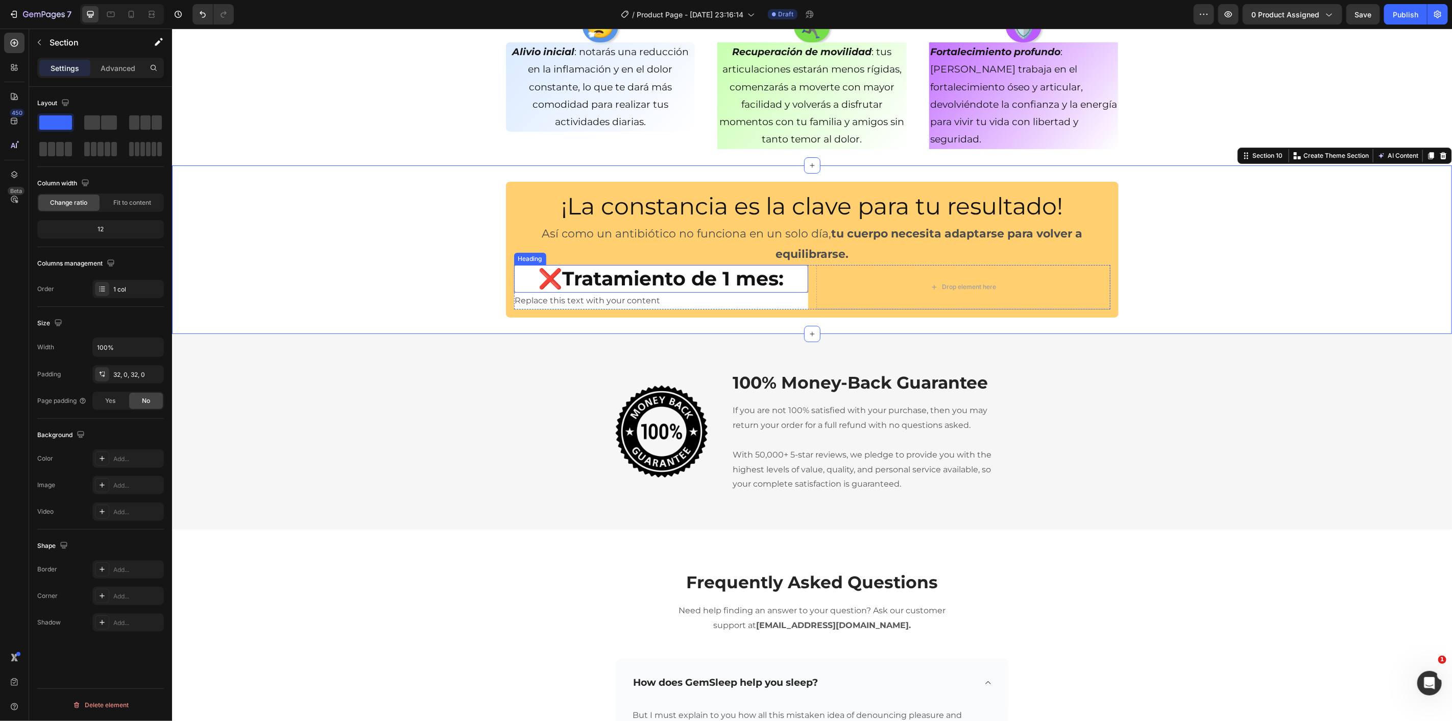
click at [519, 272] on p "❌Tratamiento de 1 mes:" at bounding box center [661, 278] width 292 height 25
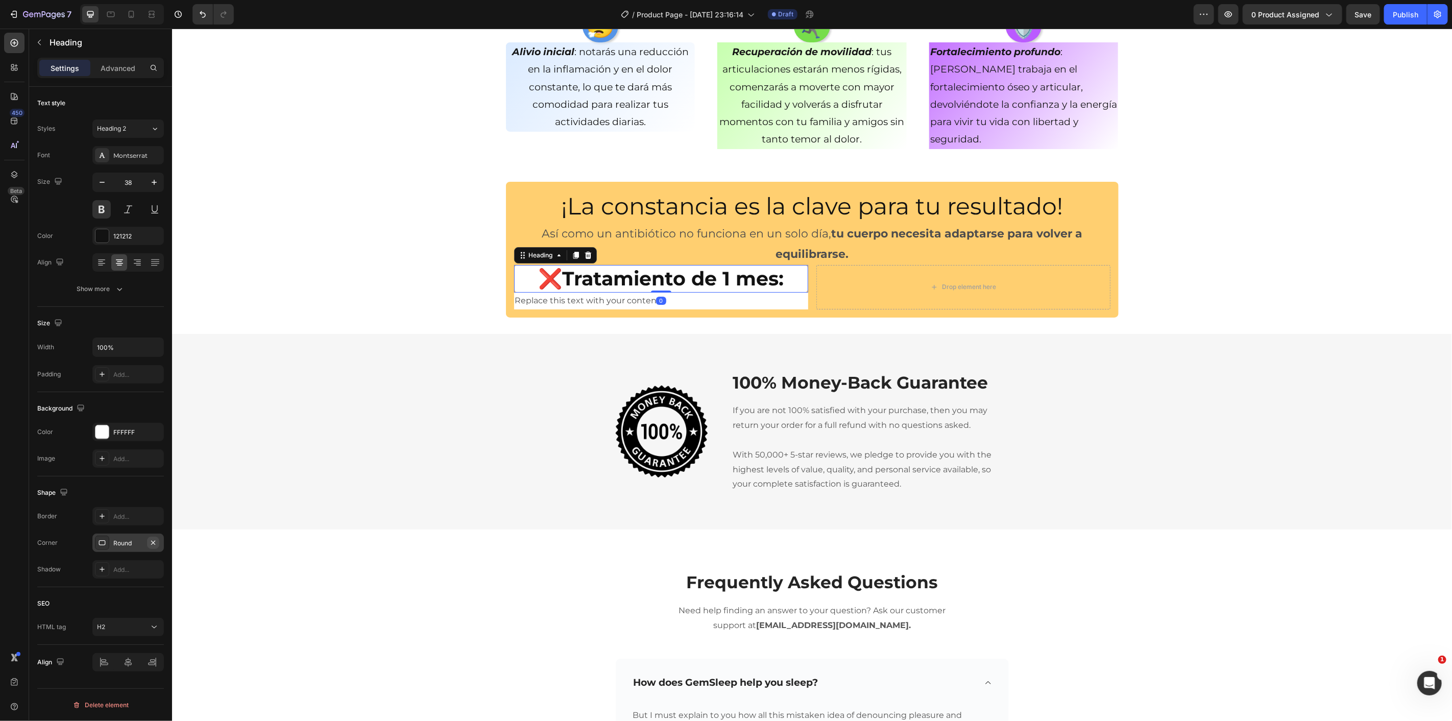
click at [154, 544] on icon "button" at bounding box center [153, 543] width 8 height 8
click at [561, 299] on p "Replace this text with your content" at bounding box center [661, 300] width 292 height 15
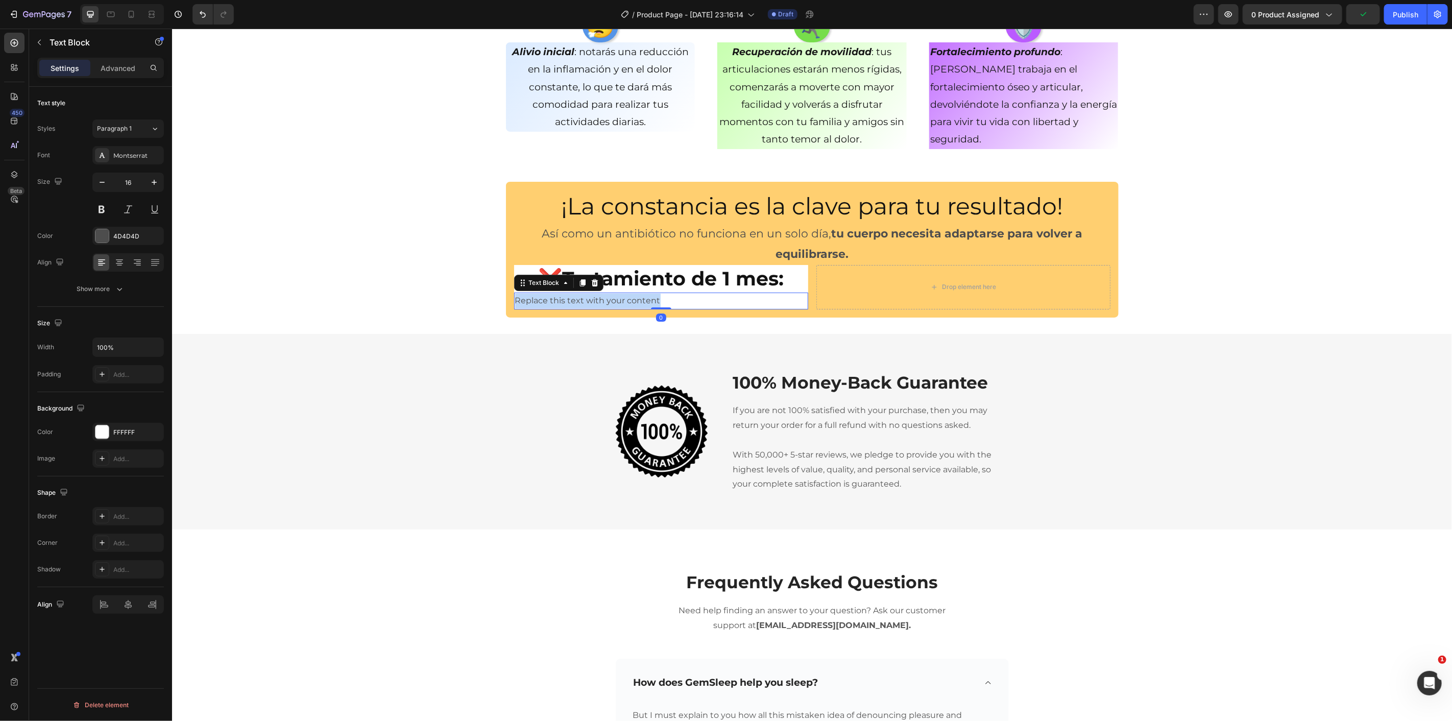
click at [561, 299] on p "Replace this text with your content" at bounding box center [661, 300] width 292 height 15
click at [116, 266] on icon at bounding box center [119, 262] width 10 height 10
click at [104, 244] on div "4D4D4D" at bounding box center [127, 236] width 71 height 18
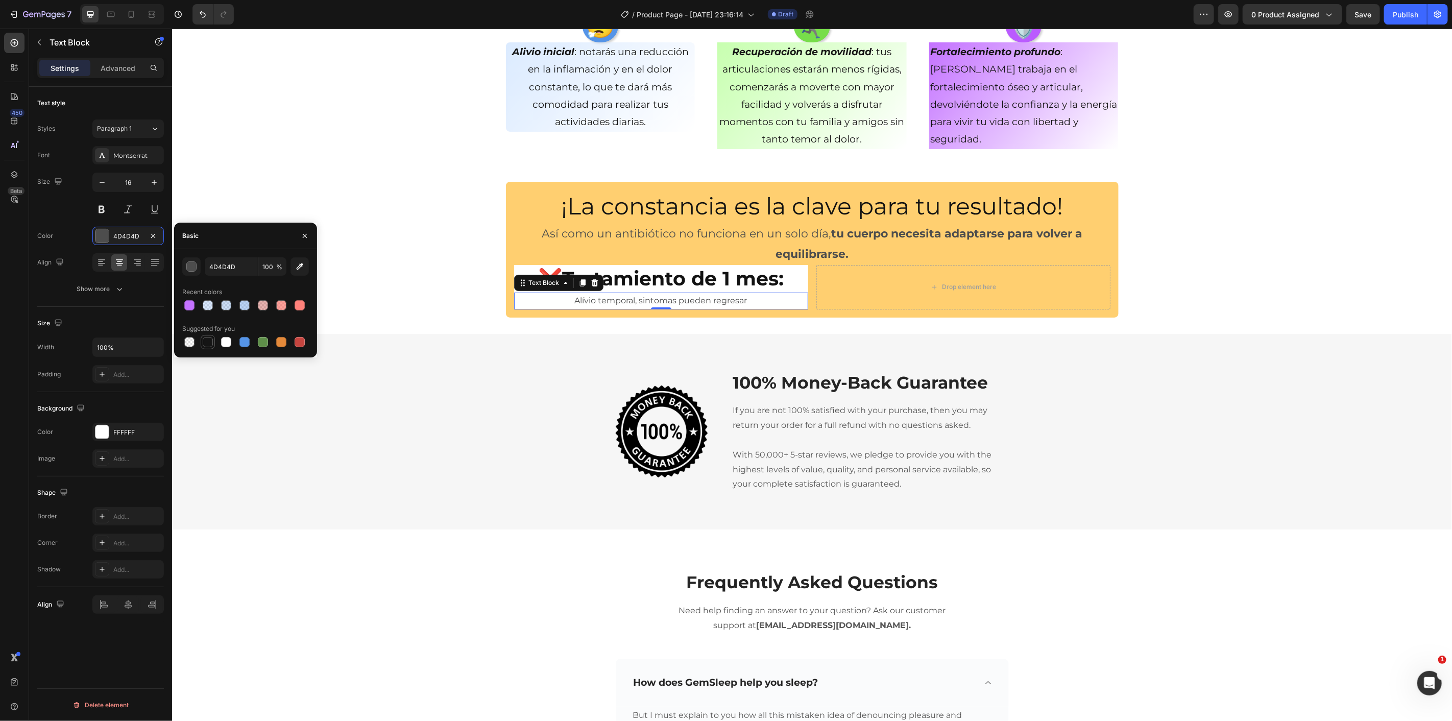
click at [206, 346] on div at bounding box center [208, 342] width 10 height 10
click at [689, 287] on p "❌Tratamiento de 1 mes:" at bounding box center [661, 278] width 292 height 25
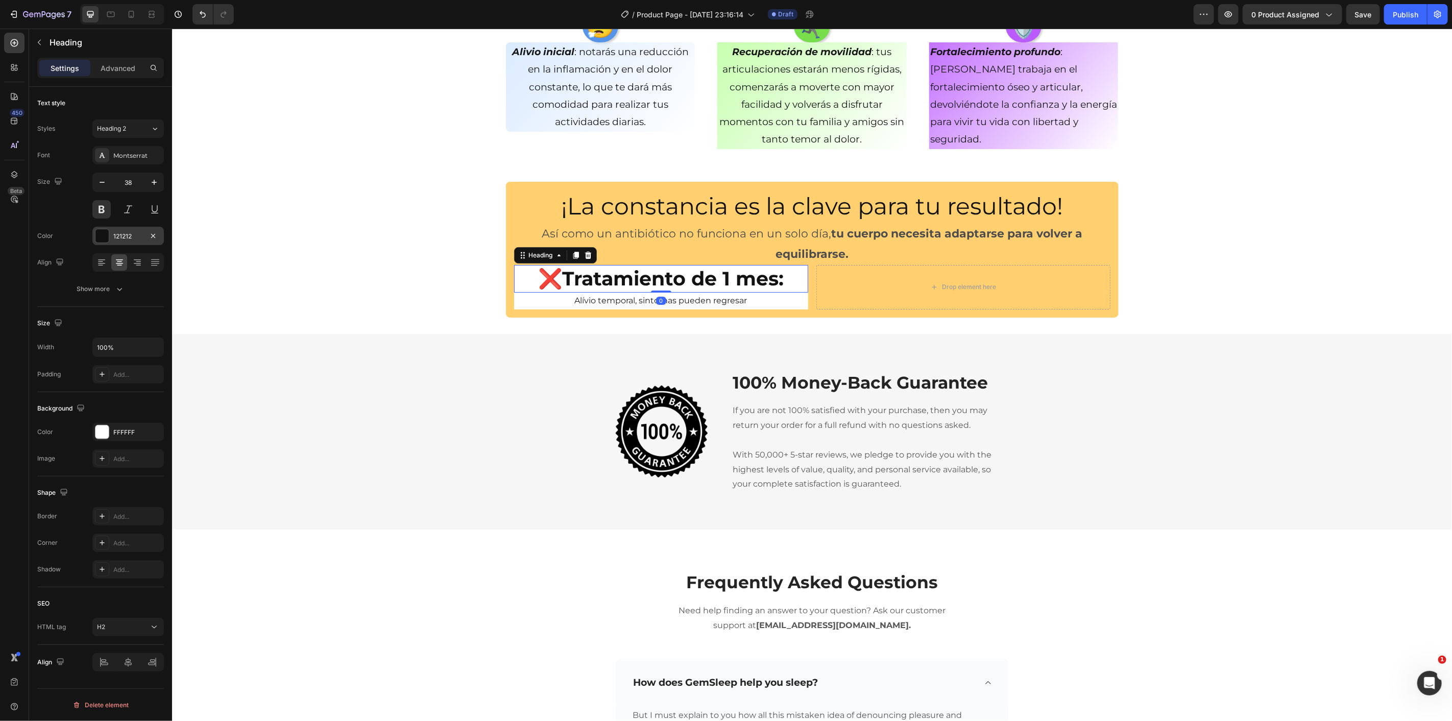
click at [106, 232] on div at bounding box center [101, 235] width 13 height 13
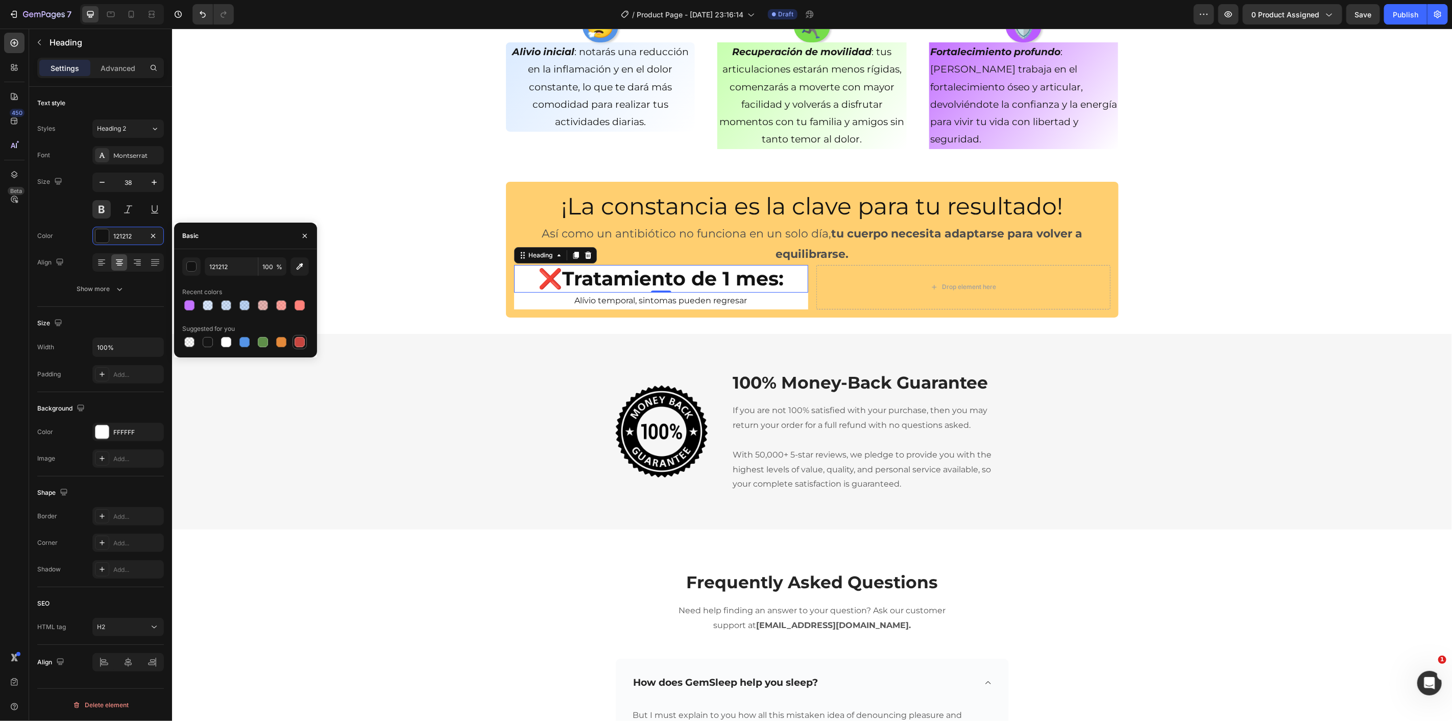
click at [300, 338] on div at bounding box center [300, 342] width 12 height 12
click at [625, 299] on p "Alívio temporal, sintomas pueden regresar" at bounding box center [661, 300] width 292 height 15
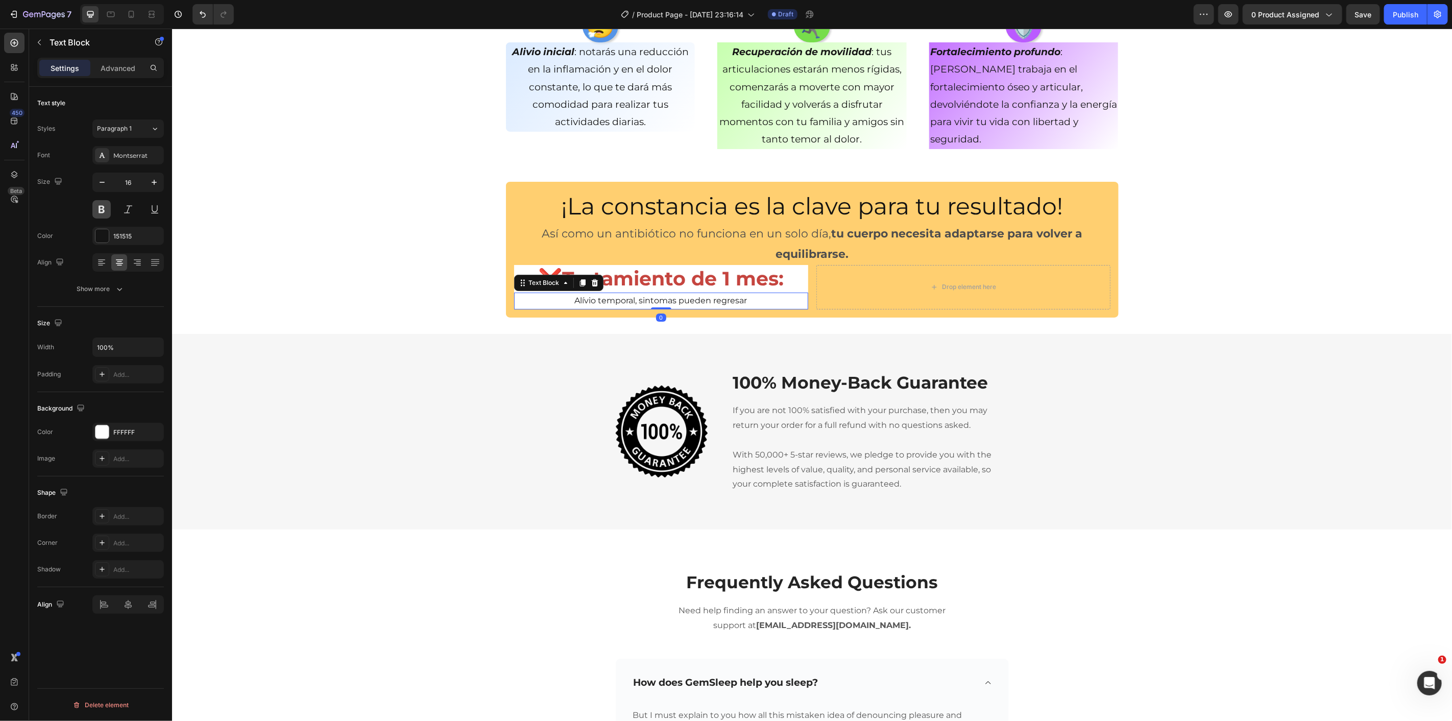
click at [101, 212] on button at bounding box center [101, 209] width 18 height 18
click at [101, 235] on div at bounding box center [101, 235] width 13 height 13
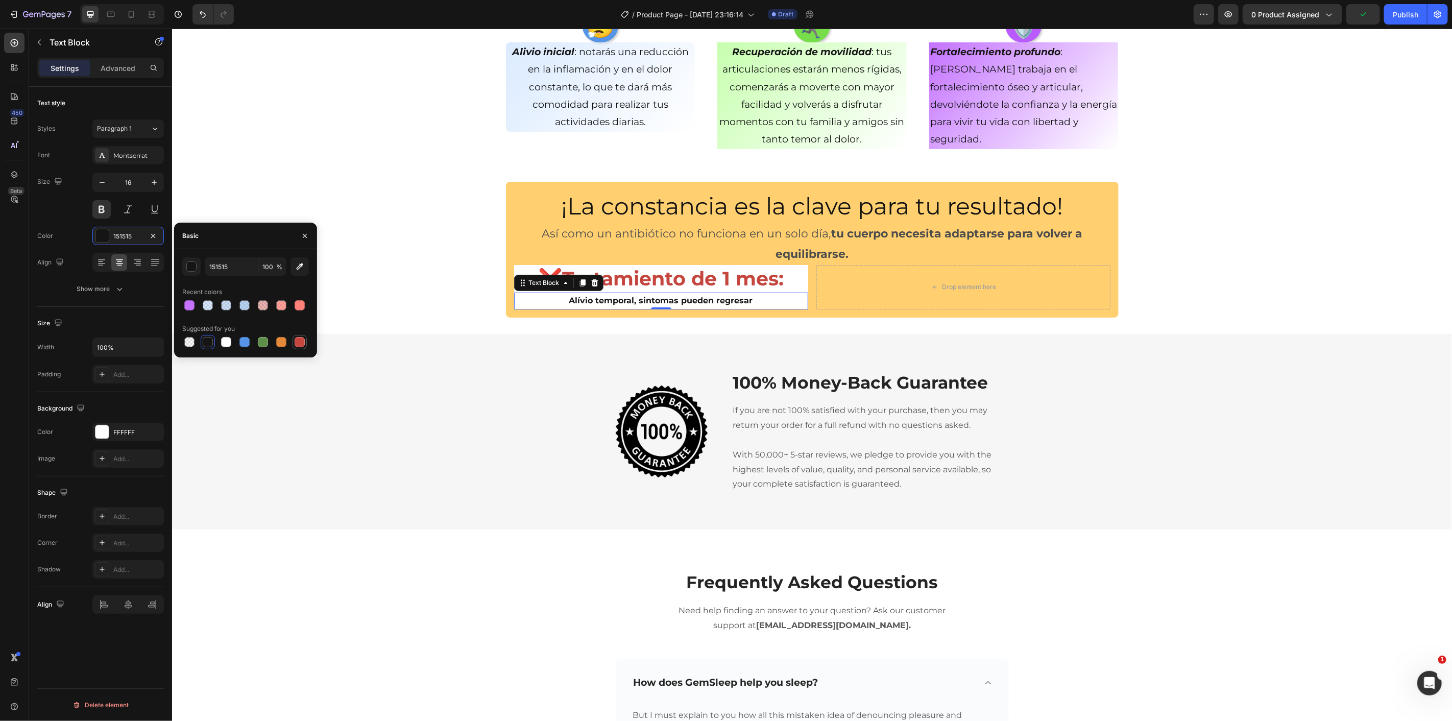
click at [300, 342] on div at bounding box center [300, 342] width 10 height 10
click at [152, 176] on button "button" at bounding box center [154, 182] width 18 height 18
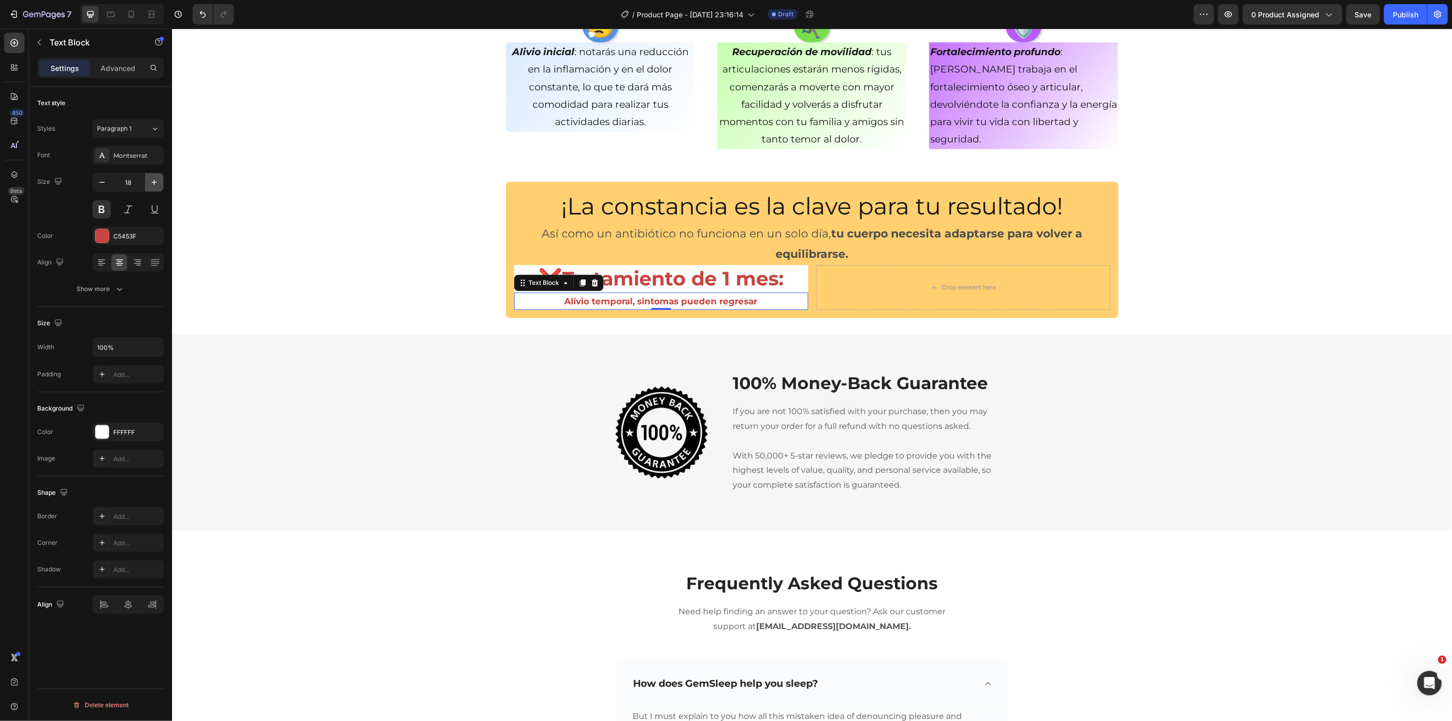
click at [152, 176] on button "button" at bounding box center [154, 182] width 18 height 18
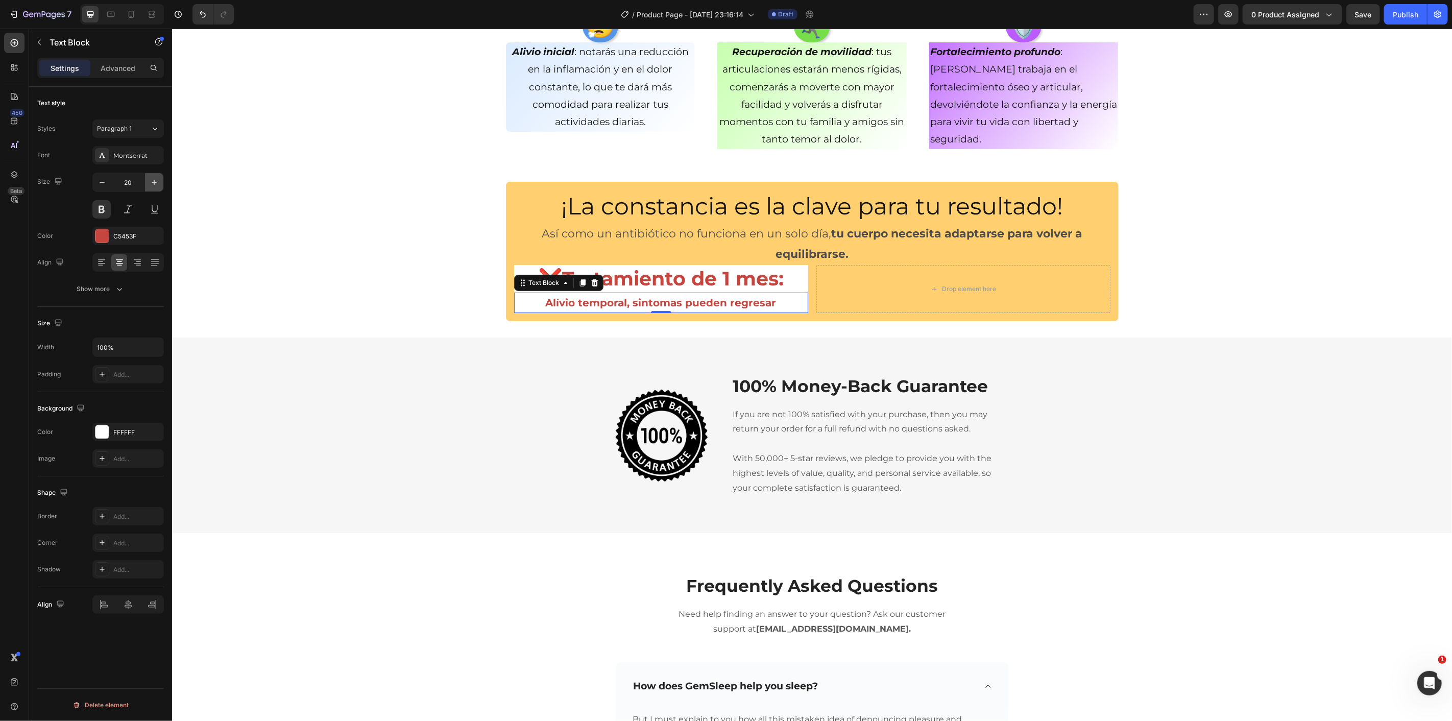
click at [152, 176] on button "button" at bounding box center [154, 182] width 18 height 18
click at [361, 163] on div "😮‍💨 Heading Alivio inicial : notarás una reducción en la inflamación y en el do…" at bounding box center [812, 79] width 1280 height 172
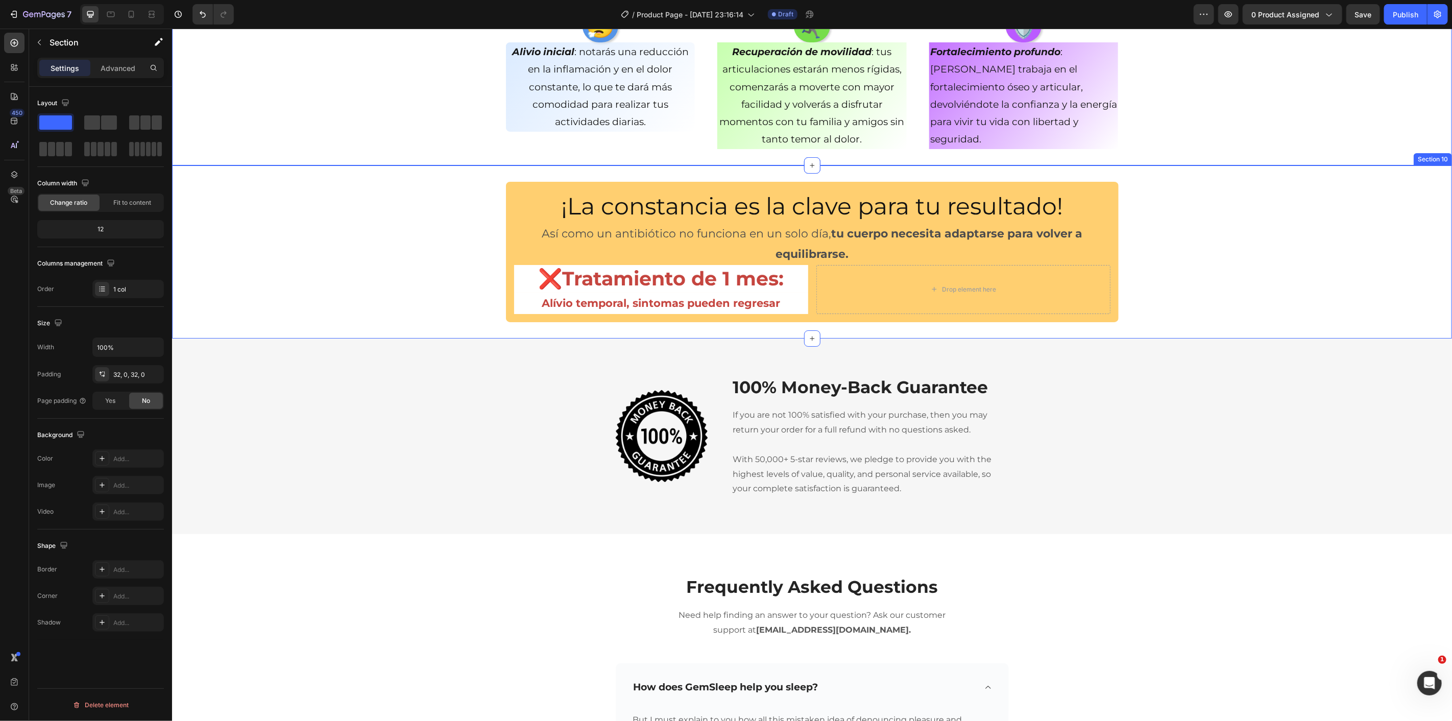
scroll to position [2755, 0]
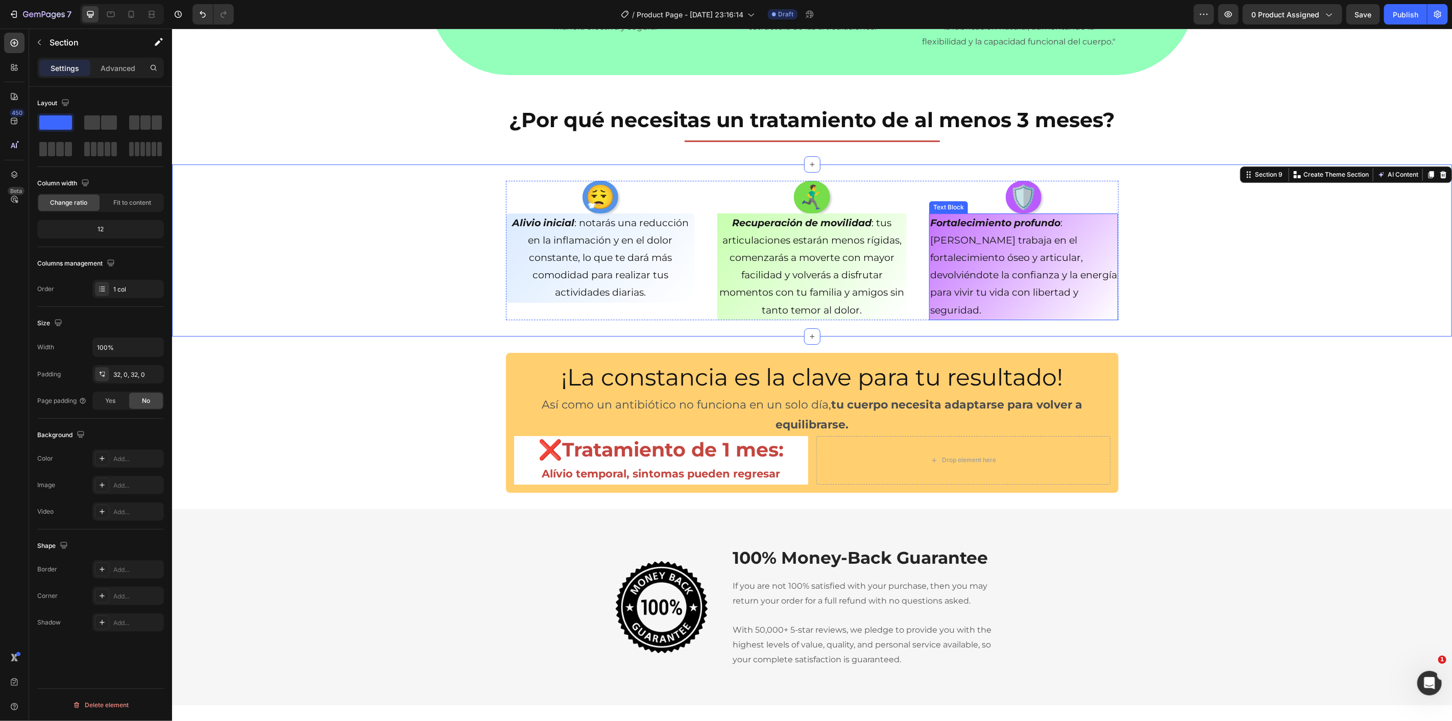
click at [1063, 296] on p "Fortalecimiento profundo : Artrefin trabaja en el fortalecimiento óseo y articu…" at bounding box center [1023, 266] width 187 height 105
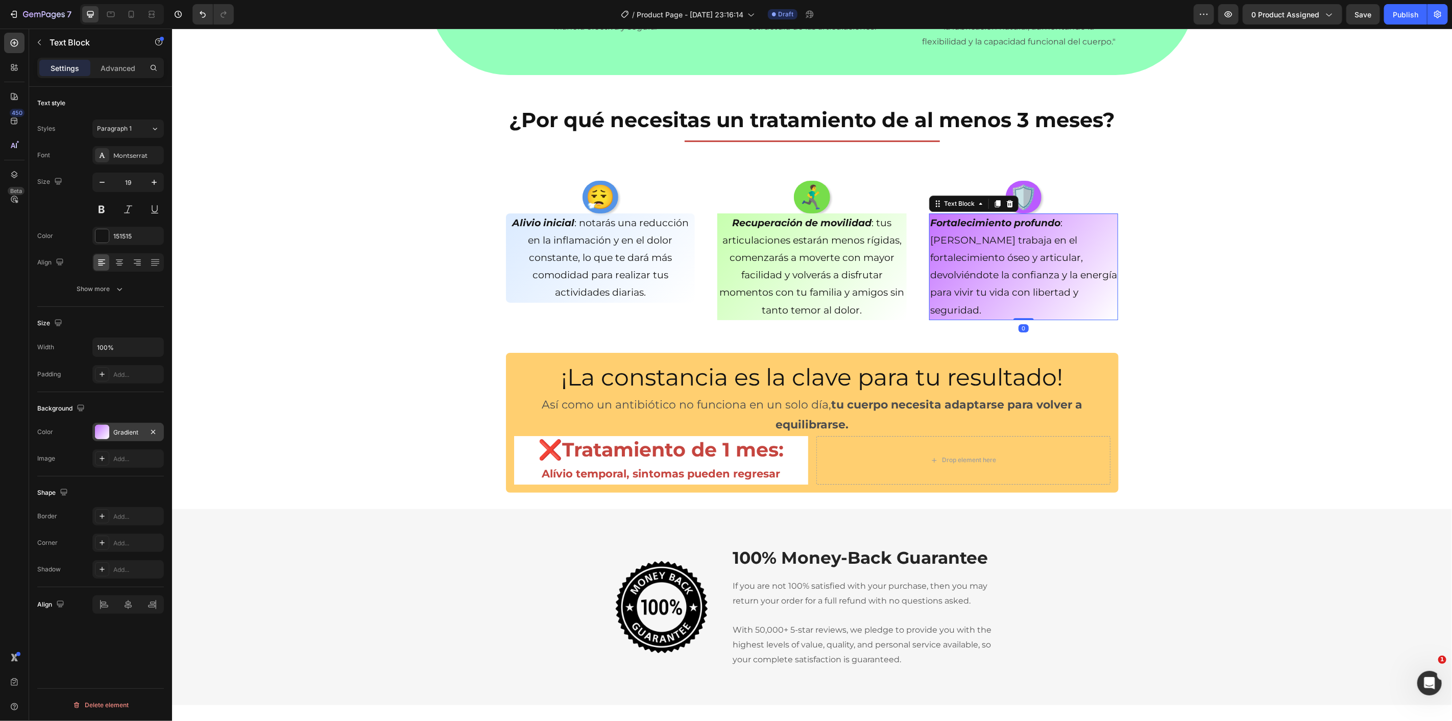
click at [127, 430] on div "Gradient" at bounding box center [128, 432] width 30 height 9
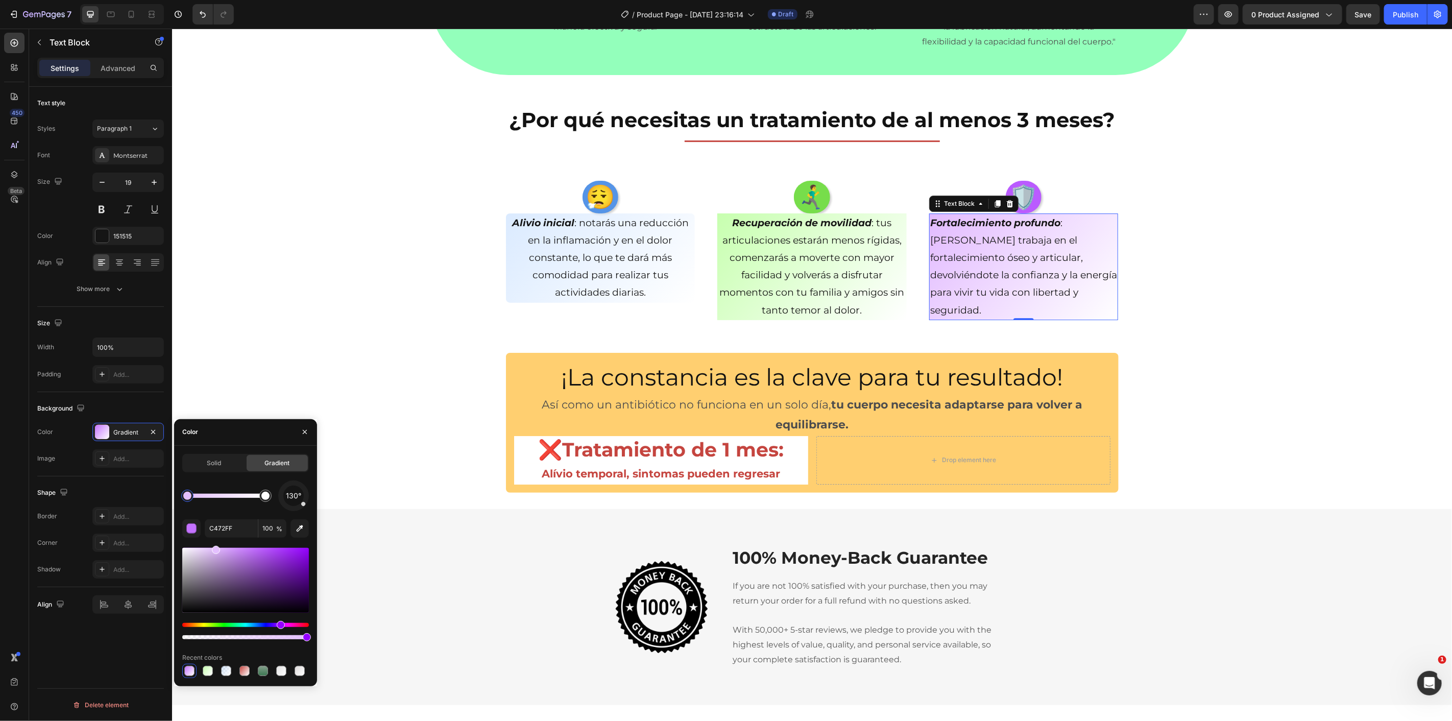
drag, startPoint x: 251, startPoint y: 550, endPoint x: 300, endPoint y: 494, distance: 74.9
click at [215, 544] on div "130° C472FF 100 % Recent colors" at bounding box center [245, 580] width 127 height 198
click at [727, 312] on p "Recuperación de movilidad : tus articulaciones estarán menos rígidas, comenzará…" at bounding box center [811, 266] width 187 height 105
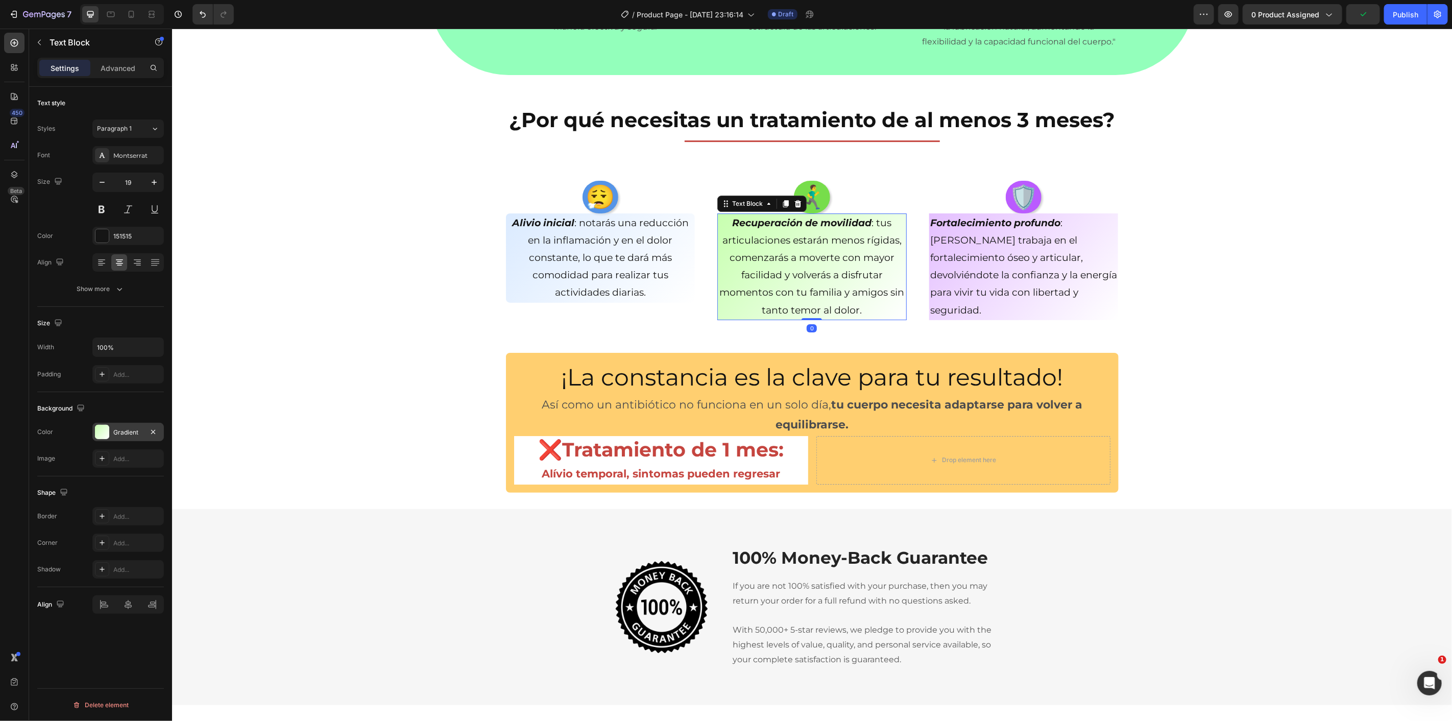
click at [99, 432] on div at bounding box center [102, 432] width 14 height 14
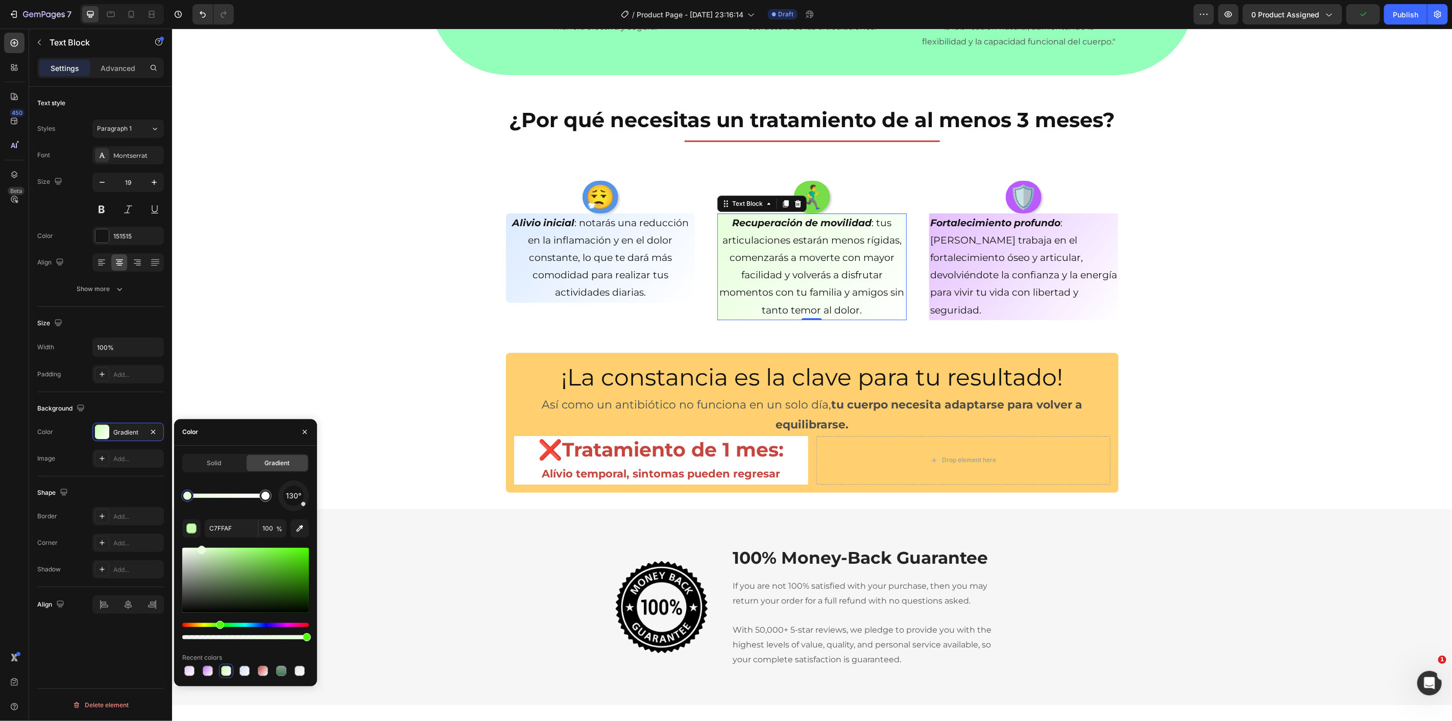
drag, startPoint x: 216, startPoint y: 547, endPoint x: 199, endPoint y: 540, distance: 18.1
click at [199, 540] on div "130° C7FFAF 100 % Recent colors" at bounding box center [245, 580] width 127 height 198
click at [1372, 17] on span "Save" at bounding box center [1363, 14] width 17 height 9
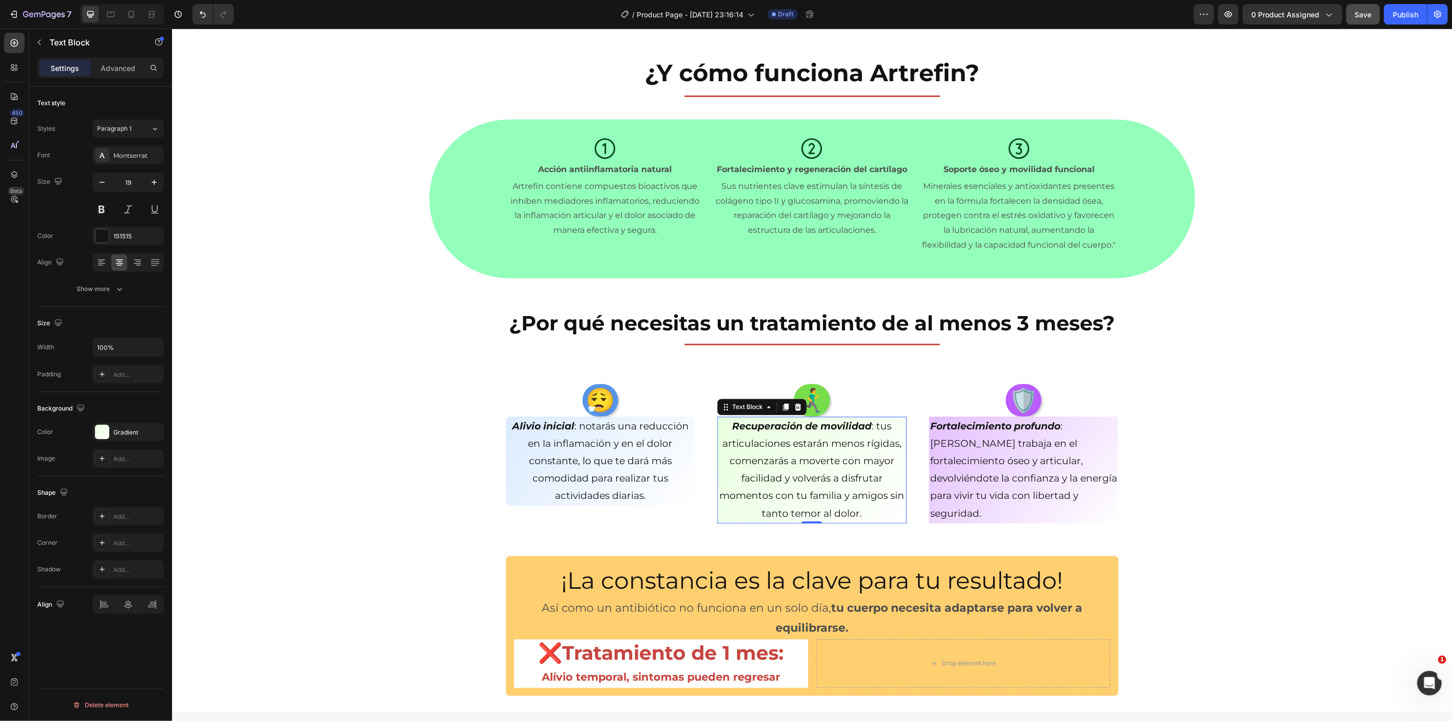
scroll to position [2414, 0]
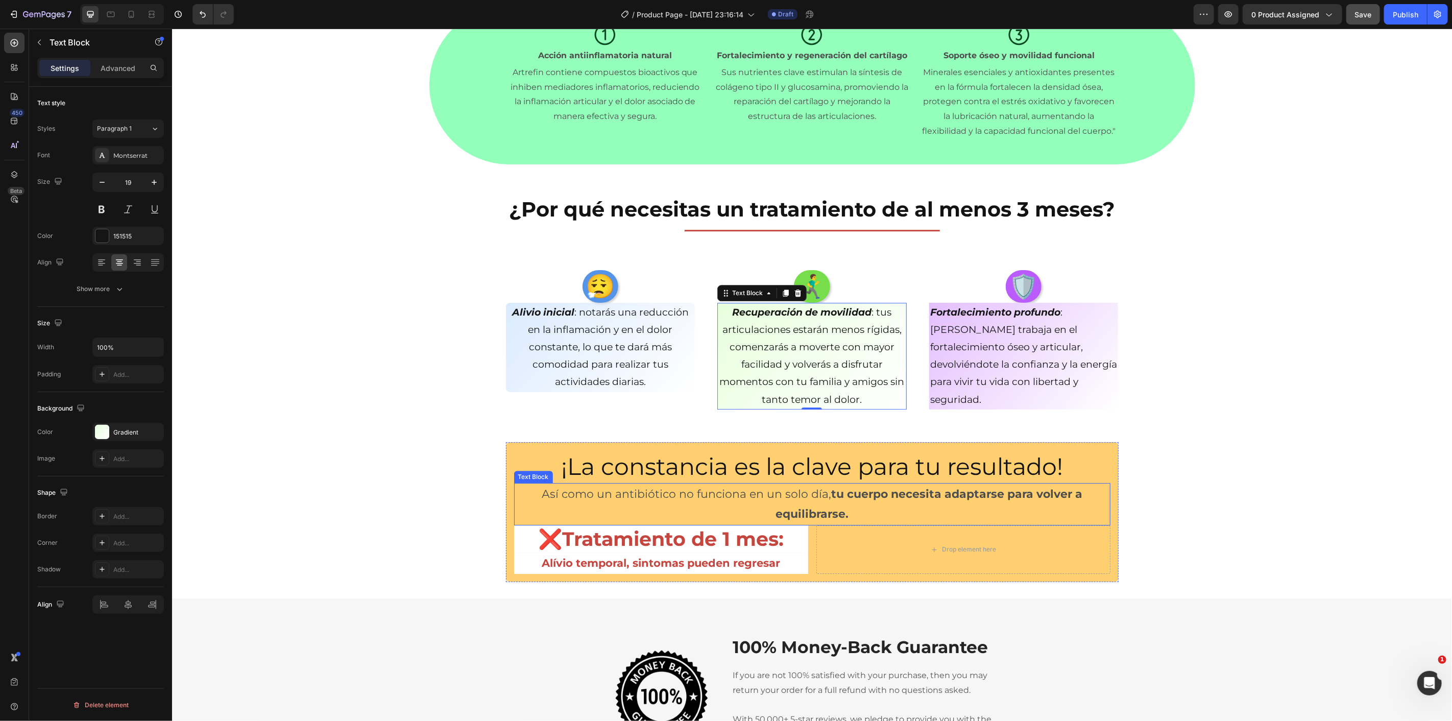
click at [958, 498] on strong "tu cuerpo necesita adaptarse para volver a equilibrarse." at bounding box center [928, 504] width 307 height 34
drag, startPoint x: 100, startPoint y: 242, endPoint x: 105, endPoint y: 243, distance: 5.2
click at [100, 242] on div at bounding box center [101, 235] width 13 height 13
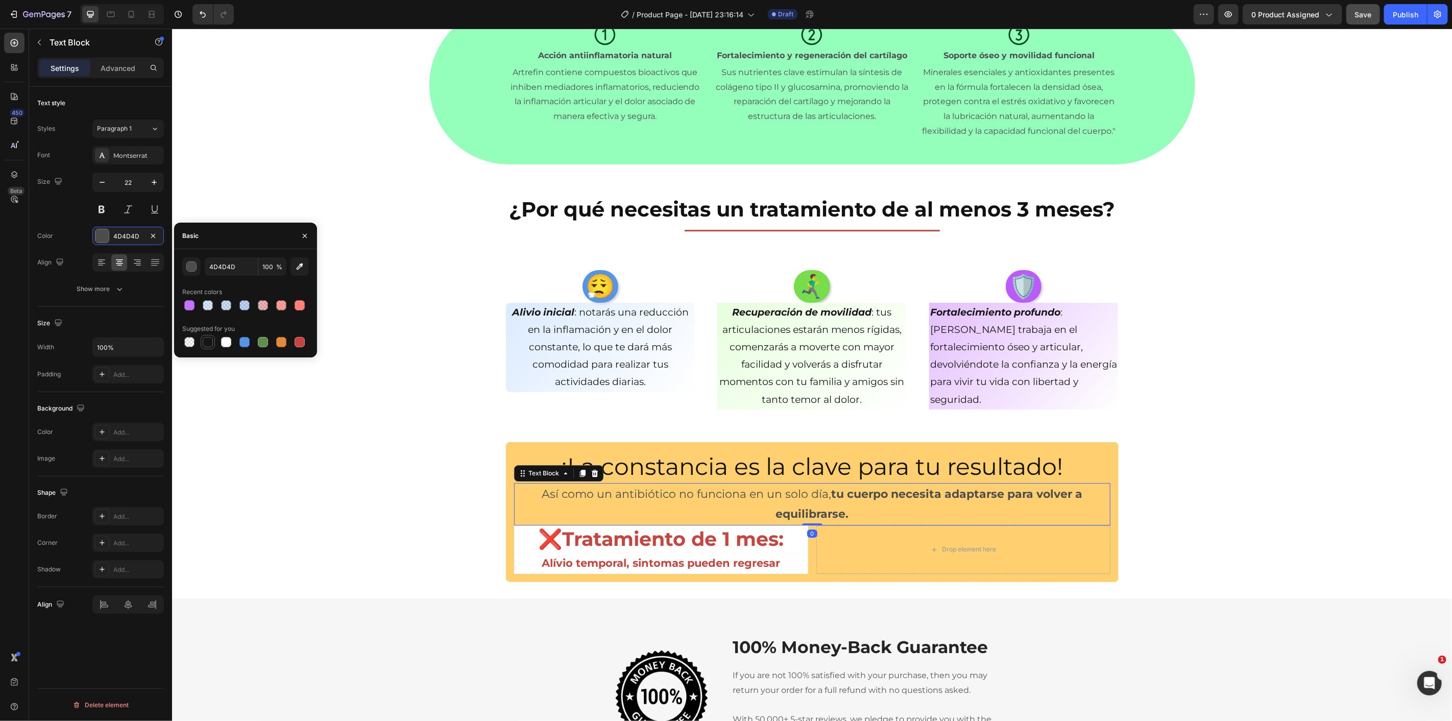
click at [207, 343] on div at bounding box center [208, 342] width 10 height 10
click at [346, 456] on div "¡La constancia es la clave para tu resultado! Heading Así como un antibiótico n…" at bounding box center [812, 512] width 1280 height 140
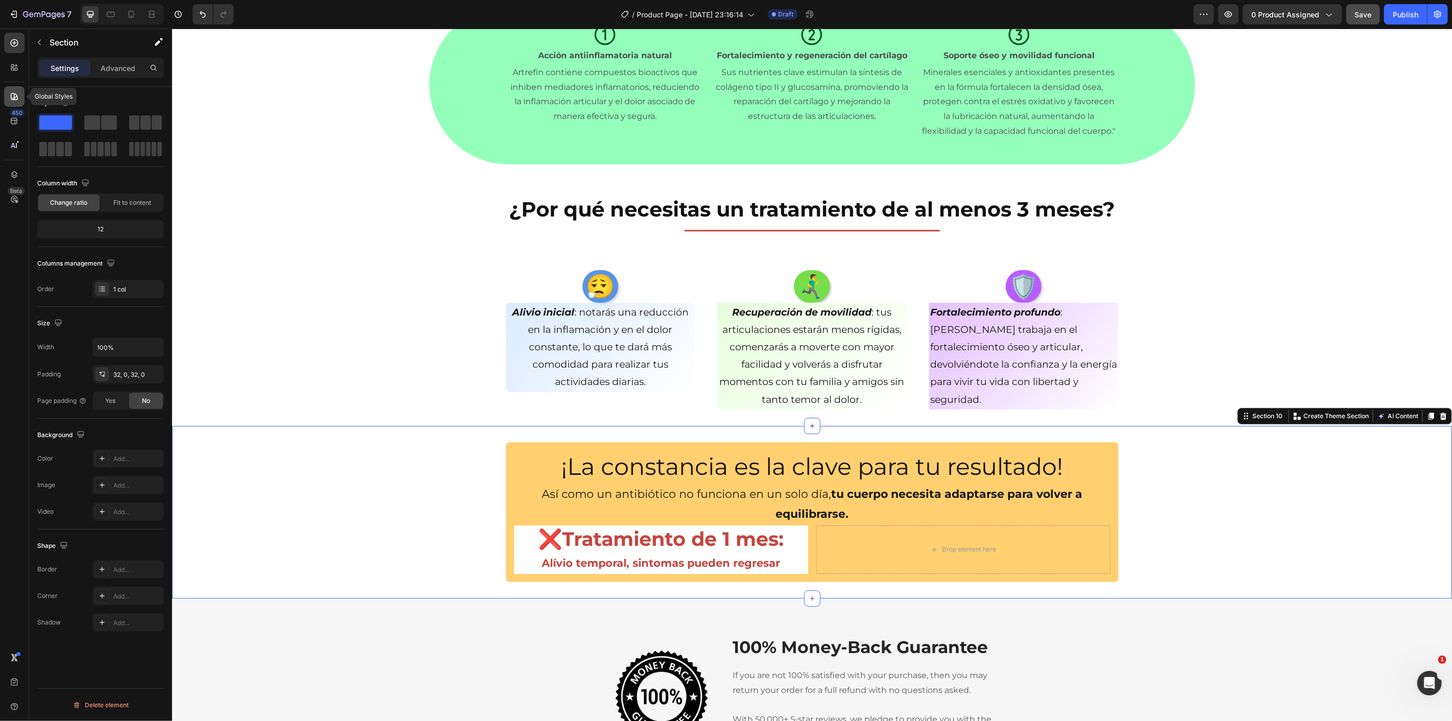
click at [13, 99] on icon at bounding box center [14, 96] width 7 height 7
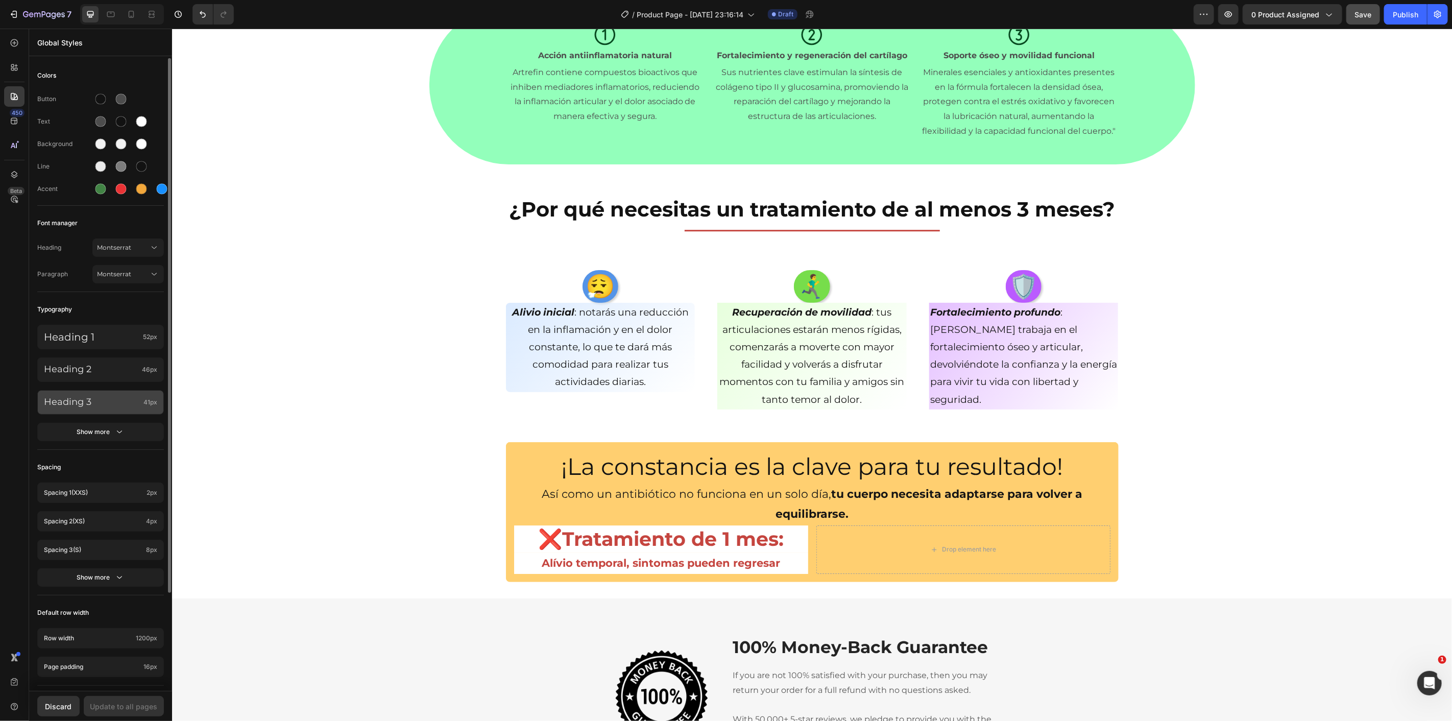
scroll to position [0, 0]
click at [115, 432] on icon "button" at bounding box center [119, 432] width 10 height 10
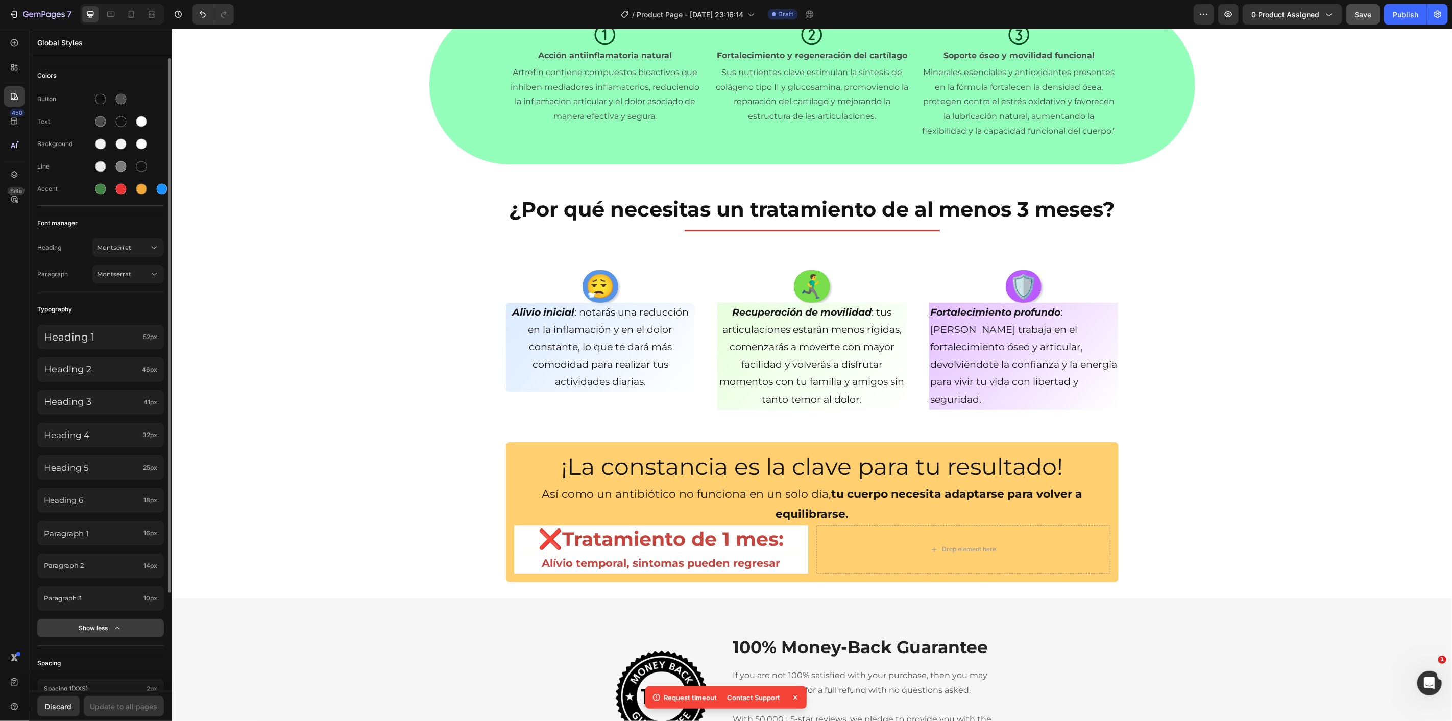
click at [128, 621] on button "Show less" at bounding box center [100, 628] width 127 height 18
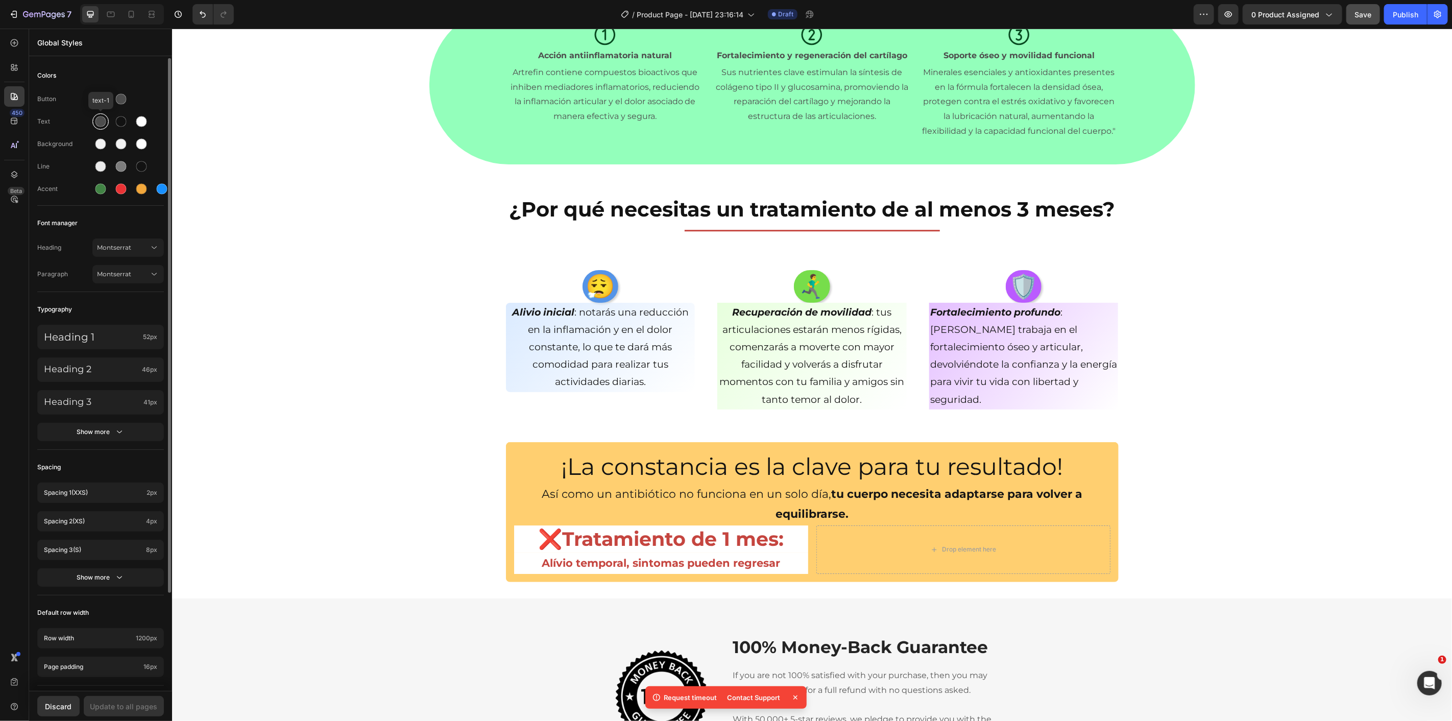
click at [103, 124] on div at bounding box center [100, 121] width 11 height 11
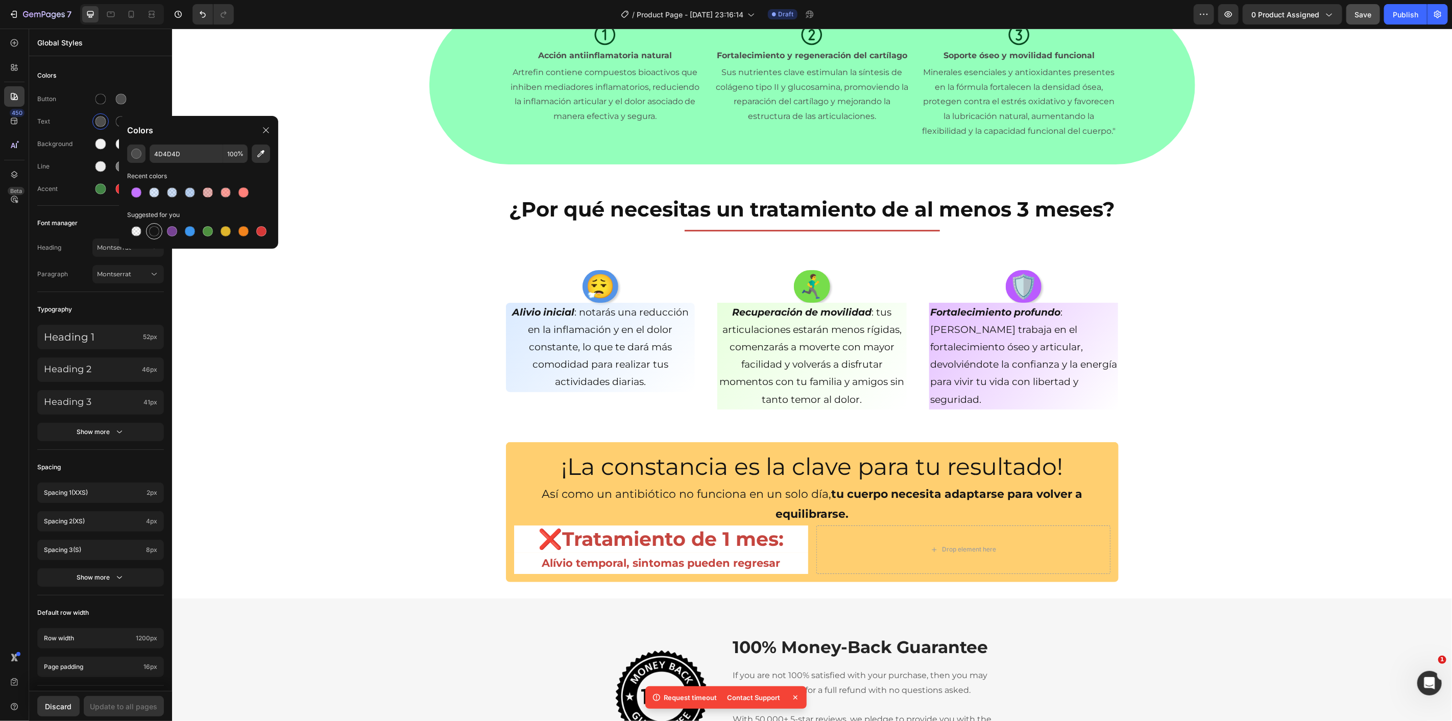
click at [157, 231] on div at bounding box center [154, 231] width 10 height 10
click at [108, 702] on div "Update to all pages" at bounding box center [123, 706] width 67 height 11
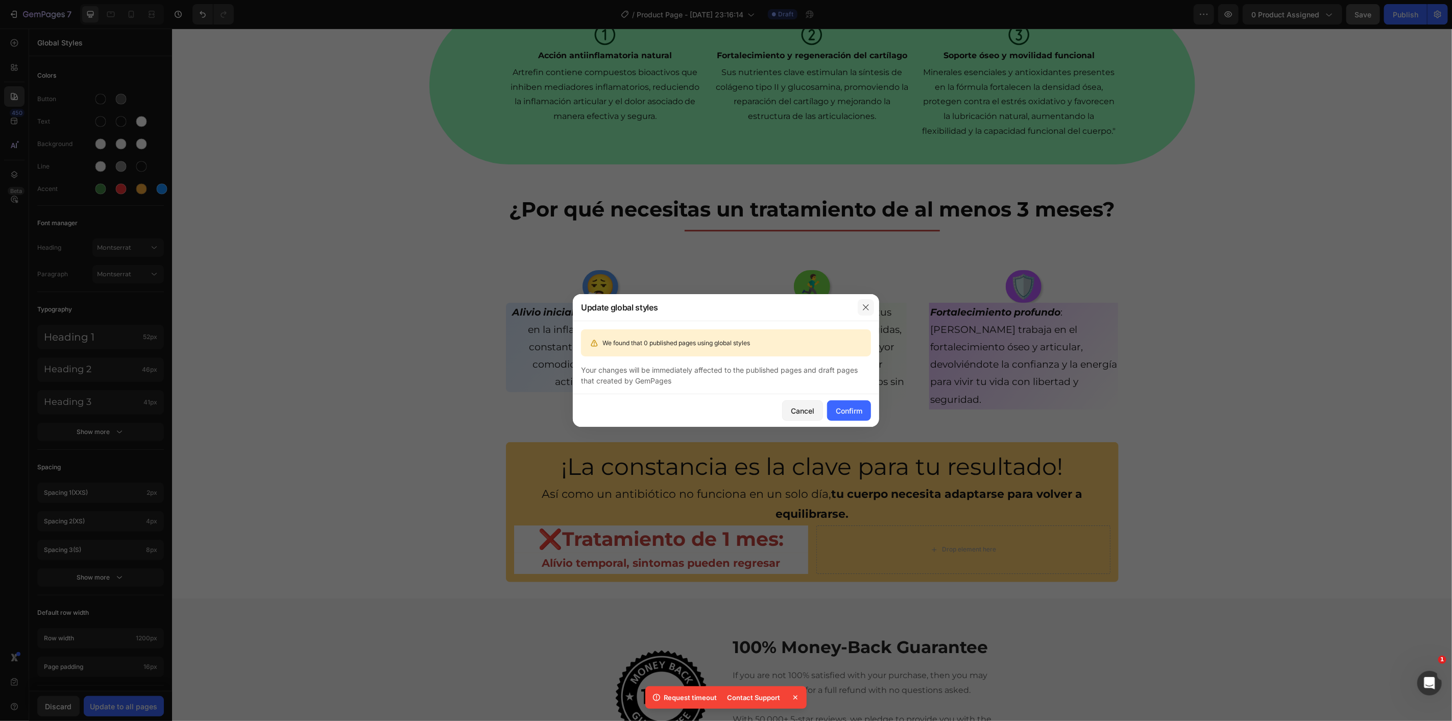
click at [864, 304] on icon "button" at bounding box center [866, 307] width 8 height 8
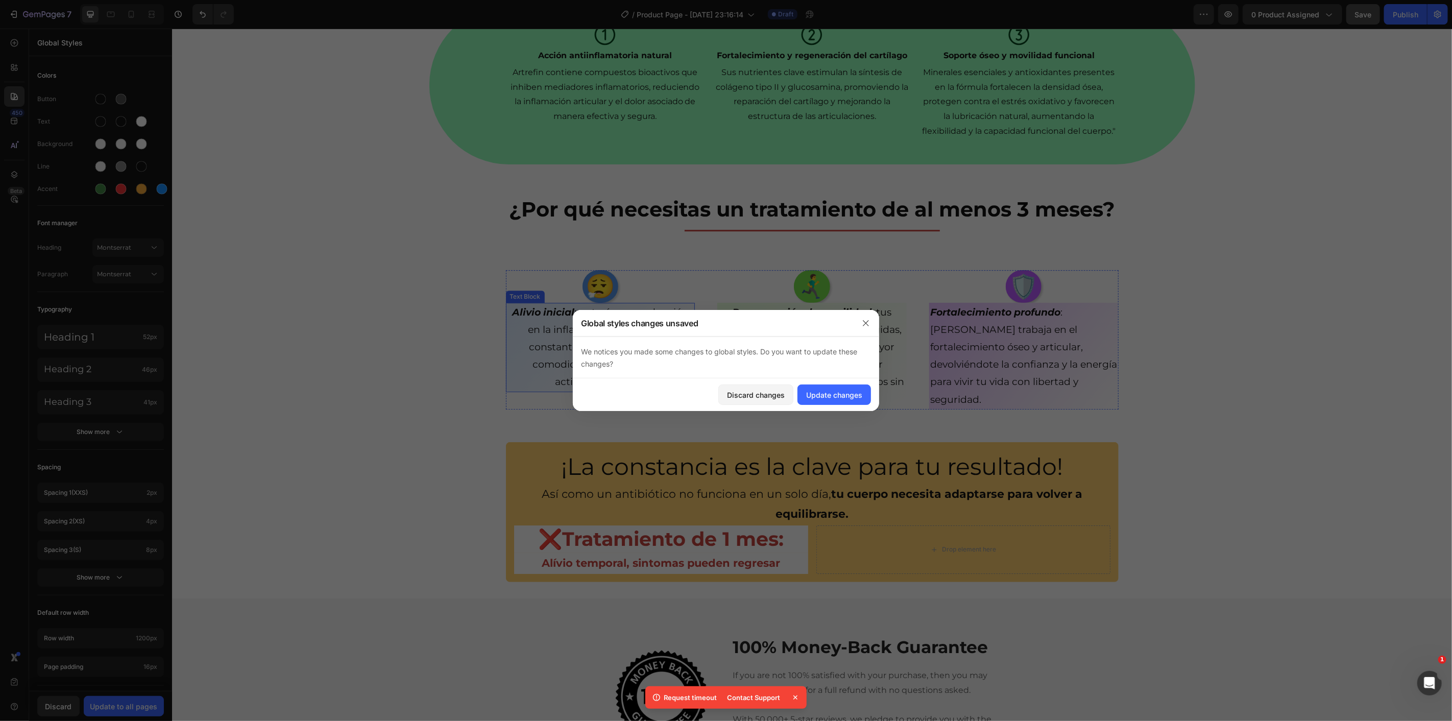
click at [388, 312] on div "😮‍💨 Heading Alivio inicial : notarás una reducción en la inflamación y en el do…" at bounding box center [812, 339] width 1280 height 139
click at [773, 393] on div "Discard changes" at bounding box center [756, 395] width 58 height 11
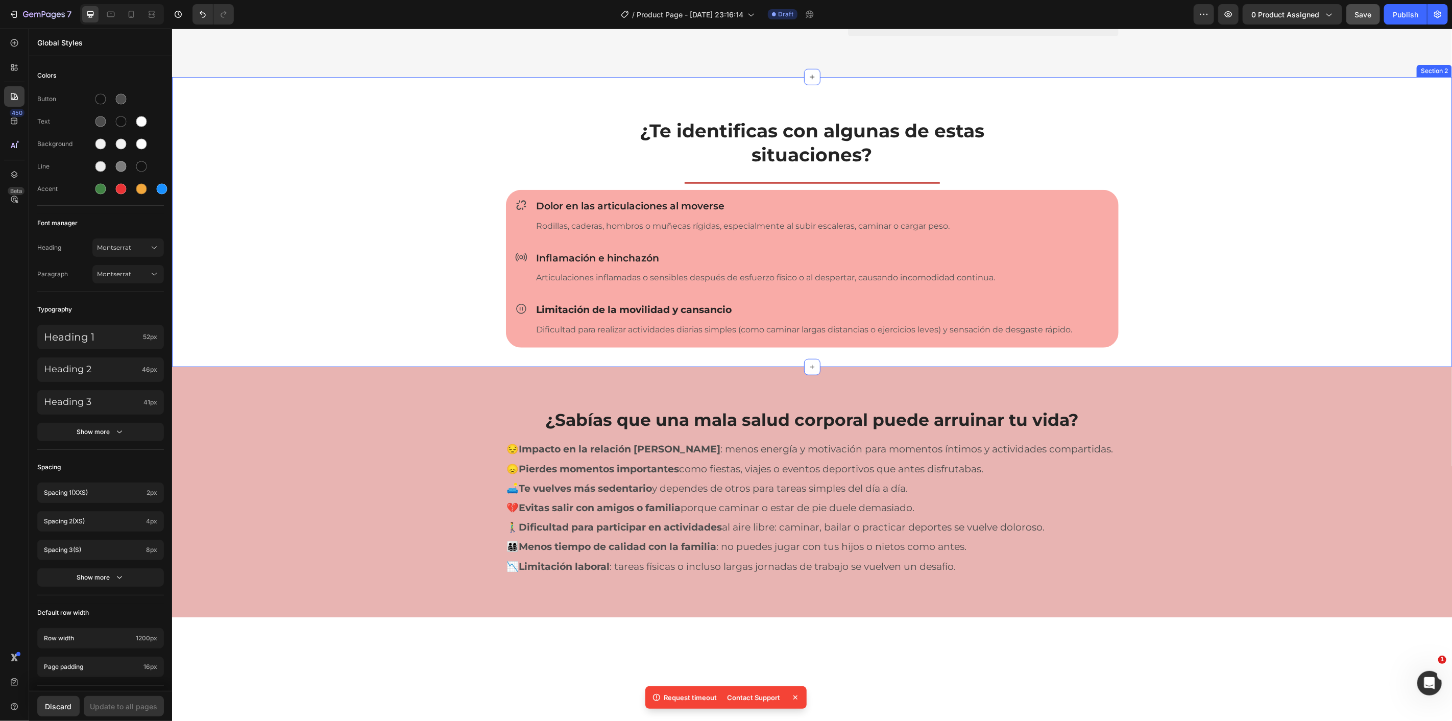
scroll to position [940, 0]
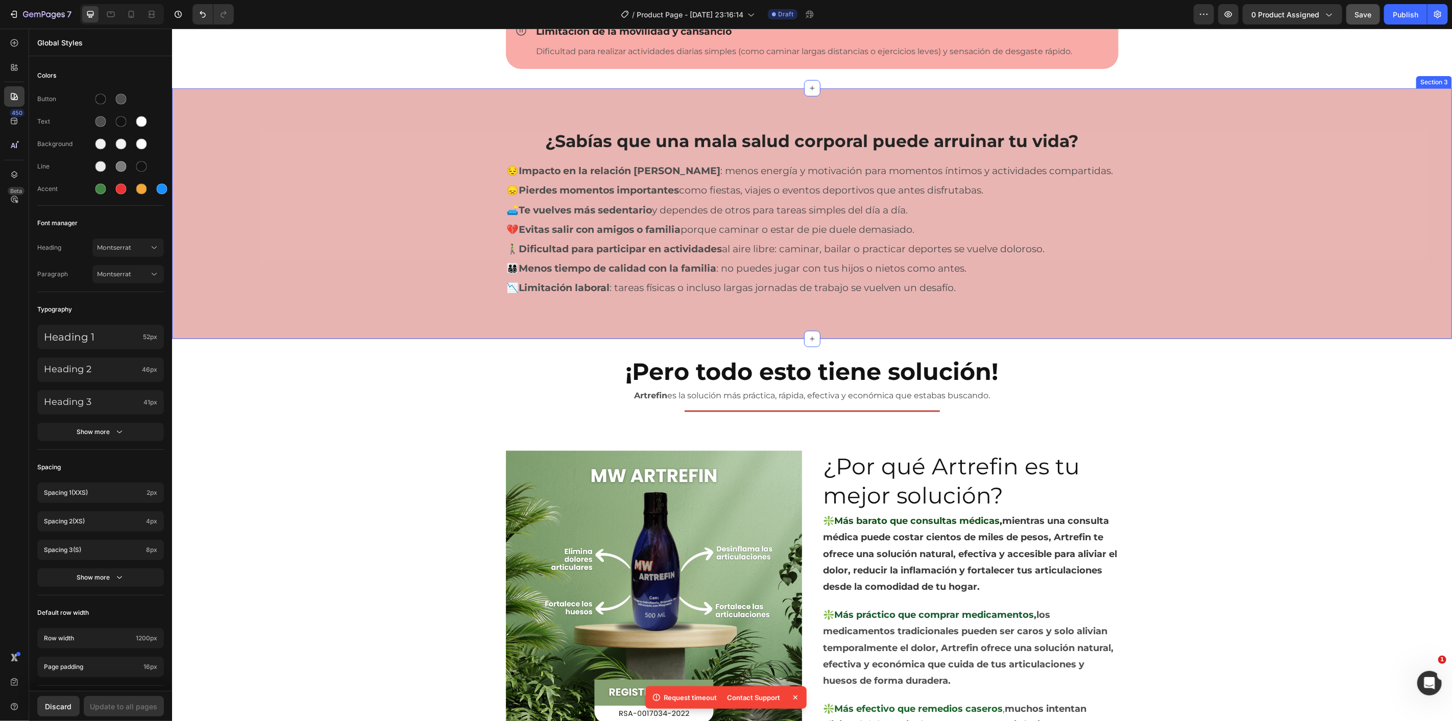
click at [1337, 305] on div "¿Sabías que una mala salud corporal puede arruinar tu vida? Heading Row 😔 Impac…" at bounding box center [812, 213] width 1280 height 250
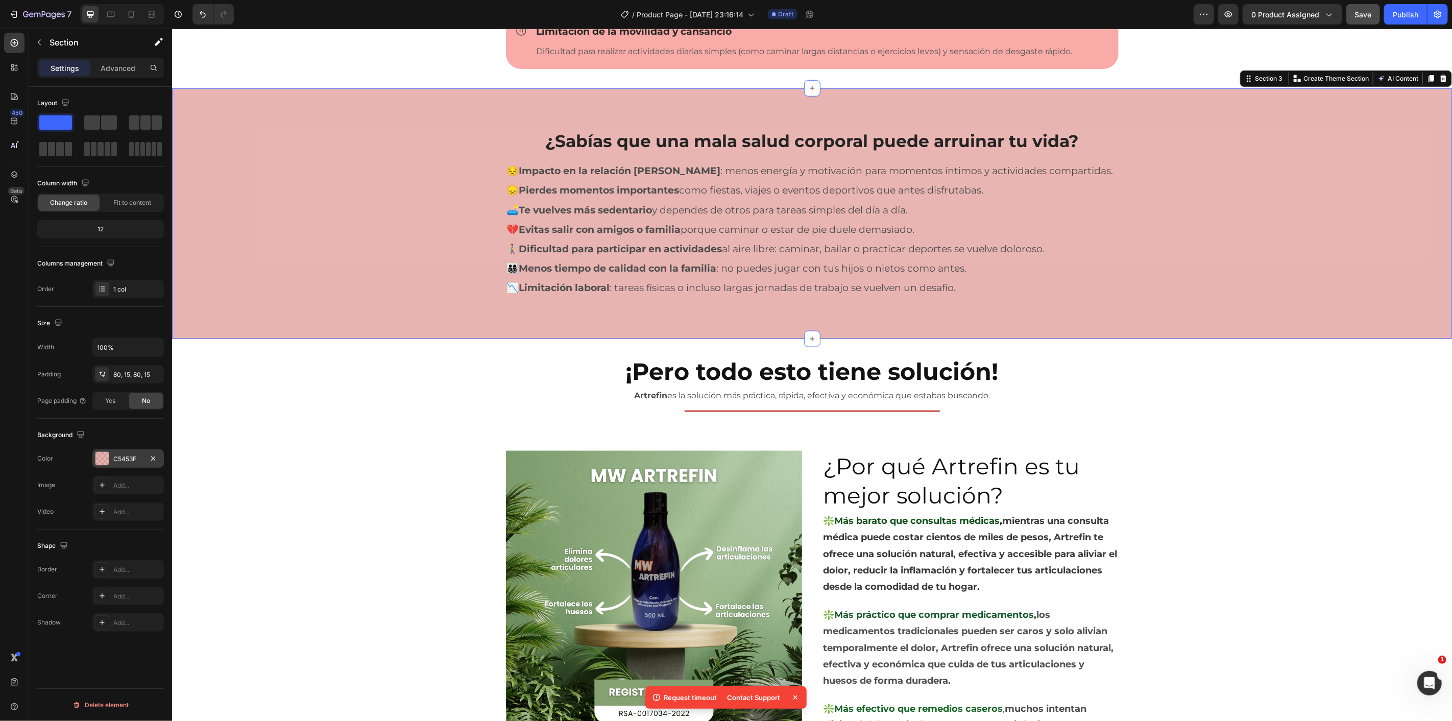
click at [97, 464] on div at bounding box center [101, 458] width 13 height 13
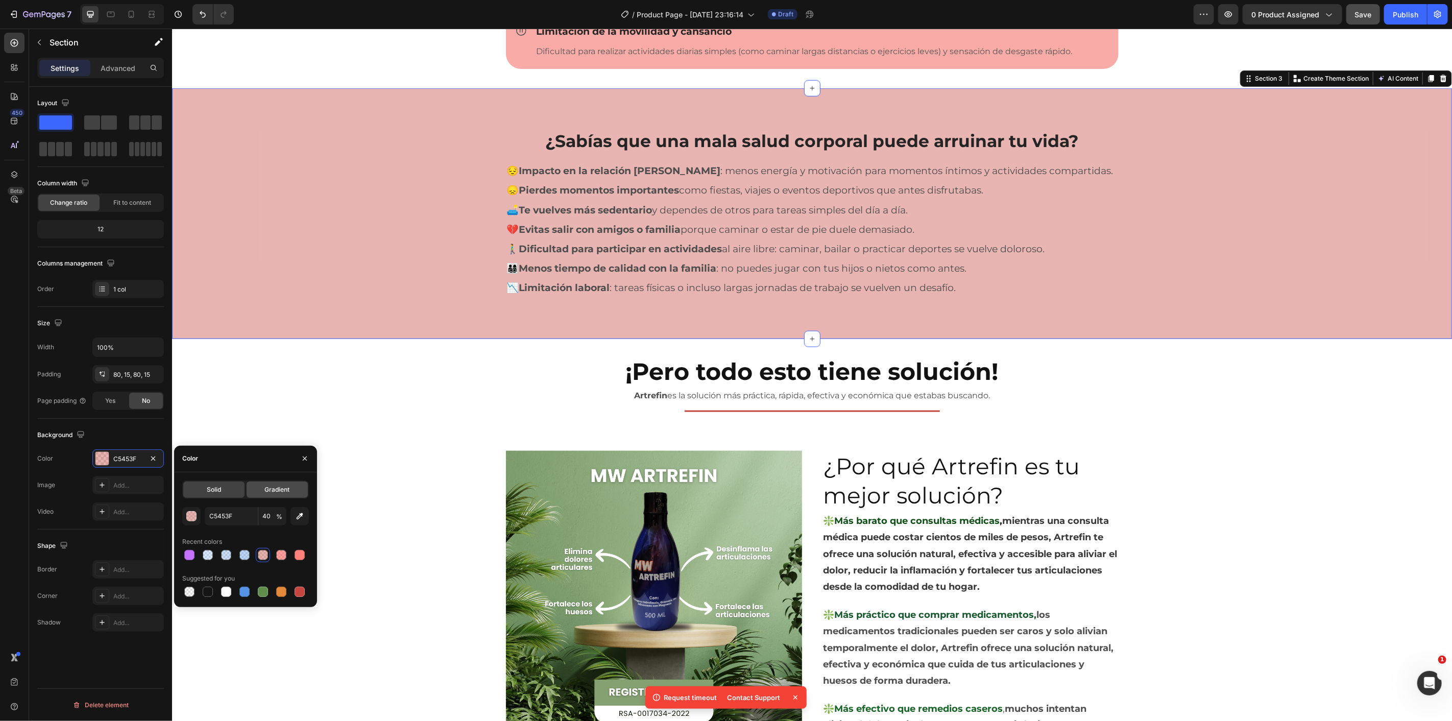
click at [264, 487] on div "Gradient" at bounding box center [277, 490] width 61 height 16
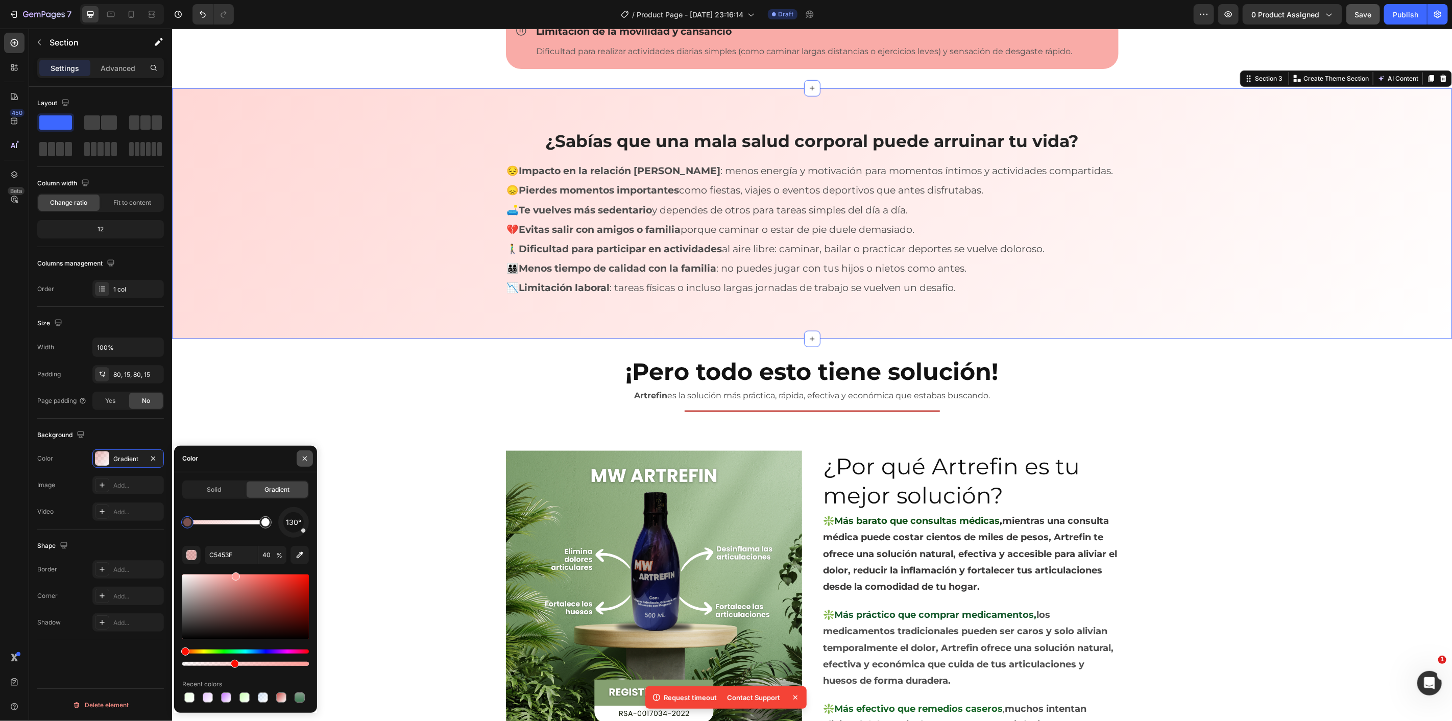
drag, startPoint x: 250, startPoint y: 572, endPoint x: 302, endPoint y: 461, distance: 122.7
click at [236, 555] on div "130° C5453F 40 % Recent colors" at bounding box center [245, 606] width 127 height 198
click at [413, 233] on div "¿Sabías que una mala salud corporal puede arruinar tu vida? Heading Row 😔 Impac…" at bounding box center [811, 213] width 1265 height 169
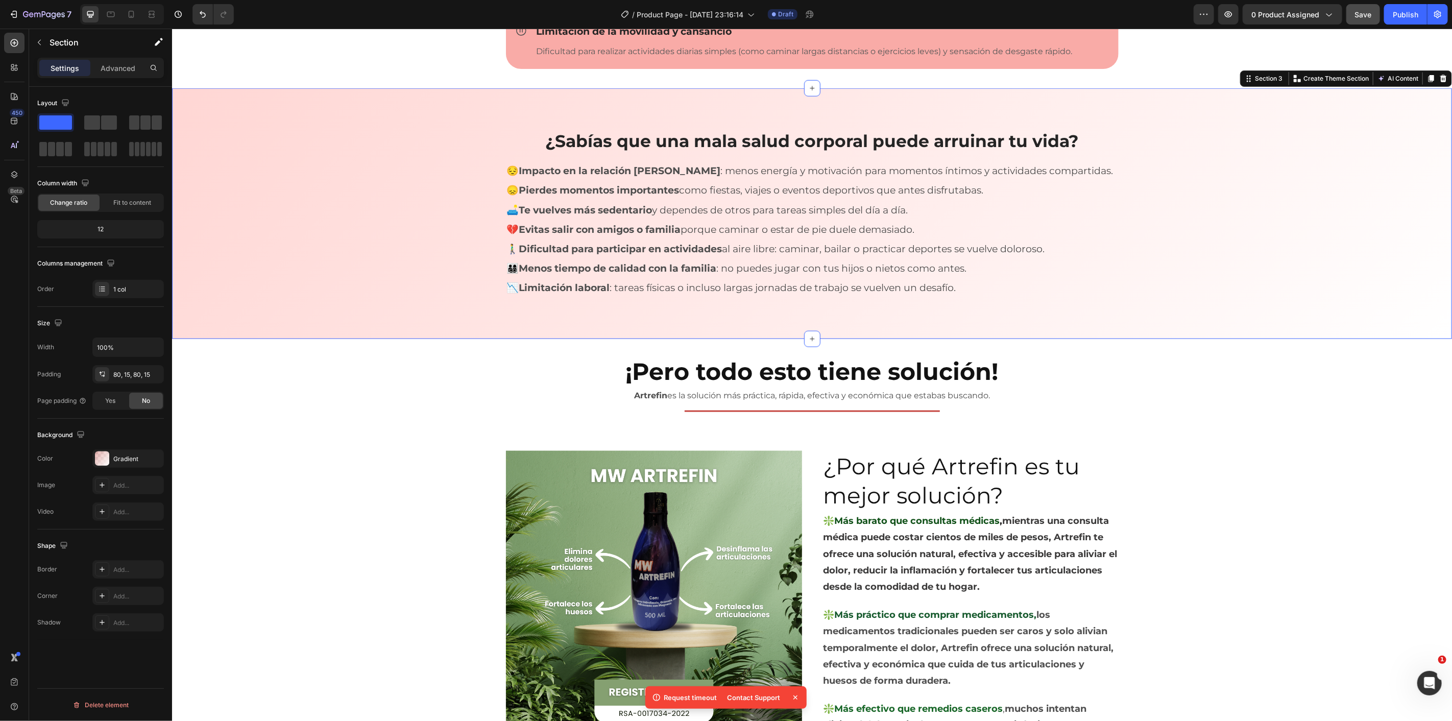
click at [393, 343] on div "¿Te identificas con algunas de estas situaciones? Heading Row Title Line Row Ic…" at bounding box center [812, 663] width 1280 height 3109
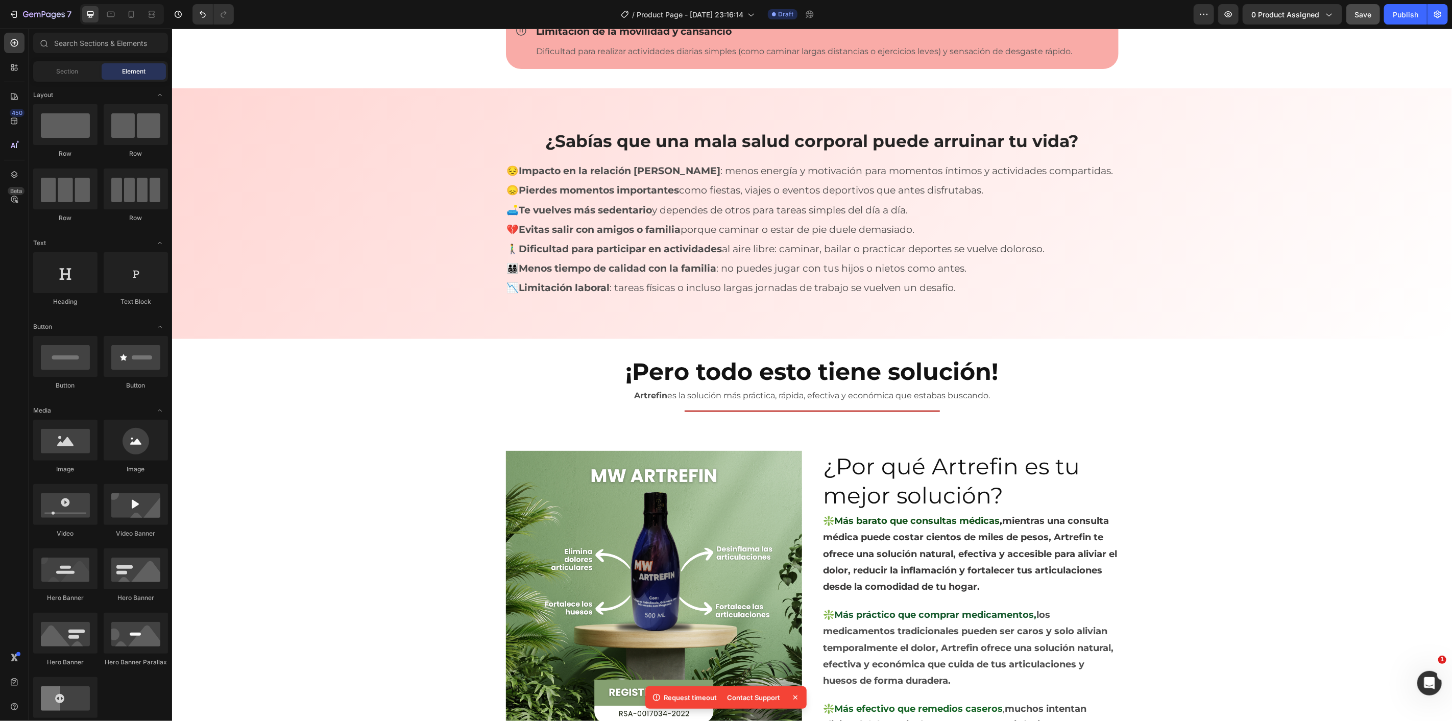
click at [1364, 17] on span "Save" at bounding box center [1363, 14] width 17 height 9
click at [794, 697] on icon at bounding box center [796, 698] width 4 height 4
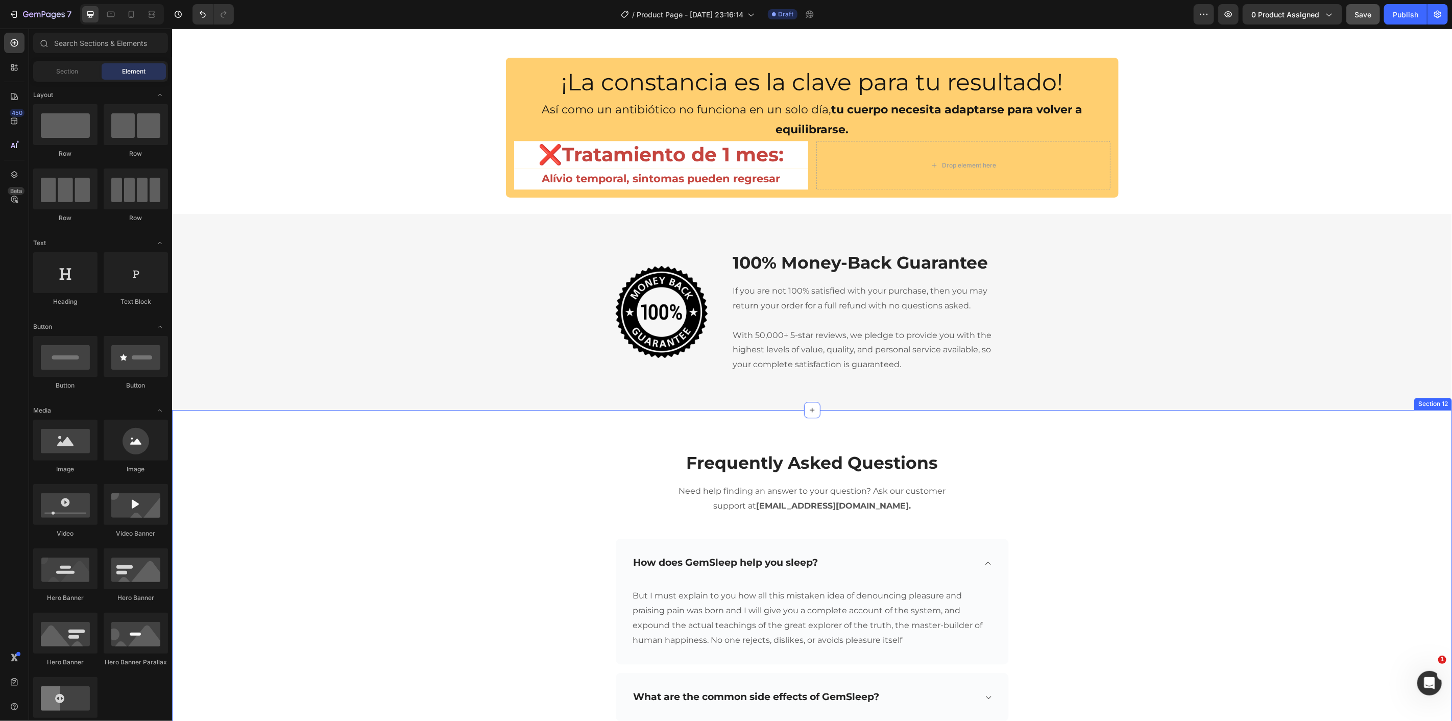
scroll to position [1985, 0]
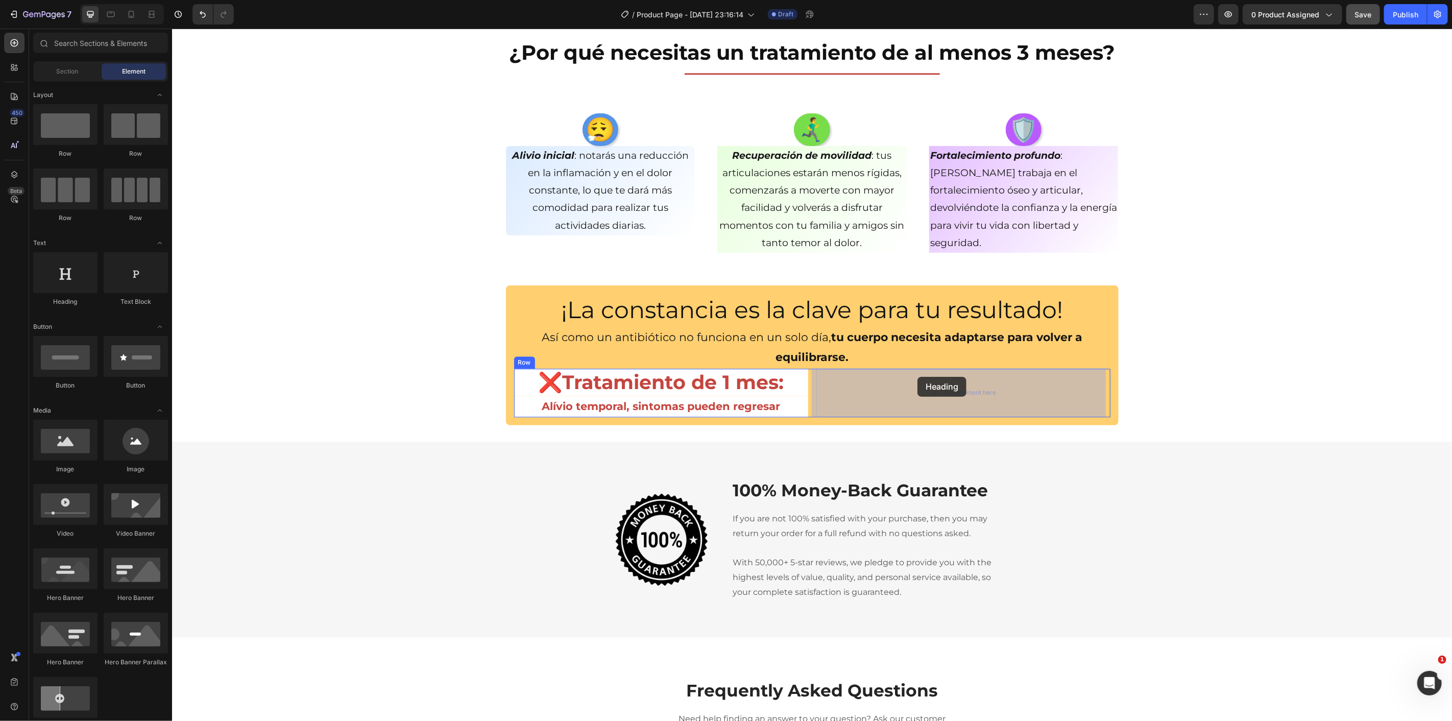
drag, startPoint x: 295, startPoint y: 312, endPoint x: 916, endPoint y: 376, distance: 624.8
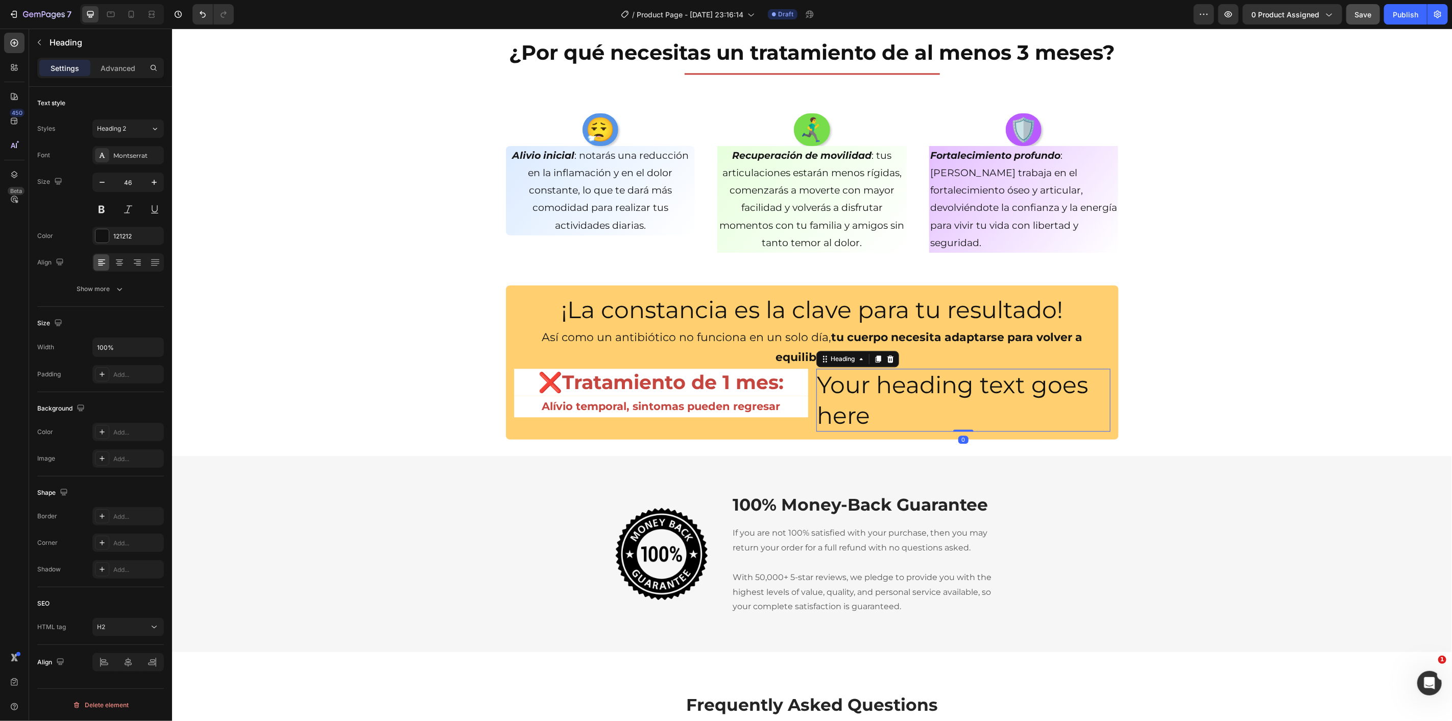
click at [914, 379] on h2 "Your heading text goes here" at bounding box center [963, 399] width 294 height 63
click at [914, 379] on p "Your heading text goes here" at bounding box center [963, 399] width 292 height 61
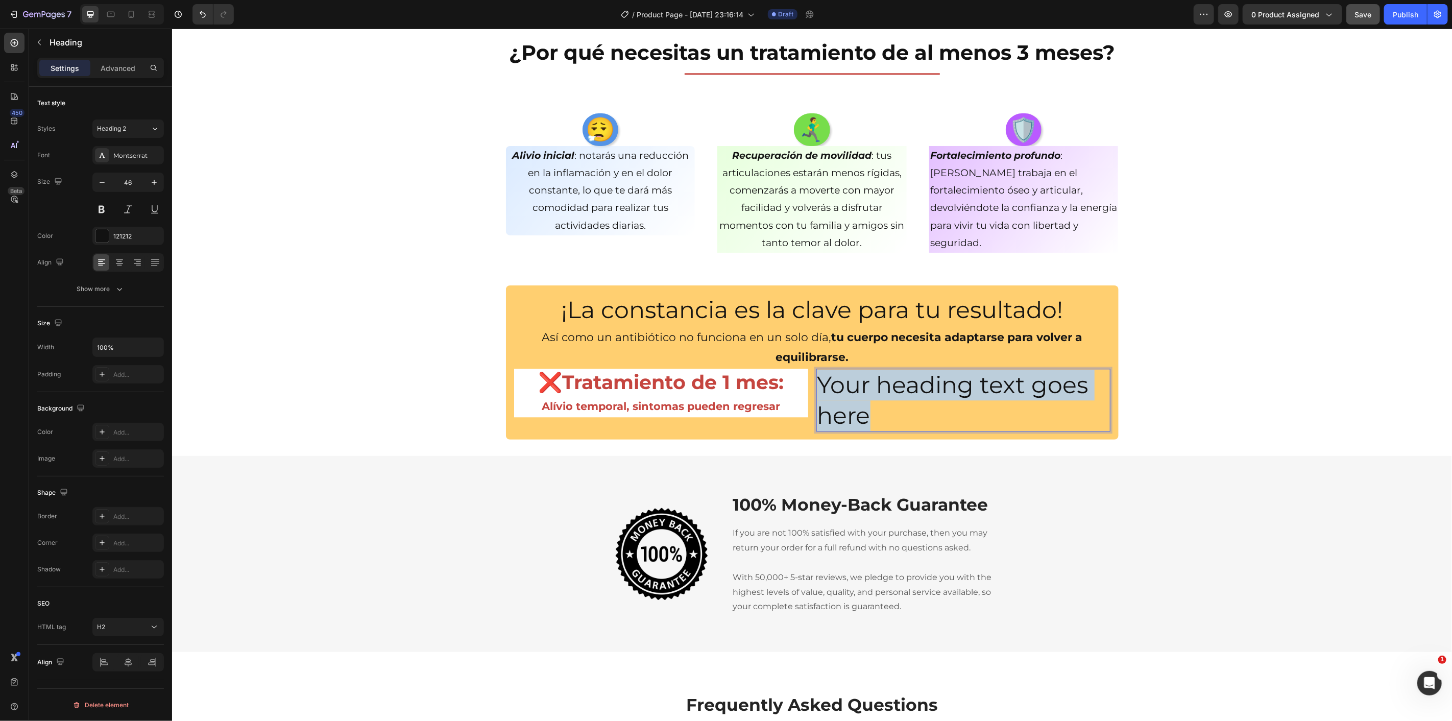
click at [914, 379] on p "Your heading text goes here" at bounding box center [963, 399] width 292 height 61
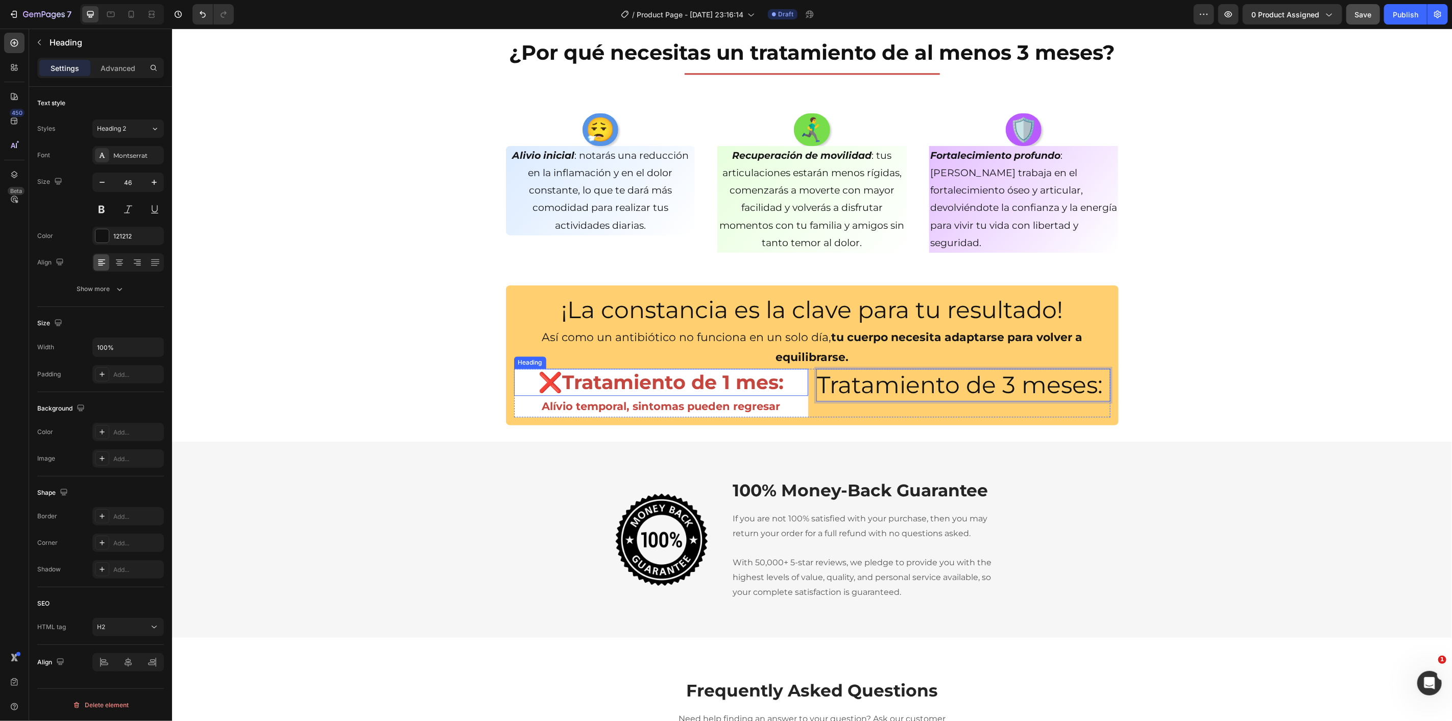
click at [666, 388] on h2 "❌Tratamiento de 1 mes:" at bounding box center [661, 381] width 294 height 27
click at [947, 388] on p "Tratamiento de 3 meses:" at bounding box center [963, 384] width 292 height 31
click at [136, 188] on input "46" at bounding box center [128, 182] width 34 height 18
click at [123, 266] on icon at bounding box center [119, 262] width 10 height 10
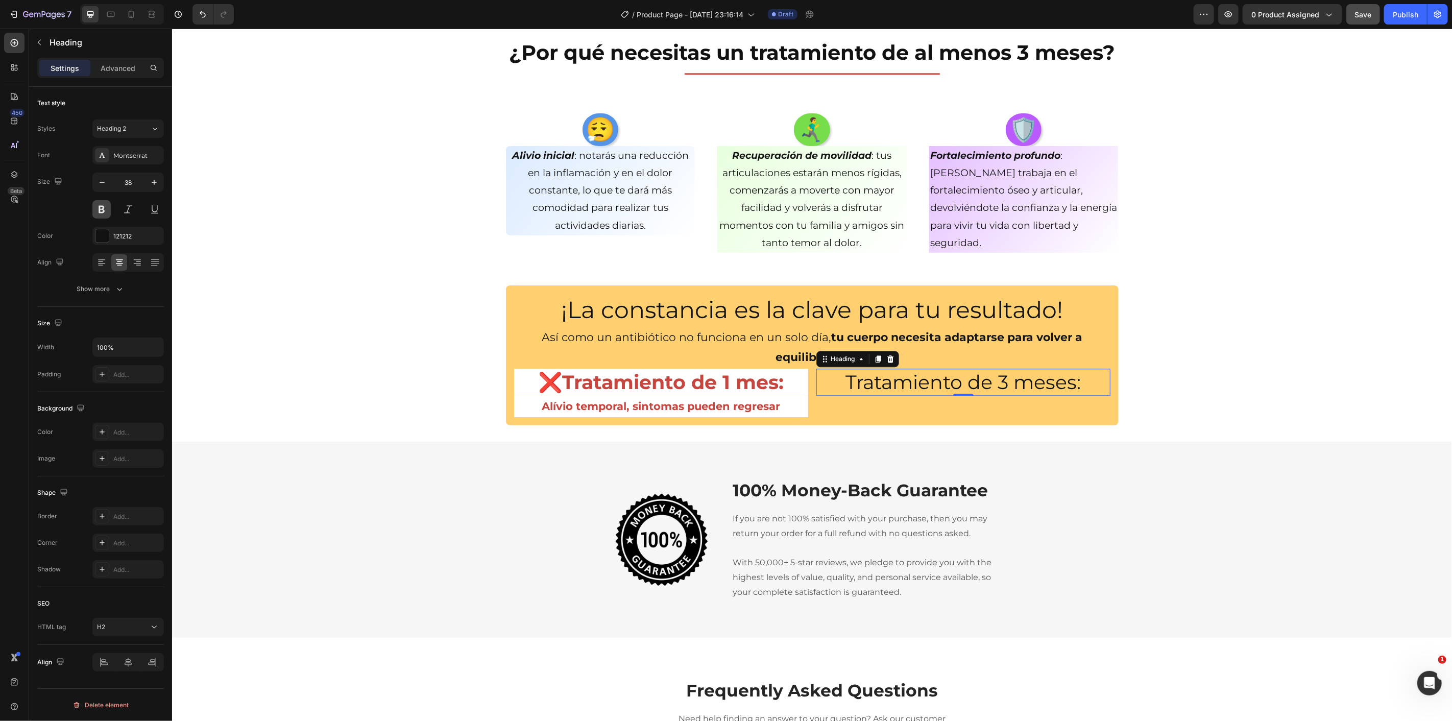
click at [98, 207] on button at bounding box center [101, 209] width 18 height 18
click at [125, 437] on div "Add..." at bounding box center [137, 432] width 48 height 9
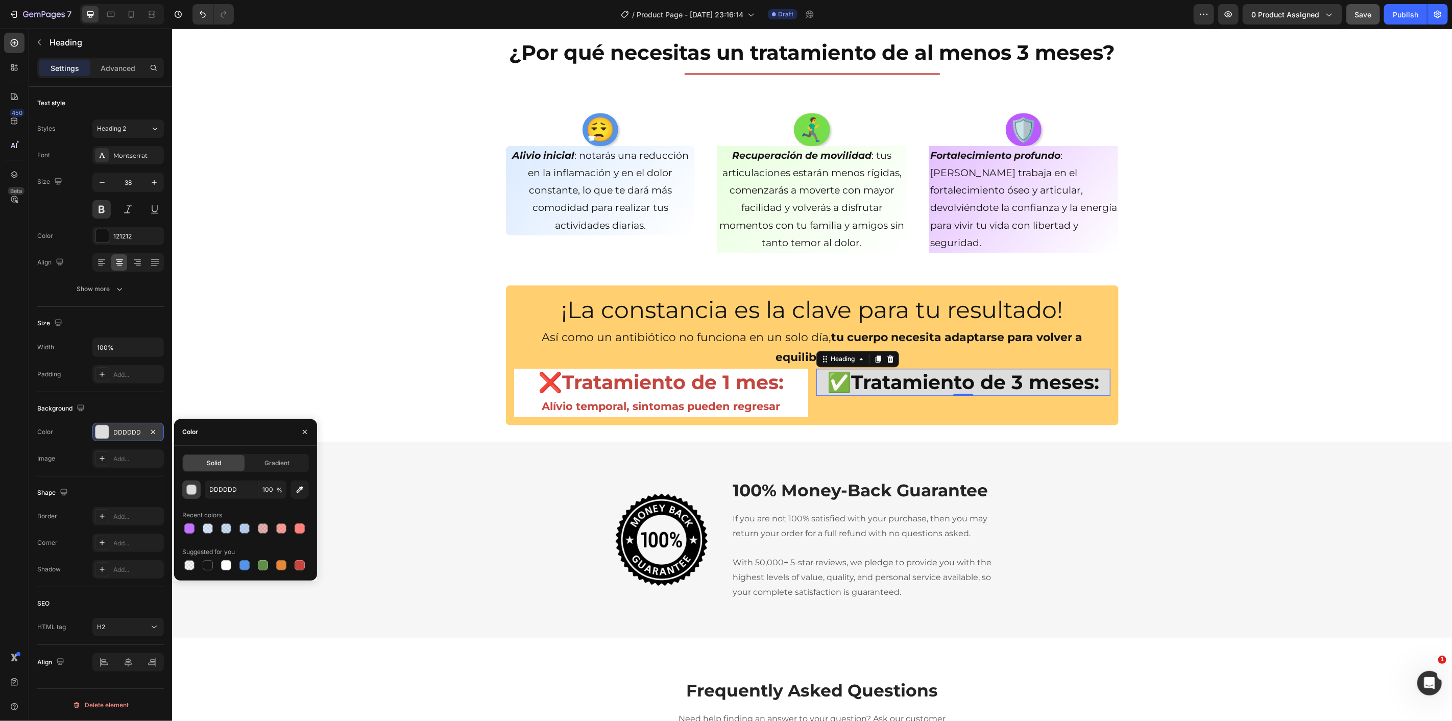
click at [195, 488] on div "button" at bounding box center [192, 490] width 10 height 10
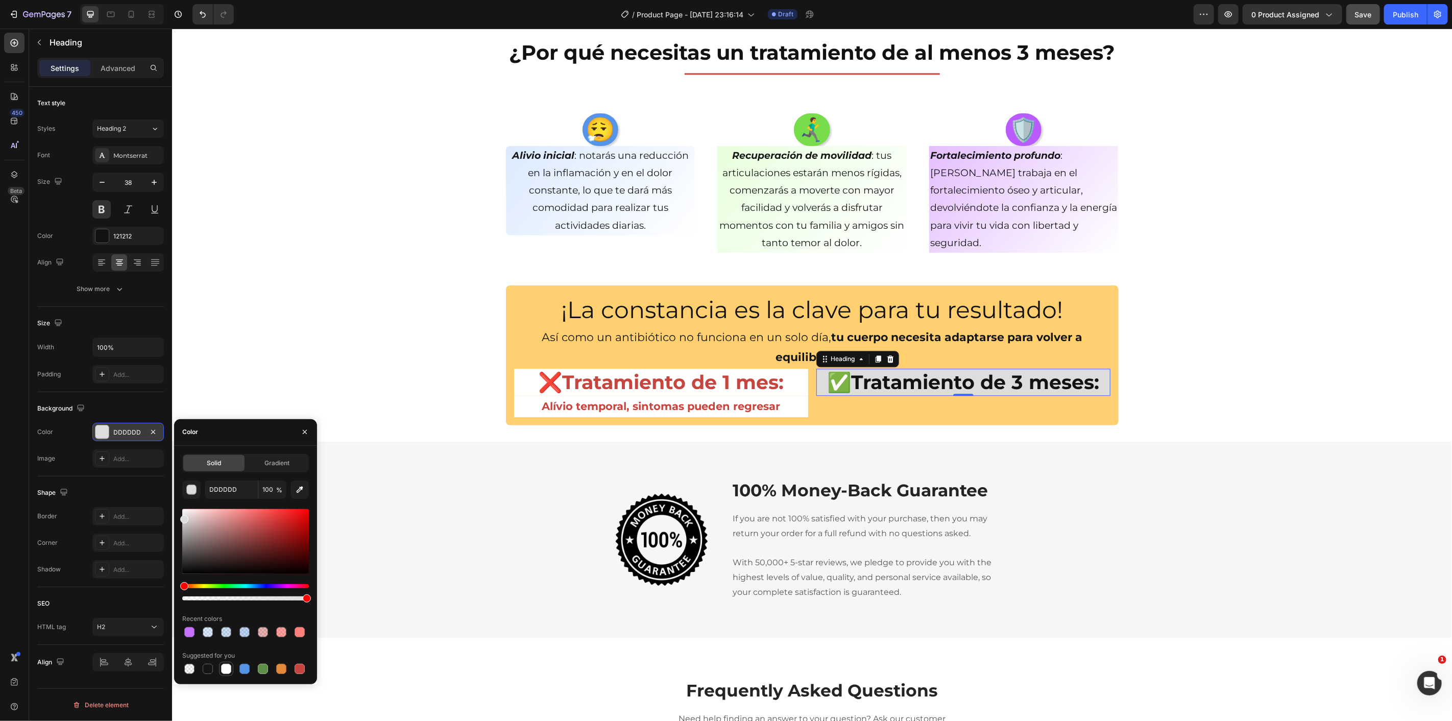
click at [226, 672] on div at bounding box center [226, 669] width 10 height 10
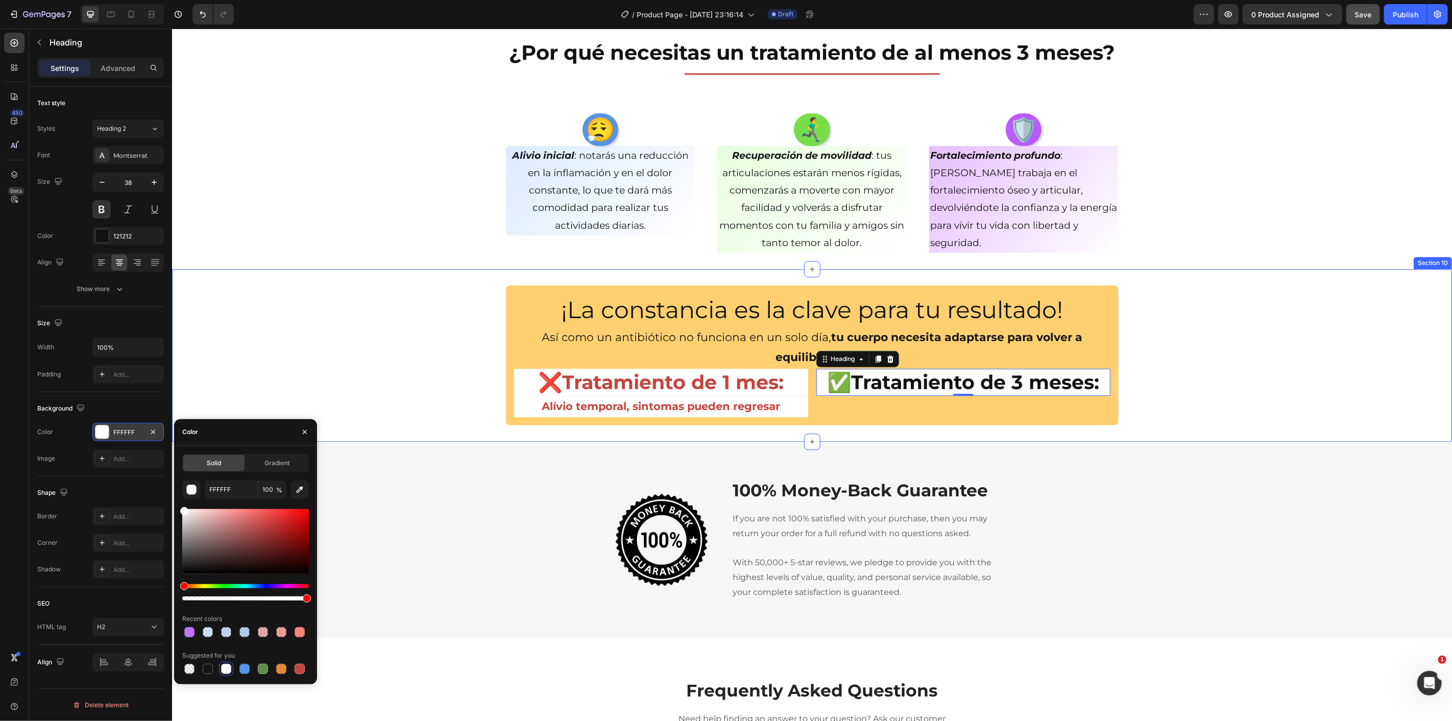
click at [387, 318] on div "¡La constancia es la clave para tu resultado! Heading Así como un antibiótico n…" at bounding box center [812, 355] width 1280 height 140
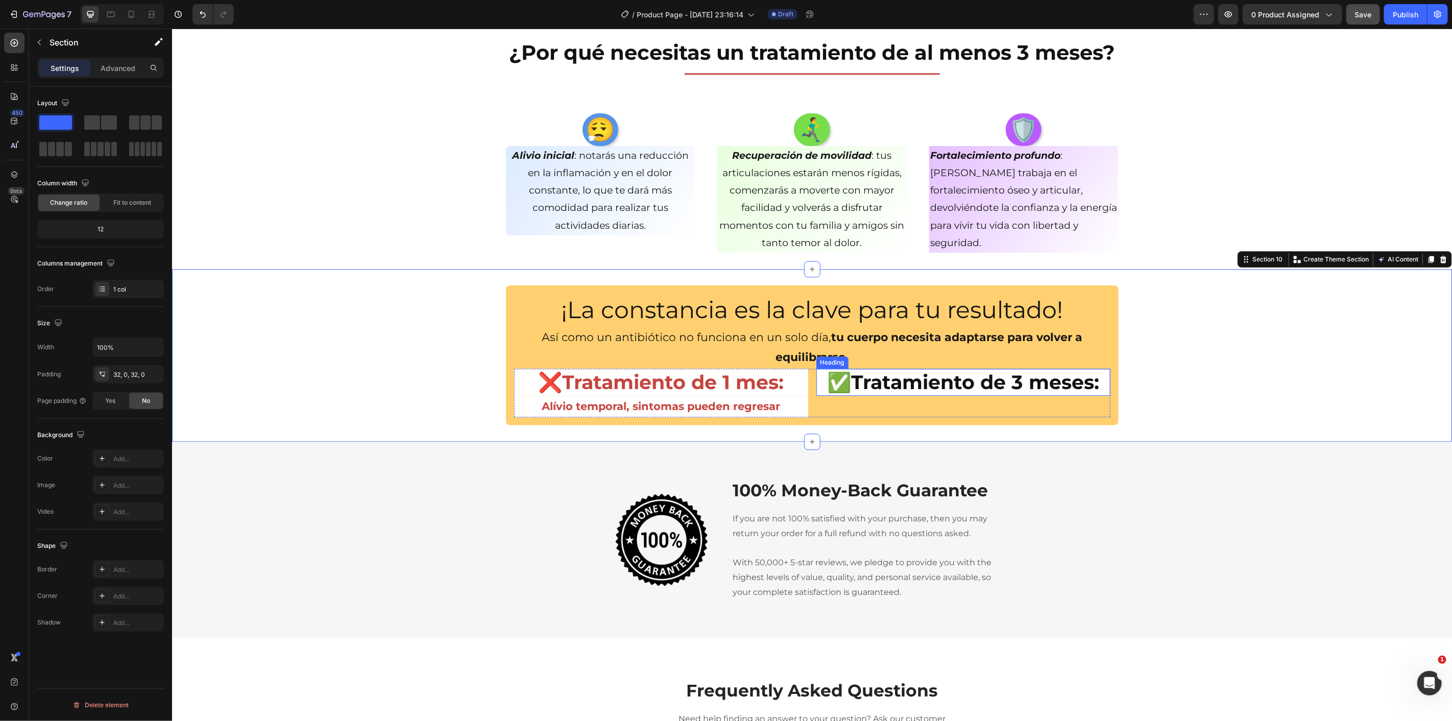
click at [923, 374] on p "✅Tratamiento de 3 meses:" at bounding box center [963, 381] width 292 height 25
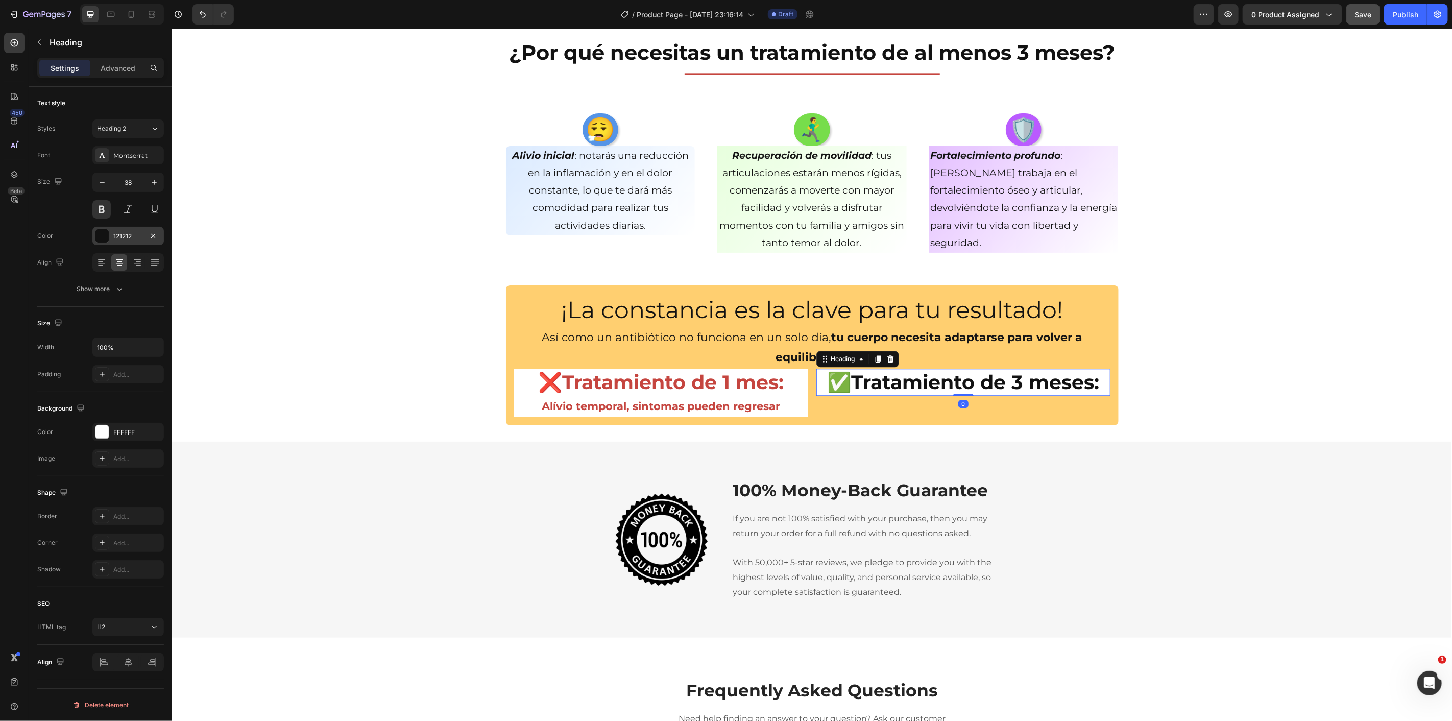
click at [106, 227] on div "121212" at bounding box center [127, 236] width 71 height 18
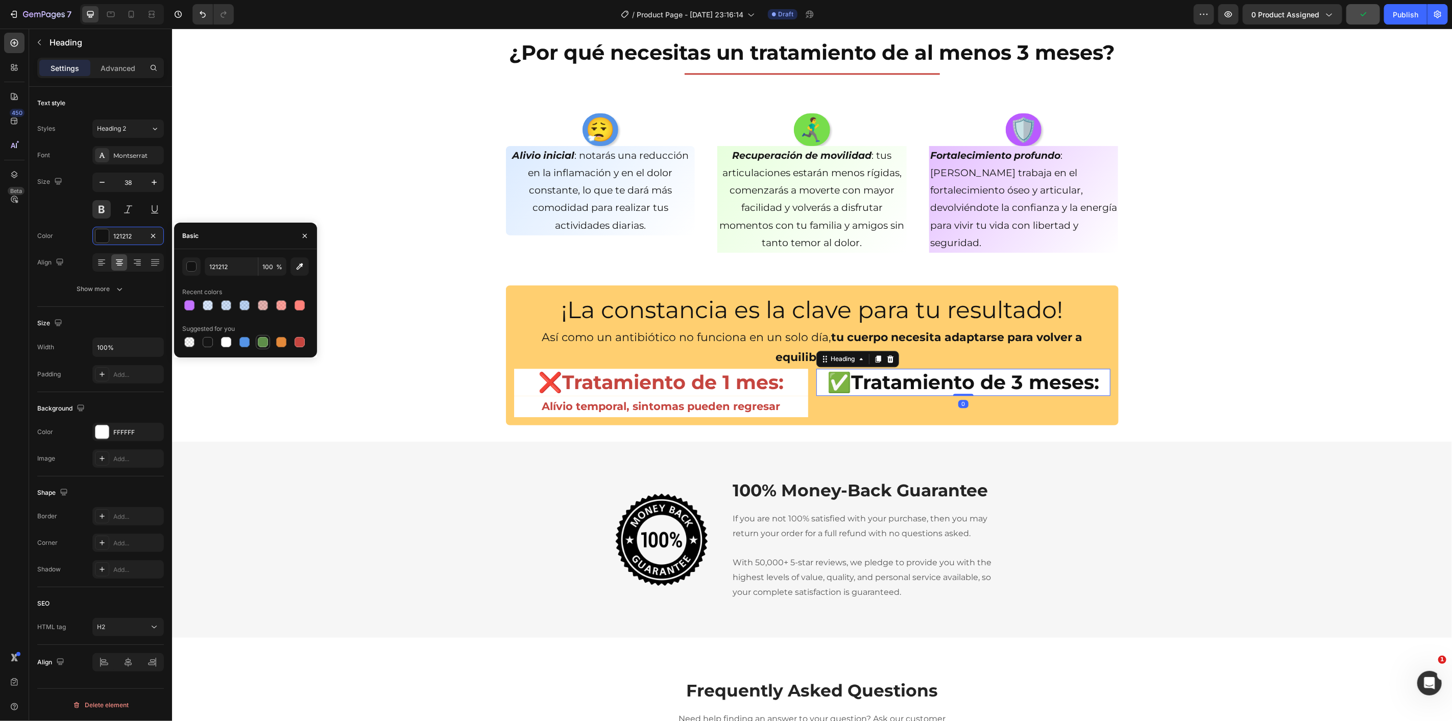
click at [264, 343] on div at bounding box center [263, 342] width 10 height 10
click at [297, 265] on icon "button" at bounding box center [300, 266] width 10 height 10
click at [429, 252] on div "😮‍💨 Heading Alivio inicial : notarás una reducción en la inflamación y en el do…" at bounding box center [812, 183] width 1280 height 172
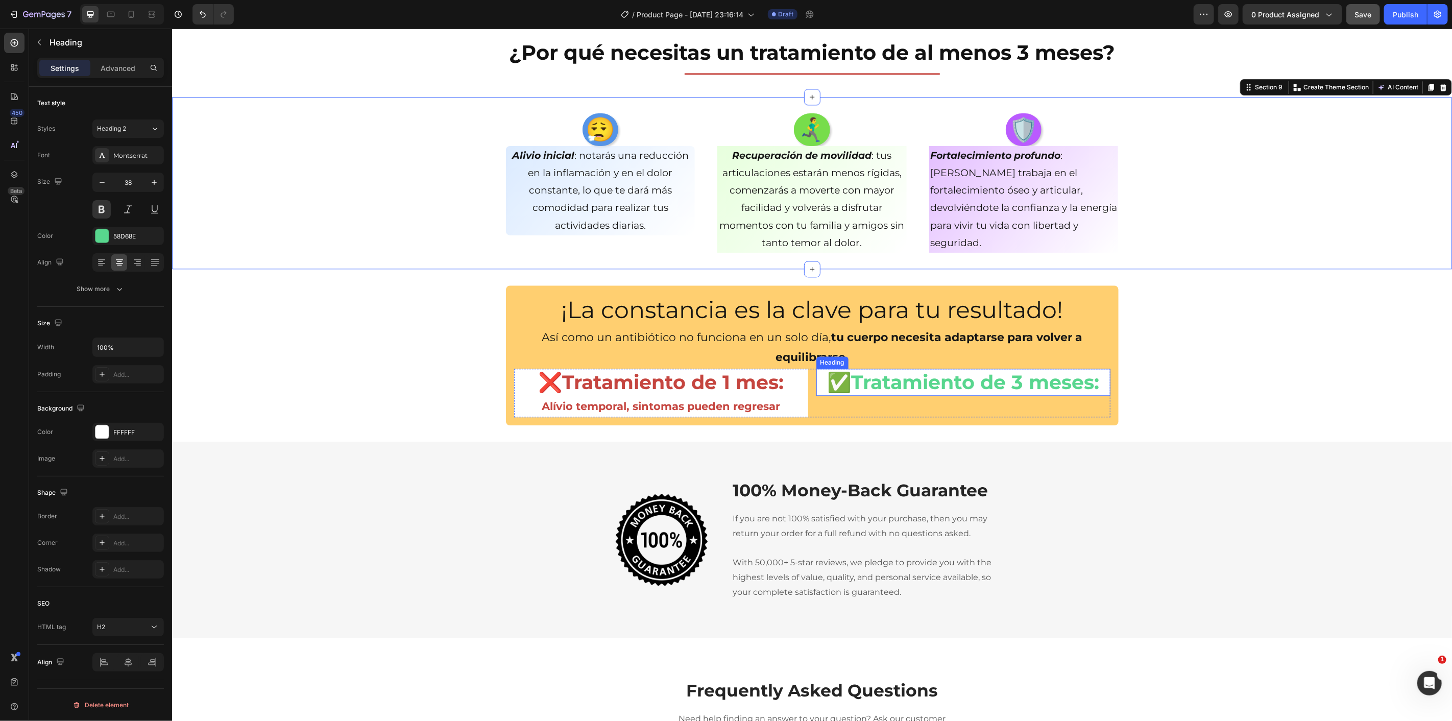
click at [907, 375] on p "✅Tratamiento de 3 meses:" at bounding box center [963, 381] width 292 height 25
click at [101, 233] on div at bounding box center [101, 235] width 13 height 13
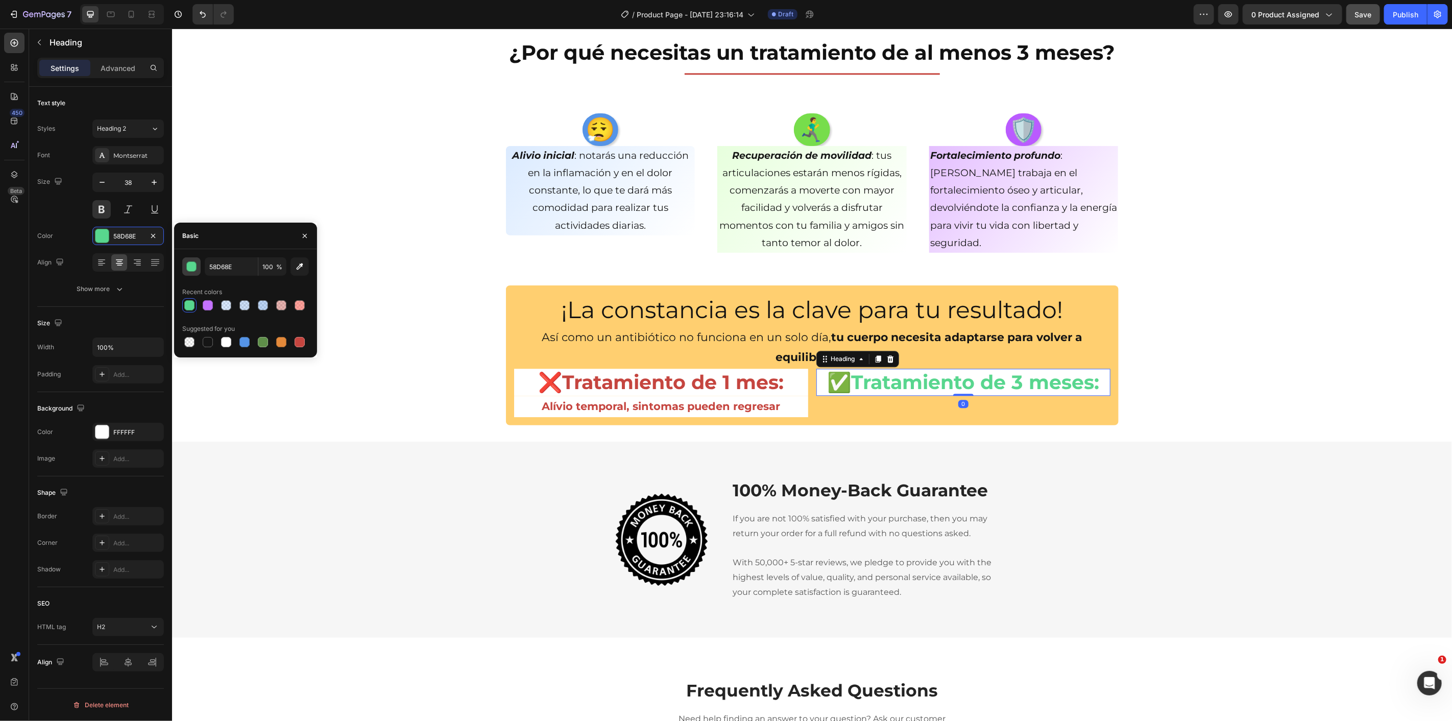
click at [196, 267] on div "button" at bounding box center [191, 266] width 10 height 10
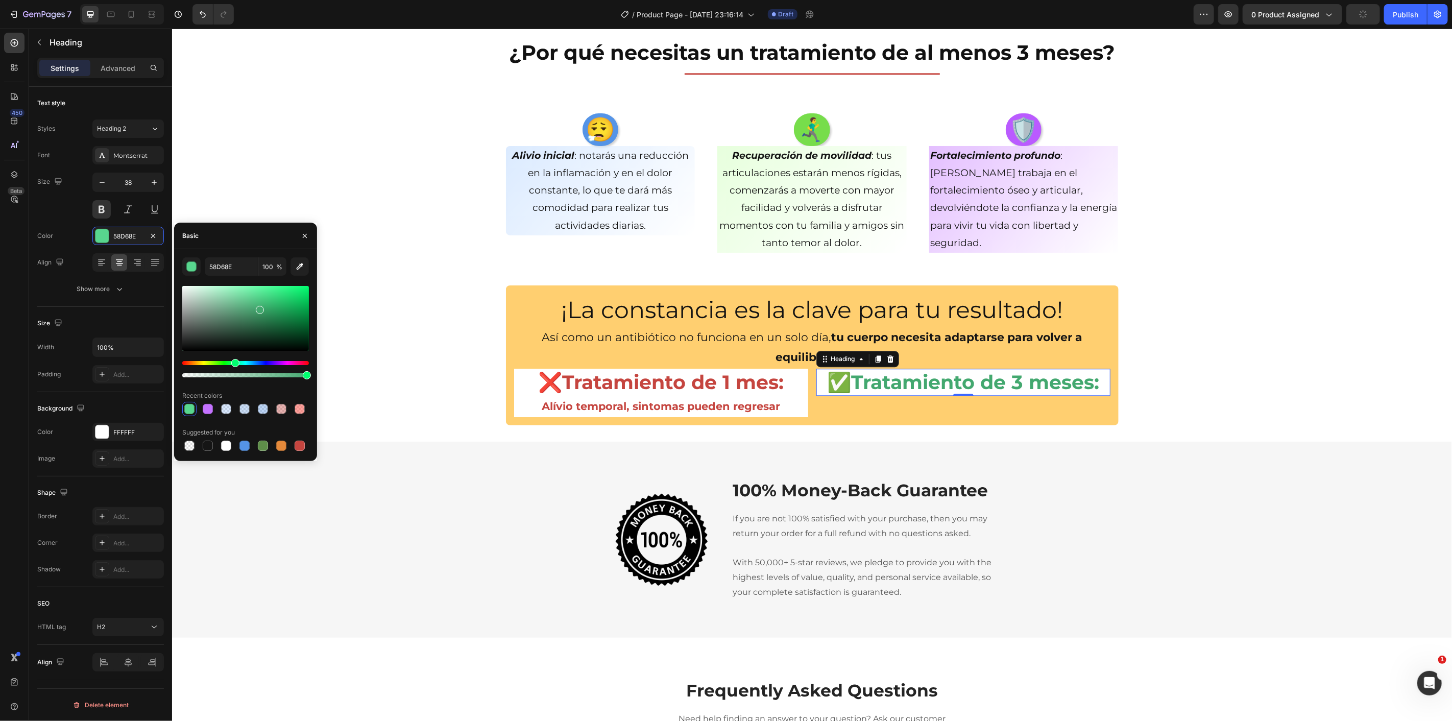
drag, startPoint x: 258, startPoint y: 300, endPoint x: 259, endPoint y: 308, distance: 8.2
click at [259, 308] on div at bounding box center [260, 310] width 8 height 8
click at [273, 190] on div "😮‍💨 Heading Alivio inicial : notarás una reducción en la inflamación y en el do…" at bounding box center [812, 182] width 1280 height 139
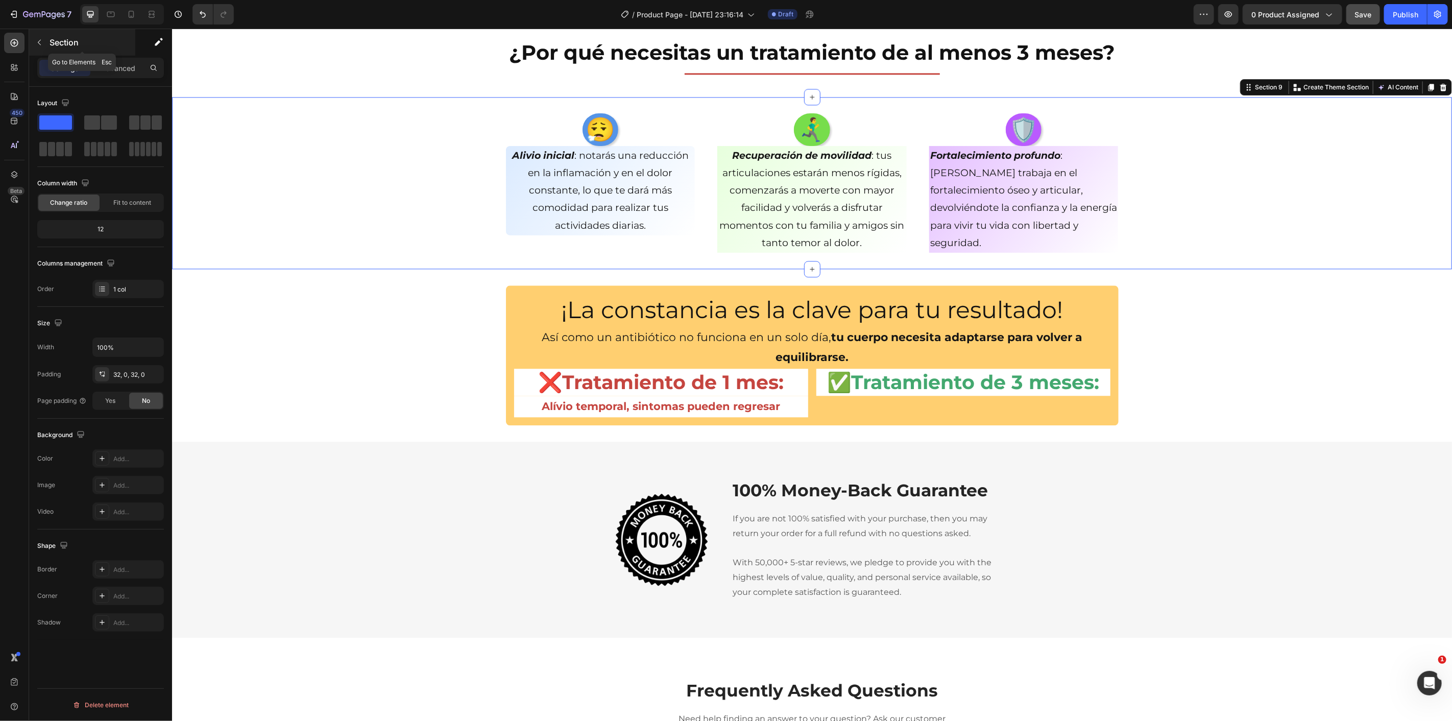
click at [40, 44] on icon "button" at bounding box center [39, 42] width 8 height 8
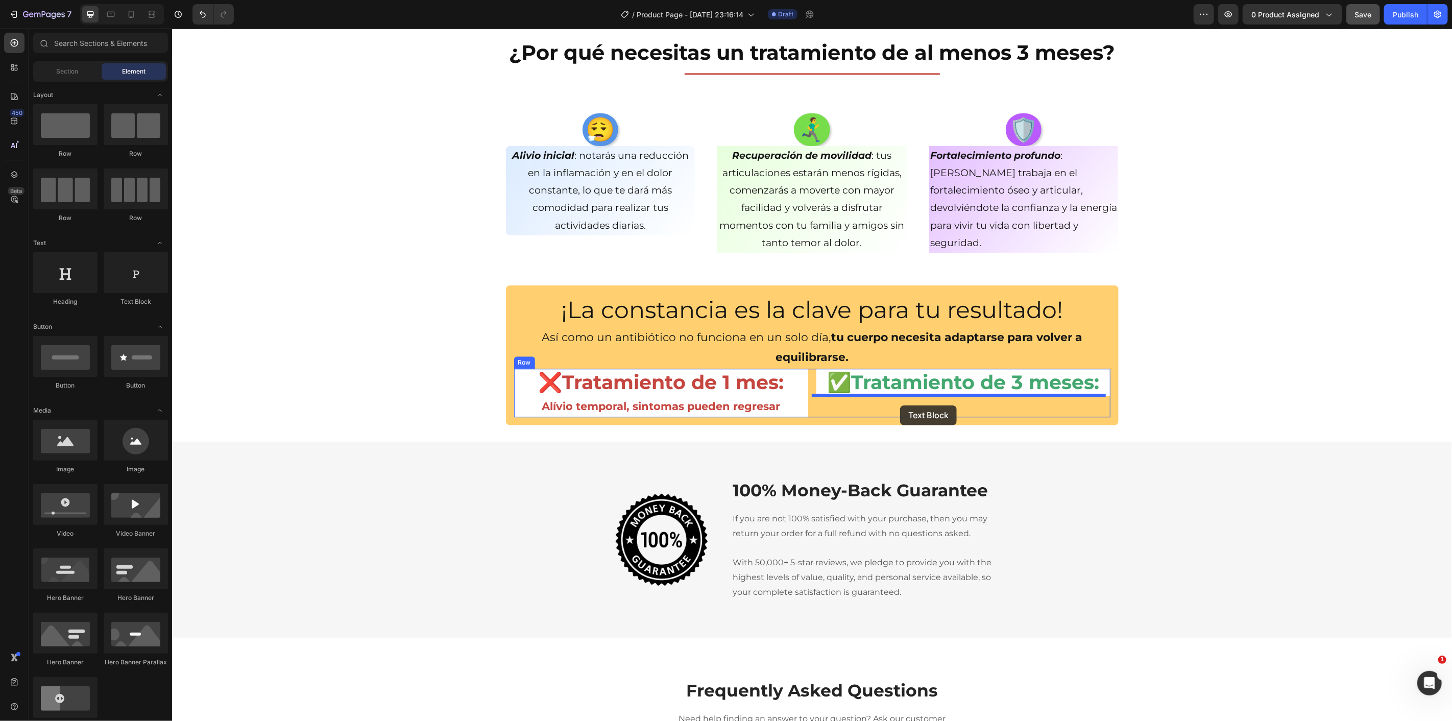
drag, startPoint x: 293, startPoint y: 313, endPoint x: 900, endPoint y: 405, distance: 613.7
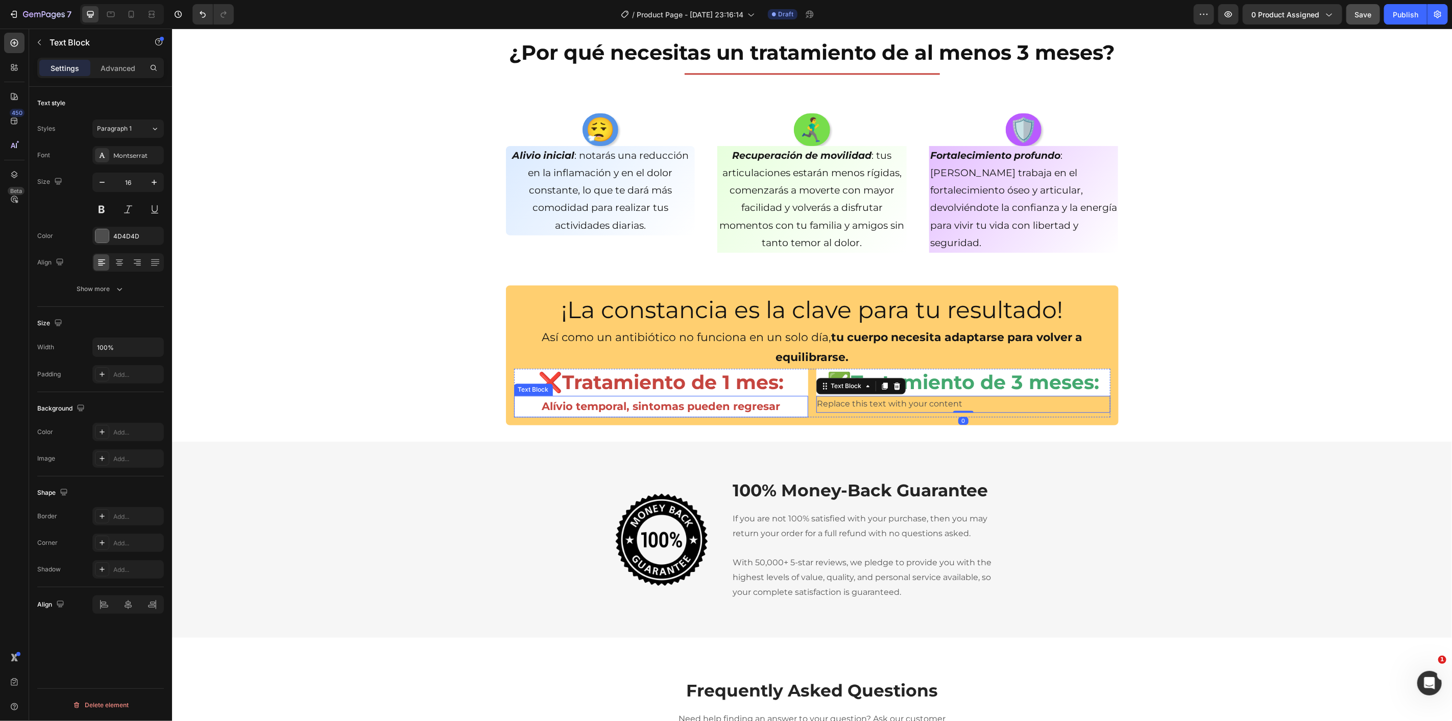
click at [696, 408] on p "Alívio temporal, sintomas pueden regresar" at bounding box center [661, 405] width 292 height 19
click at [885, 405] on div "Replace this text with your content" at bounding box center [963, 403] width 294 height 17
click at [885, 405] on p "Replace this text with your content" at bounding box center [963, 403] width 292 height 15
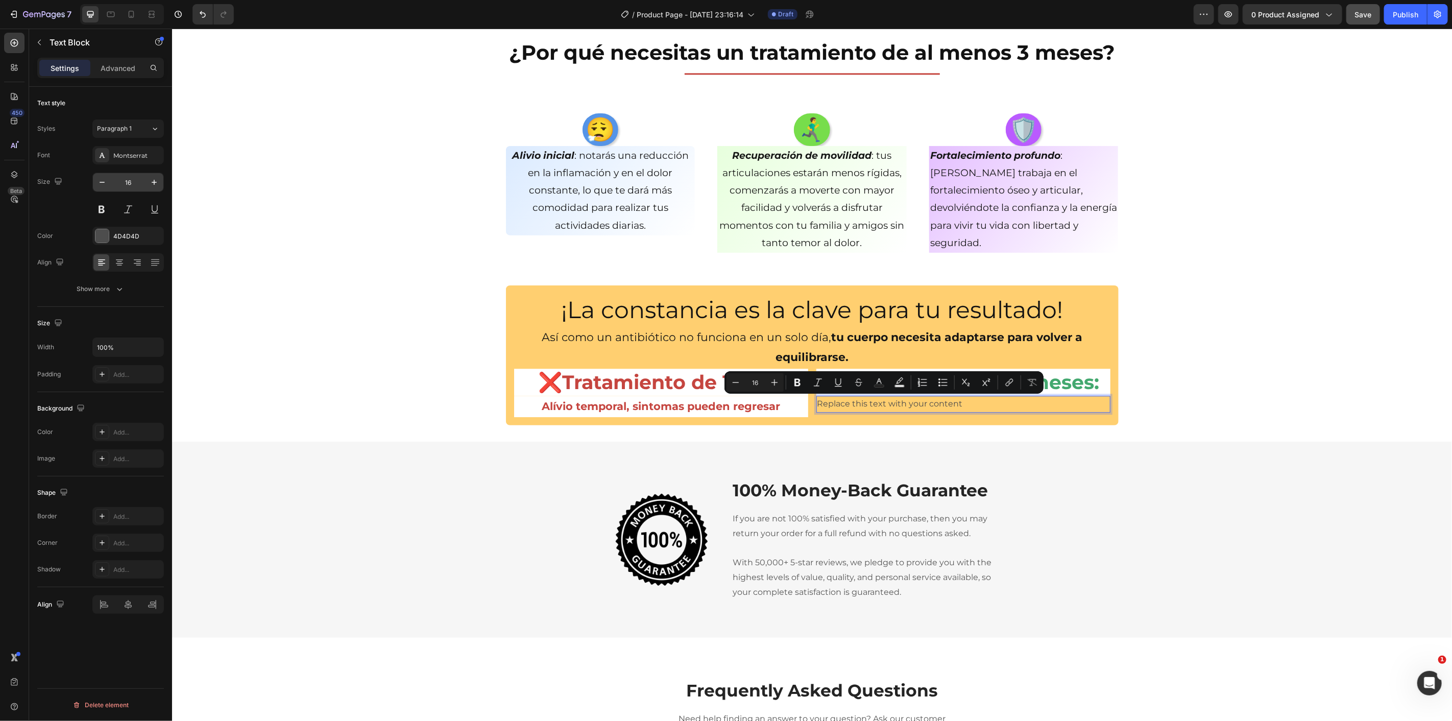
click at [127, 184] on input "16" at bounding box center [128, 182] width 34 height 18
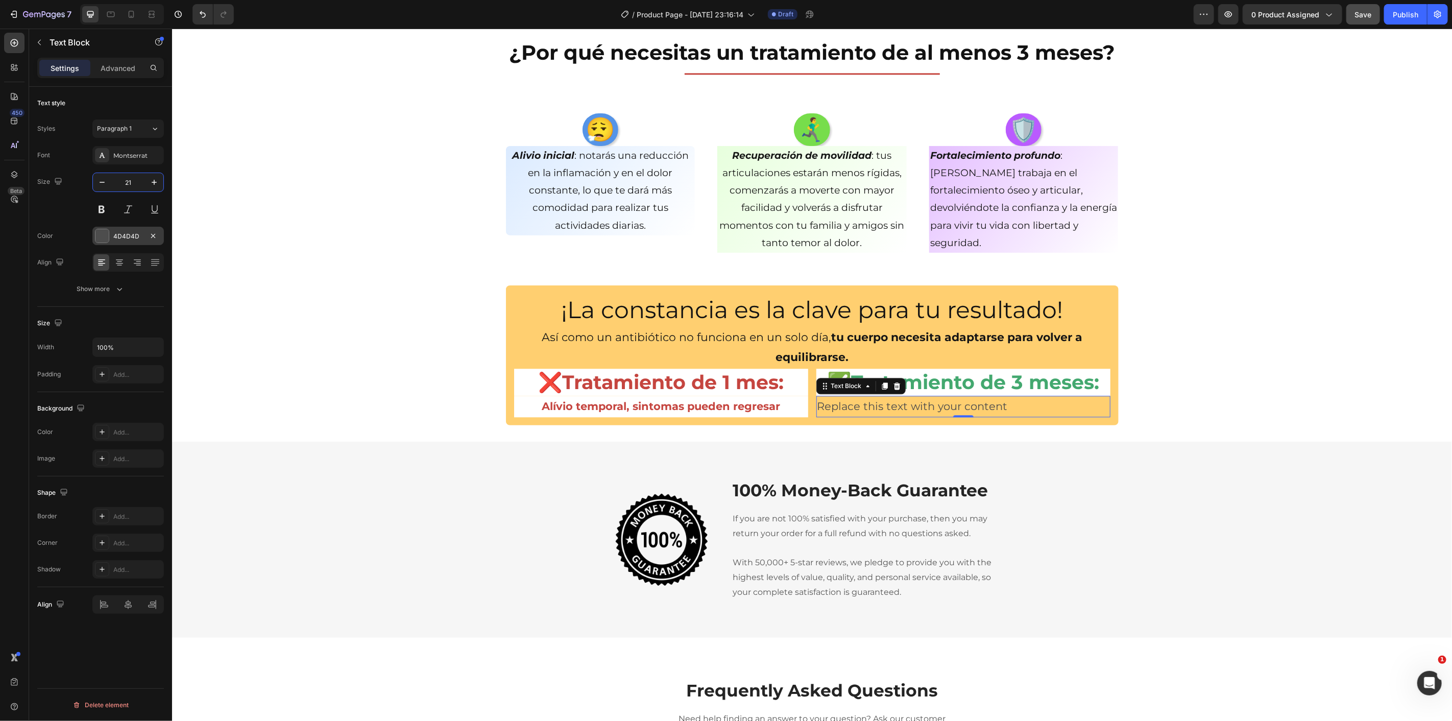
click at [105, 235] on div at bounding box center [101, 235] width 13 height 13
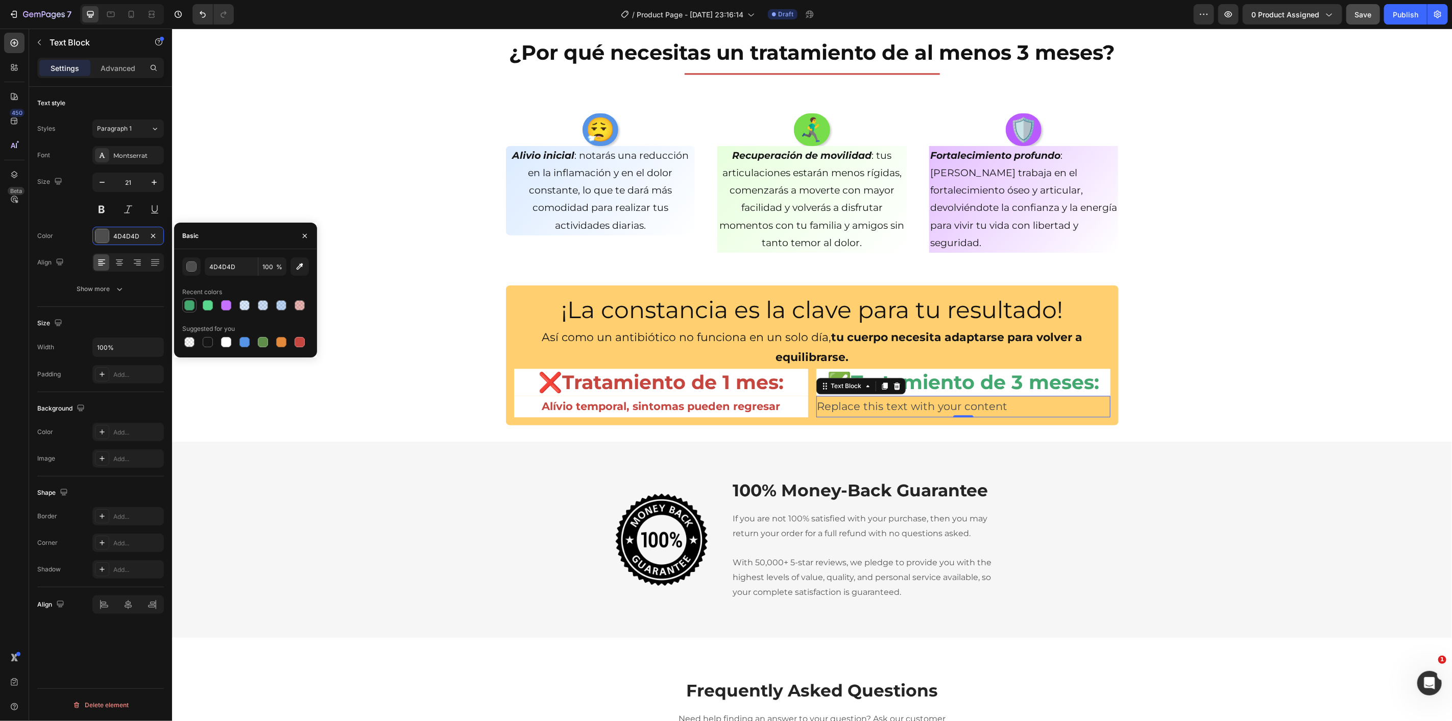
click at [190, 306] on div at bounding box center [189, 305] width 10 height 10
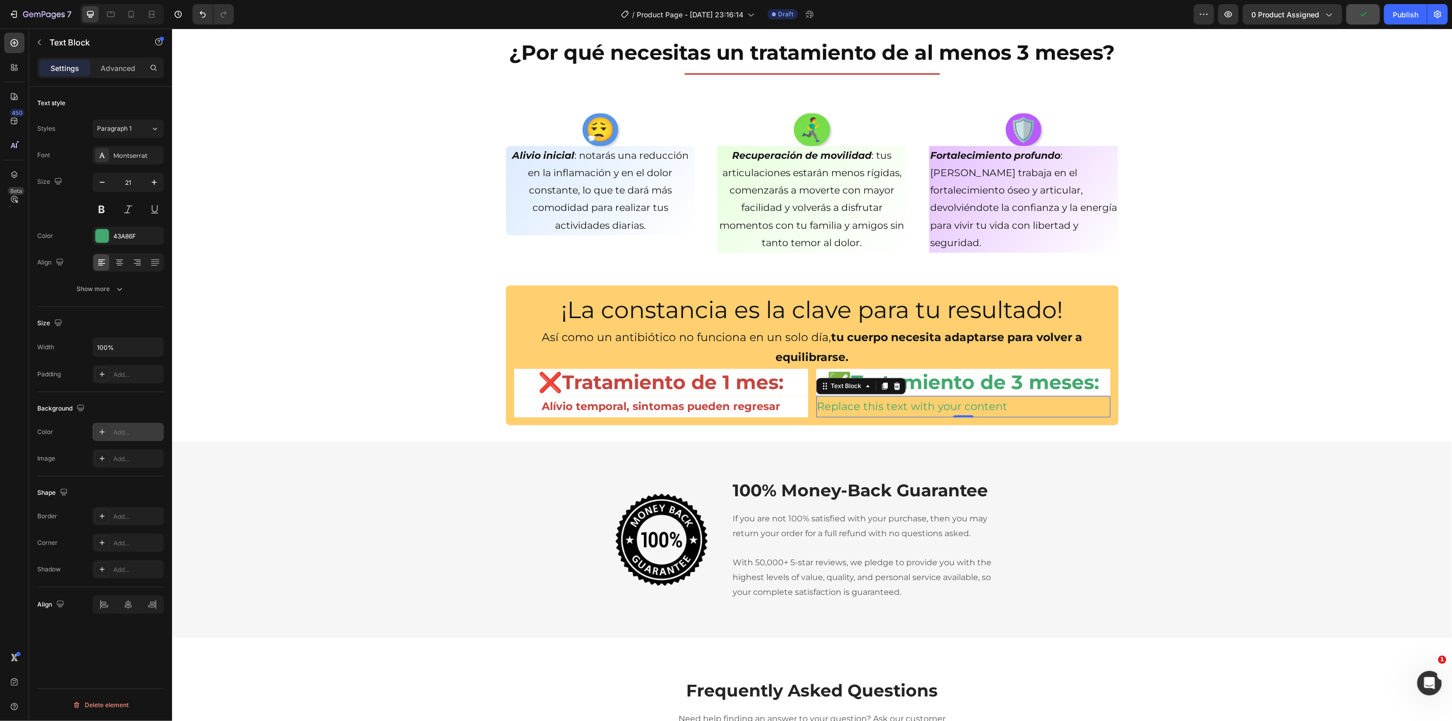
click at [119, 433] on div "Add..." at bounding box center [137, 432] width 48 height 9
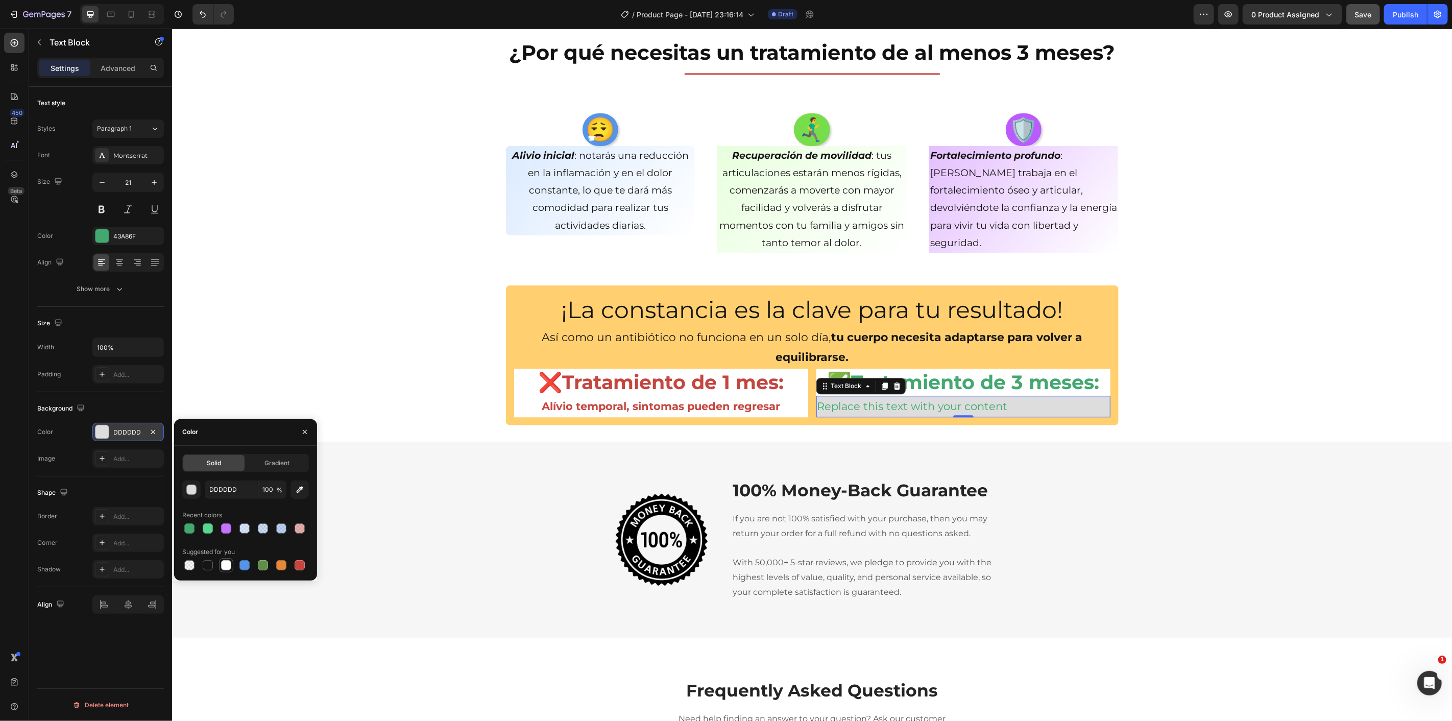
click at [227, 567] on div at bounding box center [226, 565] width 10 height 10
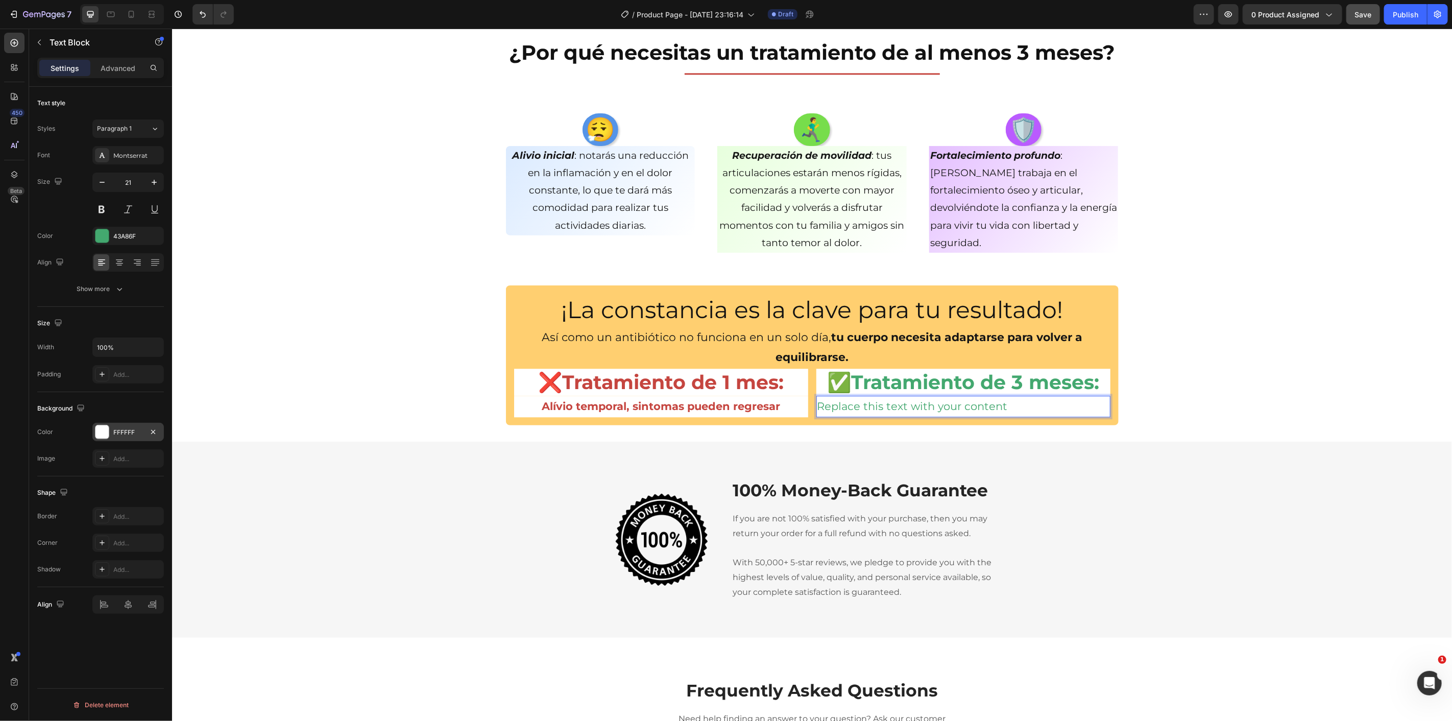
click at [886, 409] on p "Replace this text with your content" at bounding box center [963, 405] width 292 height 19
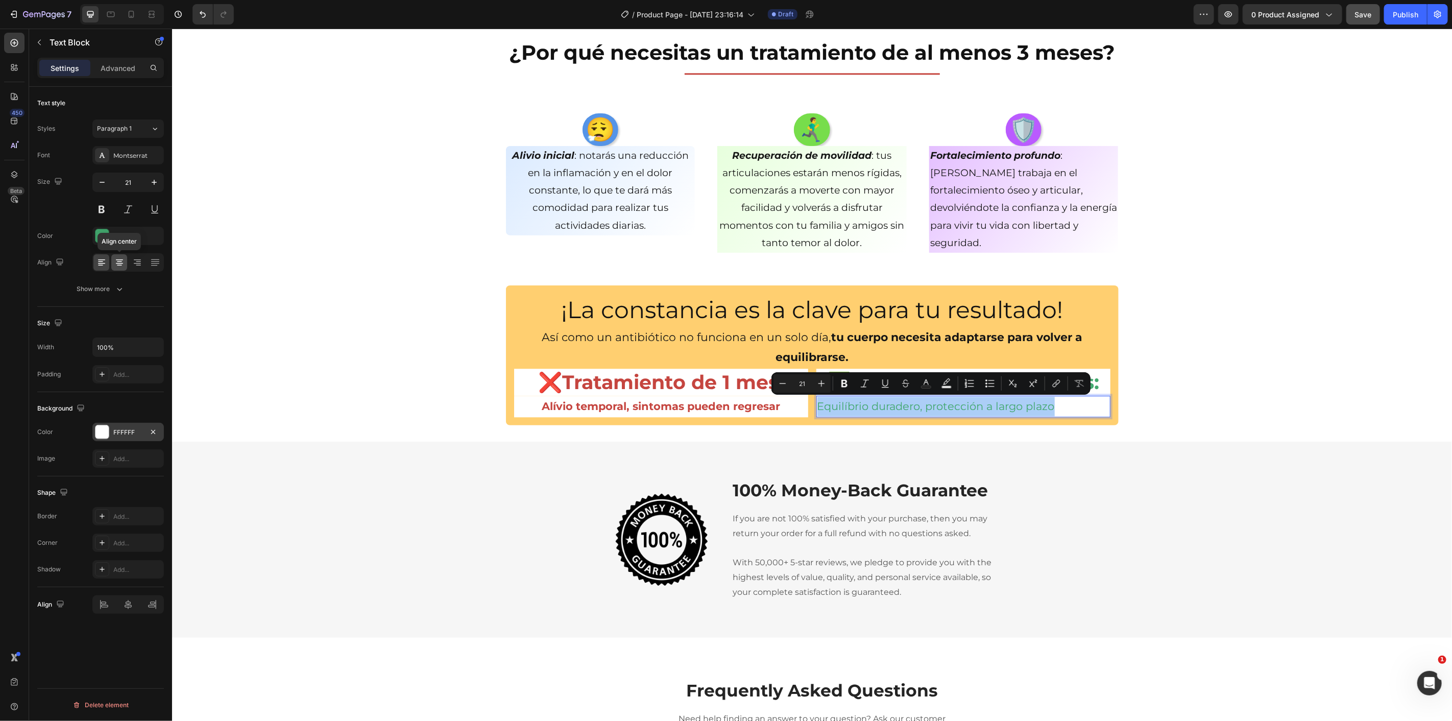
click at [120, 261] on icon at bounding box center [119, 261] width 5 height 1
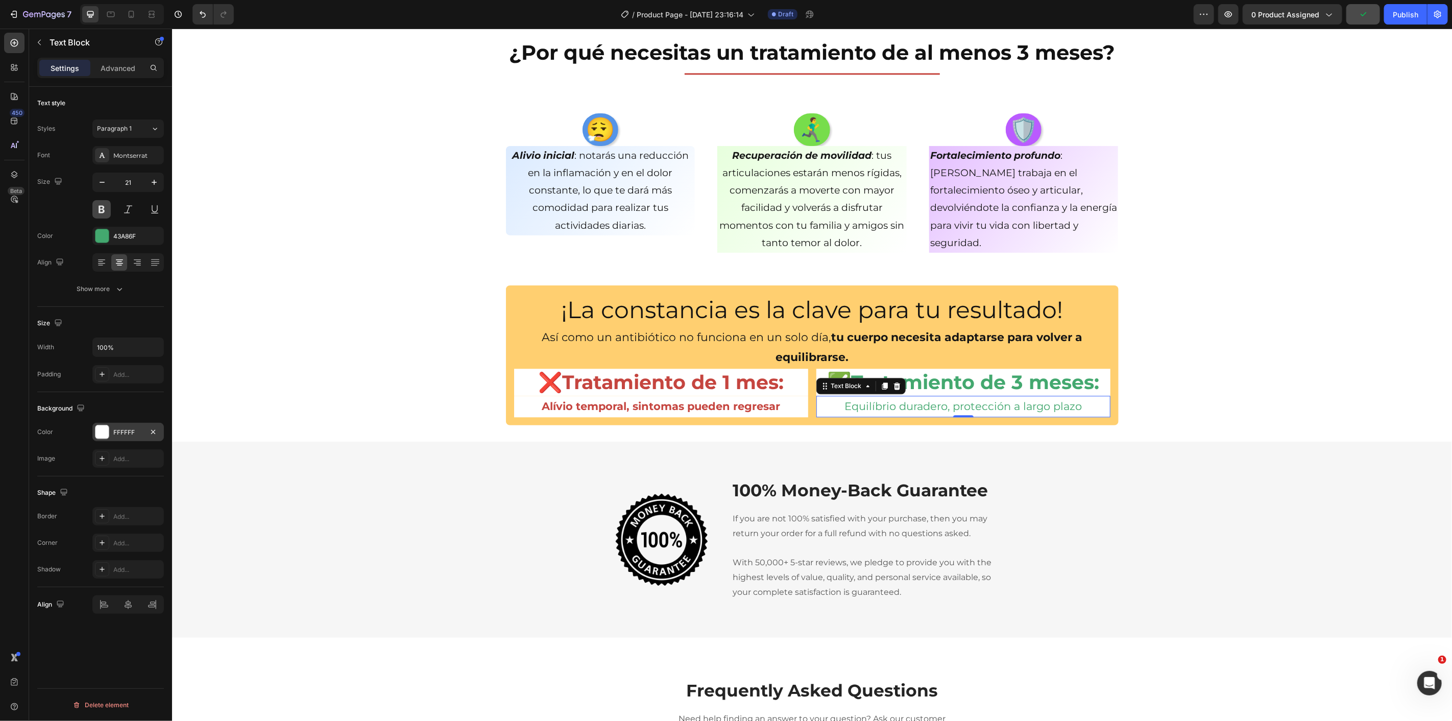
click at [107, 209] on button at bounding box center [101, 209] width 18 height 18
click at [299, 233] on div "😮‍💨 Heading Alivio inicial : notarás una reducción en la inflamación y en el do…" at bounding box center [812, 182] width 1280 height 139
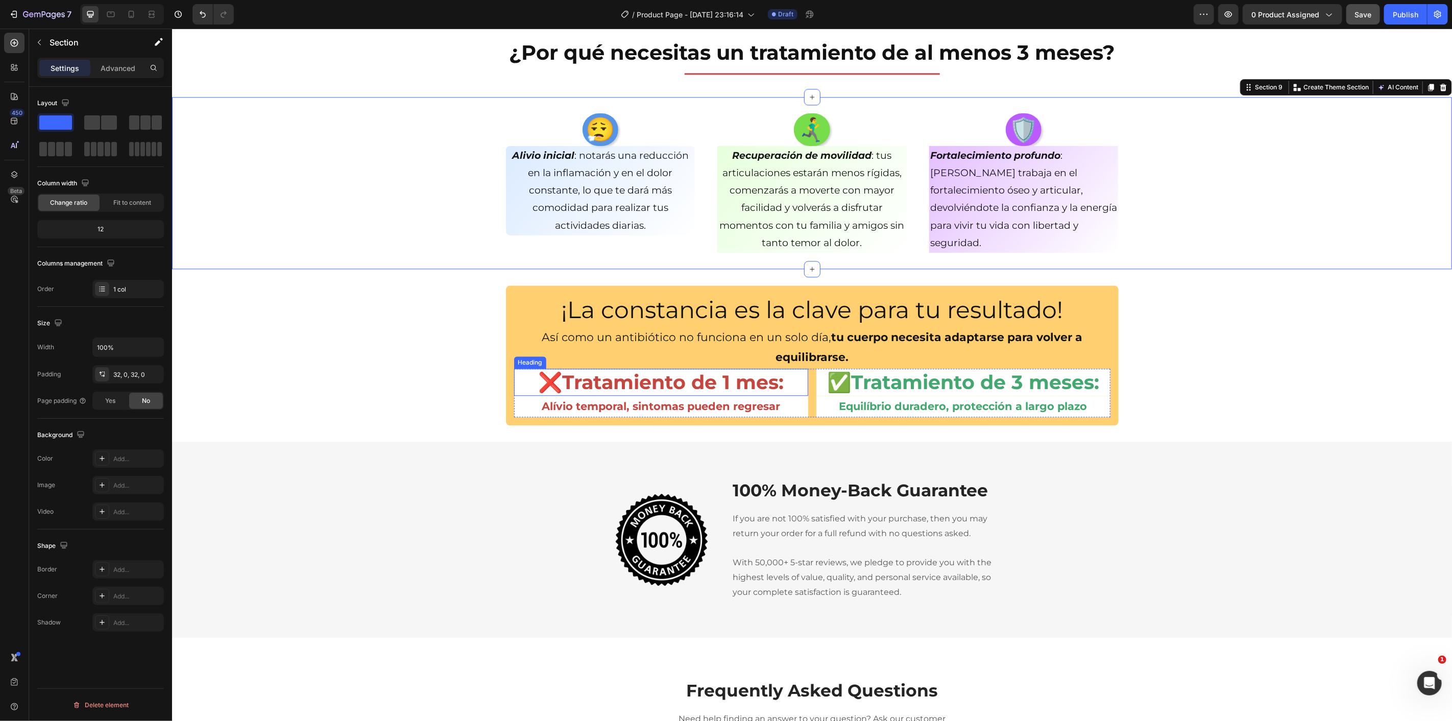
click at [741, 385] on h2 "❌Tratamiento de 1 mes:" at bounding box center [661, 381] width 294 height 27
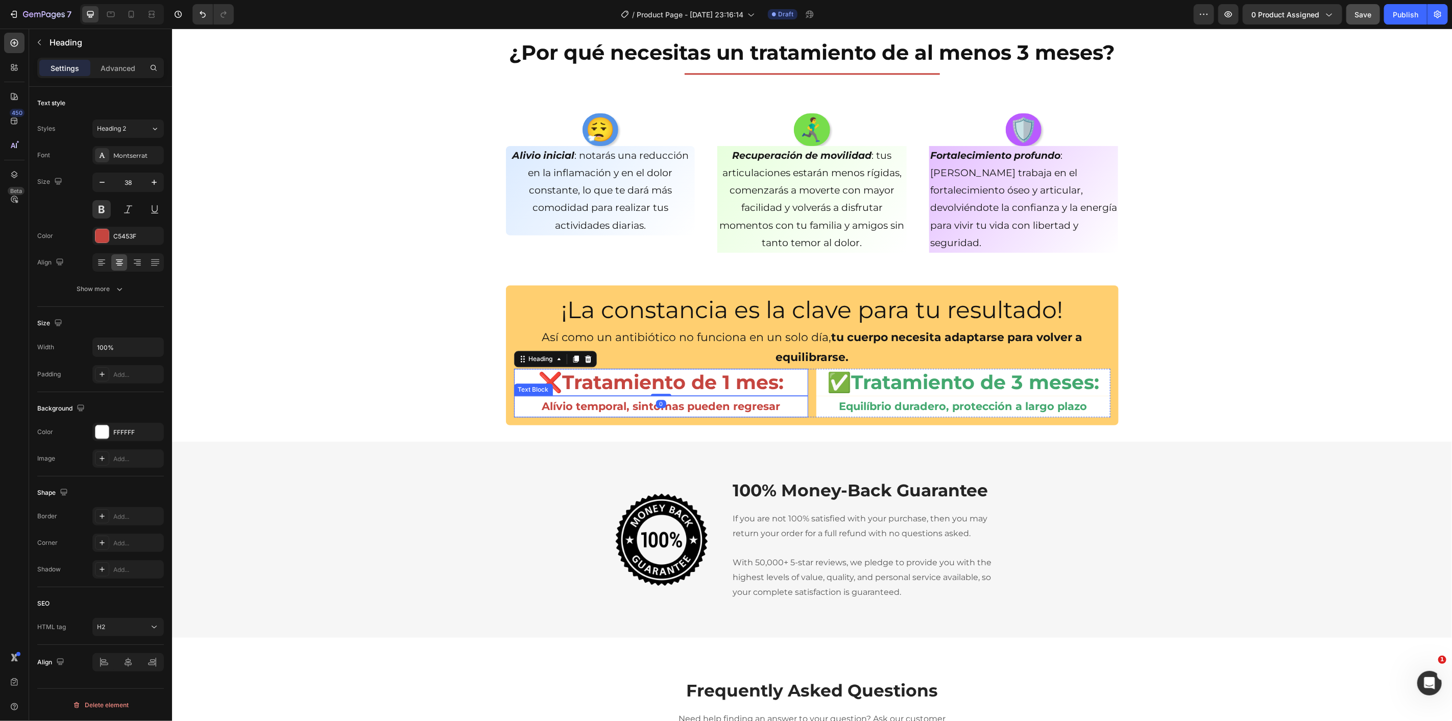
click at [736, 402] on p "Alívio temporal, sintomas pueden regresar" at bounding box center [661, 405] width 292 height 19
click at [731, 385] on h2 "❌Tratamiento de 1 mes:" at bounding box center [661, 381] width 294 height 27
click at [723, 400] on p "Alívio temporal, sintomas pueden regresar" at bounding box center [661, 405] width 292 height 19
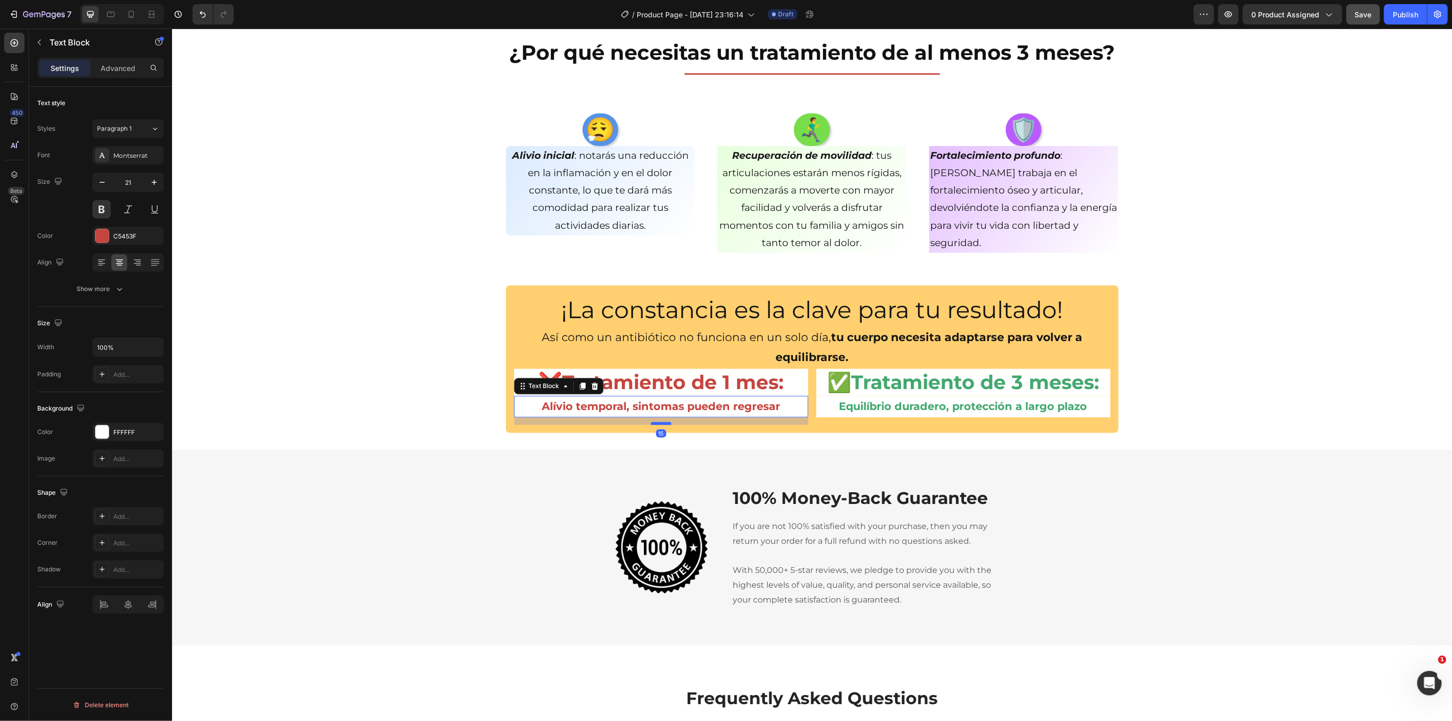
drag, startPoint x: 658, startPoint y: 415, endPoint x: 658, endPoint y: 422, distance: 7.7
click at [658, 422] on div at bounding box center [661, 422] width 20 height 3
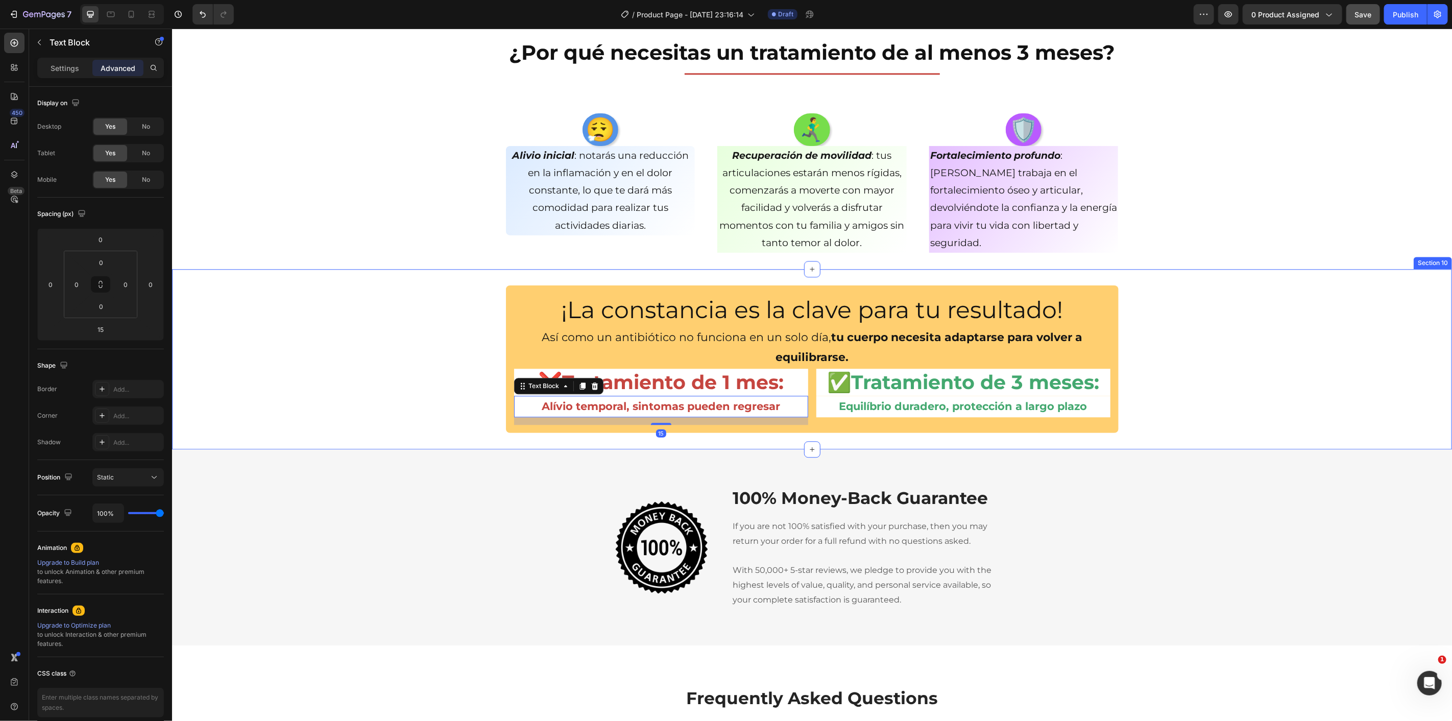
click at [448, 384] on div "¡La constancia es la clave para tu resultado! Heading Así como un antibiótico n…" at bounding box center [812, 359] width 1280 height 148
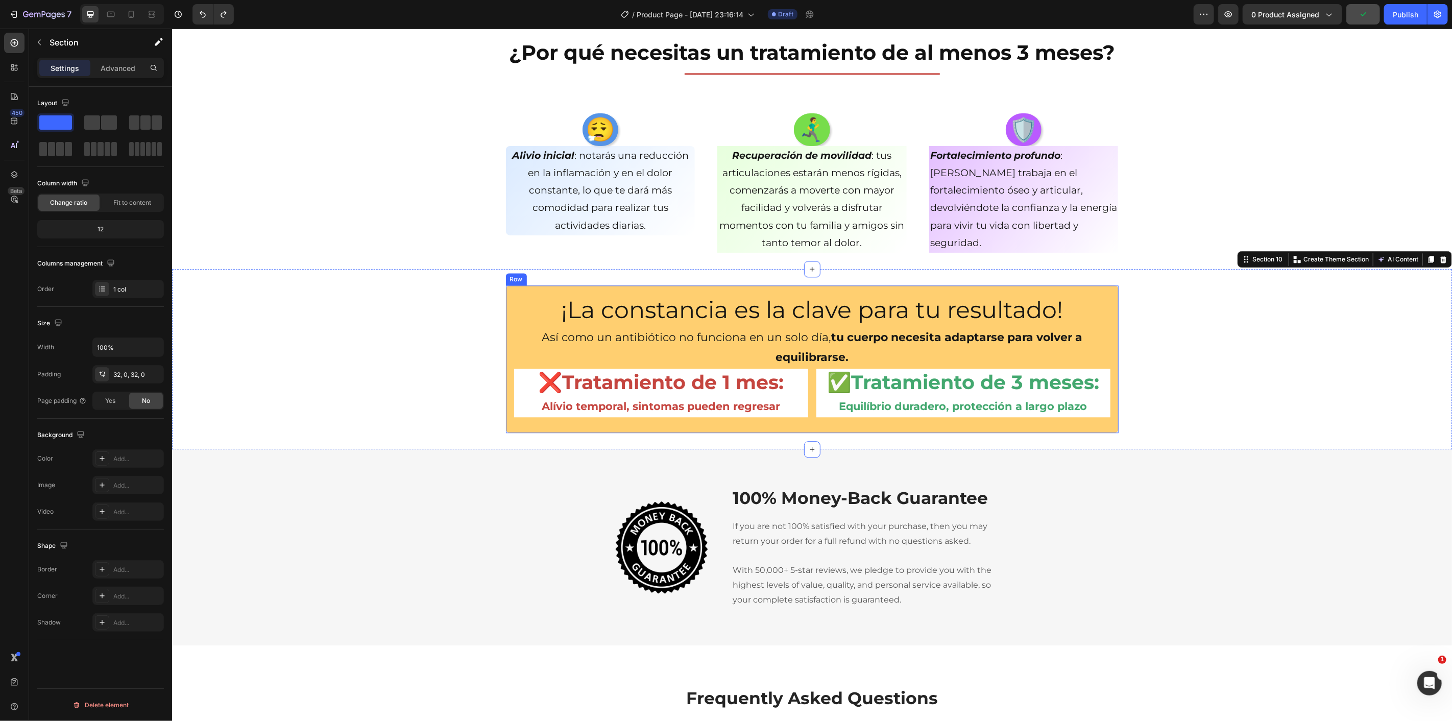
click at [724, 427] on div "¡La constancia es la clave para tu resultado! Heading Así como un antibiótico n…" at bounding box center [812, 359] width 613 height 148
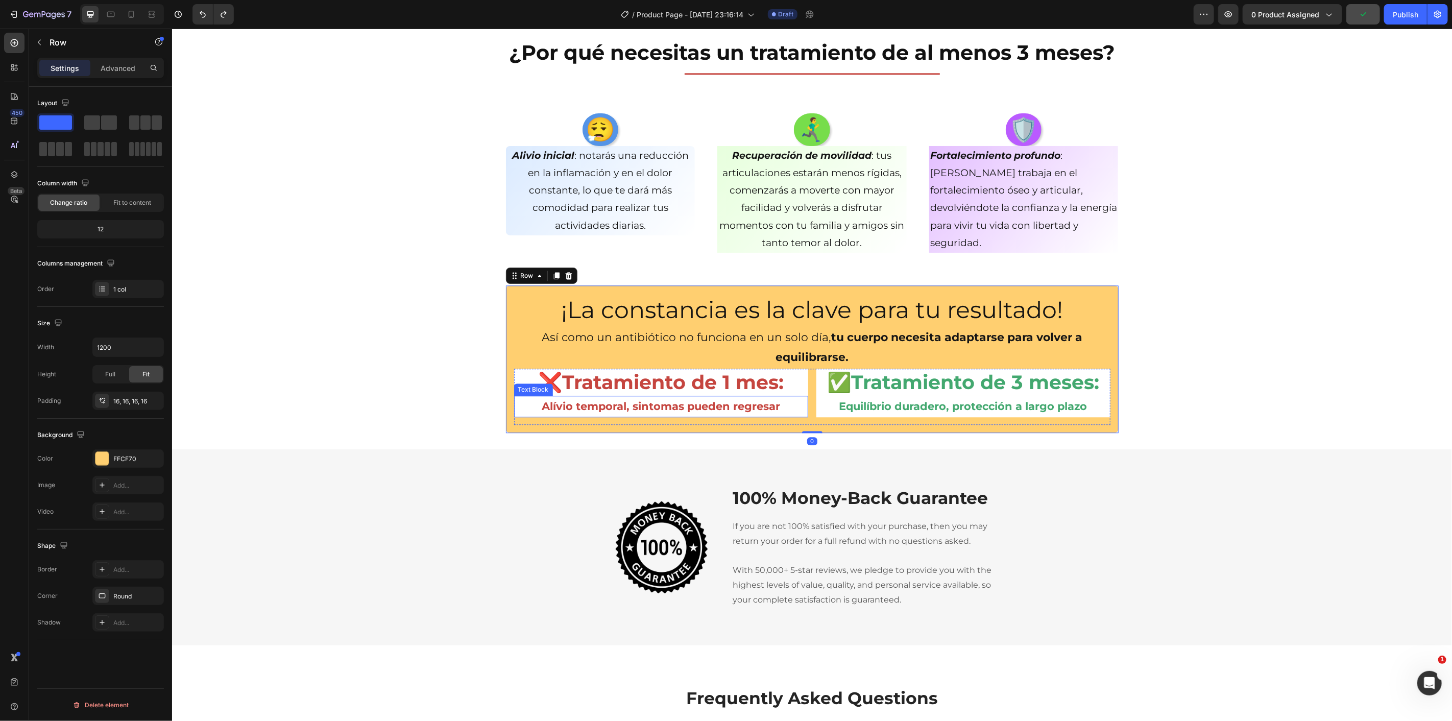
click at [718, 399] on p "Alívio temporal, sintomas pueden regresar" at bounding box center [661, 405] width 292 height 19
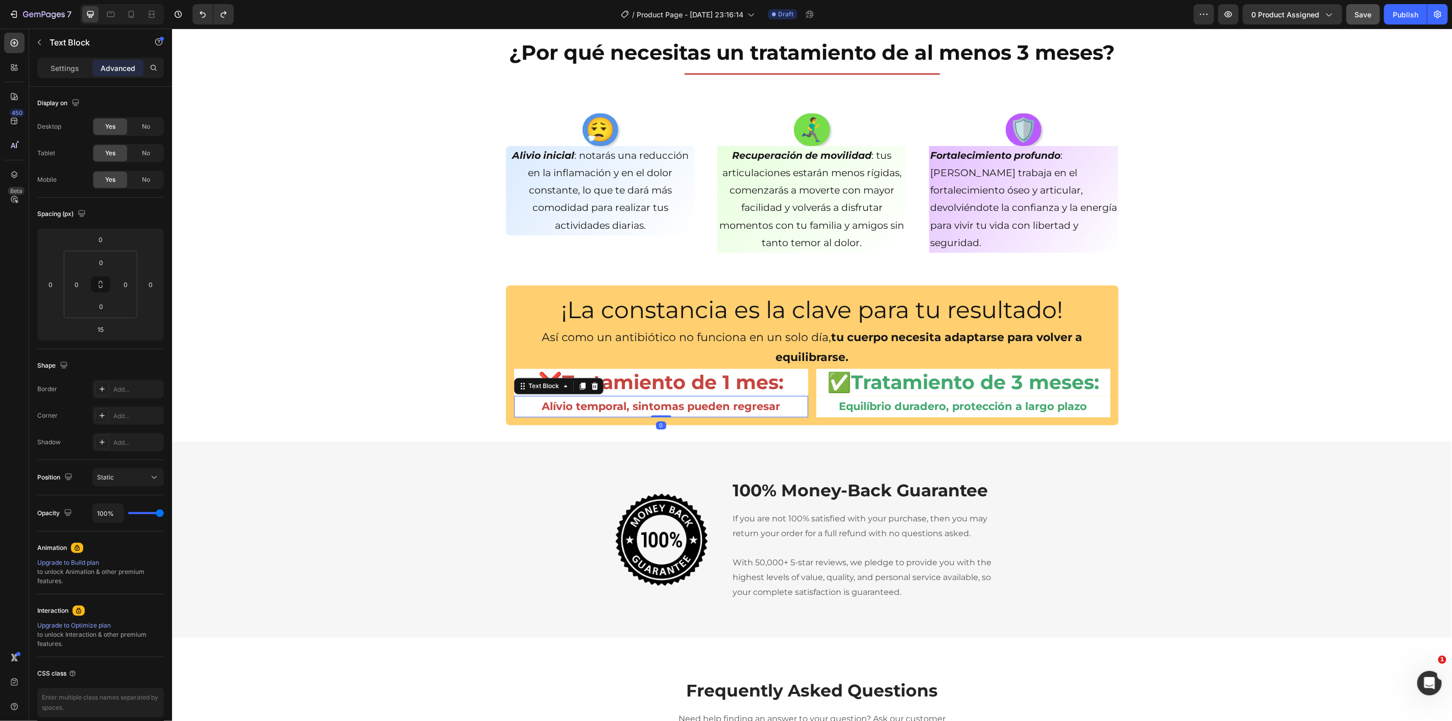
drag, startPoint x: 662, startPoint y: 414, endPoint x: 711, endPoint y: 409, distance: 49.3
click at [667, 394] on div "❌Tratamiento de 1 mes: Heading Alívio temporal, sintomas pueden regresar Text B…" at bounding box center [661, 392] width 294 height 49
click at [800, 419] on div "¡La constancia es la clave para tu resultado! Heading Así como un antibiótico n…" at bounding box center [812, 355] width 613 height 140
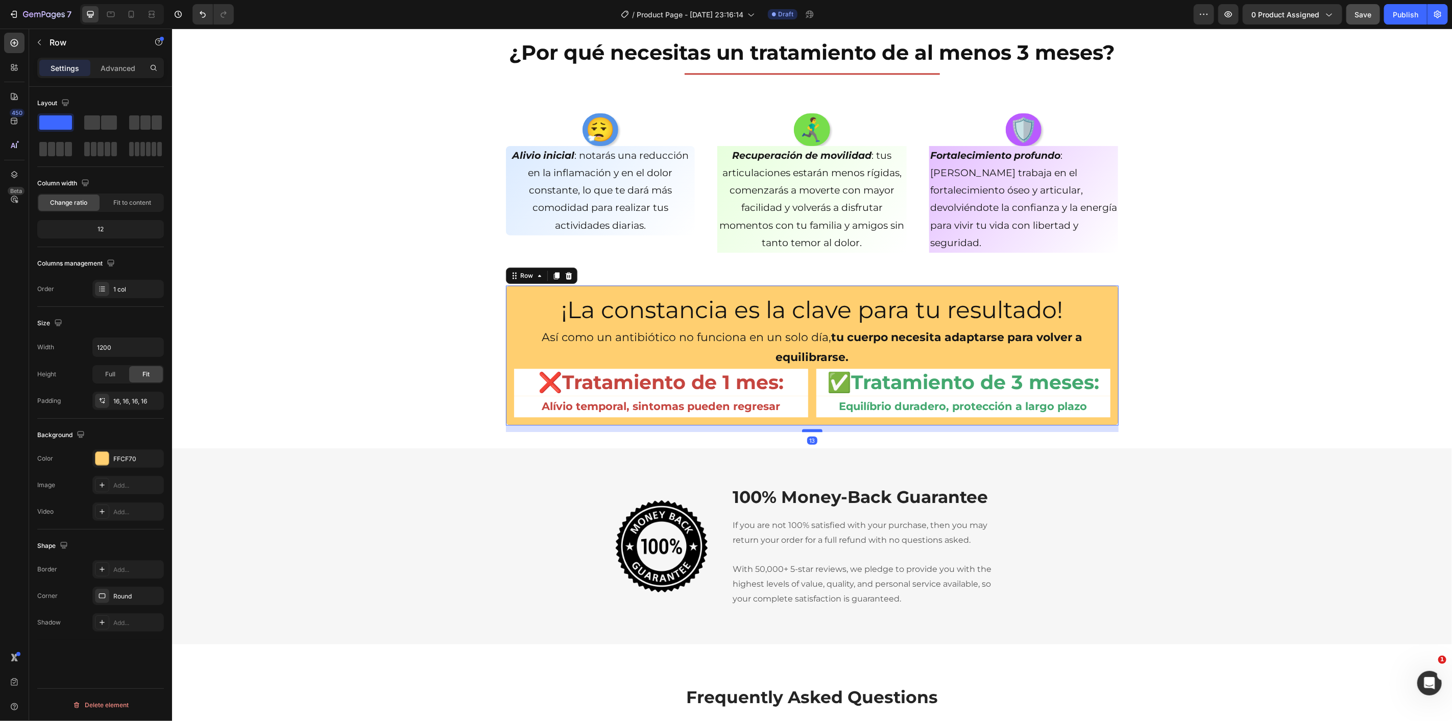
drag, startPoint x: 808, startPoint y: 422, endPoint x: 809, endPoint y: 429, distance: 6.7
click at [809, 429] on div at bounding box center [812, 429] width 20 height 3
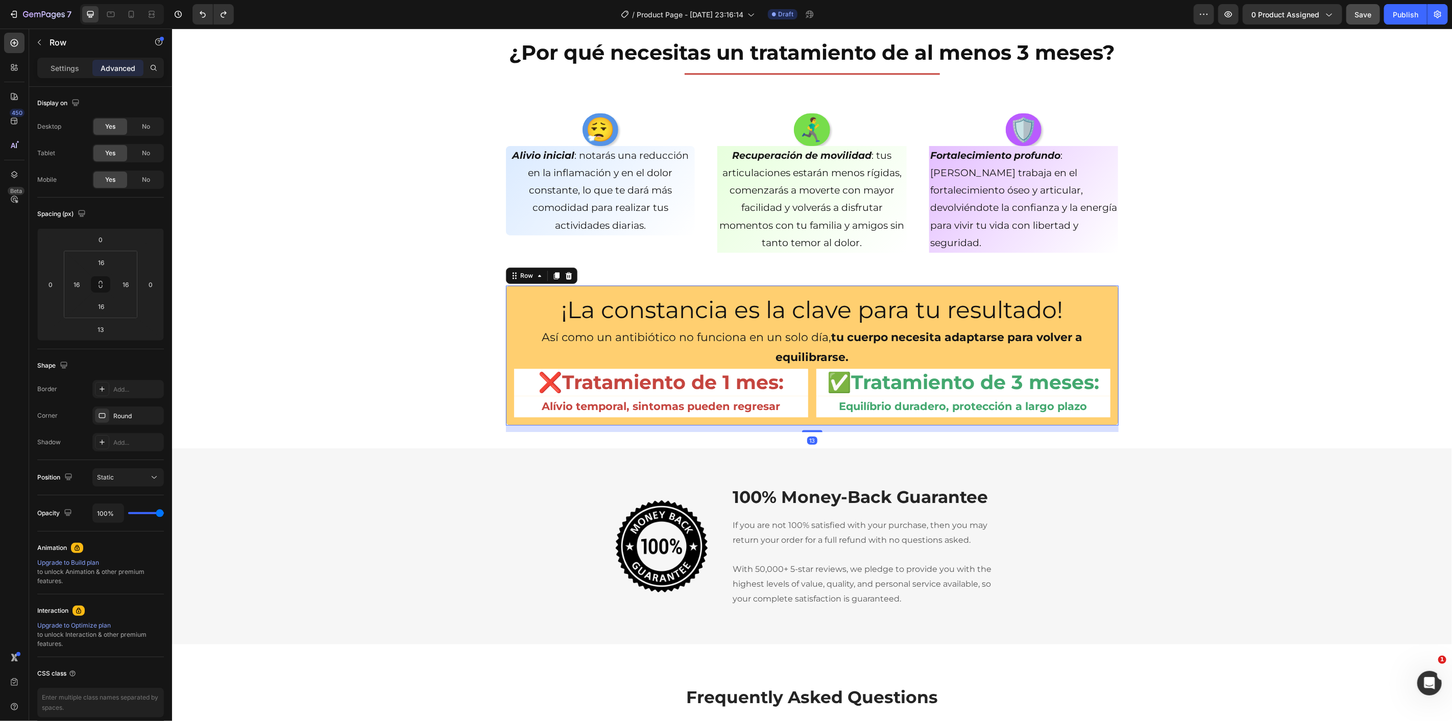
click at [401, 354] on div "¡La constancia es la clave para tu resultado! Heading Así como un antibiótico n…" at bounding box center [812, 358] width 1280 height 147
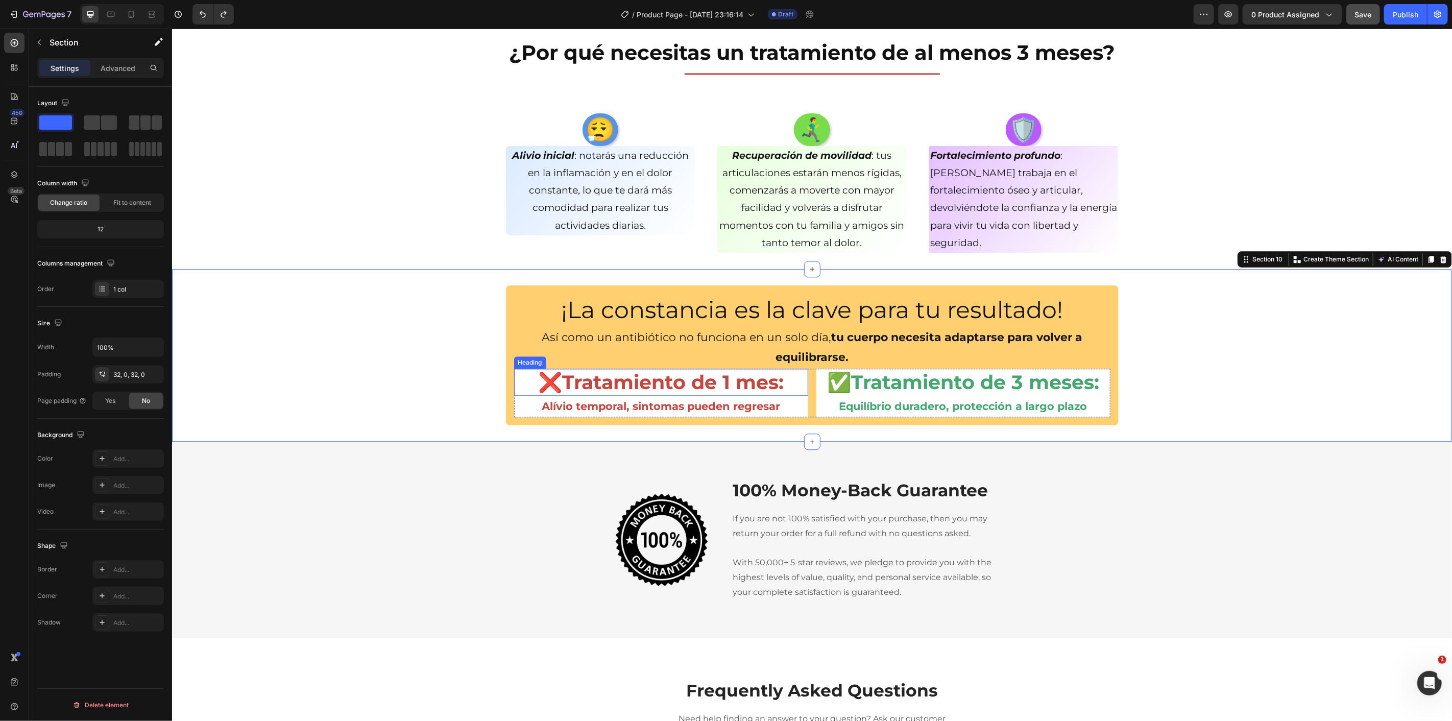
click at [567, 393] on h2 "❌Tratamiento de 1 mes:" at bounding box center [661, 381] width 294 height 27
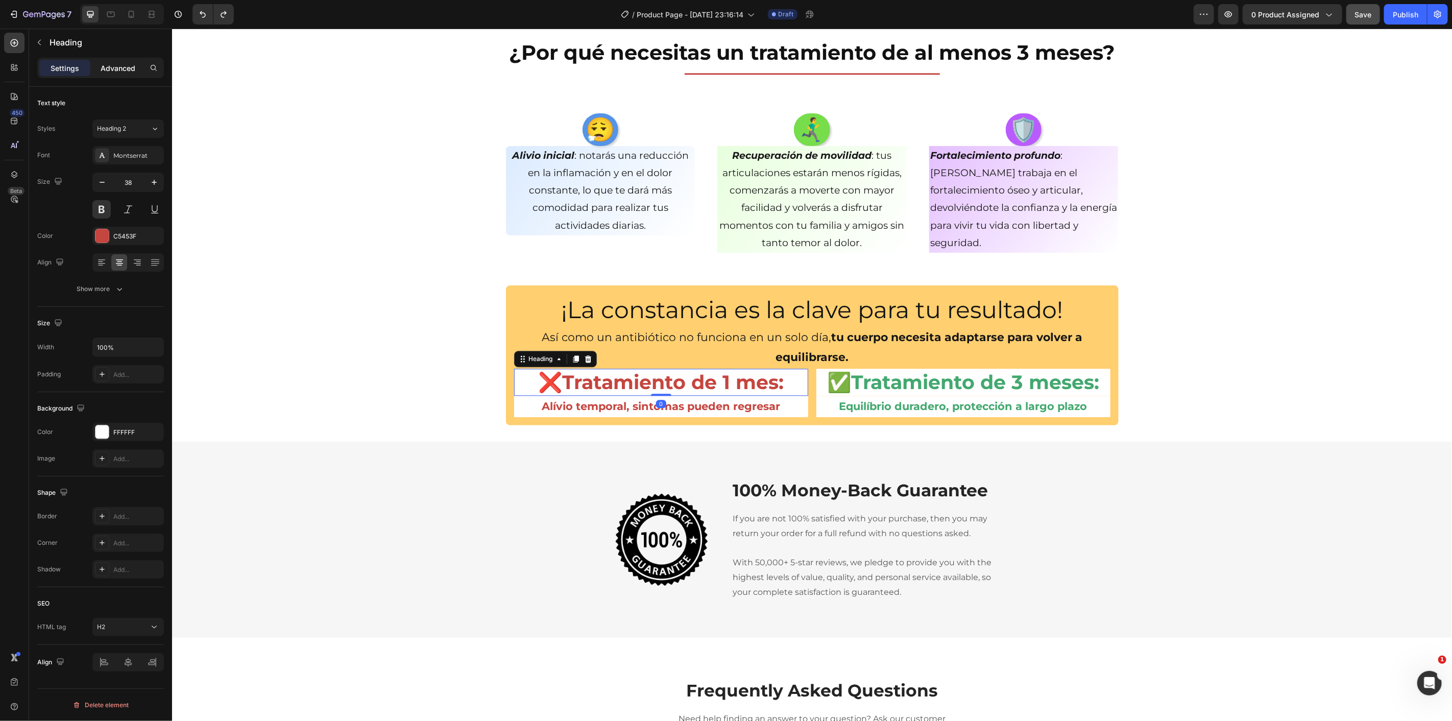
click at [126, 70] on p "Advanced" at bounding box center [118, 68] width 35 height 11
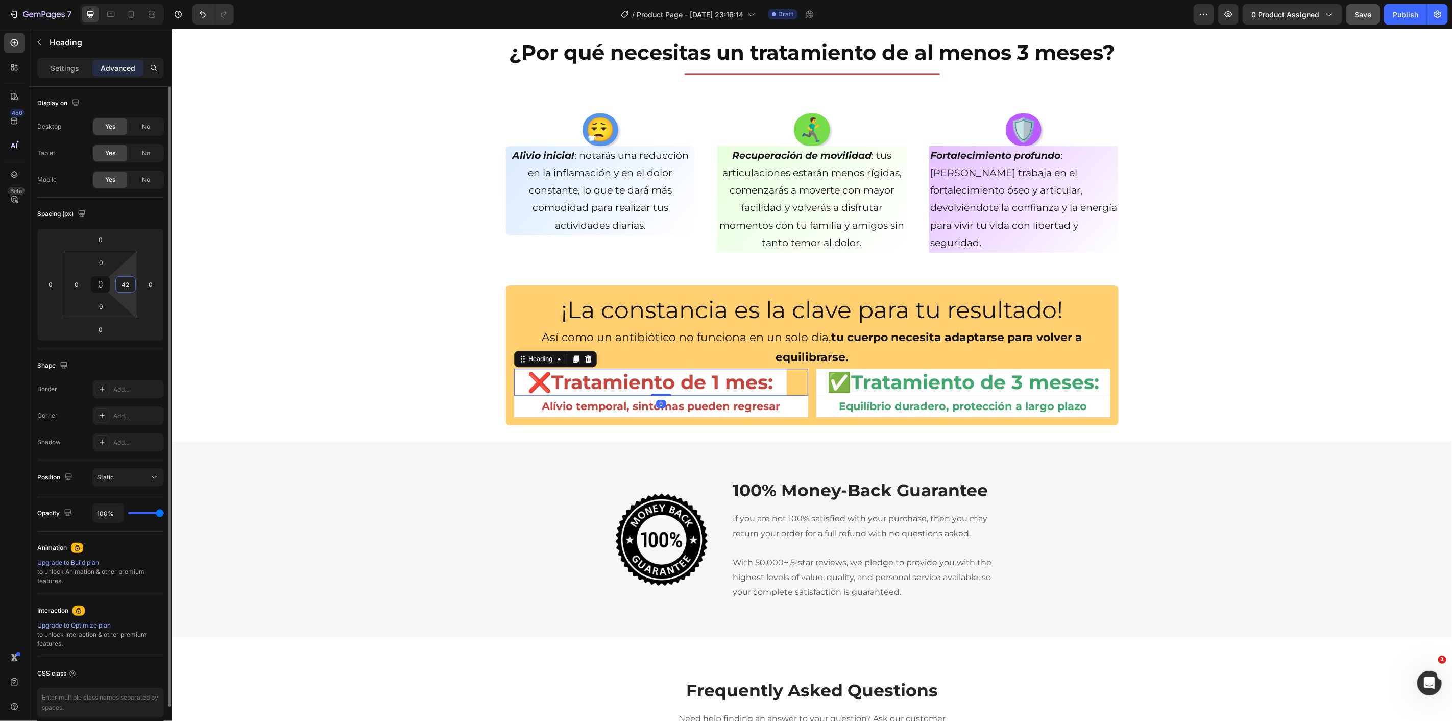
drag, startPoint x: 129, startPoint y: 294, endPoint x: 136, endPoint y: 282, distance: 14.0
click at [136, 0] on html "7 / Product Page - [DATE] 23:16:14 Draft Preview 0 product assigned Save Publis…" at bounding box center [726, 0] width 1452 height 0
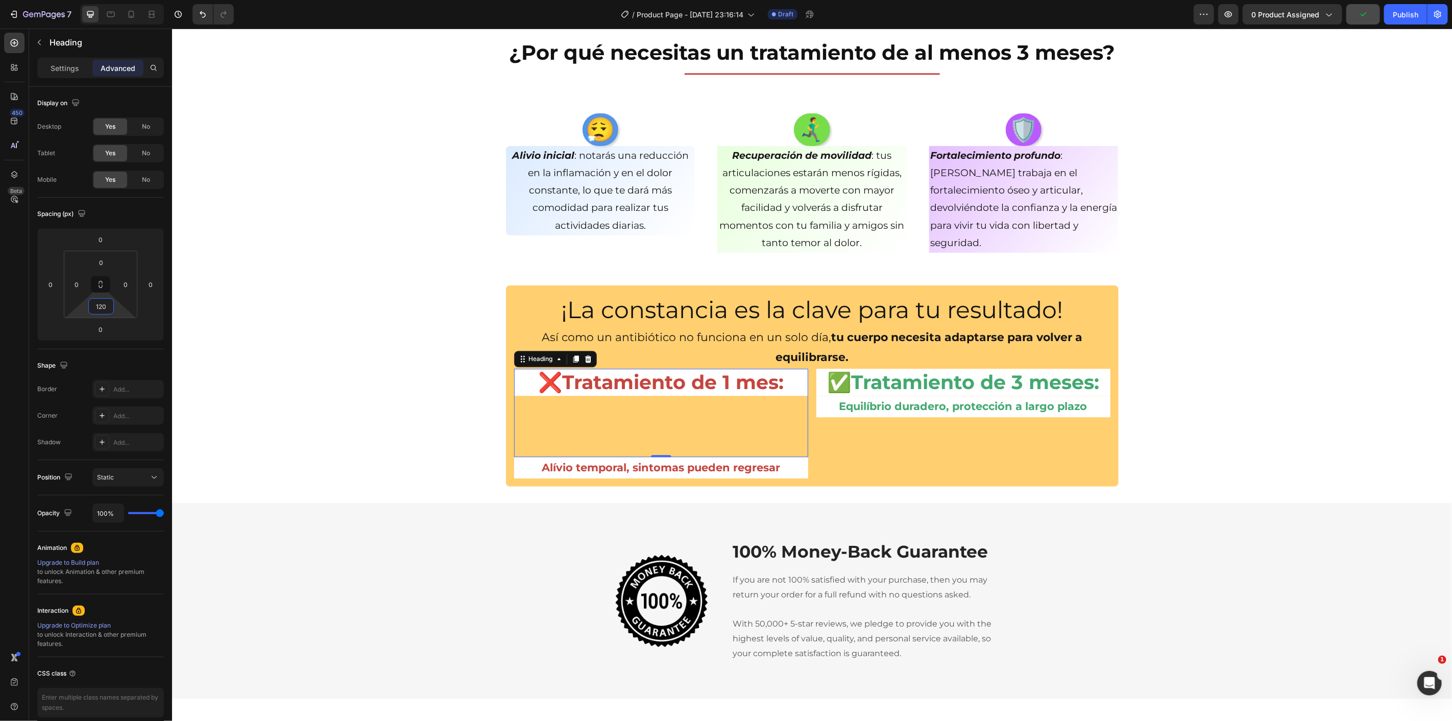
drag, startPoint x: 115, startPoint y: 308, endPoint x: 125, endPoint y: 274, distance: 35.4
click at [125, 0] on html "7 / Product Page - Aug 25, 23:16:14 Draft Preview 0 product assigned Publish 45…" at bounding box center [726, 0] width 1452 height 0
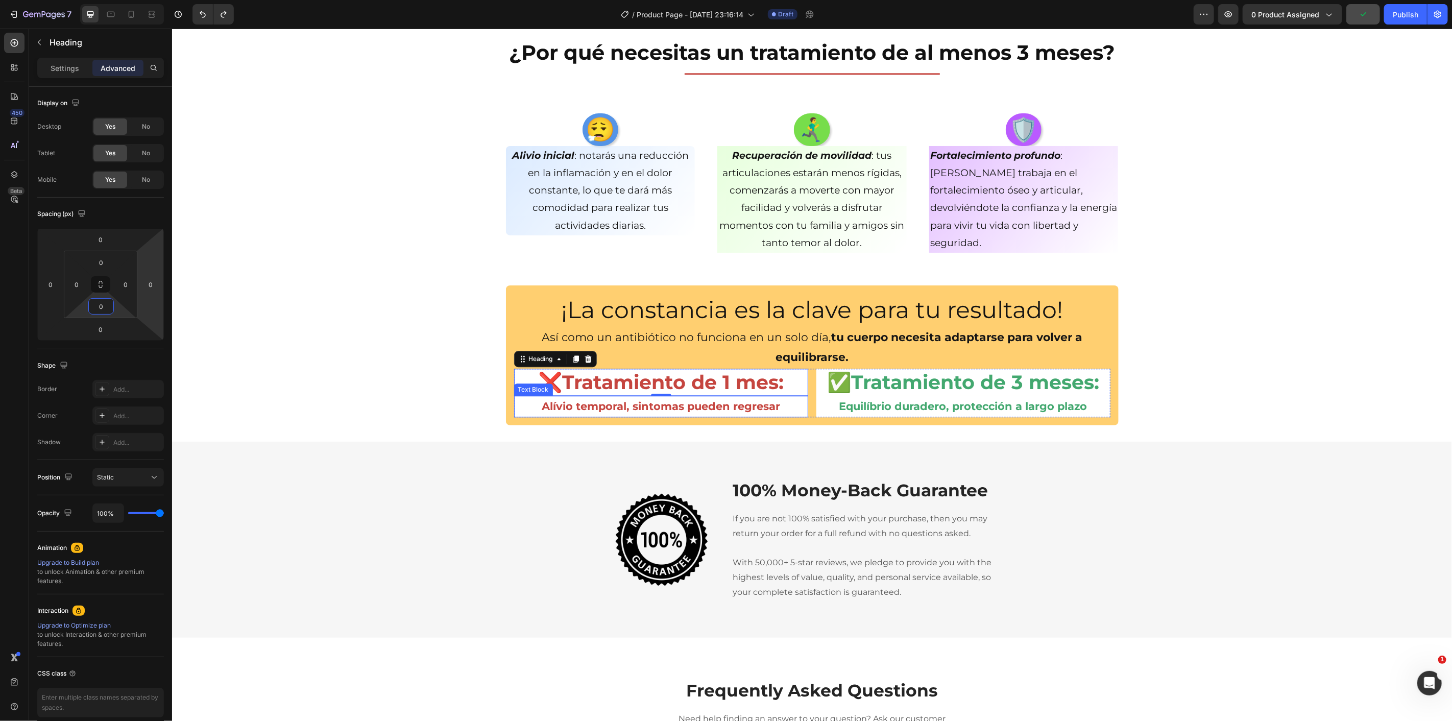
click at [522, 406] on p "Alívio temporal, sintomas pueden regresar" at bounding box center [661, 405] width 292 height 19
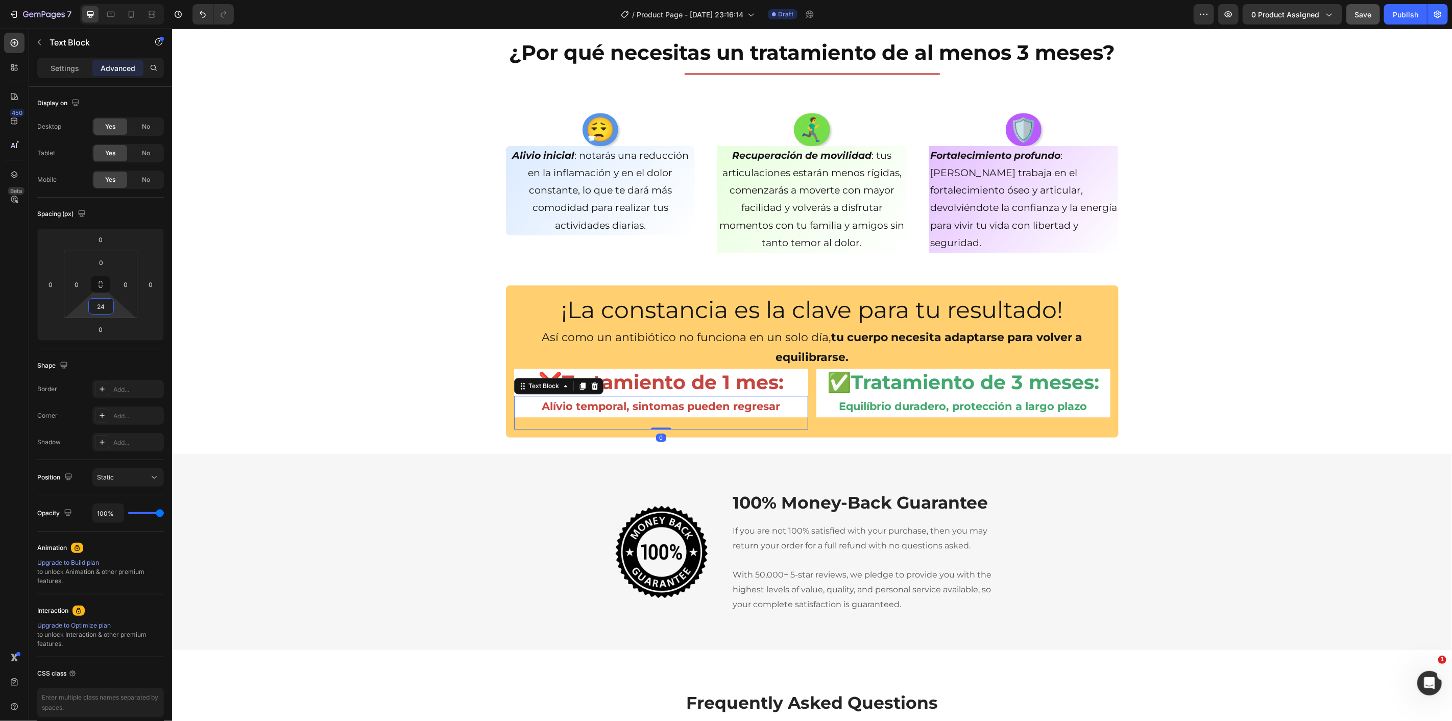
drag, startPoint x: 118, startPoint y: 310, endPoint x: 123, endPoint y: 304, distance: 8.1
click at [123, 0] on html "7 / Product Page - [DATE] 23:16:14 Draft Preview 0 product assigned Save Publis…" at bounding box center [726, 0] width 1452 height 0
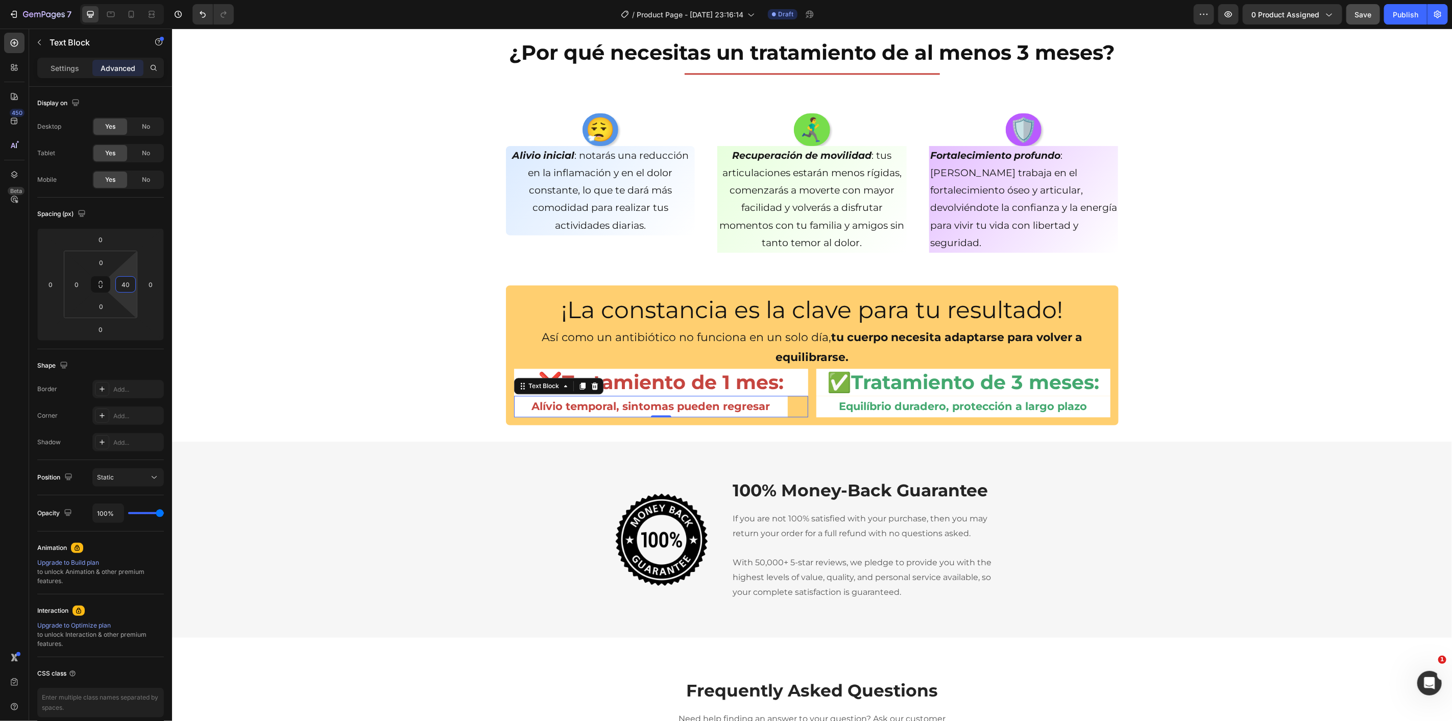
drag, startPoint x: 134, startPoint y: 269, endPoint x: 139, endPoint y: 257, distance: 12.1
click at [139, 0] on html "7 / Product Page - [DATE] 23:16:14 Draft Preview 0 product assigned Save Publis…" at bounding box center [726, 0] width 1452 height 0
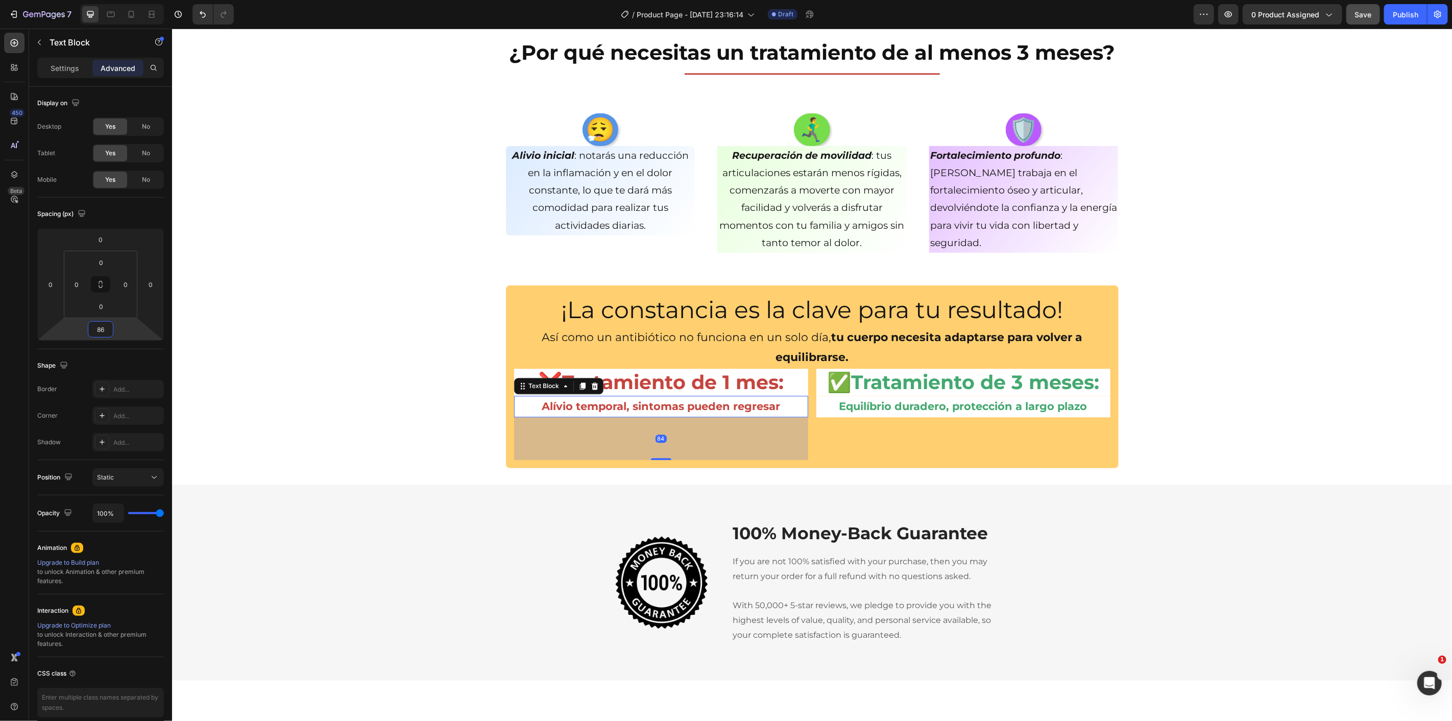
click at [141, 0] on html "7 / Product Page - [DATE] 23:16:14 Draft Preview 0 product assigned Save Publis…" at bounding box center [726, 0] width 1452 height 0
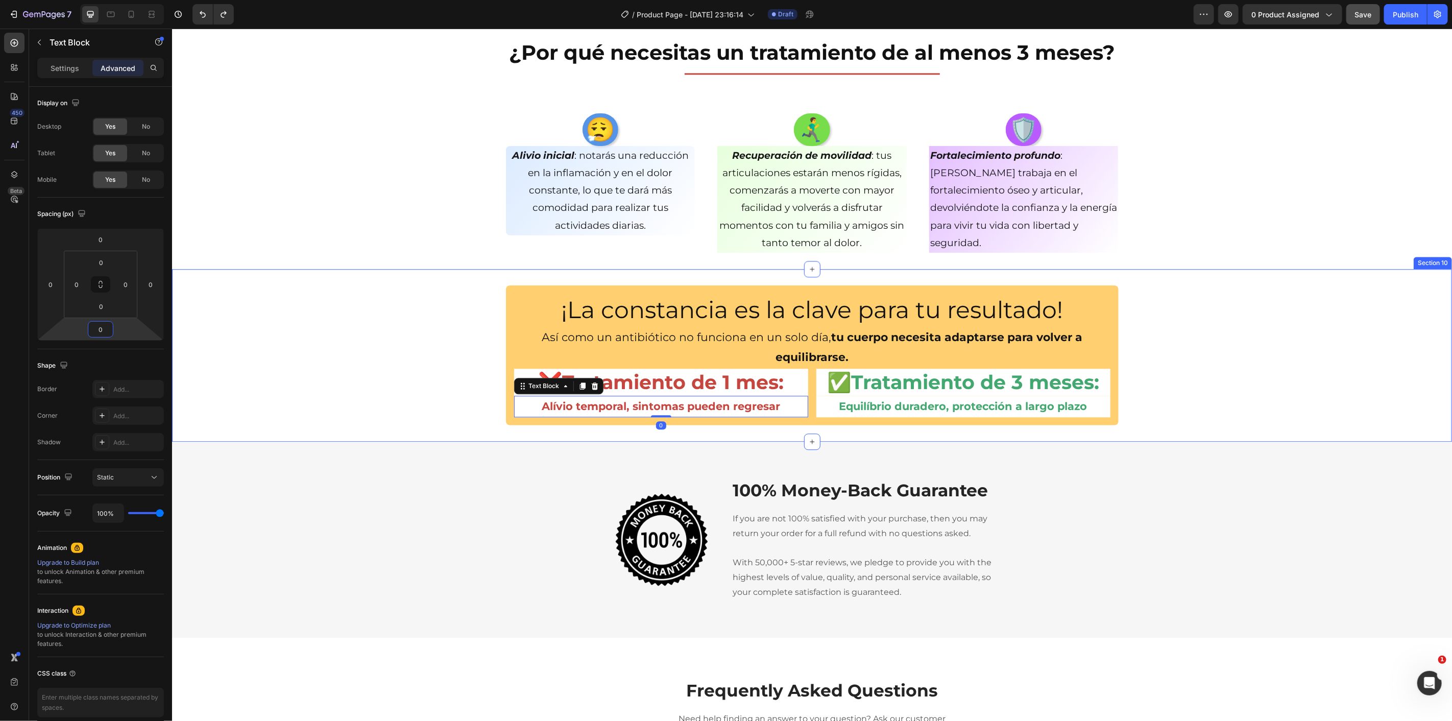
click at [402, 339] on div "¡La constancia es la clave para tu resultado! Heading Así como un antibiótico n…" at bounding box center [812, 355] width 1280 height 140
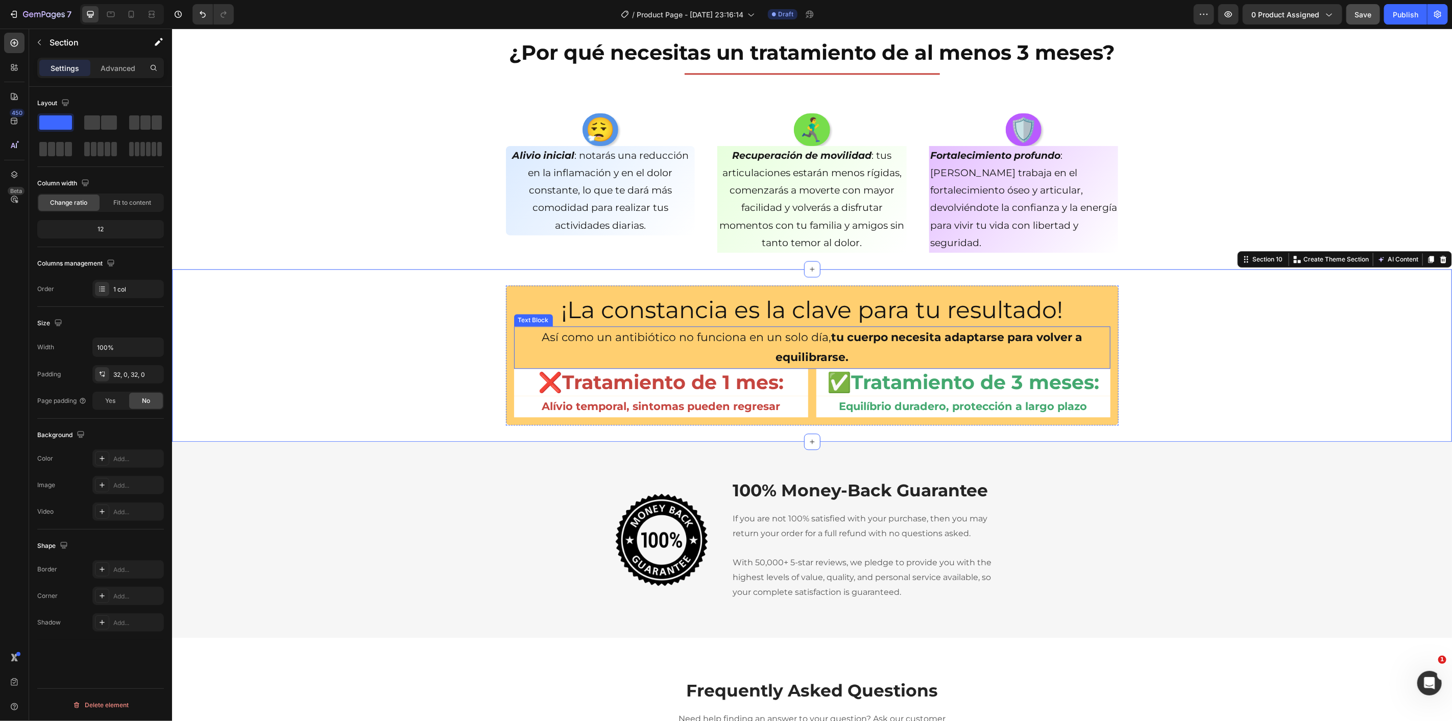
click at [777, 312] on h2 "¡La constancia es la clave para tu resultado!" at bounding box center [812, 309] width 596 height 33
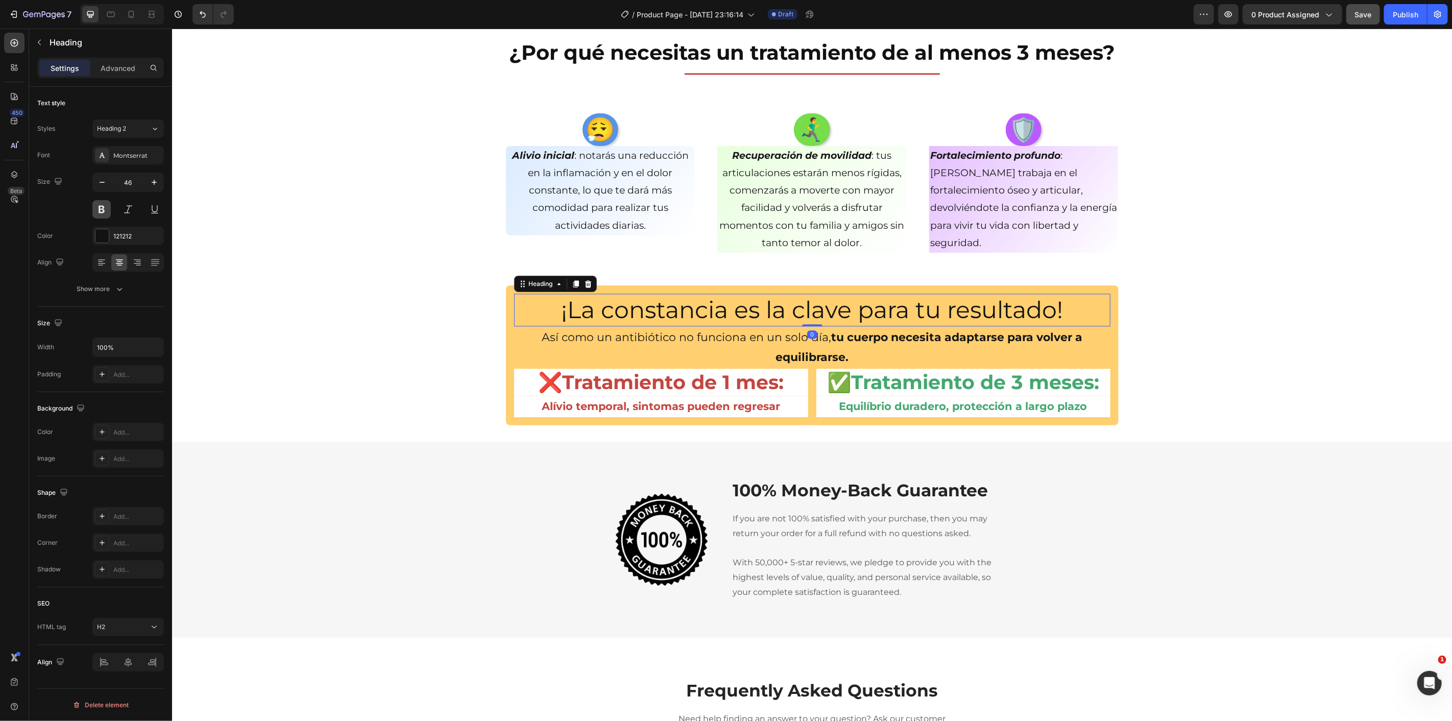
click at [101, 211] on button at bounding box center [101, 209] width 18 height 18
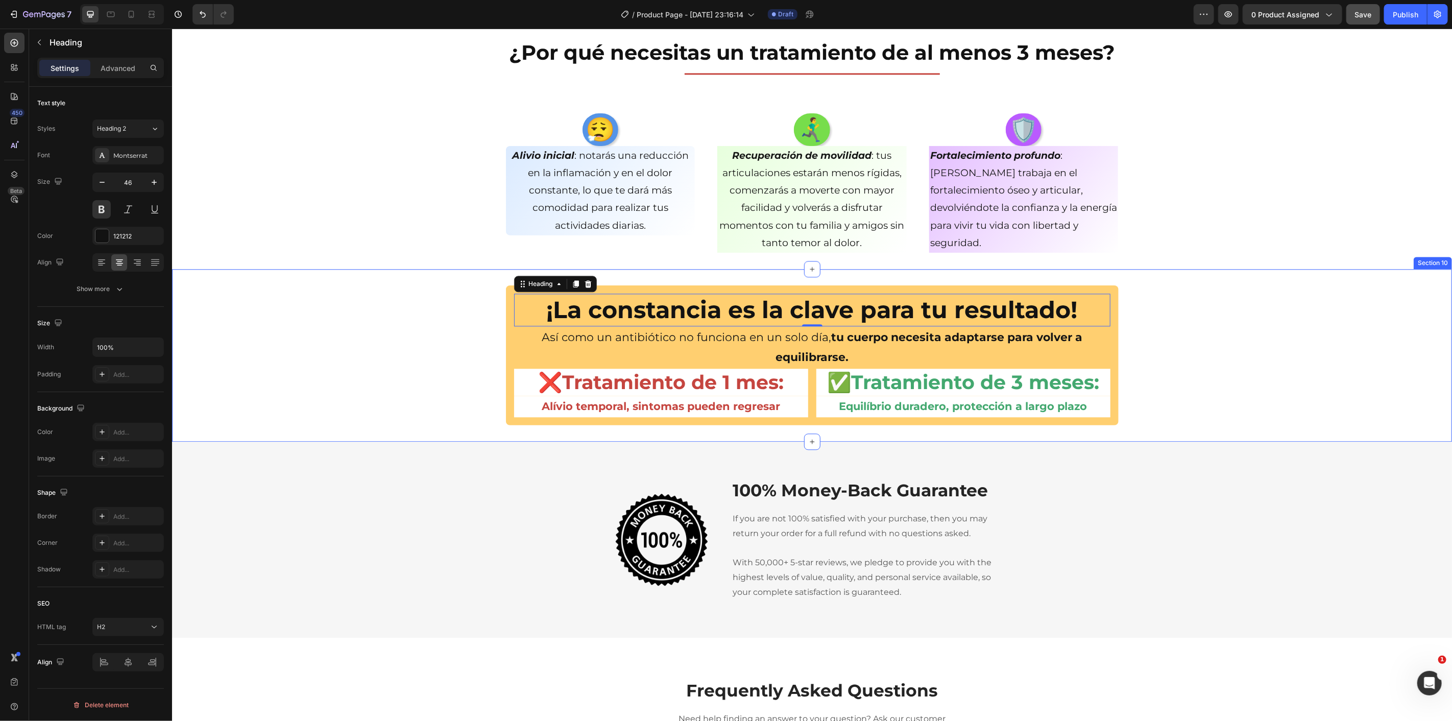
click at [341, 320] on div "¡La constancia es la clave para tu resultado! Heading 0 Así como un antibiótico…" at bounding box center [812, 355] width 1280 height 140
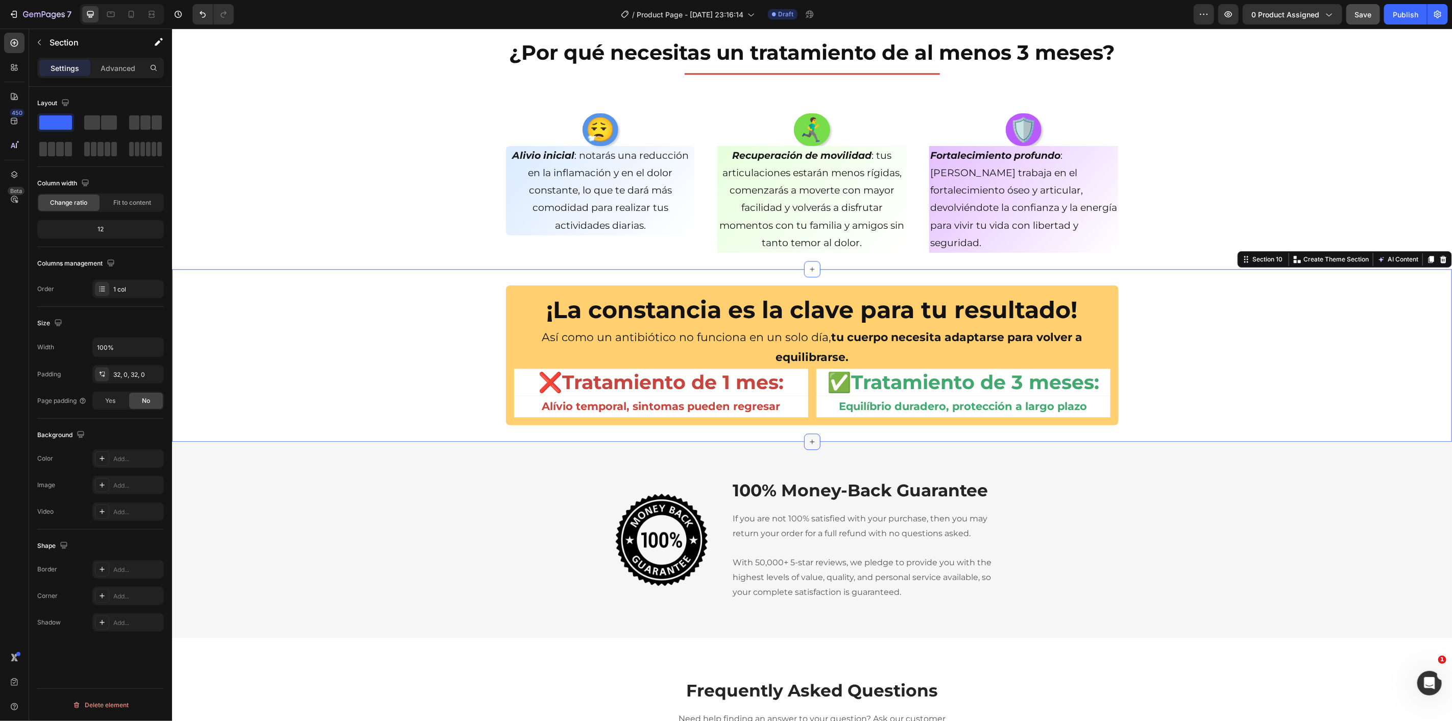
click at [804, 435] on div at bounding box center [812, 441] width 16 height 16
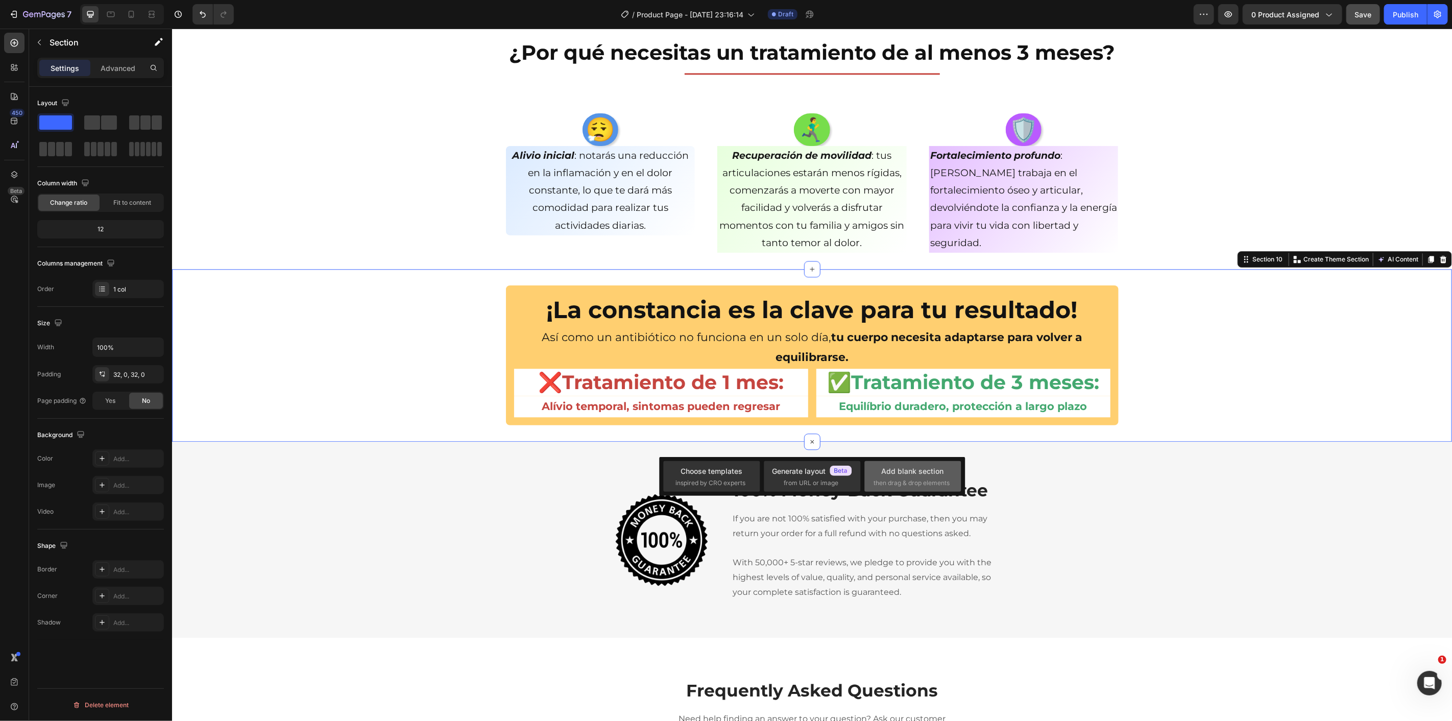
click at [892, 482] on span "then drag & drop elements" at bounding box center [912, 482] width 76 height 9
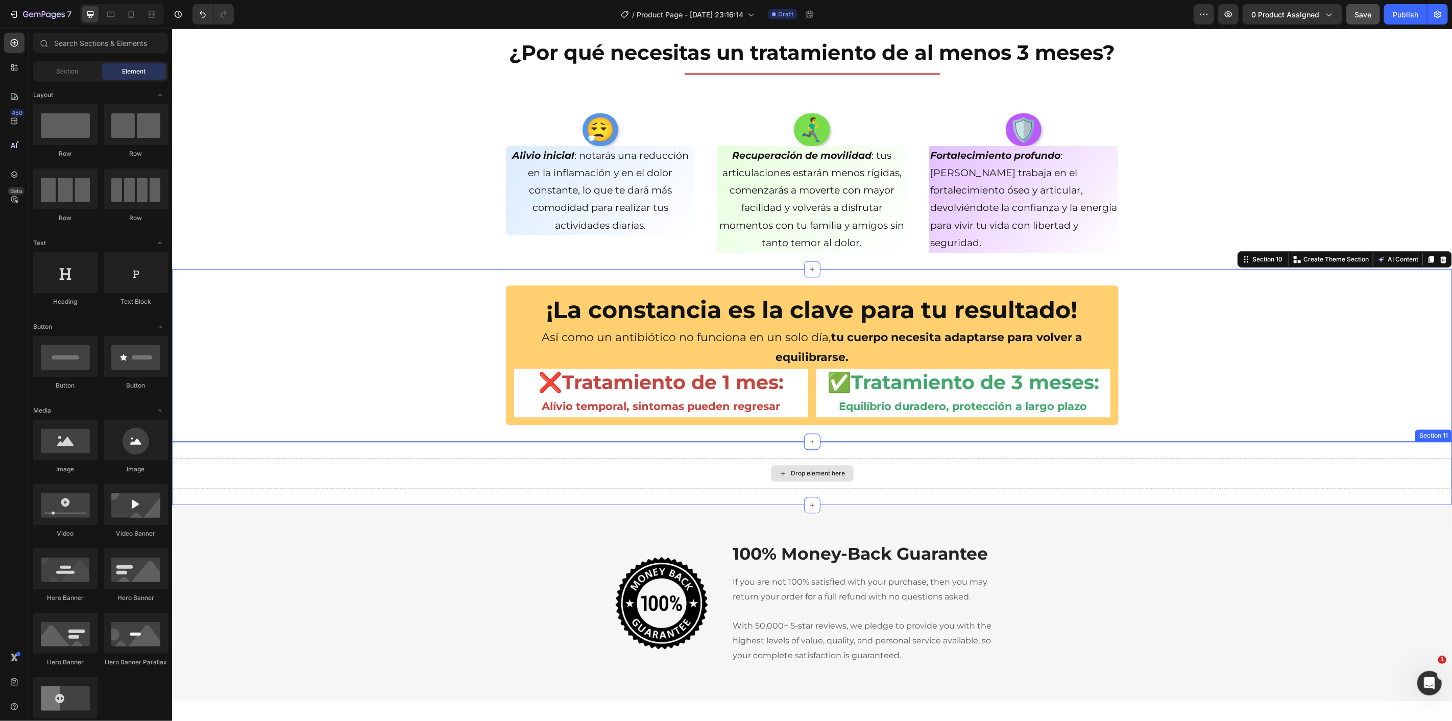
click at [796, 472] on div "Drop element here" at bounding box center [818, 473] width 54 height 8
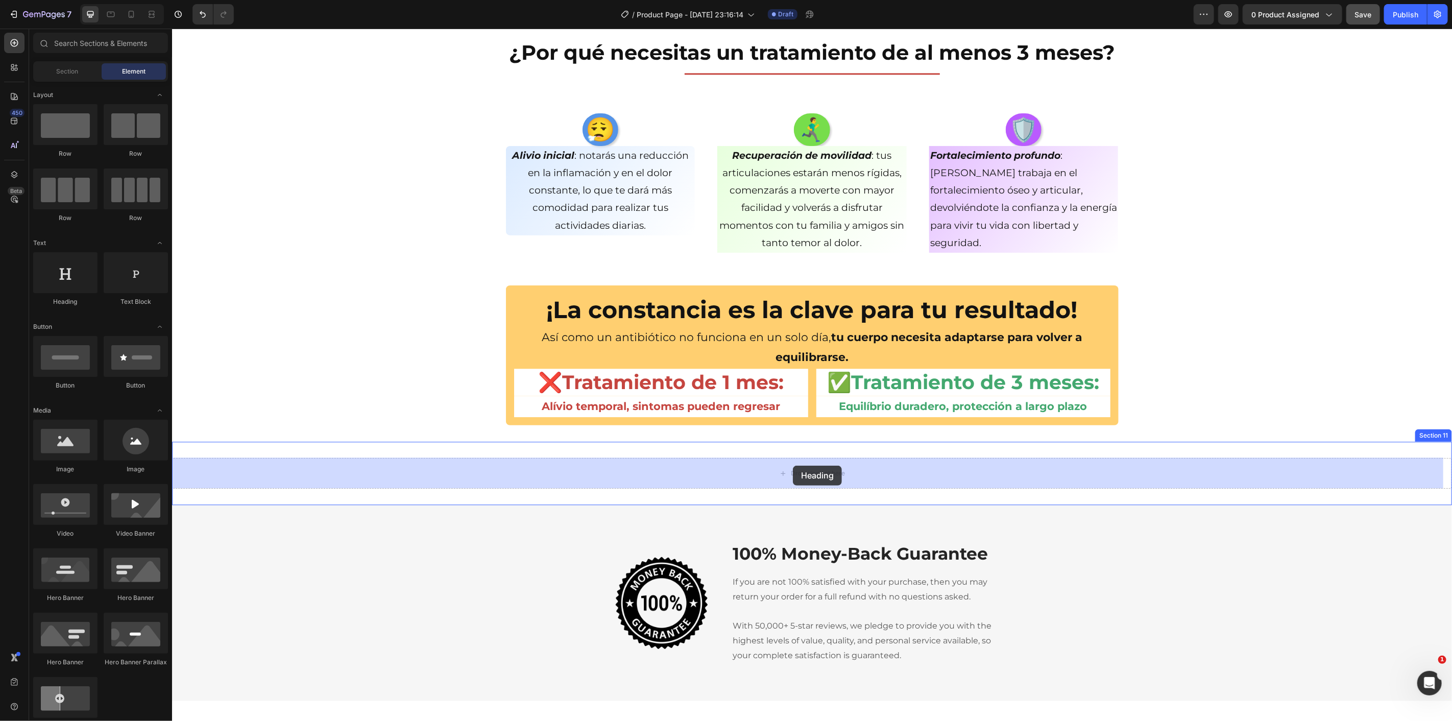
drag, startPoint x: 236, startPoint y: 300, endPoint x: 796, endPoint y: 468, distance: 585.0
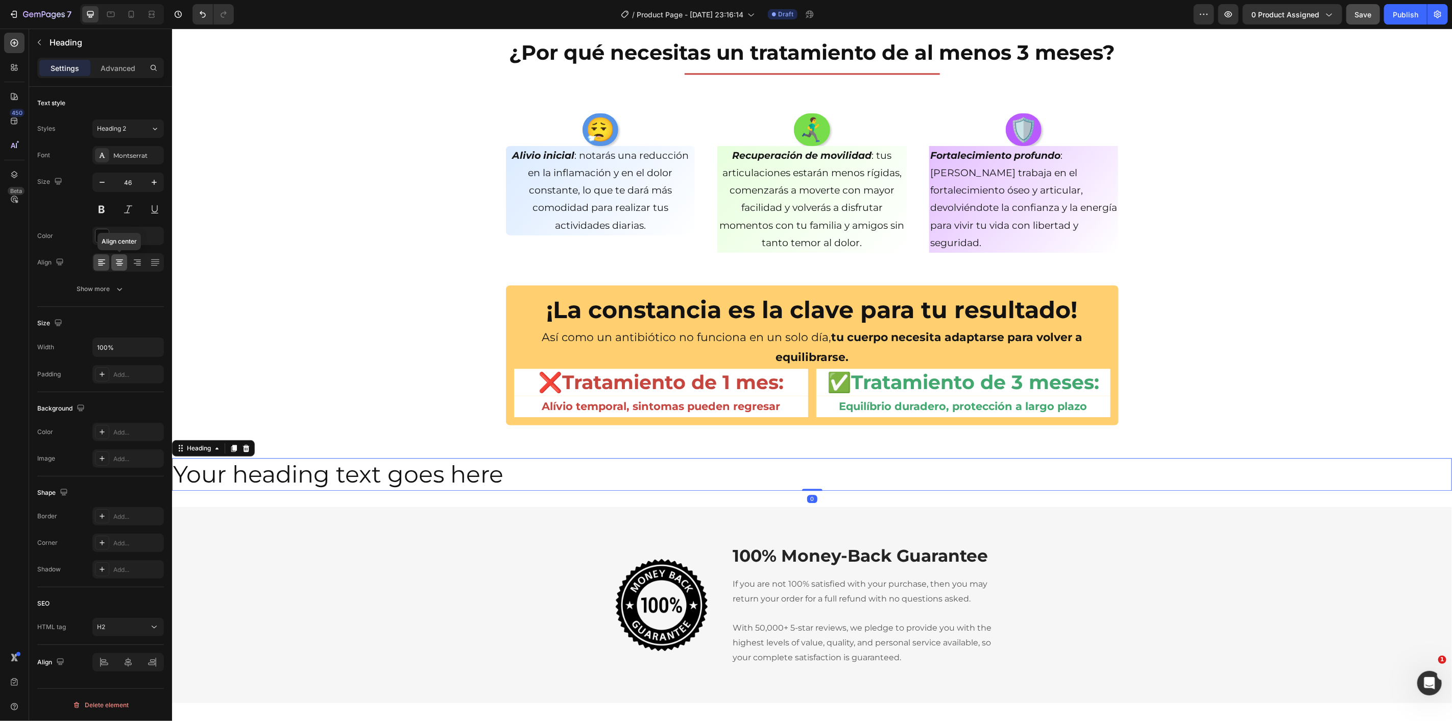
click at [115, 261] on icon at bounding box center [119, 262] width 10 height 10
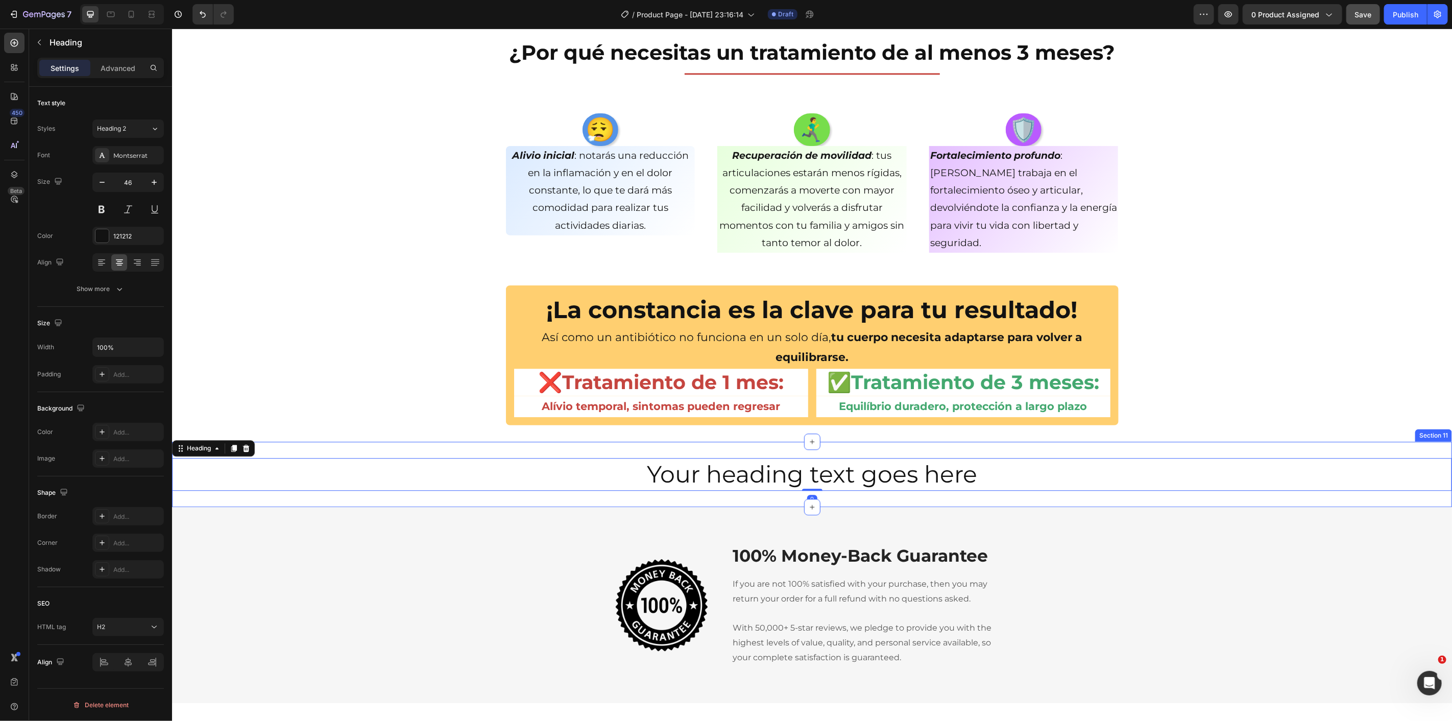
click at [768, 482] on h2 "Your heading text goes here" at bounding box center [812, 474] width 1280 height 33
click at [768, 482] on p "Your heading text goes here" at bounding box center [812, 474] width 1278 height 31
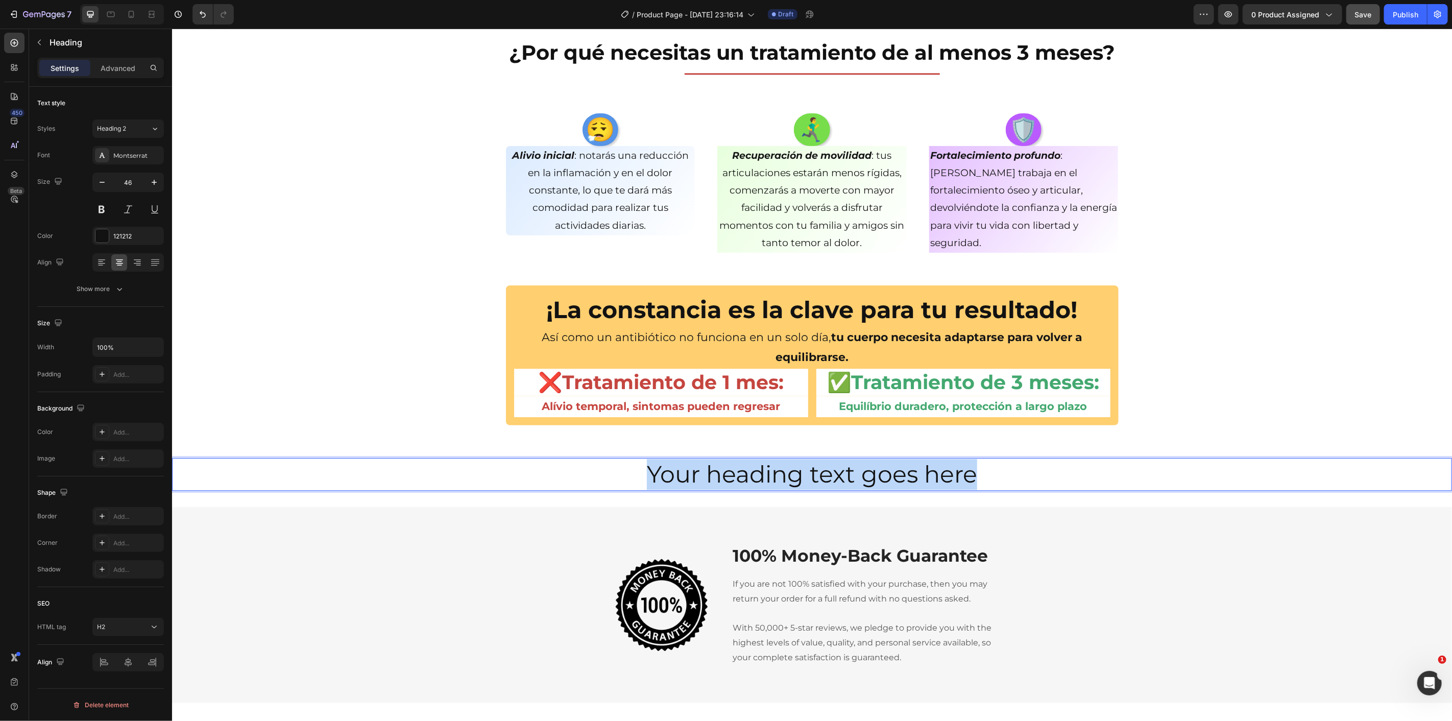
click at [768, 482] on p "Your heading text goes here" at bounding box center [812, 474] width 1278 height 31
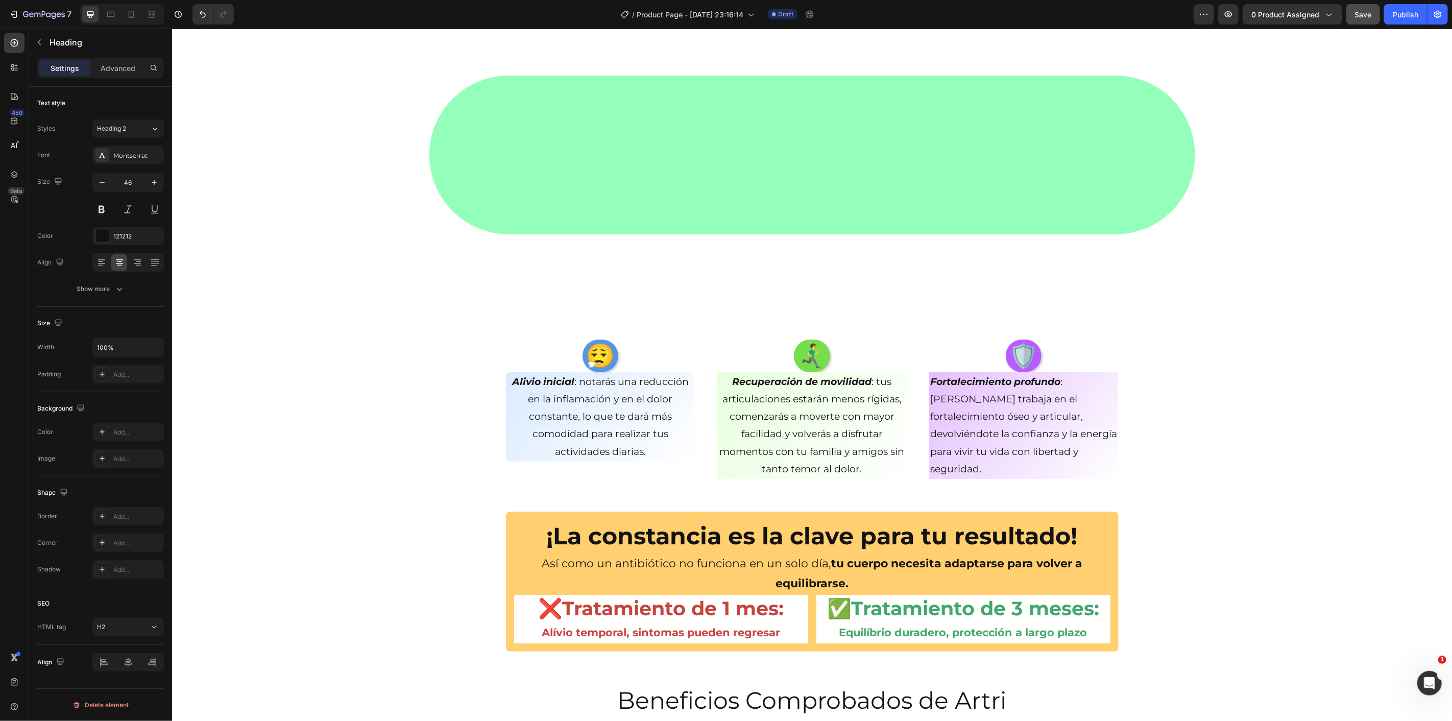
scroll to position [2213, 0]
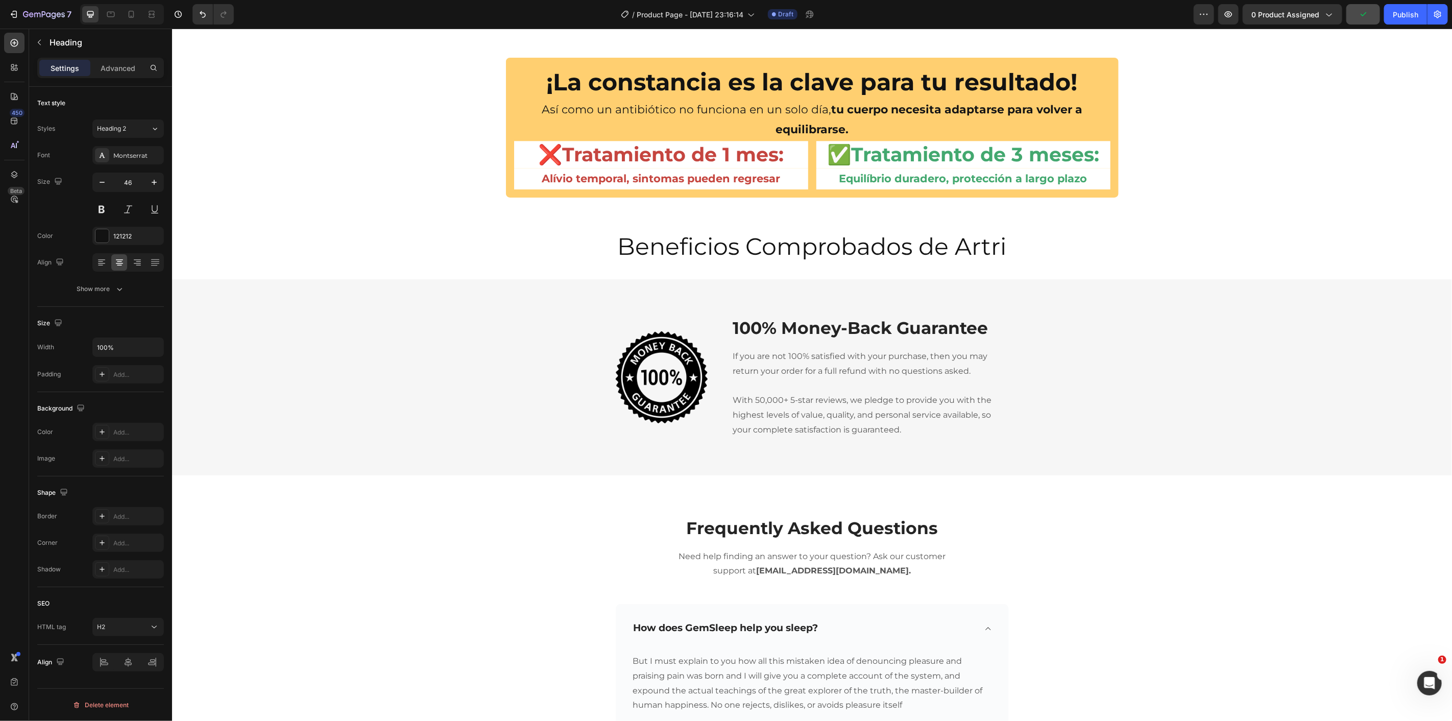
click at [996, 254] on h2 "Beneficios Comprobados de Artri" at bounding box center [812, 246] width 1280 height 33
click at [996, 254] on p "Beneficios Comprobados de Artri" at bounding box center [812, 246] width 1278 height 31
click at [1013, 251] on p "Beneficios Comprobados de Artri" at bounding box center [812, 246] width 1278 height 31
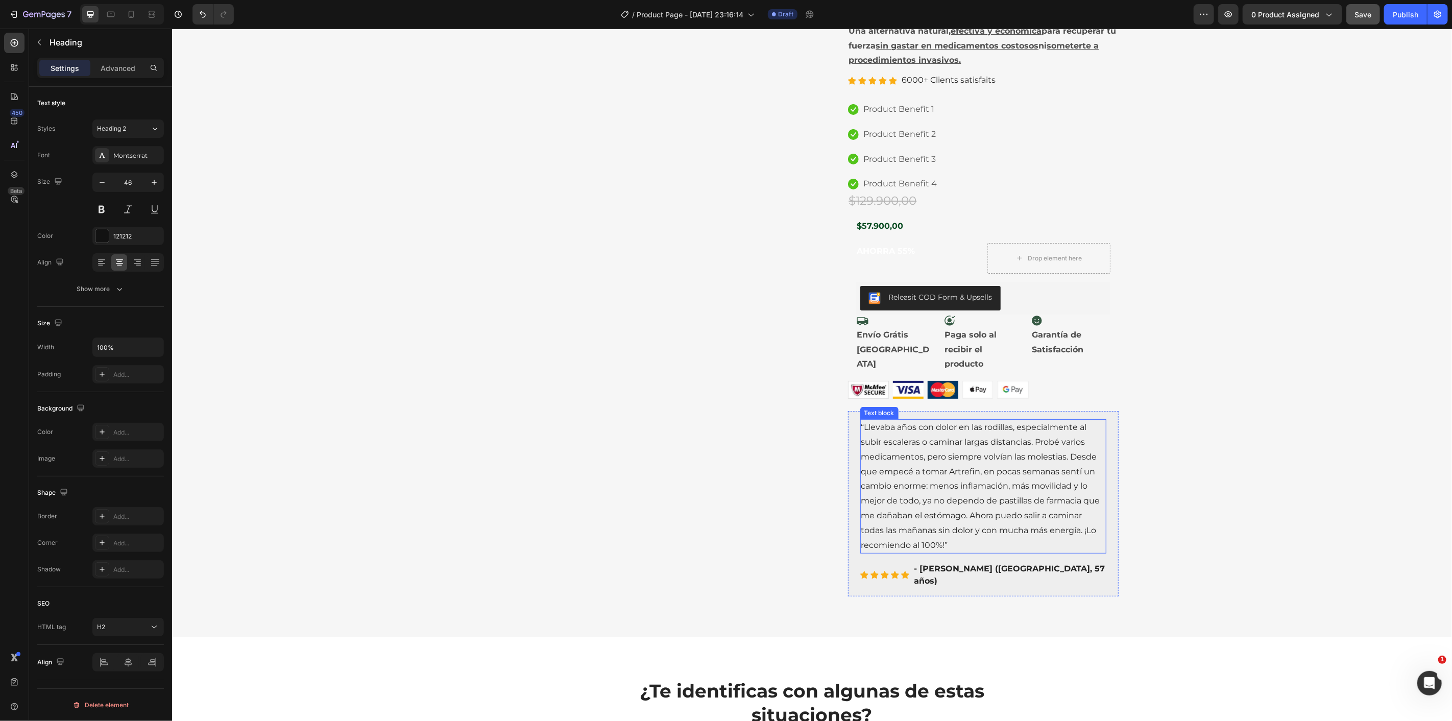
scroll to position [0, 0]
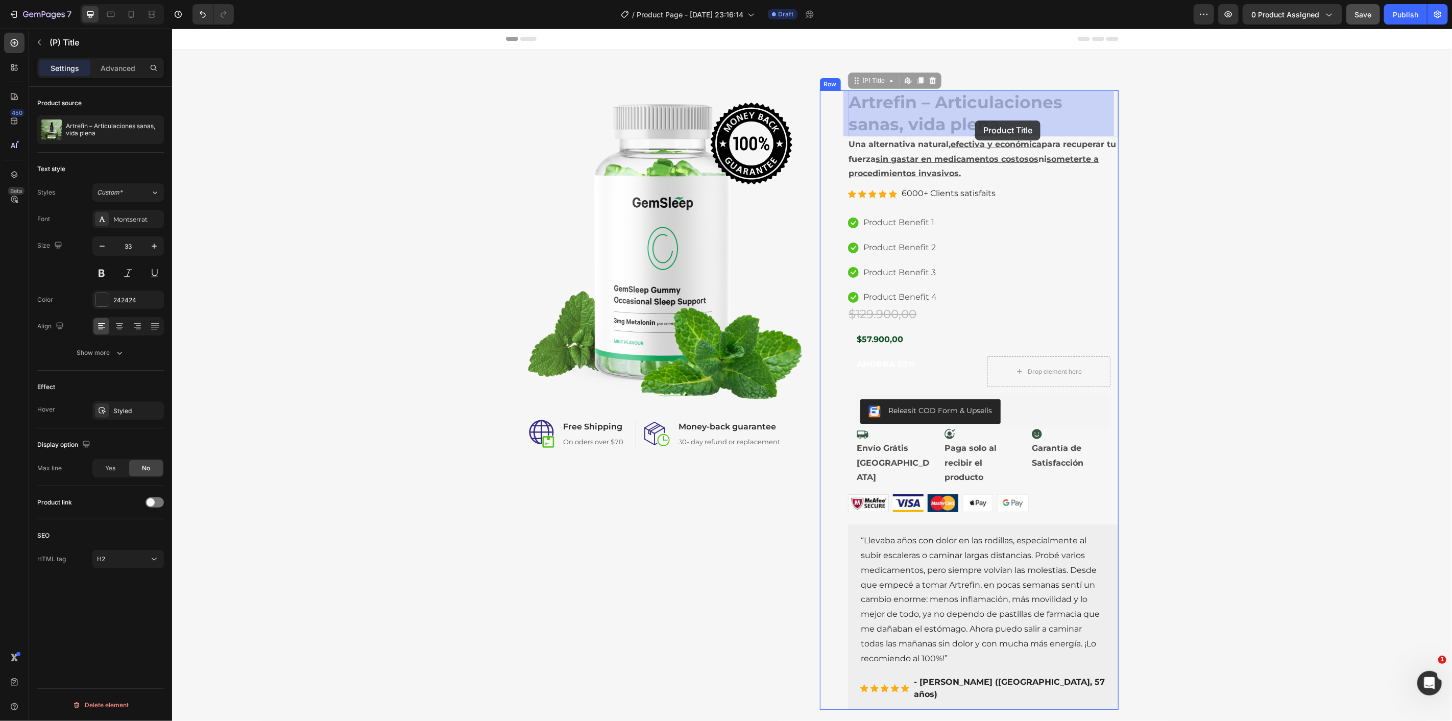
drag, startPoint x: 994, startPoint y: 127, endPoint x: 975, endPoint y: 120, distance: 20.2
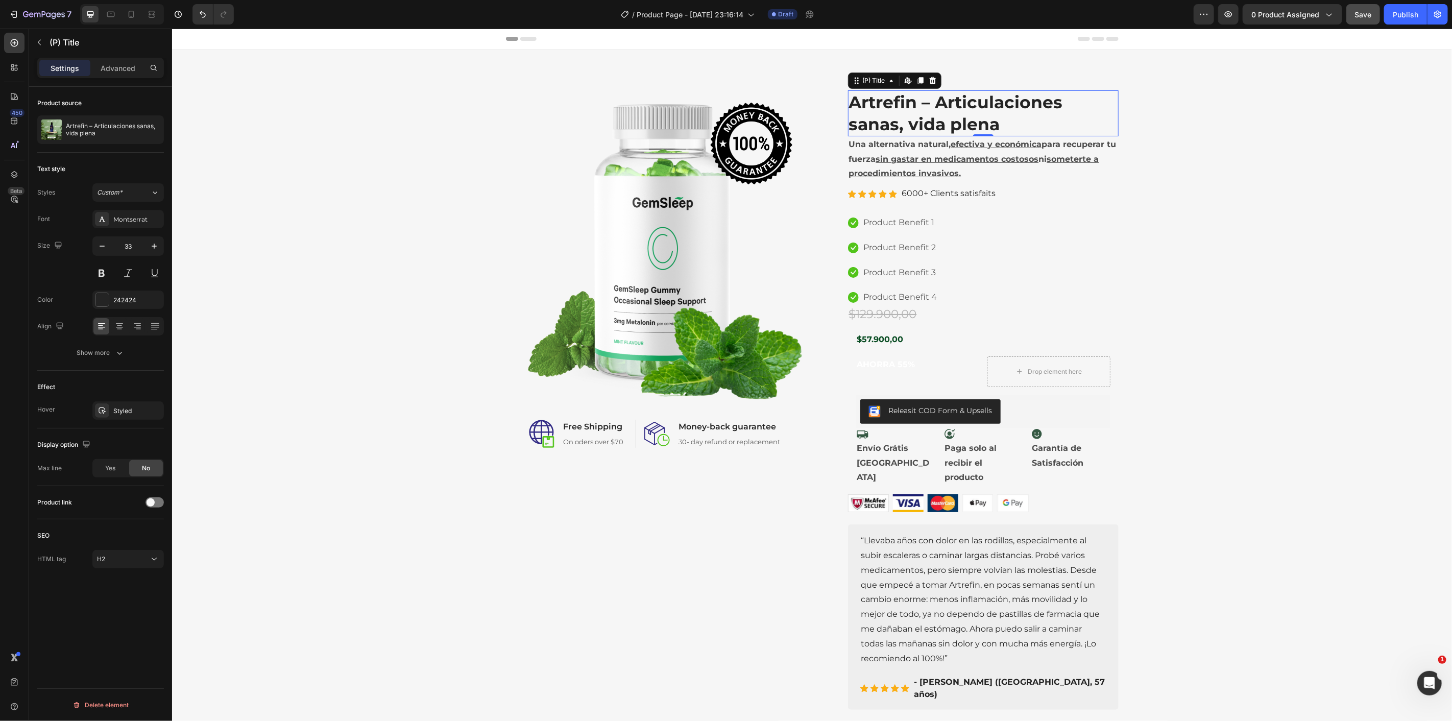
click at [979, 120] on h2 "Artrefin – Articulaciones sanas, vida plena" at bounding box center [983, 113] width 271 height 46
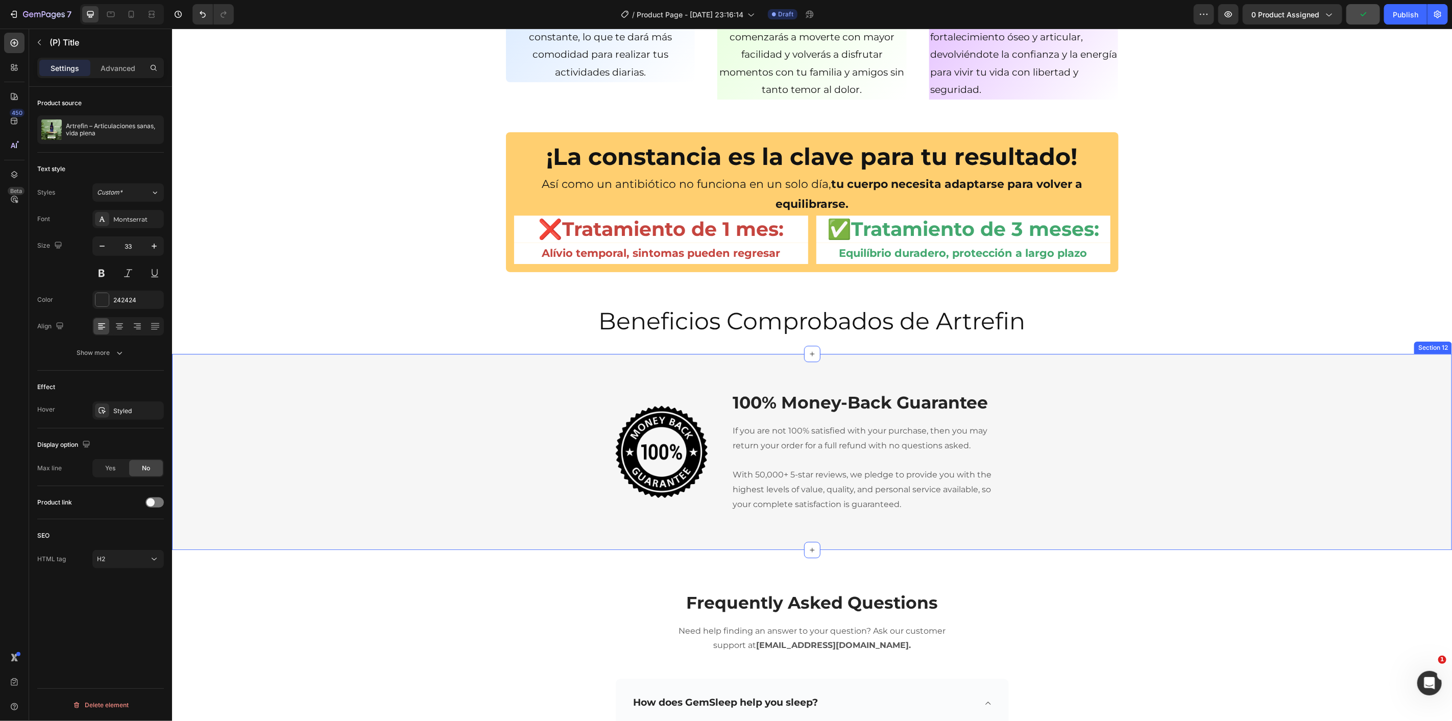
scroll to position [1968, 0]
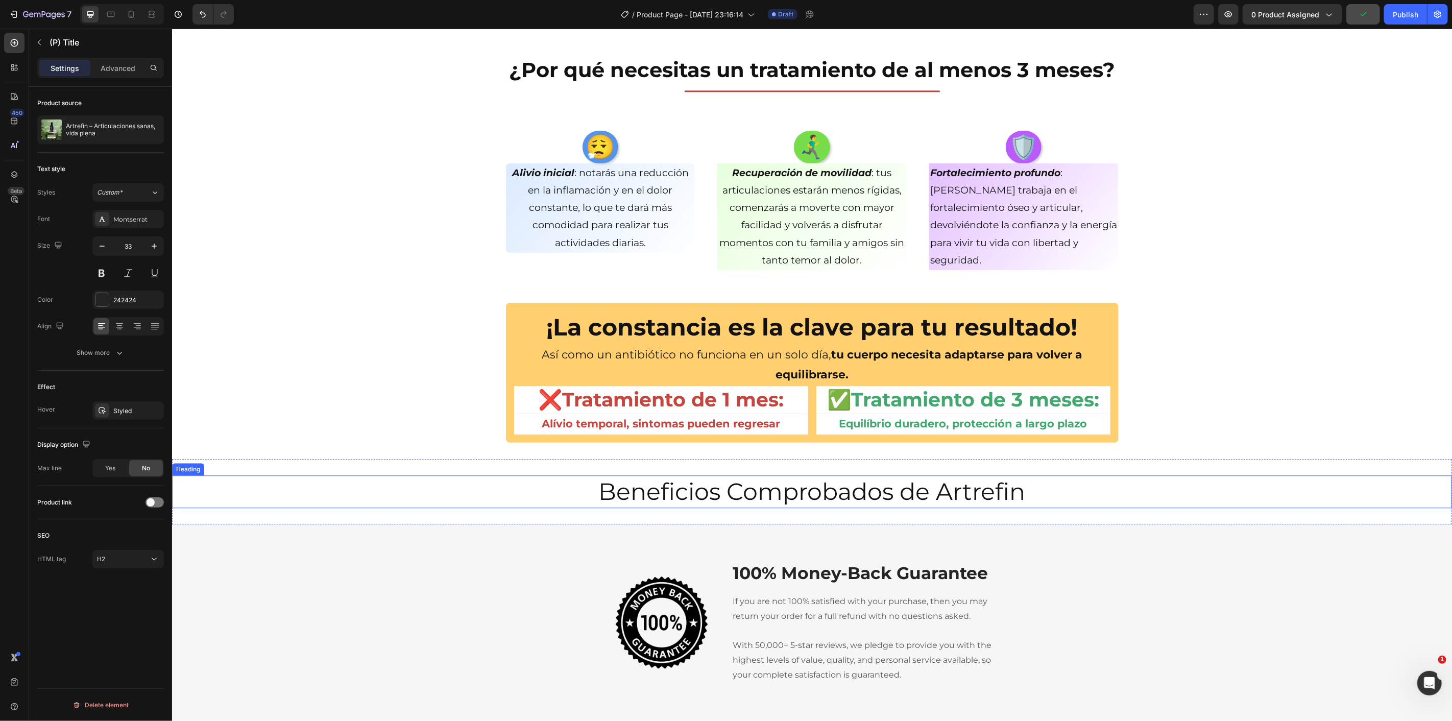
click at [1035, 491] on h2 "Beneficios Comprobados de Artrefin" at bounding box center [812, 491] width 1280 height 33
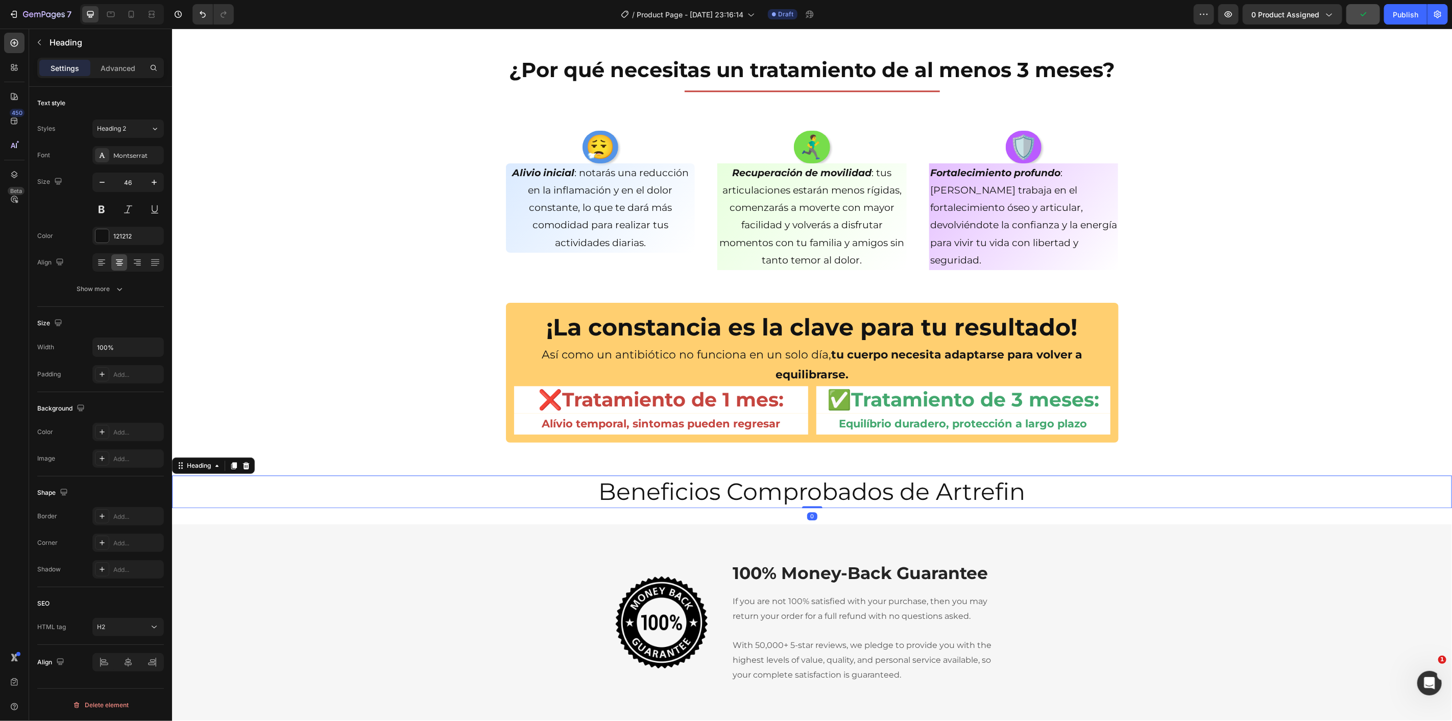
click at [1035, 491] on h2 "Beneficios Comprobados de Artrefin" at bounding box center [812, 491] width 1280 height 33
click at [1035, 491] on p "Beneficios Comprobados de Artrefin" at bounding box center [812, 491] width 1278 height 31
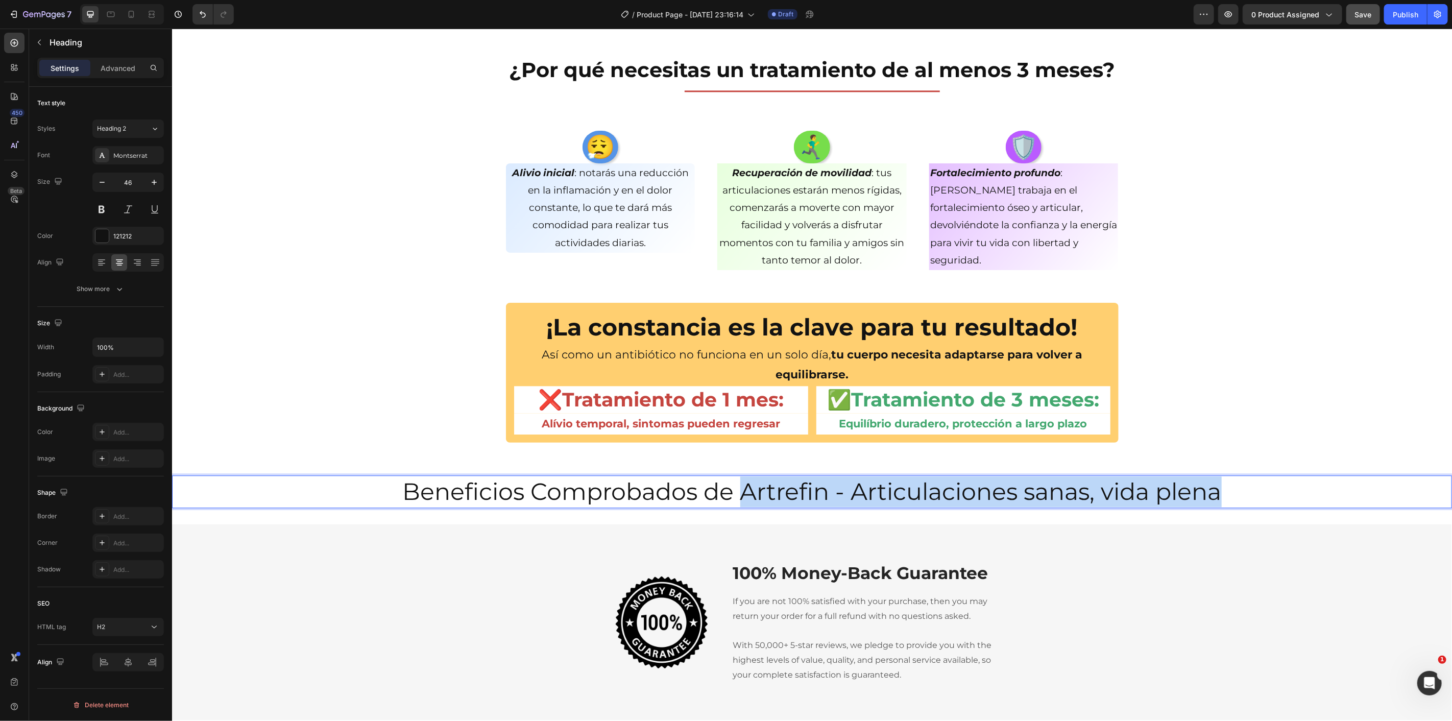
drag, startPoint x: 1248, startPoint y: 488, endPoint x: 739, endPoint y: 493, distance: 508.6
click at [739, 493] on p "Beneficios Comprobados de Artrefin - Articulaciones sanas, vida plena" at bounding box center [812, 491] width 1278 height 31
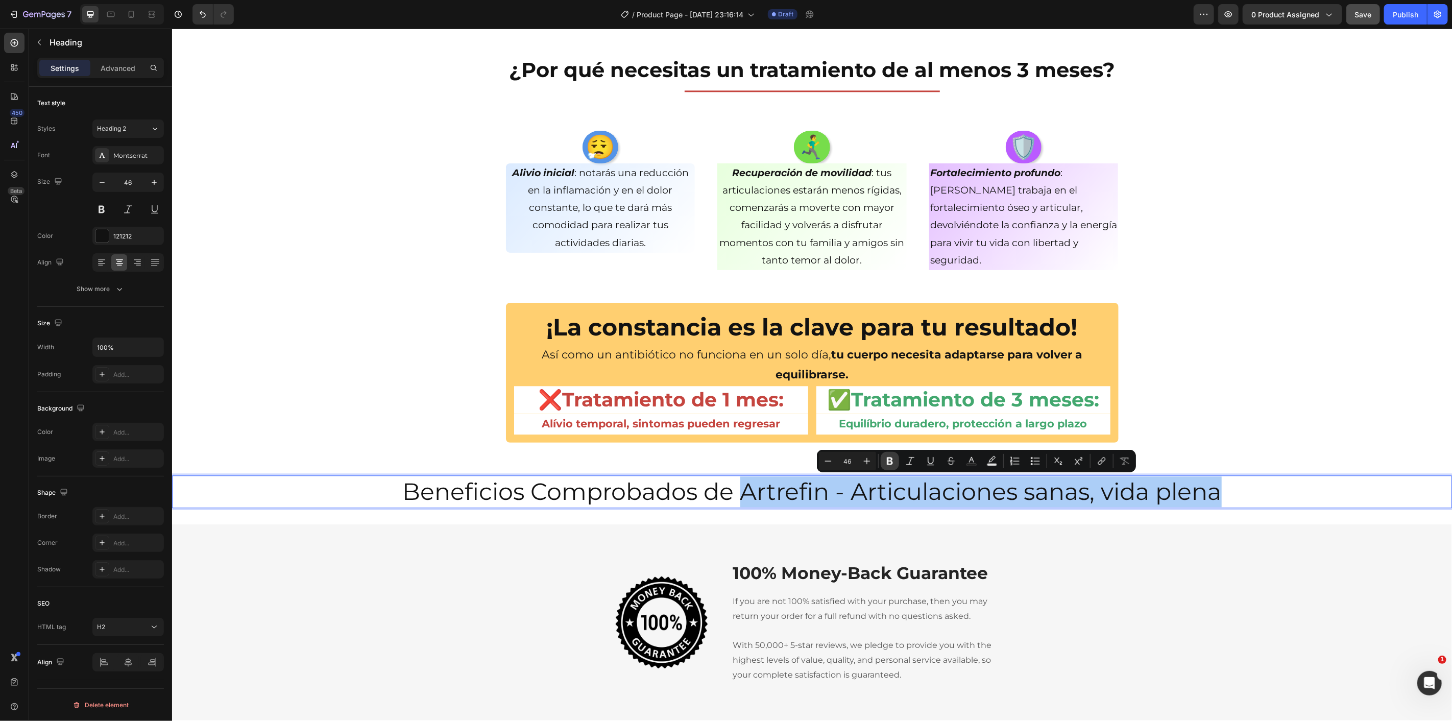
drag, startPoint x: 894, startPoint y: 462, endPoint x: 889, endPoint y: 461, distance: 5.1
click at [894, 462] on icon "Editor contextual toolbar" at bounding box center [890, 461] width 10 height 10
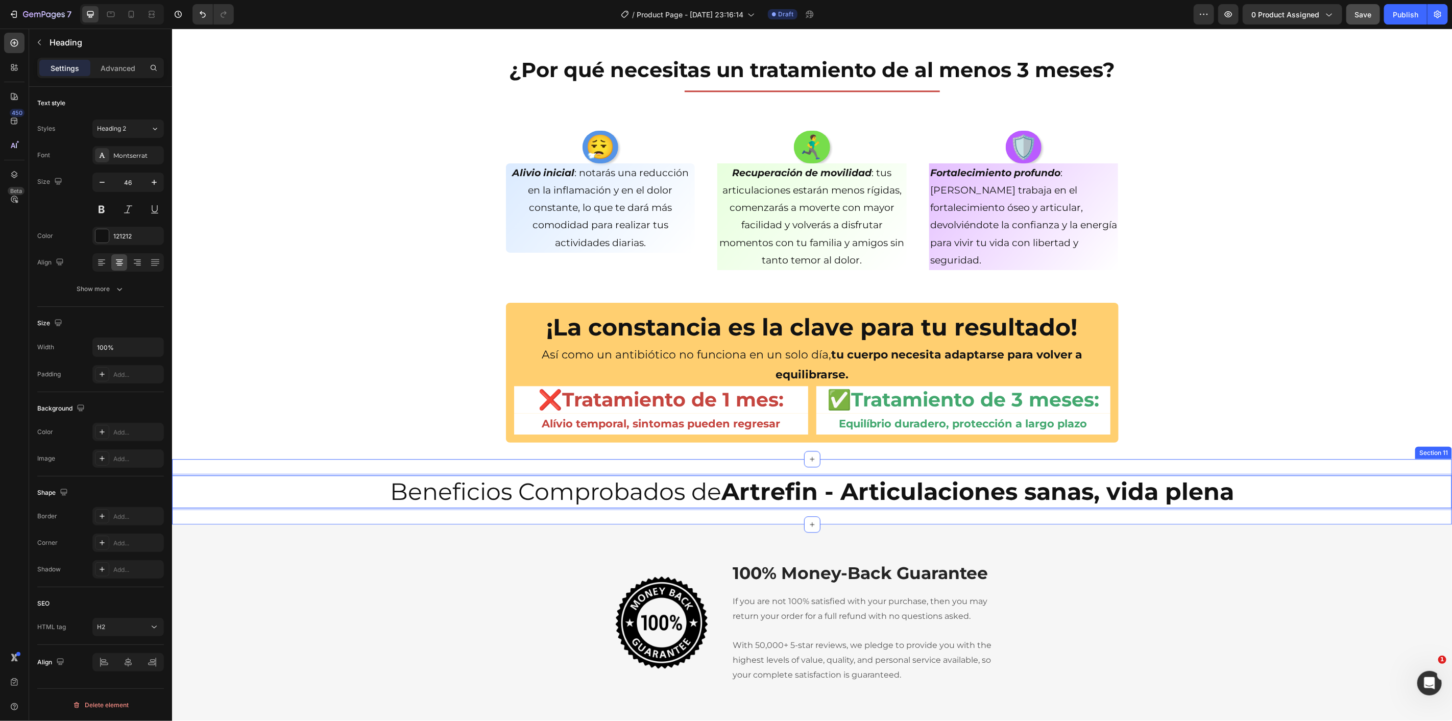
click at [690, 485] on p "Beneficios Comprobados de Artrefin - Articulaciones sanas, vida plena" at bounding box center [812, 491] width 1278 height 31
click at [363, 440] on div "¡La constancia es la clave para tu resultado! Heading Así como un antibiótico n…" at bounding box center [812, 372] width 1280 height 140
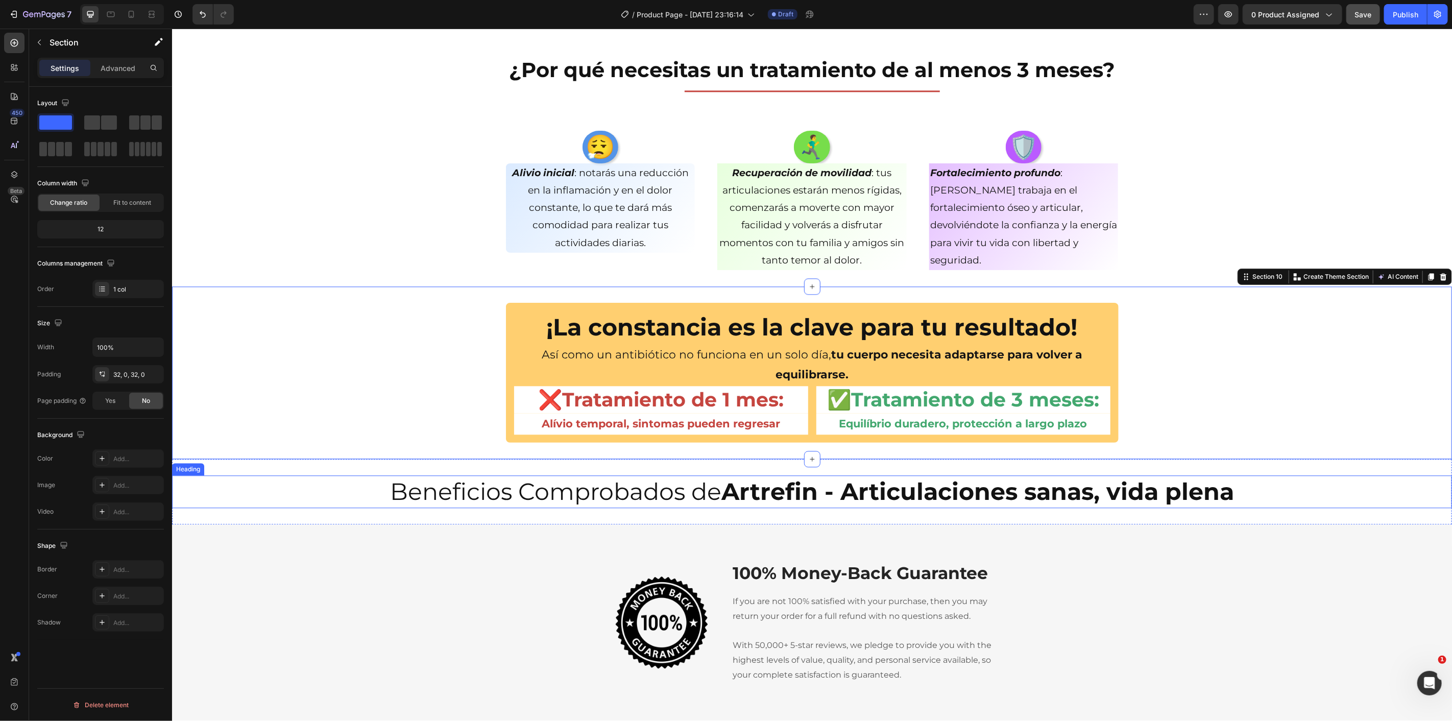
scroll to position [2081, 0]
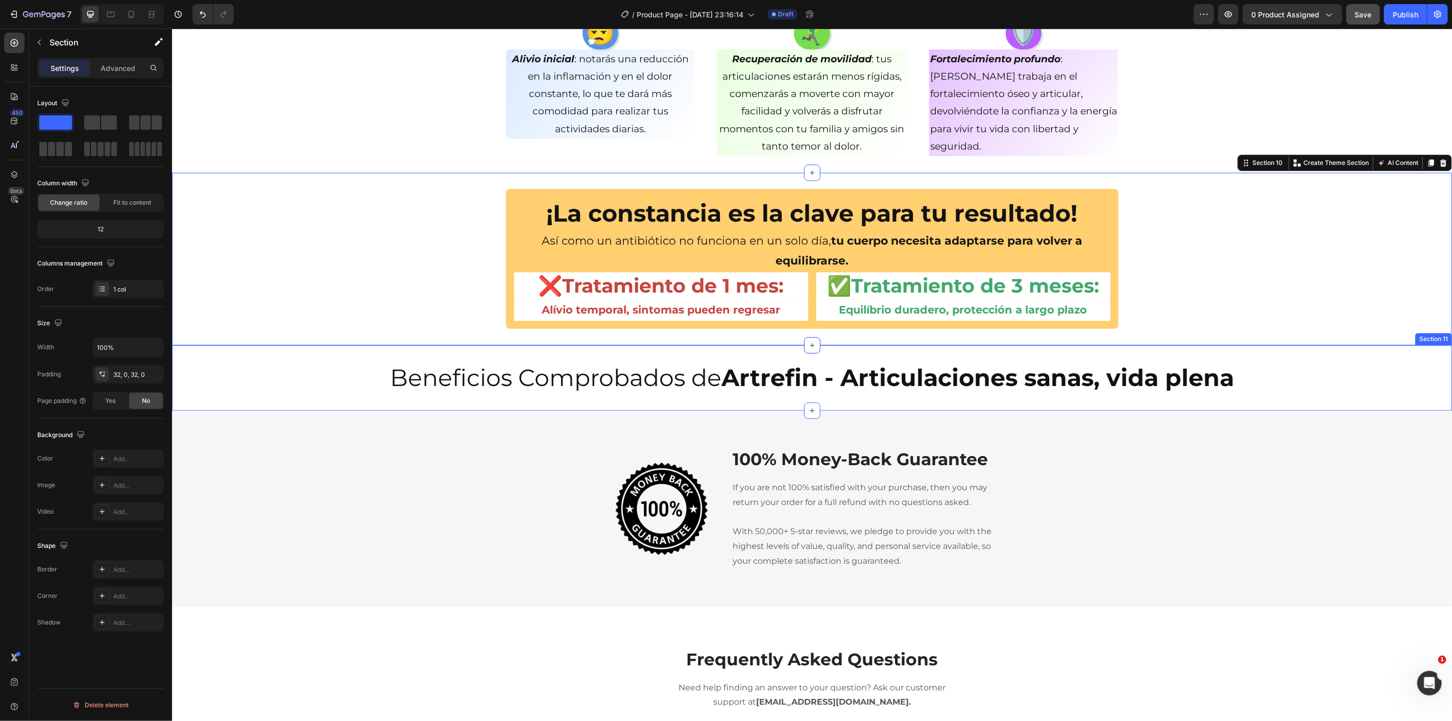
click at [792, 403] on div "Beneficios Comprobados de Artrefin - Articulaciones sanas, vida plena Heading S…" at bounding box center [812, 377] width 1280 height 65
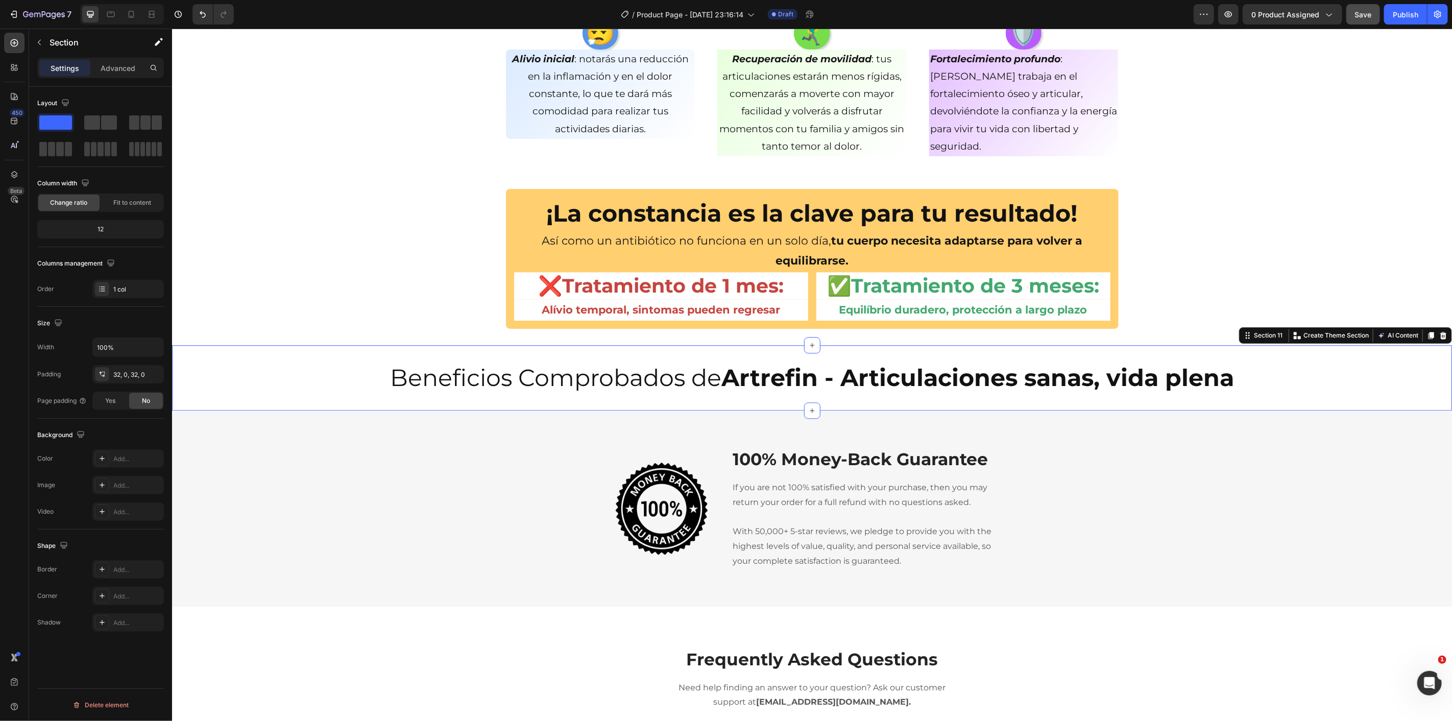
drag, startPoint x: 316, startPoint y: 150, endPoint x: 777, endPoint y: 394, distance: 522.0
click at [808, 406] on icon at bounding box center [812, 410] width 8 height 8
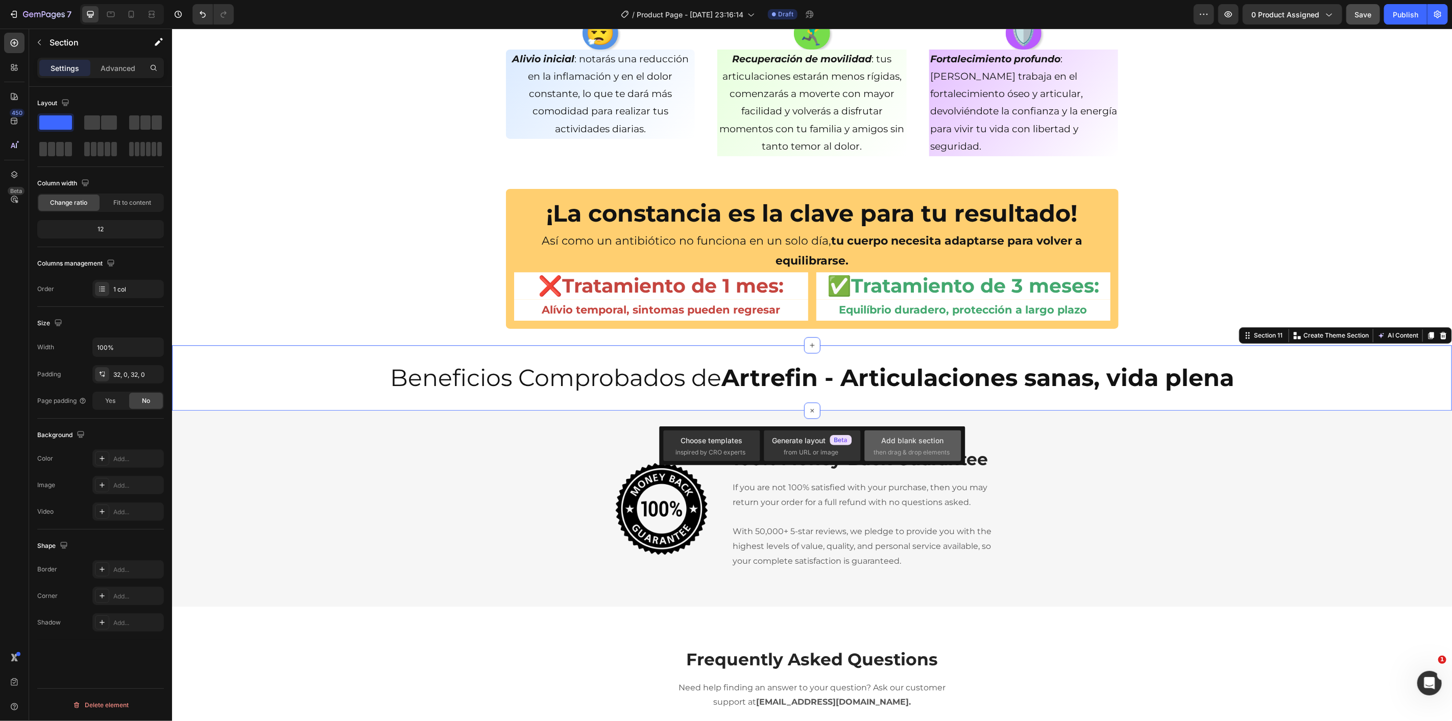
click at [906, 452] on span "then drag & drop elements" at bounding box center [912, 452] width 76 height 9
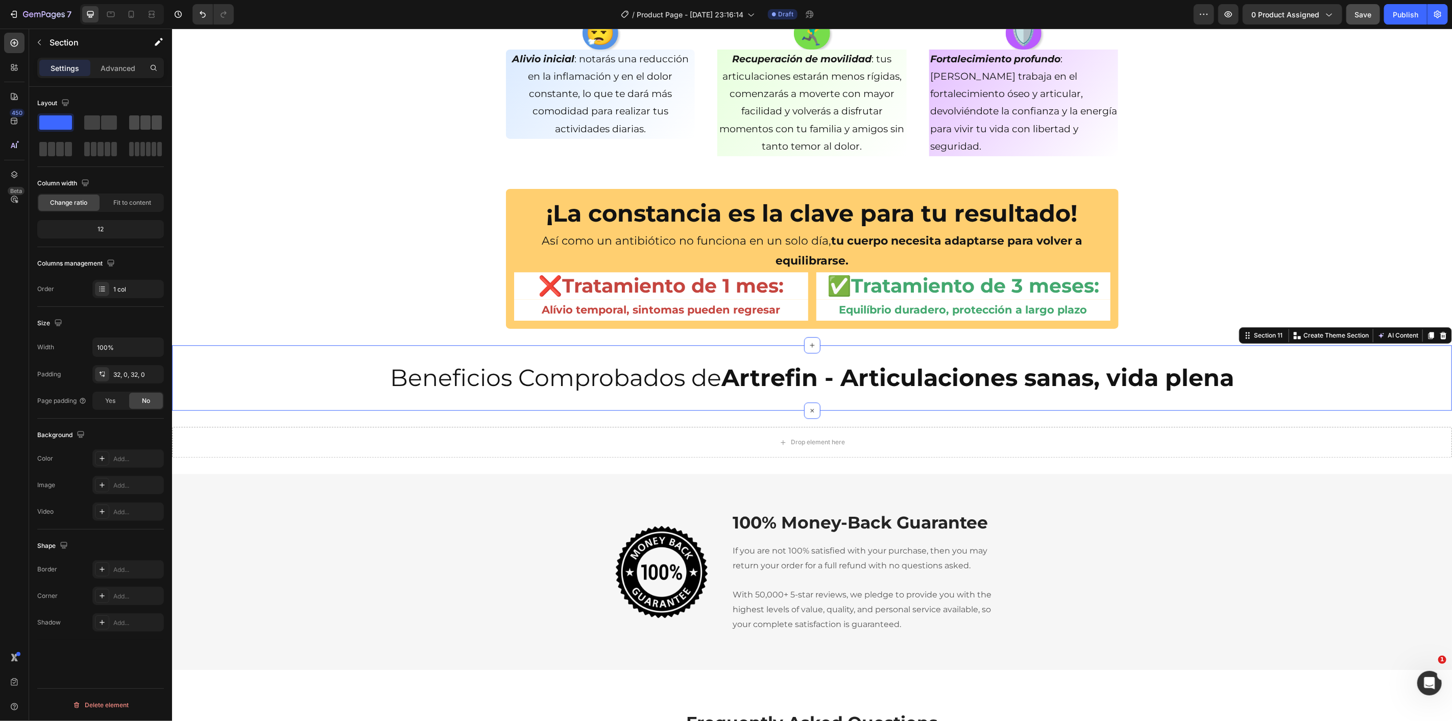
click at [134, 115] on span at bounding box center [134, 122] width 10 height 14
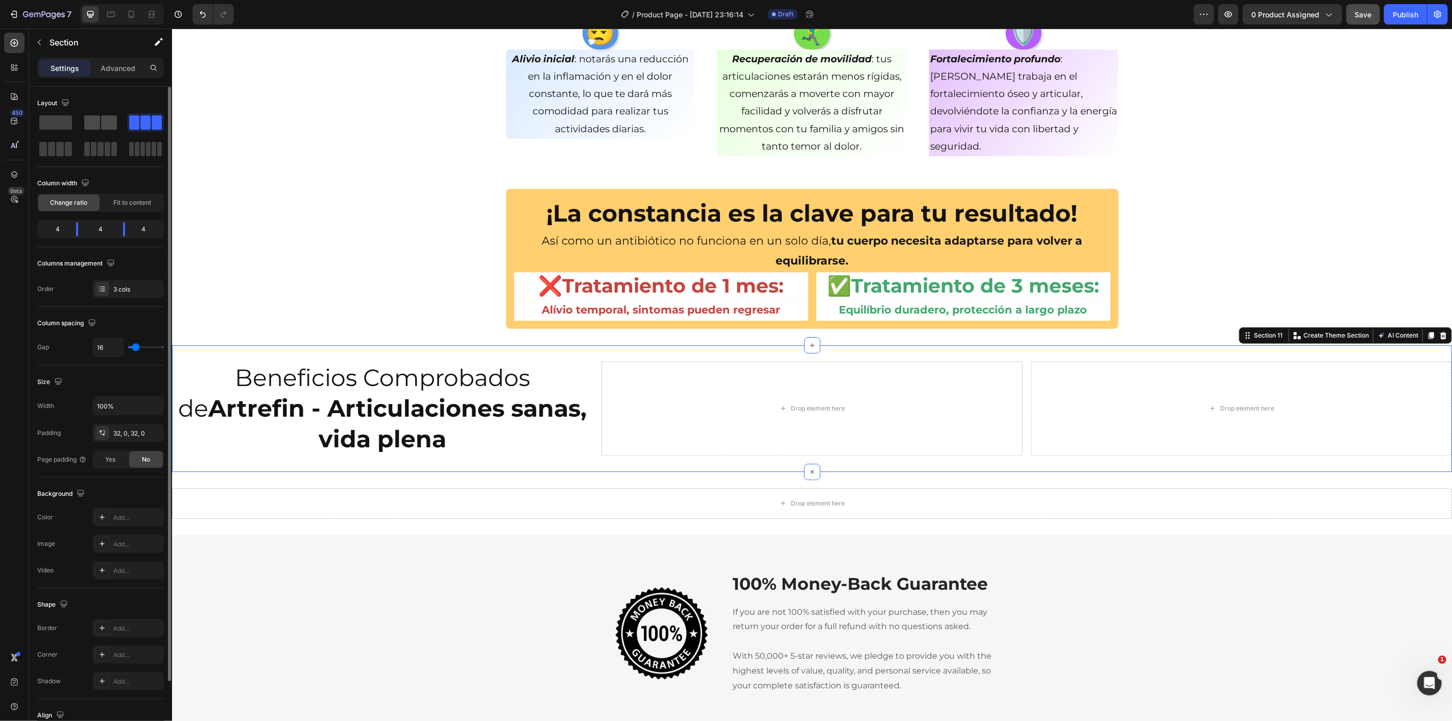
click at [94, 127] on span at bounding box center [92, 122] width 16 height 14
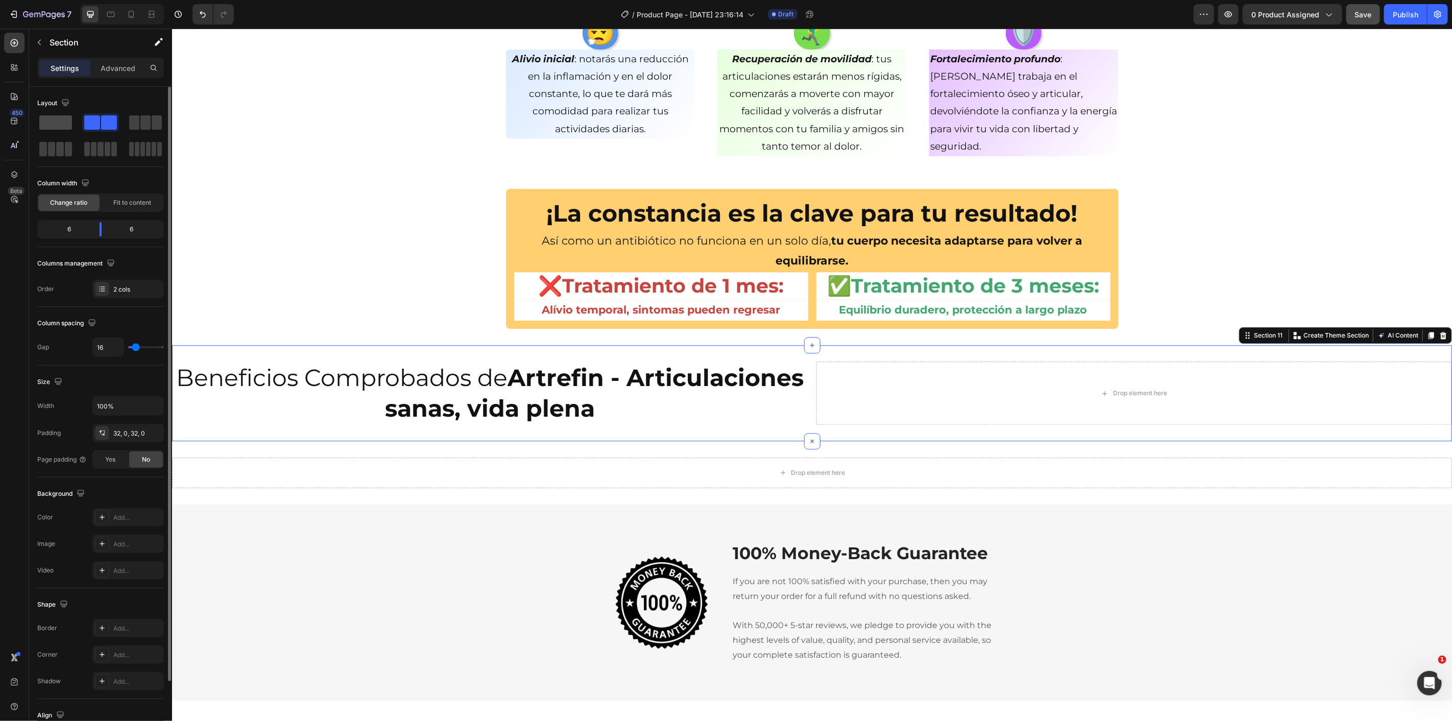
click at [64, 124] on span at bounding box center [55, 122] width 33 height 14
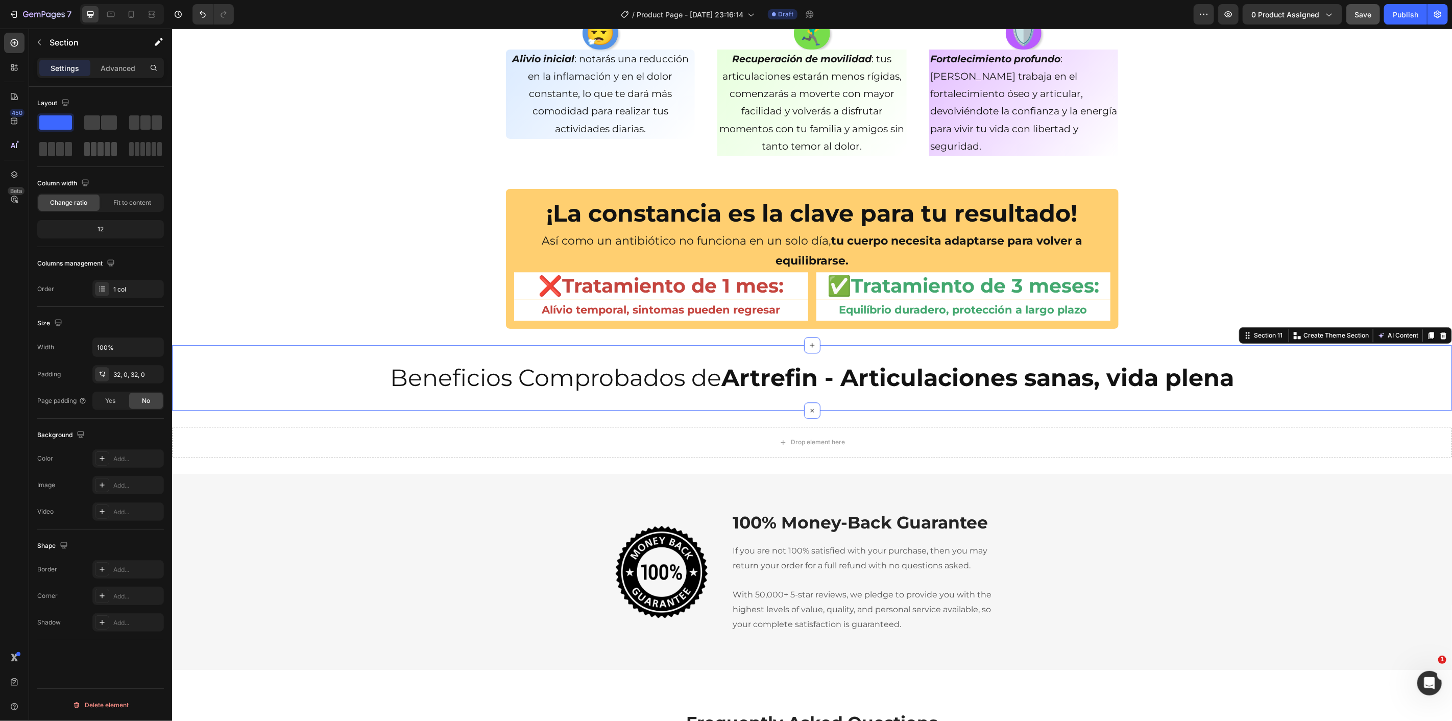
click at [109, 155] on span at bounding box center [108, 149] width 6 height 14
click at [140, 152] on div at bounding box center [145, 149] width 33 height 14
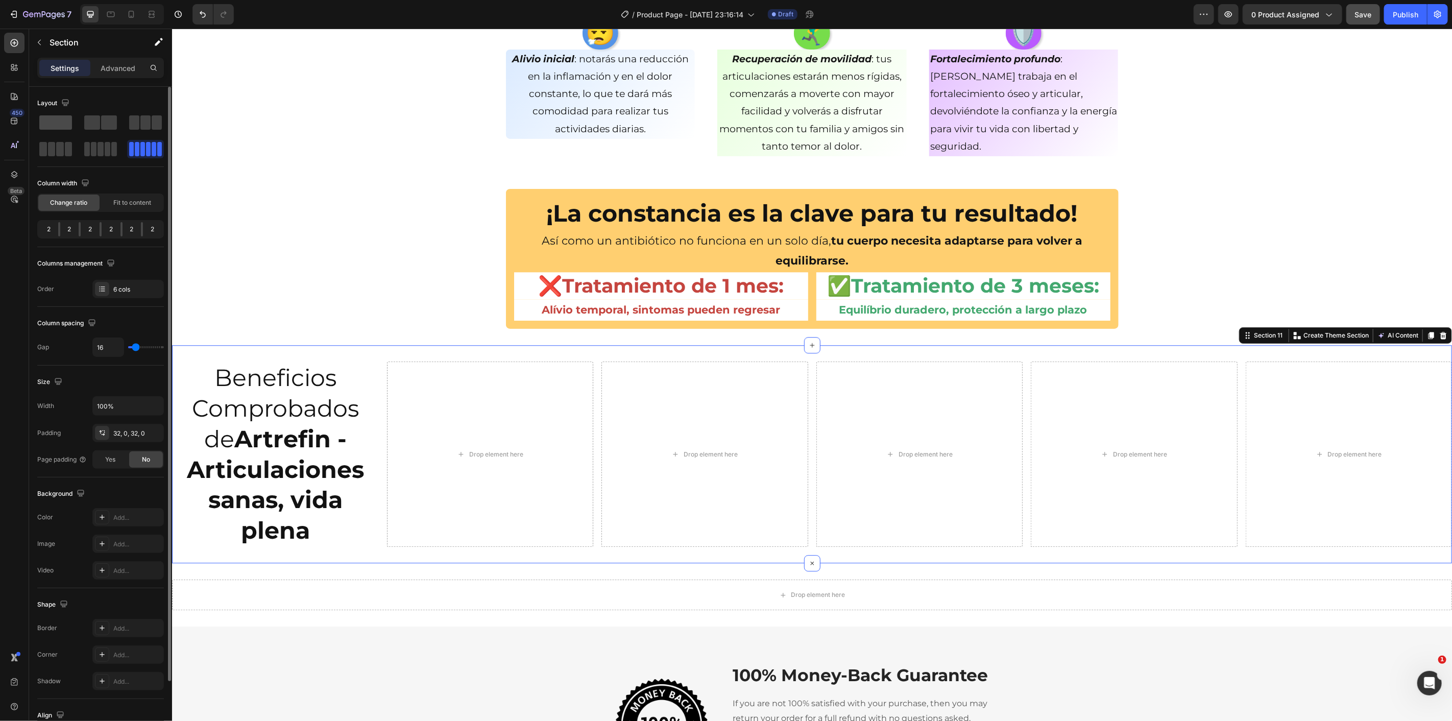
click at [69, 123] on span at bounding box center [55, 122] width 33 height 14
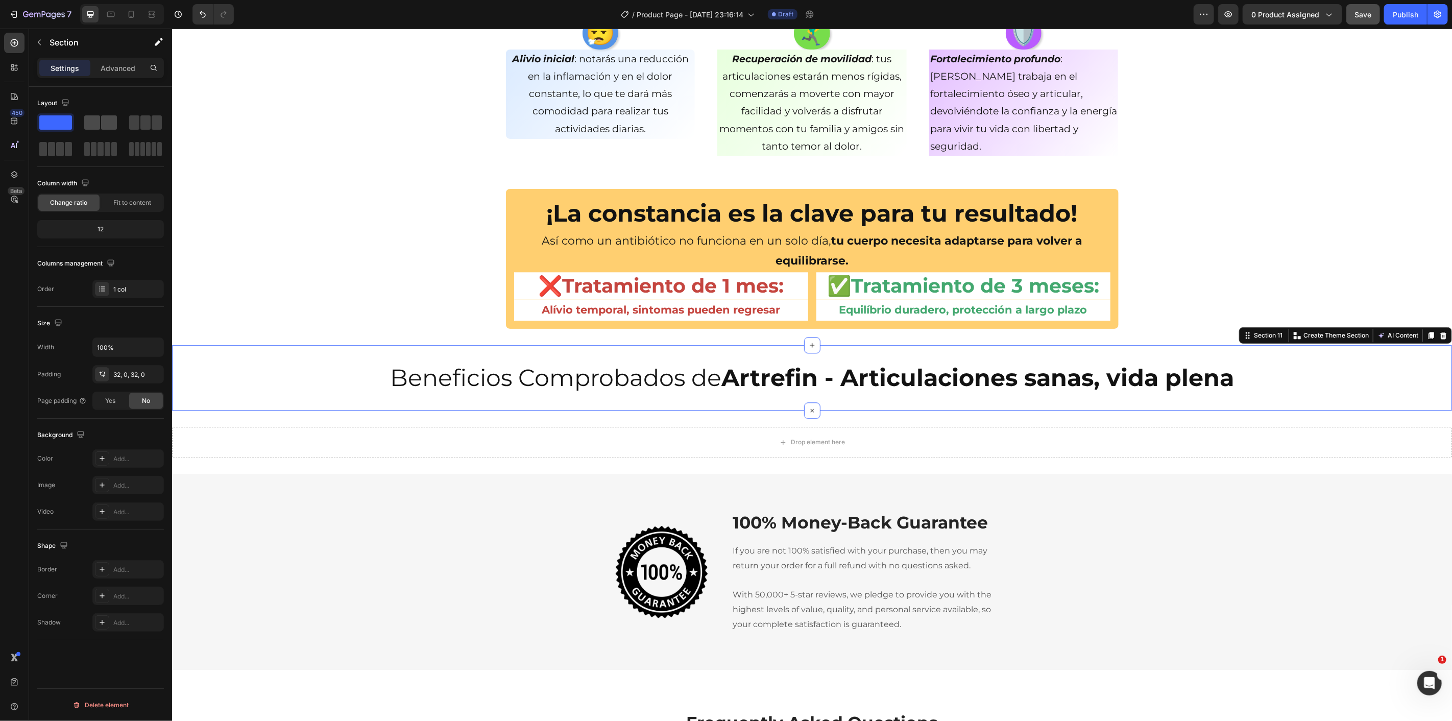
click at [103, 123] on span at bounding box center [109, 122] width 16 height 14
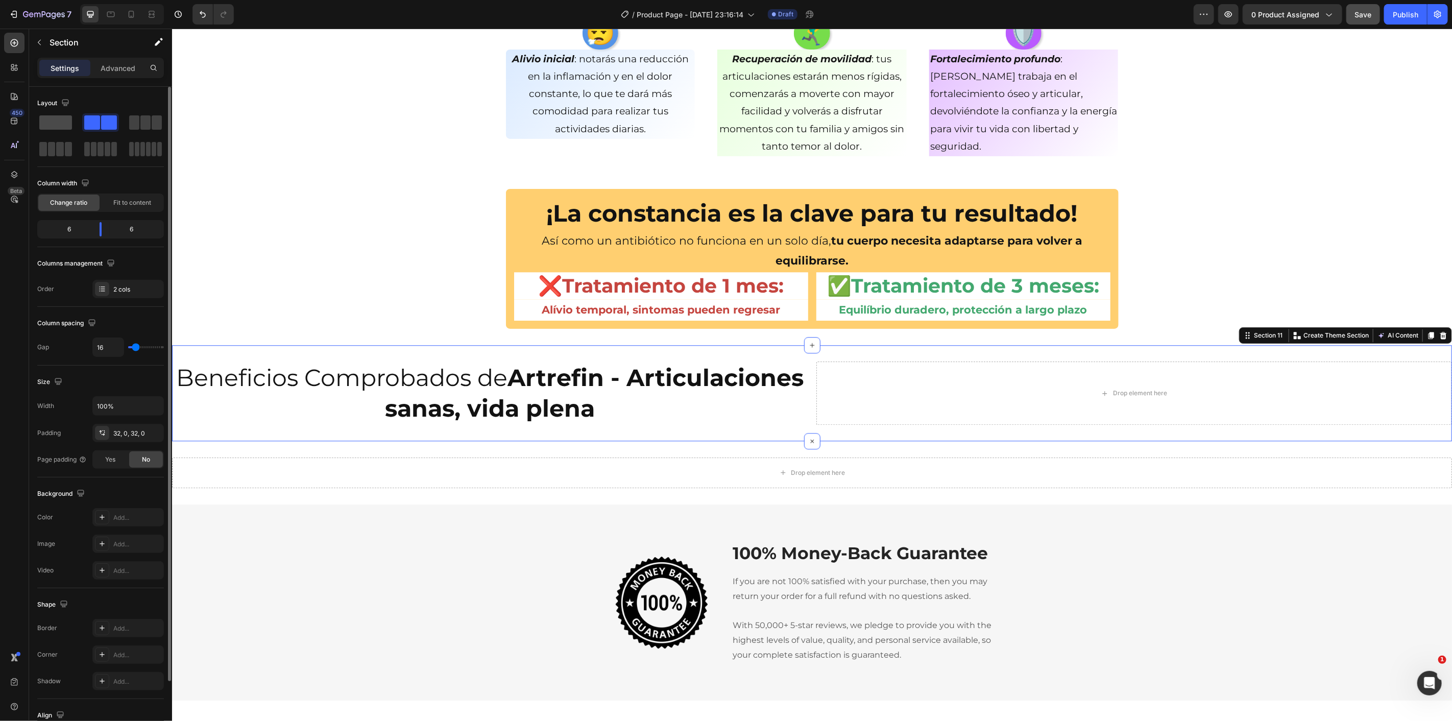
click at [62, 124] on span at bounding box center [55, 122] width 33 height 14
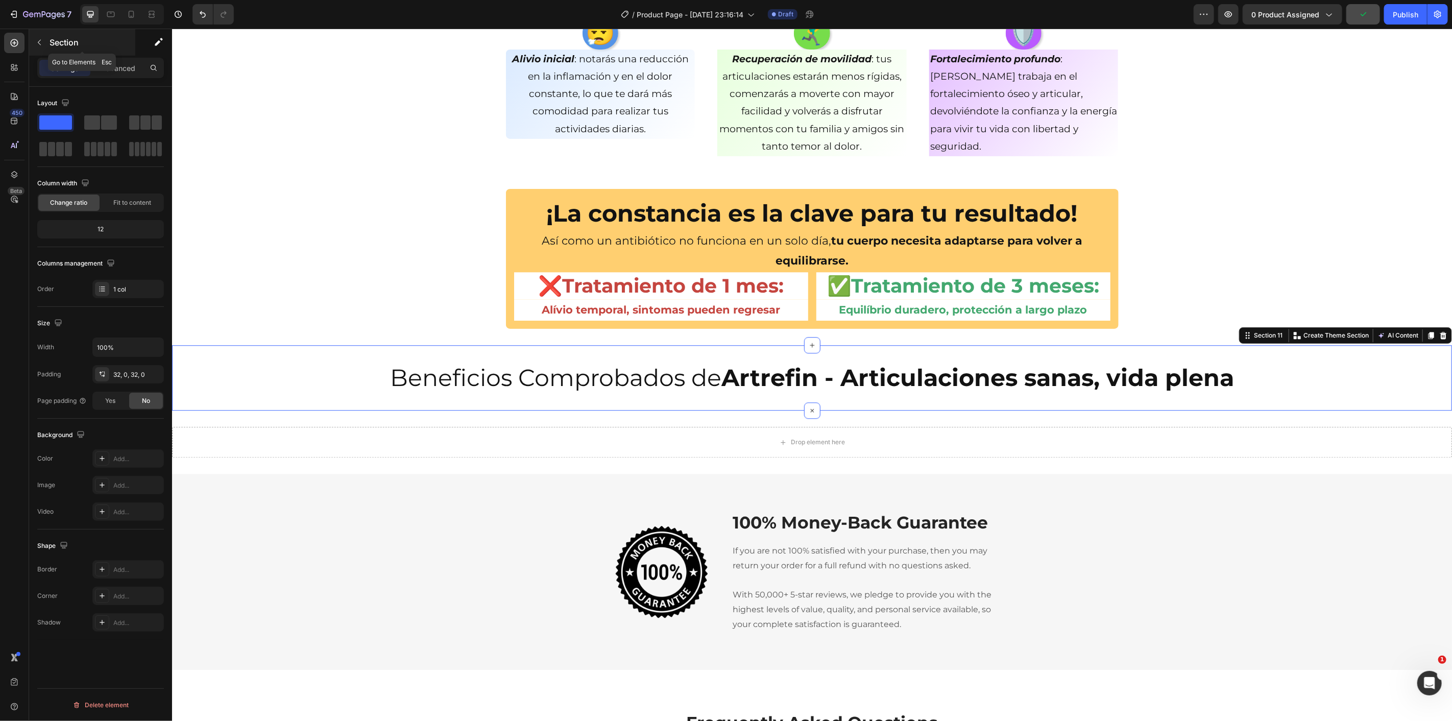
click at [39, 38] on icon "button" at bounding box center [39, 42] width 8 height 8
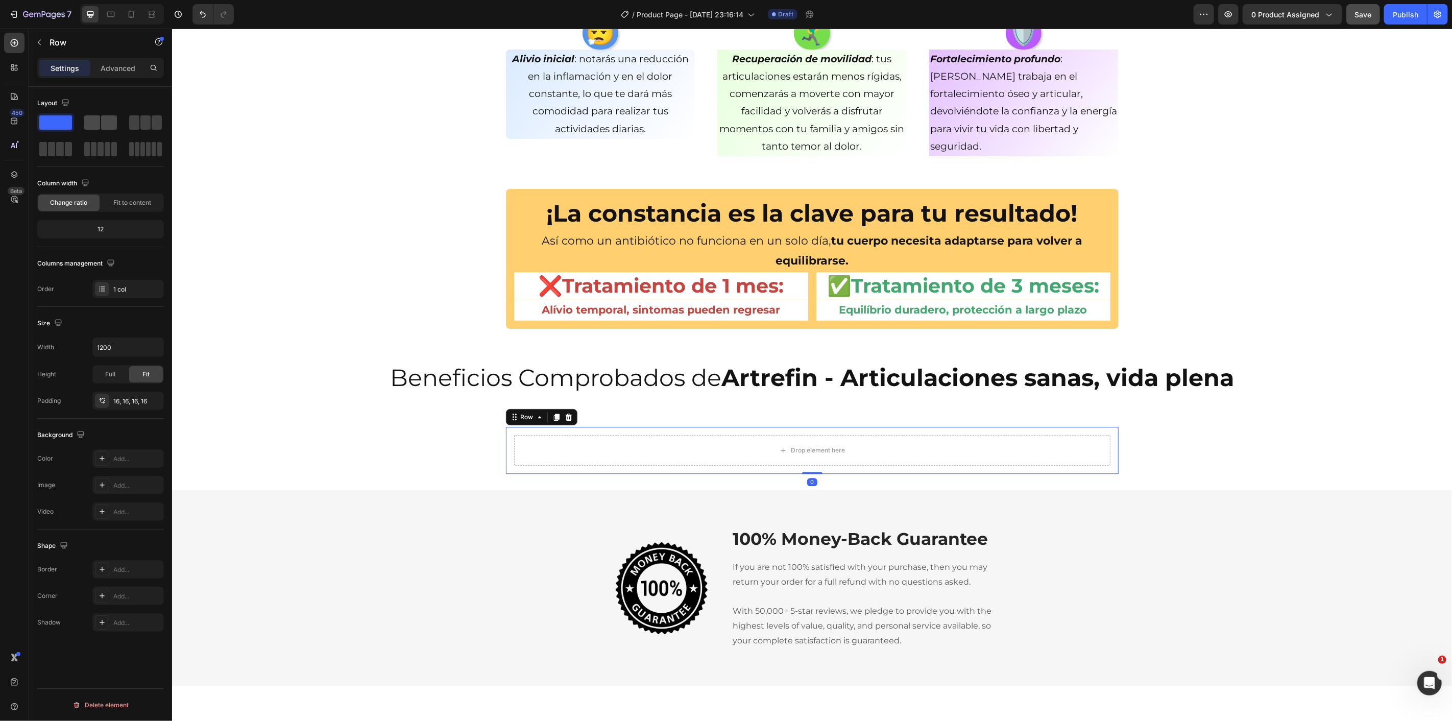
click at [100, 115] on div at bounding box center [100, 122] width 33 height 14
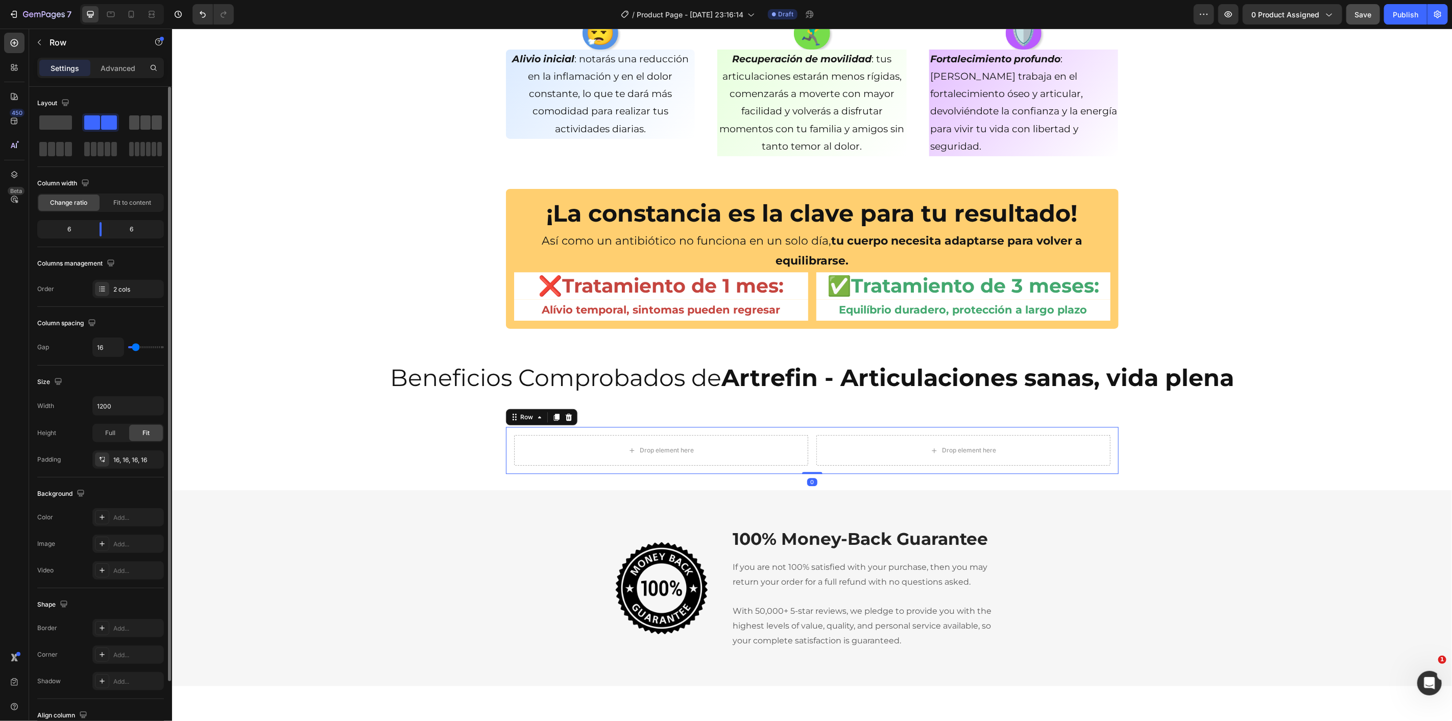
click at [140, 121] on span at bounding box center [145, 122] width 10 height 14
click at [270, 385] on p "Beneficios Comprobados de Artrefin - Articulaciones sanas, vida plena" at bounding box center [812, 377] width 1278 height 31
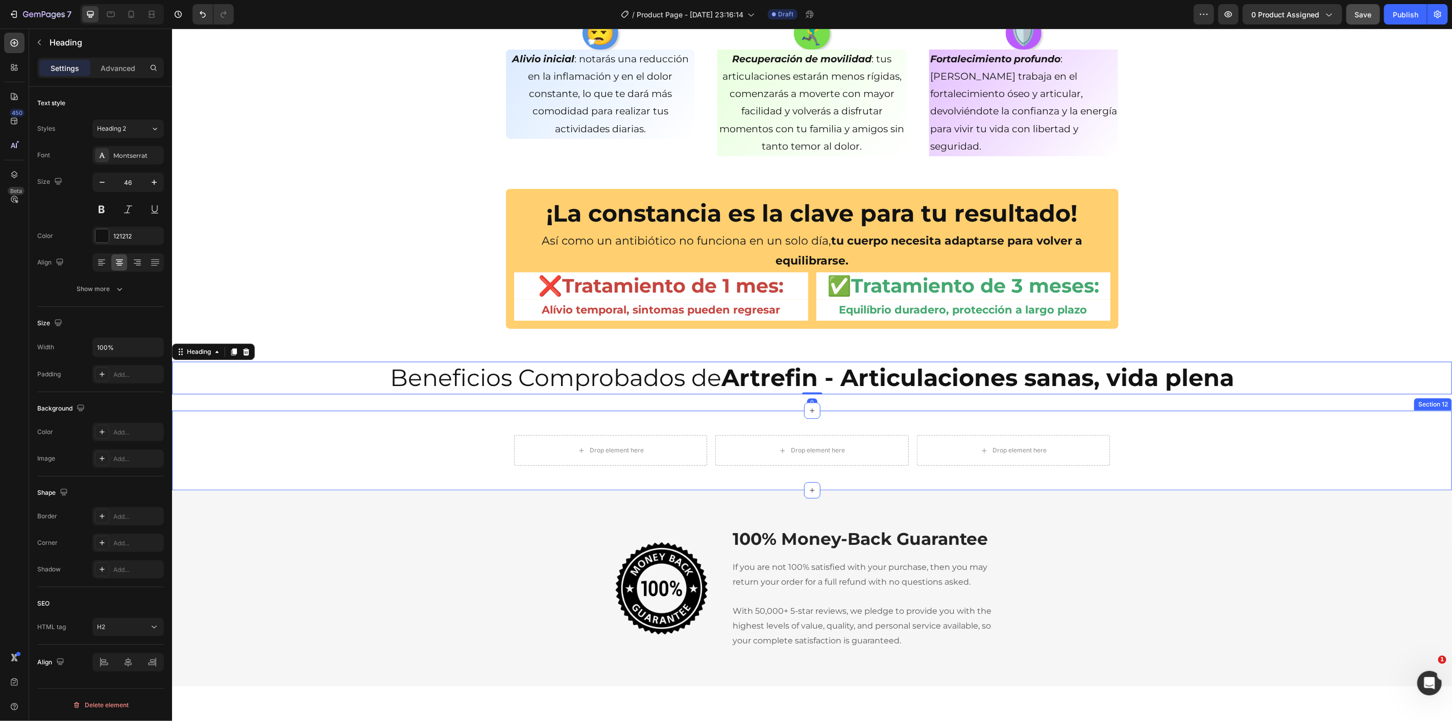
click at [468, 441] on div "Drop element here Drop element here Drop element here Row" at bounding box center [812, 449] width 1280 height 47
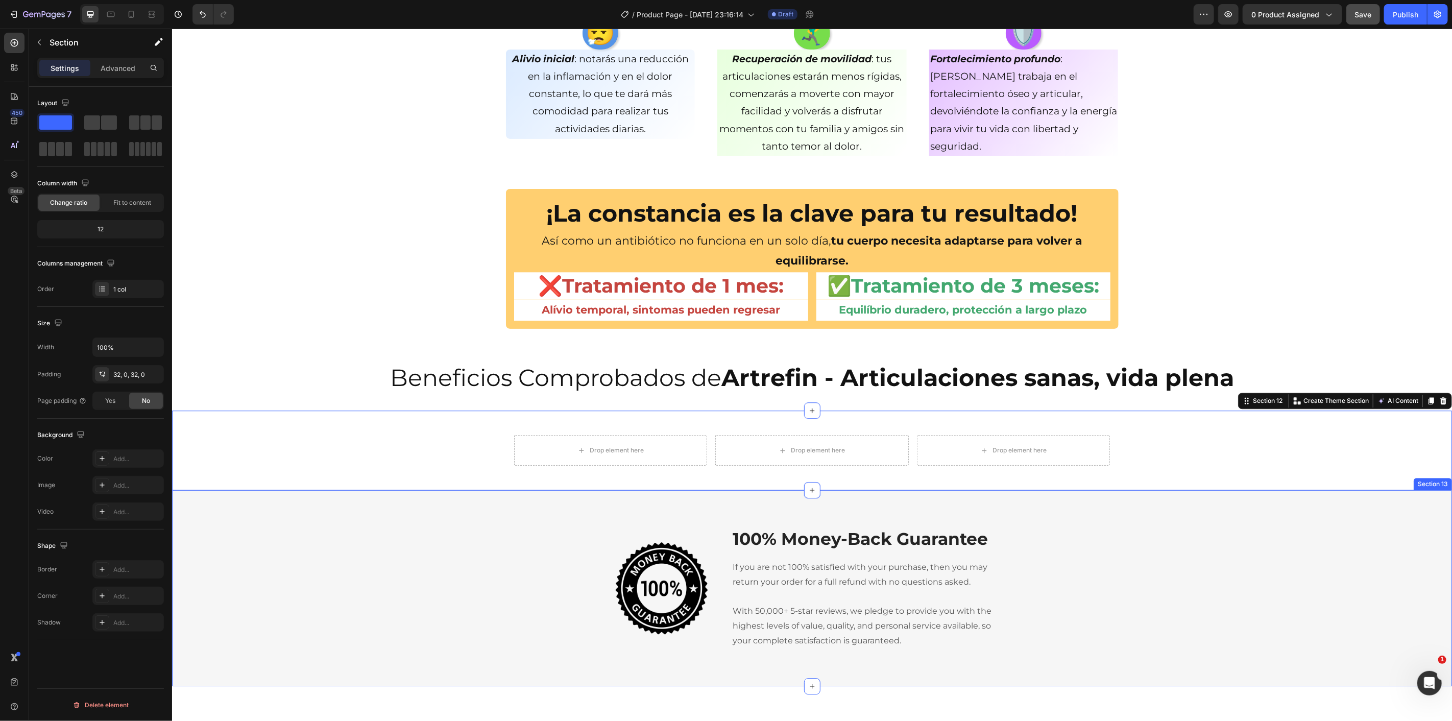
click at [1221, 554] on div "Image 100% Money-Back Guarantee Heading If you are not 100% satisfied with your…" at bounding box center [811, 587] width 1265 height 147
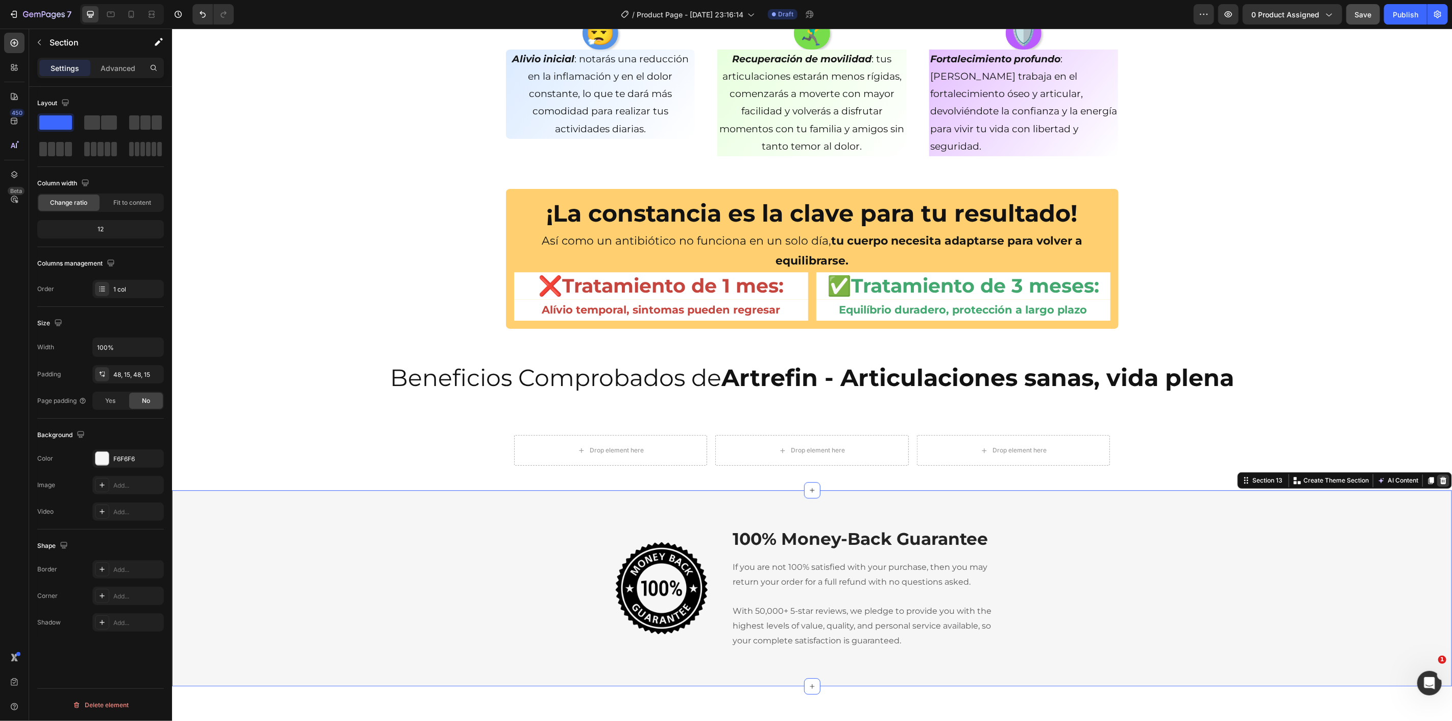
click at [1439, 482] on icon at bounding box center [1443, 480] width 8 height 8
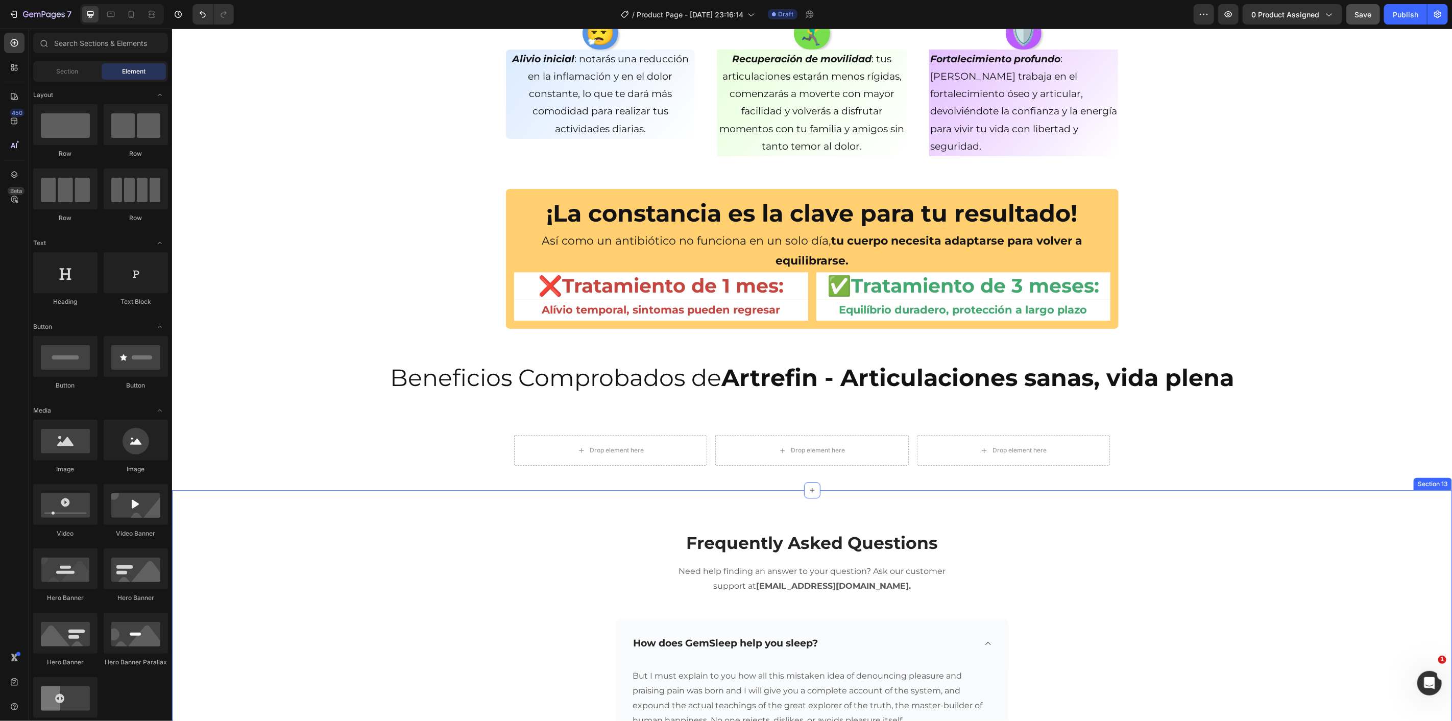
scroll to position [2138, 0]
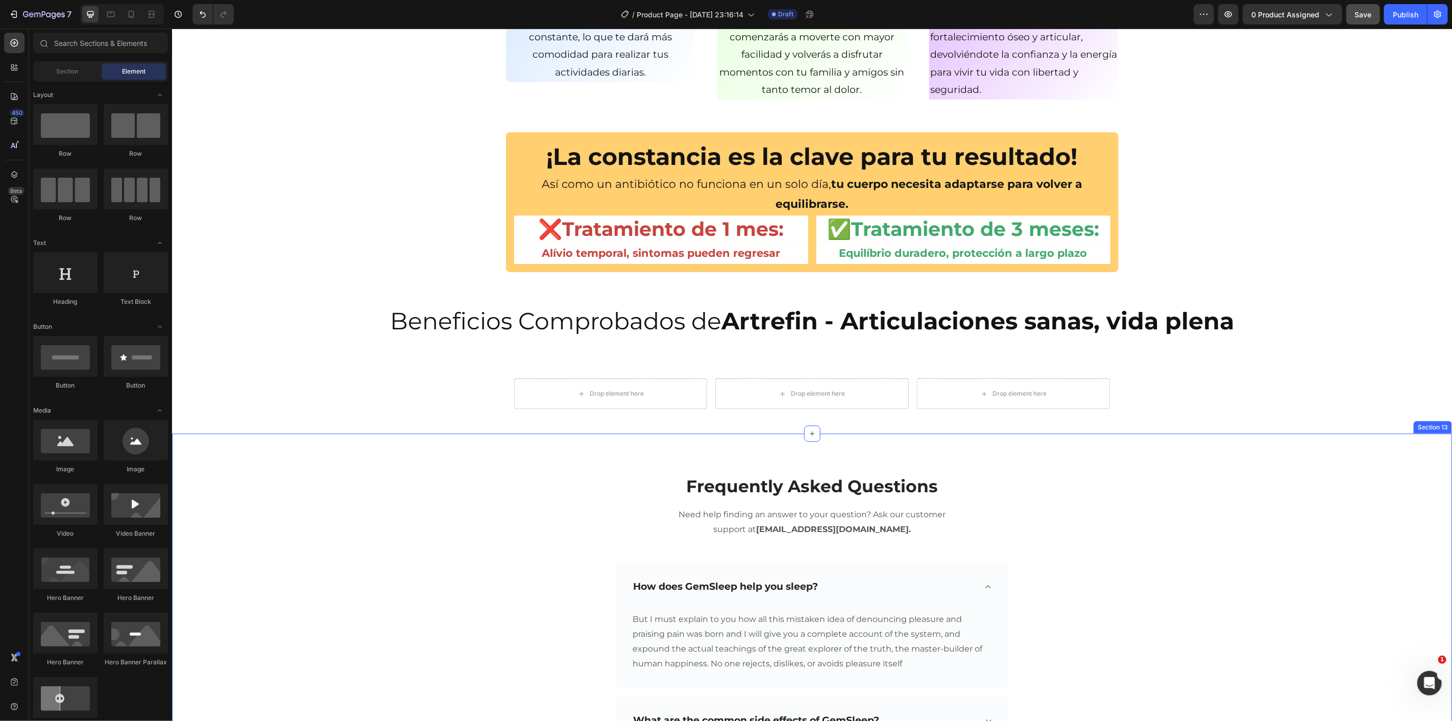
click at [1392, 457] on div "Frequently Asked Questions Heading Need help finding an answer to your question…" at bounding box center [812, 700] width 1280 height 535
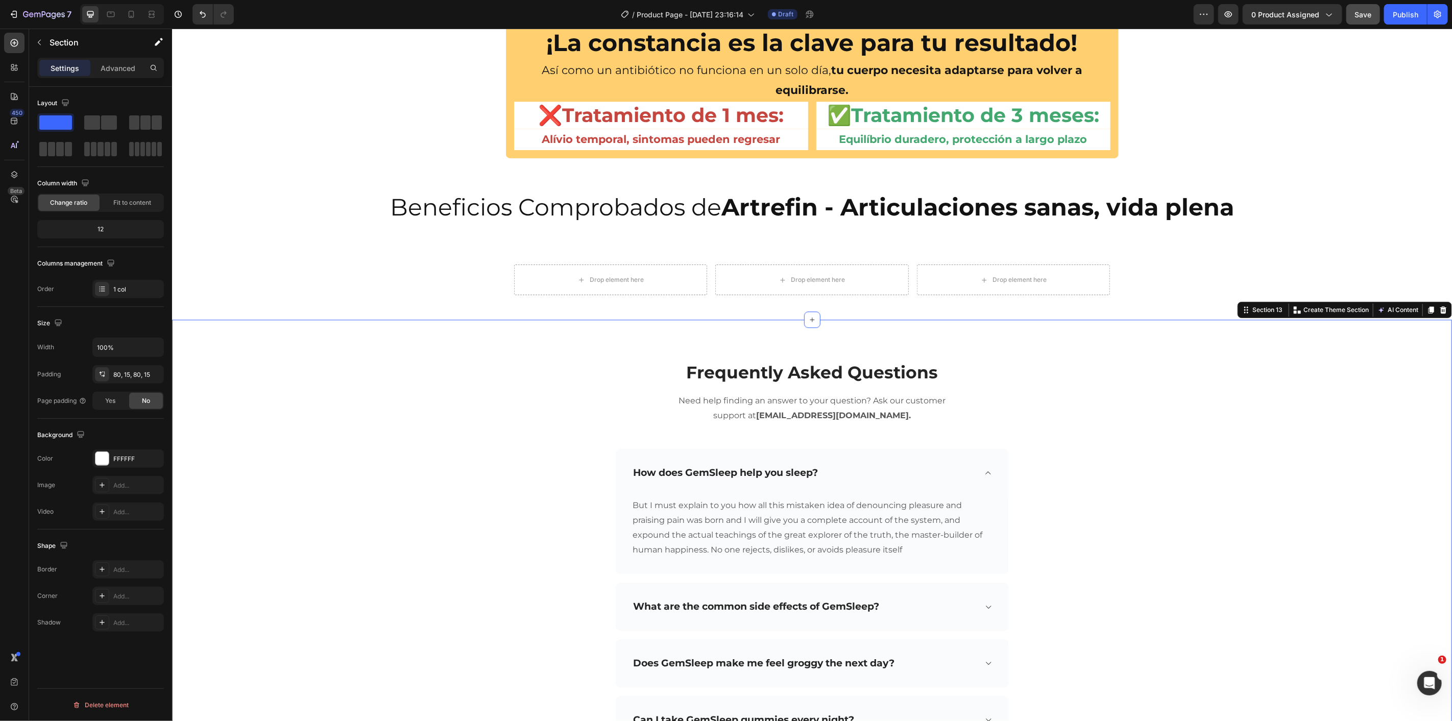
scroll to position [2309, 0]
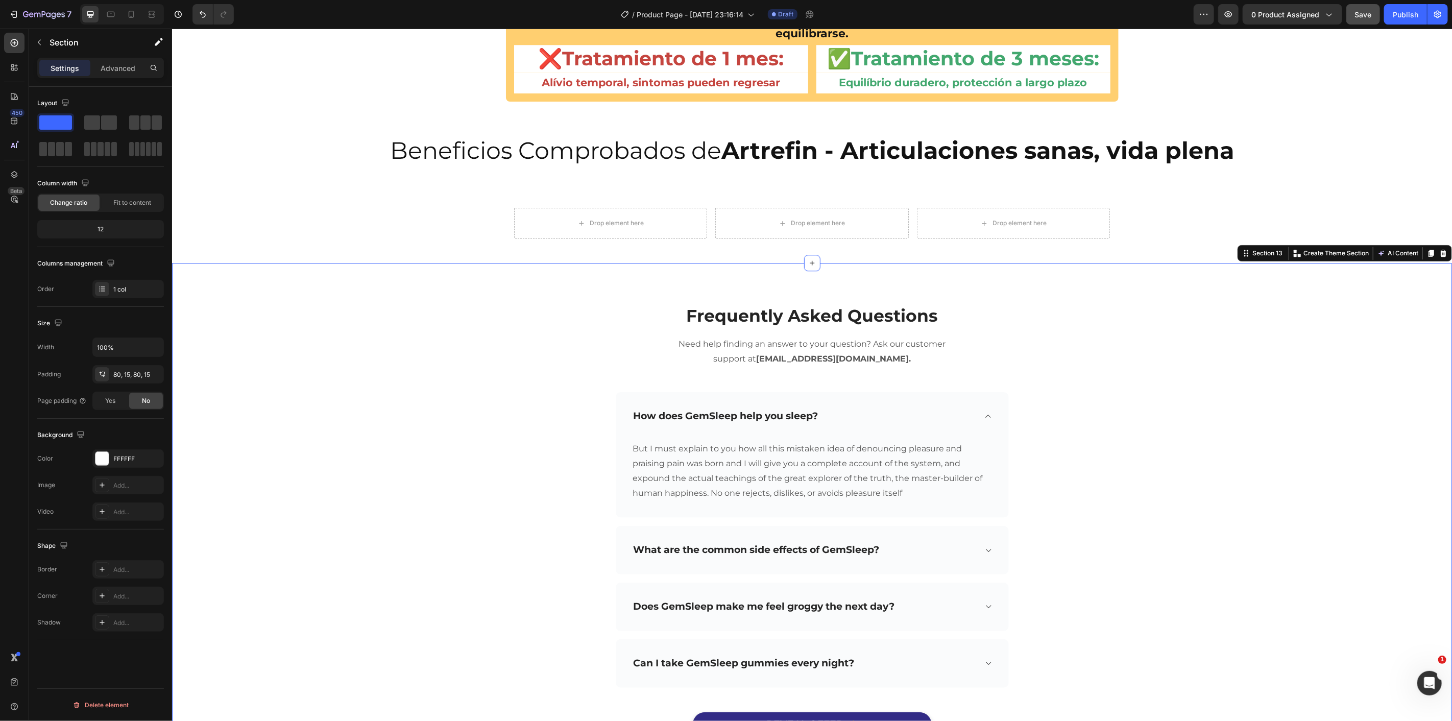
click at [1437, 256] on div at bounding box center [1443, 253] width 12 height 12
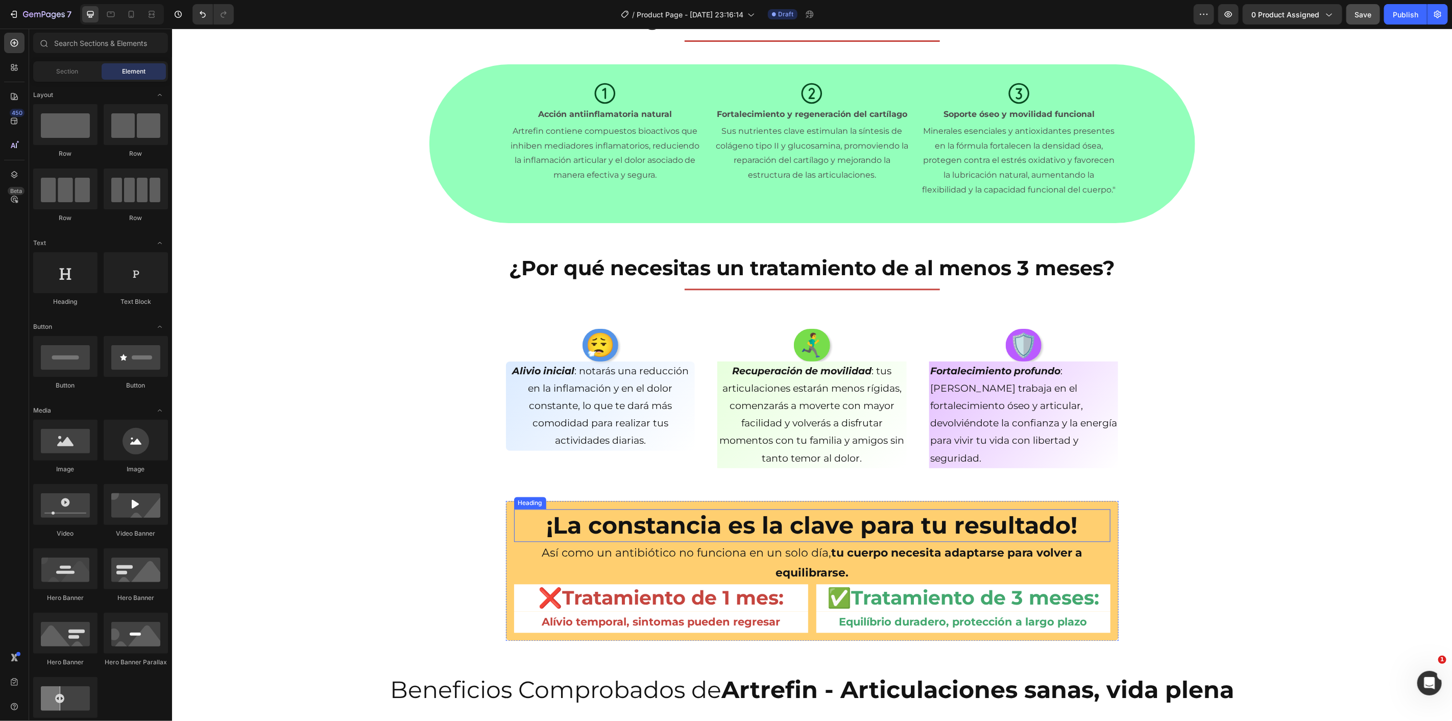
scroll to position [1998, 0]
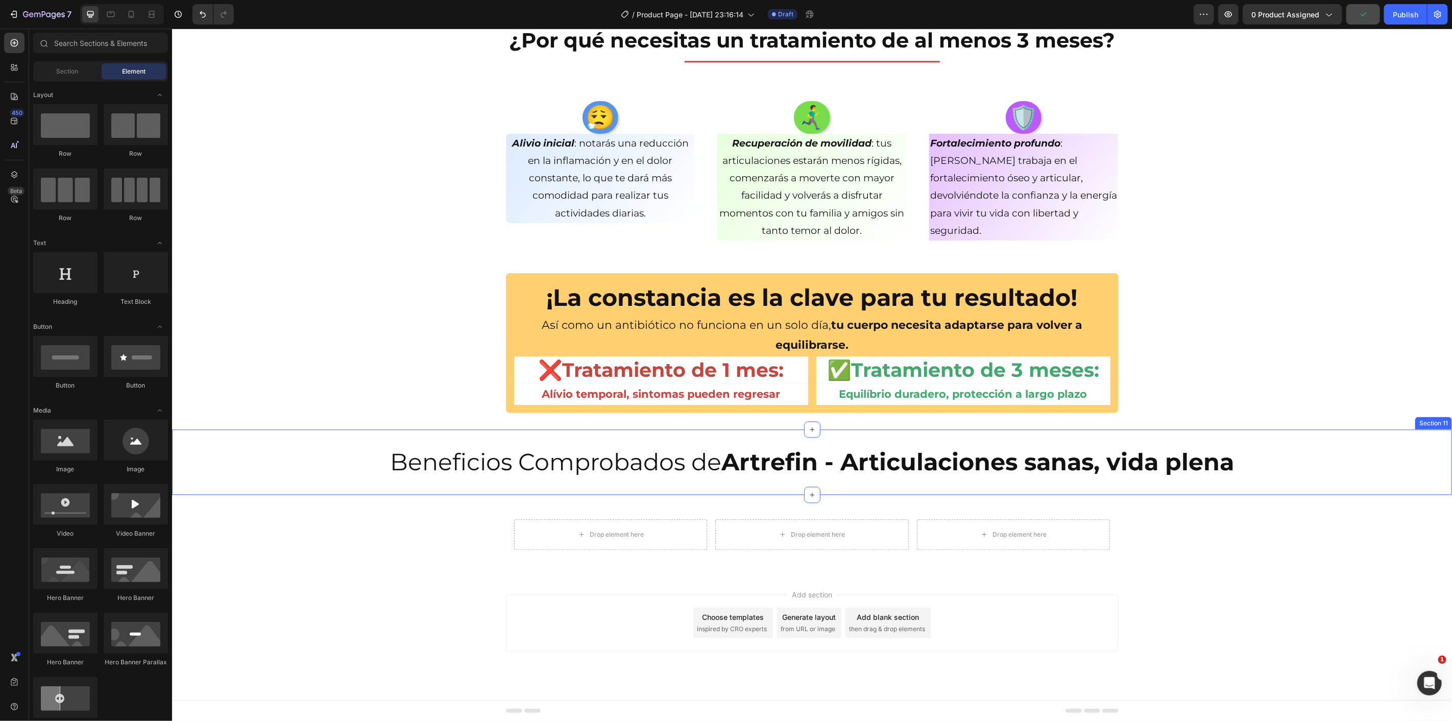
click at [1432, 434] on div "Beneficios Comprobados de Artrefin - Articulaciones sanas, vida plena Heading S…" at bounding box center [812, 461] width 1280 height 65
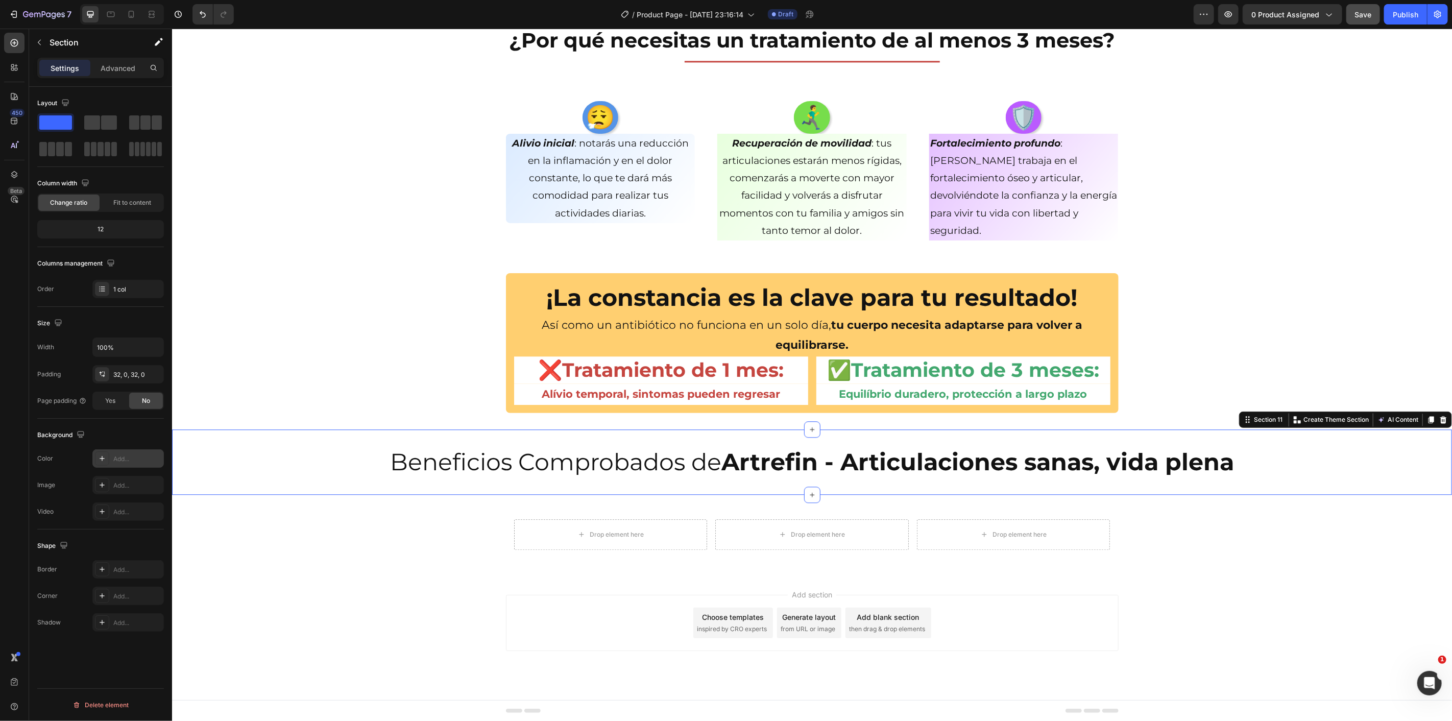
click at [136, 460] on div "Add..." at bounding box center [137, 458] width 48 height 9
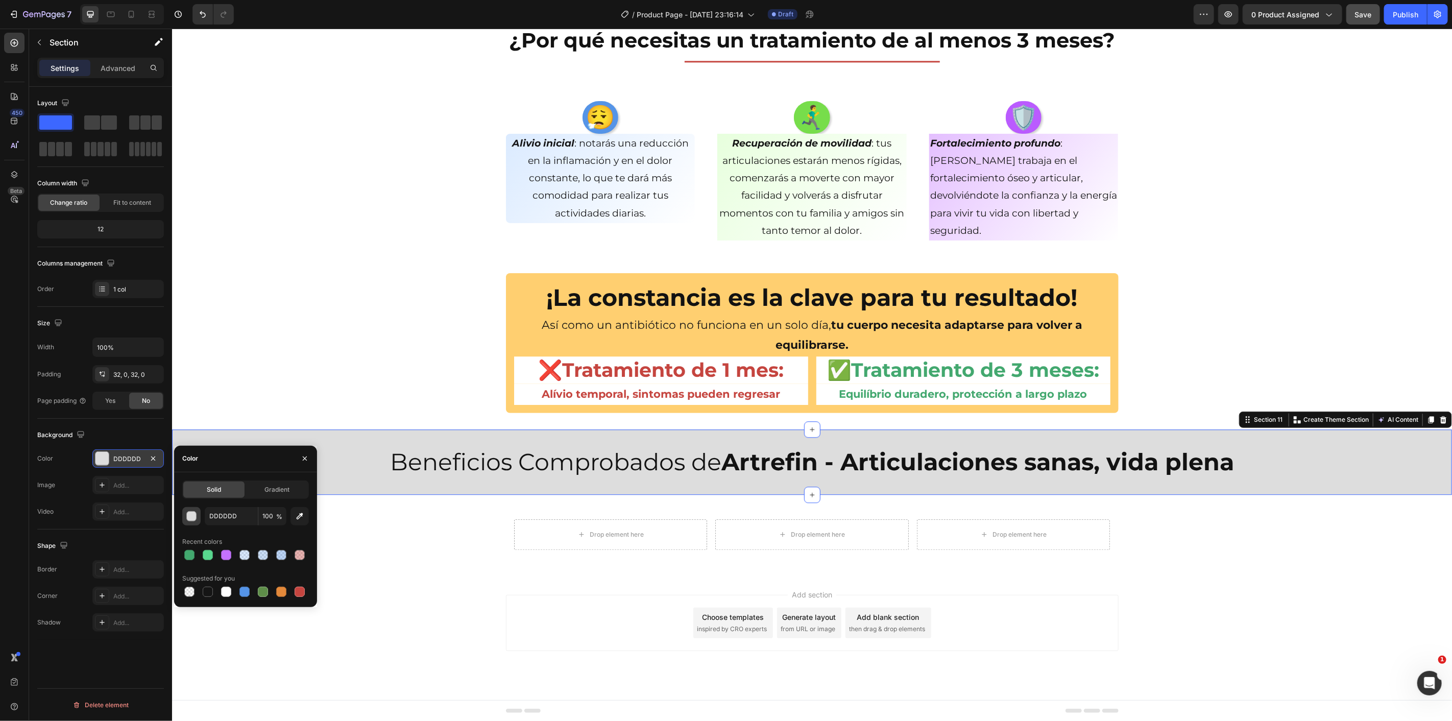
click at [187, 513] on div "button" at bounding box center [192, 517] width 10 height 10
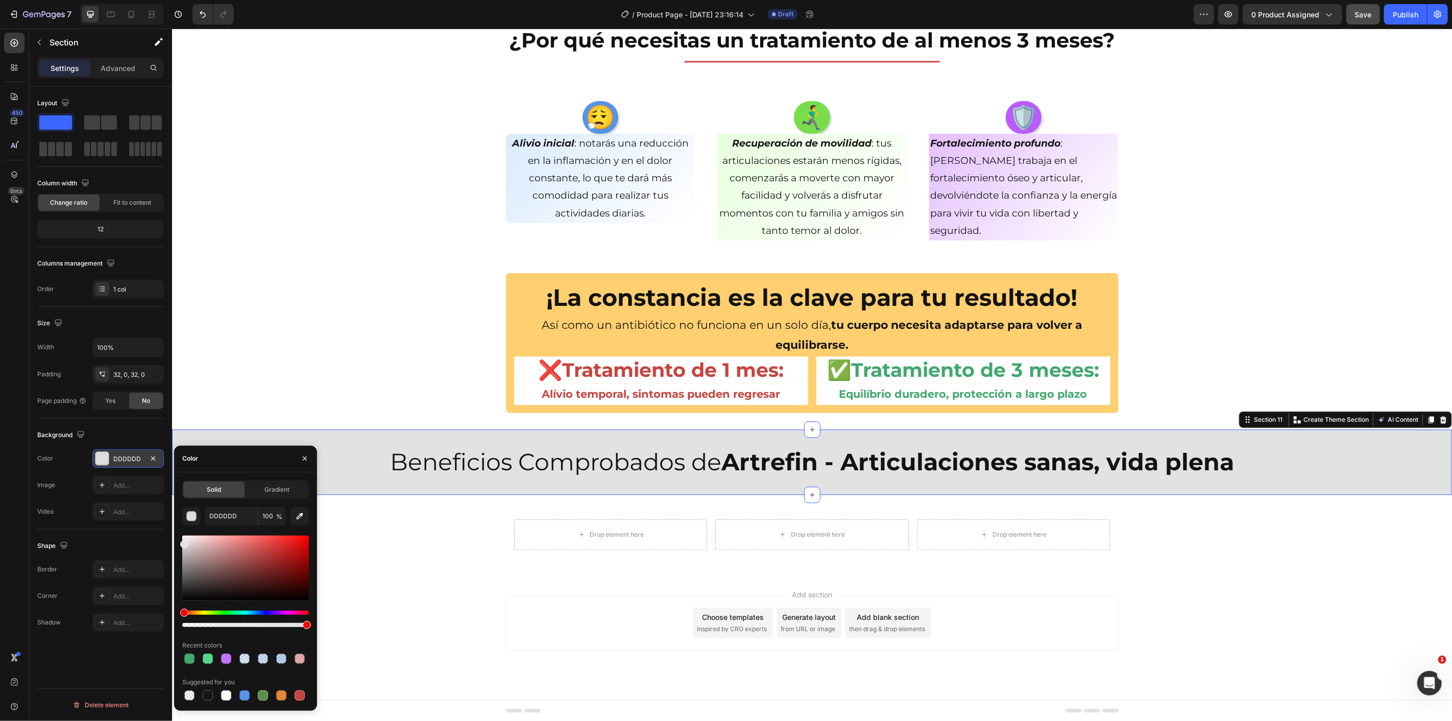
drag, startPoint x: 181, startPoint y: 543, endPoint x: 157, endPoint y: 542, distance: 24.0
click at [157, 542] on div "450 Beta Sections(30) Elements(84) Section Element Hero Section Product Detail …" at bounding box center [86, 375] width 172 height 692
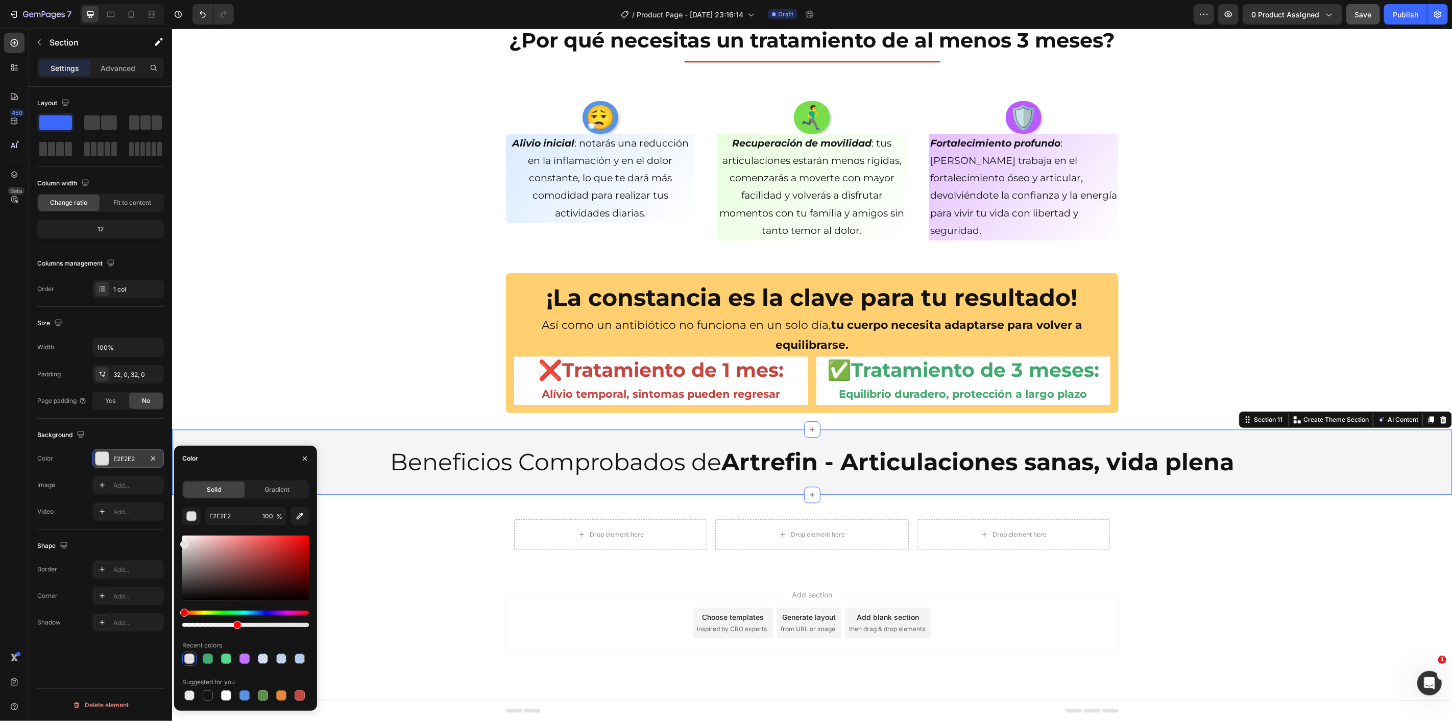
drag, startPoint x: 305, startPoint y: 625, endPoint x: 227, endPoint y: 619, distance: 78.8
click at [226, 619] on div at bounding box center [245, 619] width 127 height 16
drag, startPoint x: 231, startPoint y: 625, endPoint x: 257, endPoint y: 625, distance: 26.6
click at [257, 625] on div at bounding box center [259, 625] width 8 height 8
click at [234, 519] on input "E2E2E2" at bounding box center [231, 516] width 53 height 18
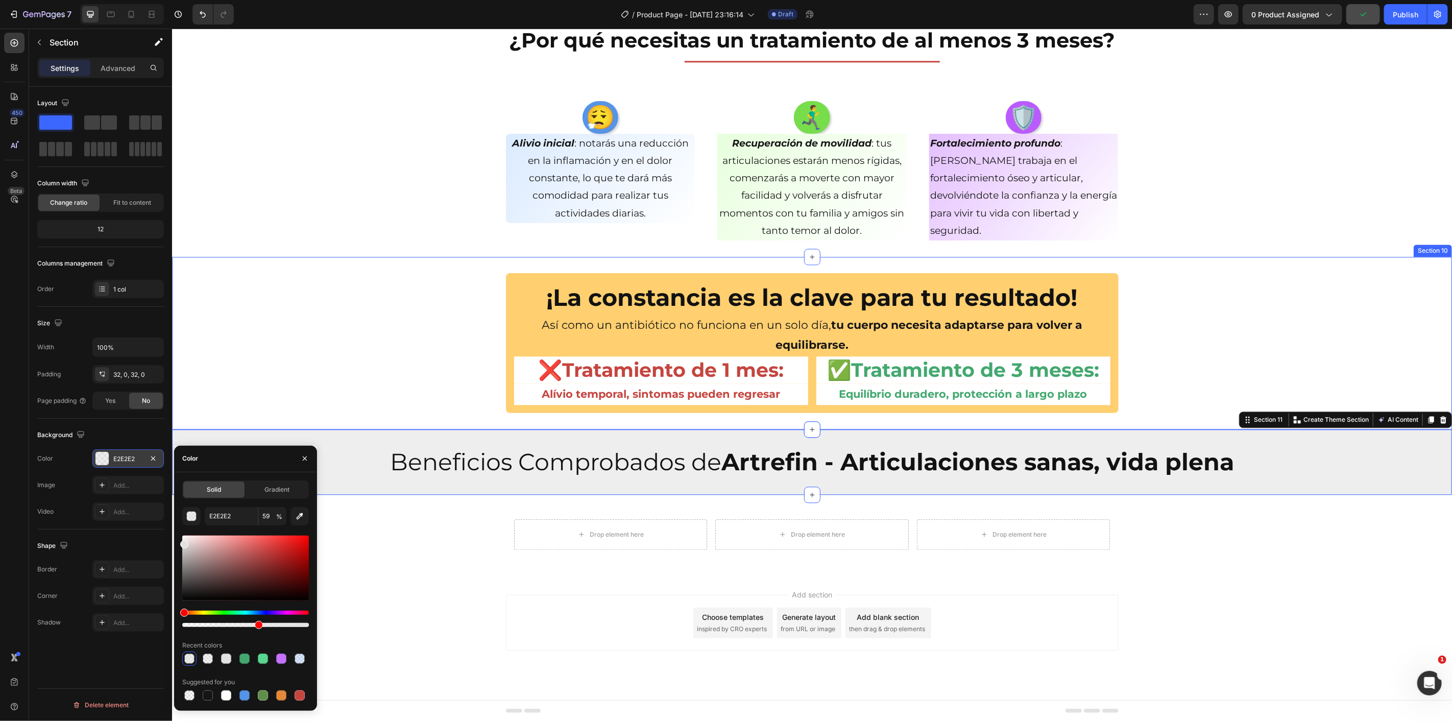
click at [272, 342] on div "¡La constancia es la clave para tu resultado! Heading Así como un antibiótico n…" at bounding box center [812, 343] width 1280 height 140
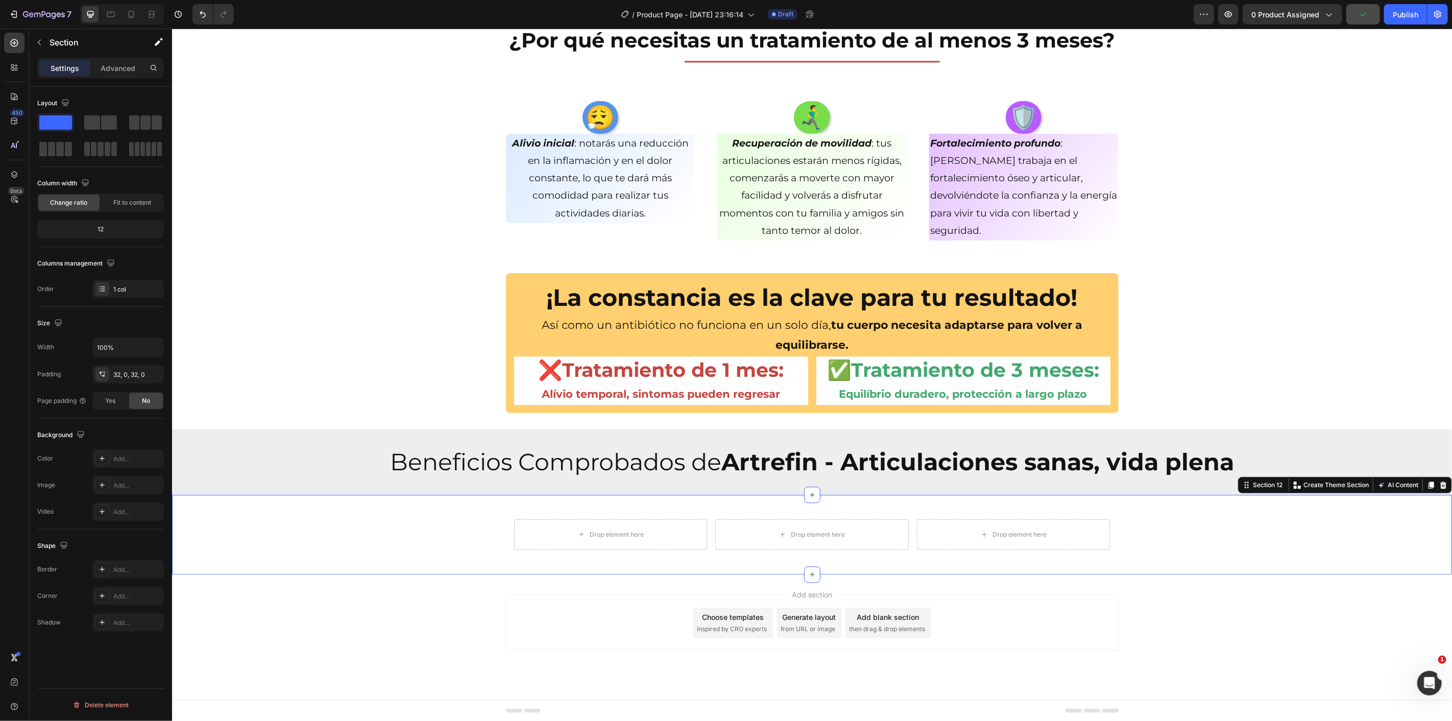
click at [375, 533] on div "Drop element here Drop element here Drop element here Row" at bounding box center [812, 534] width 1280 height 47
click at [123, 458] on div "Add..." at bounding box center [137, 458] width 48 height 9
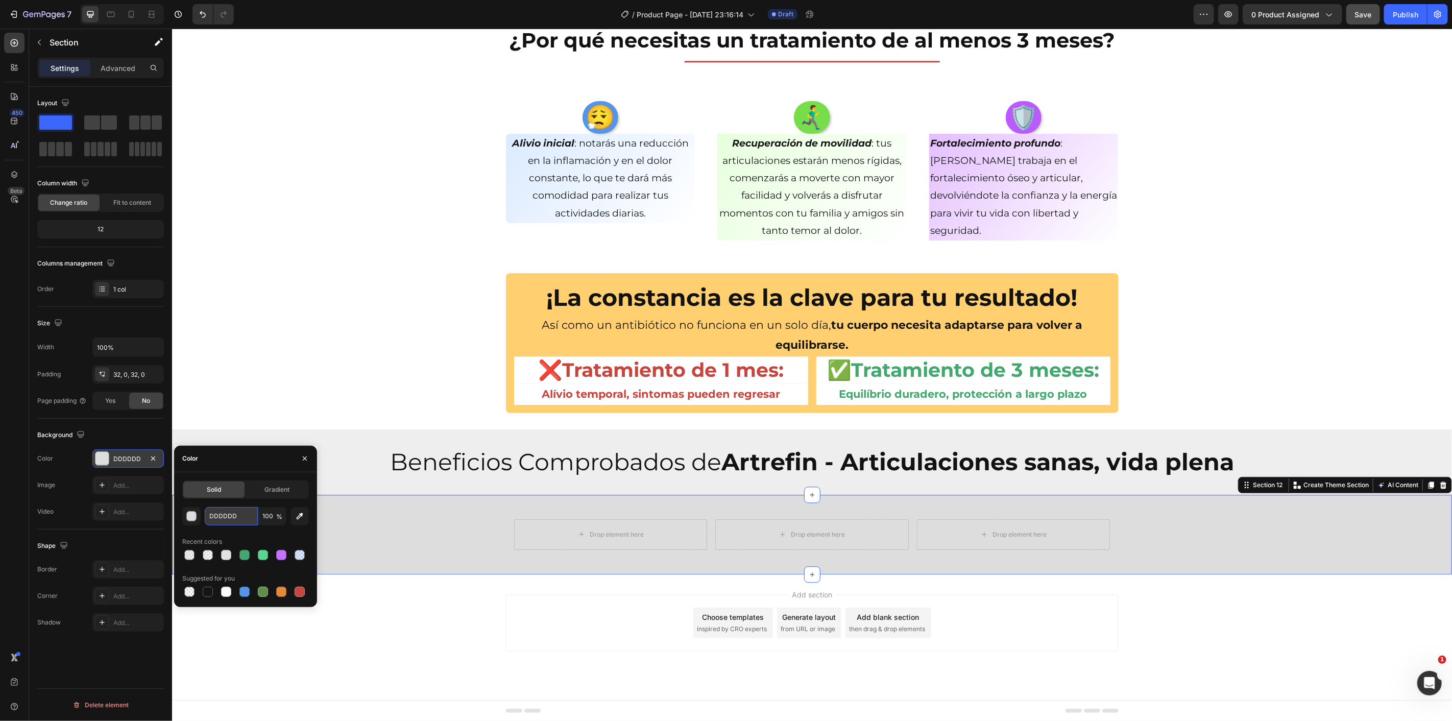
click at [247, 516] on input "DDDDDD" at bounding box center [231, 516] width 53 height 18
paste input "E2E2E2"
click at [271, 357] on div "¡La constancia es la clave para tu resultado! Heading Así como un antibiótico n…" at bounding box center [812, 343] width 1280 height 140
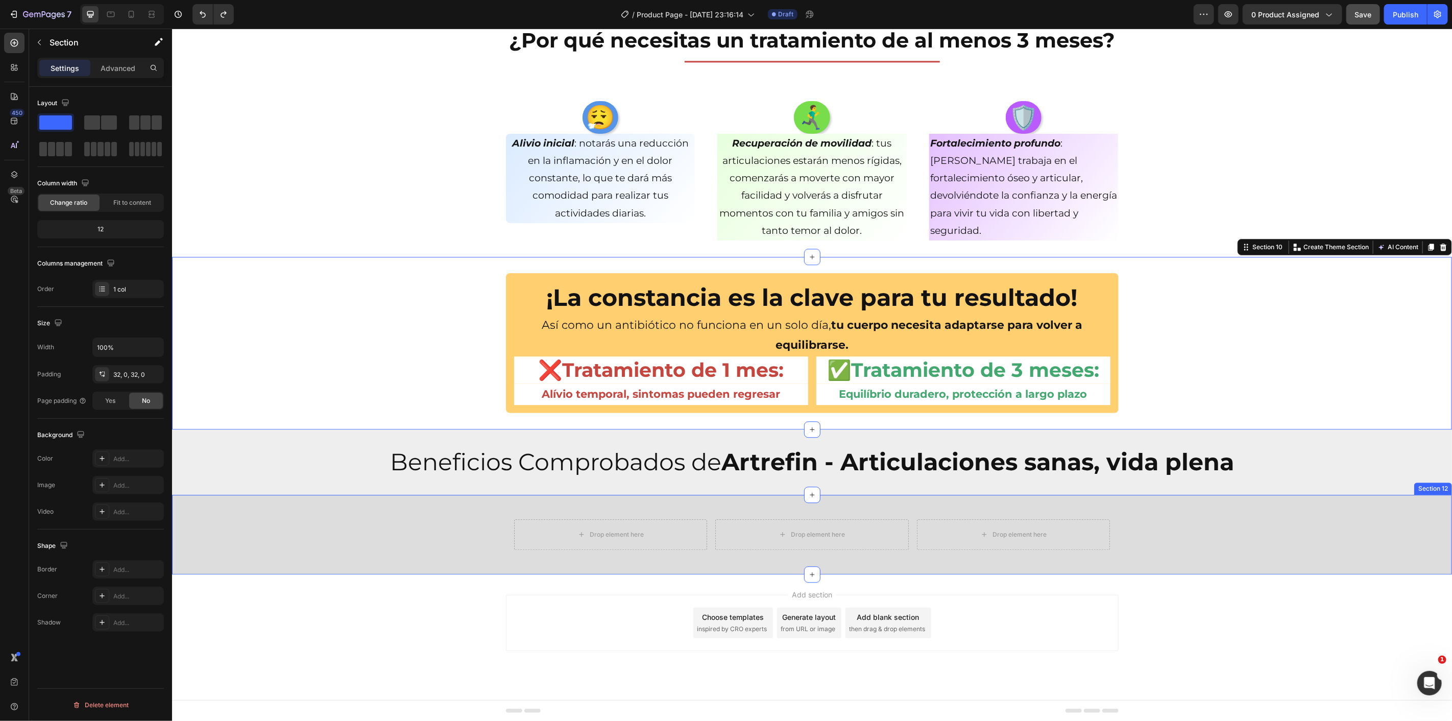
click at [311, 543] on div "Drop element here Drop element here Drop element here Row" at bounding box center [812, 534] width 1280 height 47
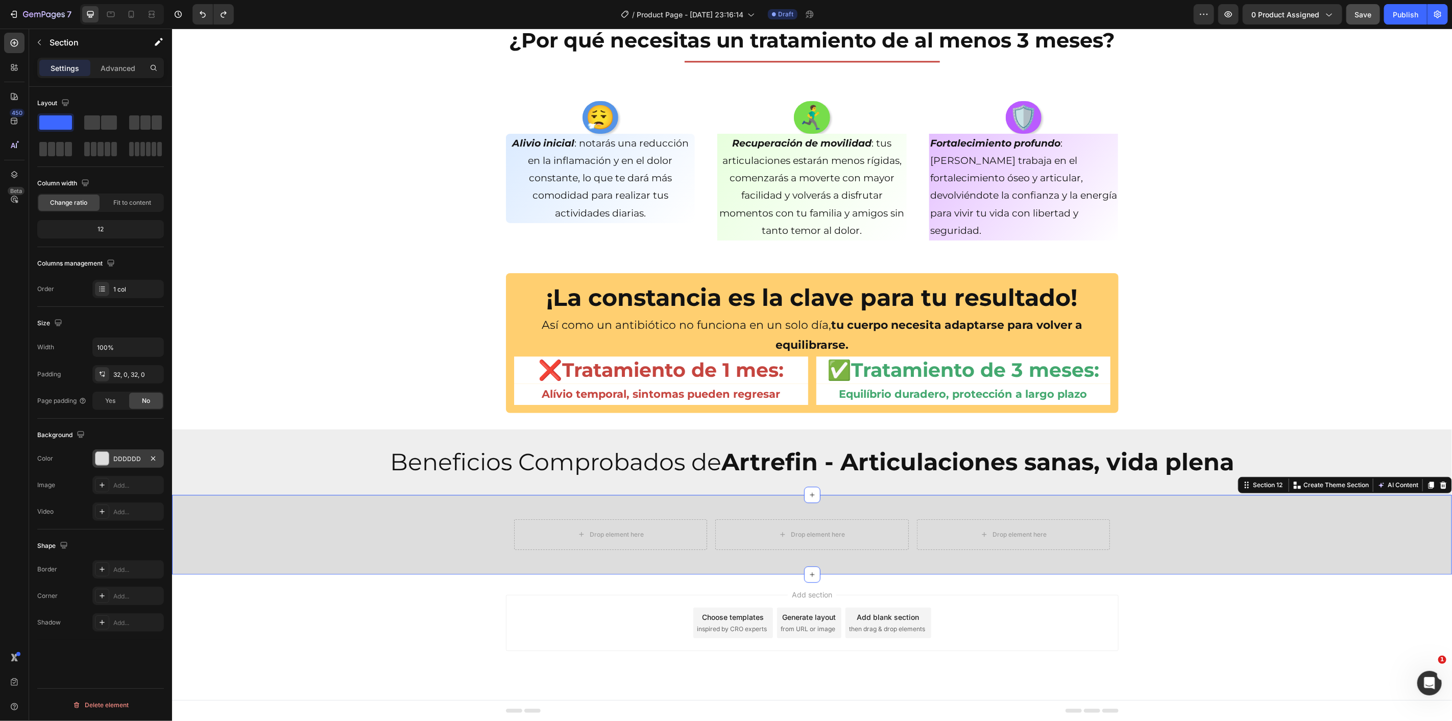
click at [121, 465] on div "DDDDDD" at bounding box center [127, 458] width 71 height 18
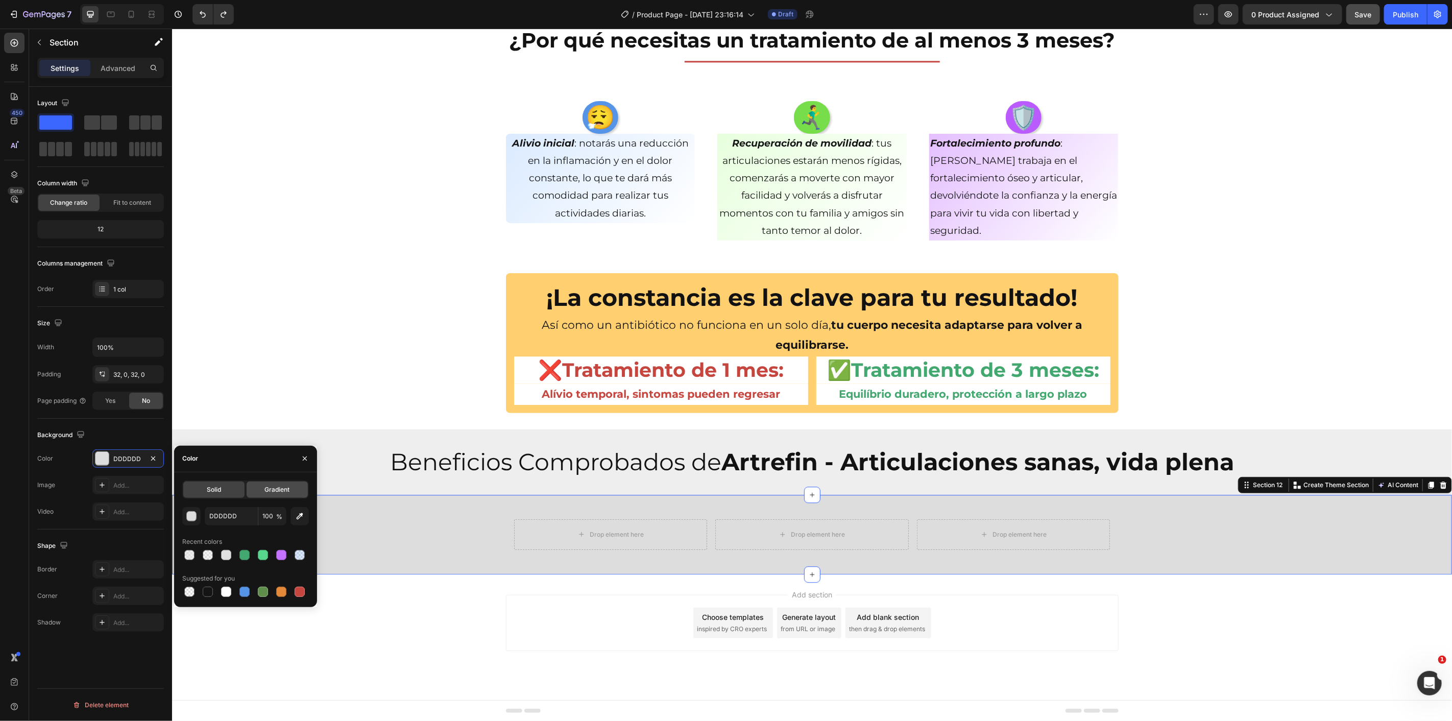
click at [262, 491] on div "Gradient" at bounding box center [277, 490] width 61 height 16
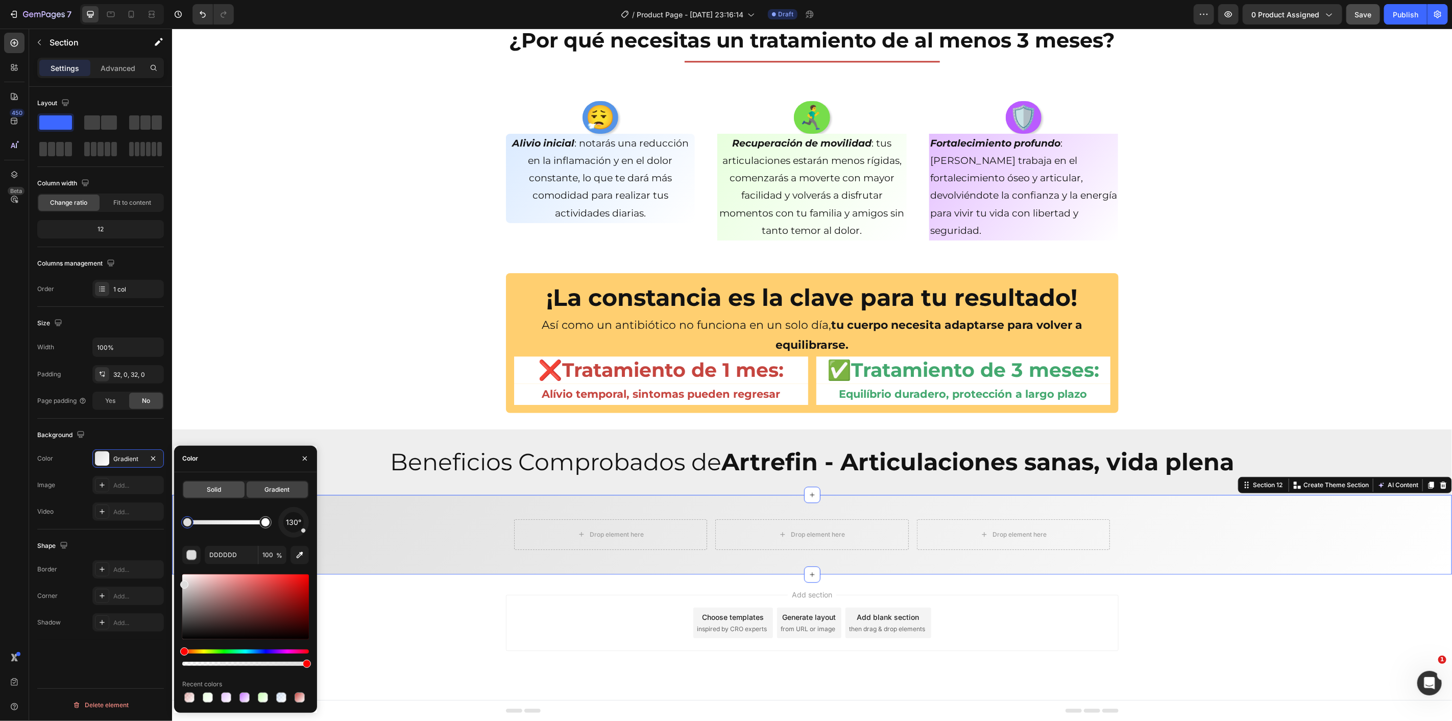
click at [223, 486] on div "Solid" at bounding box center [213, 490] width 61 height 16
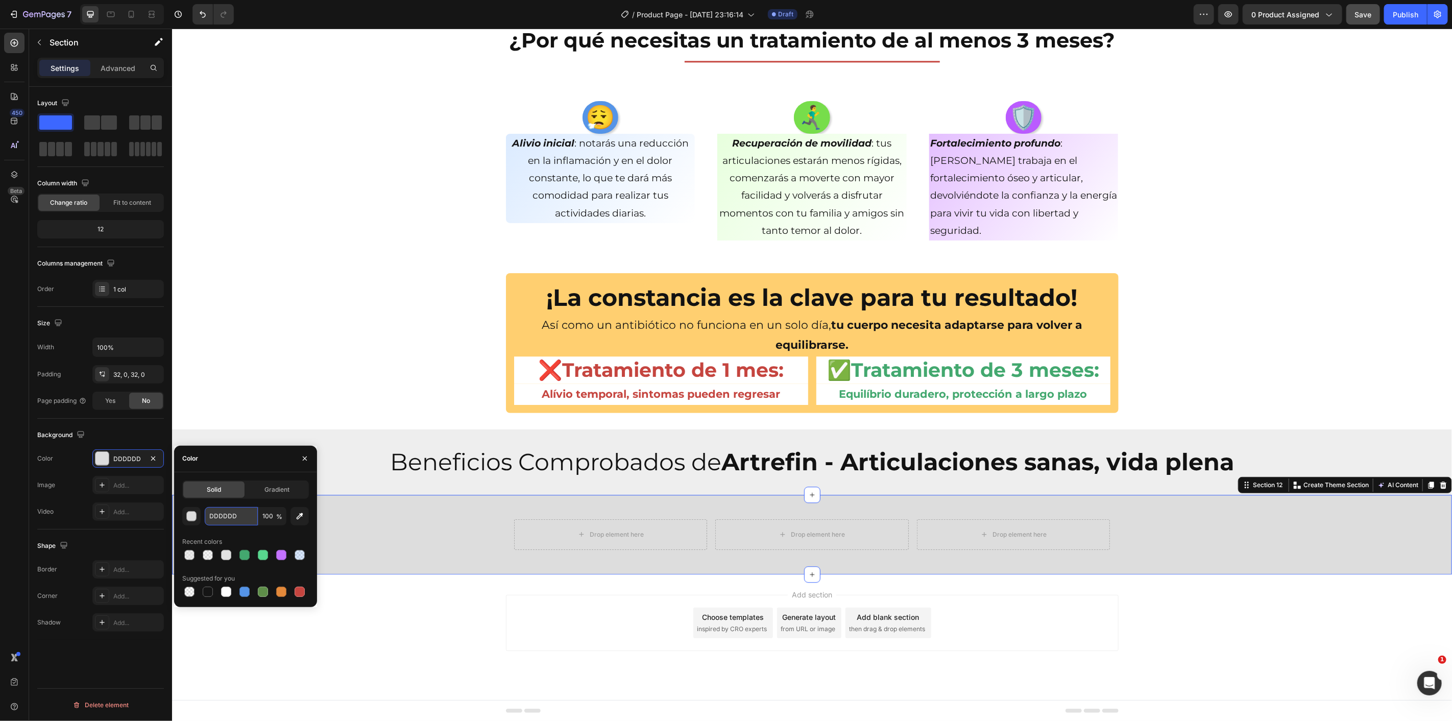
click at [232, 517] on input "DDDDDD" at bounding box center [231, 516] width 53 height 18
paste input "E2E2E2"
click at [300, 519] on icon "button" at bounding box center [300, 516] width 10 height 10
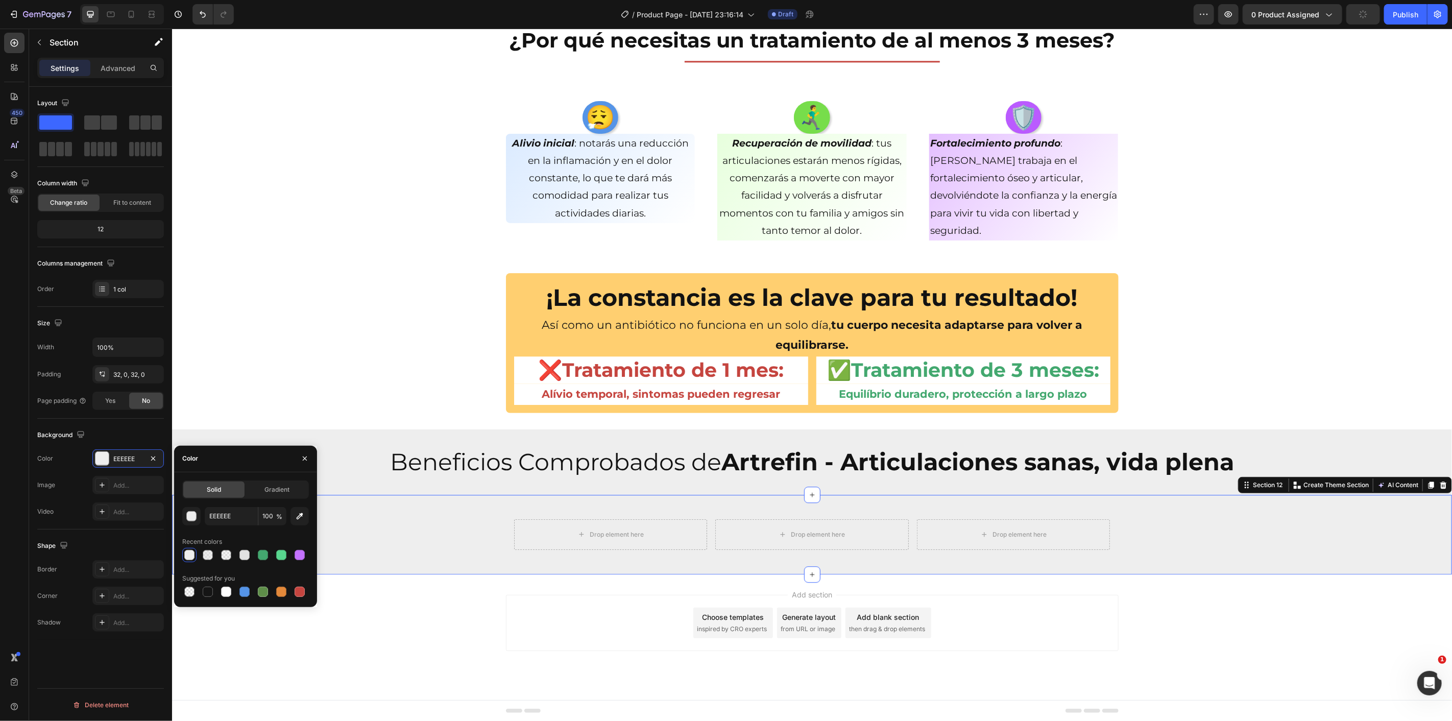
click at [345, 367] on div "¡La constancia es la clave para tu resultado! Heading Así como un antibiótico n…" at bounding box center [812, 343] width 1280 height 140
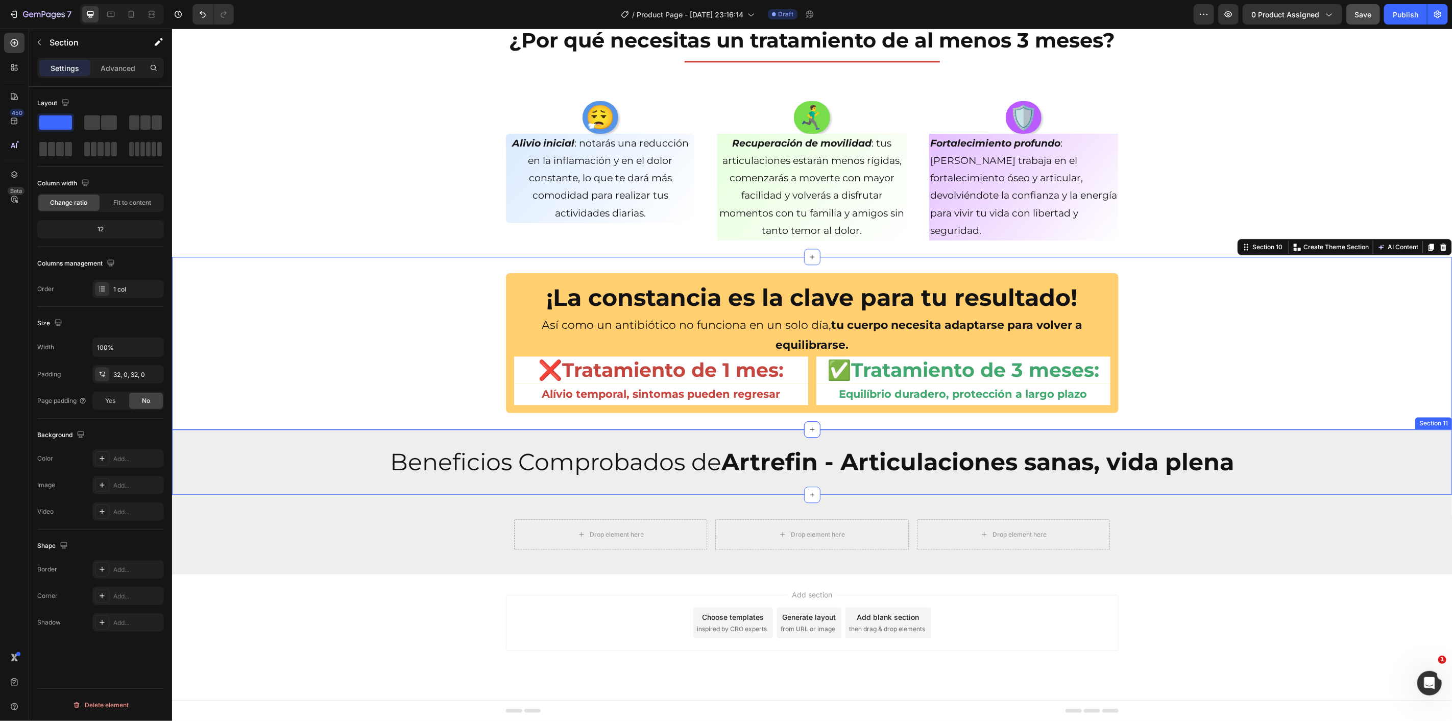
click at [294, 438] on div "Beneficios Comprobados de Artrefin - Articulaciones sanas, vida plena Heading S…" at bounding box center [812, 461] width 1280 height 65
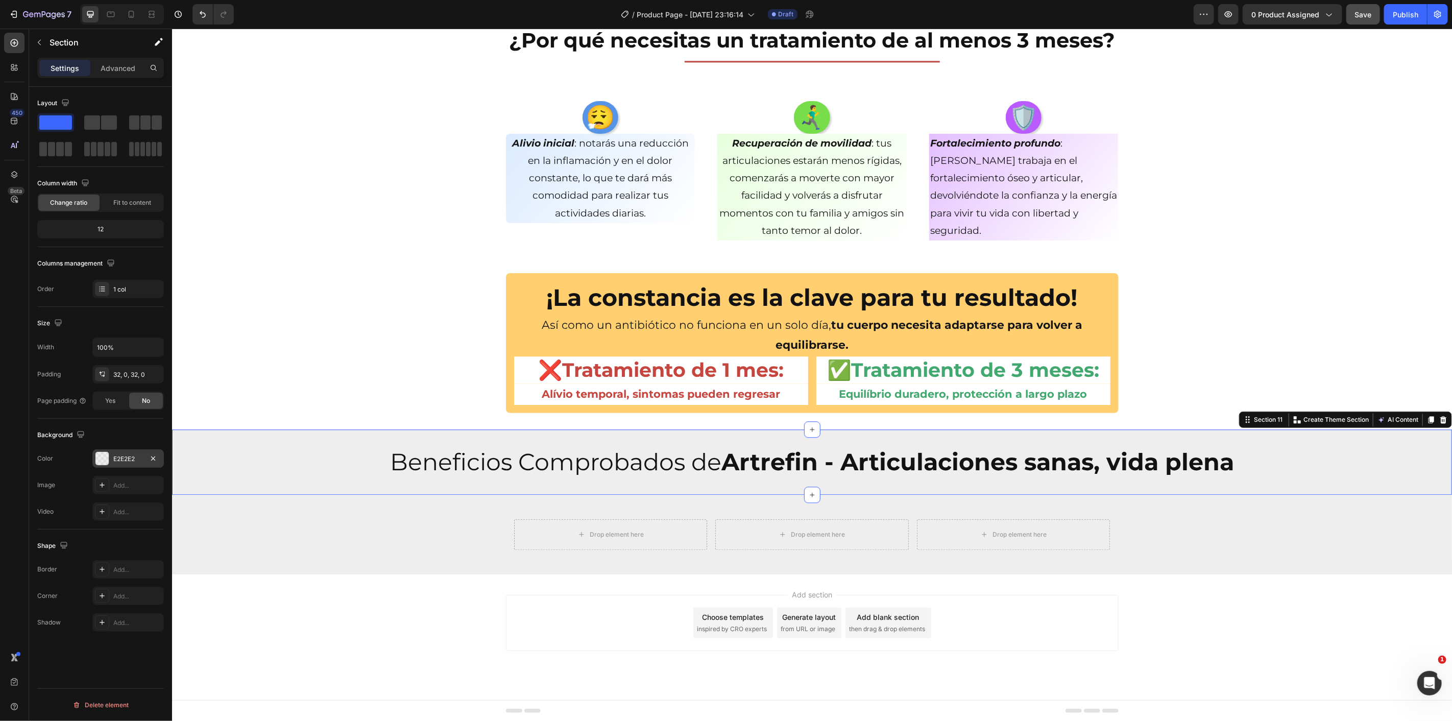
click at [112, 456] on div "E2E2E2" at bounding box center [127, 458] width 71 height 18
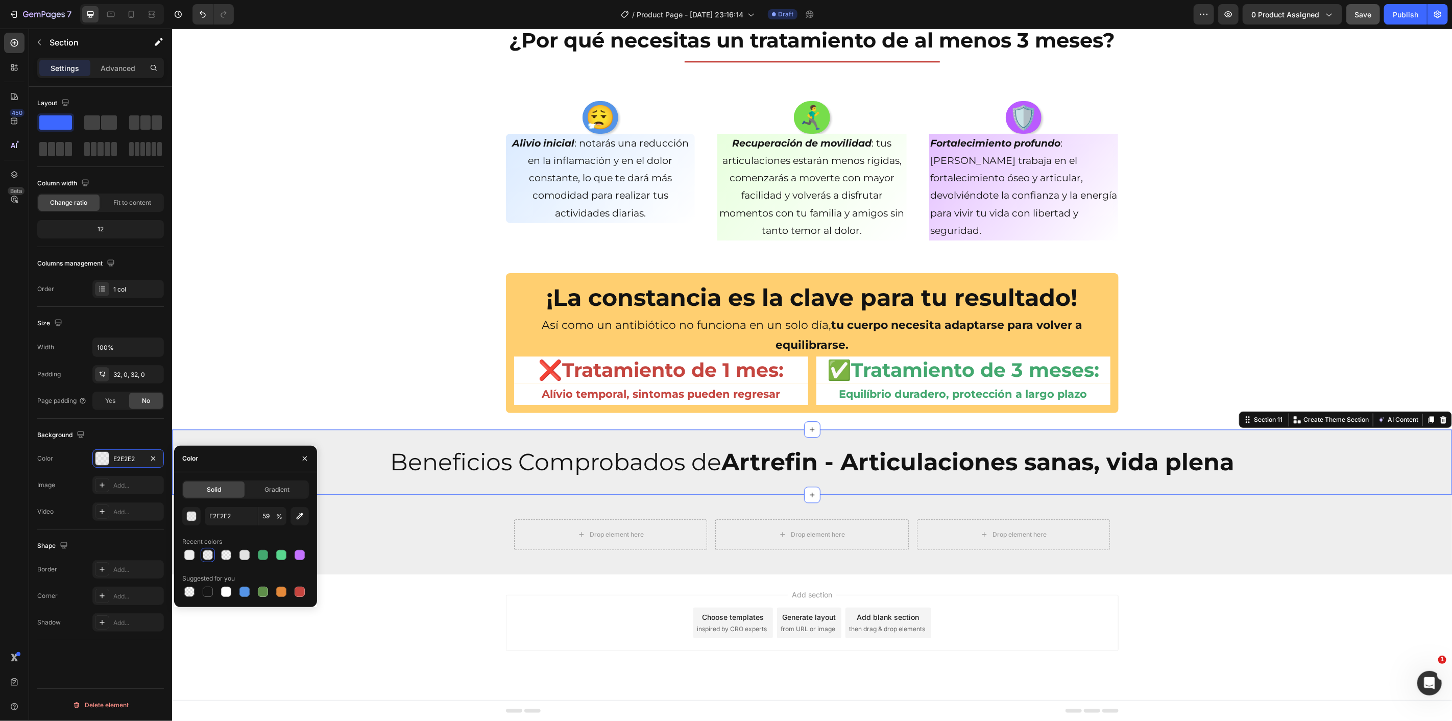
click at [181, 517] on div "Solid Gradient E2E2E2 59 % Recent colors Suggested for you" at bounding box center [245, 540] width 143 height 118
click at [187, 519] on div "button" at bounding box center [192, 517] width 10 height 10
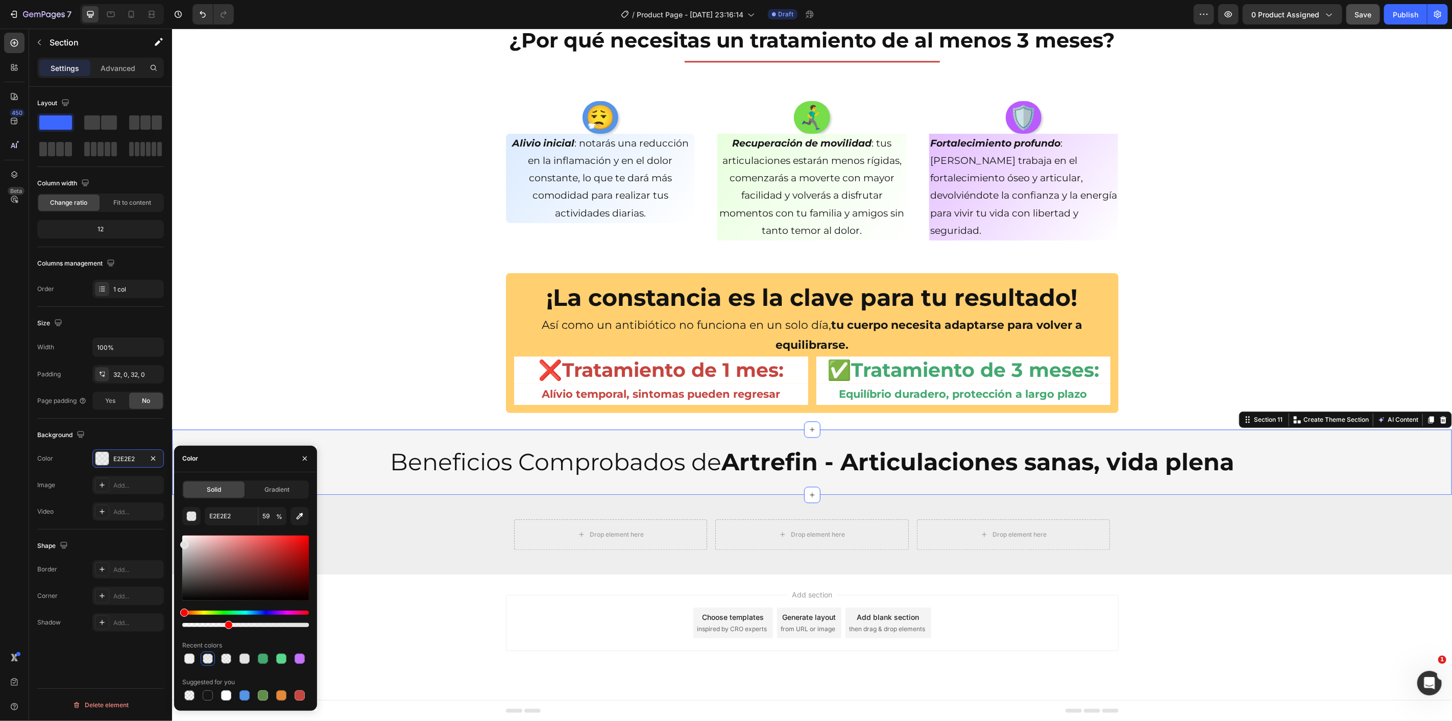
drag, startPoint x: 261, startPoint y: 626, endPoint x: 228, endPoint y: 627, distance: 33.2
click at [227, 632] on div "E2E2E2 59 % Recent colors Suggested for you" at bounding box center [245, 605] width 127 height 196
click at [300, 392] on div "¡La constancia es la clave para tu resultado! Heading Así como un antibiótico n…" at bounding box center [812, 343] width 1280 height 140
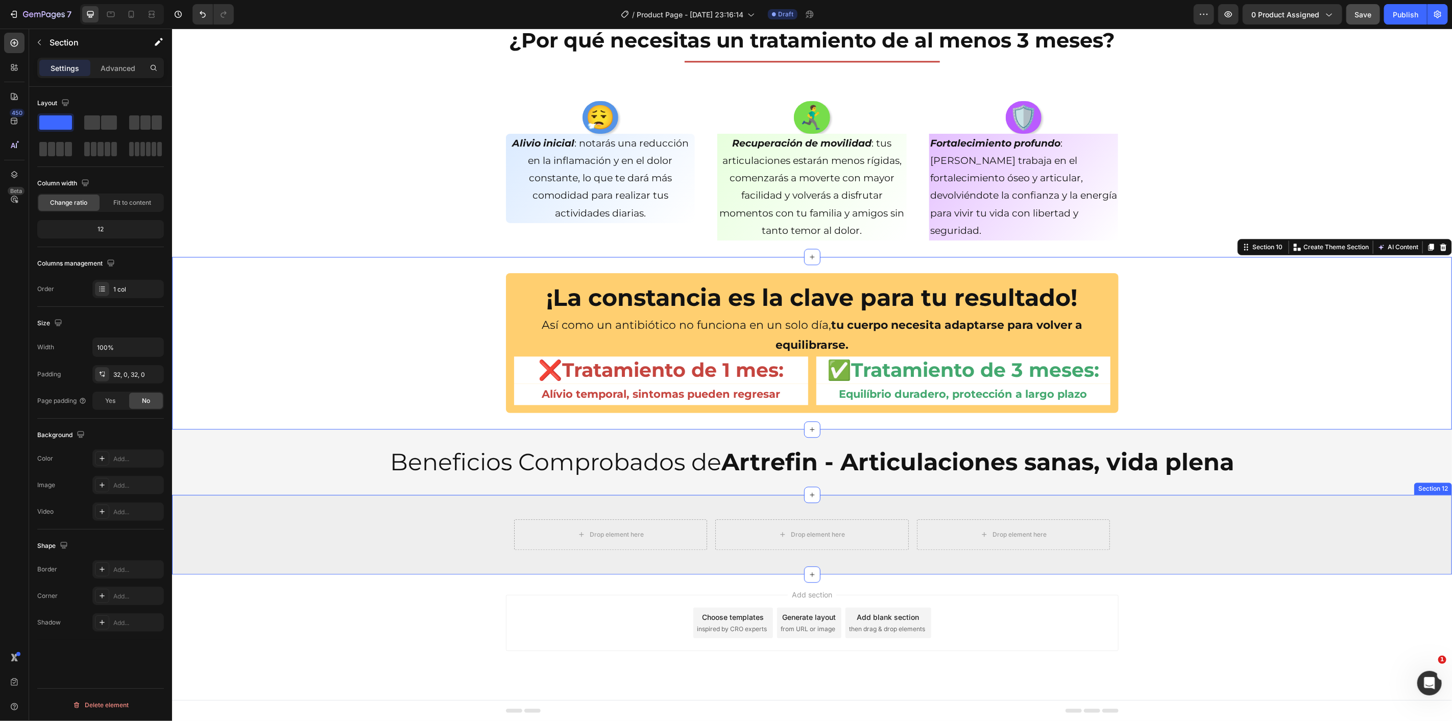
click at [306, 533] on div "Drop element here Drop element here Drop element here Row" at bounding box center [812, 534] width 1280 height 47
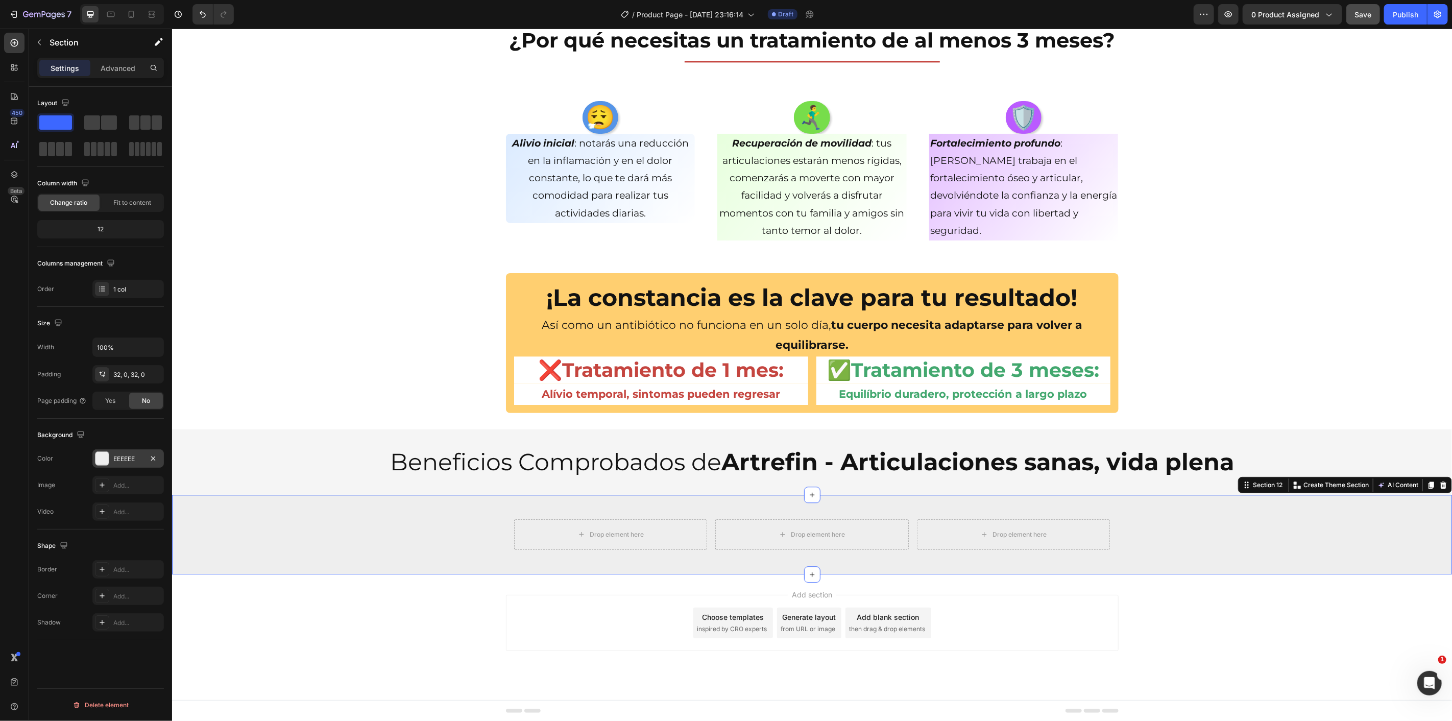
click at [129, 458] on div "EEEEEE" at bounding box center [128, 458] width 30 height 9
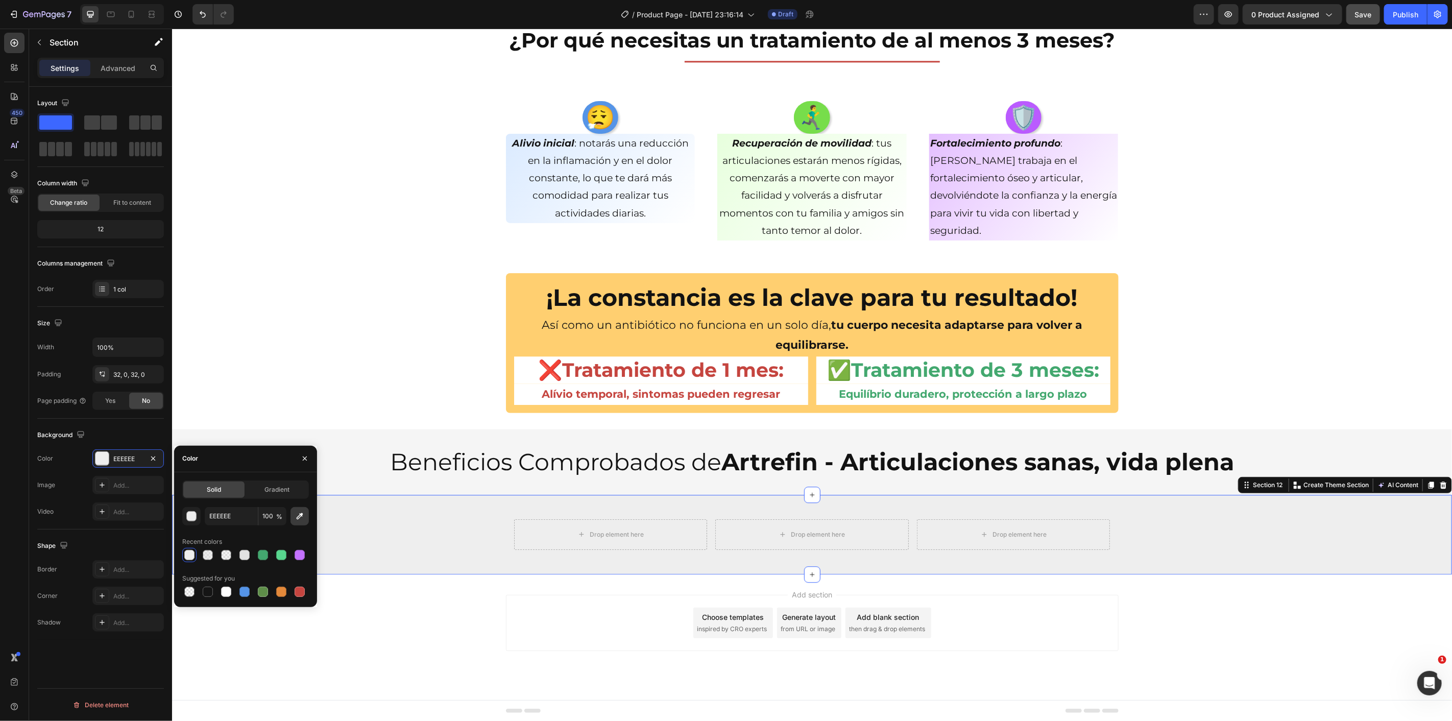
click at [302, 520] on icon "button" at bounding box center [300, 516] width 10 height 10
click at [347, 370] on div "¡La constancia es la clave para tu resultado! Heading Así como un antibiótico n…" at bounding box center [812, 343] width 1280 height 140
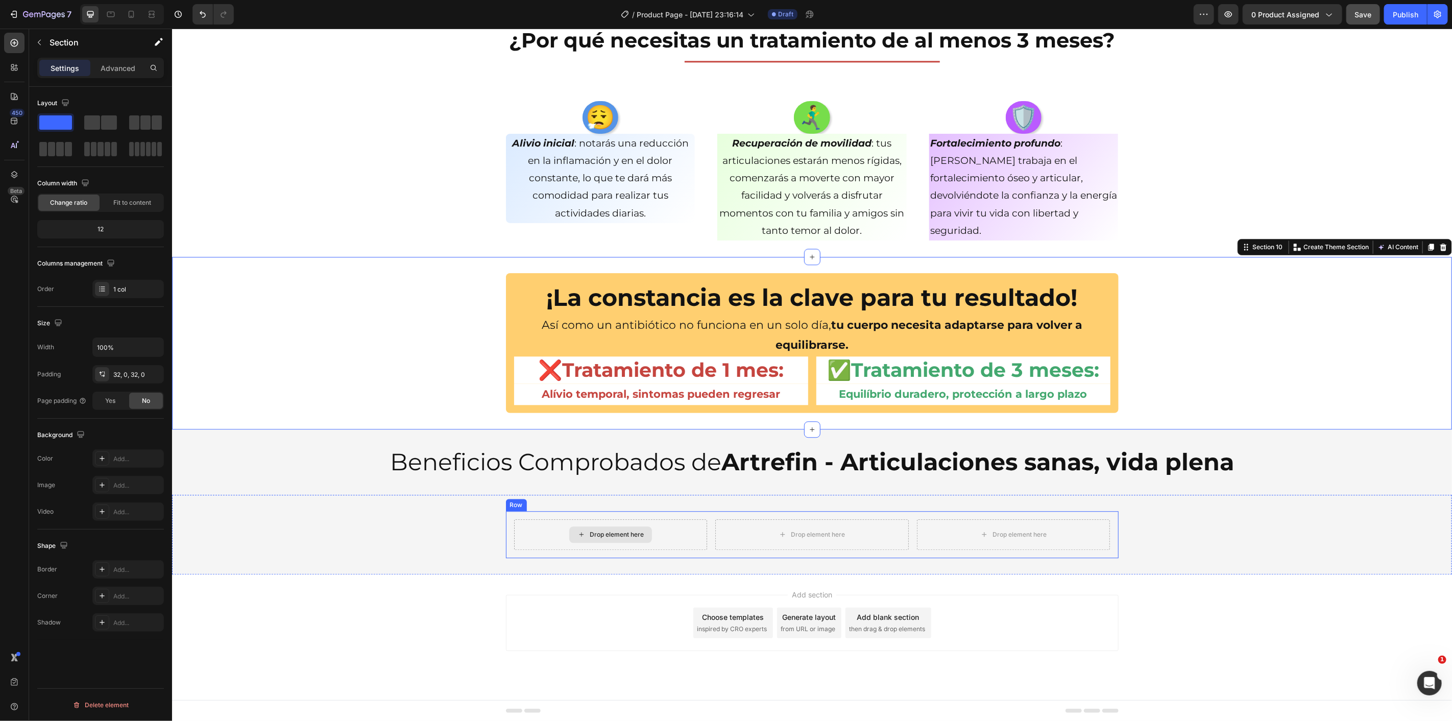
click at [589, 531] on div "Drop element here" at bounding box center [616, 534] width 54 height 8
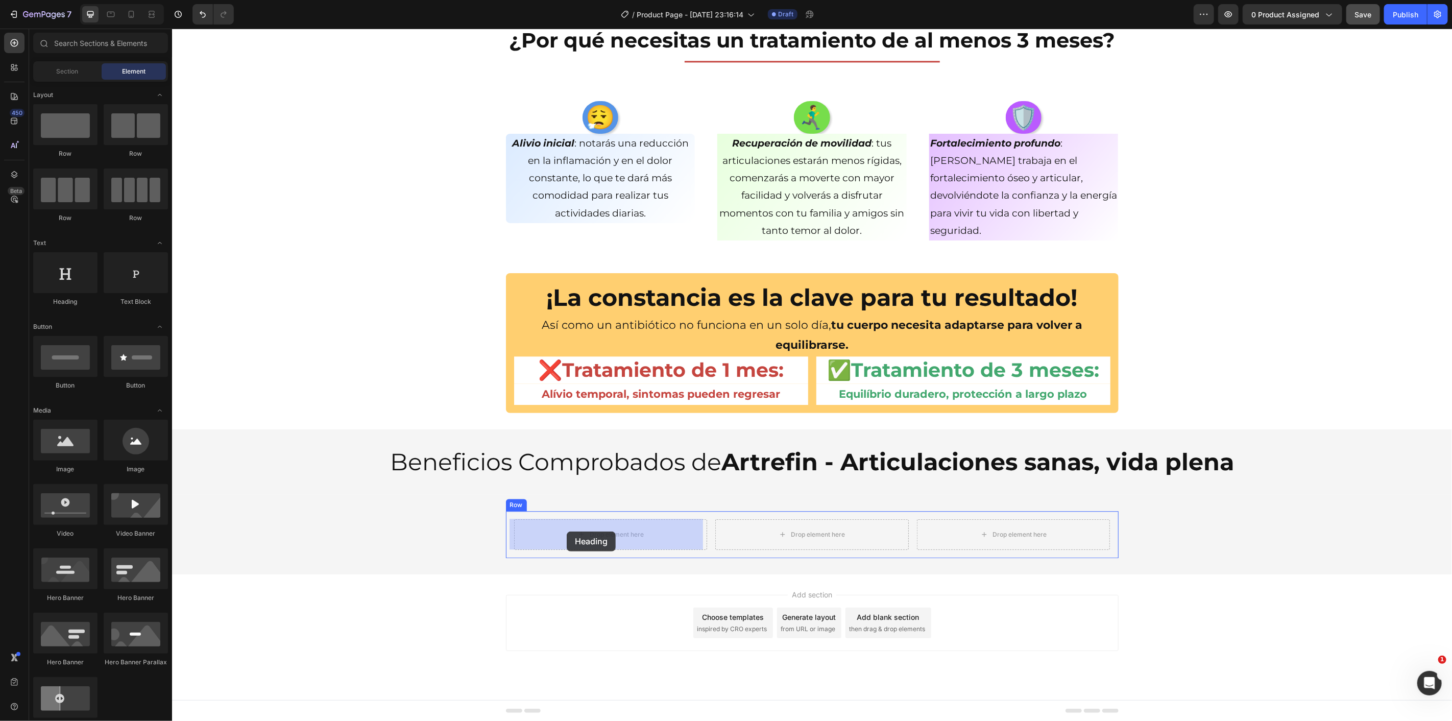
drag, startPoint x: 241, startPoint y: 307, endPoint x: 572, endPoint y: 531, distance: 400.3
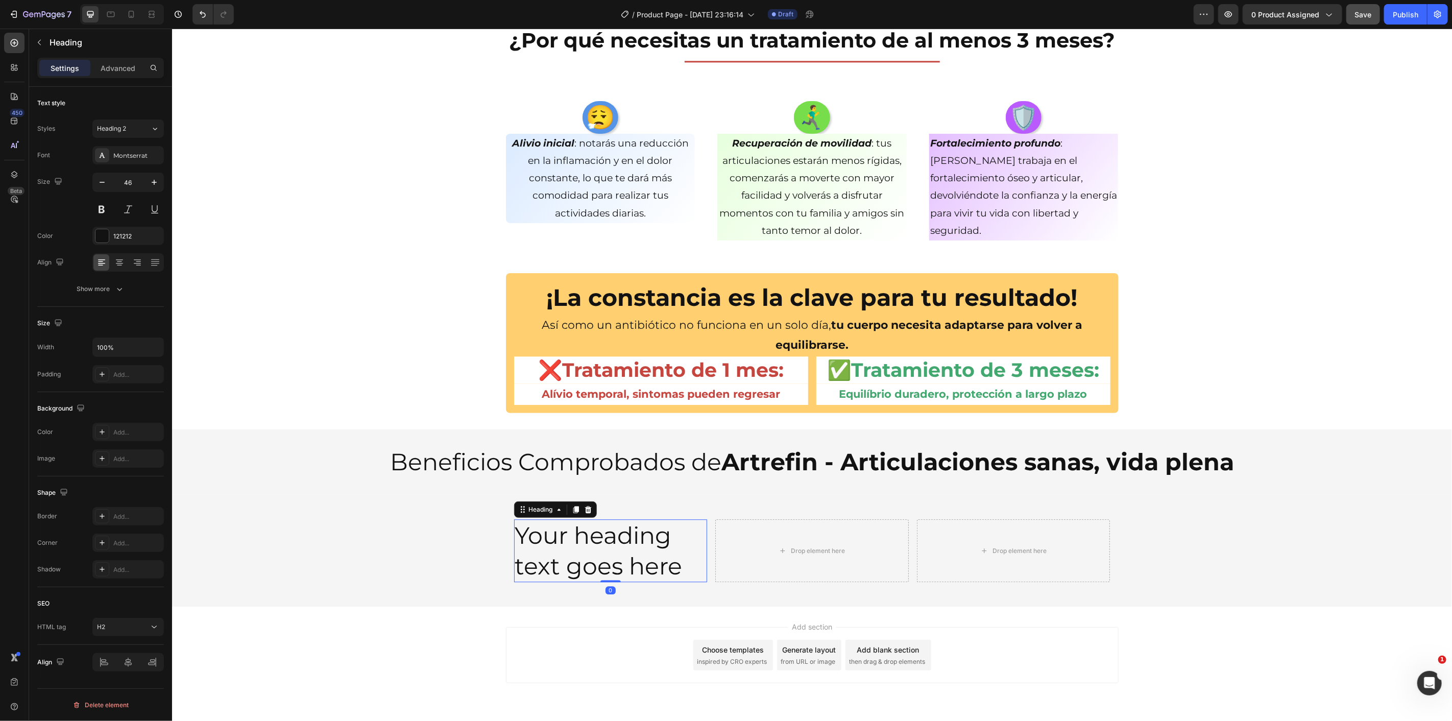
click at [576, 531] on h2 "Your heading text goes here" at bounding box center [611, 550] width 194 height 63
click at [576, 531] on p "Your heading text goes here" at bounding box center [610, 550] width 191 height 61
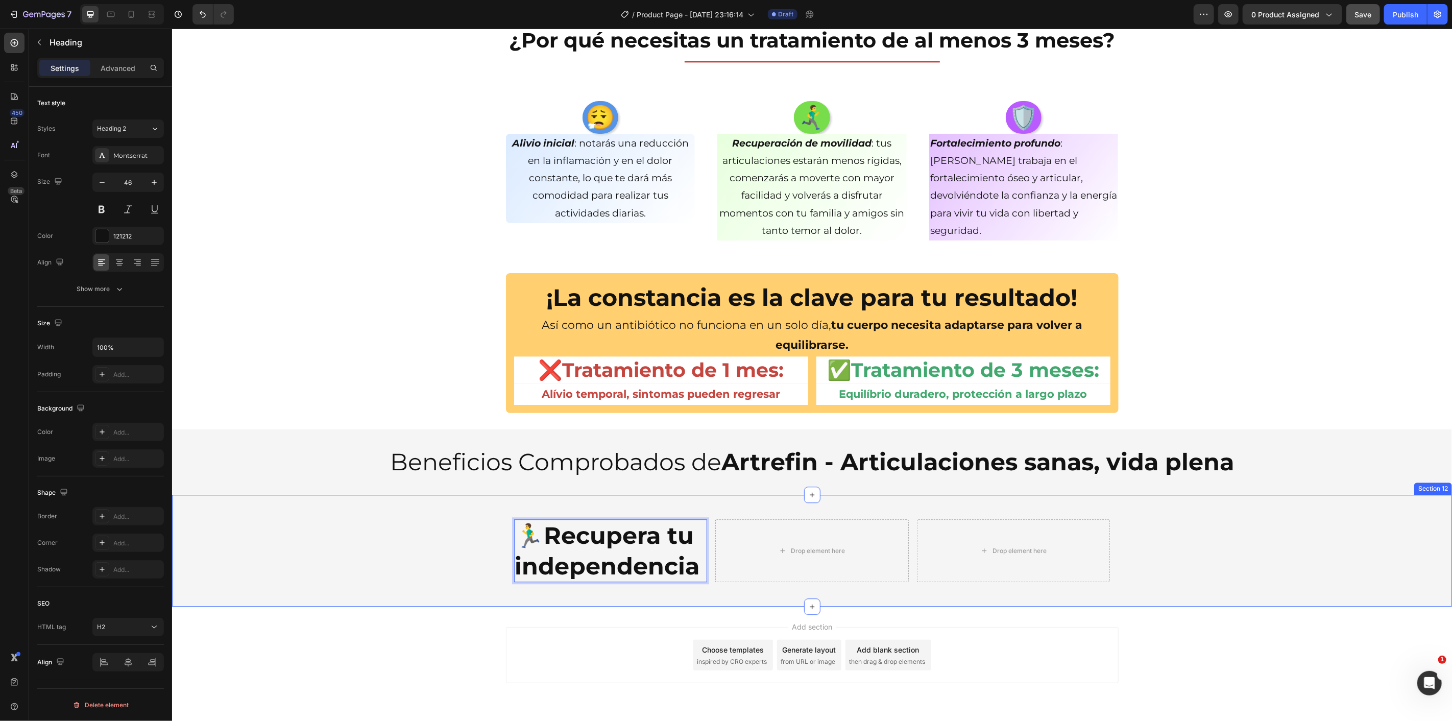
click at [414, 543] on div "🏃‍♂️ Recupera tu independencia Heading 0 Drop element here Drop element here Row" at bounding box center [812, 551] width 1280 height 80
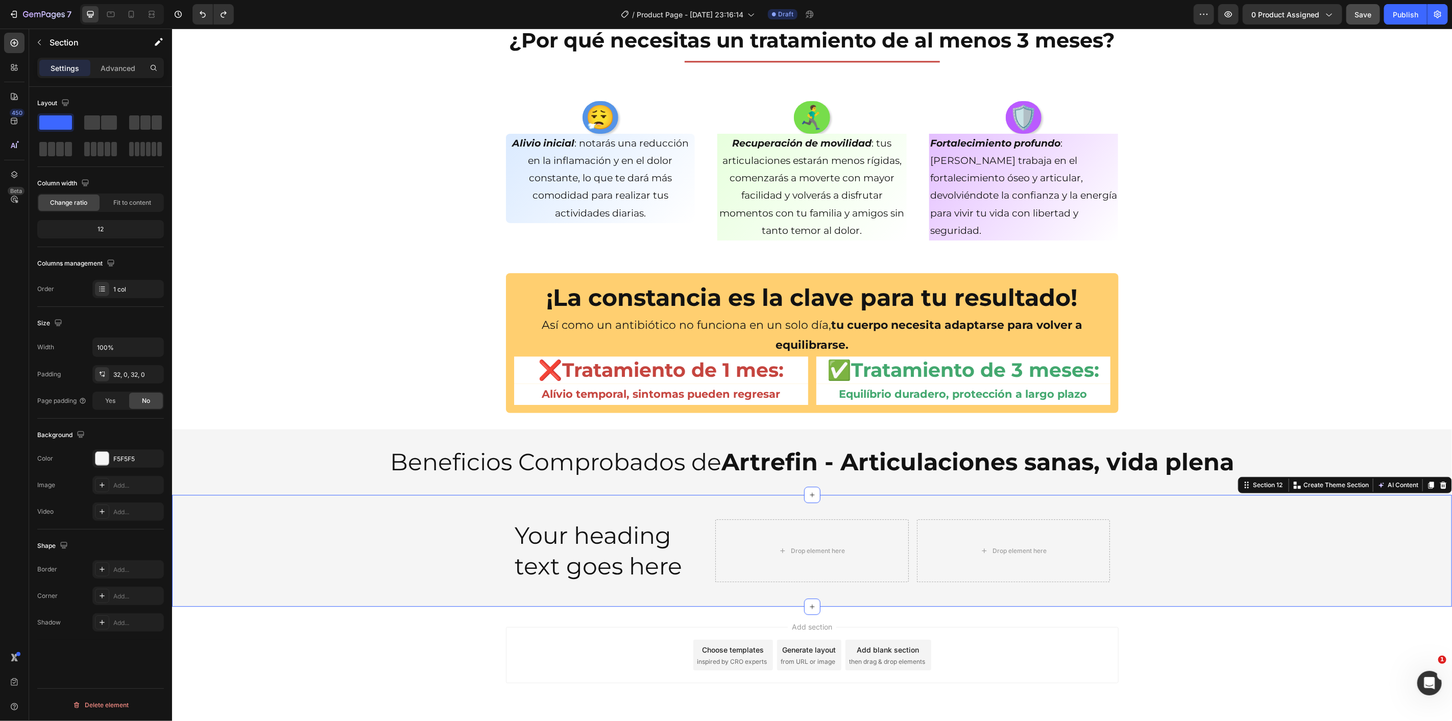
click at [543, 545] on h2 "Your heading text goes here" at bounding box center [611, 550] width 194 height 63
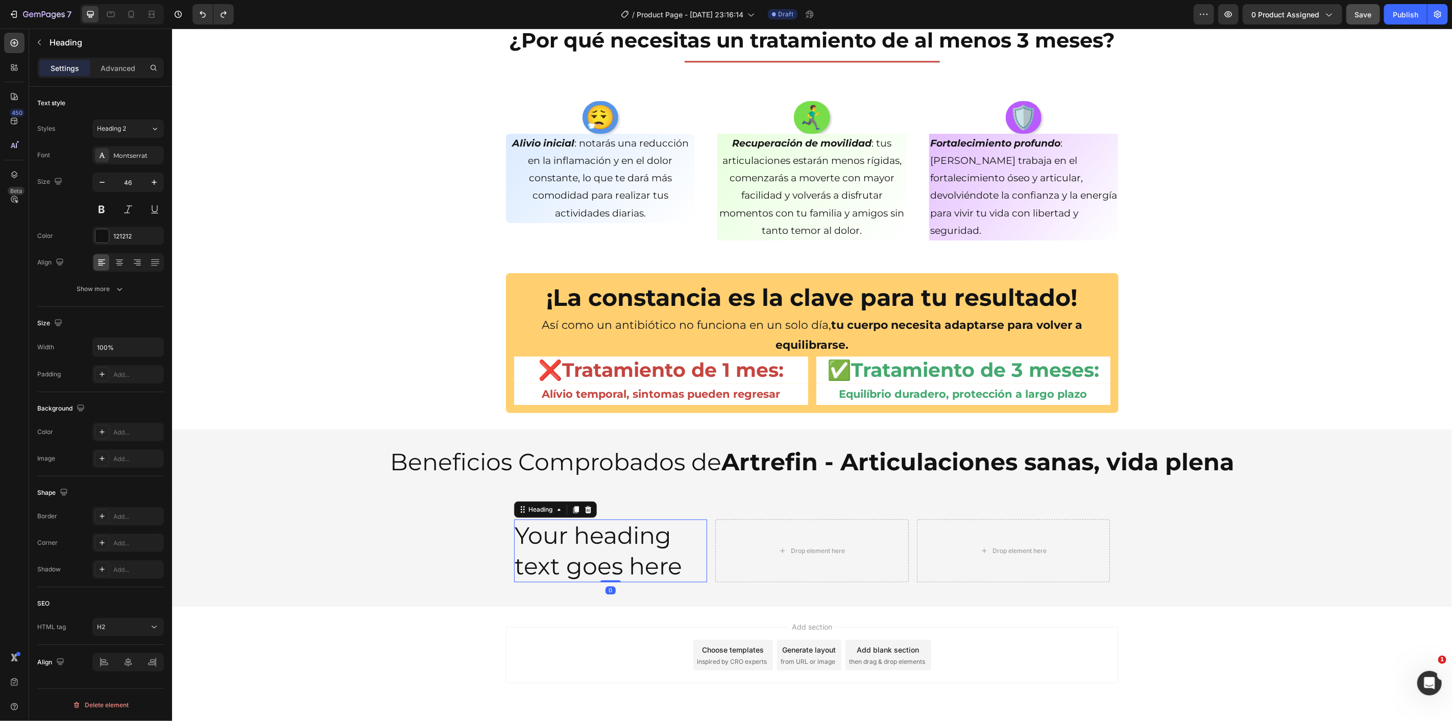
click at [544, 545] on h2 "Your heading text goes here" at bounding box center [611, 550] width 194 height 63
click at [545, 544] on p "Your heading text goes here" at bounding box center [610, 550] width 191 height 61
click at [548, 543] on strong "Recupera tu independencia" at bounding box center [607, 550] width 185 height 60
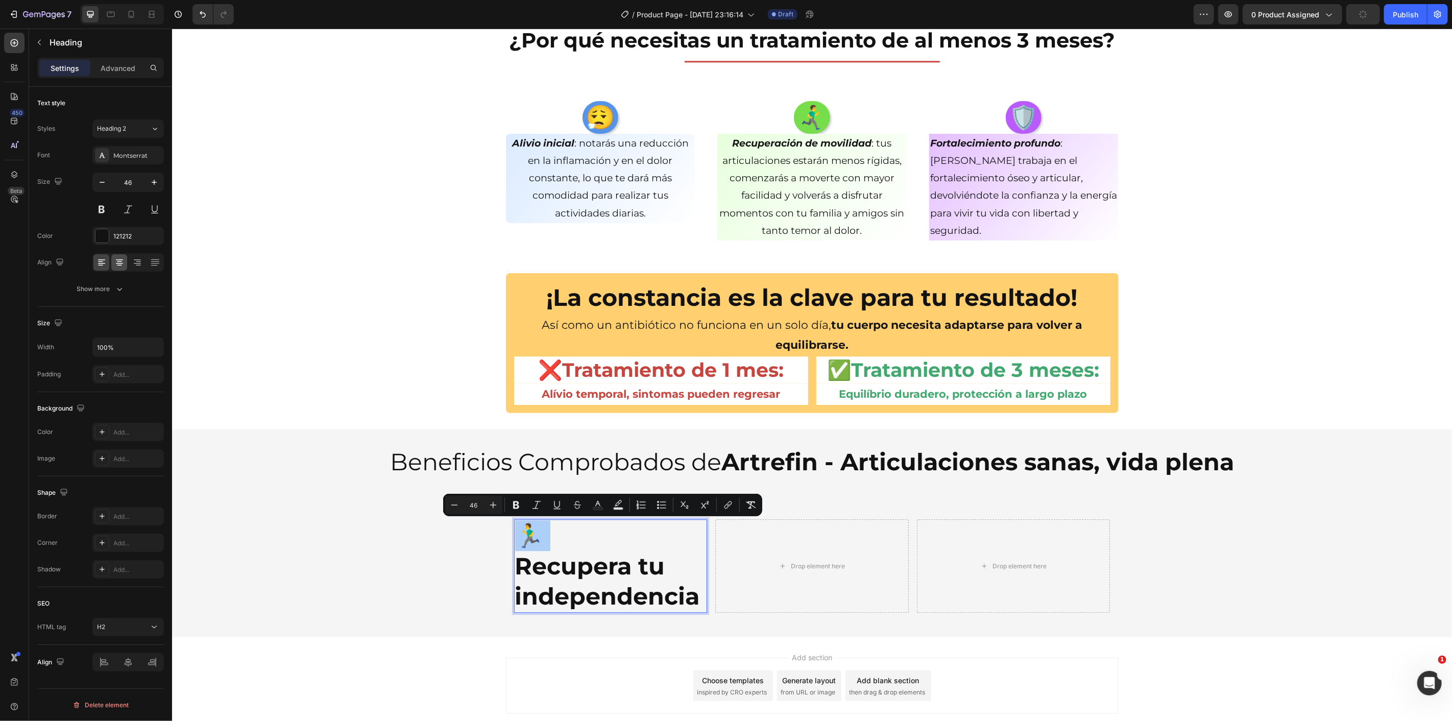
click at [121, 261] on icon at bounding box center [119, 261] width 5 height 1
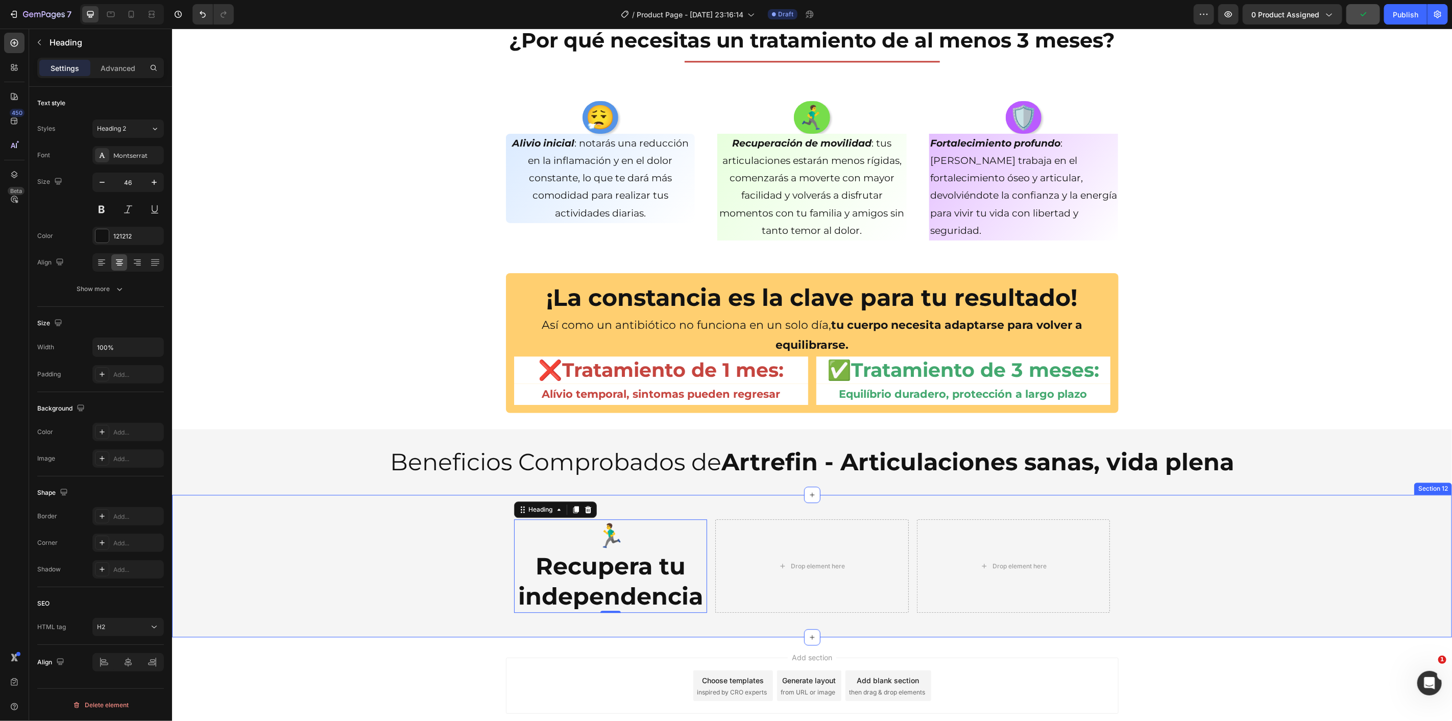
click at [451, 547] on div "🏃‍♂️ Recupera tu independencia Heading 0 Drop element here Drop element here Row" at bounding box center [812, 566] width 1280 height 110
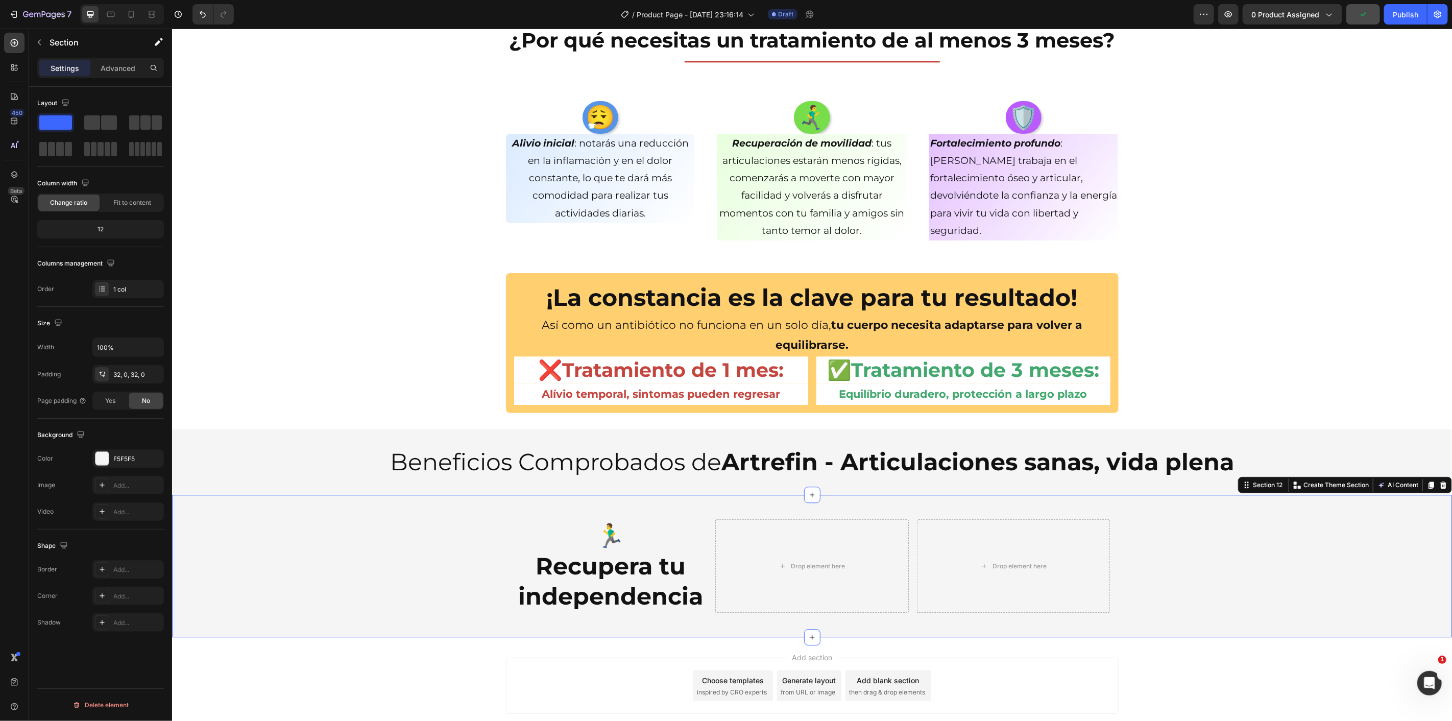
click at [589, 571] on strong "Recupera tu independencia" at bounding box center [610, 581] width 185 height 60
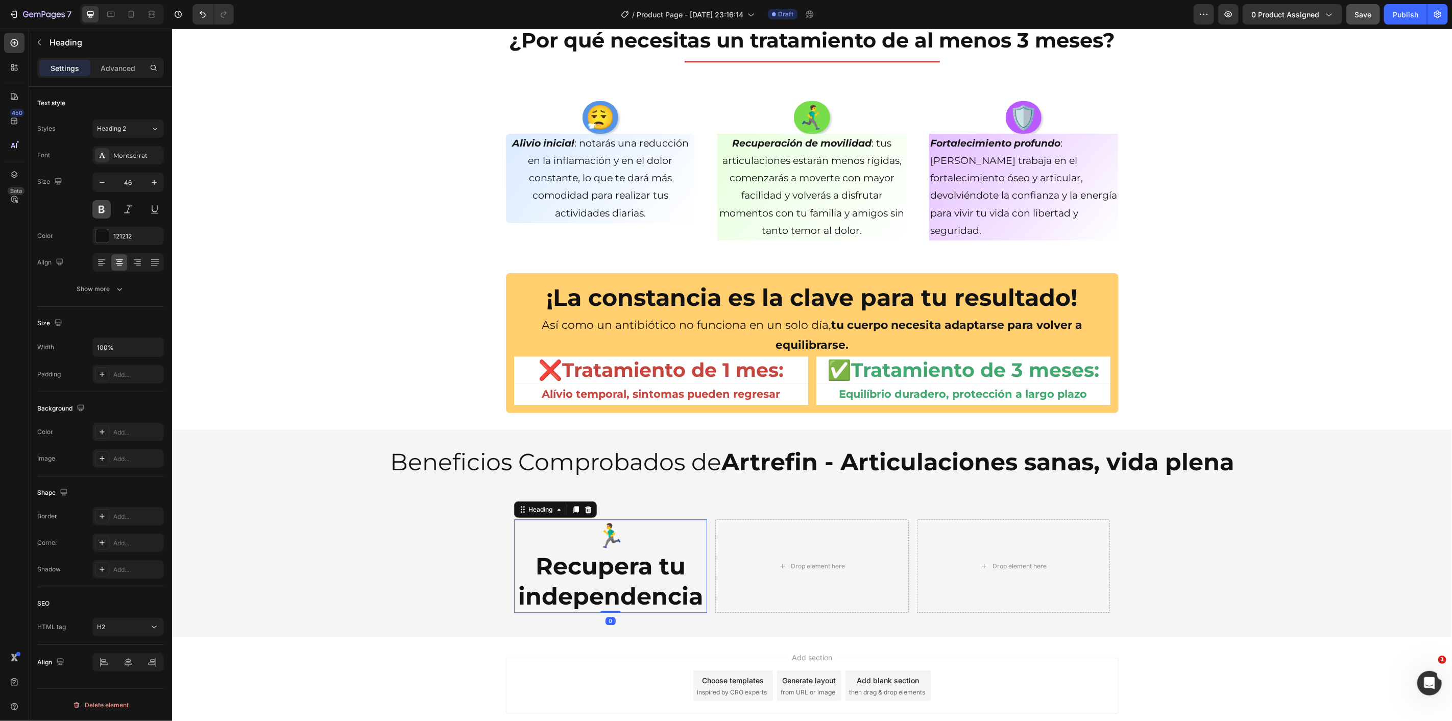
click at [105, 213] on button at bounding box center [101, 209] width 18 height 18
click at [133, 180] on input "46" at bounding box center [128, 182] width 34 height 18
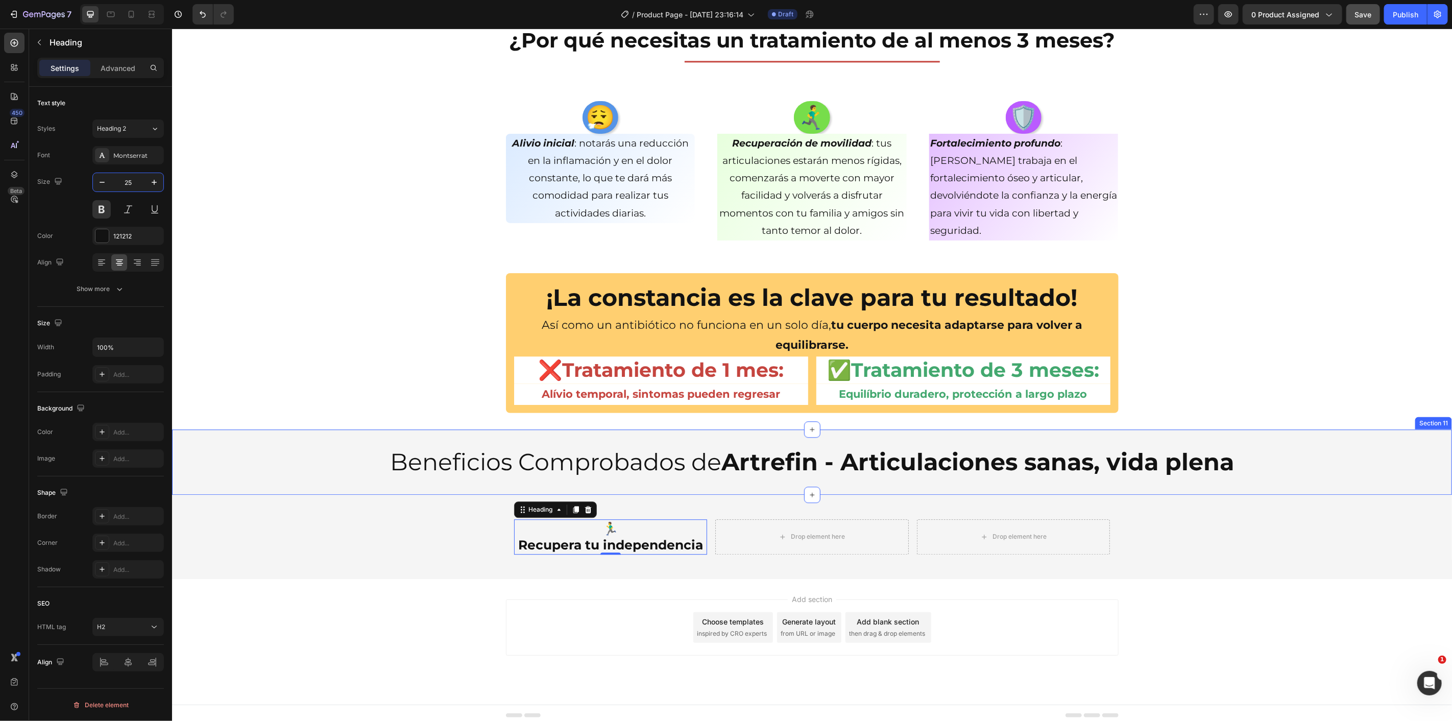
click at [289, 486] on div "Beneficios Comprobados de Artrefin - Articulaciones sanas, vida plena Heading S…" at bounding box center [812, 461] width 1280 height 65
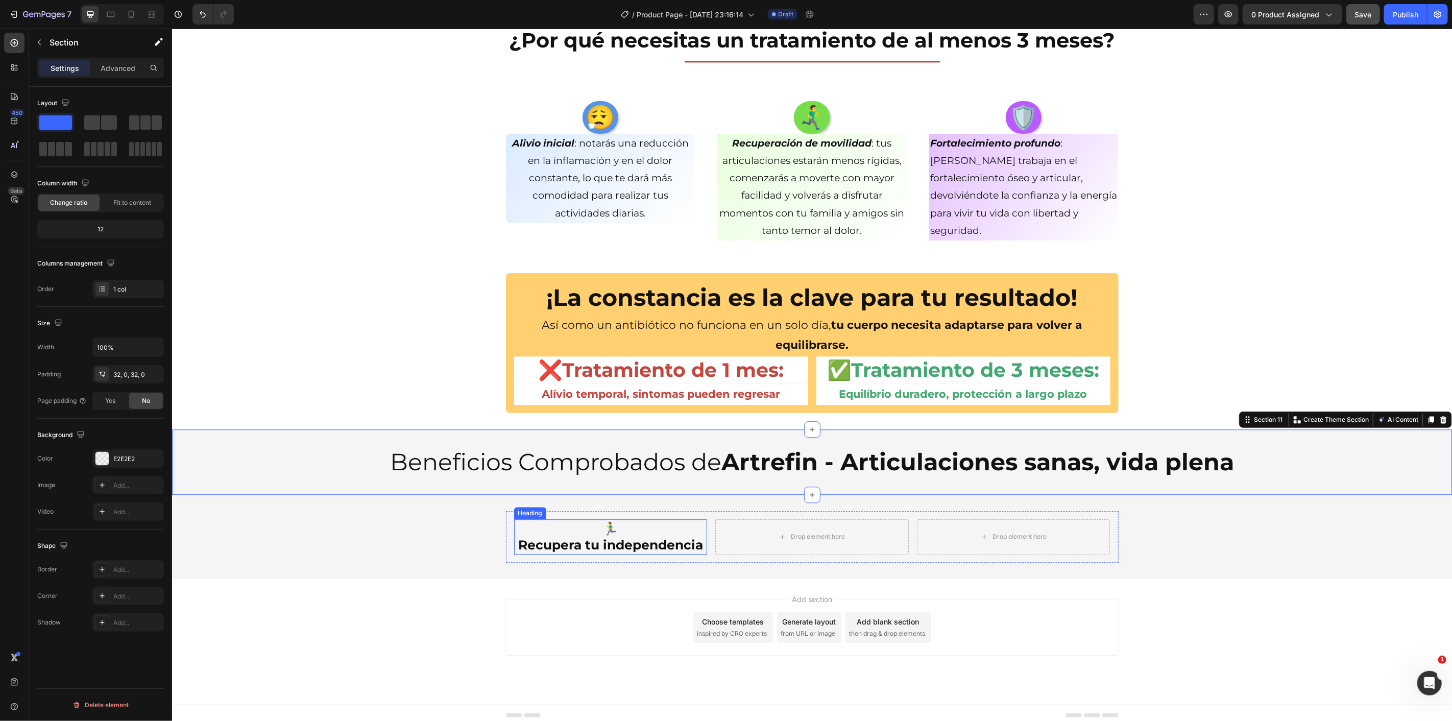
click at [607, 526] on p "🏃‍♂️ Recupera tu independencia" at bounding box center [610, 536] width 191 height 33
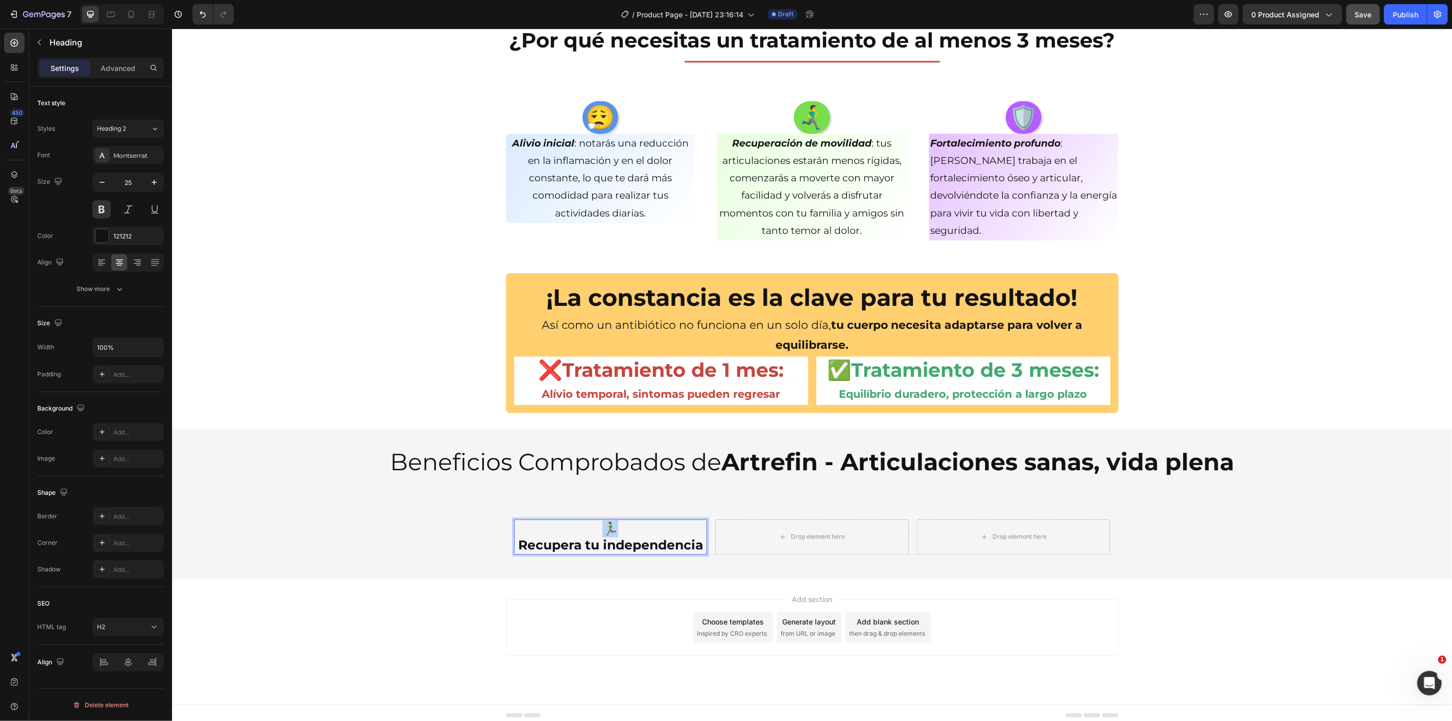
drag, startPoint x: 606, startPoint y: 526, endPoint x: 588, endPoint y: 531, distance: 18.5
click at [588, 531] on p "🏃‍♂️ Recupera tu independencia" at bounding box center [610, 536] width 191 height 33
click at [157, 179] on icon "button" at bounding box center [154, 182] width 10 height 10
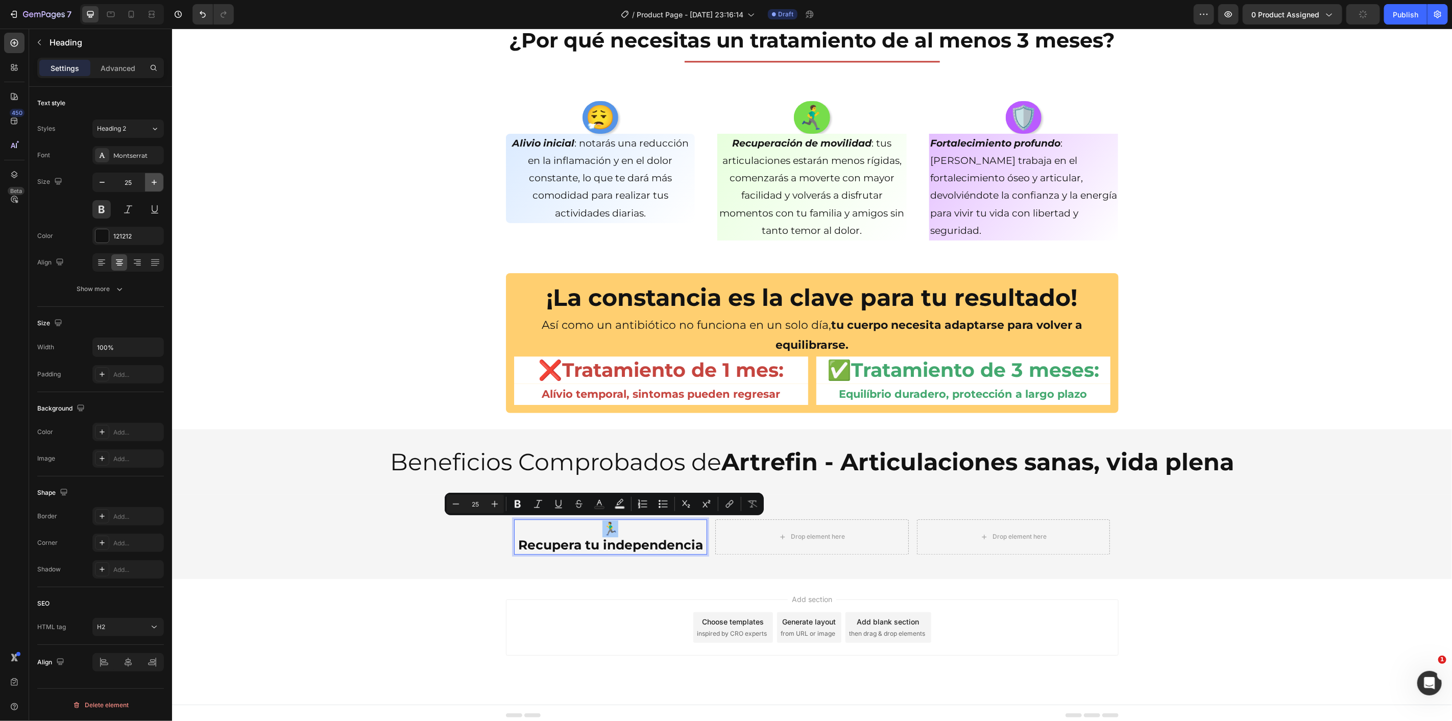
click at [157, 179] on icon "button" at bounding box center [154, 182] width 10 height 10
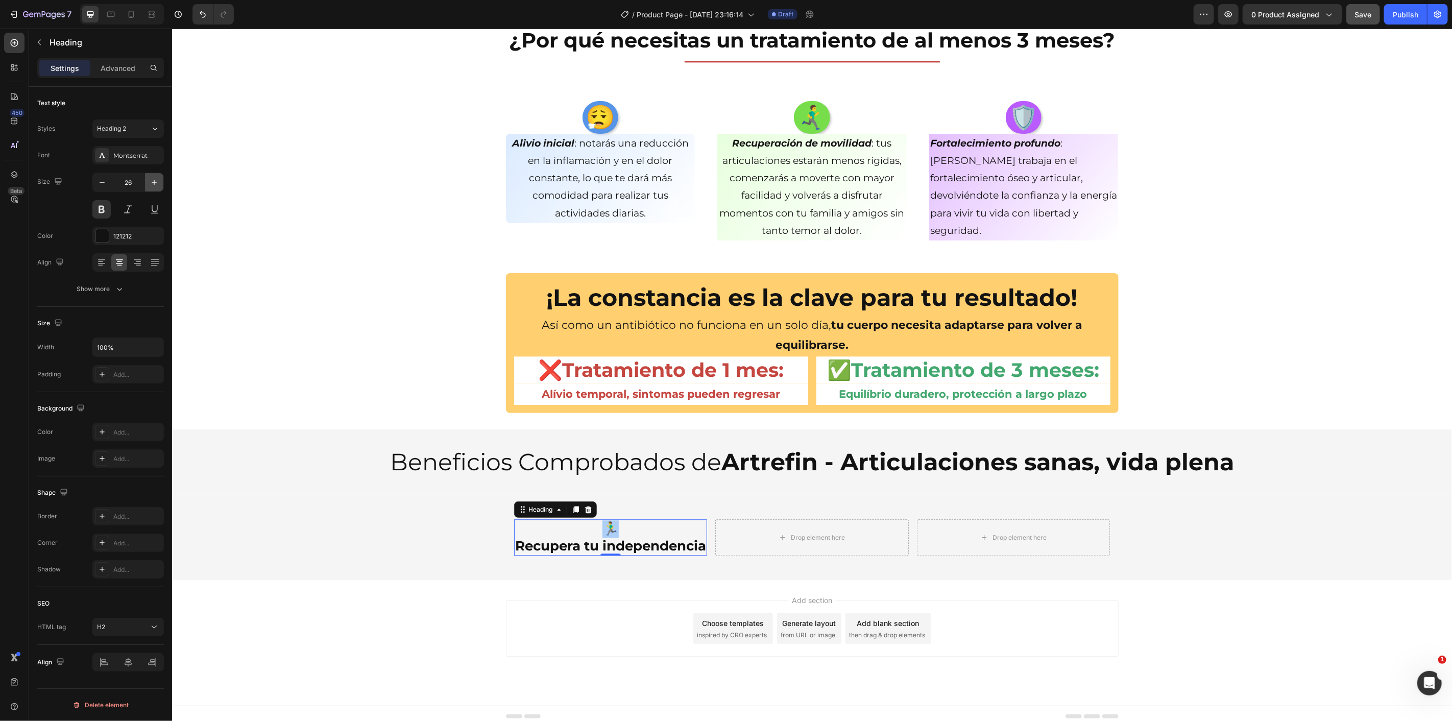
click at [157, 179] on icon "button" at bounding box center [154, 182] width 10 height 10
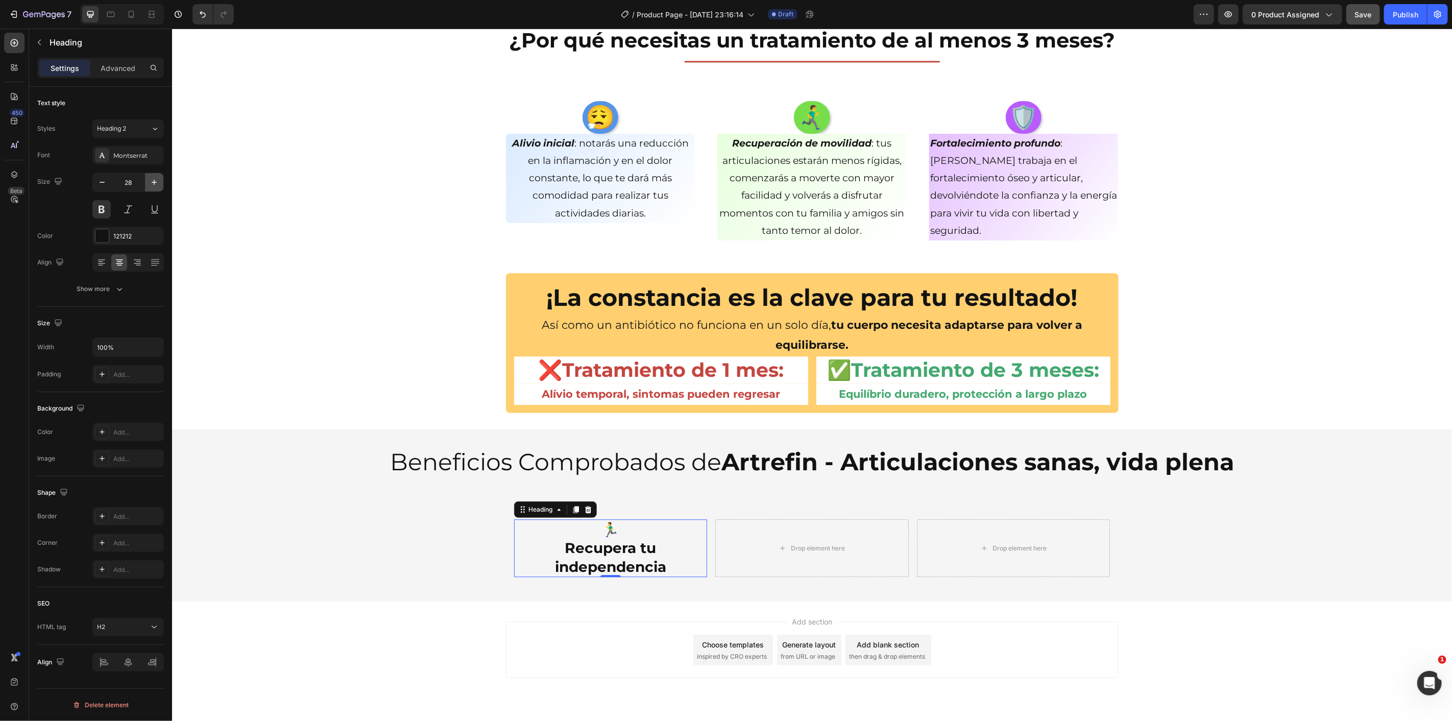
click at [157, 179] on icon "button" at bounding box center [154, 182] width 10 height 10
click at [434, 508] on div "🏃‍♂️ Recupera tu independencia Heading 0 Drop element here Drop element here Ro…" at bounding box center [812, 550] width 1280 height 113
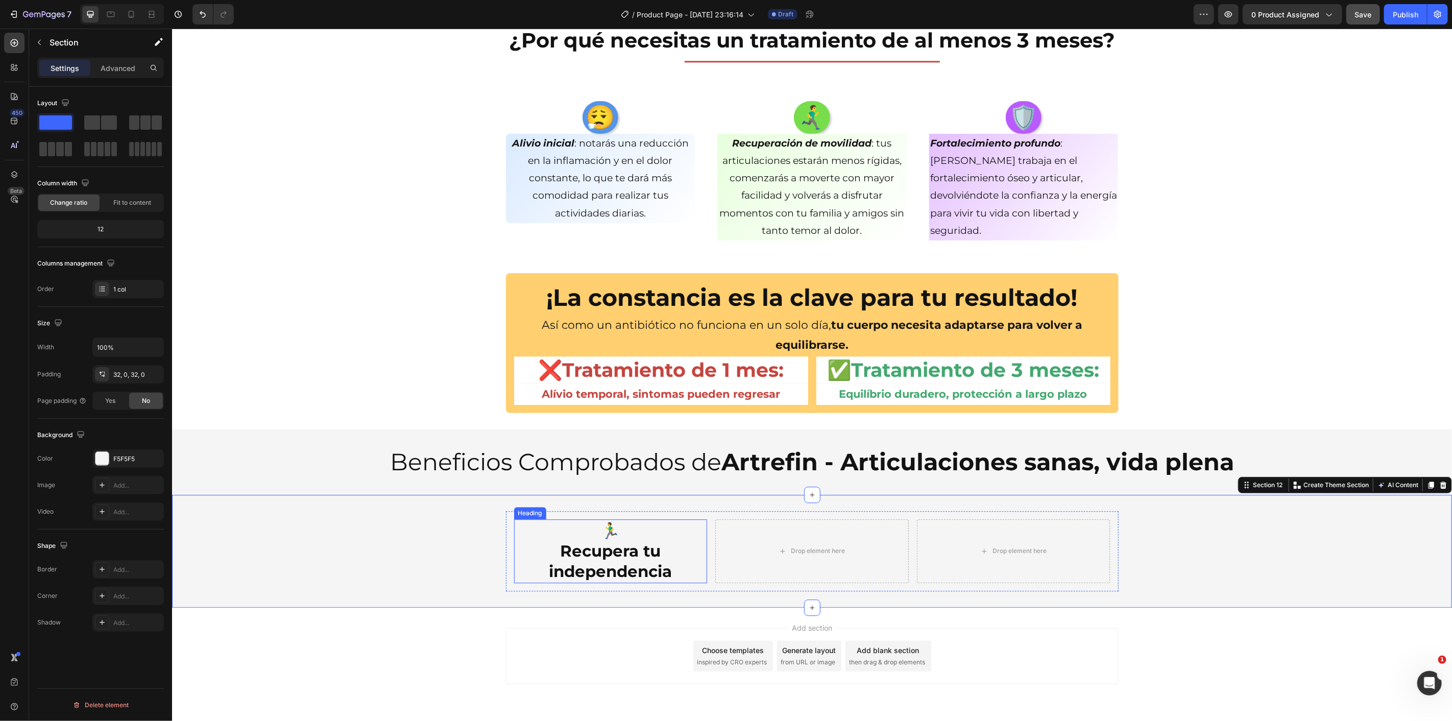
click at [574, 559] on strong "Recupera tu independencia" at bounding box center [609, 561] width 123 height 40
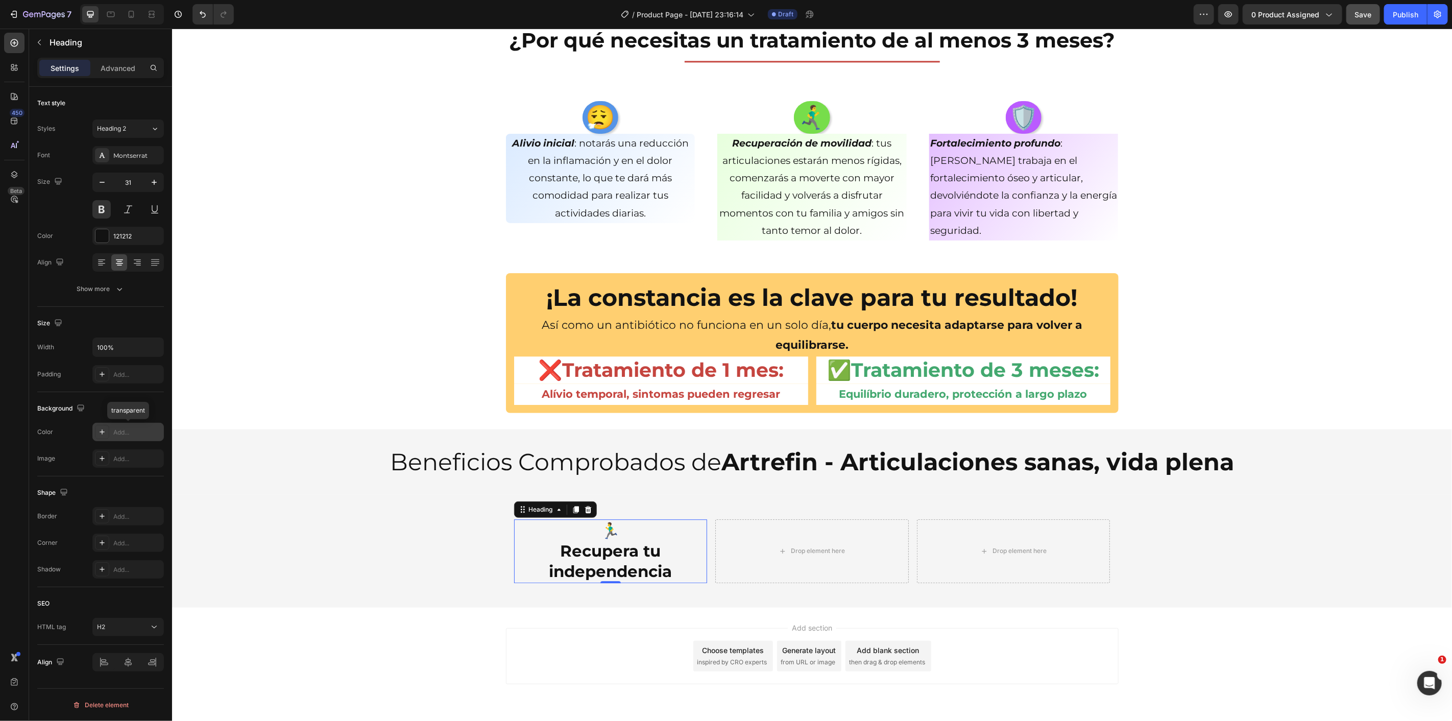
click at [126, 432] on div "Add..." at bounding box center [137, 432] width 48 height 9
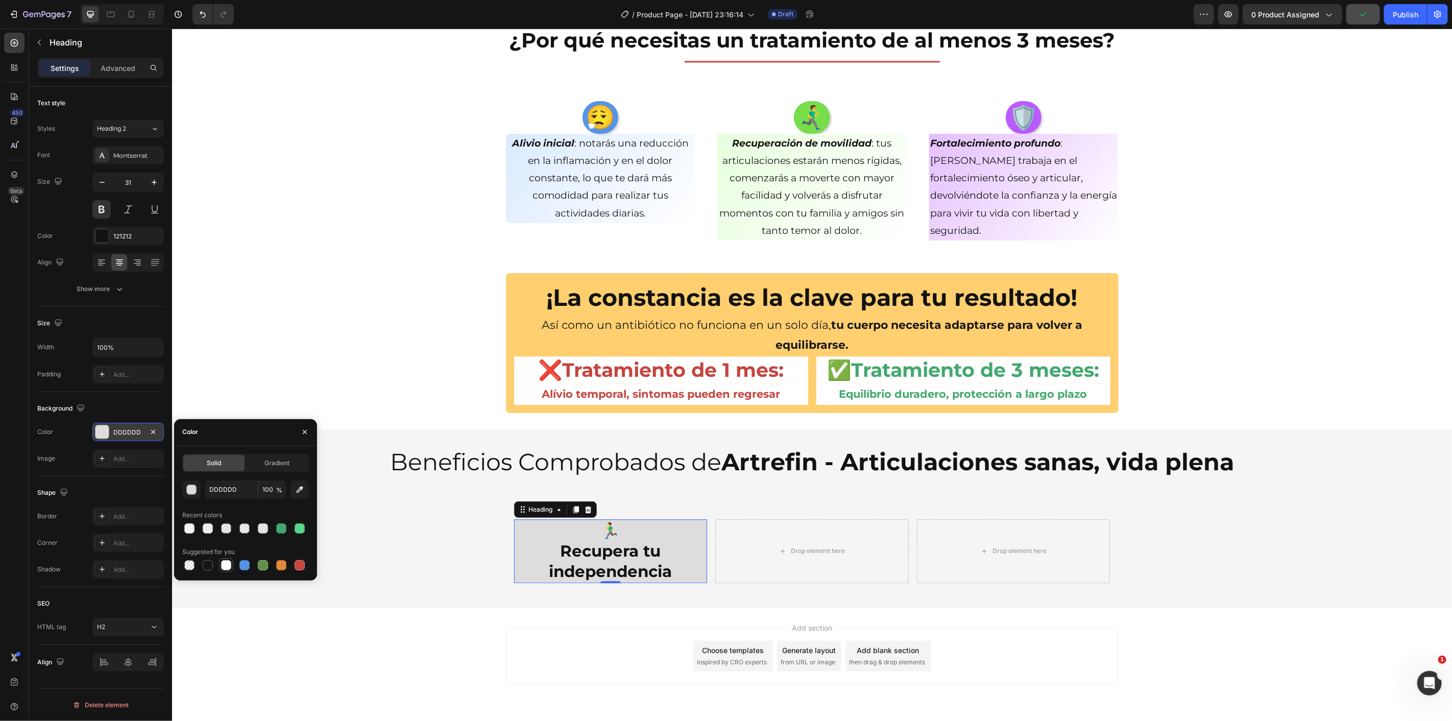
click at [229, 565] on div at bounding box center [226, 565] width 10 height 10
click at [362, 343] on div "¡La constancia es la clave para tu resultado! Heading Así como un antibiótico n…" at bounding box center [812, 343] width 1280 height 140
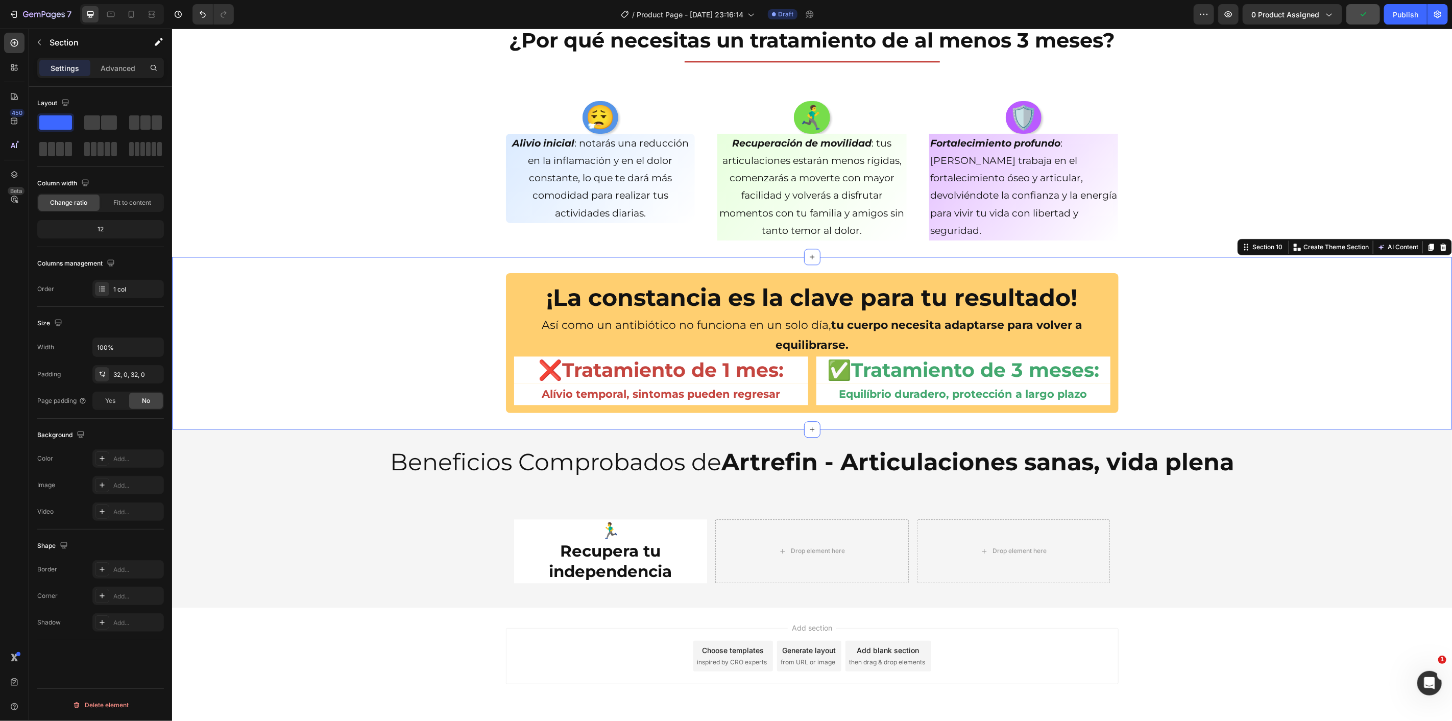
scroll to position [2030, 0]
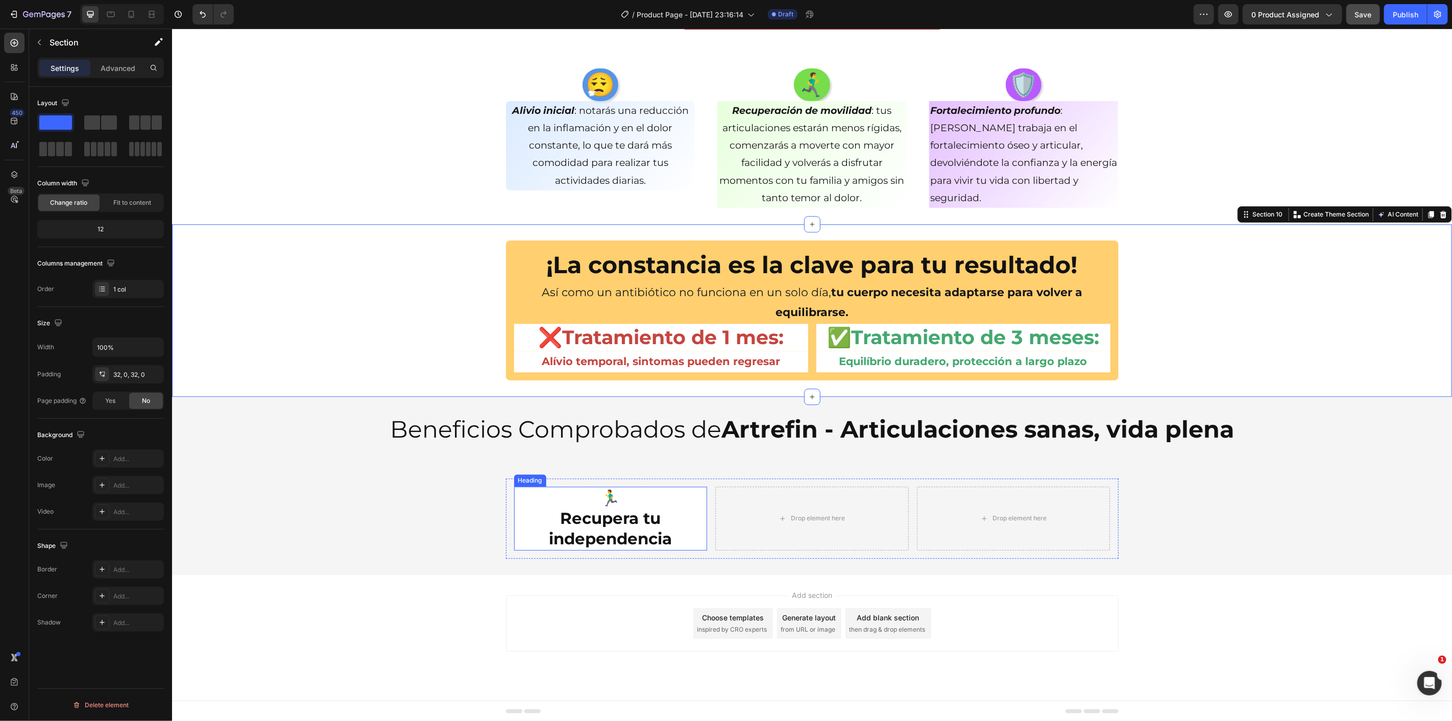
click at [517, 508] on p "🏃‍♂️ Recupera tu independencia" at bounding box center [610, 518] width 191 height 62
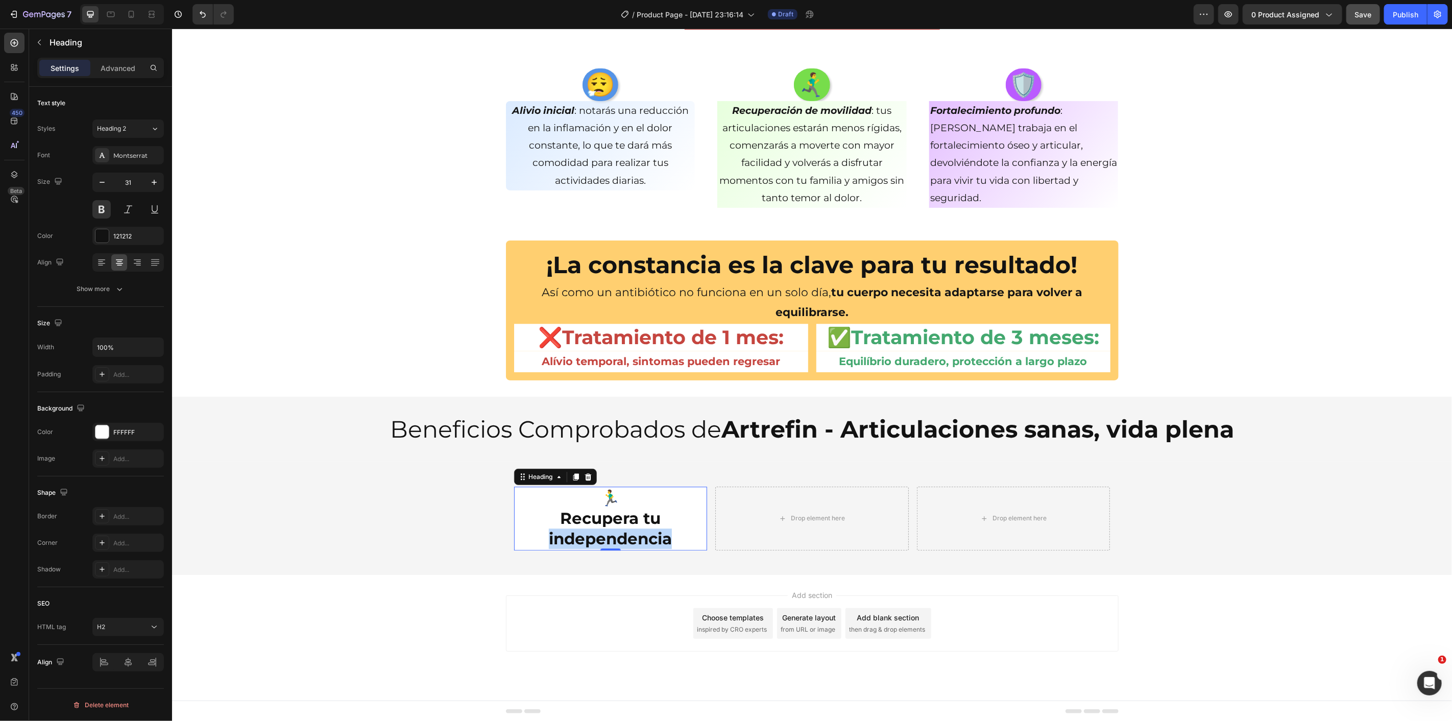
click at [566, 528] on strong "Recupera tu independencia" at bounding box center [609, 528] width 123 height 40
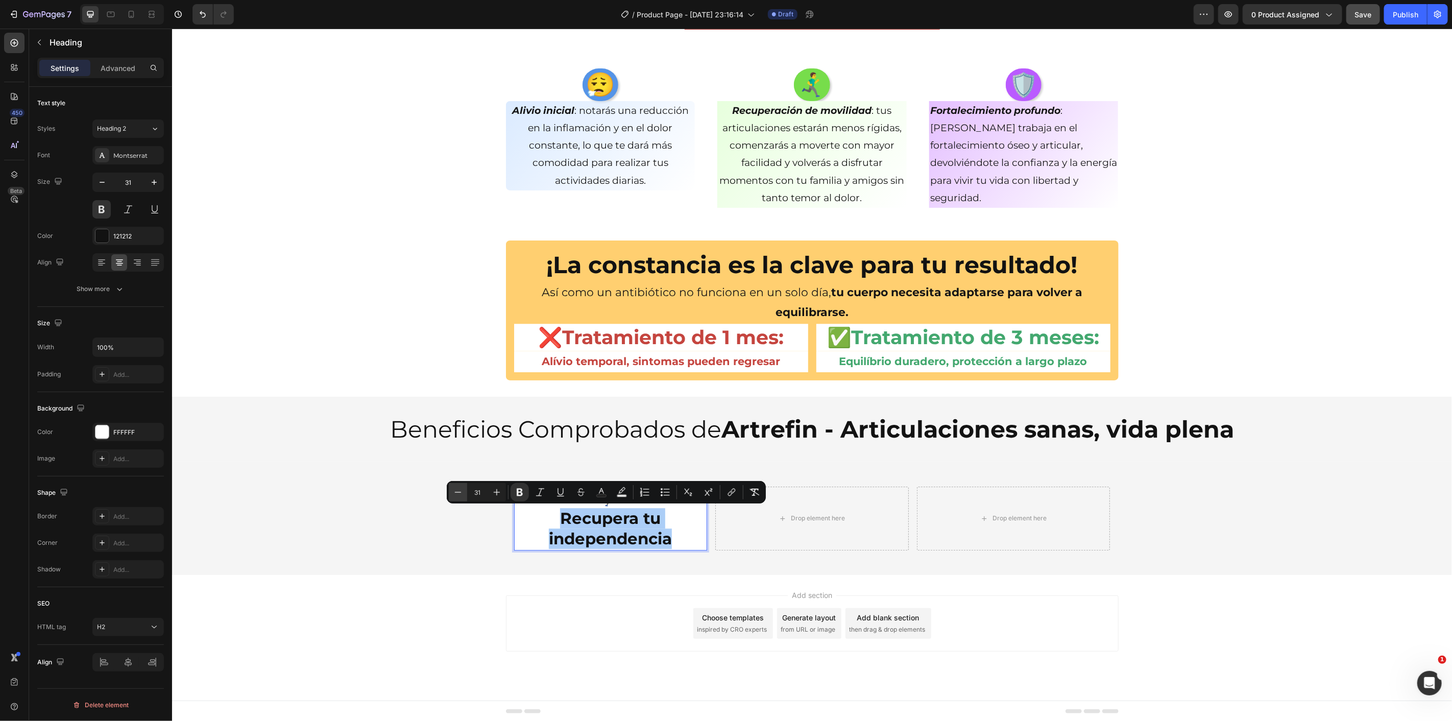
click at [457, 494] on icon "Editor contextual toolbar" at bounding box center [458, 492] width 10 height 10
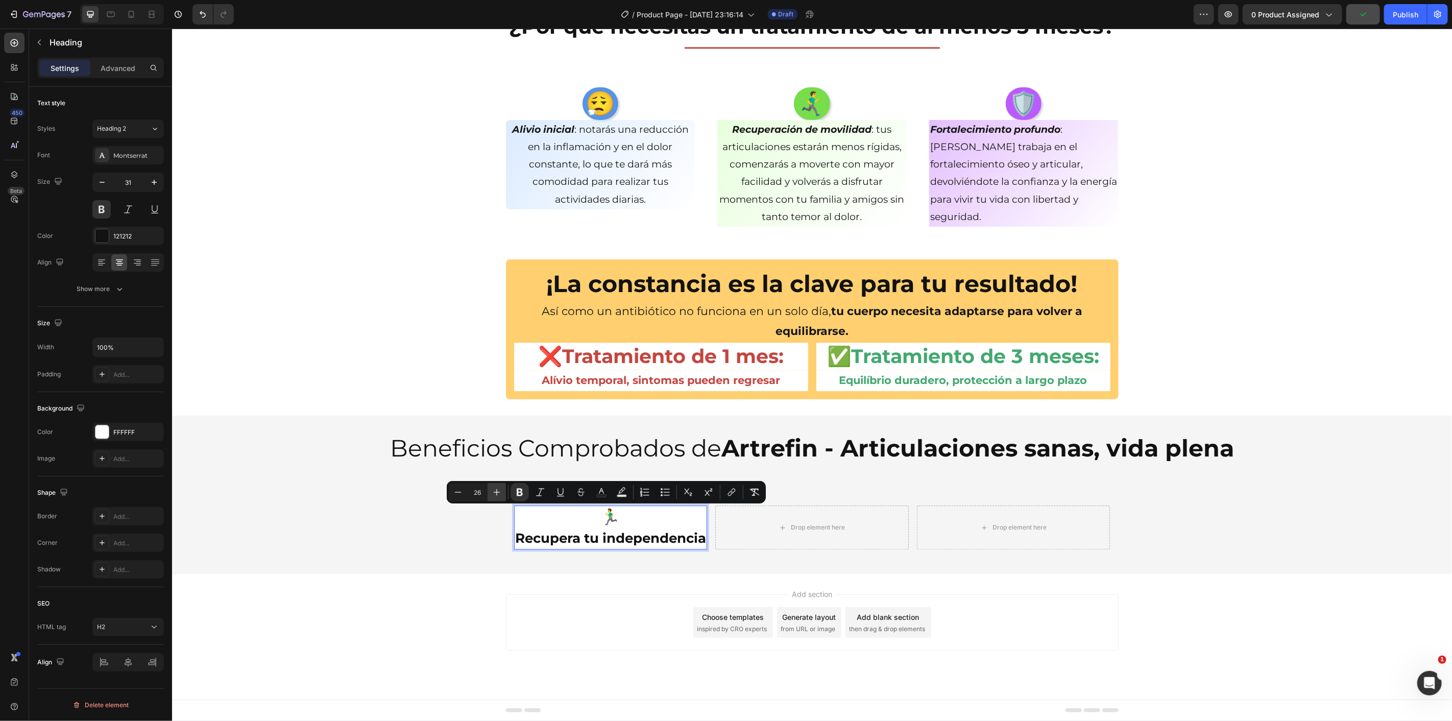
click at [499, 494] on icon "Editor contextual toolbar" at bounding box center [497, 492] width 10 height 10
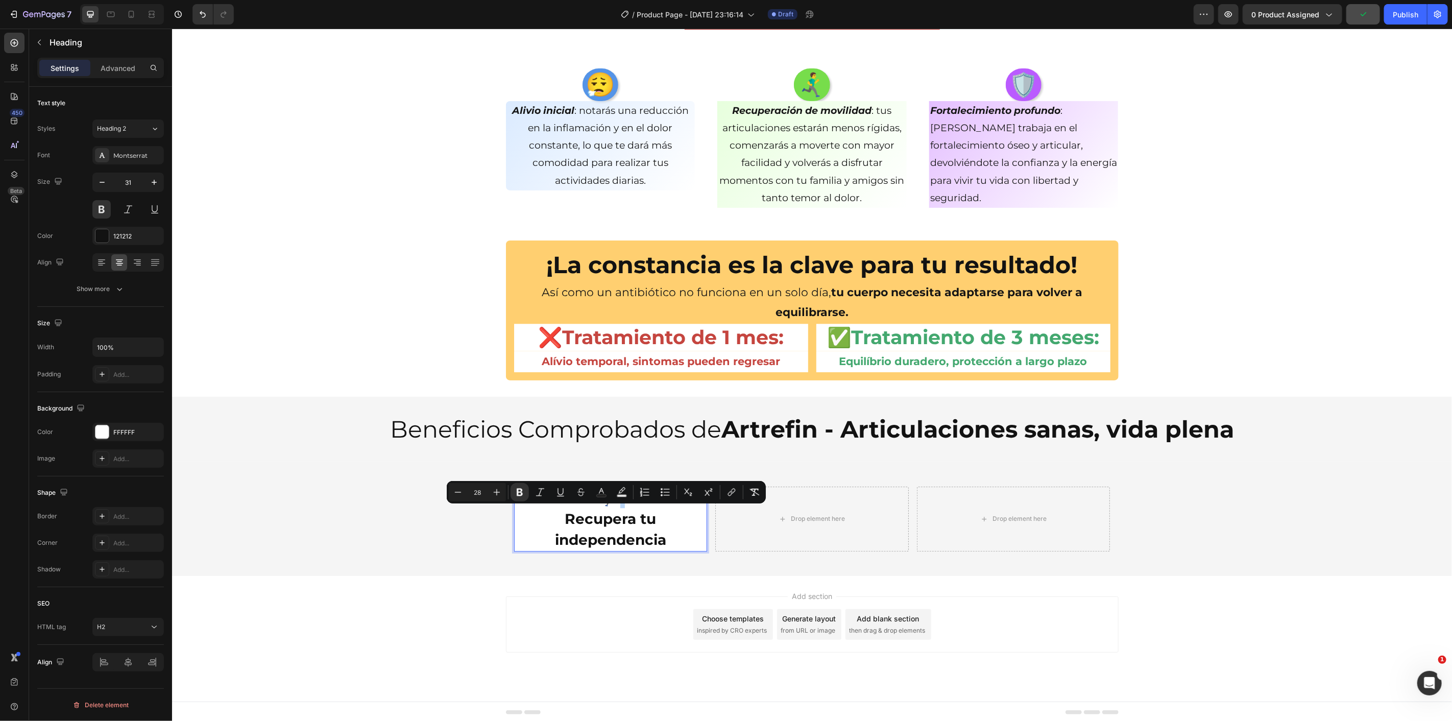
click at [548, 524] on p "🏃‍♂️ Recupera tu independencia" at bounding box center [610, 518] width 191 height 63
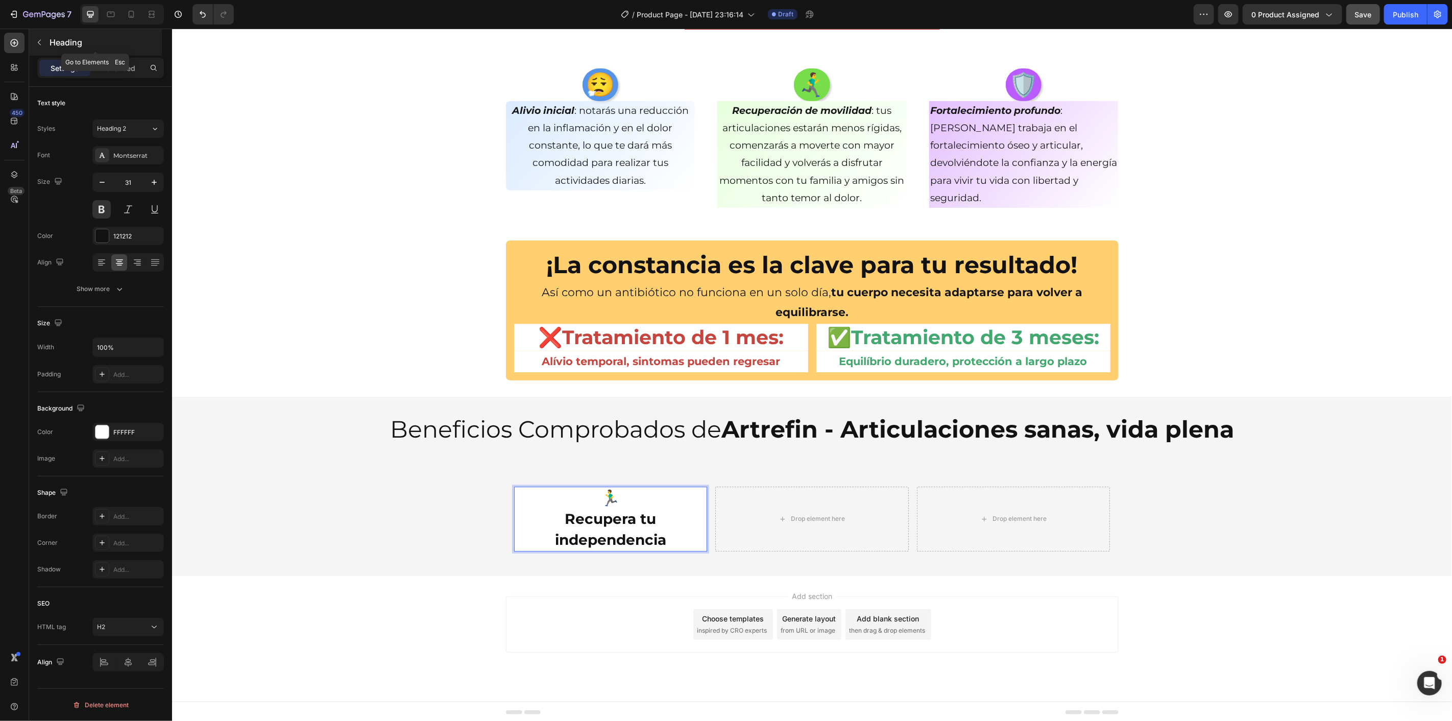
click at [38, 42] on icon "button" at bounding box center [39, 42] width 8 height 8
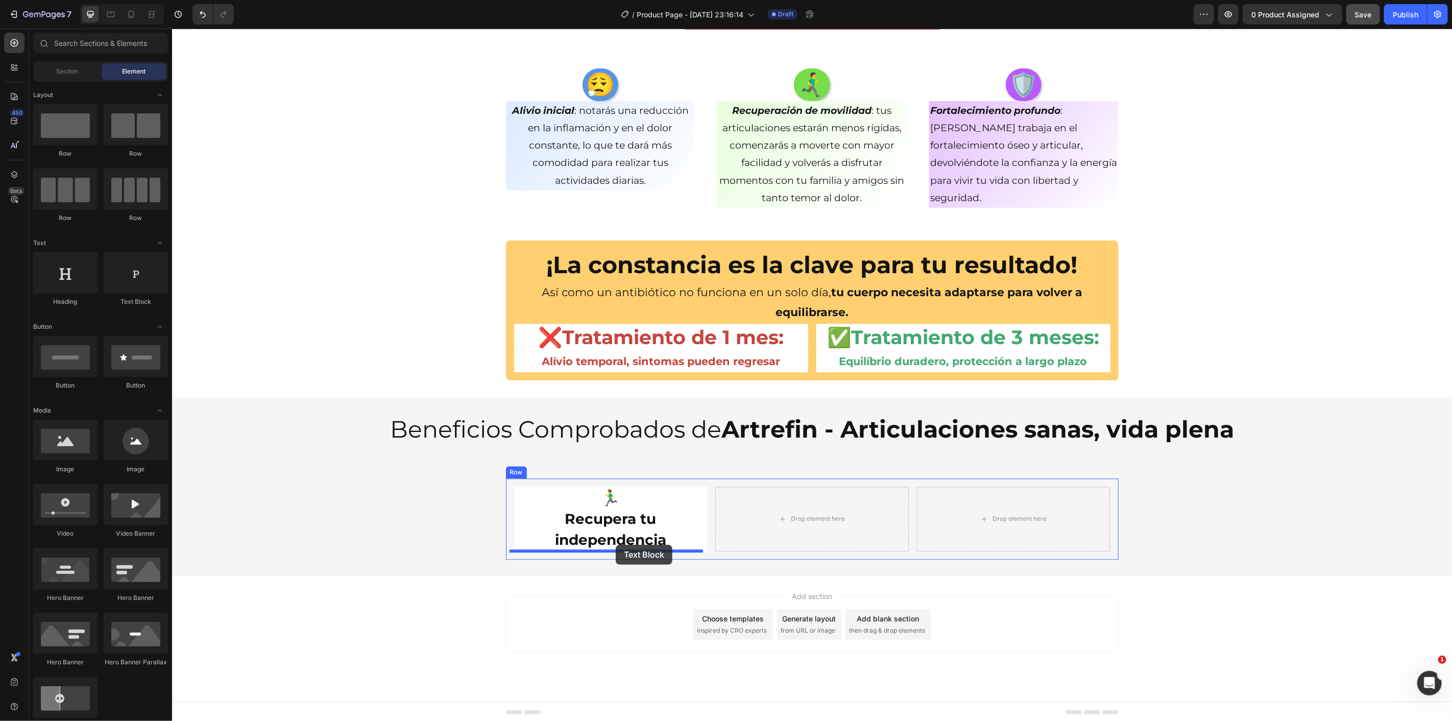
drag, startPoint x: 297, startPoint y: 299, endPoint x: 646, endPoint y: 516, distance: 411.2
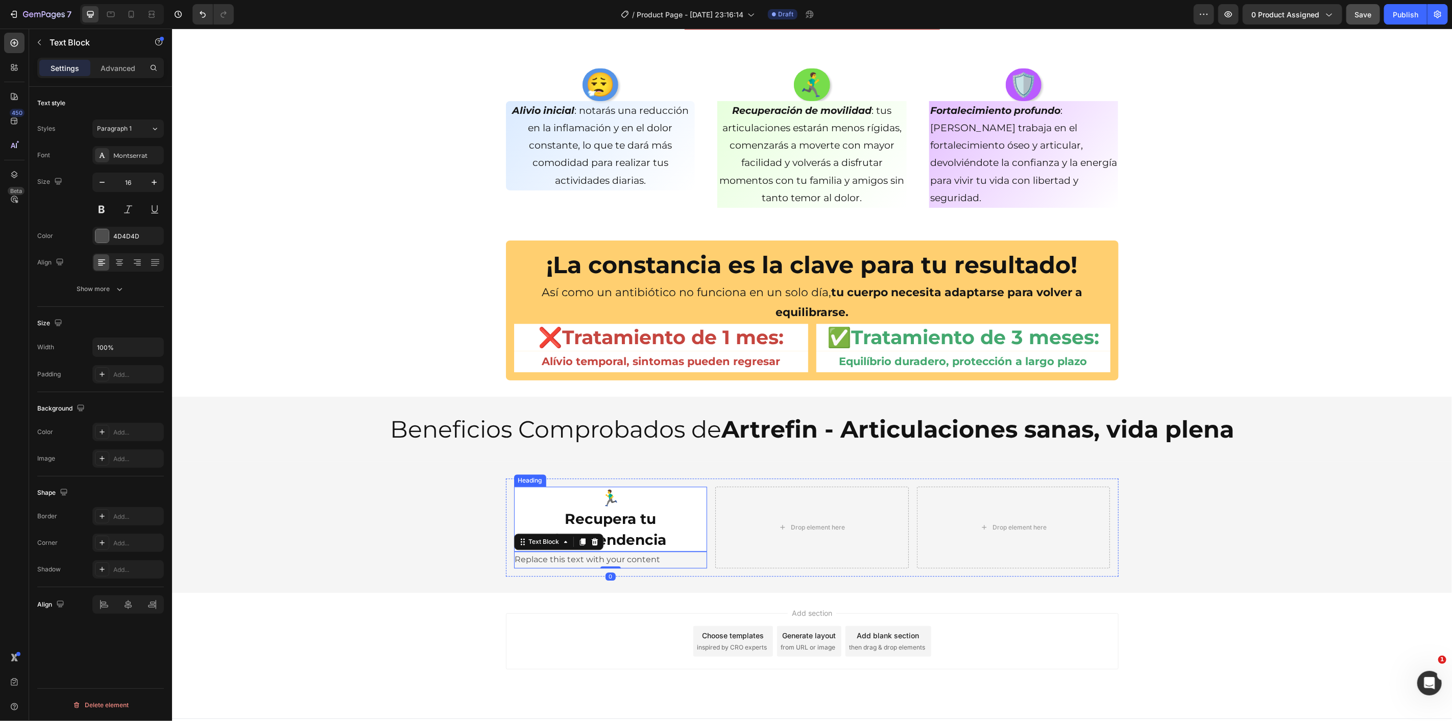
click at [425, 507] on div "🏃‍♂️ Recupera tu independencia Heading Replace this text with your content Text…" at bounding box center [812, 527] width 1280 height 98
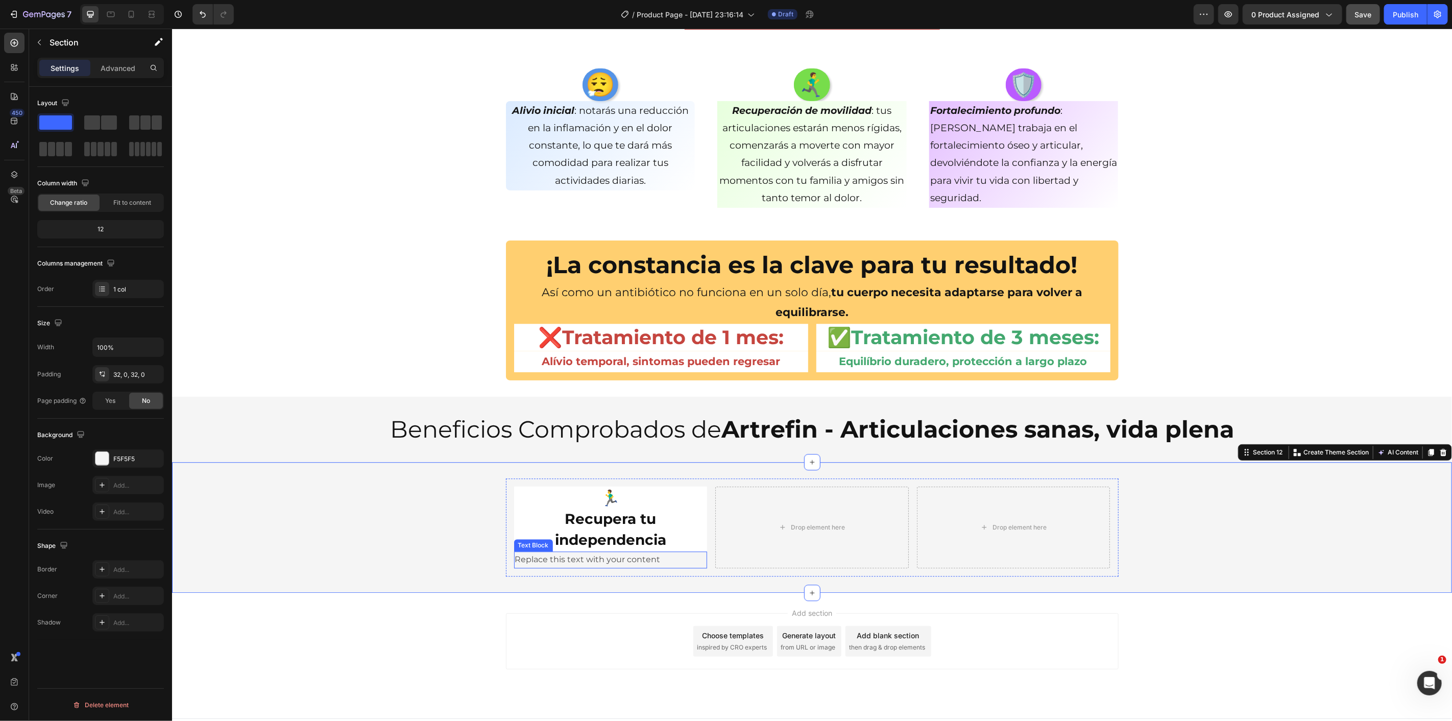
click at [606, 562] on div "Replace this text with your content" at bounding box center [611, 559] width 194 height 17
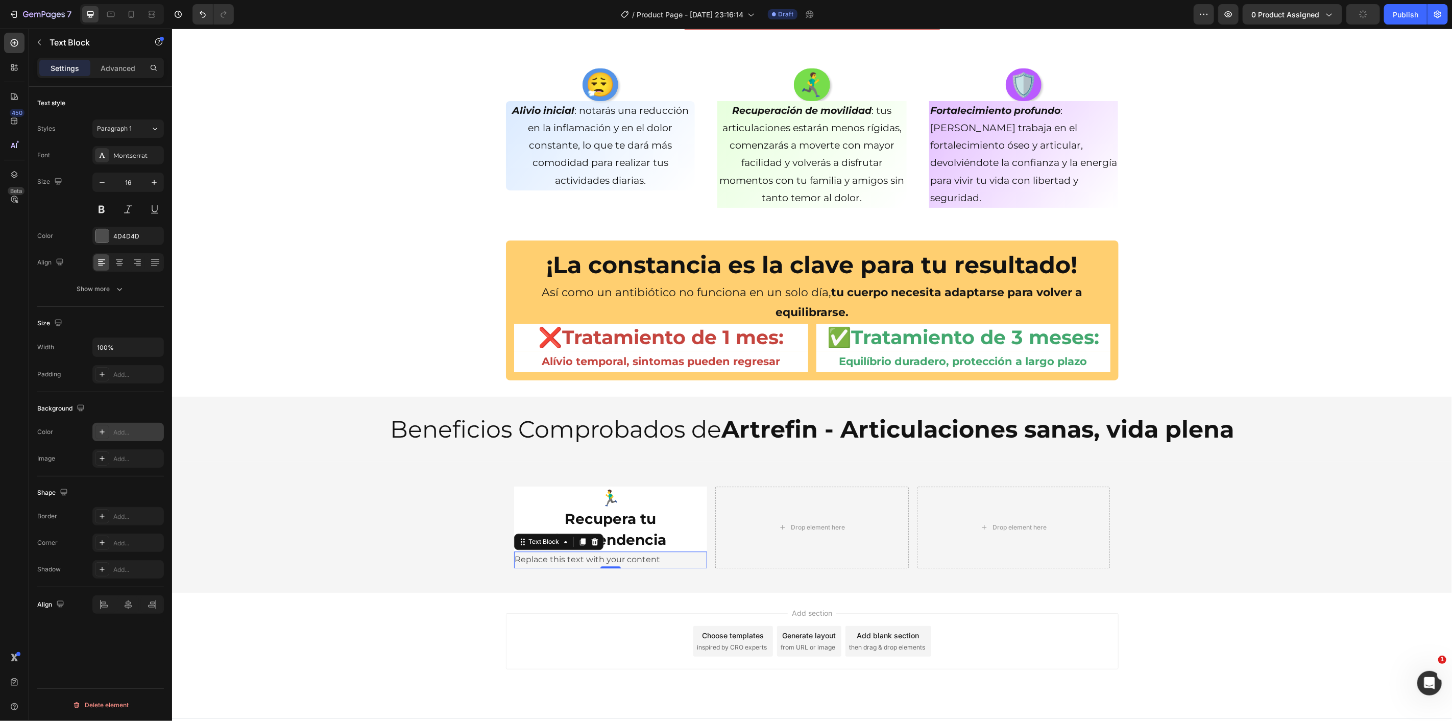
click at [122, 438] on div "Add..." at bounding box center [127, 432] width 71 height 18
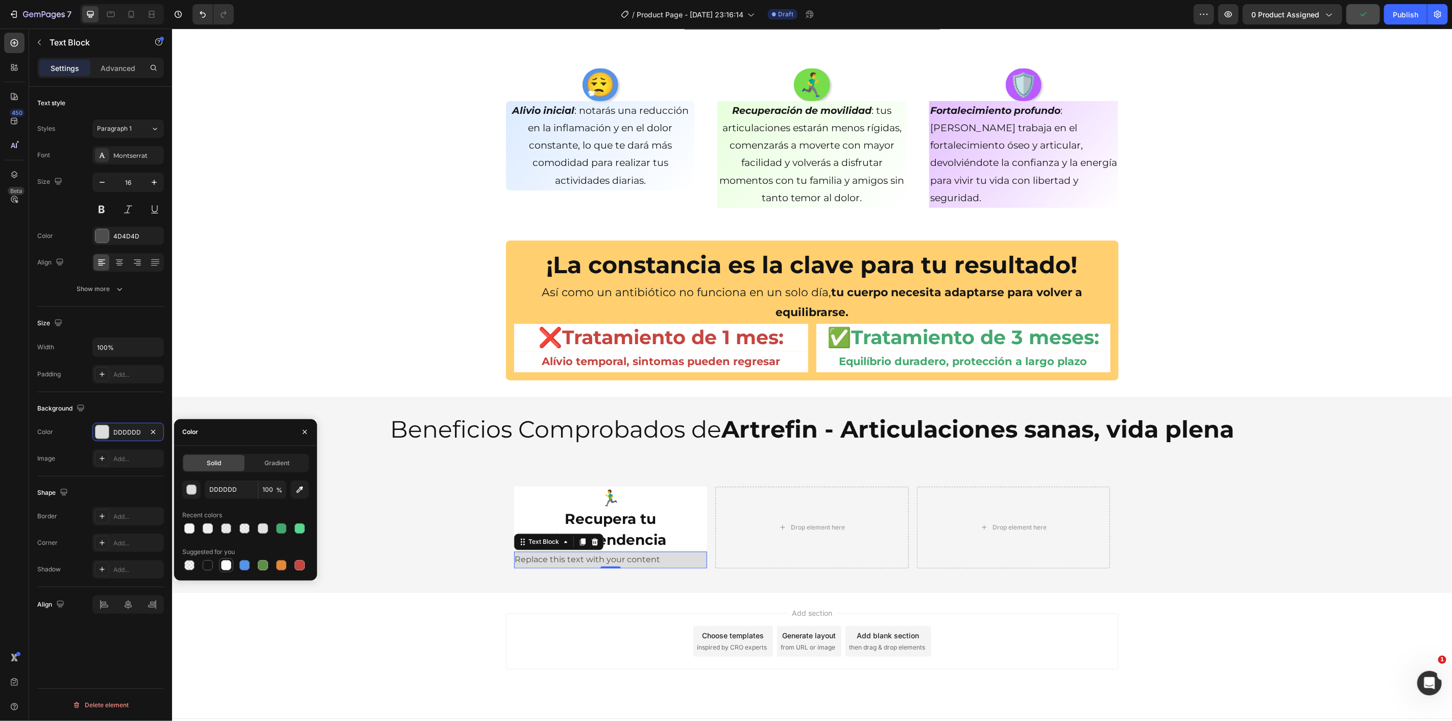
click at [227, 563] on div at bounding box center [226, 565] width 10 height 10
click at [416, 453] on div "Beneficios Comprobados de Artrefin - Articulaciones sanas, vida plena Heading S…" at bounding box center [812, 428] width 1280 height 65
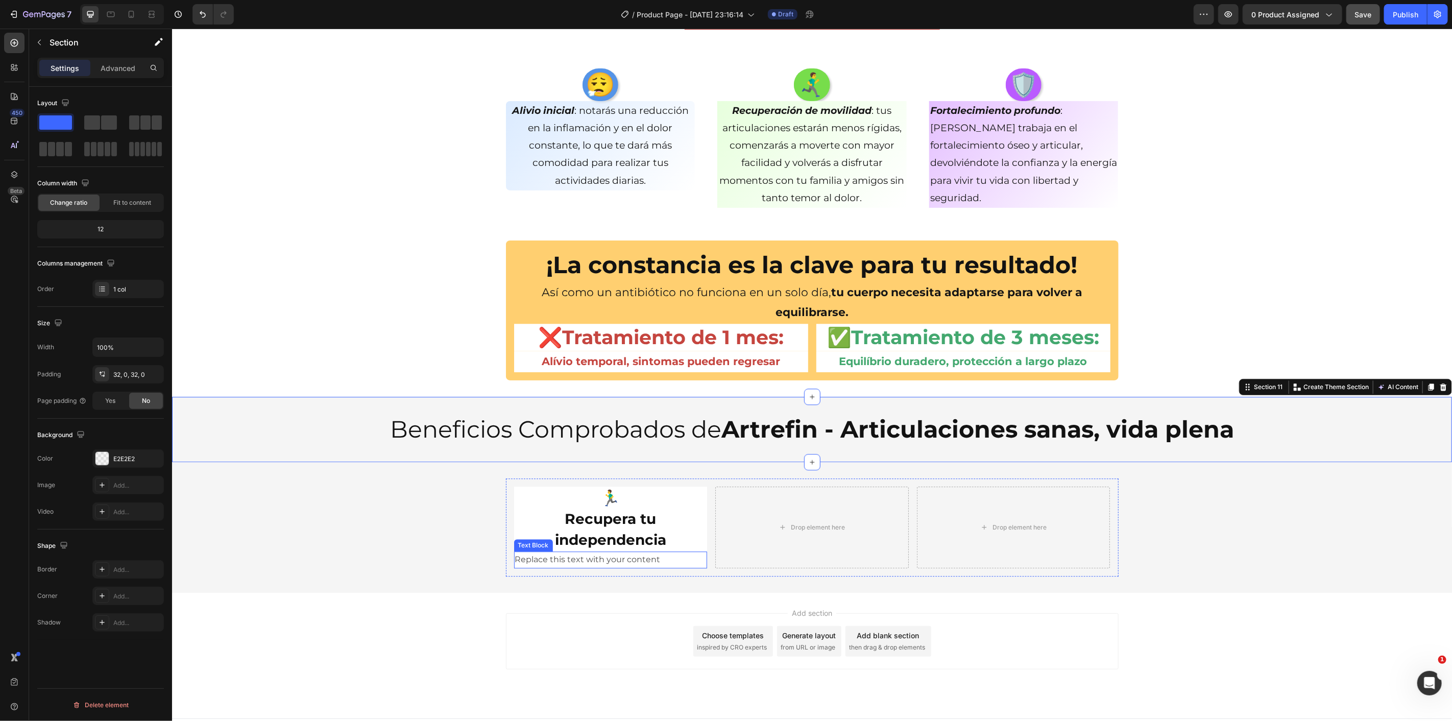
click at [592, 559] on div "Replace this text with your content" at bounding box center [611, 559] width 194 height 17
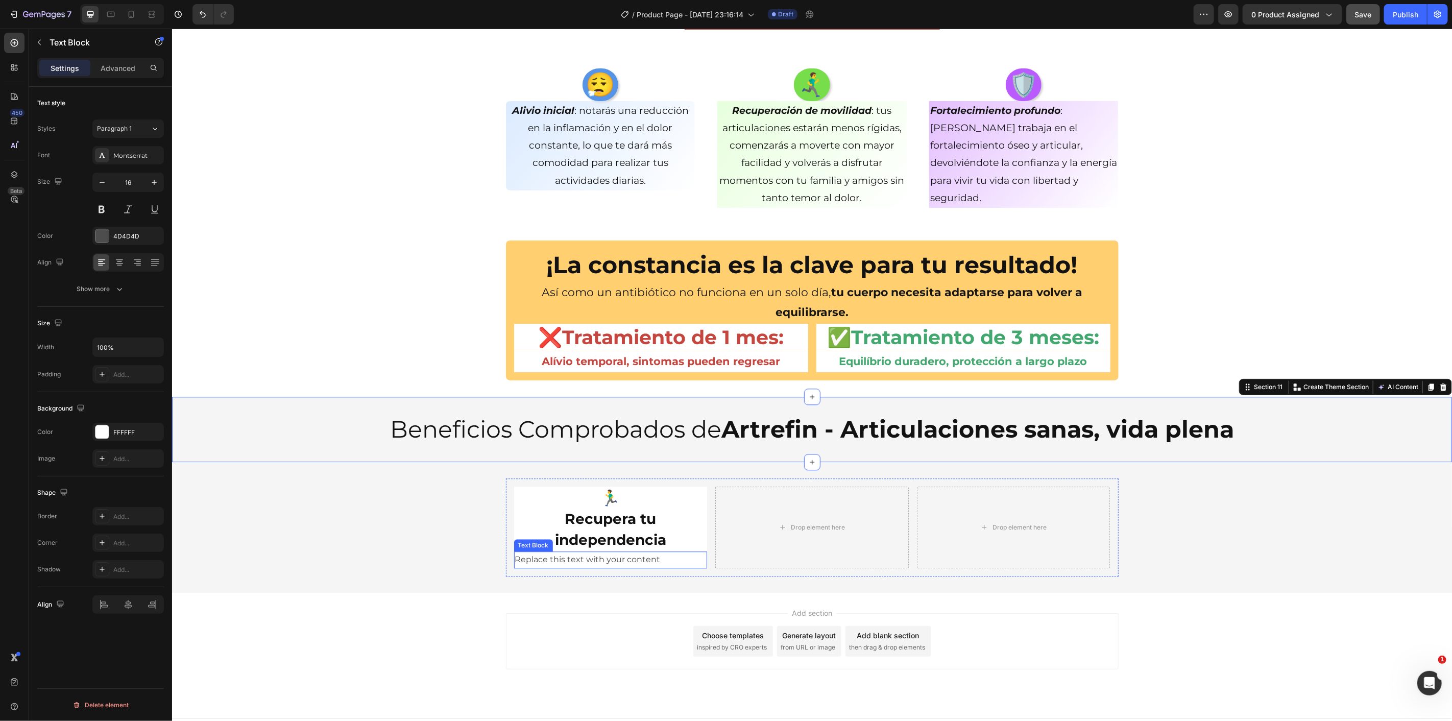
click at [592, 559] on div "Replace this text with your content" at bounding box center [611, 559] width 194 height 17
click at [592, 559] on p "Replace this text with your content" at bounding box center [610, 559] width 191 height 15
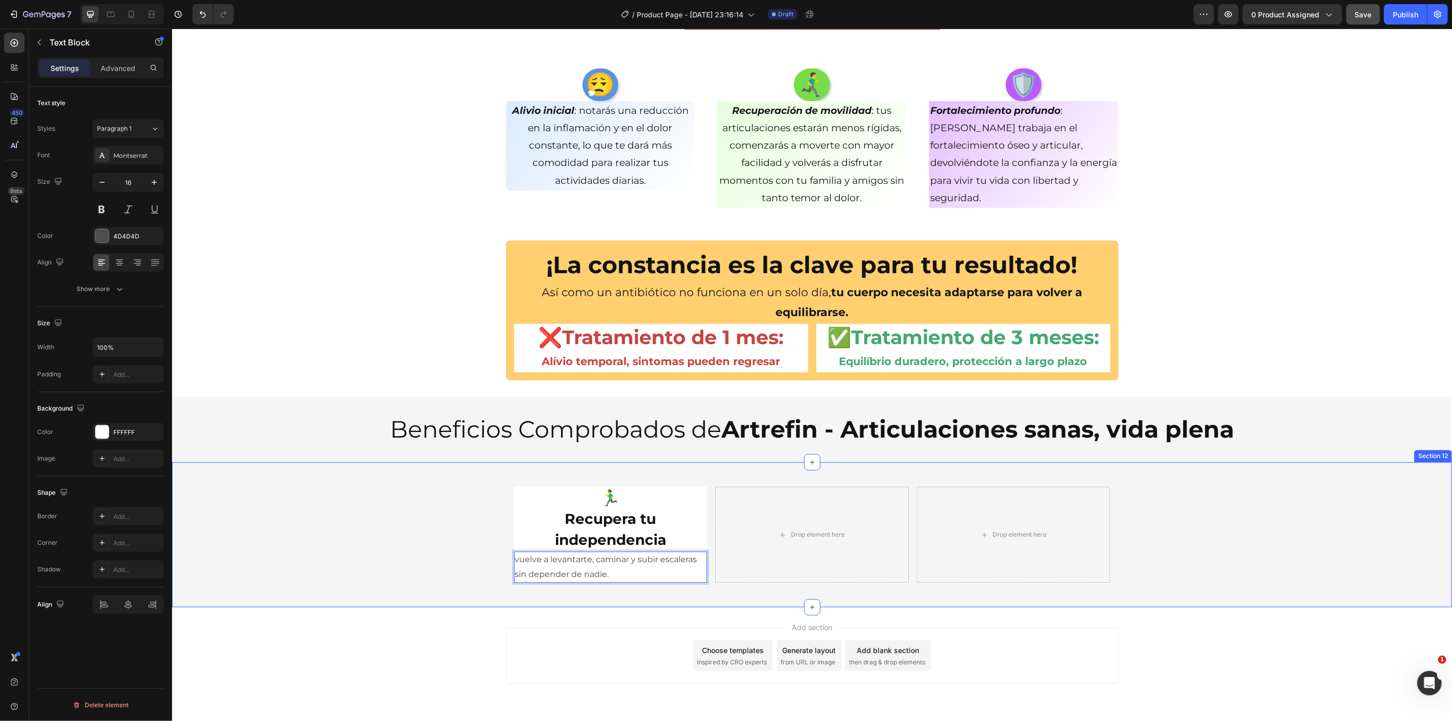
click at [451, 555] on div "🏃‍♂️ Recupera tu independencia Heading vuelve a levantarte, caminar y subir esc…" at bounding box center [812, 534] width 1280 height 112
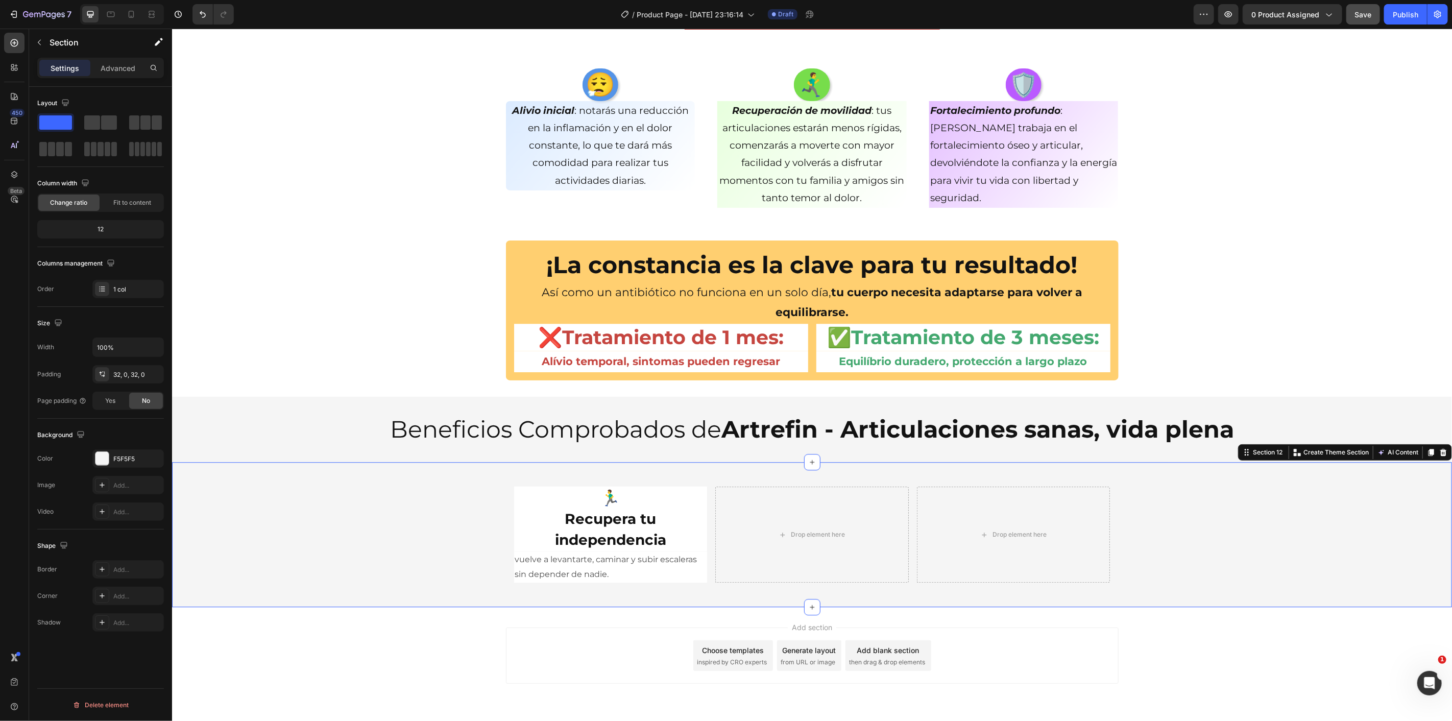
click at [583, 559] on p "vuelve a levantarte, caminar y subir escaleras sin depender de nadie." at bounding box center [610, 567] width 191 height 30
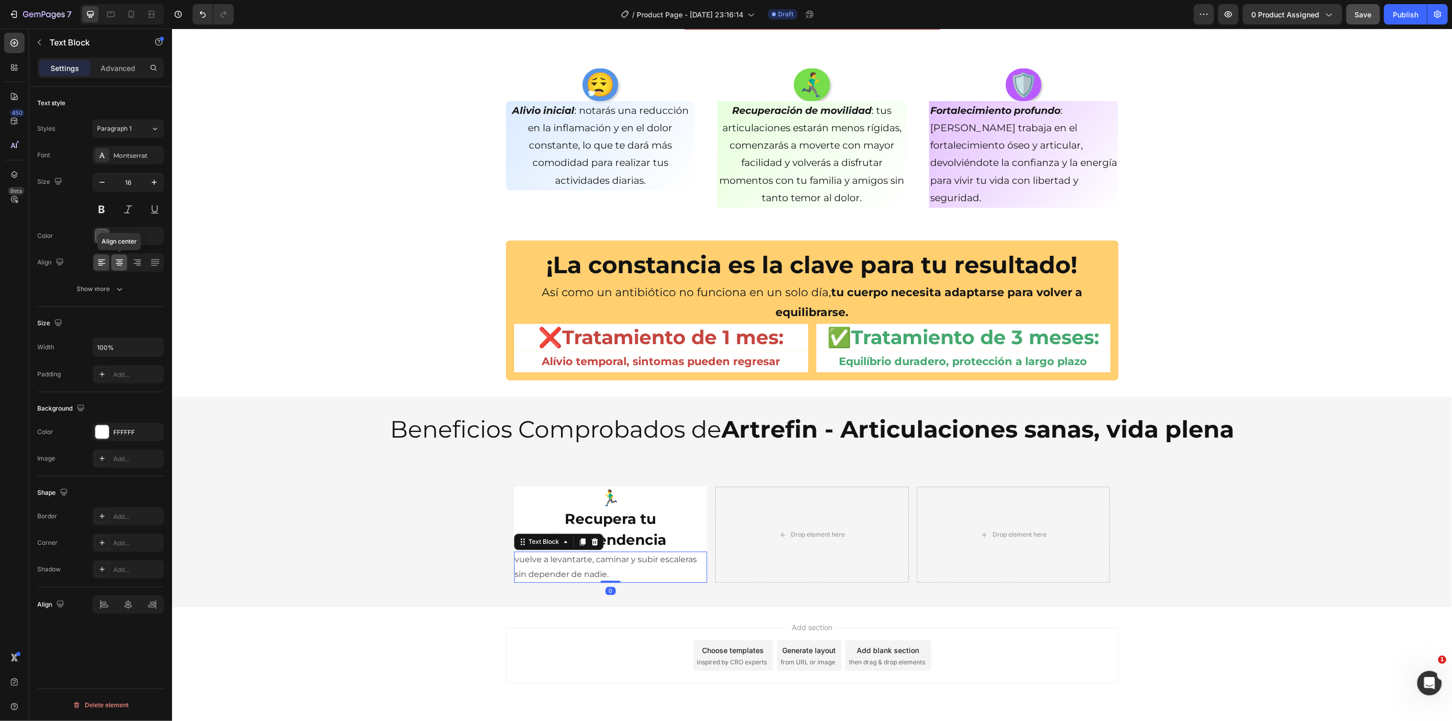
click at [120, 263] on icon at bounding box center [119, 263] width 7 height 1
click at [137, 186] on input "16" at bounding box center [128, 182] width 34 height 18
click at [385, 422] on h2 "Beneficios Comprobados de Artrefin - Articulaciones sanas, vida plena" at bounding box center [812, 429] width 1280 height 33
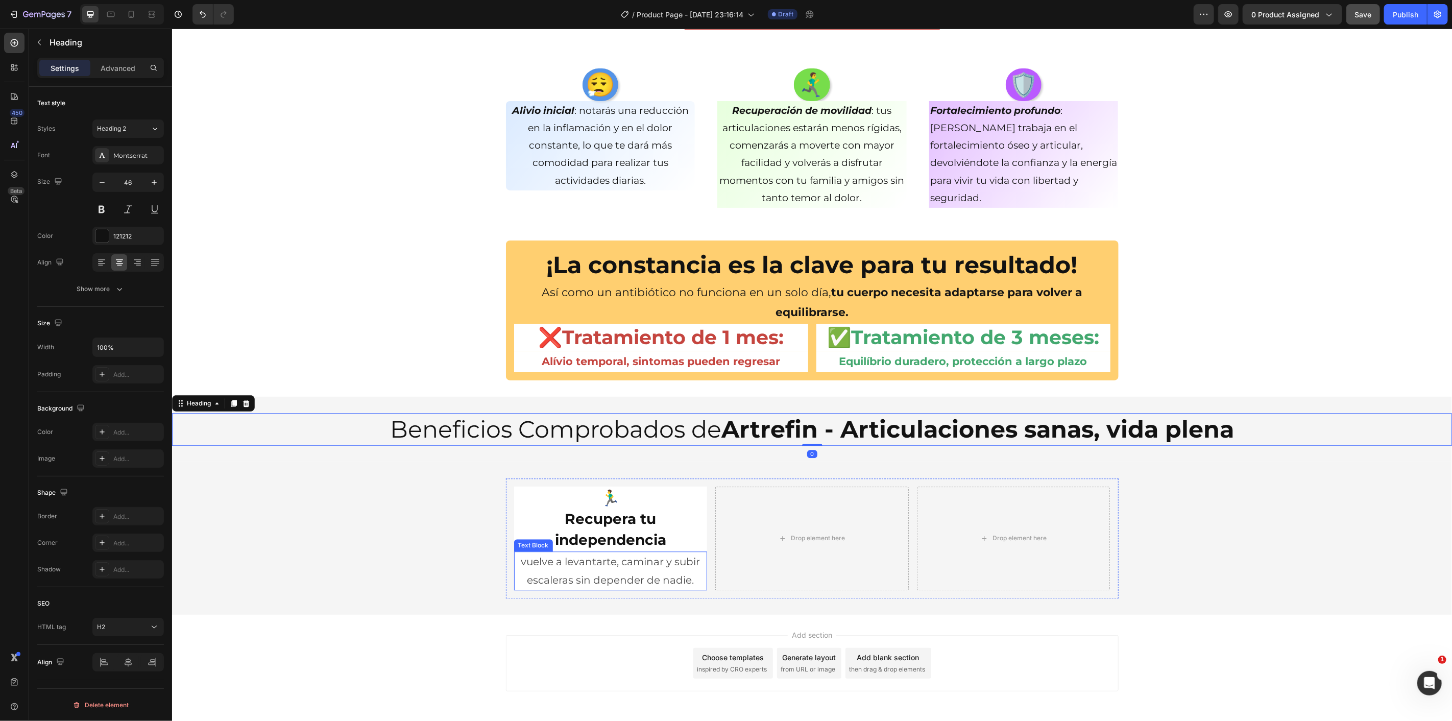
click at [584, 573] on p "vuelve a levantarte, caminar y subir escaleras sin depender de nadie." at bounding box center [610, 570] width 191 height 37
click at [410, 514] on div "🏃‍♂️ Recupera tu independencia Heading vuelve a levantarte, caminar y subir esc…" at bounding box center [812, 538] width 1280 height 120
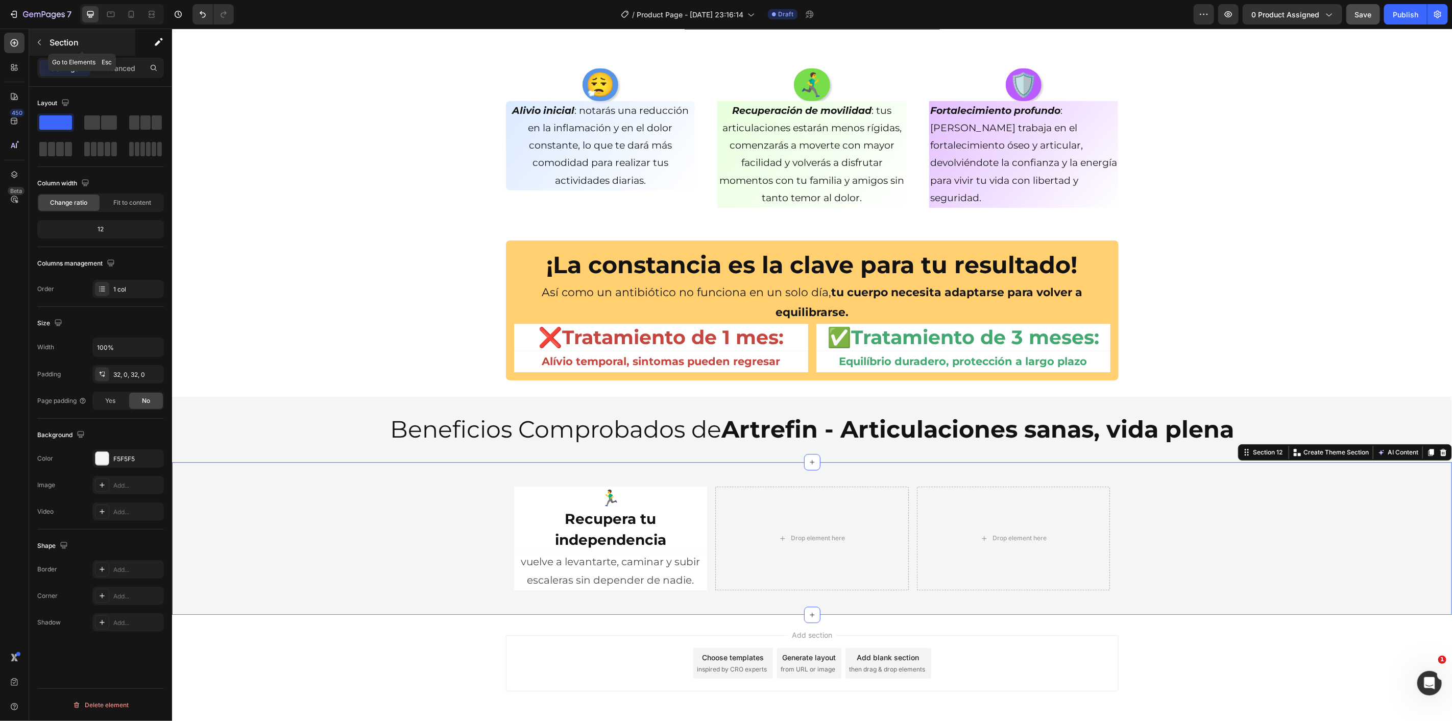
click at [51, 35] on div "Section" at bounding box center [82, 42] width 106 height 27
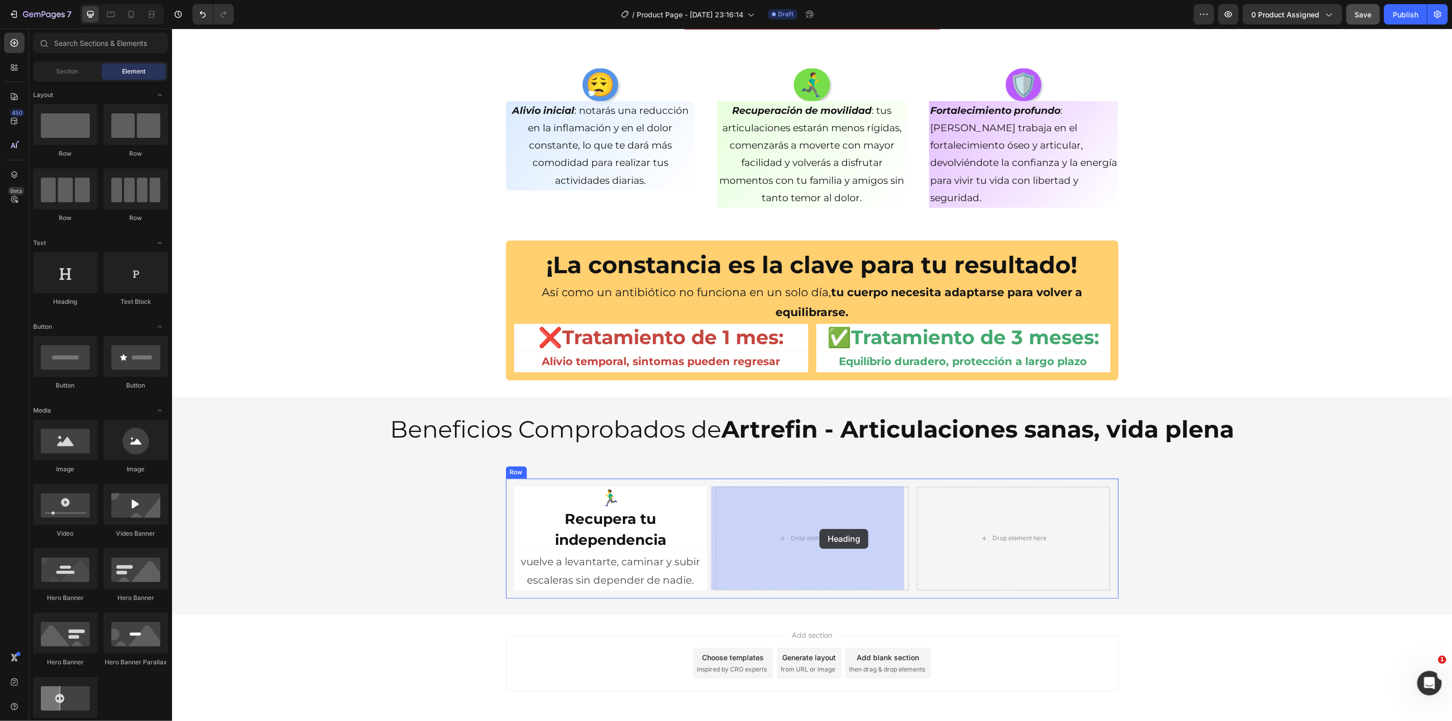
drag, startPoint x: 328, startPoint y: 337, endPoint x: 819, endPoint y: 529, distance: 526.8
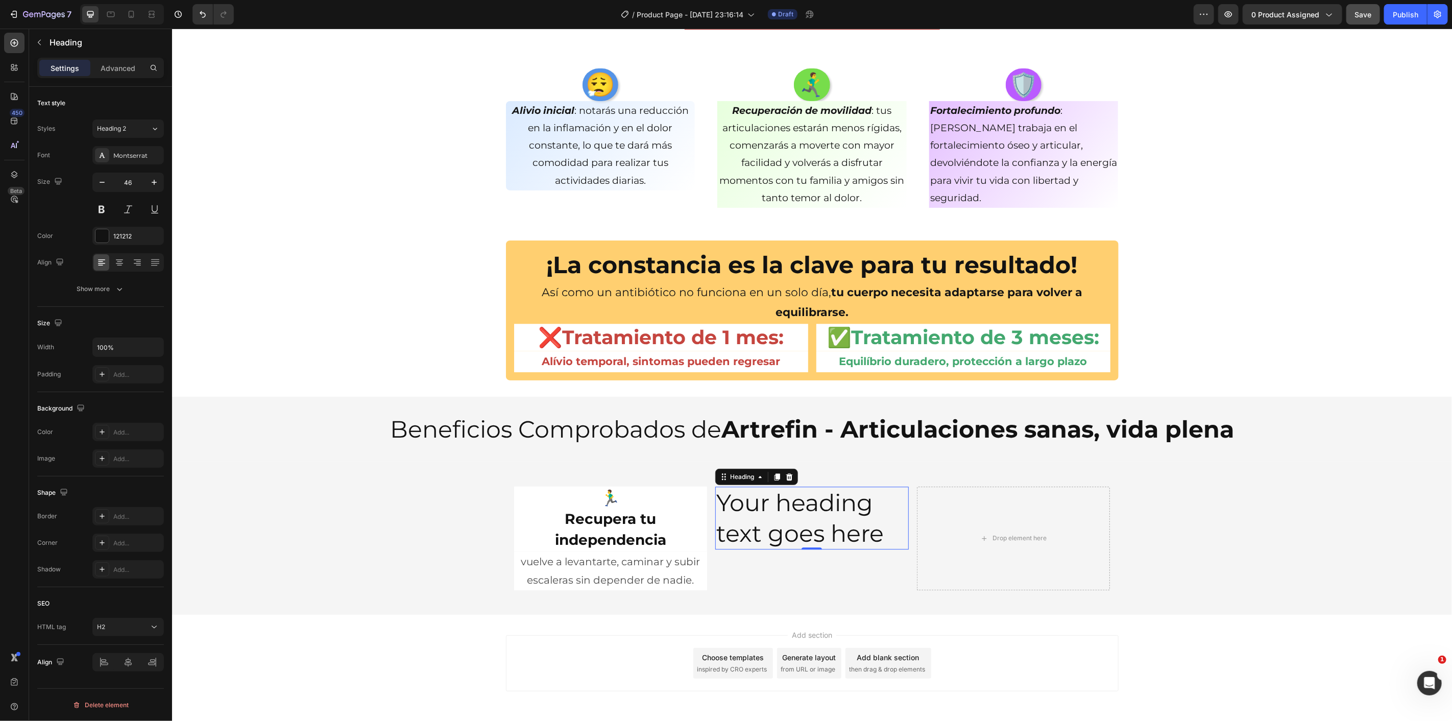
click at [784, 518] on h2 "Your heading text goes here" at bounding box center [812, 517] width 194 height 63
click at [784, 518] on p "Your heading text goes here" at bounding box center [811, 517] width 191 height 61
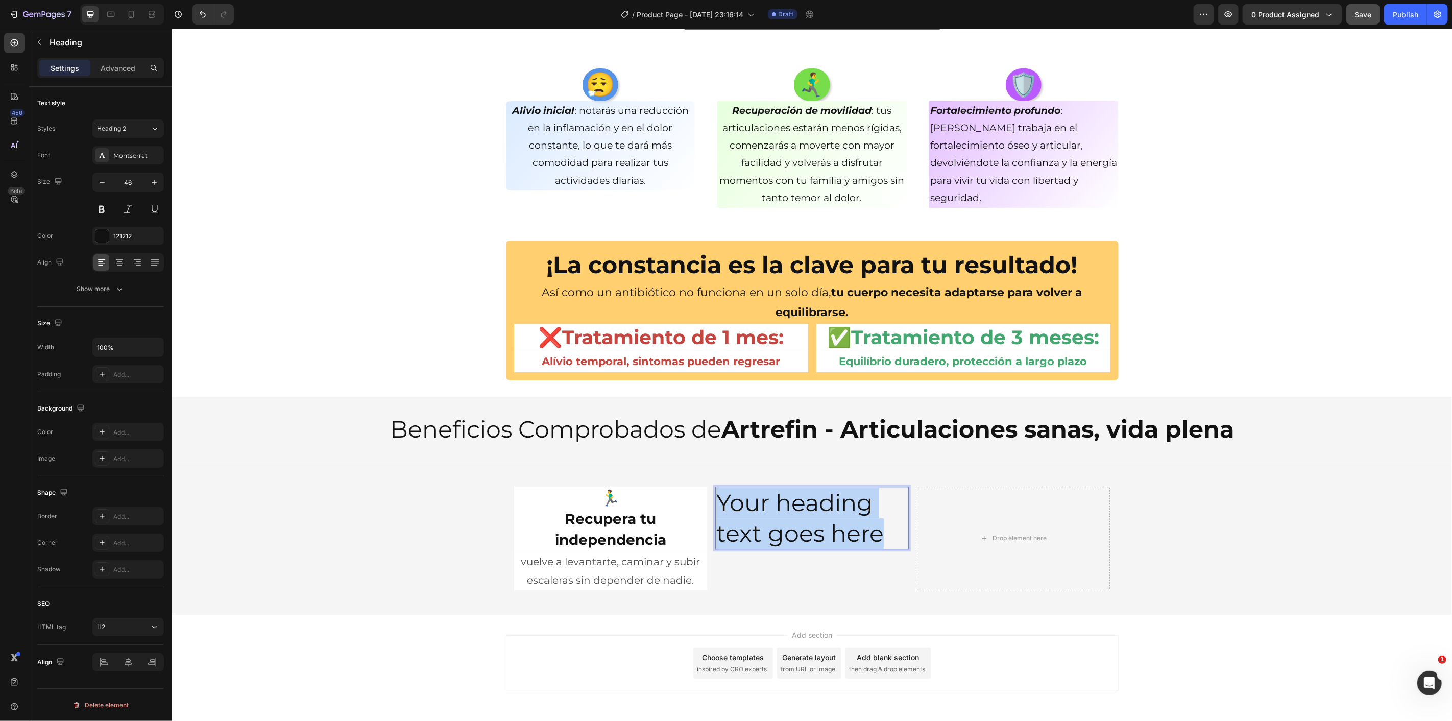
click at [784, 518] on p "Your heading text goes here" at bounding box center [811, 517] width 191 height 61
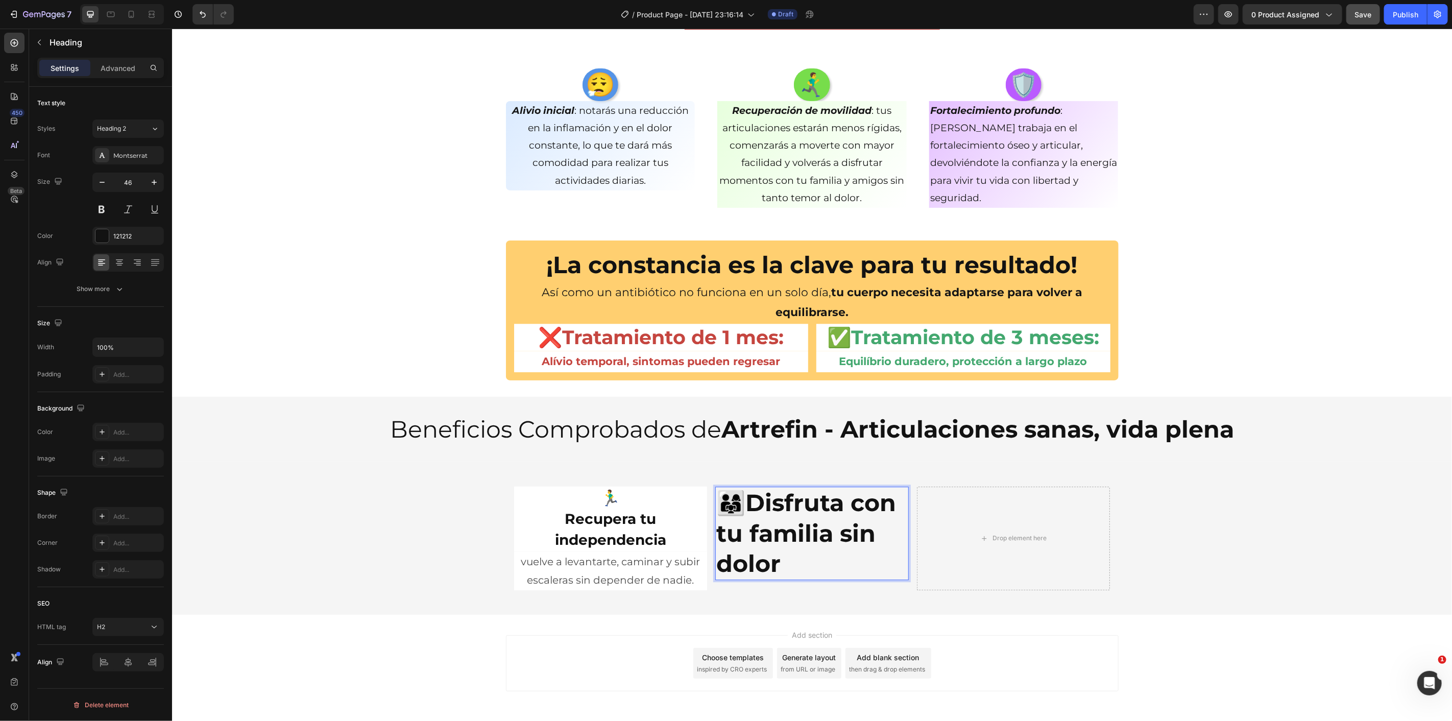
click at [750, 500] on strong "Disfruta con tu familia sin dolor" at bounding box center [806, 533] width 180 height 90
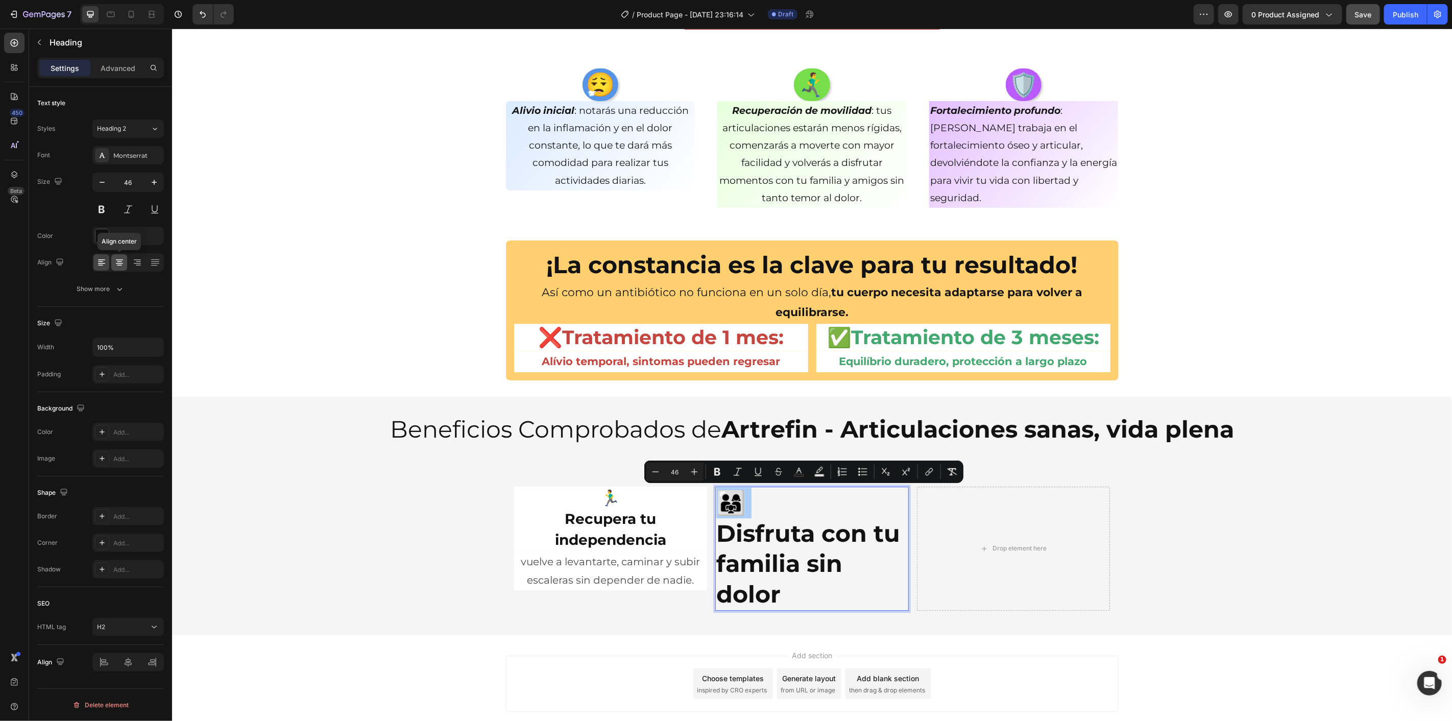
click at [116, 261] on icon at bounding box center [119, 262] width 10 height 10
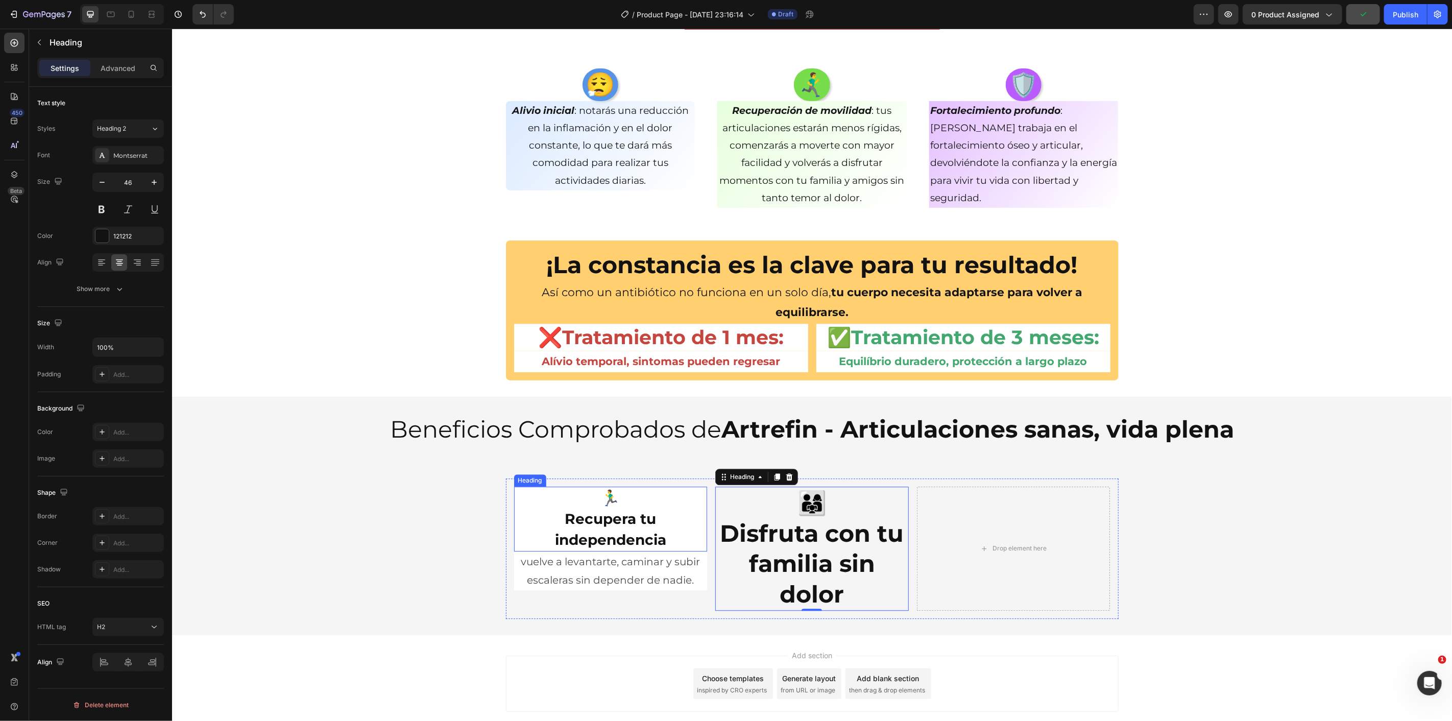
click at [614, 529] on p "🏃‍♂️ Recupera tu independencia" at bounding box center [610, 518] width 191 height 63
click at [833, 560] on strong "Disfruta con tu familia sin dolor" at bounding box center [812, 563] width 184 height 90
click at [138, 185] on input "46" at bounding box center [128, 182] width 34 height 18
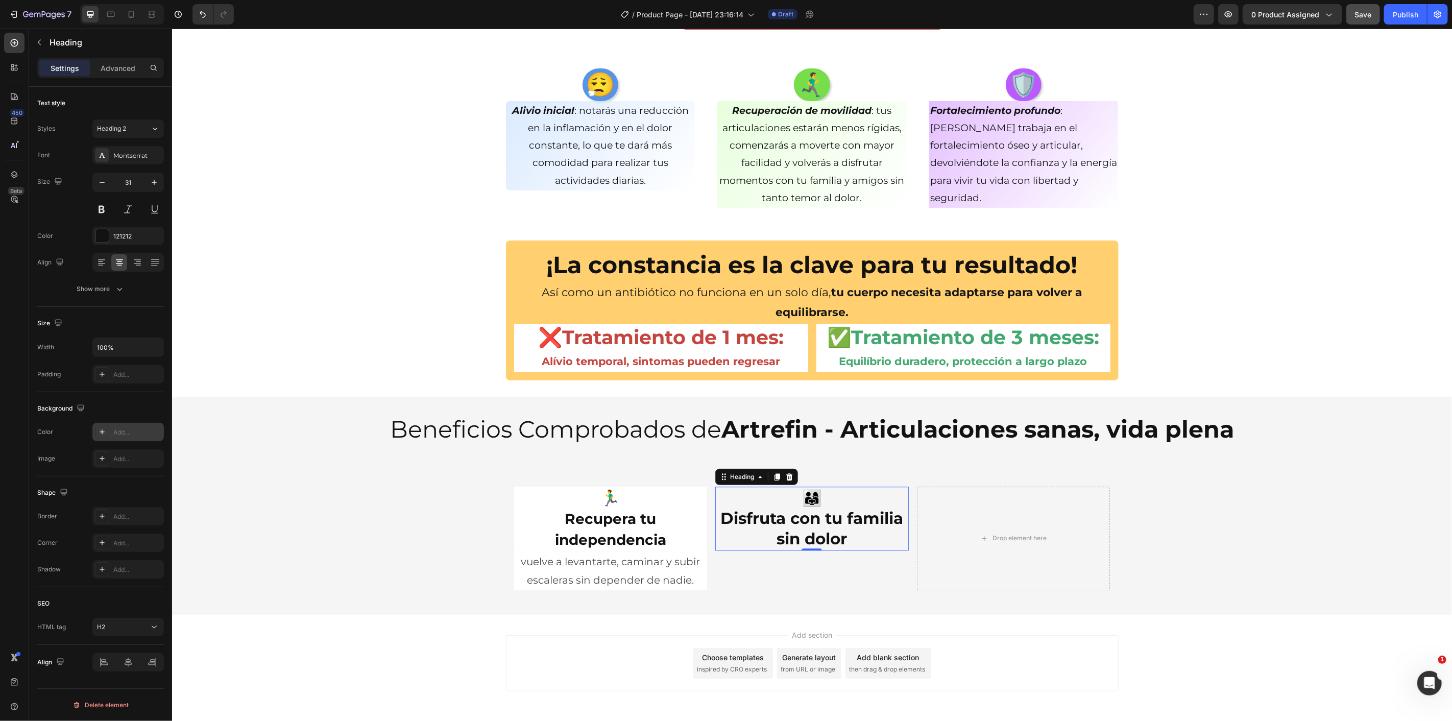
click at [116, 432] on div "Add..." at bounding box center [137, 432] width 48 height 9
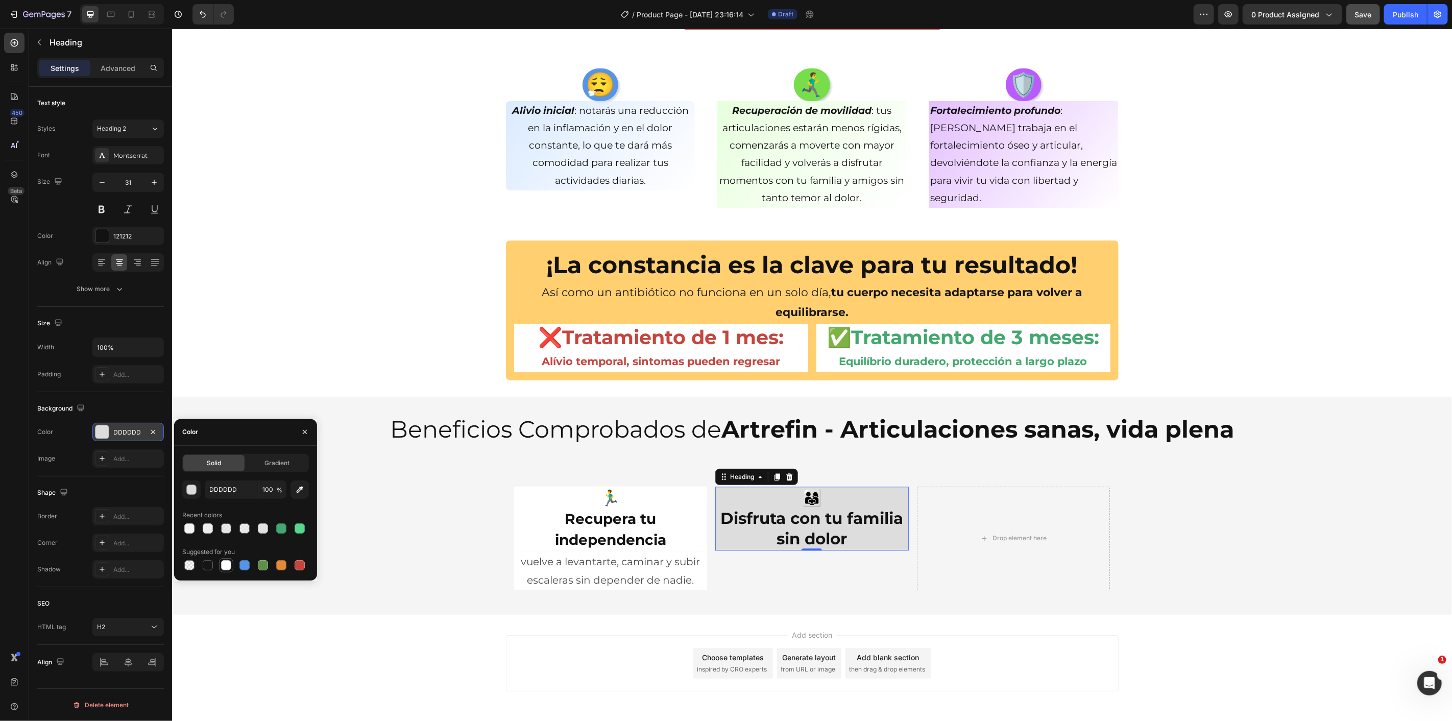
click at [232, 564] on div at bounding box center [226, 565] width 12 height 12
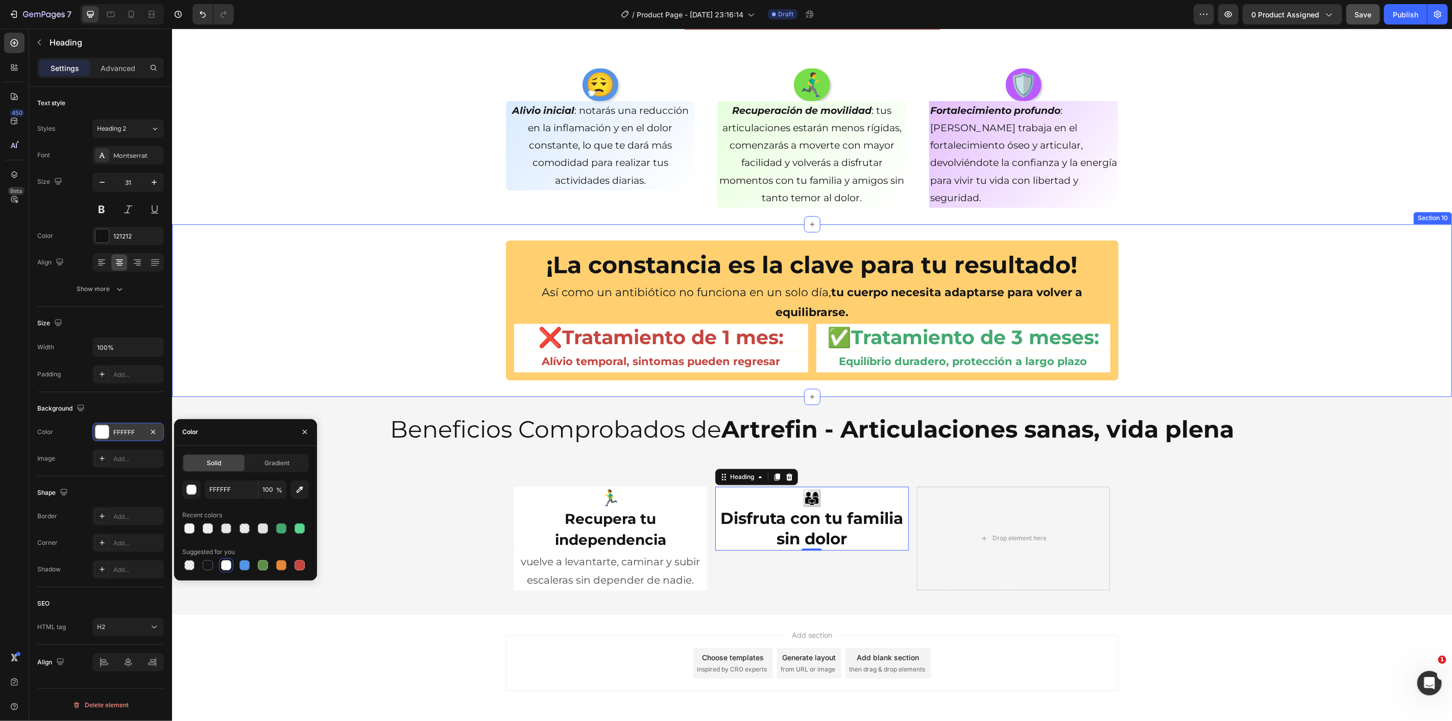
click at [277, 330] on div "¡La constancia es la clave para tu resultado! Heading Así como un antibiótico n…" at bounding box center [812, 310] width 1280 height 140
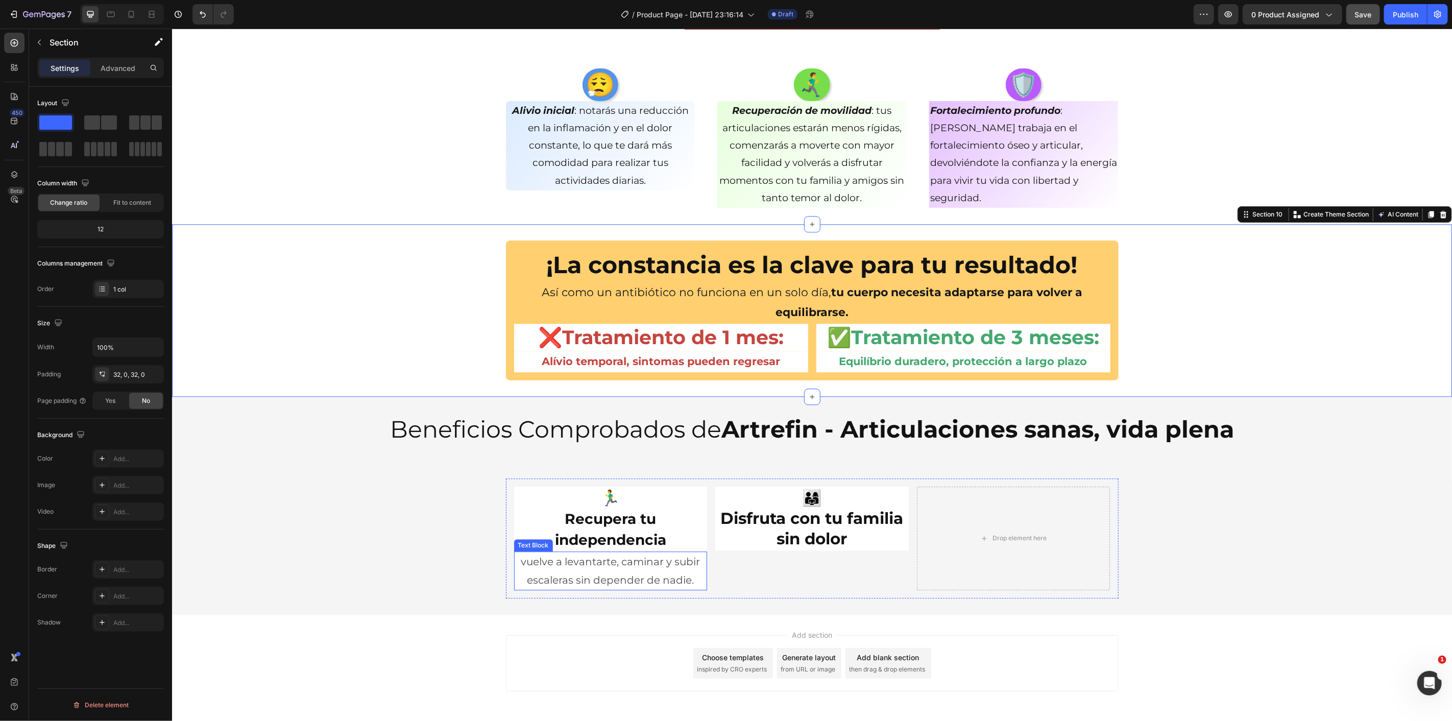
click at [583, 573] on p "vuelve a levantarte, caminar y subir escaleras sin depender de nadie." at bounding box center [610, 570] width 191 height 37
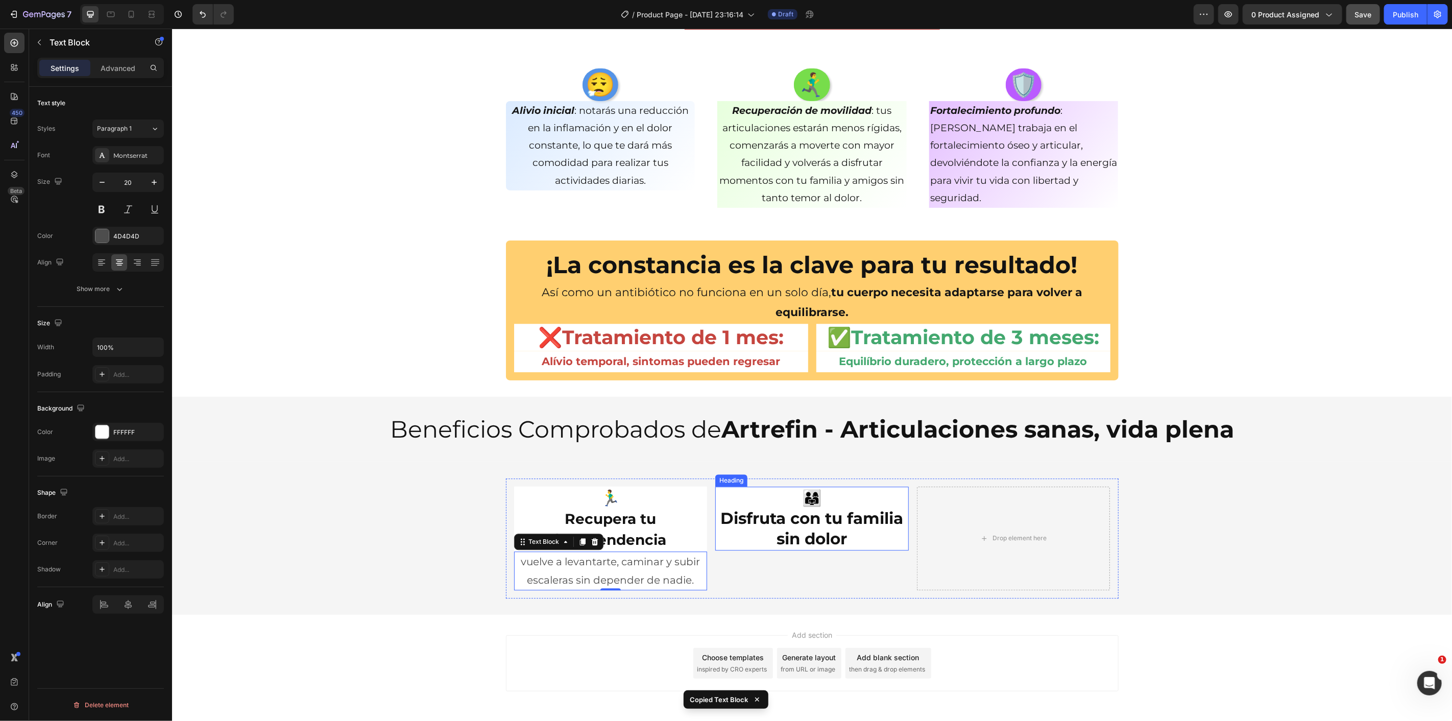
click at [752, 538] on p "👨‍👩‍👧 Disfruta con tu familia sin dolor" at bounding box center [811, 518] width 191 height 62
click at [755, 562] on p "vuelve a levantarte, caminar y subir escaleras sin depender de nadie." at bounding box center [811, 569] width 191 height 37
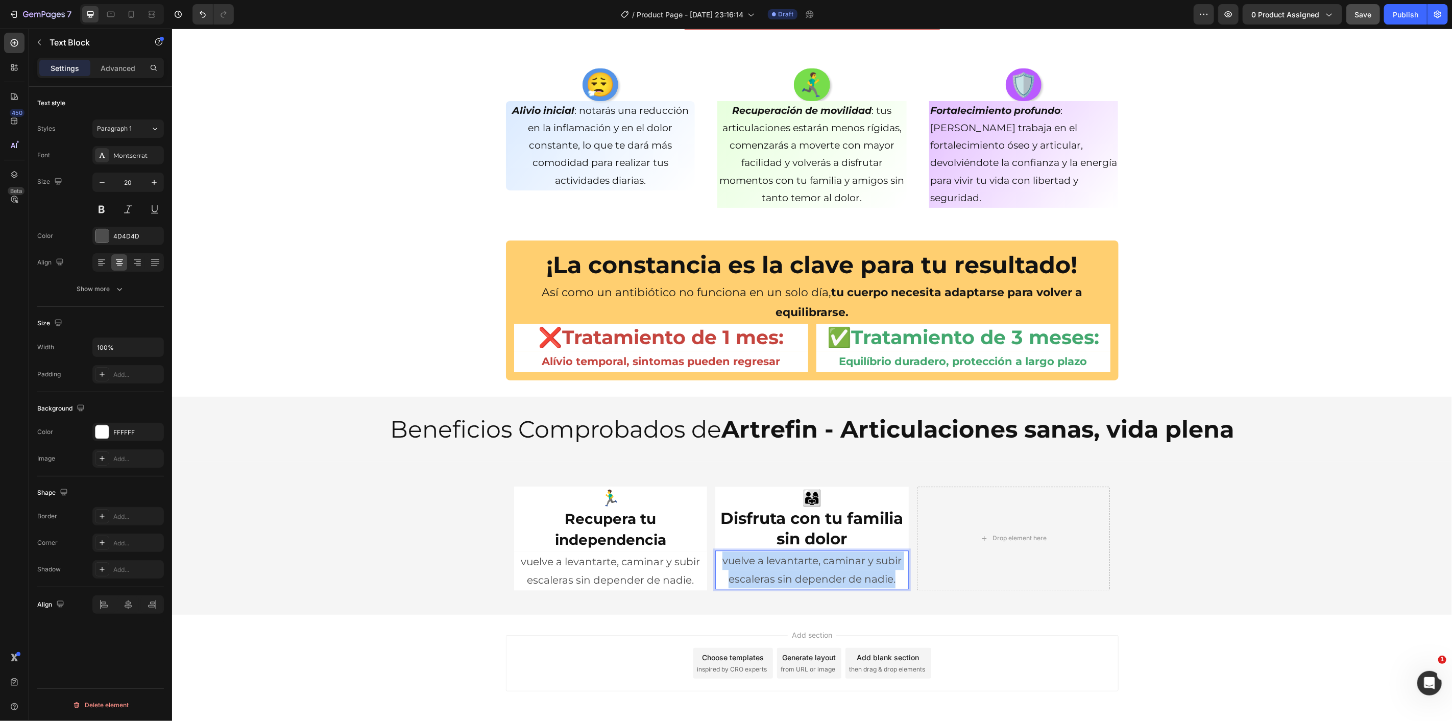
click at [754, 562] on p "vuelve a levantarte, caminar y subir escaleras sin depender de nadie." at bounding box center [811, 569] width 191 height 37
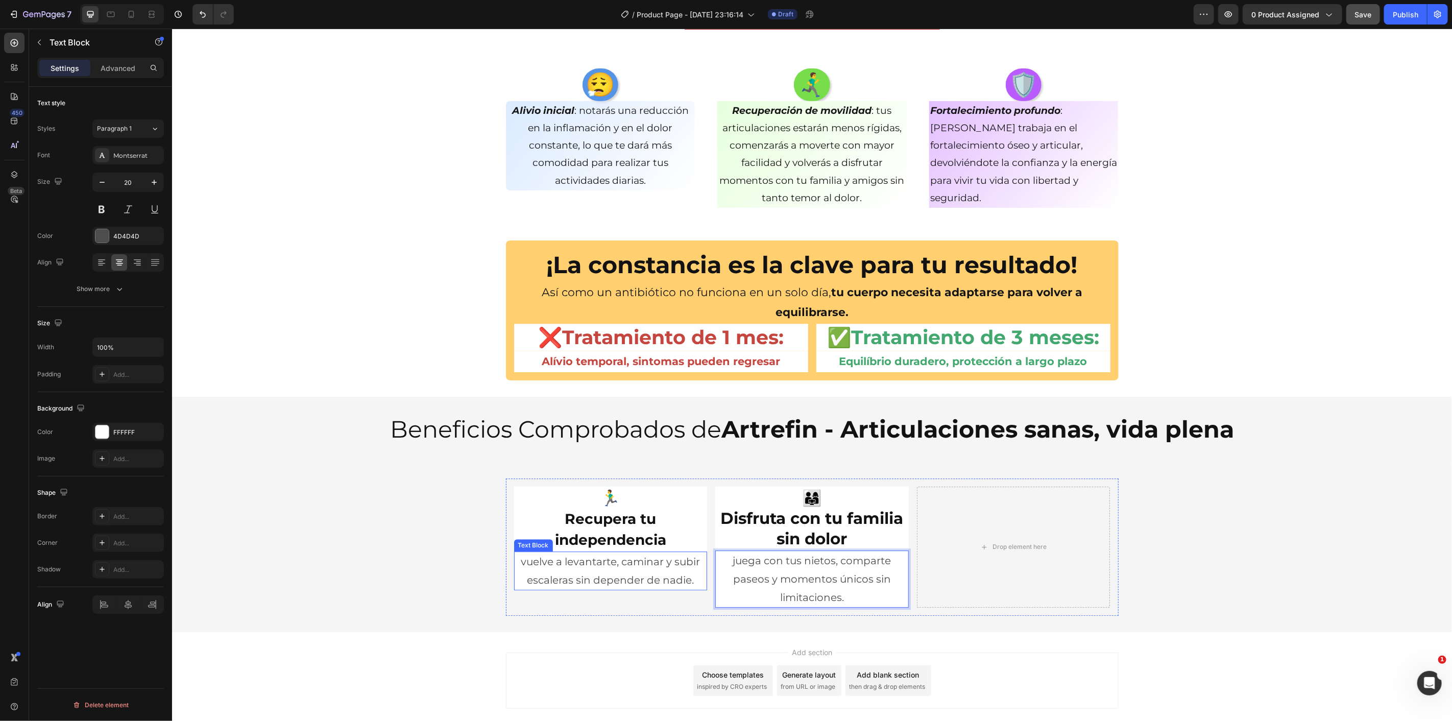
click at [370, 509] on div "🏃‍♂️ Recupera tu independencia Heading vuelve a levantarte, caminar y subir esc…" at bounding box center [812, 546] width 1280 height 137
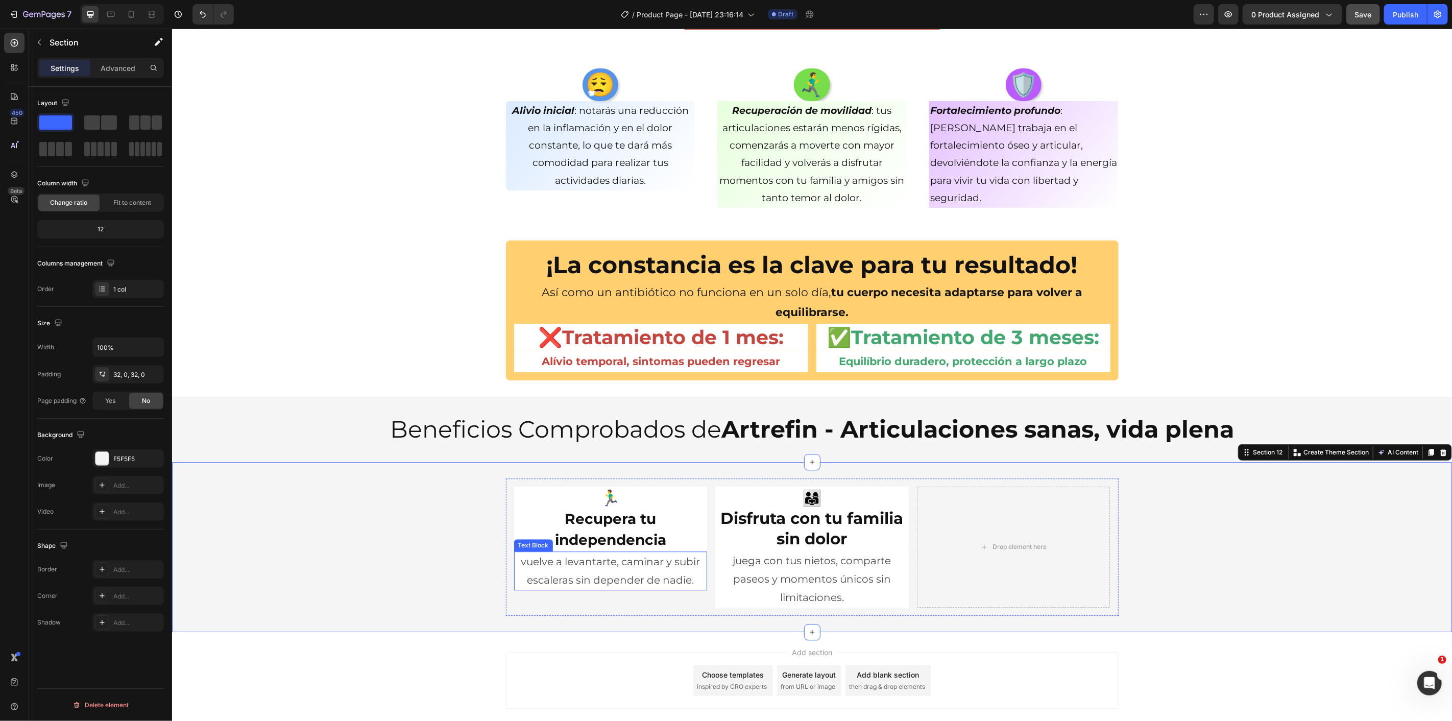
click at [549, 565] on p "vuelve a levantarte, caminar y subir escaleras sin depender de nadie." at bounding box center [610, 570] width 191 height 37
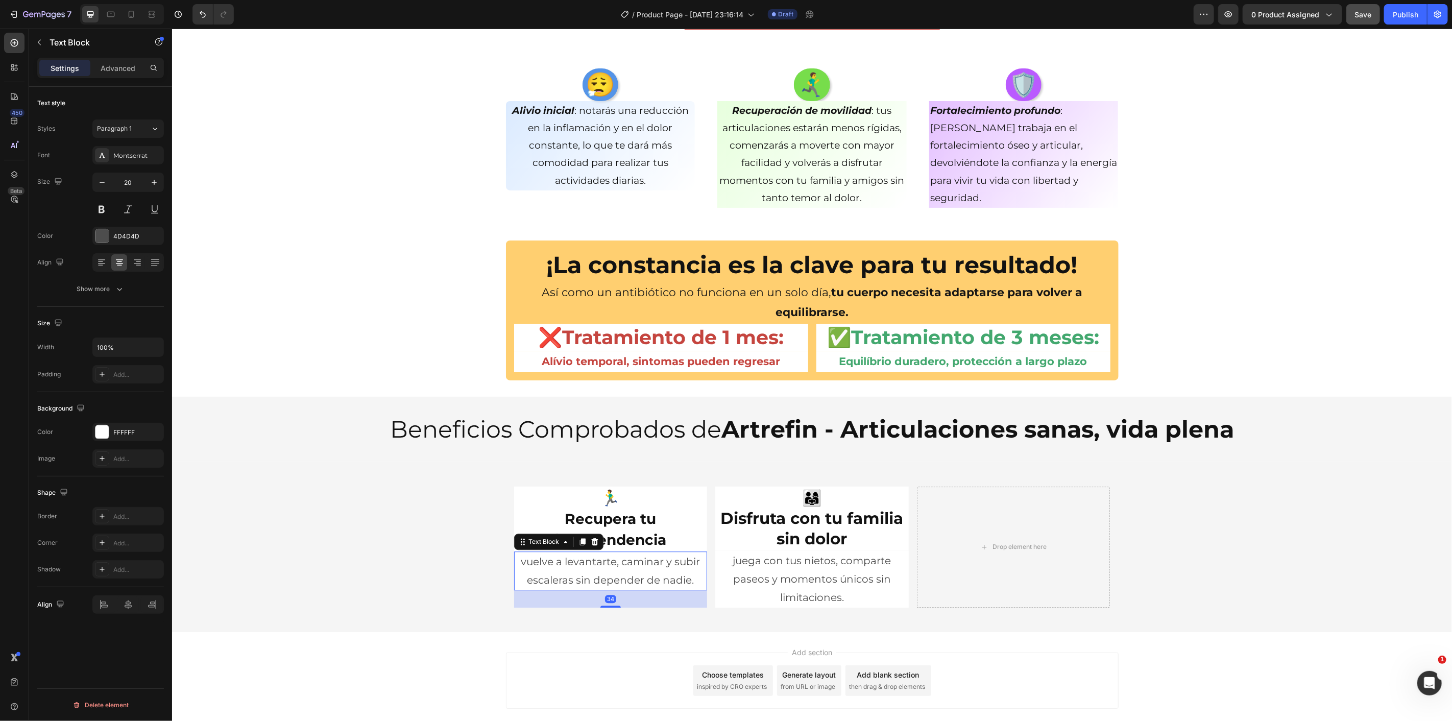
drag, startPoint x: 609, startPoint y: 588, endPoint x: 620, endPoint y: 605, distance: 20.7
click at [620, 590] on div "34" at bounding box center [611, 590] width 194 height 0
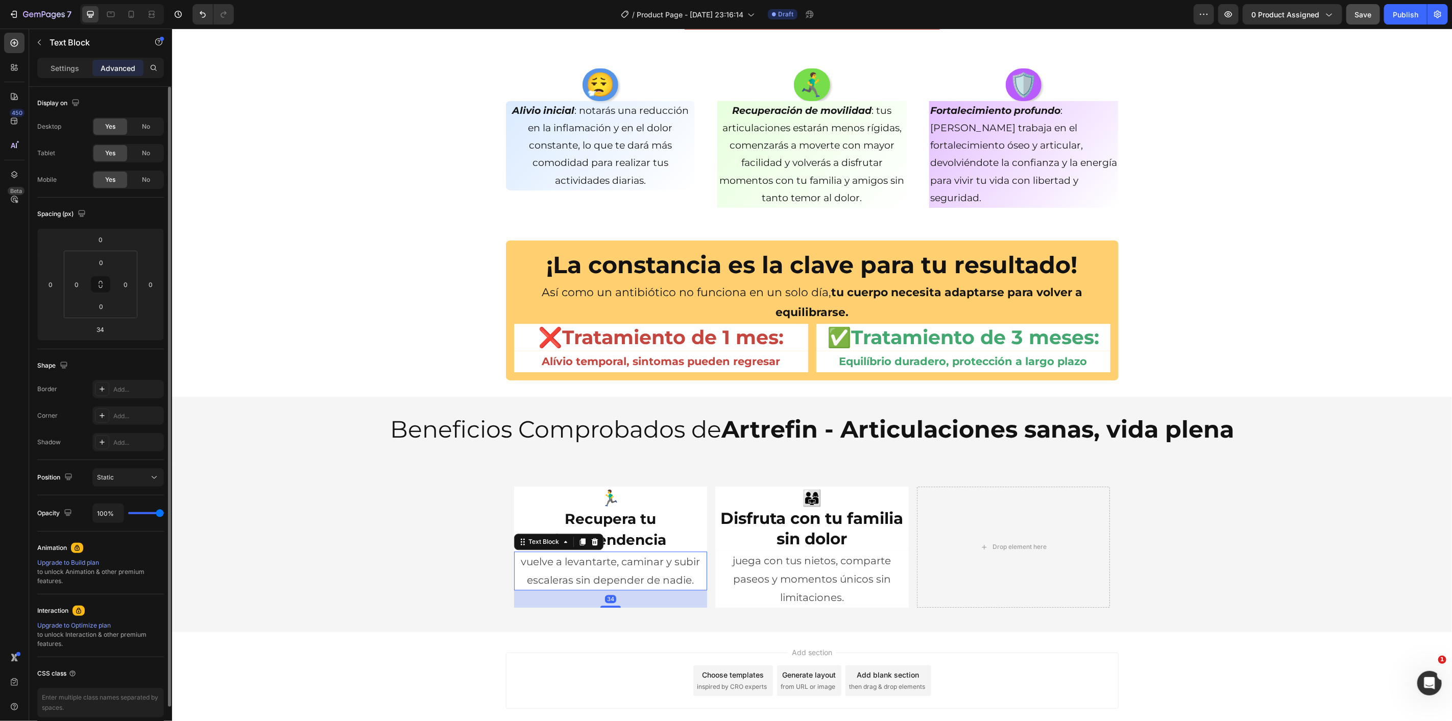
click at [459, 545] on div "🏃‍♂️ Recupera tu independencia Heading vuelve a levantarte, caminar y subir esc…" at bounding box center [812, 546] width 1280 height 137
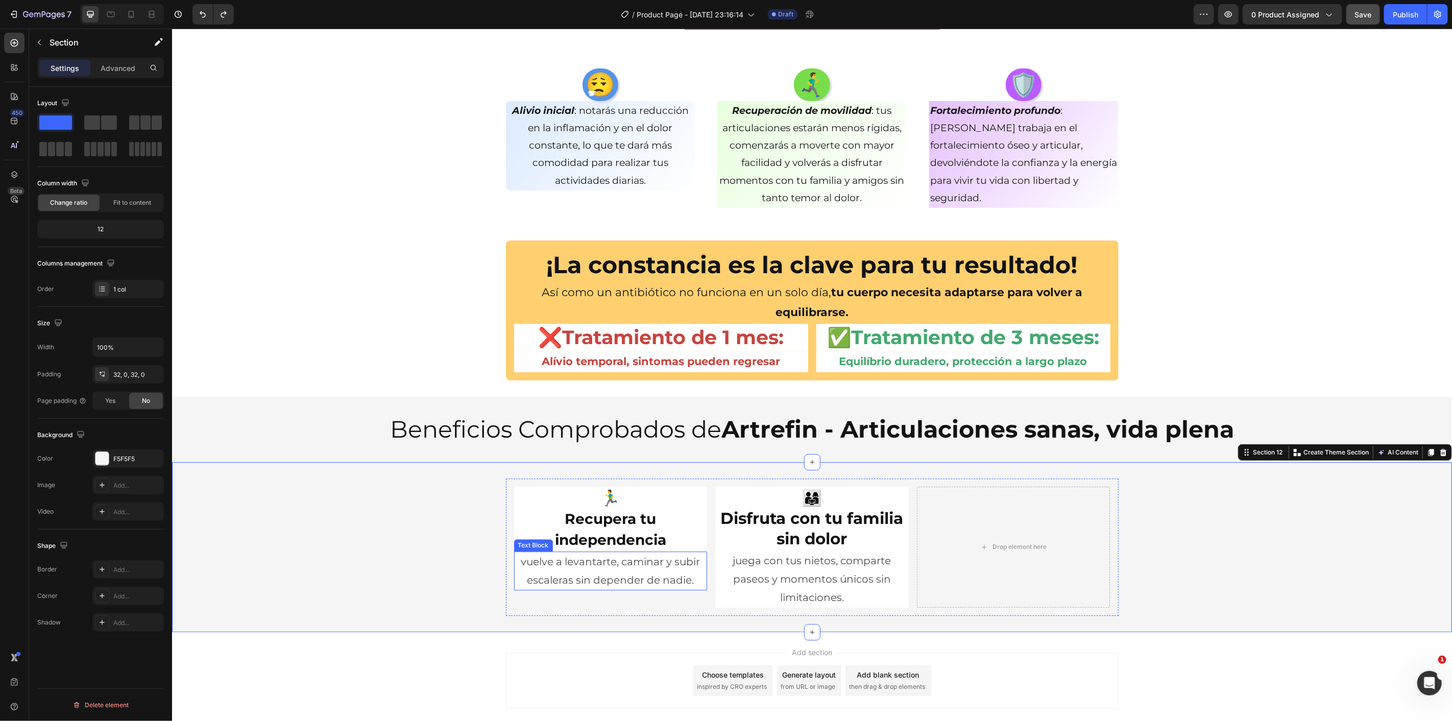
click at [670, 568] on p "vuelve a levantarte, caminar y subir escaleras sin depender de nadie." at bounding box center [610, 570] width 191 height 37
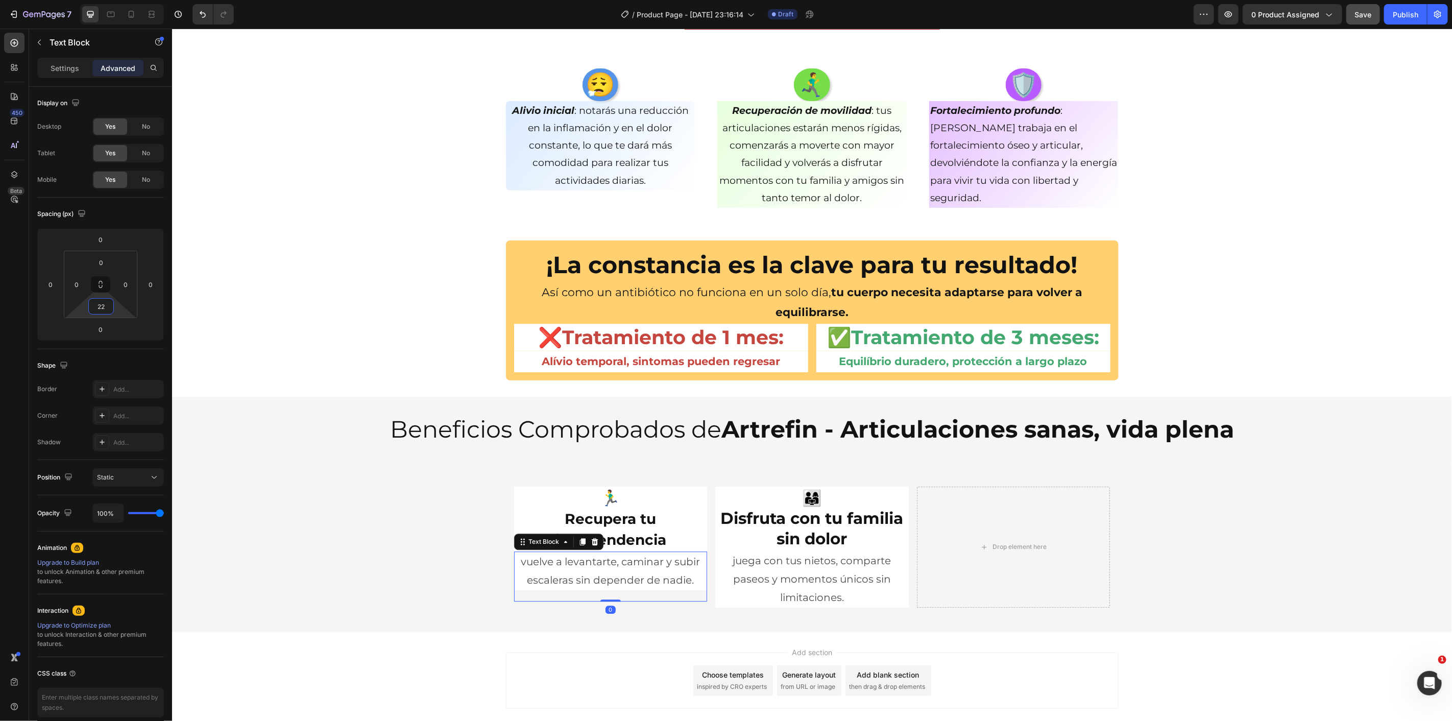
drag, startPoint x: 121, startPoint y: 312, endPoint x: 124, endPoint y: 305, distance: 7.1
click at [124, 0] on html "7 / Product Page - [DATE] 23:16:14 Draft Preview 0 product assigned Save Publis…" at bounding box center [726, 0] width 1452 height 0
click at [689, 575] on p "vuelve a levantarte, caminar y subir escaleras sin depender de nadie." at bounding box center [610, 570] width 191 height 37
click at [302, 449] on div "Beneficios Comprobados de Artrefin - Articulaciones sanas, vida plena Heading S…" at bounding box center [812, 428] width 1280 height 65
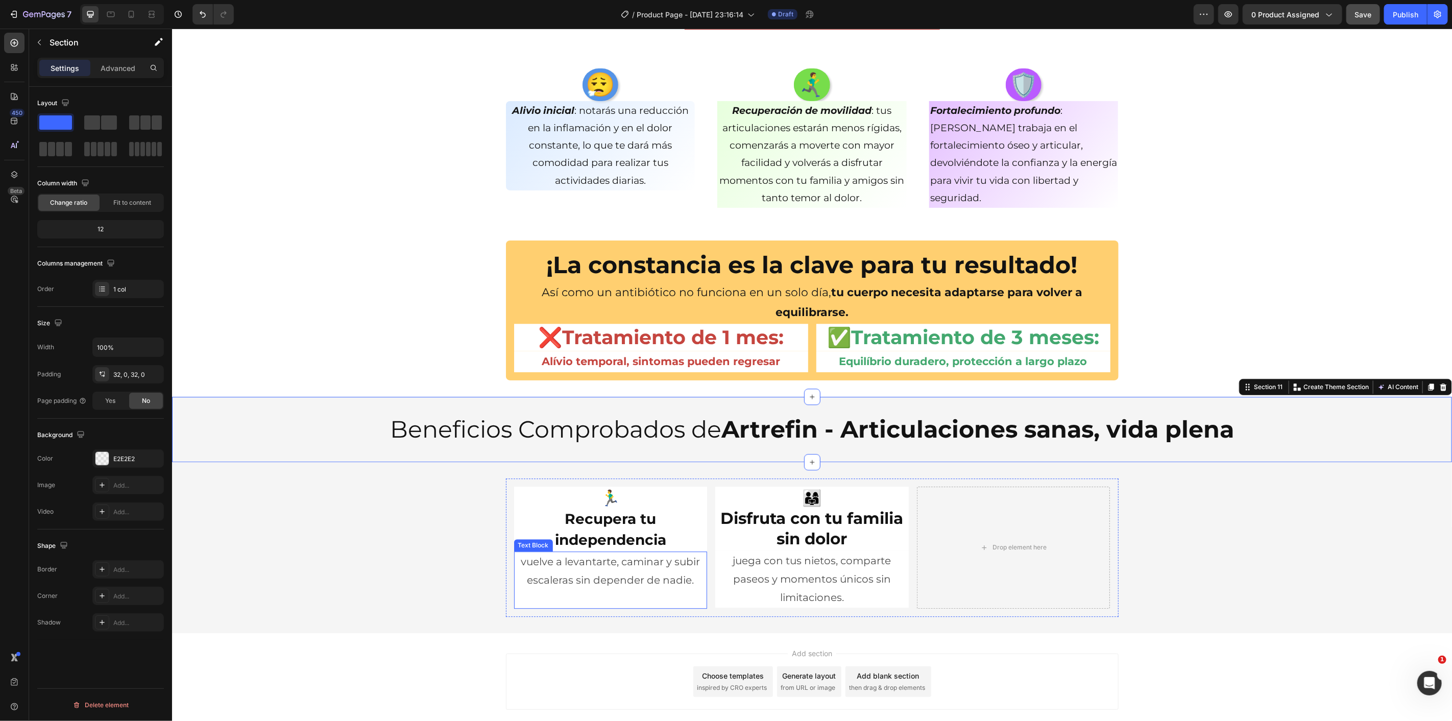
click at [632, 572] on p "vuelve a levantarte, caminar y subir escaleras sin depender de nadie." at bounding box center [610, 570] width 191 height 37
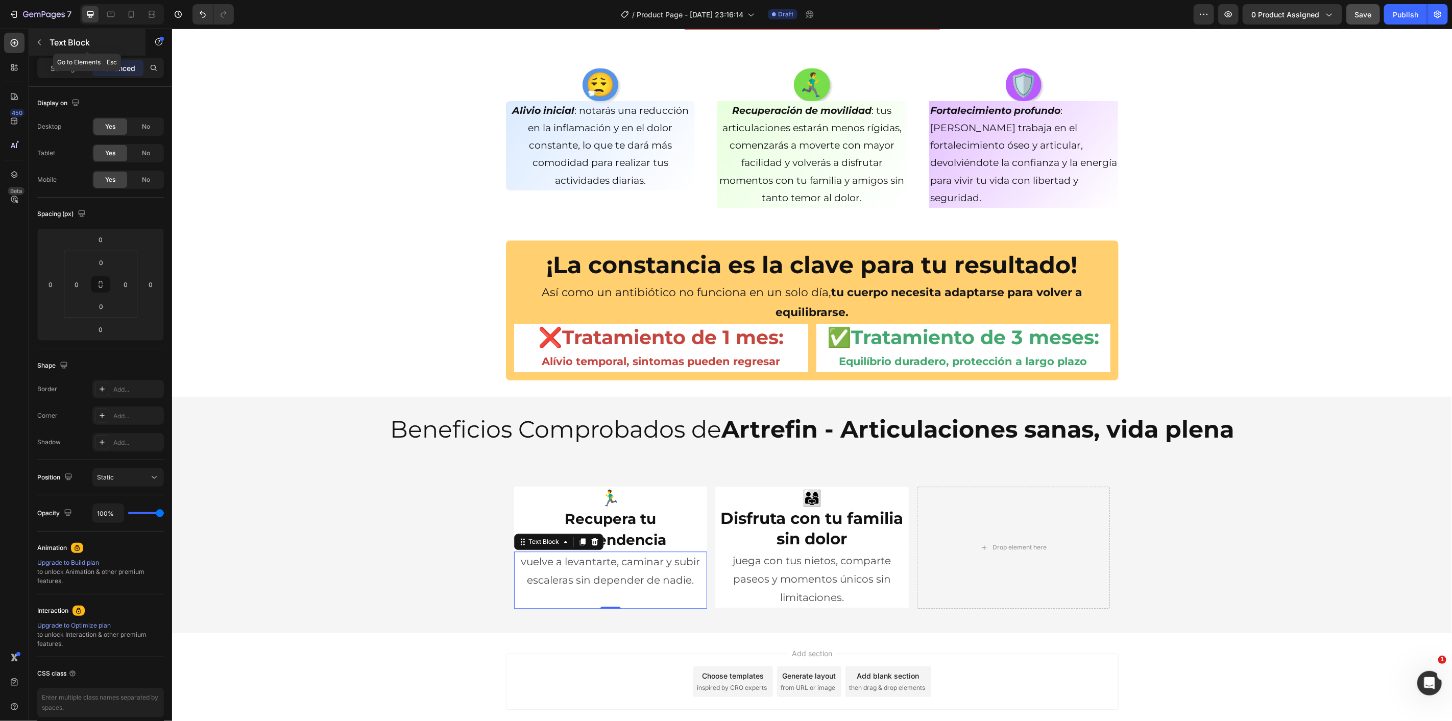
click at [39, 43] on icon "button" at bounding box center [39, 43] width 3 height 6
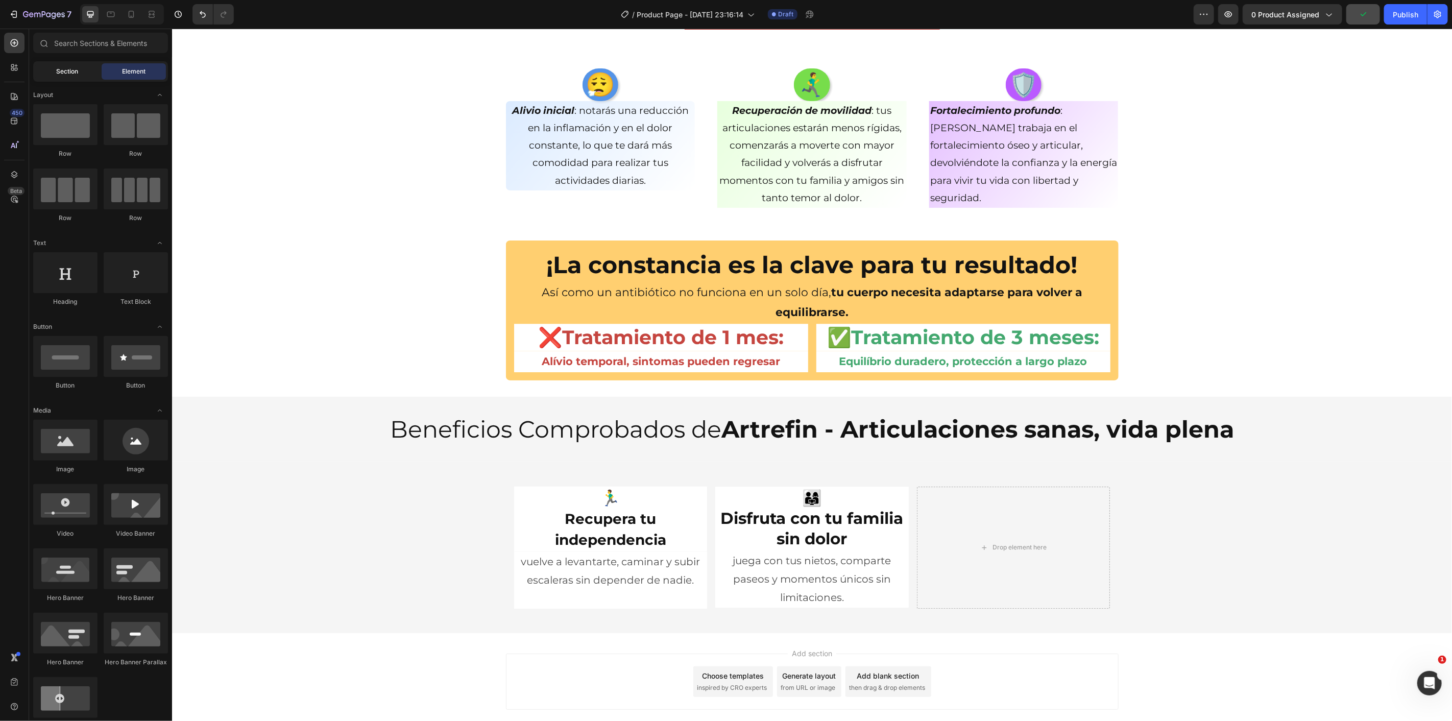
click at [89, 73] on div "Section" at bounding box center [67, 71] width 64 height 16
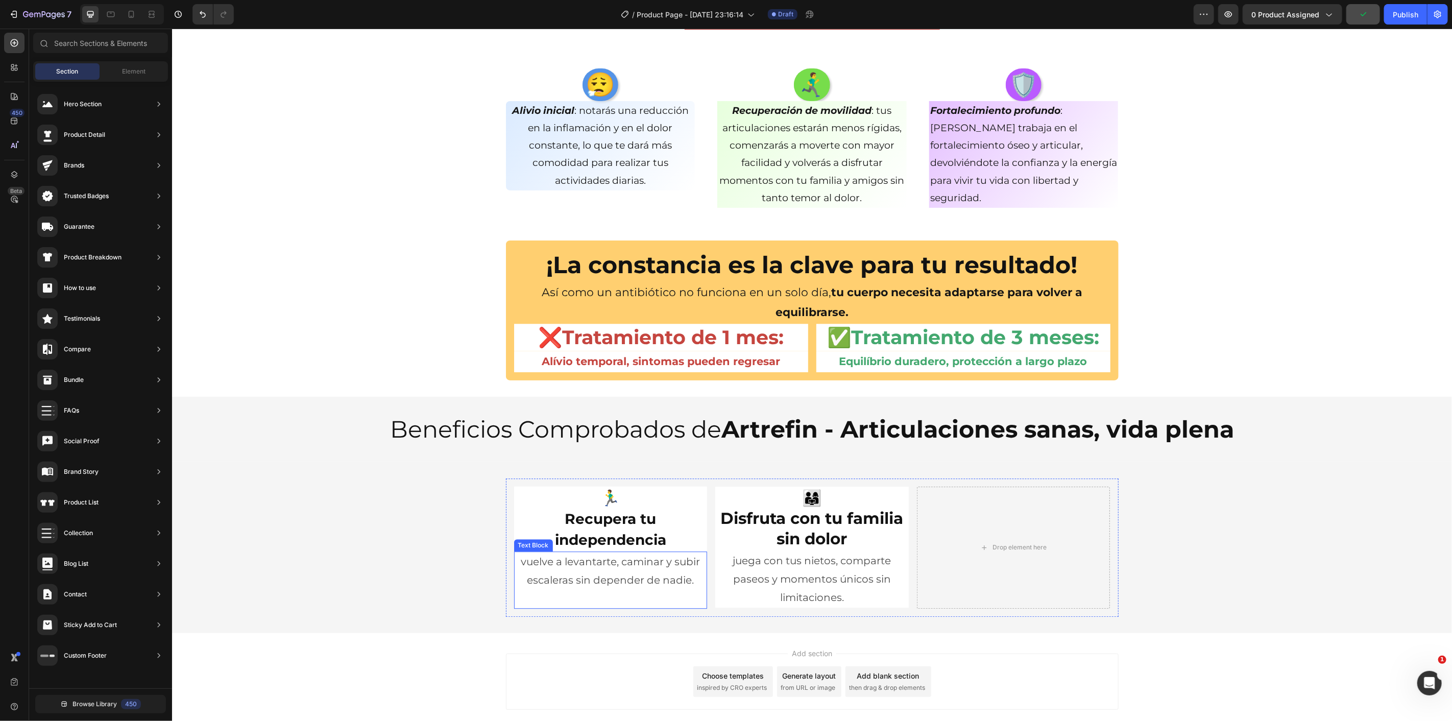
click at [614, 583] on p "vuelve a levantarte, caminar y subir escaleras sin depender de nadie." at bounding box center [610, 570] width 191 height 37
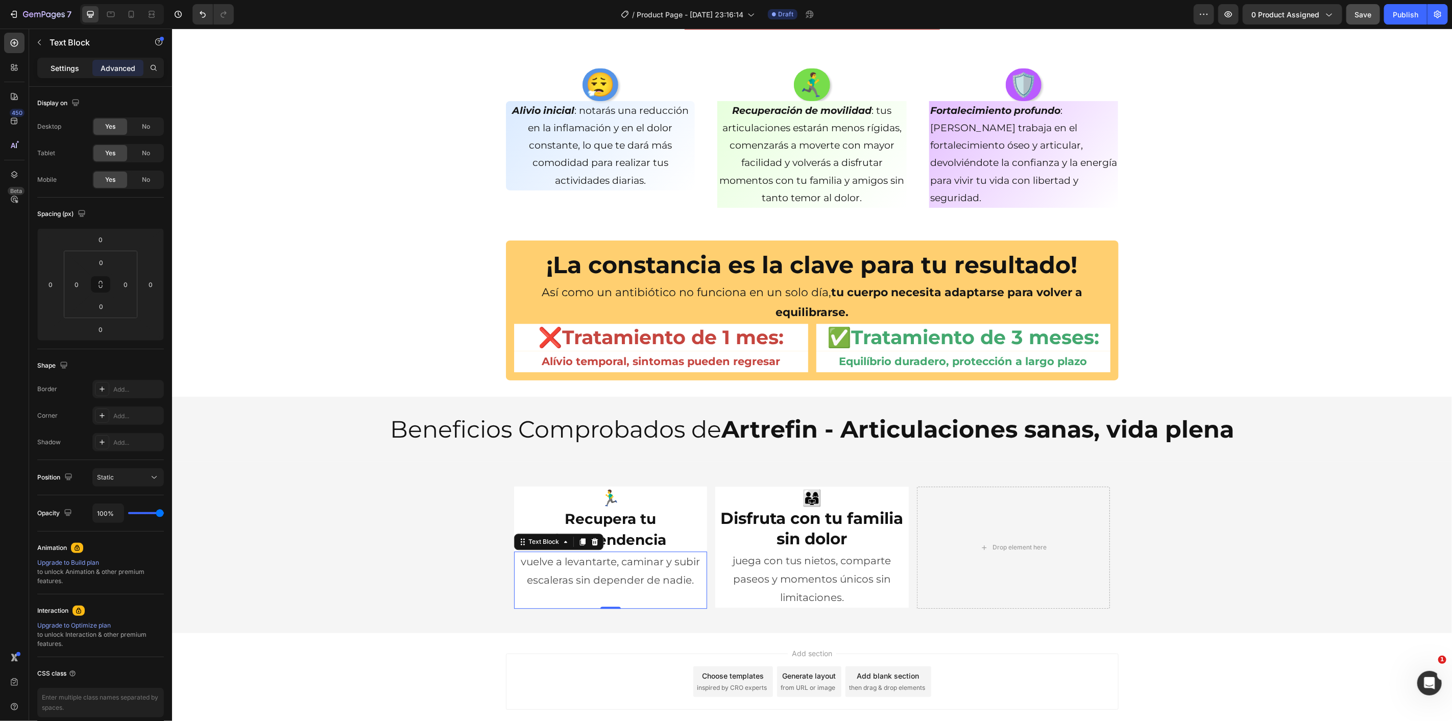
click at [74, 70] on p "Settings" at bounding box center [65, 68] width 29 height 11
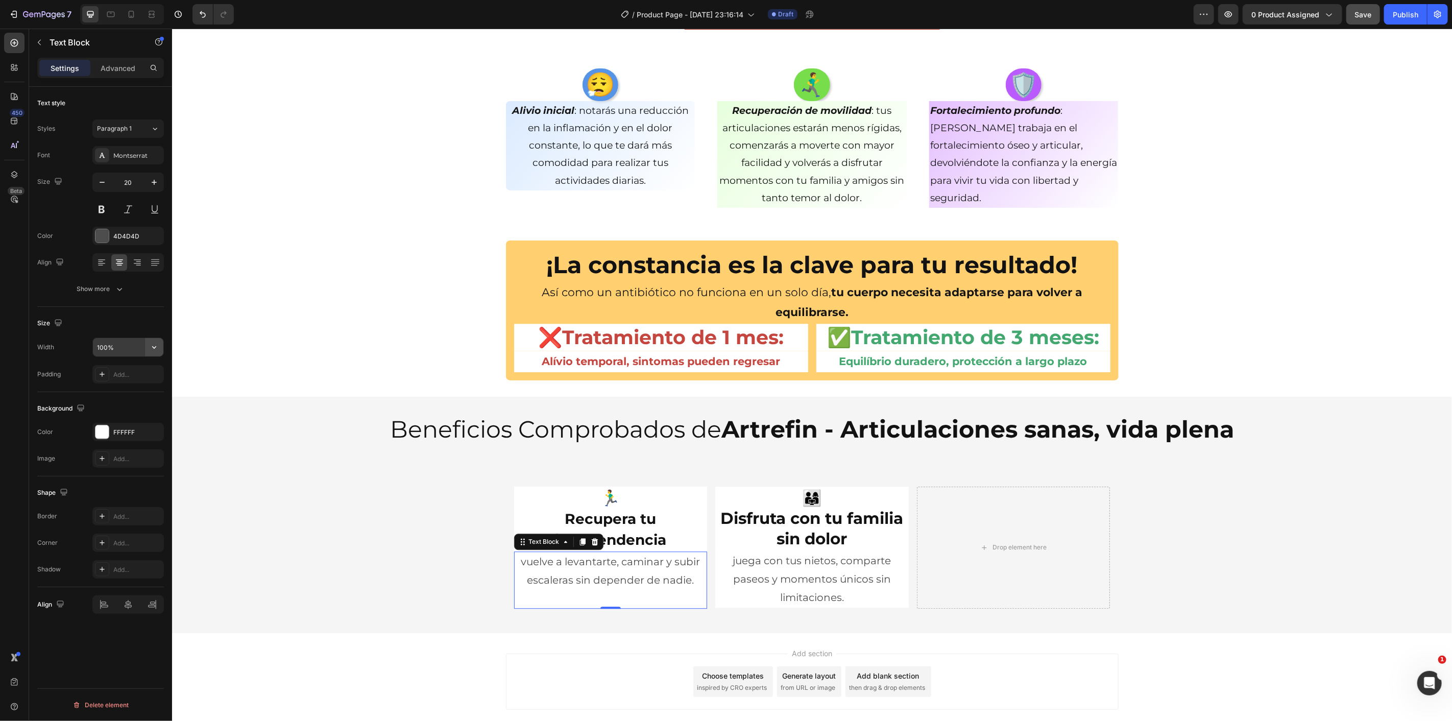
drag, startPoint x: 152, startPoint y: 348, endPoint x: 155, endPoint y: 355, distance: 8.5
click at [151, 348] on icon "button" at bounding box center [154, 347] width 10 height 10
click at [139, 412] on span "1200px" at bounding box center [143, 412] width 21 height 9
click at [132, 598] on div at bounding box center [128, 604] width 22 height 16
click at [447, 516] on div "🏃‍♂️ Recupera tu independencia Heading vuelve a levantarte, caminar y subir esc…" at bounding box center [812, 547] width 1280 height 138
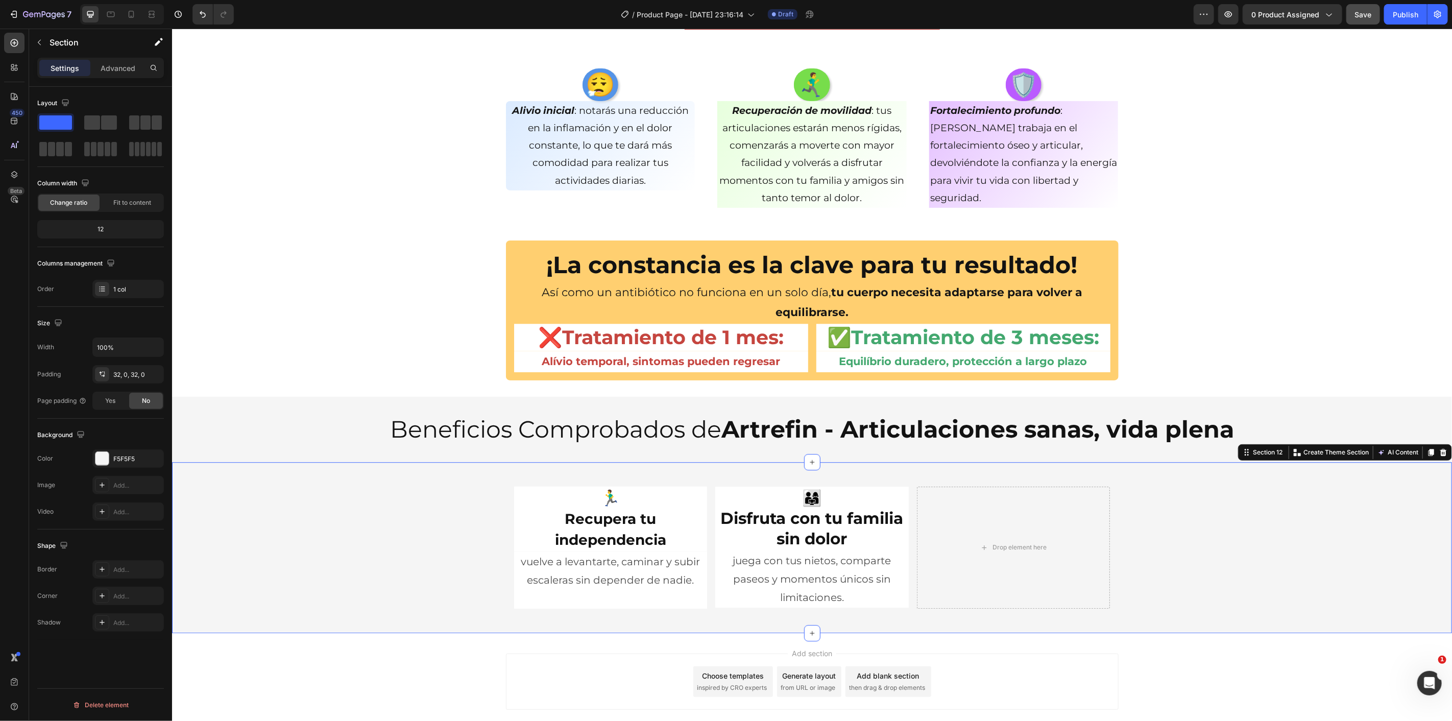
scroll to position [2087, 0]
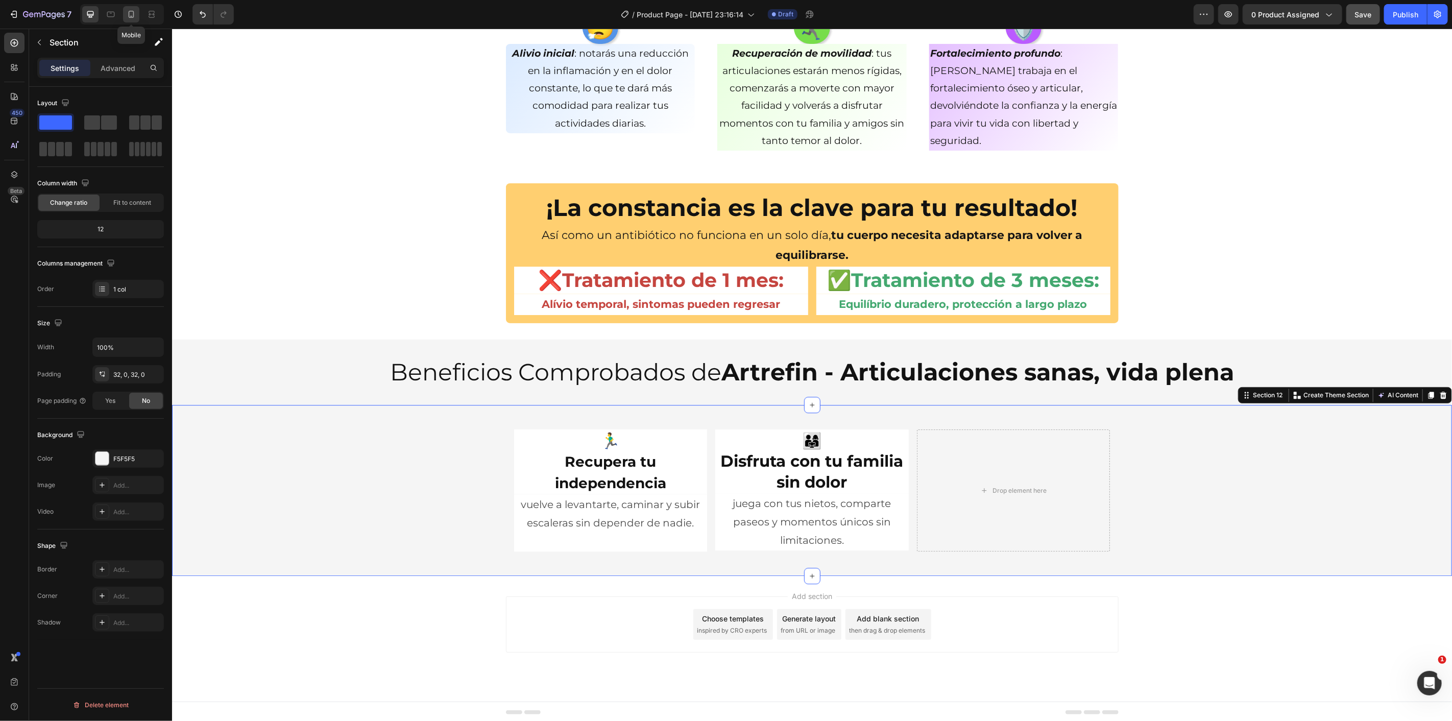
click at [134, 7] on div at bounding box center [131, 14] width 16 height 16
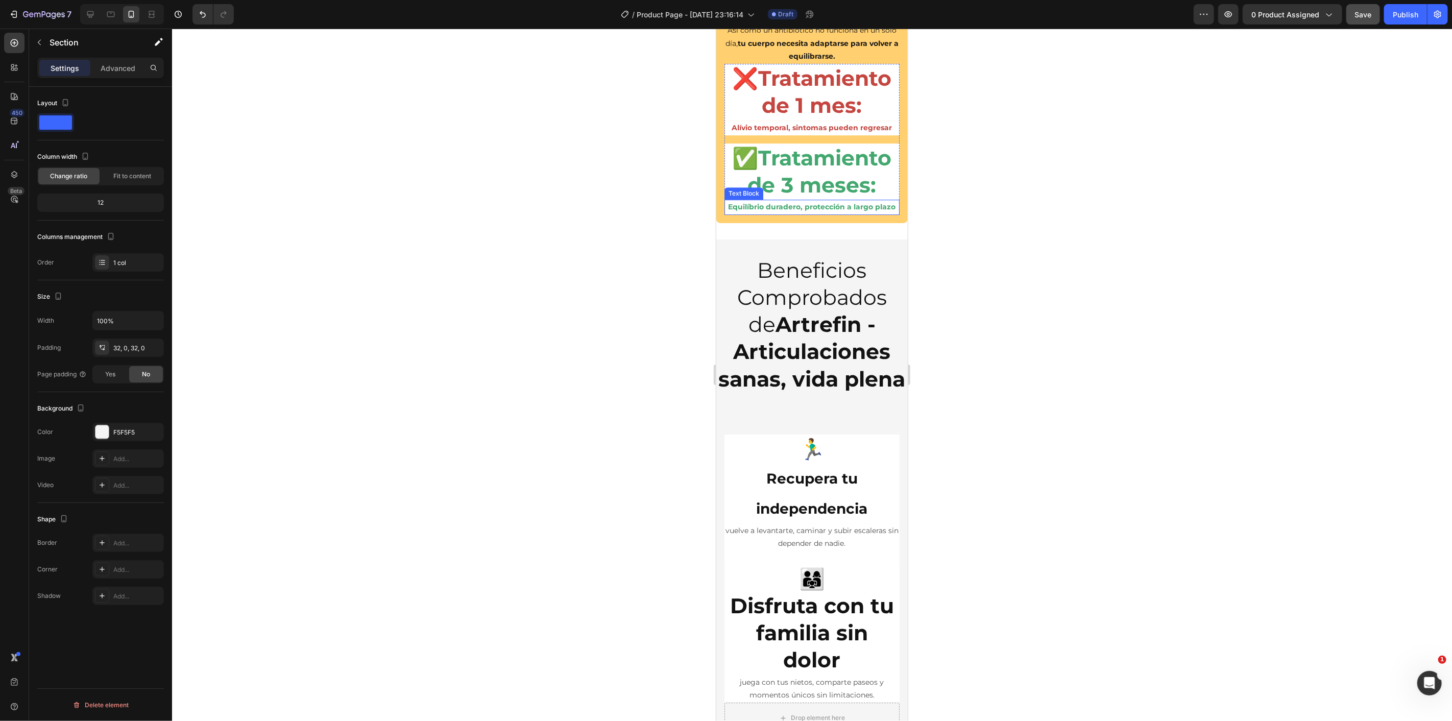
scroll to position [2291, 0]
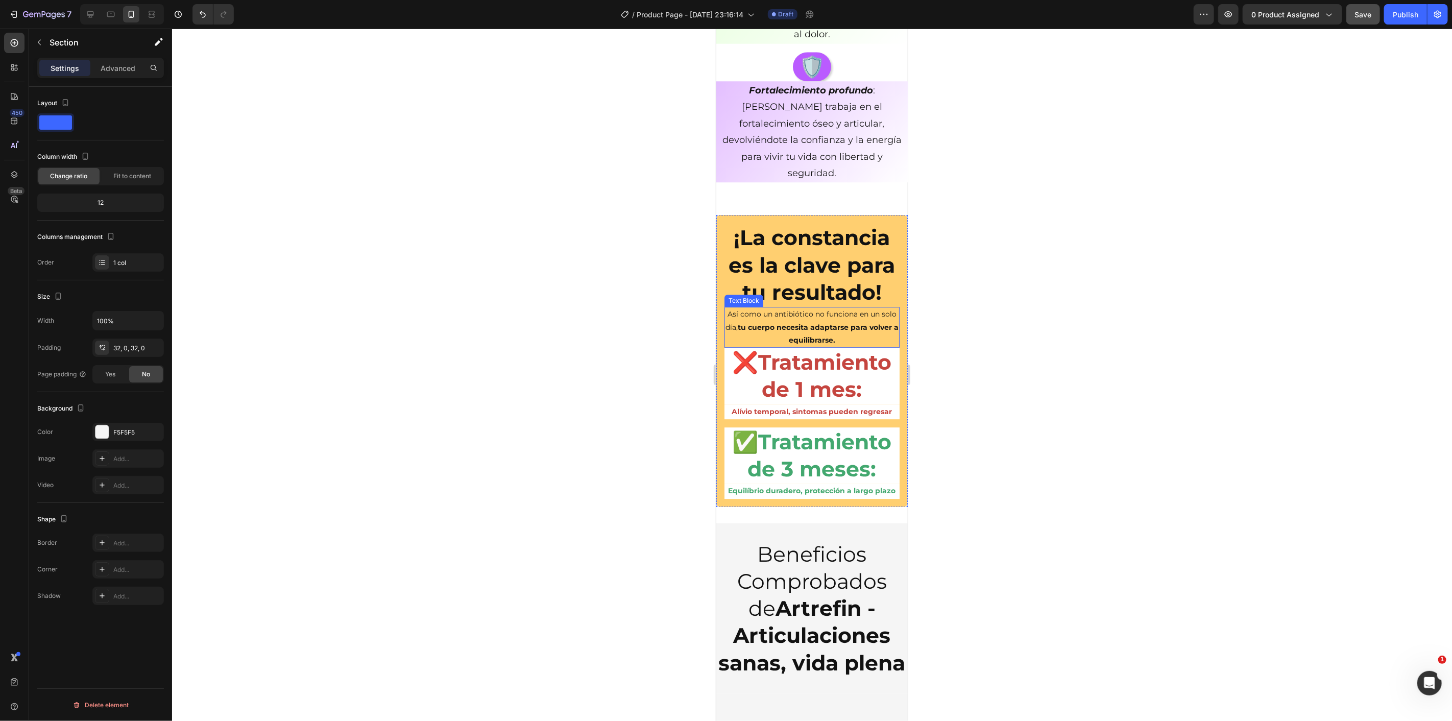
click at [822, 328] on p "Así como un antibiótico no funciona en un solo día, tu cuerpo necesita adaptars…" at bounding box center [811, 326] width 173 height 39
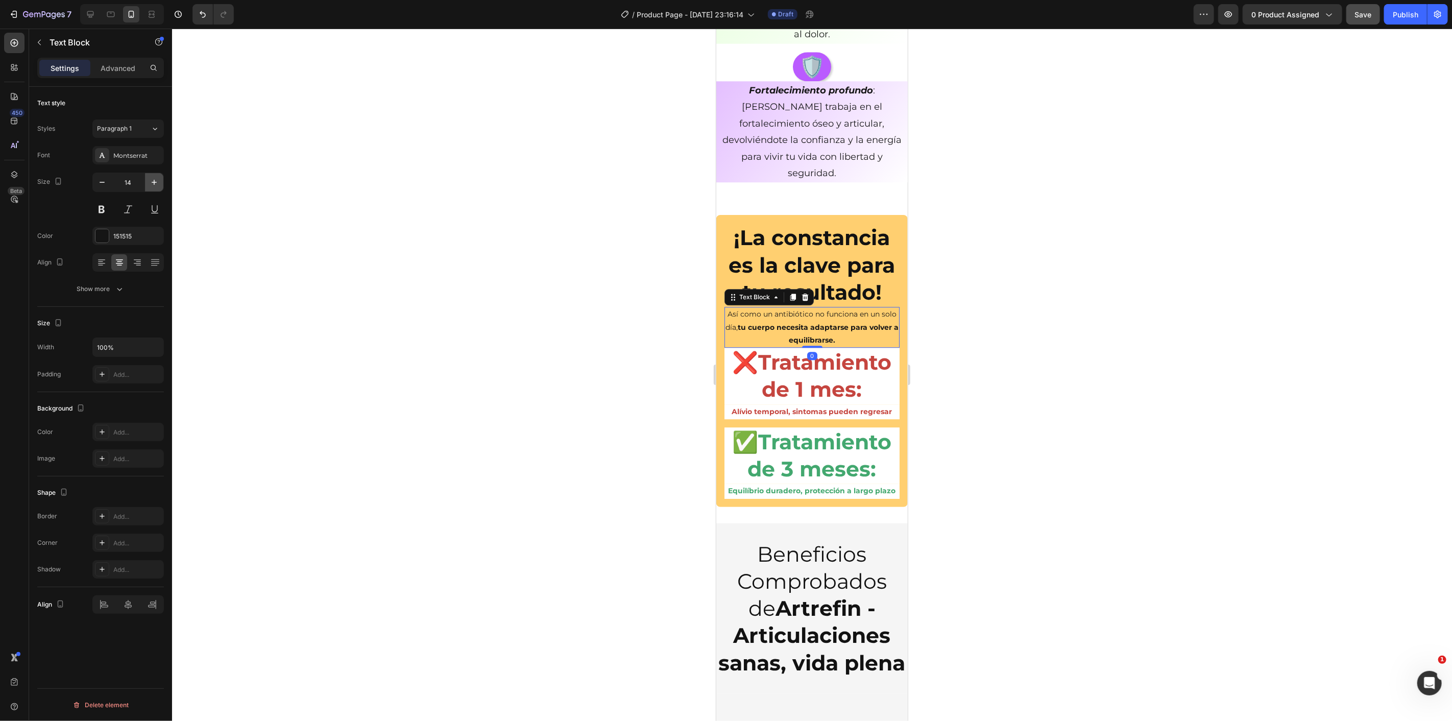
click at [156, 183] on icon "button" at bounding box center [154, 182] width 10 height 10
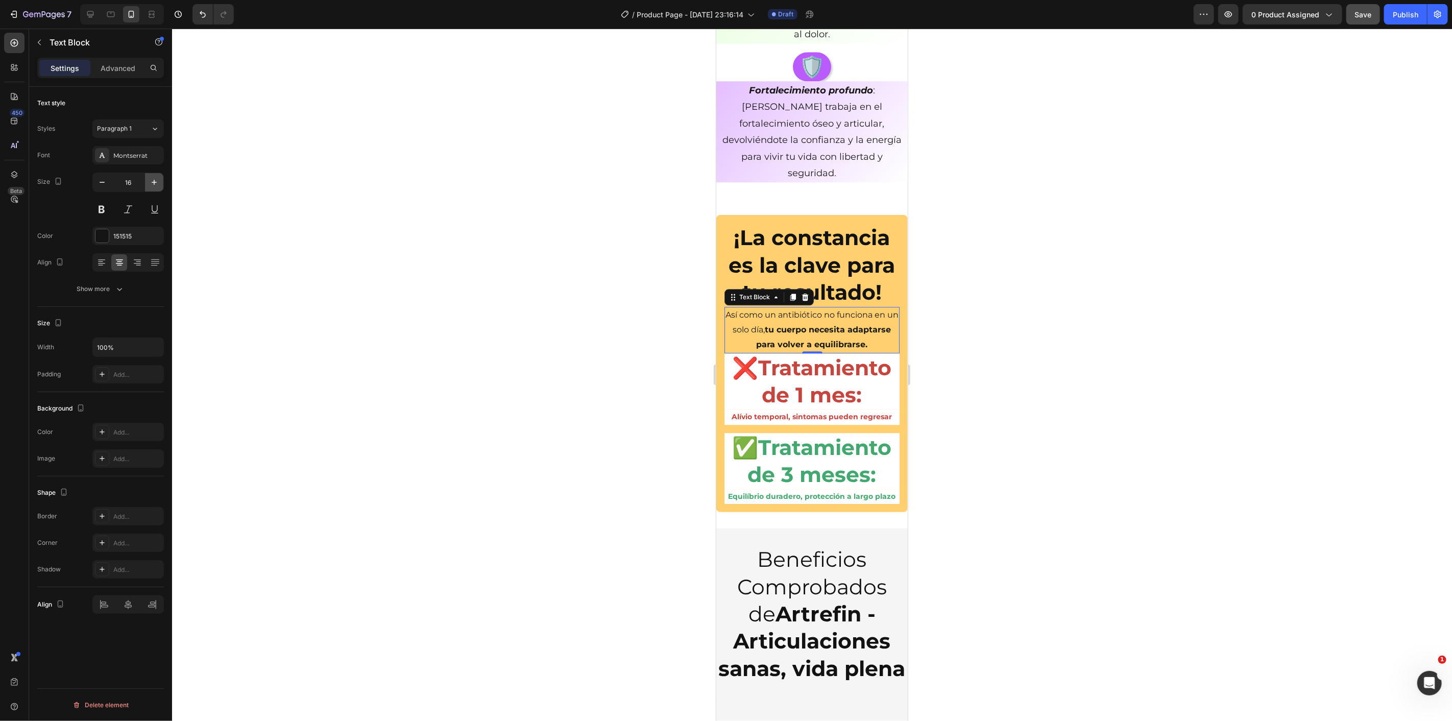
click at [156, 183] on icon "button" at bounding box center [154, 182] width 10 height 10
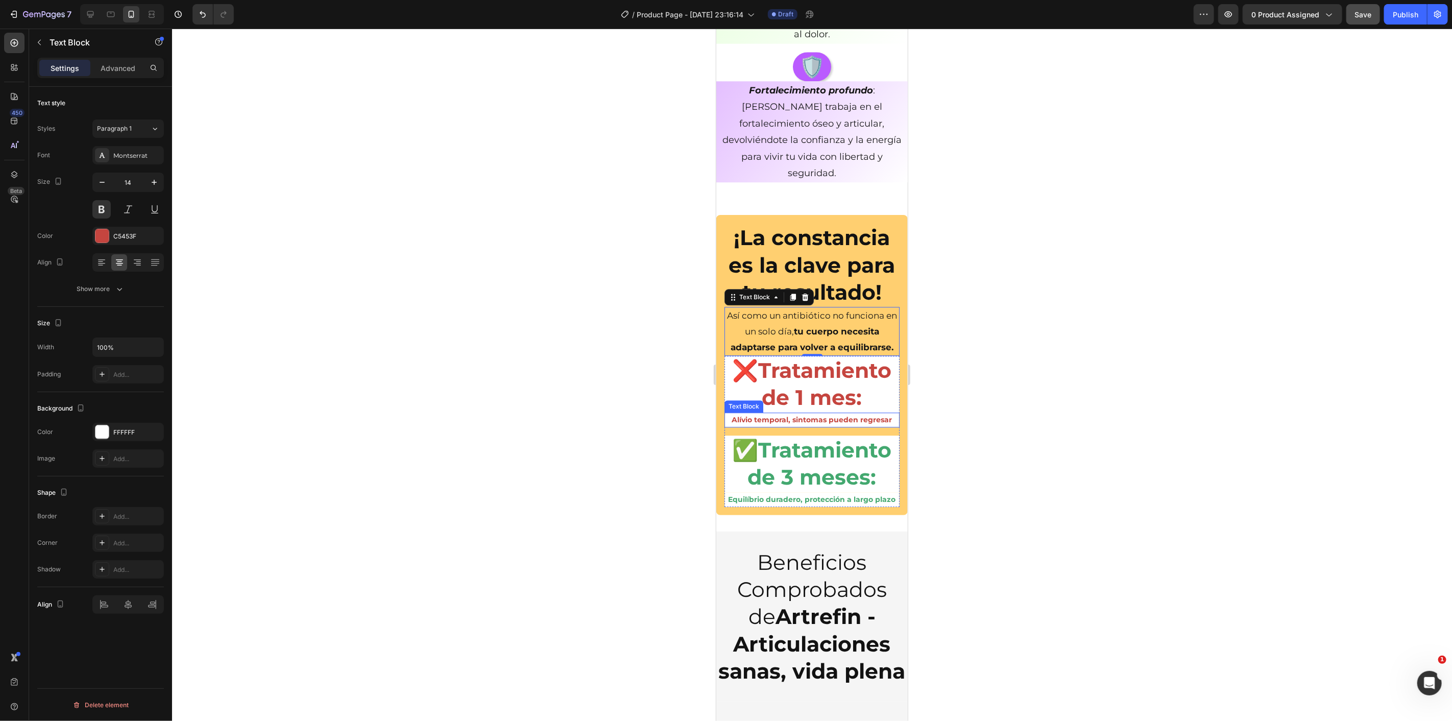
click at [785, 426] on p "Alívio temporal, sintomas pueden regresar" at bounding box center [811, 419] width 173 height 13
click at [152, 181] on icon "button" at bounding box center [154, 182] width 10 height 10
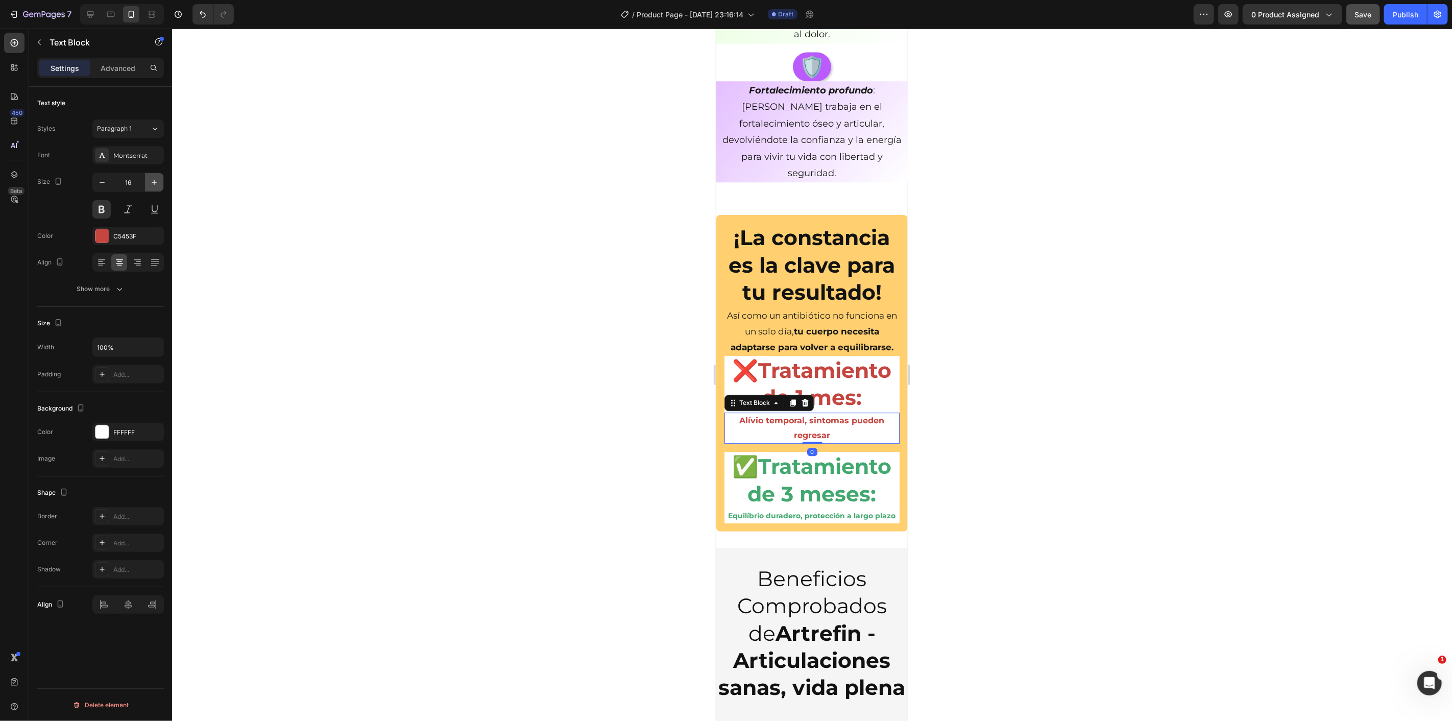
click at [152, 181] on icon "button" at bounding box center [154, 182] width 10 height 10
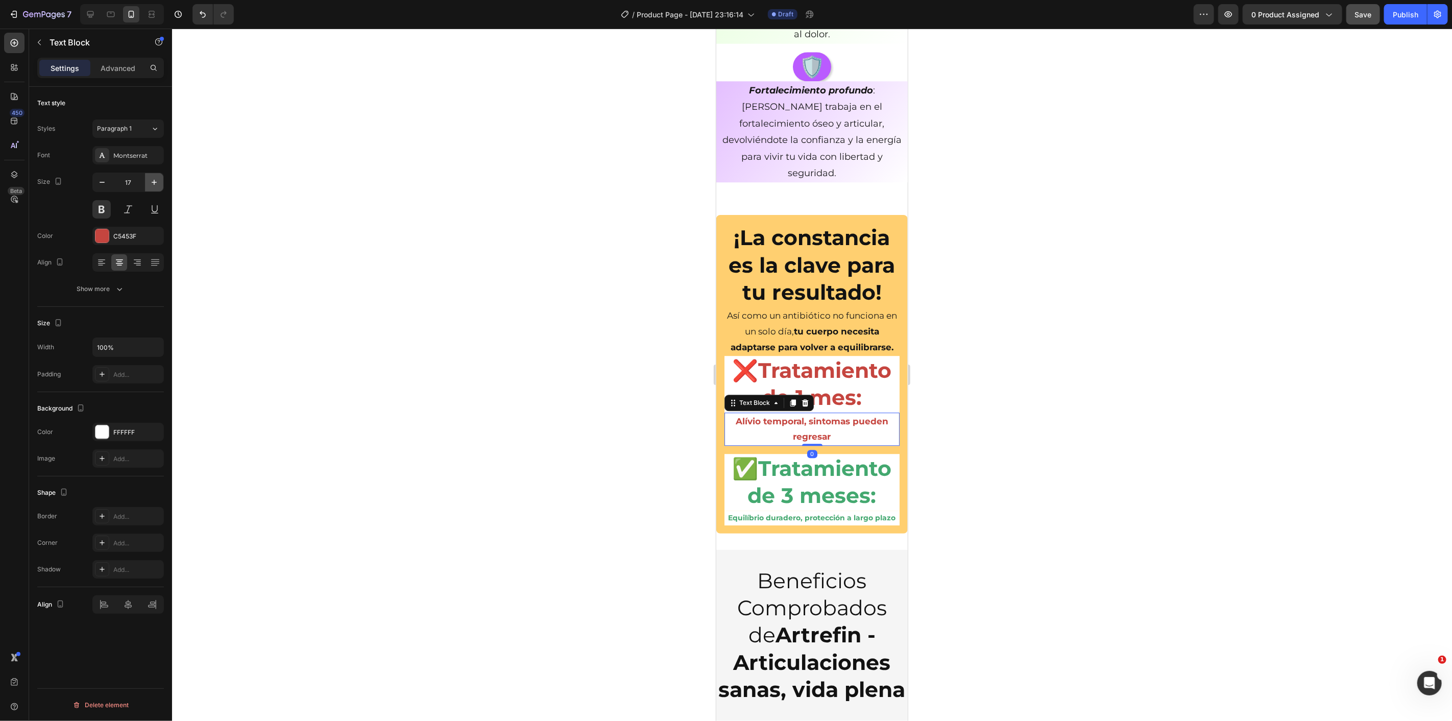
click at [152, 181] on icon "button" at bounding box center [154, 182] width 10 height 10
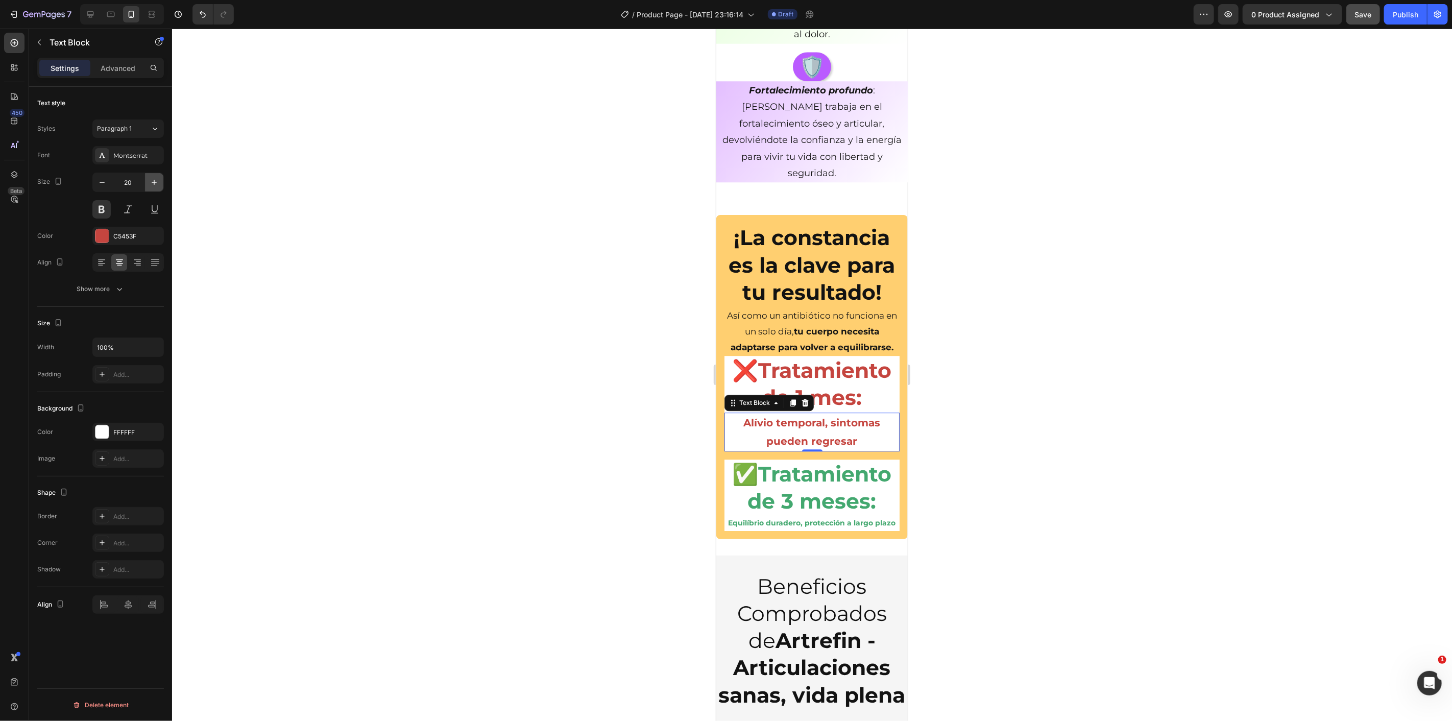
click at [152, 181] on icon "button" at bounding box center [154, 182] width 10 height 10
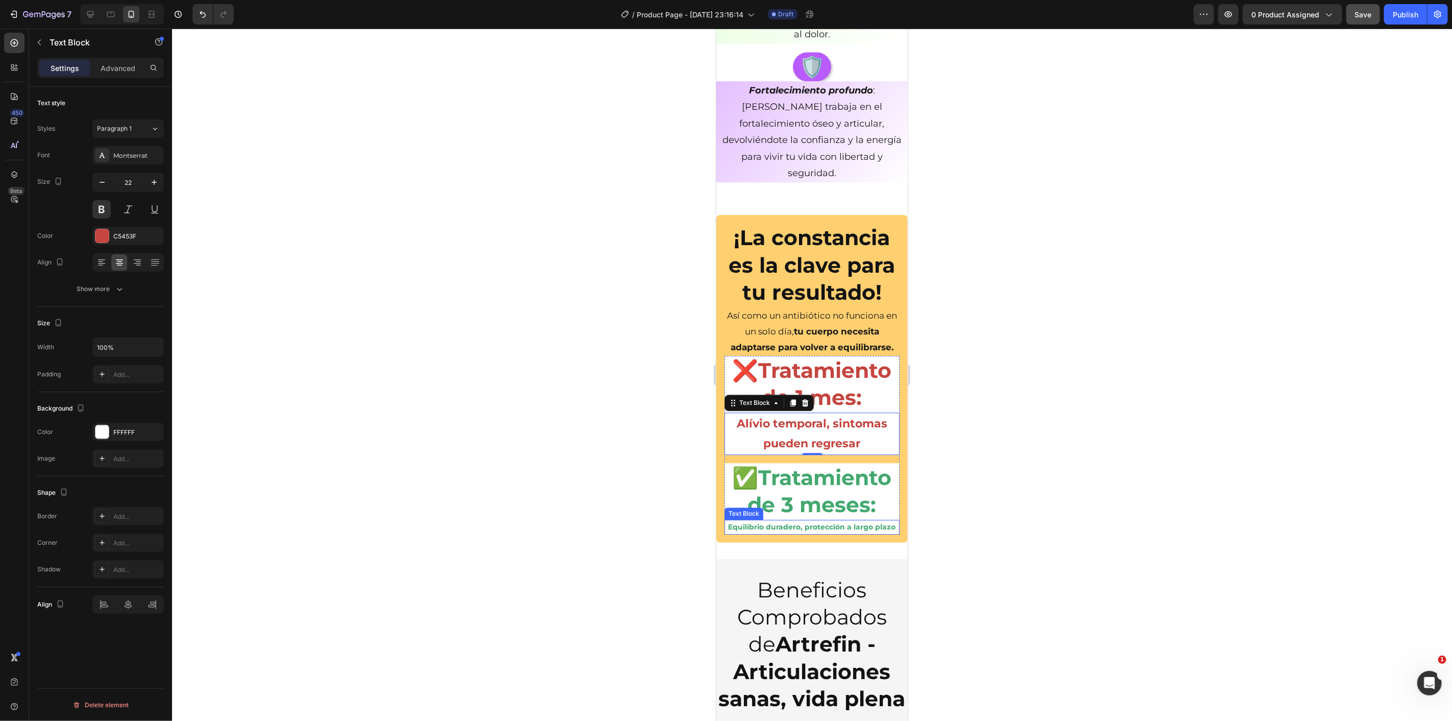
click at [768, 533] on p "Equilíbrio duradero, protección a largo plazo" at bounding box center [811, 526] width 173 height 13
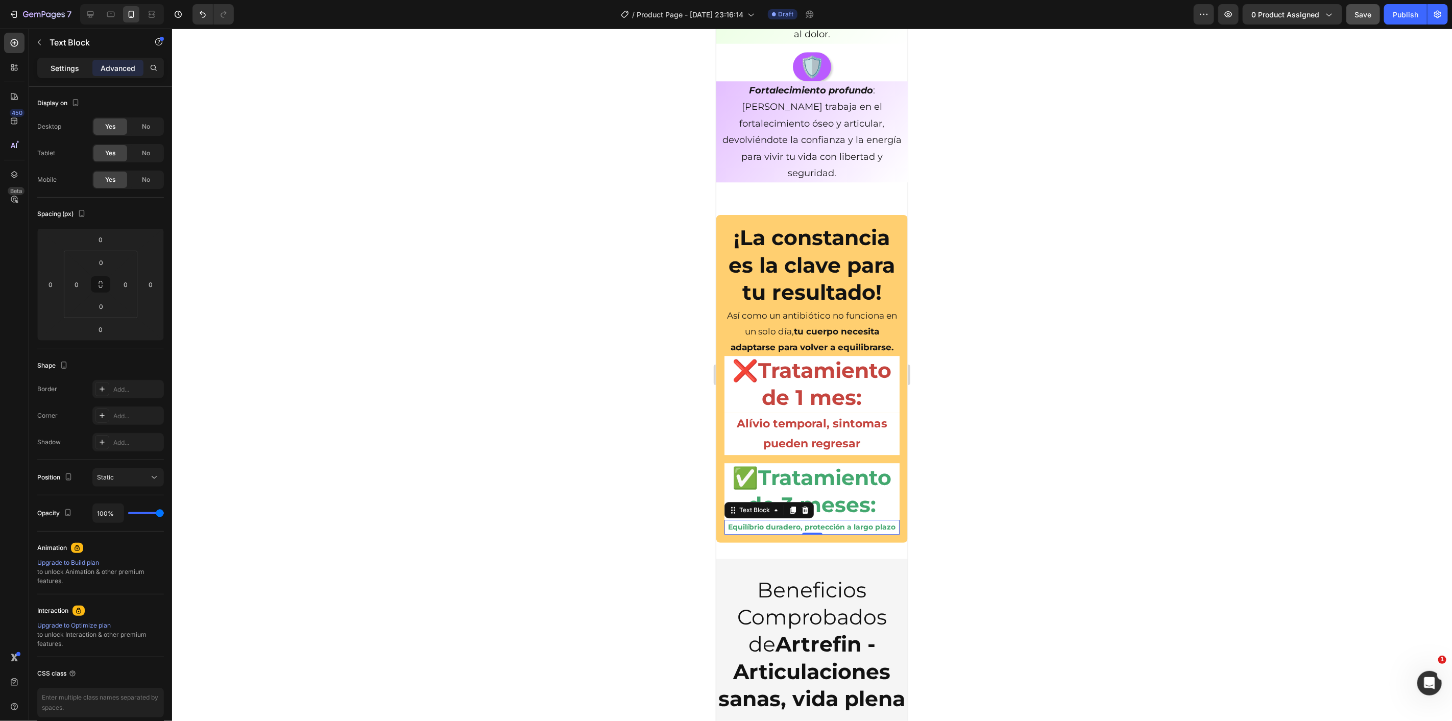
click at [75, 76] on div "Settings" at bounding box center [64, 68] width 51 height 16
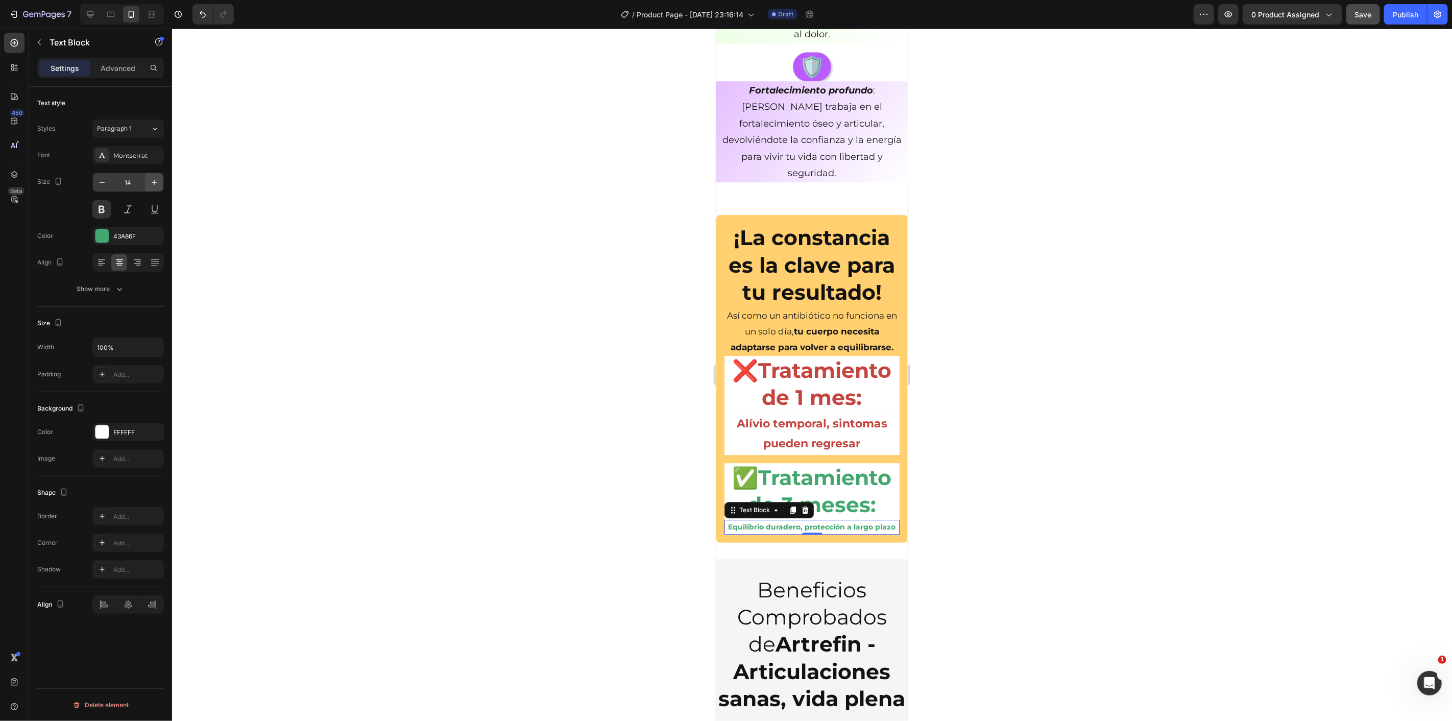
click at [154, 180] on icon "button" at bounding box center [154, 182] width 10 height 10
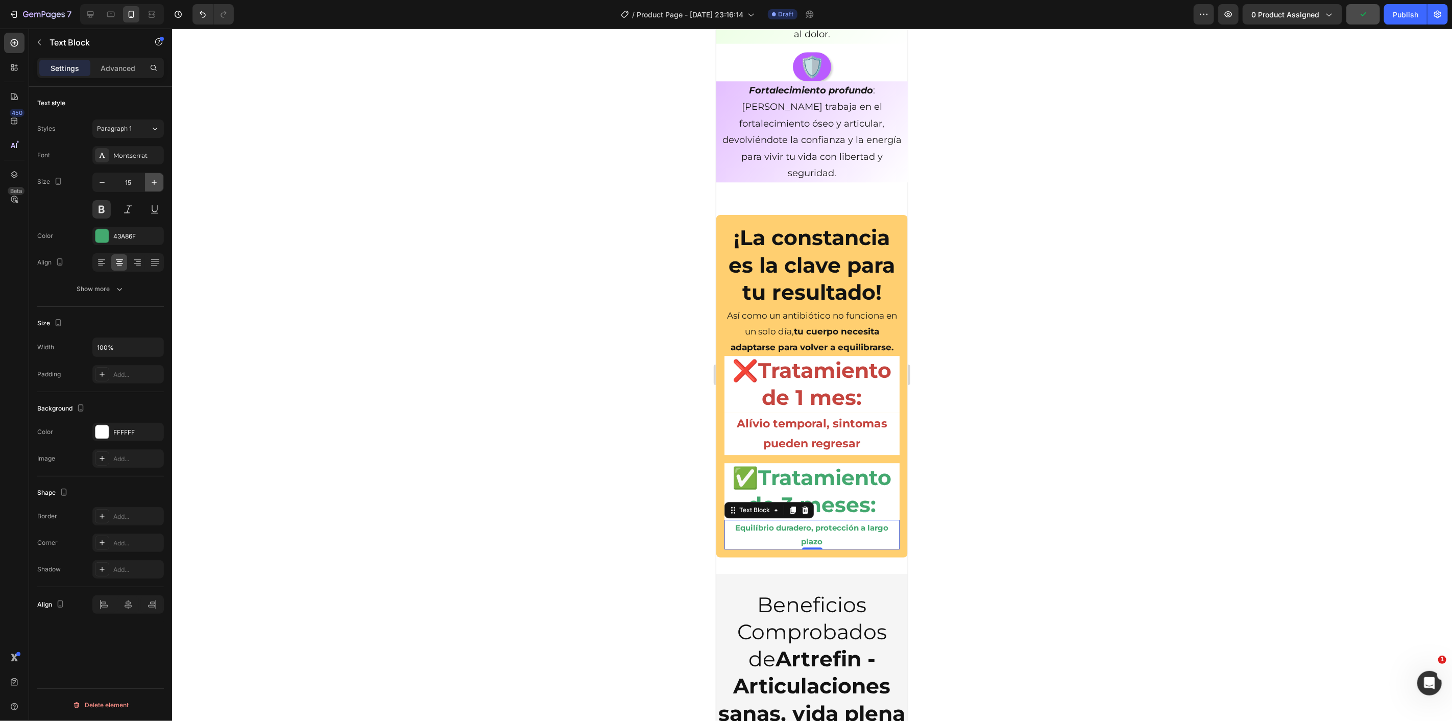
click at [154, 180] on icon "button" at bounding box center [154, 182] width 10 height 10
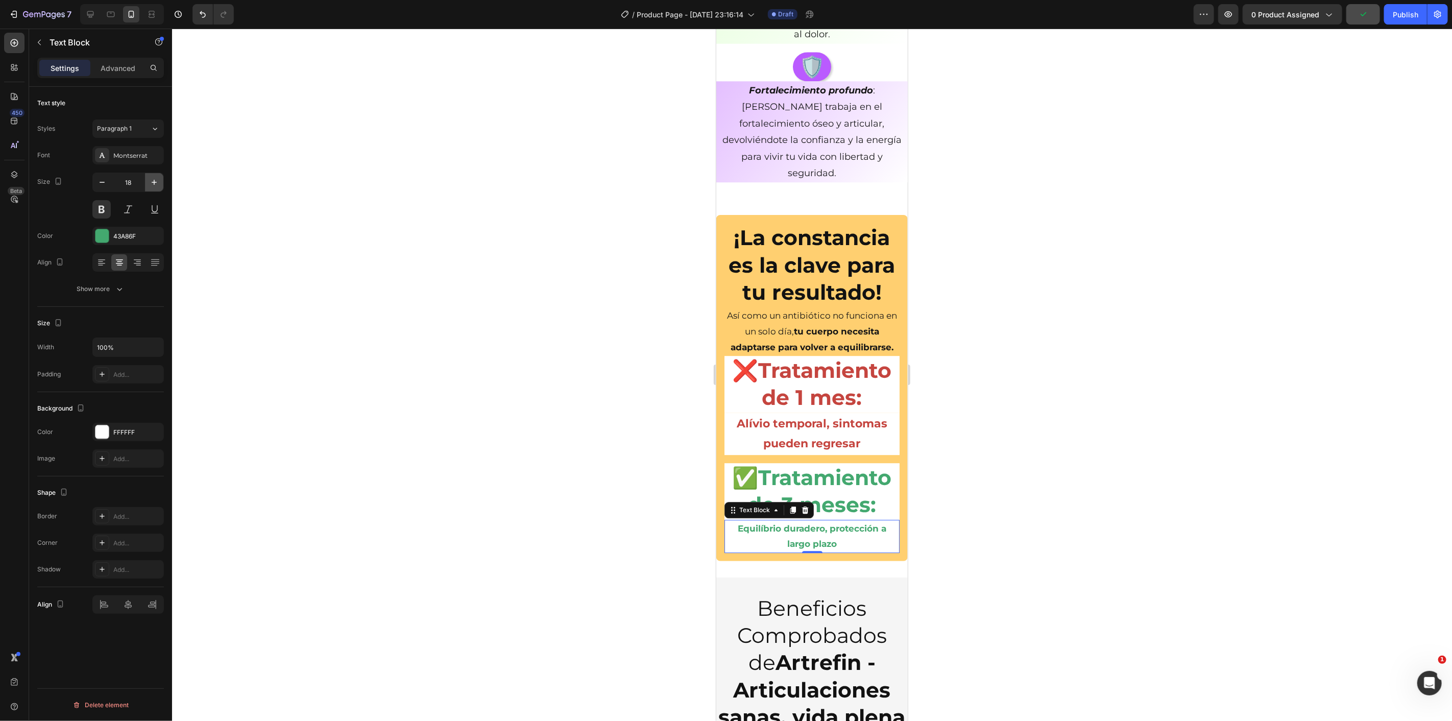
click at [154, 180] on icon "button" at bounding box center [154, 182] width 10 height 10
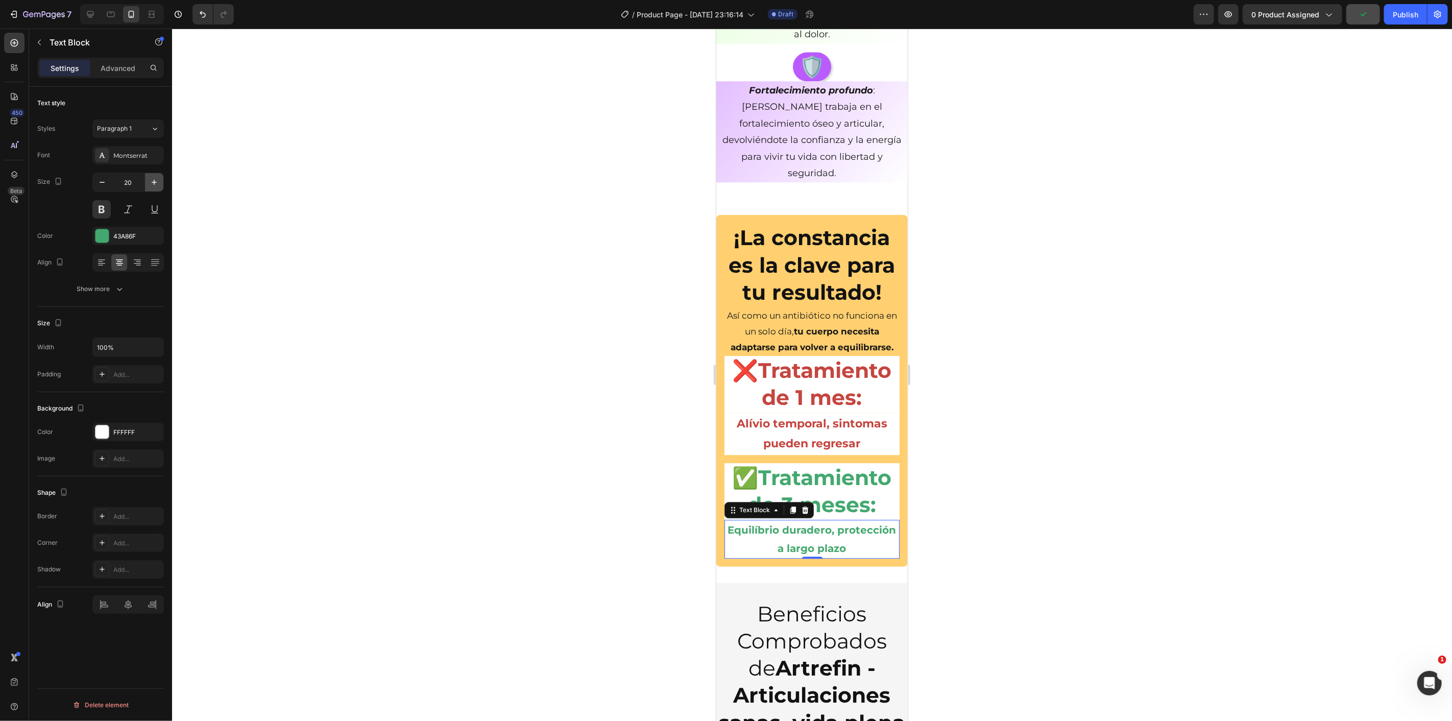
click at [154, 180] on icon "button" at bounding box center [154, 182] width 10 height 10
click at [575, 366] on div at bounding box center [812, 375] width 1280 height 692
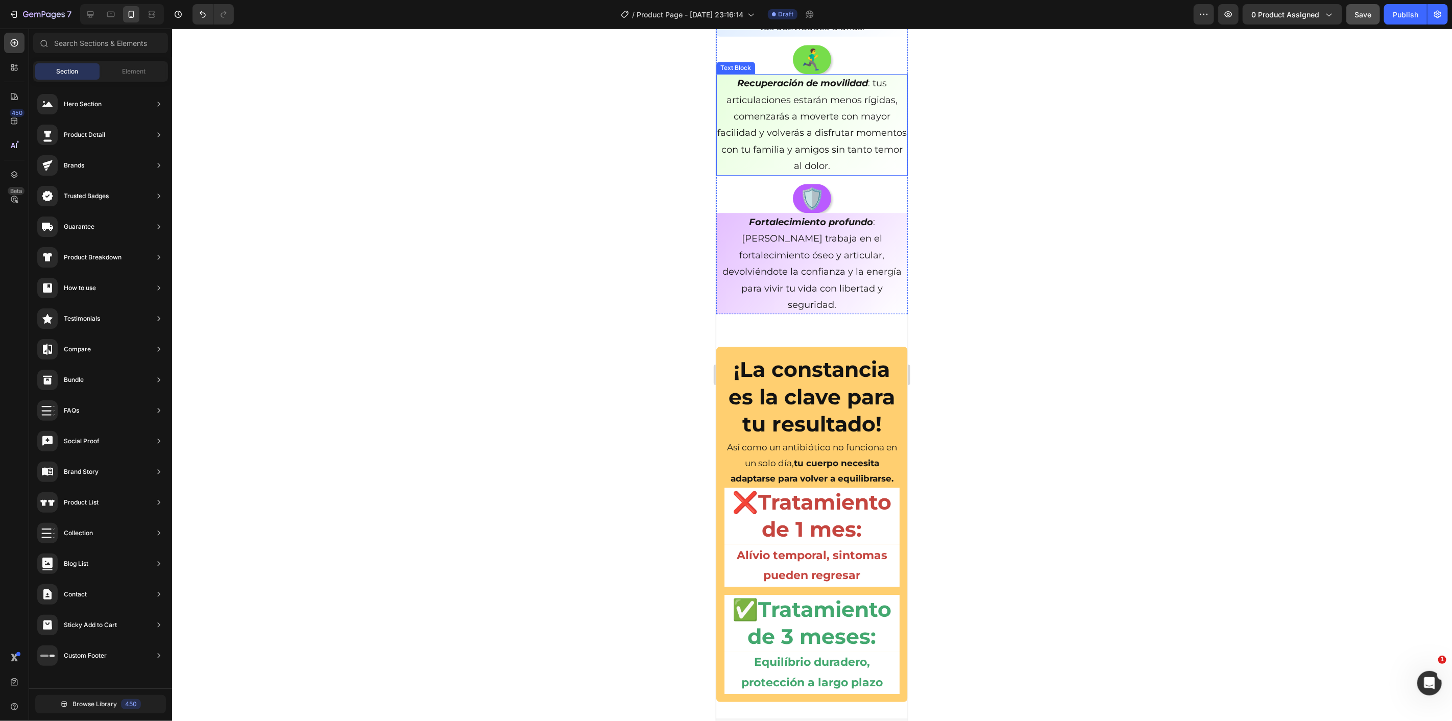
scroll to position [2518, 0]
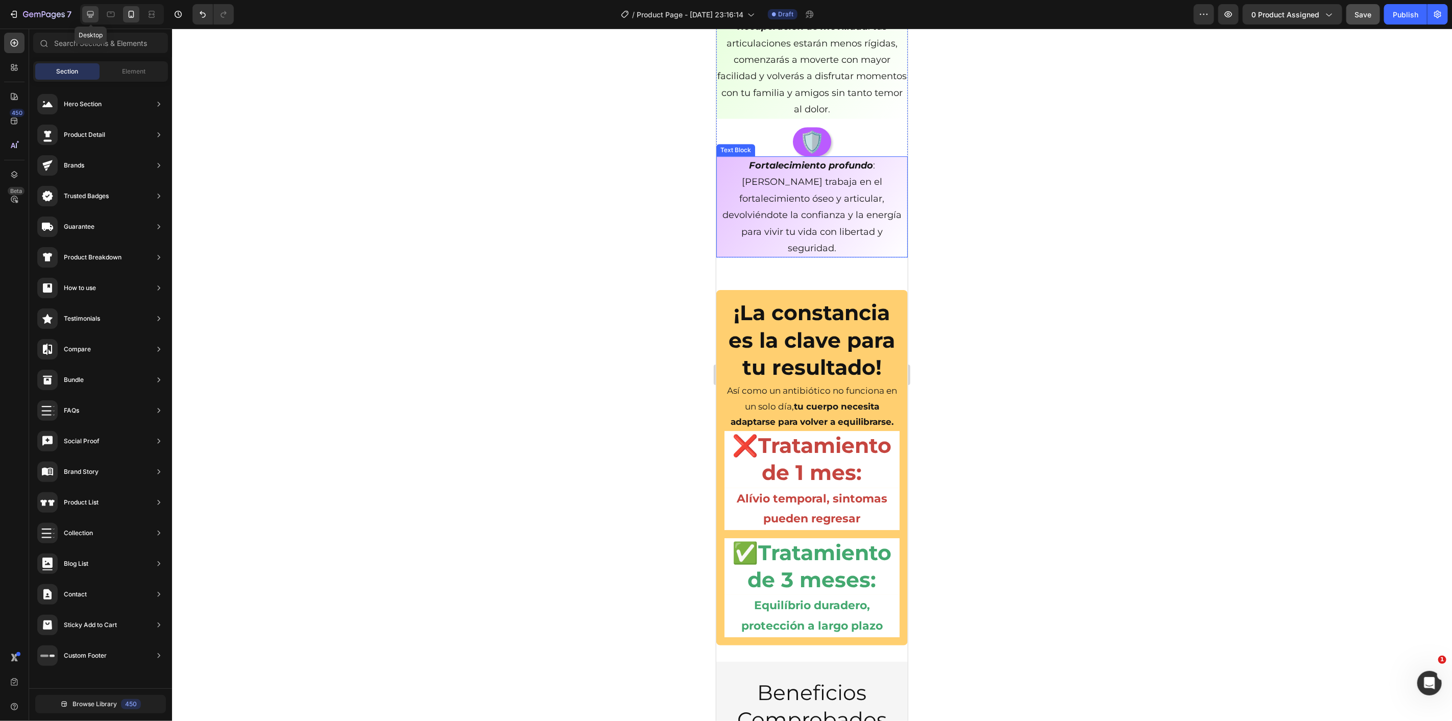
click at [95, 12] on div at bounding box center [90, 14] width 16 height 16
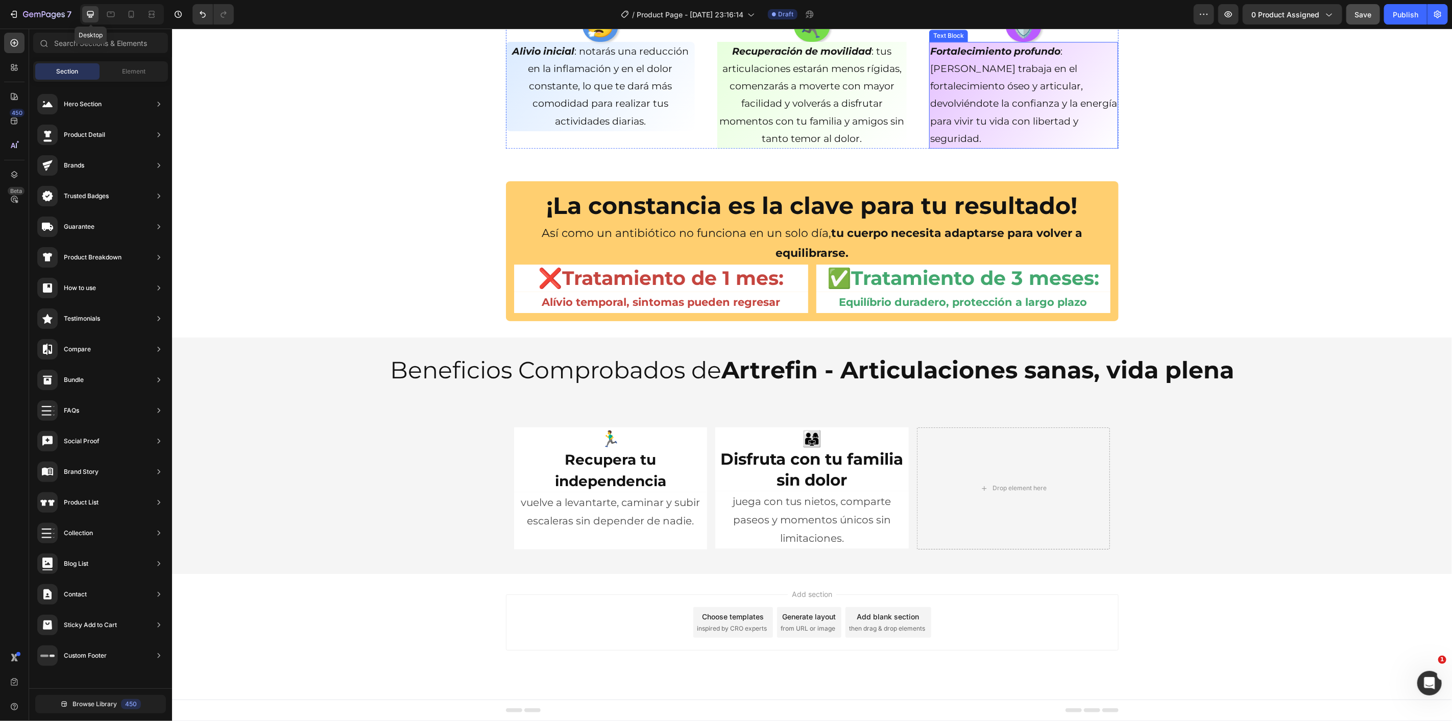
scroll to position [2391, 0]
click at [830, 448] on h2 "👨‍👩‍👧 Disfruta con tu familia sin dolor" at bounding box center [812, 459] width 194 height 64
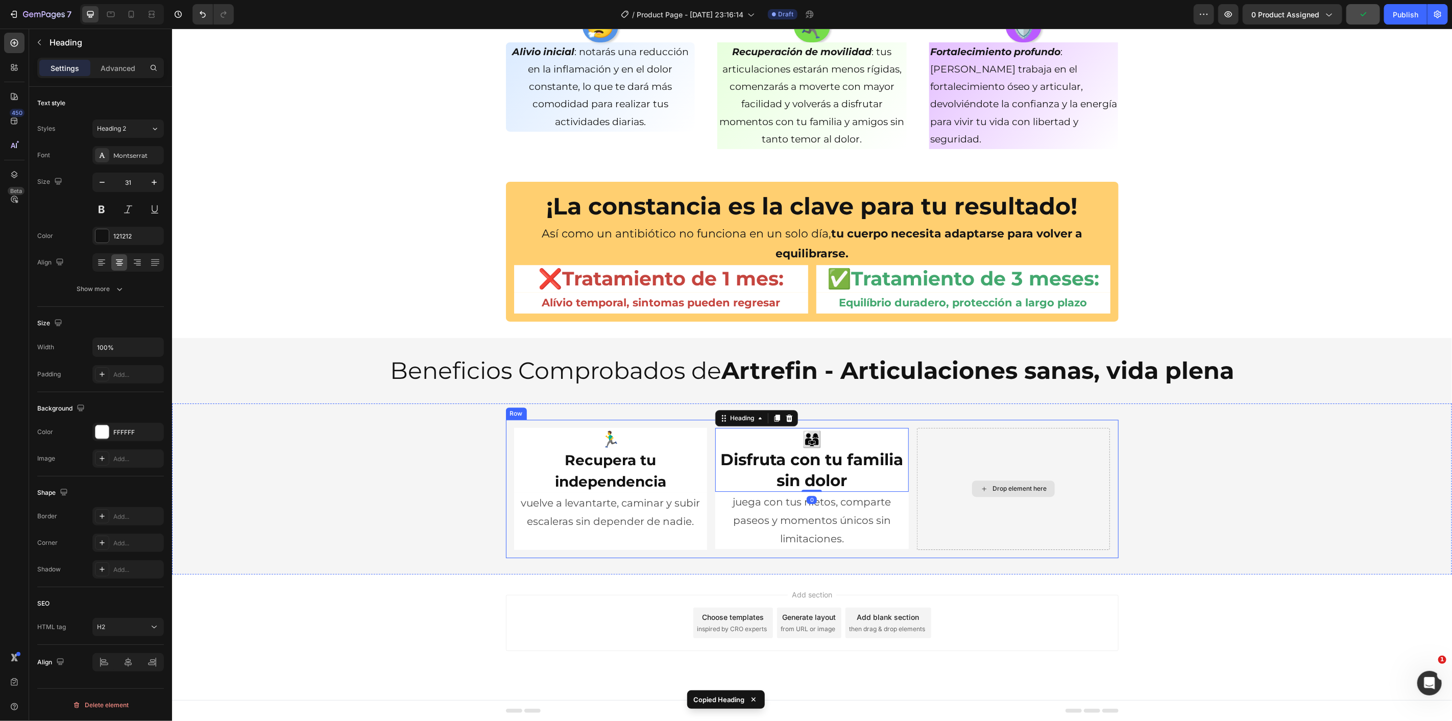
click at [995, 446] on div "Drop element here" at bounding box center [1014, 488] width 194 height 122
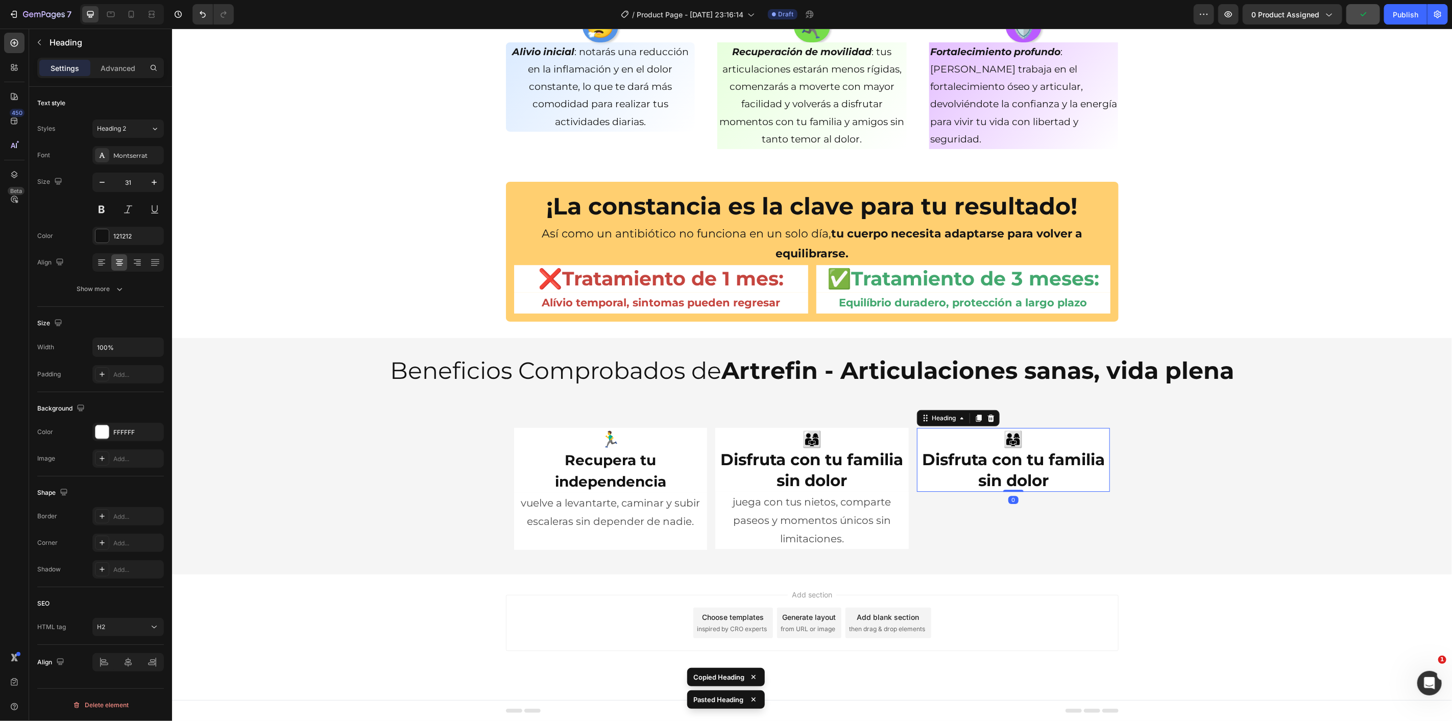
click at [850, 514] on p "juega con tus nietos, comparte paseos y momentos únicos sin limitaciones." at bounding box center [811, 519] width 191 height 55
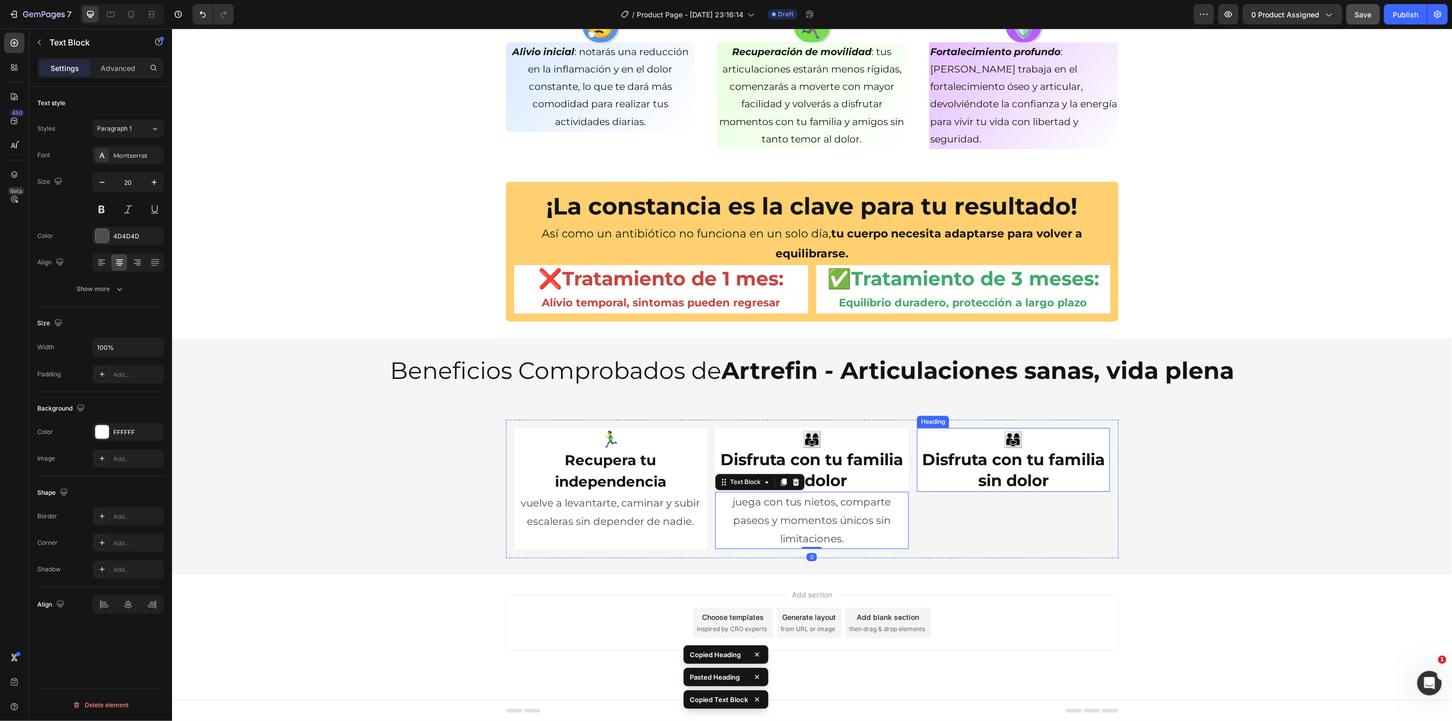
click at [951, 483] on h2 "👨‍👩‍👧 Disfruta con tu familia sin dolor" at bounding box center [1014, 459] width 194 height 64
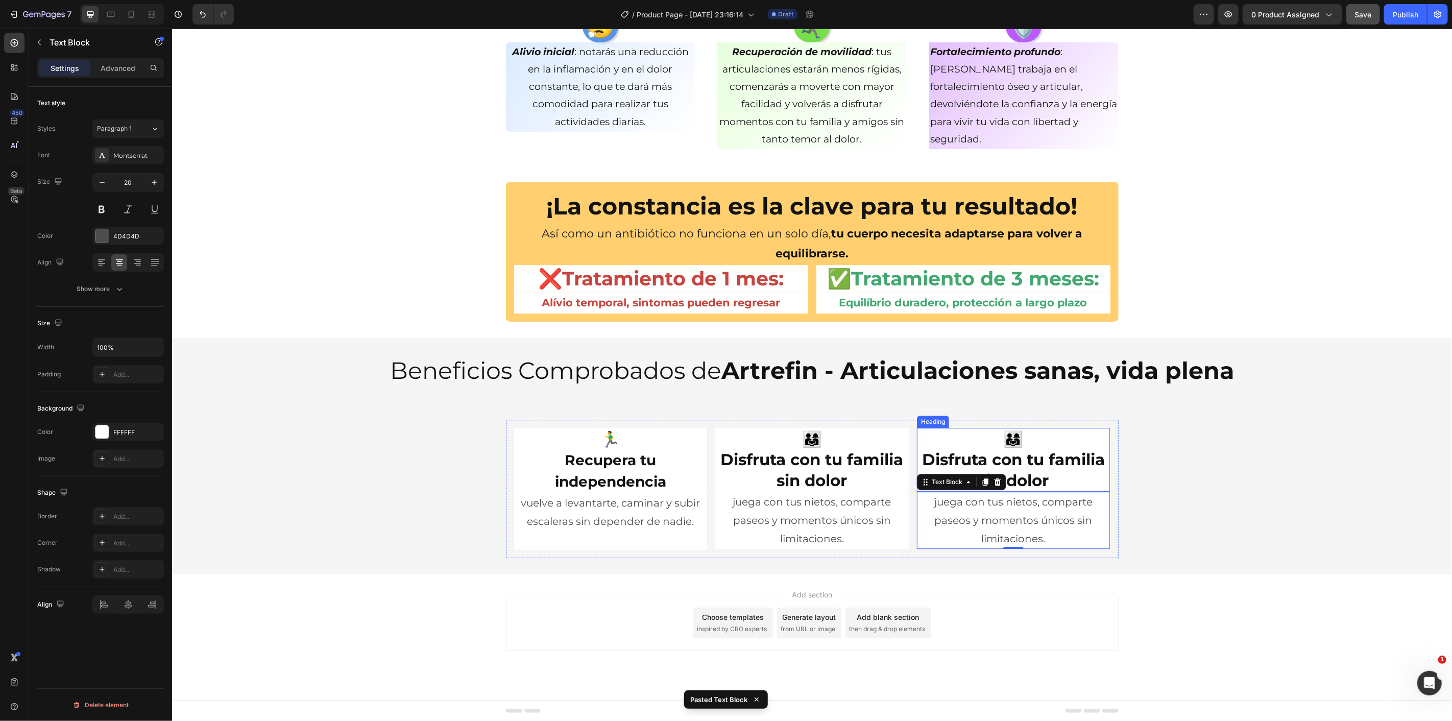
click at [967, 455] on strong "Disfruta con tu familia sin dolor" at bounding box center [1013, 469] width 183 height 40
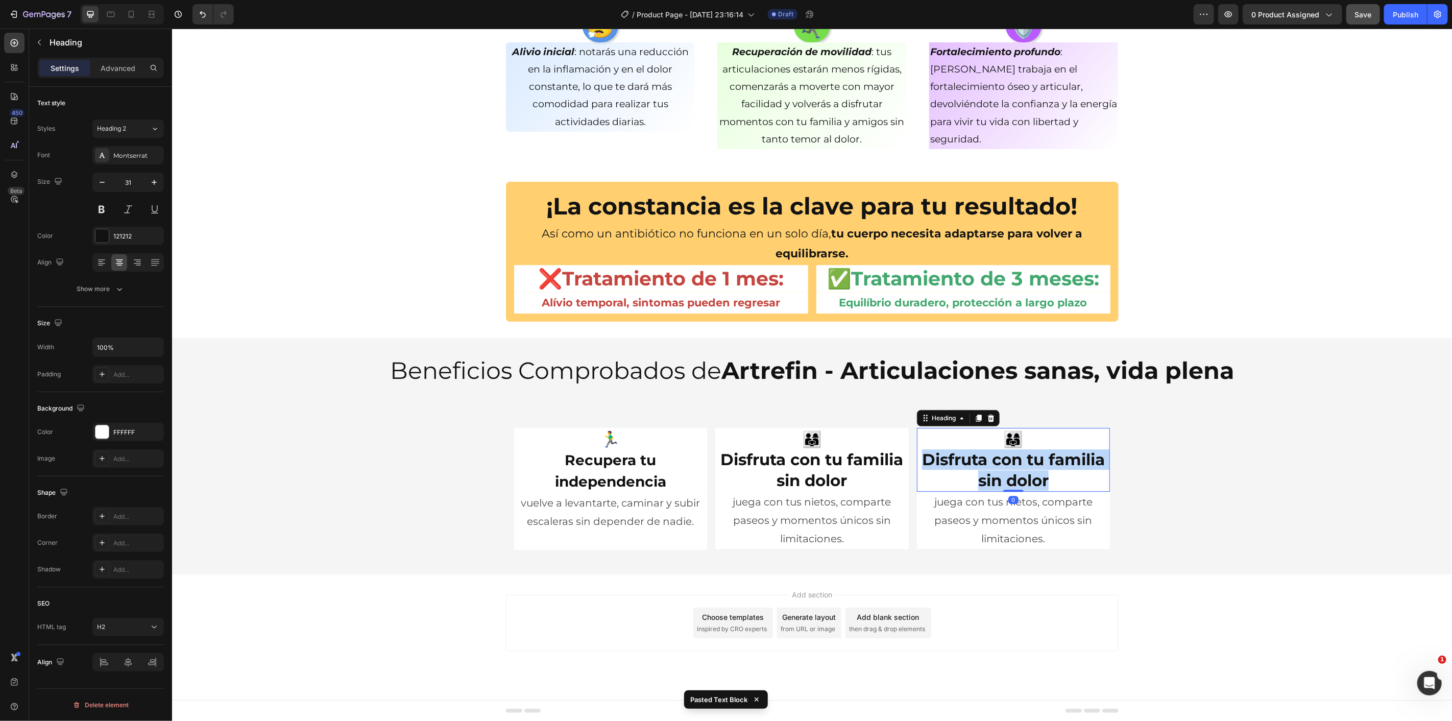
click at [967, 455] on strong "Disfruta con tu familia sin dolor" at bounding box center [1013, 469] width 183 height 40
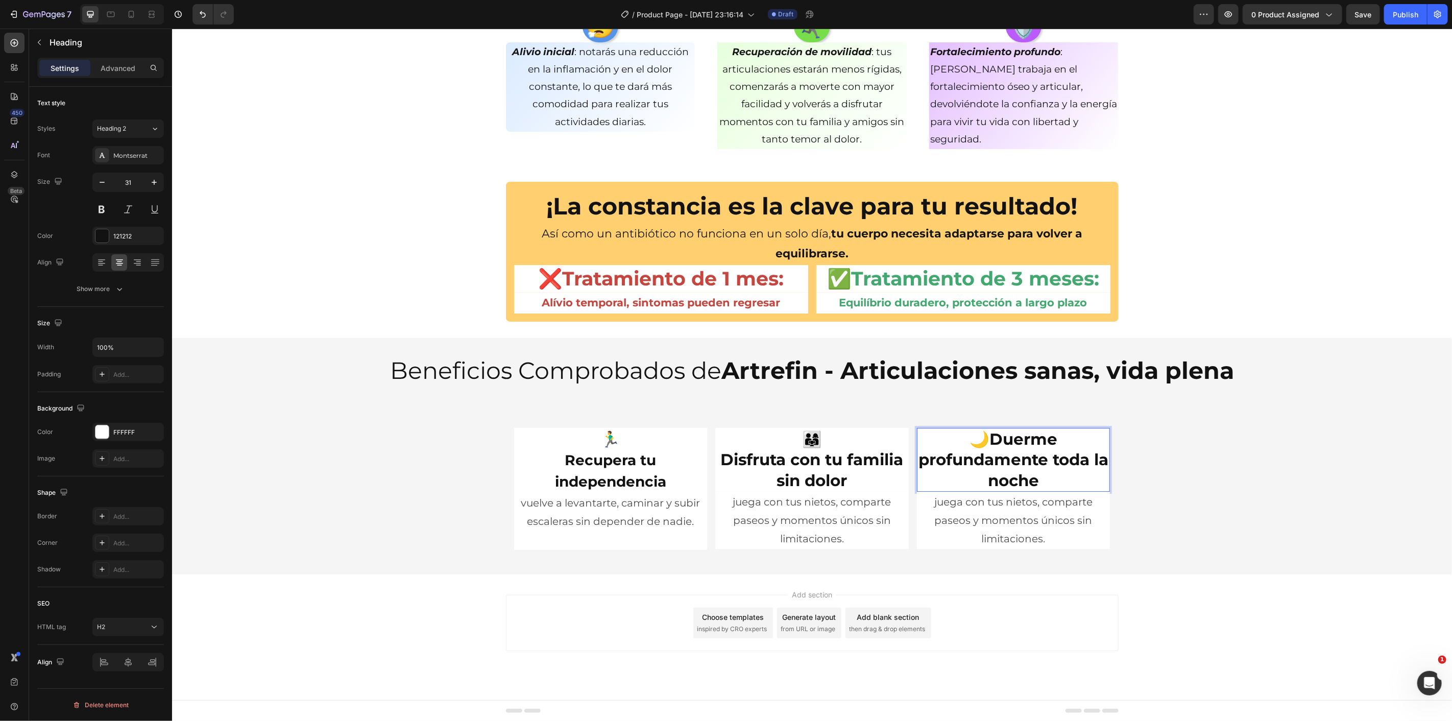
click at [989, 446] on strong "Duerme profundamente toda la noche" at bounding box center [1013, 459] width 190 height 61
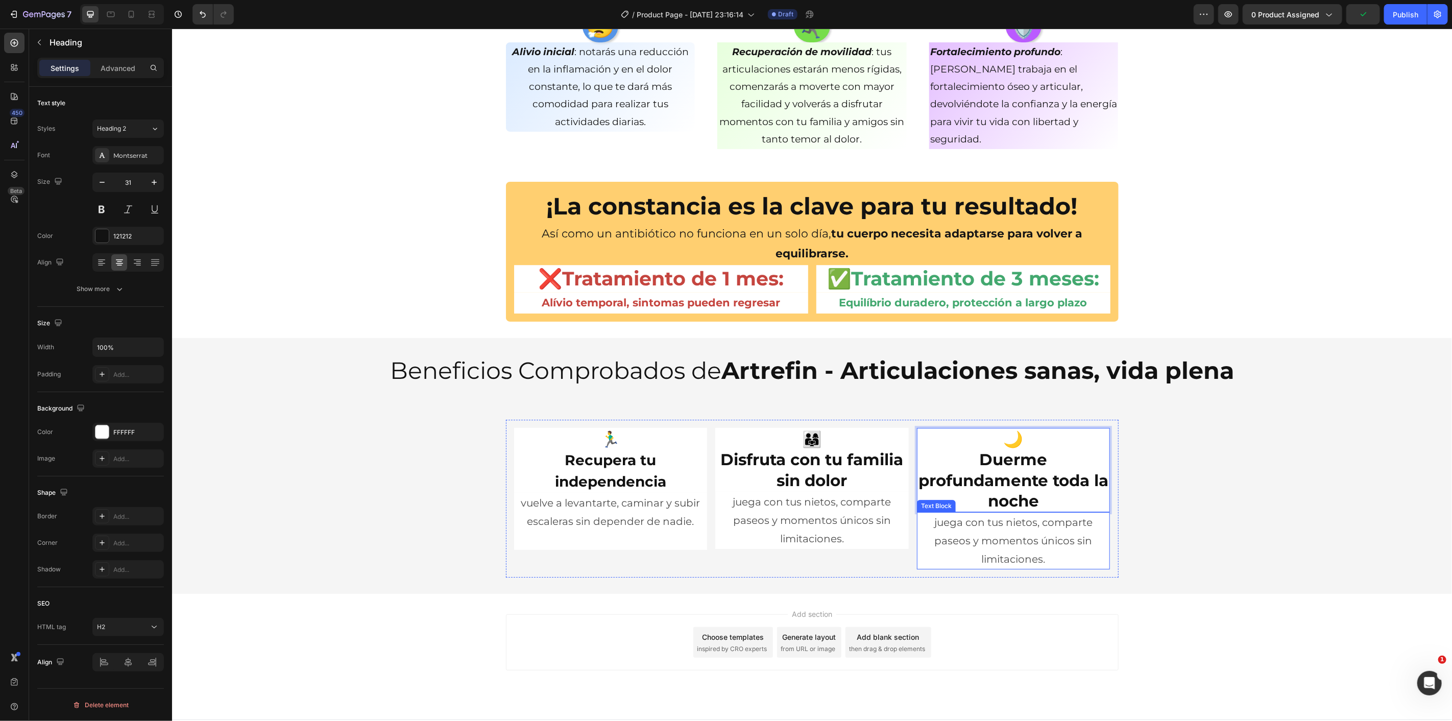
click at [997, 524] on p "juega con tus nietos, comparte paseos y momentos únicos sin limitaciones." at bounding box center [1013, 540] width 191 height 55
click at [973, 536] on p "juega con tus nietos, comparte paseos y momentos únicos sin limitaciones." at bounding box center [1013, 540] width 191 height 55
click at [972, 536] on p "juega con tus nietos, comparte paseos y momentos únicos sin limitaciones." at bounding box center [1013, 540] width 191 height 55
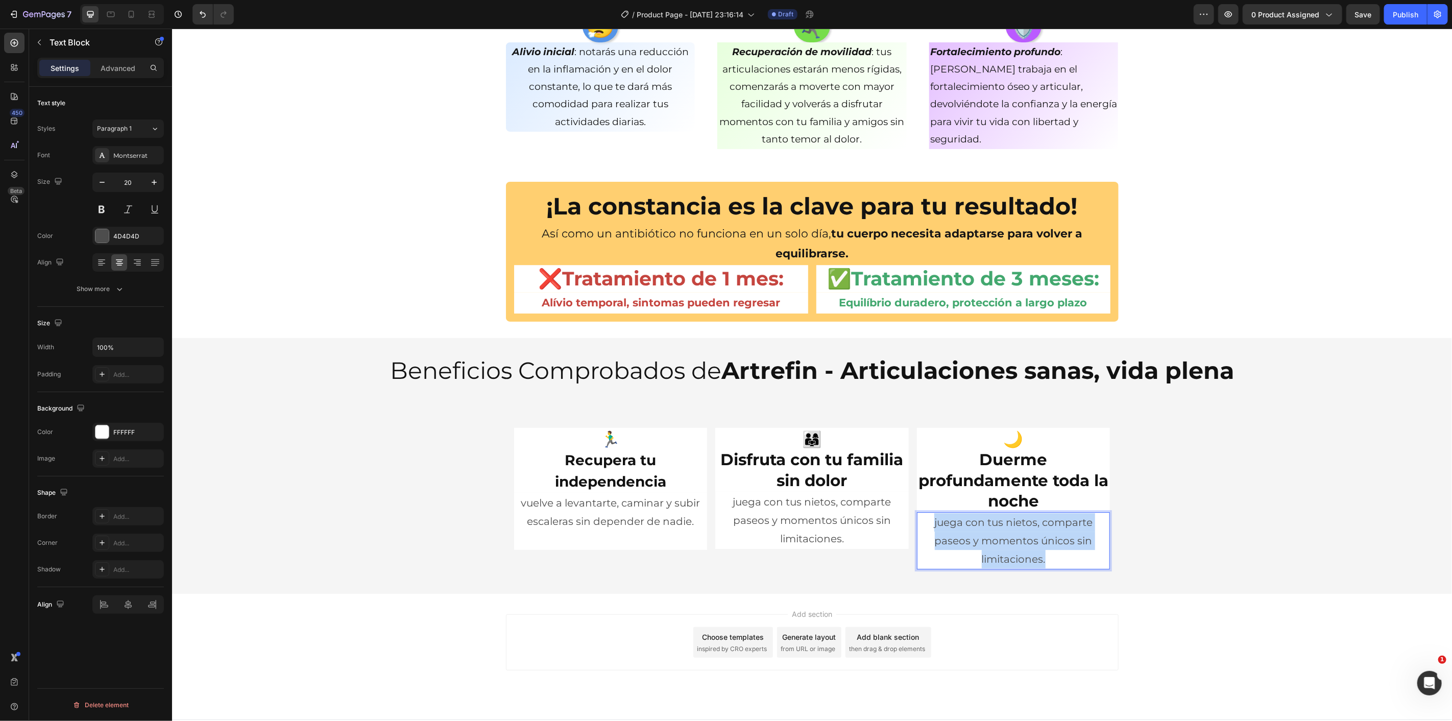
click at [972, 536] on p "juega con tus nietos, comparte paseos y momentos únicos sin limitaciones." at bounding box center [1013, 540] width 191 height 55
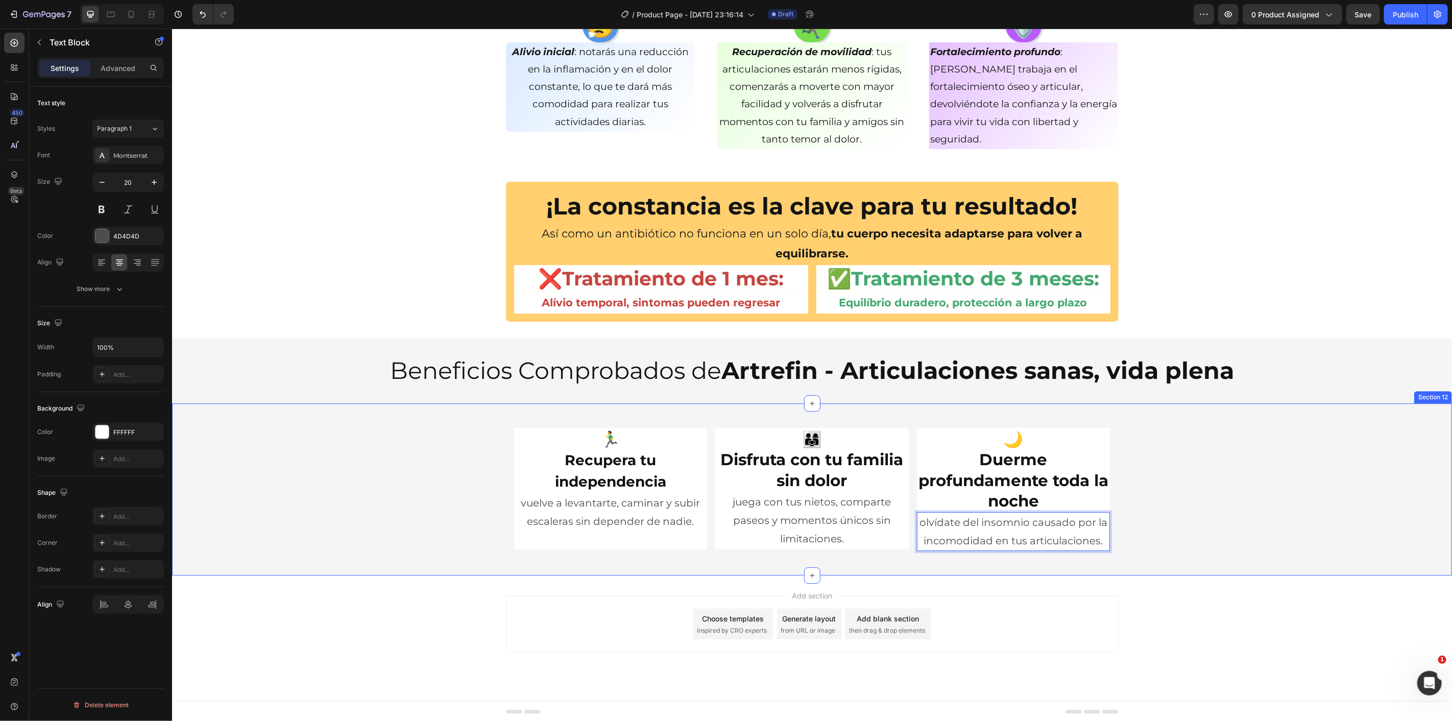
click at [1213, 517] on div "🏃‍♂️ Recupera tu independencia Heading vuelve a levantarte, caminar y subir esc…" at bounding box center [812, 488] width 1280 height 139
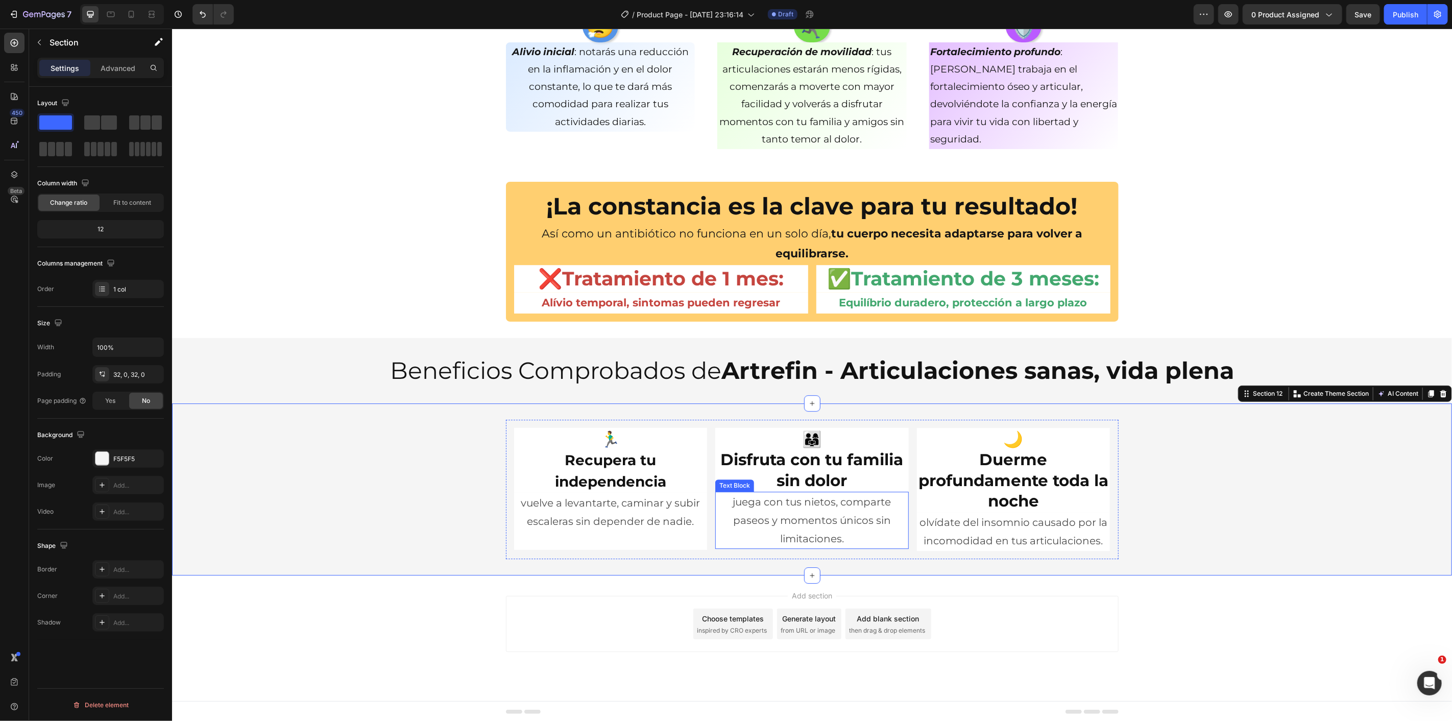
click at [874, 525] on p "juega con tus nietos, comparte paseos y momentos únicos sin limitaciones." at bounding box center [811, 519] width 191 height 55
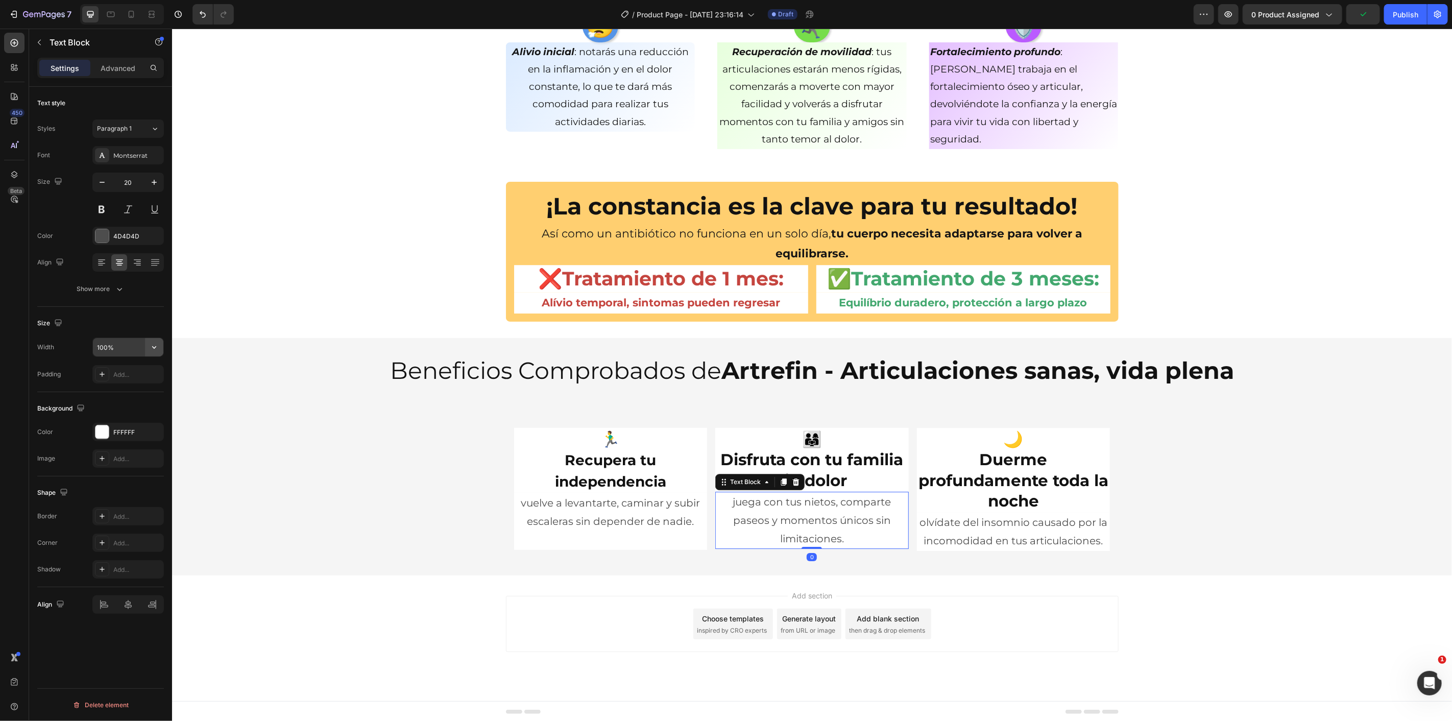
click at [150, 345] on icon "button" at bounding box center [154, 347] width 10 height 10
click at [142, 406] on div "Default 1200px" at bounding box center [118, 411] width 84 height 19
type input "1200"
click at [976, 537] on p "olvídate del insomnio causado por la incomodidad en tus articulaciones." at bounding box center [1013, 531] width 191 height 37
click at [155, 349] on icon "button" at bounding box center [154, 347] width 10 height 10
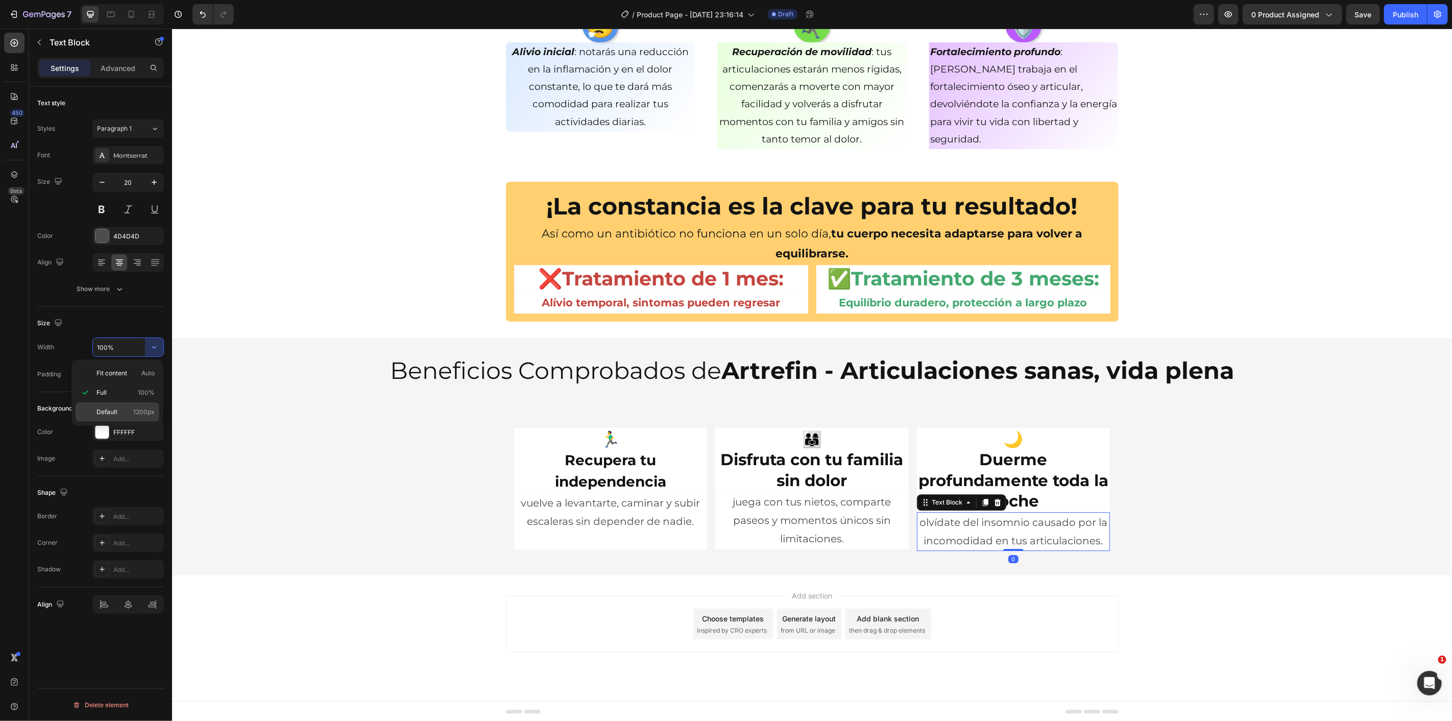
click at [136, 409] on span "1200px" at bounding box center [143, 412] width 21 height 9
type input "1200"
click at [1241, 462] on div "🏃‍♂️ Recupera tu independencia Heading vuelve a levantarte, caminar y subir esc…" at bounding box center [812, 488] width 1280 height 139
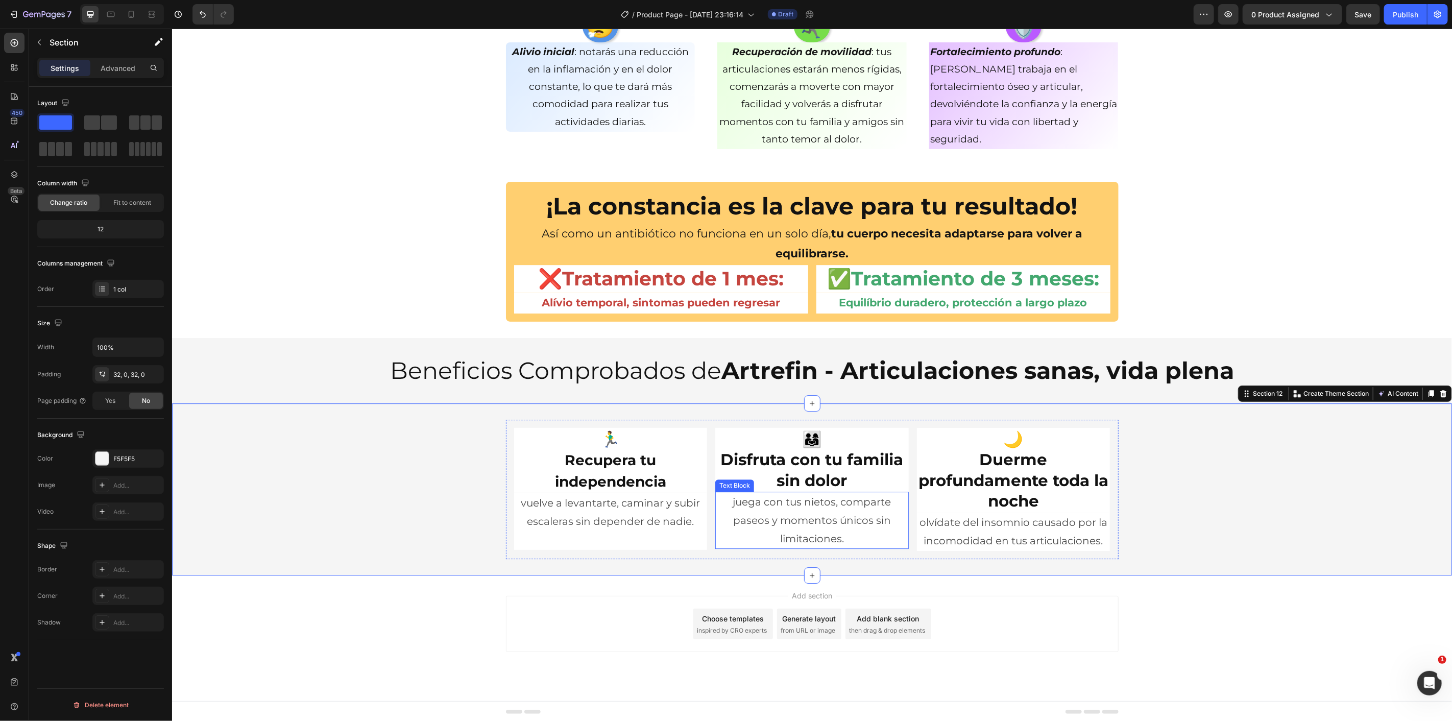
click at [891, 526] on p "juega con tus nietos, comparte paseos y momentos únicos sin limitaciones." at bounding box center [811, 519] width 191 height 55
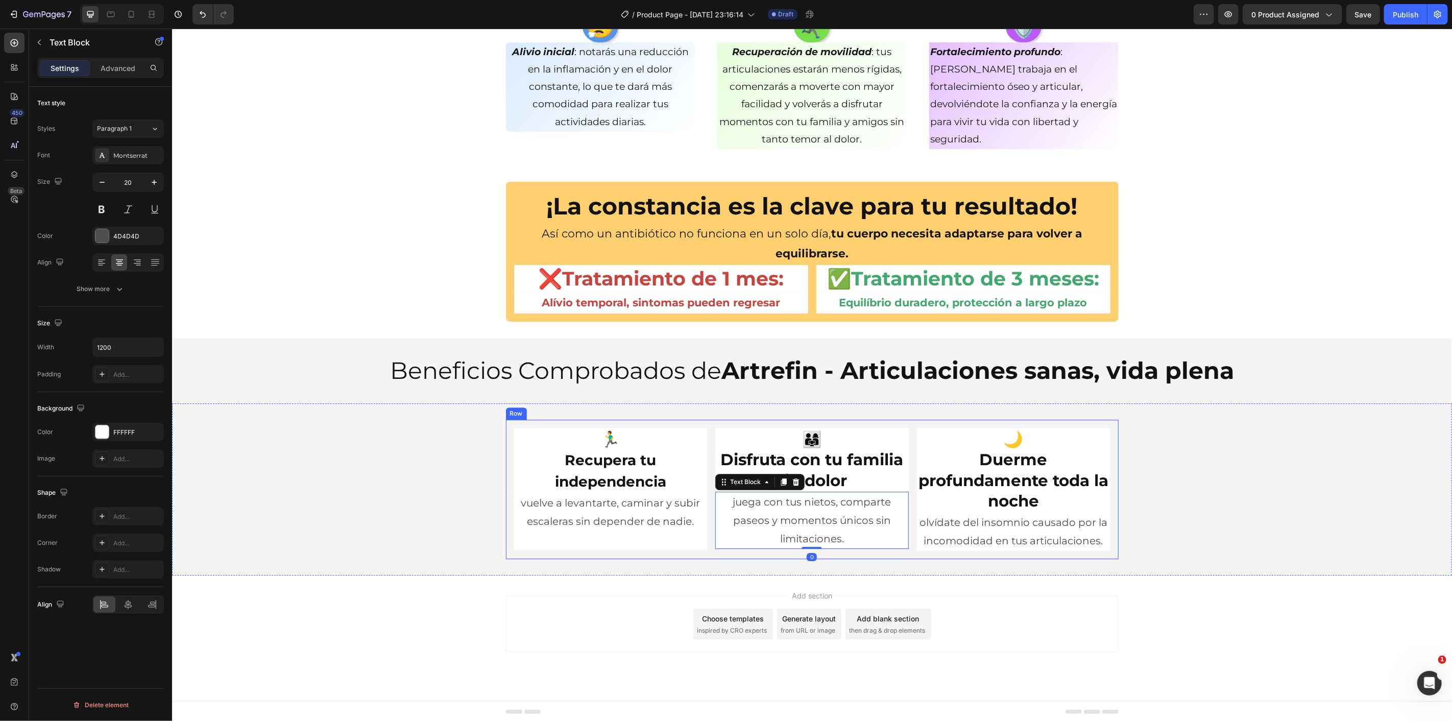
click at [835, 546] on p "juega con tus nietos, comparte paseos y momentos únicos sin limitaciones." at bounding box center [811, 519] width 191 height 55
click at [851, 544] on p "juega con tus nietos, comparte paseos y momentos únicos sin limitaciones." at bounding box center [811, 519] width 191 height 55
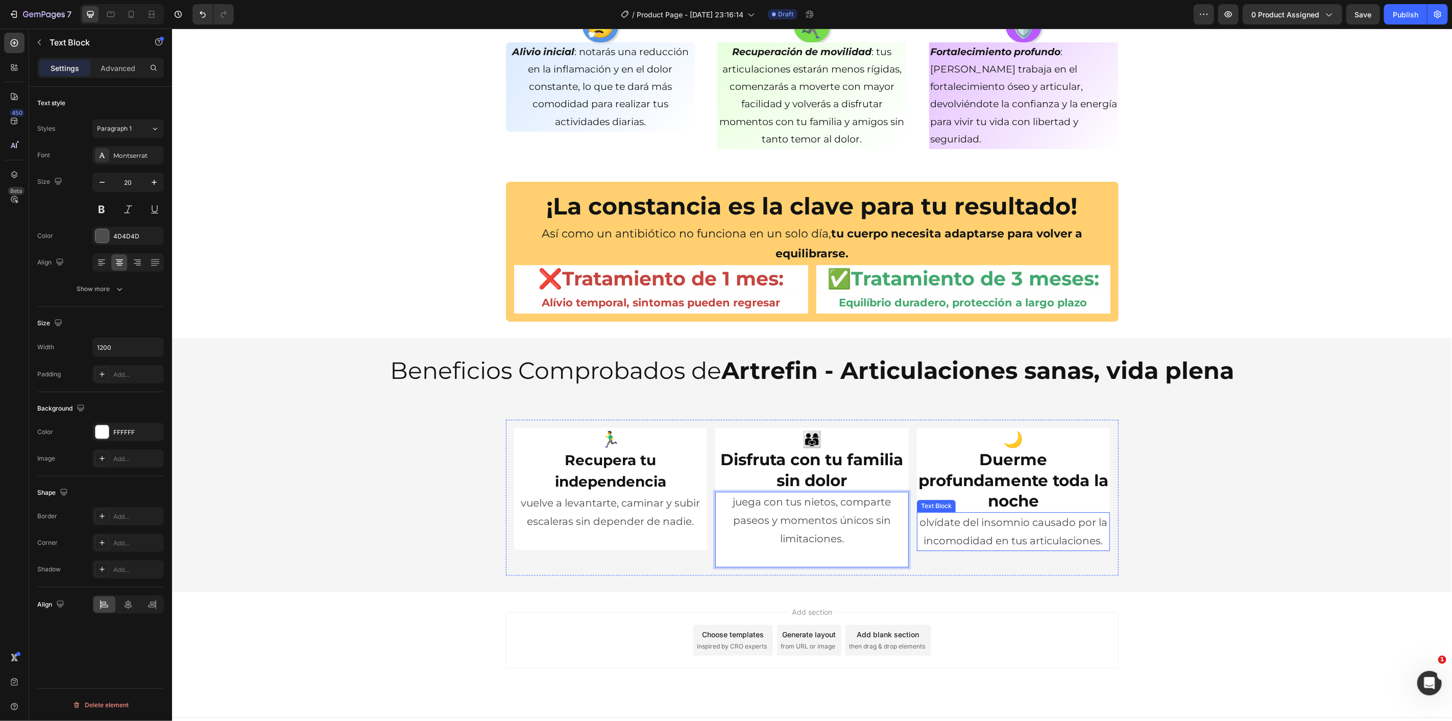
click at [1038, 542] on p "olvídate del insomnio causado por la incomodidad en tus articulaciones." at bounding box center [1013, 531] width 191 height 37
click at [1100, 541] on p "olvídate del insomnio causado por la incomodidad en tus articulaciones." at bounding box center [1013, 531] width 191 height 37
click at [1052, 482] on strong "Duerme profundamente toda la noche" at bounding box center [1013, 479] width 190 height 61
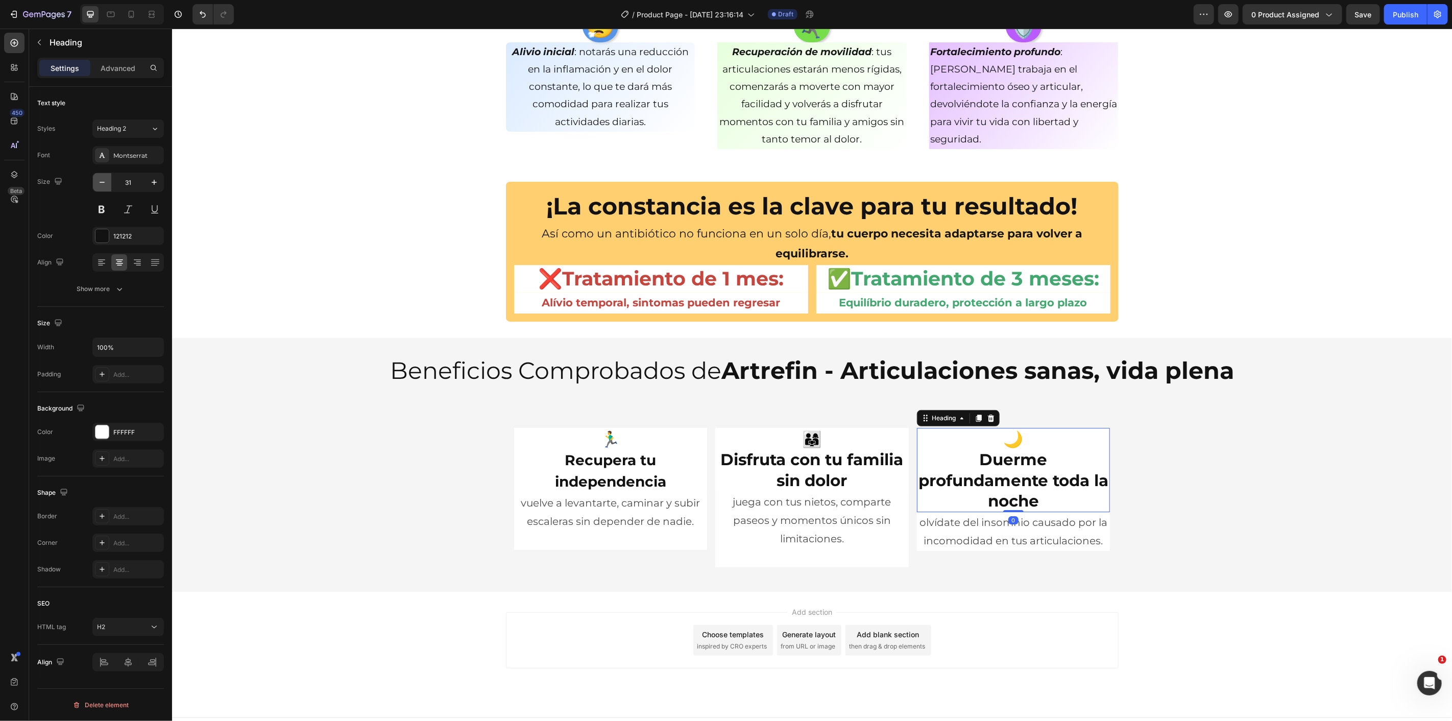
click at [106, 181] on icon "button" at bounding box center [102, 182] width 10 height 10
type input "30"
click at [1063, 543] on p "olvídate del insomnio causado por la incomodidad en tus articulaciones." at bounding box center [1013, 528] width 191 height 37
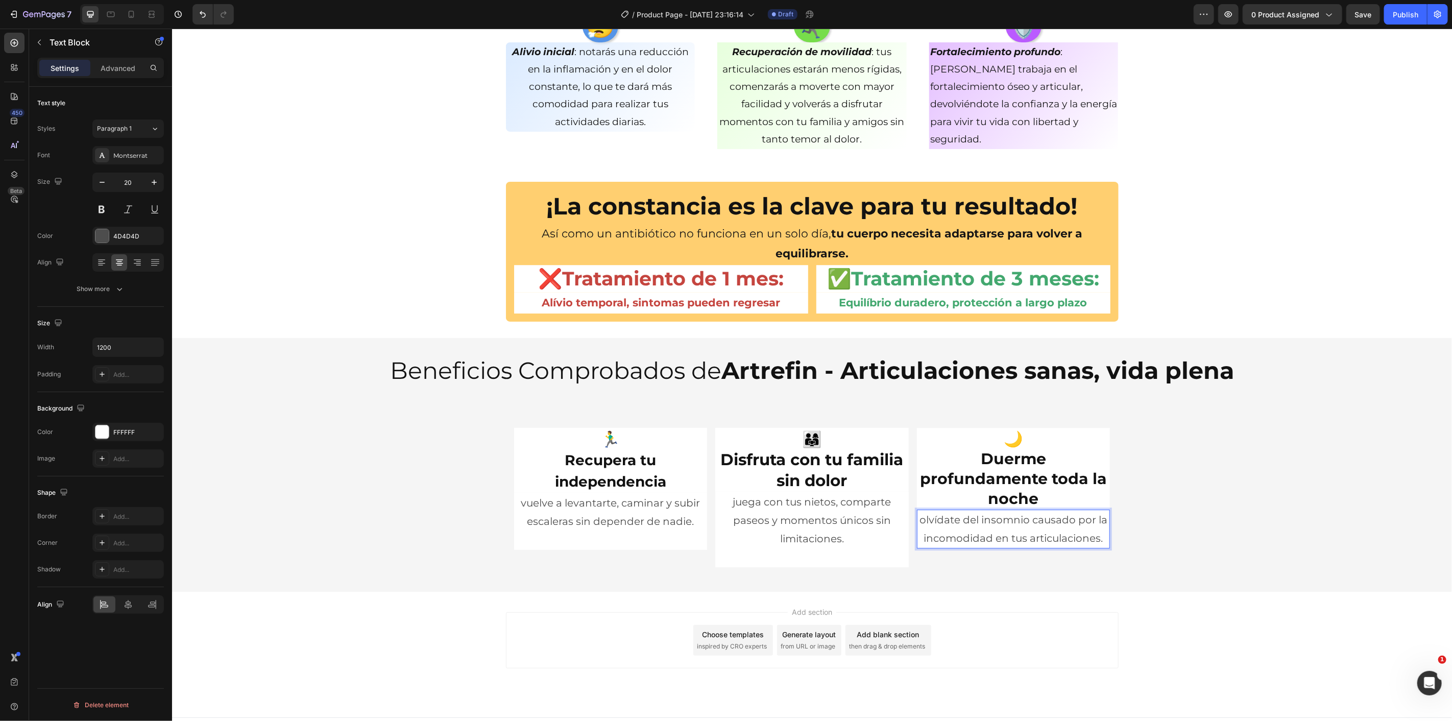
click at [1102, 538] on p "olvídate del insomnio causado por la incomodidad en tus articulaciones." at bounding box center [1013, 528] width 191 height 37
click at [1184, 521] on div "🏃‍♂️ Recupera tu independencia Heading vuelve a levantarte, caminar y subir esc…" at bounding box center [812, 497] width 1280 height 156
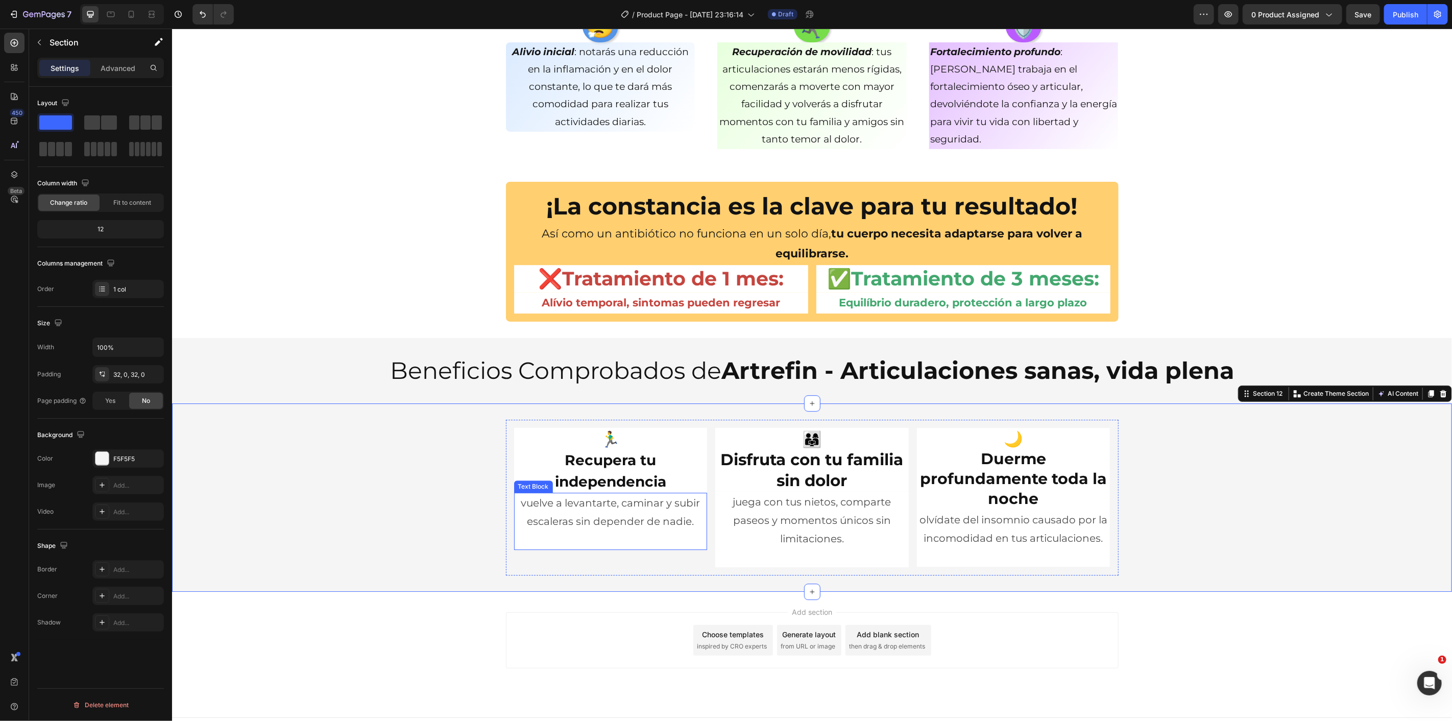
click at [679, 527] on p "vuelve a levantarte, caminar y subir escaleras sin depender de nadie." at bounding box center [610, 511] width 191 height 37
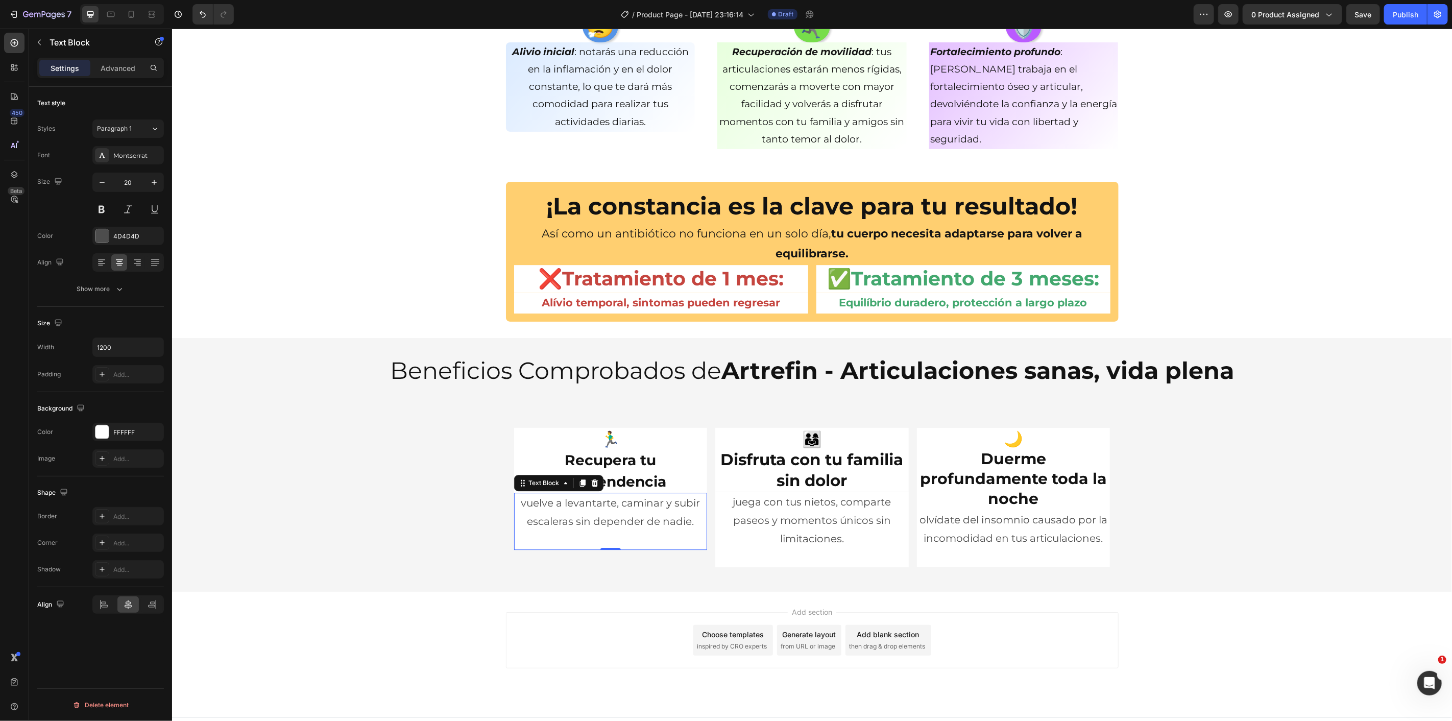
click at [690, 531] on p at bounding box center [610, 539] width 191 height 18
click at [405, 426] on div "🏃‍♂️ Recupera tu independencia Heading vuelve a levantarte, caminar y subir esc…" at bounding box center [812, 497] width 1280 height 157
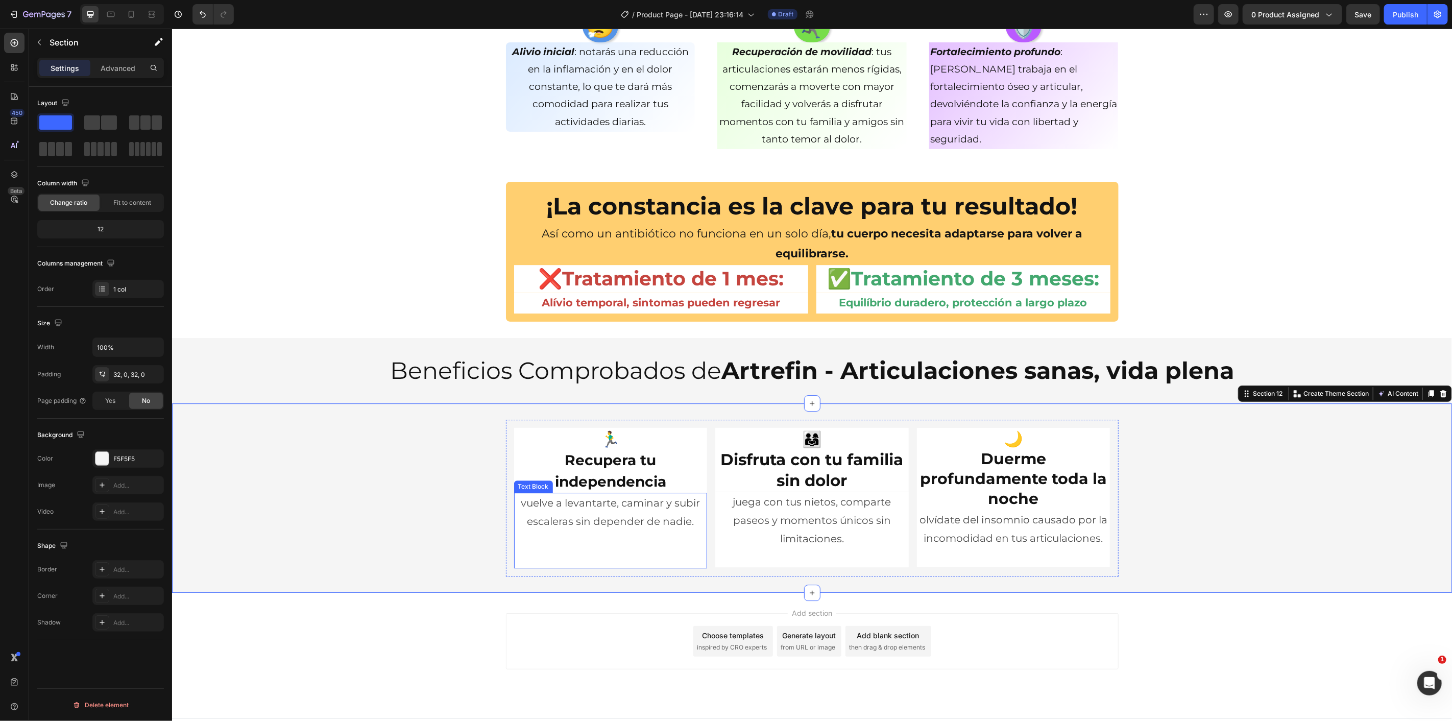
click at [684, 529] on p "vuelve a levantarte, caminar y subir escaleras sin depender de nadie." at bounding box center [610, 511] width 191 height 37
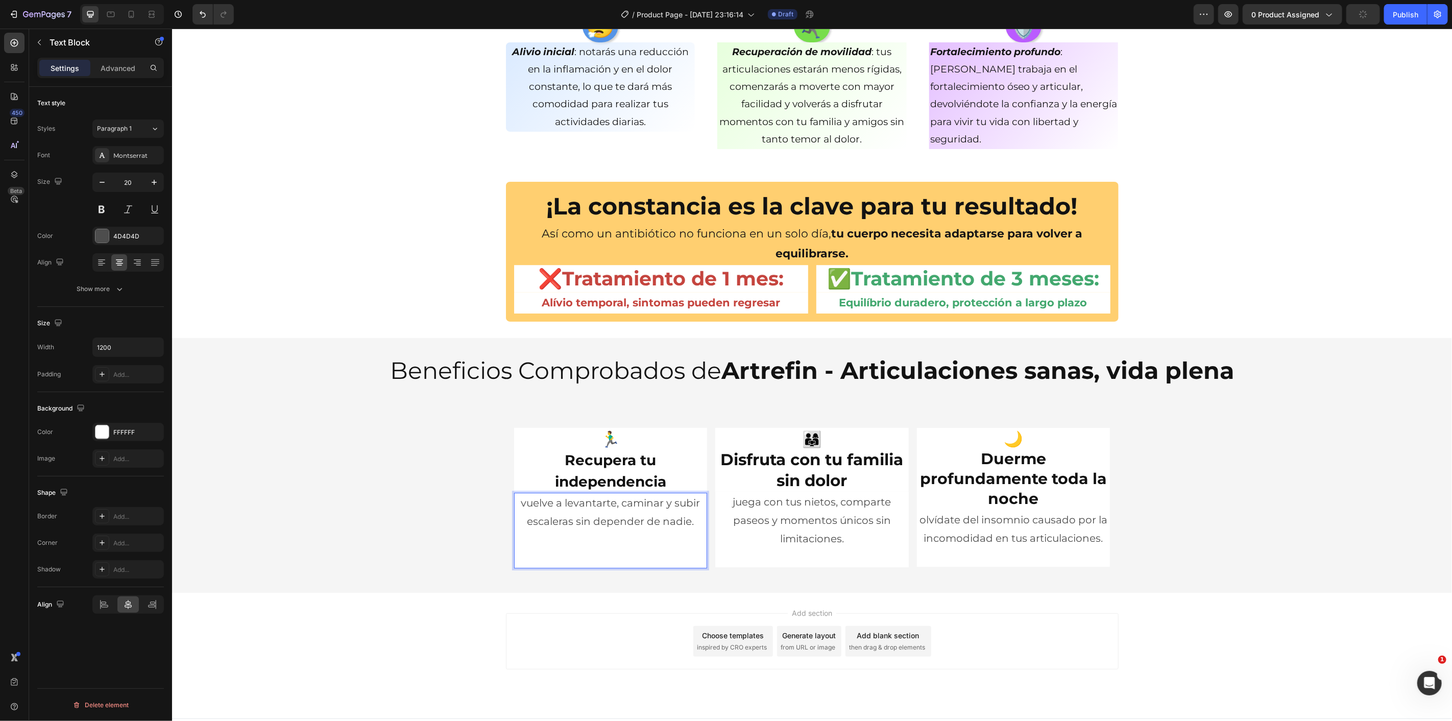
click at [657, 543] on p "Rich Text Editor. Editing area: main" at bounding box center [610, 539] width 191 height 18
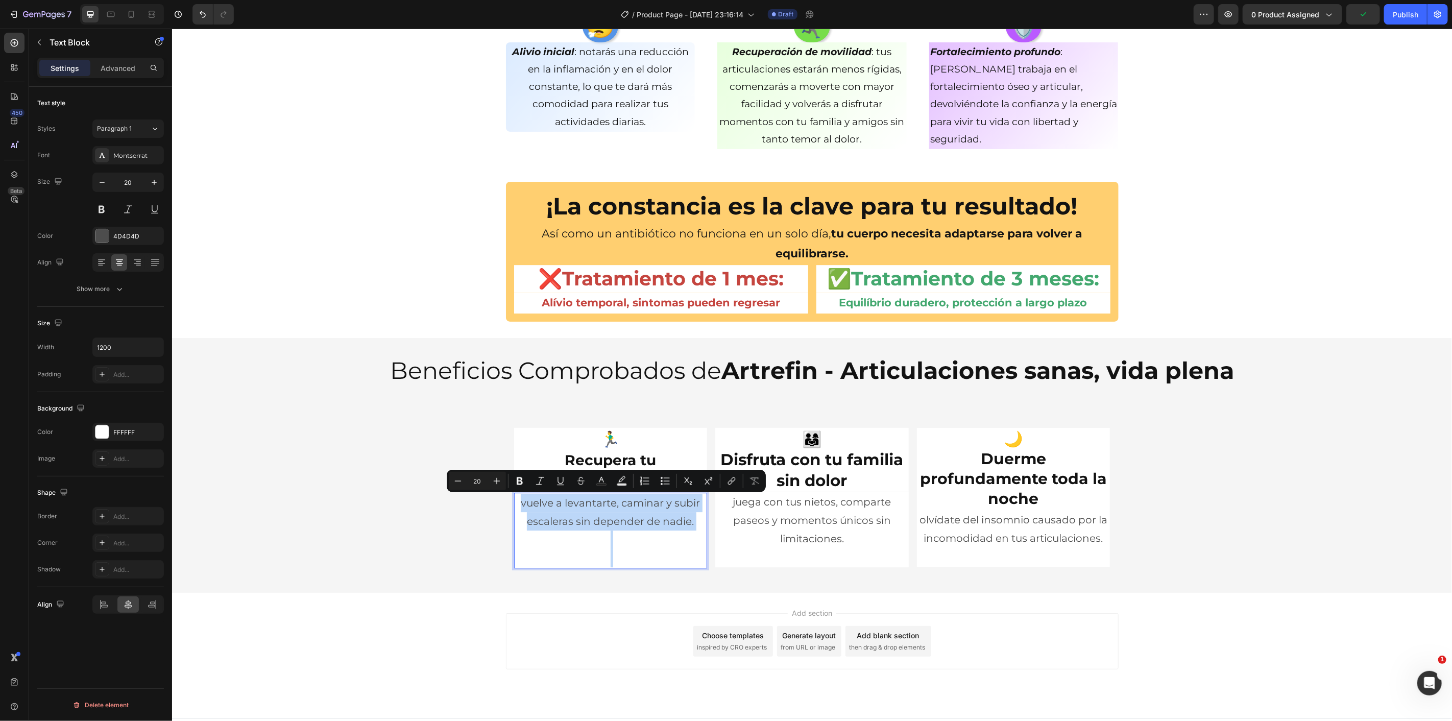
click at [364, 361] on h2 "Beneficios Comprobados de Artrefin - Articulaciones sanas, vida plena" at bounding box center [812, 370] width 1280 height 33
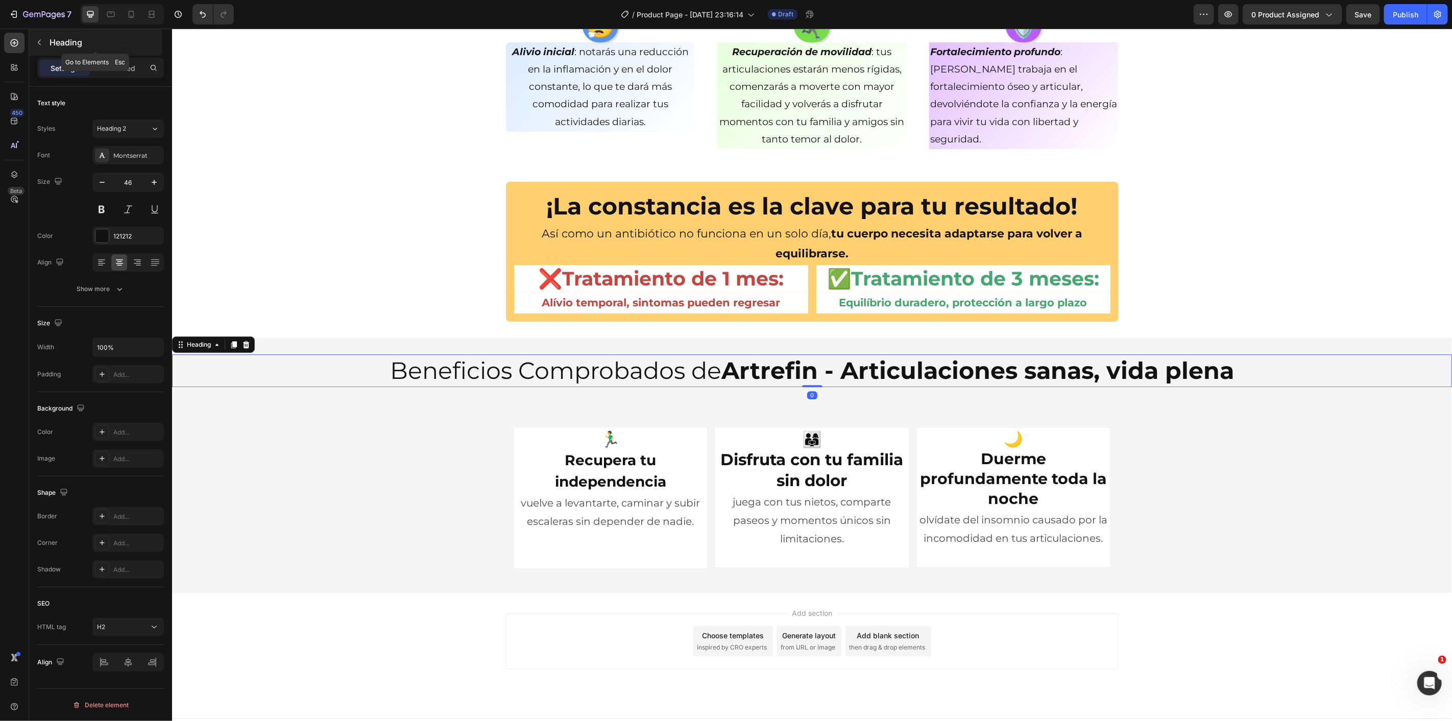
click at [42, 36] on button "button" at bounding box center [39, 42] width 16 height 16
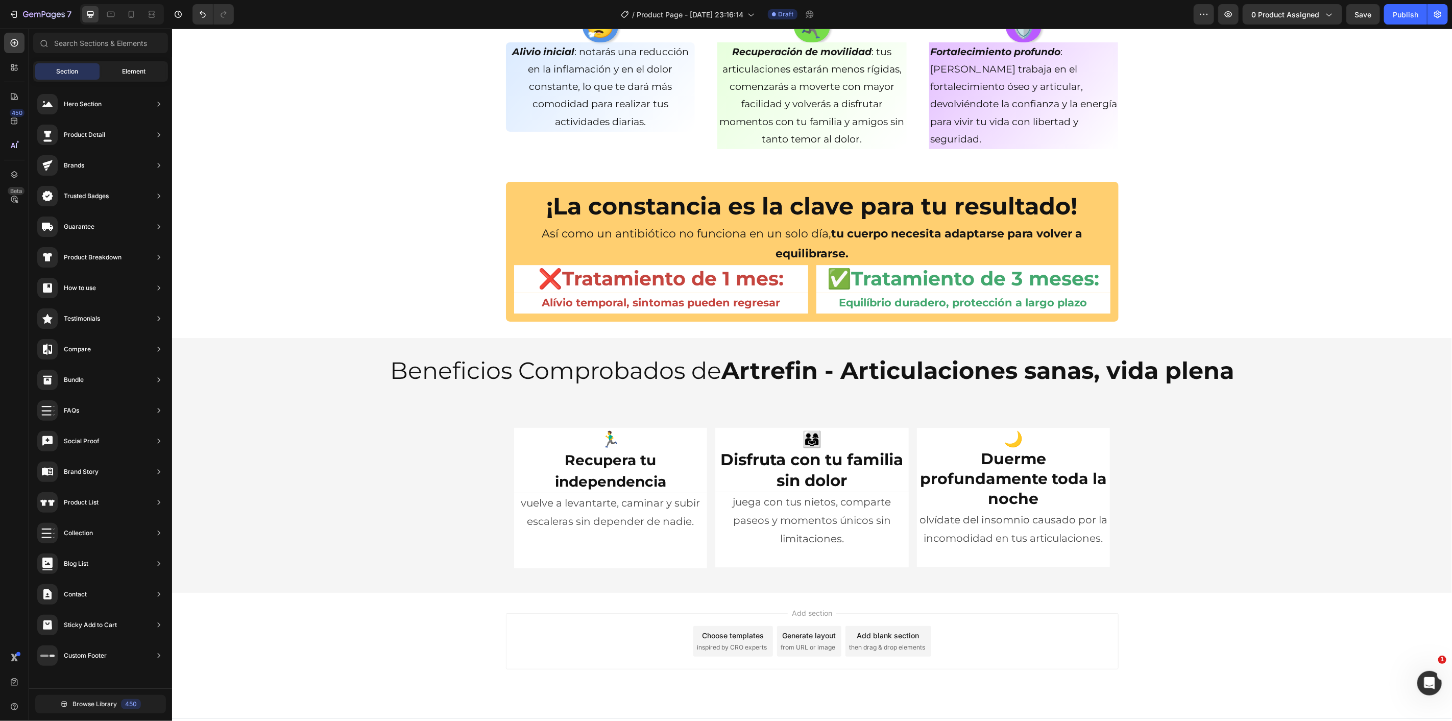
click at [124, 70] on span "Element" at bounding box center [133, 71] width 23 height 9
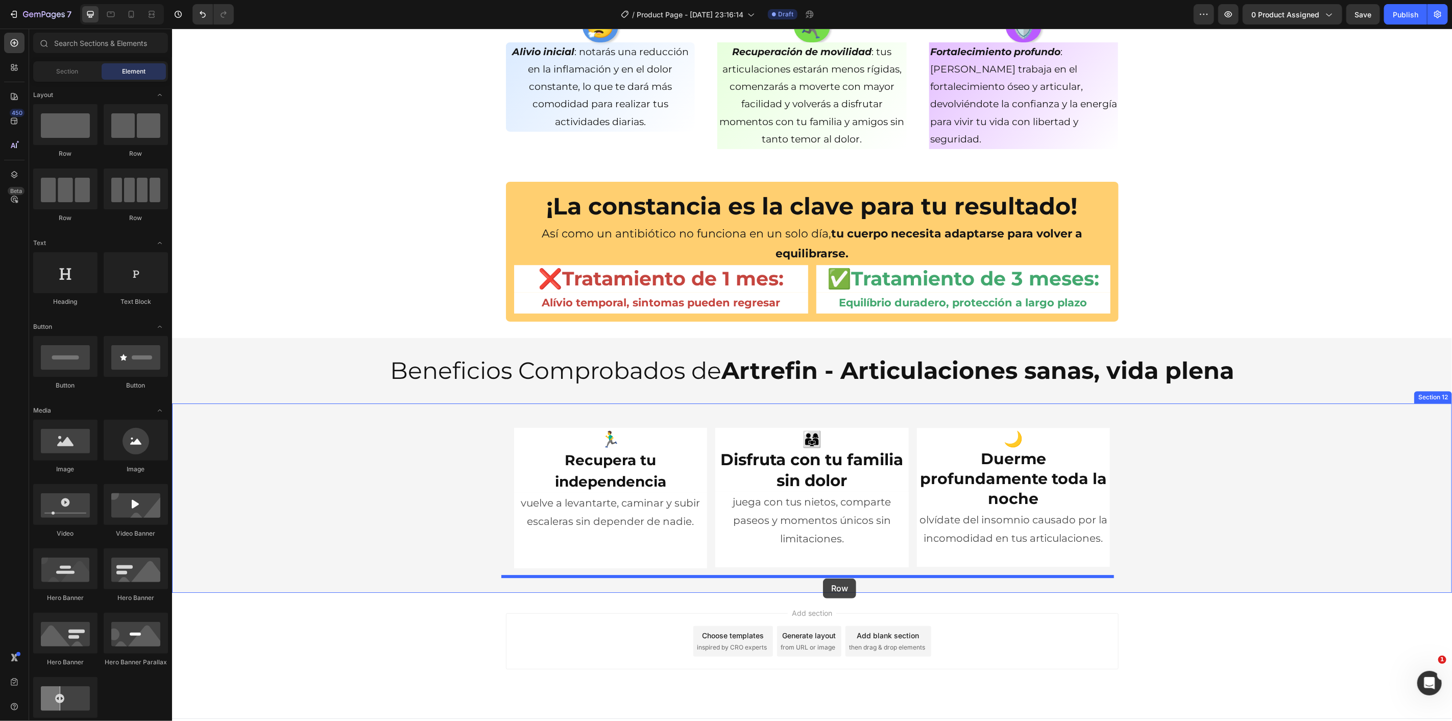
drag, startPoint x: 243, startPoint y: 231, endPoint x: 823, endPoint y: 578, distance: 675.7
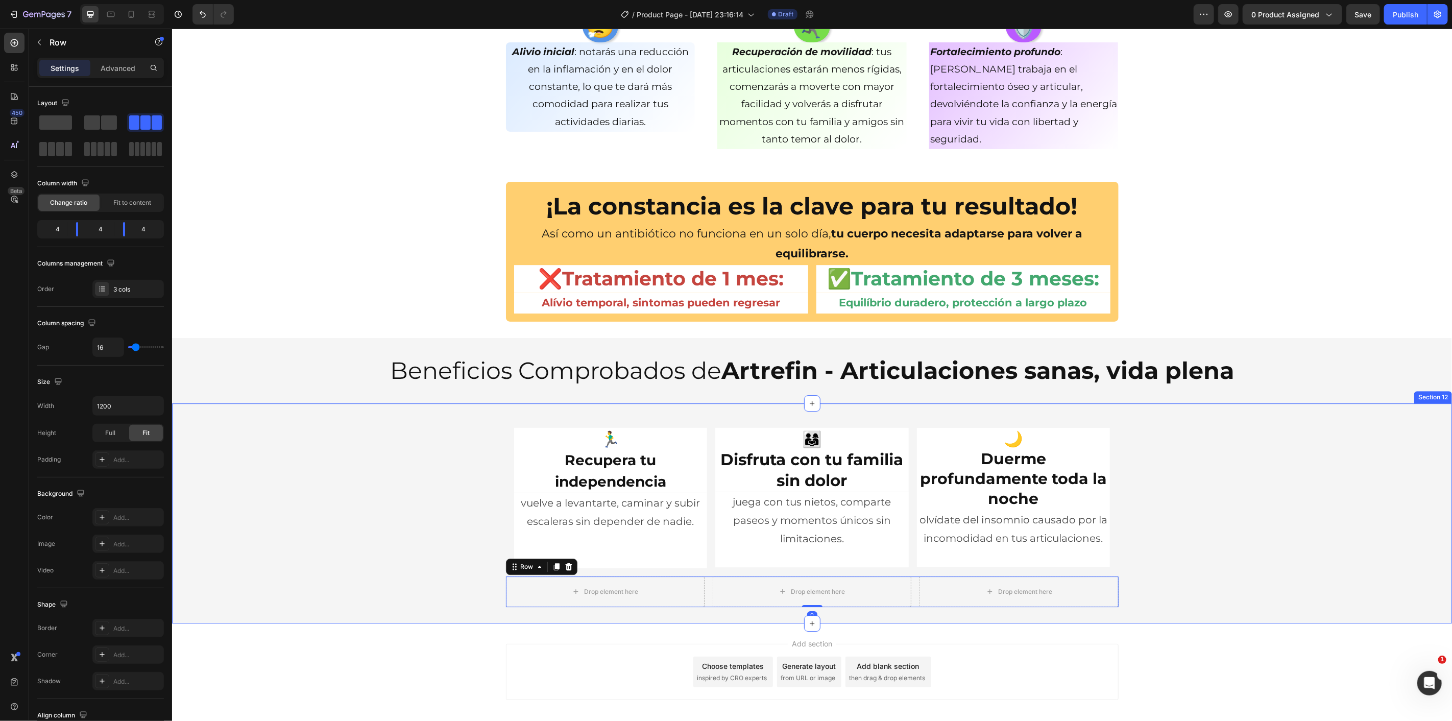
click at [392, 496] on div "🏃‍♂️ Recupera tu independencia Heading vuelve a levantarte, caminar y subir esc…" at bounding box center [812, 512] width 1280 height 187
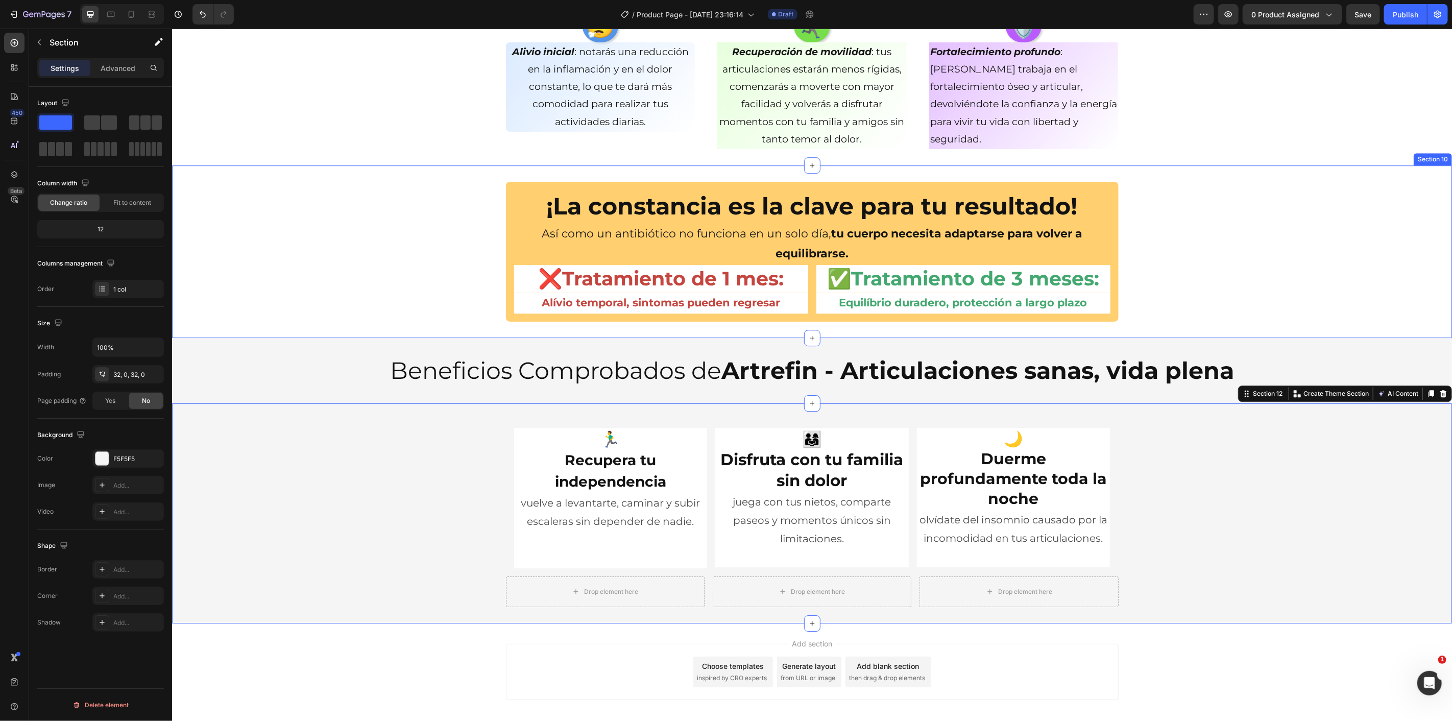
scroll to position [2440, 0]
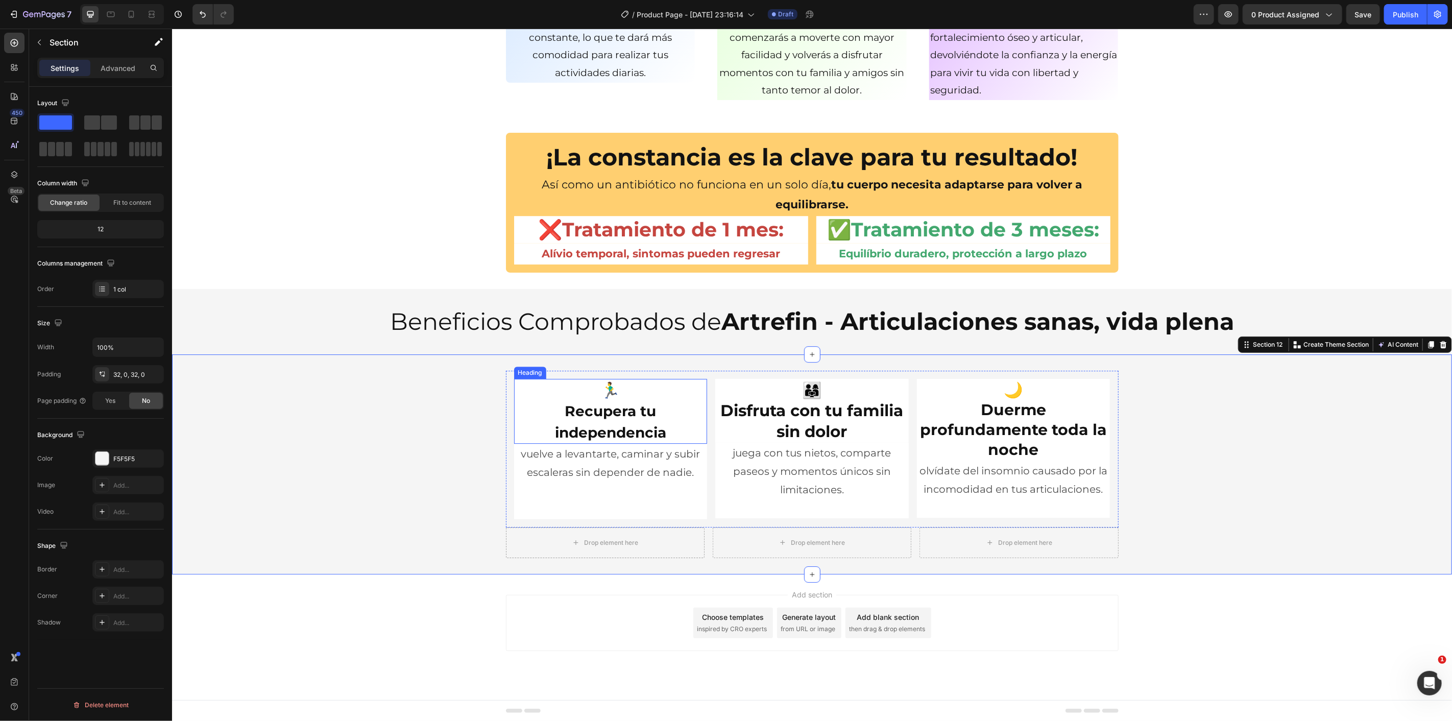
click at [615, 434] on strong "Recupera tu independencia" at bounding box center [610, 421] width 111 height 38
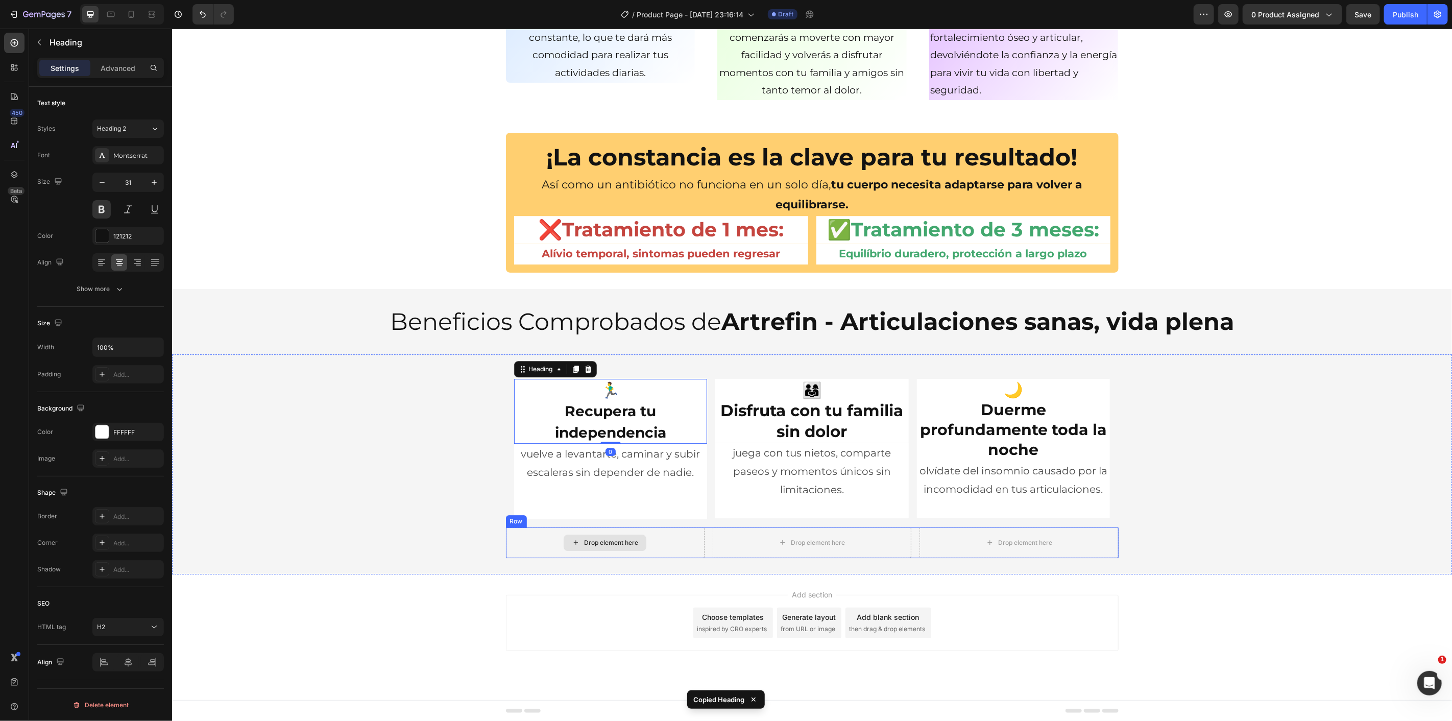
click at [616, 535] on div "Drop element here" at bounding box center [604, 542] width 83 height 16
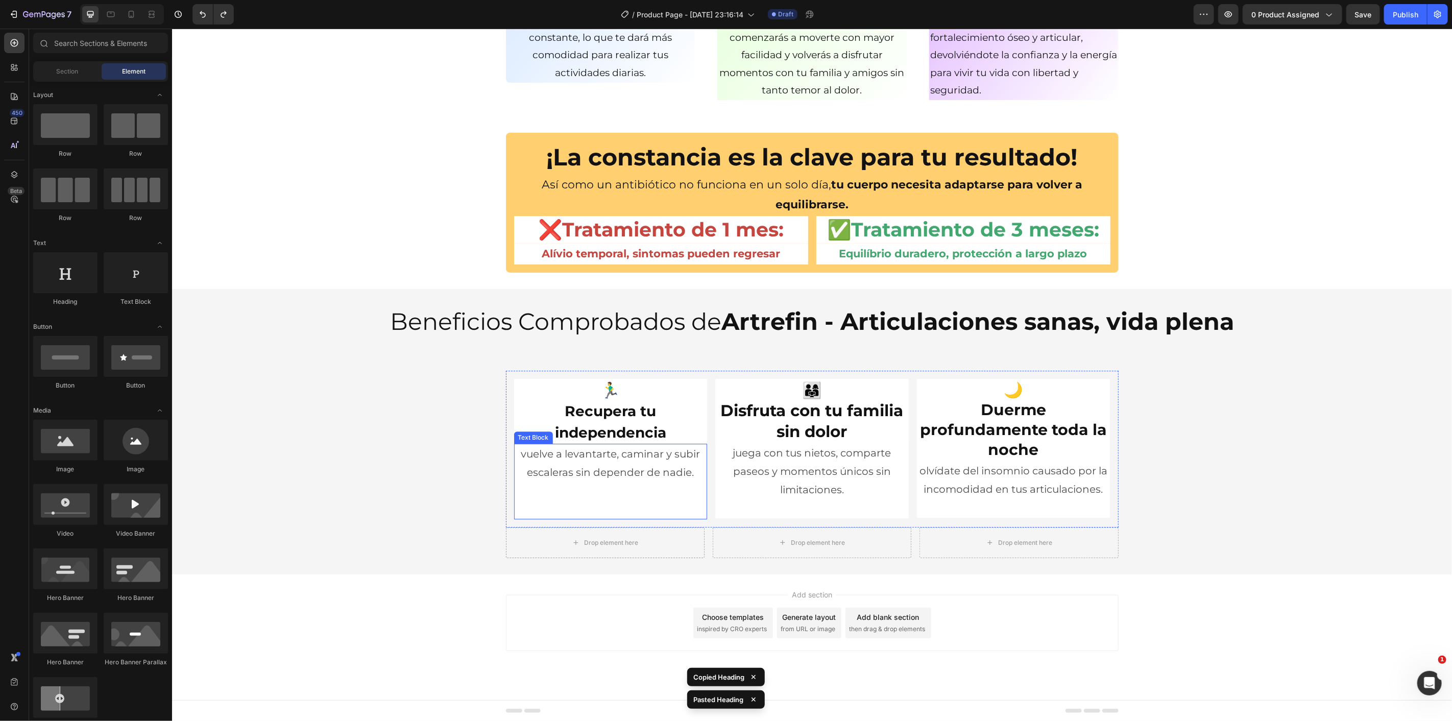
click at [624, 416] on strong "Recupera tu independencia" at bounding box center [610, 421] width 111 height 38
click at [626, 547] on div "Drop element here" at bounding box center [604, 542] width 83 height 16
click at [609, 541] on div "Drop element here" at bounding box center [611, 542] width 54 height 8
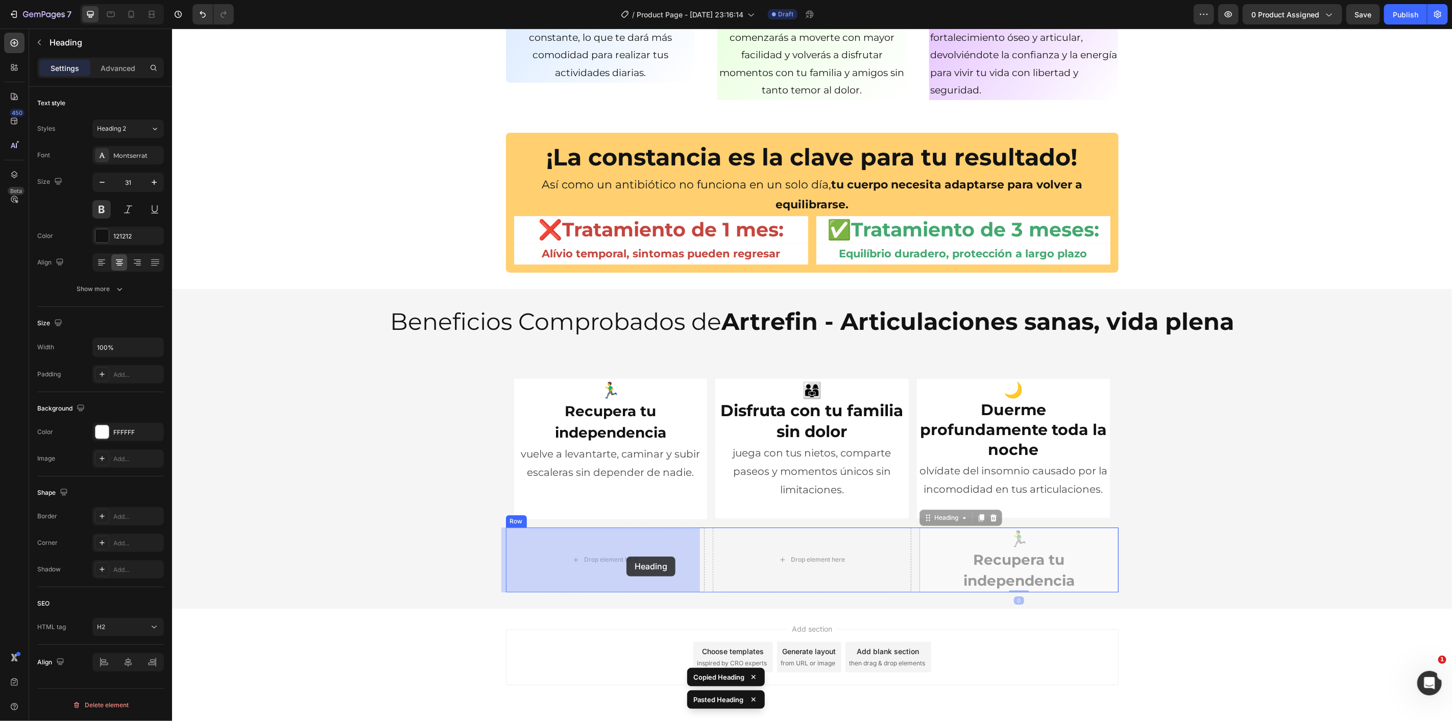
drag, startPoint x: 1022, startPoint y: 553, endPoint x: 626, endPoint y: 556, distance: 395.8
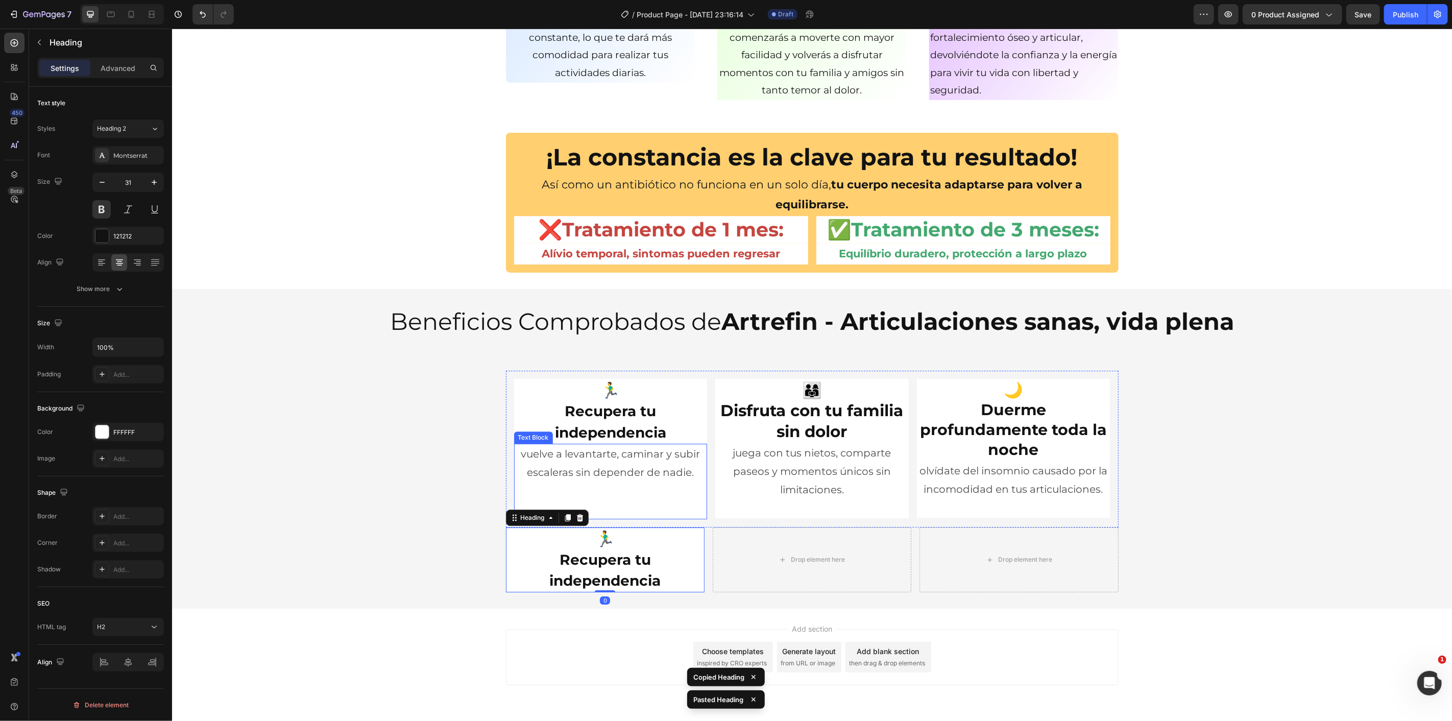
click at [628, 465] on p "vuelve a levantarte, caminar y subir escaleras sin depender de nadie." at bounding box center [610, 462] width 191 height 37
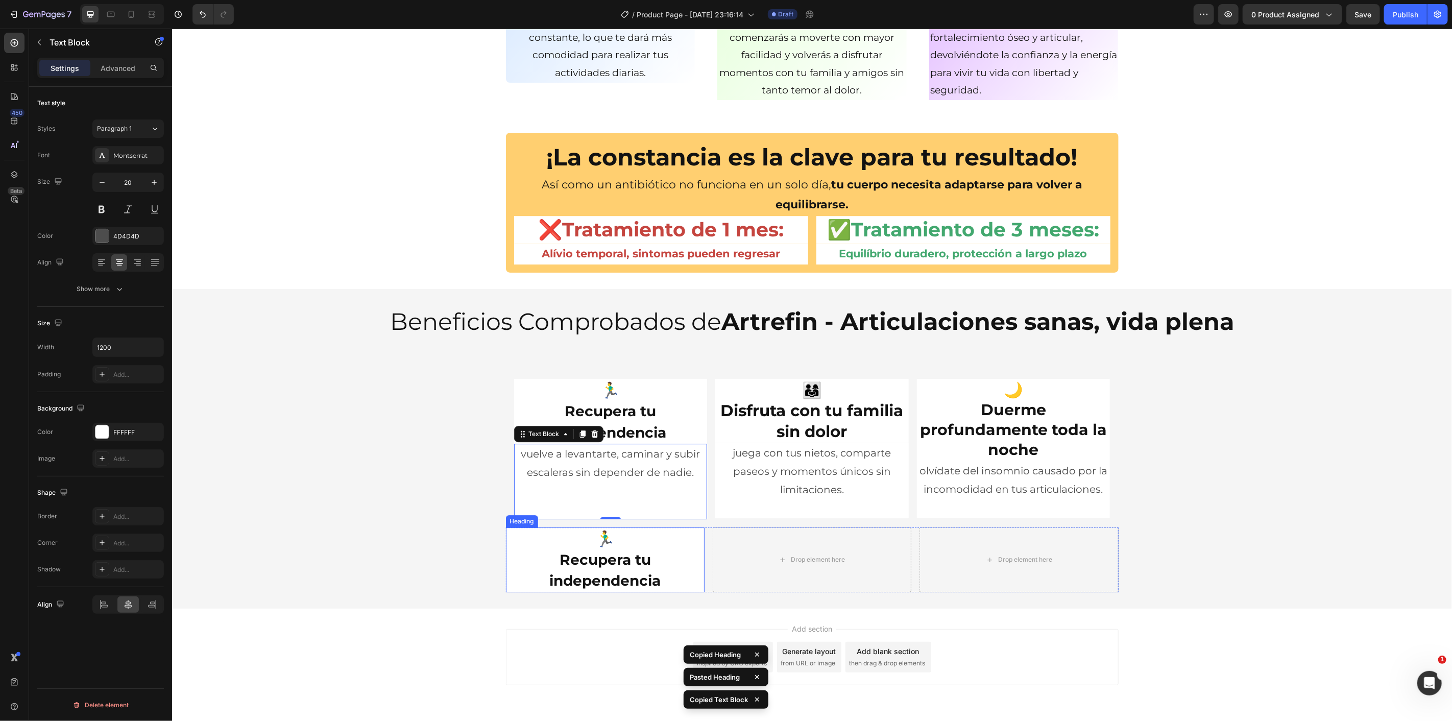
click at [627, 579] on strong "Recupera tu independencia" at bounding box center [604, 569] width 111 height 38
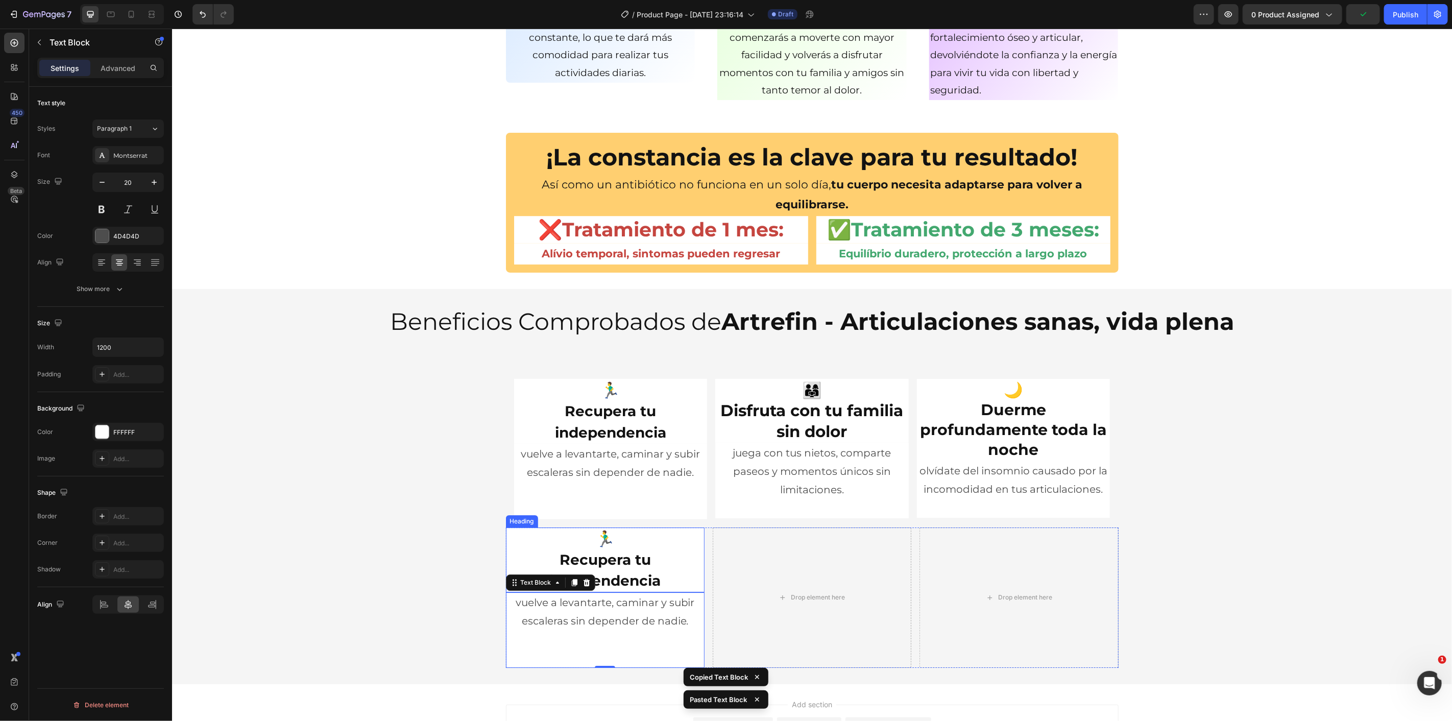
click at [589, 536] on h2 "🏃‍♂️ Recupera tu independencia" at bounding box center [605, 559] width 199 height 65
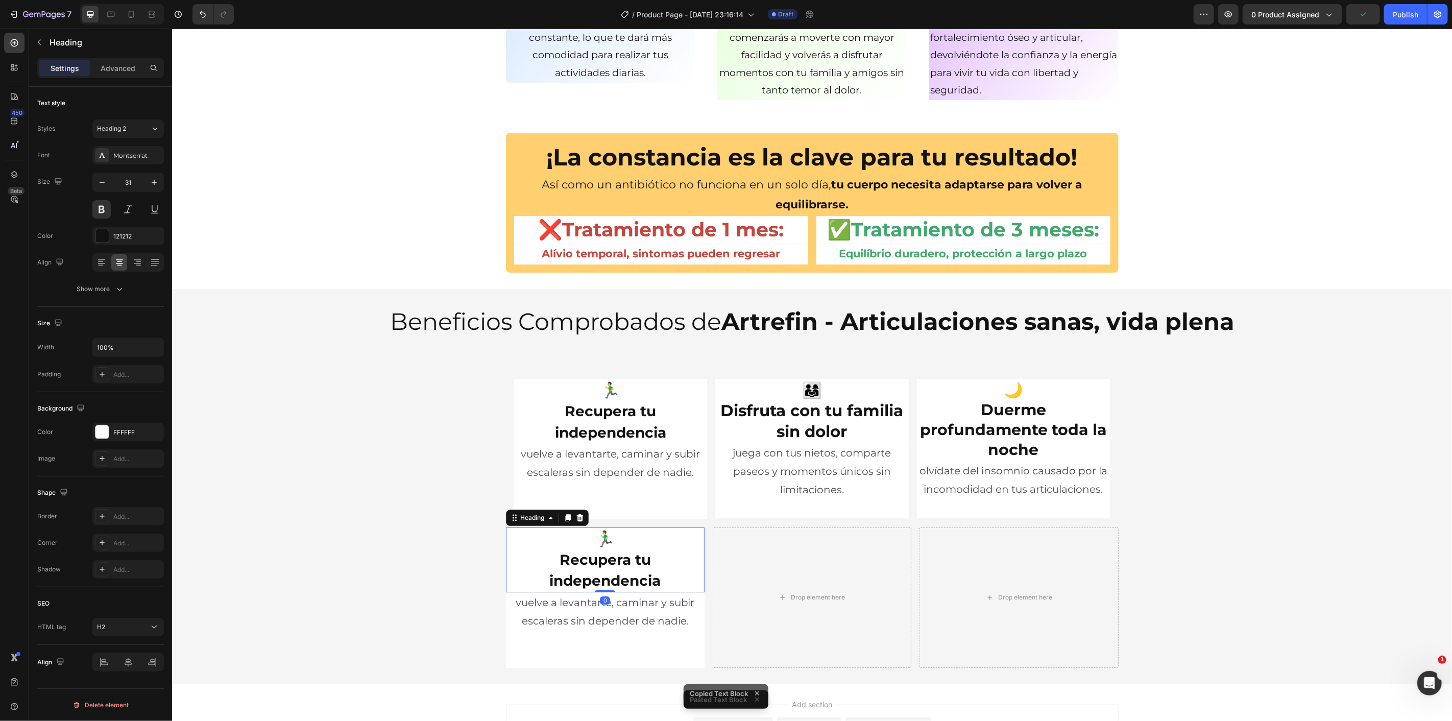
click at [590, 537] on h2 "🏃‍♂️ Recupera tu independencia" at bounding box center [605, 559] width 199 height 65
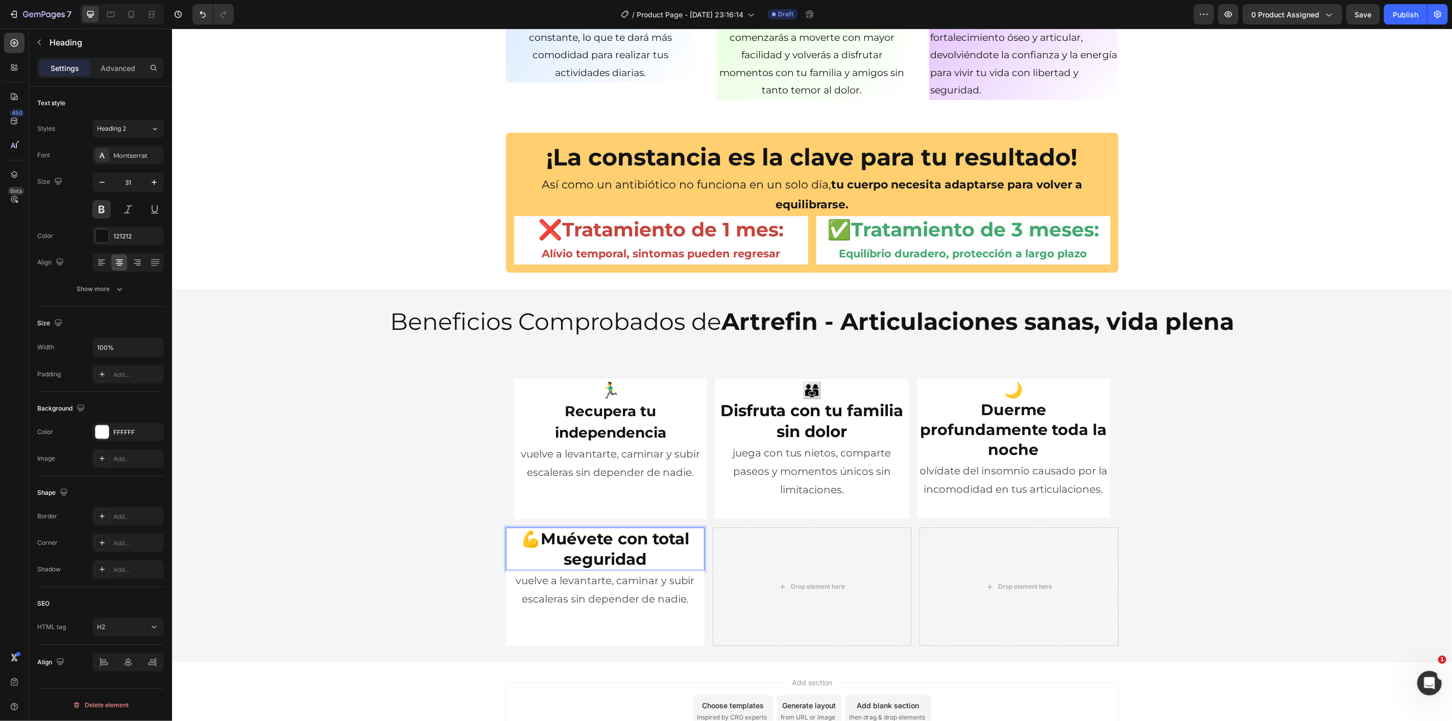
click at [540, 547] on strong "Muévete con total seguridad" at bounding box center [614, 549] width 149 height 40
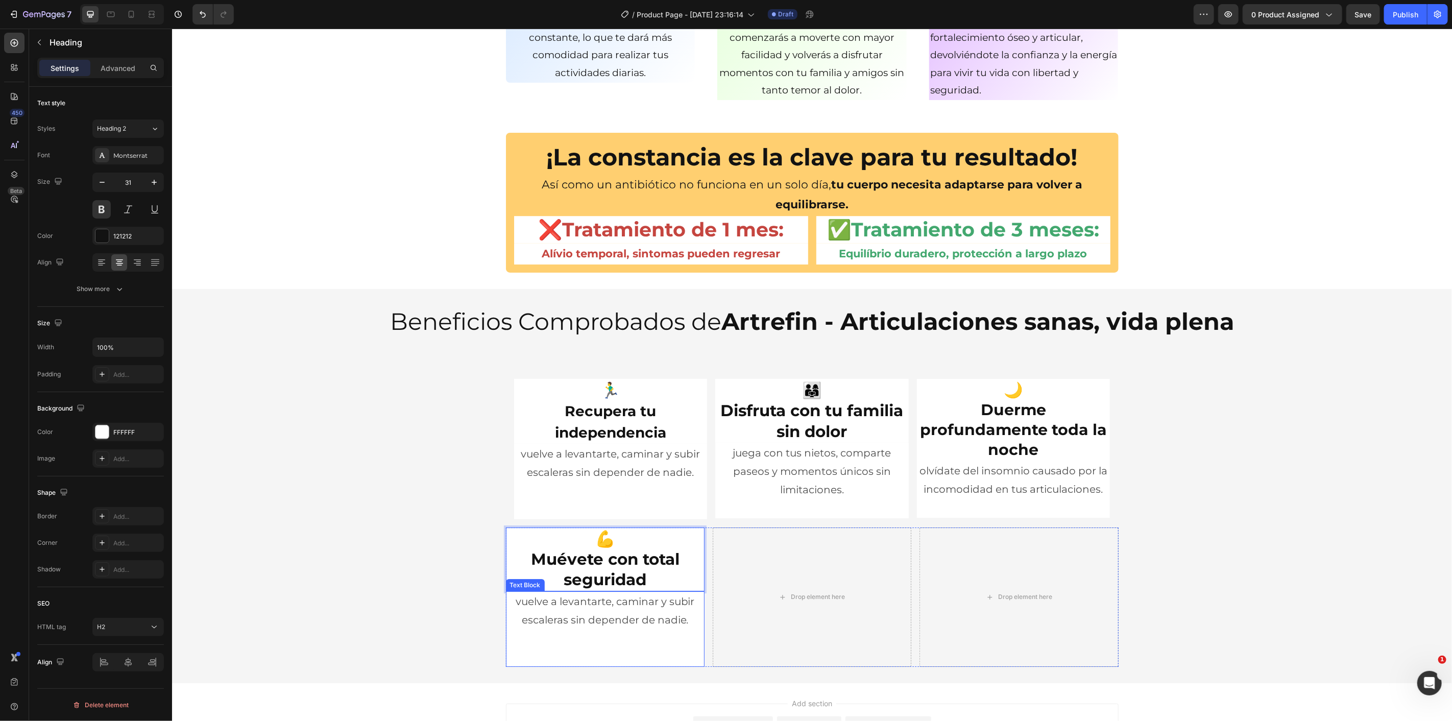
click at [598, 617] on p "vuelve a levantarte, caminar y subir escaleras sin depender de nadie." at bounding box center [605, 610] width 197 height 37
click at [597, 617] on p "vuelve a levantarte, caminar y subir escaleras sin depender de nadie." at bounding box center [605, 610] width 197 height 37
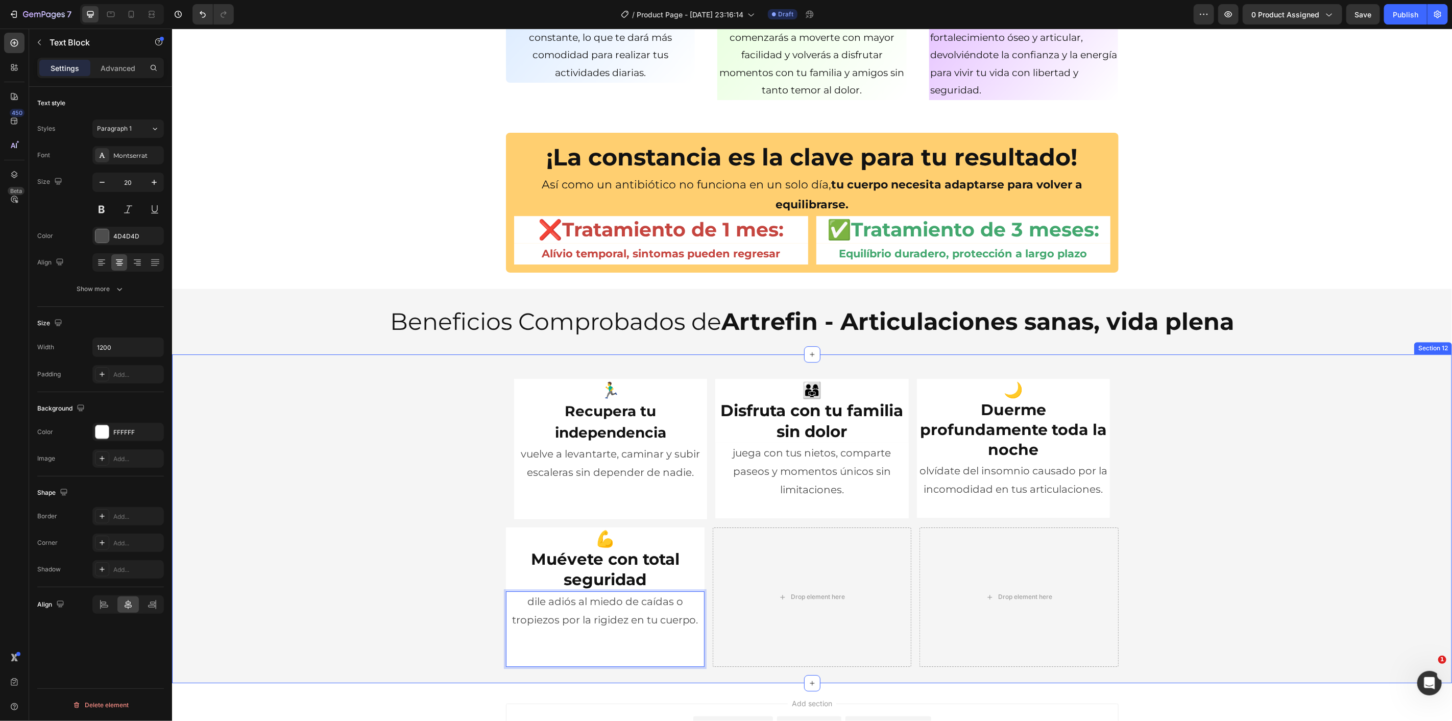
click at [470, 621] on div "🏃‍♂️ Recupera tu independencia Heading vuelve a levantarte, caminar y subir esc…" at bounding box center [812, 518] width 1280 height 296
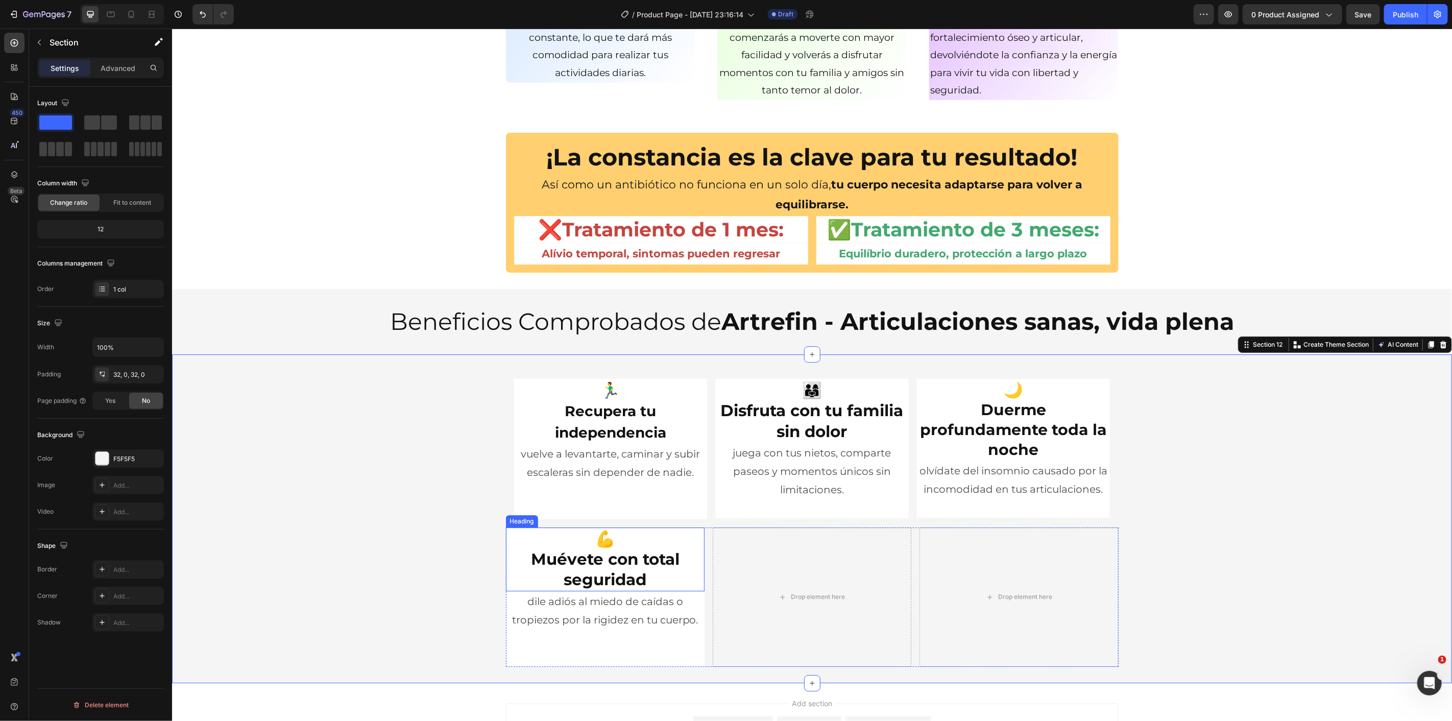
click at [635, 547] on p "💪 Muévete con total seguridad" at bounding box center [605, 559] width 197 height 62
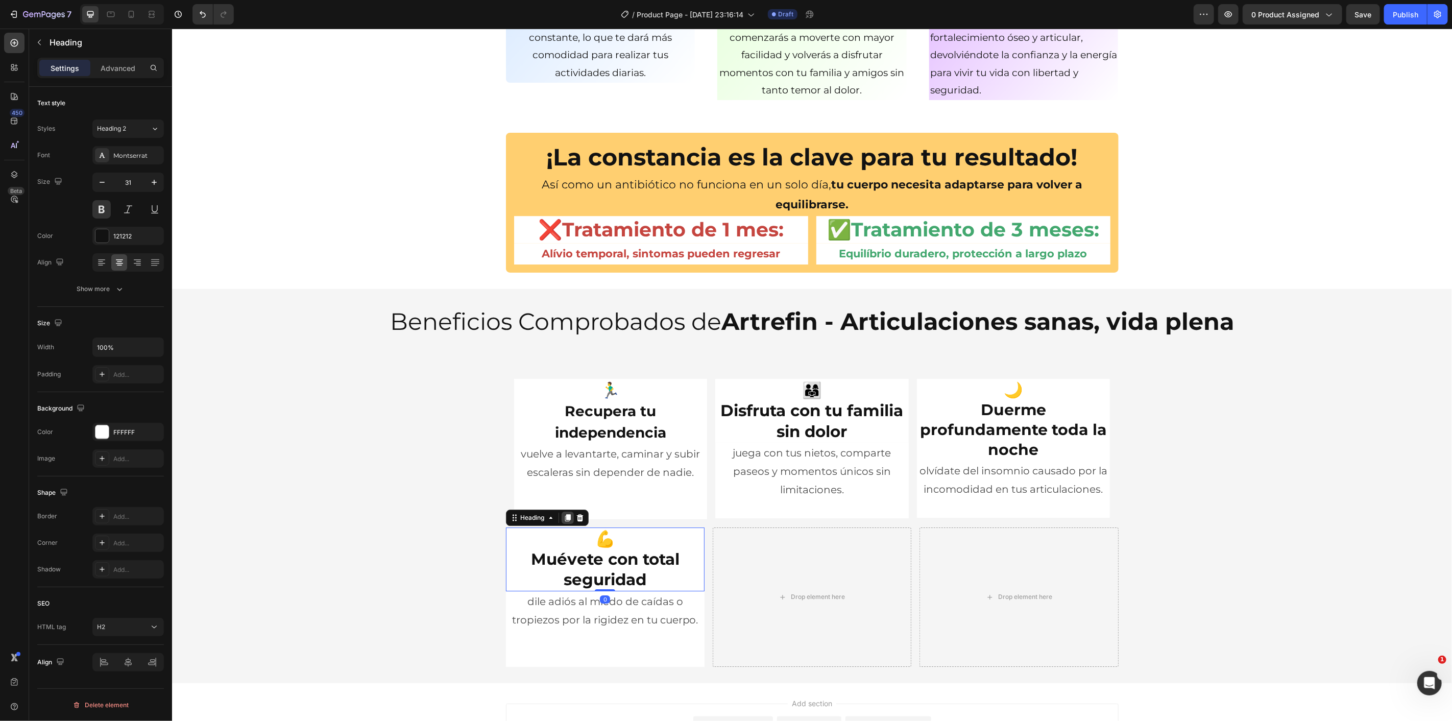
click at [565, 513] on icon at bounding box center [567, 517] width 8 height 8
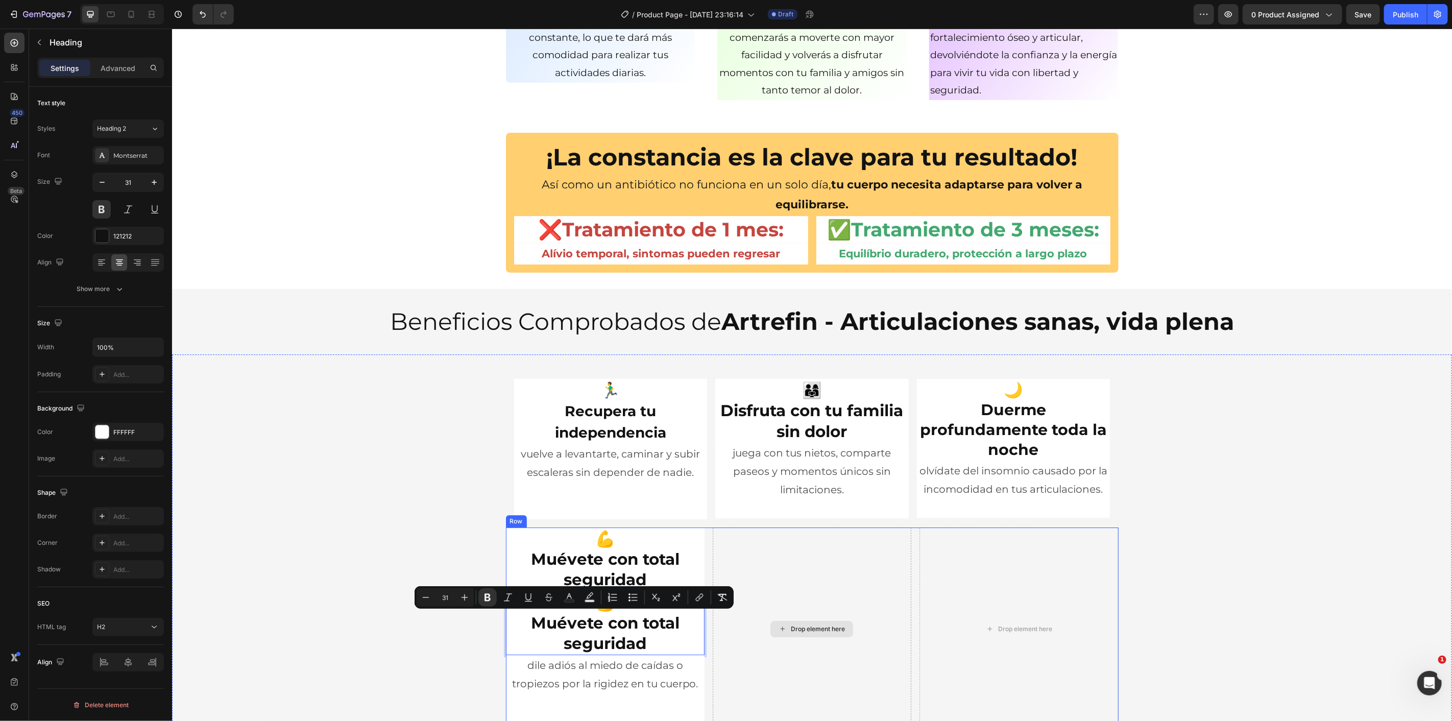
drag, startPoint x: 621, startPoint y: 613, endPoint x: 789, endPoint y: 561, distance: 175.3
click at [365, 495] on div "🏃‍♂️ Recupera tu independencia Heading vuelve a levantarte, caminar y subir esc…" at bounding box center [812, 550] width 1280 height 360
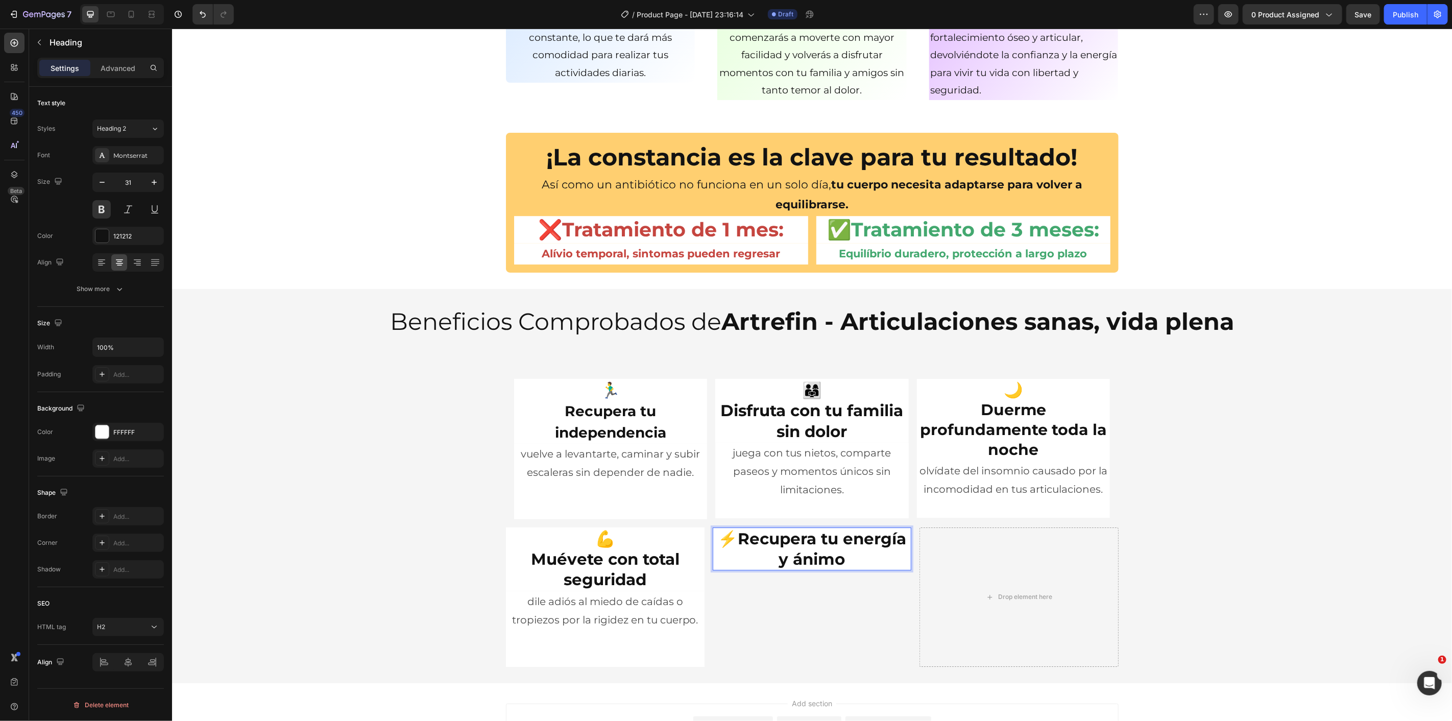
click at [741, 538] on strong "Recupera tu energía y ánimo" at bounding box center [821, 549] width 169 height 40
click at [783, 390] on h2 "👨‍👩‍👧 Disfruta con tu familia sin dolor" at bounding box center [812, 410] width 194 height 64
click at [736, 429] on h2 "👨‍👩‍👧 Disfruta con tu familia sin dolor" at bounding box center [812, 410] width 194 height 64
click at [811, 401] on strong "Disfruta con tu familia sin dolor" at bounding box center [814, 400] width 137 height 40
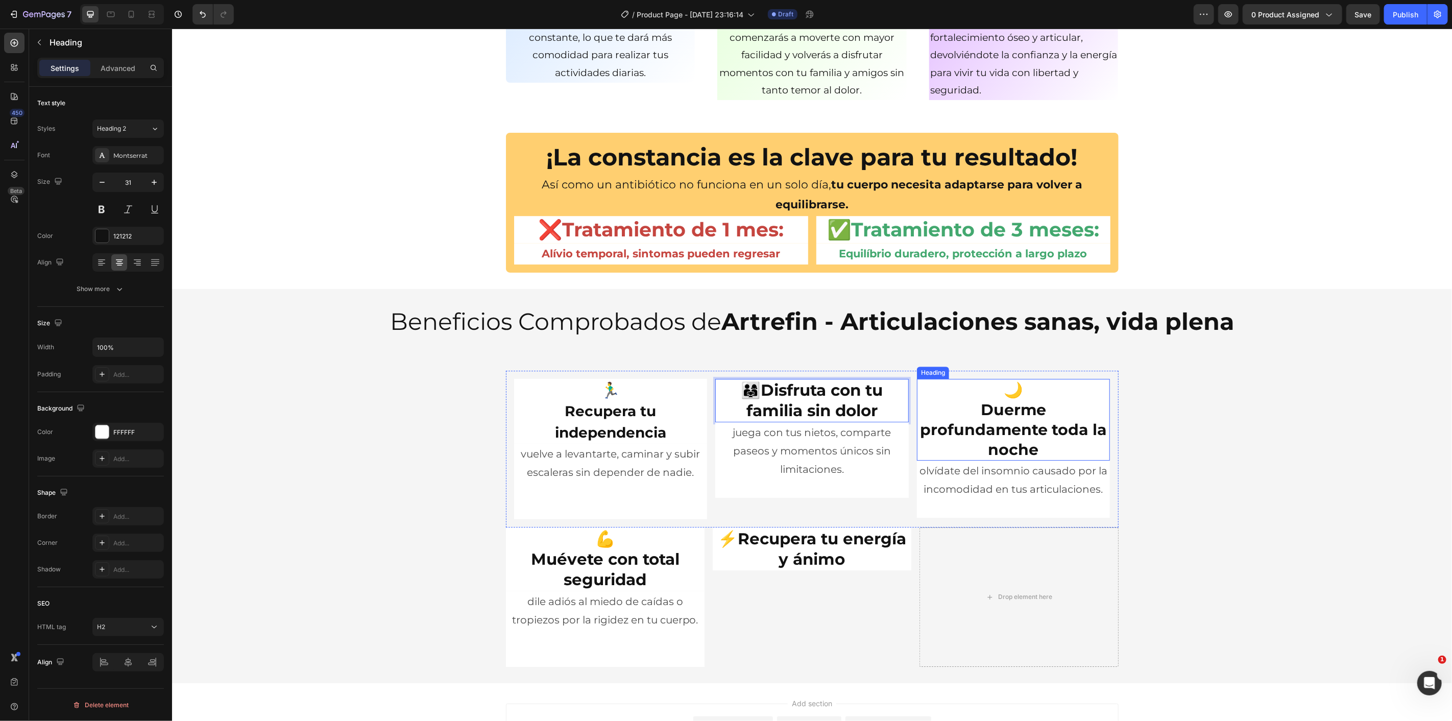
click at [987, 422] on strong "Duerme profundamente toda la noche" at bounding box center [1013, 429] width 187 height 59
click at [972, 411] on p "🌙 Duerme profundamente toda la noche" at bounding box center [1013, 419] width 191 height 80
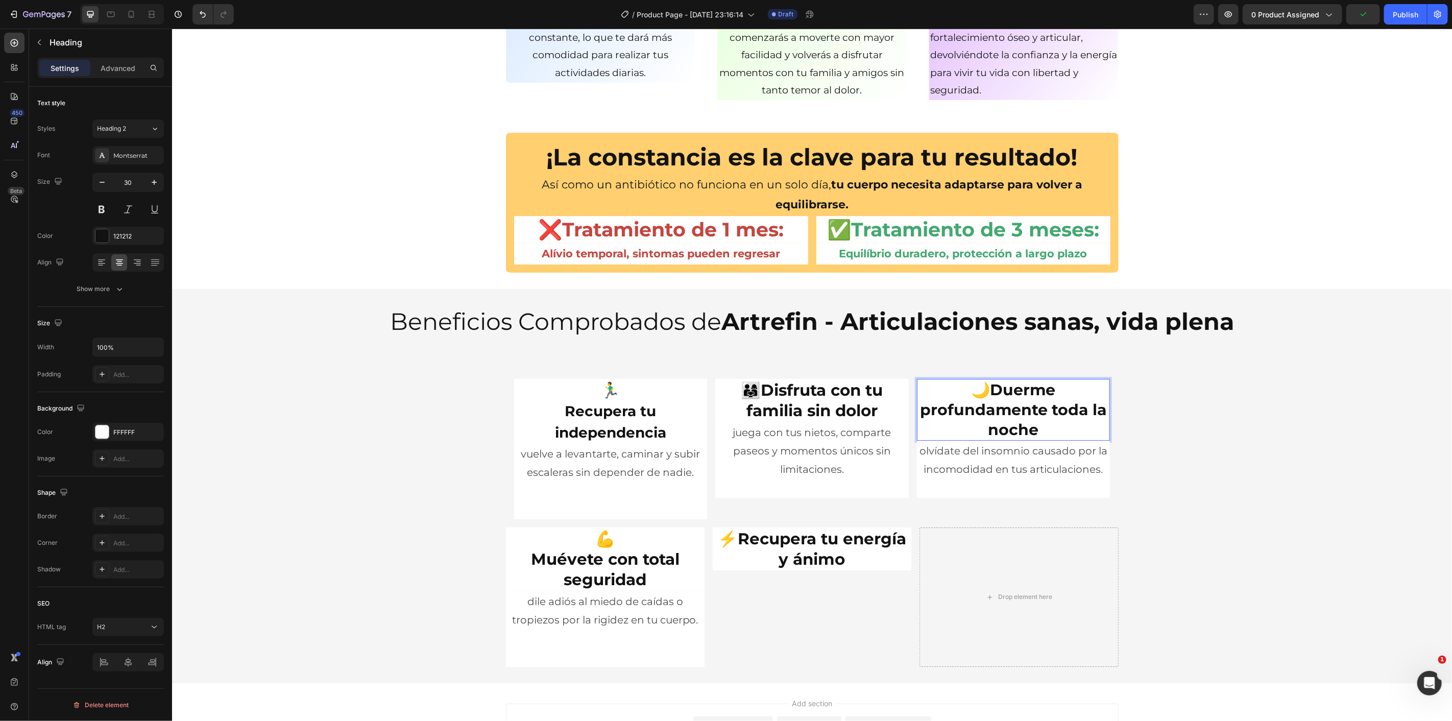
click at [555, 425] on strong "Recupera tu independencia" at bounding box center [610, 421] width 111 height 38
click at [557, 414] on h2 "🏃‍♂️ Recupera tu independencia" at bounding box center [611, 410] width 194 height 65
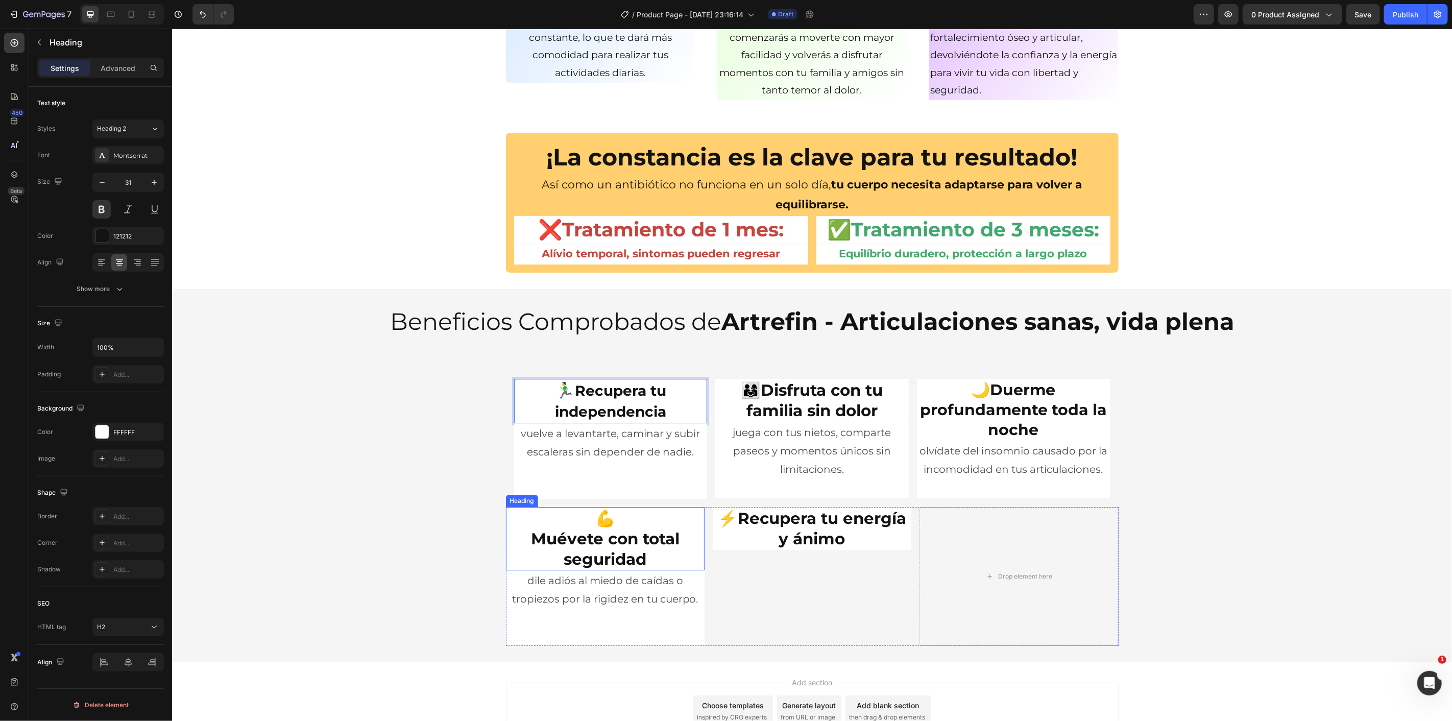
click at [563, 525] on p "💪 Muévete con total seguridad" at bounding box center [605, 539] width 197 height 62
click at [524, 538] on p "💪 Muévete con total seguridad" at bounding box center [605, 539] width 197 height 62
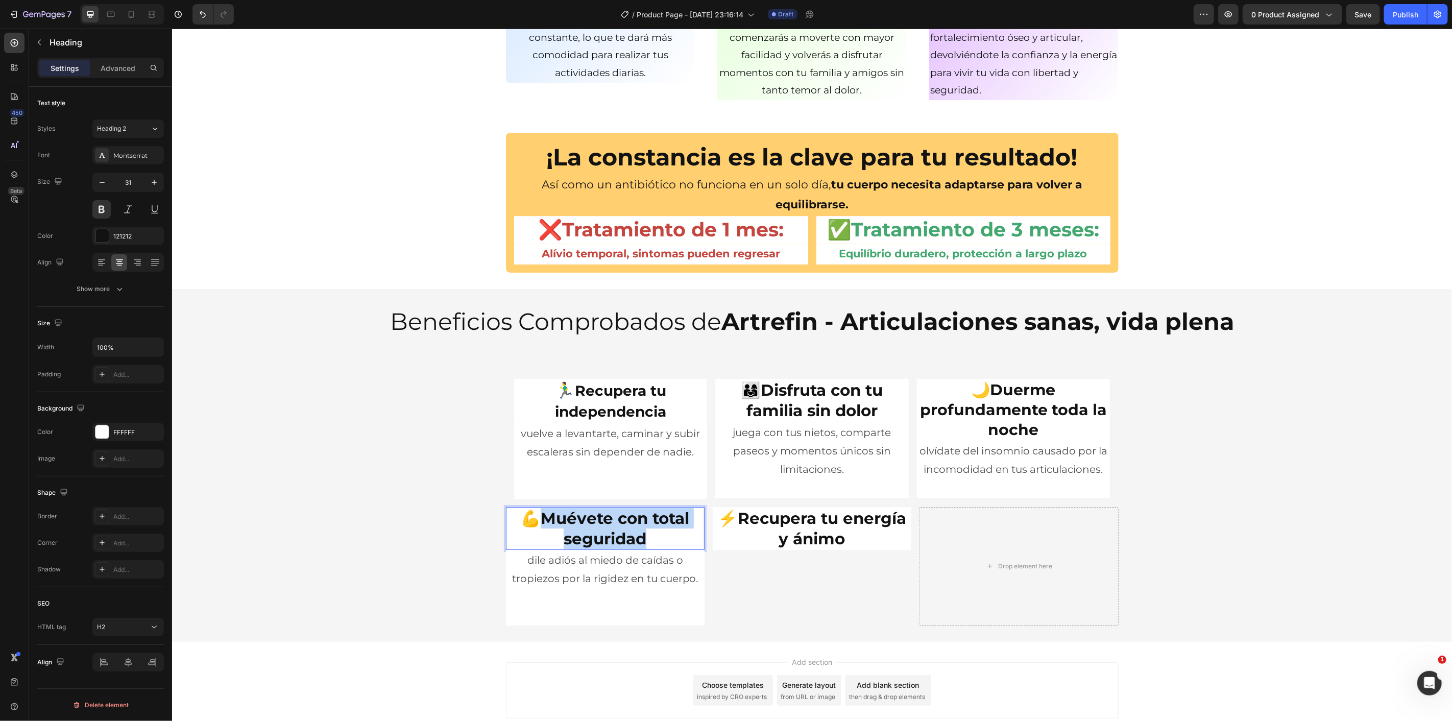
drag, startPoint x: 655, startPoint y: 537, endPoint x: 542, endPoint y: 516, distance: 114.8
click at [542, 516] on p "💪 Muévete con total seguridad" at bounding box center [605, 528] width 197 height 41
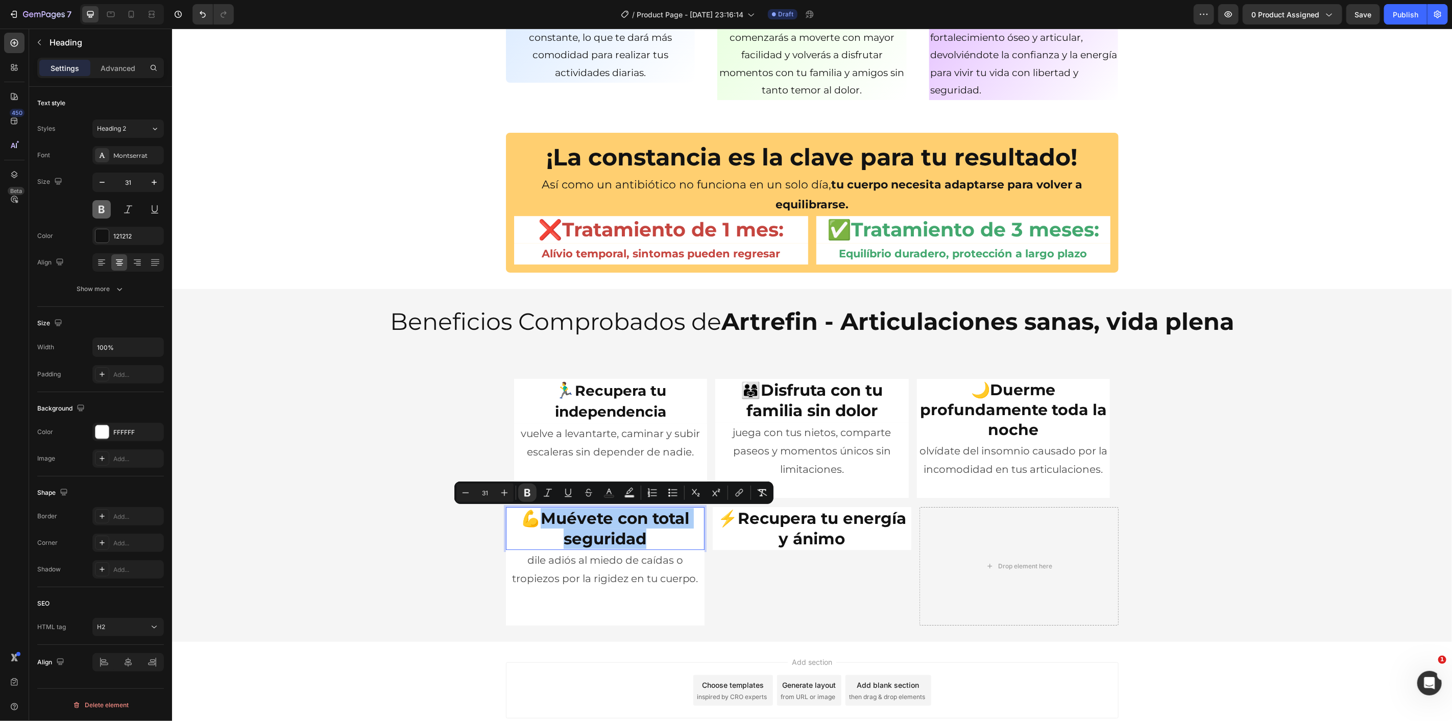
click at [103, 215] on button at bounding box center [101, 209] width 18 height 18
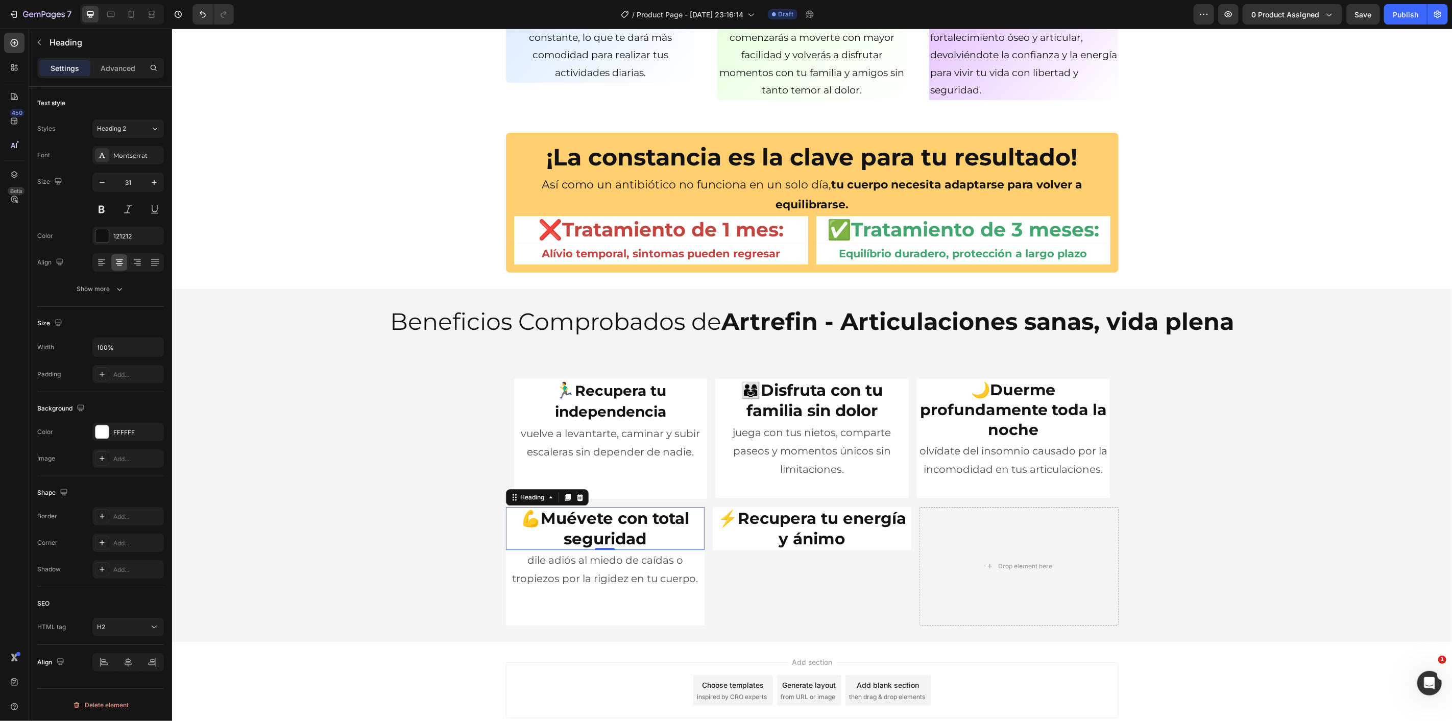
click at [612, 533] on strong "Muévete con total seguridad" at bounding box center [614, 528] width 149 height 40
click at [614, 533] on strong "Muévete con total seguridad" at bounding box center [614, 528] width 149 height 40
click at [615, 534] on strong "Muévete con total seguridad" at bounding box center [614, 528] width 149 height 40
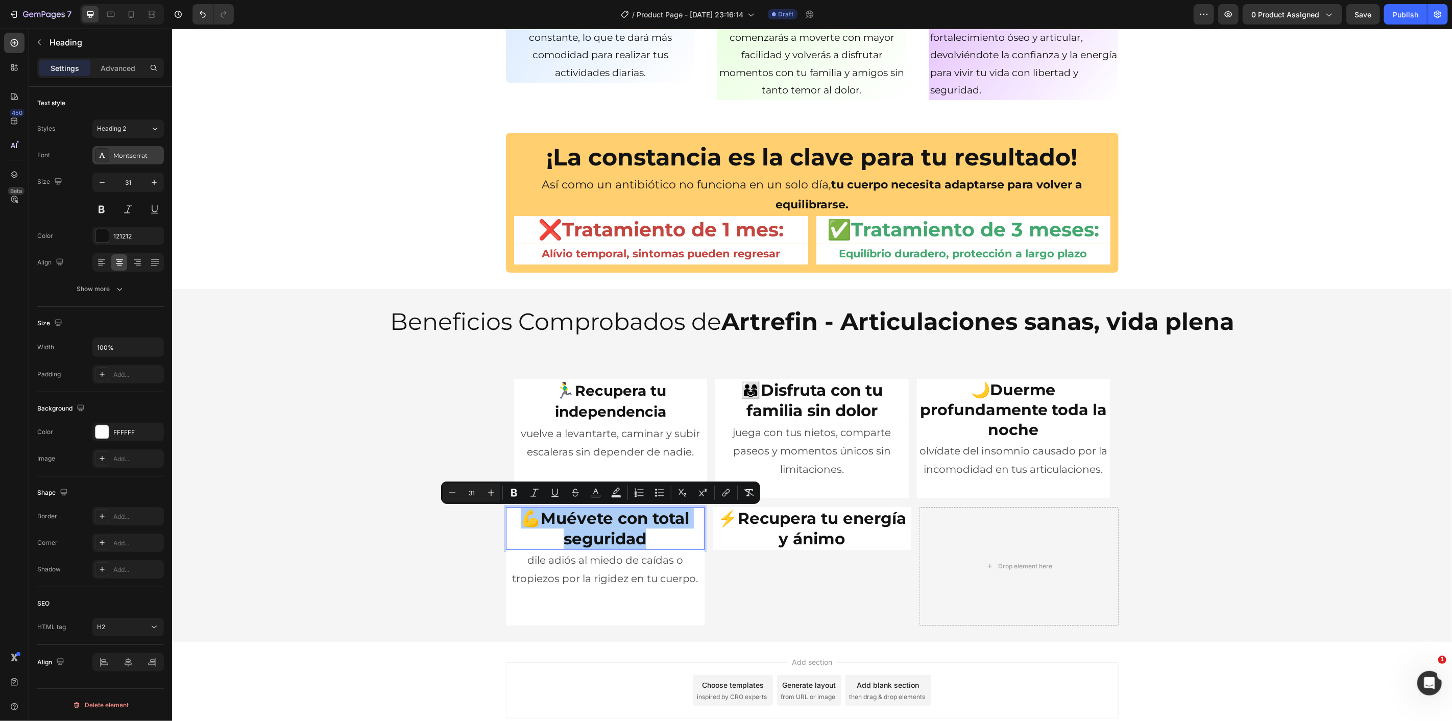
click at [138, 156] on div "Montserrat" at bounding box center [137, 155] width 48 height 9
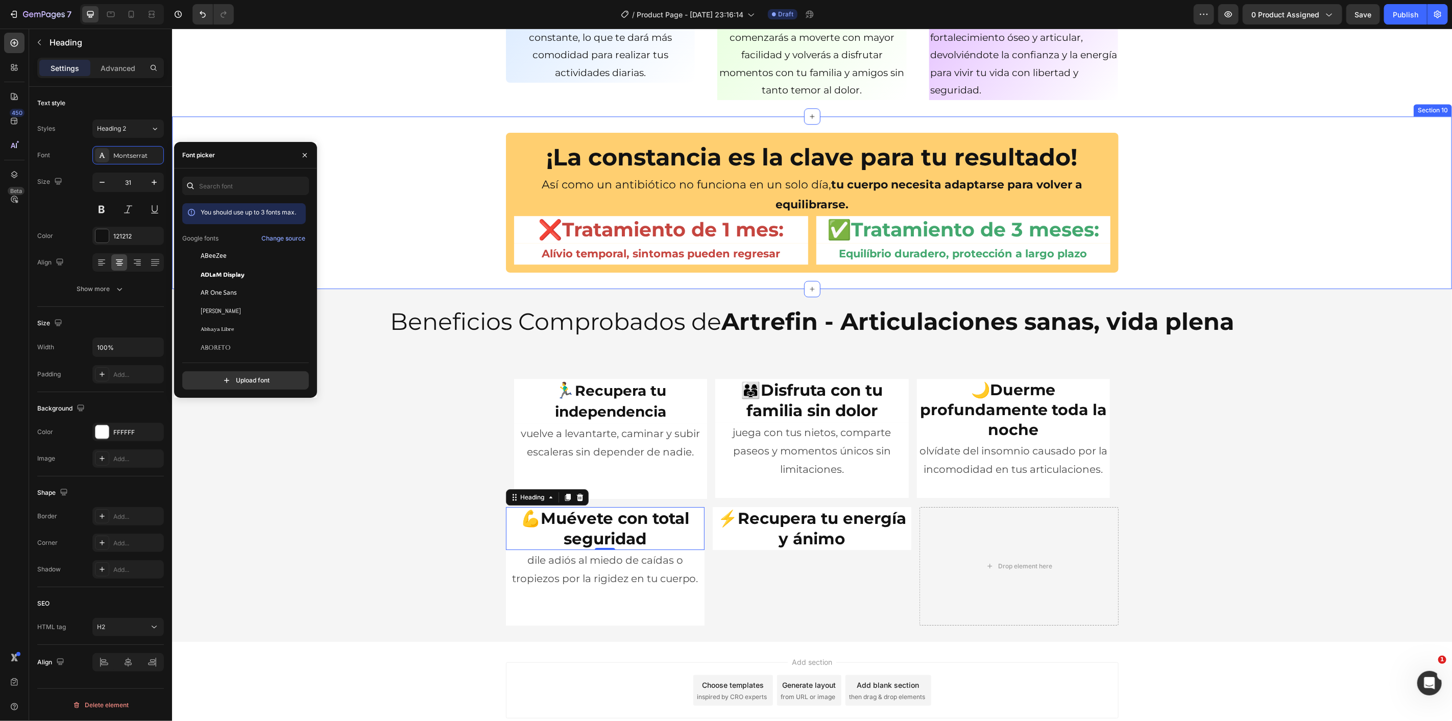
click at [236, 122] on div "¡La constancia es la clave para tu resultado! Heading Así como un antibiótico n…" at bounding box center [812, 202] width 1280 height 173
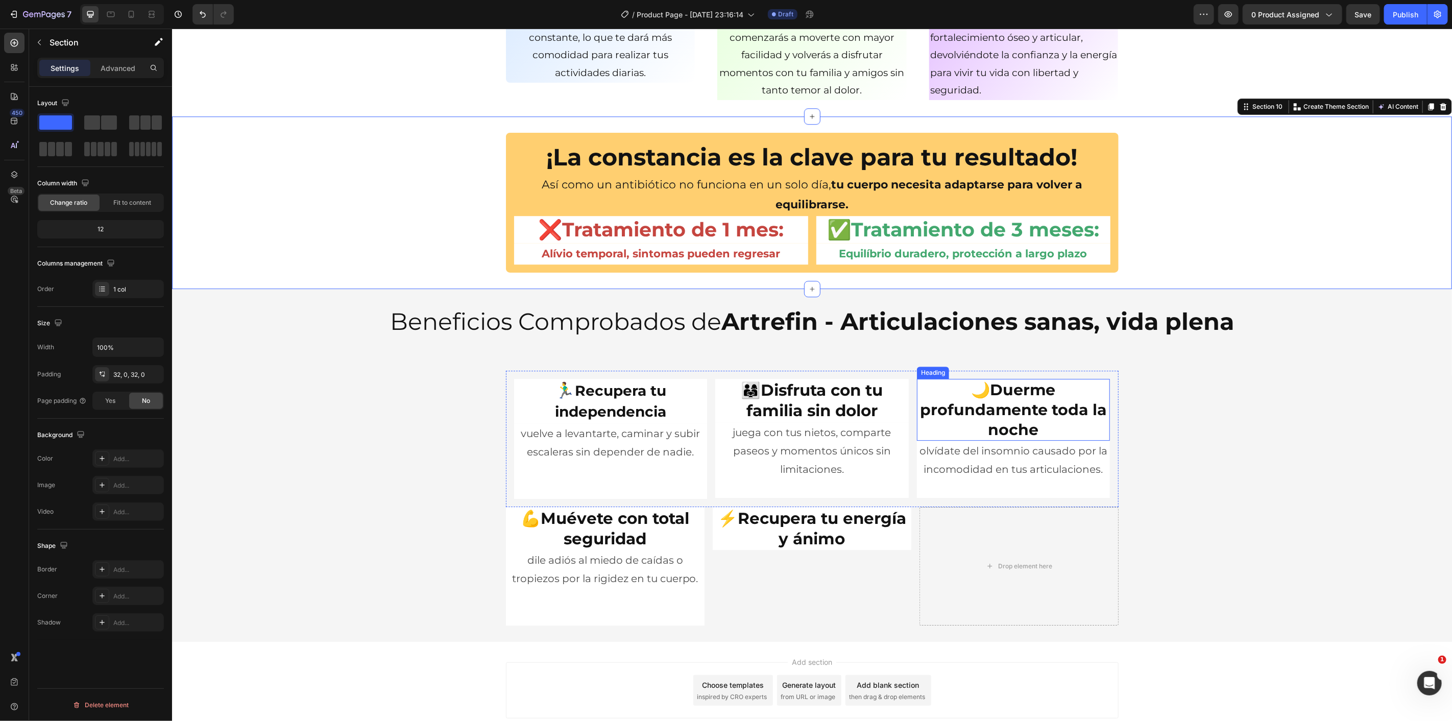
click at [987, 391] on p "🌙 Duerme profundamente toda la noche" at bounding box center [1013, 409] width 191 height 60
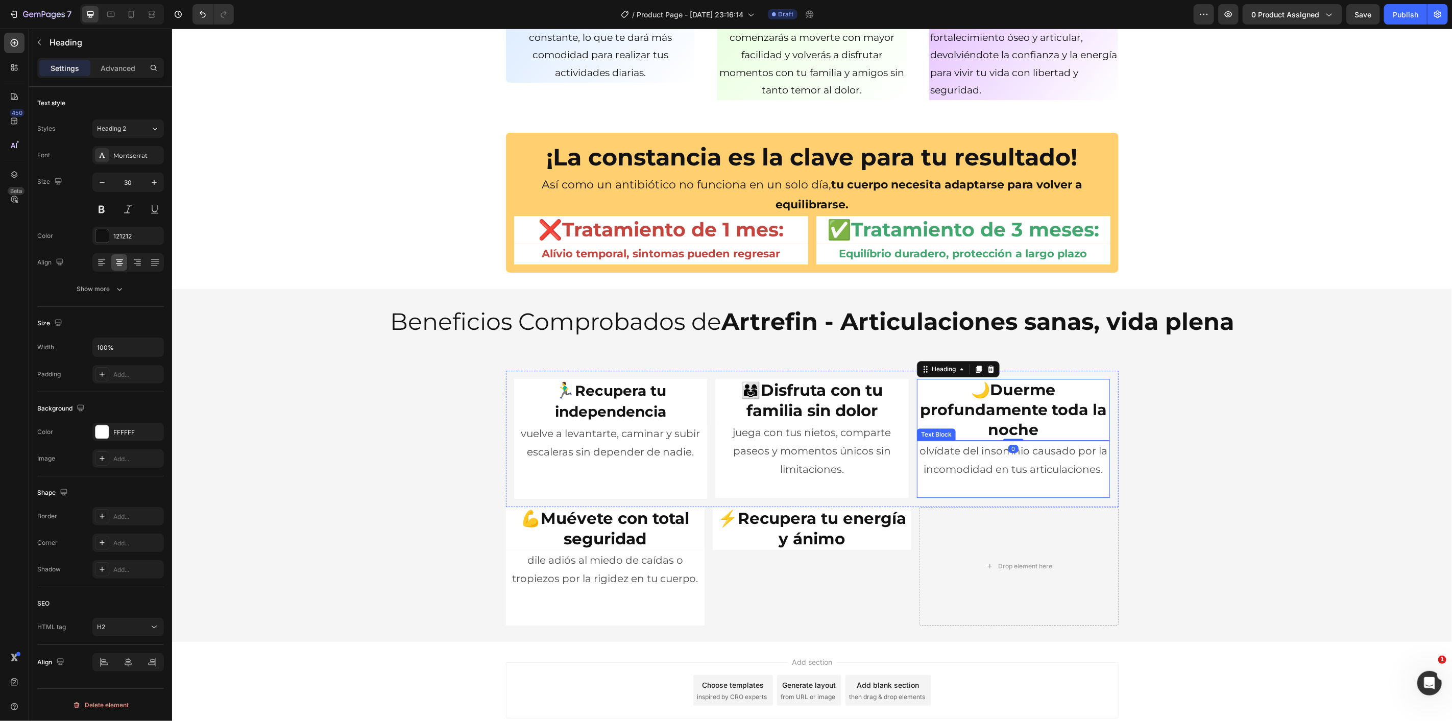
click at [980, 458] on p "olvídate del insomnio causado por la incomodidad en tus articulaciones." at bounding box center [1013, 459] width 191 height 37
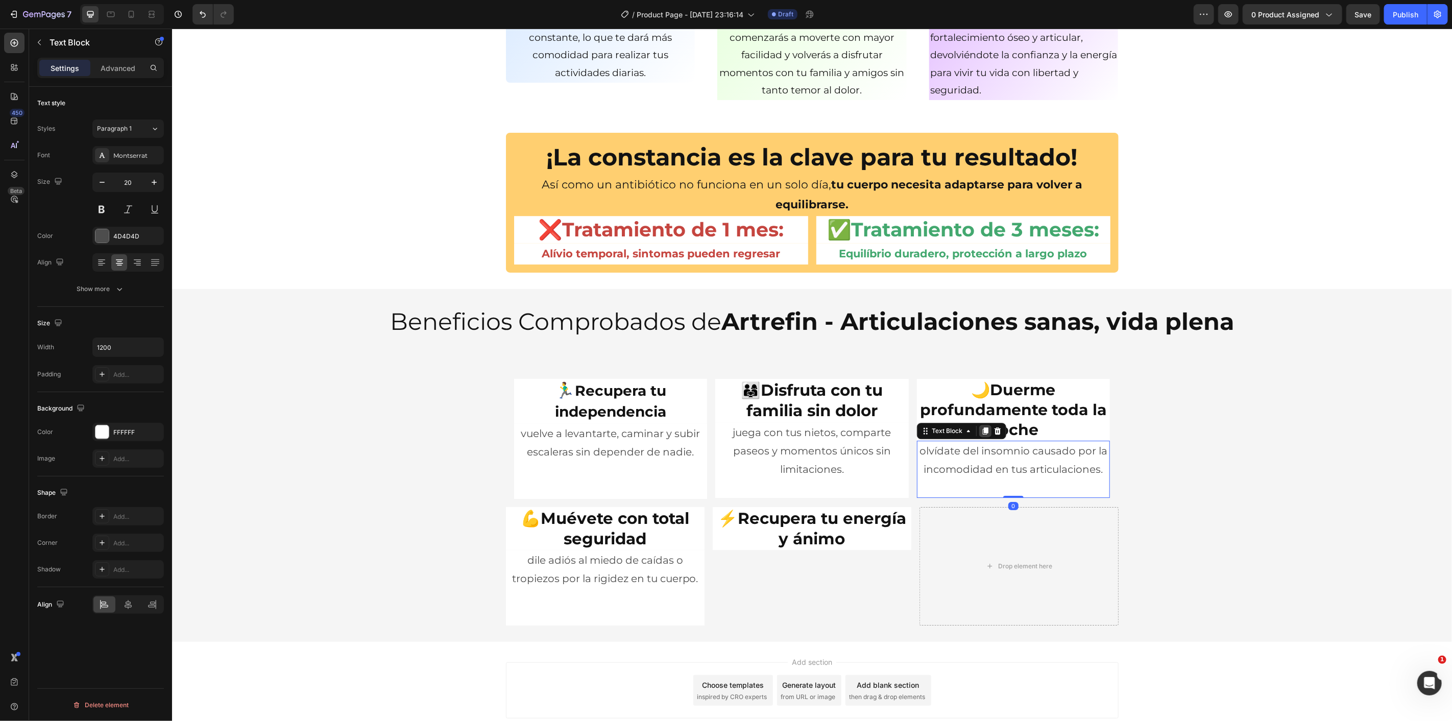
click at [983, 430] on icon at bounding box center [986, 430] width 6 height 7
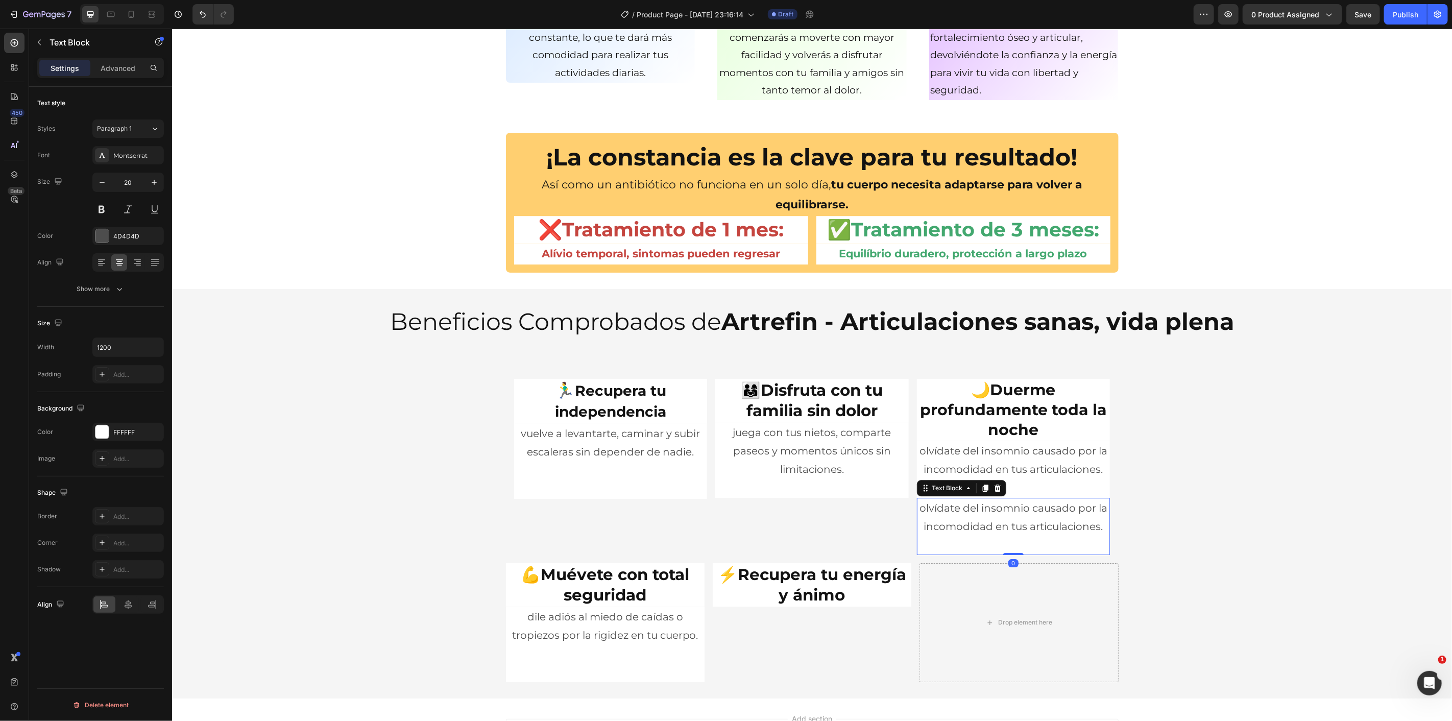
click at [1189, 494] on div "🏃‍♂️ Recupera tu independencia Heading vuelve a levantarte, caminar y subir esc…" at bounding box center [812, 526] width 1280 height 312
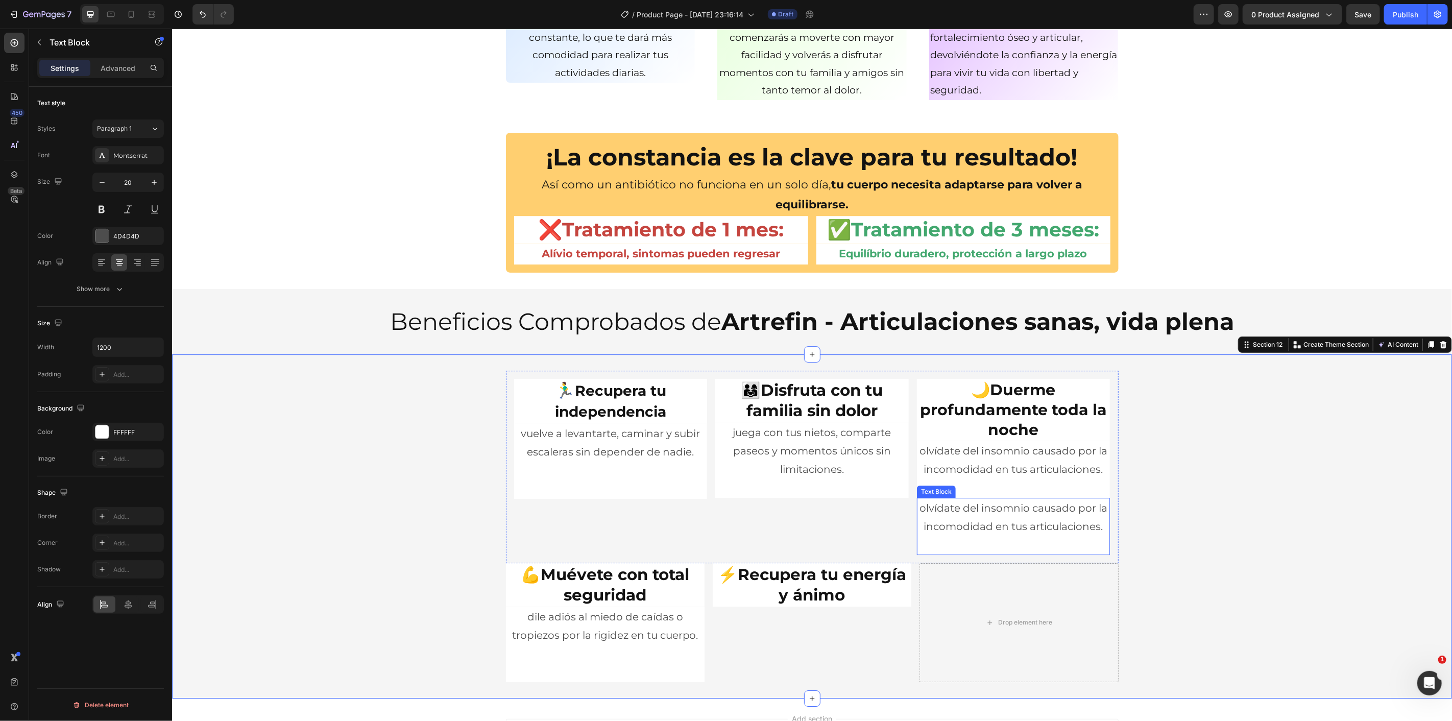
click at [1020, 538] on p at bounding box center [1013, 544] width 191 height 18
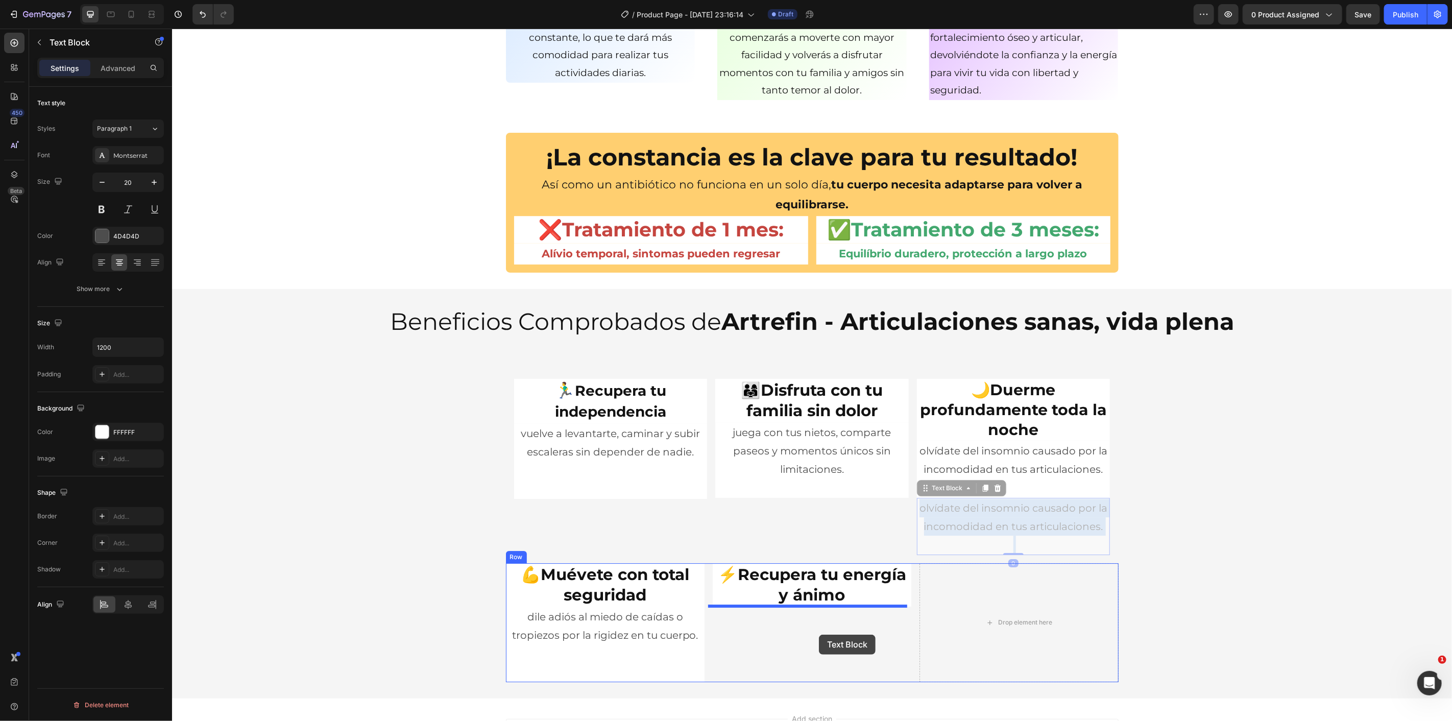
drag, startPoint x: 989, startPoint y: 534, endPoint x: 819, endPoint y: 634, distance: 197.3
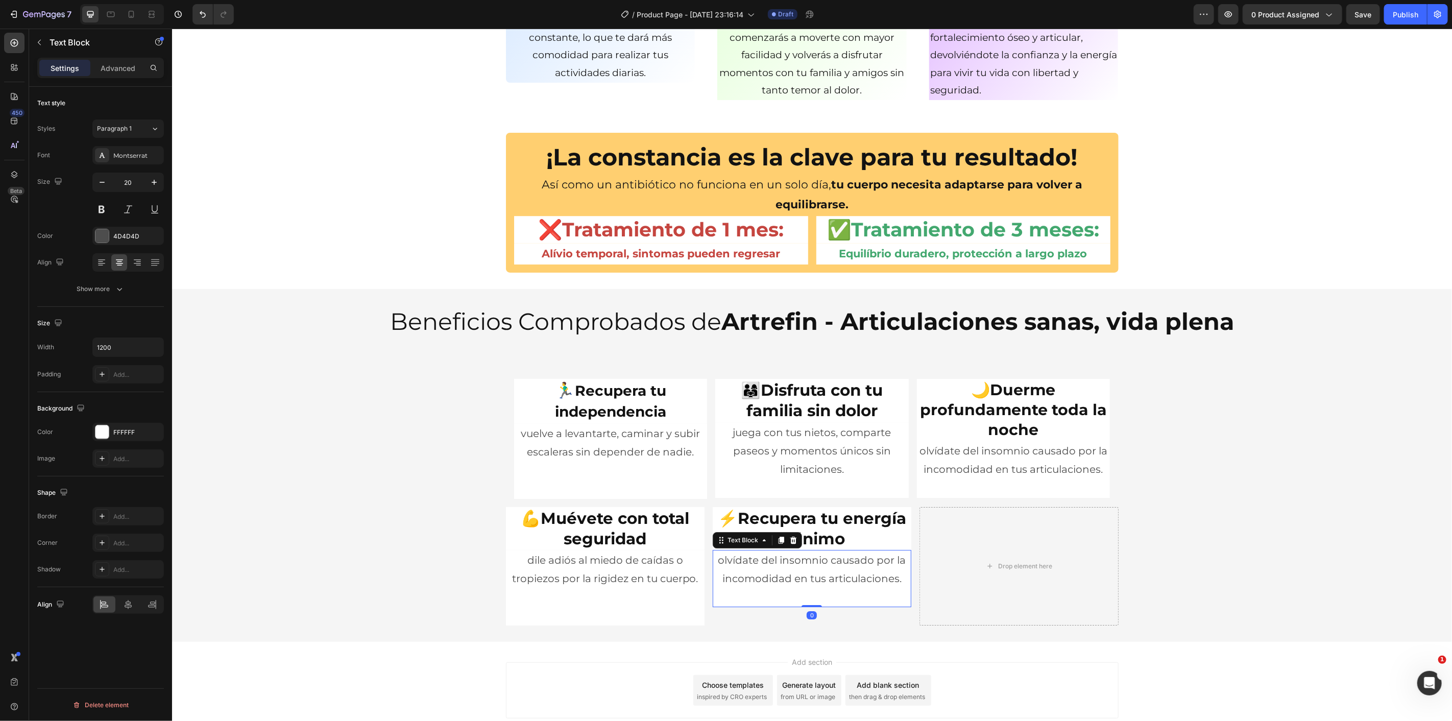
click at [815, 575] on p "olvídate del insomnio causado por la incomodidad en tus articulaciones." at bounding box center [811, 568] width 197 height 37
click at [1186, 564] on div "🏃‍♂️ Recupera tu independencia Heading vuelve a levantarte, caminar y subir esc…" at bounding box center [812, 497] width 1280 height 255
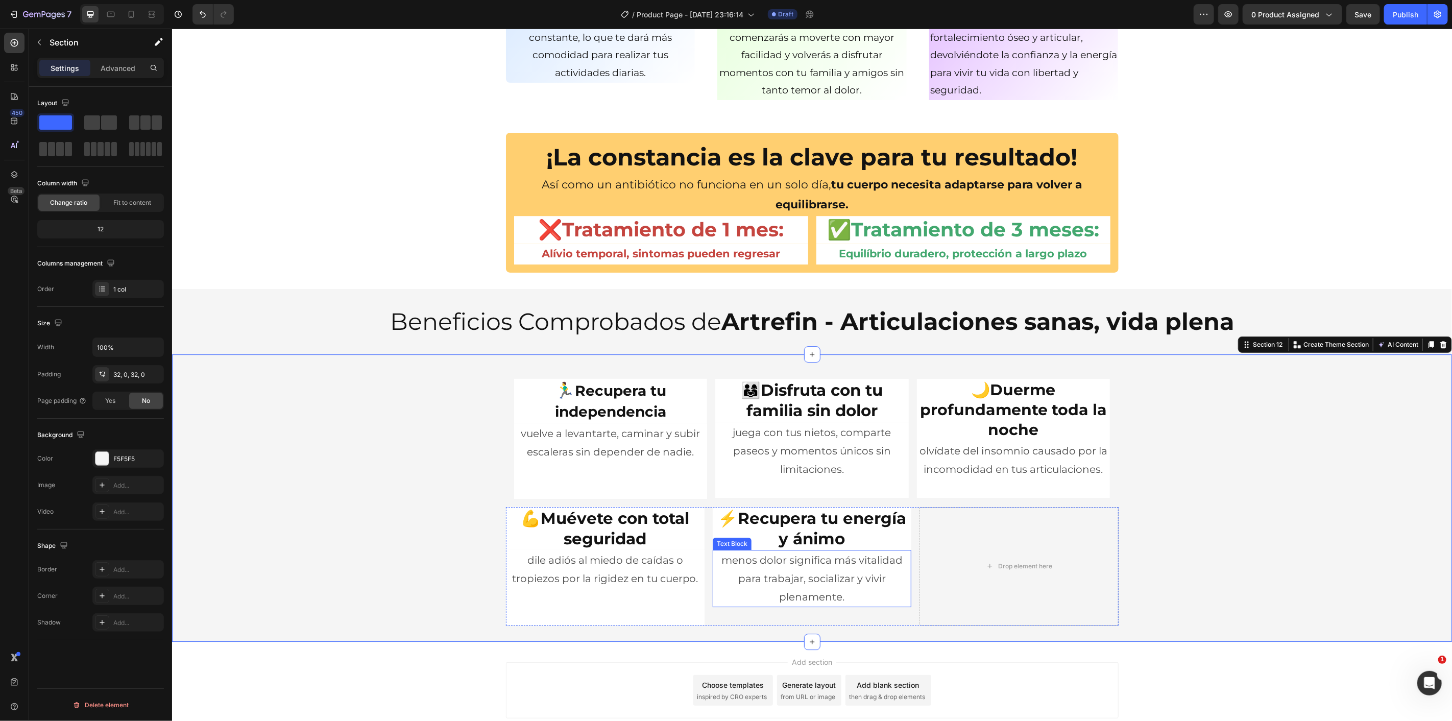
click at [881, 601] on p "menos dolor significa más vitalidad para trabajar, socializar y vivir plenament…" at bounding box center [811, 577] width 197 height 55
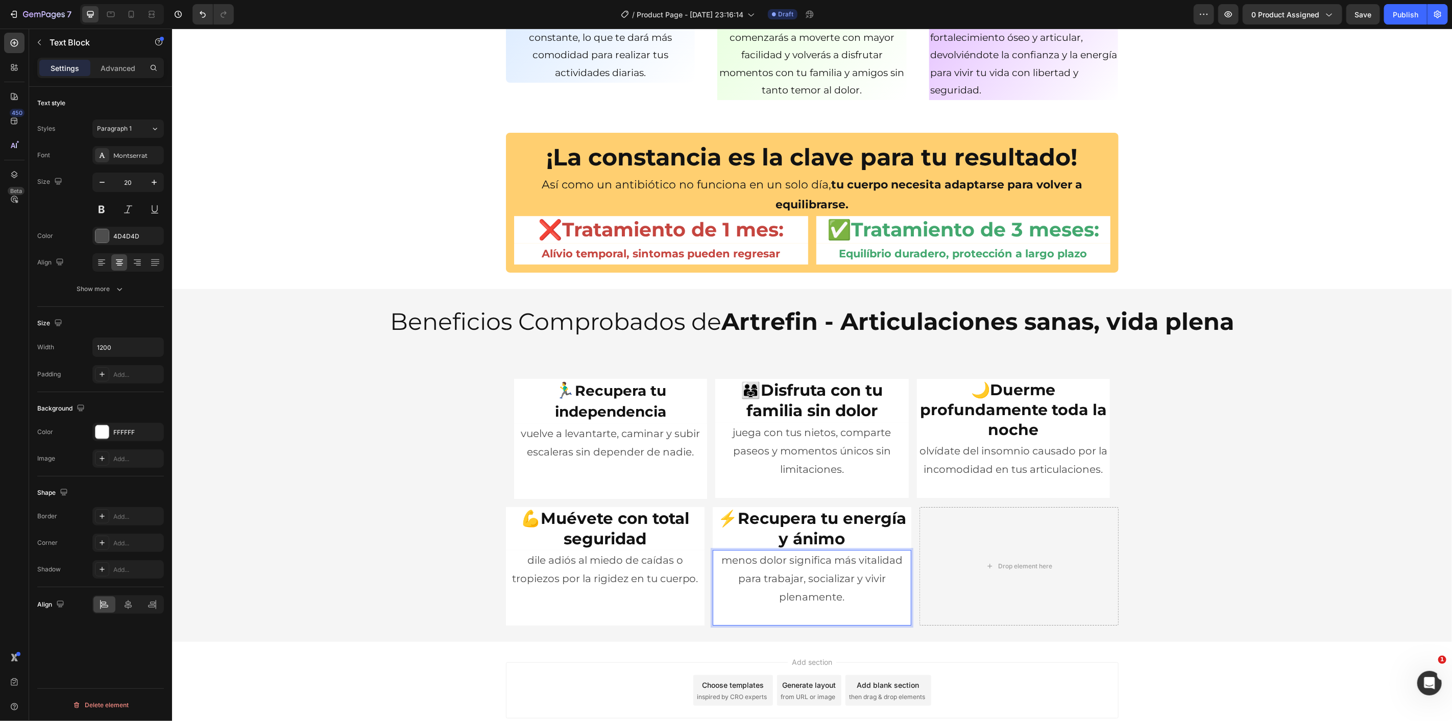
click at [1223, 543] on div "🏃‍♂️ Recupera tu independencia Heading vuelve a levantarte, caminar y subir esc…" at bounding box center [812, 497] width 1280 height 255
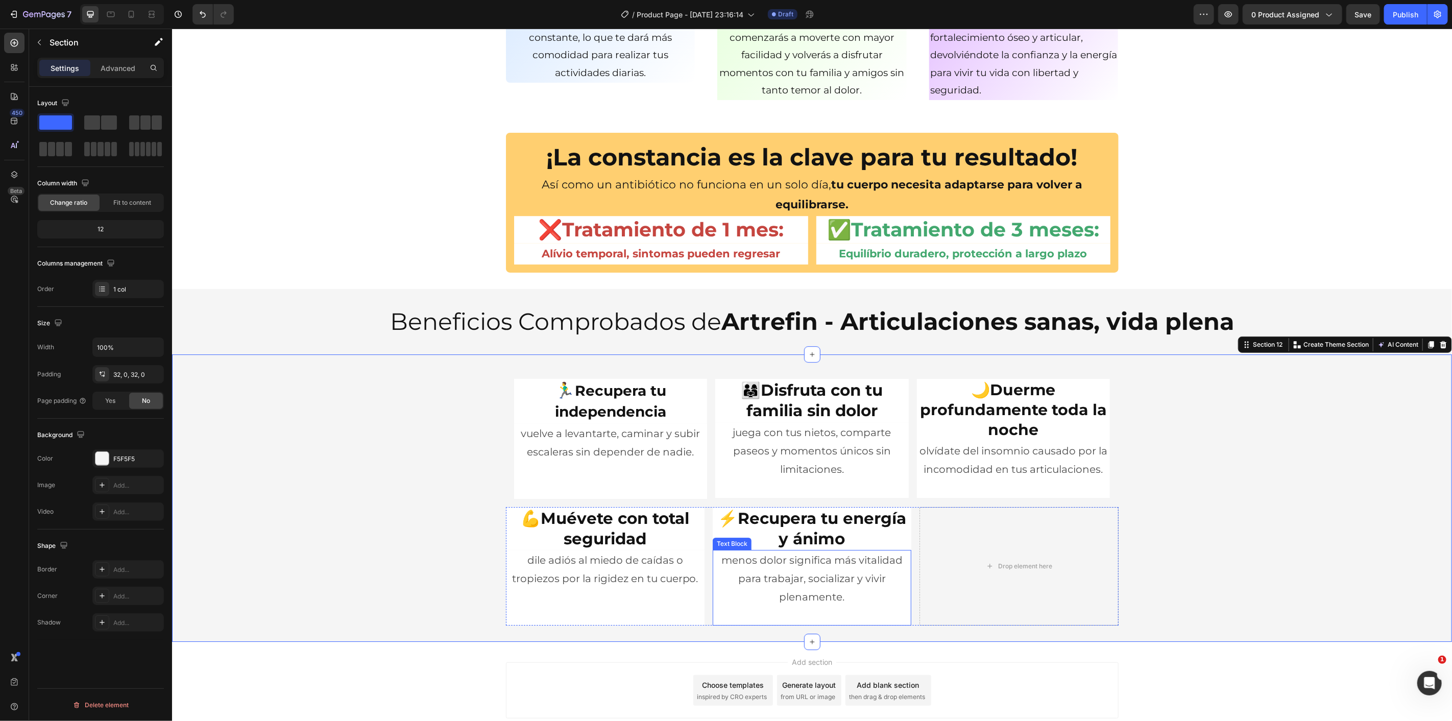
click at [813, 570] on p "menos dolor significa más vitalidad para trabajar, socializar y vivir plenament…" at bounding box center [811, 577] width 197 height 55
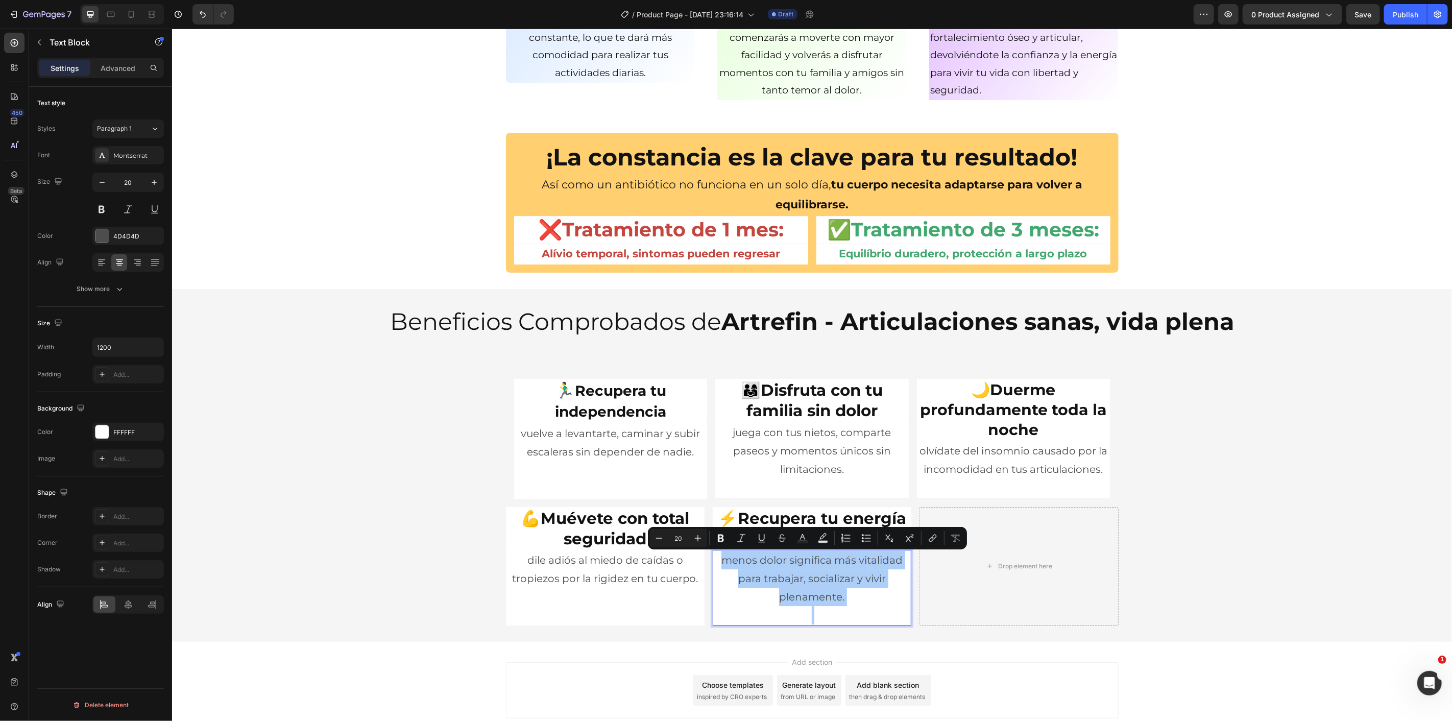
click at [103, 246] on div "Font Montserrat Size 20 Color 4D4D4D Align Show more" at bounding box center [100, 222] width 127 height 152
click at [102, 238] on div at bounding box center [101, 235] width 13 height 13
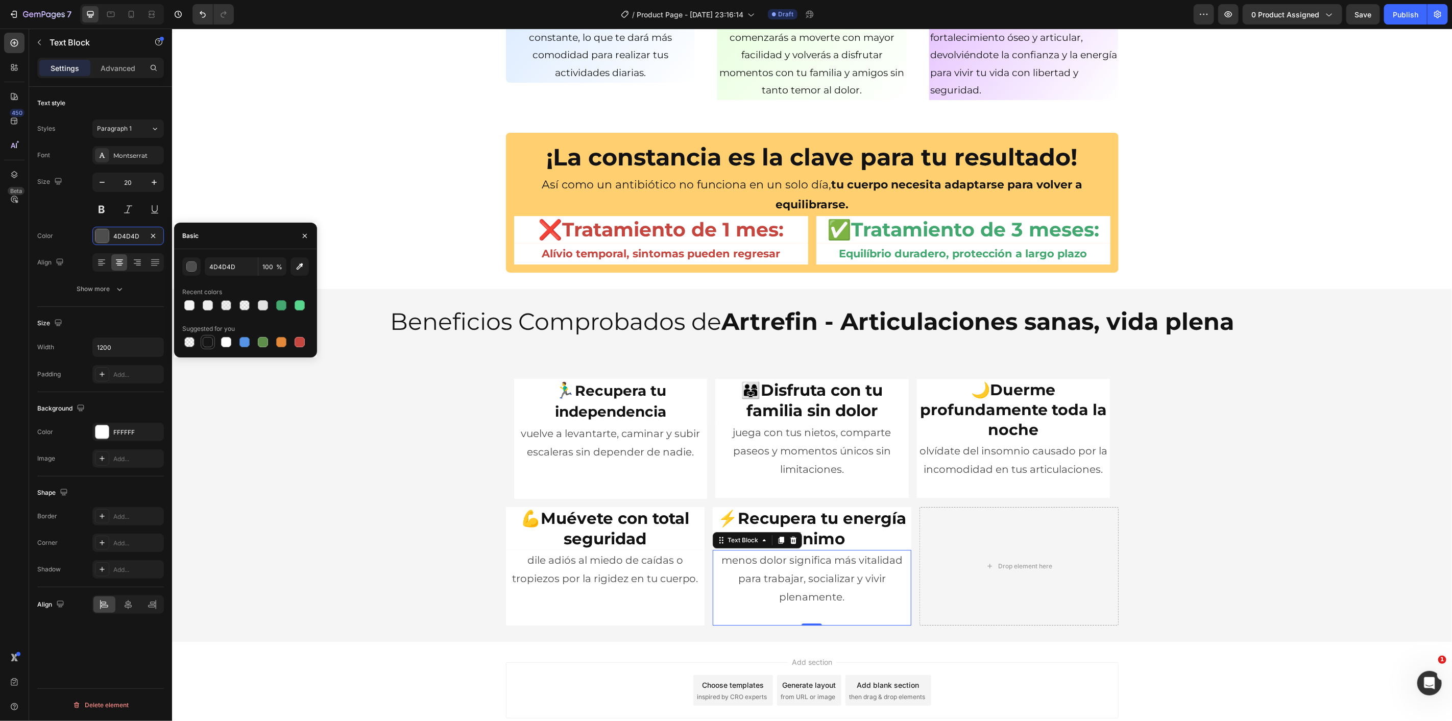
click at [207, 343] on div at bounding box center [208, 342] width 10 height 10
type input "151515"
click at [611, 562] on p "dile adiós al miedo de caídas o tropiezos por la rigidez en tu cuerpo." at bounding box center [605, 568] width 197 height 37
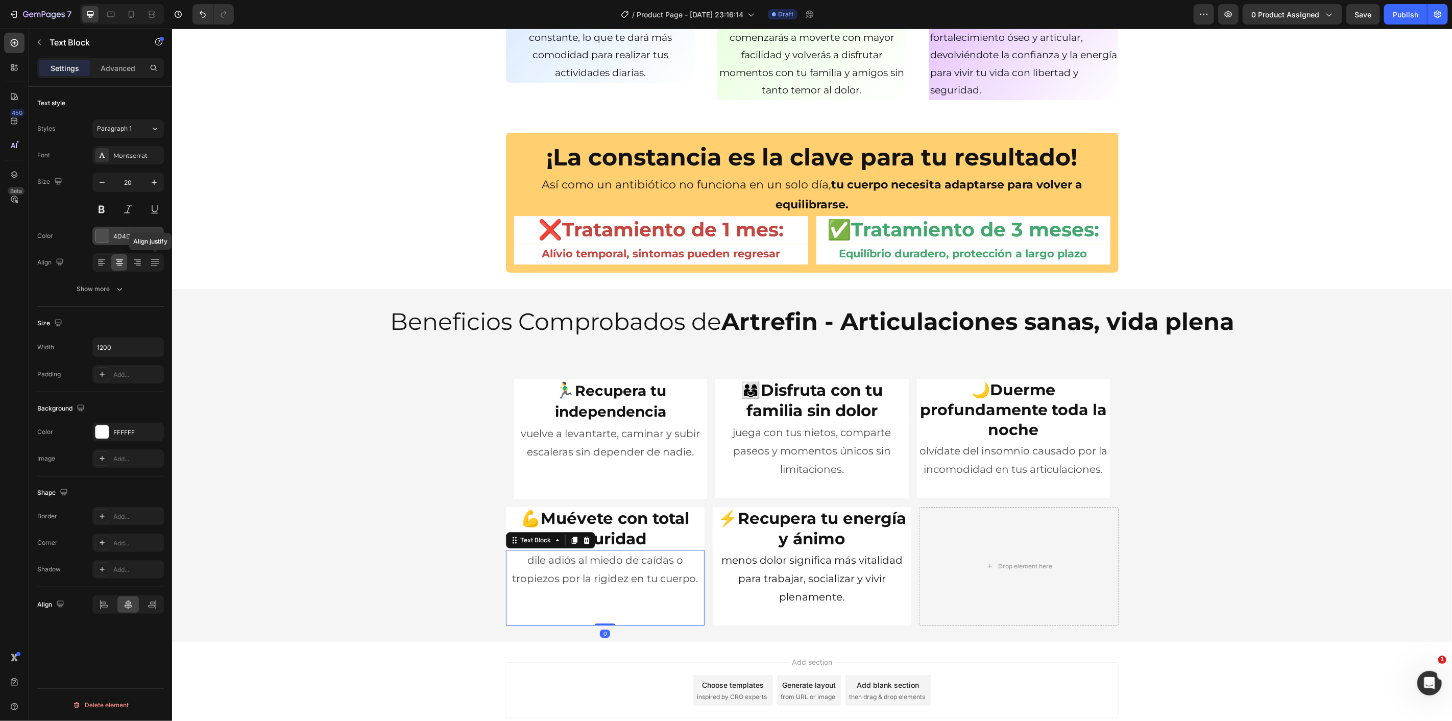
click at [98, 233] on div at bounding box center [101, 235] width 13 height 13
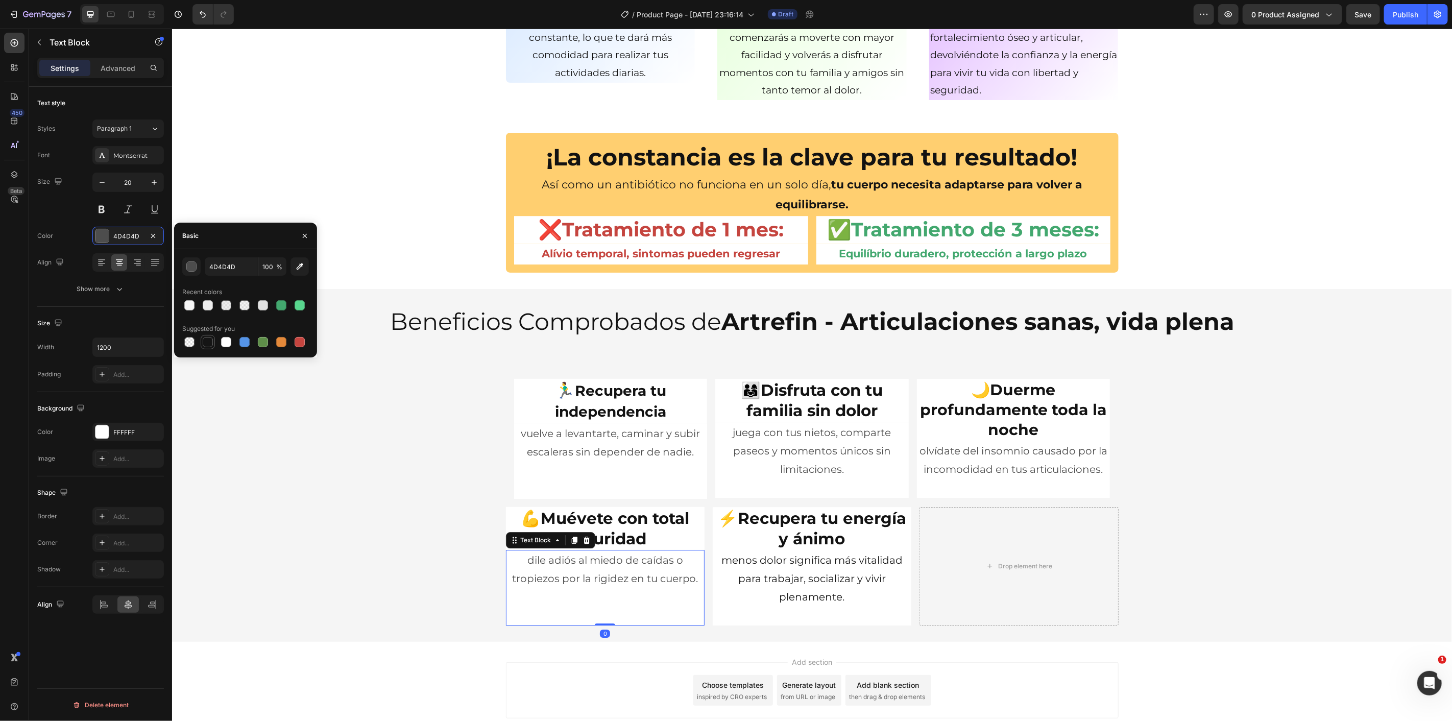
click at [202, 338] on div at bounding box center [208, 342] width 12 height 12
type input "151515"
click at [630, 439] on p "vuelve a levantarte, caminar y subir escaleras sin depender de nadie." at bounding box center [610, 442] width 191 height 37
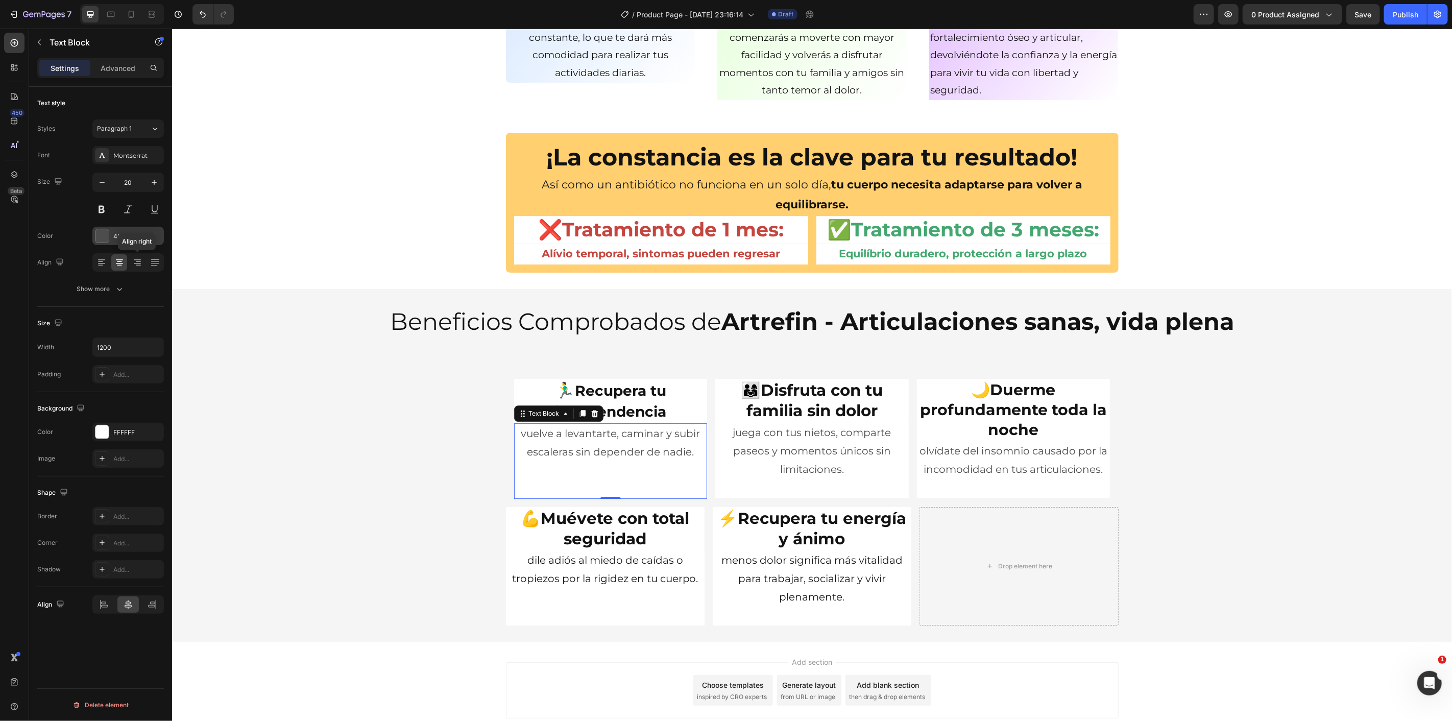
click at [110, 233] on div "4D4D4D" at bounding box center [127, 236] width 71 height 18
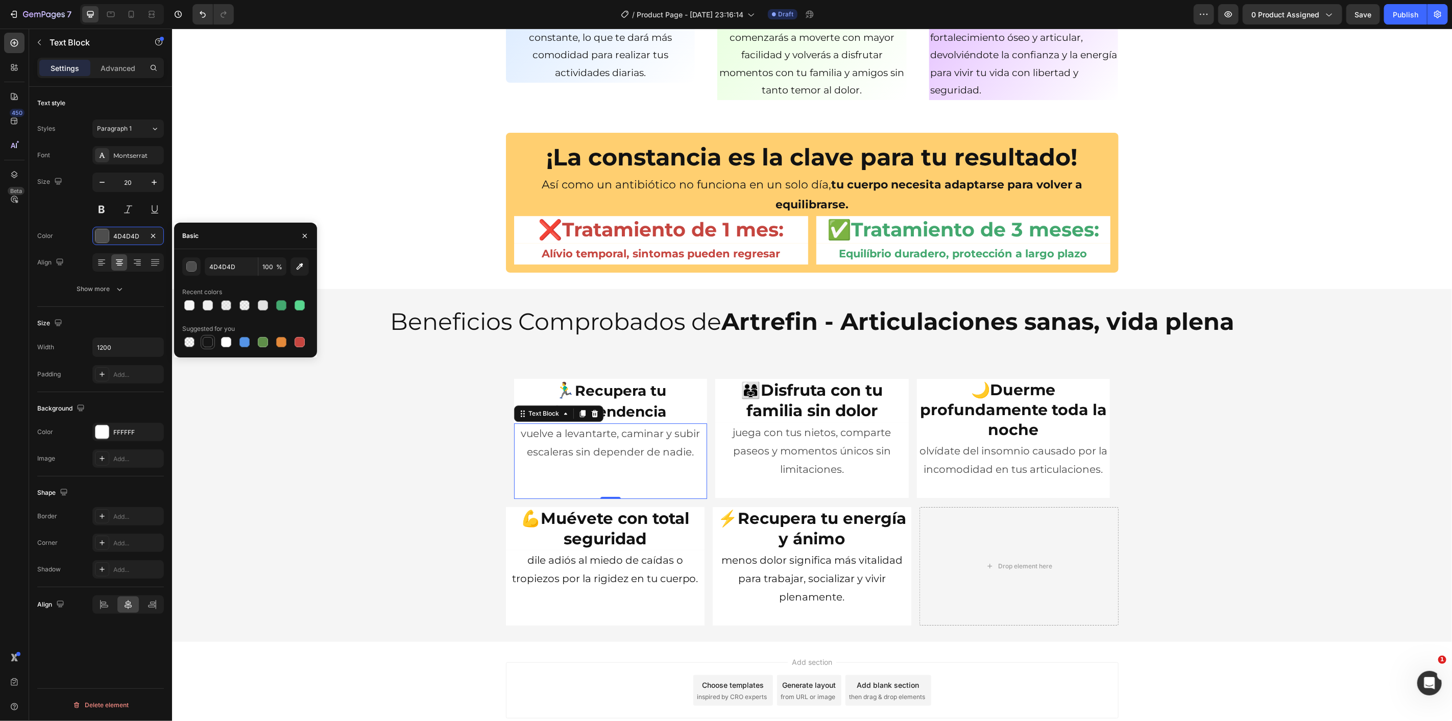
click at [211, 345] on div at bounding box center [208, 342] width 10 height 10
type input "151515"
click at [776, 436] on p "juega con tus nietos, comparte paseos y momentos únicos sin limitaciones." at bounding box center [811, 450] width 191 height 55
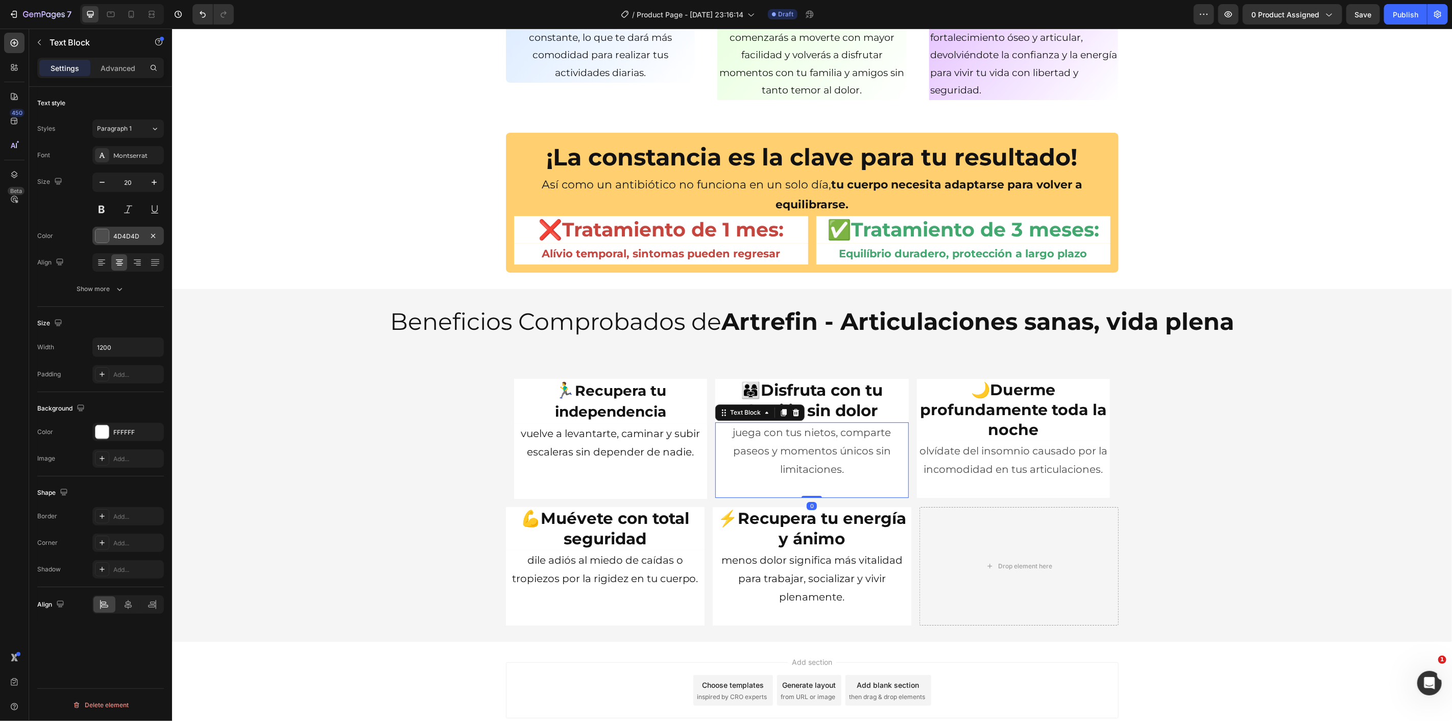
click at [105, 239] on div at bounding box center [101, 235] width 13 height 13
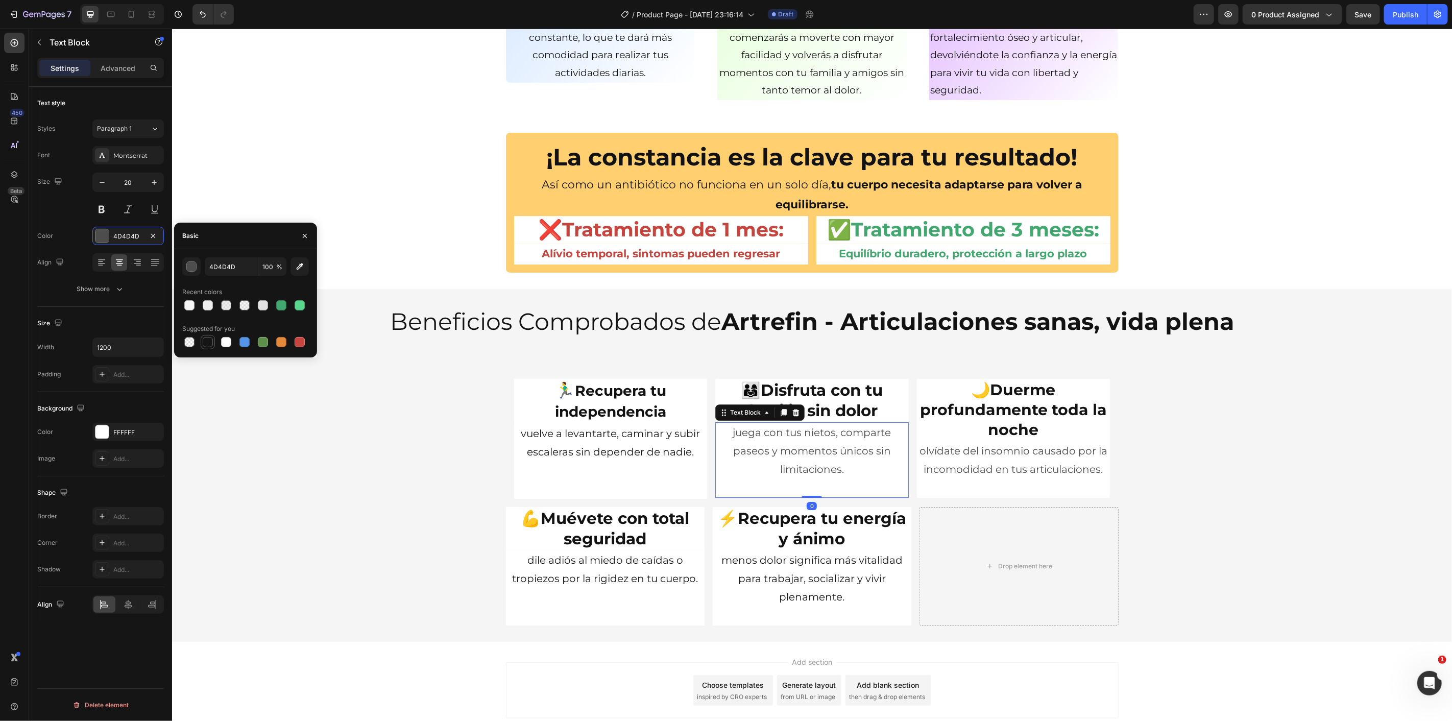
click at [210, 347] on div at bounding box center [208, 342] width 10 height 10
type input "151515"
click at [954, 458] on p "olvídate del insomnio causado por la incomodidad en tus articulaciones." at bounding box center [1013, 459] width 191 height 37
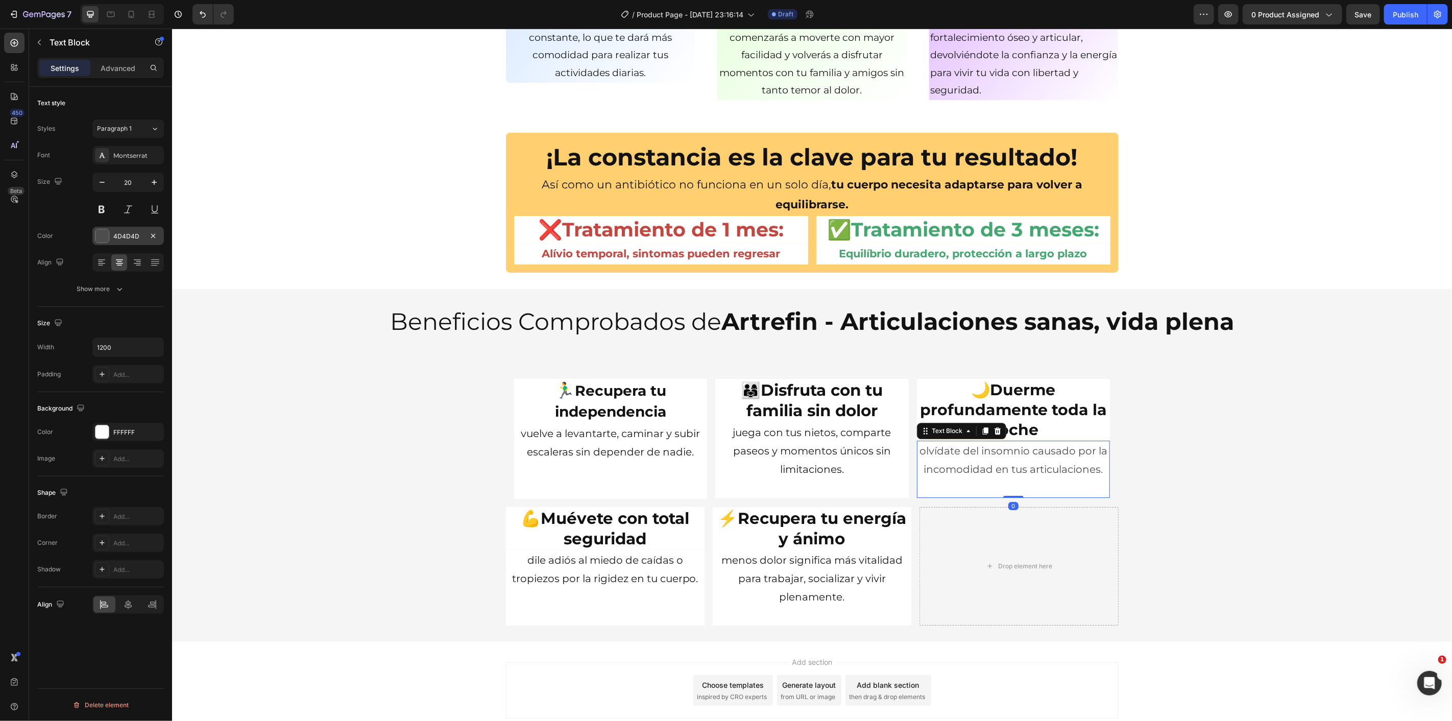
click at [108, 234] on div at bounding box center [101, 235] width 13 height 13
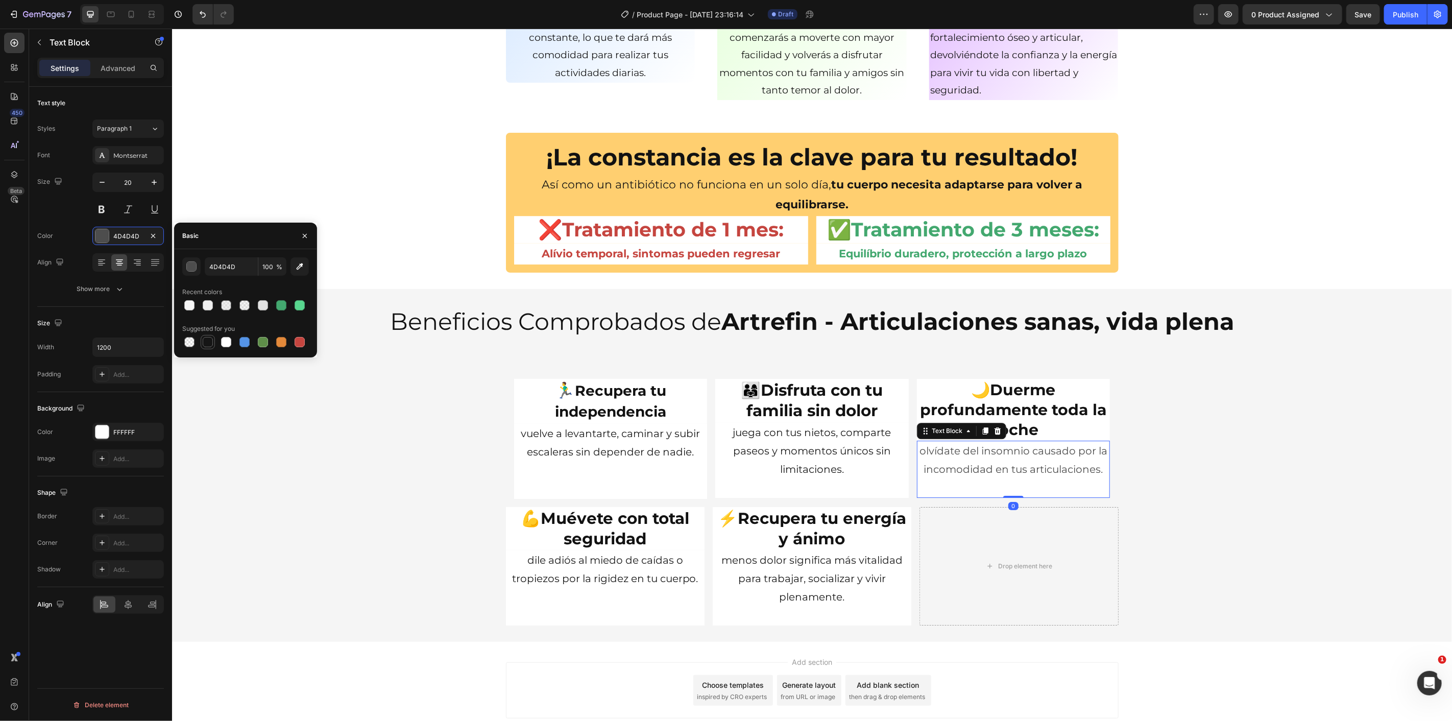
click at [208, 340] on div at bounding box center [208, 342] width 10 height 10
type input "151515"
click at [429, 458] on div "🏃‍♂️ Recupera tu independencia Heading vuelve a levantarte, caminar y subir esc…" at bounding box center [812, 497] width 1280 height 255
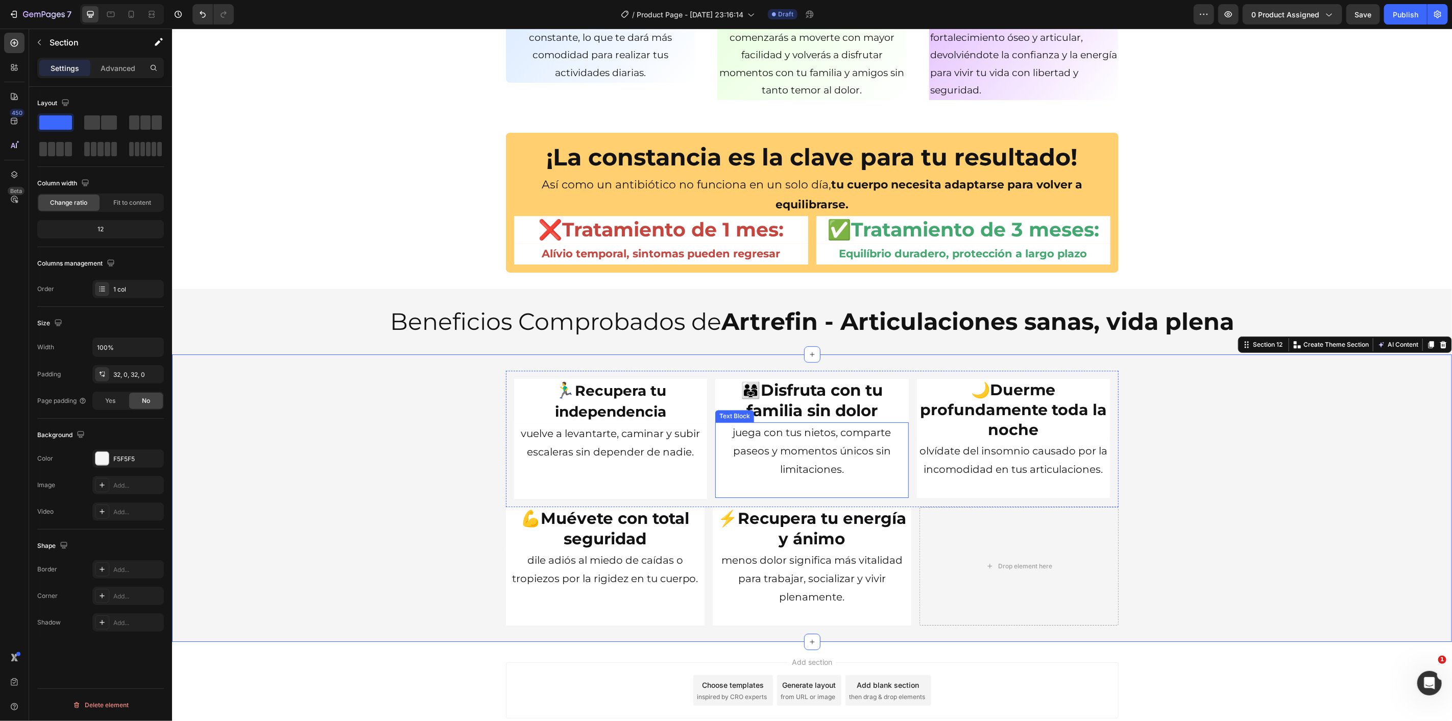
click at [844, 515] on strong "Recupera tu energía y ánimo" at bounding box center [821, 528] width 169 height 40
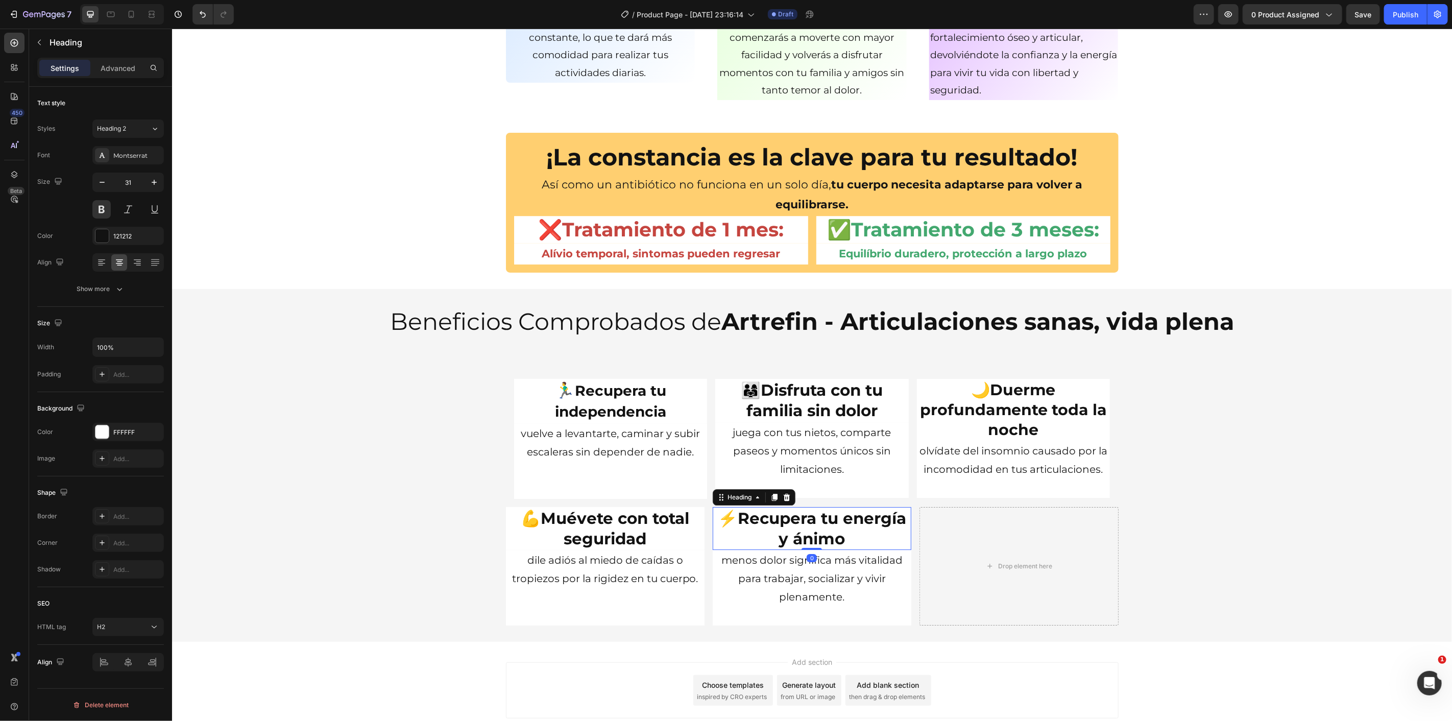
drag, startPoint x: 772, startPoint y: 500, endPoint x: 801, endPoint y: 529, distance: 41.2
click at [772, 499] on icon at bounding box center [774, 497] width 8 height 8
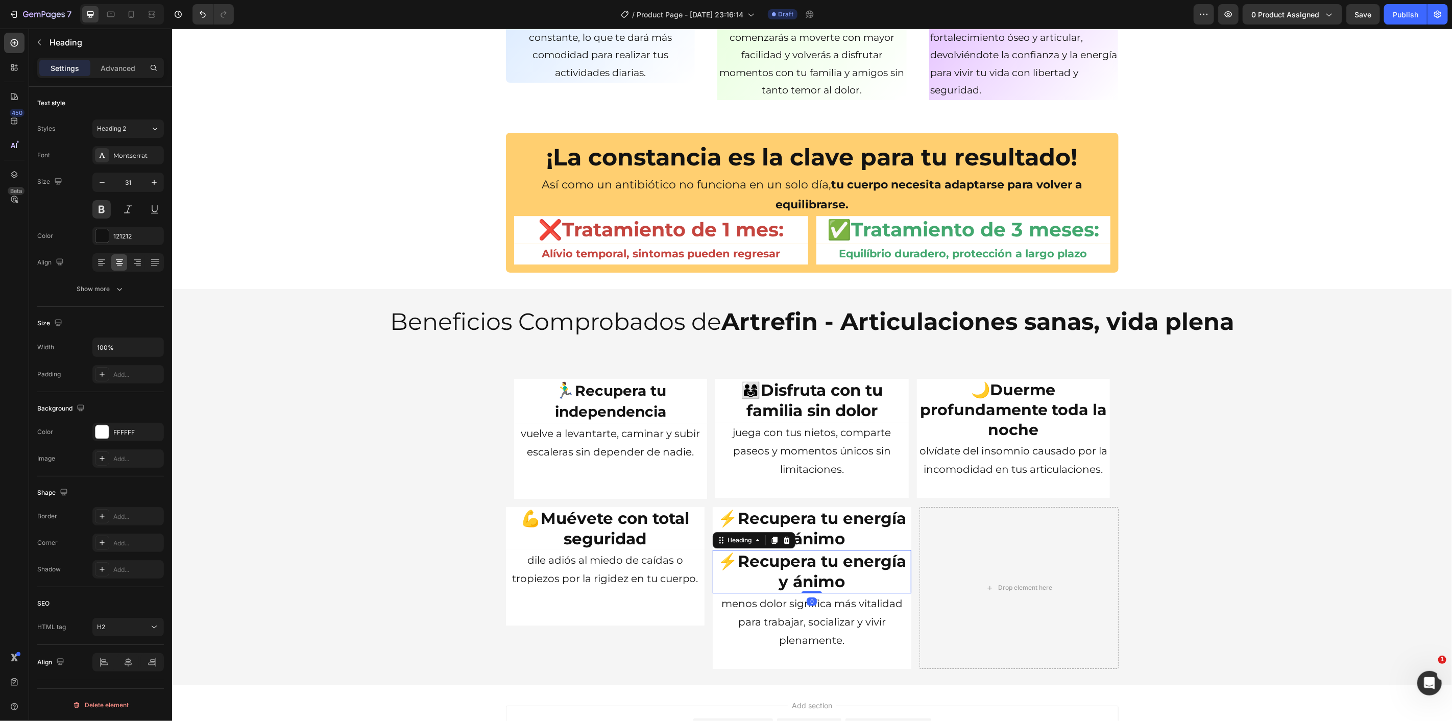
click at [1173, 533] on div "🏃‍♂️ Recupera tu independencia Heading vuelve a levantarte, caminar y subir esc…" at bounding box center [812, 519] width 1280 height 298
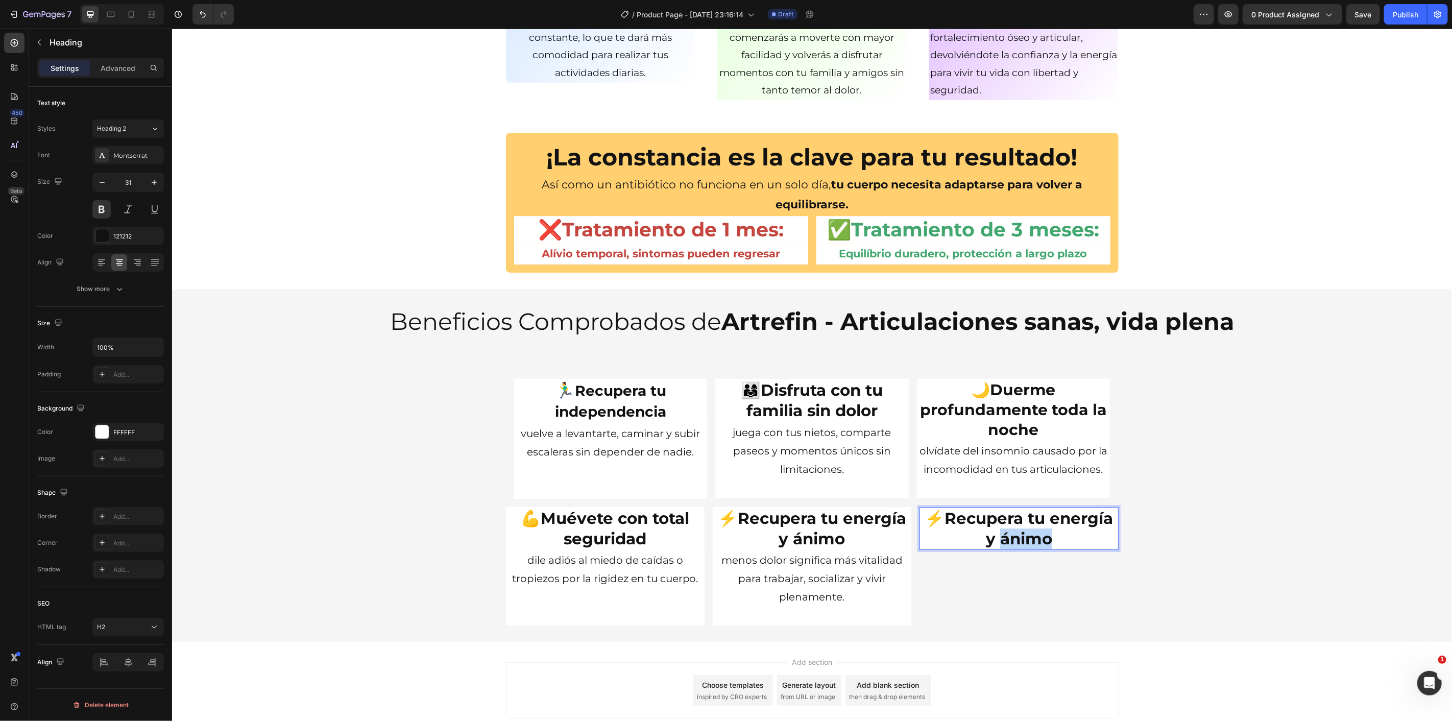
click at [1003, 532] on strong "Recupera tu energía y ánimo" at bounding box center [1028, 528] width 169 height 40
click at [1155, 519] on div "🏃‍♂️ Recupera tu independencia Heading vuelve a levantarte, caminar y subir esc…" at bounding box center [812, 497] width 1280 height 255
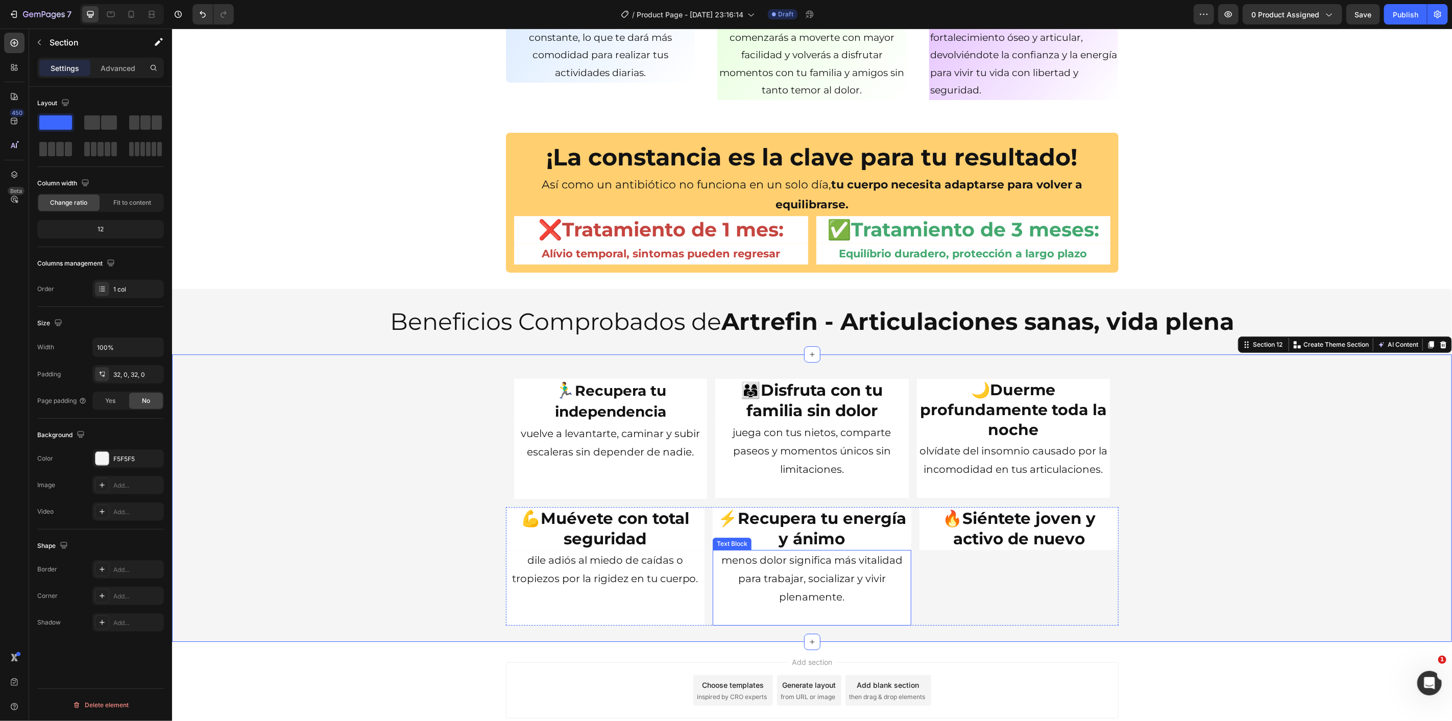
click at [855, 573] on p "menos dolor significa más vitalidad para trabajar, socializar y vivir plenament…" at bounding box center [811, 577] width 197 height 55
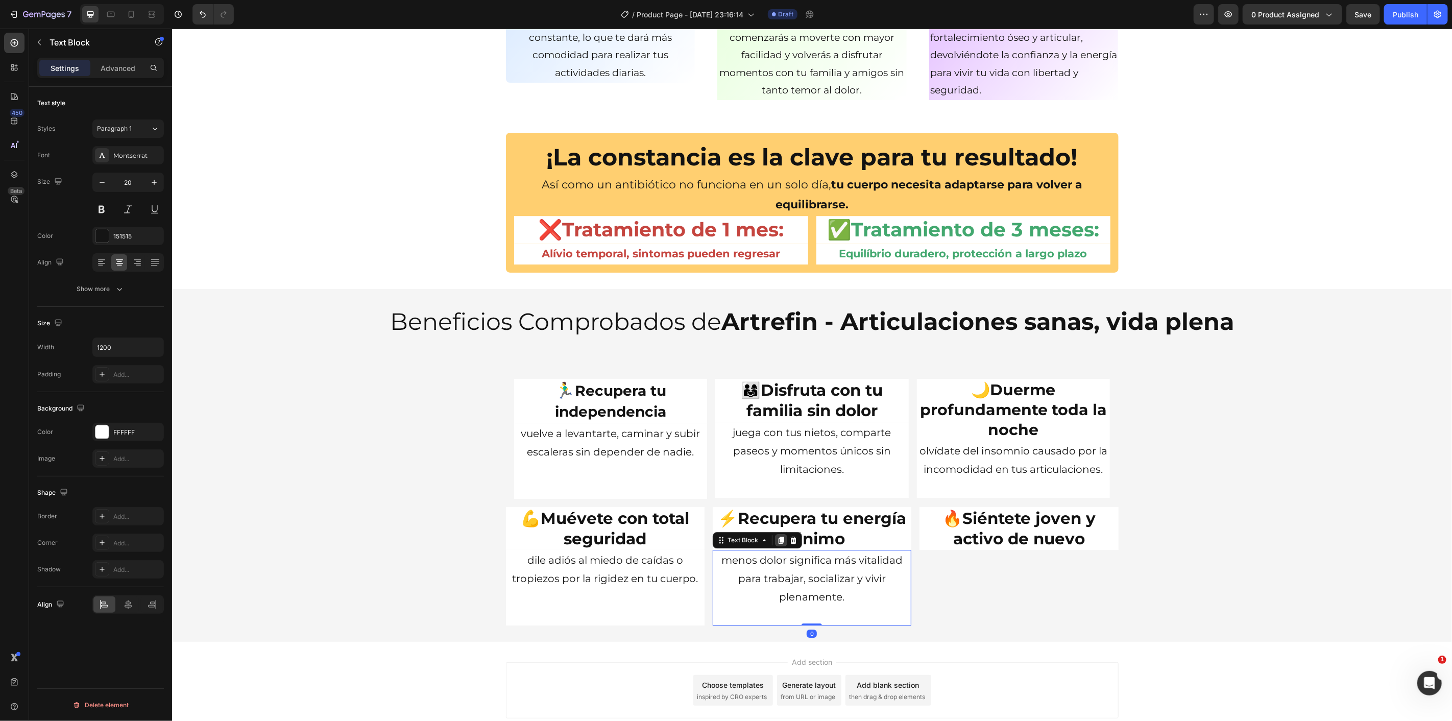
click at [778, 539] on icon at bounding box center [781, 539] width 6 height 7
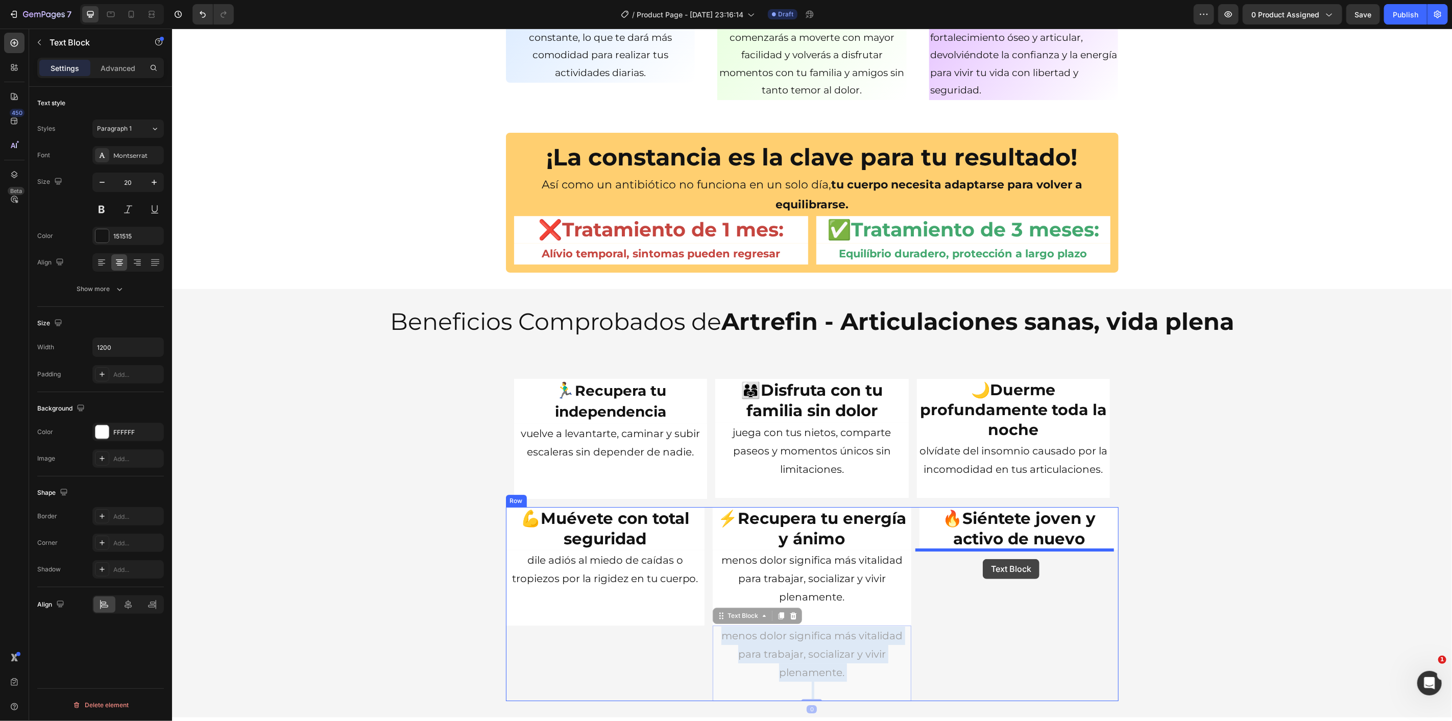
drag, startPoint x: 879, startPoint y: 633, endPoint x: 983, endPoint y: 559, distance: 127.4
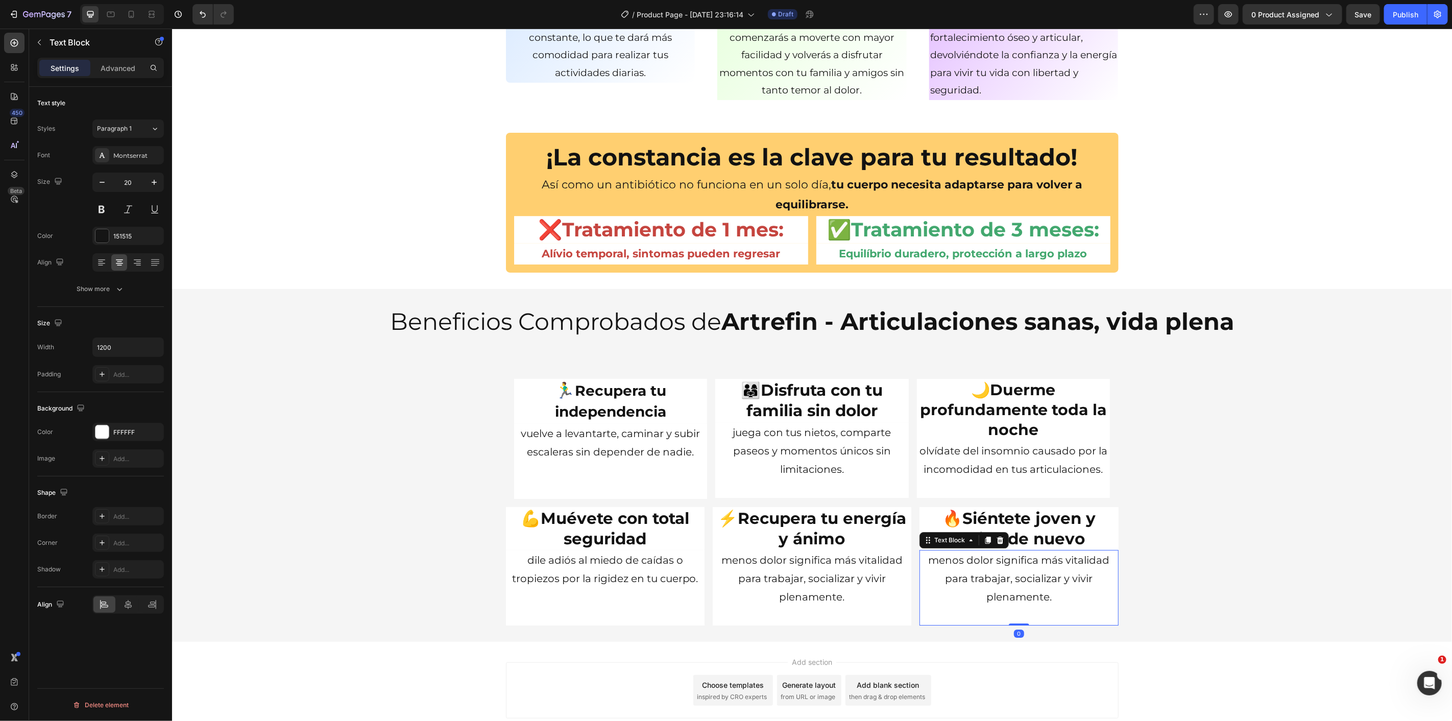
click at [1217, 532] on div "🏃‍♂️ Recupera tu independencia Heading vuelve a levantarte, caminar y subir esc…" at bounding box center [812, 497] width 1280 height 255
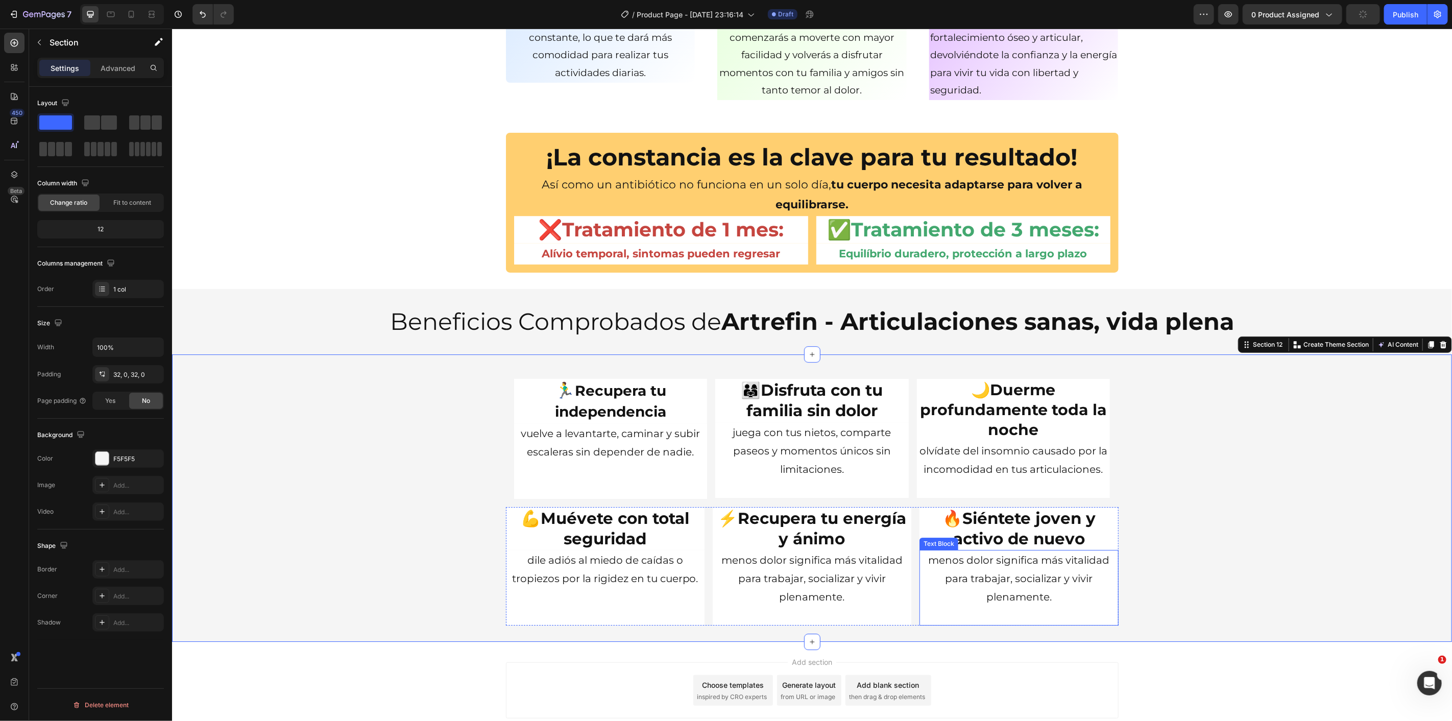
click at [1040, 570] on p "menos dolor significa más vitalidad para trabajar, socializar y vivir plenament…" at bounding box center [1018, 577] width 197 height 55
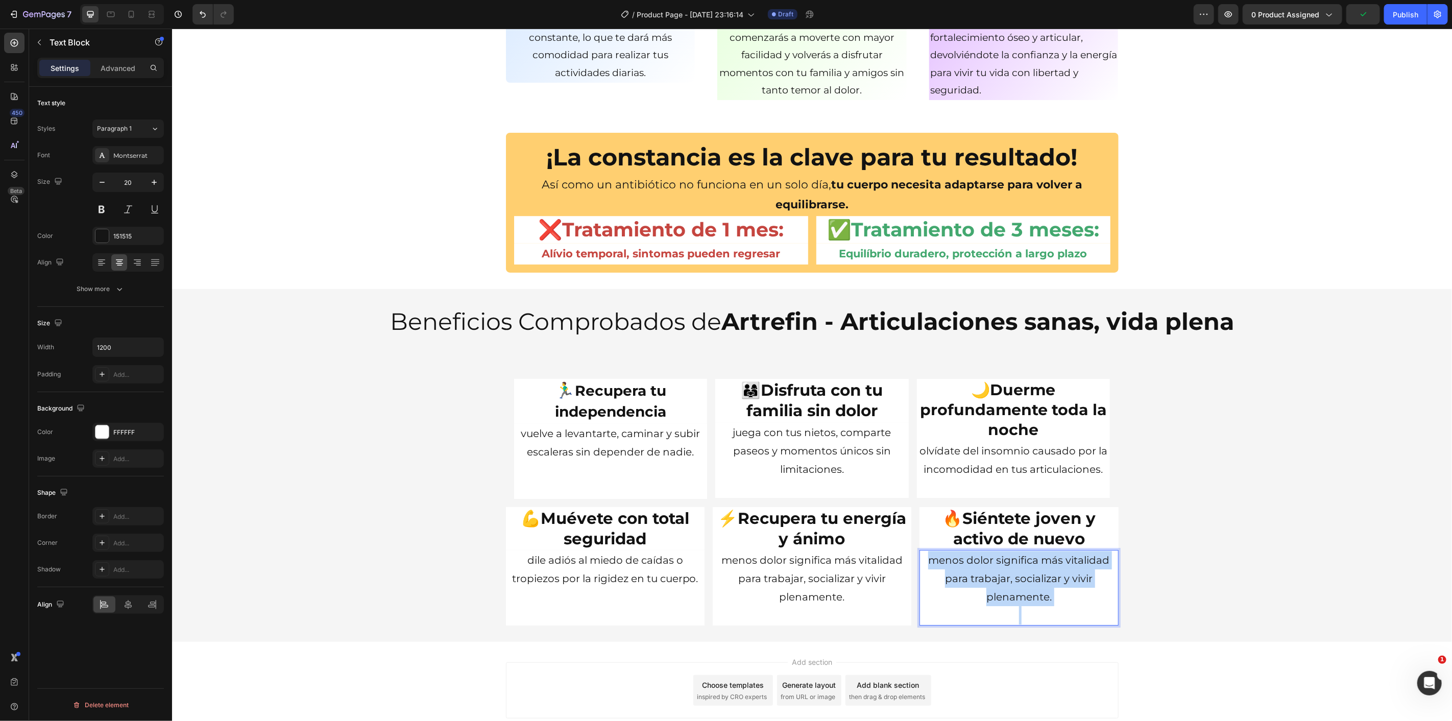
click at [1040, 570] on p "menos dolor significa más vitalidad para trabajar, socializar y vivir plenament…" at bounding box center [1018, 577] width 197 height 55
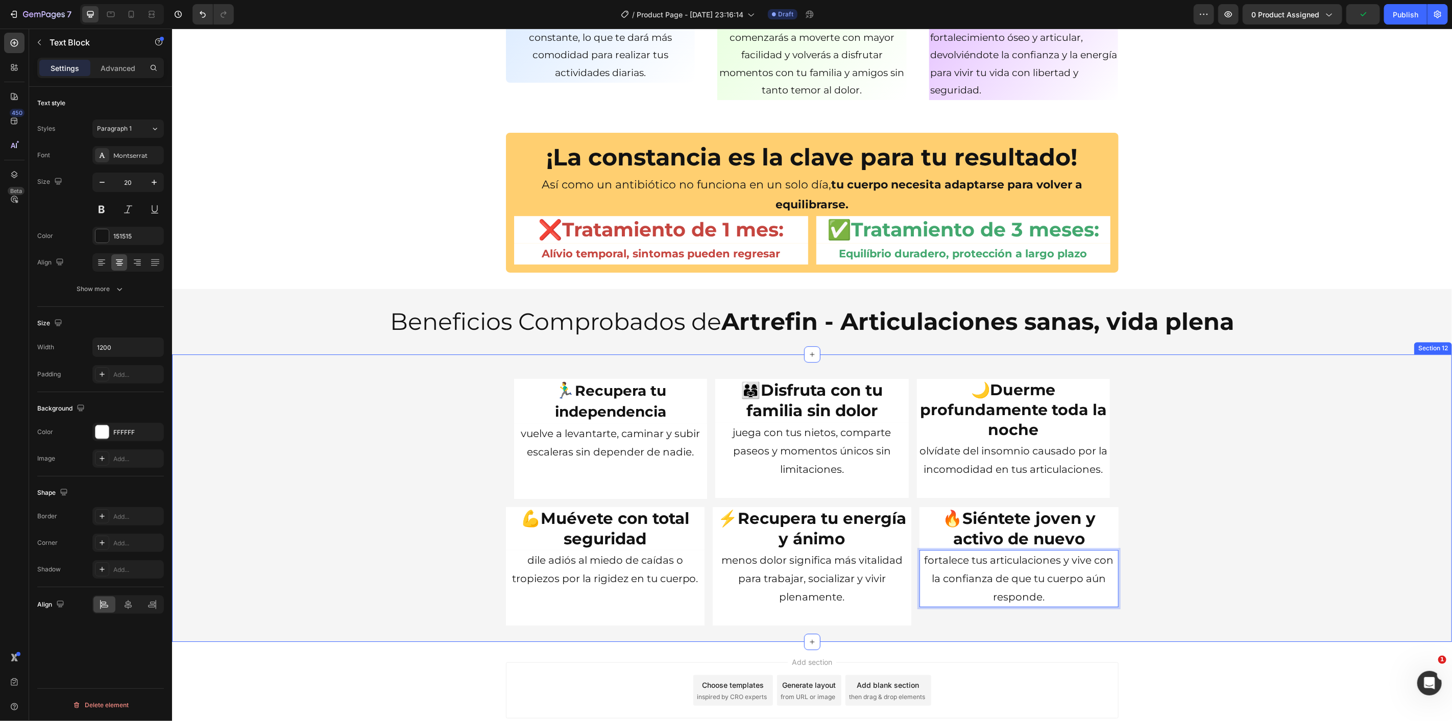
click at [1187, 569] on div "🏃‍♂️ Recupera tu independencia Heading vuelve a levantarte, caminar y subir esc…" at bounding box center [812, 497] width 1280 height 255
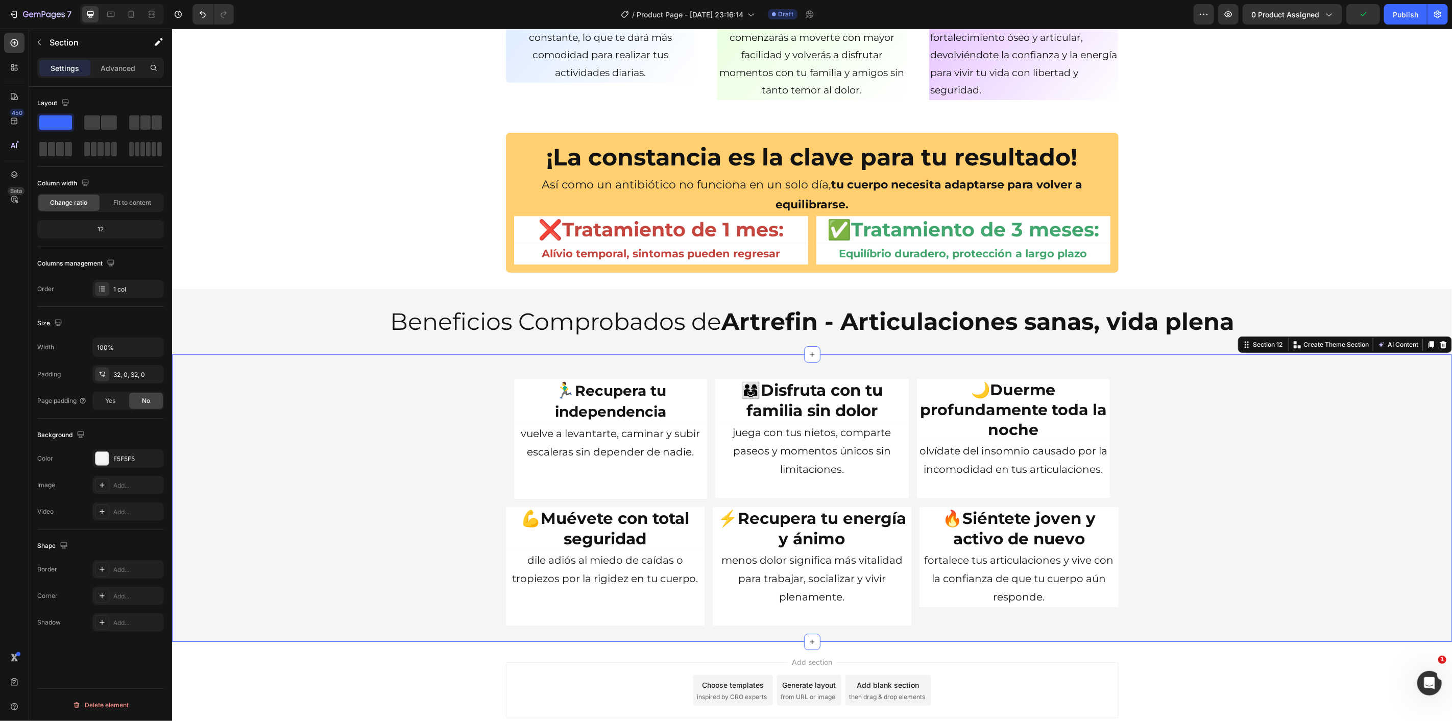
click at [1094, 597] on p "fortalece tus articulaciones y vive con la confianza de que tu cuerpo aún respo…" at bounding box center [1018, 577] width 197 height 55
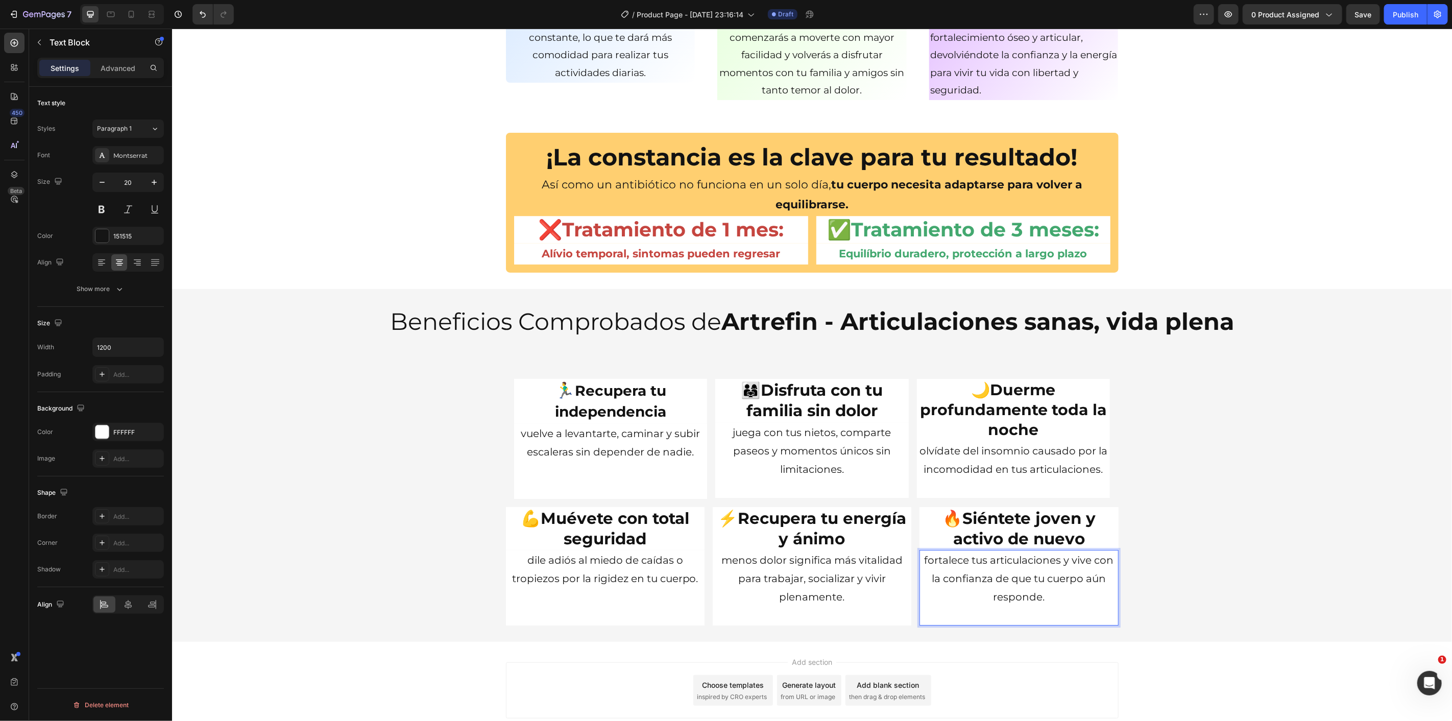
click at [1184, 576] on div "🏃‍♂️ Recupera tu independencia Heading vuelve a levantarte, caminar y subir esc…" at bounding box center [812, 497] width 1280 height 255
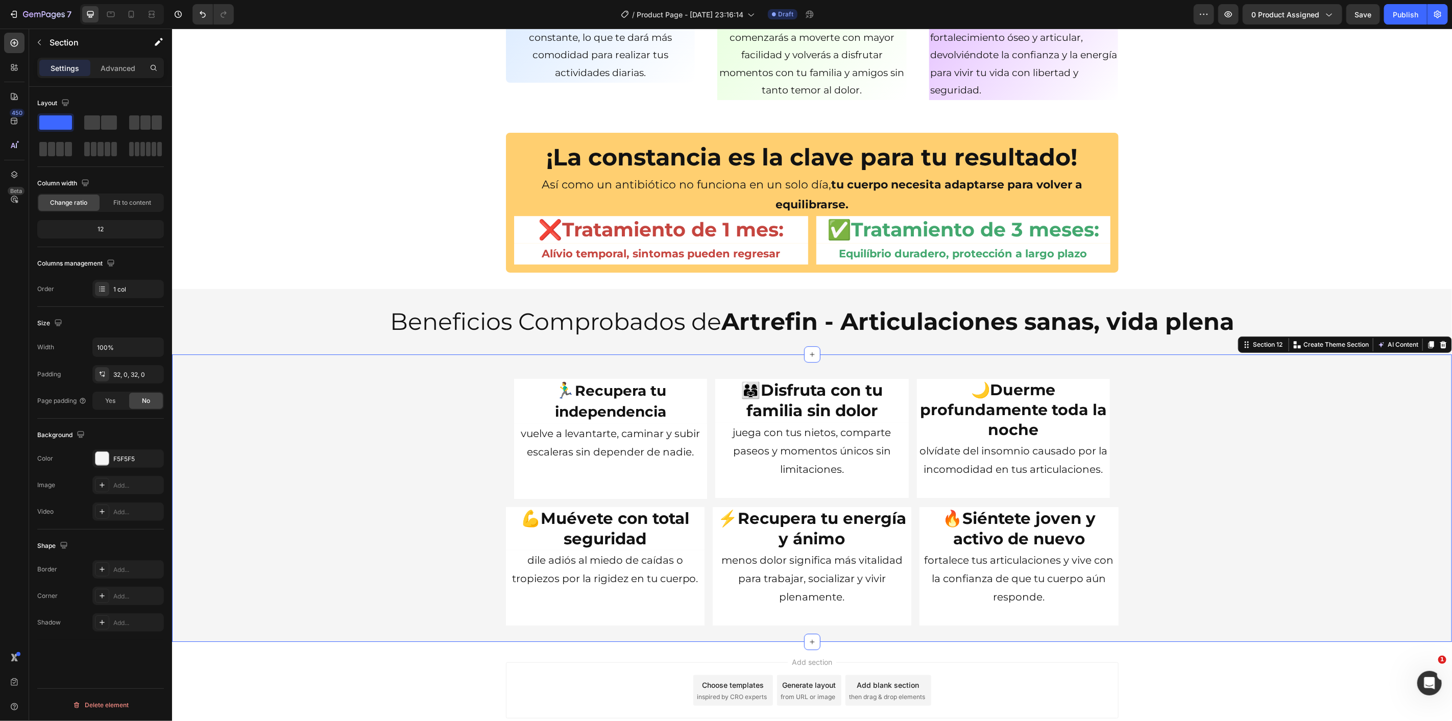
scroll to position [2508, 0]
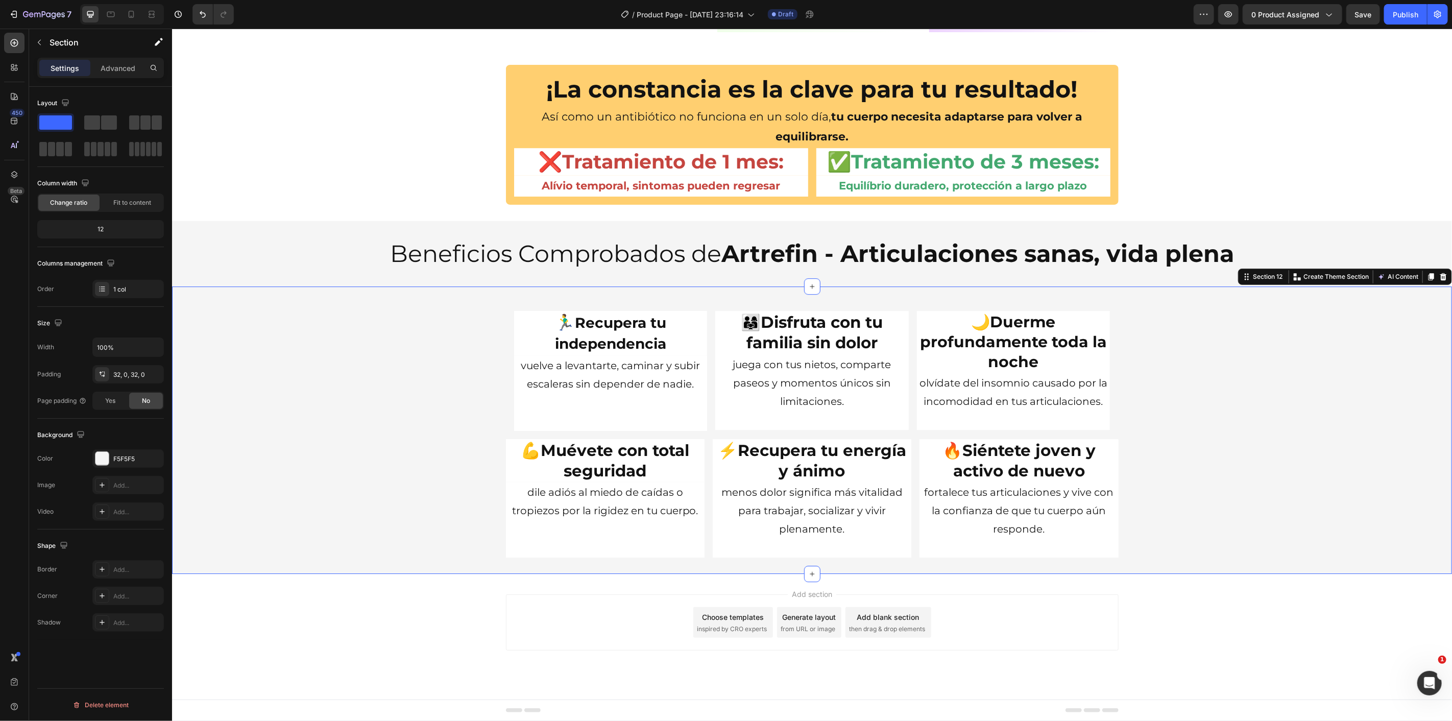
click at [1297, 345] on div "🏃‍♂️ Recupera tu independencia Heading vuelve a levantarte, caminar y subir esc…" at bounding box center [812, 429] width 1280 height 255
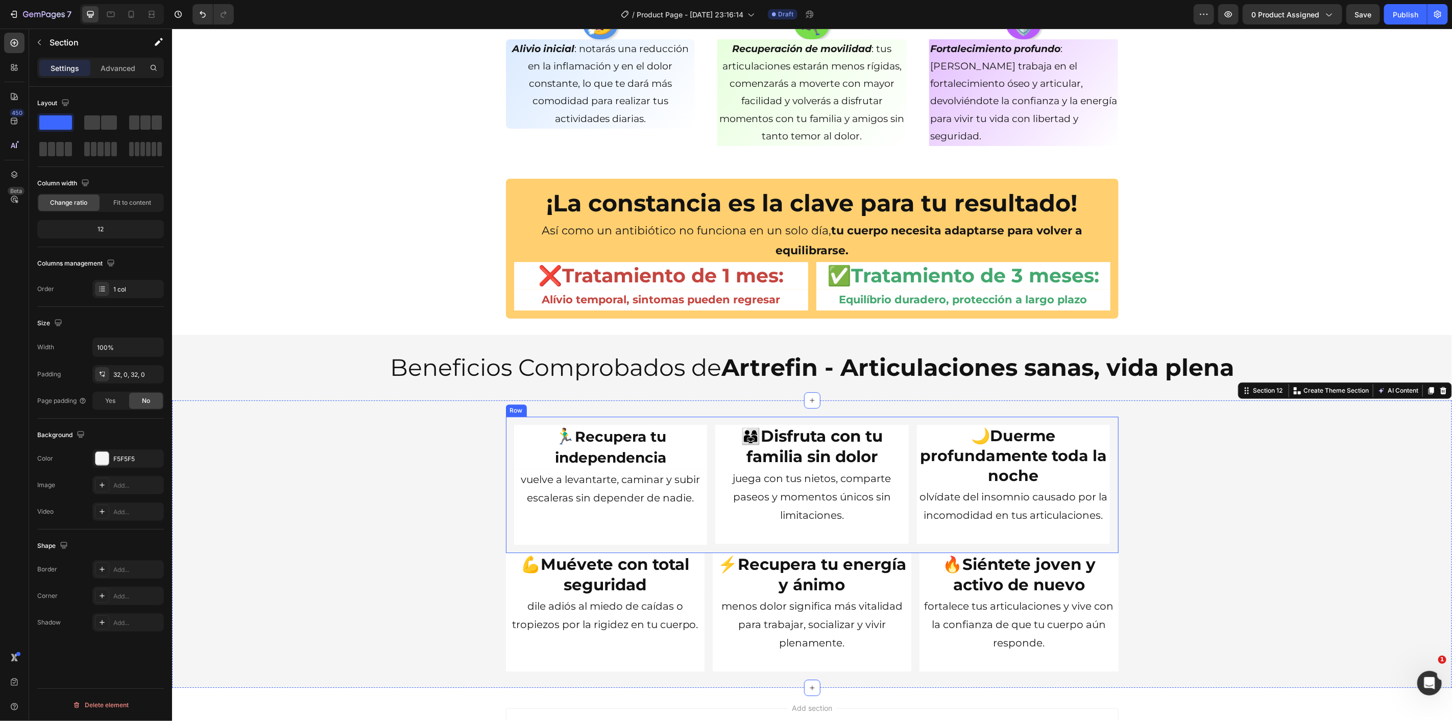
click at [706, 534] on div "🏃‍♂️ Recupera tu independencia Heading vuelve a levantarte, caminar y subir esc…" at bounding box center [812, 484] width 613 height 136
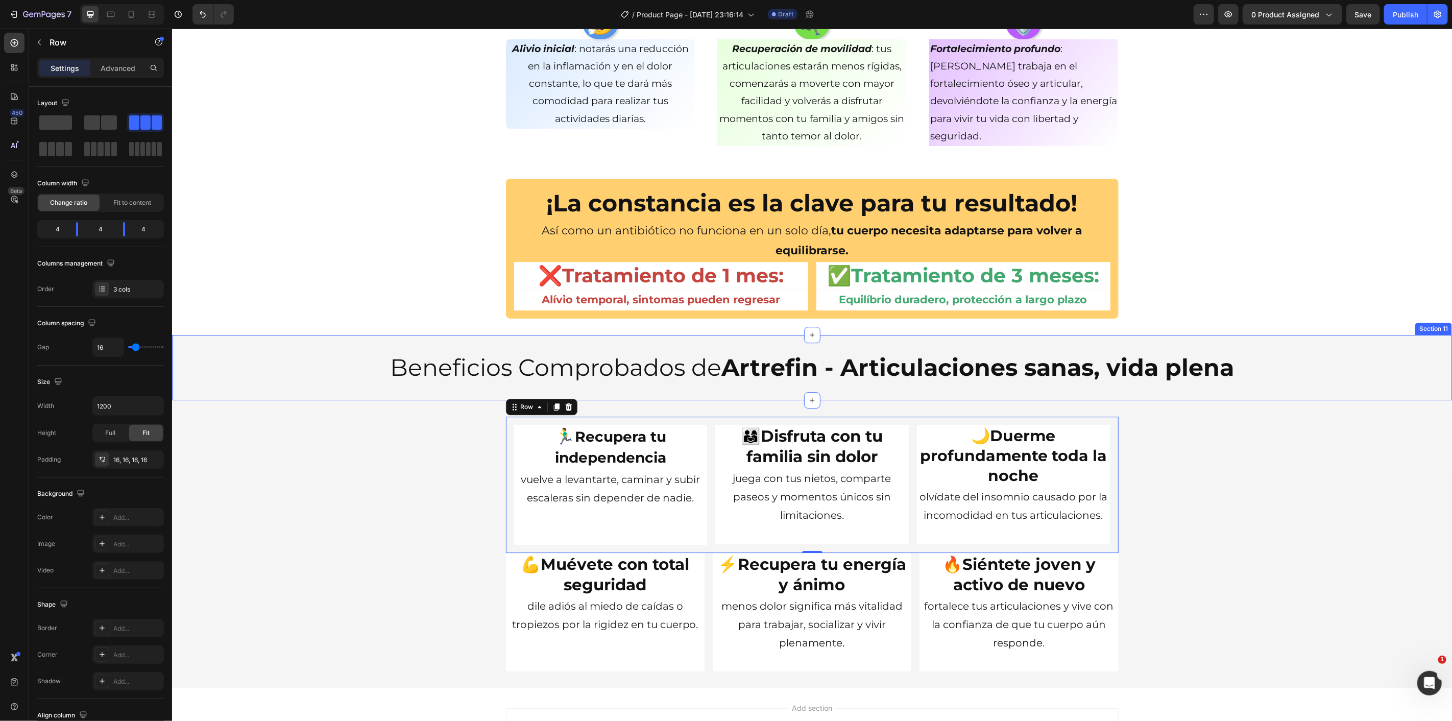
click at [314, 162] on div "¡La constancia es la clave para tu resultado! Heading Así como un antibiótico n…" at bounding box center [812, 248] width 1280 height 173
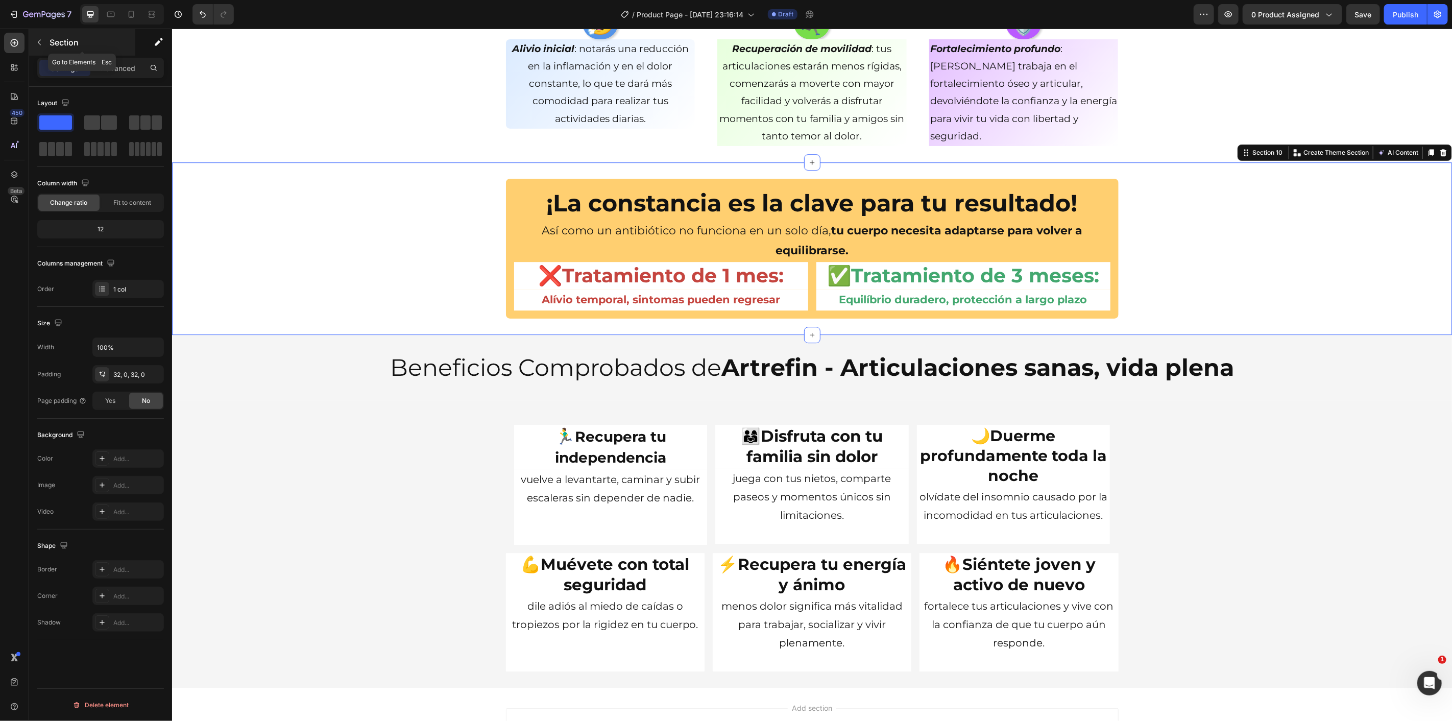
click at [41, 38] on icon "button" at bounding box center [39, 42] width 8 height 8
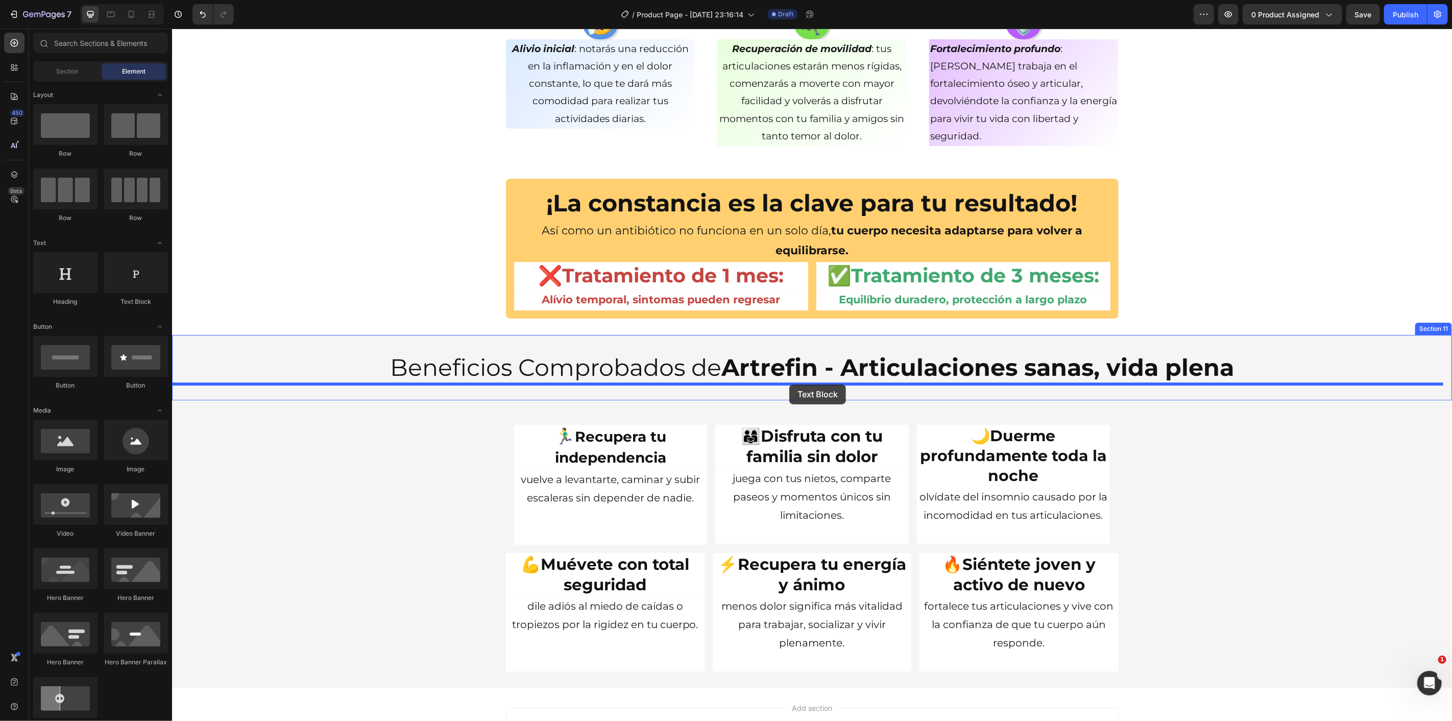
drag, startPoint x: 388, startPoint y: 318, endPoint x: 789, endPoint y: 384, distance: 406.7
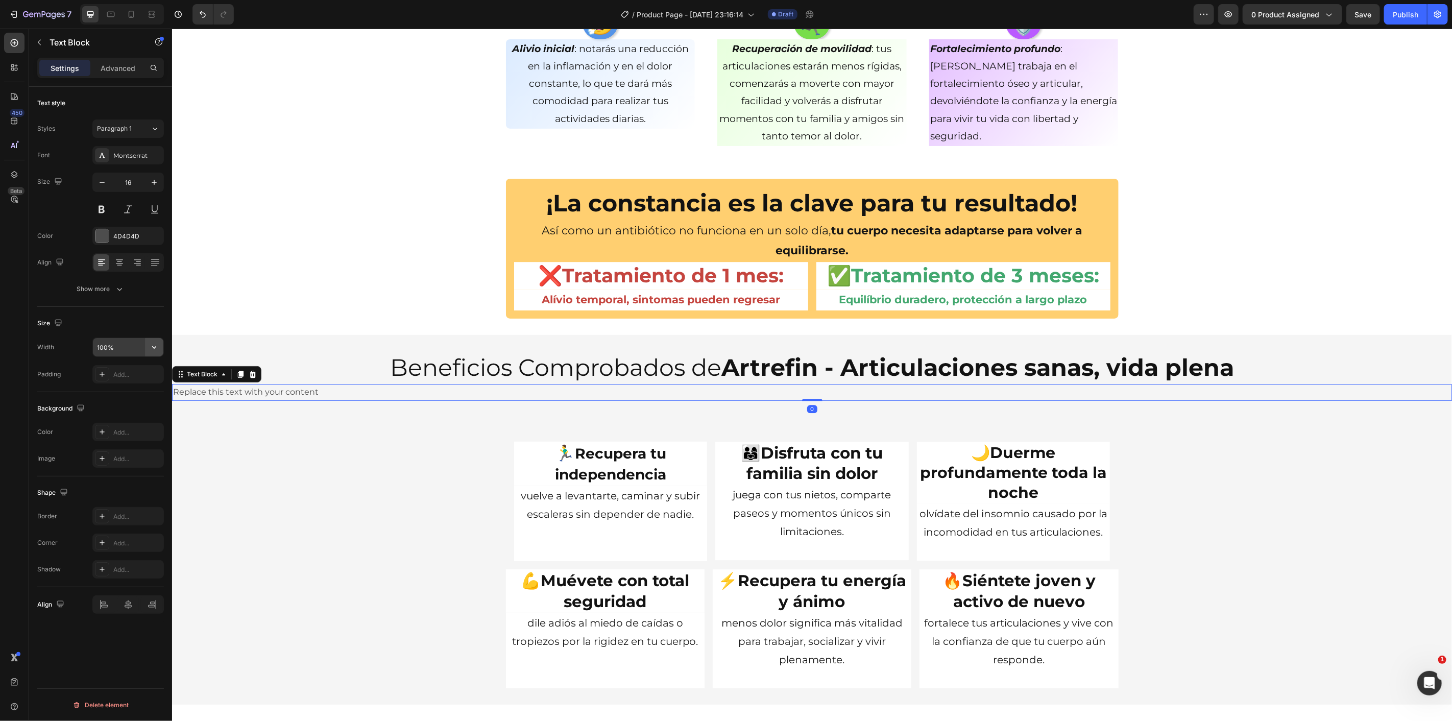
click at [158, 351] on icon "button" at bounding box center [154, 347] width 10 height 10
click at [141, 409] on span "1200px" at bounding box center [143, 412] width 21 height 9
type input "1200"
click at [151, 375] on div "Add..." at bounding box center [137, 374] width 48 height 9
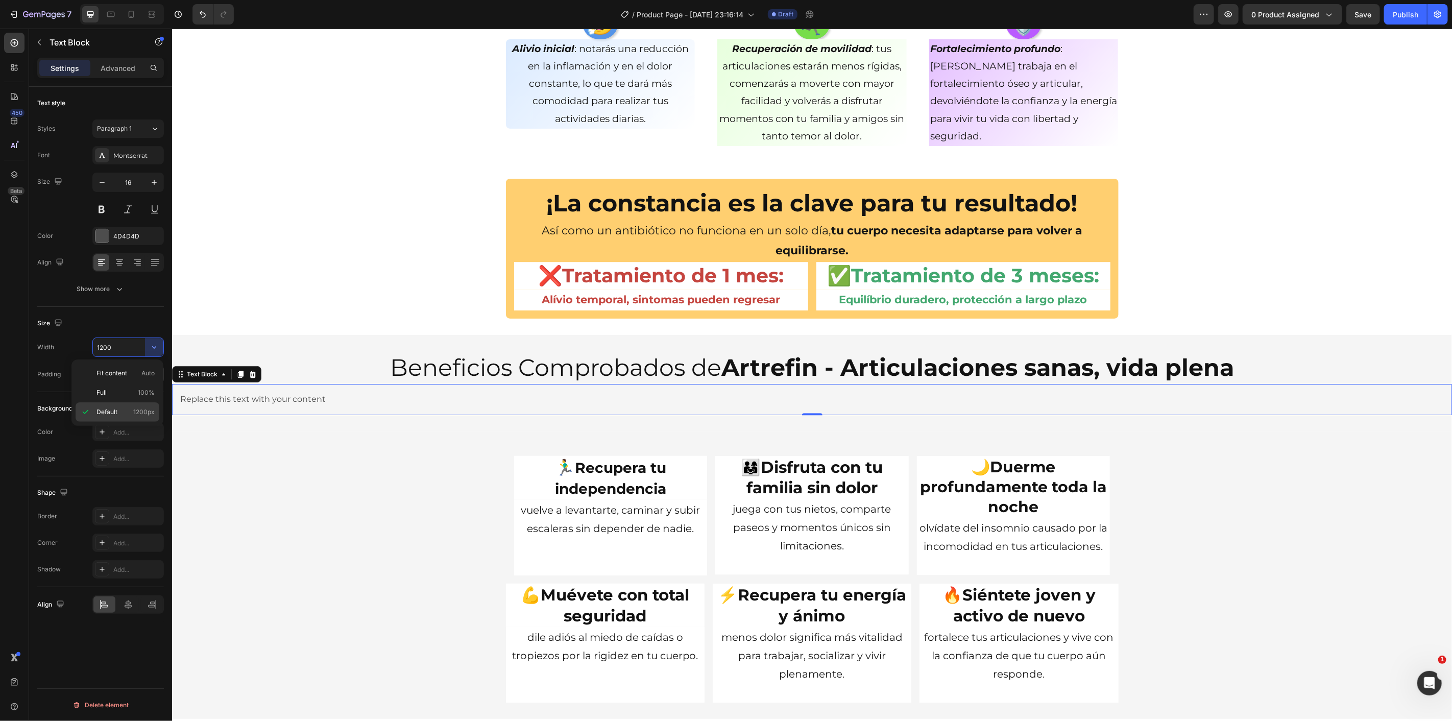
click at [142, 415] on span "1200px" at bounding box center [143, 412] width 21 height 9
click at [314, 436] on div "🏃‍♂️ Recupera tu independencia Heading vuelve a levantarte, caminar y subir esc…" at bounding box center [812, 575] width 1280 height 288
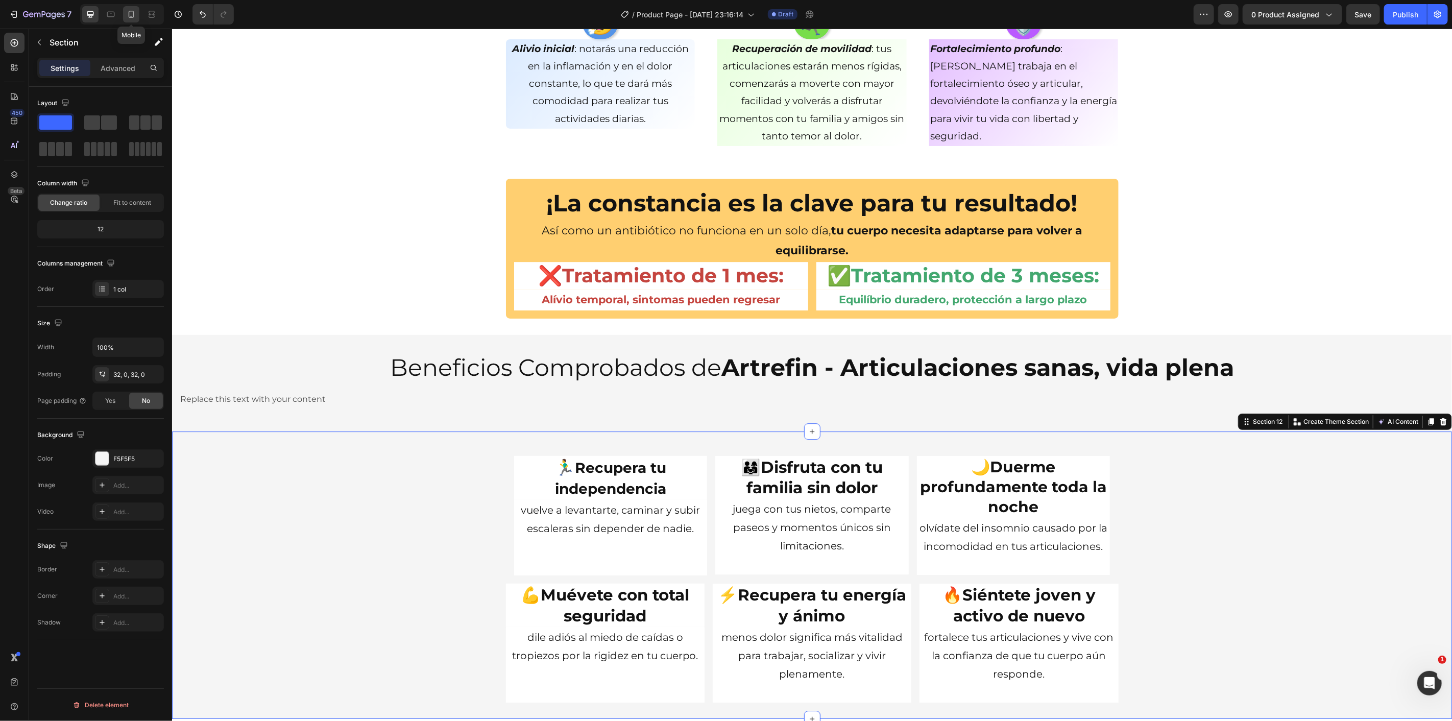
click at [129, 13] on icon at bounding box center [132, 14] width 6 height 7
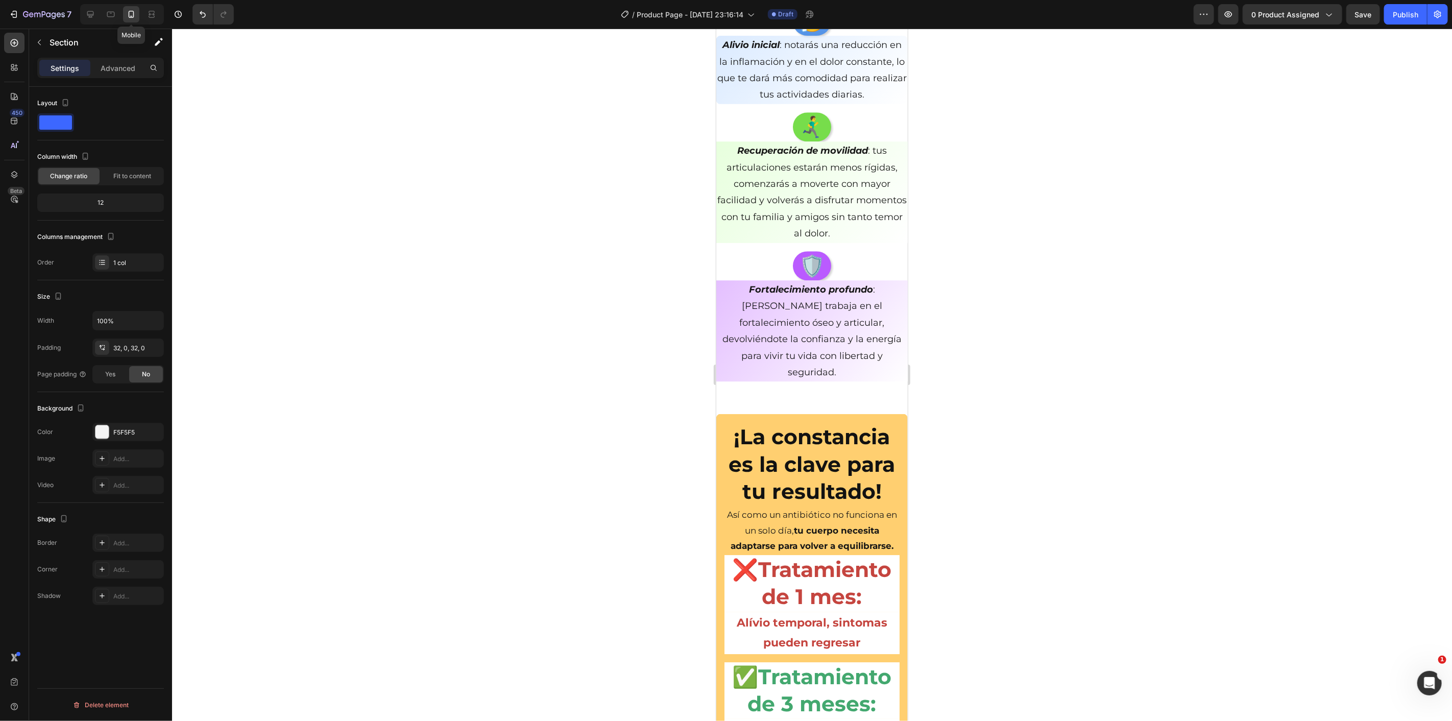
scroll to position [3353, 0]
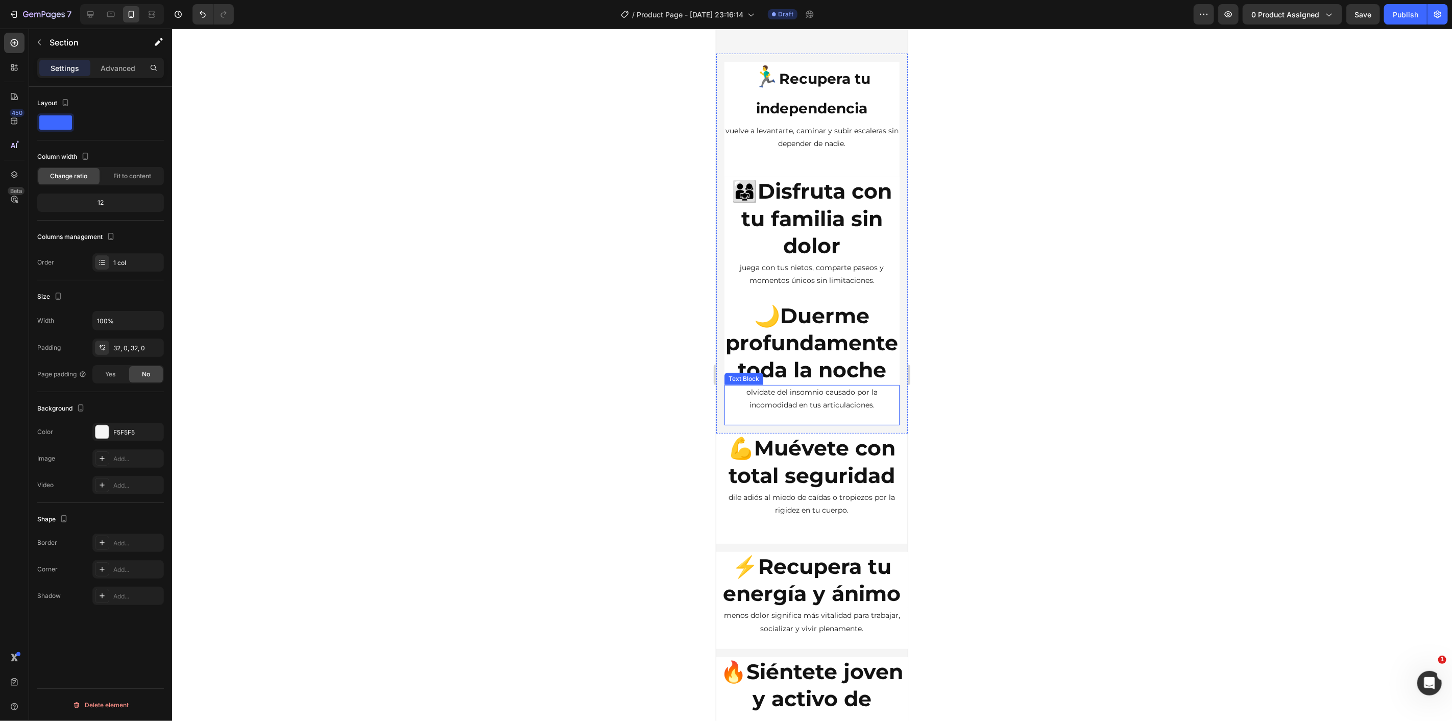
click at [861, 411] on p "olvídate del insomnio causado por la incomodidad en tus articulaciones." at bounding box center [811, 399] width 173 height 26
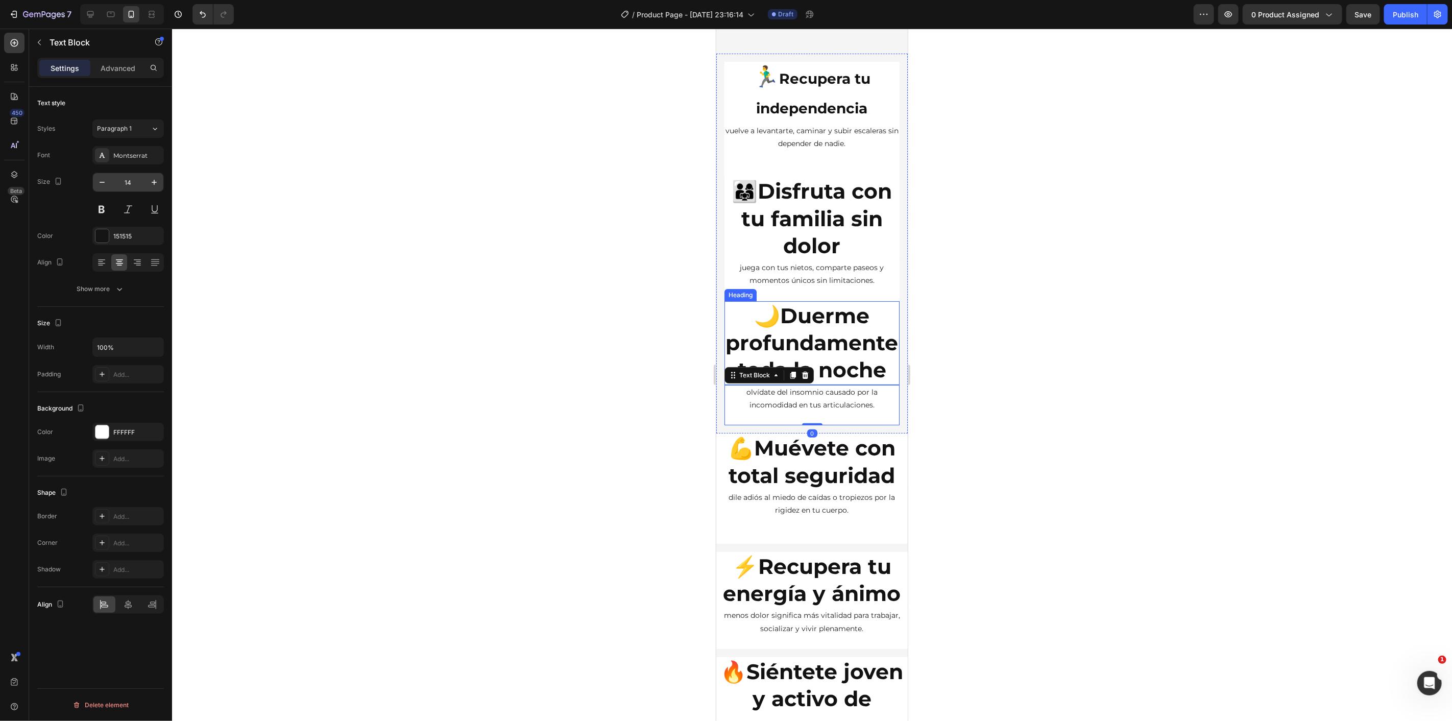
click at [128, 175] on input "14" at bounding box center [128, 182] width 34 height 18
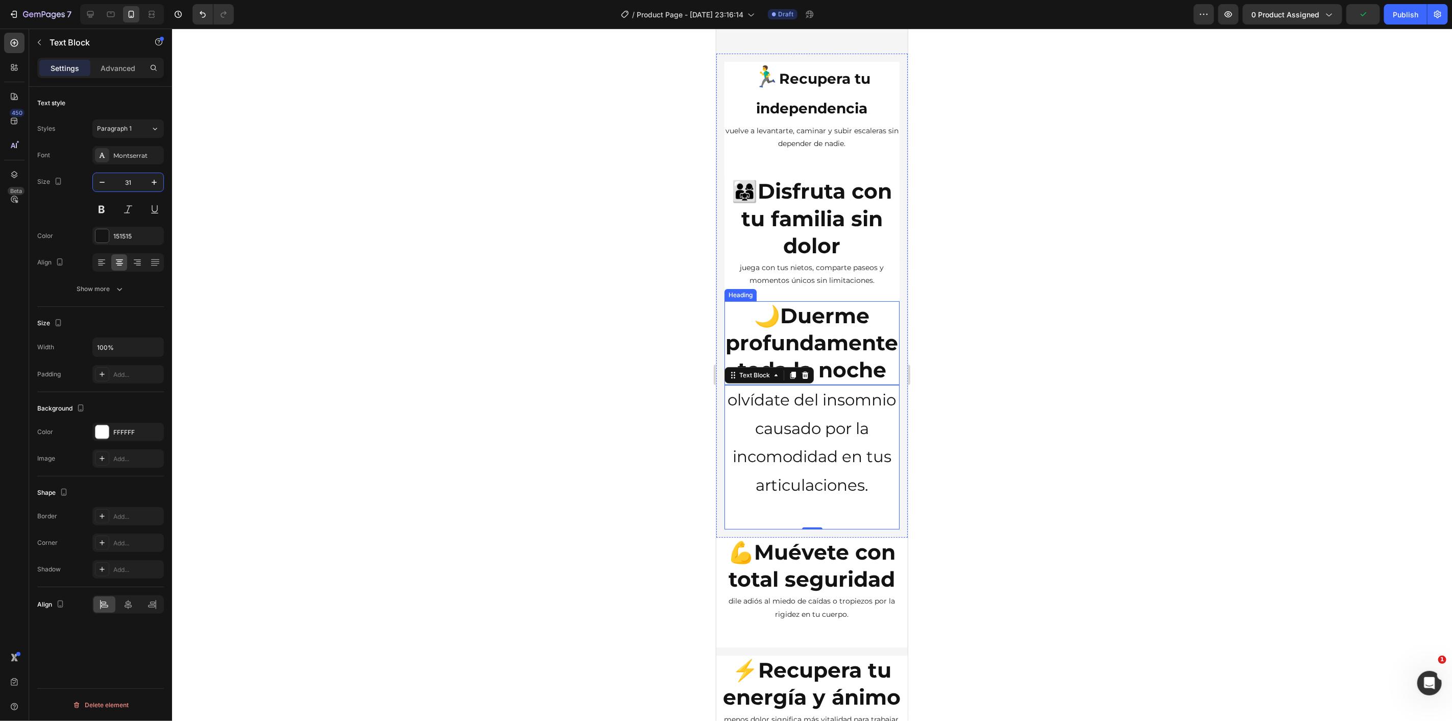
type input "3"
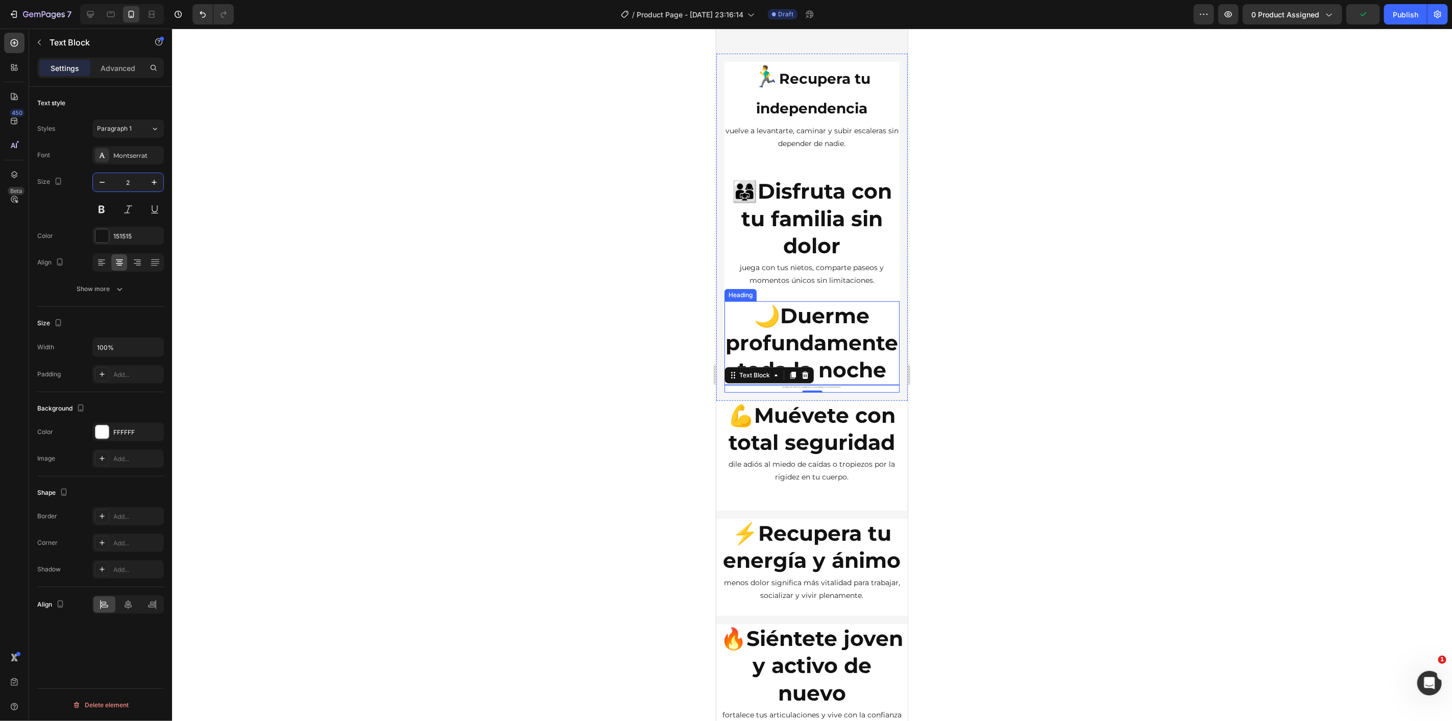
type input "25"
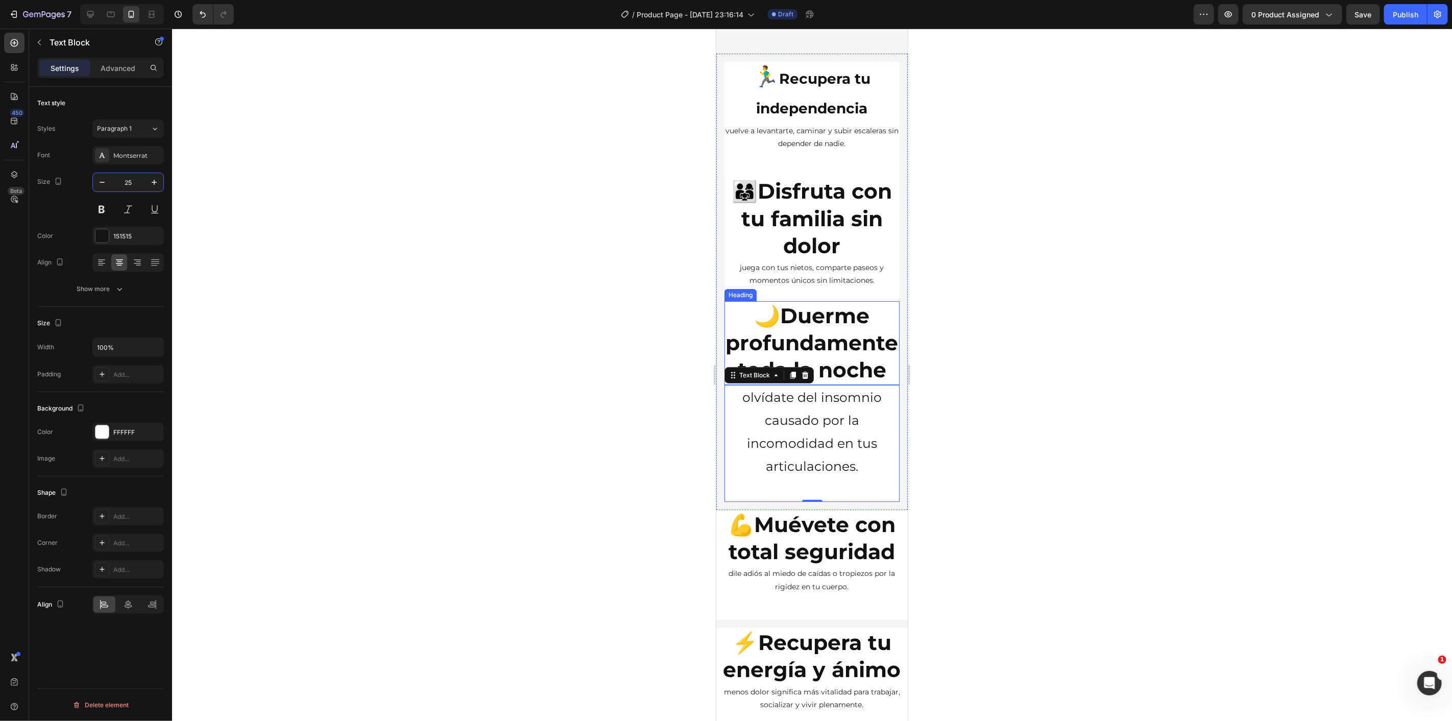
click at [575, 385] on div at bounding box center [812, 375] width 1280 height 692
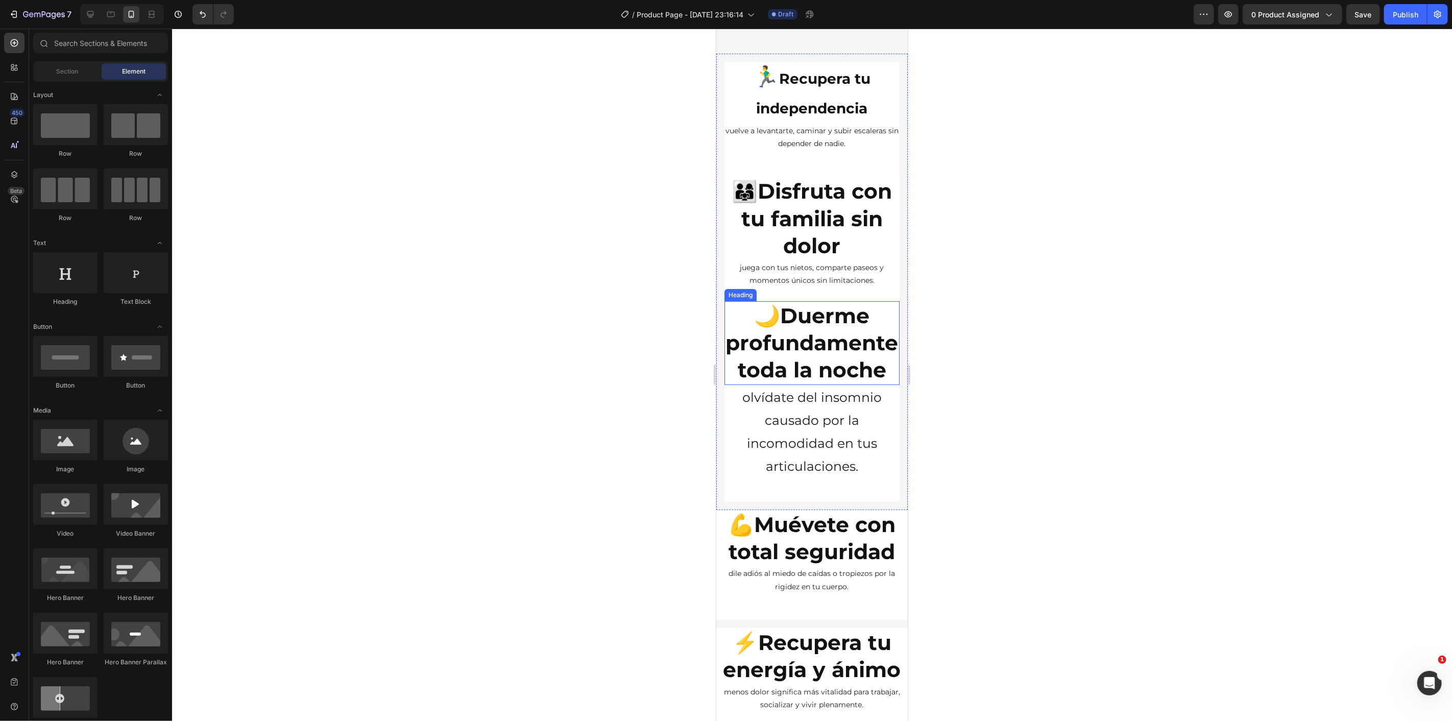
click at [665, 401] on div at bounding box center [812, 375] width 1280 height 692
click at [544, 425] on div at bounding box center [812, 375] width 1280 height 692
click at [787, 382] on strong "Duerme profundamente toda la noche" at bounding box center [812, 342] width 173 height 80
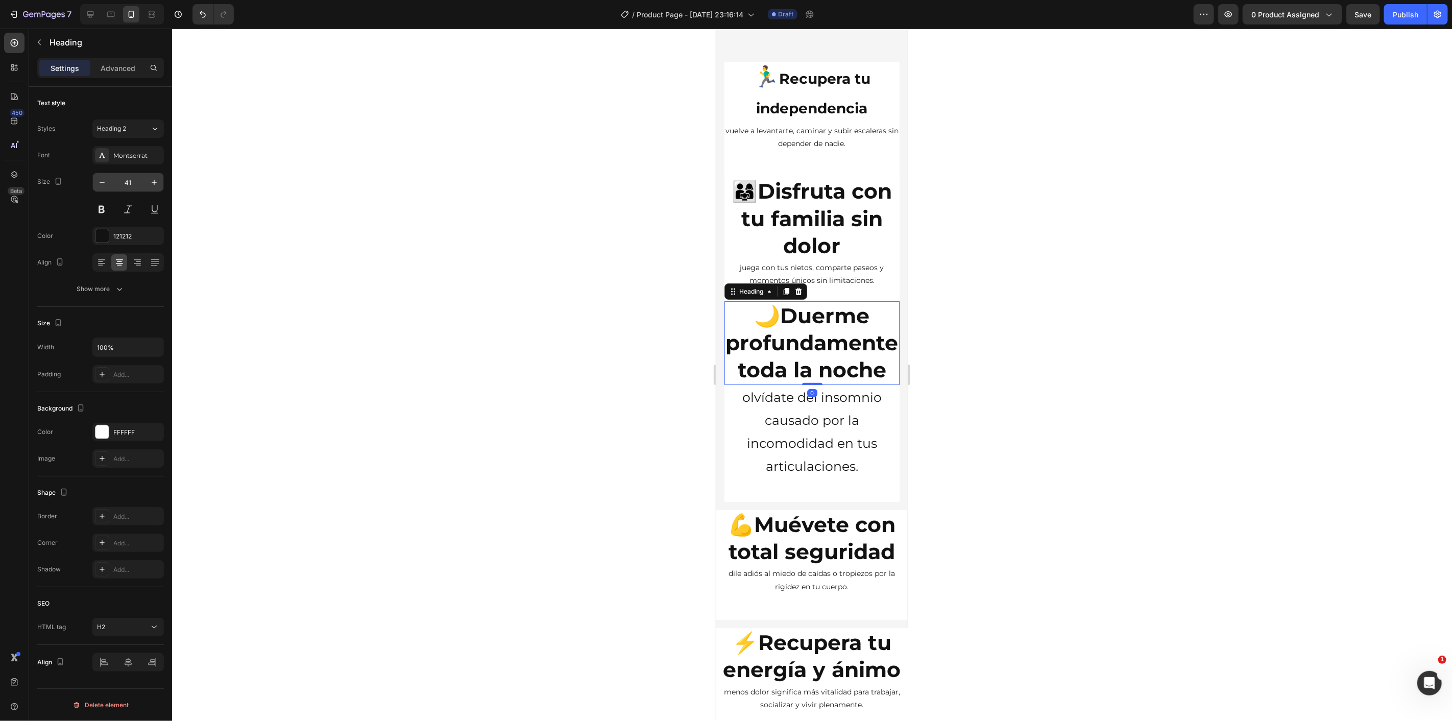
click at [138, 181] on input "41" at bounding box center [128, 182] width 34 height 18
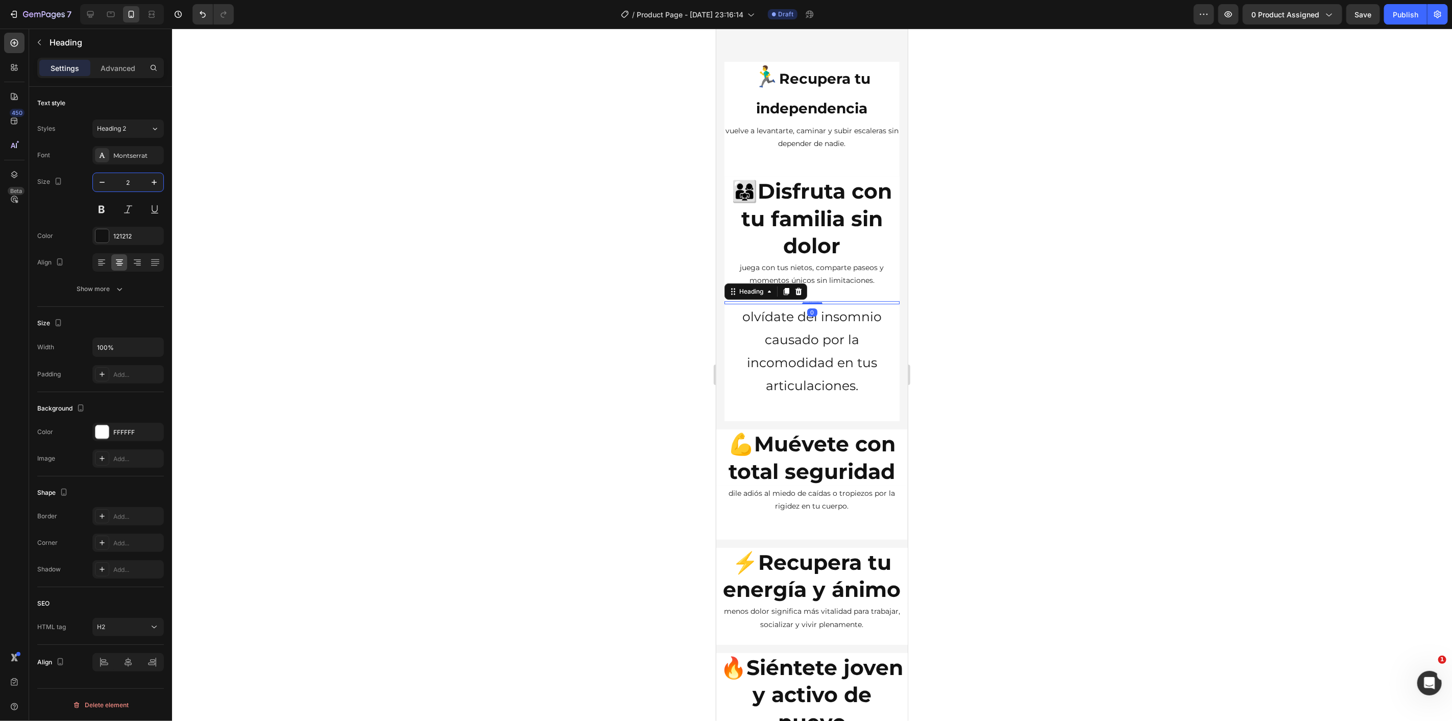
type input "25"
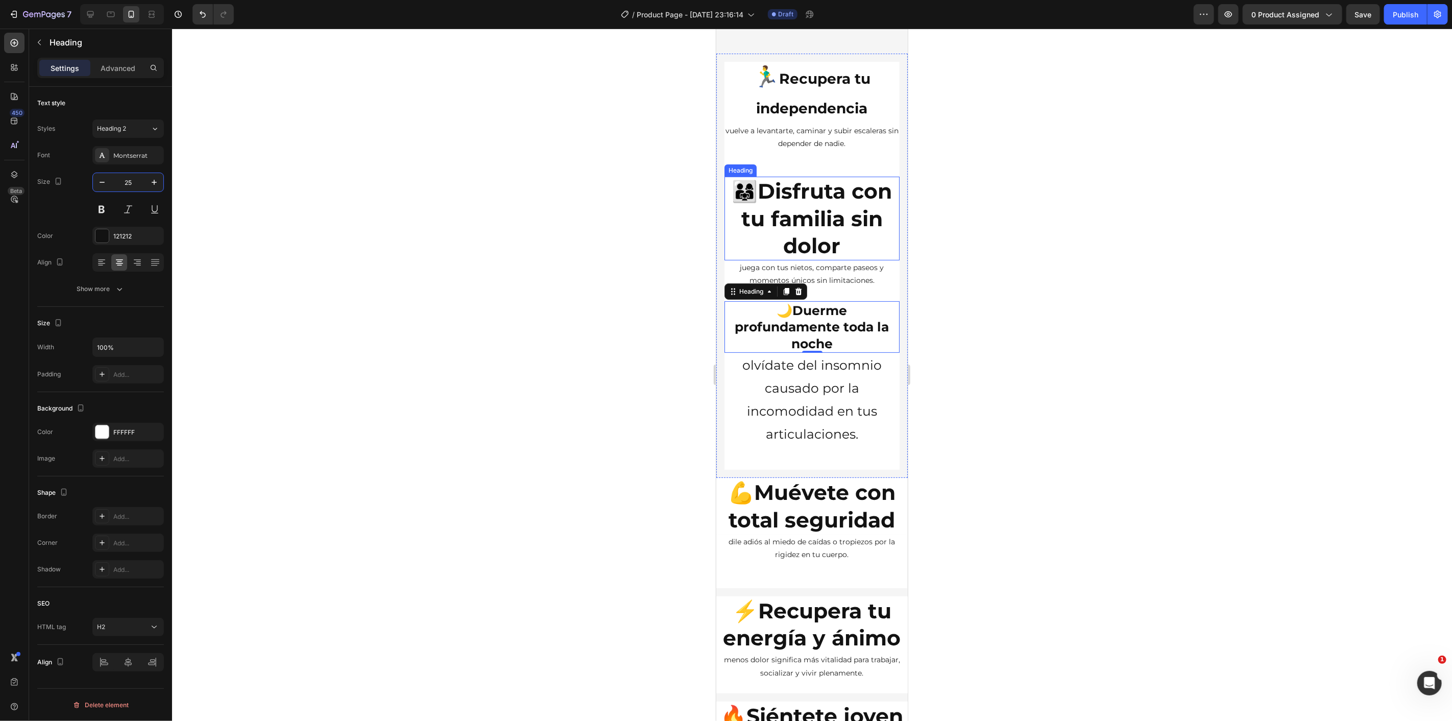
click at [796, 239] on strong "Disfruta con tu familia sin dolor" at bounding box center [816, 218] width 151 height 80
click at [135, 177] on input "41" at bounding box center [128, 182] width 34 height 18
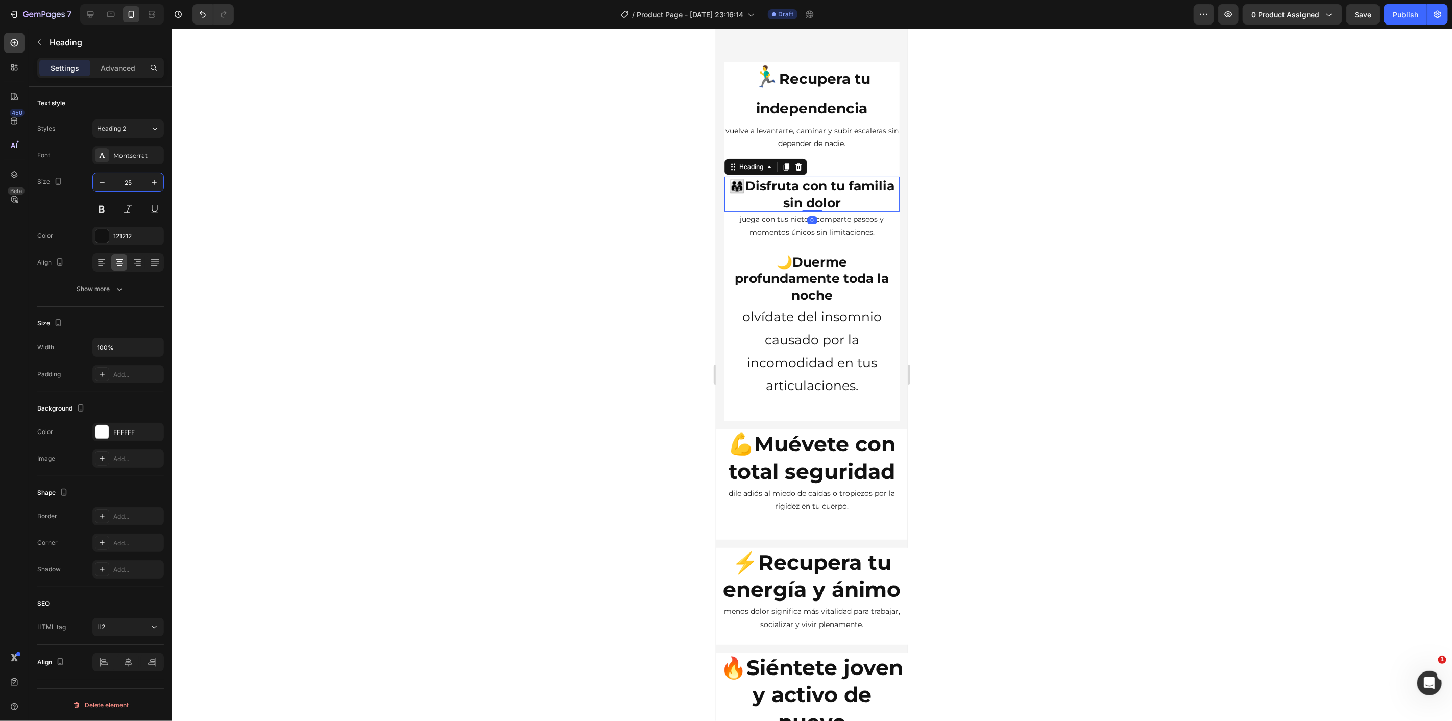
type input "25"
click at [562, 207] on div at bounding box center [812, 375] width 1280 height 692
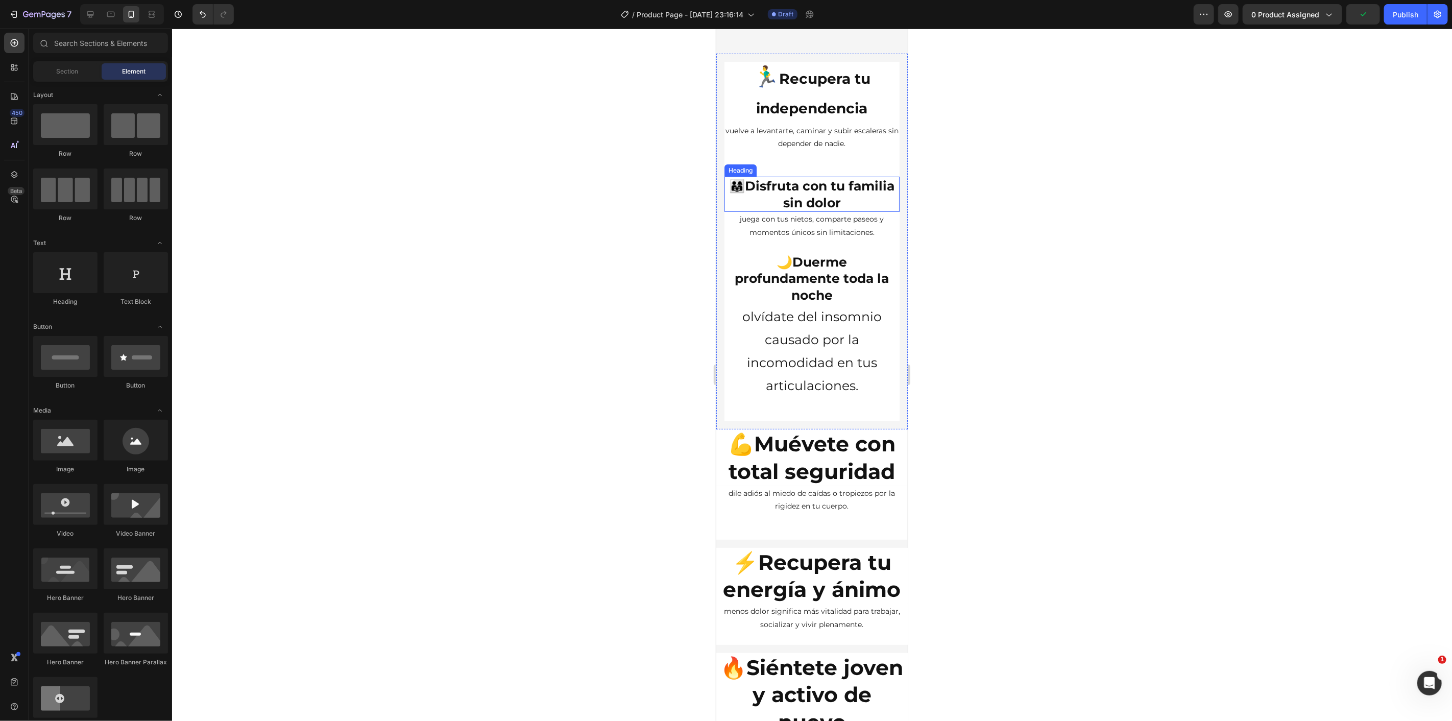
scroll to position [3240, 0]
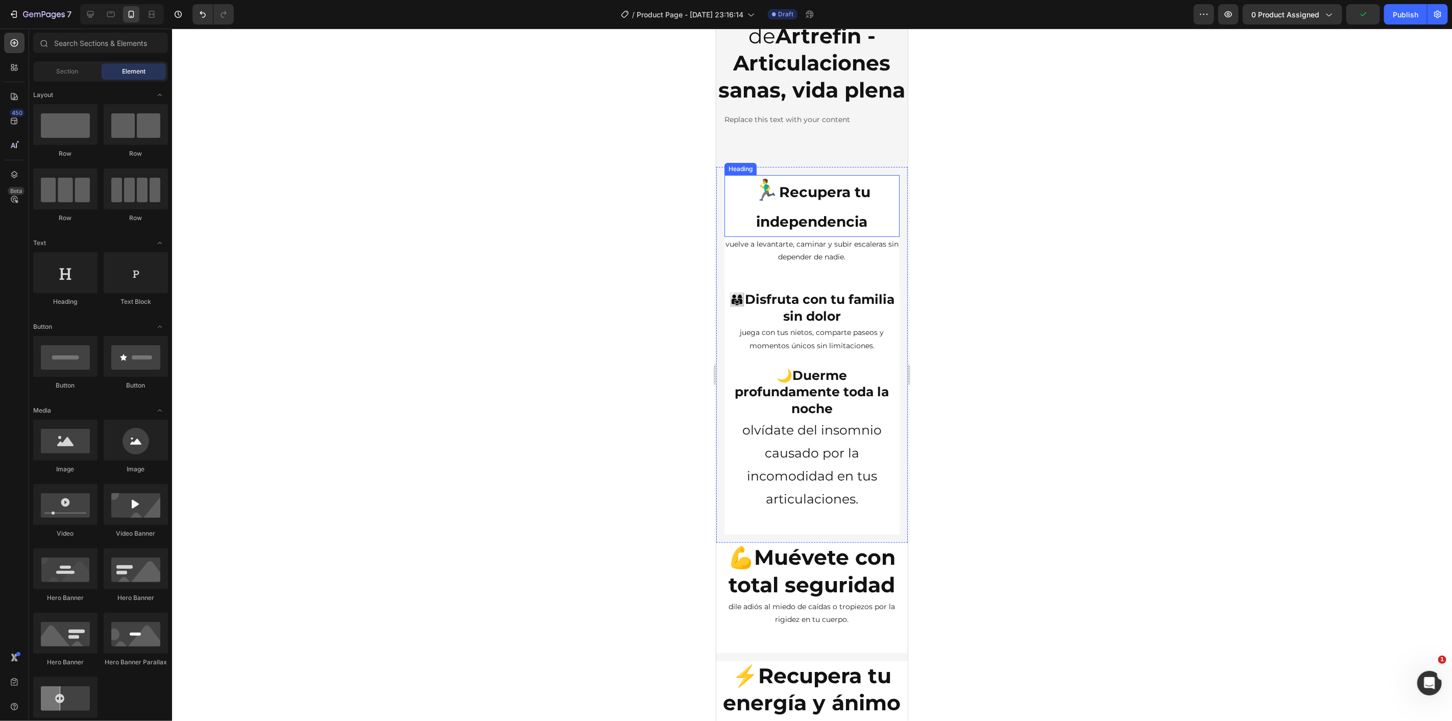
click at [844, 230] on strong "Recupera tu independencia" at bounding box center [813, 206] width 114 height 47
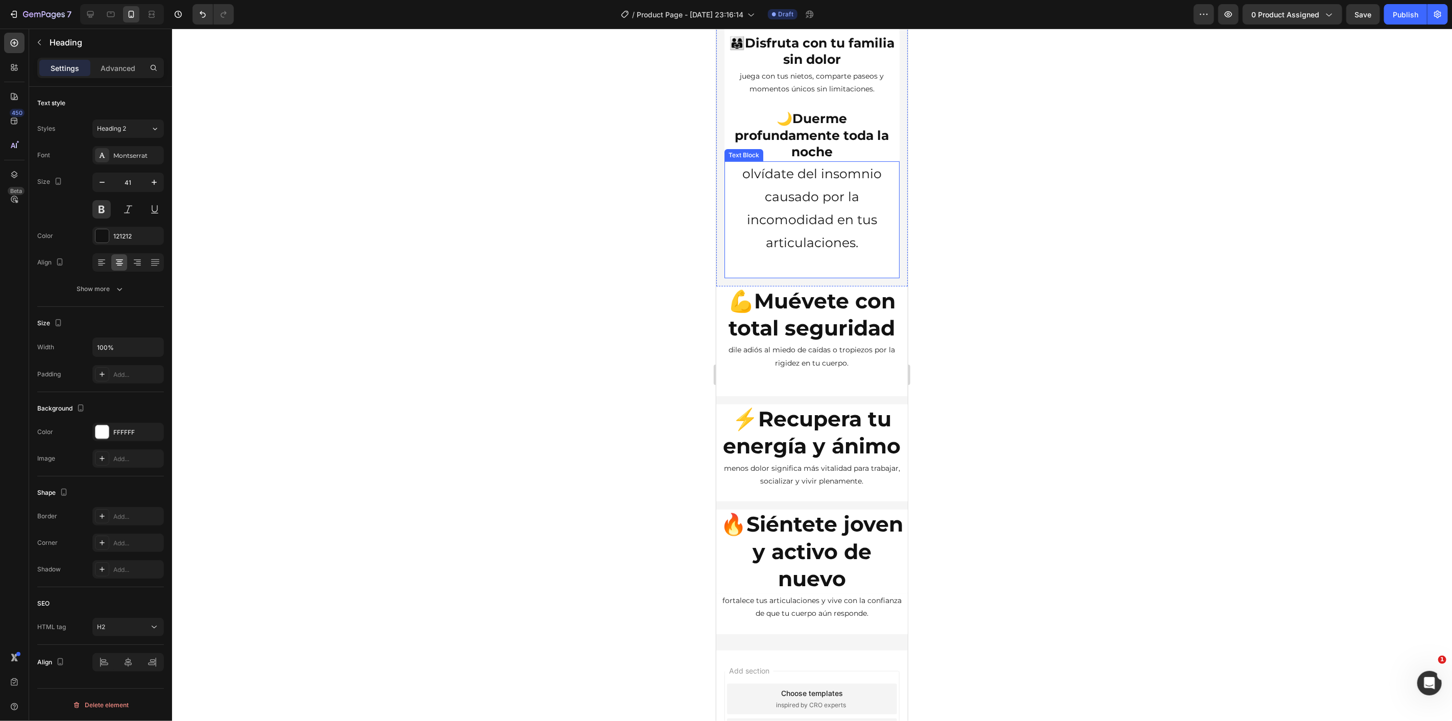
scroll to position [3126, 0]
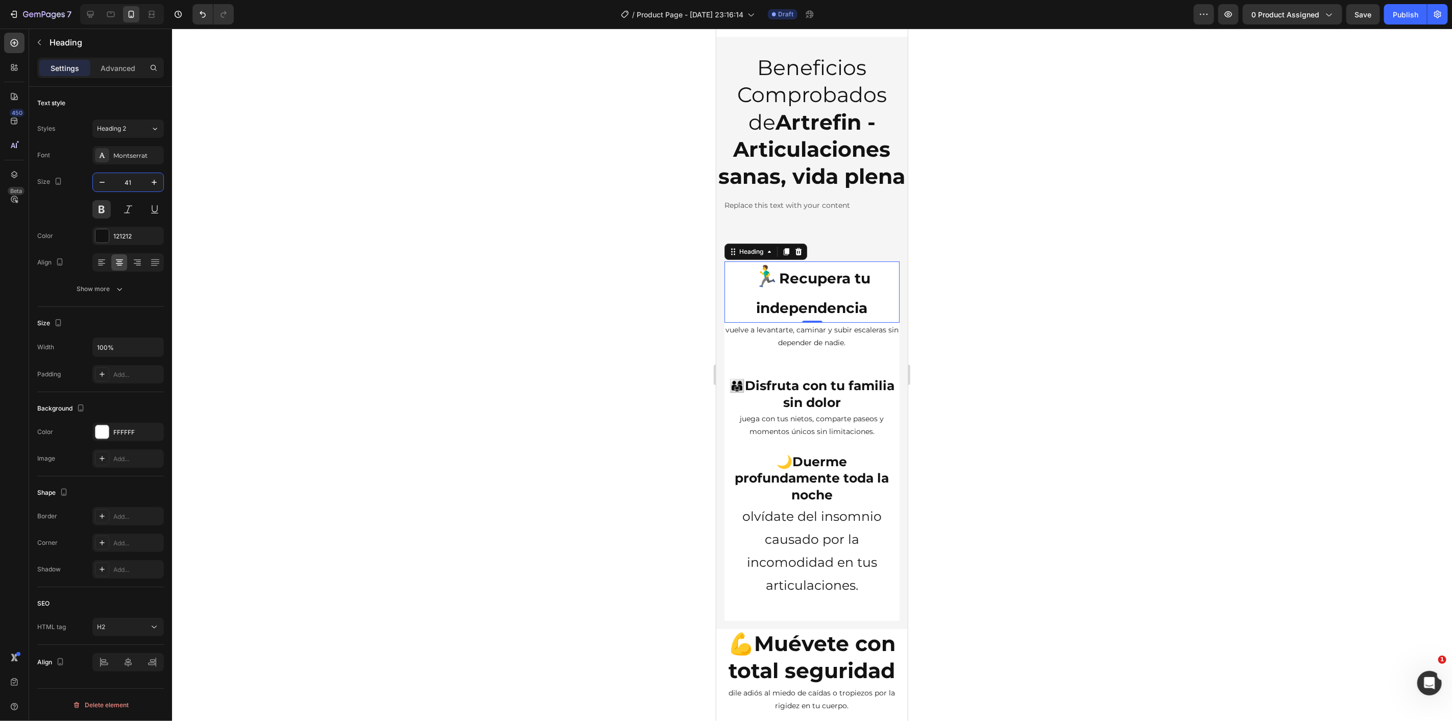
click at [129, 182] on input "41" at bounding box center [128, 182] width 34 height 18
type input "25"
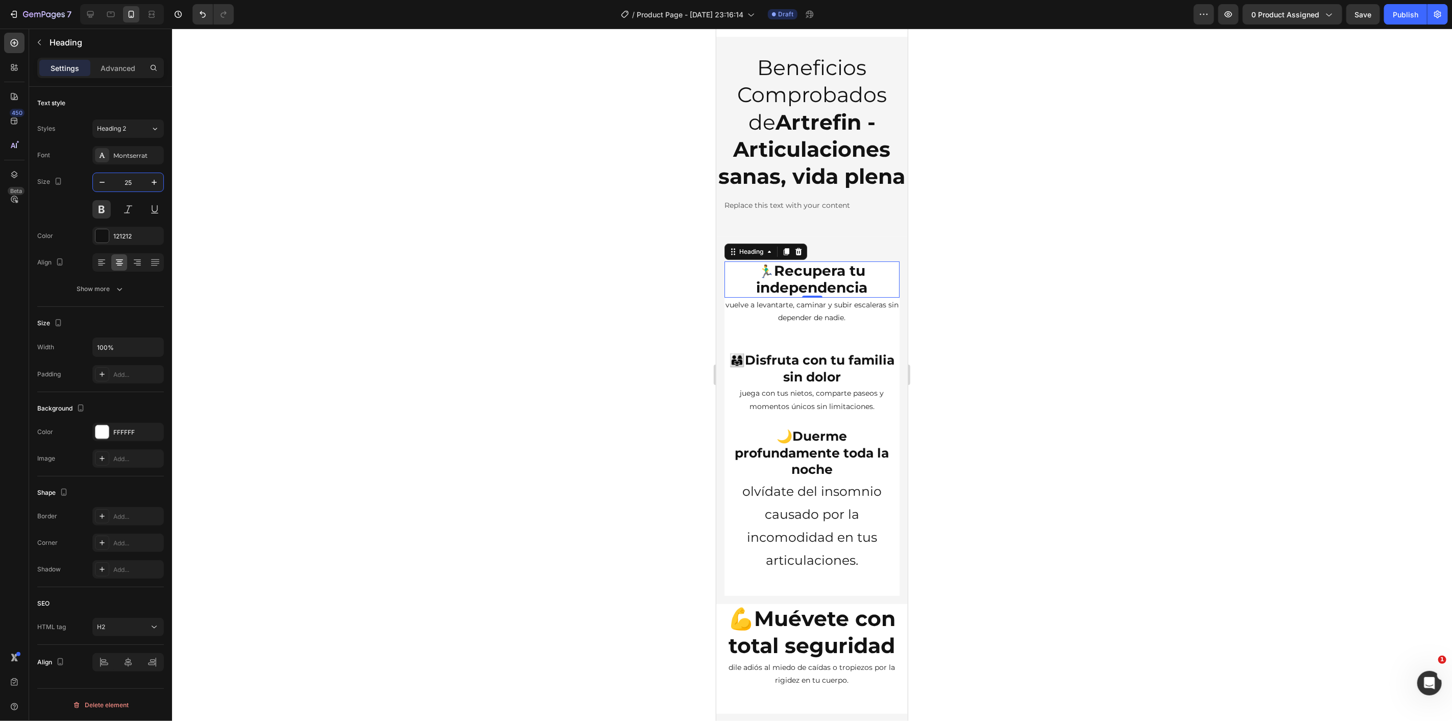
click at [560, 331] on div at bounding box center [812, 375] width 1280 height 692
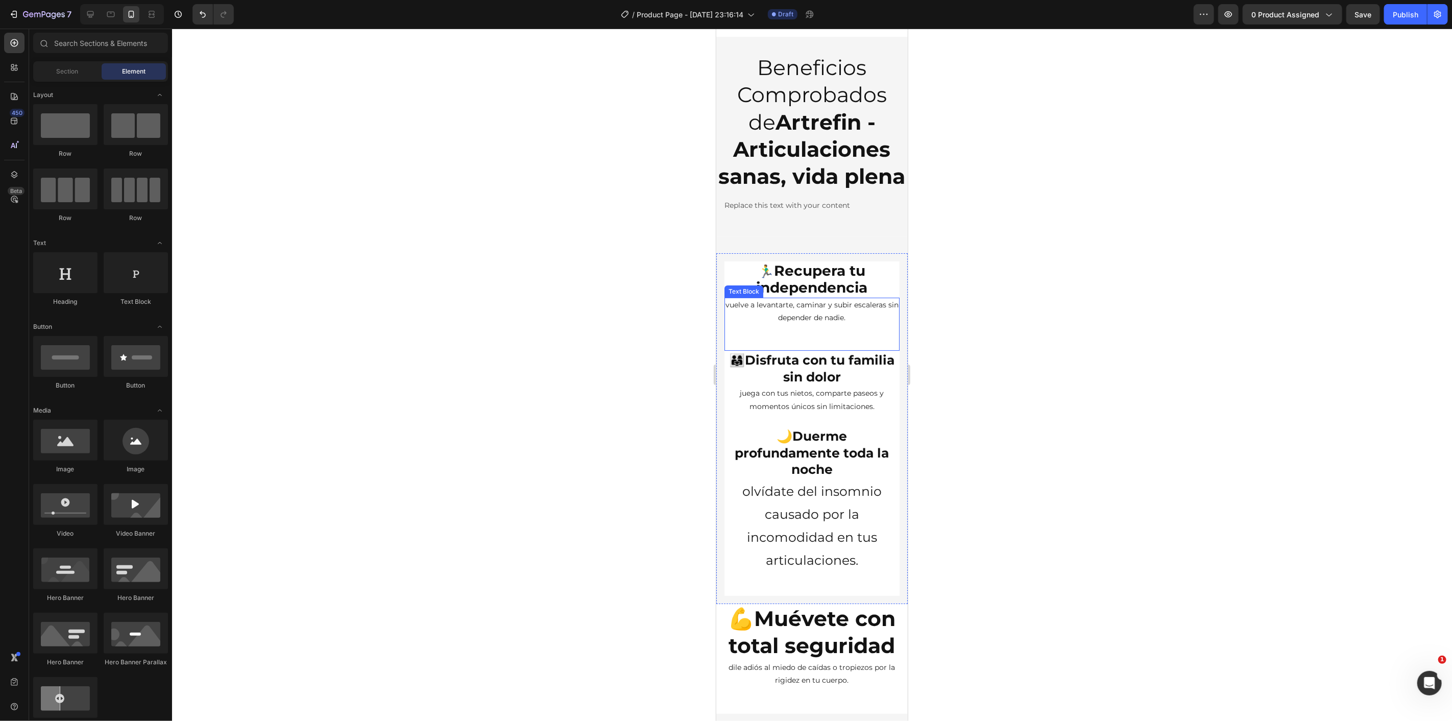
click at [833, 324] on p "vuelve a levantarte, caminar y subir escaleras sin depender de nadie." at bounding box center [811, 311] width 173 height 26
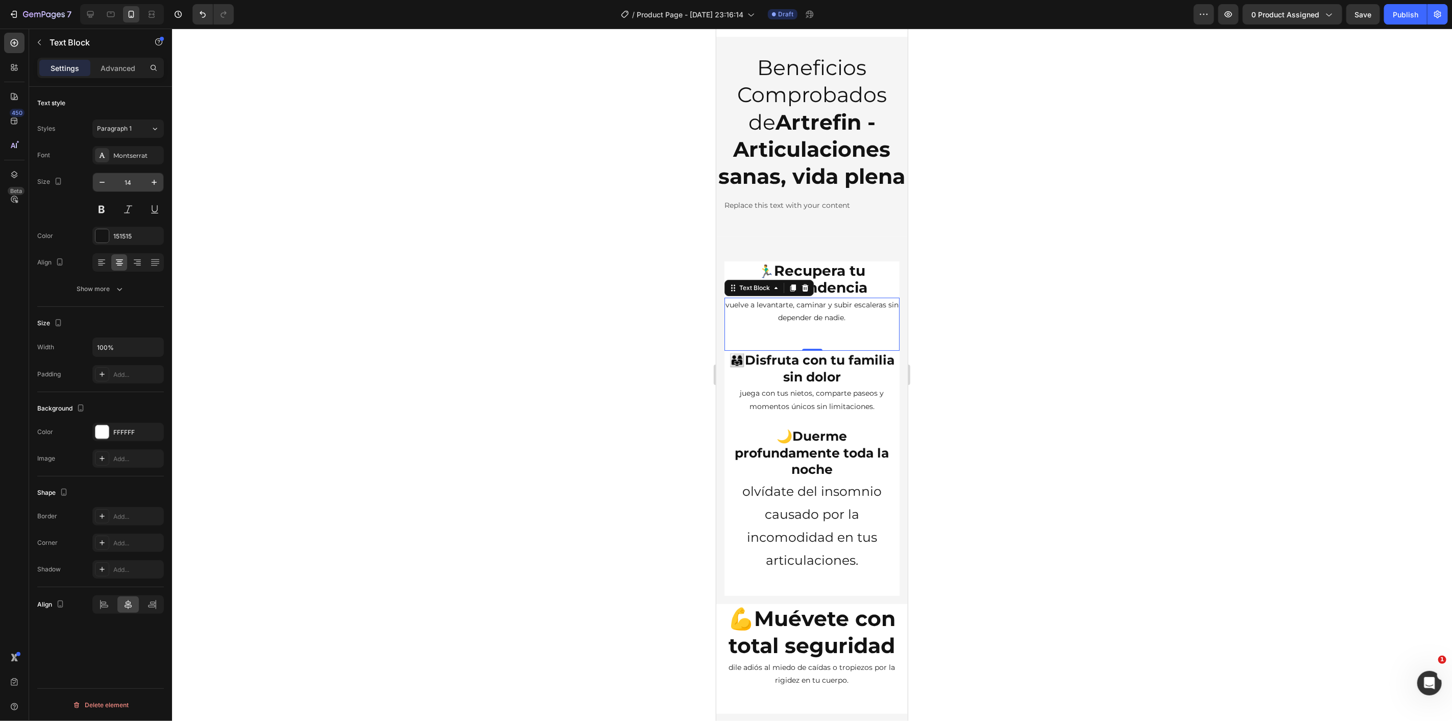
click at [135, 181] on input "14" at bounding box center [128, 182] width 34 height 18
type input "20"
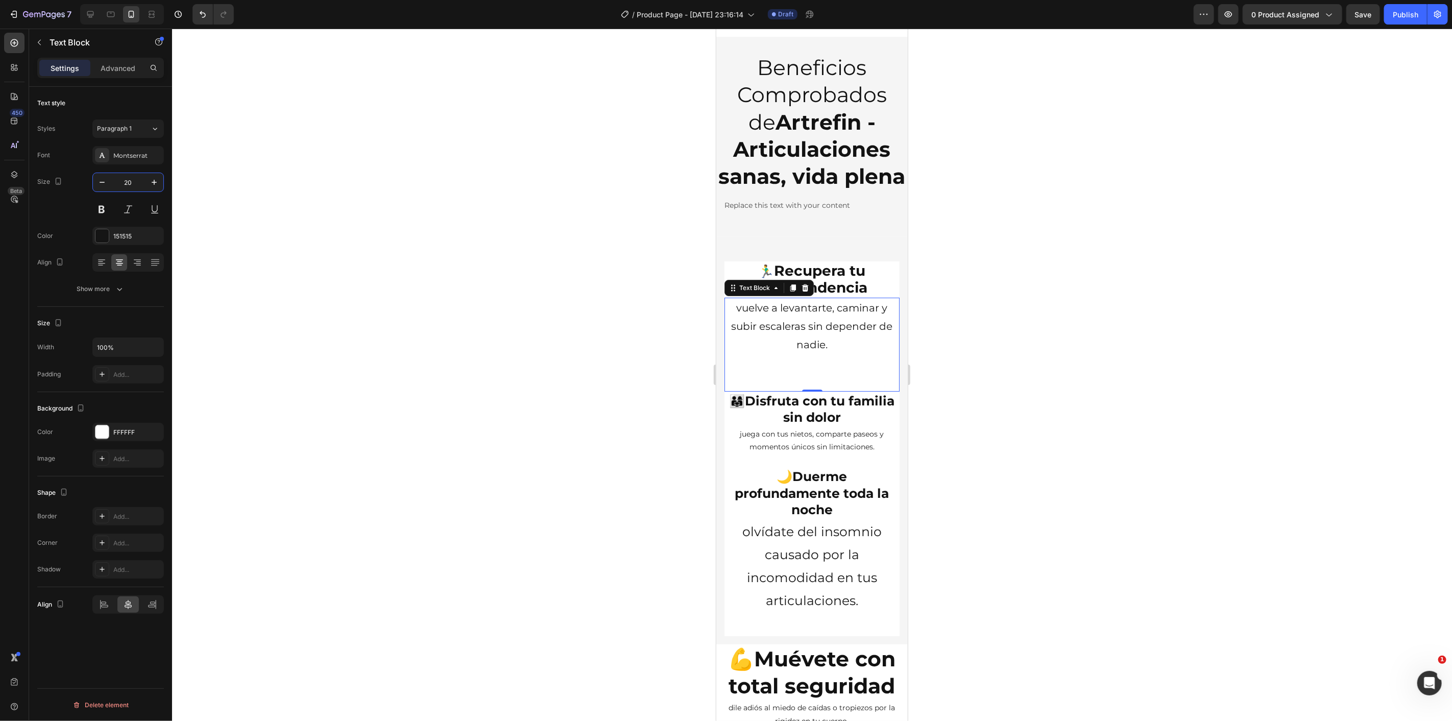
click at [402, 327] on div at bounding box center [812, 375] width 1280 height 692
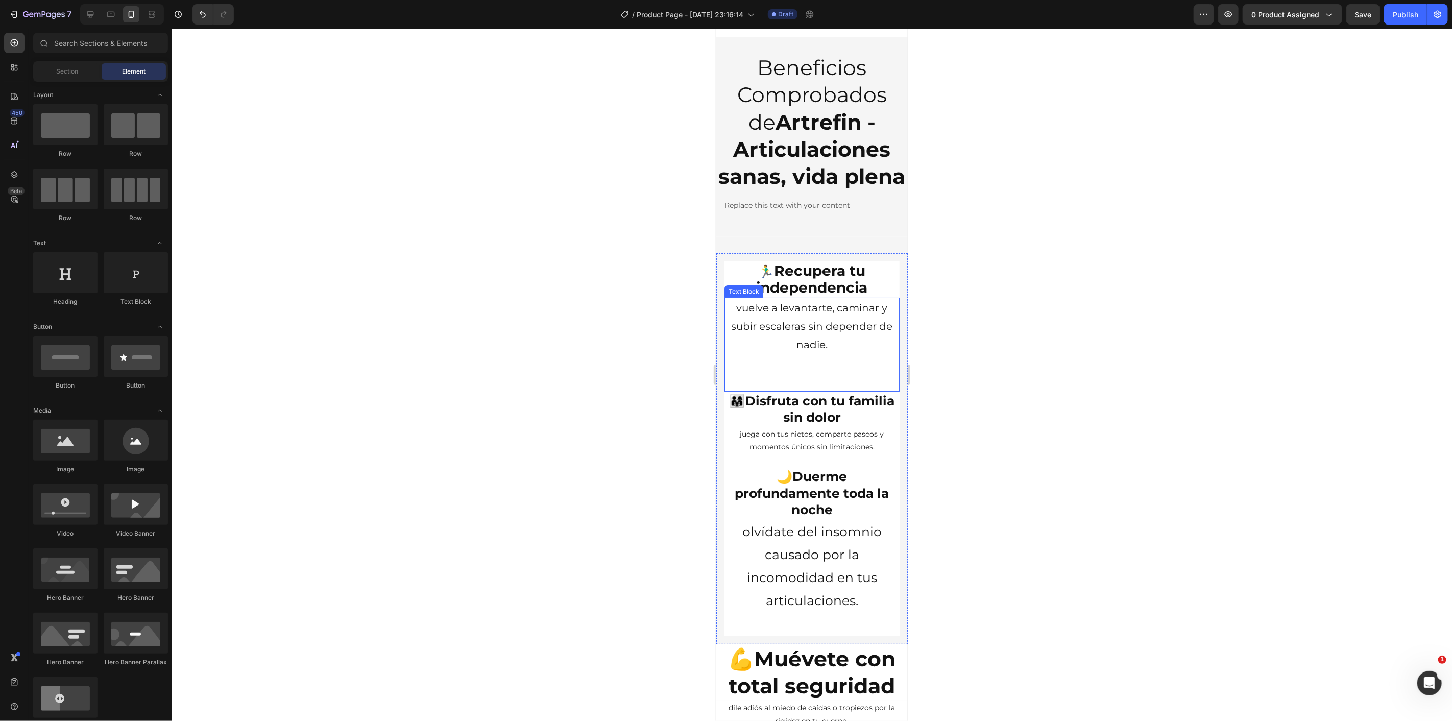
click at [821, 372] on p at bounding box center [811, 362] width 173 height 18
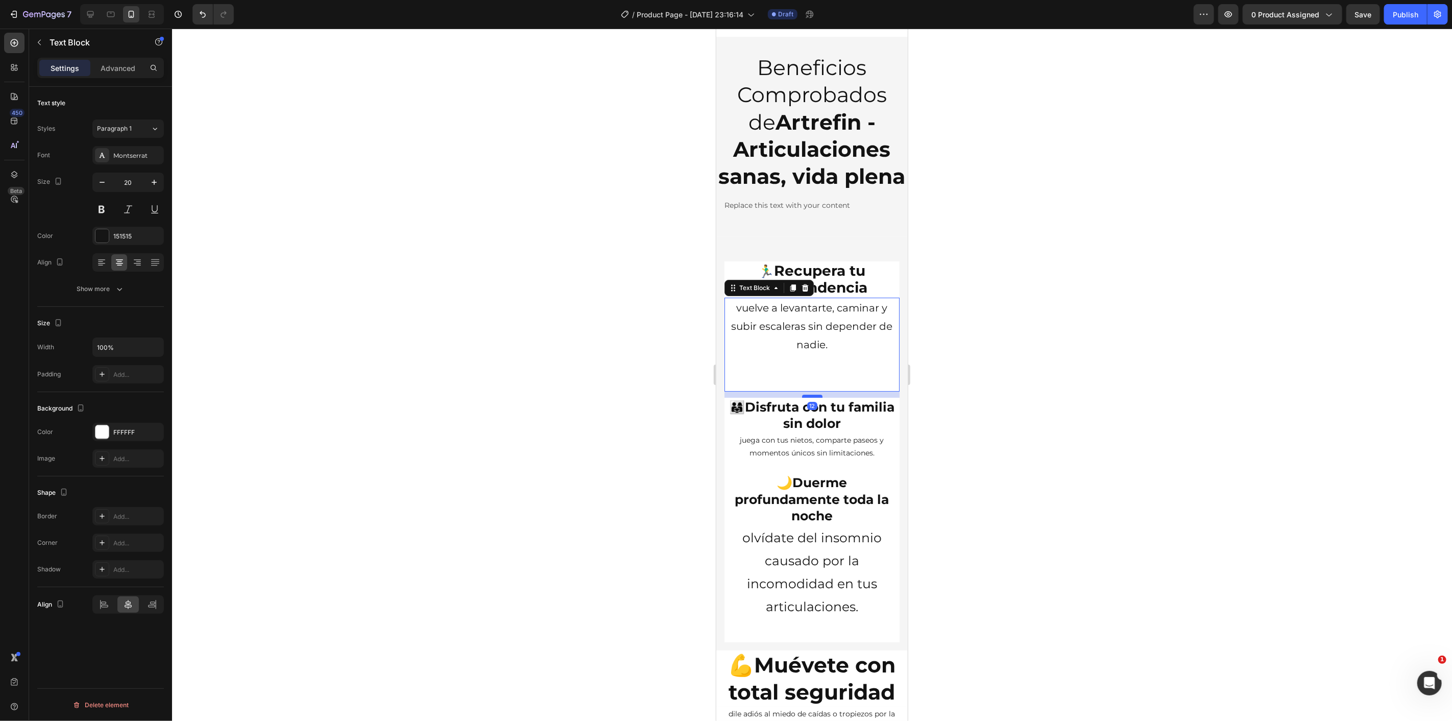
drag, startPoint x: 812, startPoint y: 444, endPoint x: 1429, endPoint y: 492, distance: 618.7
click at [817, 397] on div at bounding box center [812, 395] width 20 height 3
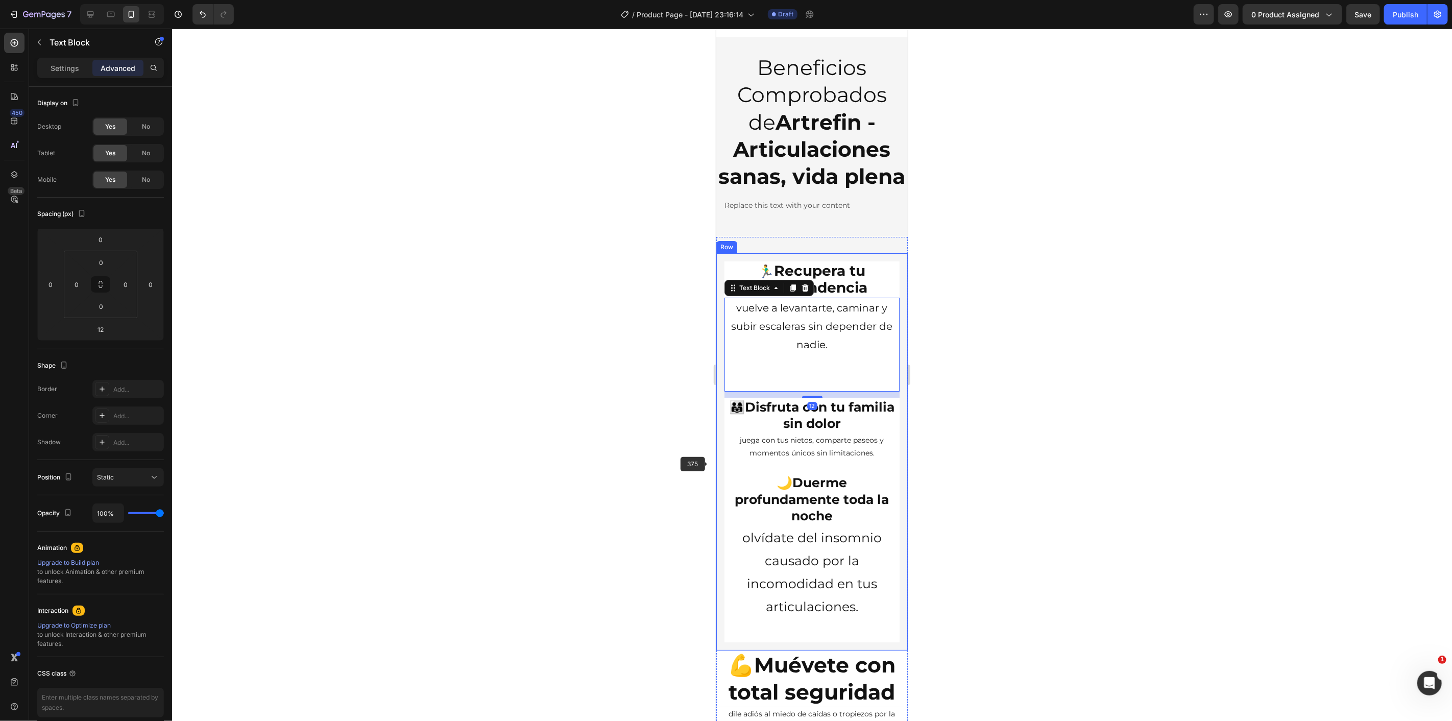
click at [650, 452] on div at bounding box center [812, 375] width 1280 height 692
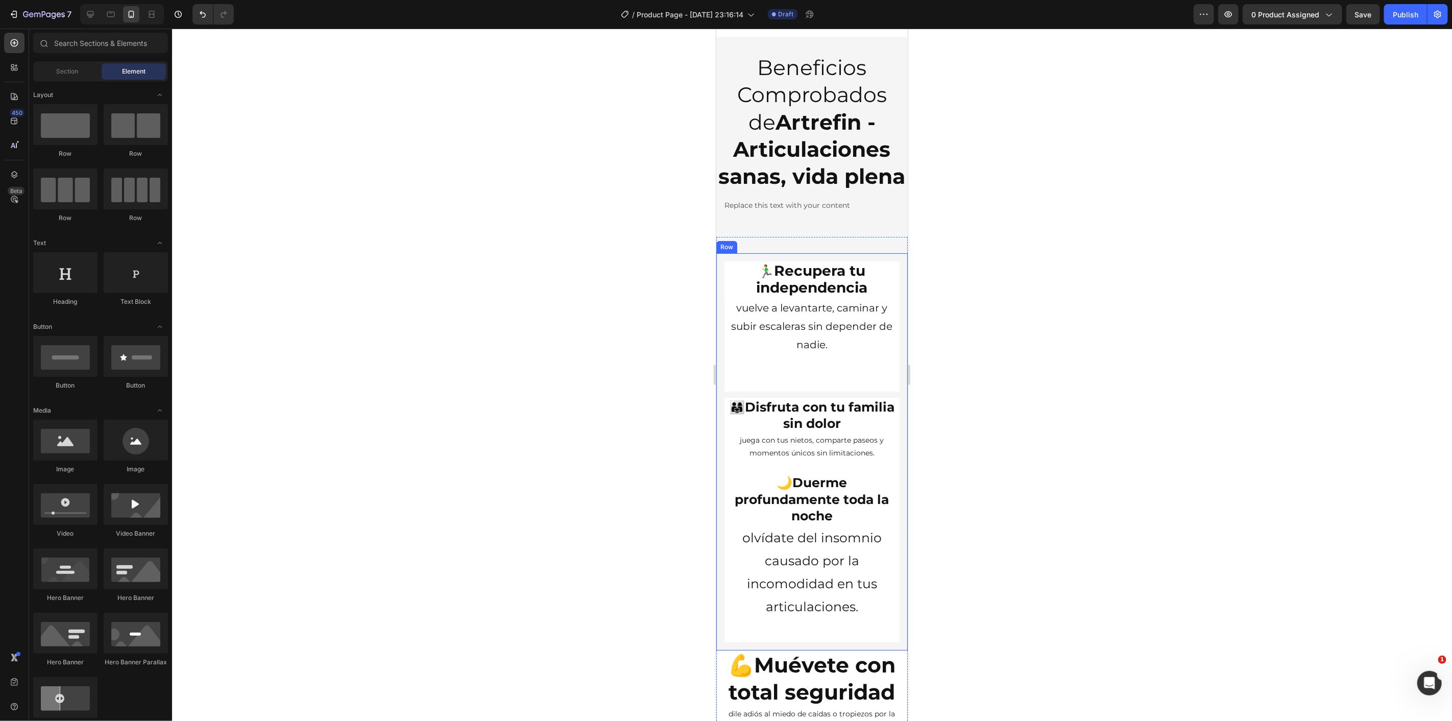
click at [893, 313] on div "🏃‍♂️ Recupera tu independencia Heading vuelve a levantarte, caminar y subir esc…" at bounding box center [811, 451] width 191 height 397
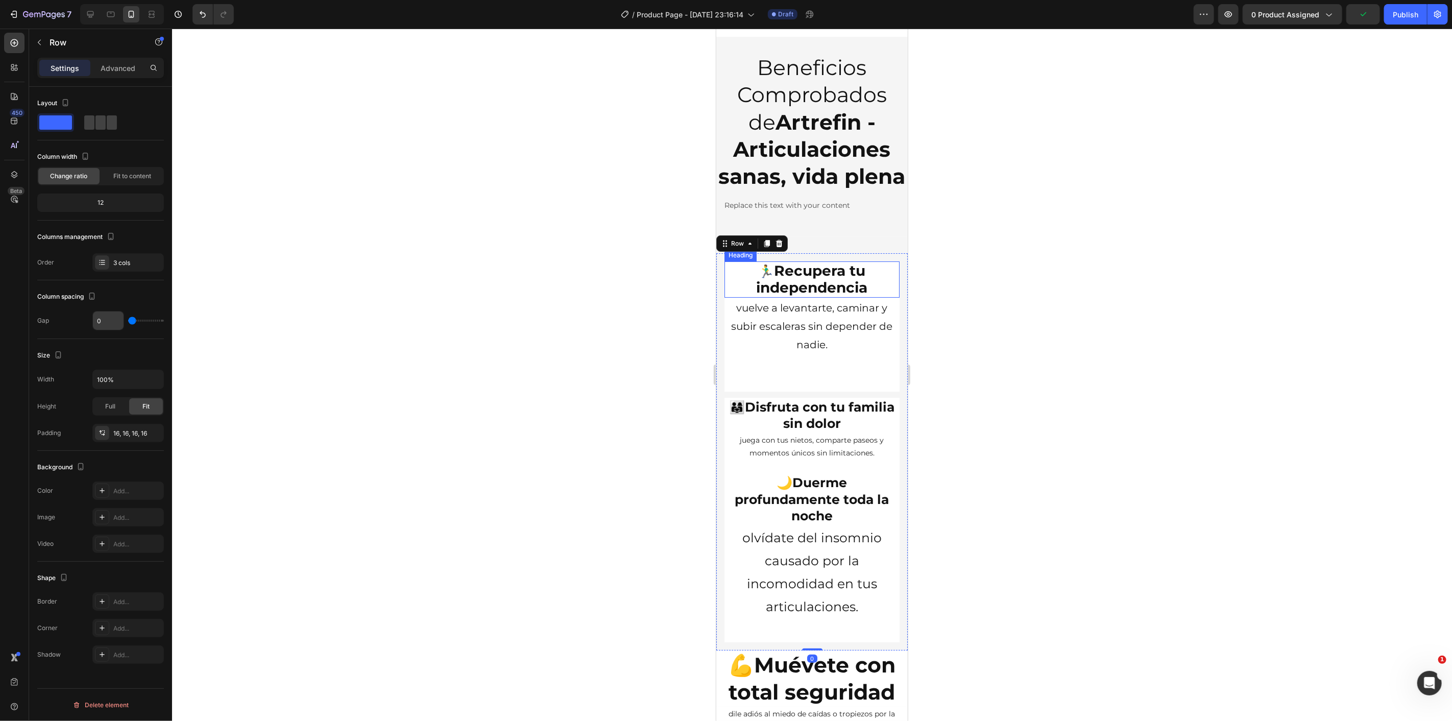
click at [118, 322] on input "0" at bounding box center [108, 321] width 31 height 18
type input "1"
type input "10"
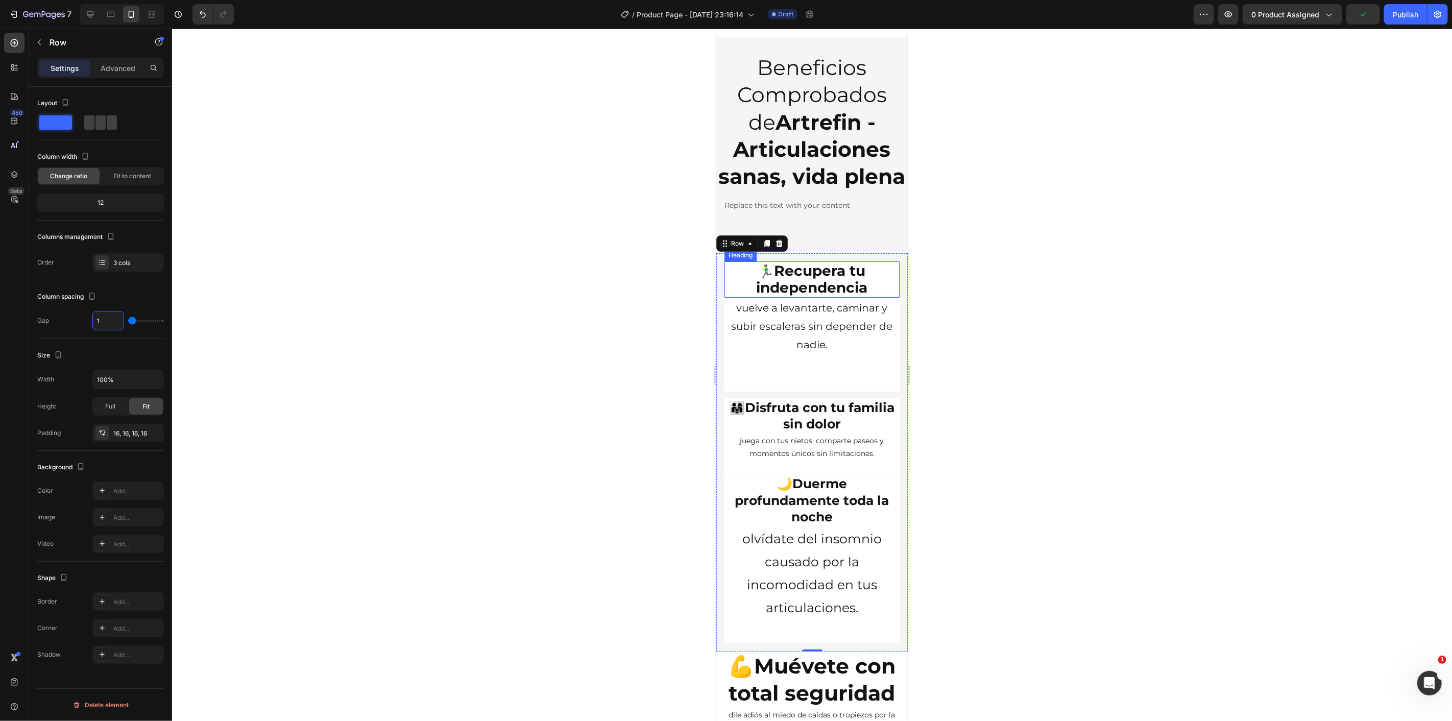
type input "10"
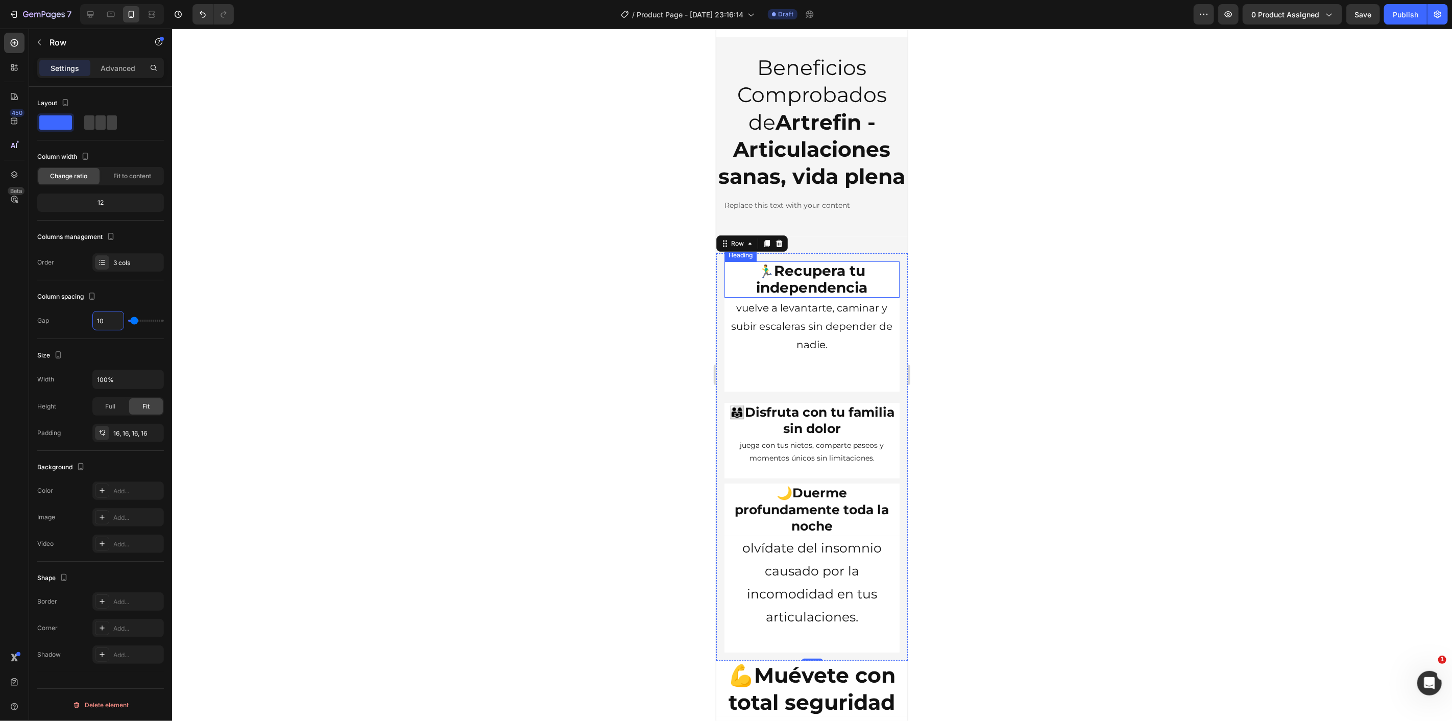
click at [427, 427] on div at bounding box center [812, 375] width 1280 height 692
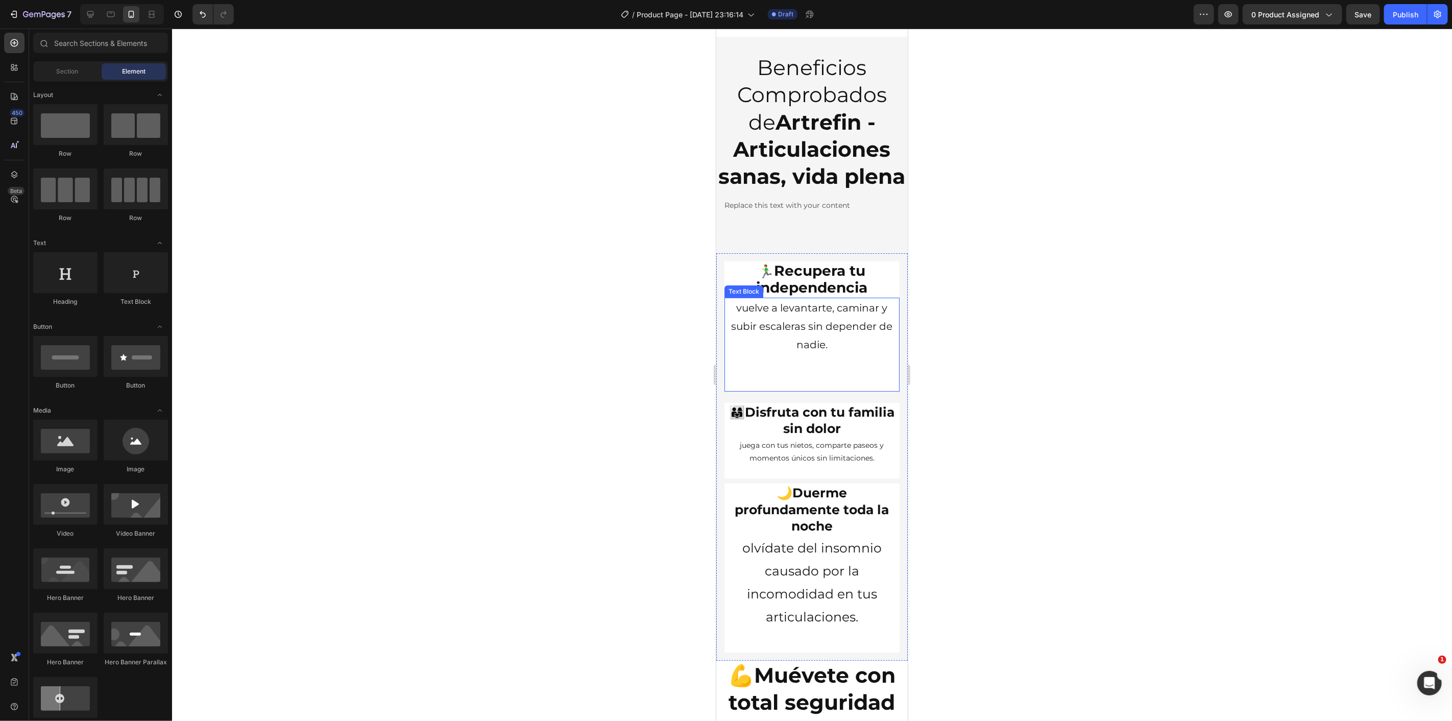
click at [819, 390] on p at bounding box center [811, 381] width 173 height 18
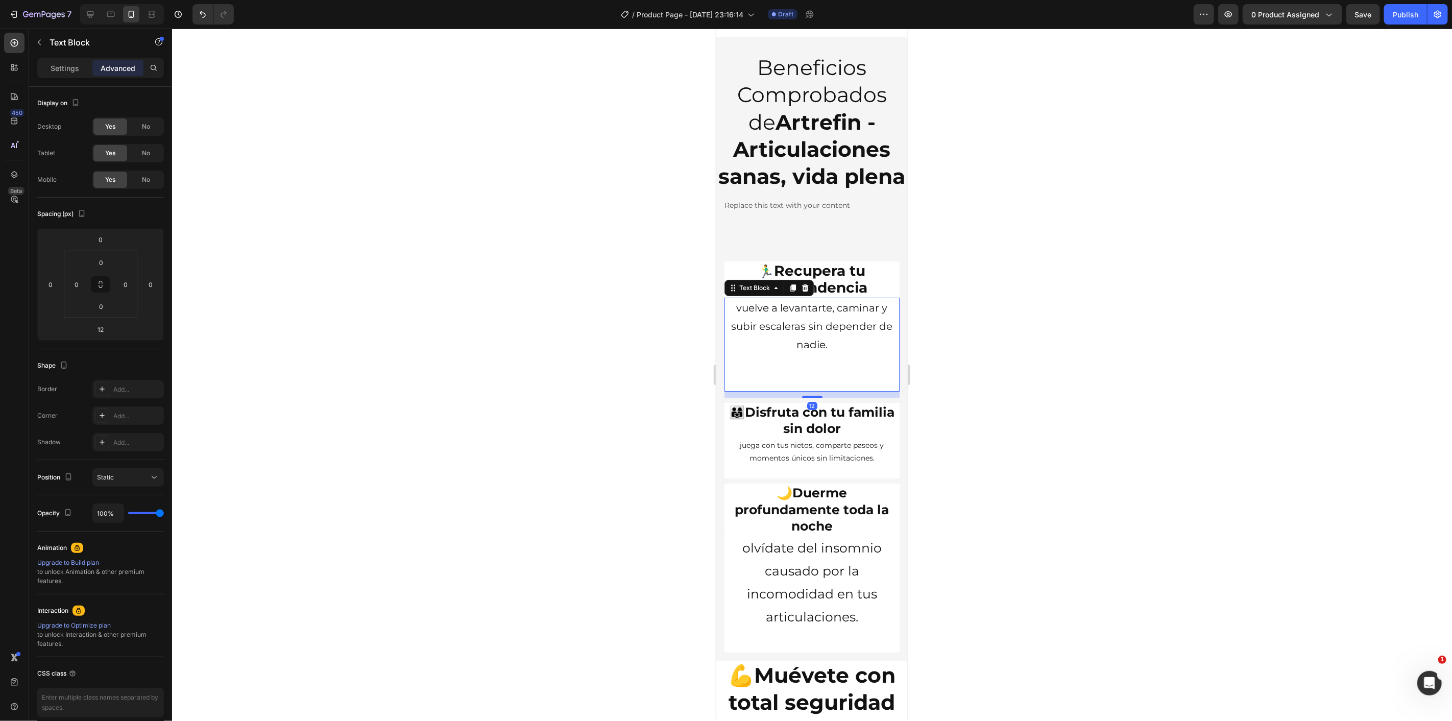
drag, startPoint x: 811, startPoint y: 451, endPoint x: 817, endPoint y: 421, distance: 30.1
click at [816, 391] on div "vuelve a levantarte, caminar y subir escaleras sin depender de nadie. Text Bloc…" at bounding box center [811, 344] width 175 height 94
type input "0"
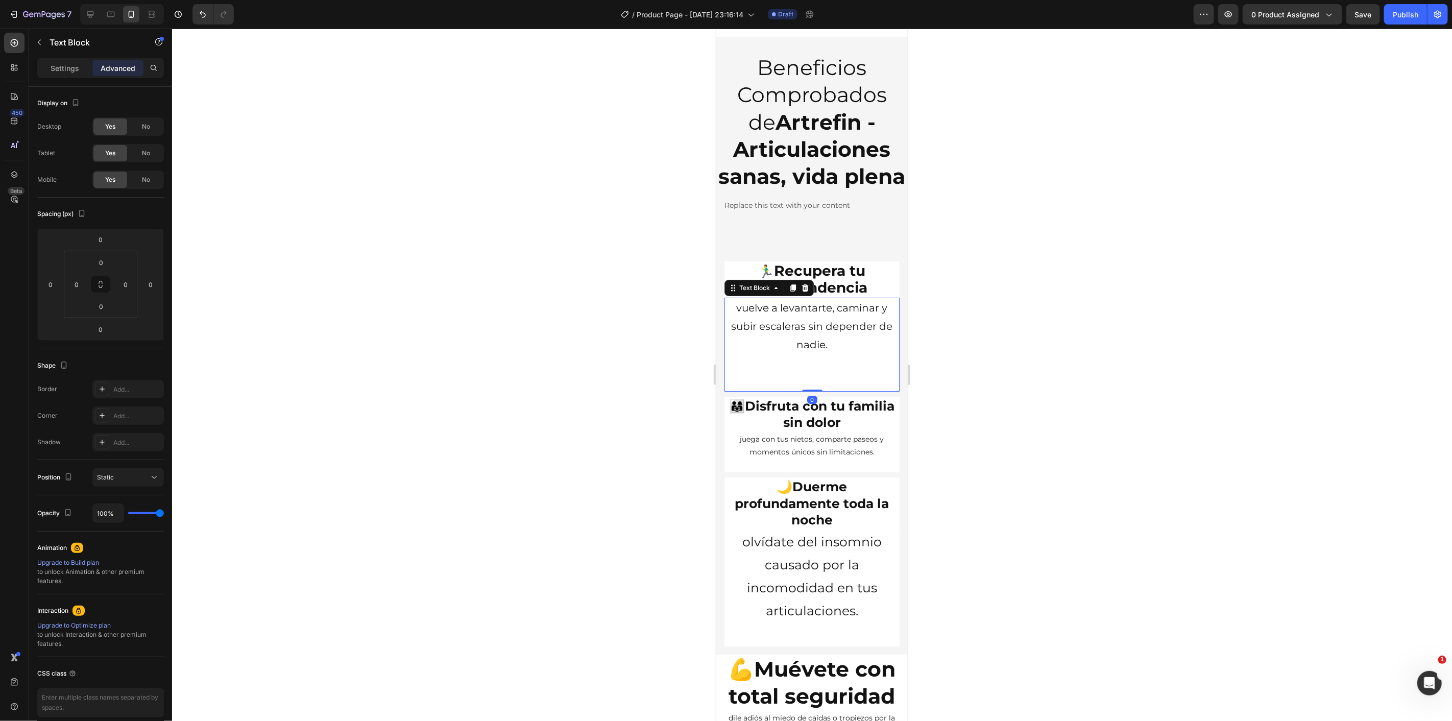
click at [1003, 416] on div at bounding box center [812, 375] width 1280 height 692
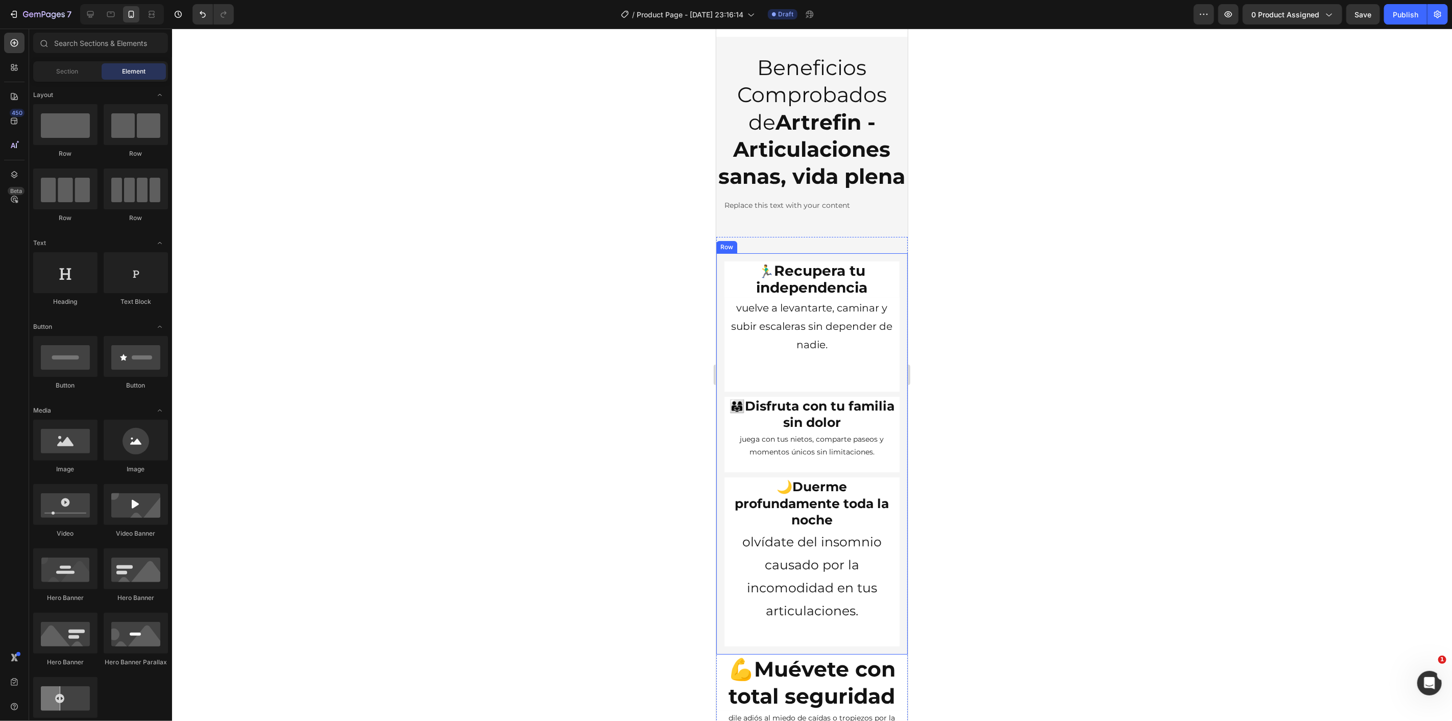
click at [895, 329] on div "🏃‍♂️ Recupera tu independencia Heading vuelve a levantarte, caminar y subir esc…" at bounding box center [811, 453] width 191 height 401
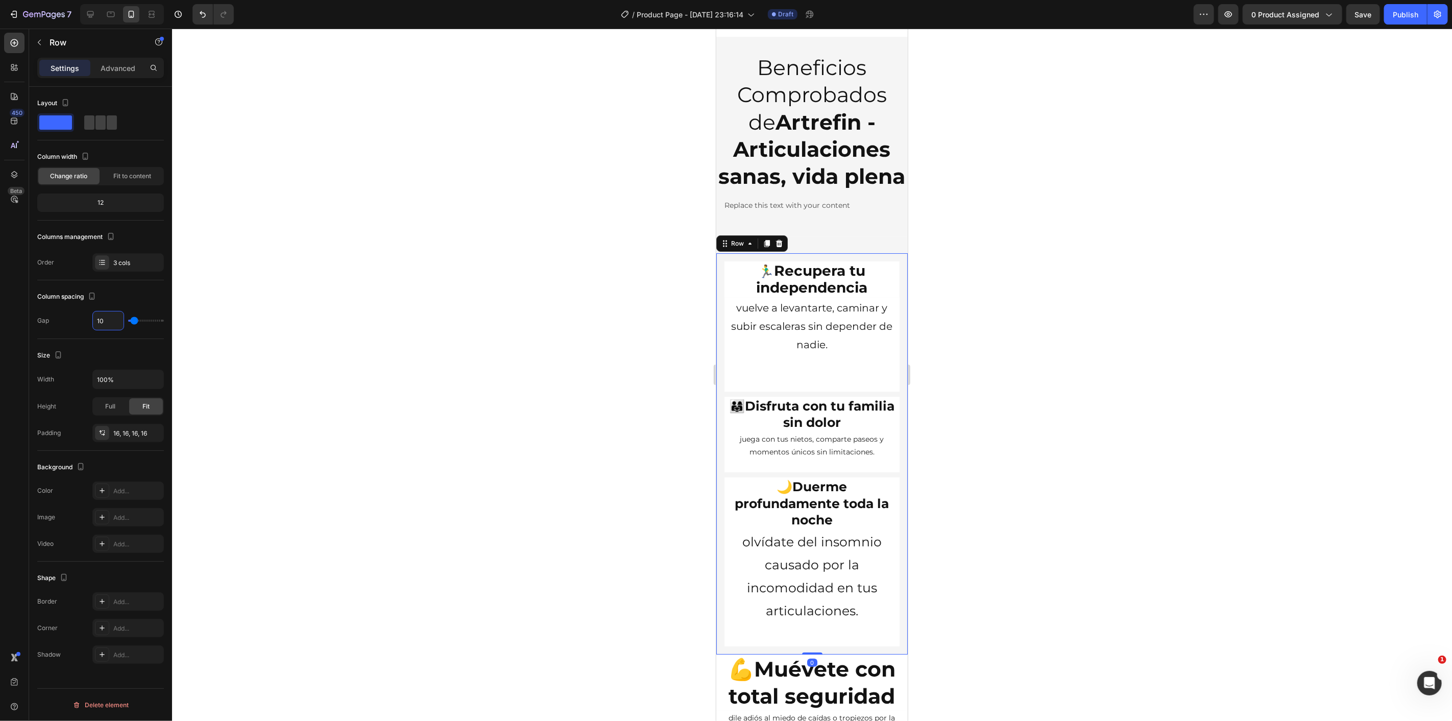
click at [115, 319] on input "10" at bounding box center [108, 321] width 31 height 18
type input "1"
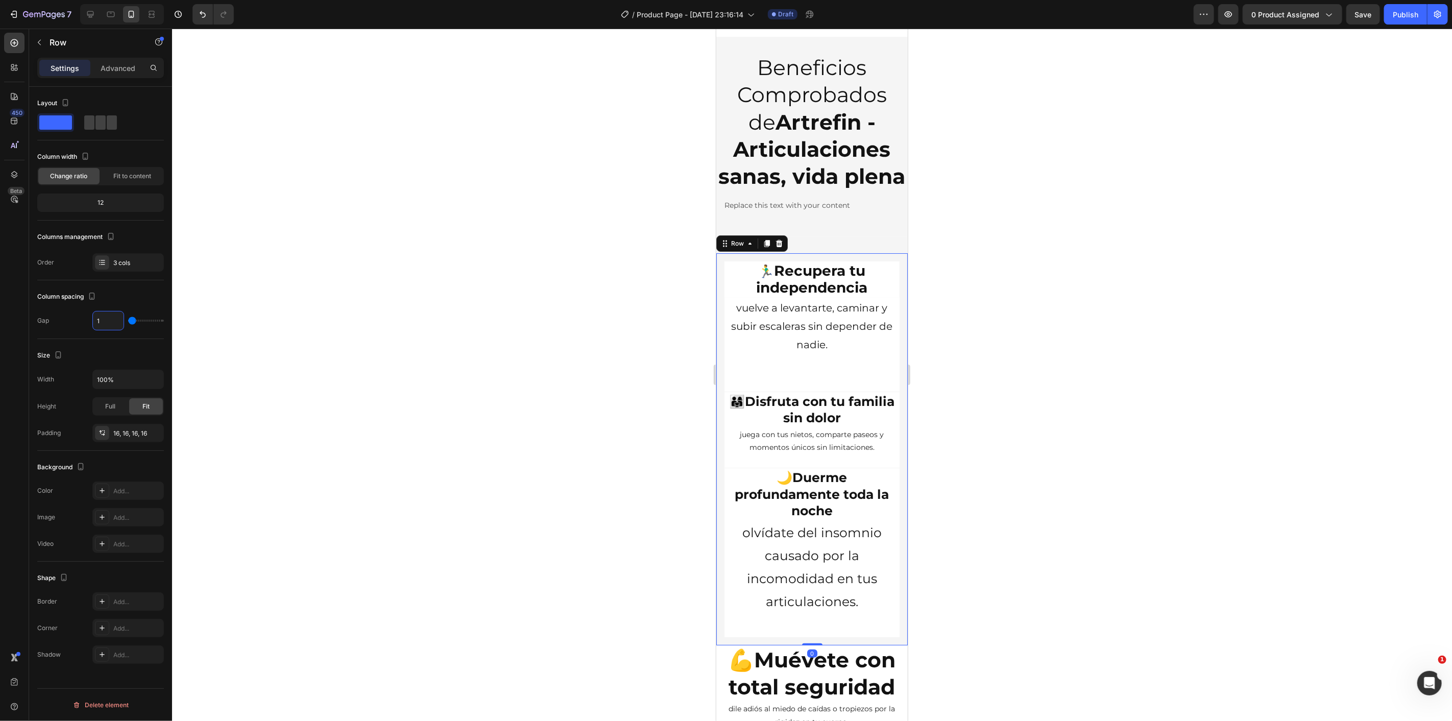
type input "15"
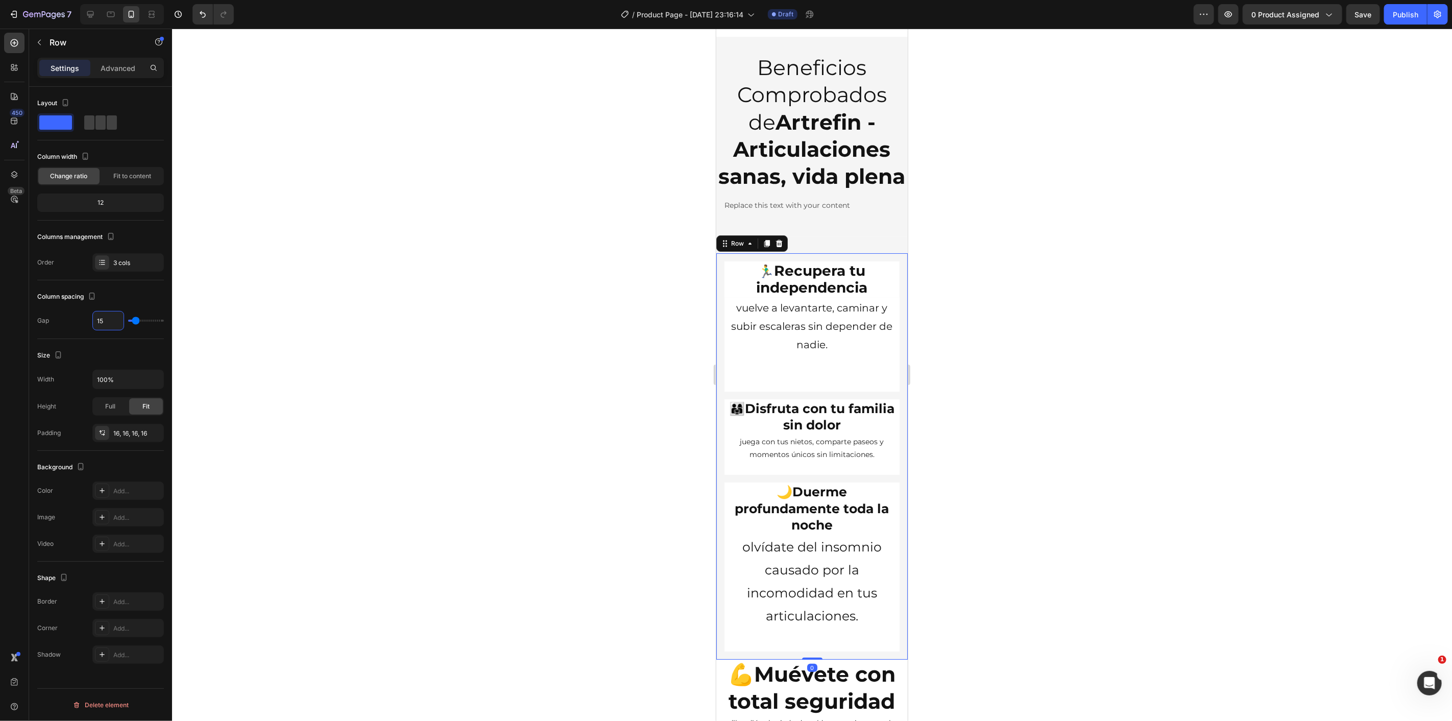
click at [373, 308] on div at bounding box center [812, 375] width 1280 height 692
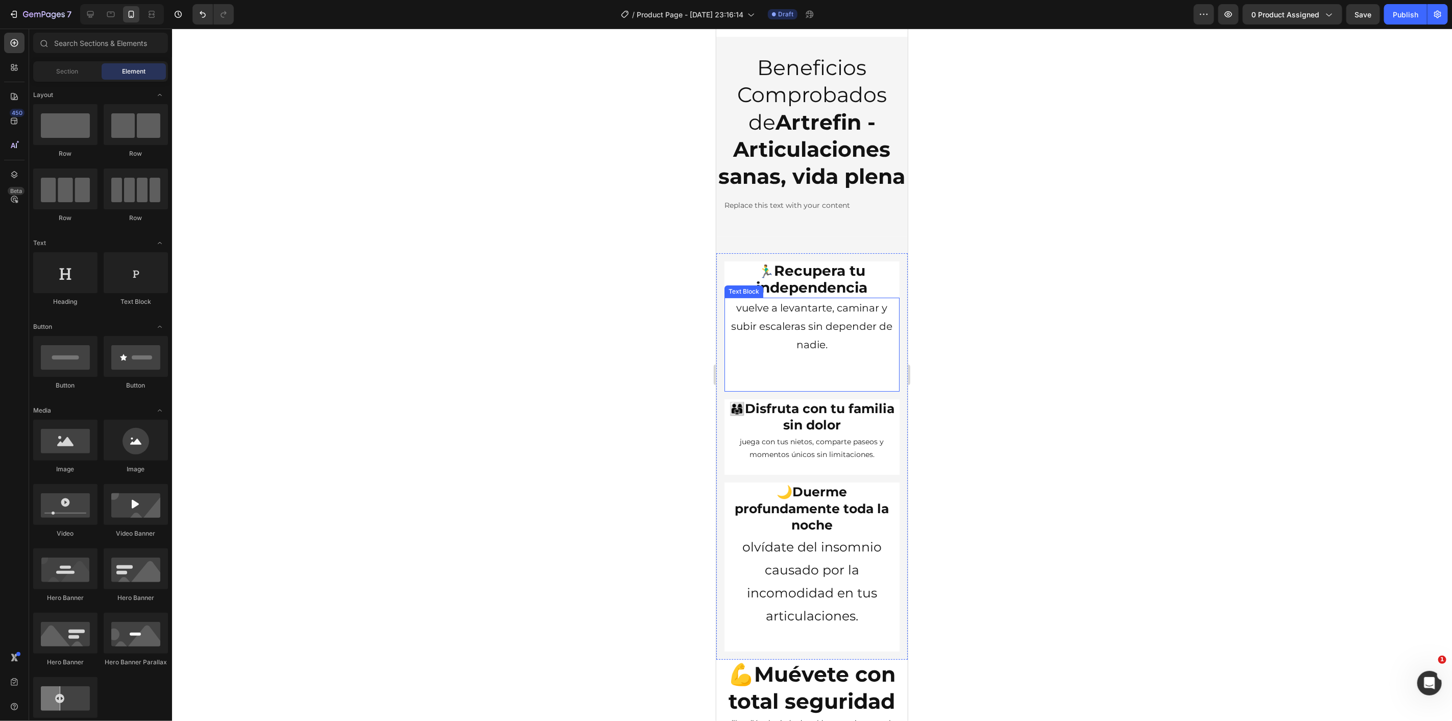
scroll to position [3353, 0]
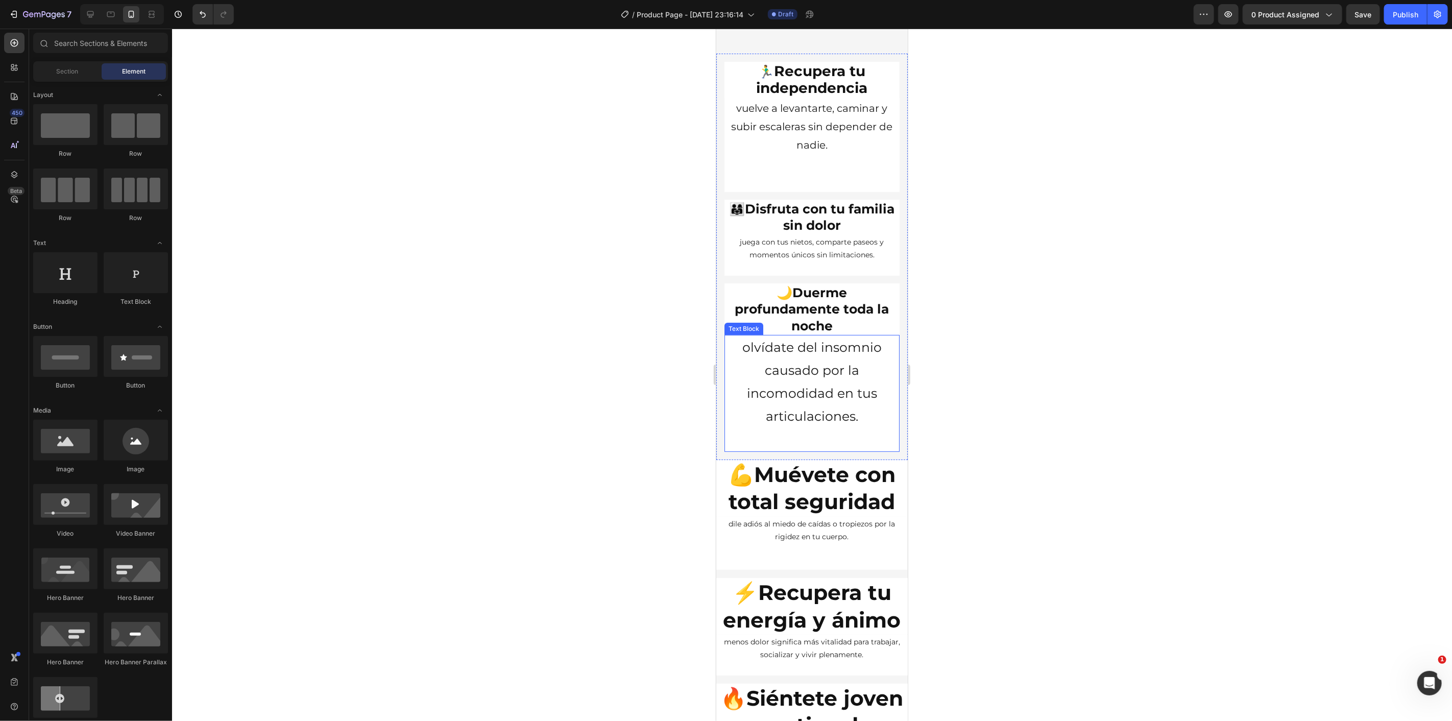
click at [820, 392] on p "olvídate del insomnio causado por la incomodidad en tus articulaciones." at bounding box center [811, 382] width 173 height 92
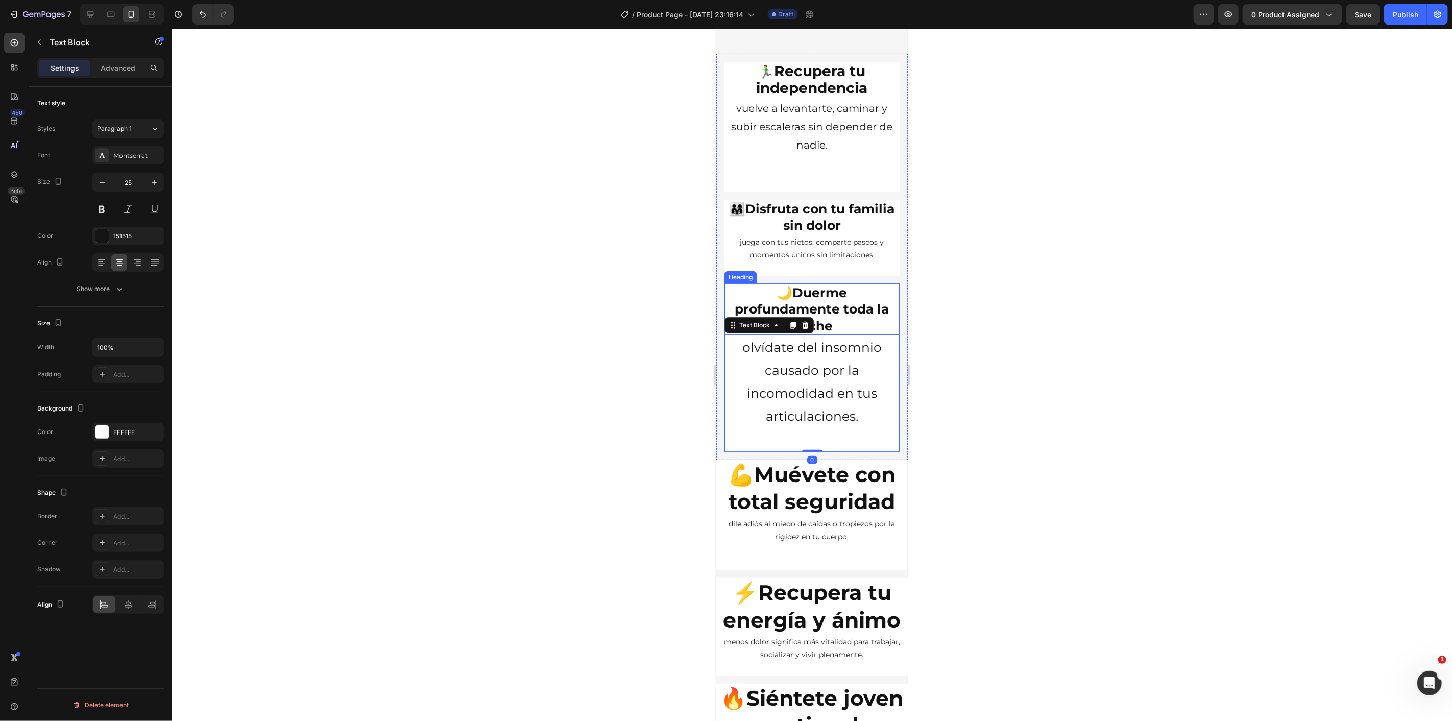
click at [824, 330] on strong "Duerme profundamente toda la noche" at bounding box center [812, 308] width 154 height 49
click at [830, 406] on p "olvídate del insomnio causado por la incomodidad en tus articulaciones." at bounding box center [811, 382] width 173 height 92
click at [141, 180] on input "25" at bounding box center [128, 182] width 34 height 18
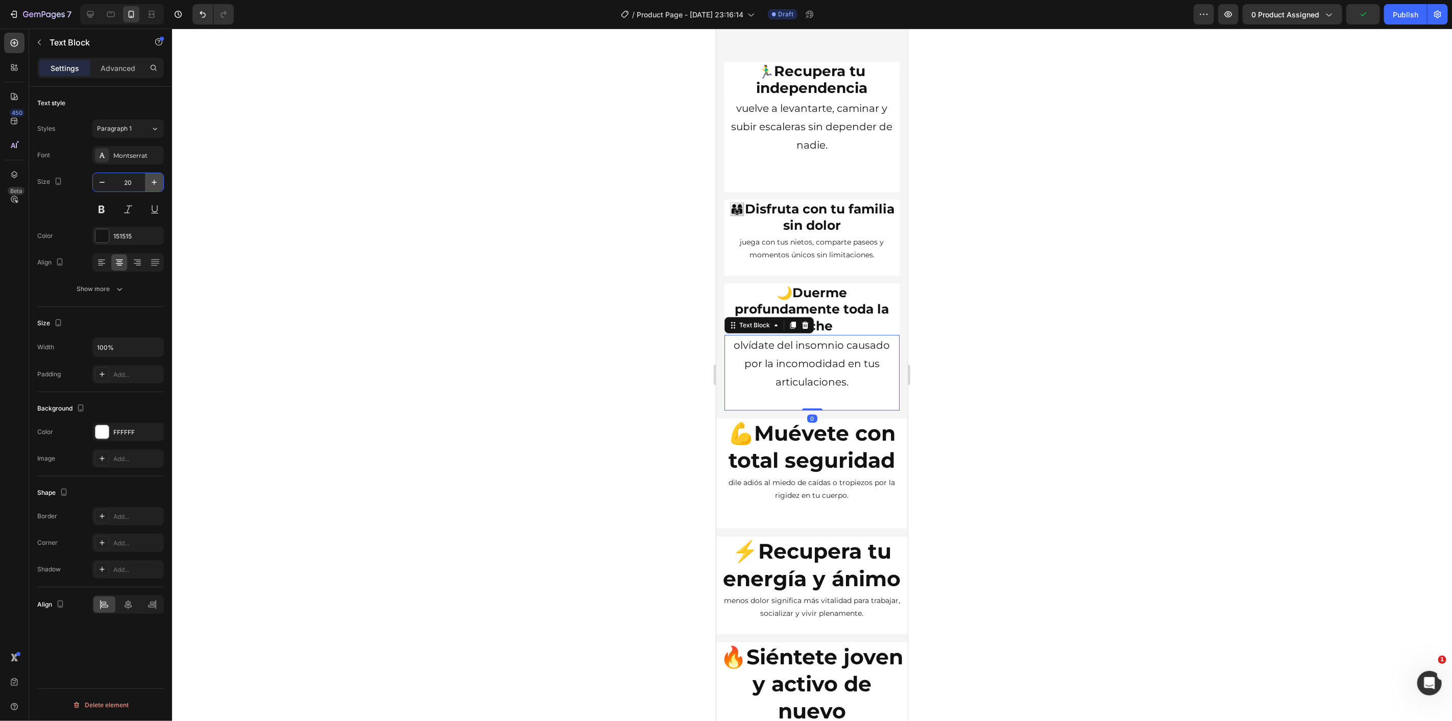
click at [145, 185] on button "button" at bounding box center [154, 182] width 18 height 18
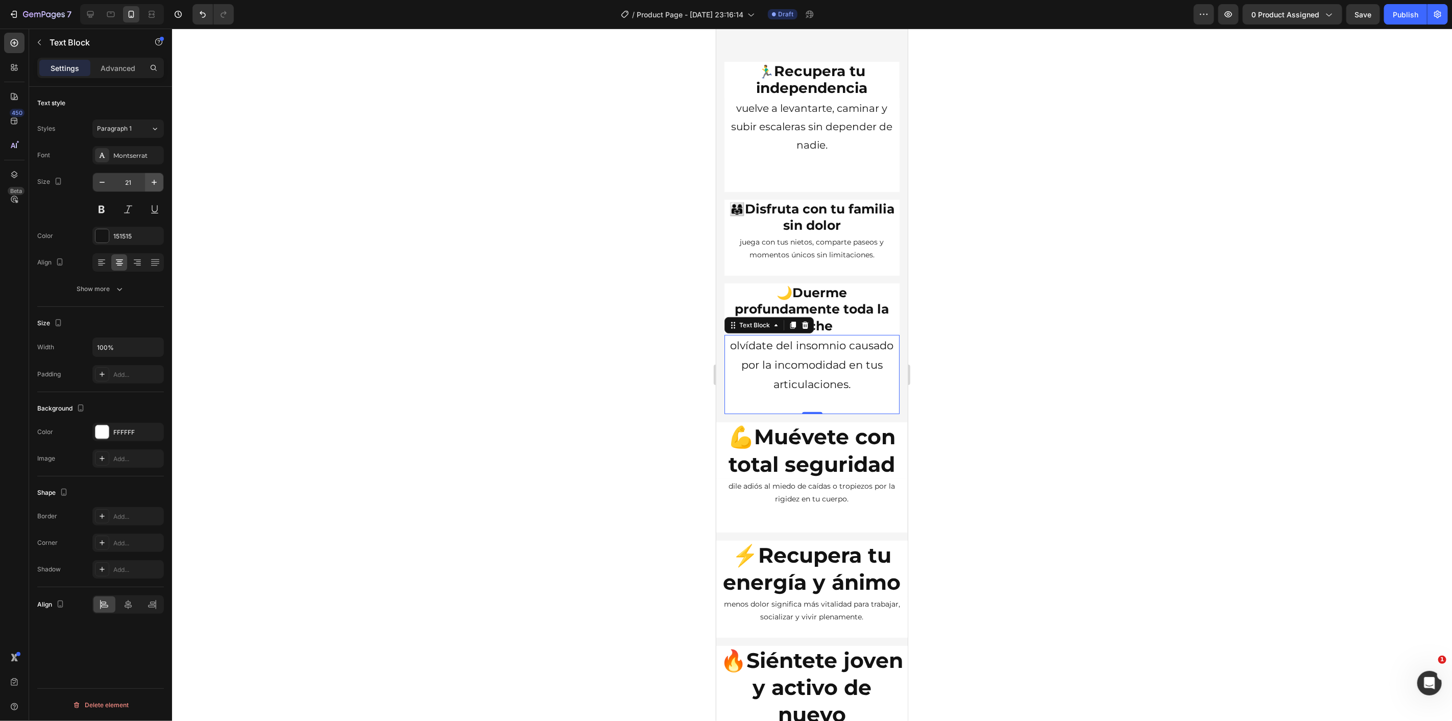
click at [157, 178] on icon "button" at bounding box center [154, 182] width 10 height 10
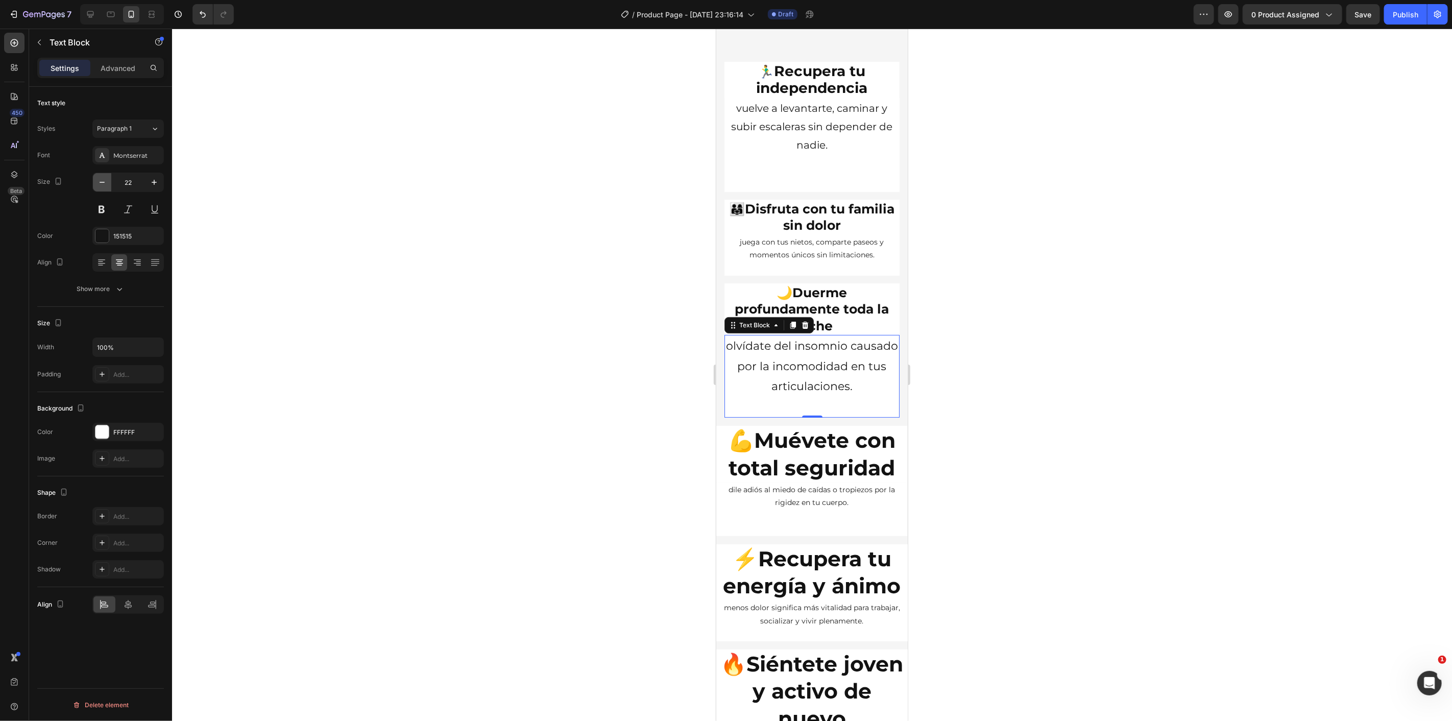
click at [105, 177] on icon "button" at bounding box center [102, 182] width 10 height 10
click at [104, 177] on icon "button" at bounding box center [102, 182] width 10 height 10
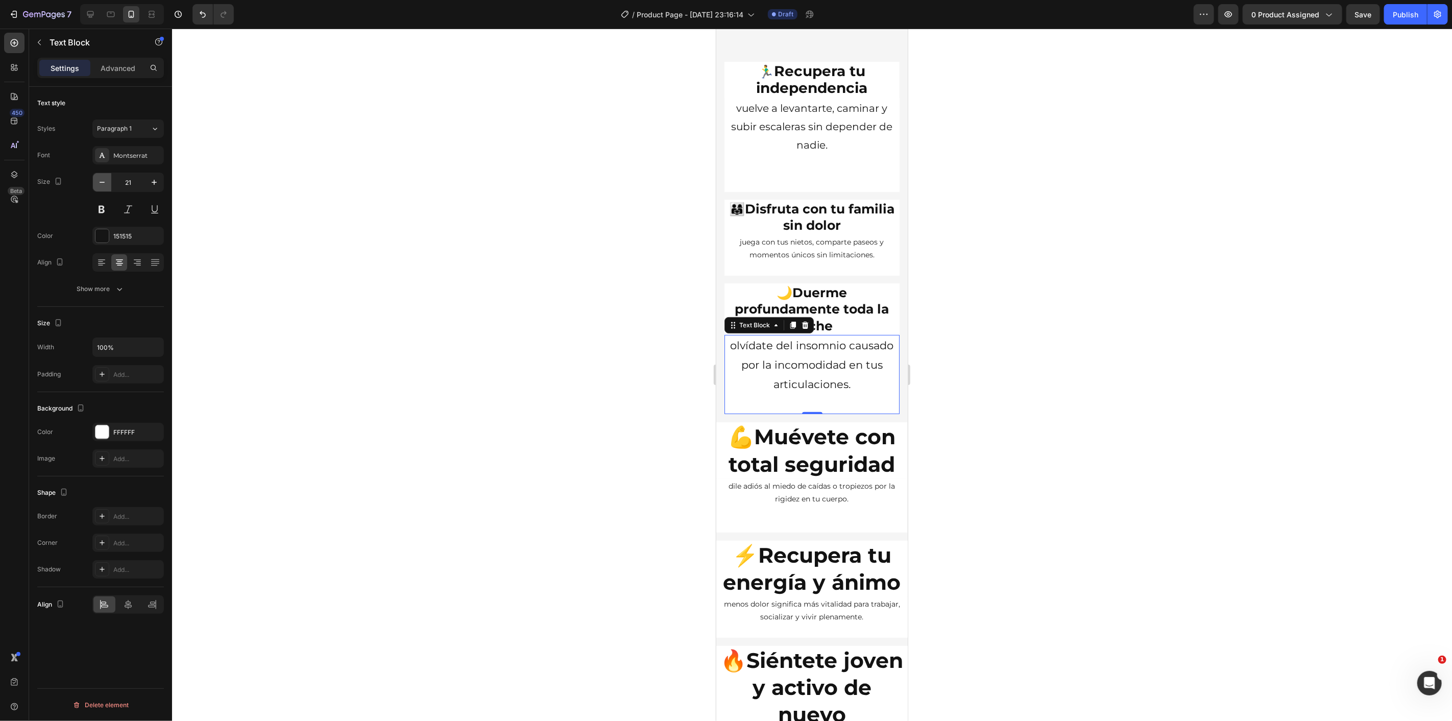
click at [98, 182] on icon "button" at bounding box center [102, 182] width 10 height 10
type input "20"
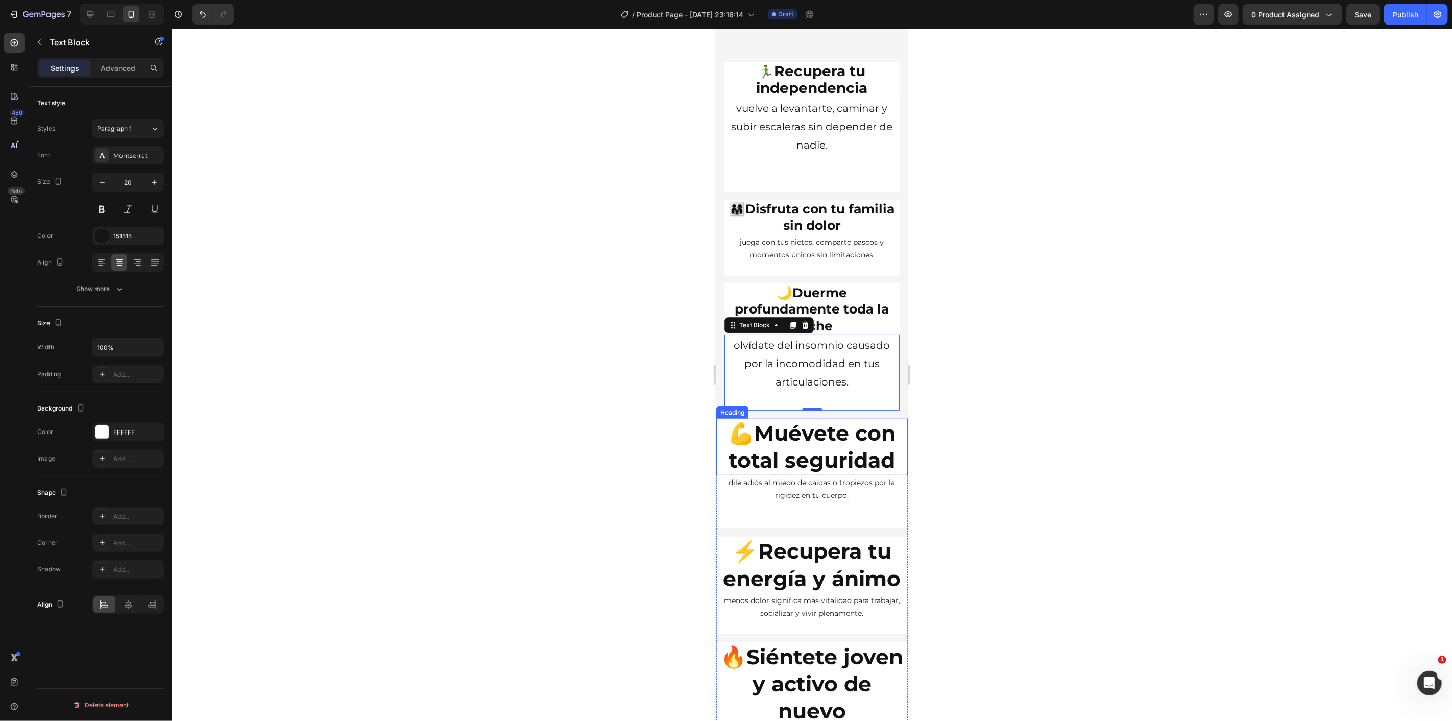
click at [779, 472] on strong "Muévete con total seguridad" at bounding box center [812, 446] width 167 height 53
click at [125, 177] on input "41" at bounding box center [128, 182] width 34 height 18
type input "25"
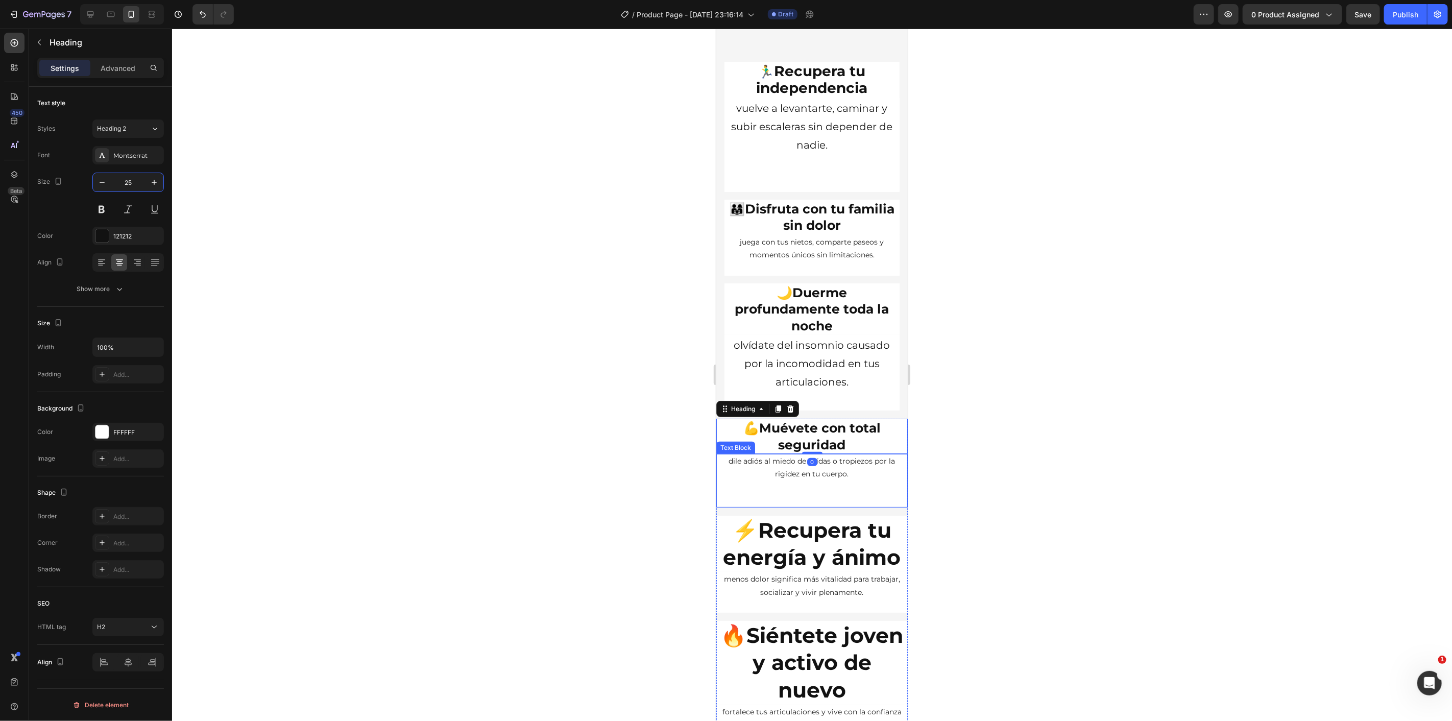
click at [802, 493] on p at bounding box center [811, 486] width 189 height 13
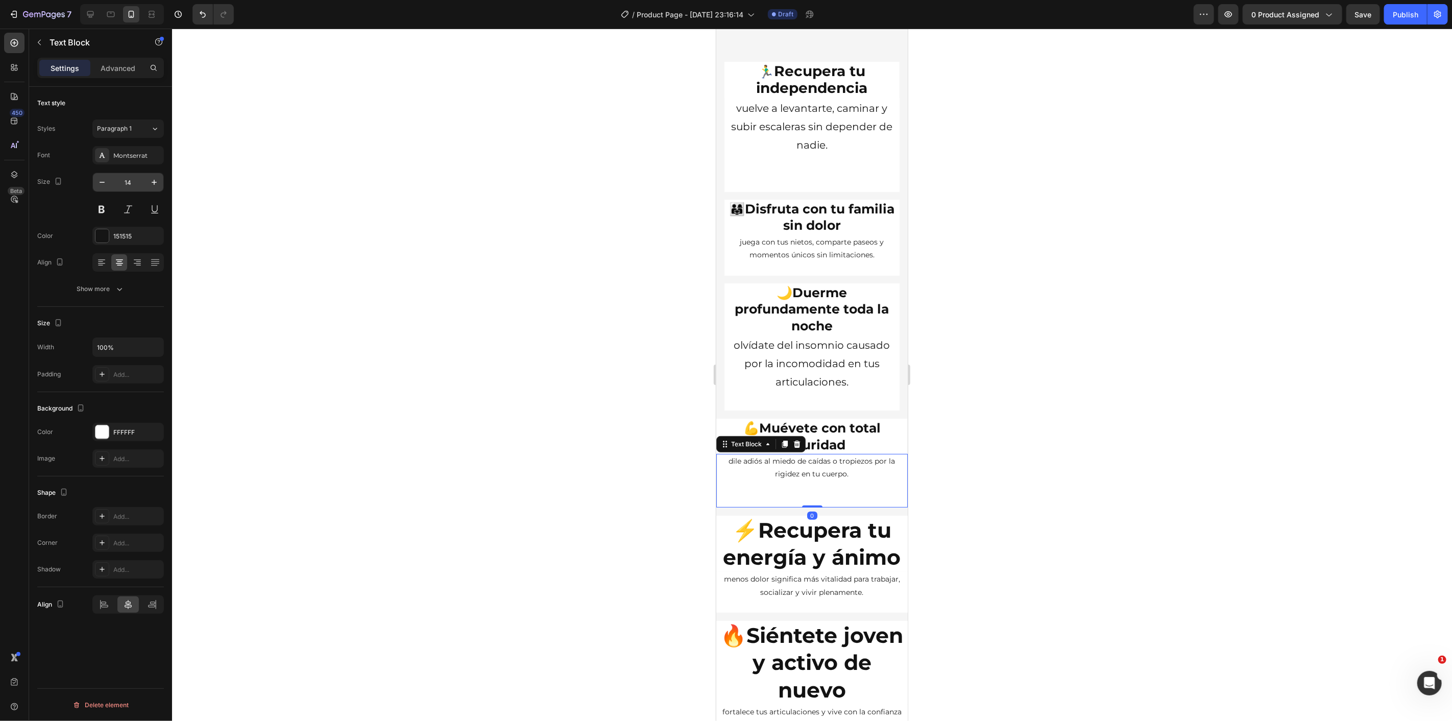
click at [133, 182] on input "14" at bounding box center [128, 182] width 34 height 18
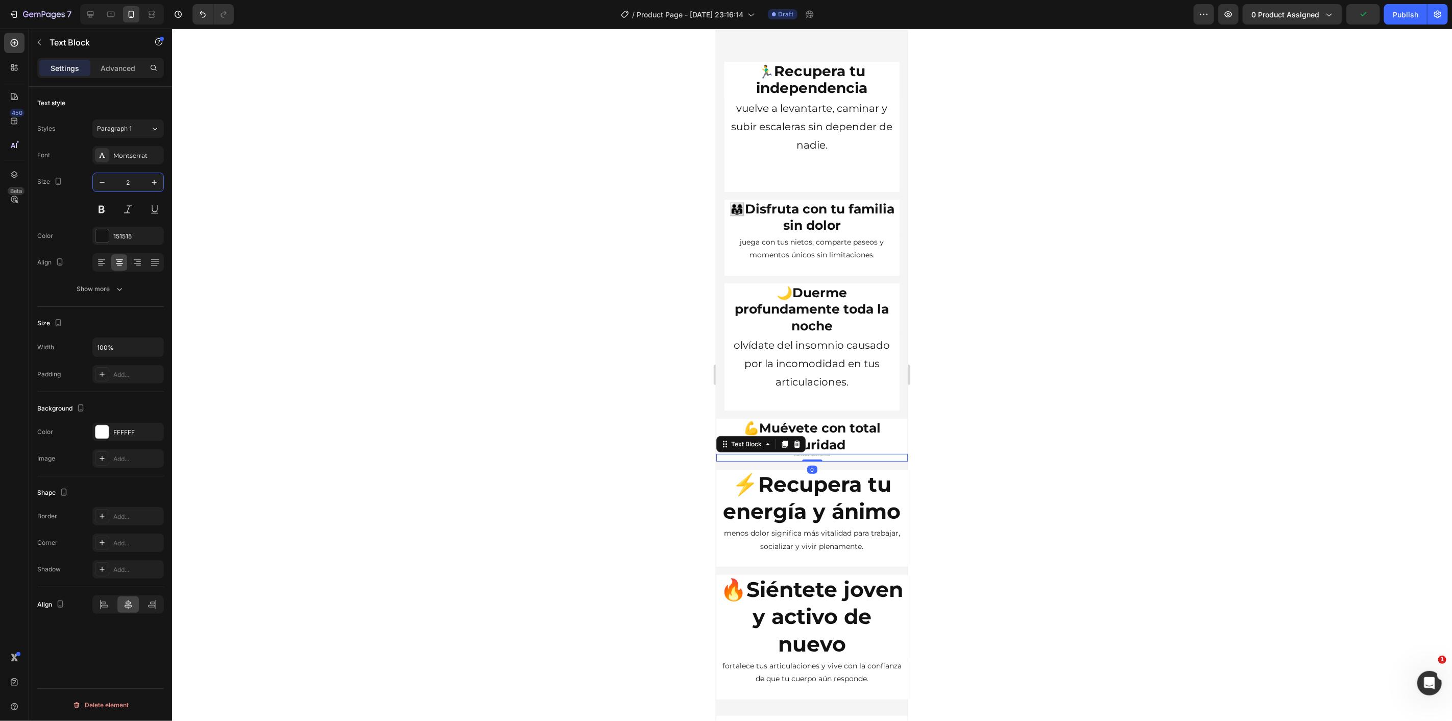
type input "20"
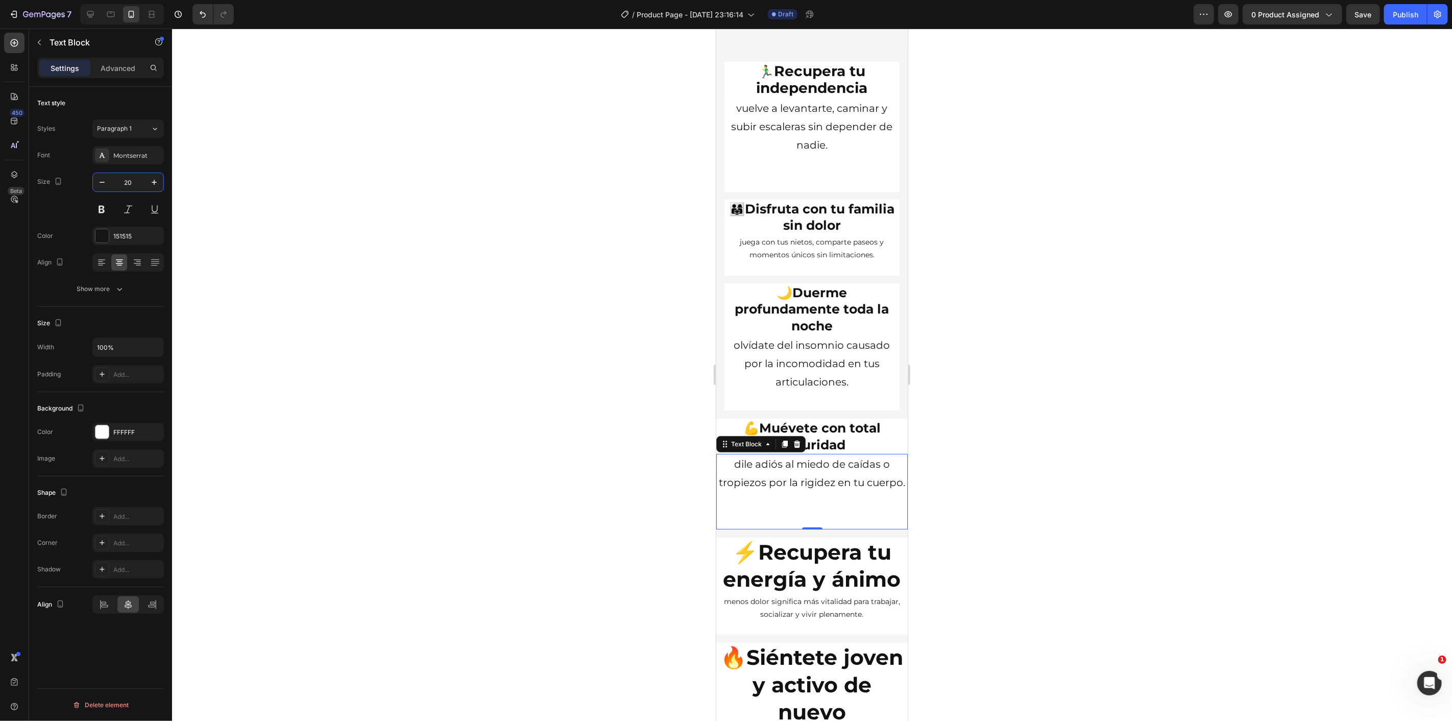
click at [415, 449] on div at bounding box center [812, 375] width 1280 height 692
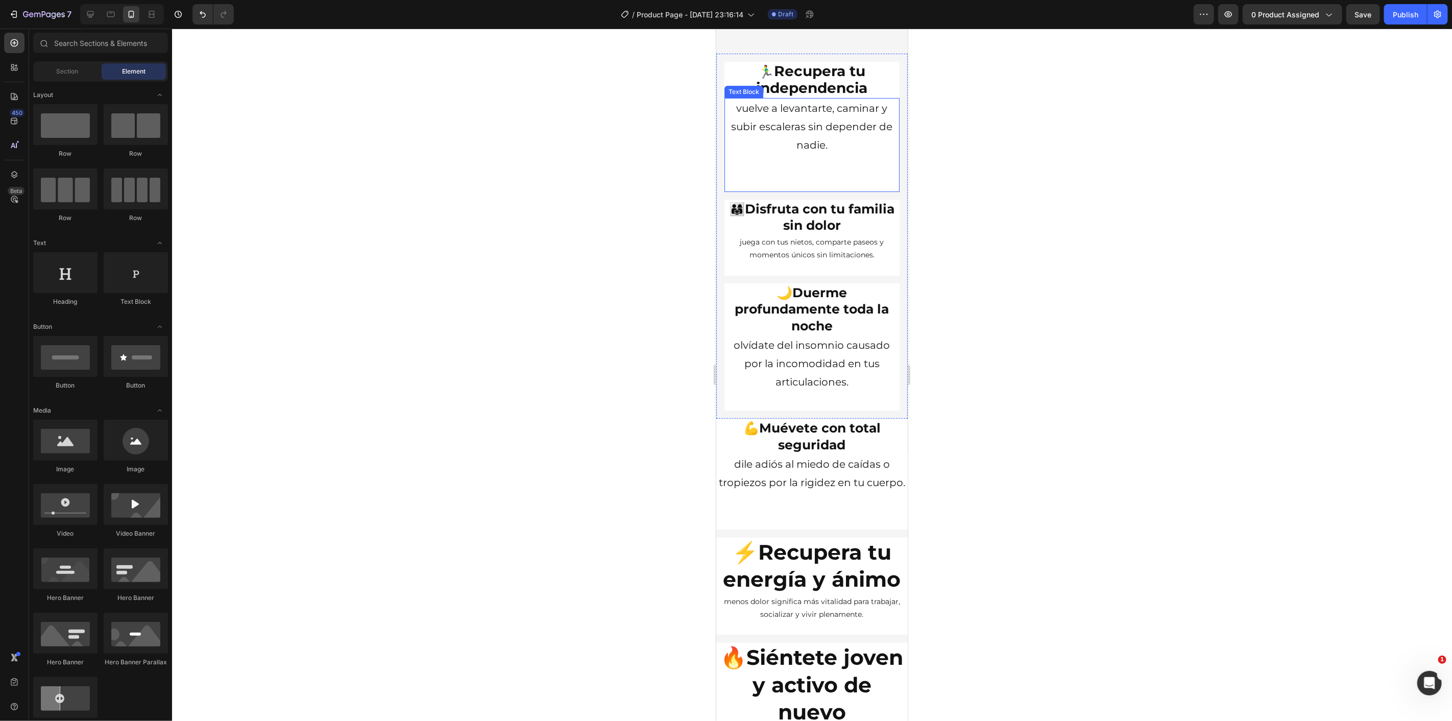
scroll to position [3296, 0]
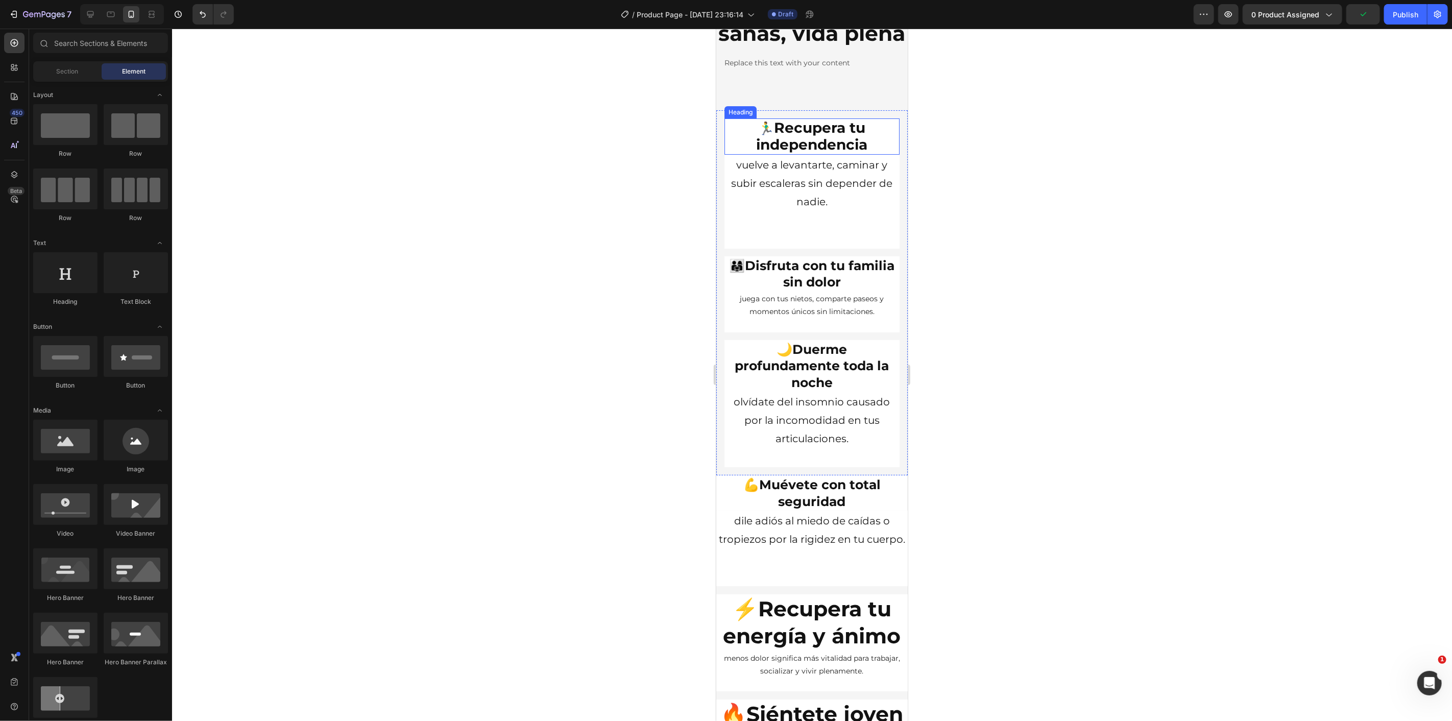
click at [731, 153] on h2 "🏃‍♂️ Recupera tu independencia" at bounding box center [811, 136] width 175 height 36
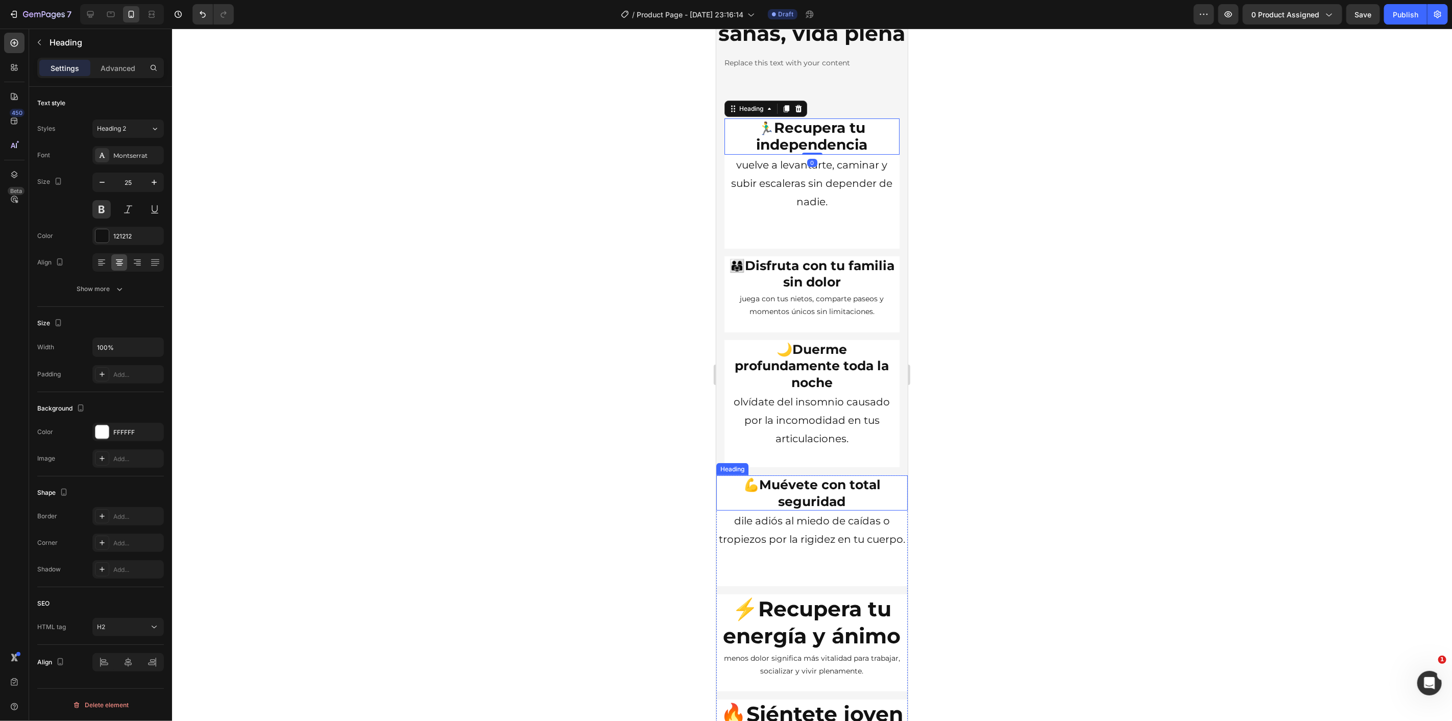
click at [726, 510] on h2 "💪 Muévete con total seguridad" at bounding box center [811, 492] width 191 height 35
click at [93, 15] on icon at bounding box center [90, 14] width 7 height 7
type input "31"
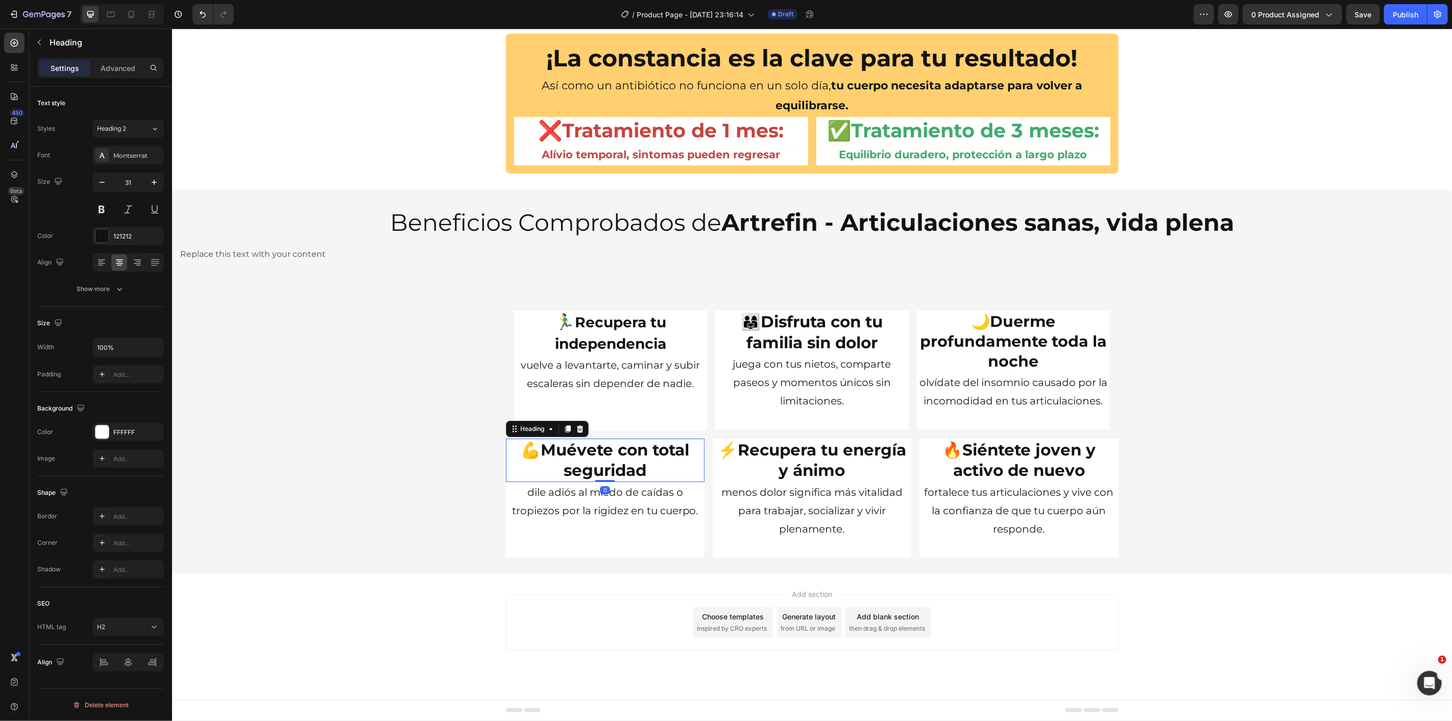
scroll to position [2758, 0]
click at [331, 257] on div "Replace this text with your content" at bounding box center [478, 253] width 613 height 31
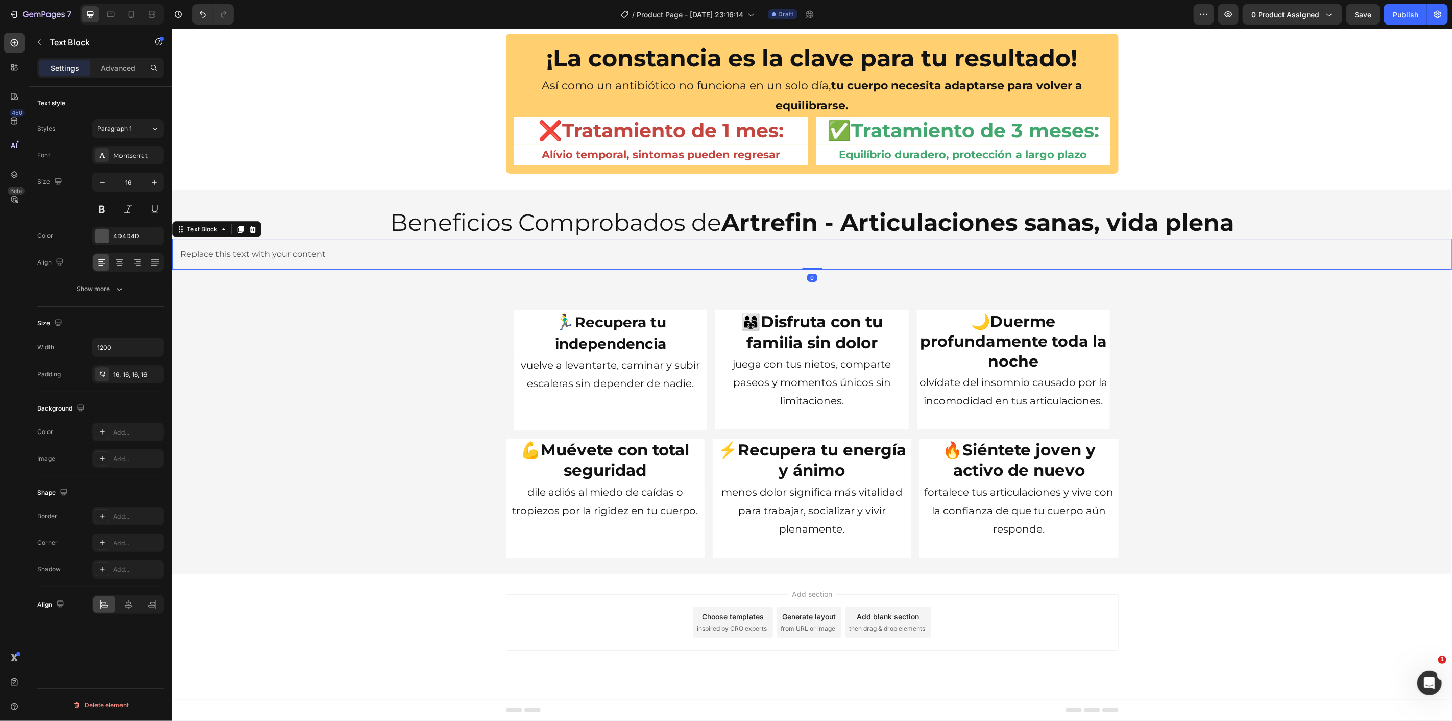
scroll to position [2508, 0]
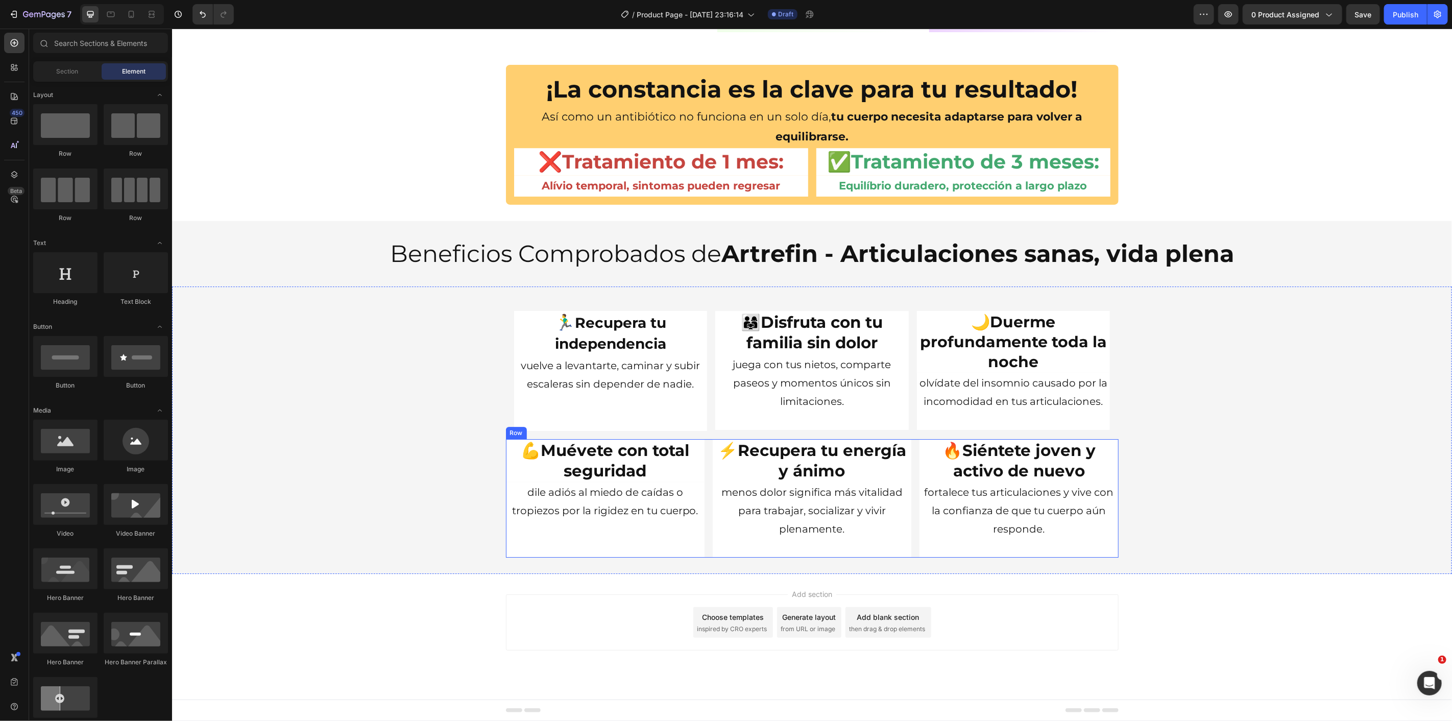
click at [911, 444] on div "💪 Muévete con total seguridad Heading dile adiós al miedo de caídas o tropiezos…" at bounding box center [812, 498] width 613 height 119
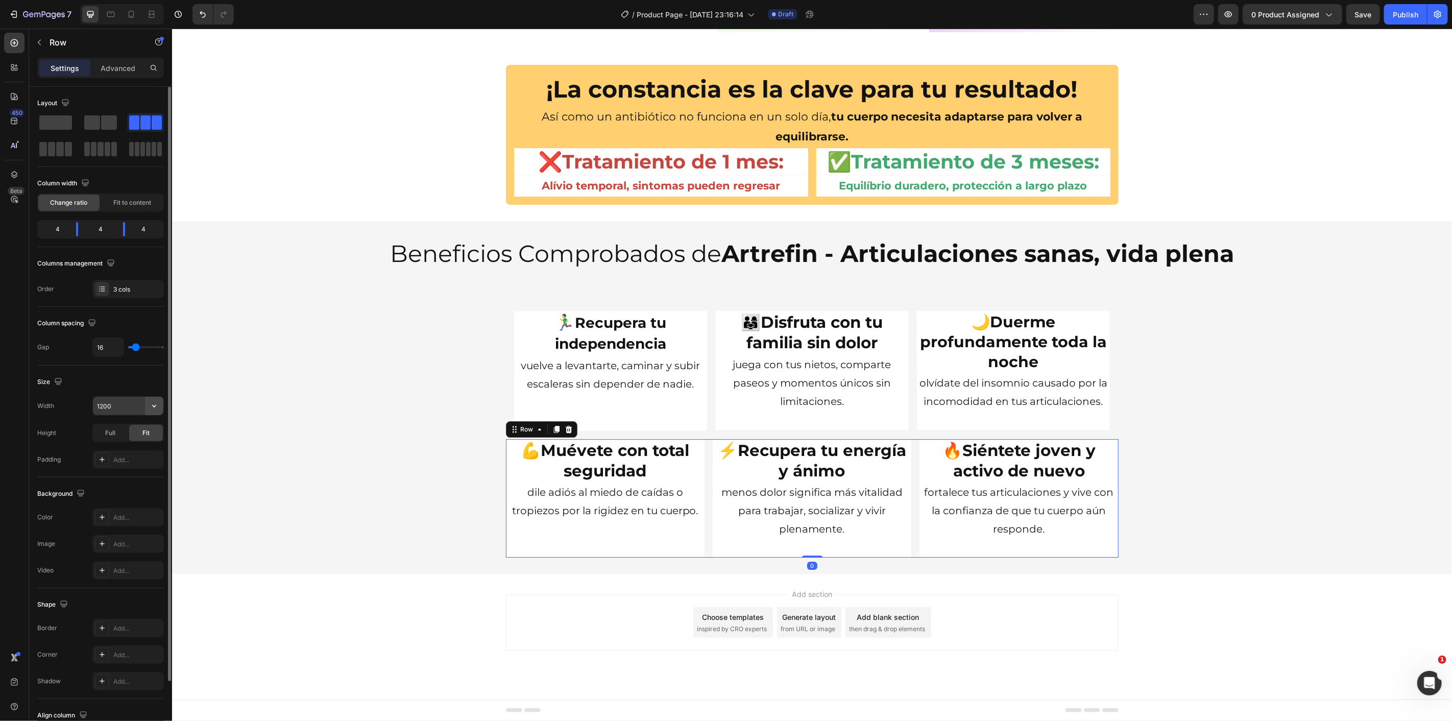
click at [156, 406] on icon "button" at bounding box center [154, 406] width 10 height 10
click at [137, 453] on p "Full 100%" at bounding box center [126, 451] width 58 height 9
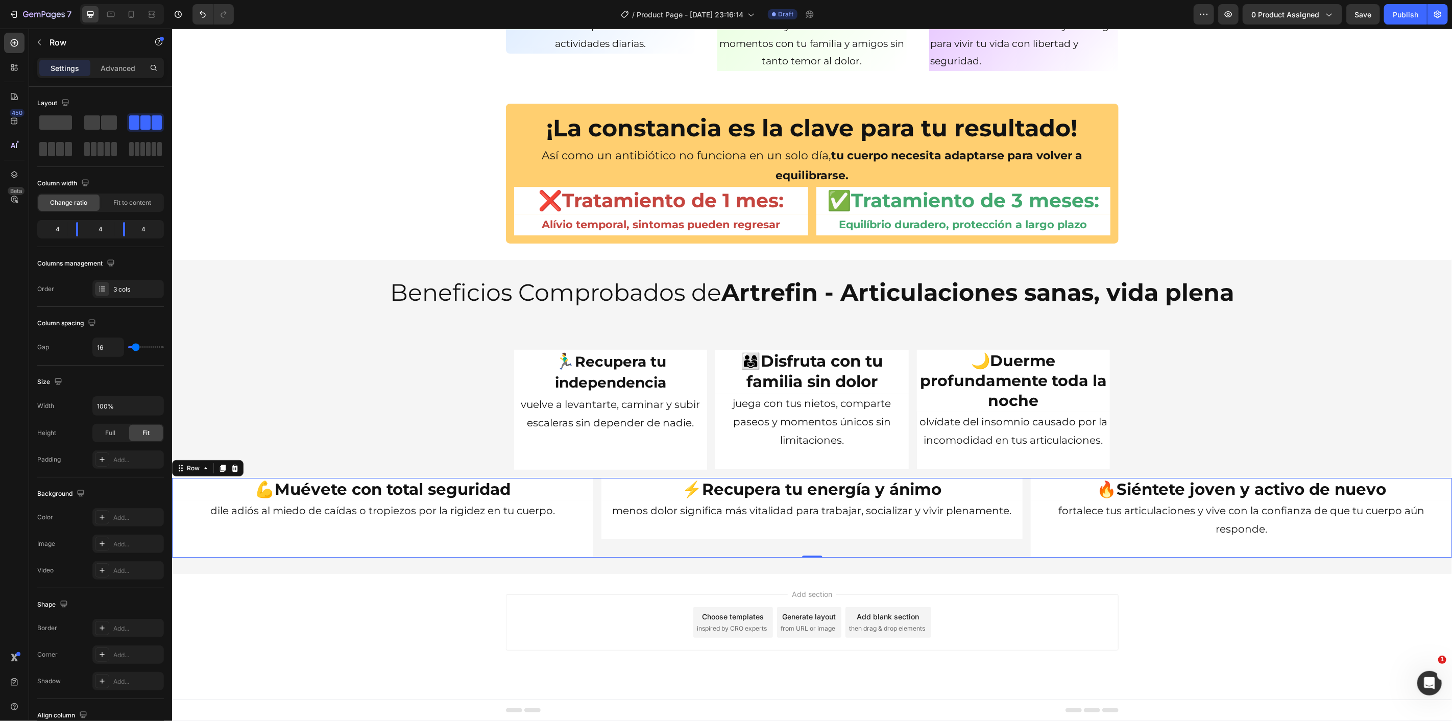
scroll to position [2469, 0]
click at [149, 402] on button "button" at bounding box center [154, 406] width 18 height 18
click at [137, 429] on span "1200px" at bounding box center [143, 432] width 21 height 9
type input "1200"
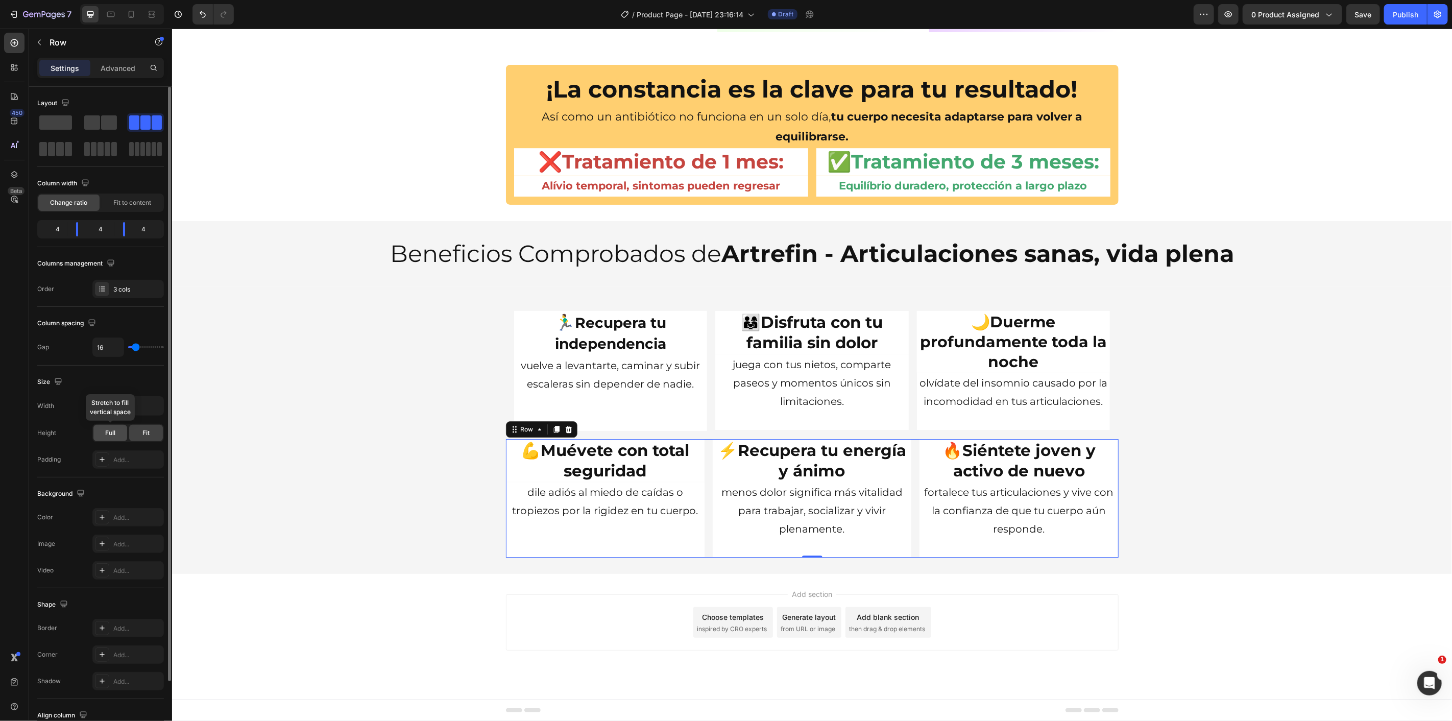
click at [110, 440] on div "Full" at bounding box center [110, 433] width 34 height 16
click at [158, 409] on icon "button" at bounding box center [154, 406] width 10 height 10
click at [506, 312] on div "🏃‍♂️ Recupera tu independencia Heading vuelve a levantarte, caminar y subir esc…" at bounding box center [812, 370] width 613 height 136
click at [913, 504] on div "💪 Muévete con total seguridad Heading dile adiós al miedo de caídas o tropiezos…" at bounding box center [812, 498] width 613 height 119
click at [147, 433] on span "Fit" at bounding box center [145, 432] width 7 height 9
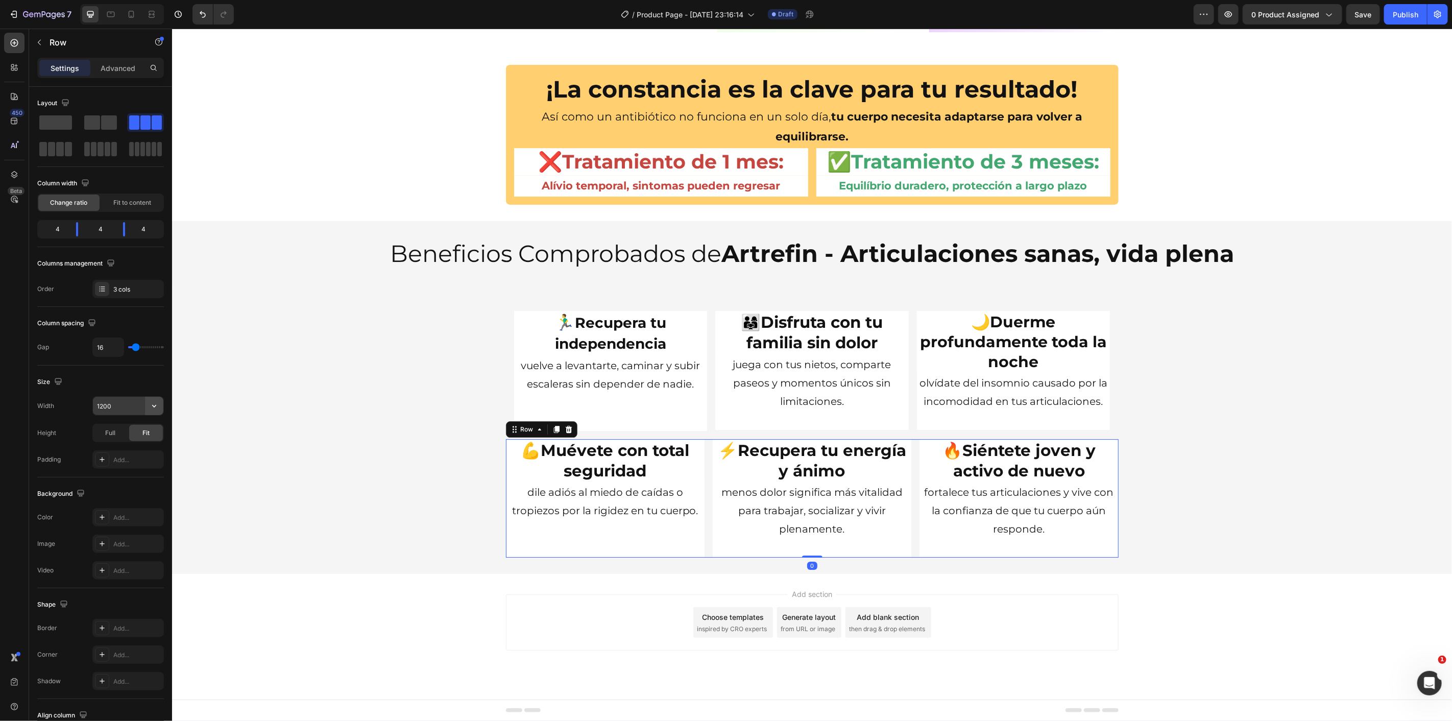
click at [157, 407] on icon "button" at bounding box center [154, 406] width 10 height 10
click at [149, 430] on span "1200px" at bounding box center [143, 432] width 21 height 9
click at [506, 361] on div "🏃‍♂️ Recupera tu independencia Heading vuelve a levantarte, caminar y subir esc…" at bounding box center [812, 370] width 613 height 136
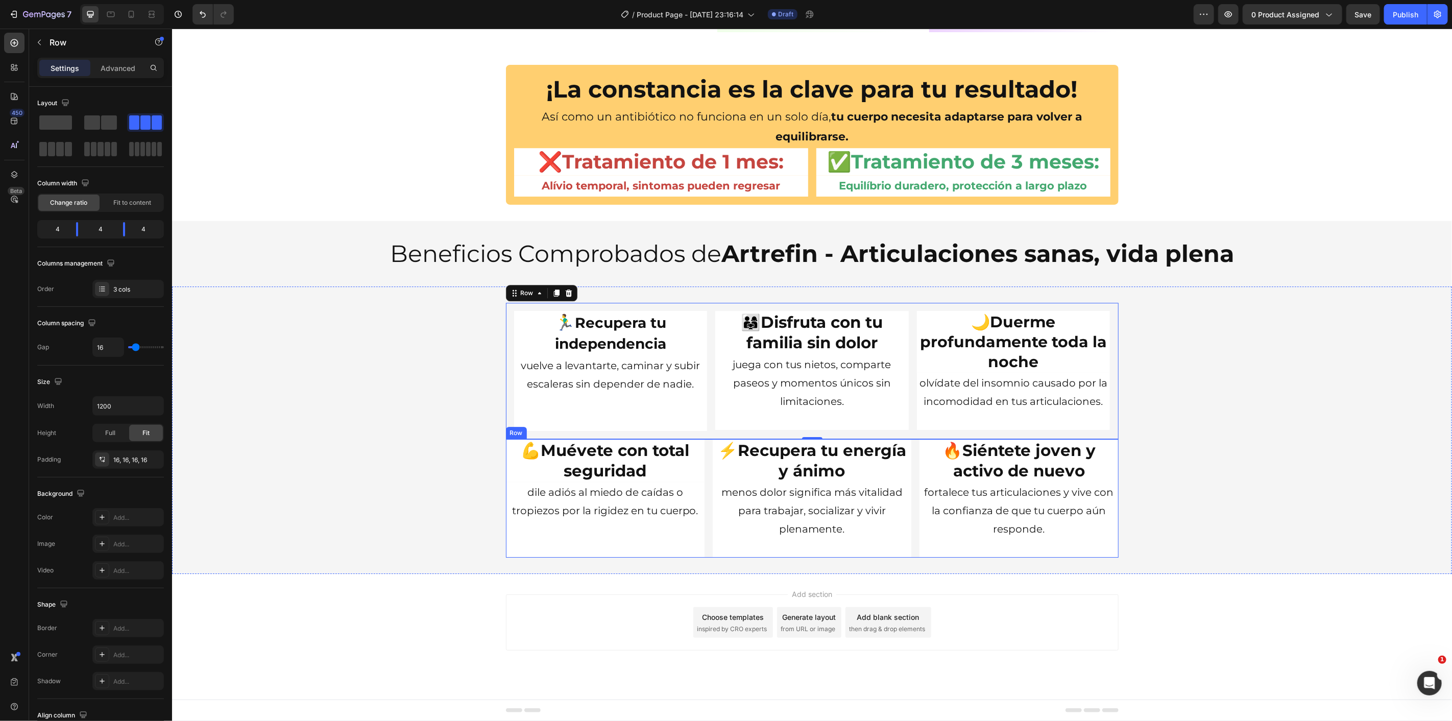
drag, startPoint x: 913, startPoint y: 454, endPoint x: 854, endPoint y: 449, distance: 58.4
click at [912, 454] on div "💪 Muévete con total seguridad Heading dile adiós al miedo de caídas o tropiezos…" at bounding box center [812, 498] width 613 height 119
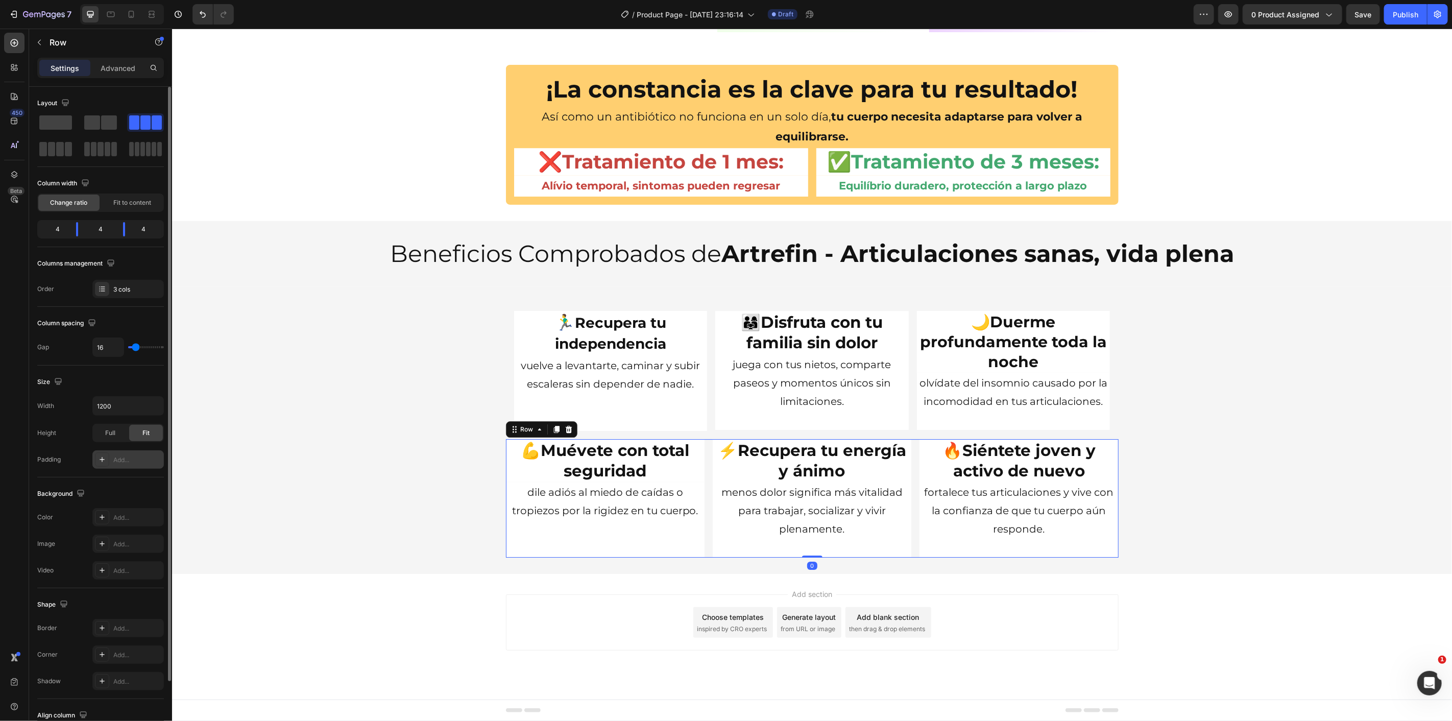
click at [121, 457] on div "Add..." at bounding box center [137, 460] width 48 height 9
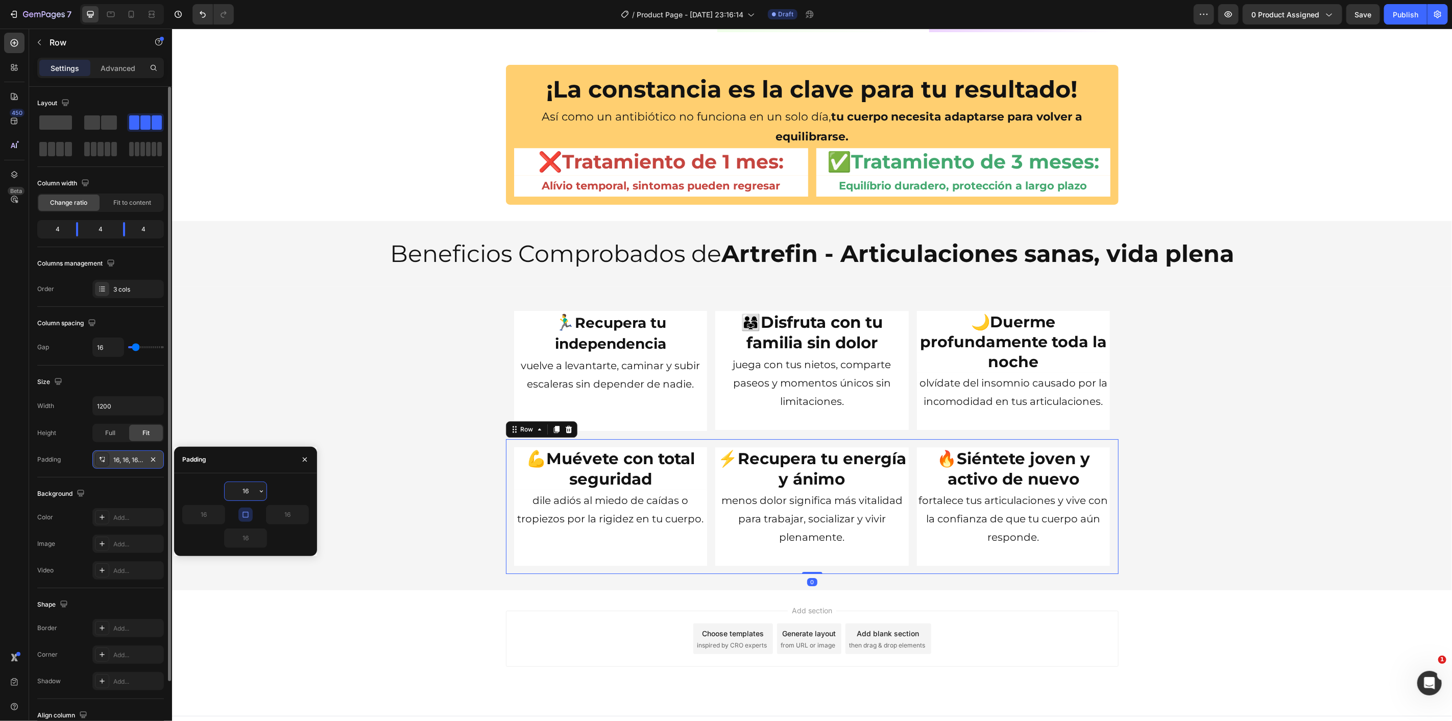
scroll to position [2524, 0]
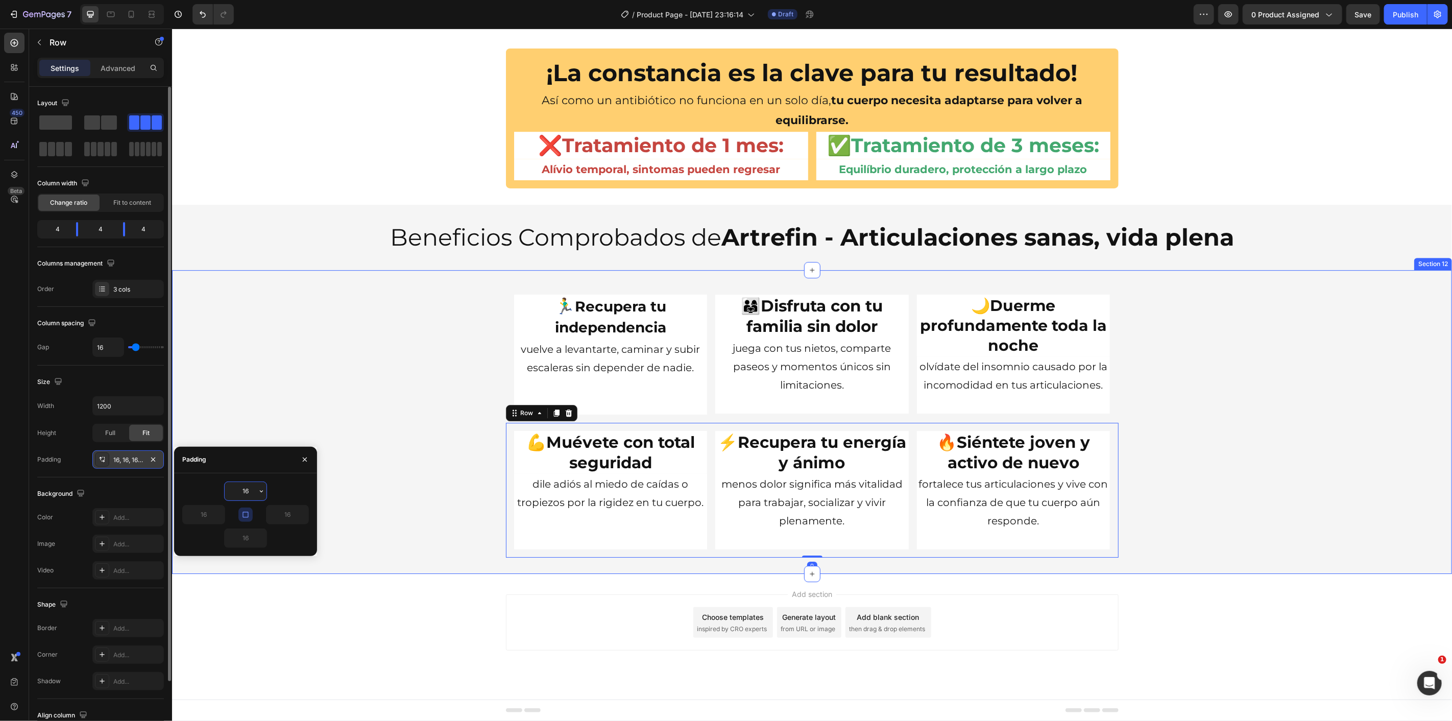
click at [327, 361] on div "🏃‍♂️ Recupera tu independencia Heading vuelve a levantarte, caminar y subir esc…" at bounding box center [812, 421] width 1280 height 271
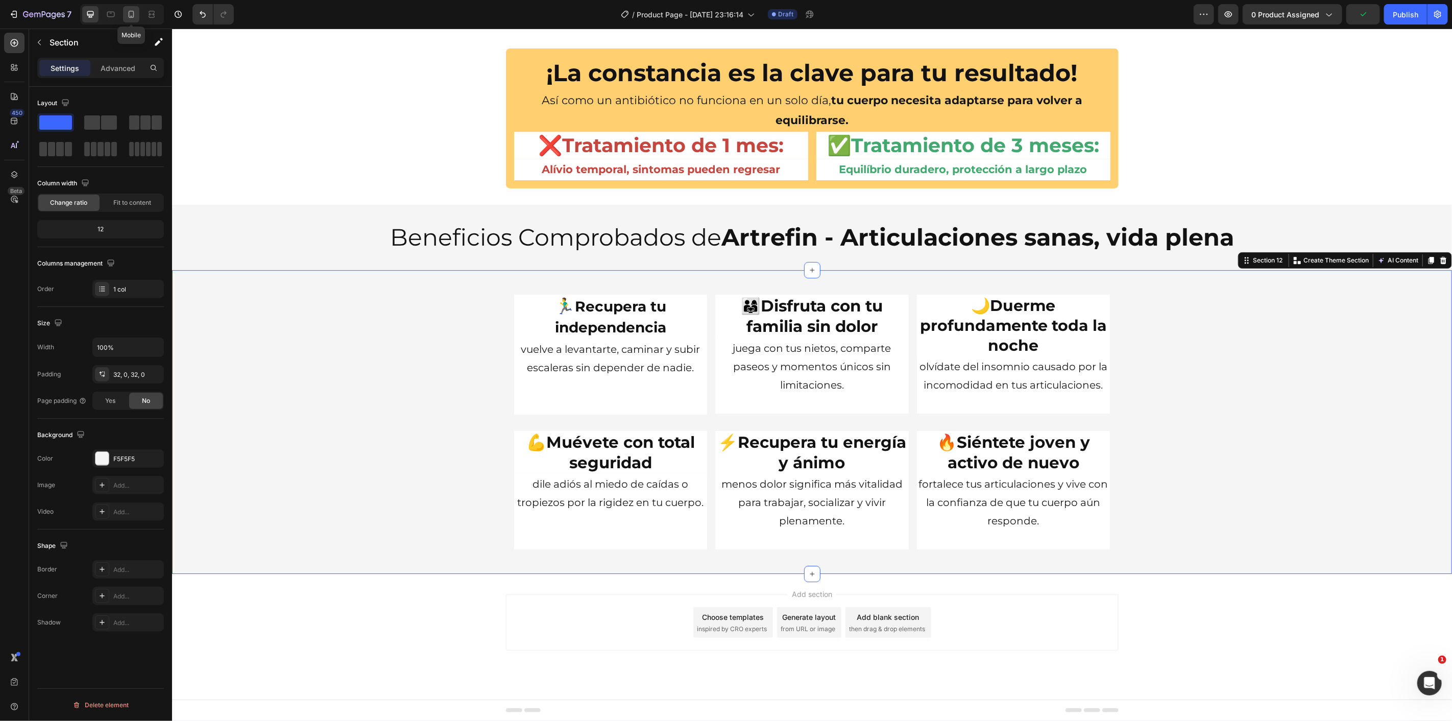
click at [135, 14] on icon at bounding box center [131, 14] width 10 height 10
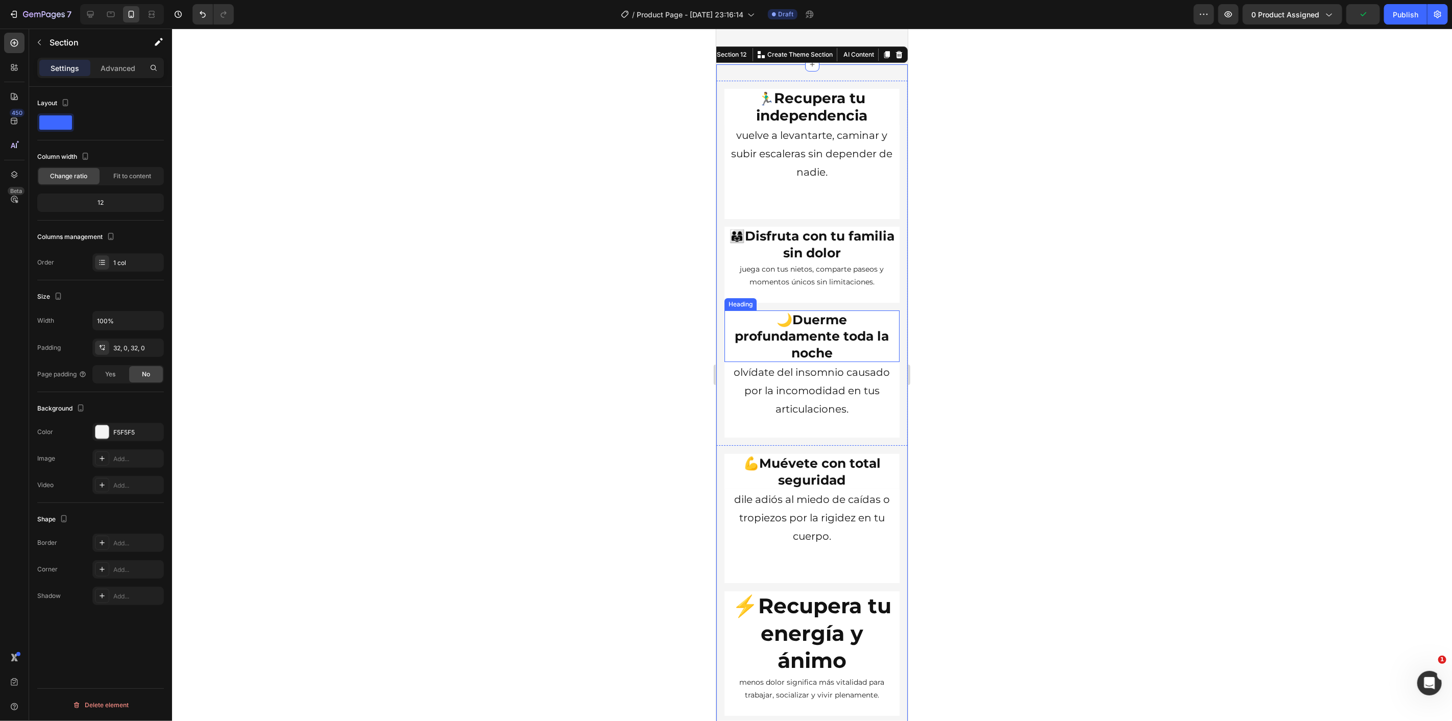
scroll to position [3423, 0]
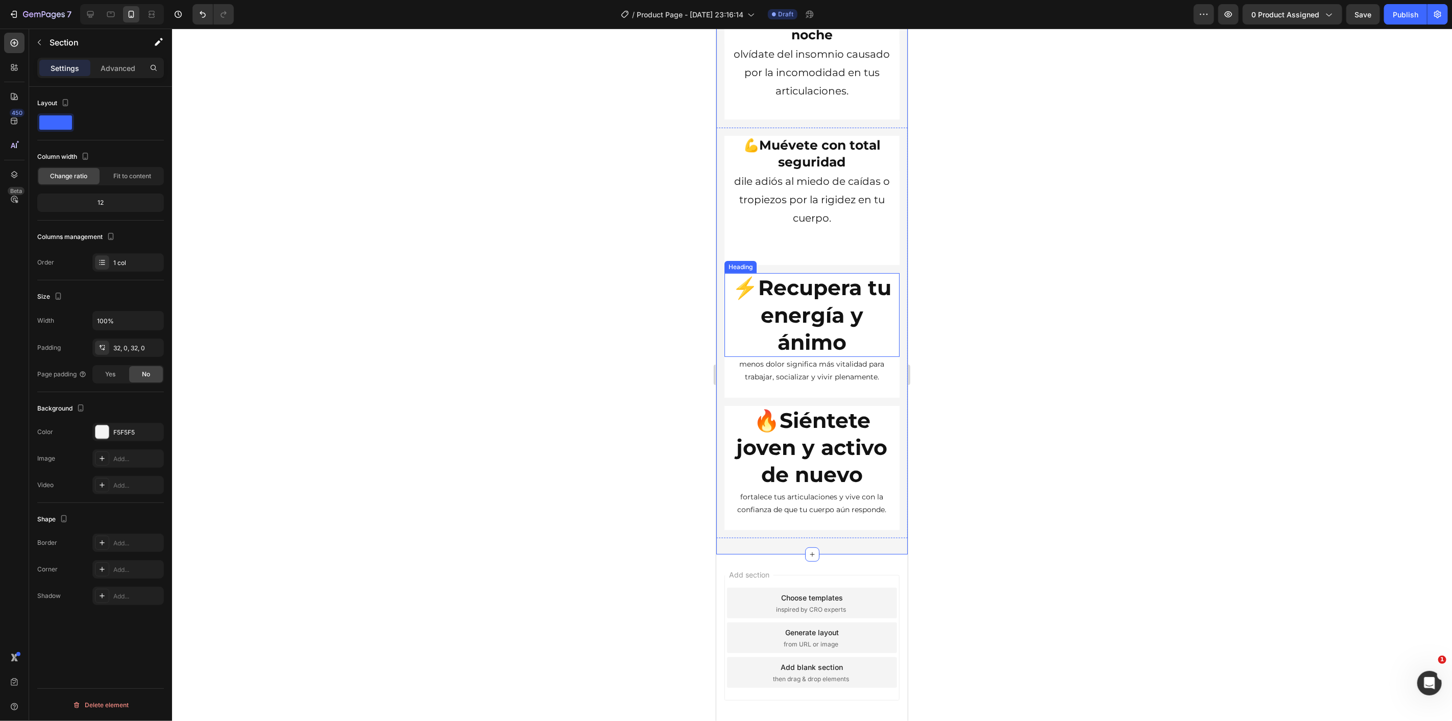
click at [832, 338] on strong "Recupera tu energía y ánimo" at bounding box center [824, 314] width 133 height 80
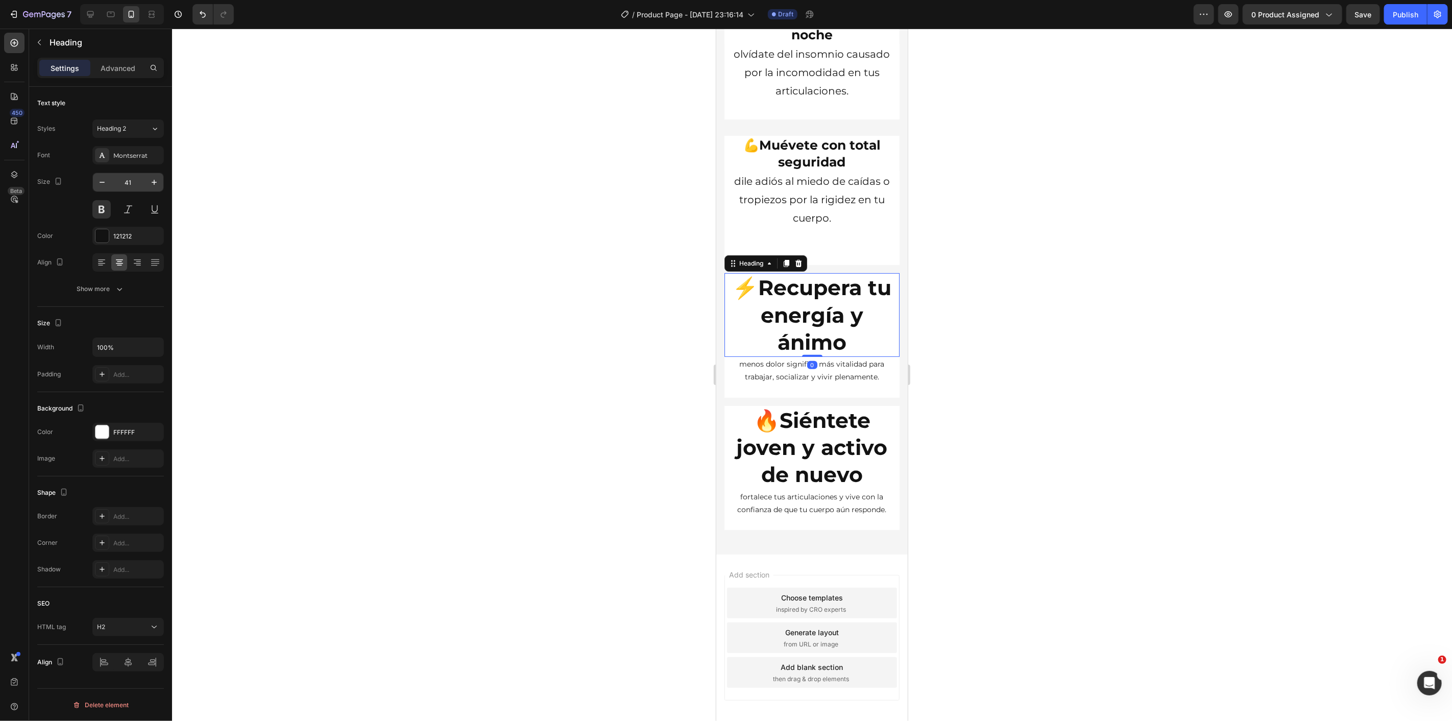
click at [139, 185] on input "41" at bounding box center [128, 182] width 34 height 18
type input "25"
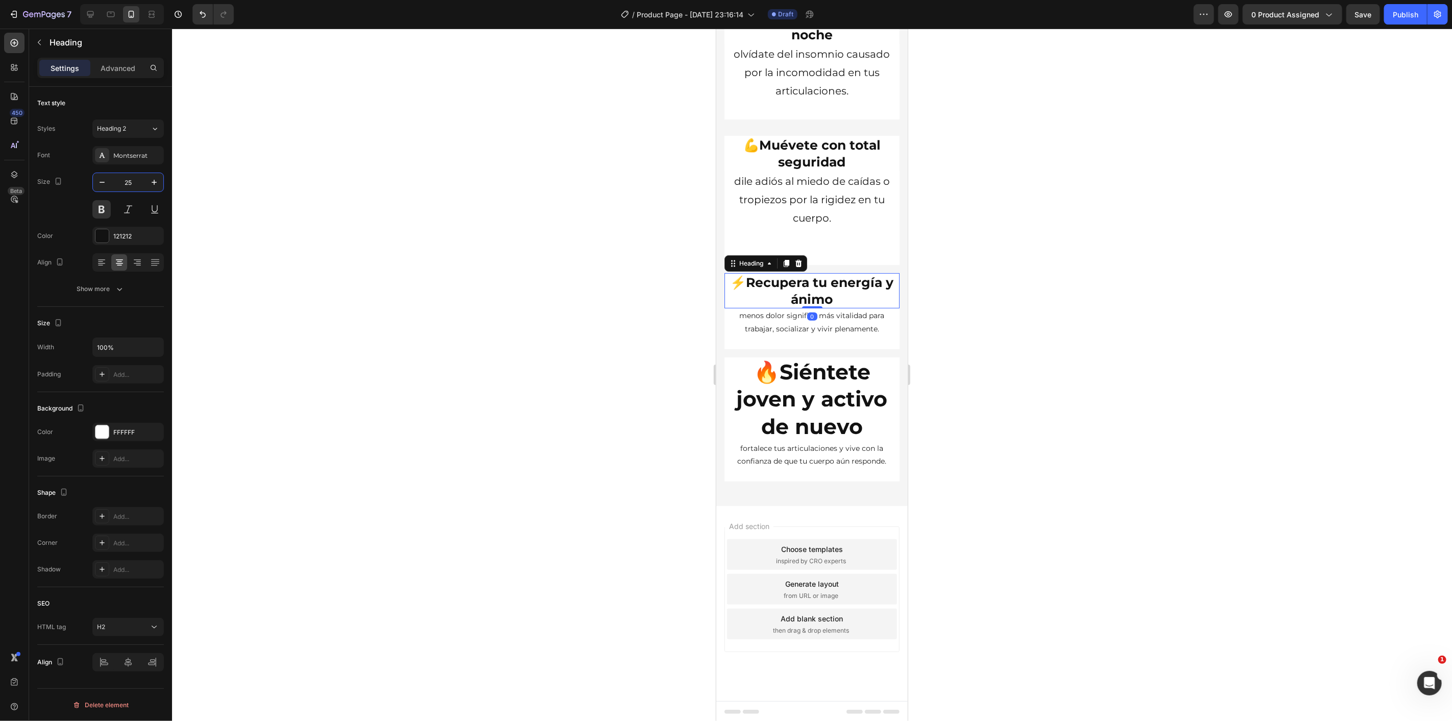
scroll to position [3374, 0]
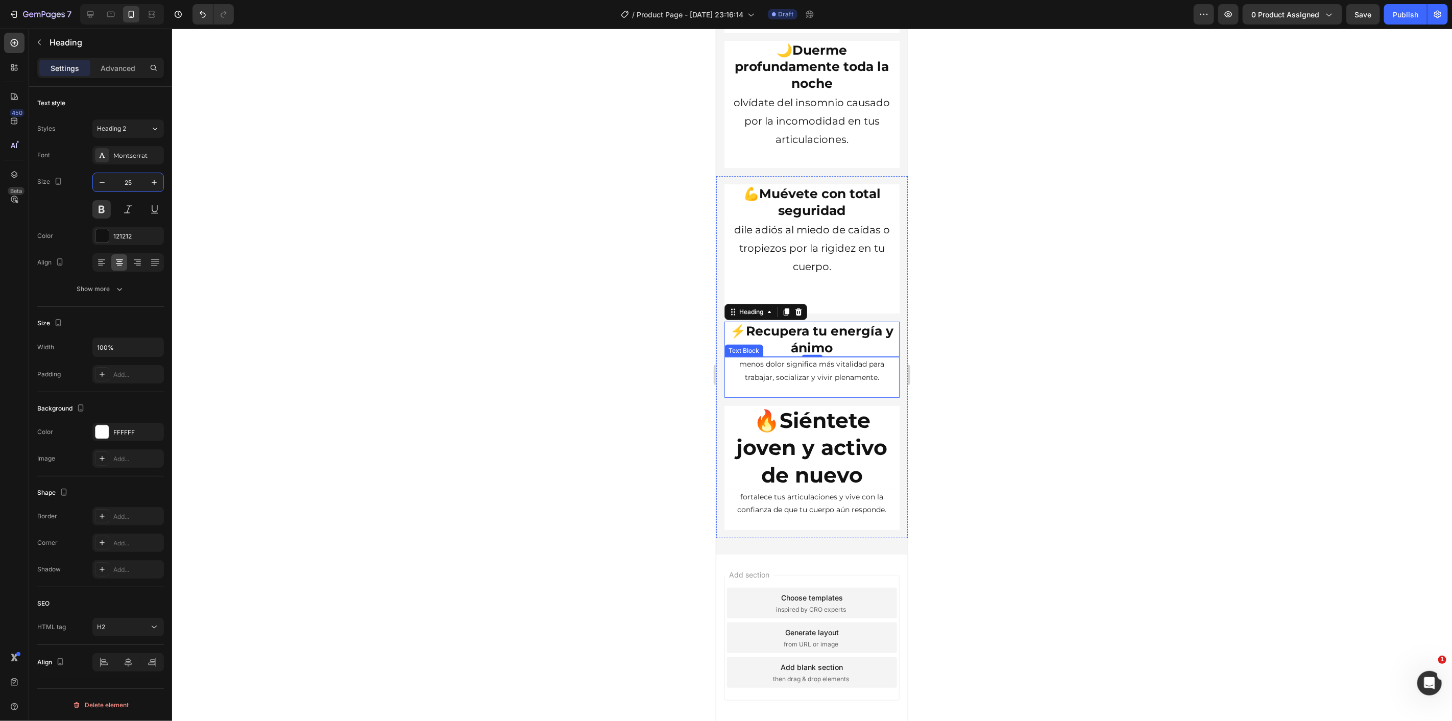
click at [794, 372] on p "menos dolor significa más vitalidad para trabajar, socializar y vivir plenament…" at bounding box center [811, 370] width 173 height 26
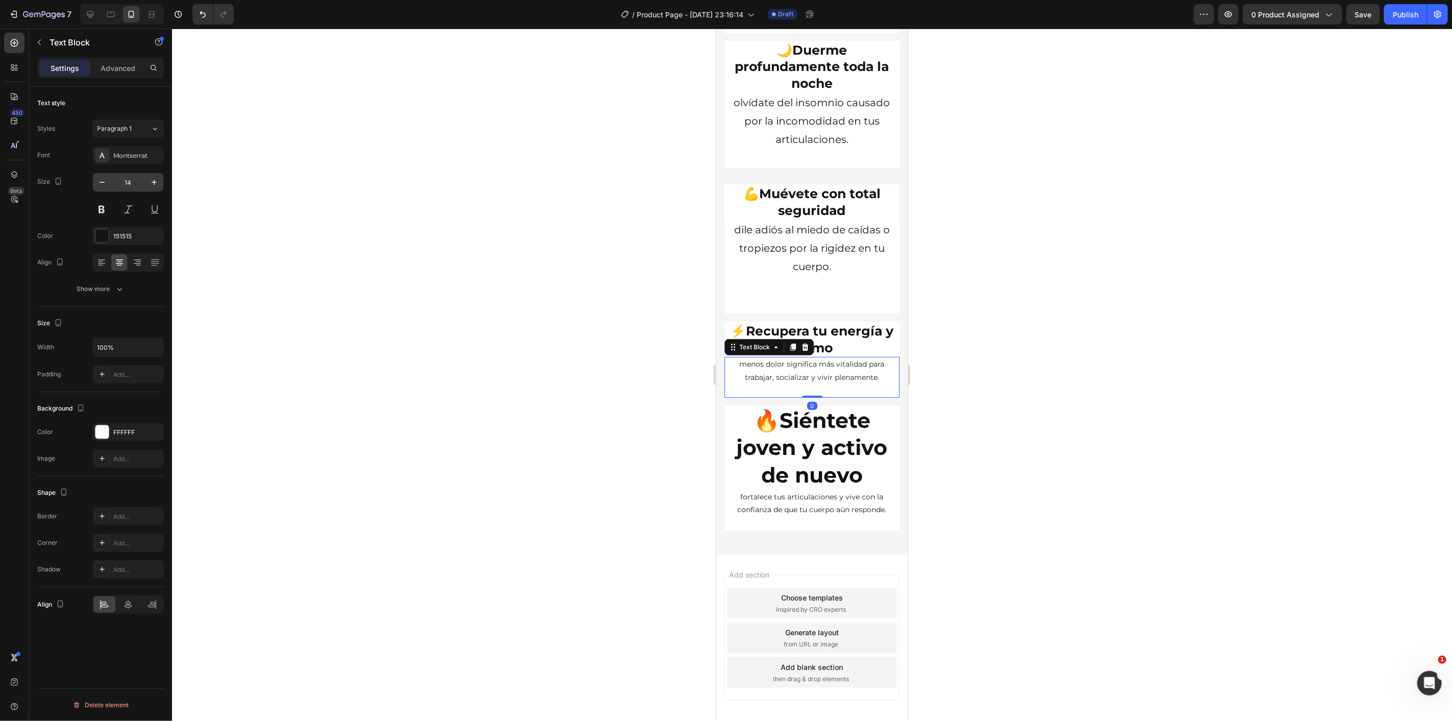
click at [133, 188] on input "14" at bounding box center [128, 182] width 34 height 18
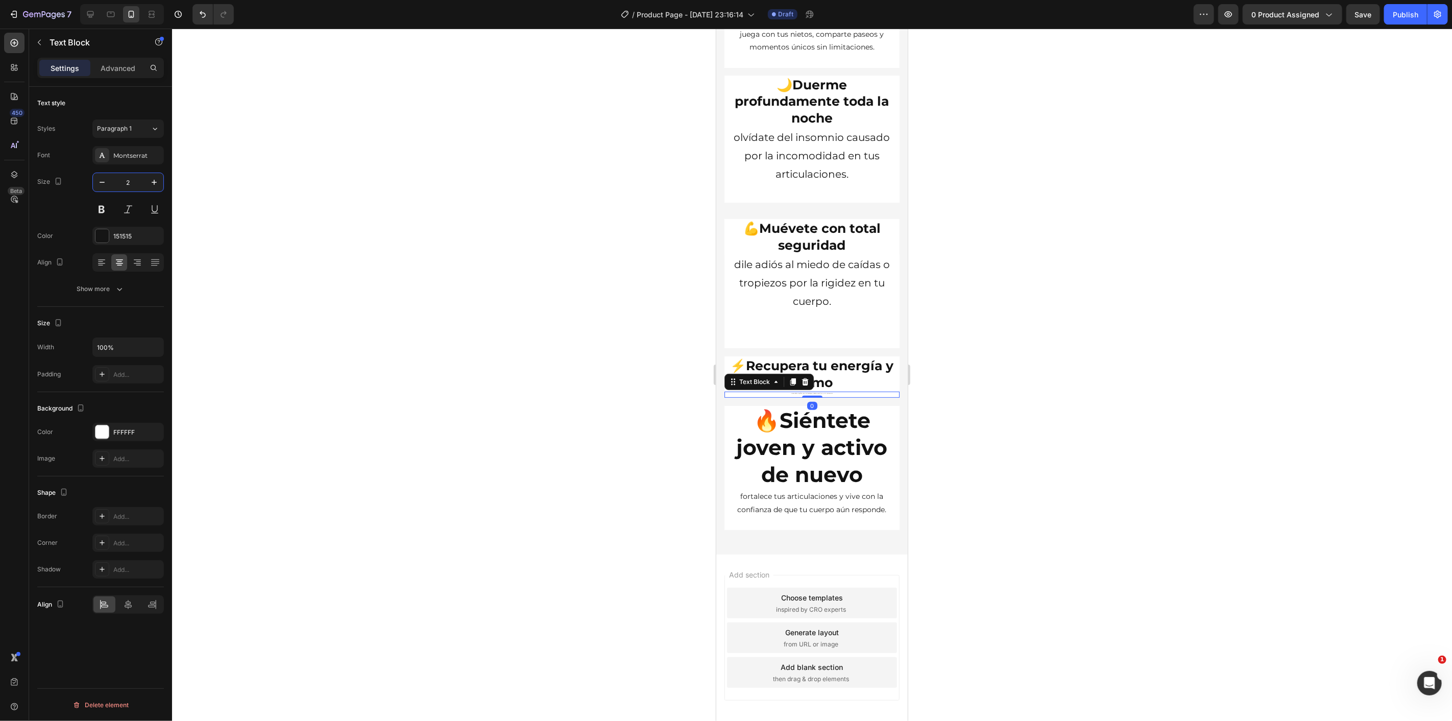
type input "20"
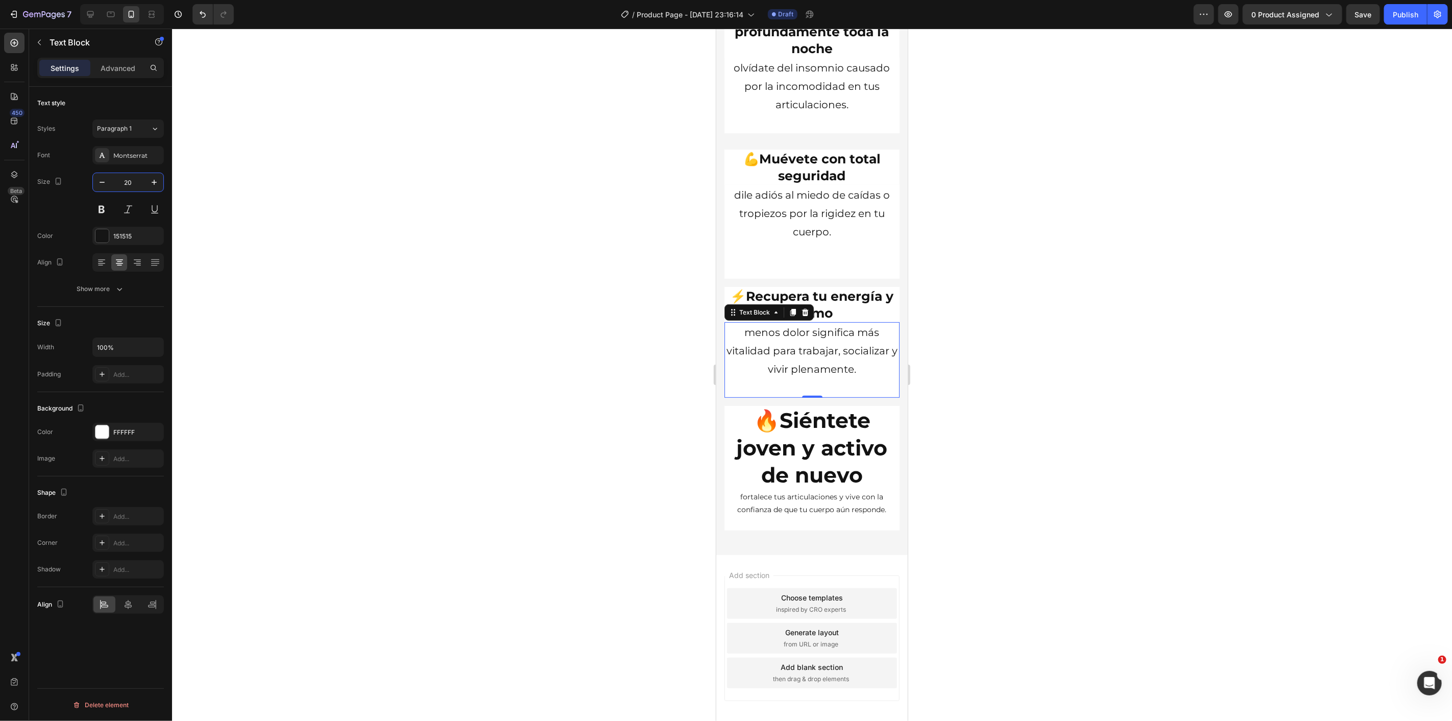
click at [800, 432] on strong "Siéntete joven y activo de nuevo" at bounding box center [811, 447] width 151 height 80
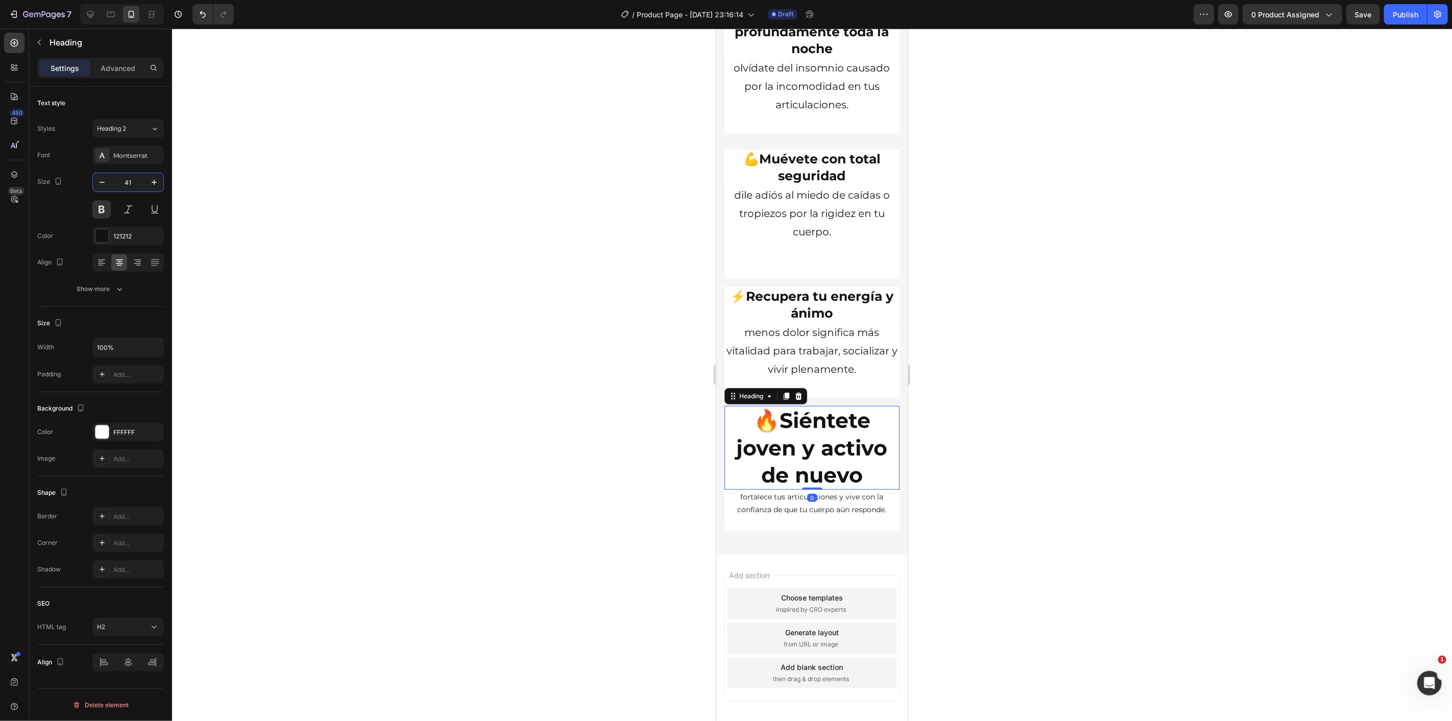
click at [133, 181] on input "41" at bounding box center [128, 182] width 34 height 18
type input "25"
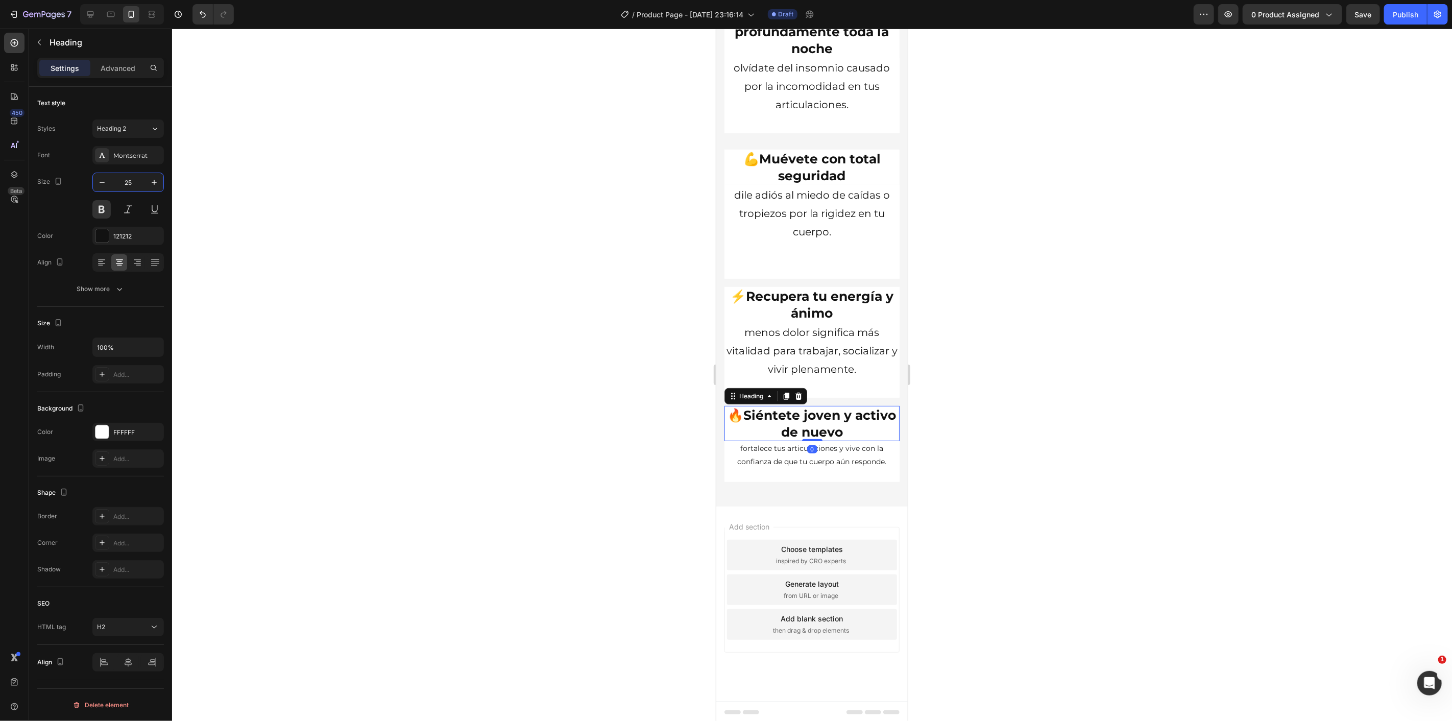
scroll to position [3361, 0]
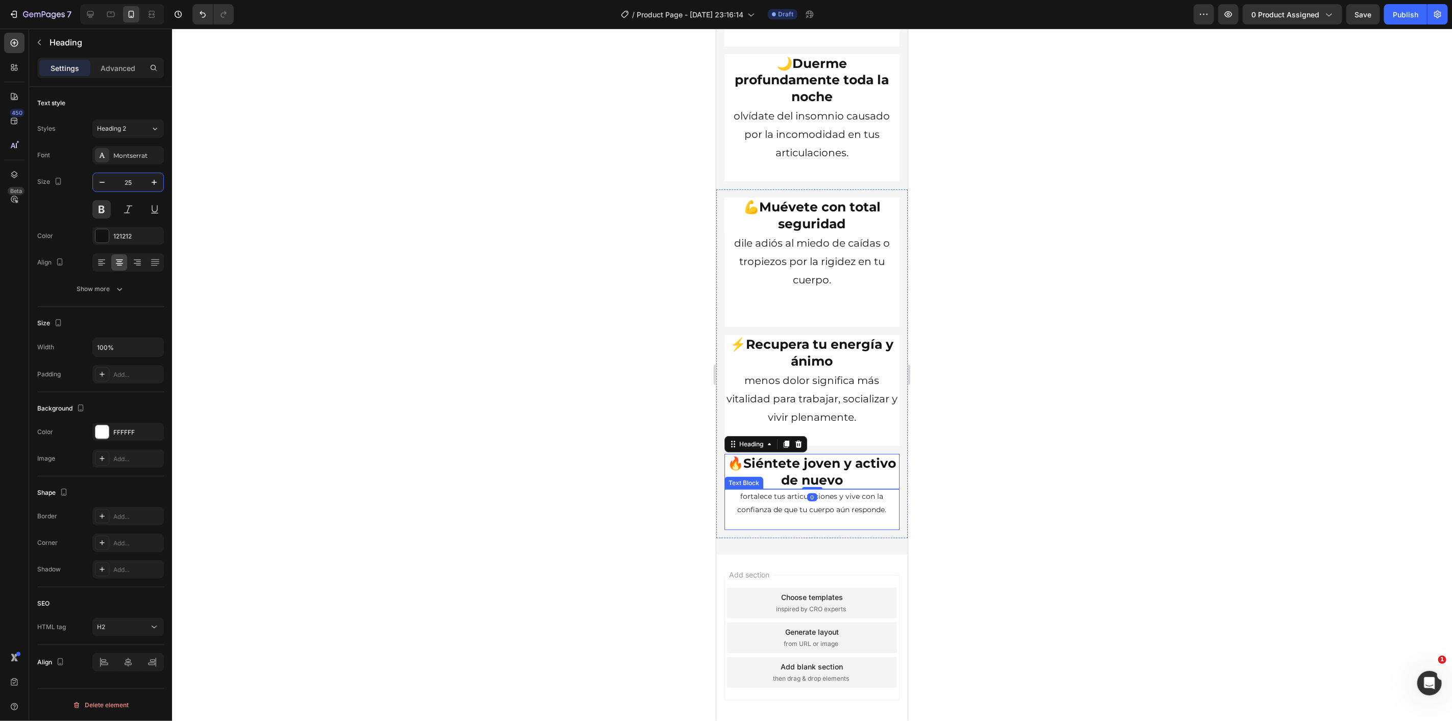
click at [776, 506] on p "fortalece tus articulaciones y vive con la confianza de que tu cuerpo aún respo…" at bounding box center [811, 503] width 173 height 26
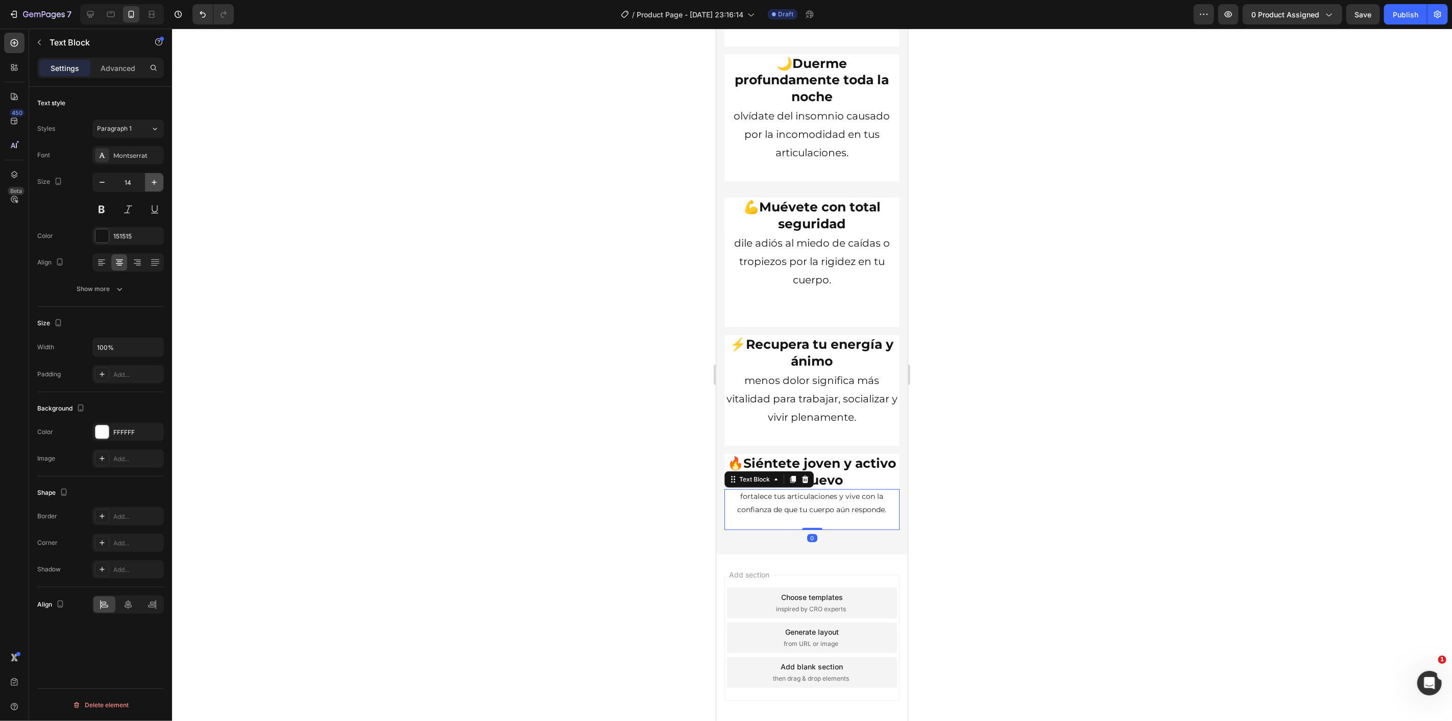
click at [157, 182] on icon "button" at bounding box center [154, 182] width 10 height 10
click at [158, 182] on icon "button" at bounding box center [154, 182] width 10 height 10
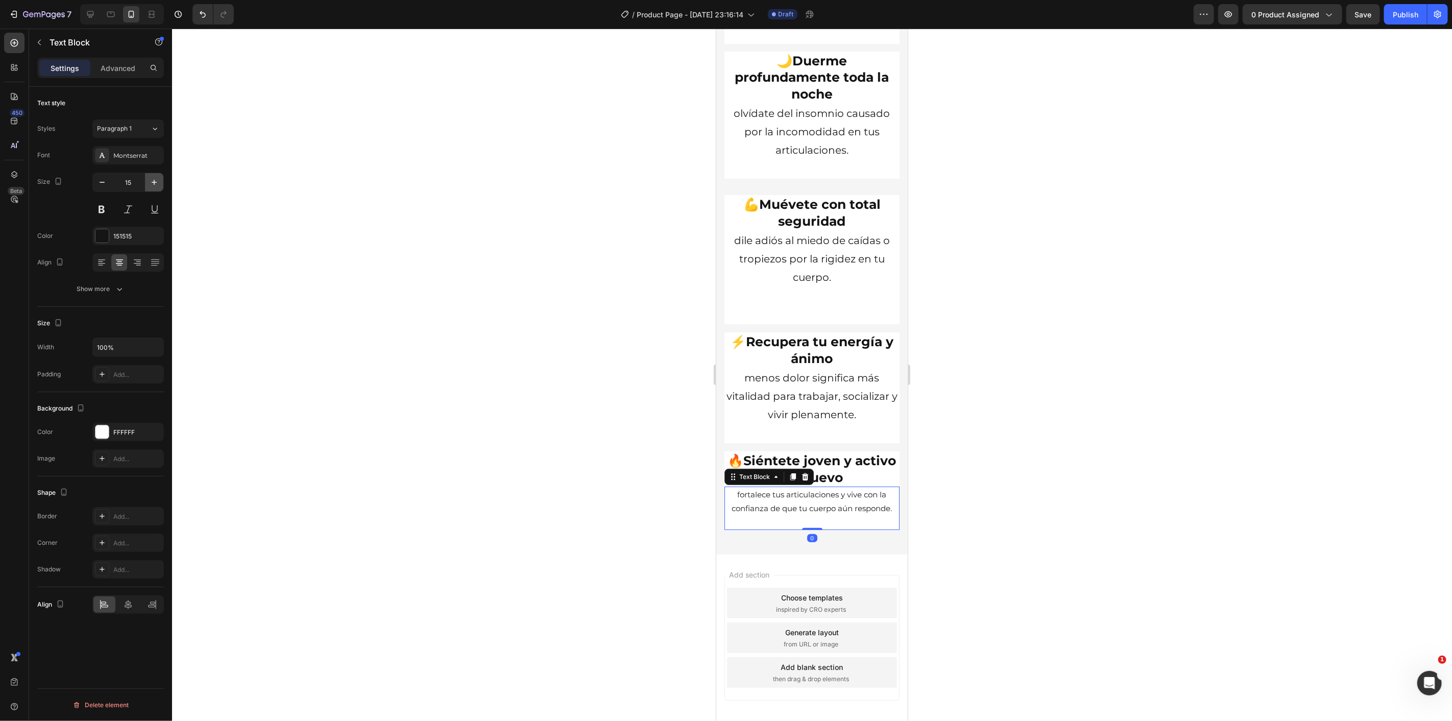
click at [158, 182] on icon "button" at bounding box center [154, 182] width 10 height 10
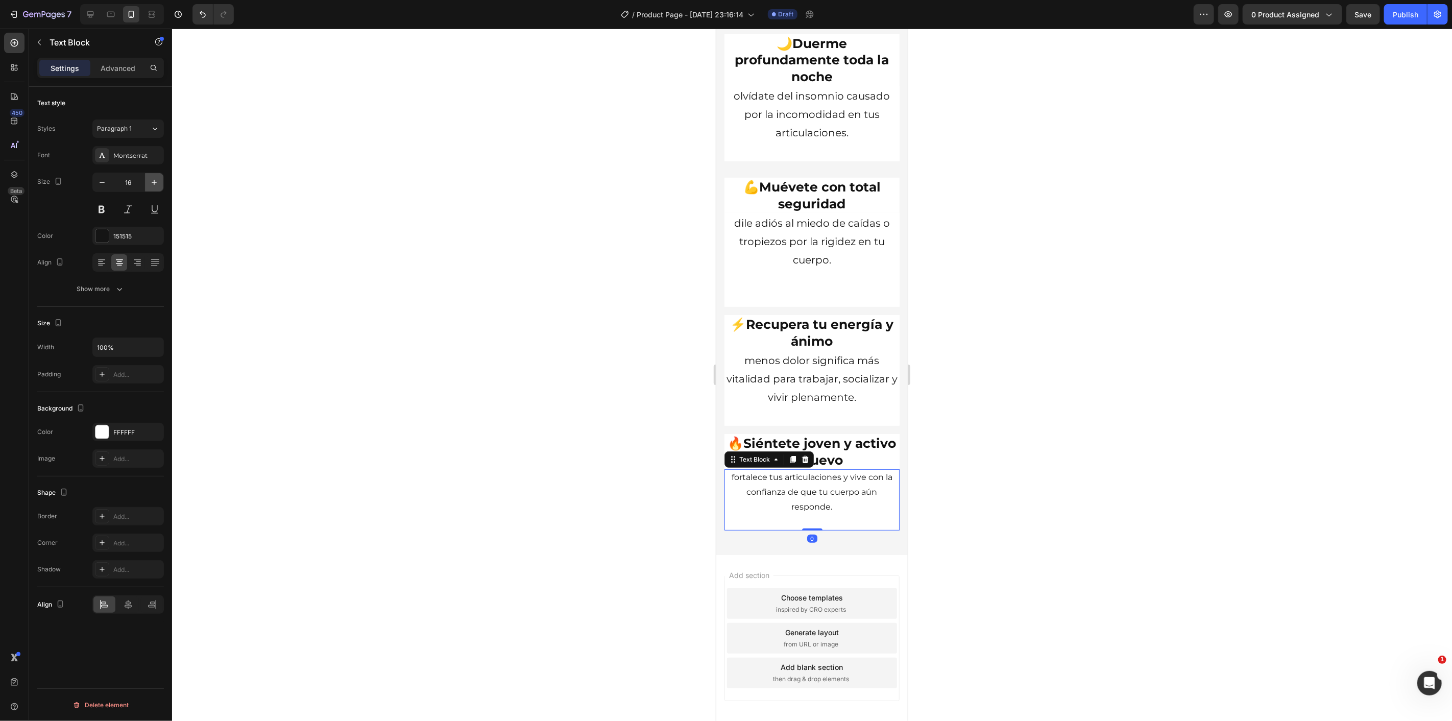
click at [158, 182] on icon "button" at bounding box center [154, 182] width 10 height 10
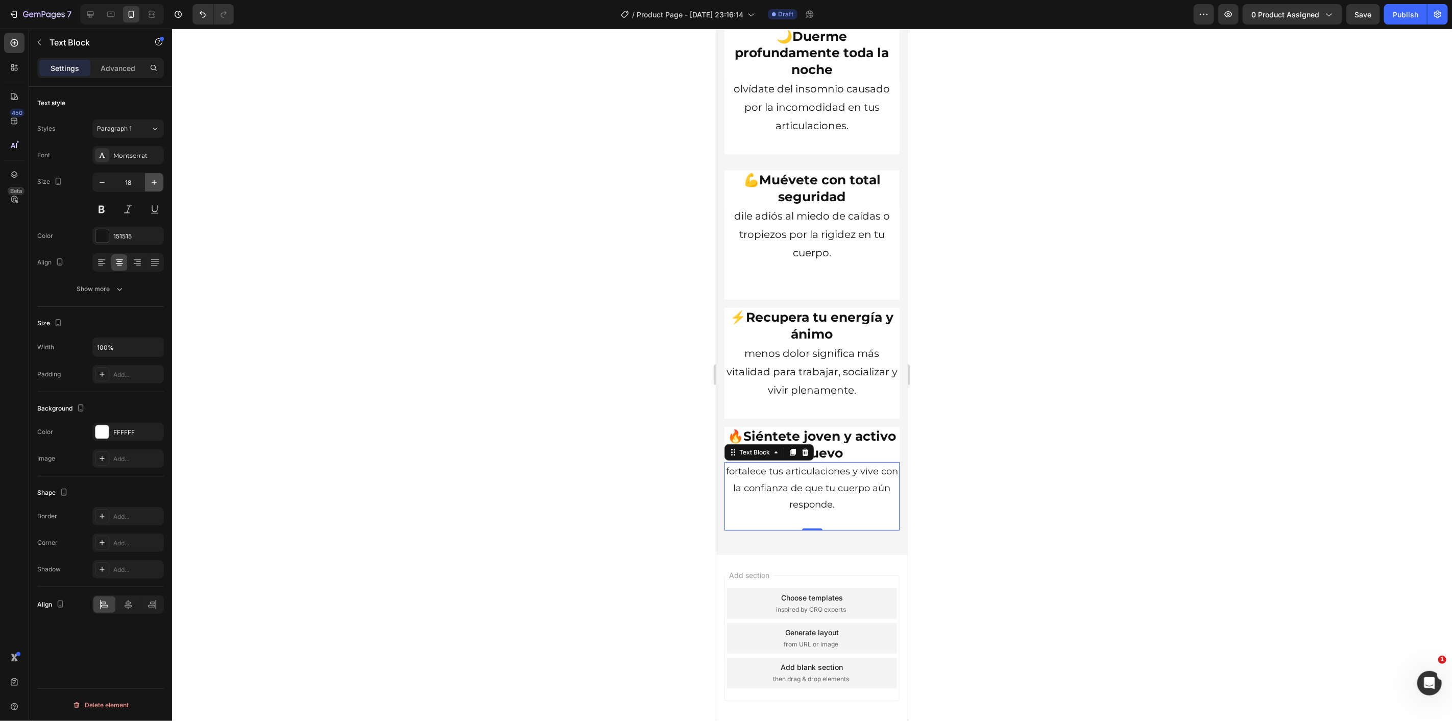
click at [158, 182] on icon "button" at bounding box center [154, 182] width 10 height 10
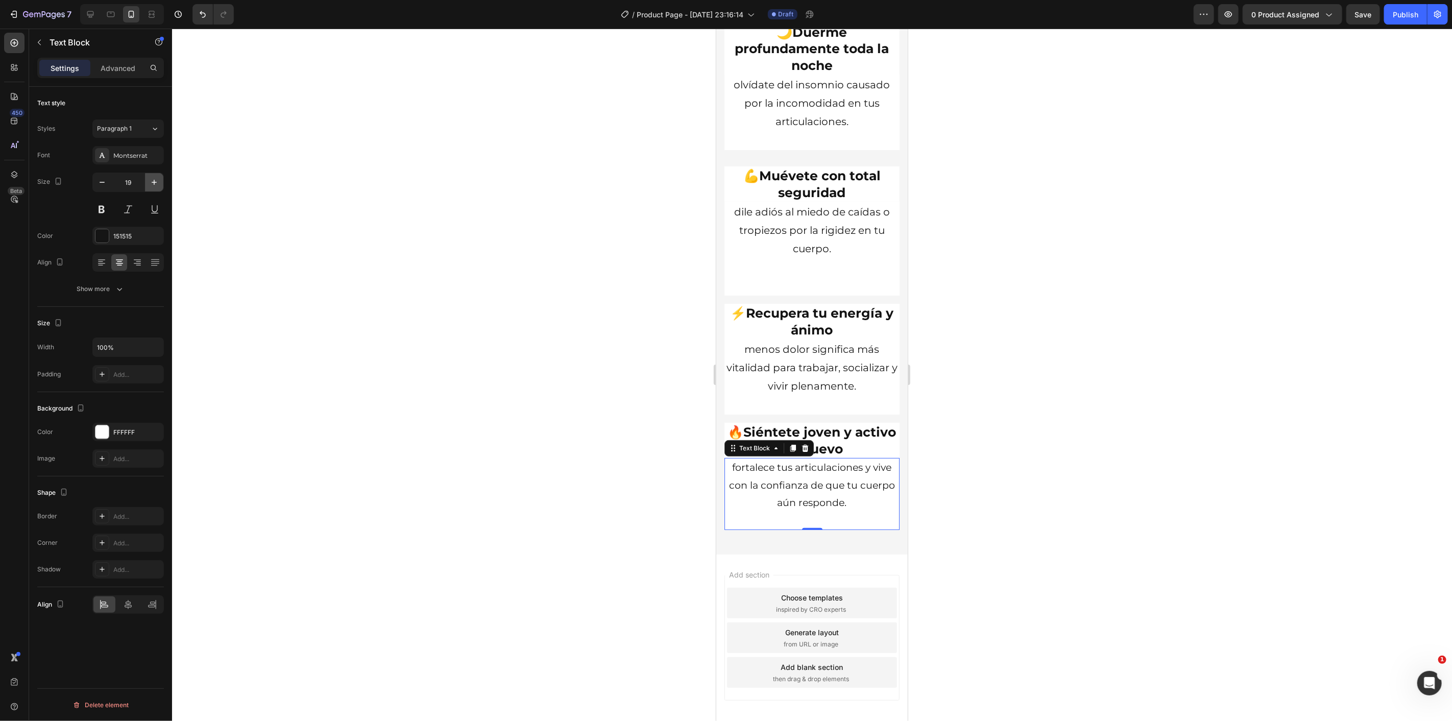
click at [158, 182] on icon "button" at bounding box center [154, 182] width 10 height 10
type input "20"
click at [484, 286] on div at bounding box center [812, 375] width 1280 height 692
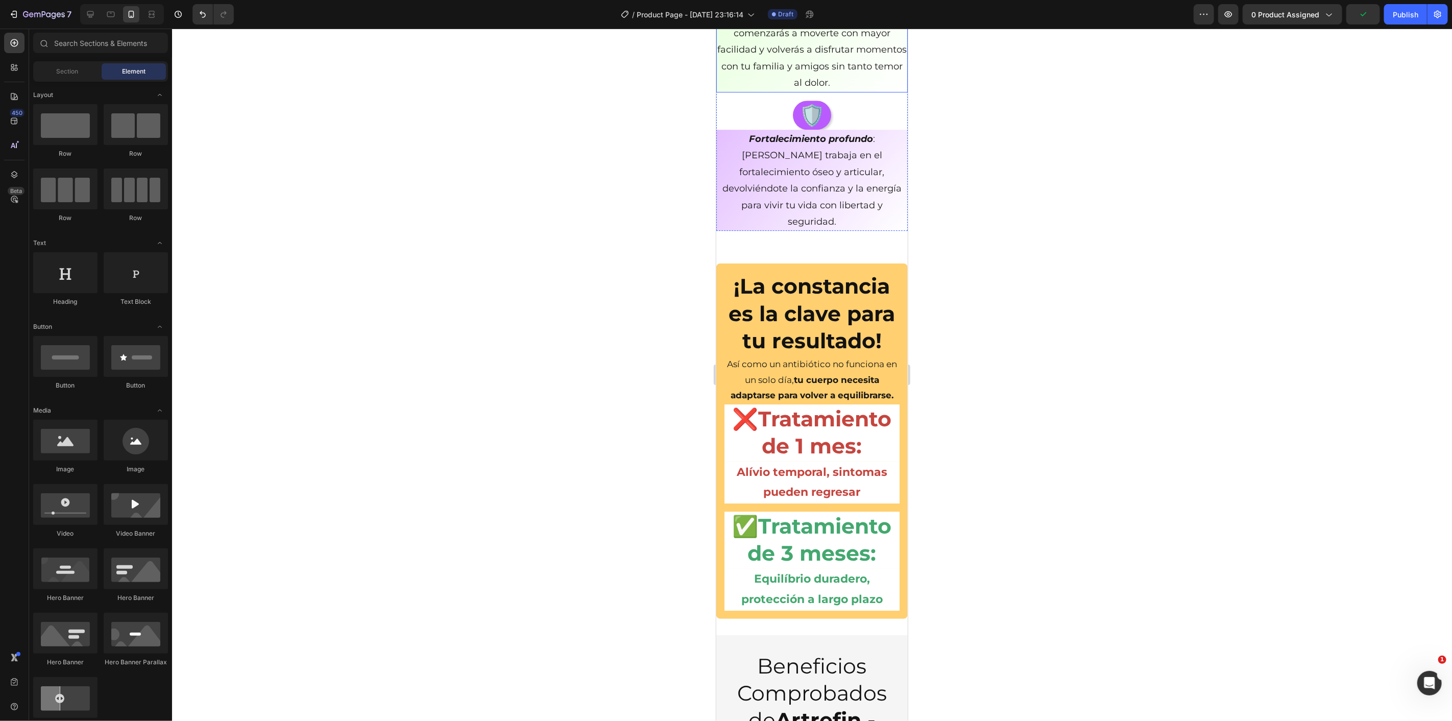
scroll to position [2601, 0]
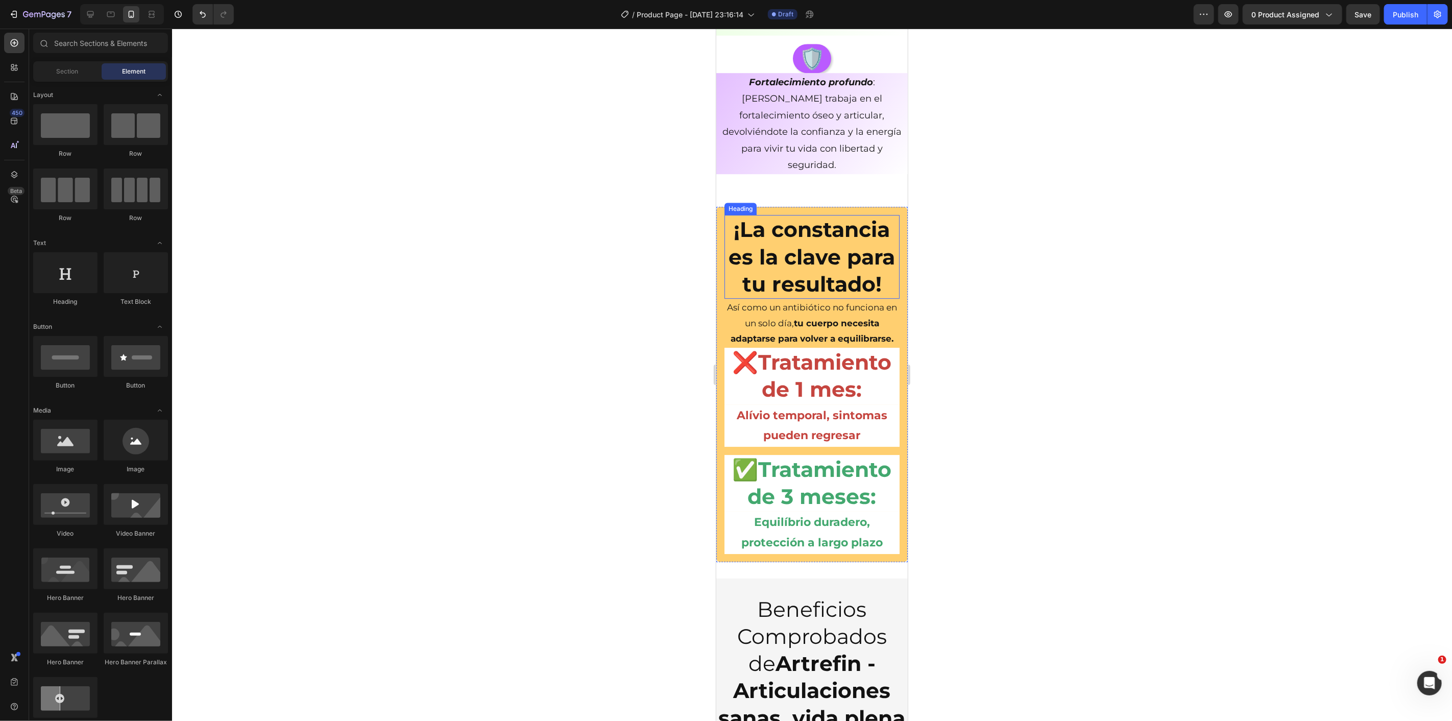
click at [791, 250] on h2 "¡La constancia es la clave para tu resultado!" at bounding box center [811, 256] width 175 height 84
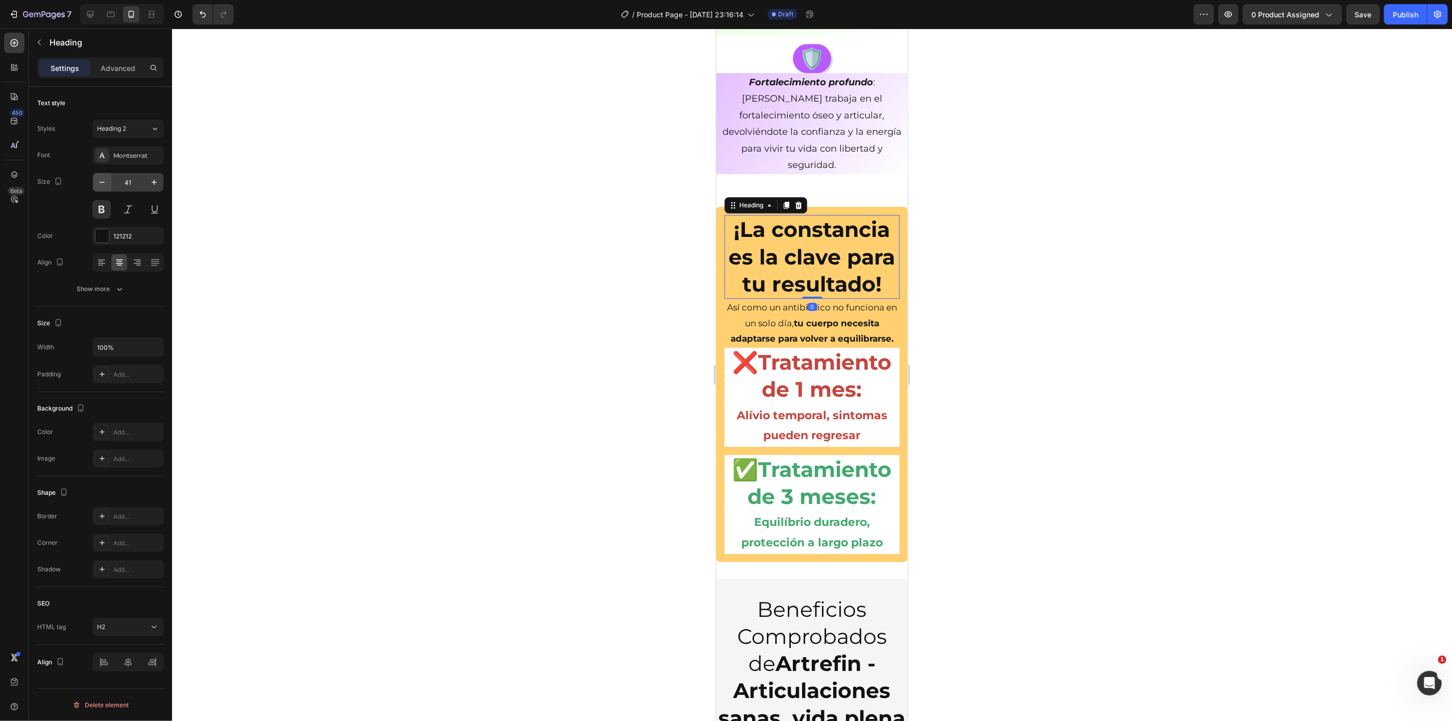
click at [97, 181] on icon "button" at bounding box center [102, 182] width 10 height 10
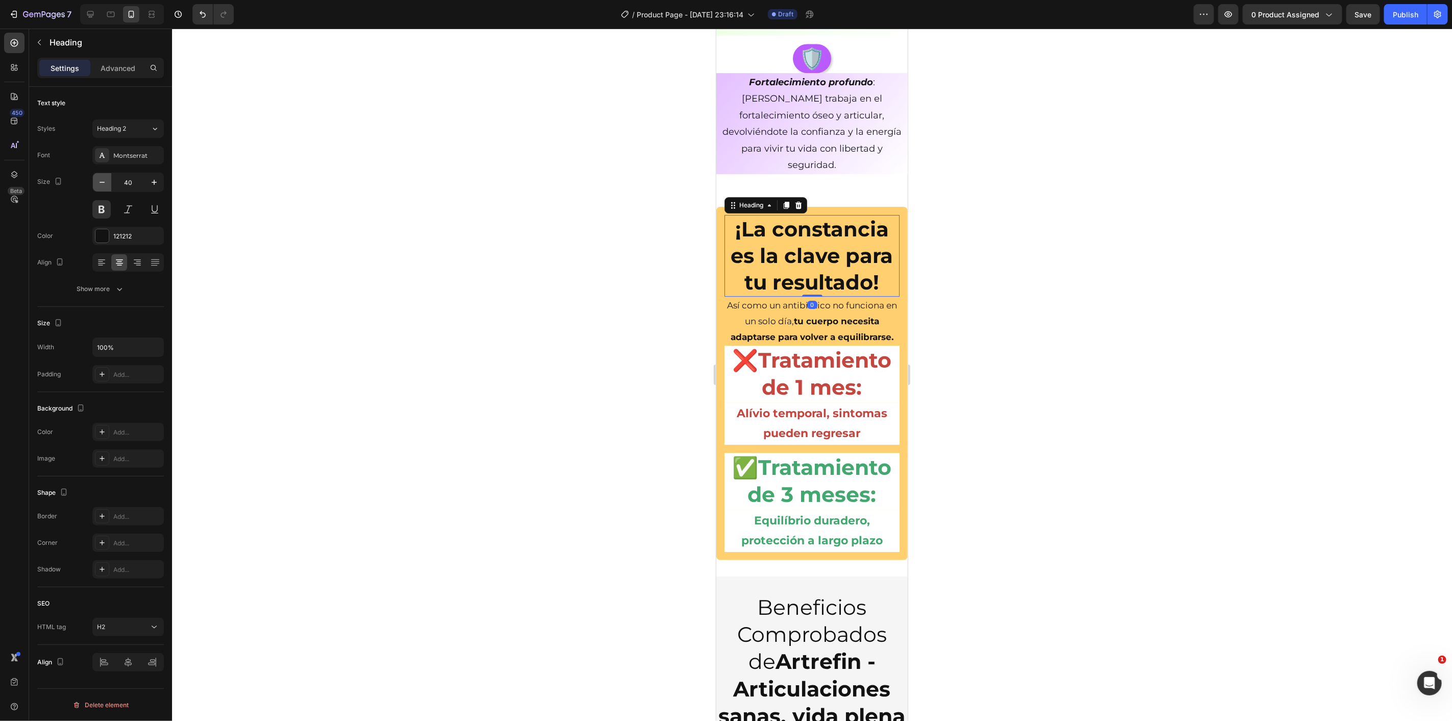
click at [97, 181] on icon "button" at bounding box center [102, 182] width 10 height 10
type input "38"
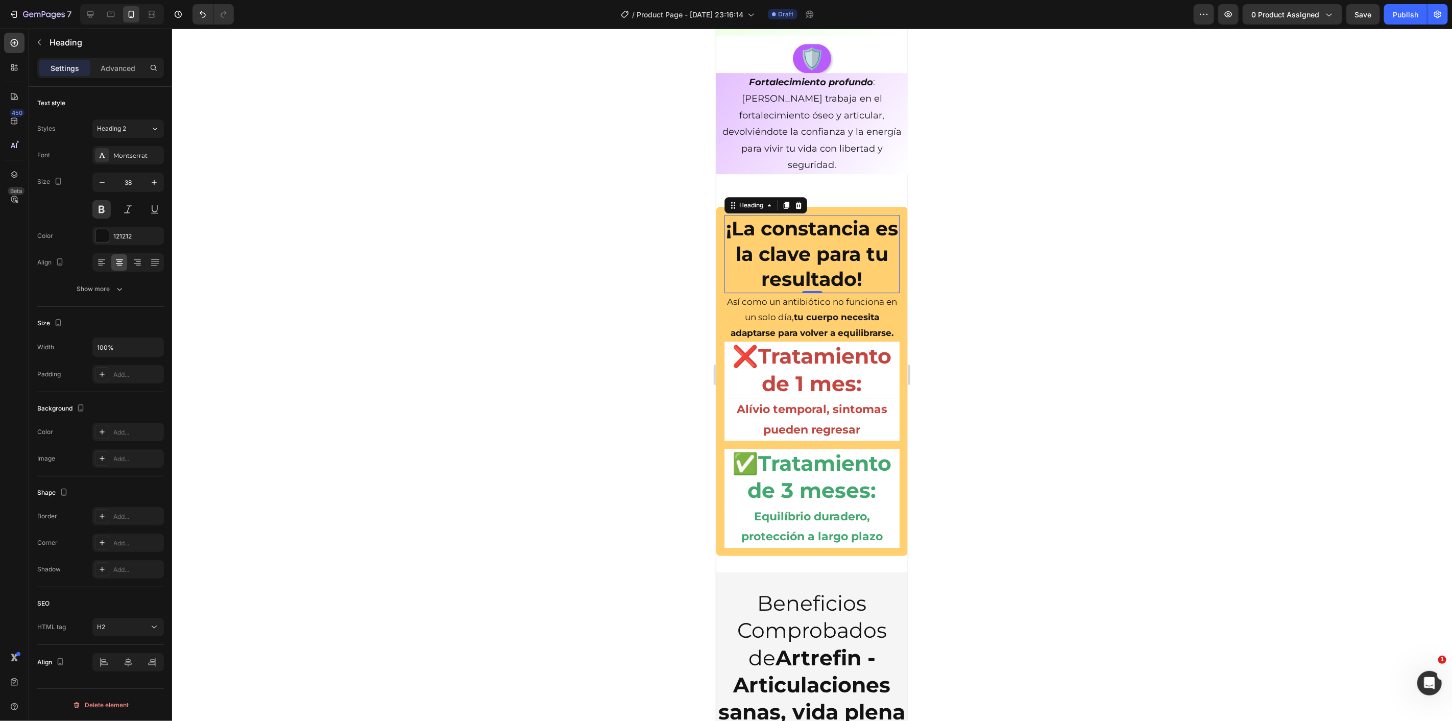
click at [568, 196] on div at bounding box center [812, 375] width 1280 height 692
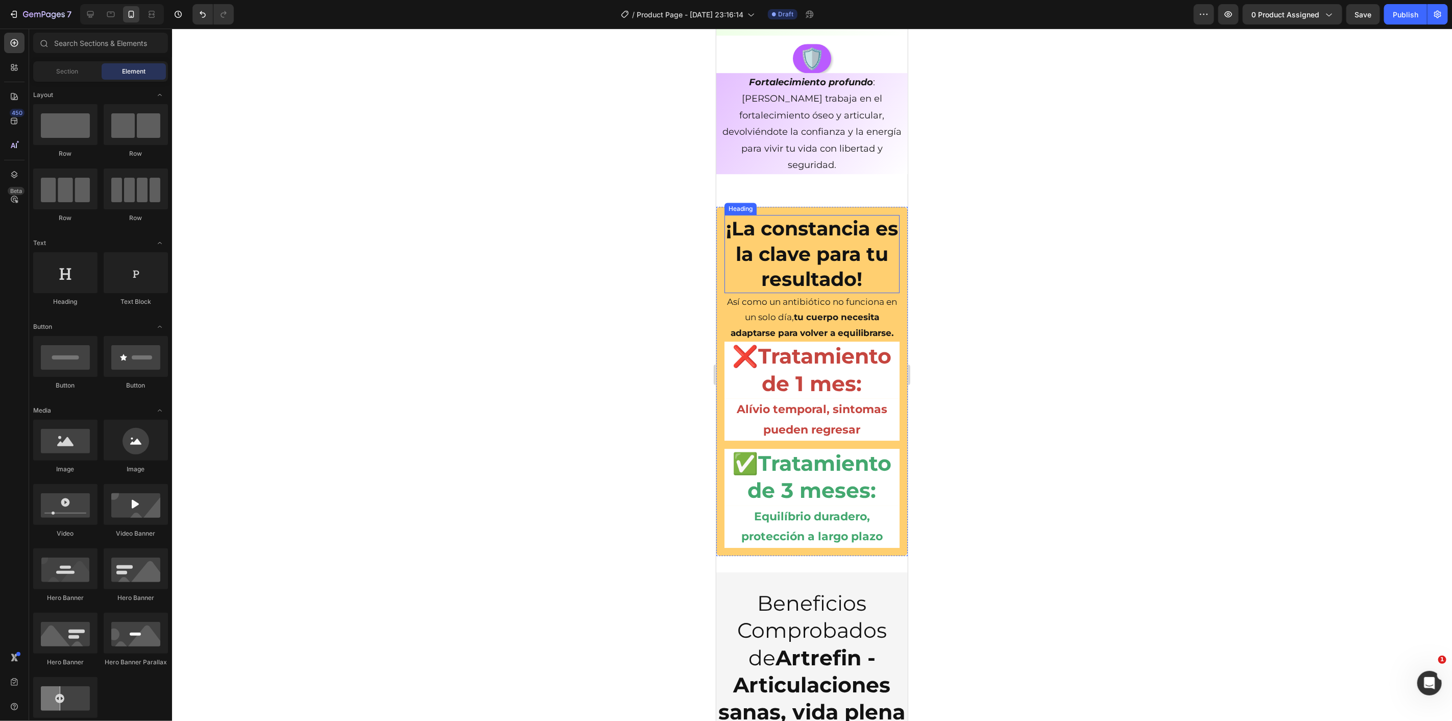
click at [804, 262] on h2 "¡La constancia es la clave para tu resultado!" at bounding box center [811, 253] width 175 height 78
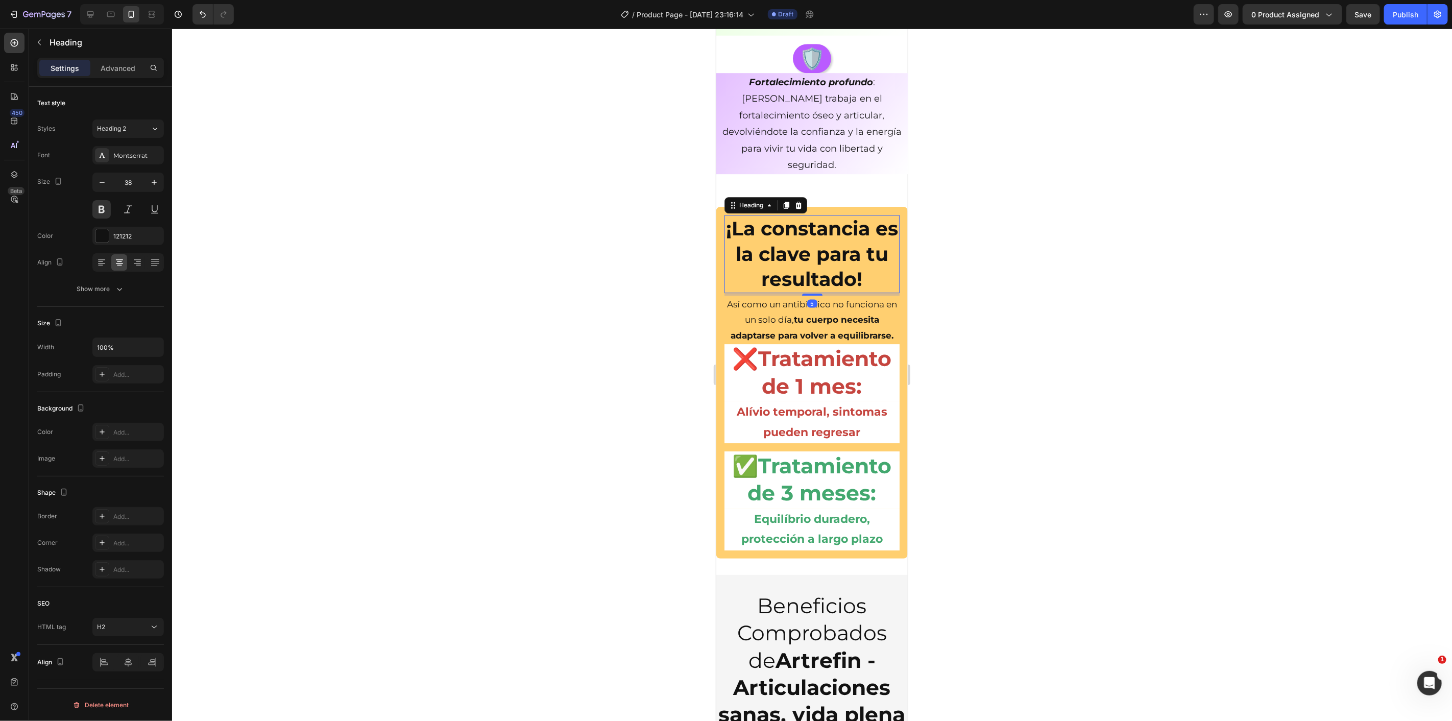
drag, startPoint x: 815, startPoint y: 275, endPoint x: 824, endPoint y: 278, distance: 9.5
click at [824, 278] on div "¡La constancia es la clave para tu resultado! Heading 5 Así como un antibiótico…" at bounding box center [811, 382] width 175 height 336
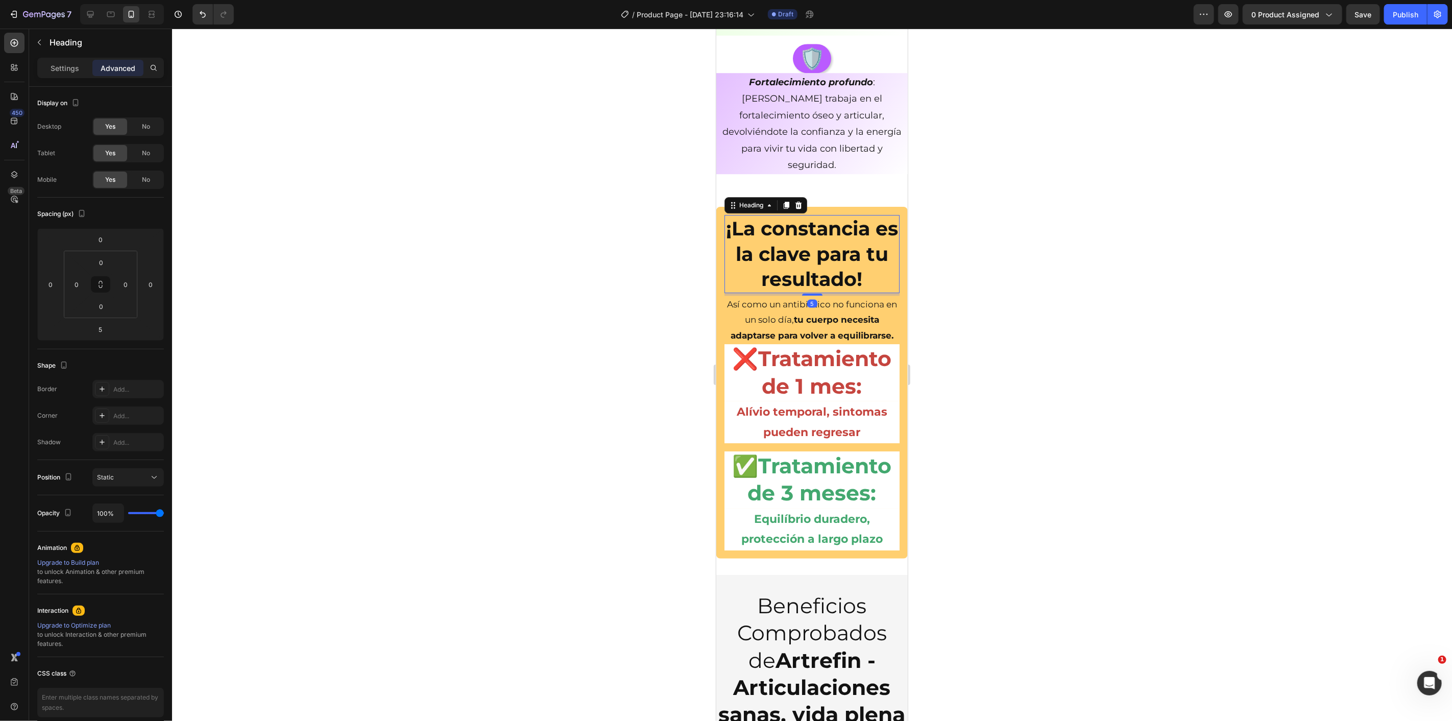
click at [643, 232] on div at bounding box center [812, 375] width 1280 height 692
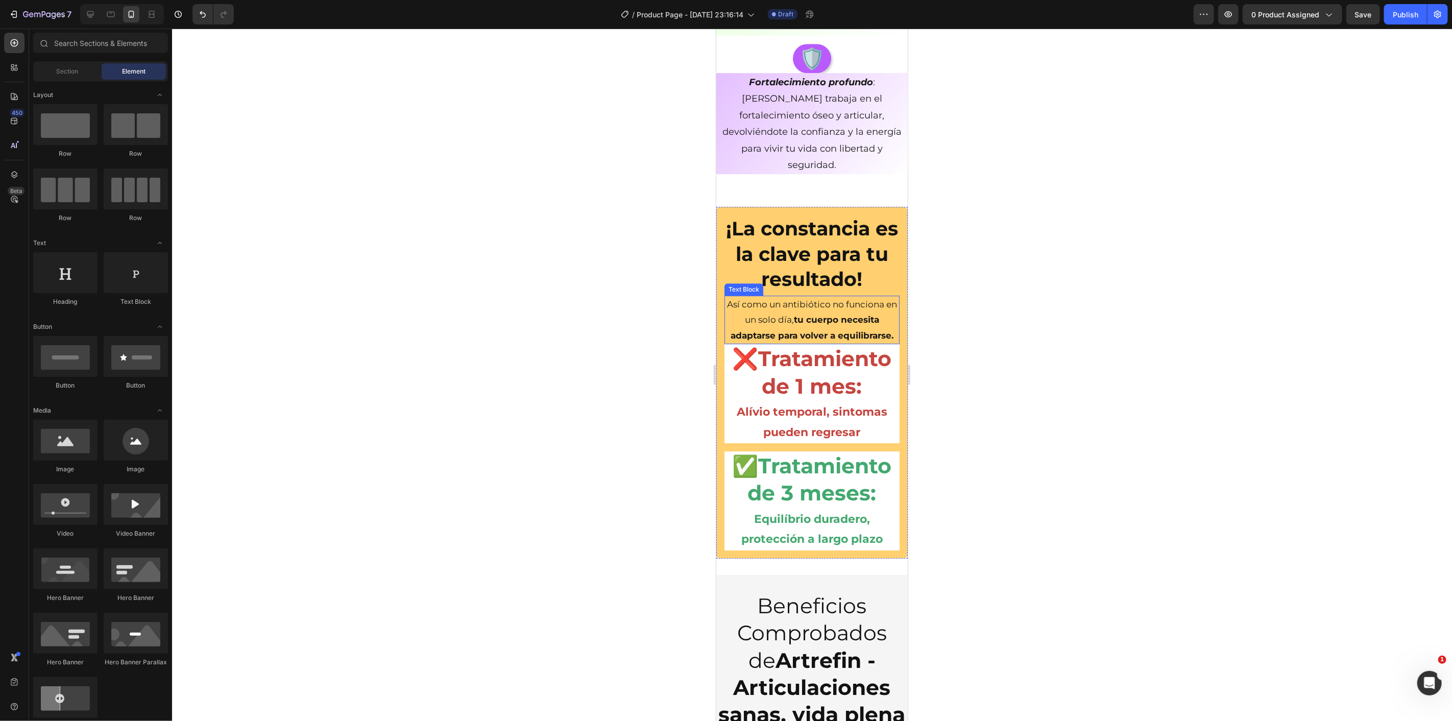
click at [819, 314] on strong "tu cuerpo necesita adaptarse para volver a equilibrarse." at bounding box center [811, 327] width 163 height 26
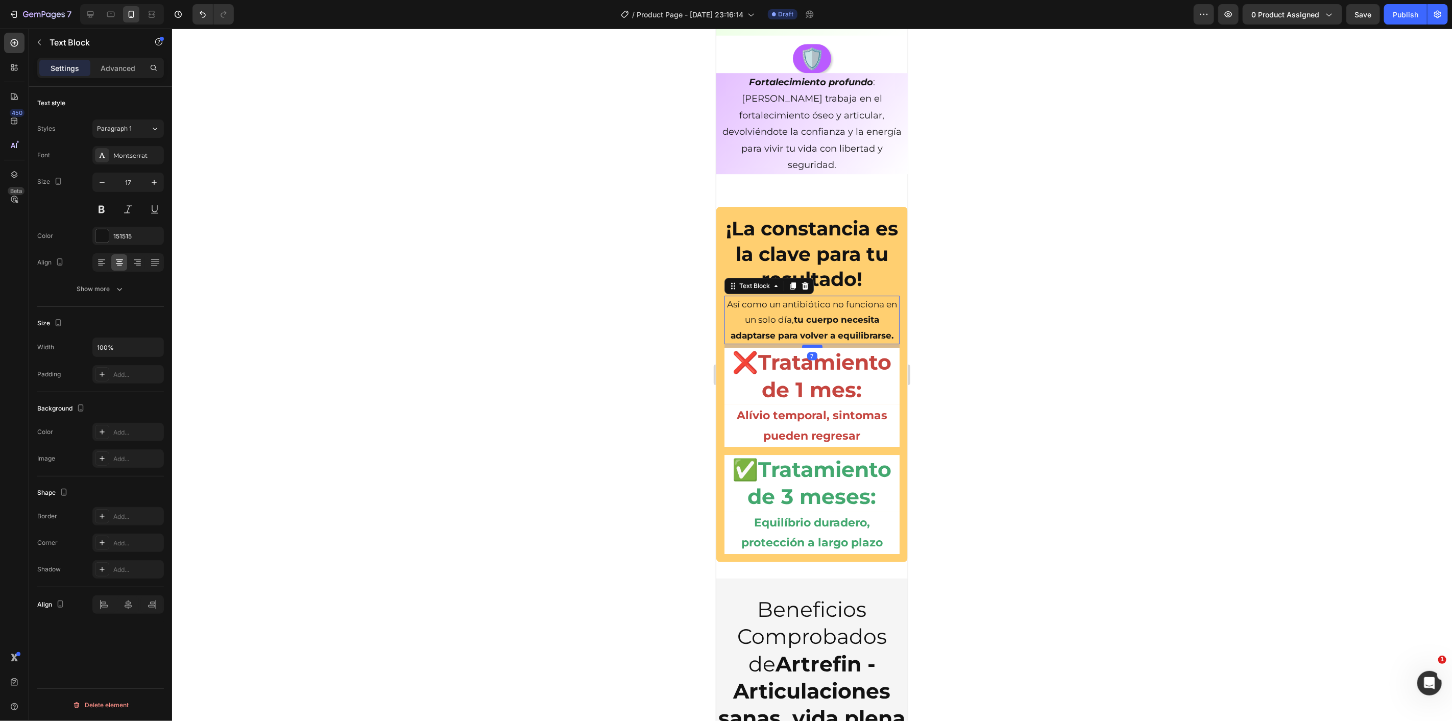
drag, startPoint x: 811, startPoint y: 325, endPoint x: 817, endPoint y: 328, distance: 6.7
click at [817, 344] on div at bounding box center [812, 345] width 20 height 3
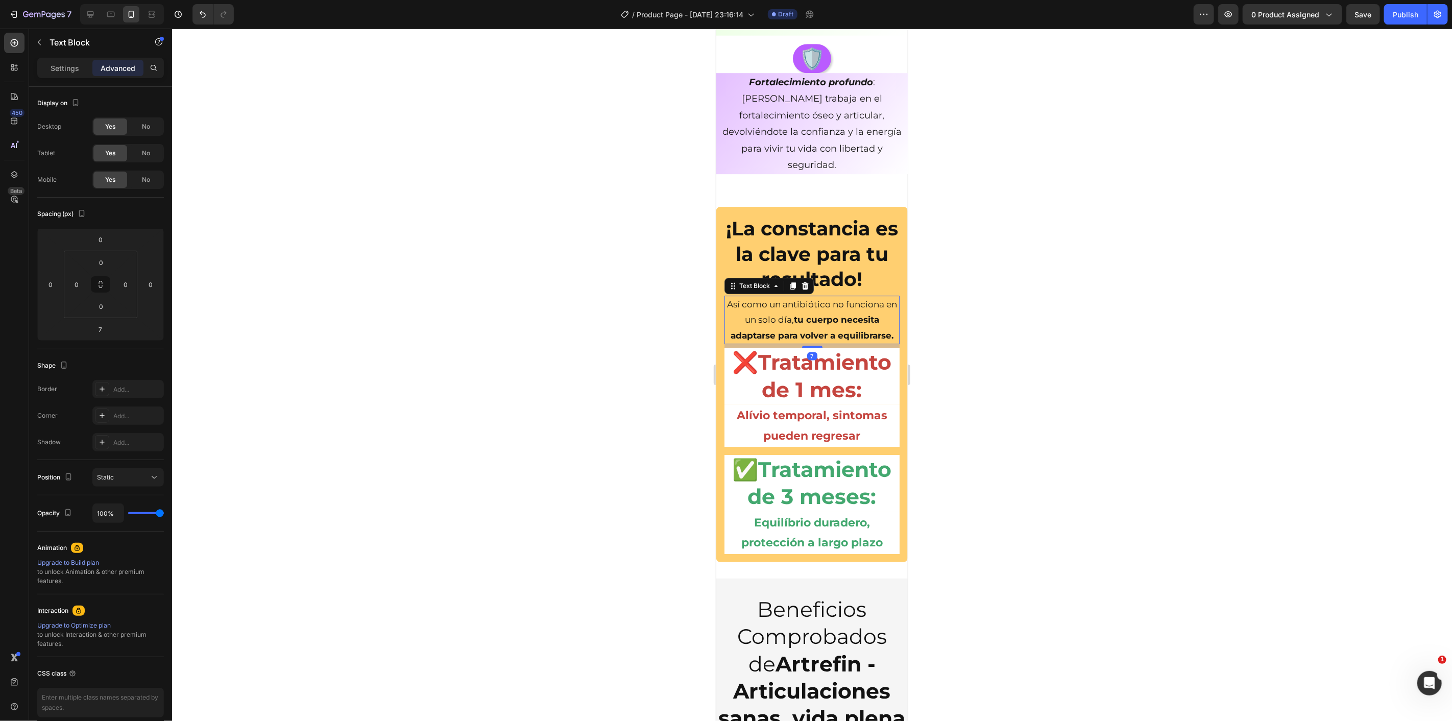
click at [596, 276] on div at bounding box center [812, 375] width 1280 height 692
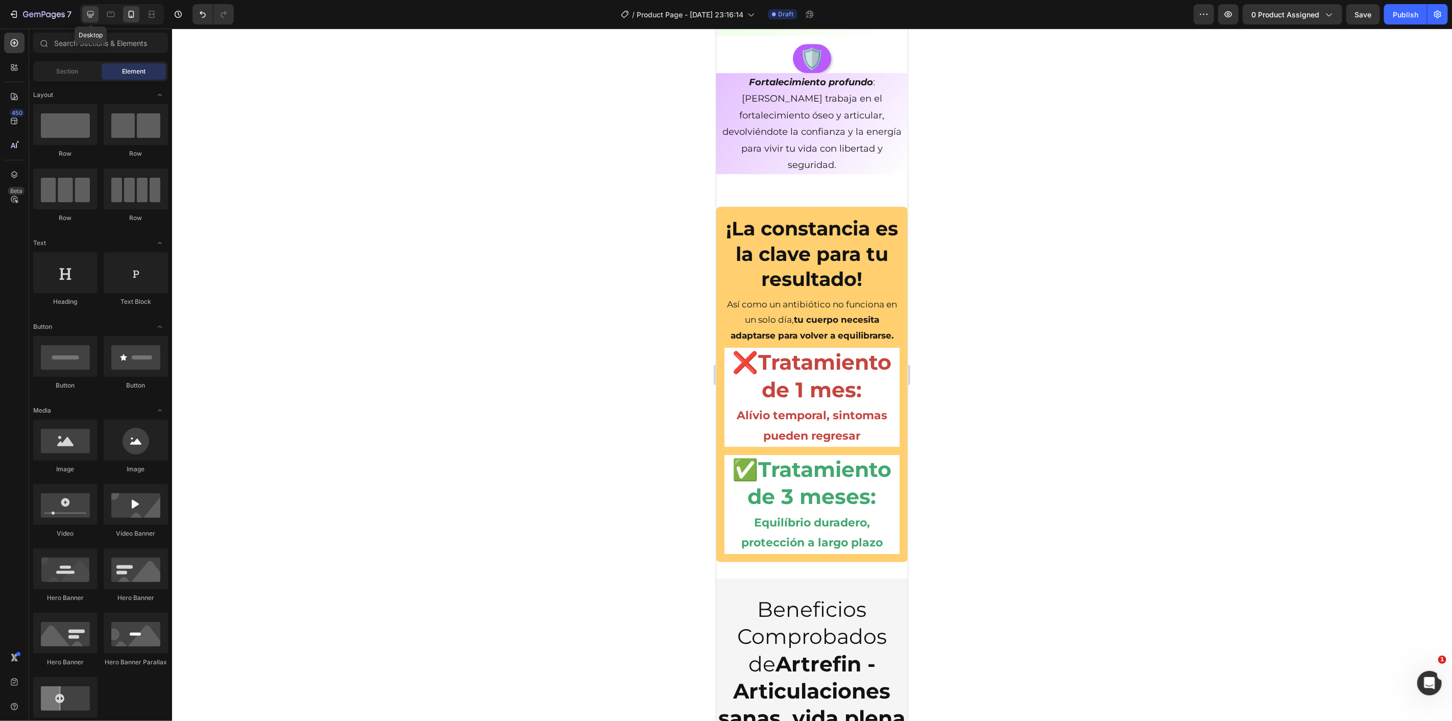
click at [87, 10] on icon at bounding box center [90, 14] width 10 height 10
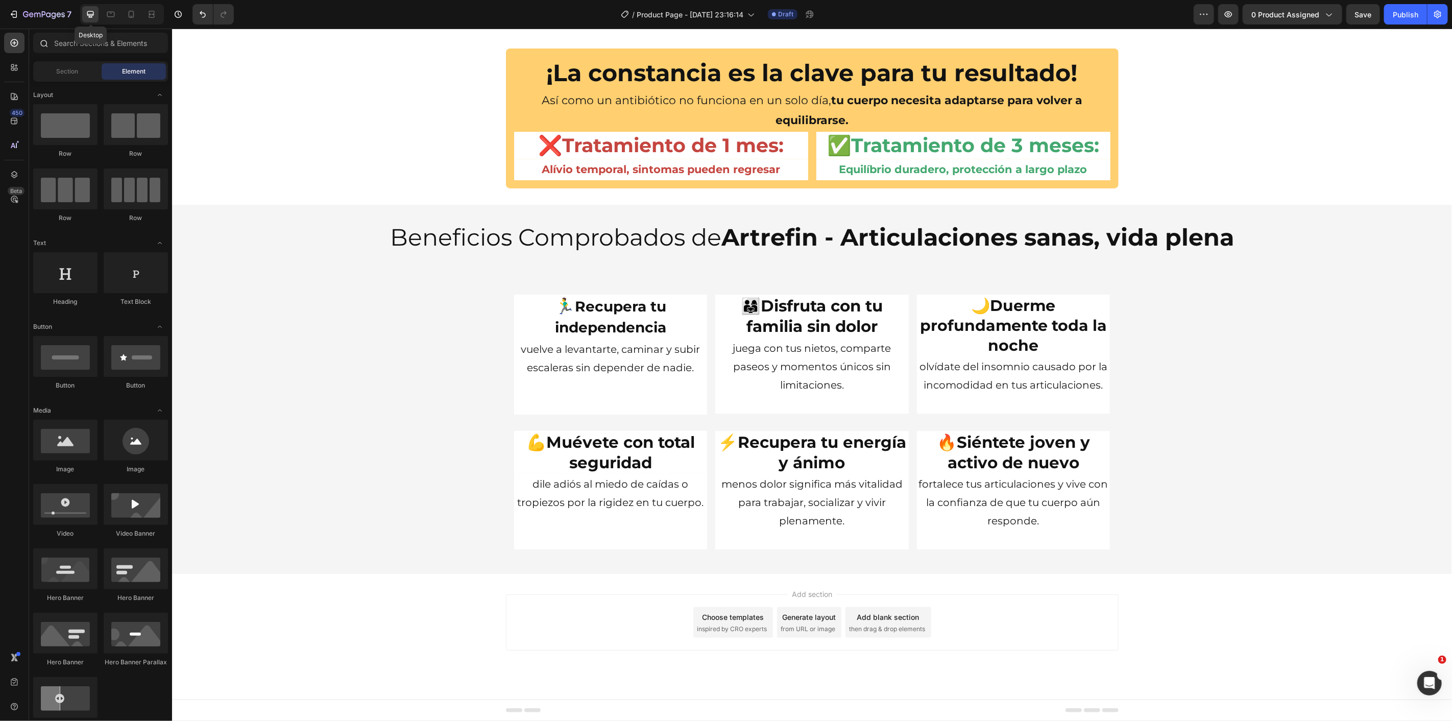
scroll to position [2524, 0]
click at [999, 430] on h2 "🔥 Siéntete joven y activo de nuevo" at bounding box center [1014, 451] width 194 height 43
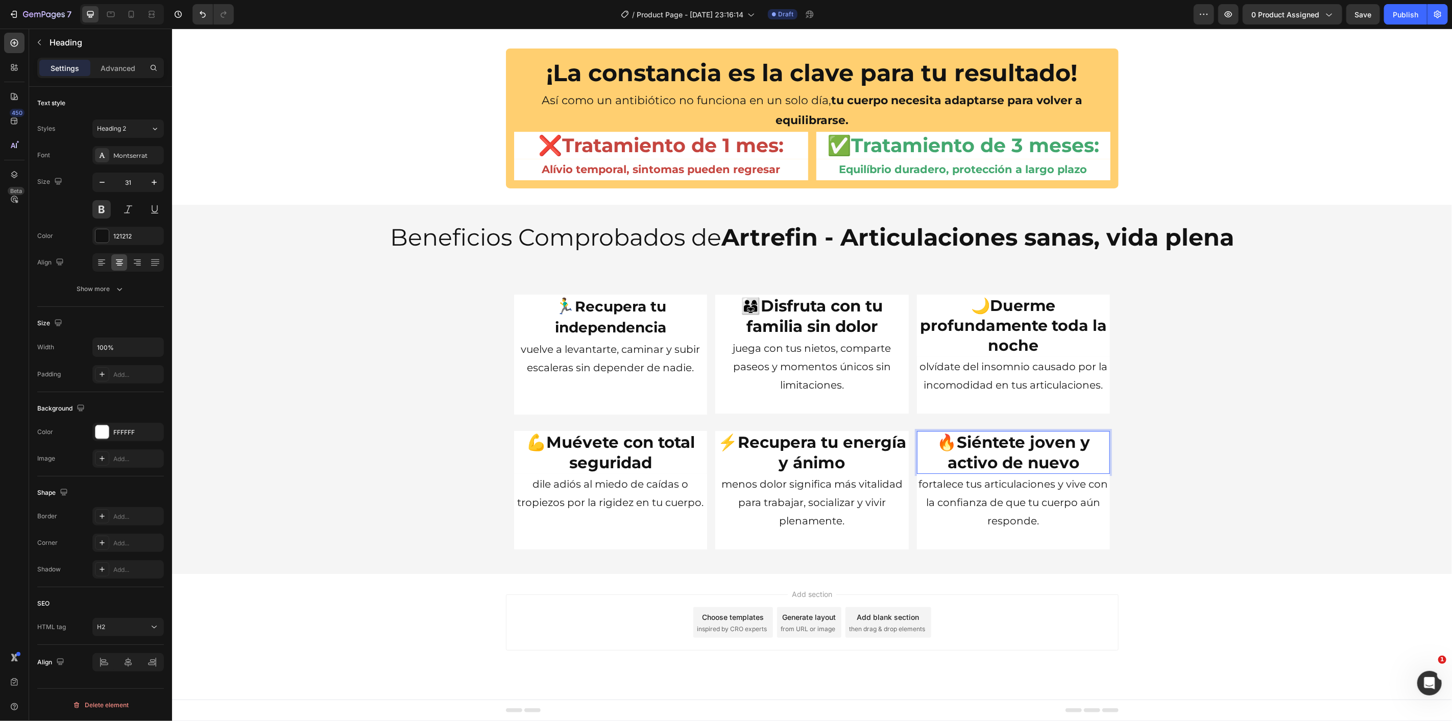
click at [999, 430] on h2 "🔥 Siéntete joven y activo de nuevo" at bounding box center [1014, 451] width 194 height 43
click at [1000, 432] on strong "Siéntete joven y activo de nuevo" at bounding box center [1018, 452] width 142 height 40
click at [1183, 419] on div "🏃‍♂️ Recupera tu independencia Heading vuelve a levantarte, caminar y subir esc…" at bounding box center [812, 421] width 1280 height 271
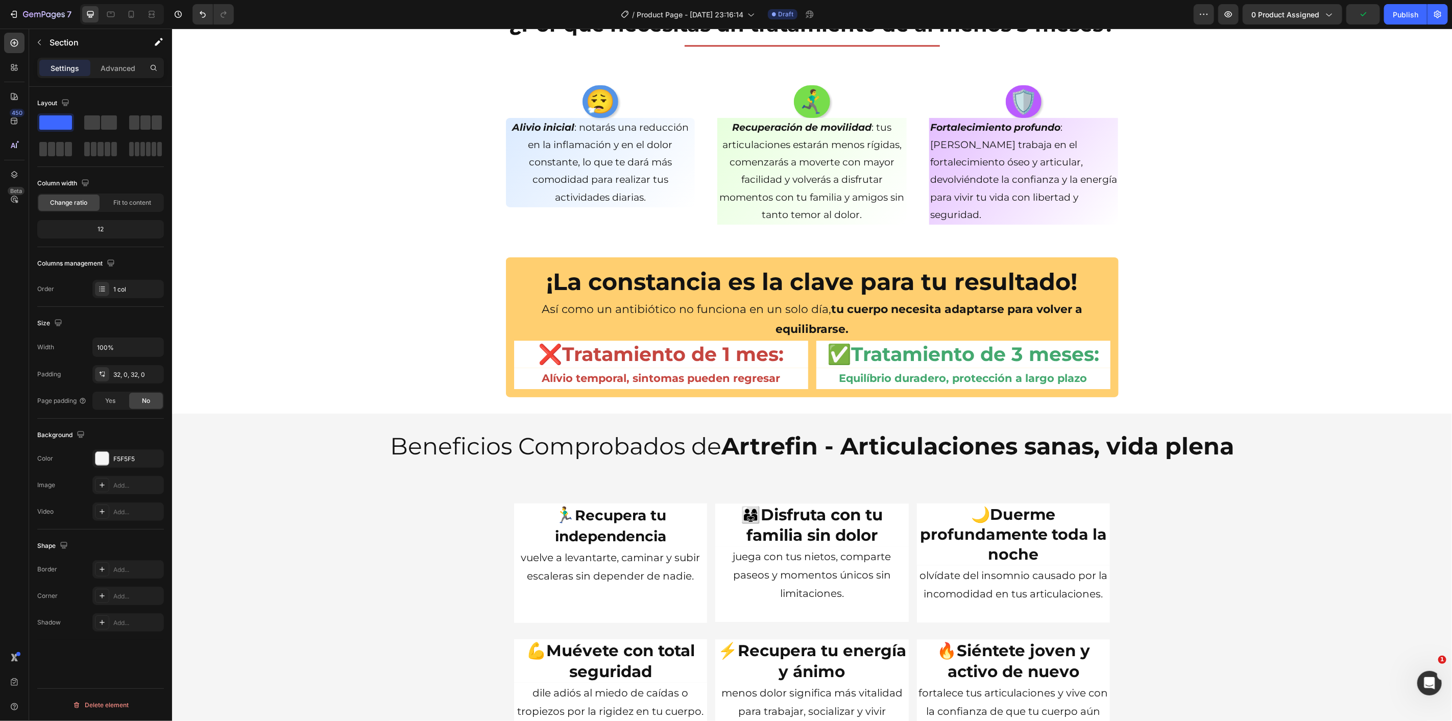
scroll to position [2222, 0]
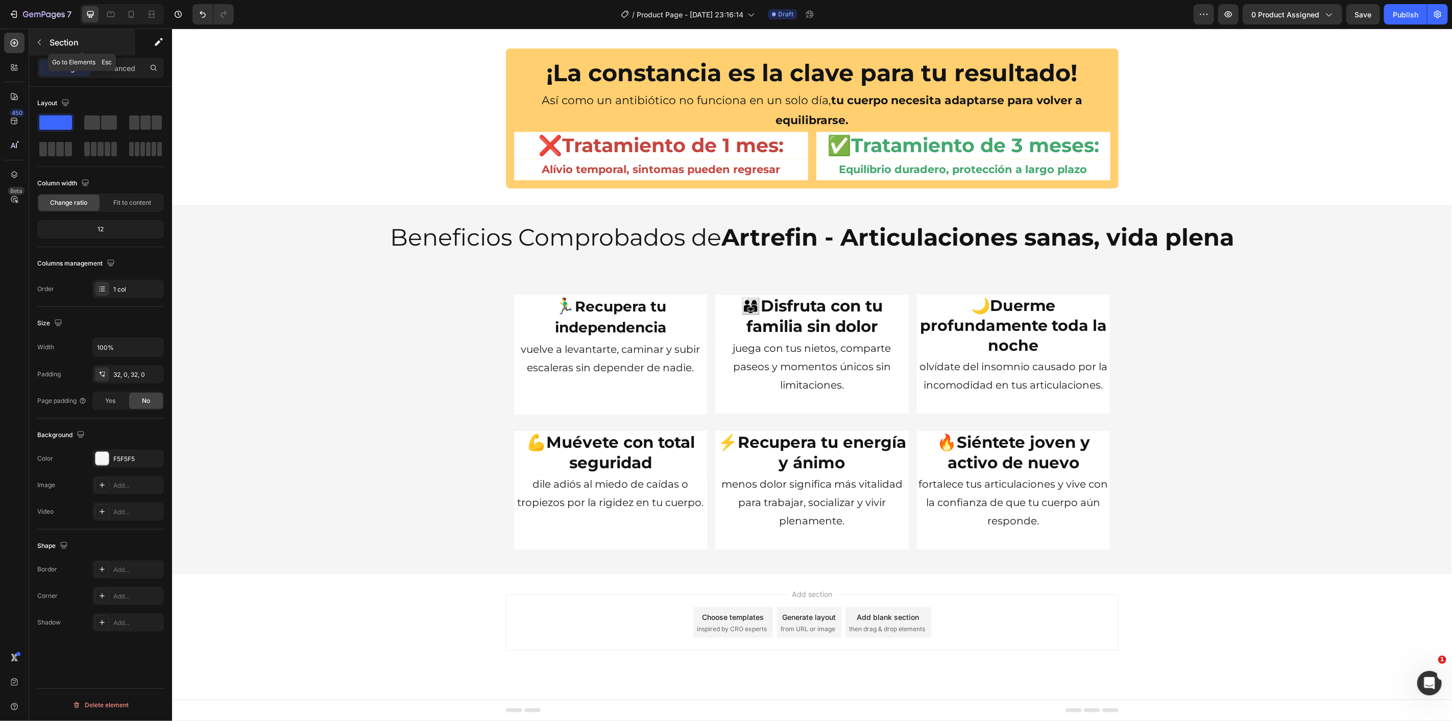
click at [40, 41] on icon "button" at bounding box center [39, 42] width 8 height 8
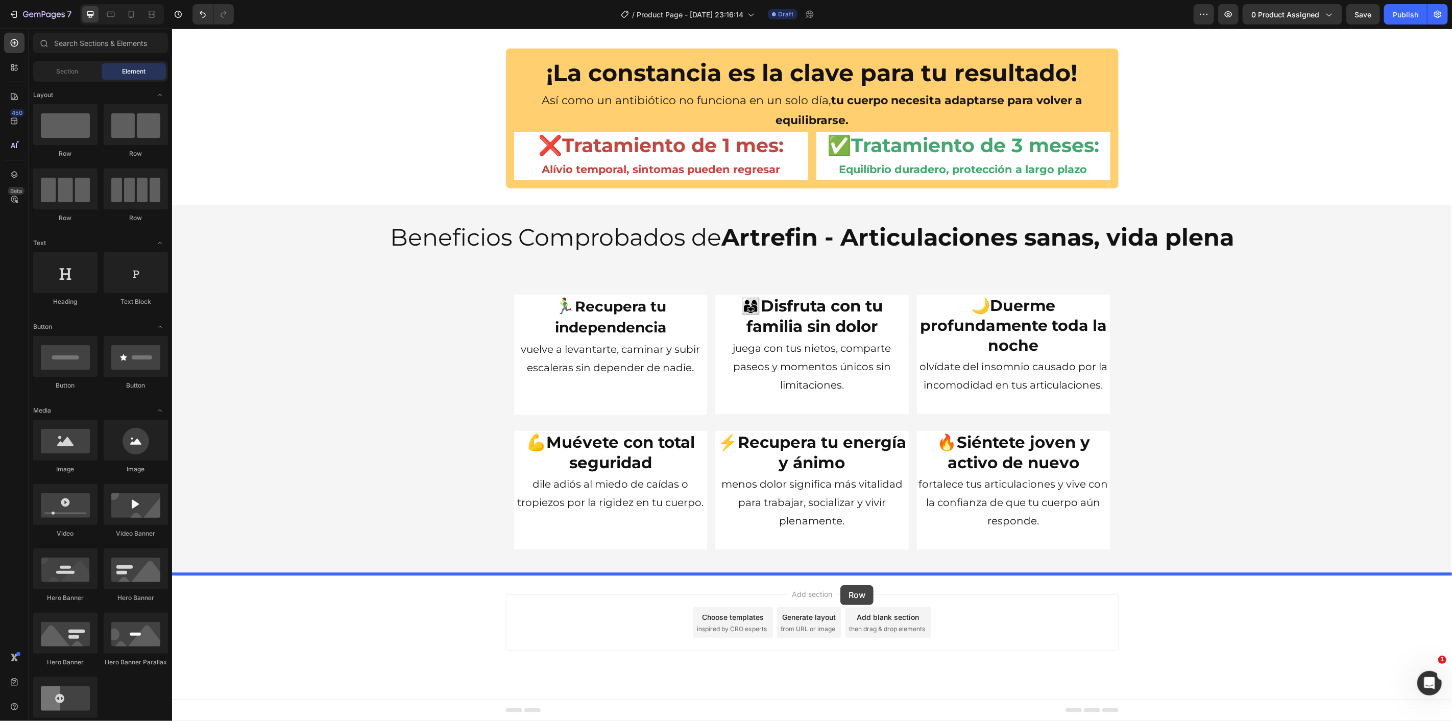
drag, startPoint x: 249, startPoint y: 162, endPoint x: 840, endPoint y: 585, distance: 726.7
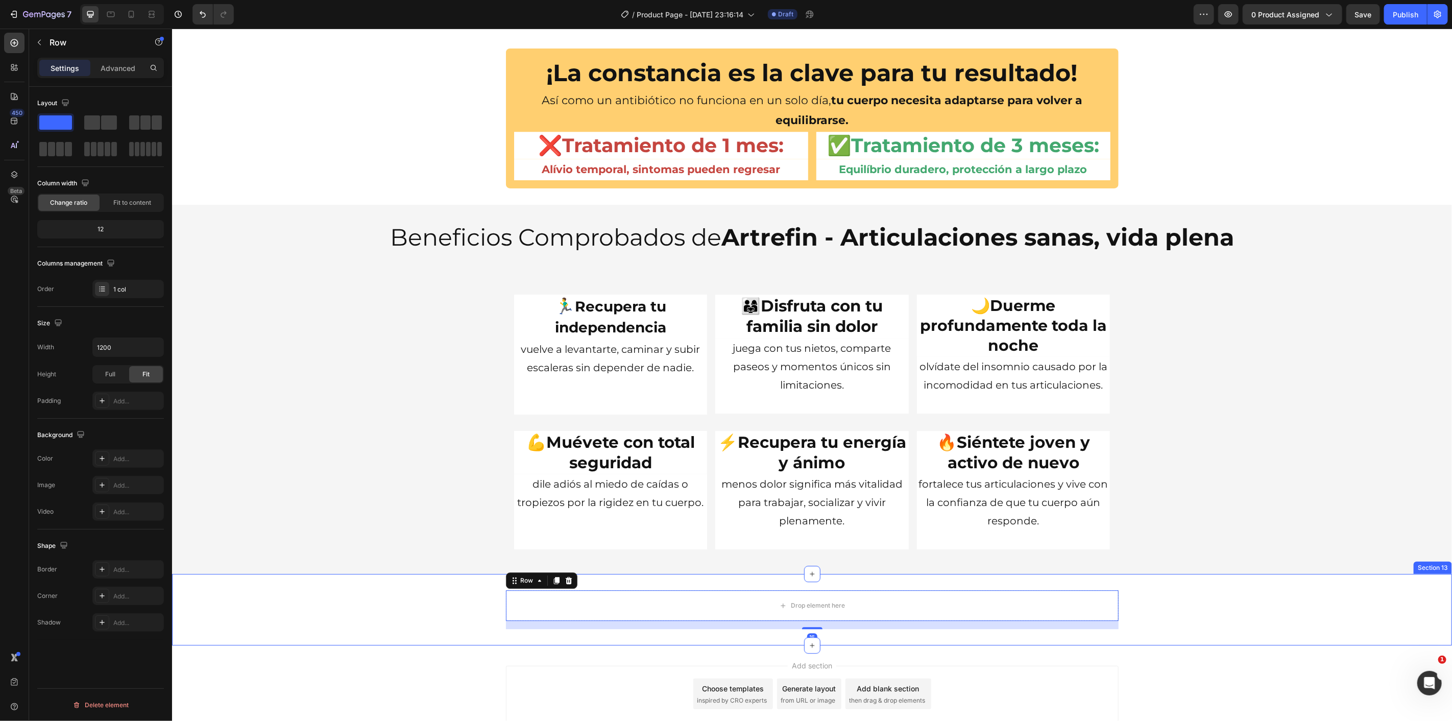
scroll to position [2279, 0]
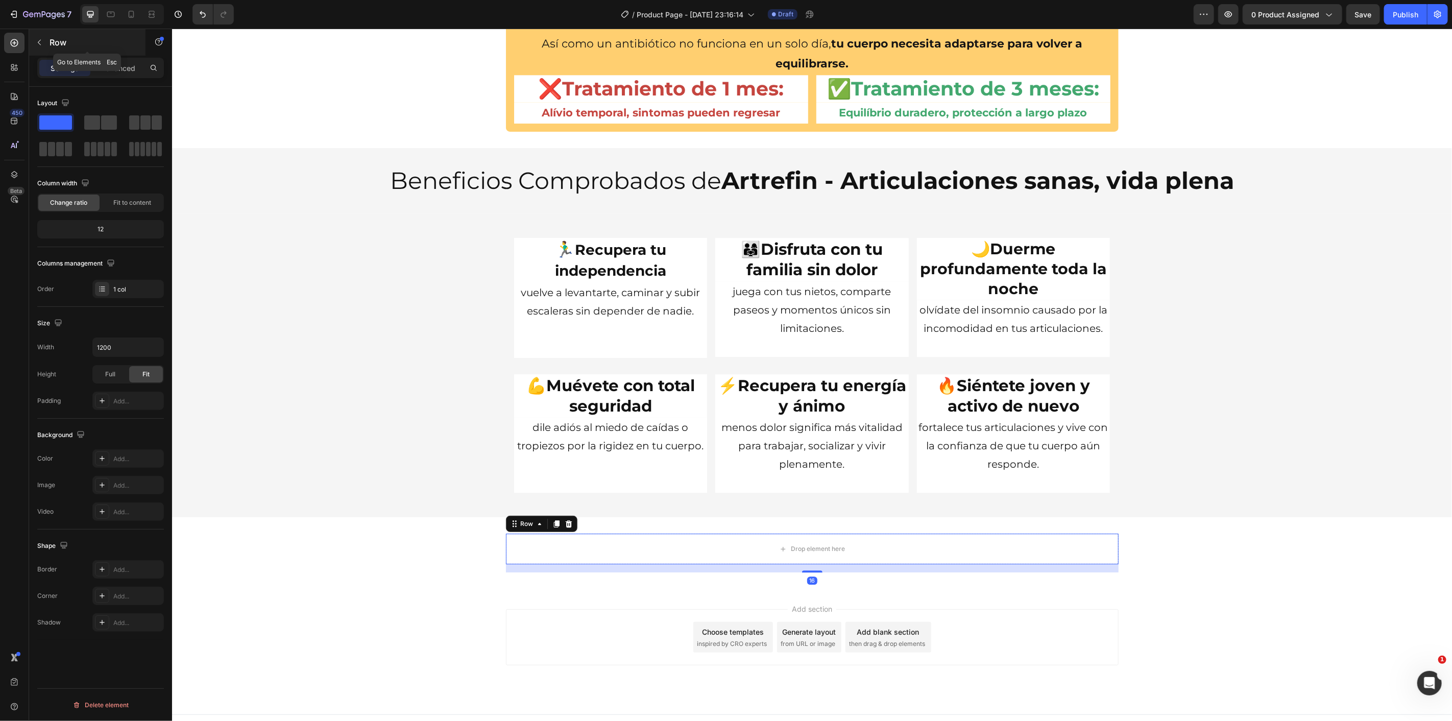
click at [33, 39] on button "button" at bounding box center [39, 42] width 16 height 16
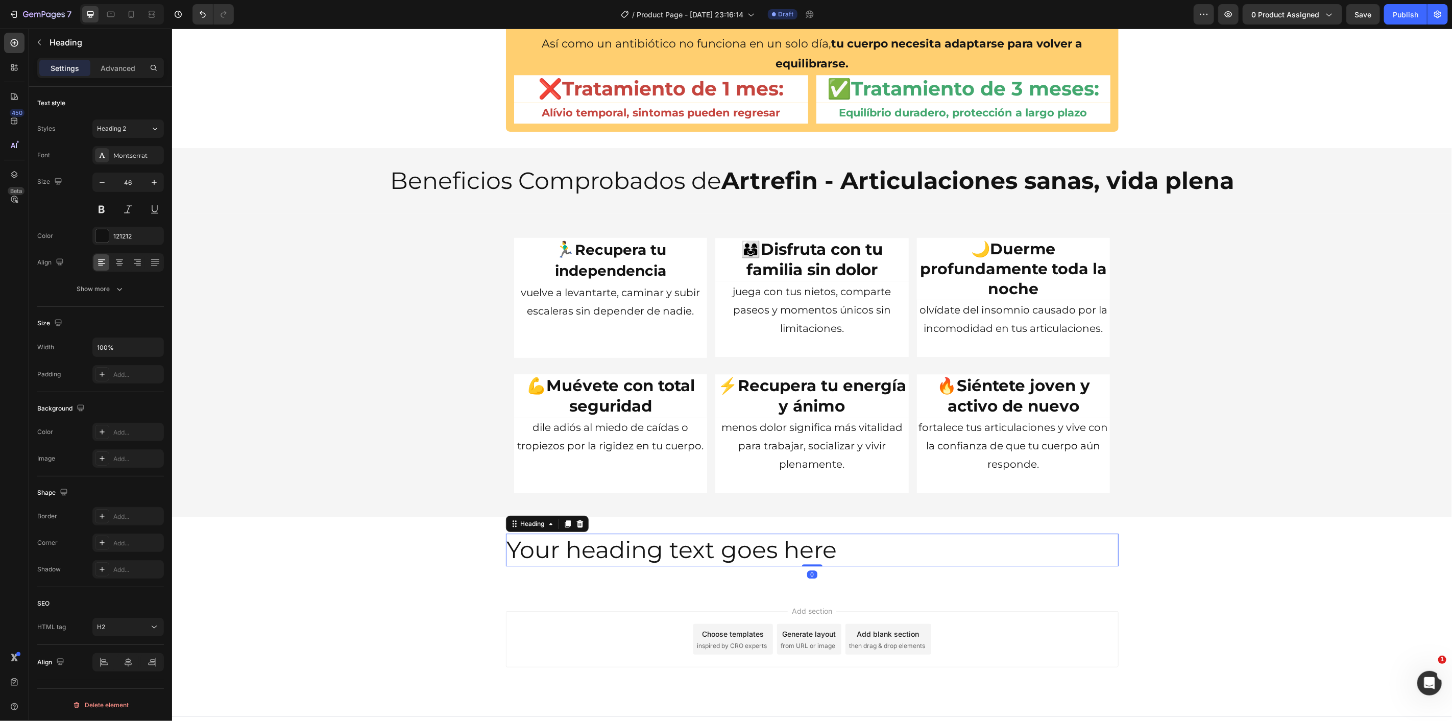
click at [768, 551] on h2 "Your heading text goes here" at bounding box center [812, 549] width 613 height 33
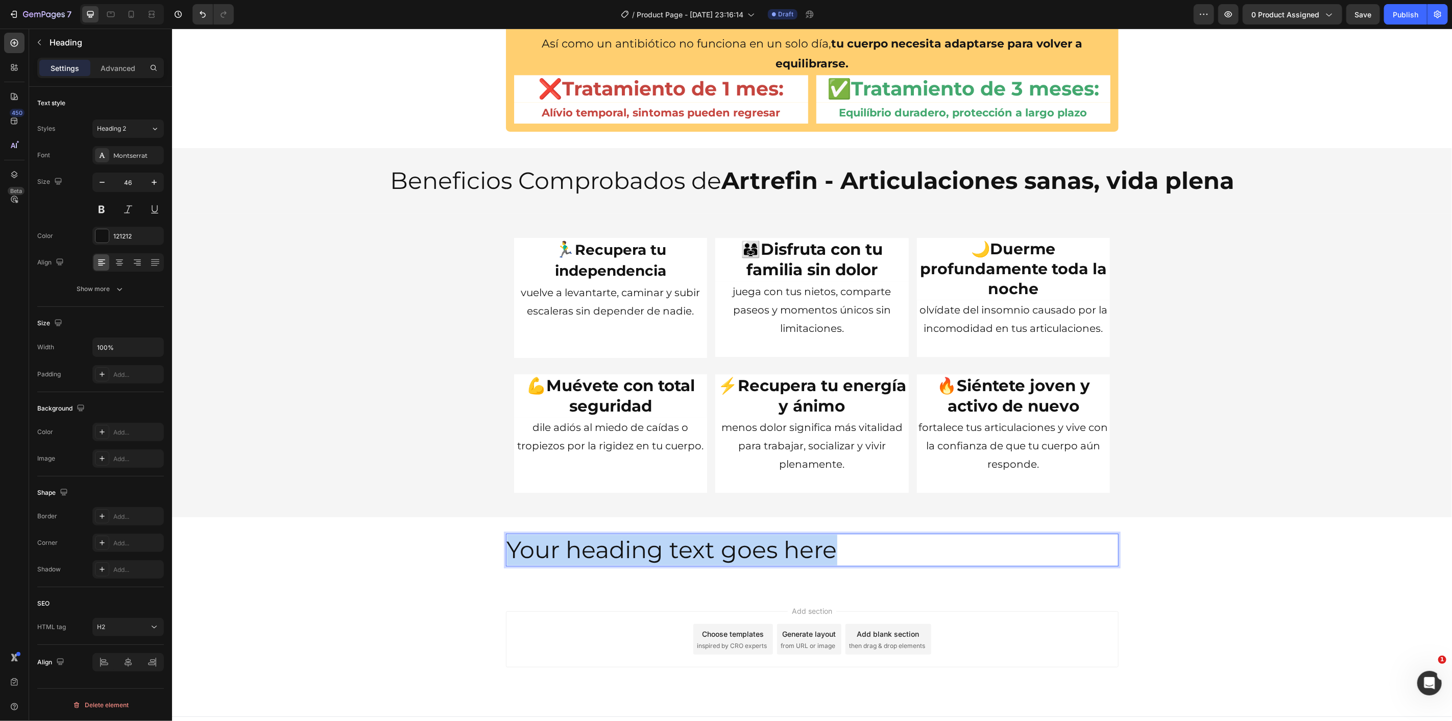
click at [768, 551] on p "Your heading text goes here" at bounding box center [812, 549] width 611 height 31
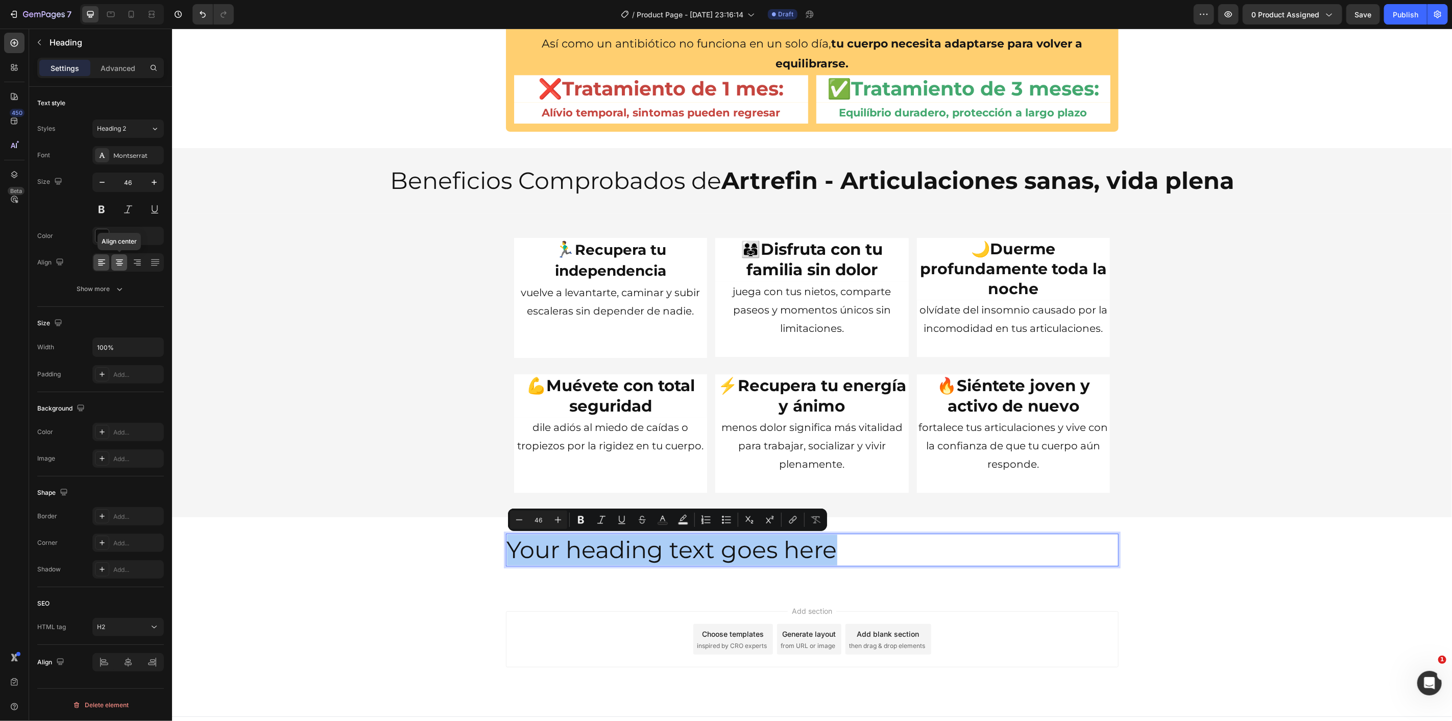
click at [116, 267] on icon at bounding box center [119, 262] width 10 height 10
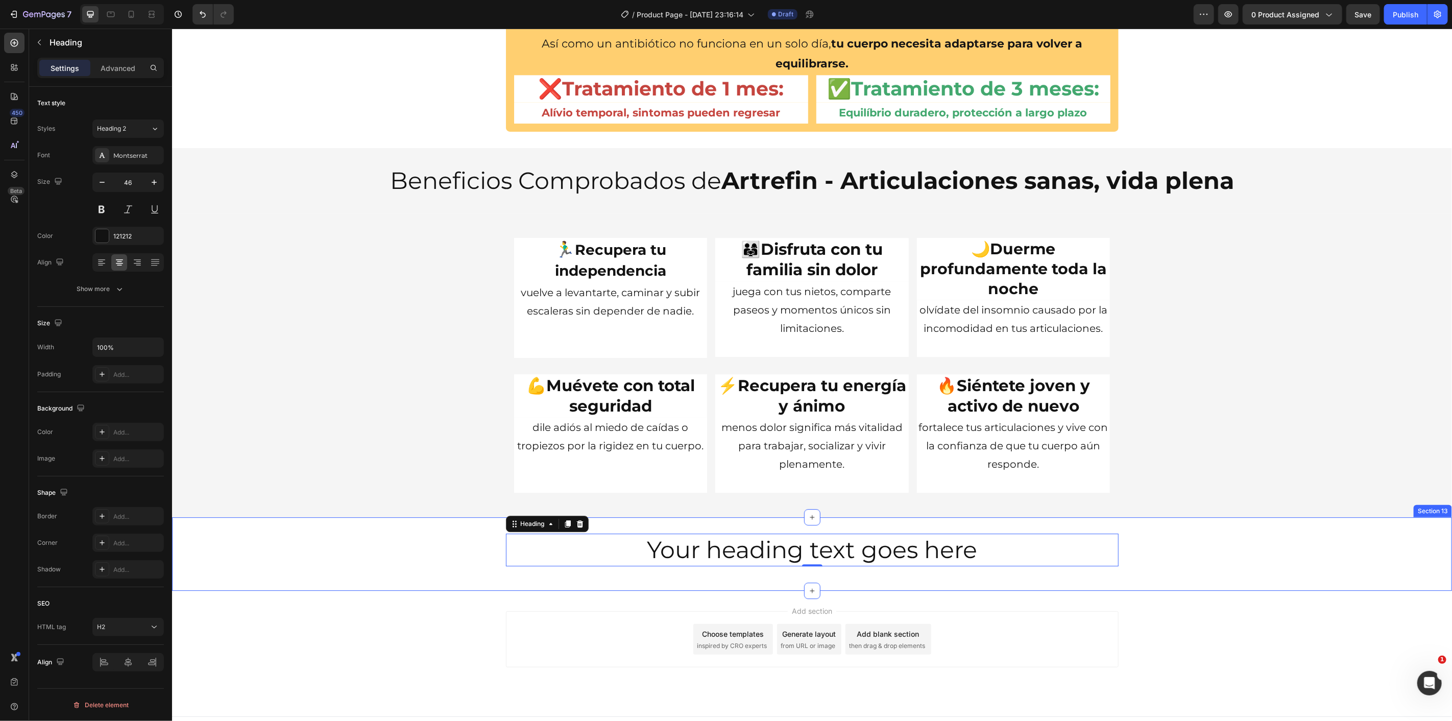
click at [762, 560] on p "Your heading text goes here" at bounding box center [812, 549] width 611 height 31
click at [762, 559] on p "Your heading text goes here" at bounding box center [812, 549] width 611 height 31
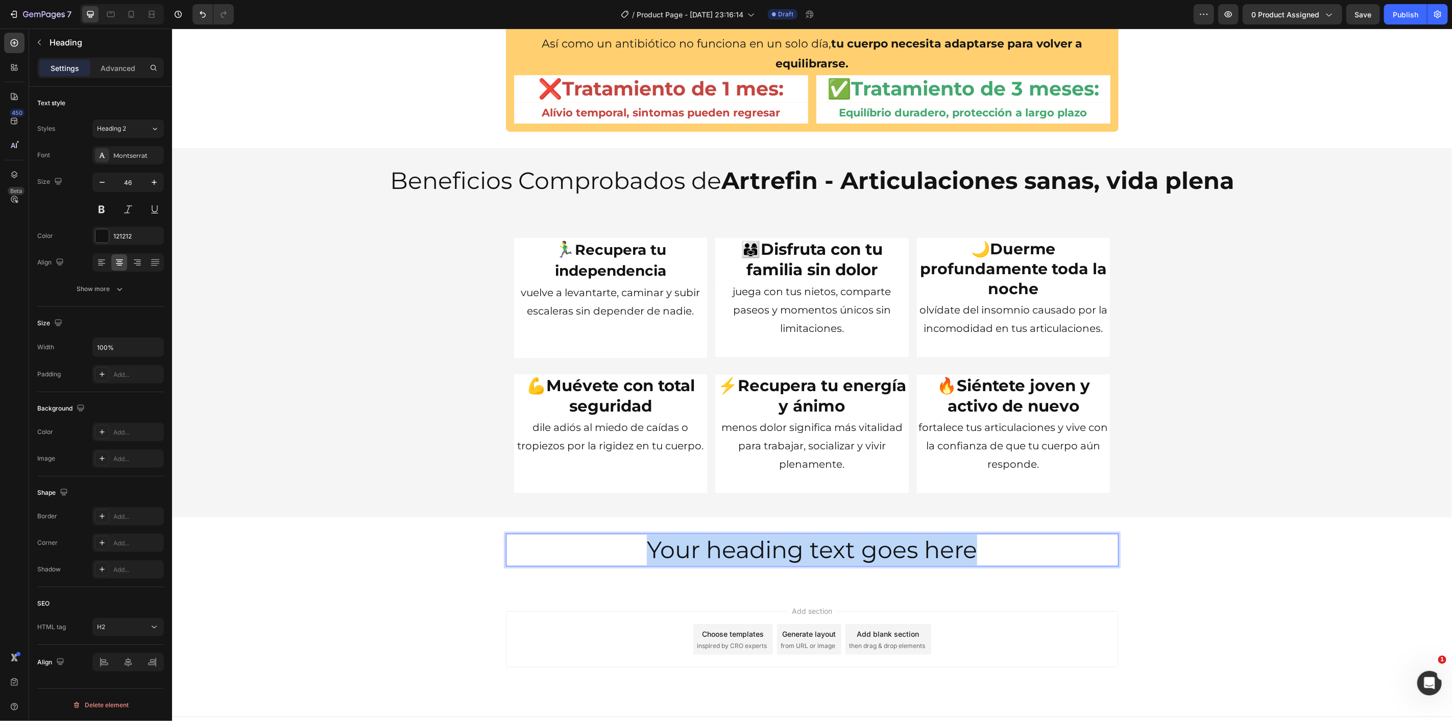
click at [762, 559] on p "Your heading text goes here" at bounding box center [812, 549] width 611 height 31
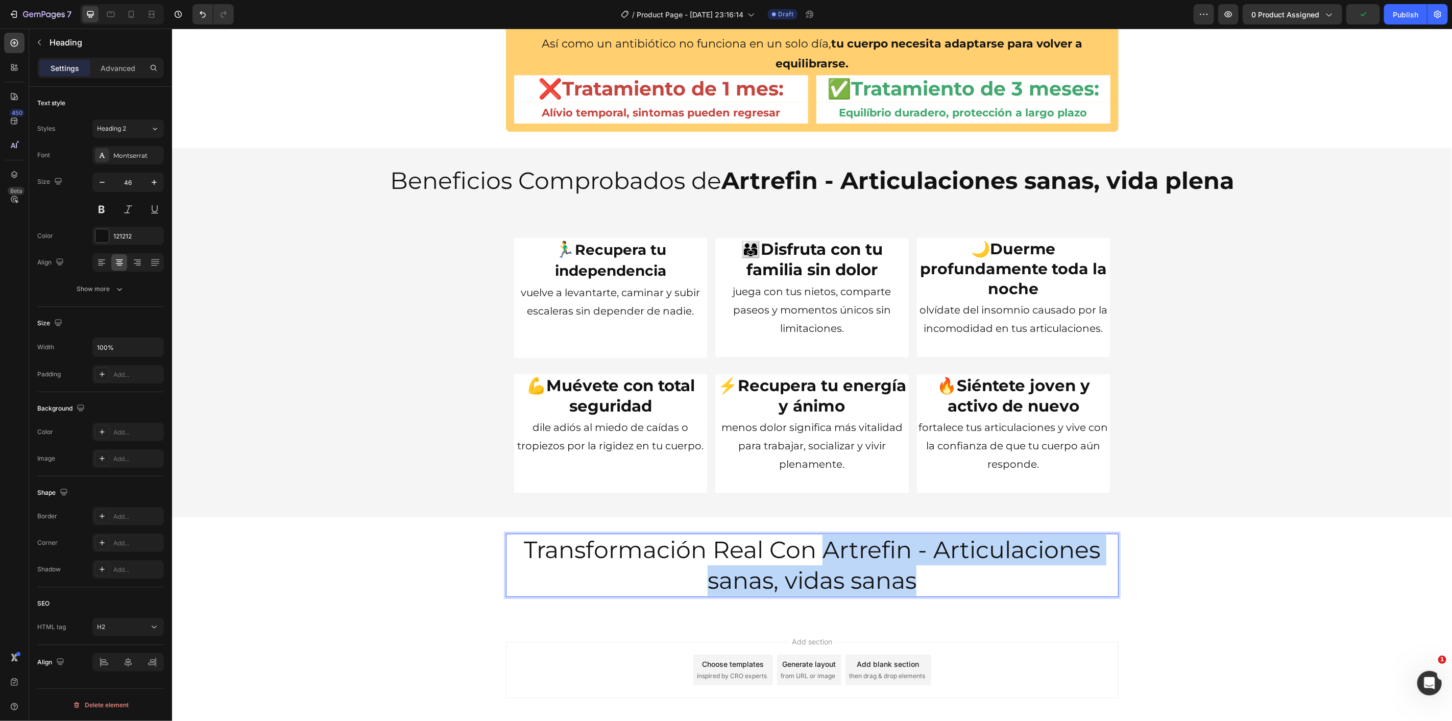
drag, startPoint x: 919, startPoint y: 587, endPoint x: 825, endPoint y: 544, distance: 102.8
click at [825, 544] on p "Transformación Real Con Artrefin - Articulaciones sanas, vidas sanas" at bounding box center [812, 564] width 611 height 61
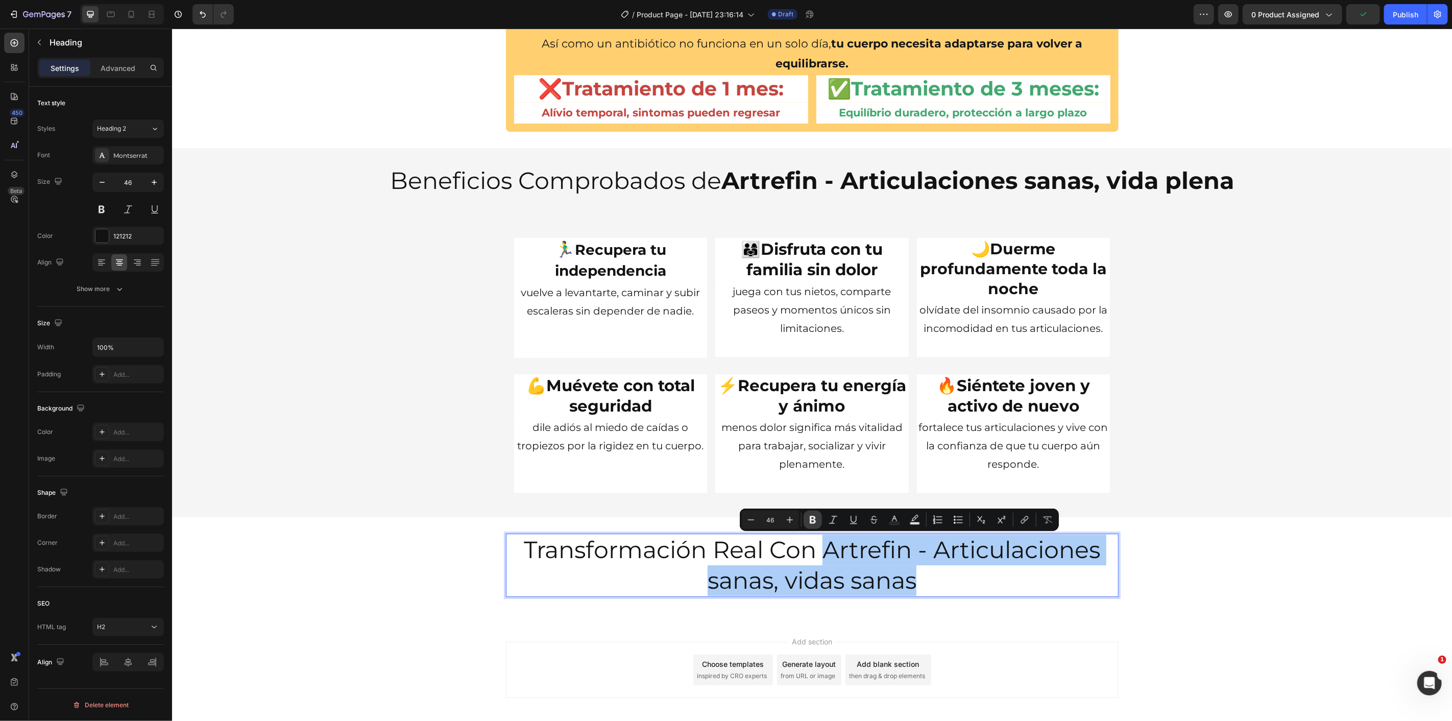
click at [813, 524] on button "Bold" at bounding box center [813, 520] width 18 height 18
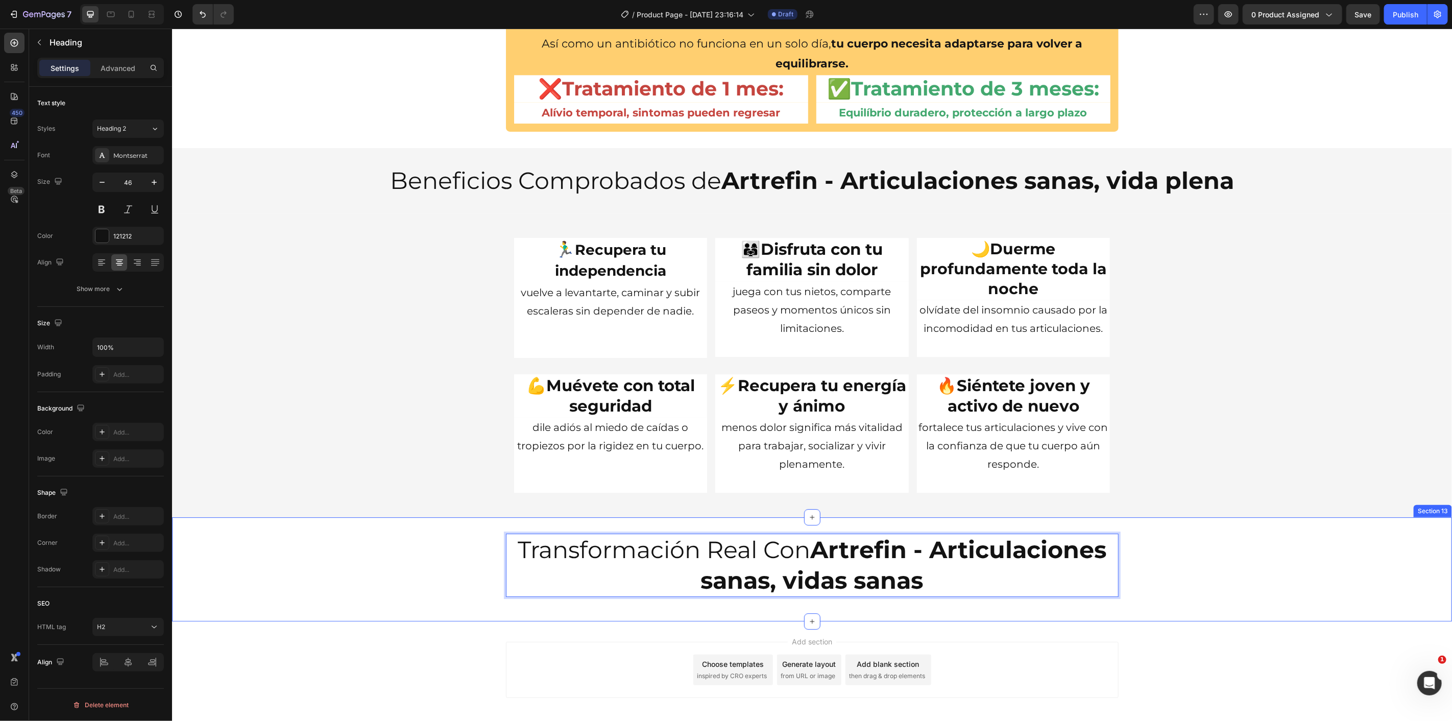
click at [456, 537] on div "Transformación Real Con Artrefin - Articulaciones sanas, vidas sanas Heading 0 …" at bounding box center [812, 568] width 1280 height 71
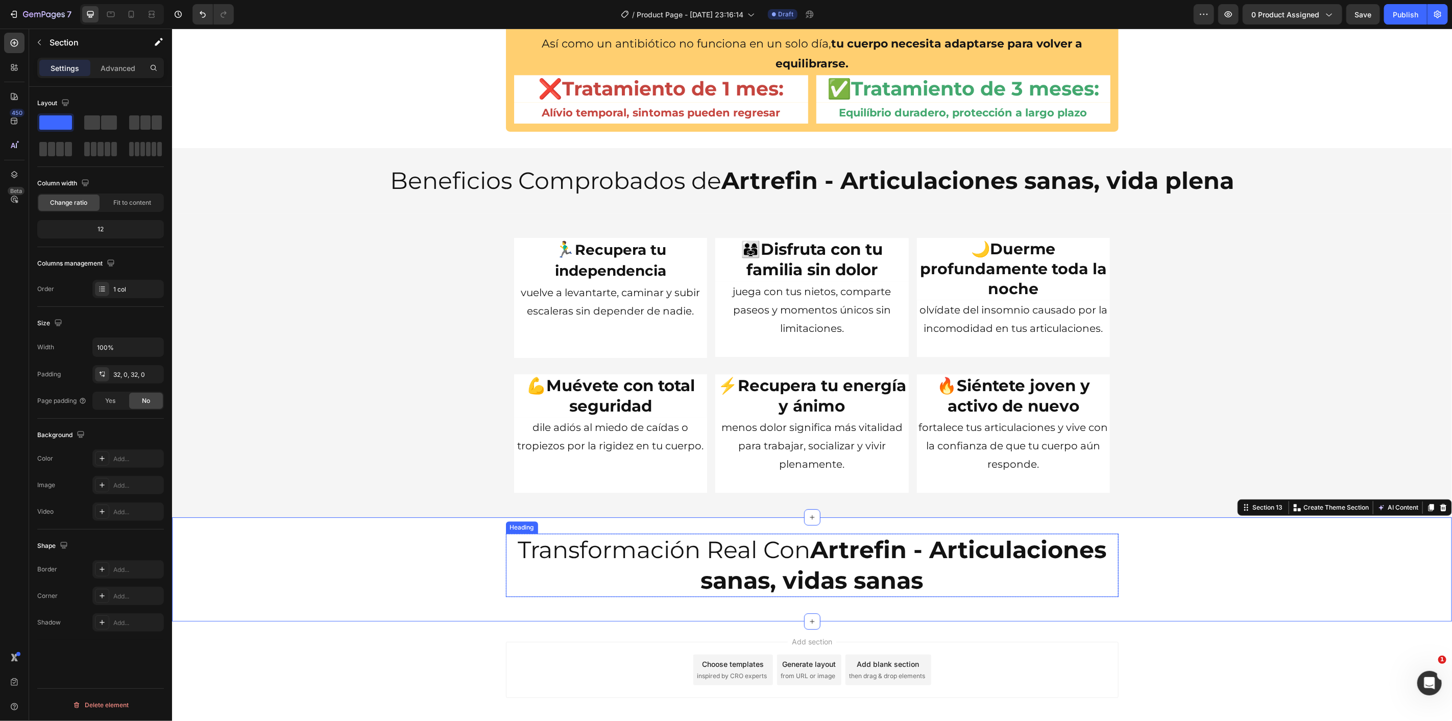
click at [578, 571] on p "Transformación Real Con Artrefin - Articulaciones sanas, vidas sanas" at bounding box center [812, 564] width 611 height 61
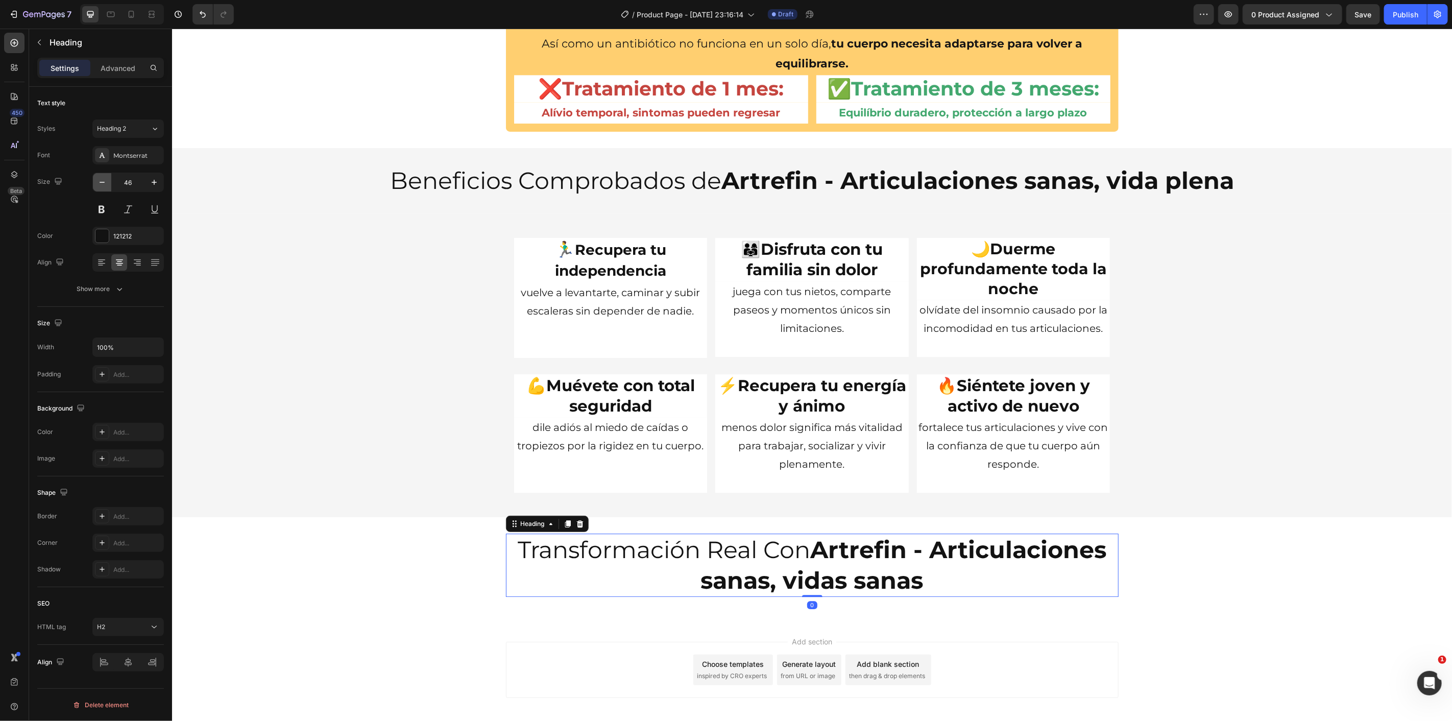
click at [103, 177] on icon "button" at bounding box center [102, 182] width 10 height 10
click at [104, 177] on icon "button" at bounding box center [102, 182] width 10 height 10
click at [105, 177] on icon "button" at bounding box center [102, 182] width 10 height 10
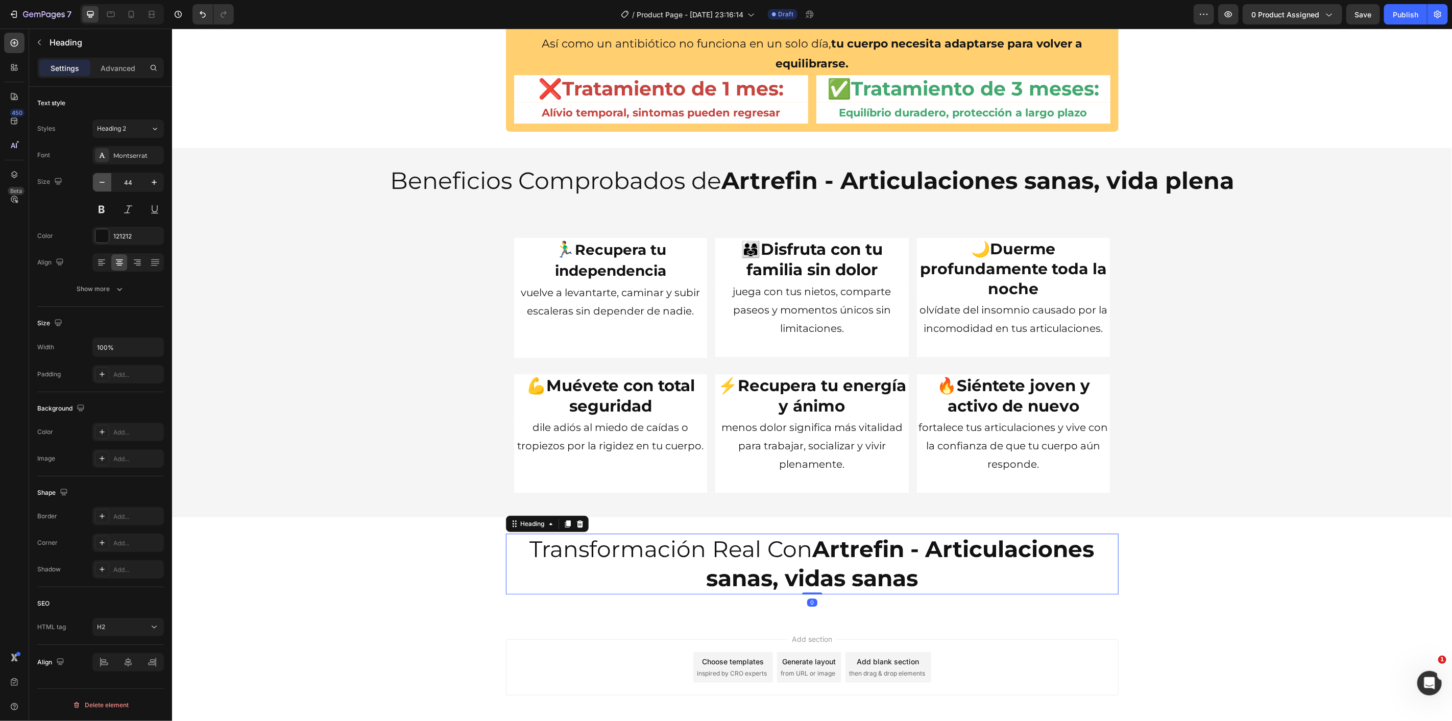
click at [105, 177] on icon "button" at bounding box center [102, 182] width 10 height 10
click at [104, 177] on icon "button" at bounding box center [102, 182] width 10 height 10
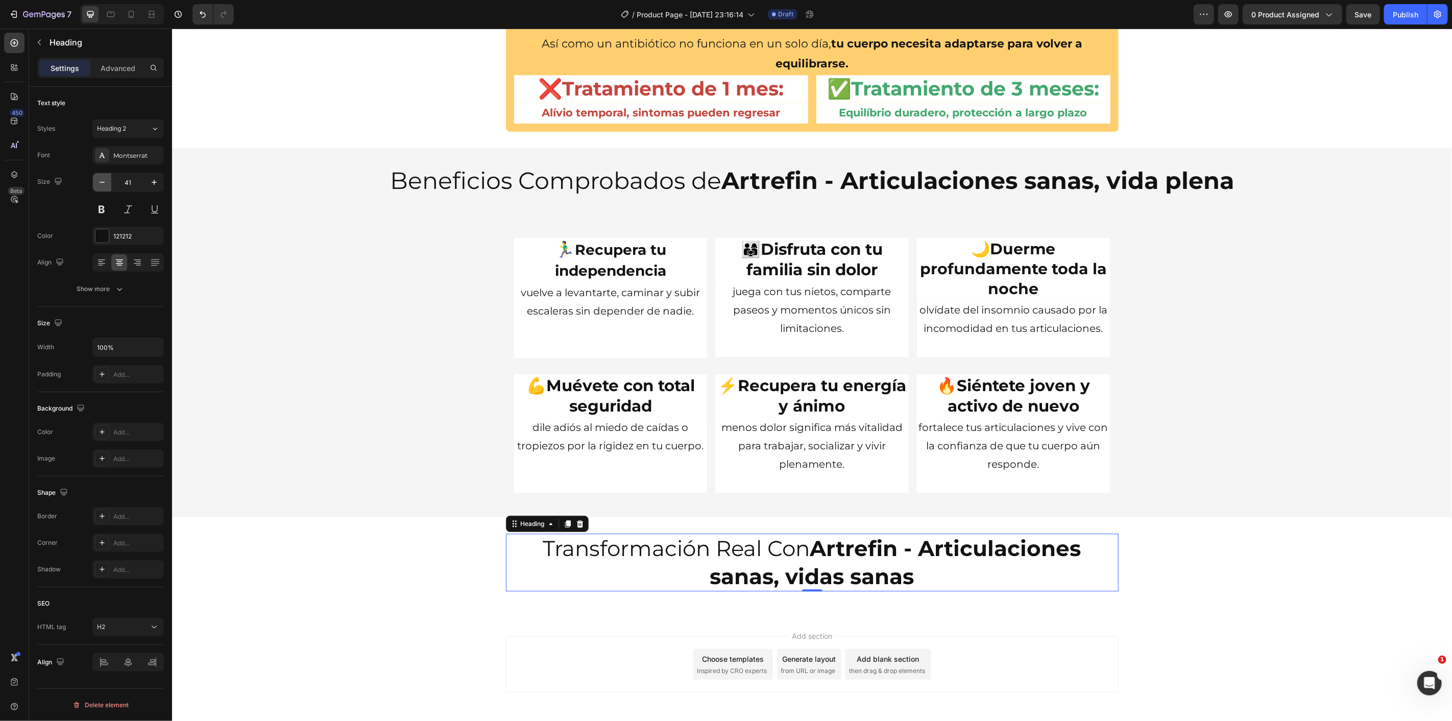
click at [104, 177] on icon "button" at bounding box center [102, 182] width 10 height 10
click at [126, 13] on icon at bounding box center [131, 14] width 10 height 10
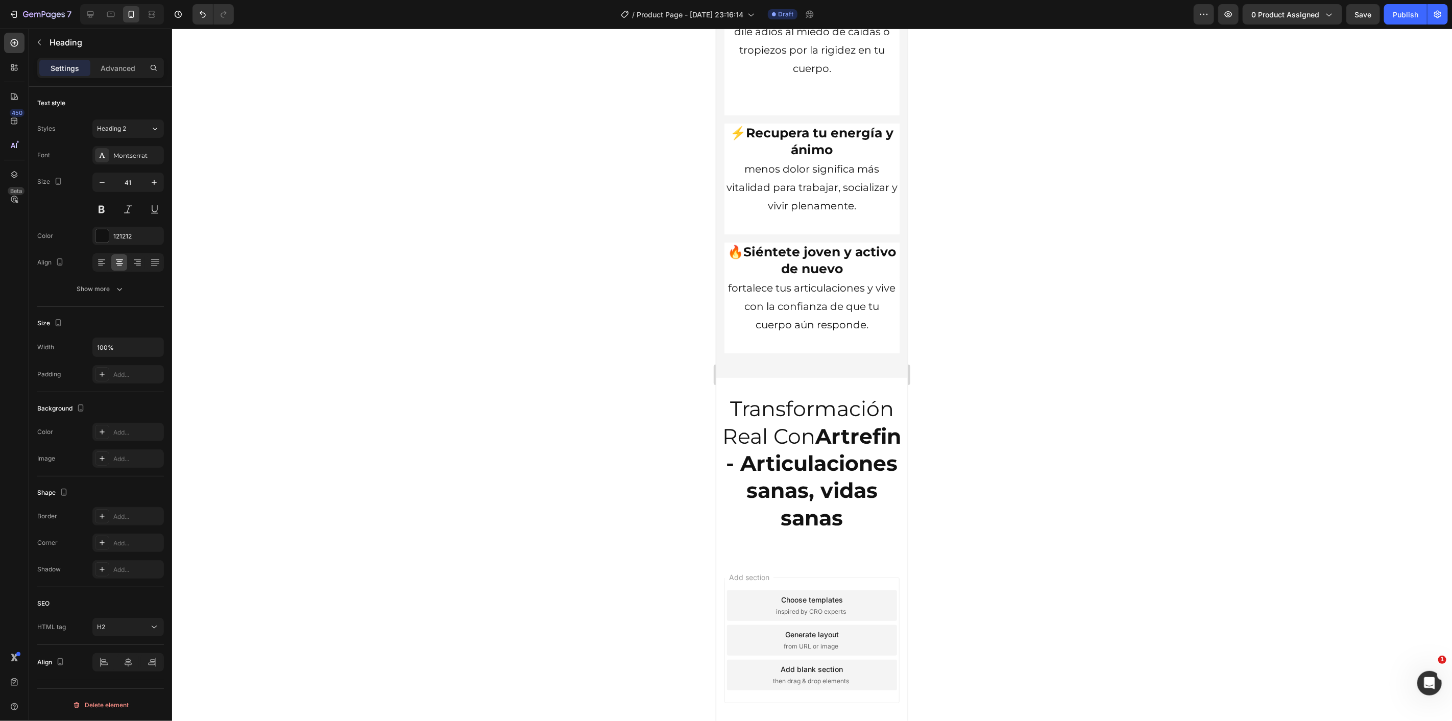
scroll to position [3272, 0]
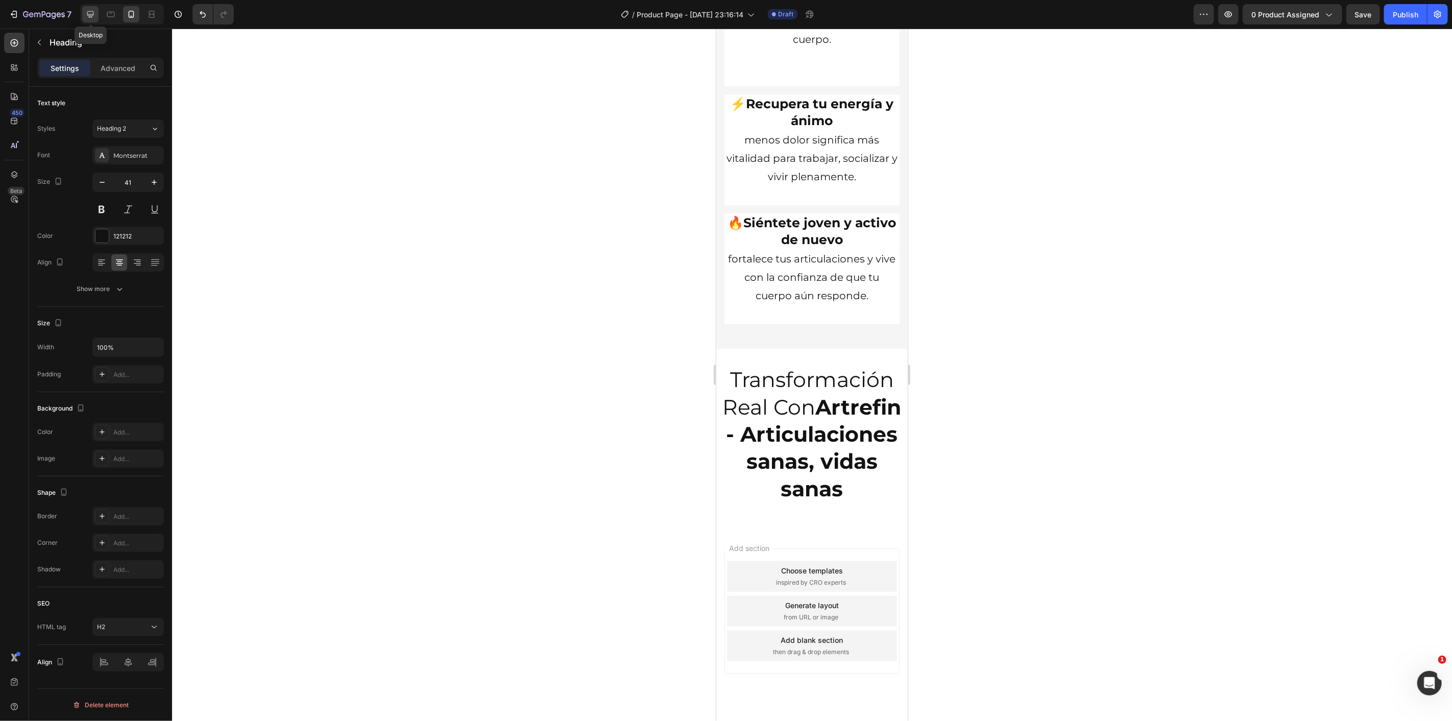
click at [94, 17] on icon at bounding box center [90, 14] width 10 height 10
type input "40"
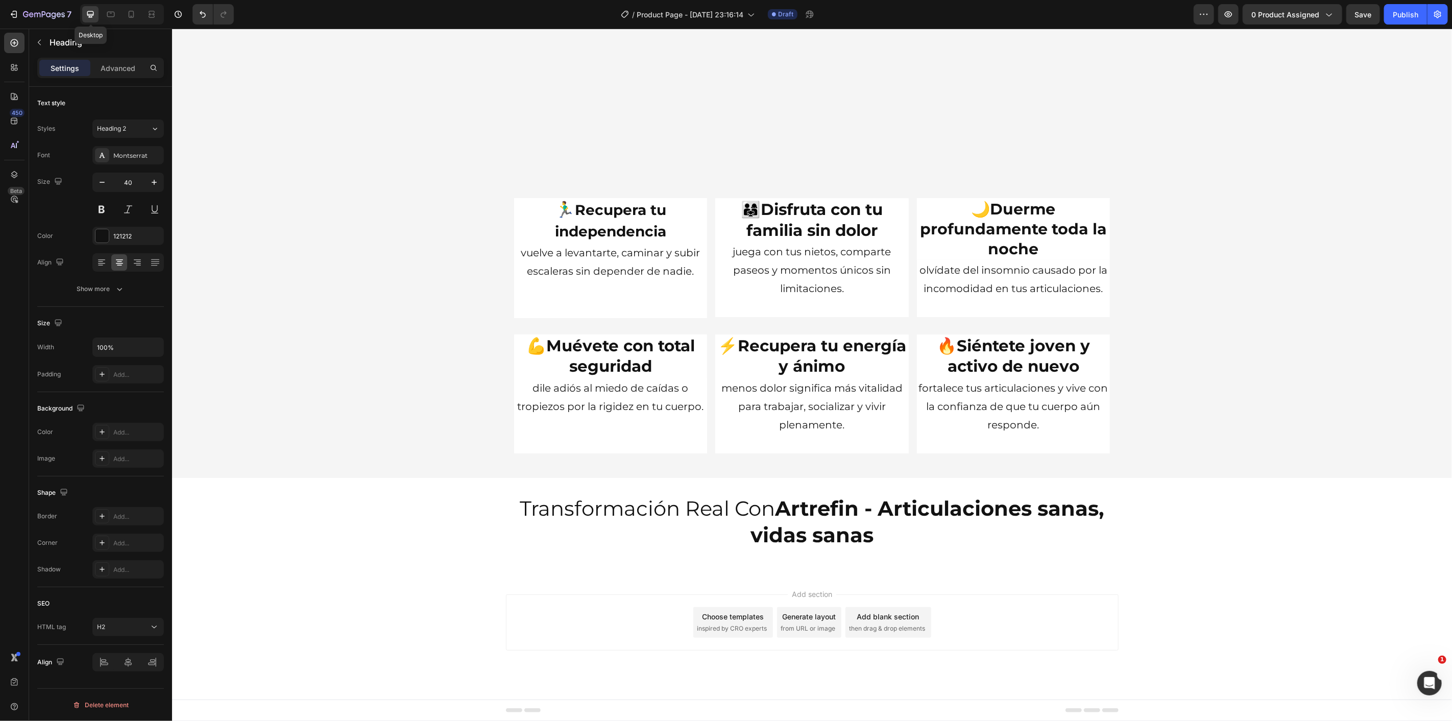
scroll to position [2317, 0]
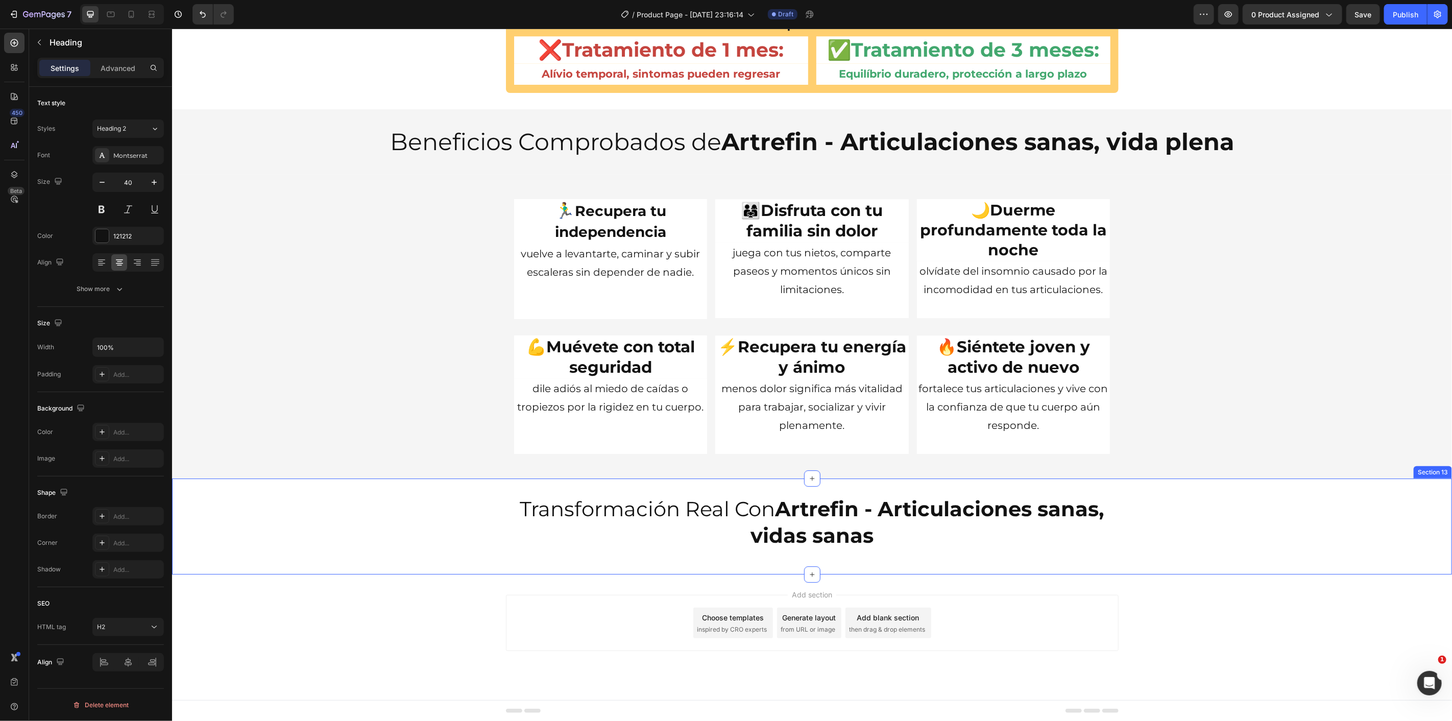
click at [900, 551] on div "Transformación Real Con Artrefin - Articulaciones sanas, vidas sanas Heading Row" at bounding box center [812, 525] width 1280 height 63
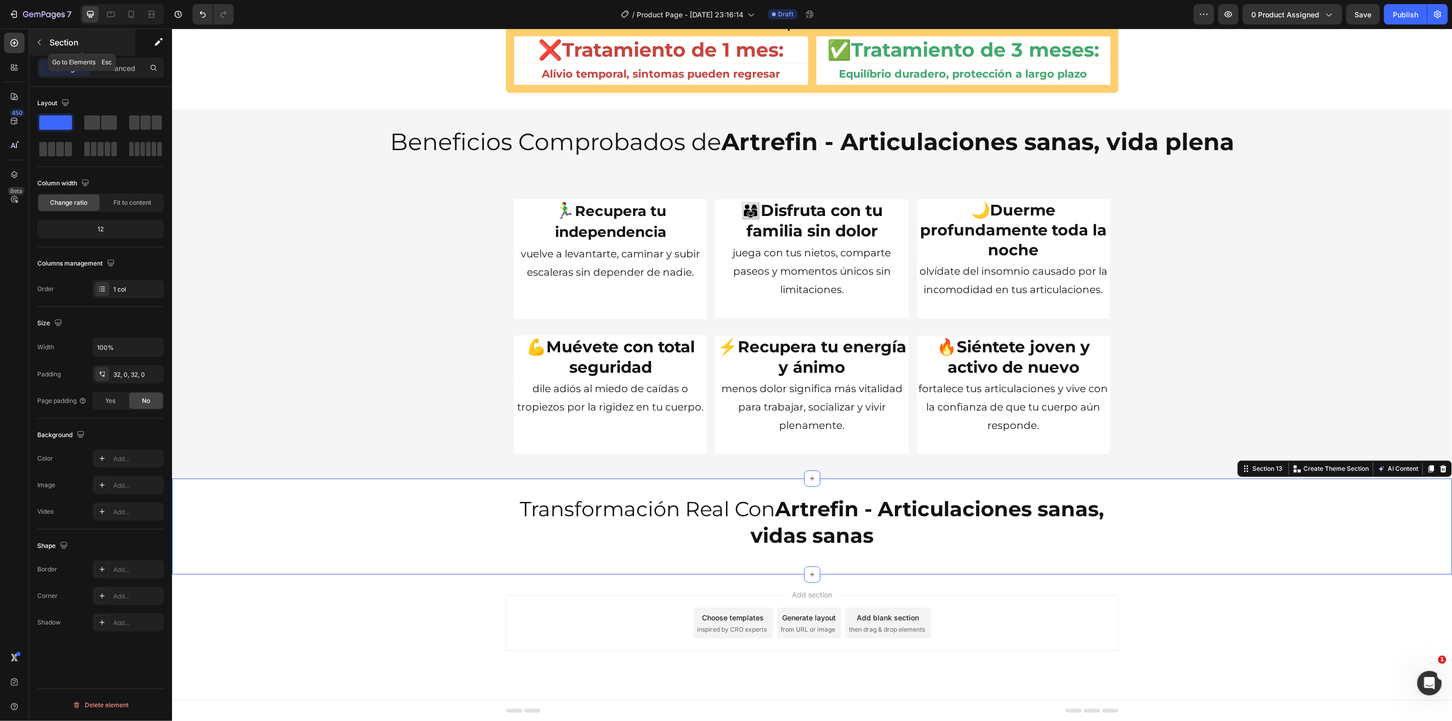
click at [37, 42] on icon "button" at bounding box center [39, 42] width 8 height 8
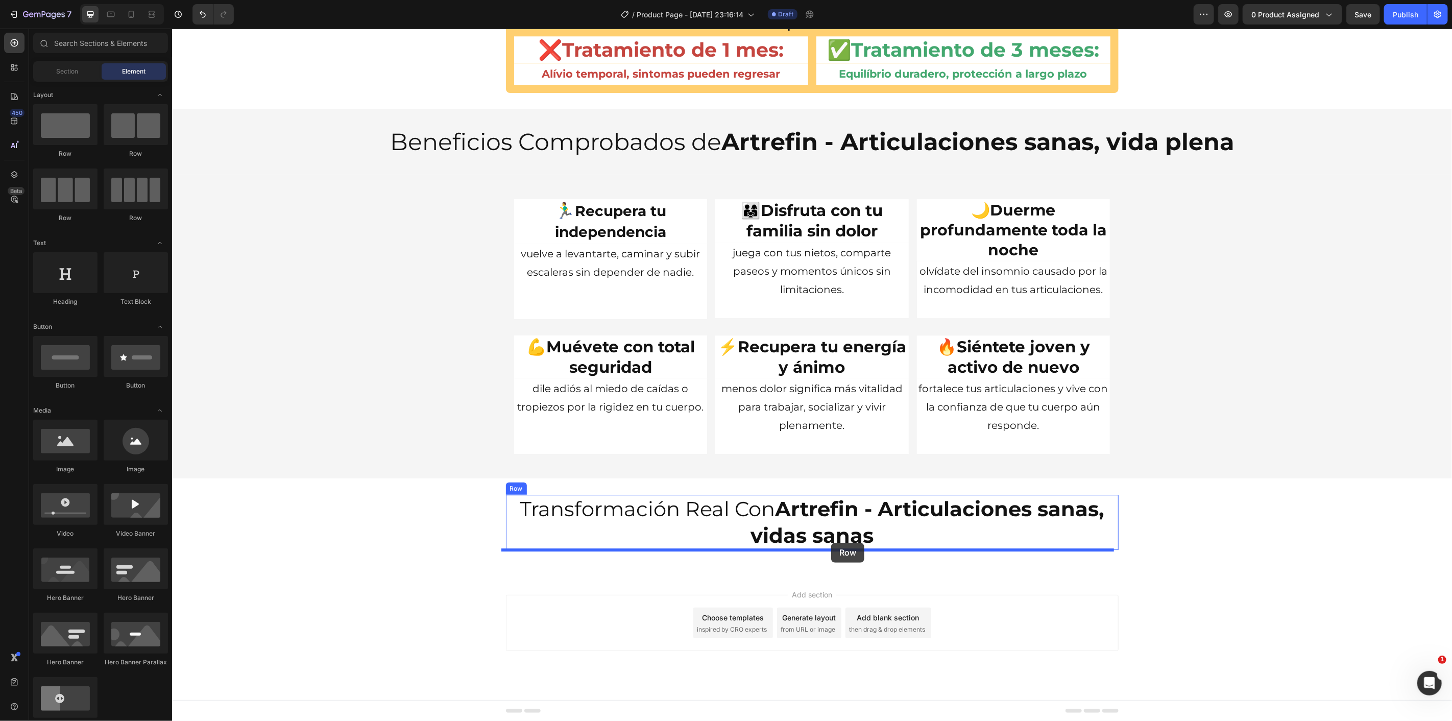
drag, startPoint x: 308, startPoint y: 162, endPoint x: 831, endPoint y: 542, distance: 646.4
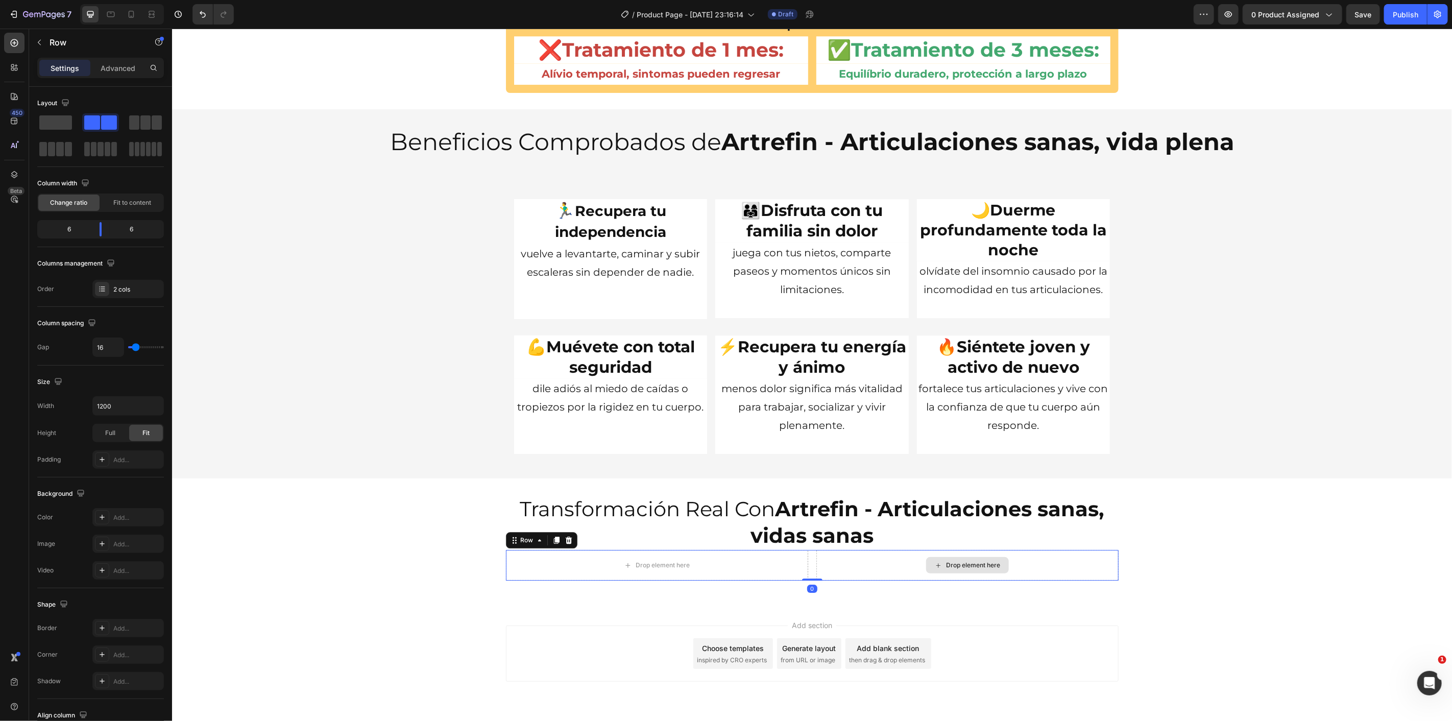
scroll to position [2348, 0]
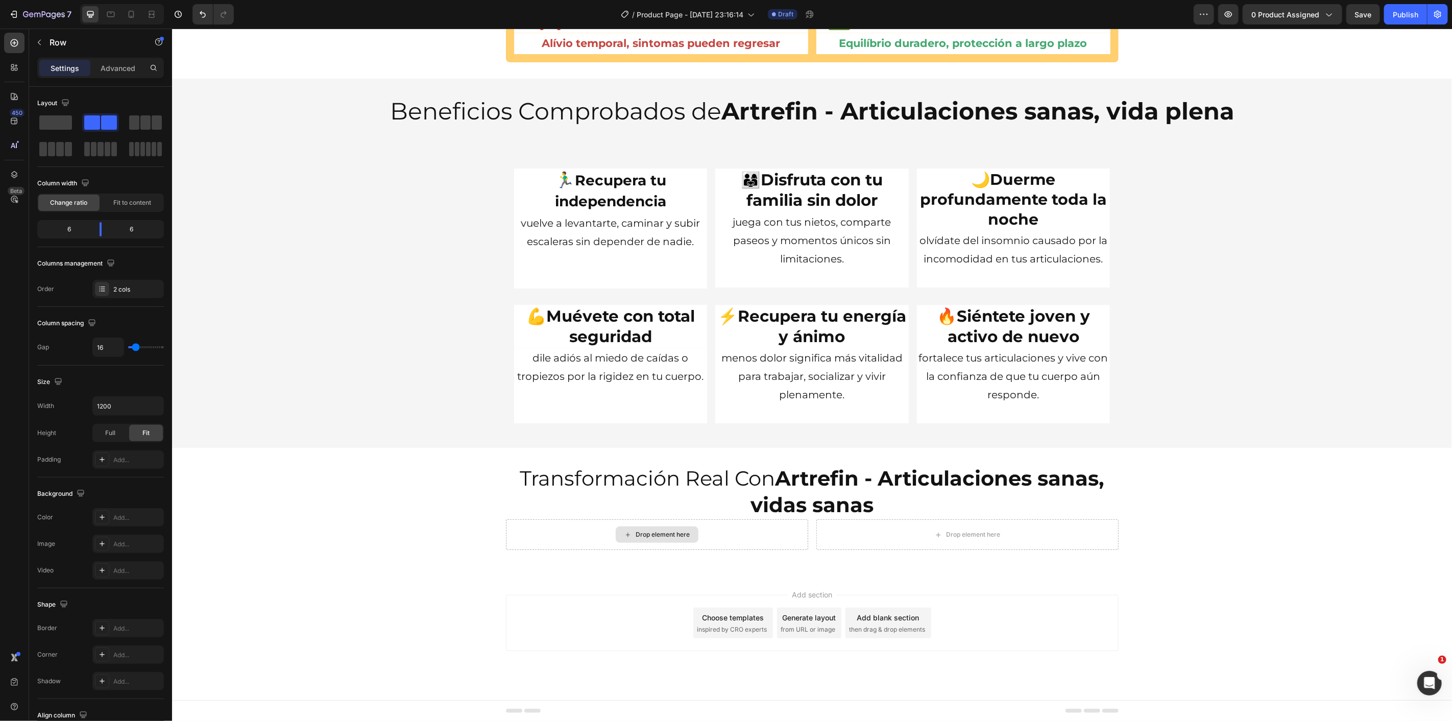
click at [655, 534] on div "Drop element here" at bounding box center [663, 534] width 54 height 8
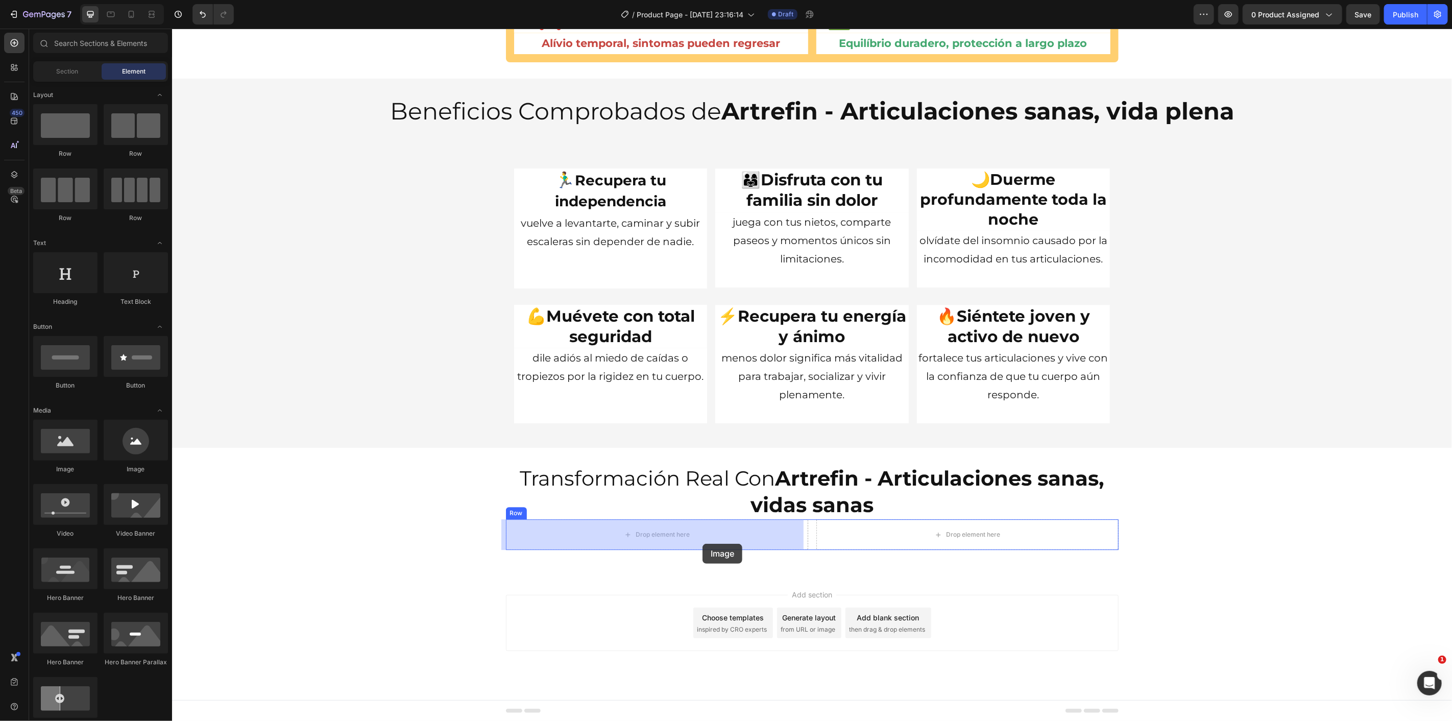
drag, startPoint x: 244, startPoint y: 481, endPoint x: 698, endPoint y: 543, distance: 458.2
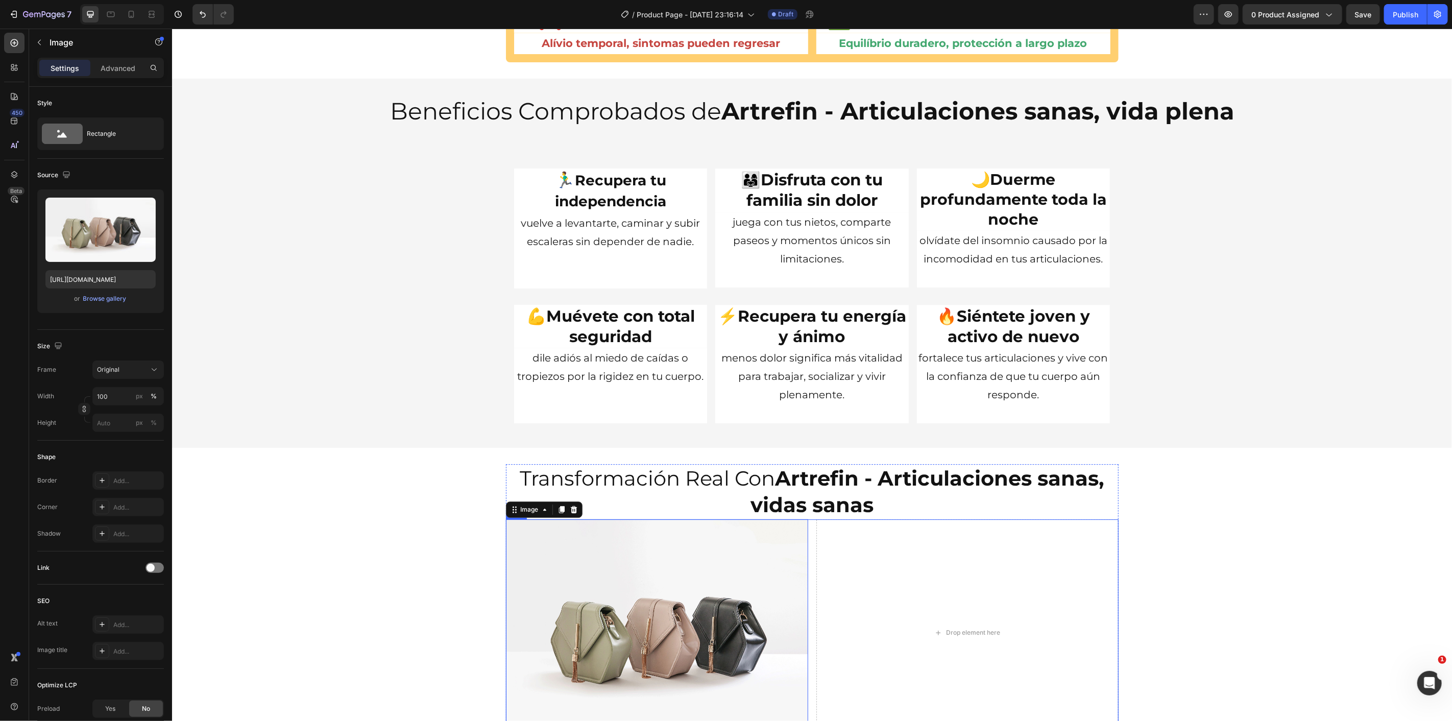
scroll to position [2450, 0]
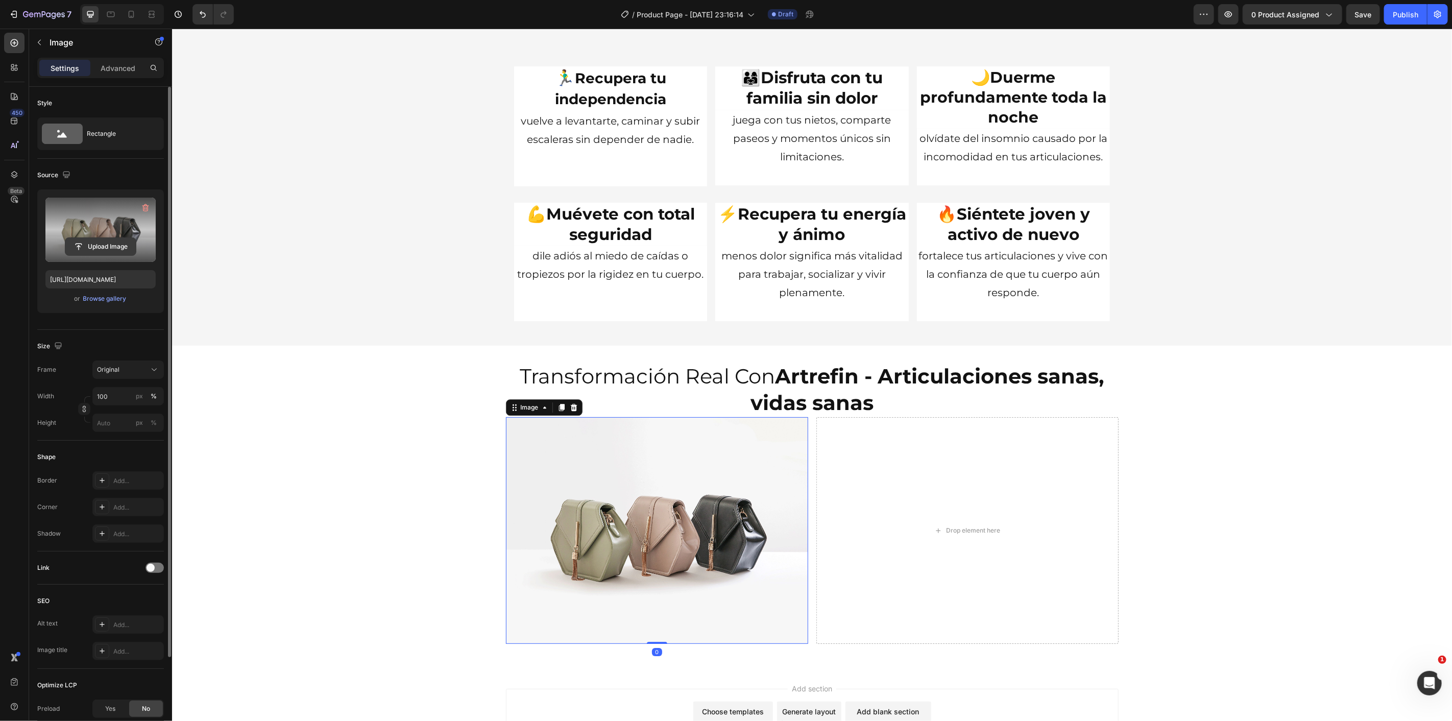
click at [94, 238] on input "file" at bounding box center [100, 246] width 70 height 17
click at [139, 227] on div at bounding box center [100, 230] width 110 height 64
click at [140, 238] on div at bounding box center [100, 230] width 110 height 64
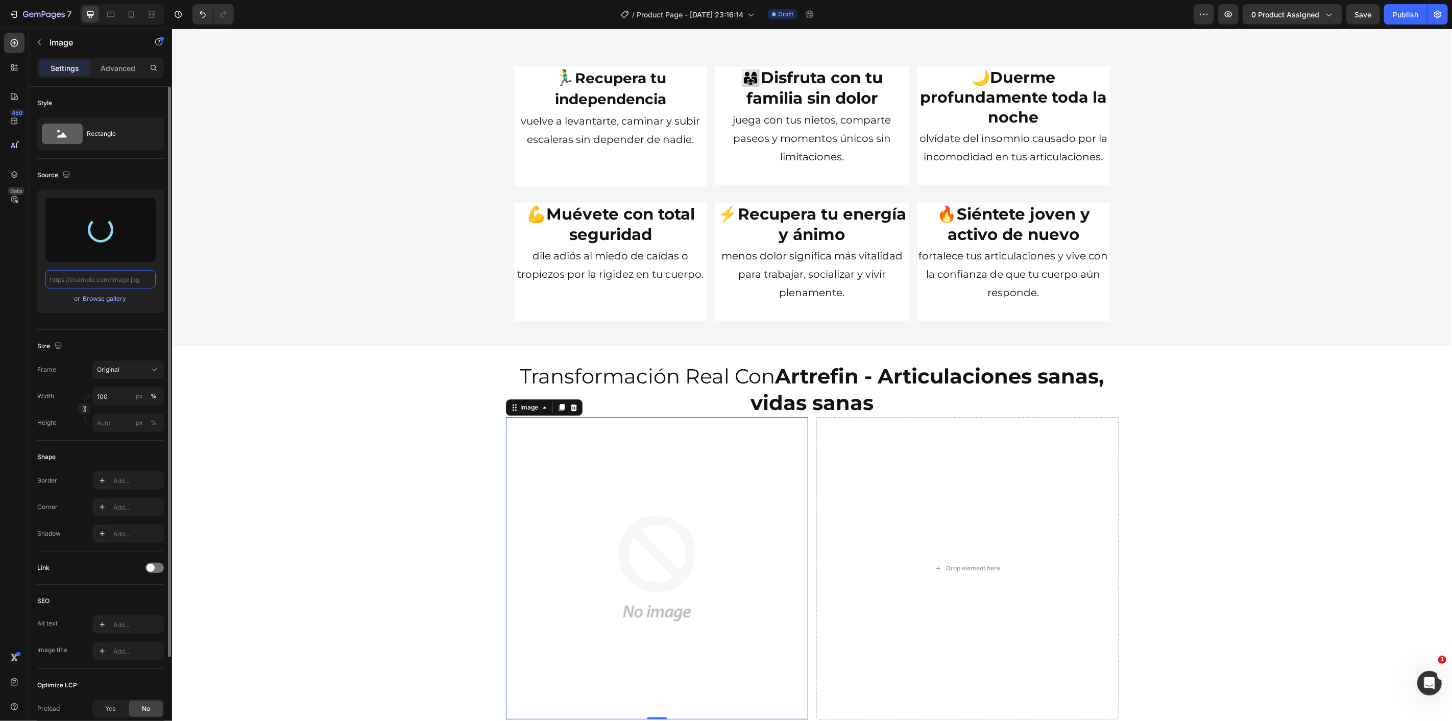
scroll to position [0, 0]
click at [686, 504] on img at bounding box center [657, 568] width 302 height 302
click at [571, 411] on div at bounding box center [573, 407] width 12 height 12
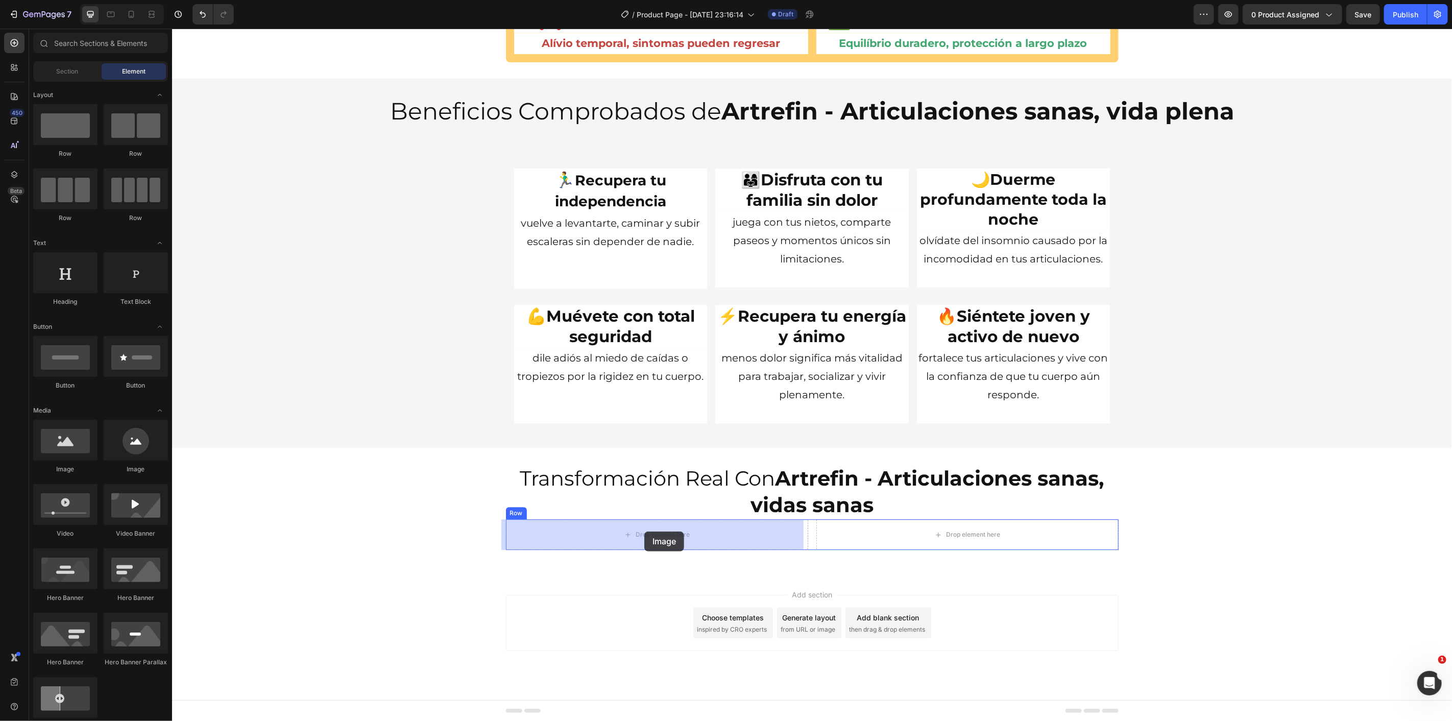
drag, startPoint x: 343, startPoint y: 489, endPoint x: 641, endPoint y: 531, distance: 301.7
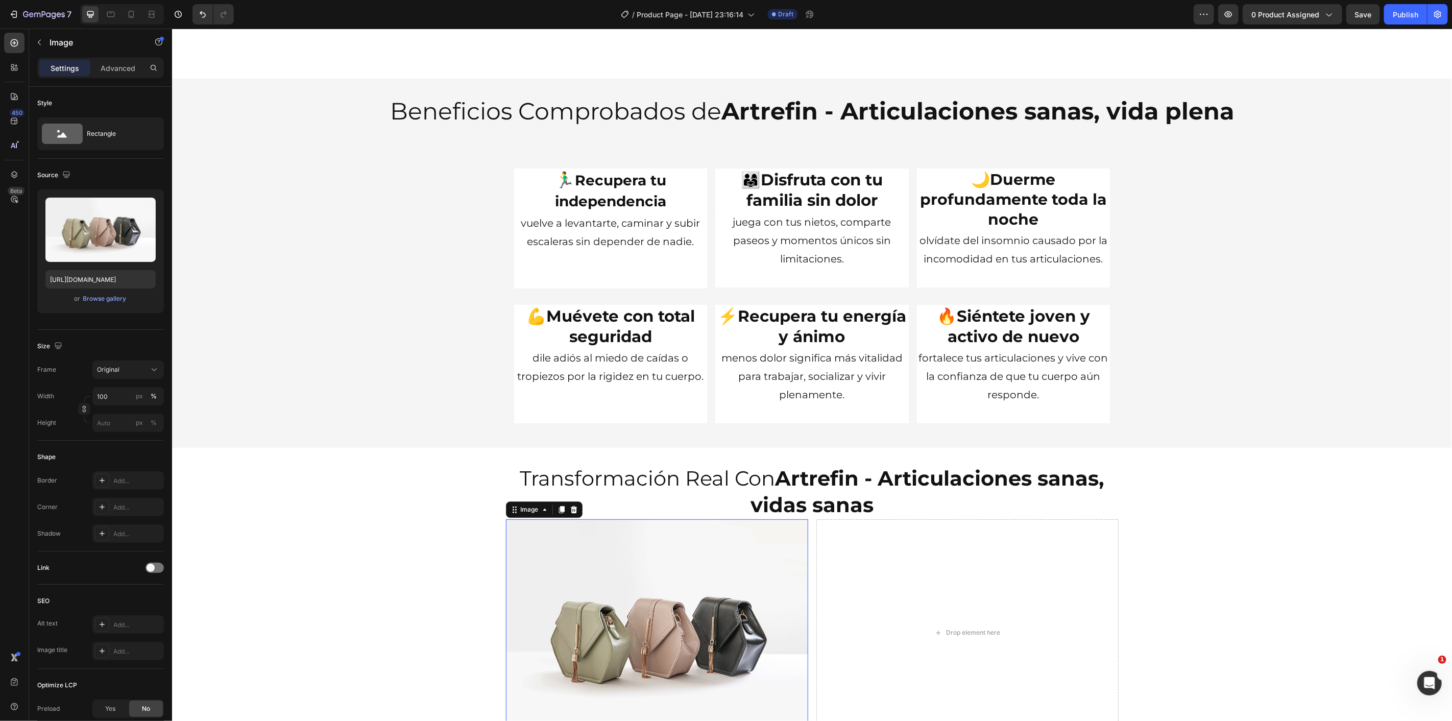
scroll to position [2450, 0]
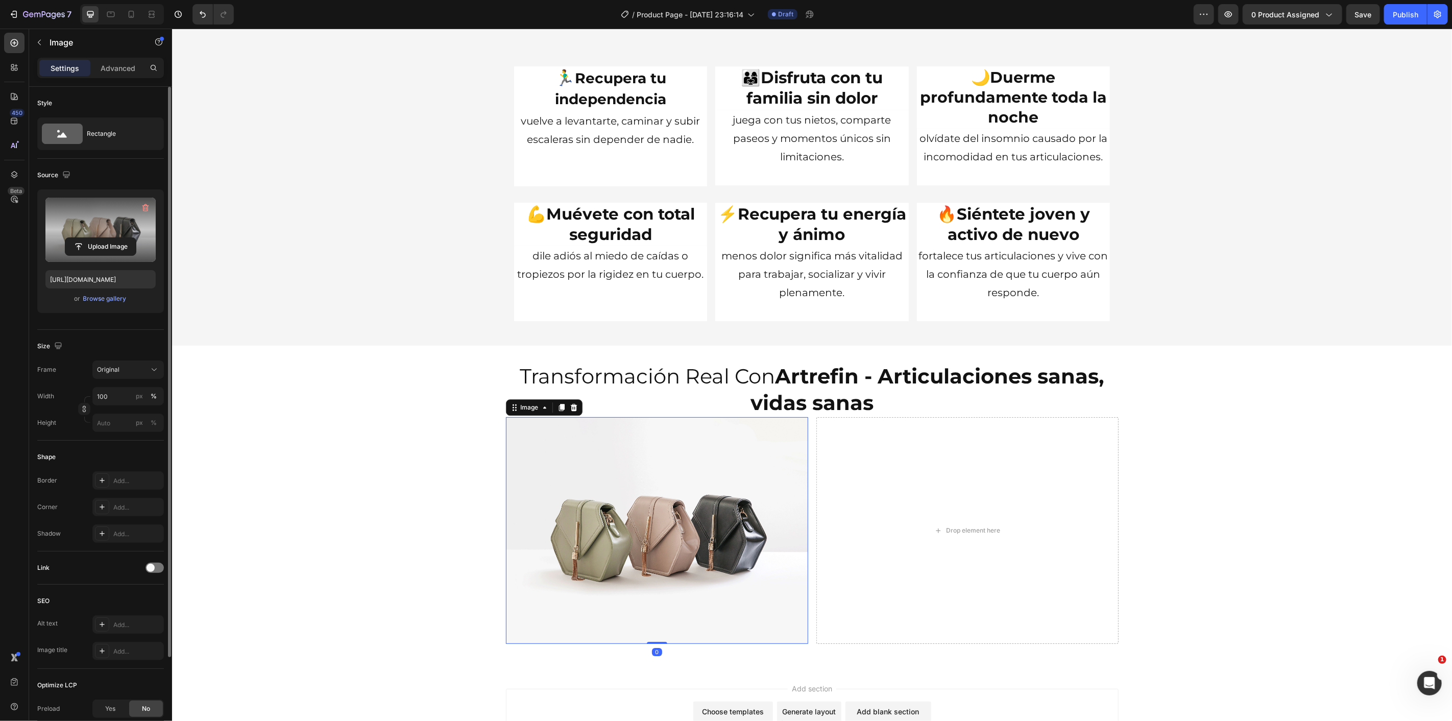
click at [121, 236] on label at bounding box center [100, 230] width 110 height 64
click at [121, 238] on input "file" at bounding box center [100, 246] width 70 height 17
click at [156, 371] on icon at bounding box center [154, 370] width 10 height 10
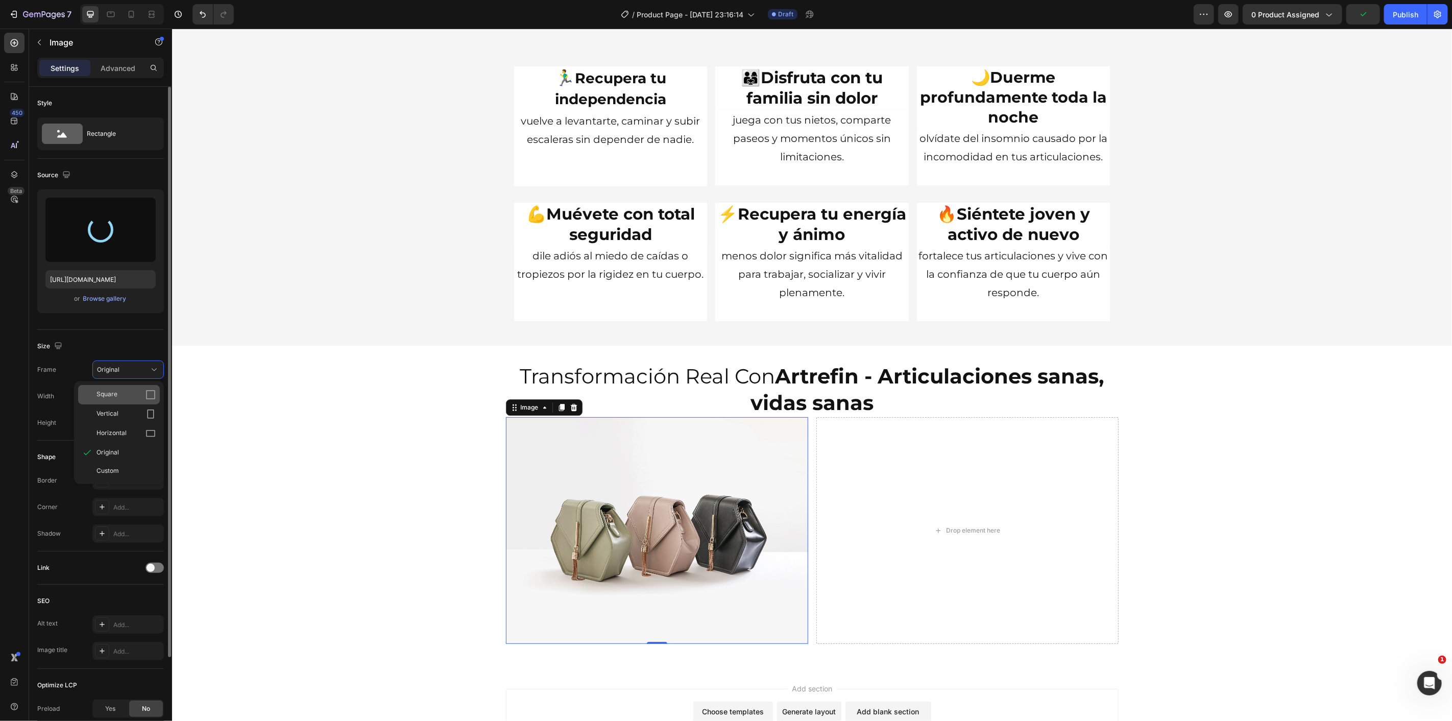
type input "[URL][DOMAIN_NAME]"
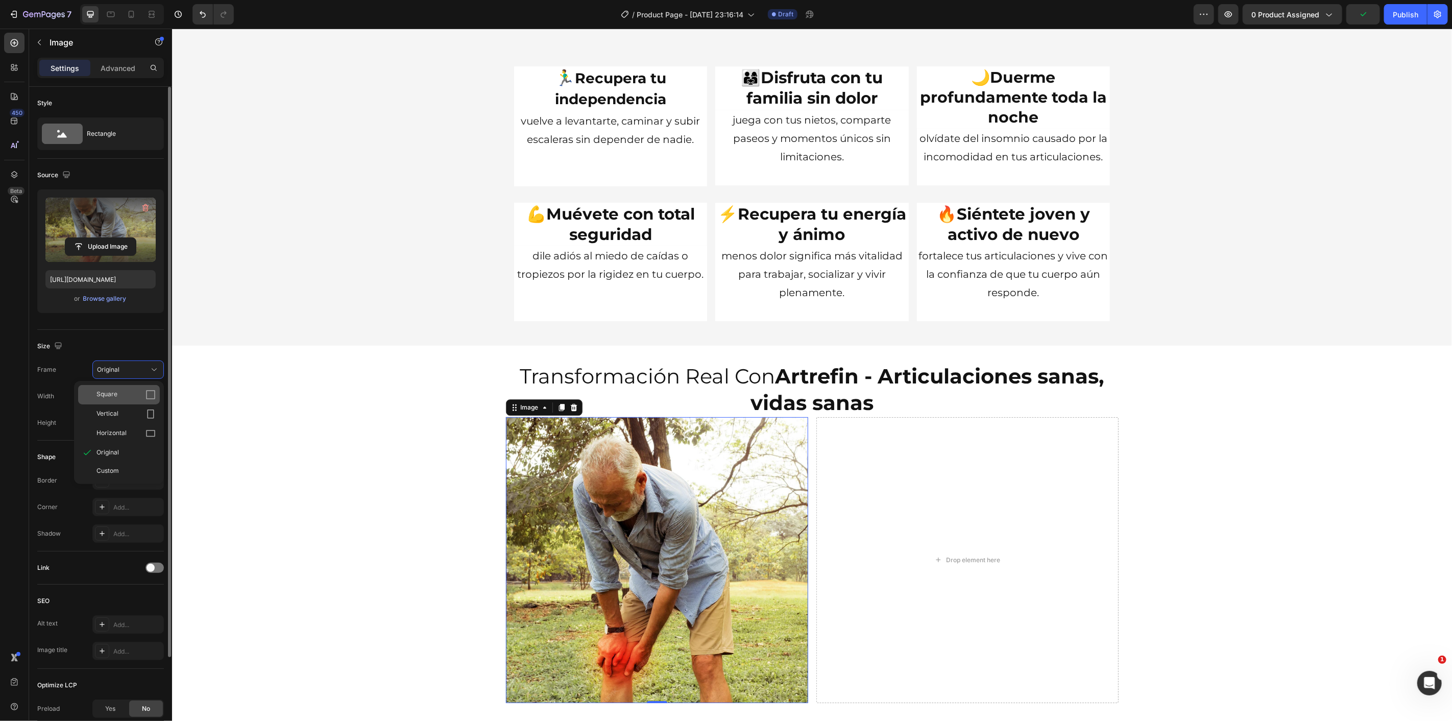
click at [141, 397] on div "Square" at bounding box center [126, 395] width 59 height 10
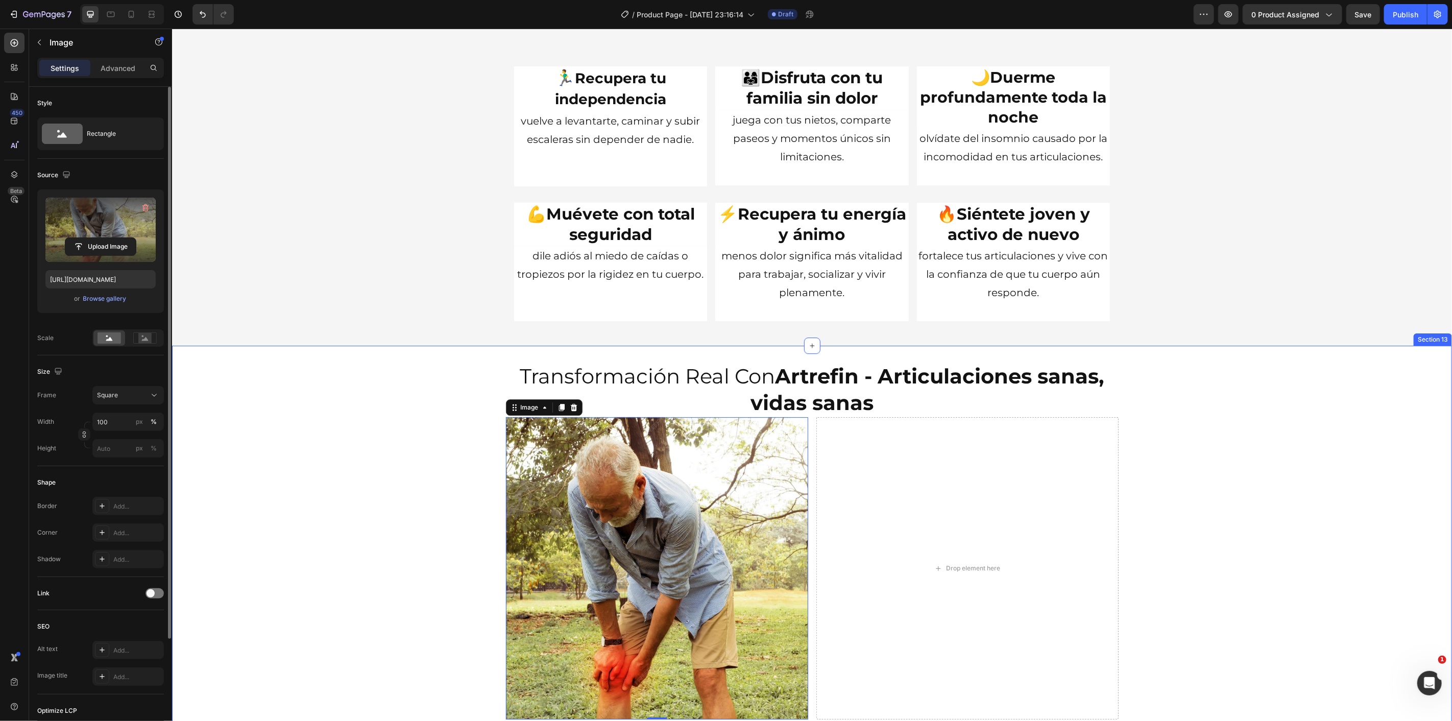
scroll to position [2507, 0]
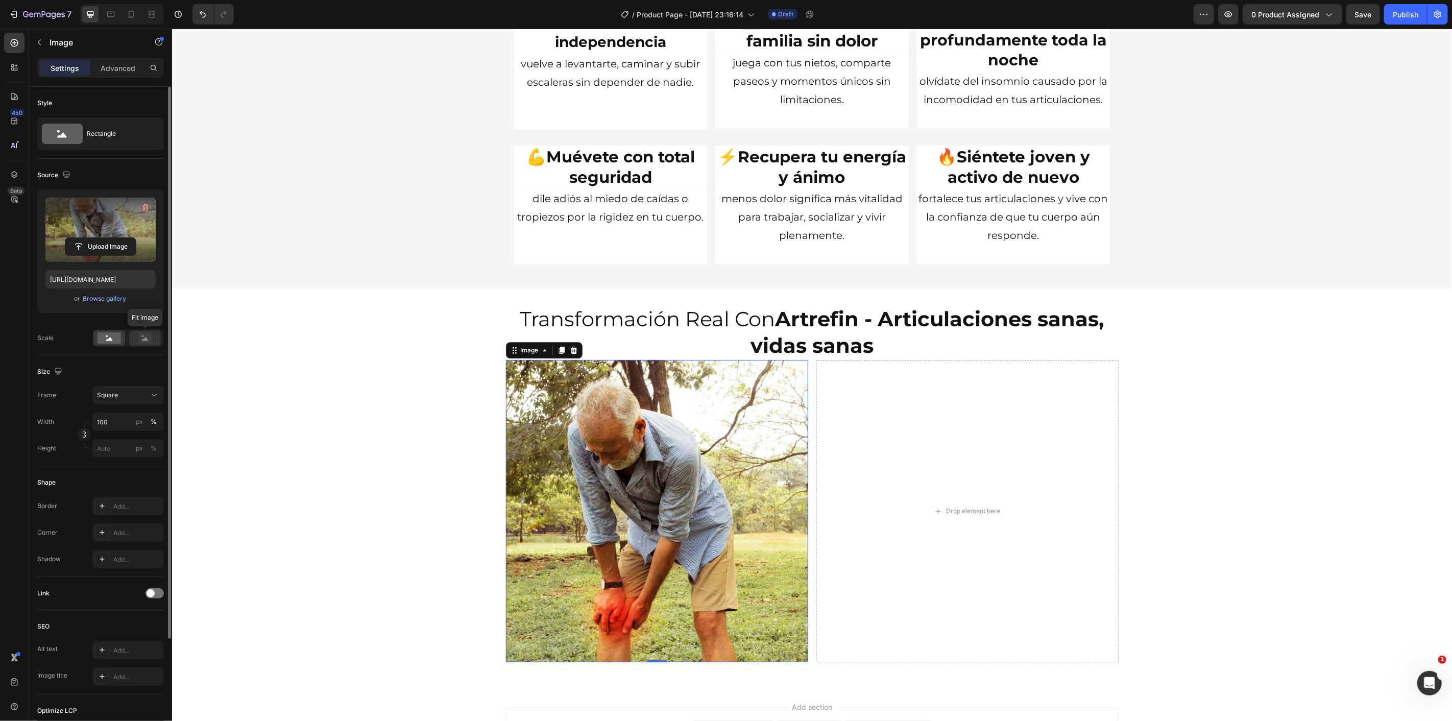
click at [141, 345] on div at bounding box center [145, 337] width 32 height 15
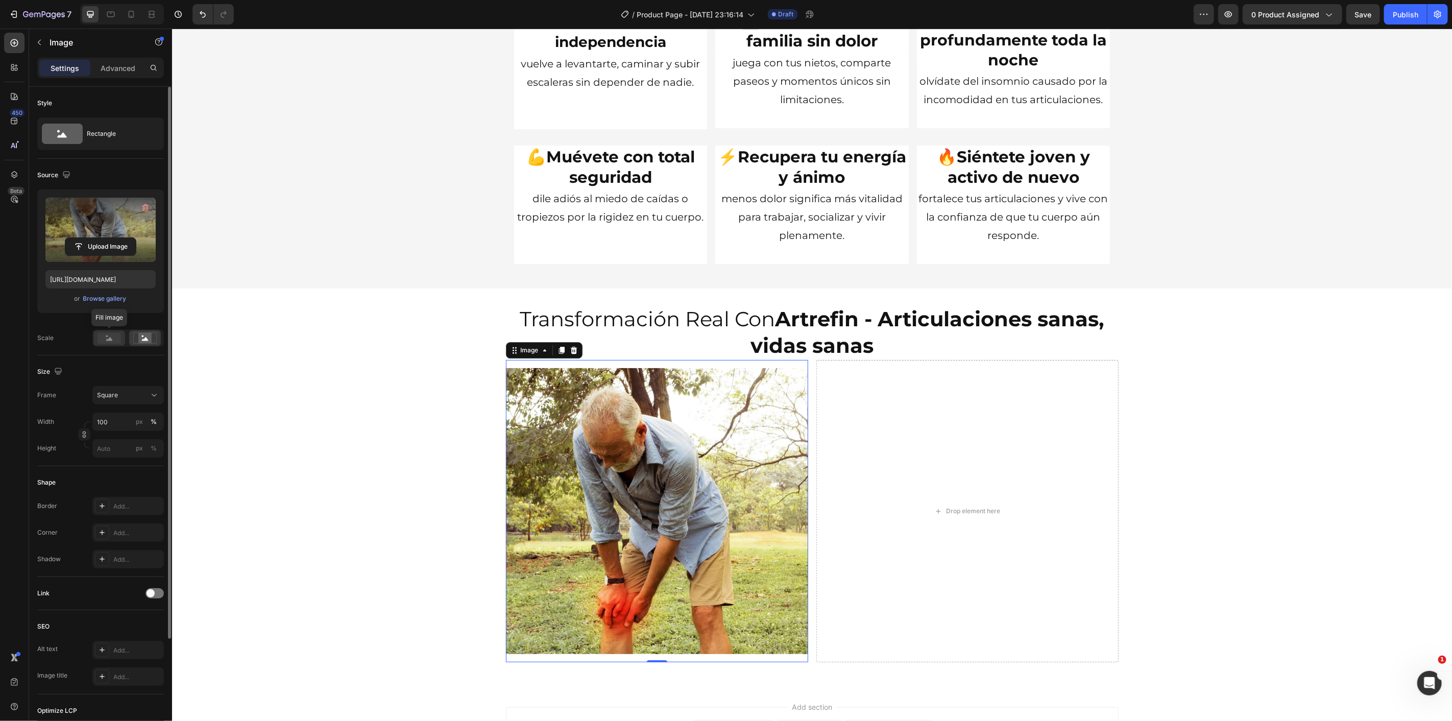
drag, startPoint x: 116, startPoint y: 339, endPoint x: 124, endPoint y: 339, distance: 8.2
click at [115, 339] on rect at bounding box center [109, 337] width 23 height 11
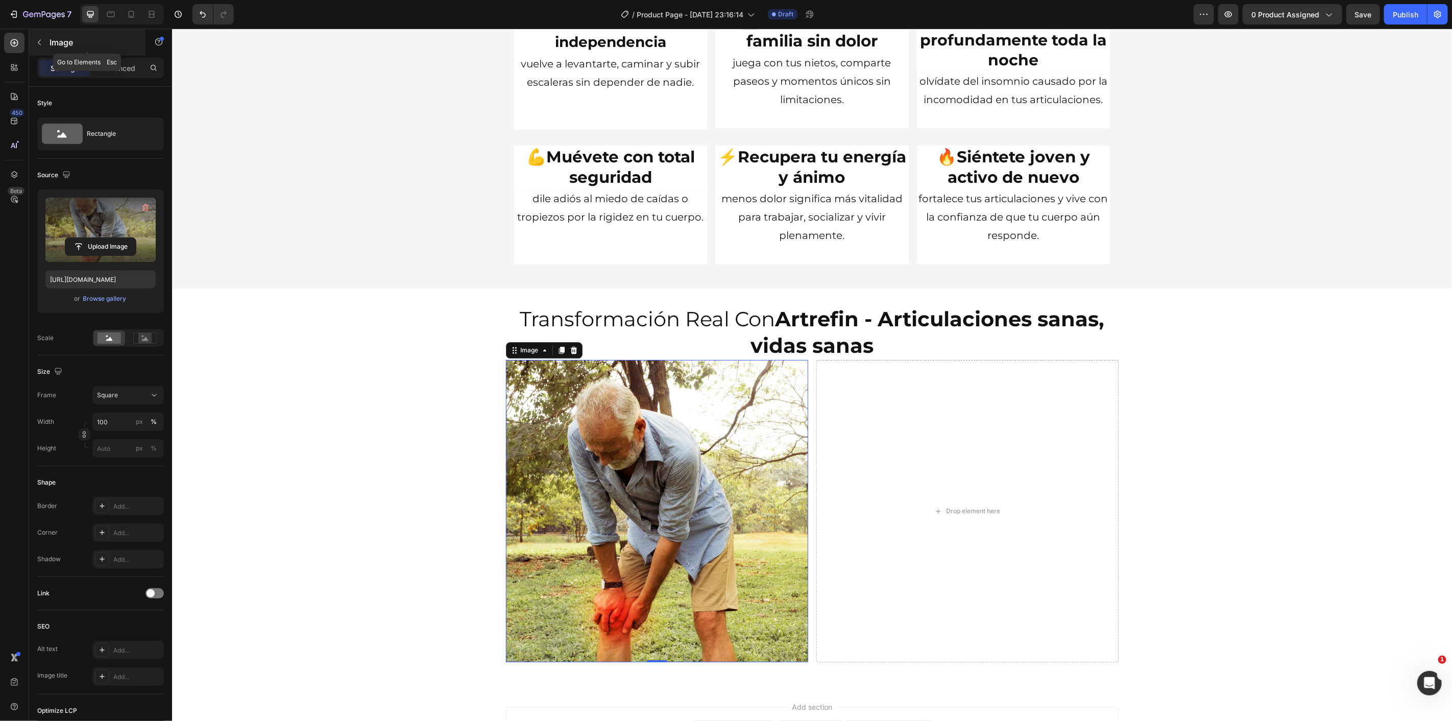
click at [39, 44] on icon "button" at bounding box center [39, 42] width 8 height 8
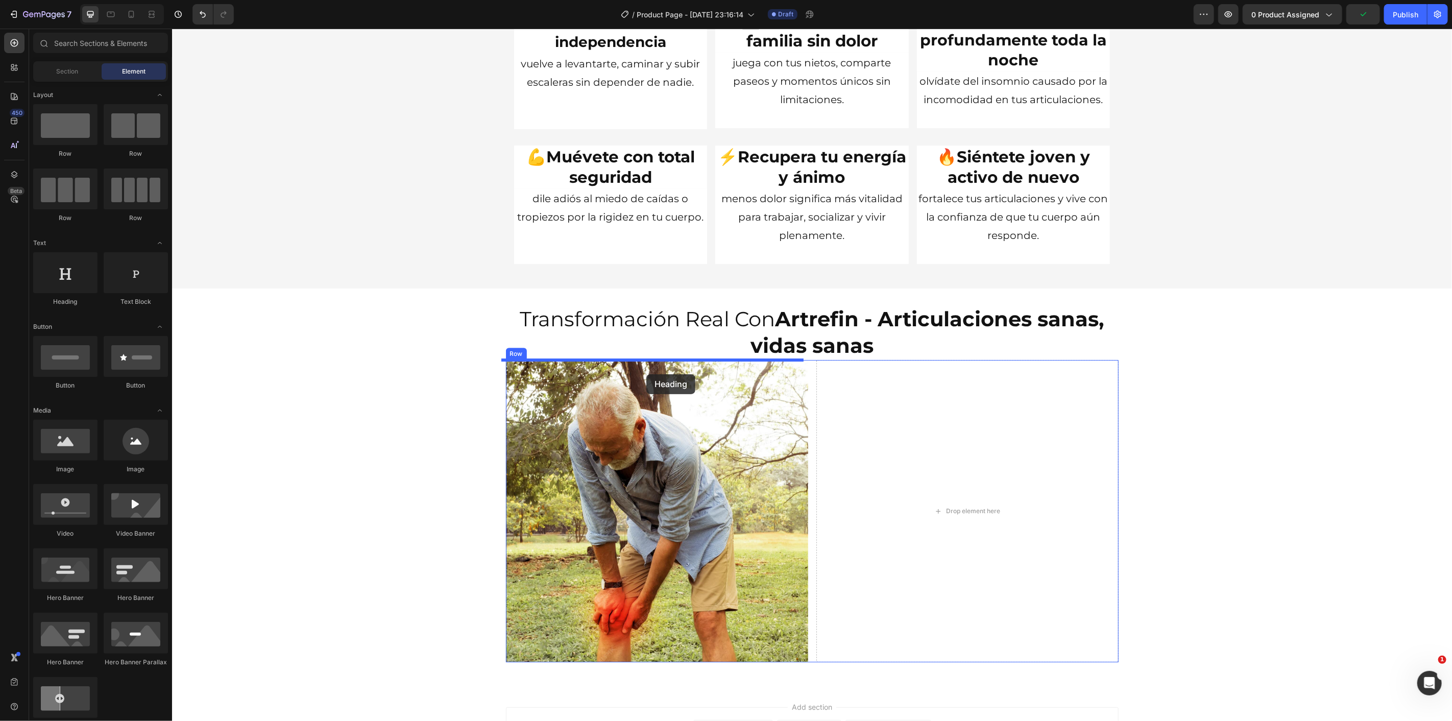
drag, startPoint x: 307, startPoint y: 328, endPoint x: 646, endPoint y: 374, distance: 341.7
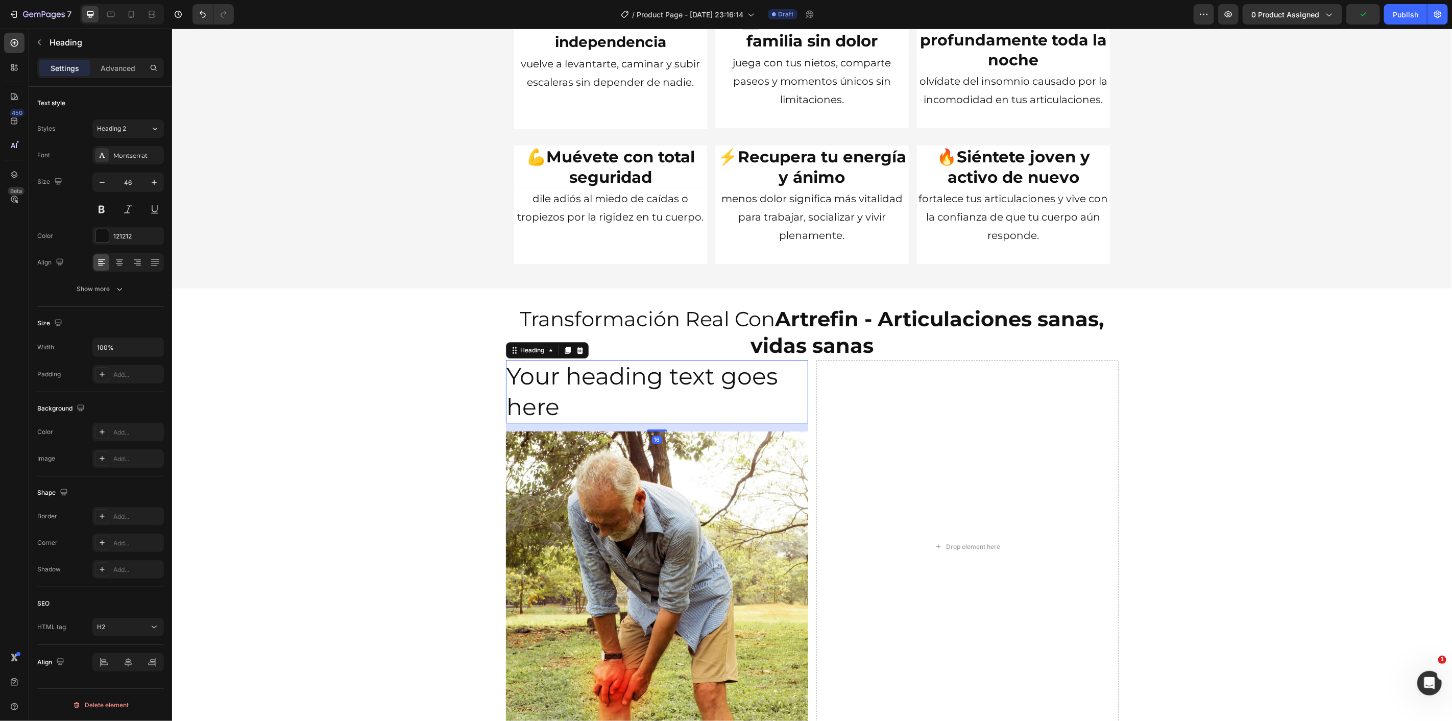
click at [636, 374] on h2 "Your heading text goes here" at bounding box center [657, 391] width 302 height 63
click at [636, 374] on p "Your heading text goes here" at bounding box center [657, 391] width 300 height 61
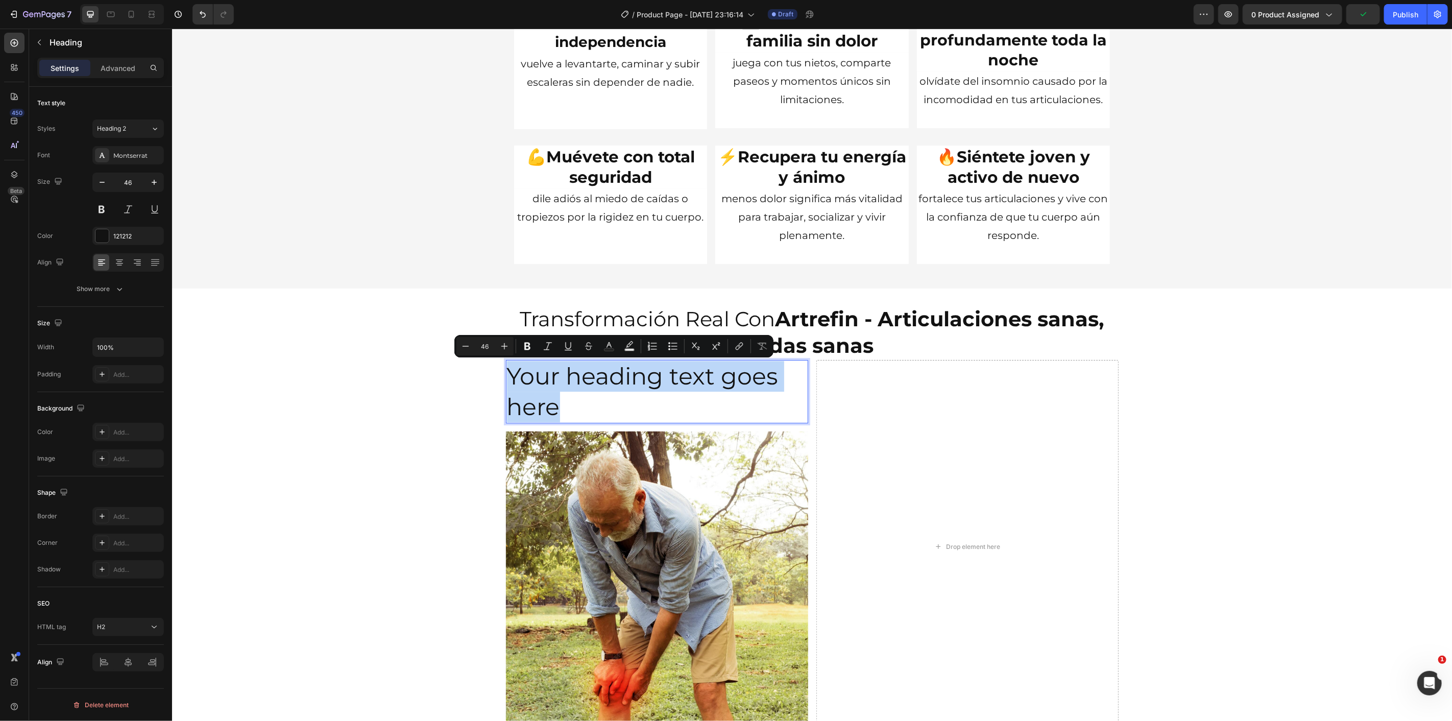
click at [636, 374] on p "Your heading text goes here" at bounding box center [657, 391] width 300 height 61
click at [136, 185] on input "46" at bounding box center [128, 182] width 34 height 18
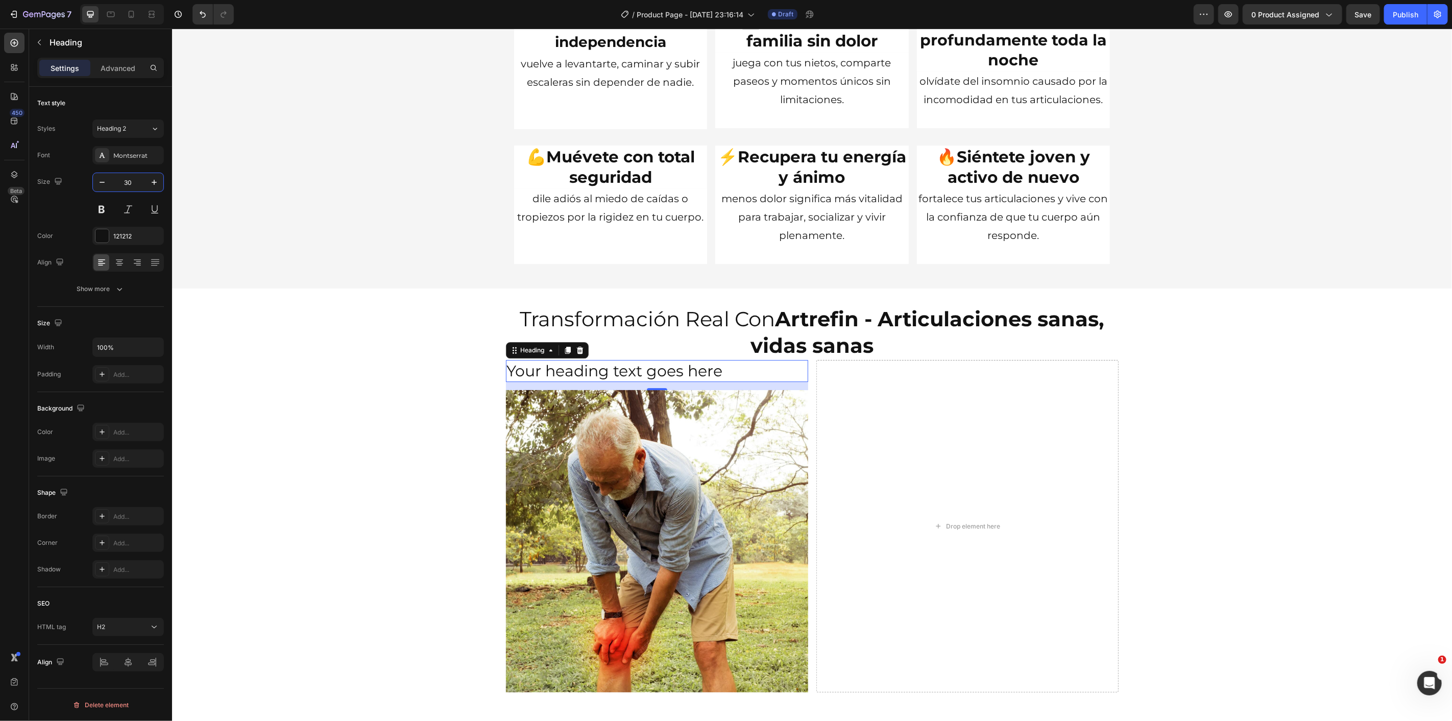
type input "30"
click at [517, 380] on h2 "Your heading text goes here" at bounding box center [657, 371] width 302 height 22
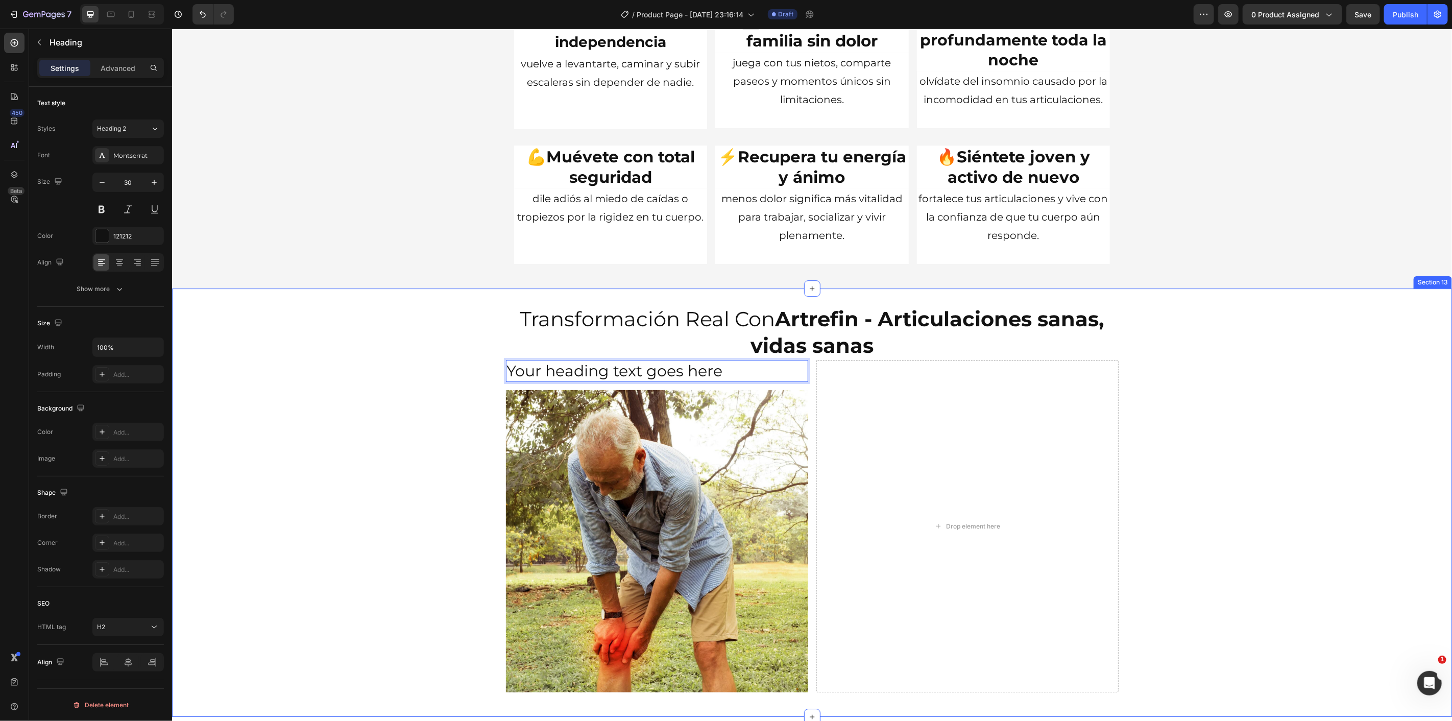
click at [443, 380] on div "Transformación Real Con Artrefin - Articulaciones sanas, vidas sanas Heading Yo…" at bounding box center [812, 502] width 1280 height 396
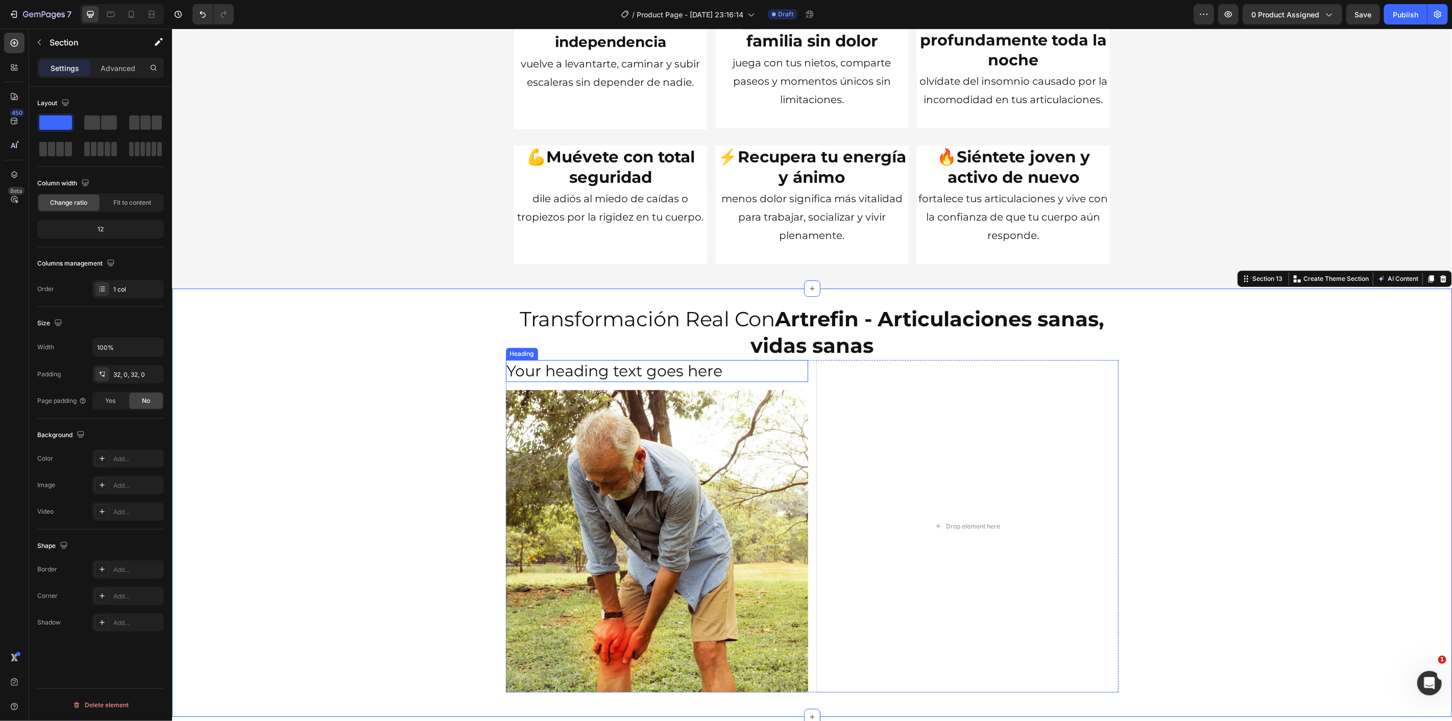
click at [546, 376] on p "Your heading text goes here" at bounding box center [657, 371] width 300 height 20
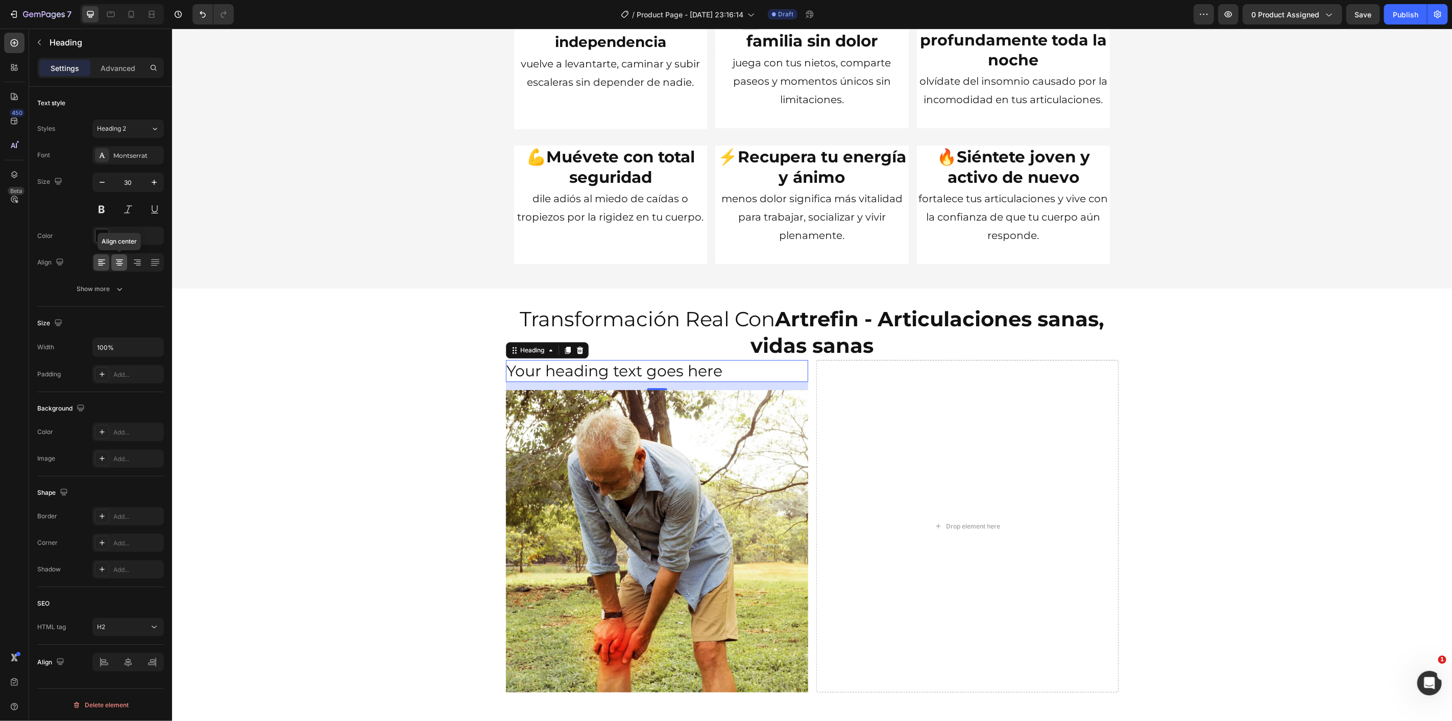
click at [123, 259] on icon at bounding box center [119, 259] width 7 height 1
click at [616, 376] on p "Your heading text goes here" at bounding box center [657, 371] width 300 height 20
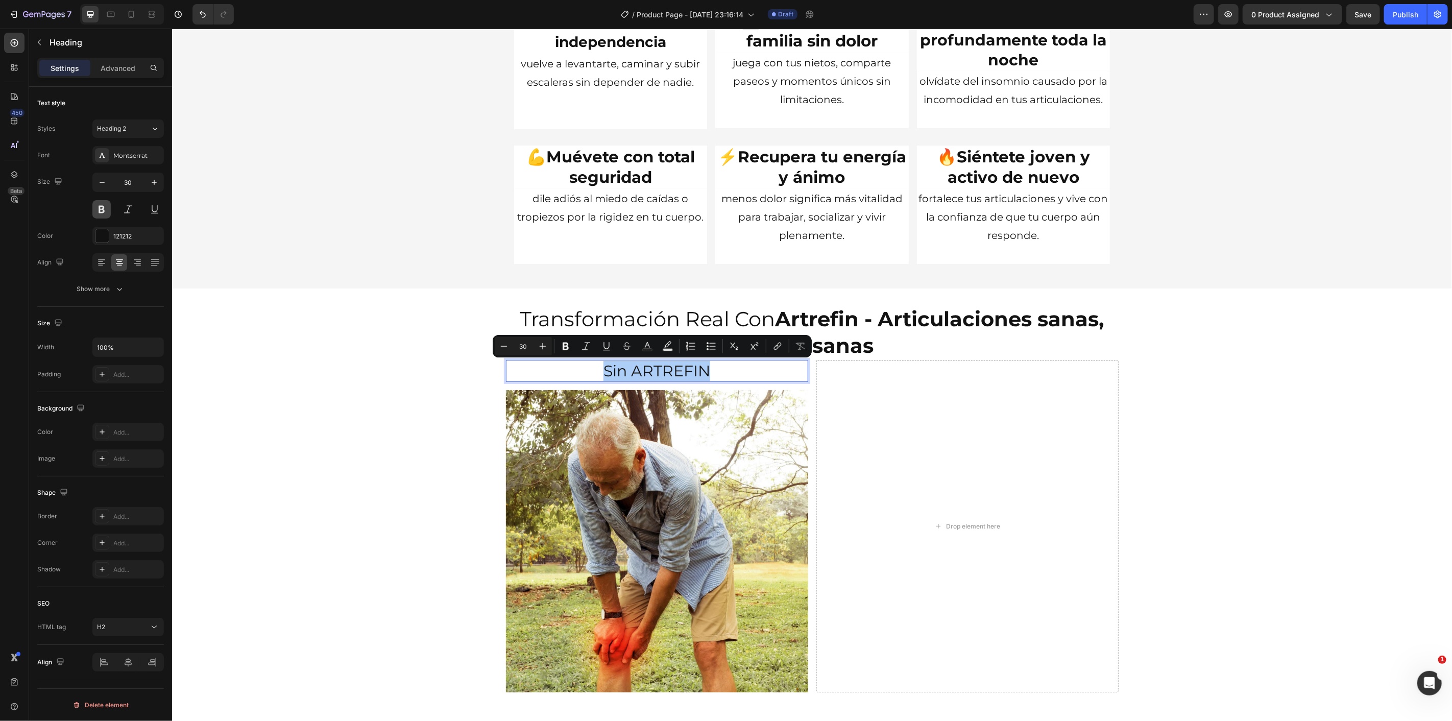
click at [103, 209] on button at bounding box center [101, 209] width 18 height 18
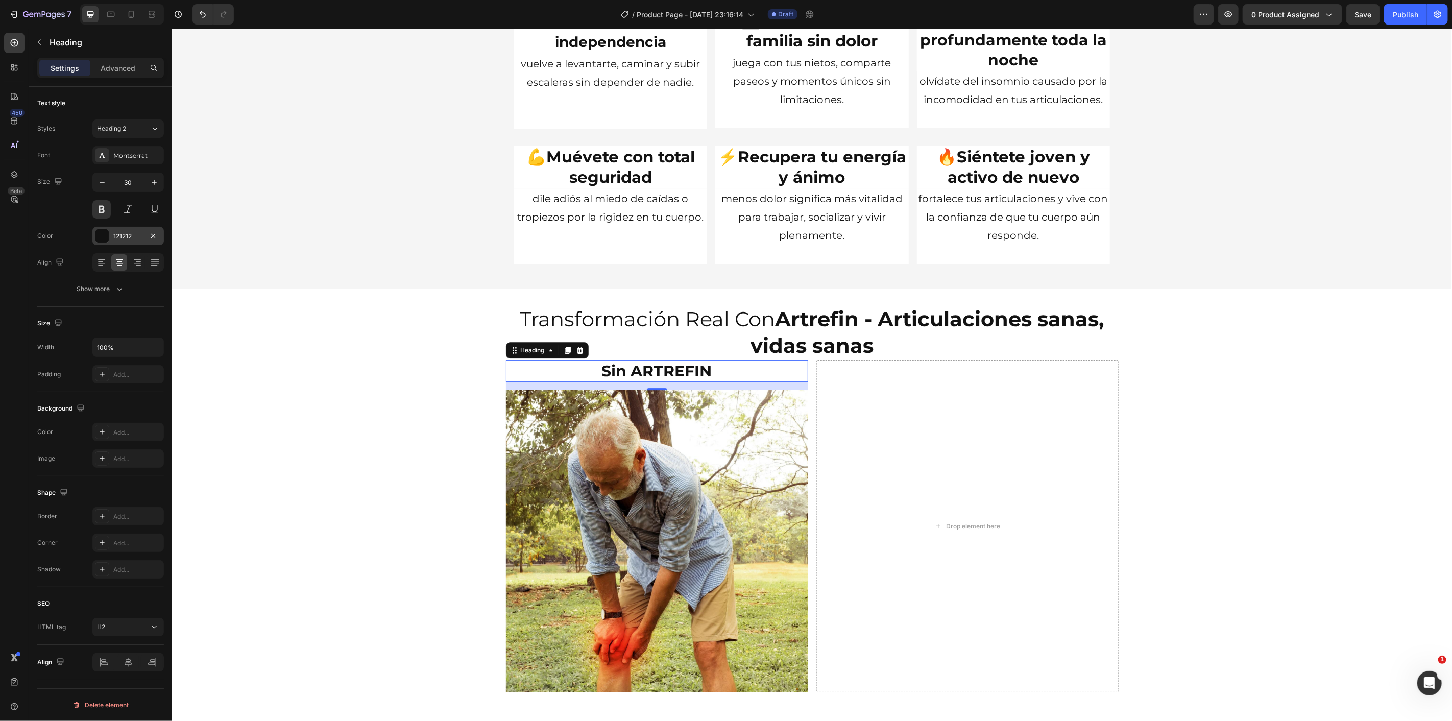
click at [103, 230] on div at bounding box center [101, 235] width 13 height 13
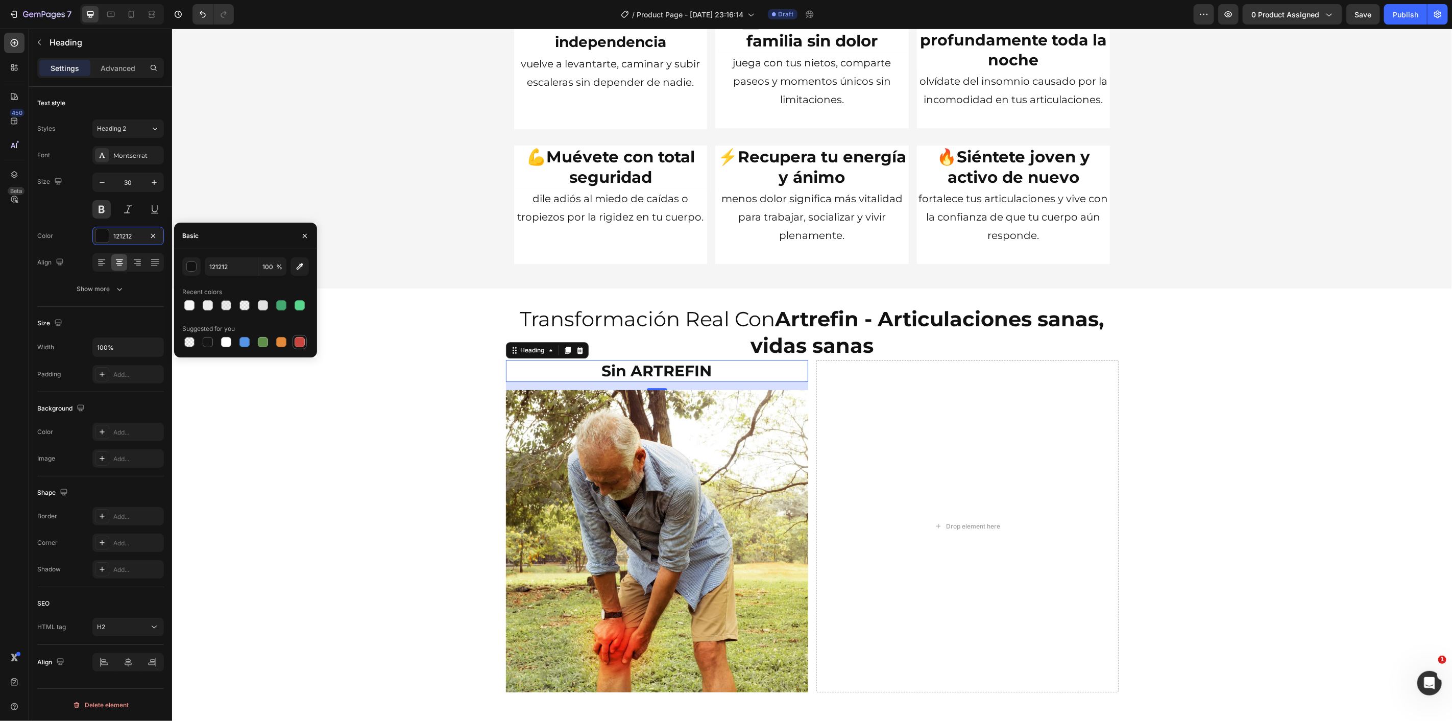
drag, startPoint x: 121, startPoint y: 330, endPoint x: 300, endPoint y: 348, distance: 180.2
click at [294, 345] on div at bounding box center [300, 342] width 12 height 12
type input "C5453F"
click at [385, 400] on div "Transformación Real Con Artrefin - Articulaciones sanas, vidas sanas Heading Si…" at bounding box center [812, 502] width 1280 height 396
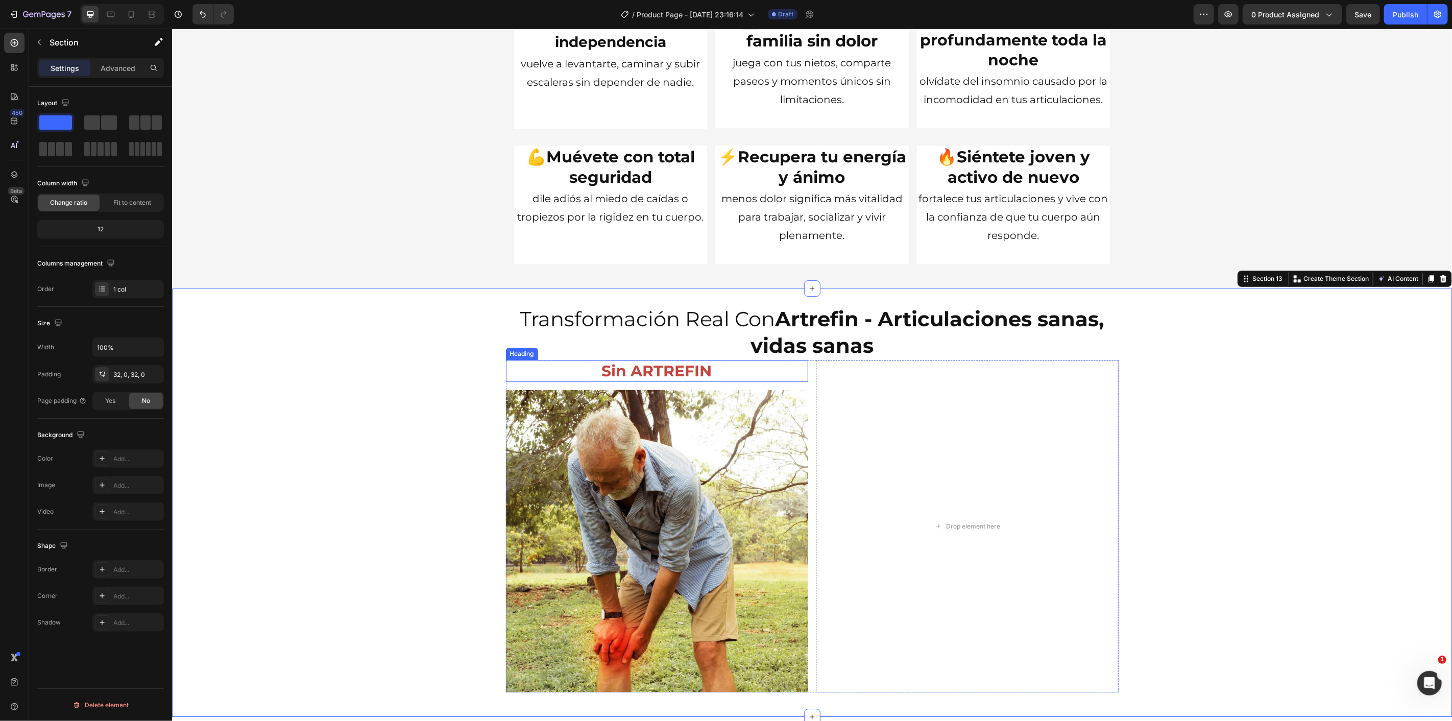
click at [618, 375] on p "Sin ARTREFIN" at bounding box center [657, 371] width 300 height 20
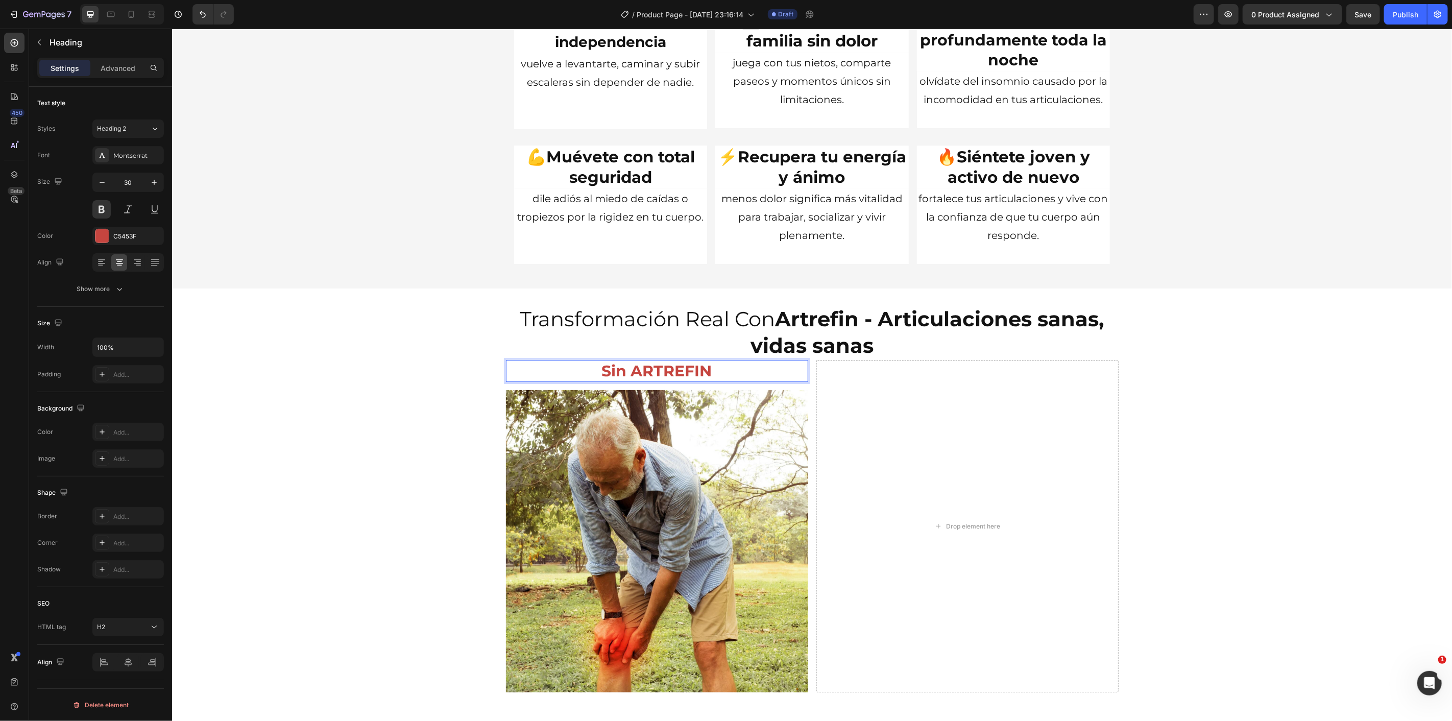
click at [714, 371] on p "Sin ARTREFIN" at bounding box center [657, 371] width 300 height 20
click at [314, 398] on div "Transformación Real Con Artrefin - Articulaciones sanas, vidas sanas Heading Si…" at bounding box center [812, 502] width 1280 height 396
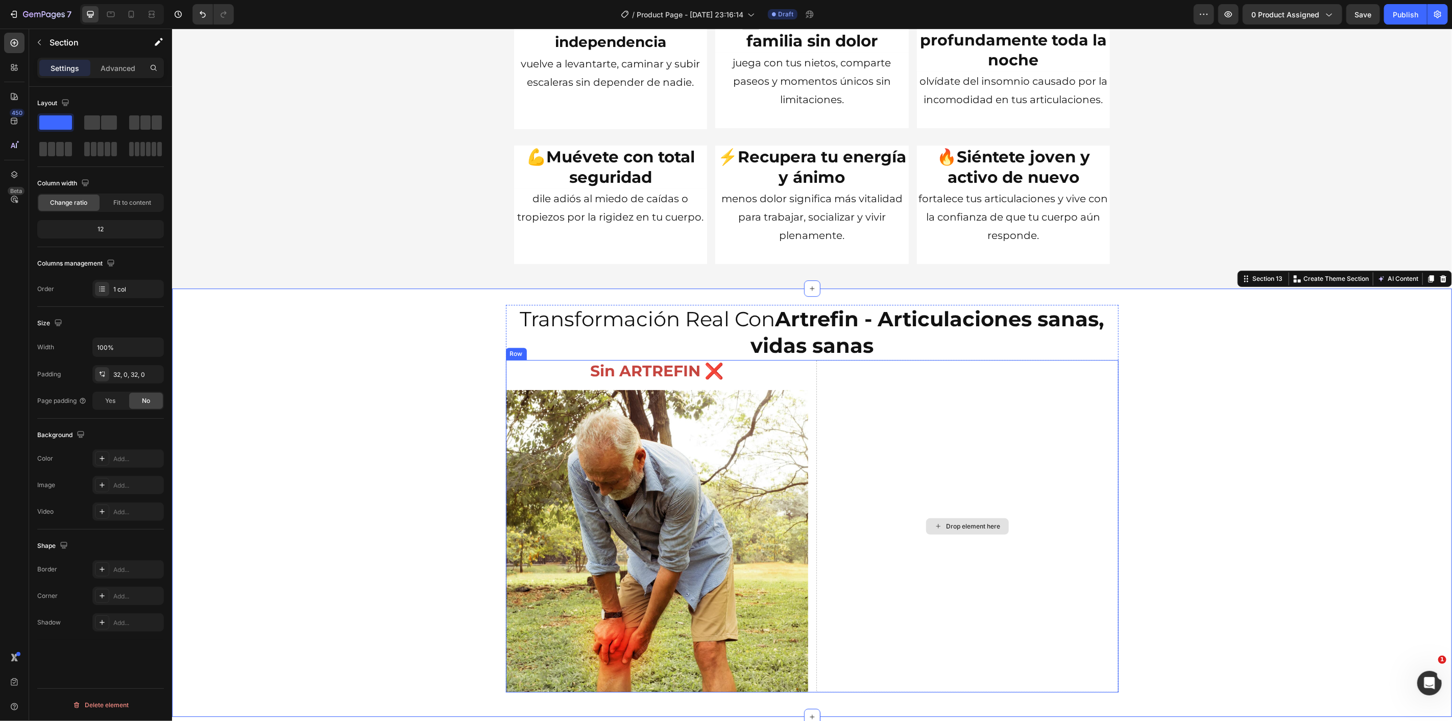
click at [944, 569] on div "Drop element here" at bounding box center [967, 526] width 302 height 332
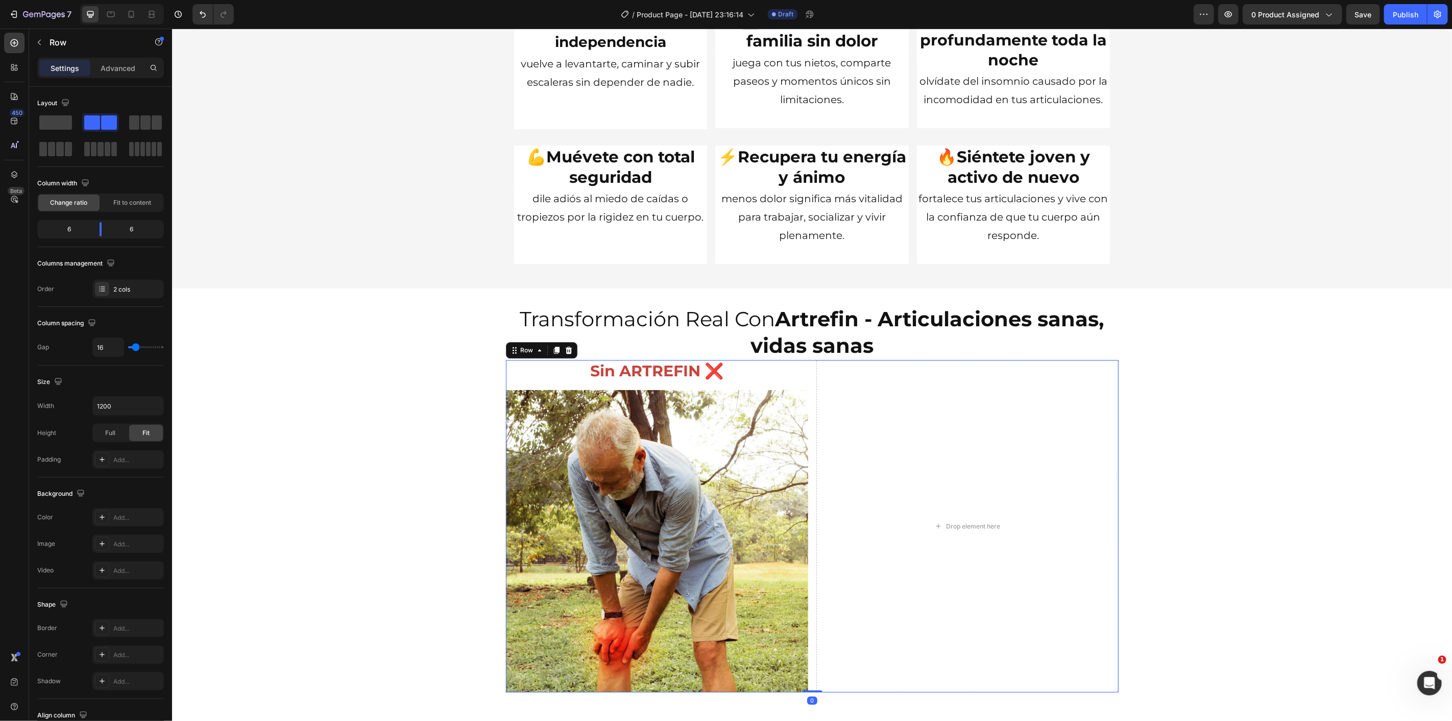
click at [47, 28] on div "7 / Product Page - [DATE] 23:16:14 Draft Preview 0 product assigned Save Publish" at bounding box center [726, 14] width 1452 height 29
click at [44, 41] on button "button" at bounding box center [39, 42] width 16 height 16
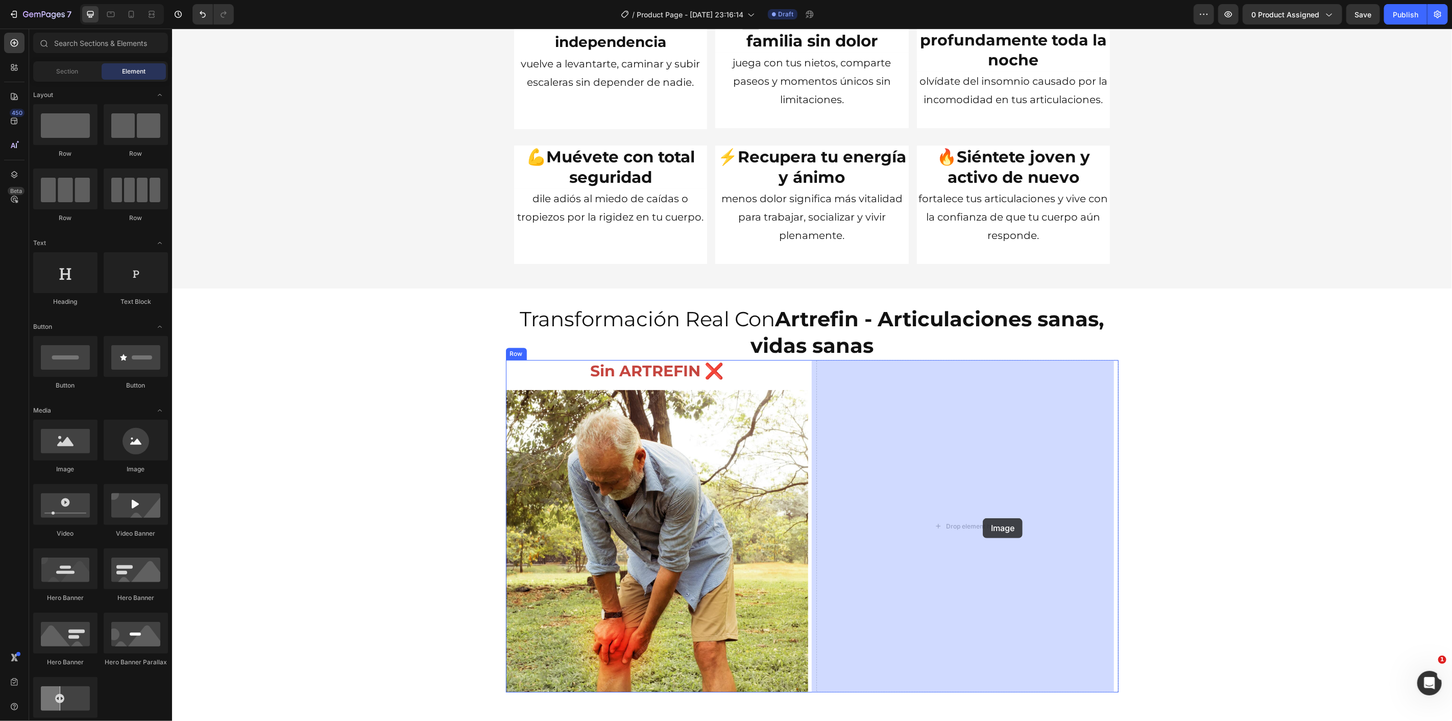
drag, startPoint x: 242, startPoint y: 471, endPoint x: 967, endPoint y: 516, distance: 726.1
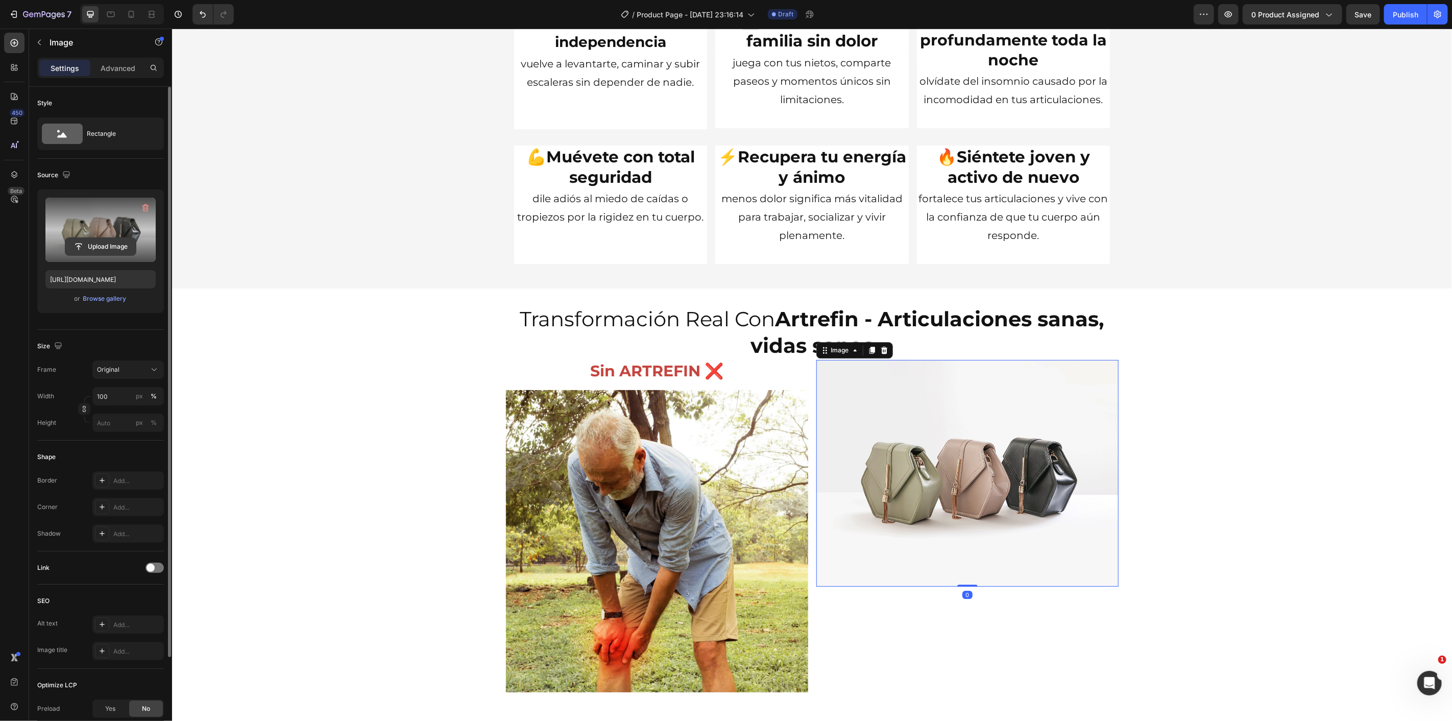
click at [100, 241] on input "file" at bounding box center [100, 246] width 70 height 17
type input "[URL][DOMAIN_NAME]"
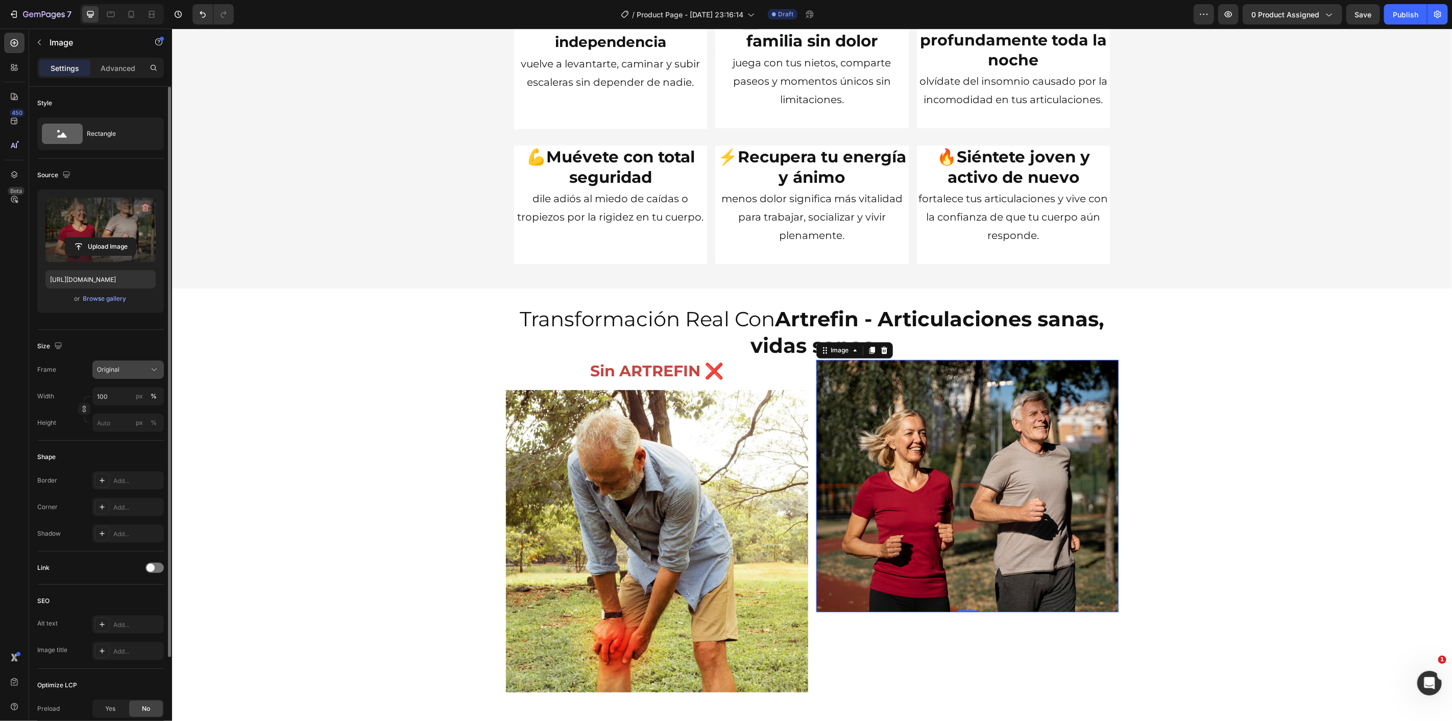
click at [123, 368] on div "Original" at bounding box center [122, 369] width 50 height 9
click at [123, 391] on div "Square" at bounding box center [126, 395] width 59 height 10
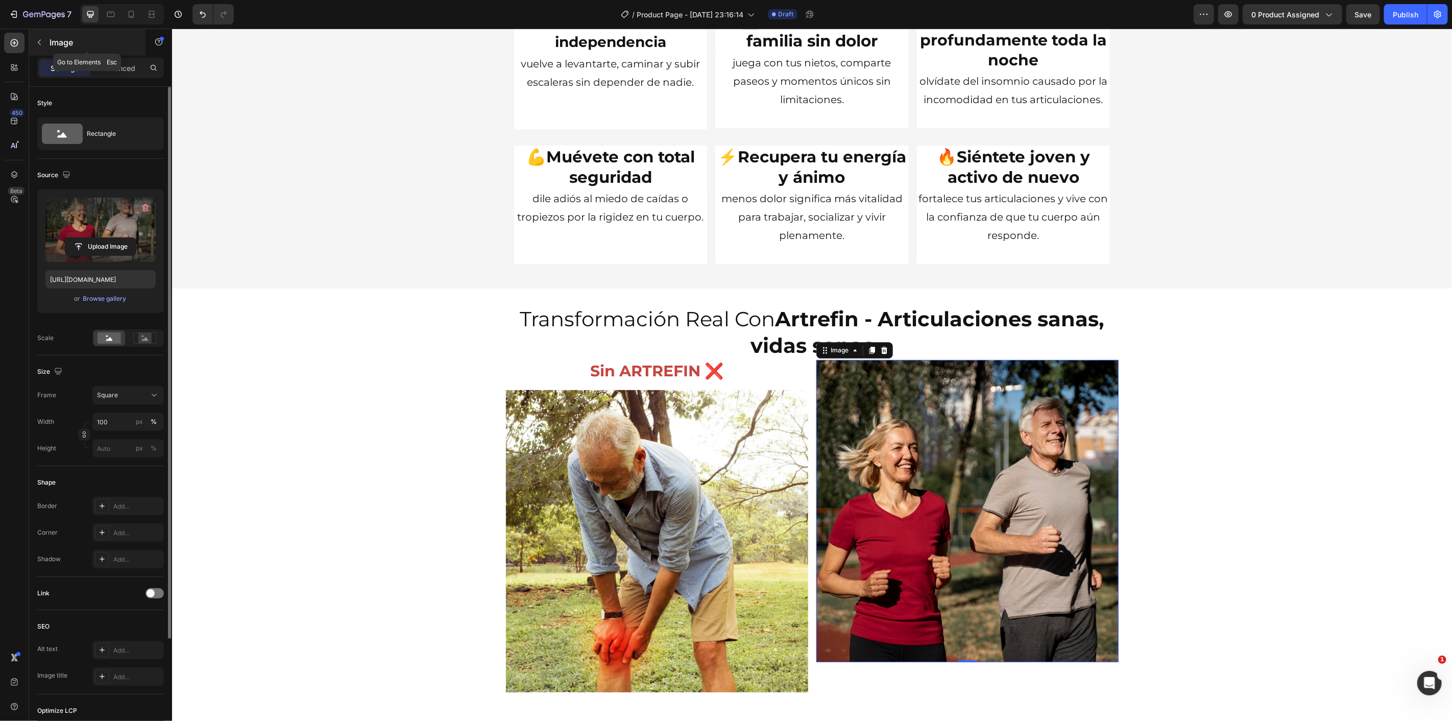
click at [34, 39] on button "button" at bounding box center [39, 42] width 16 height 16
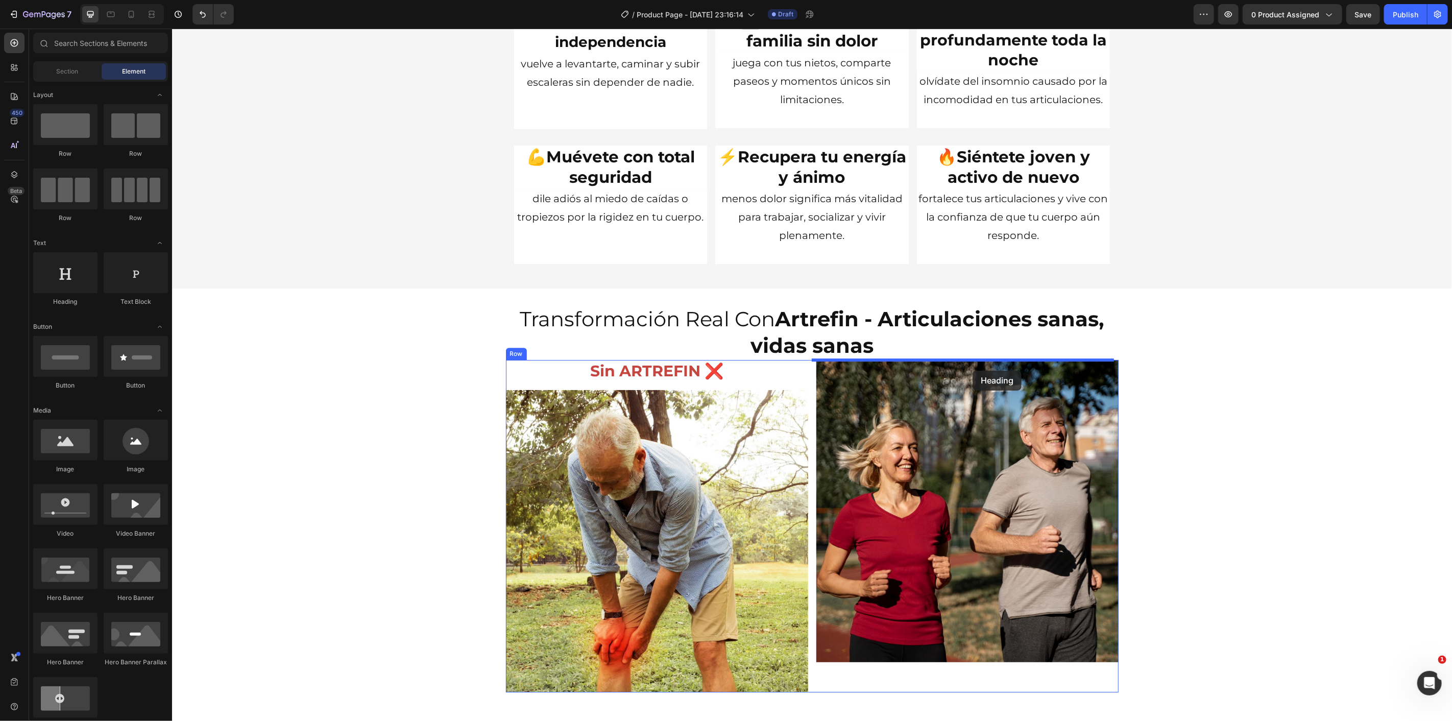
drag, startPoint x: 238, startPoint y: 313, endPoint x: 972, endPoint y: 371, distance: 736.6
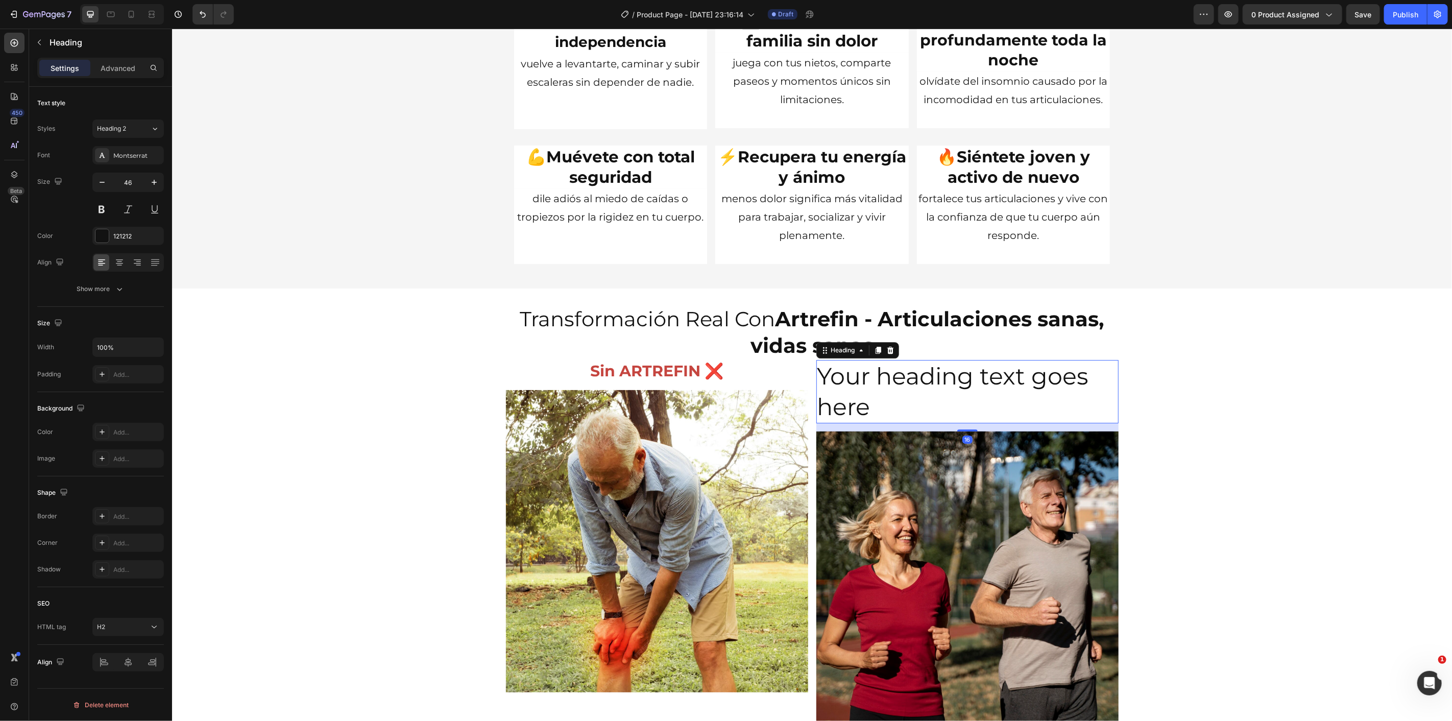
click at [931, 381] on h2 "Your heading text goes here" at bounding box center [967, 391] width 302 height 63
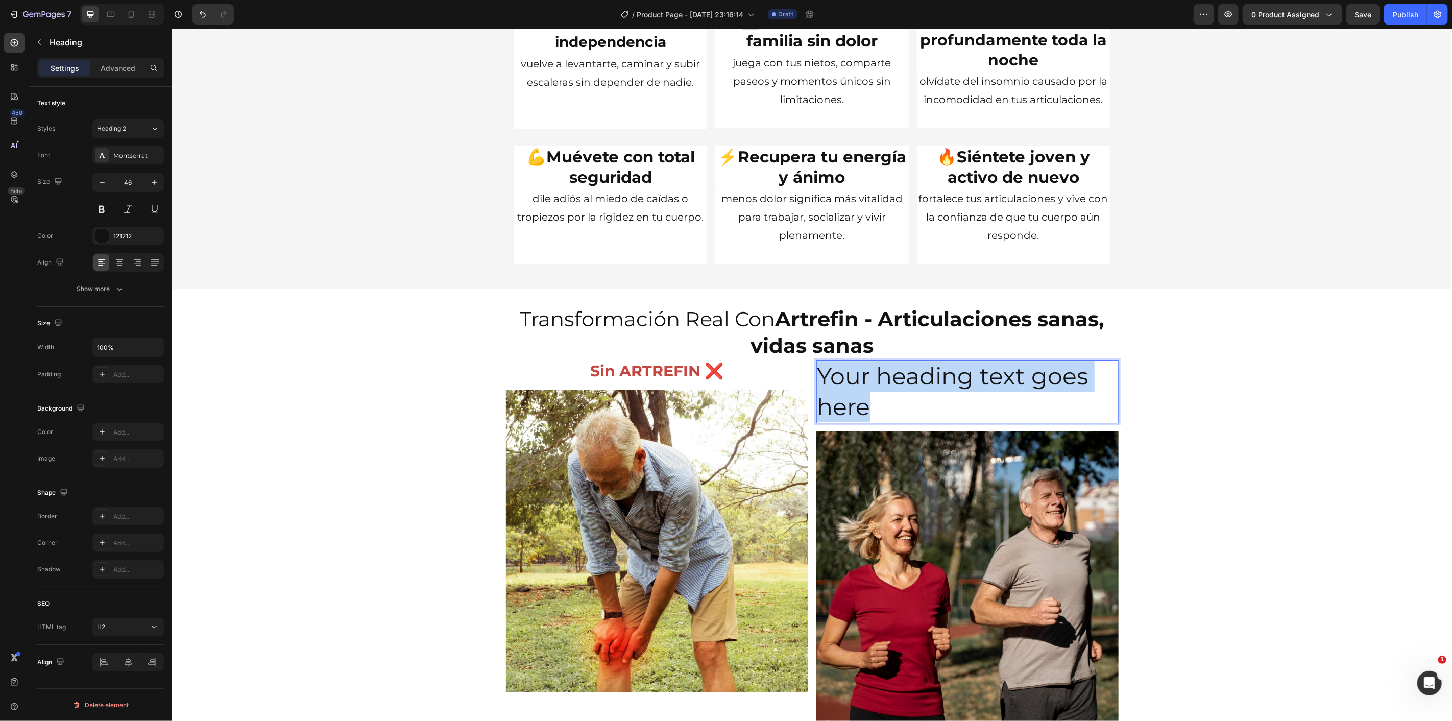
click at [931, 381] on p "Your heading text goes here" at bounding box center [967, 391] width 300 height 61
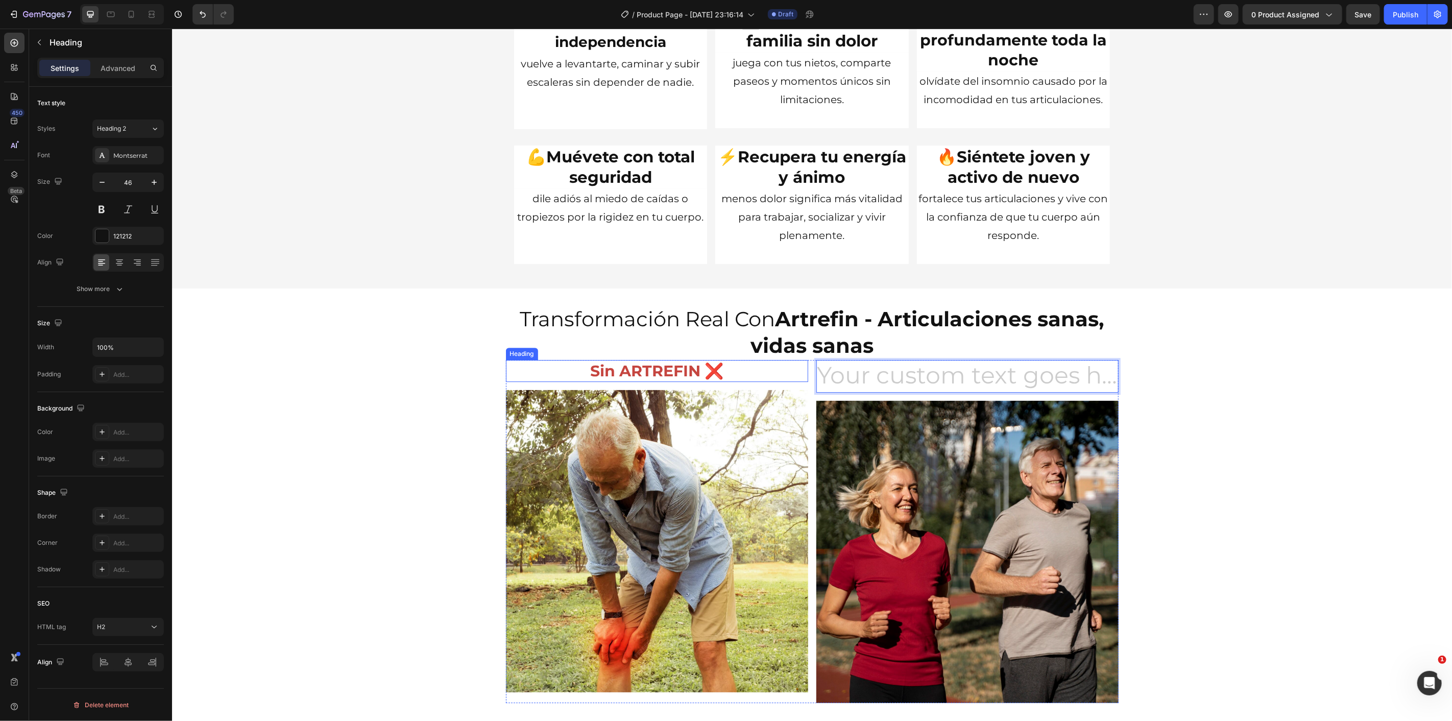
click at [640, 371] on p "Sin ARTREFIN ❌" at bounding box center [657, 371] width 300 height 20
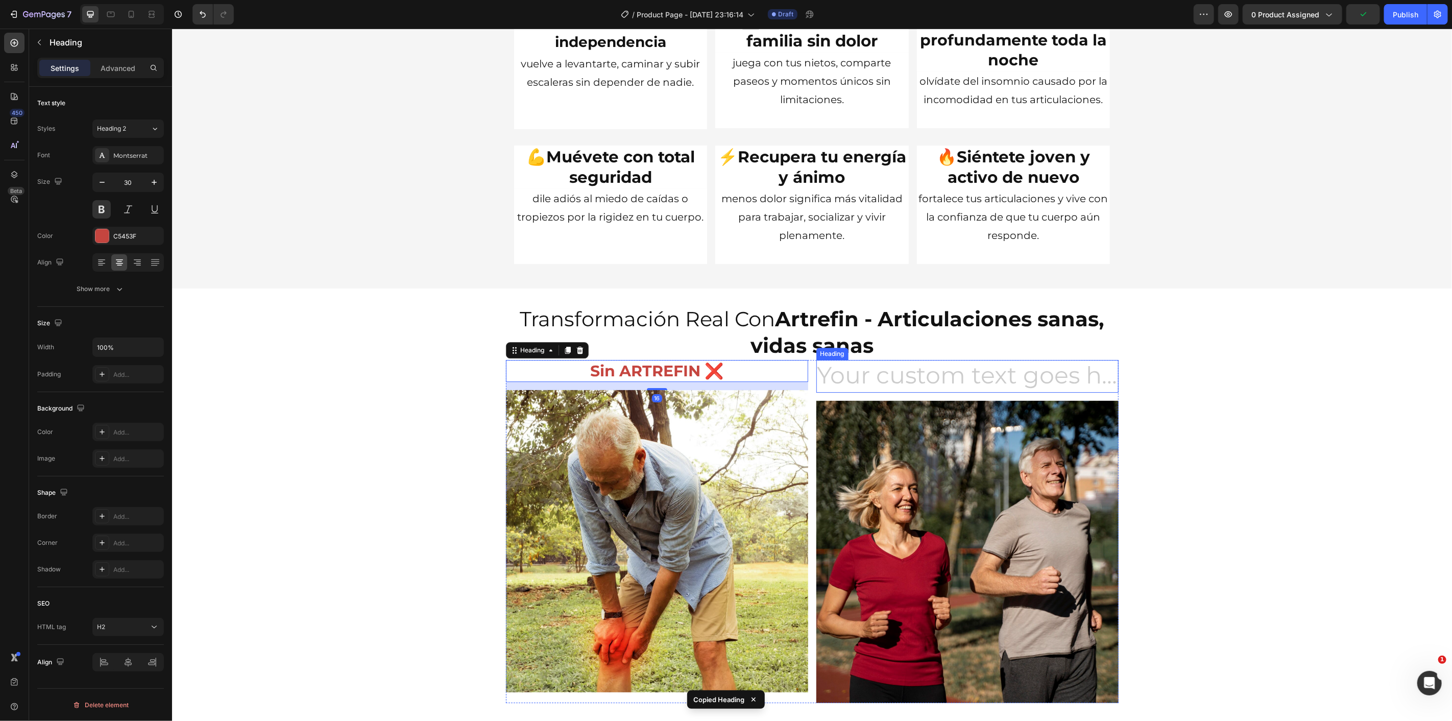
click at [868, 376] on h2 "Rich Text Editor. Editing area: main" at bounding box center [967, 376] width 302 height 33
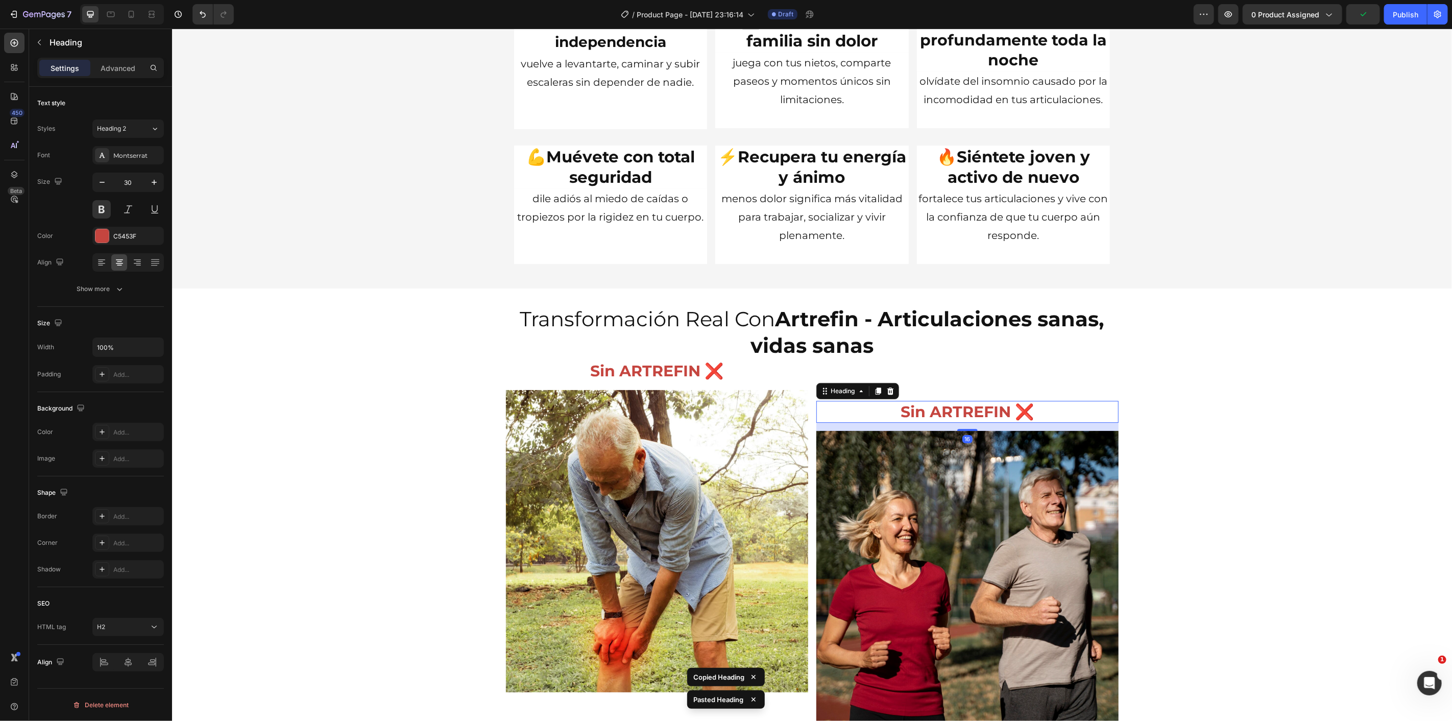
click at [902, 380] on p "Rich Text Editor. Editing area: main" at bounding box center [967, 376] width 300 height 31
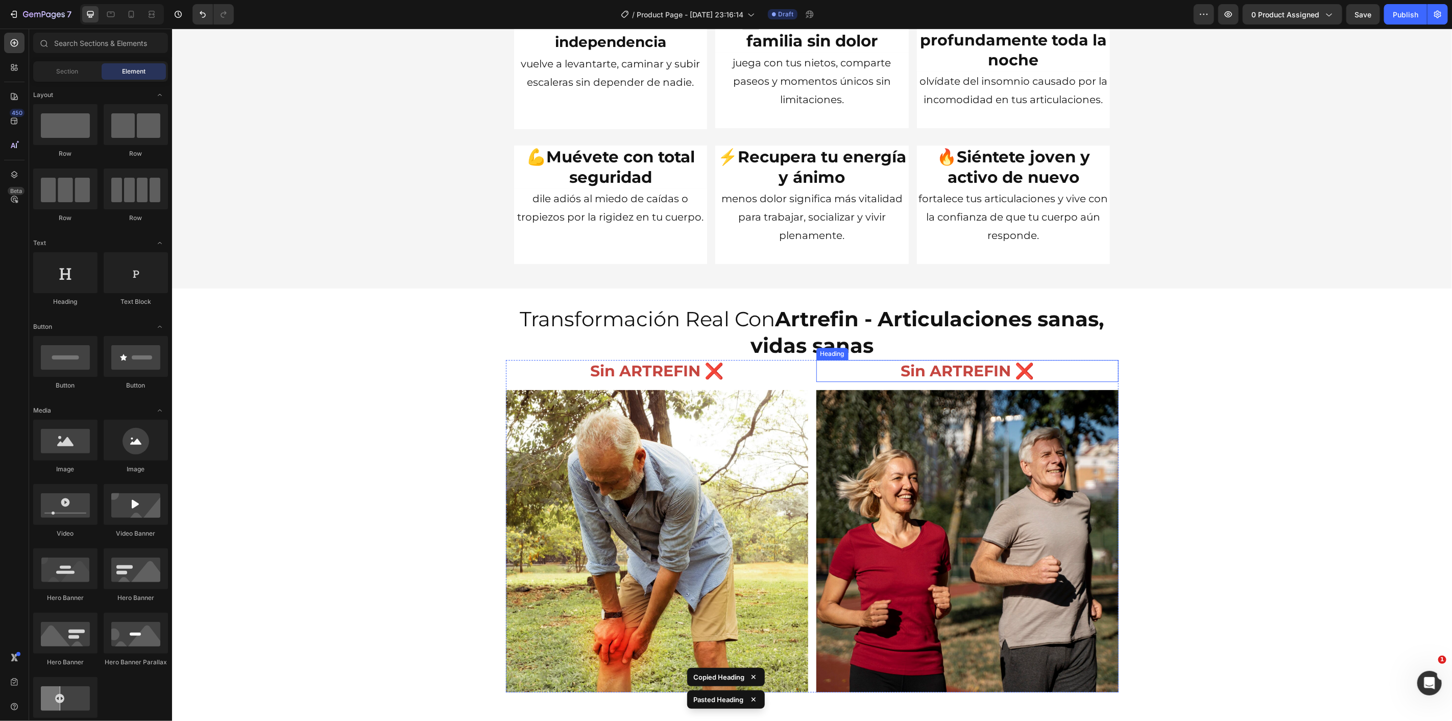
click at [915, 377] on h2 "Sin ARTREFIN ❌" at bounding box center [967, 371] width 302 height 22
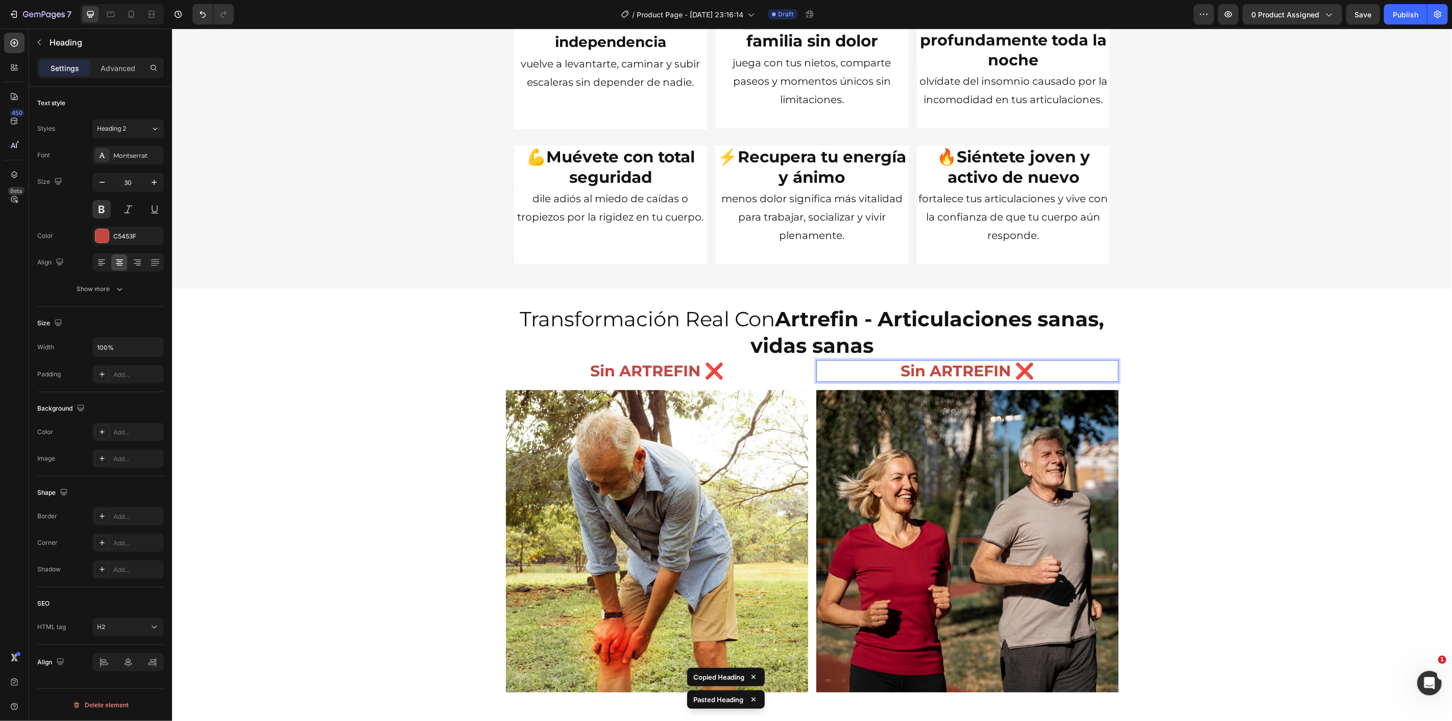
click at [915, 377] on h2 "Sin ARTREFIN ❌" at bounding box center [967, 371] width 302 height 22
click at [915, 377] on p "Sin ARTREFIN ❌" at bounding box center [967, 371] width 300 height 20
click at [977, 369] on p "Con ARTREFIN ✅" at bounding box center [967, 371] width 300 height 20
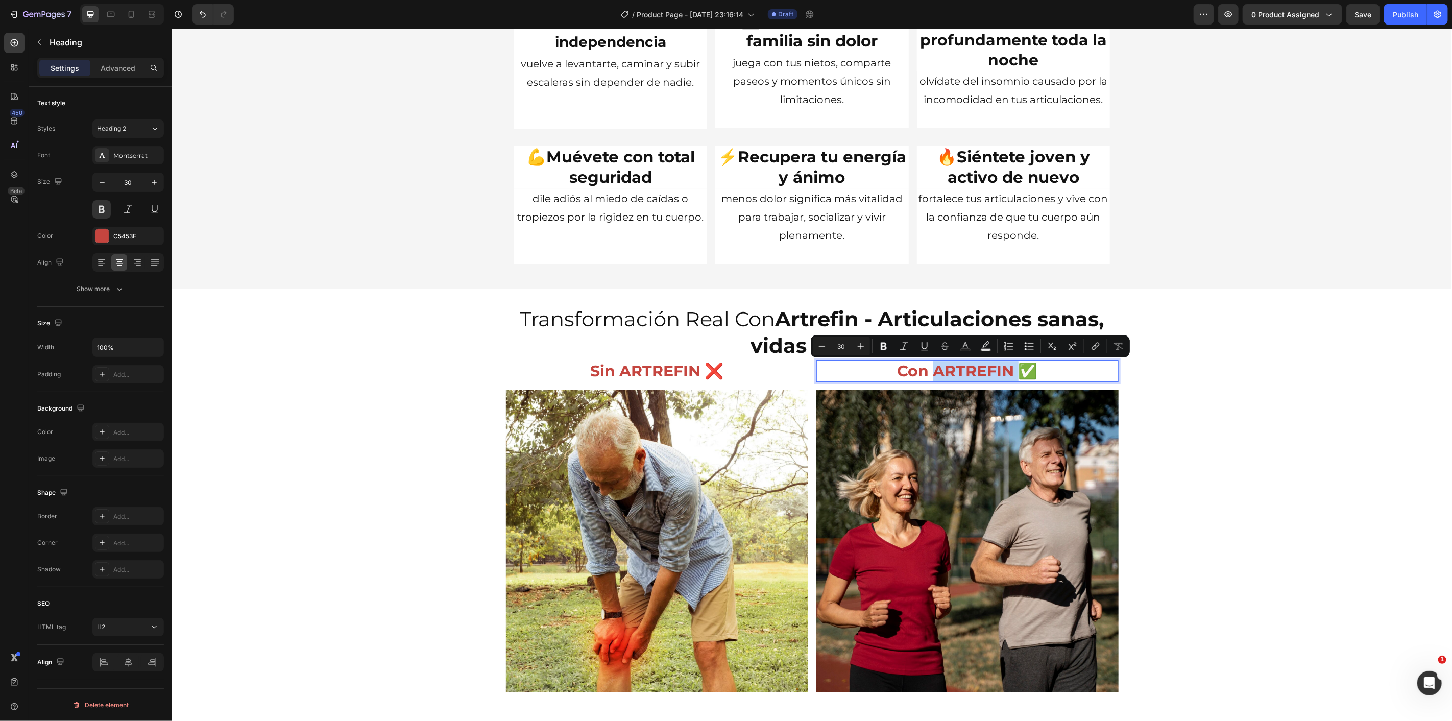
click at [956, 374] on p "Con ARTREFIN ✅" at bounding box center [967, 371] width 300 height 20
click at [104, 236] on div at bounding box center [101, 235] width 13 height 13
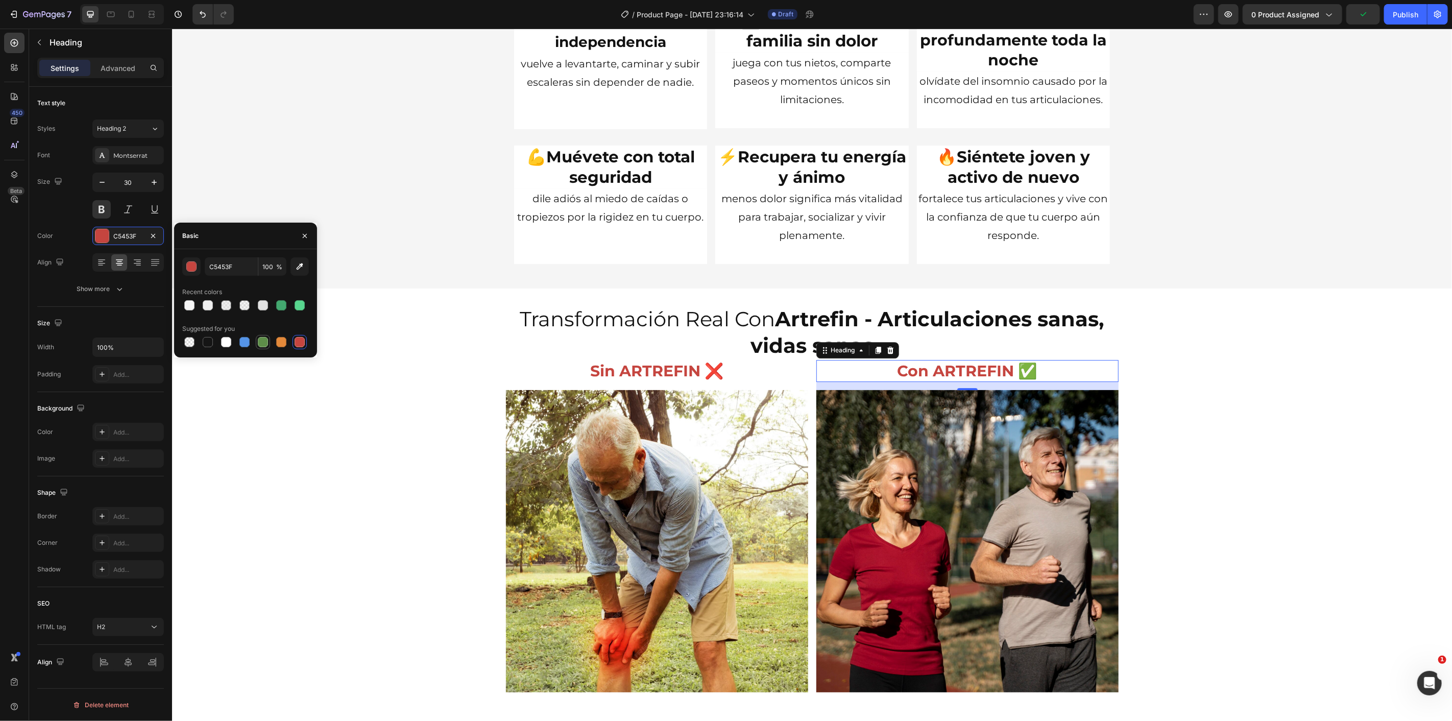
click at [263, 339] on div at bounding box center [263, 342] width 10 height 10
click at [282, 304] on div at bounding box center [281, 305] width 10 height 10
type input "43A86F"
click at [374, 449] on div "Transformación Real Con Artrefin - Articulaciones sanas, vidas sanas Heading Si…" at bounding box center [812, 502] width 1280 height 396
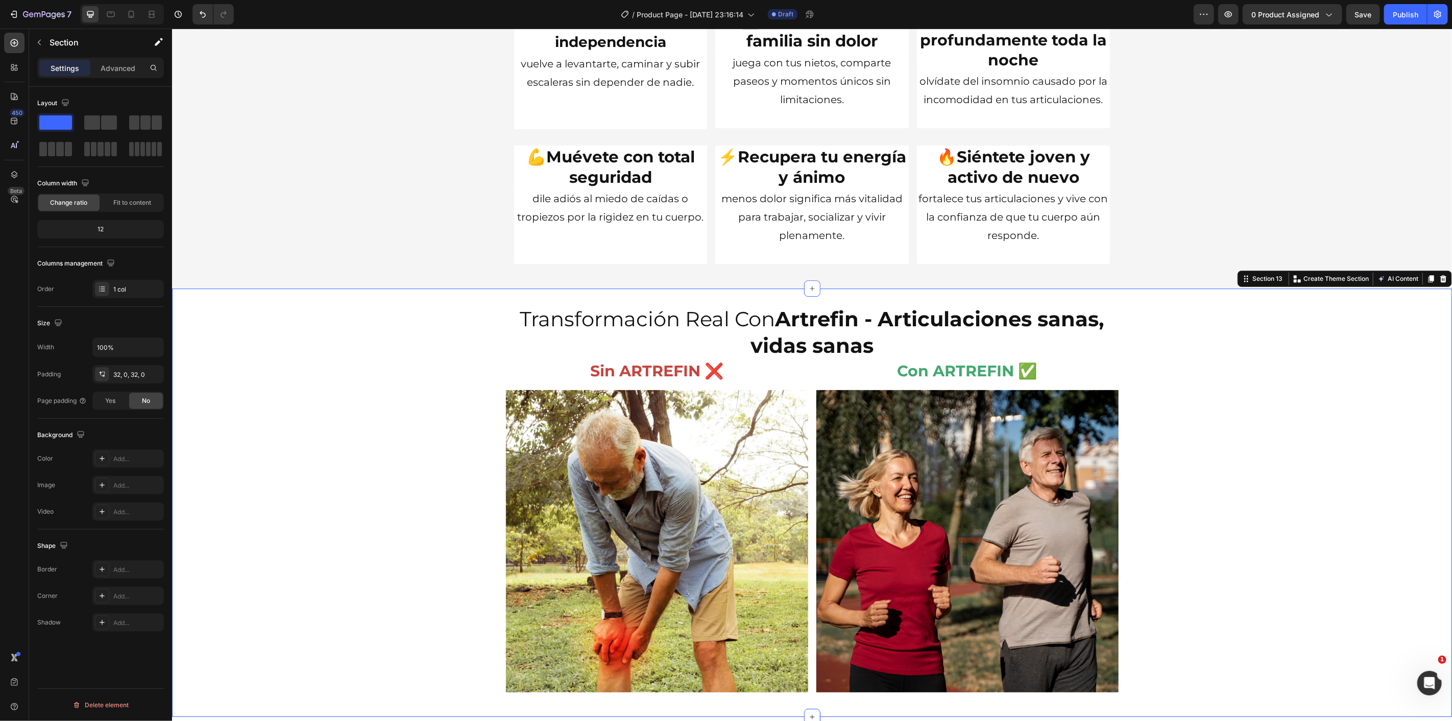
scroll to position [2650, 0]
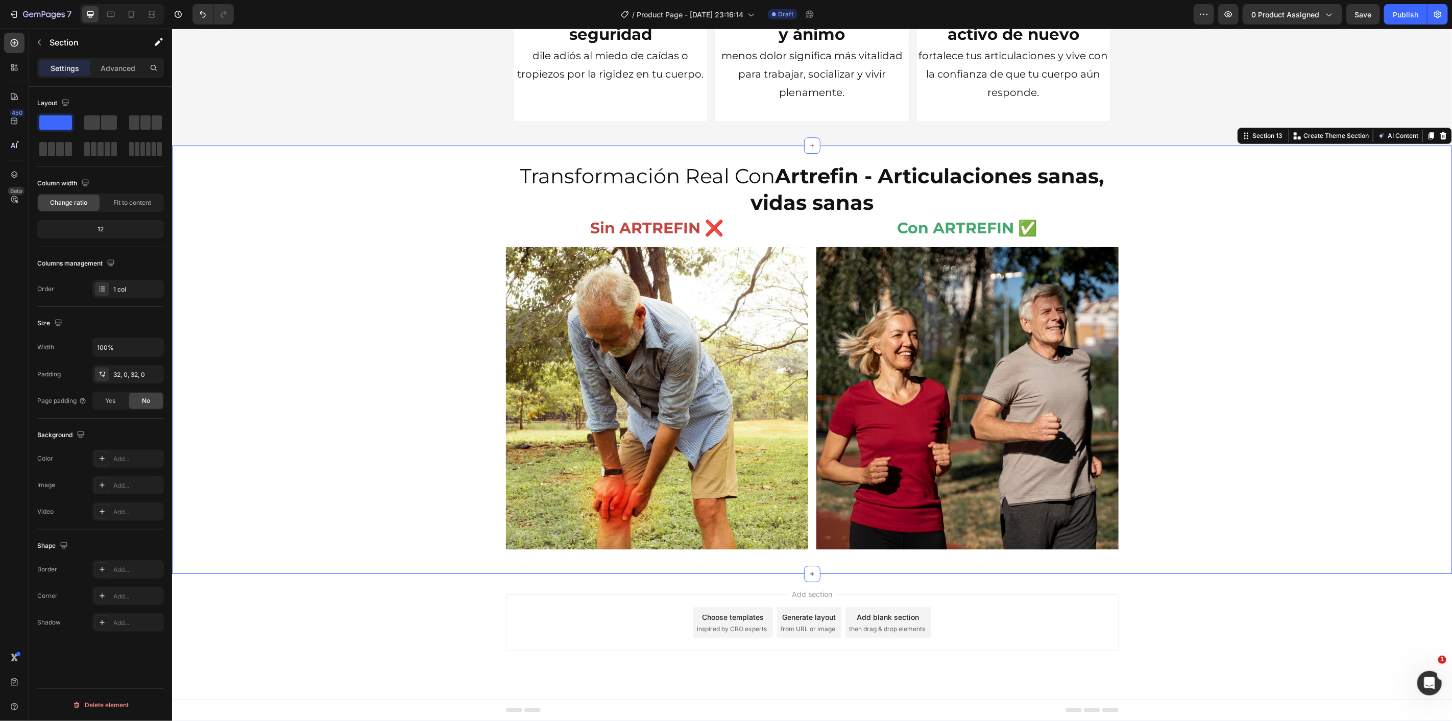
click at [1259, 301] on div "Transformación Real Con Artrefin - Articulaciones sanas, vidas sanas Heading Si…" at bounding box center [812, 359] width 1280 height 396
click at [143, 353] on input "100%" at bounding box center [128, 347] width 70 height 18
click at [150, 349] on icon "button" at bounding box center [154, 347] width 10 height 10
click at [133, 391] on p "Default 1200px" at bounding box center [126, 392] width 58 height 9
type input "1200"
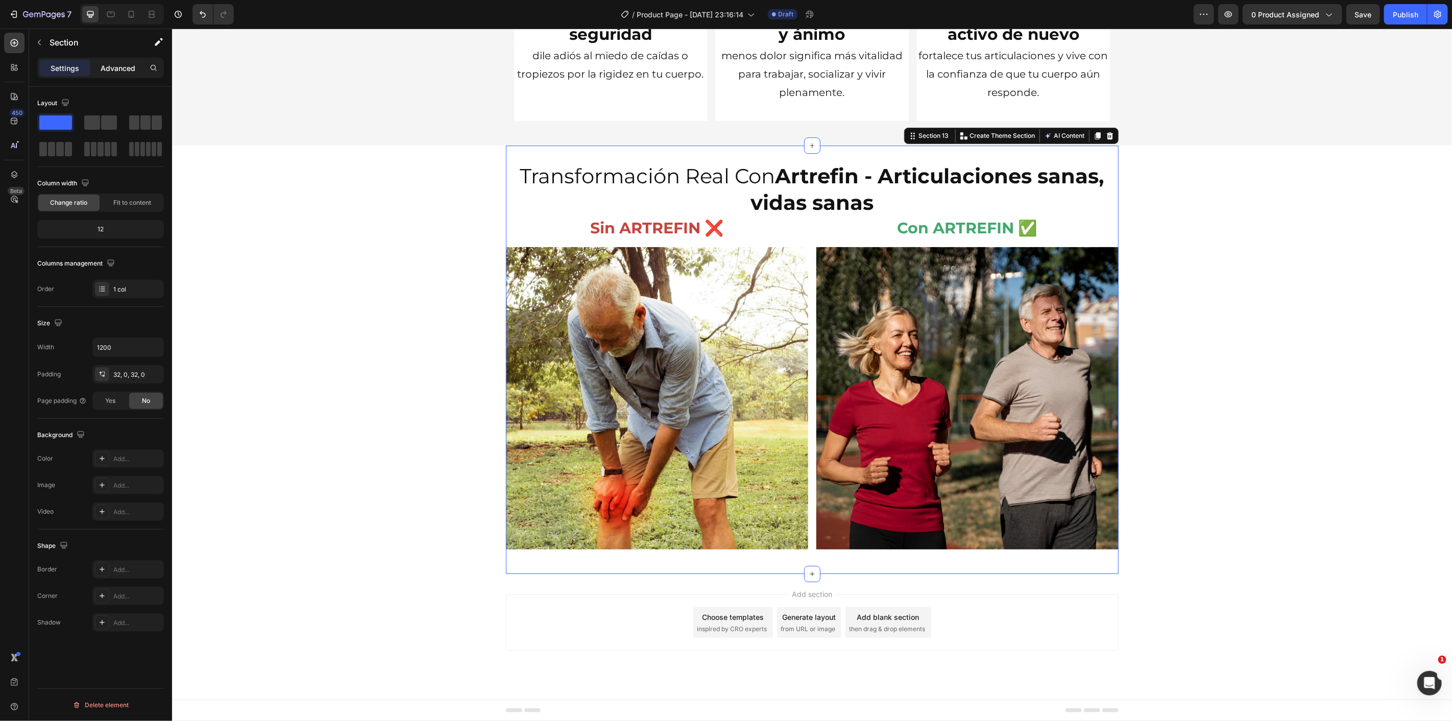
click at [121, 69] on p "Advanced" at bounding box center [118, 68] width 35 height 11
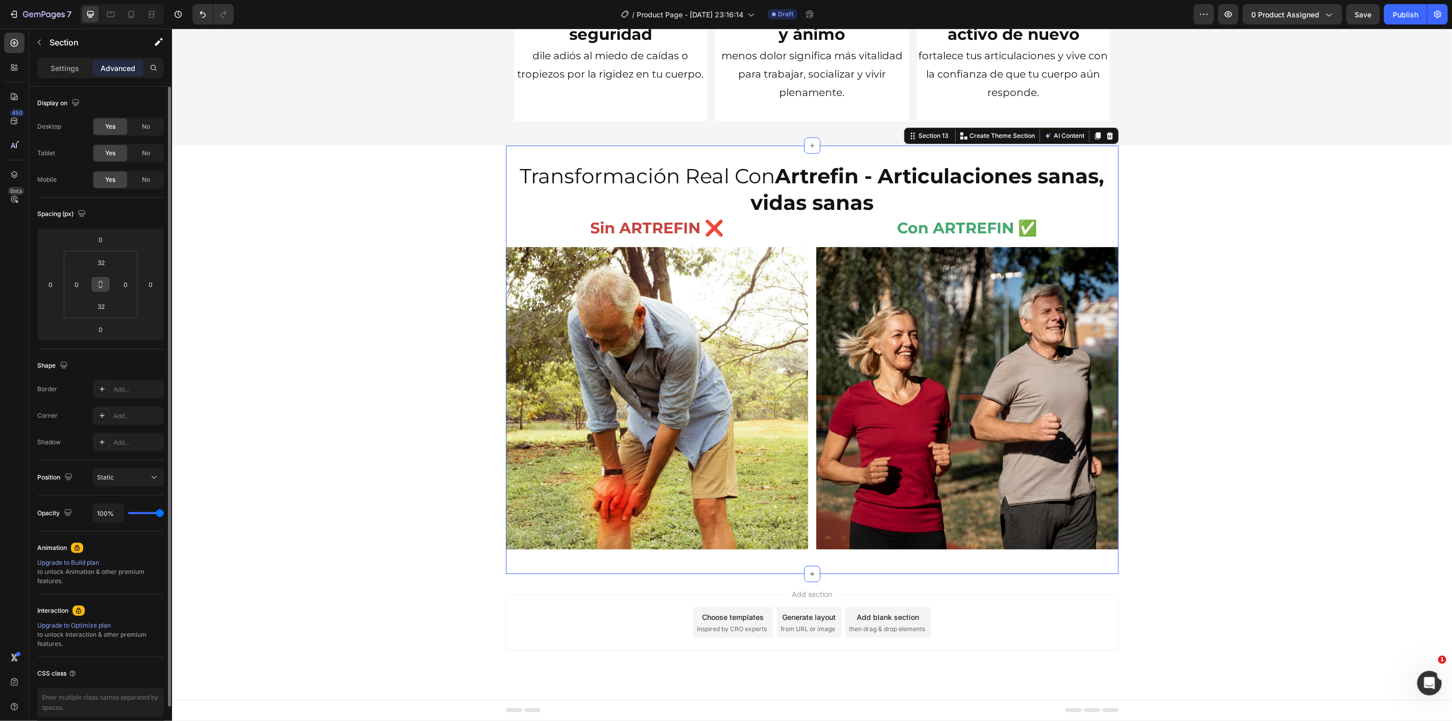
click at [100, 290] on button at bounding box center [100, 284] width 19 height 16
type input "0"
type input "2"
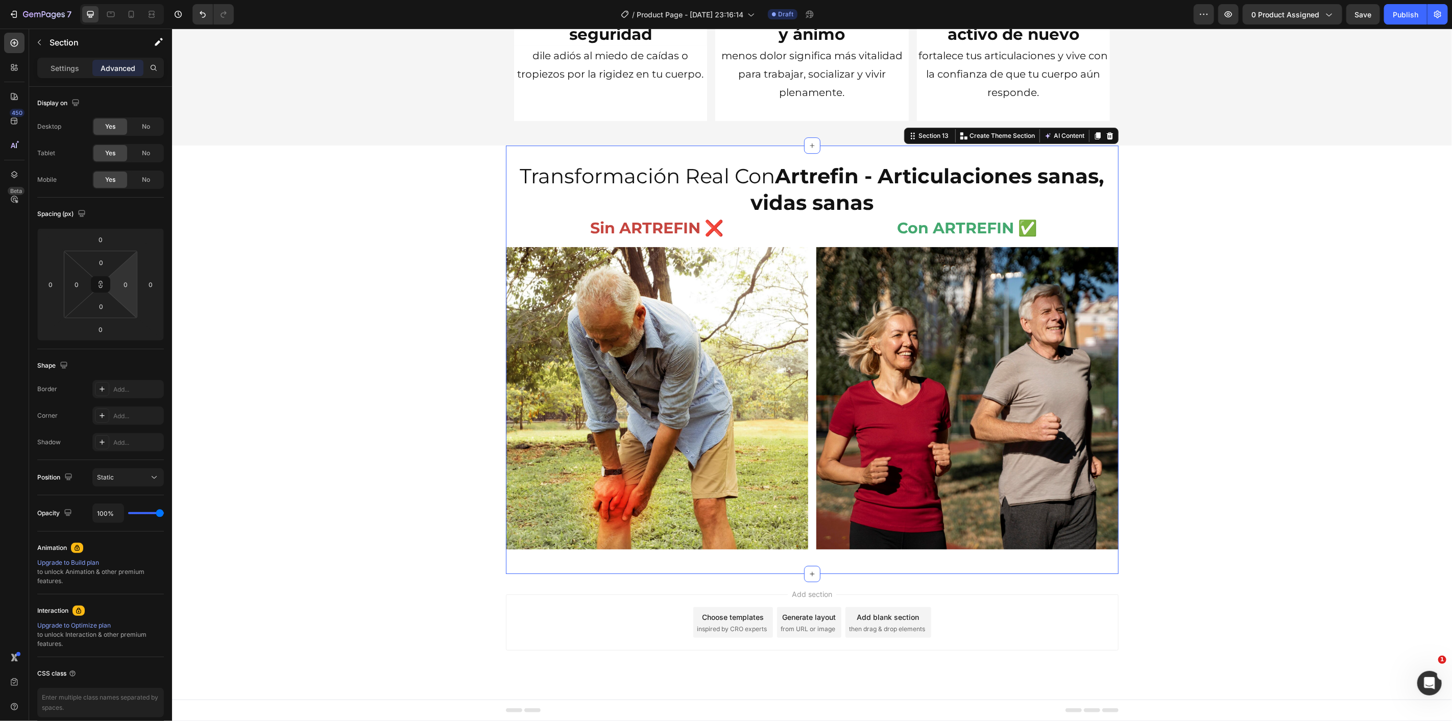
type input "2"
type input "10"
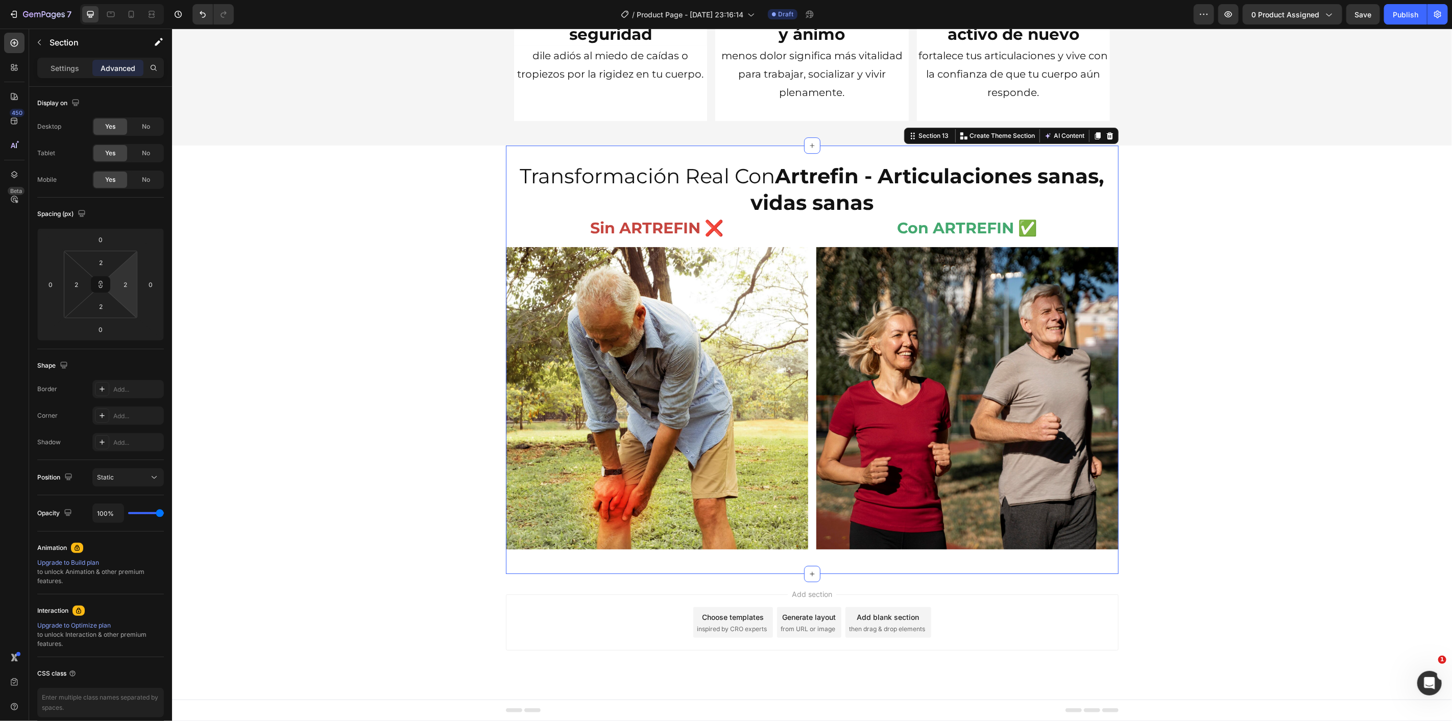
type input "10"
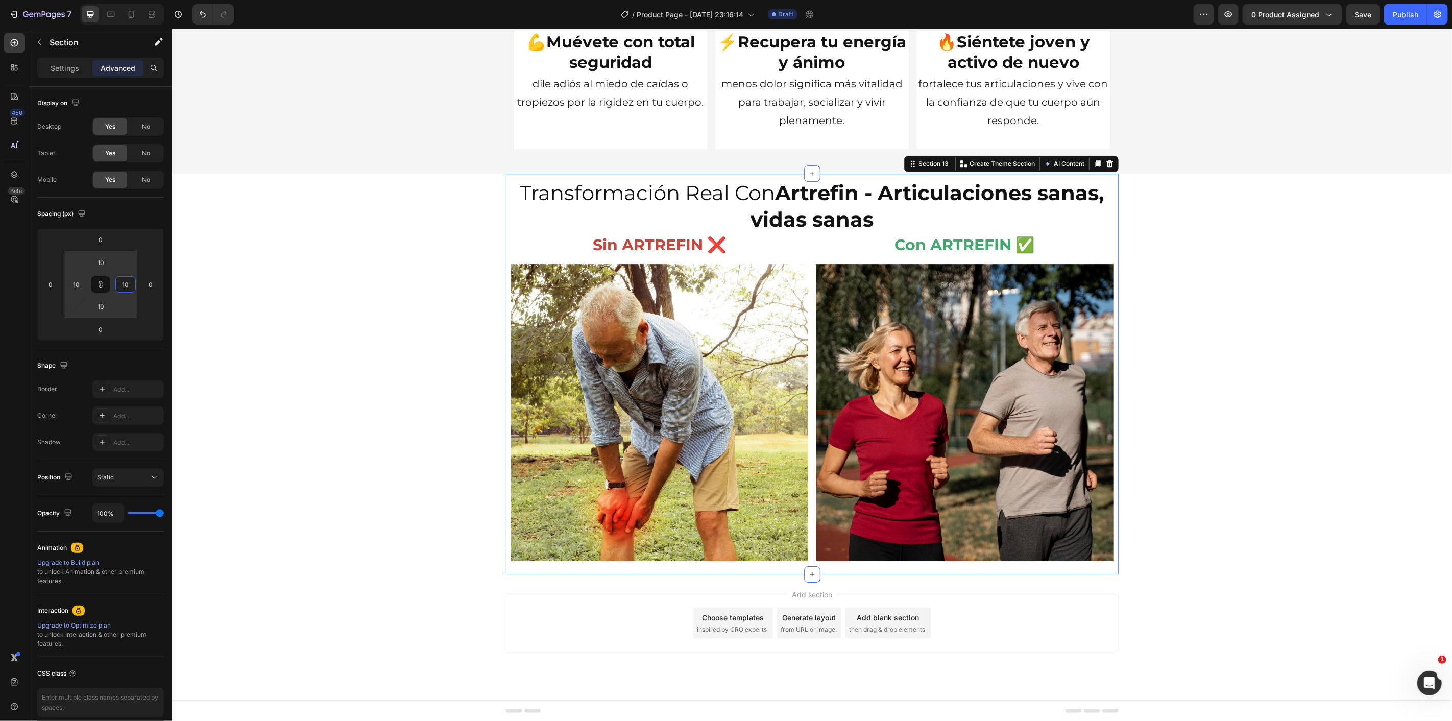
type input "12"
type input "14"
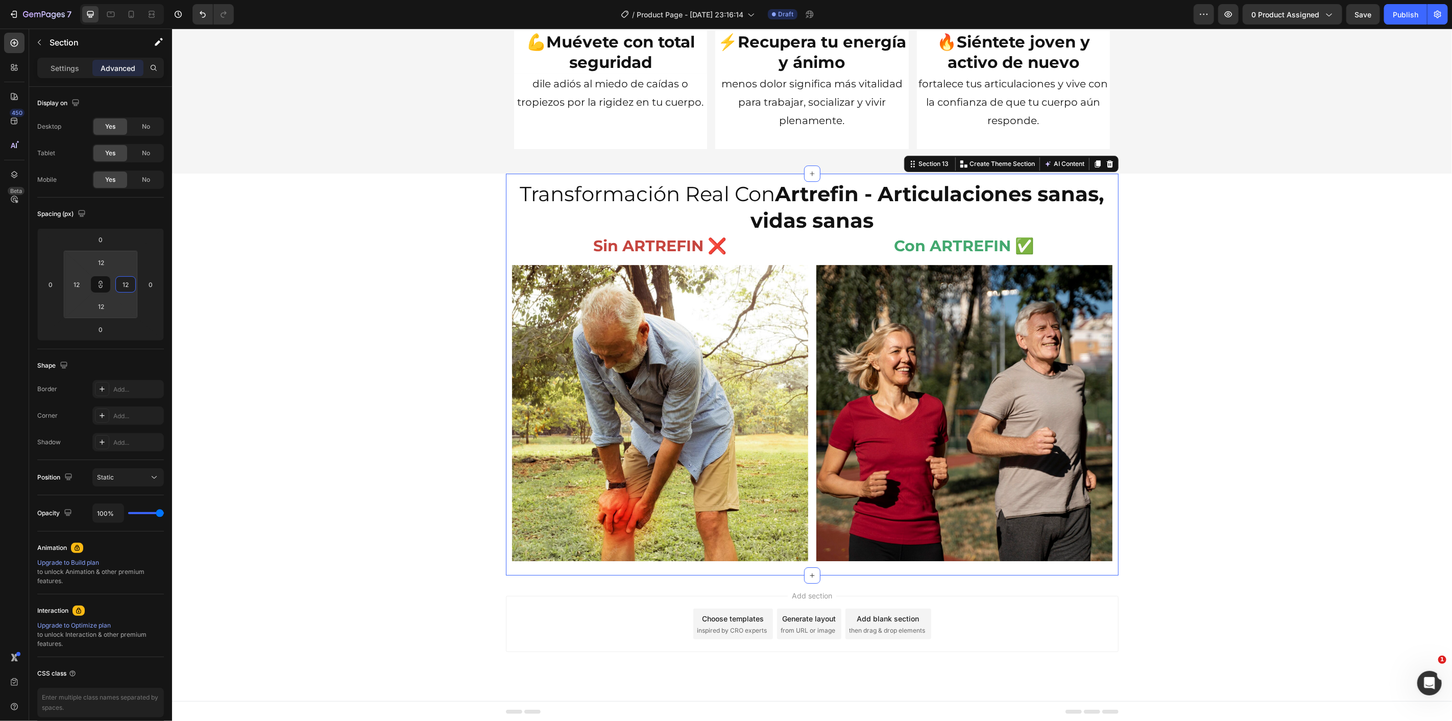
type input "14"
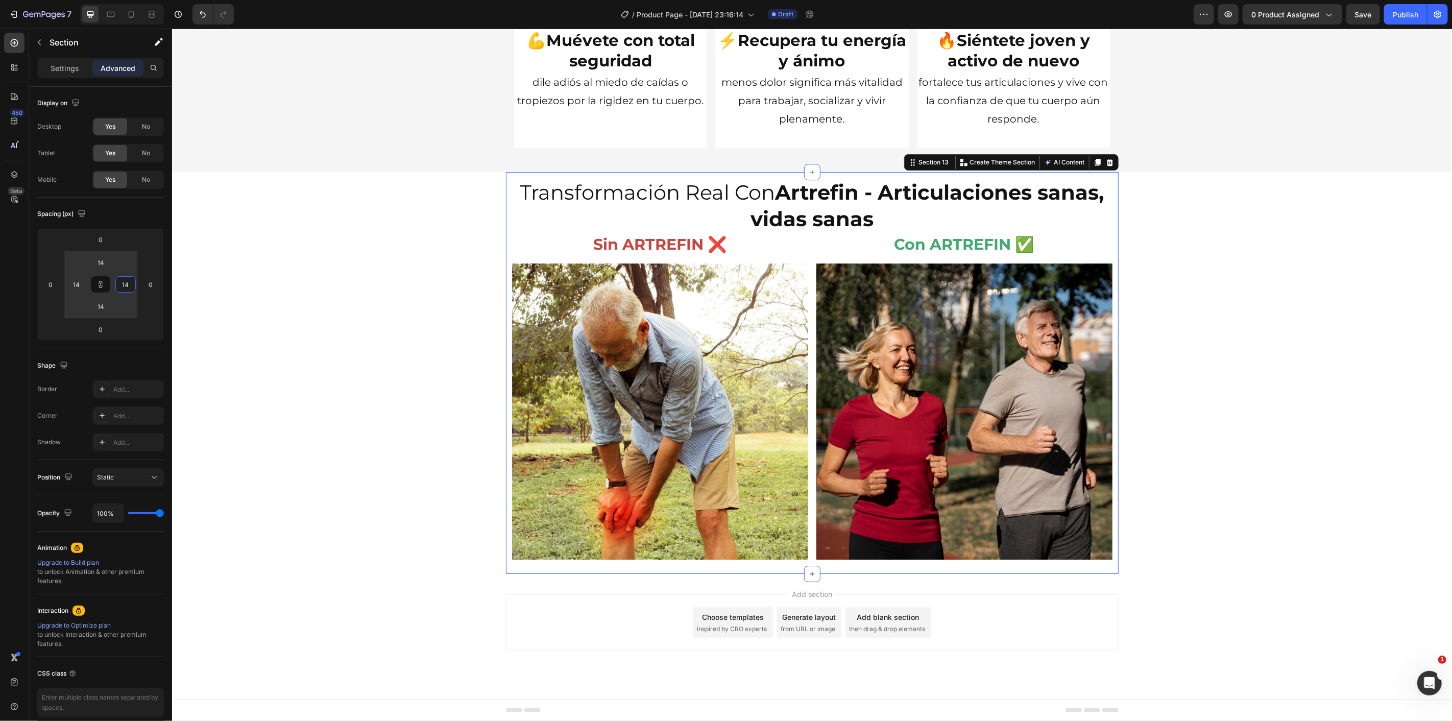
type input "22"
type input "24"
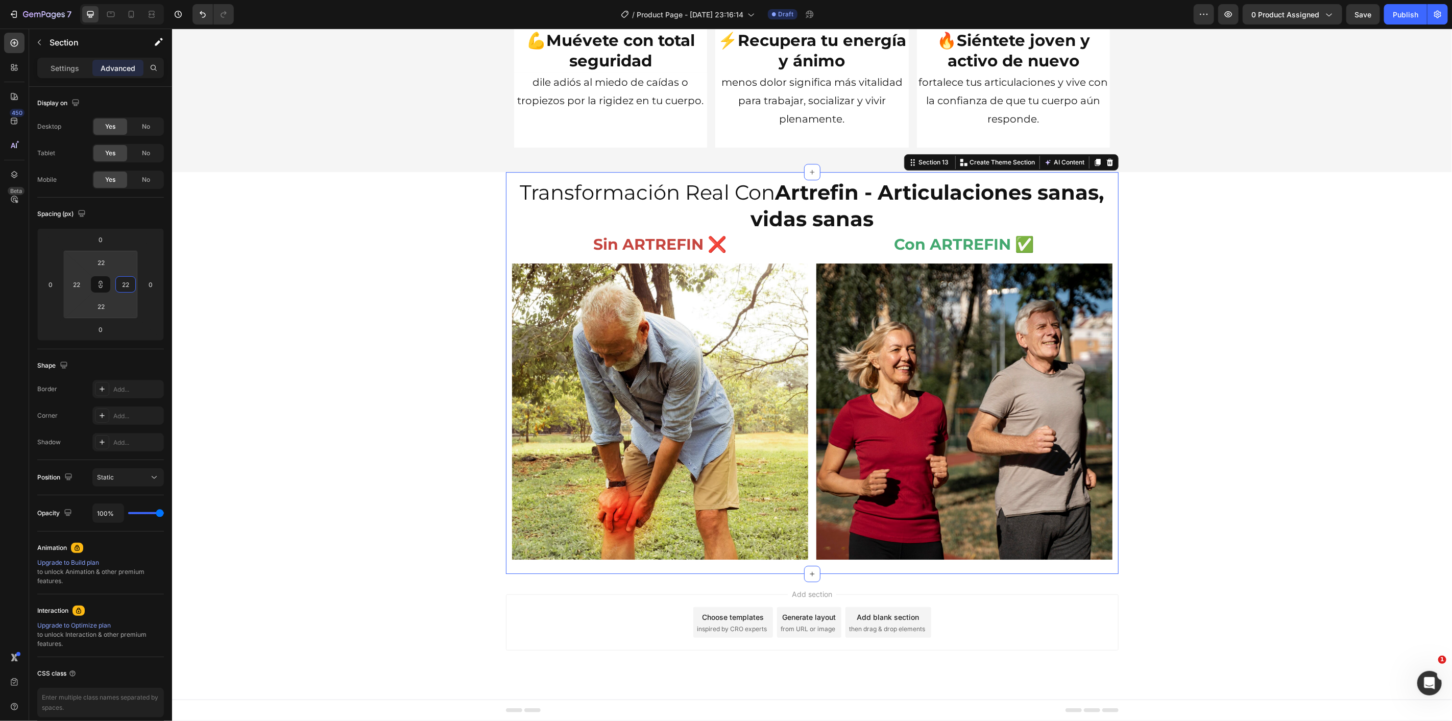
type input "24"
type input "26"
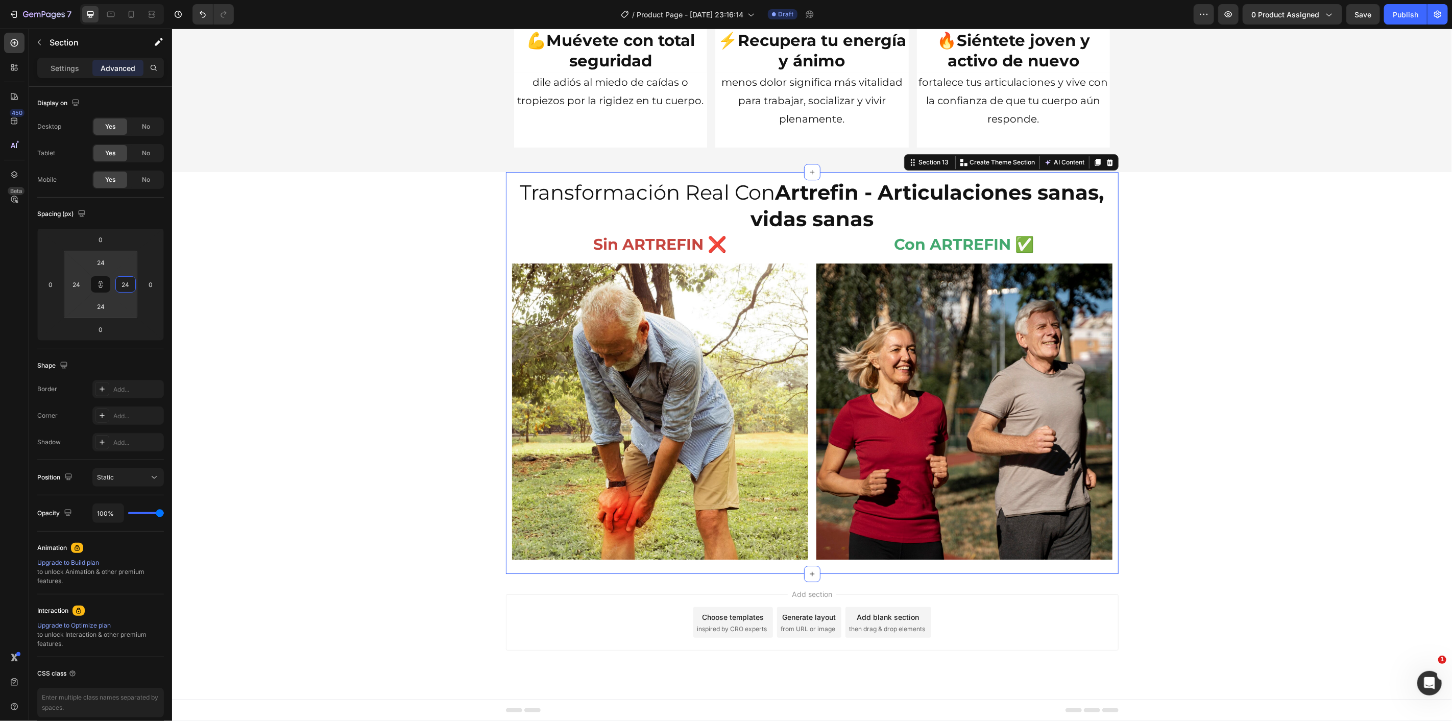
type input "26"
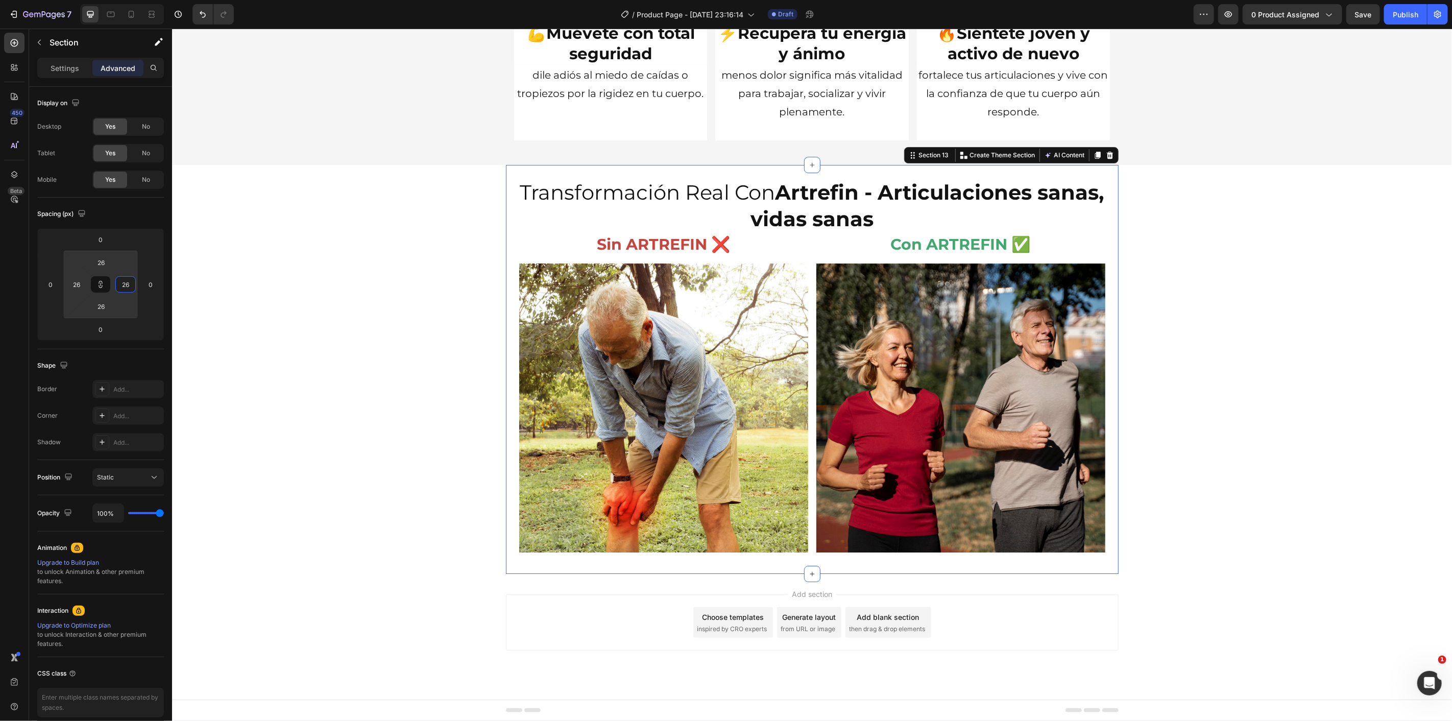
type input "44"
type input "46"
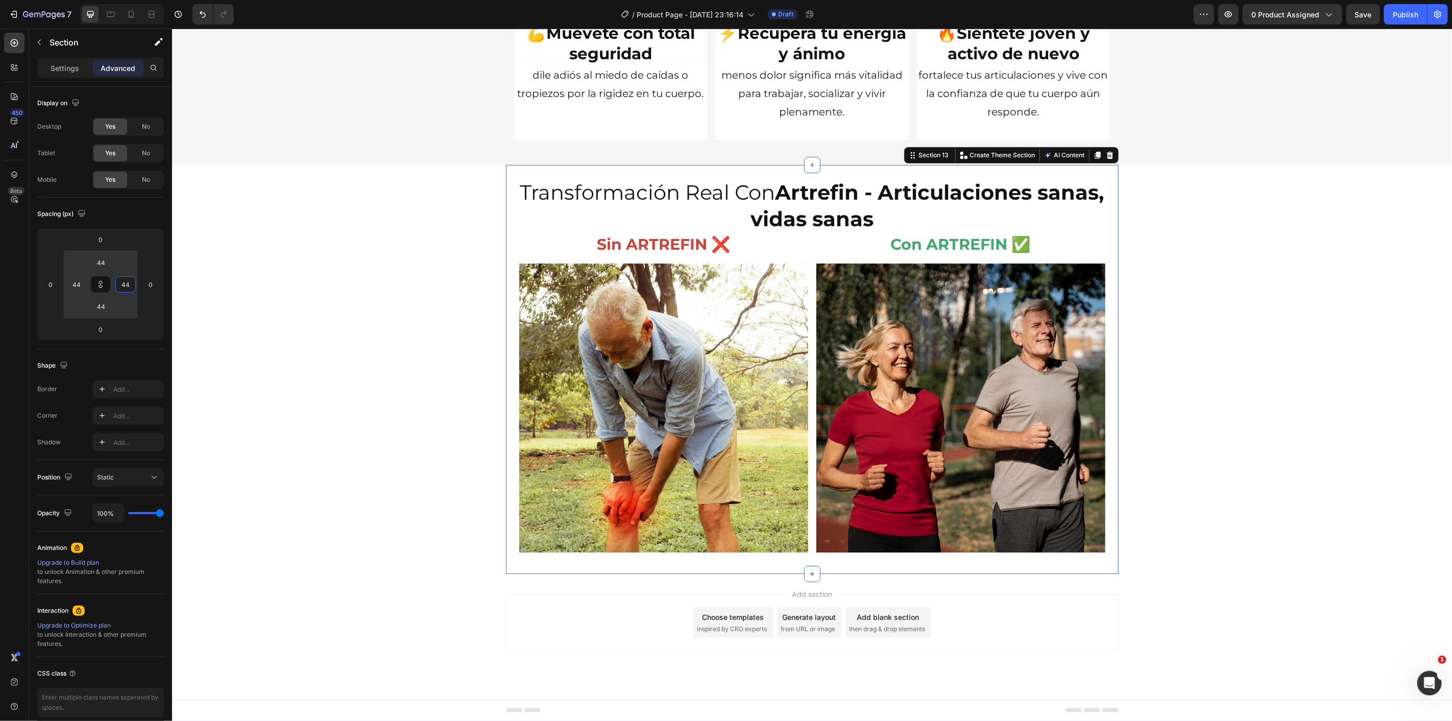
type input "46"
type input "48"
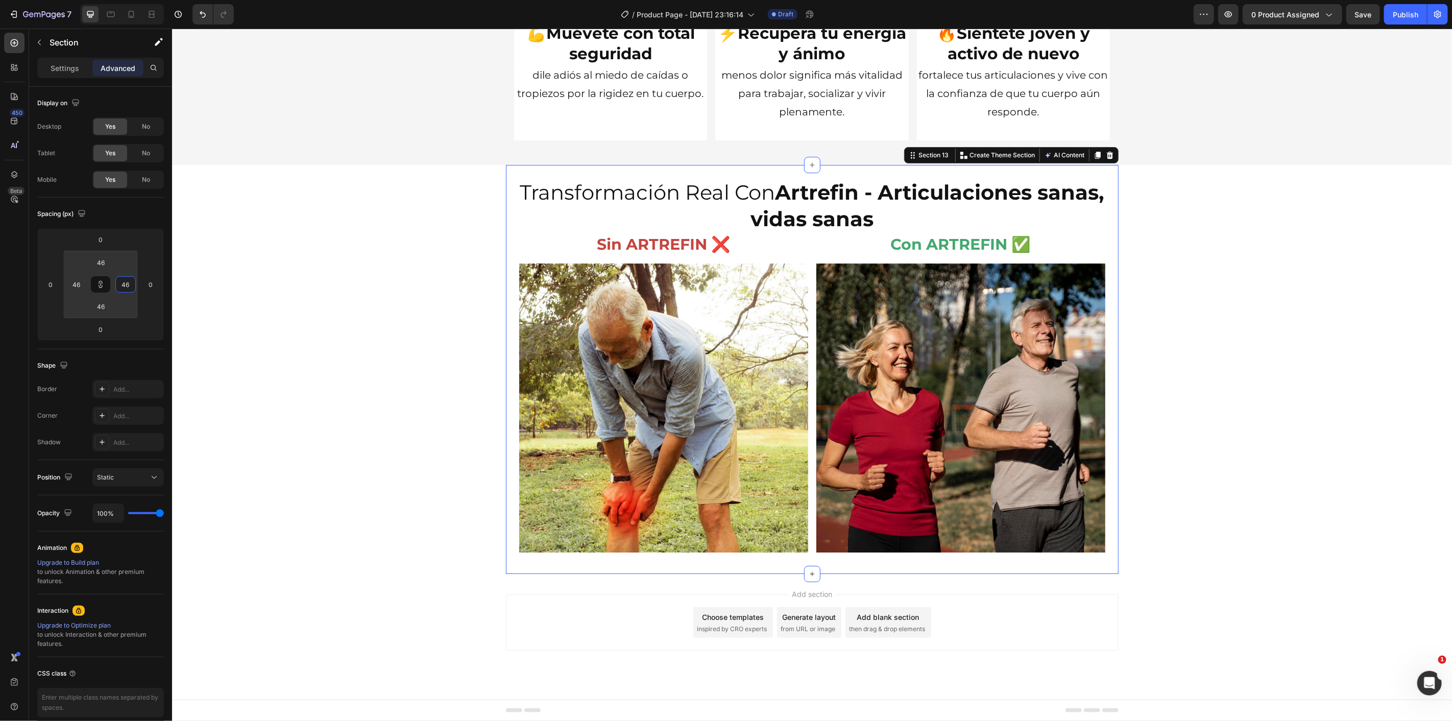
type input "48"
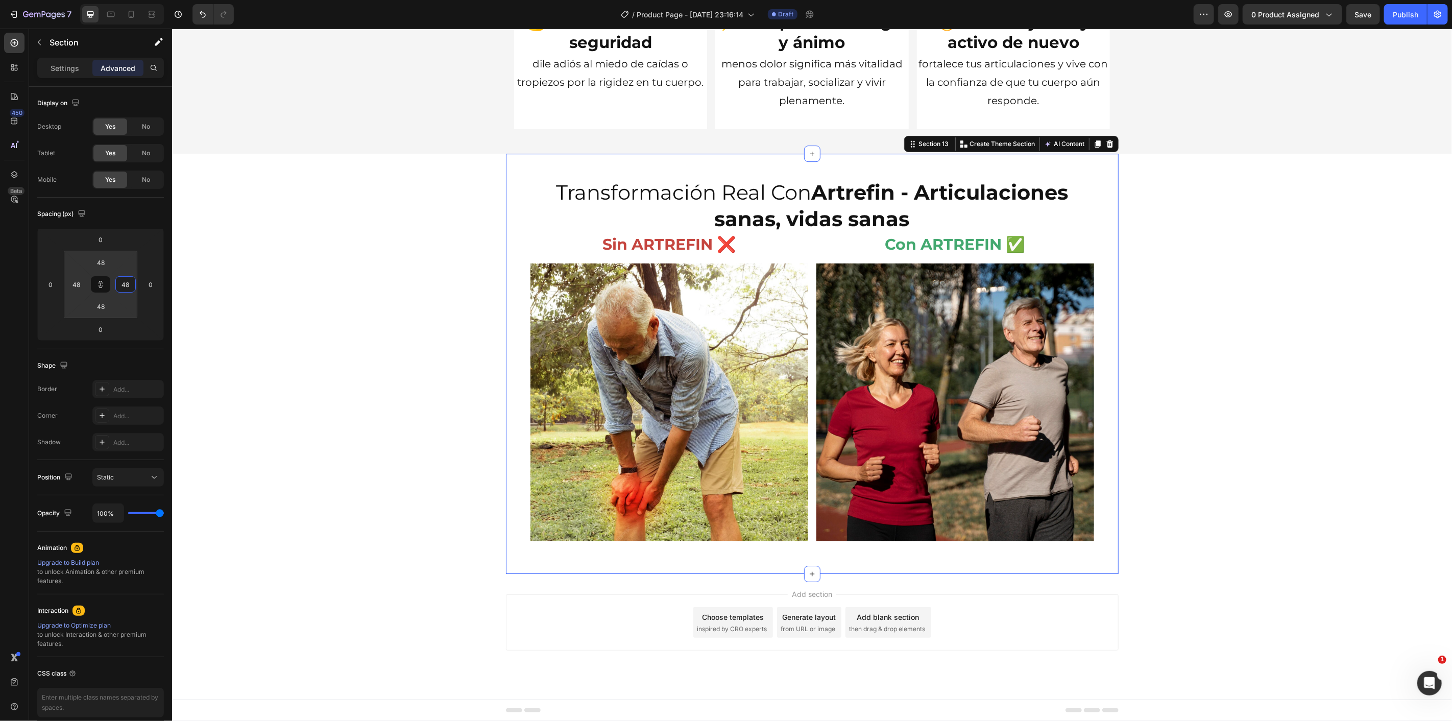
type input "50"
type input "52"
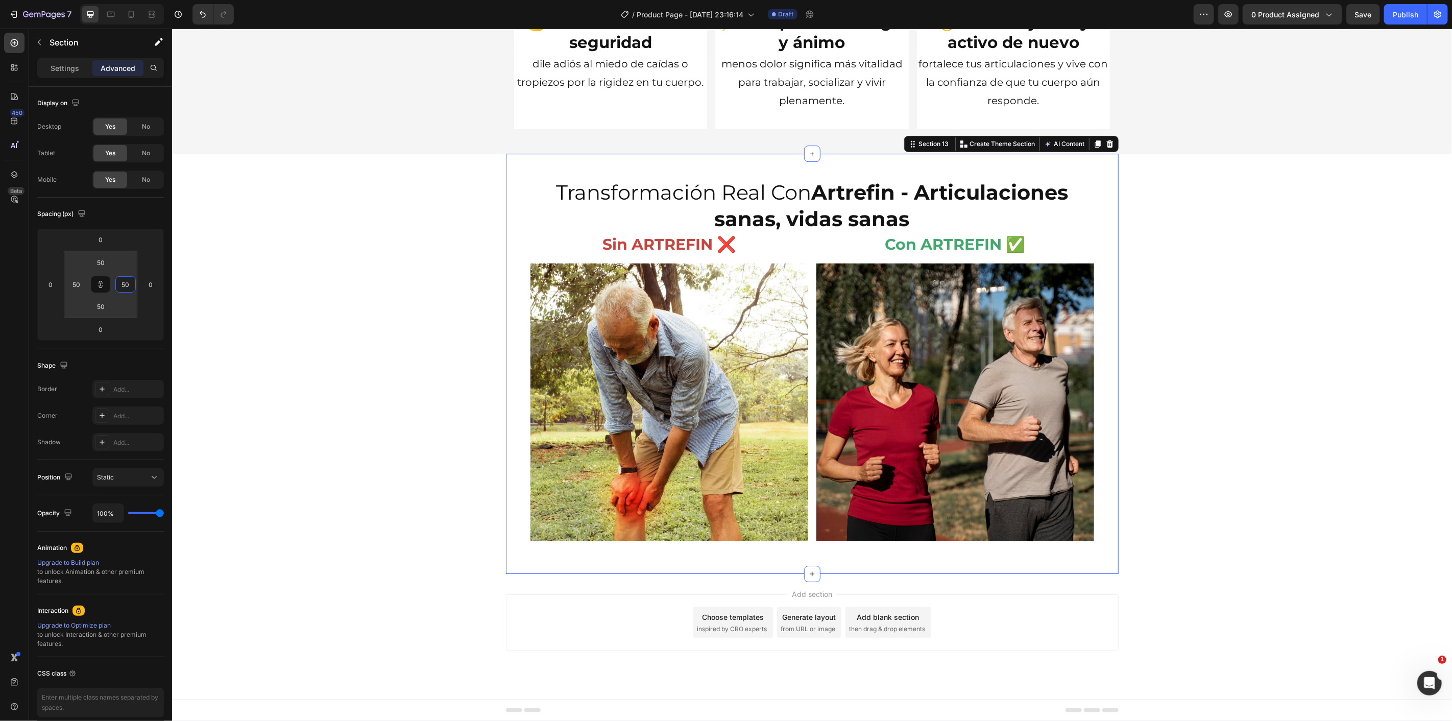
type input "52"
type input "54"
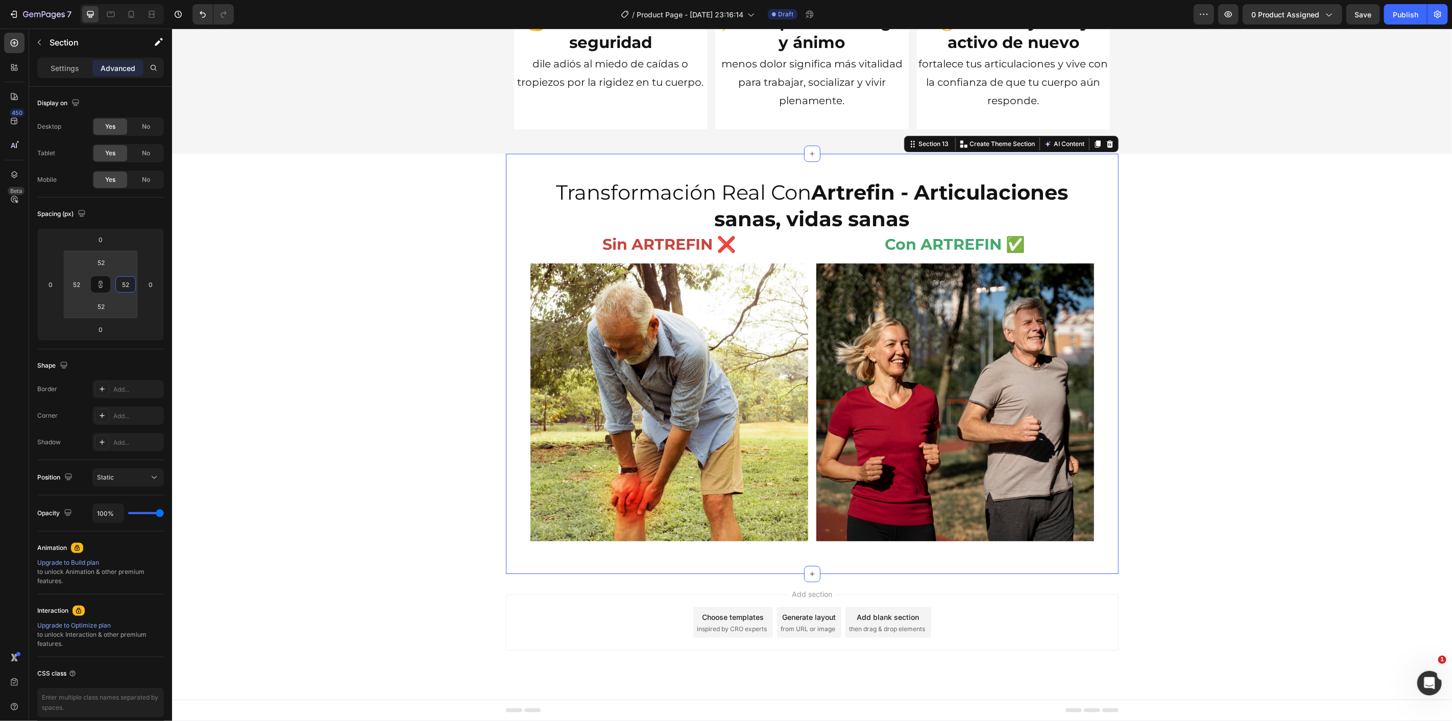
type input "54"
type input "58"
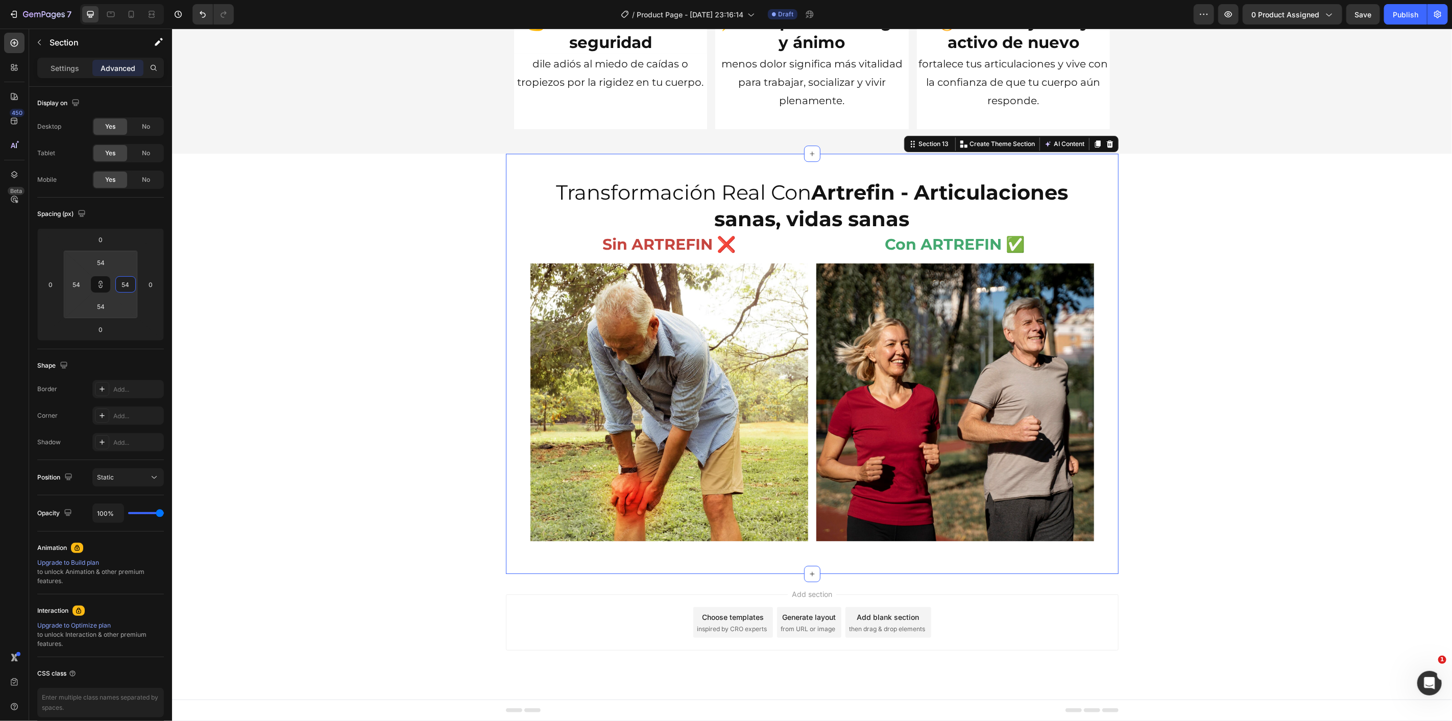
type input "58"
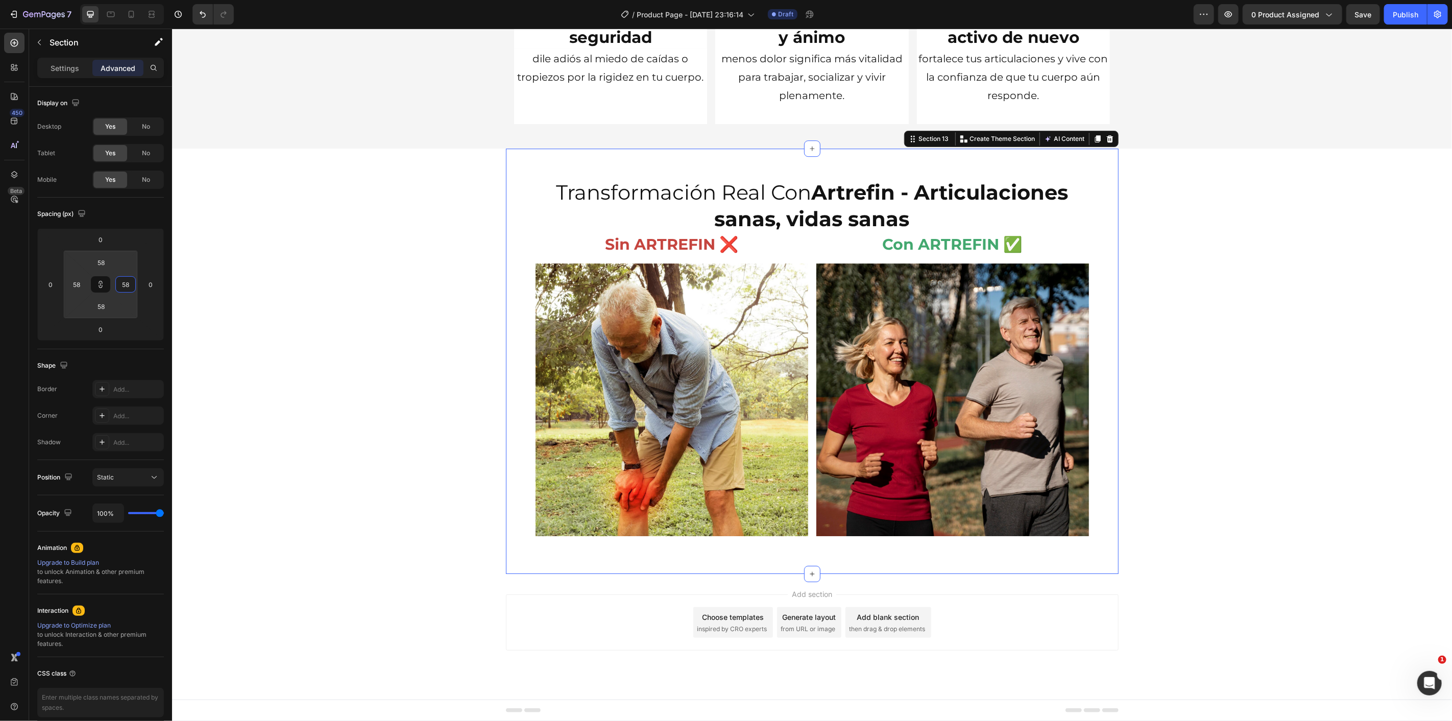
type input "60"
type input "62"
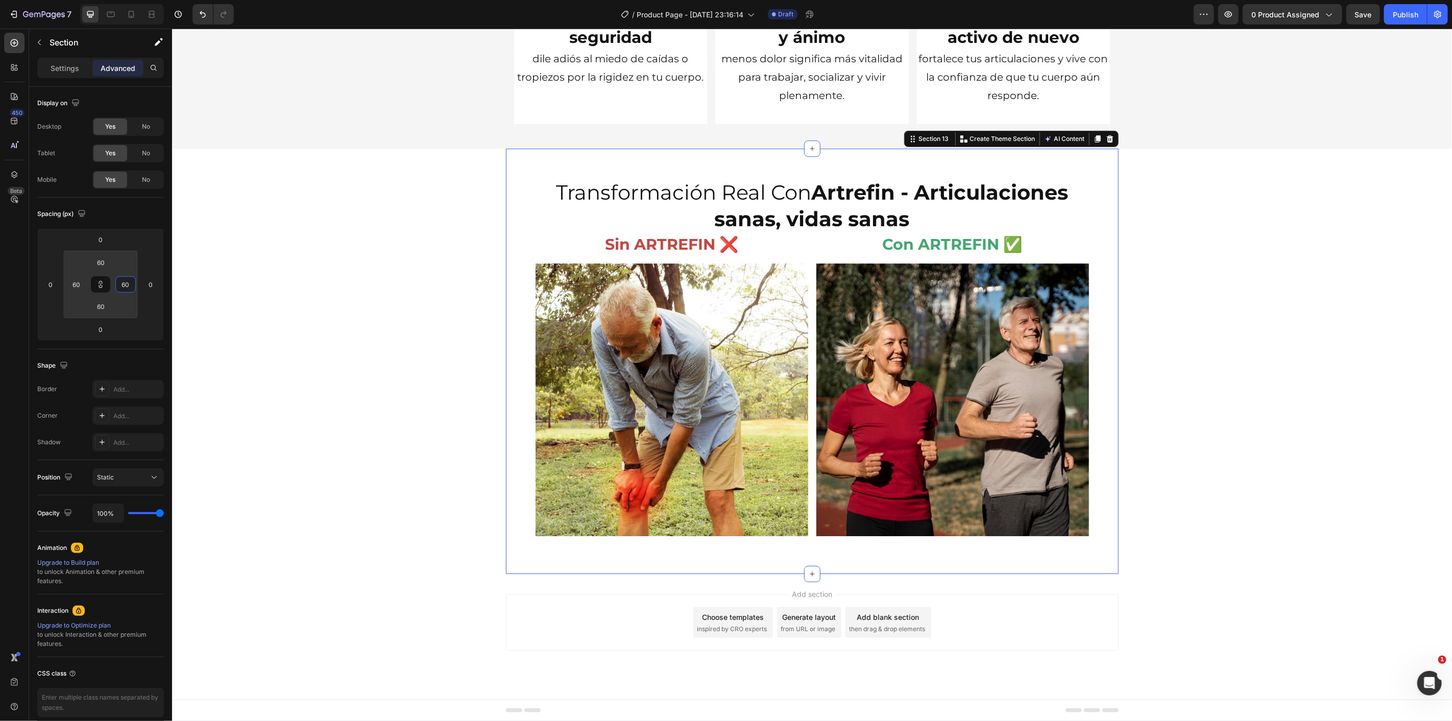
type input "62"
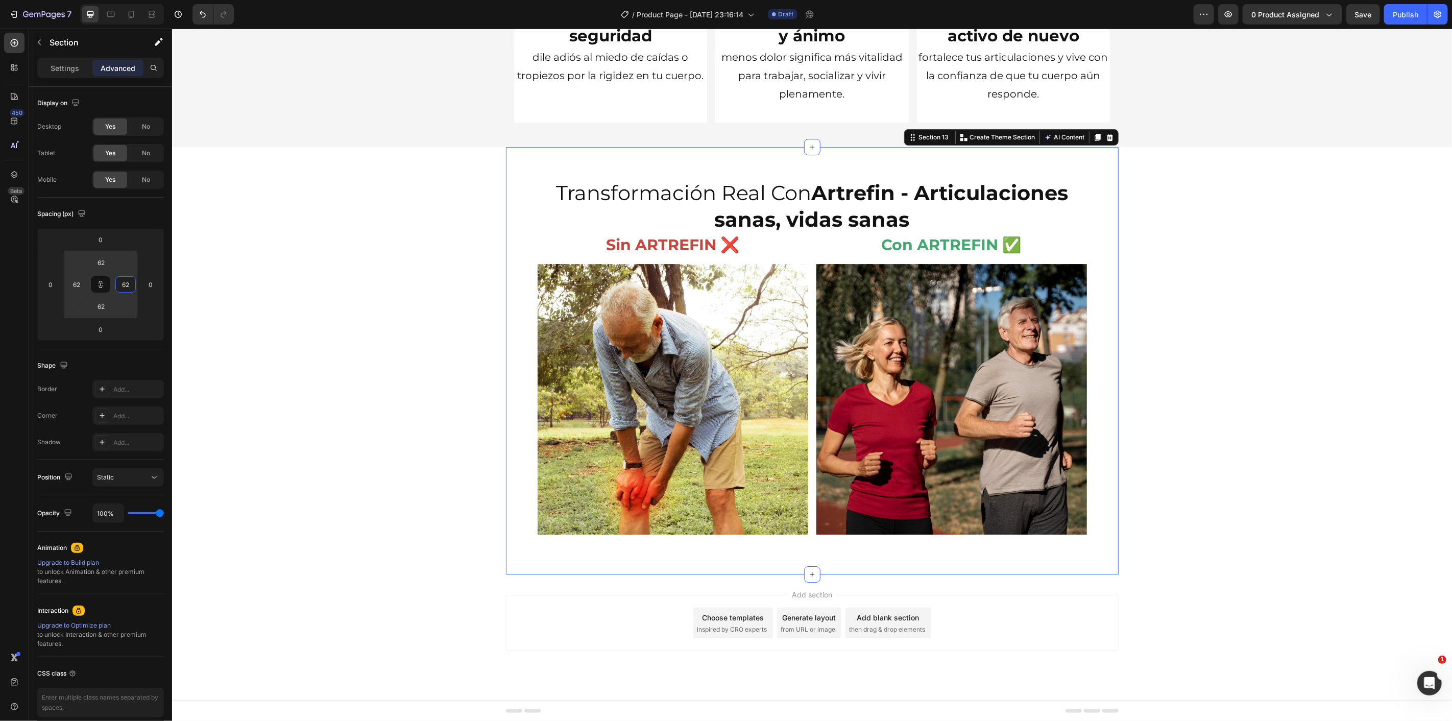
type input "60"
type input "58"
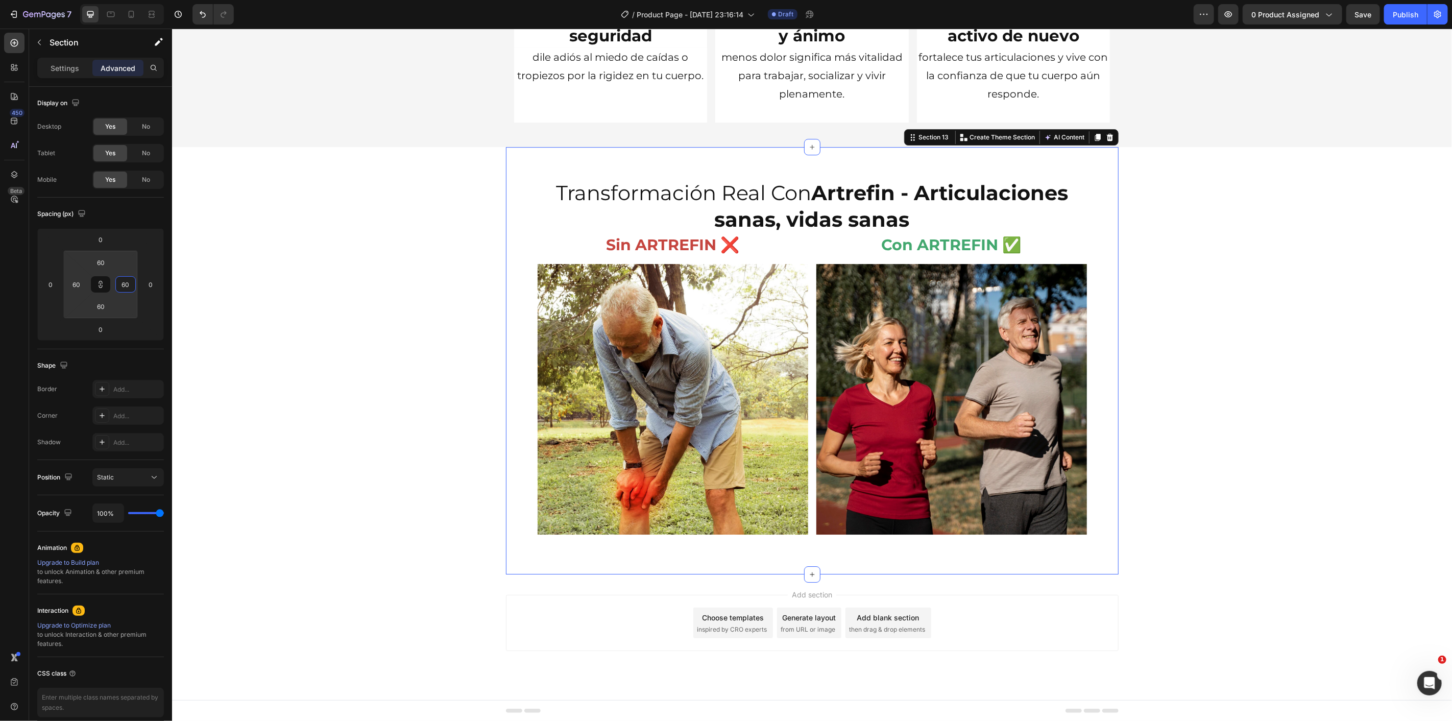
type input "58"
type input "56"
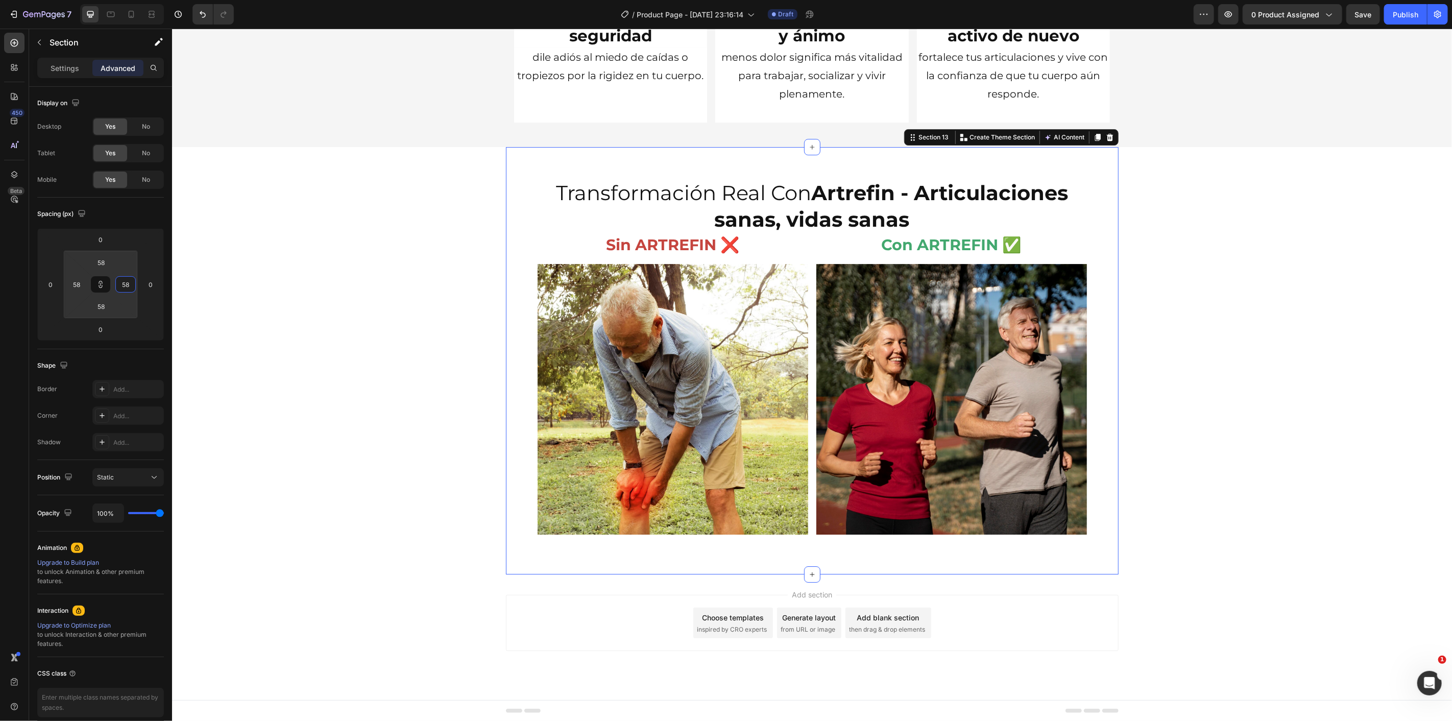
type input "56"
type input "54"
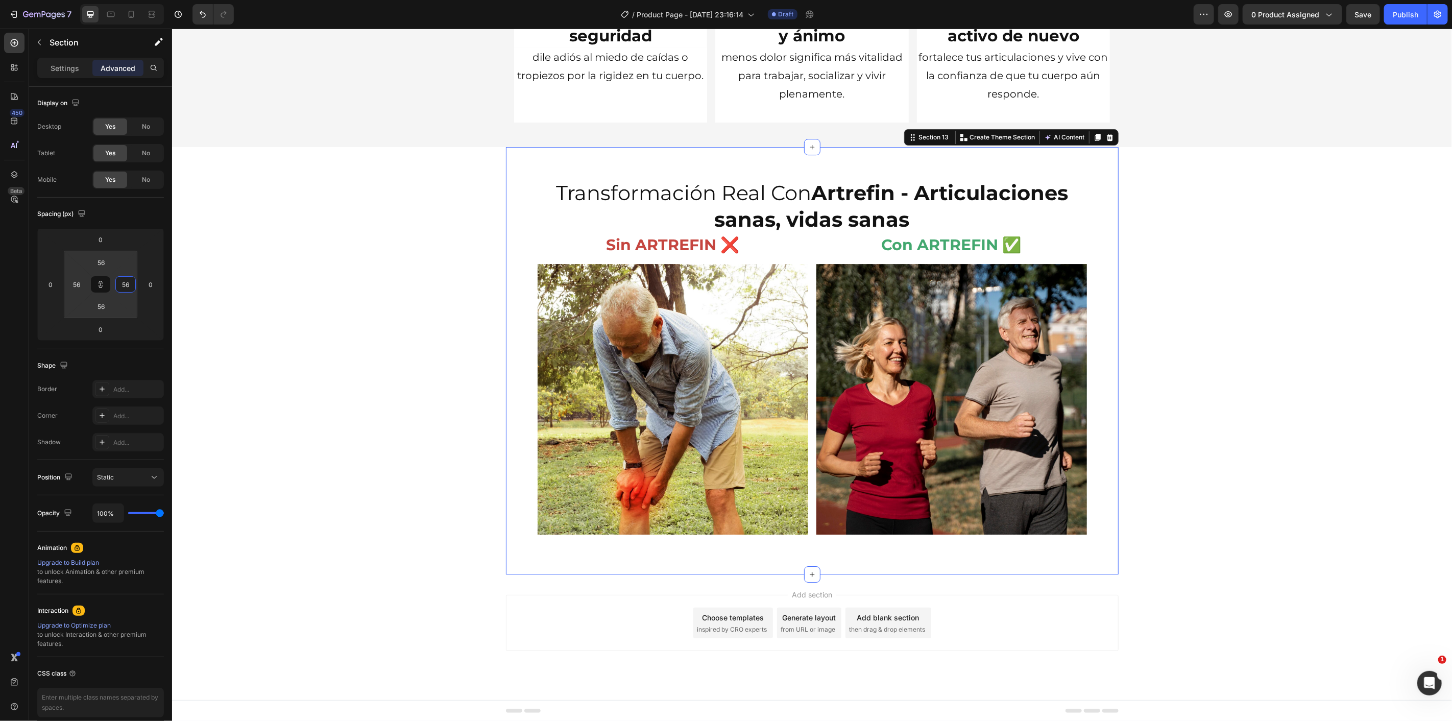
type input "54"
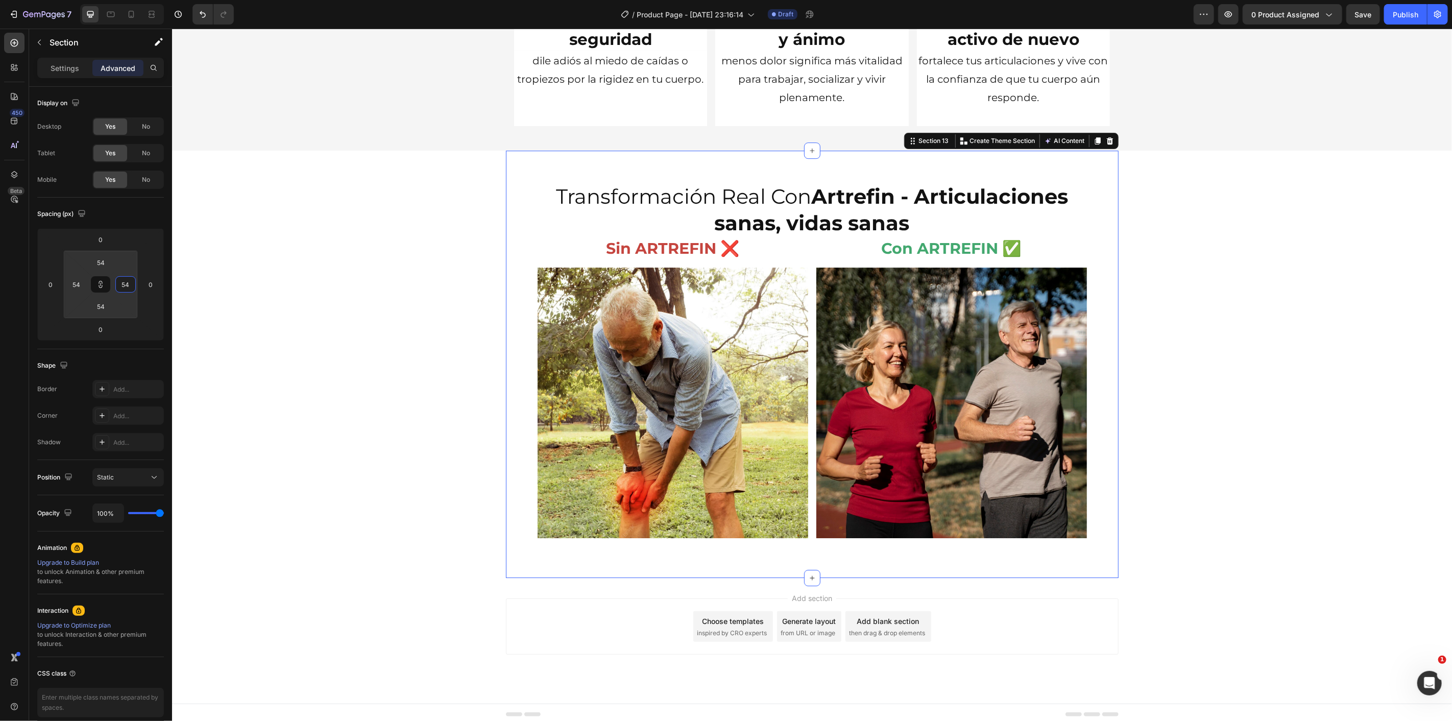
type input "52"
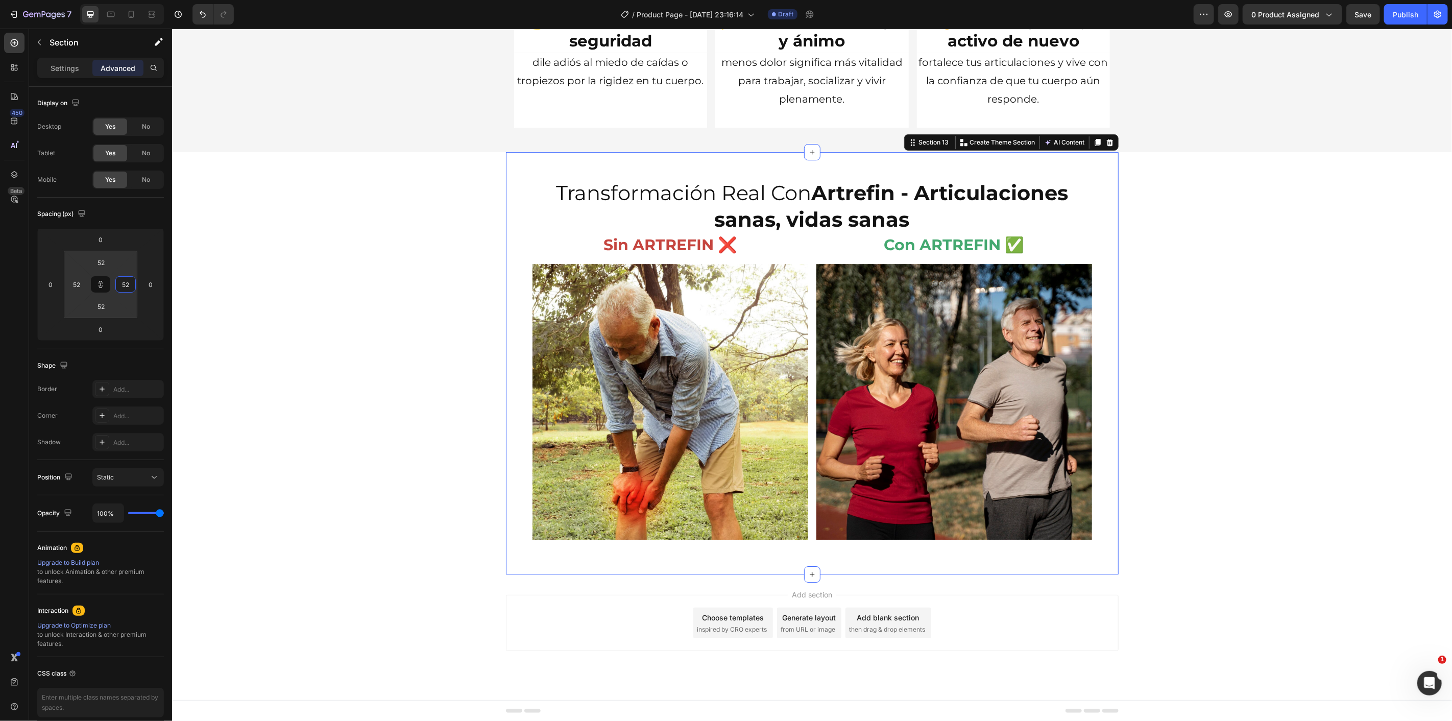
type input "50"
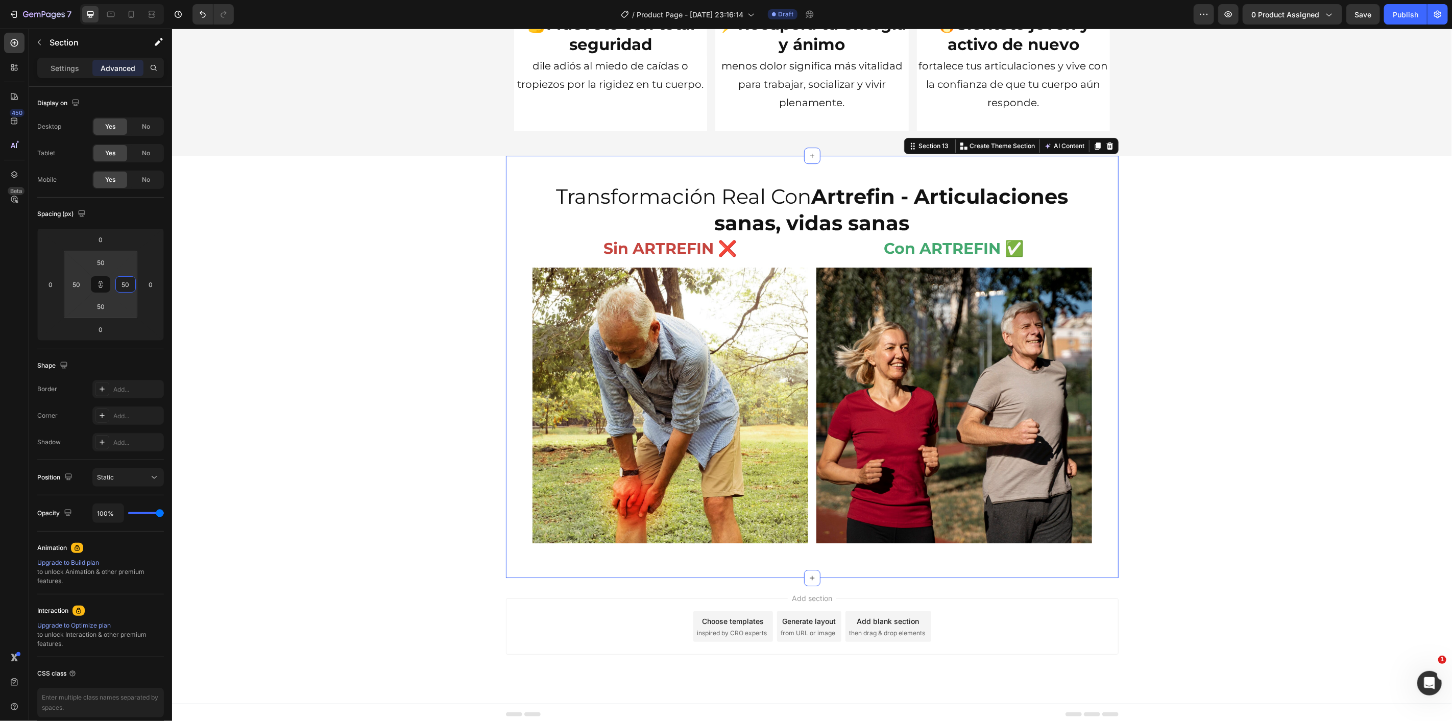
type input "44"
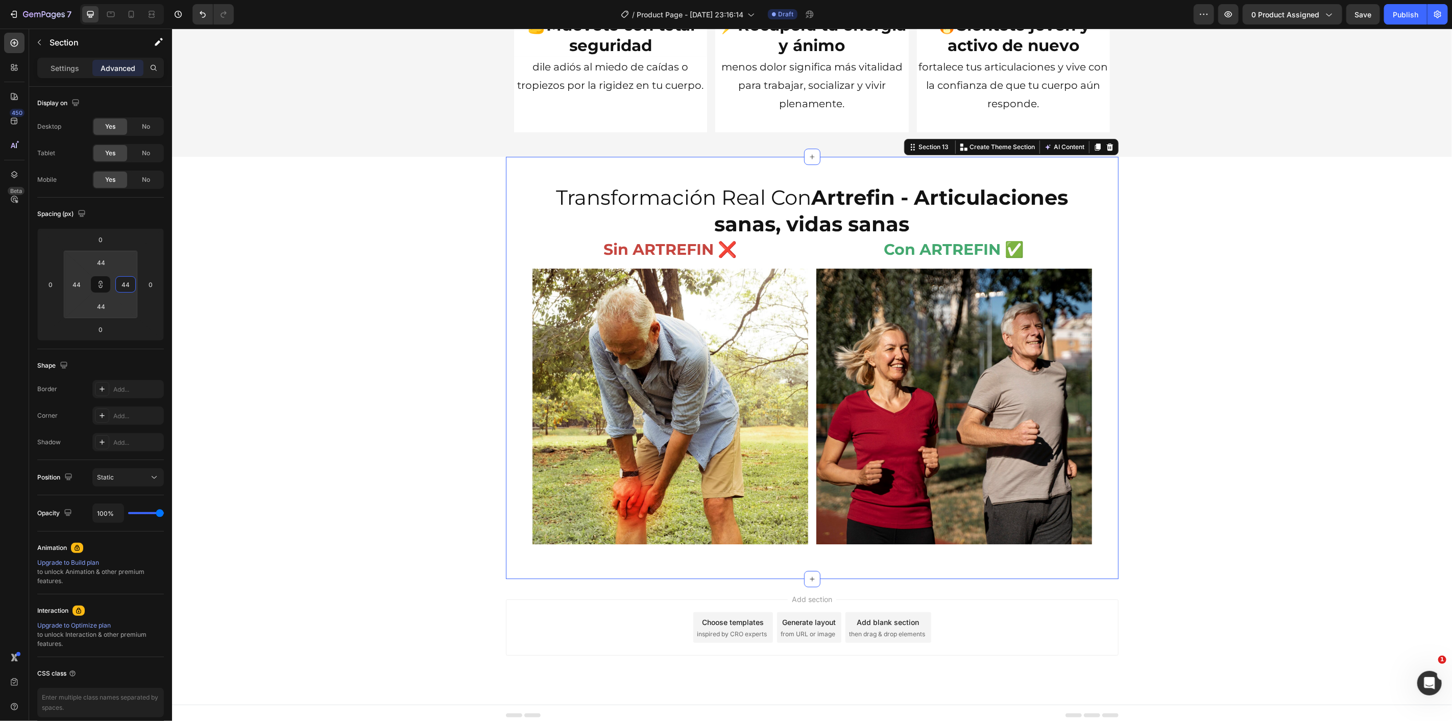
type input "42"
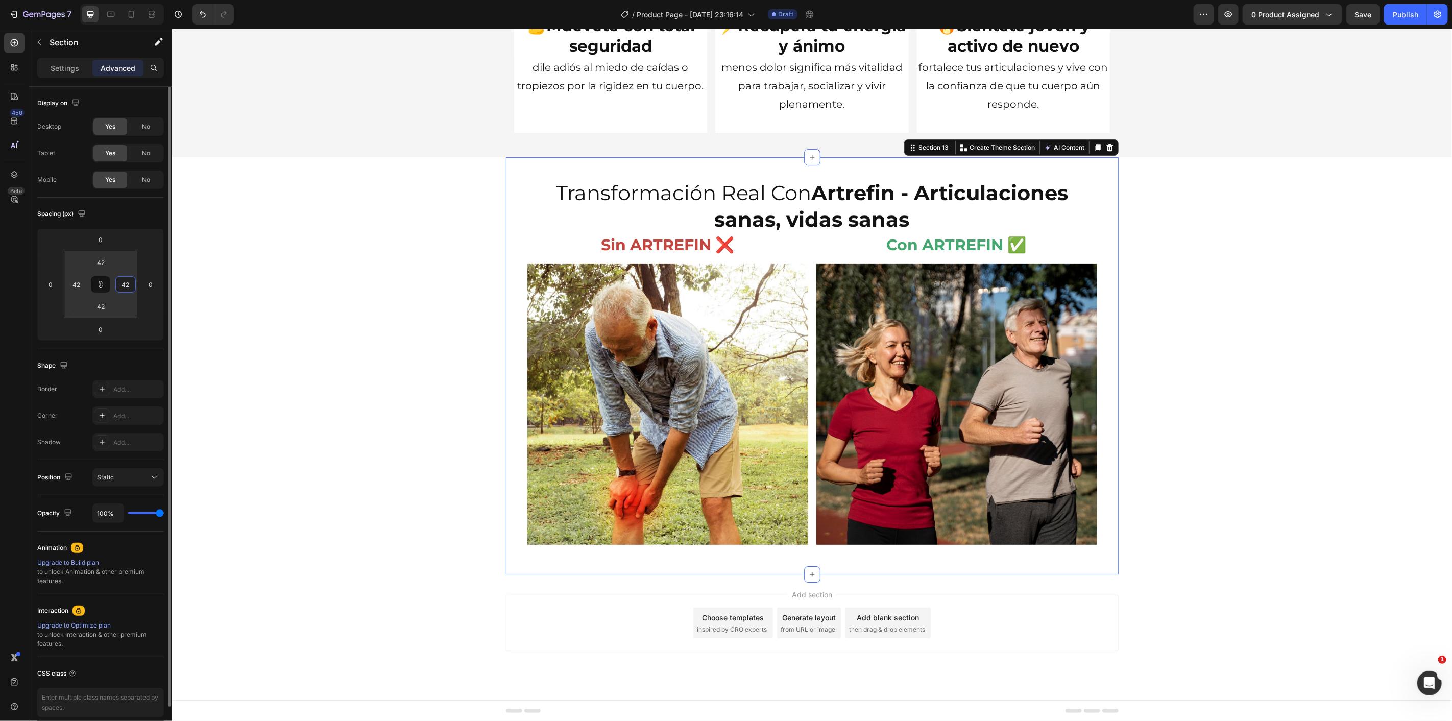
drag, startPoint x: 131, startPoint y: 297, endPoint x: 130, endPoint y: 287, distance: 9.8
click at [136, 0] on html "7 / Product Page - [DATE] 23:16:14 Draft Preview 0 product assigned Save Publis…" at bounding box center [726, 0] width 1452 height 0
type input "40"
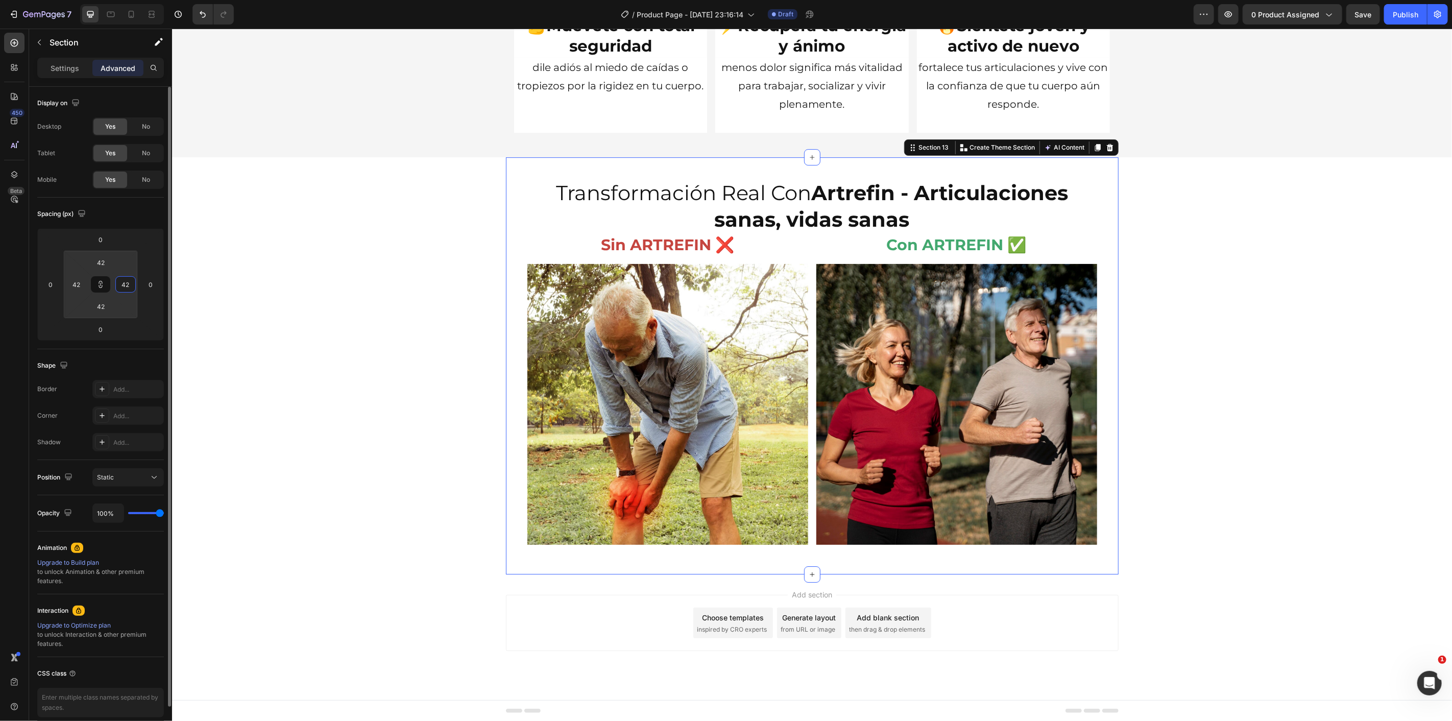
type input "40"
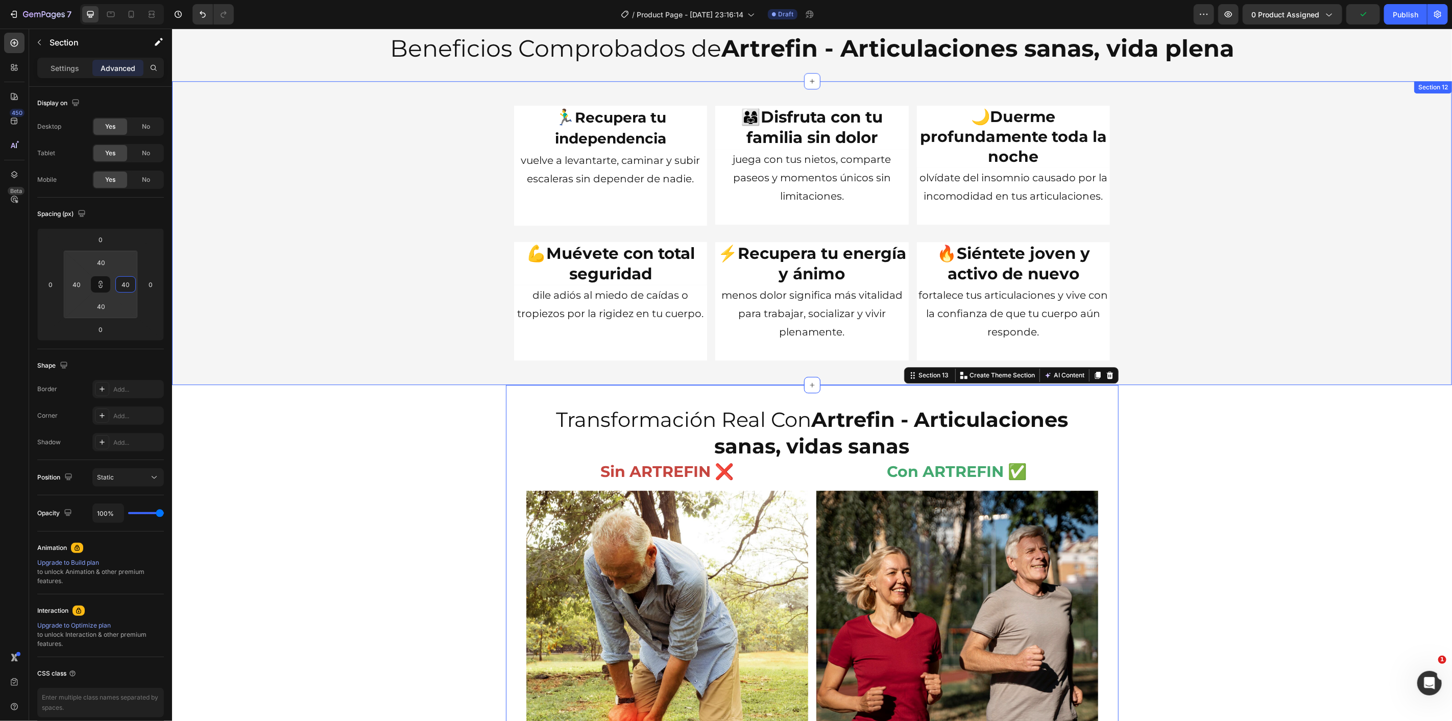
scroll to position [2638, 0]
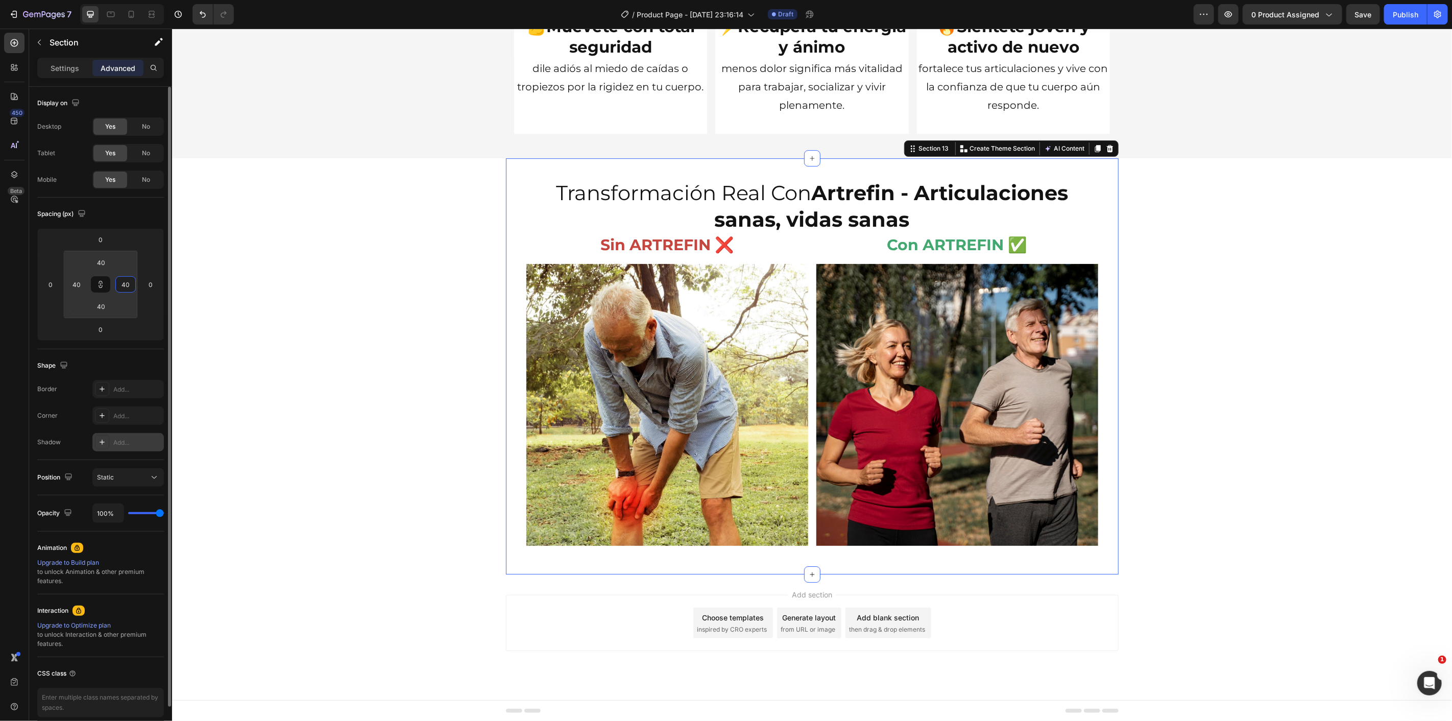
click at [129, 442] on div "Add..." at bounding box center [137, 442] width 48 height 9
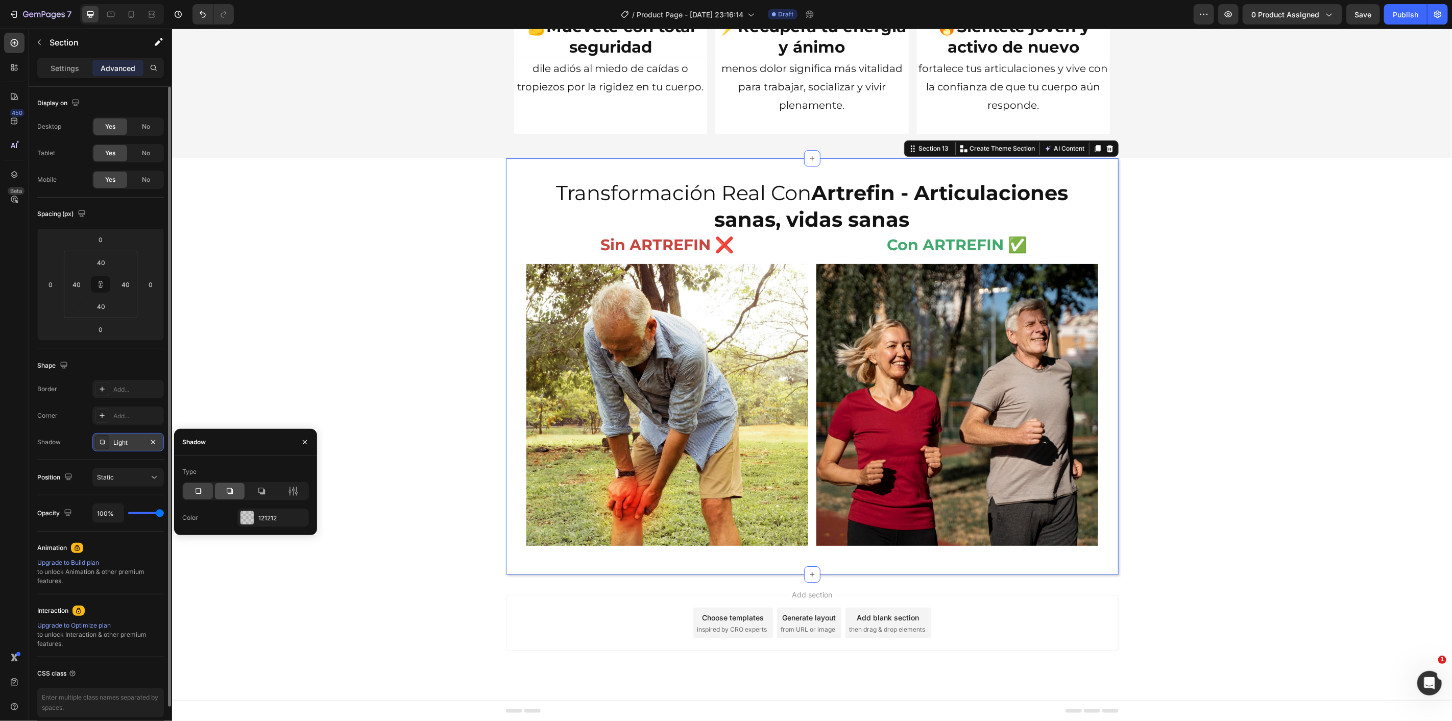
click at [235, 491] on div at bounding box center [230, 491] width 30 height 16
click at [215, 491] on div at bounding box center [230, 491] width 30 height 16
click at [201, 483] on div at bounding box center [198, 491] width 30 height 16
click at [125, 420] on div "Add..." at bounding box center [137, 416] width 48 height 9
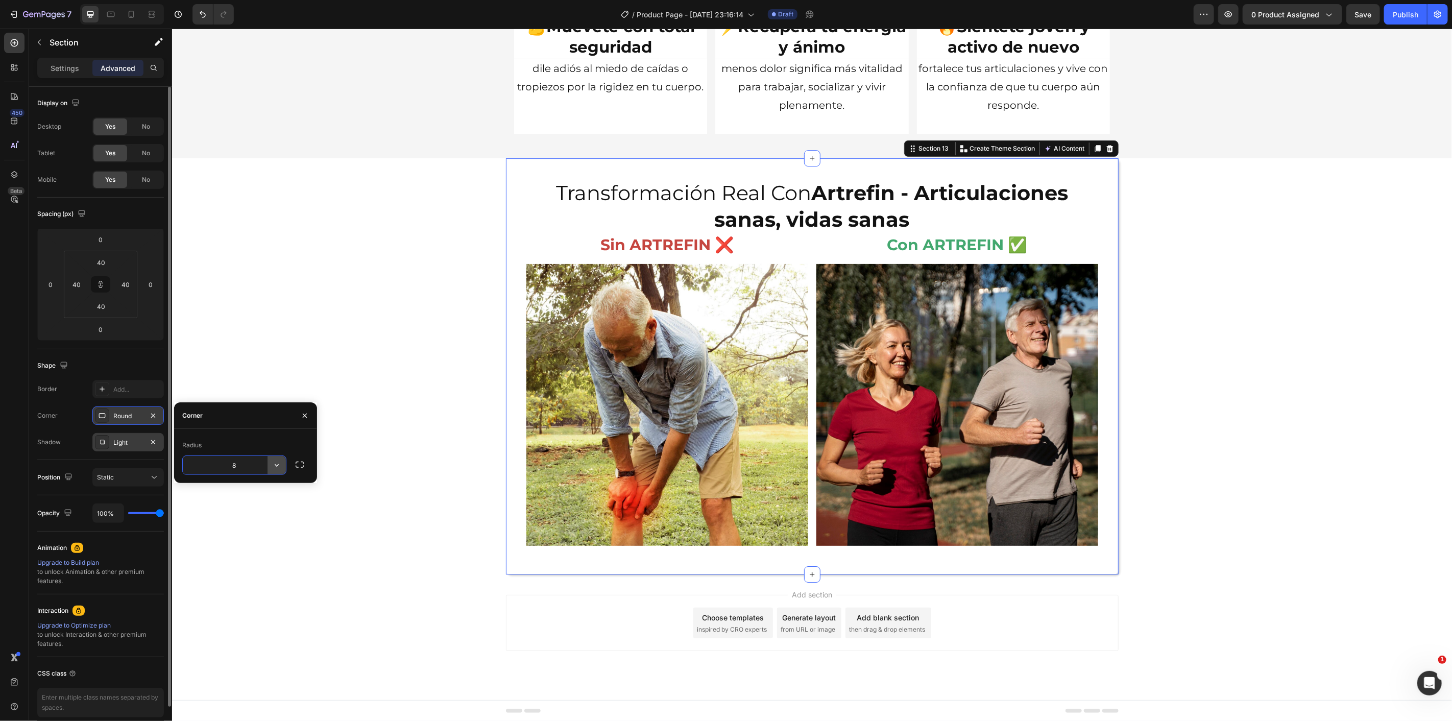
click at [283, 465] on button "button" at bounding box center [277, 465] width 18 height 18
click at [270, 511] on icon at bounding box center [272, 511] width 10 height 10
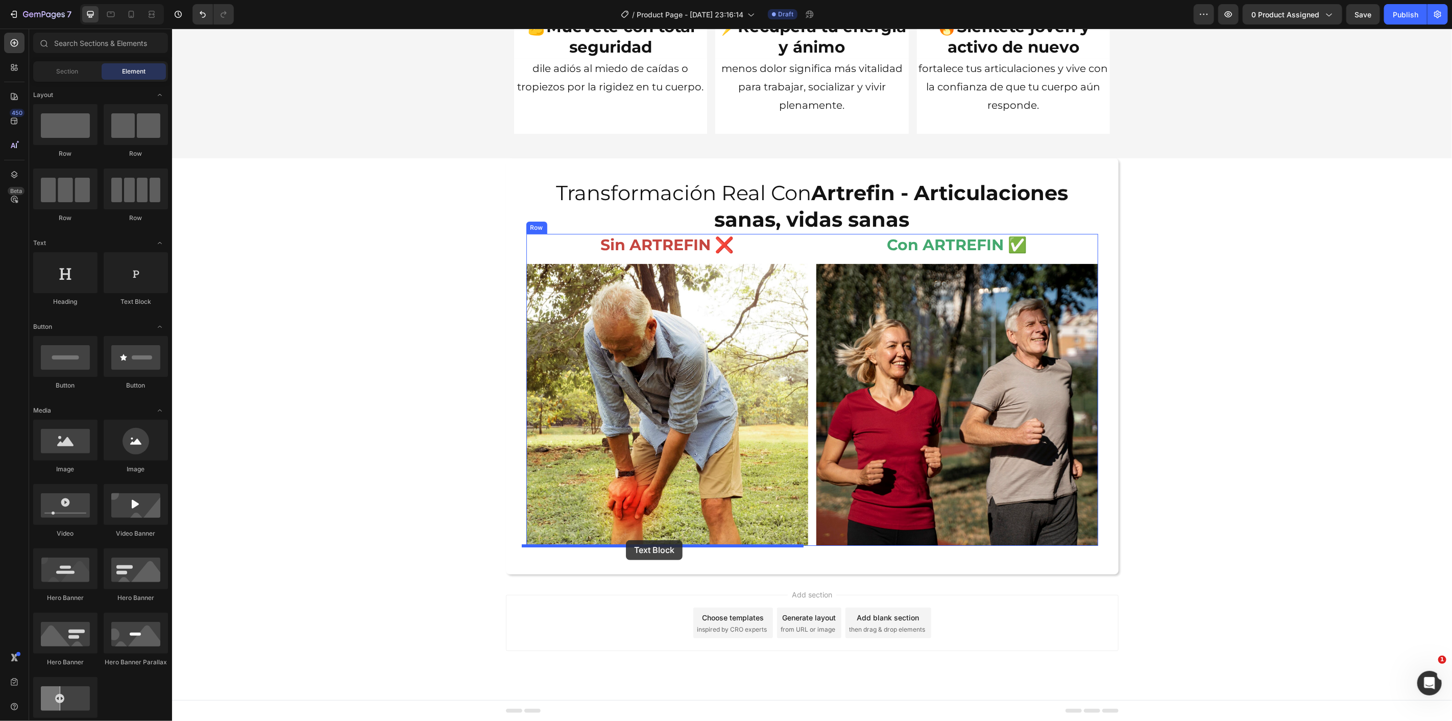
drag, startPoint x: 298, startPoint y: 312, endPoint x: 626, endPoint y: 540, distance: 399.2
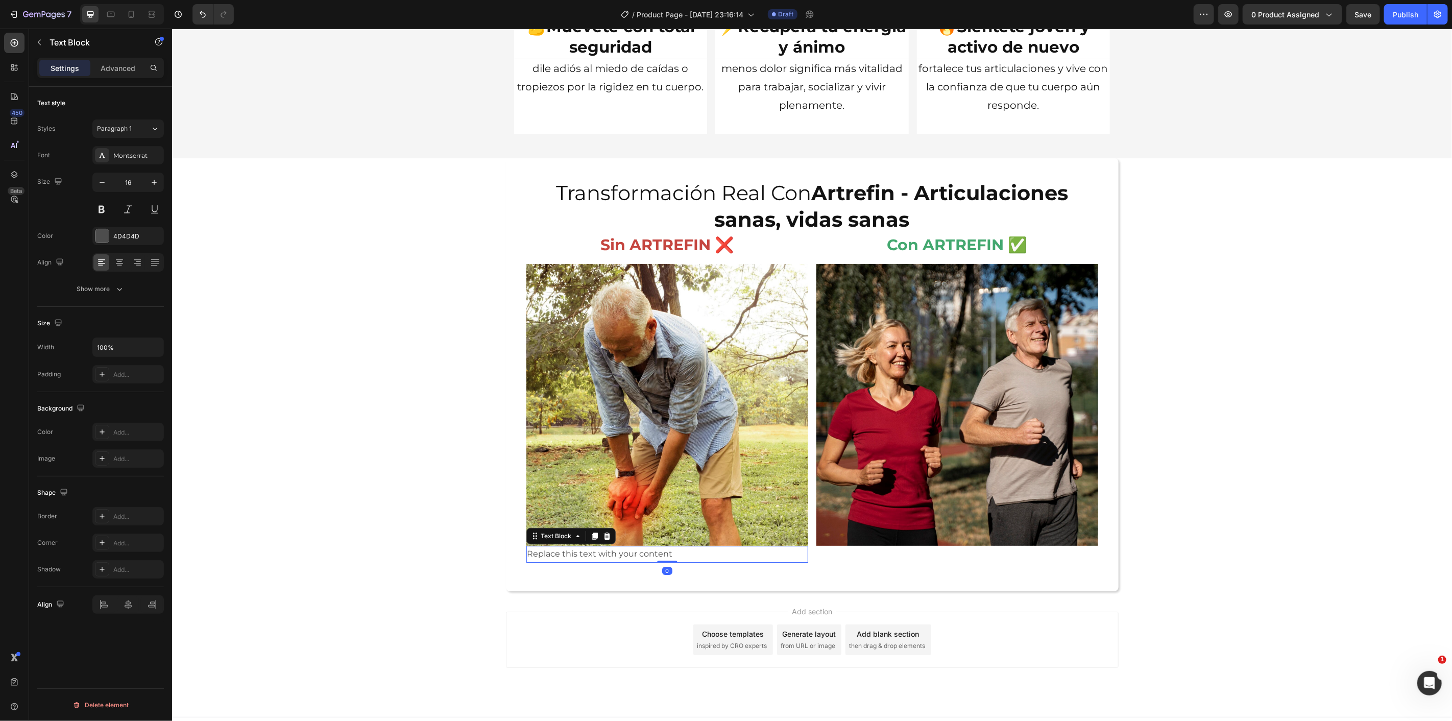
click at [624, 557] on div "Replace this text with your content" at bounding box center [667, 553] width 282 height 17
click at [624, 557] on p "Replace this text with your content" at bounding box center [667, 553] width 280 height 15
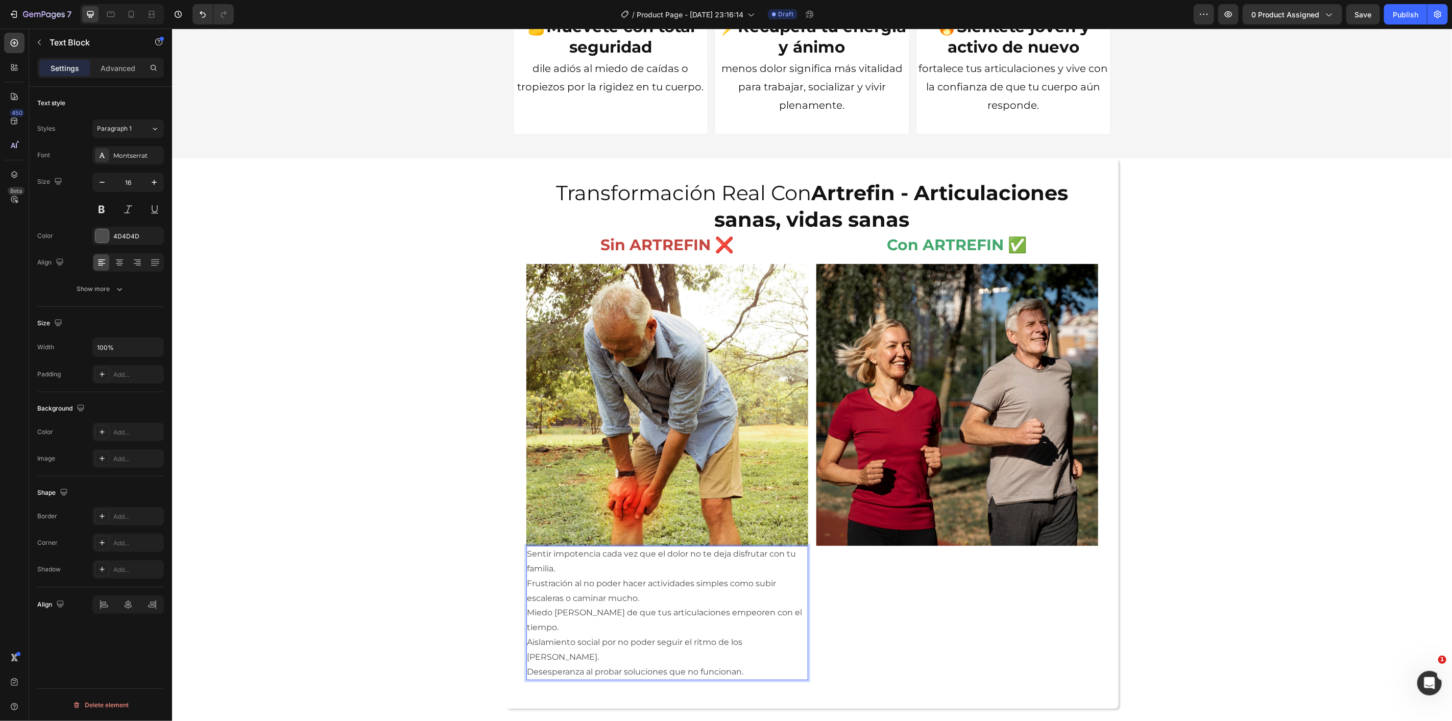
click at [527, 552] on p "Sentir impotencia cada vez que el dolor no te deja disfrutar con tu familia." at bounding box center [667, 561] width 280 height 30
drag, startPoint x: 532, startPoint y: 557, endPoint x: 524, endPoint y: 557, distance: 8.2
click at [527, 557] on p "❌Sentir impotencia cada vez que el dolor no te deja disfrutar con tu familia." at bounding box center [667, 561] width 280 height 30
copy p "❌"
click at [527, 584] on p "Frustración al no poder hacer actividades simples como subir escaleras o camina…" at bounding box center [667, 591] width 280 height 30
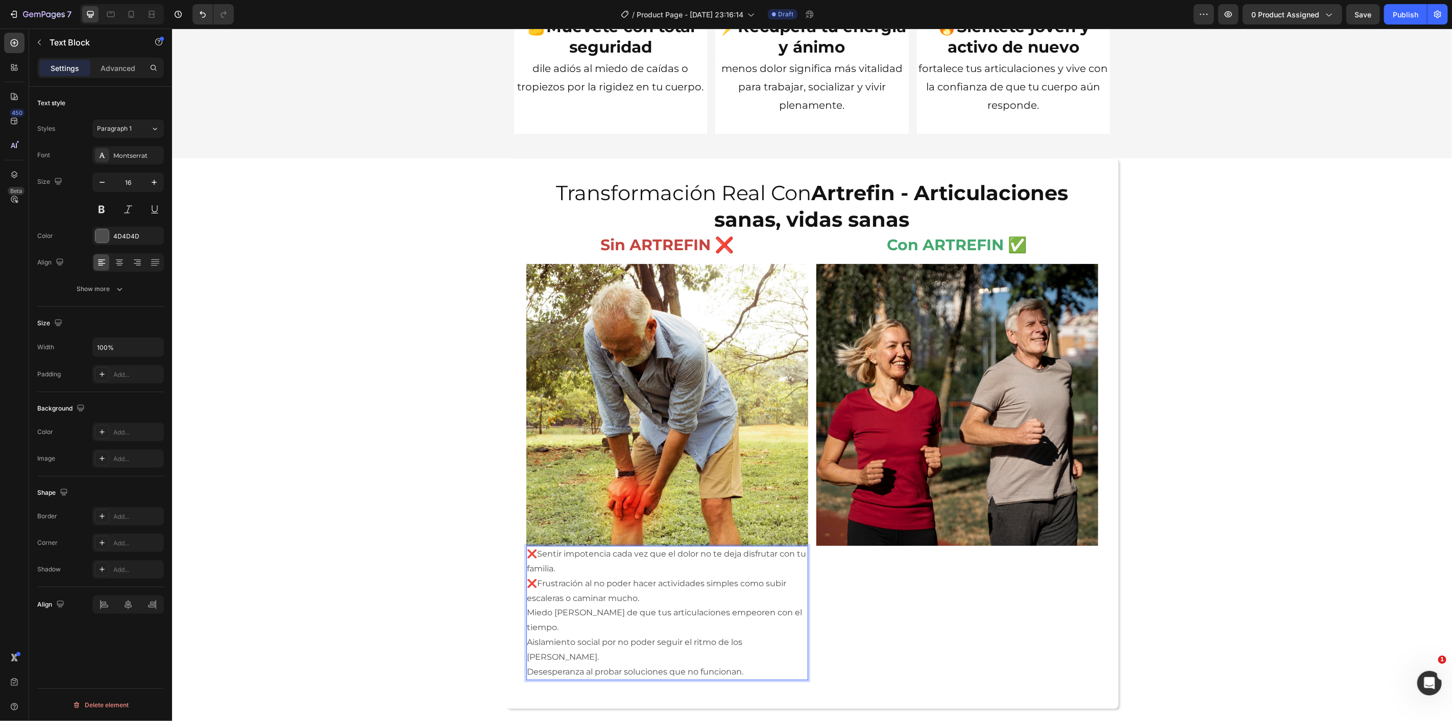
click at [527, 612] on p "Miedo [PERSON_NAME] de que tus articulaciones empeoren con el tiempo." at bounding box center [667, 620] width 280 height 30
click at [526, 643] on div "❌Sentir impotencia cada vez que el dolor no te deja disfrutar con tu familia. ❌…" at bounding box center [667, 612] width 282 height 134
click at [527, 664] on p "Desesperanza al probar soluciones que no funcionan." at bounding box center [667, 671] width 280 height 15
click at [755, 664] on p "❌Desesperanza al probar soluciones que no funcionan." at bounding box center [667, 671] width 280 height 15
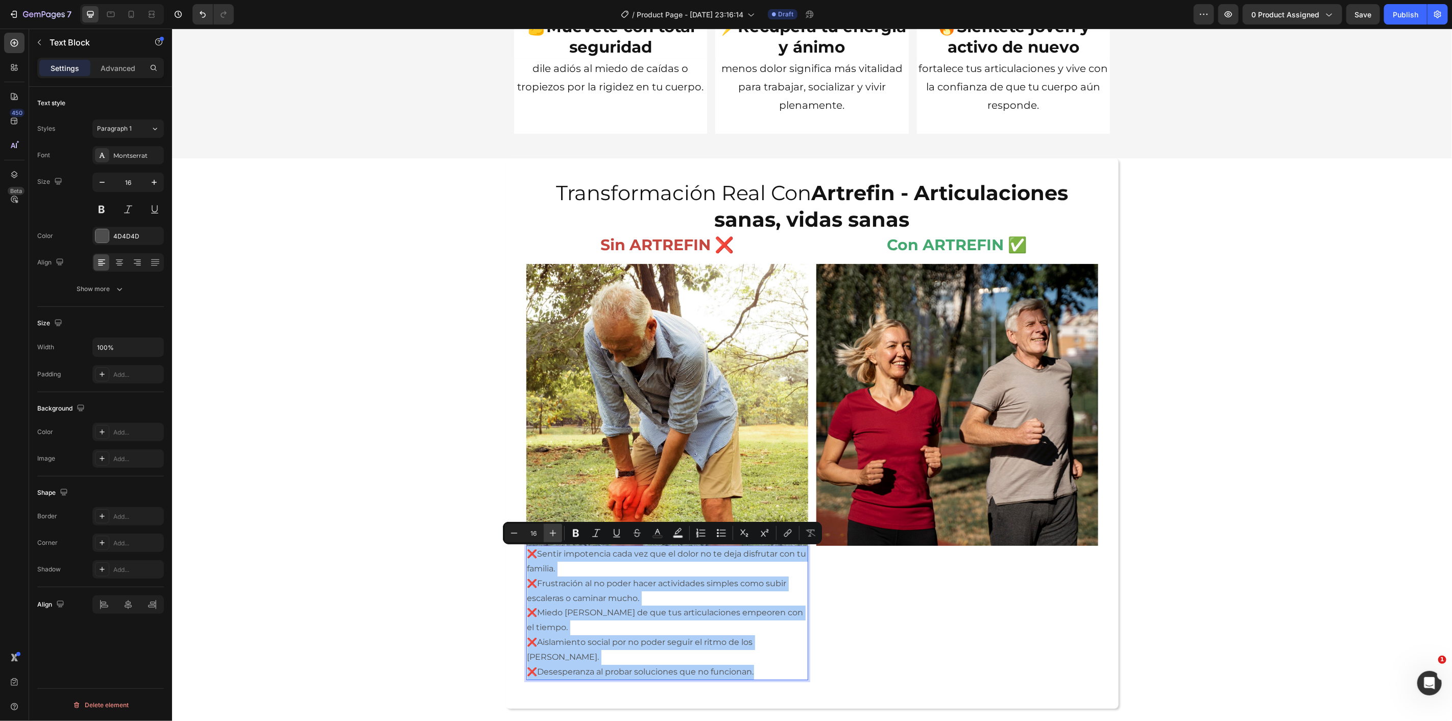
click at [556, 533] on icon "Editor contextual toolbar" at bounding box center [553, 533] width 7 height 7
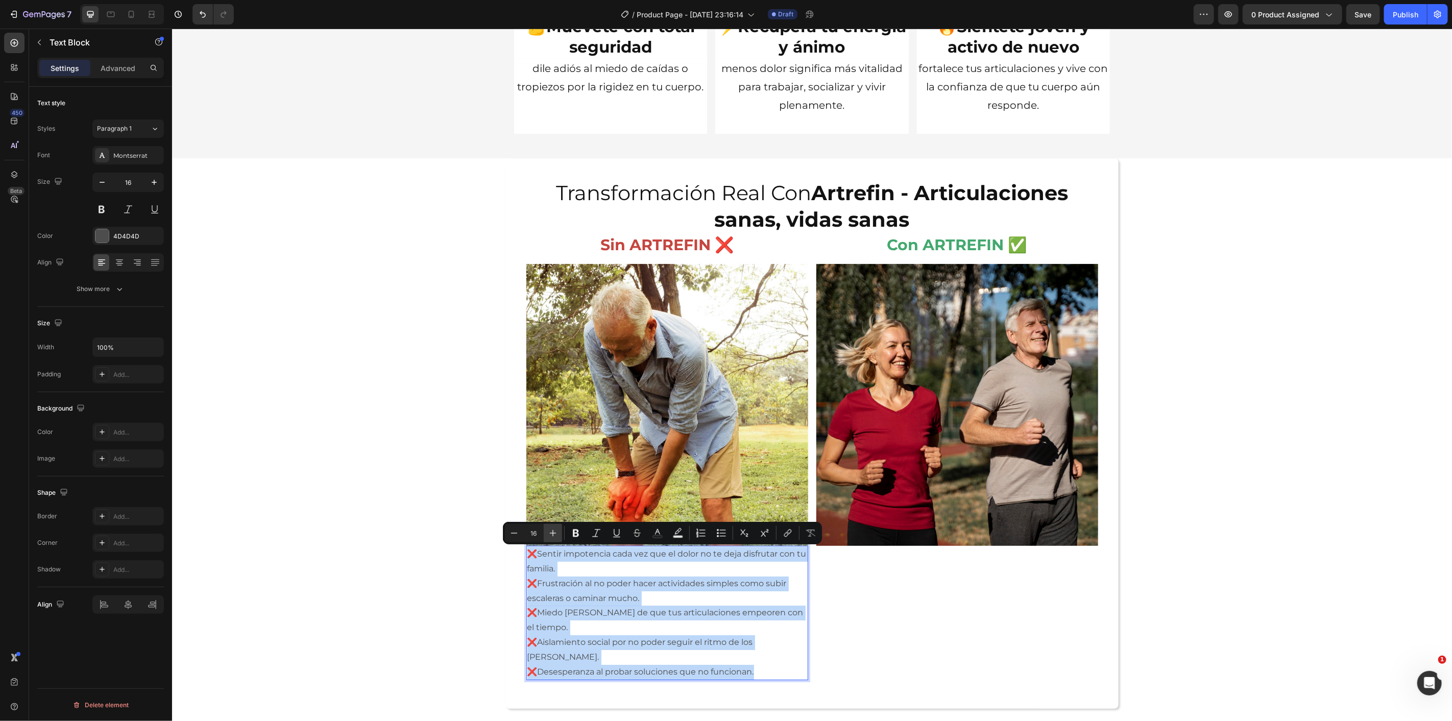
type input "17"
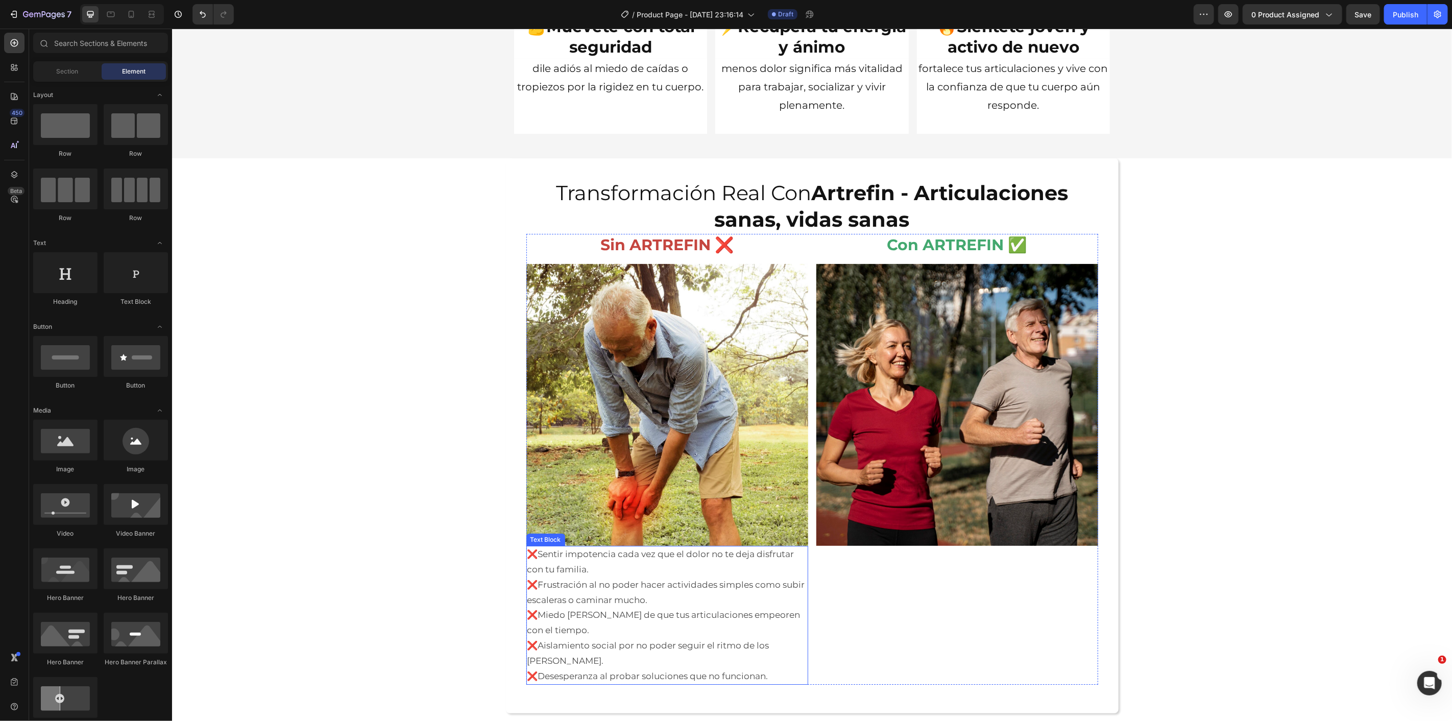
click at [624, 625] on p "❌Miedo [PERSON_NAME] de que tus articulaciones empeoren con el tiempo." at bounding box center [667, 622] width 280 height 31
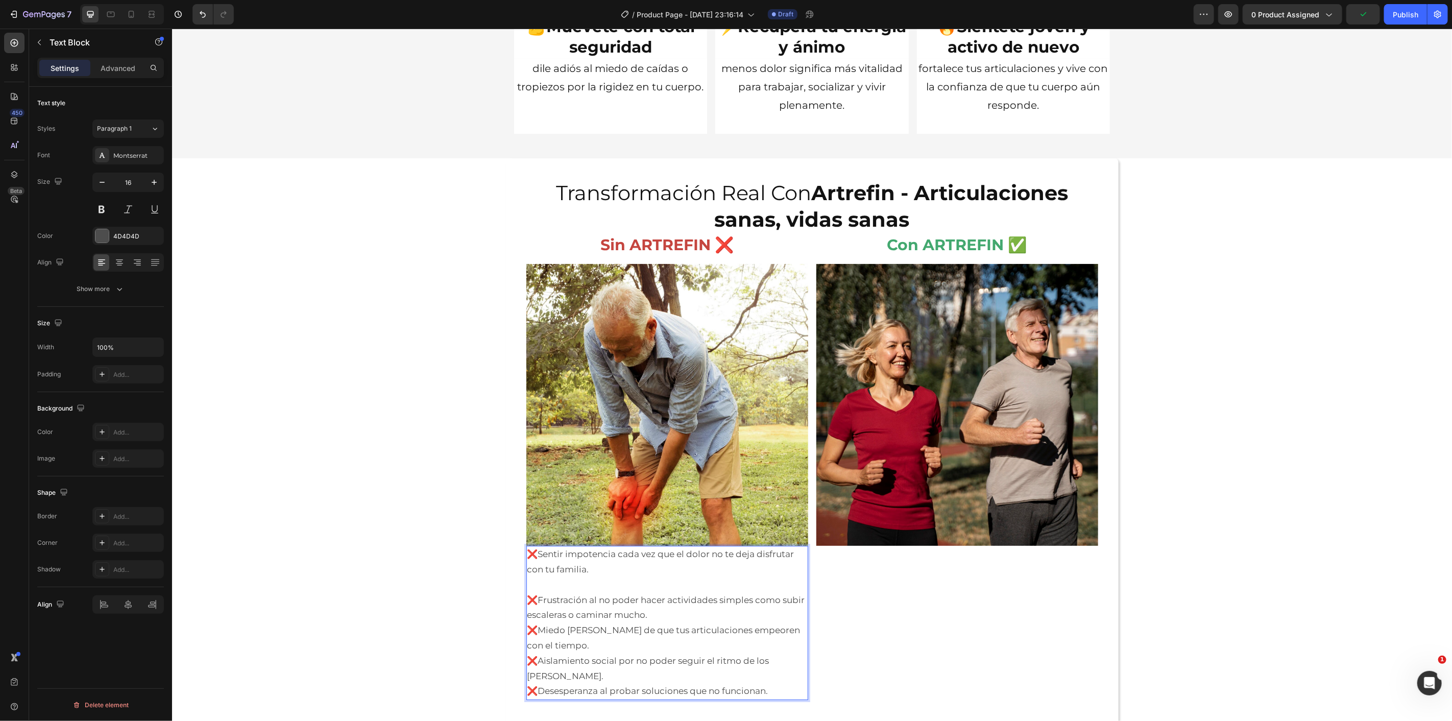
click at [673, 613] on p "❌Frustración al no poder hacer actividades simples como subir escaleras o camin…" at bounding box center [667, 607] width 280 height 31
click at [642, 654] on p "❌Miedo [PERSON_NAME] de que tus articulaciones empeoren con el tiempo." at bounding box center [667, 652] width 280 height 31
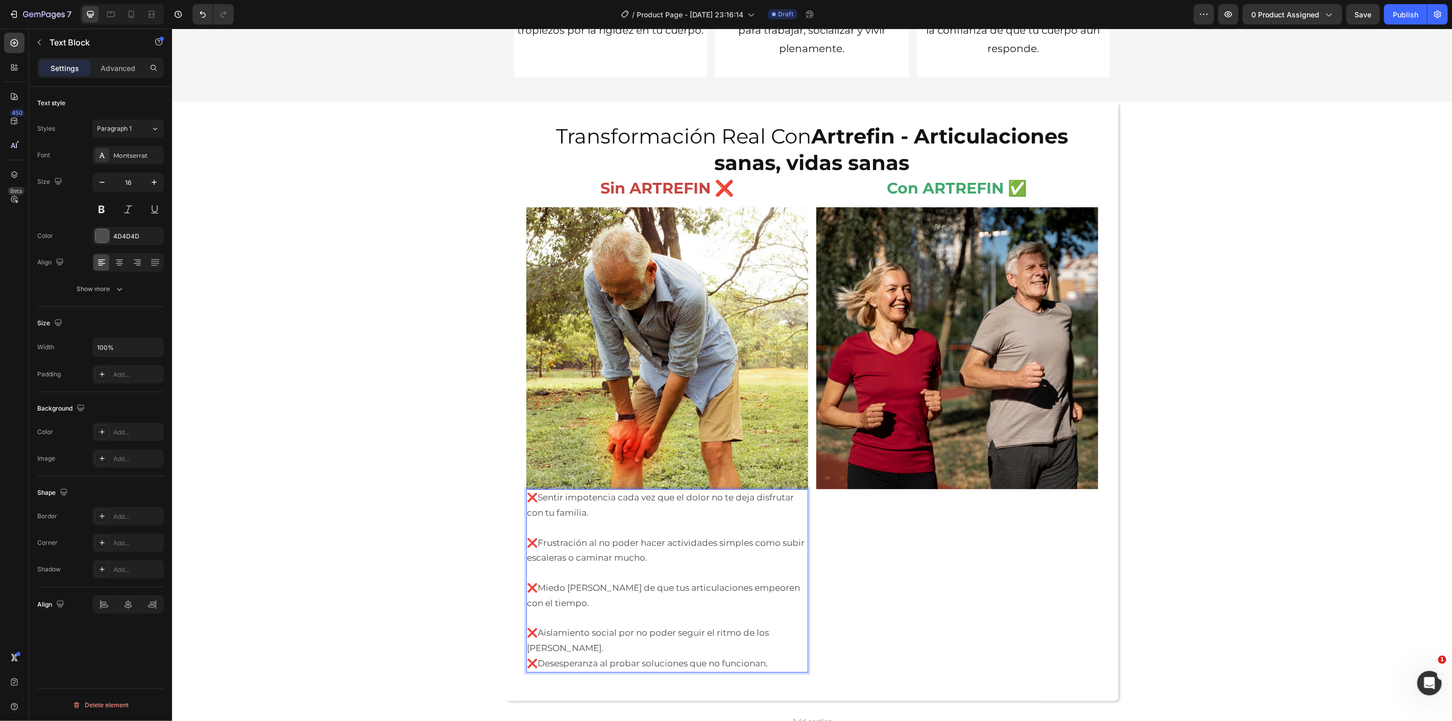
click at [769, 636] on span "❌Aislamiento social por no poder seguir el ritmo de los [PERSON_NAME]." at bounding box center [648, 640] width 242 height 26
click at [789, 670] on p "❌Desesperanza al probar soluciones que no funcionan." at bounding box center [667, 677] width 280 height 15
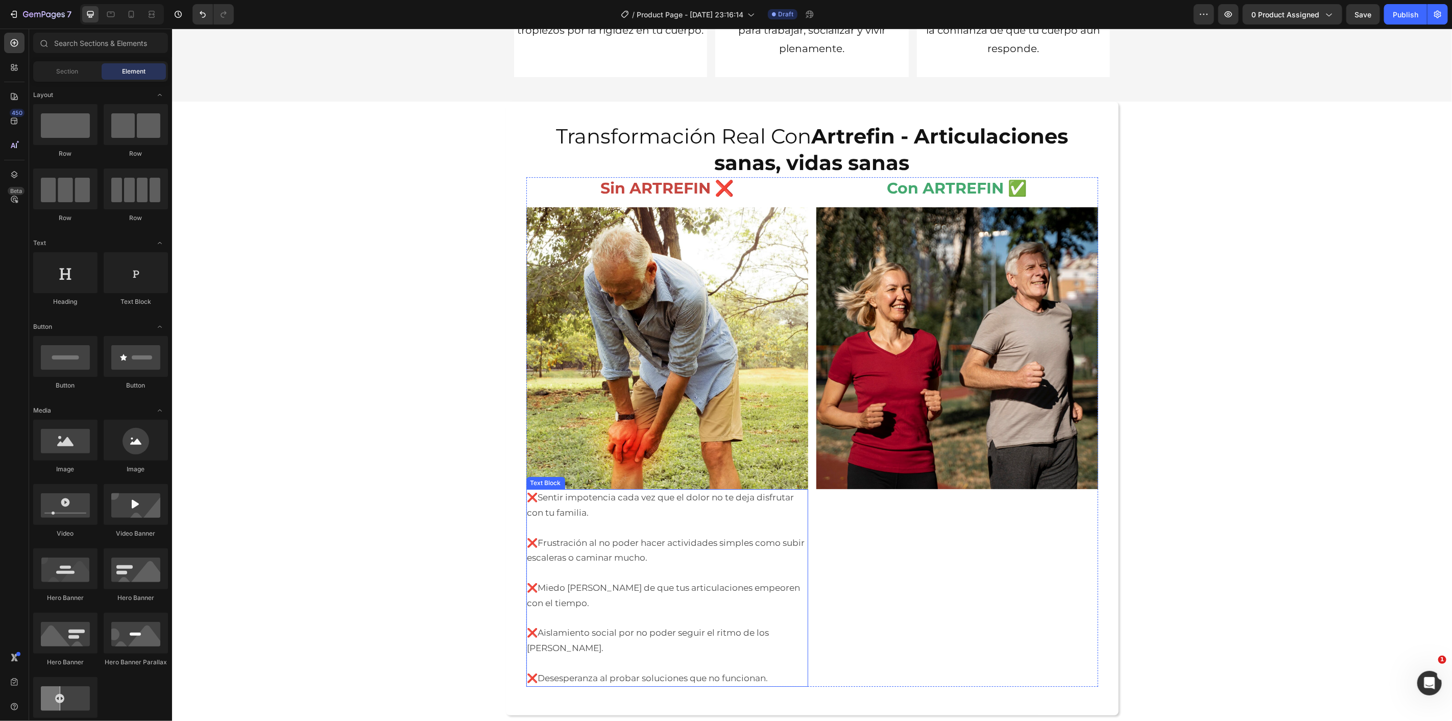
click at [626, 552] on span "❌Frustración al no poder hacer actividades simples como subir escaleras o camin…" at bounding box center [666, 550] width 278 height 26
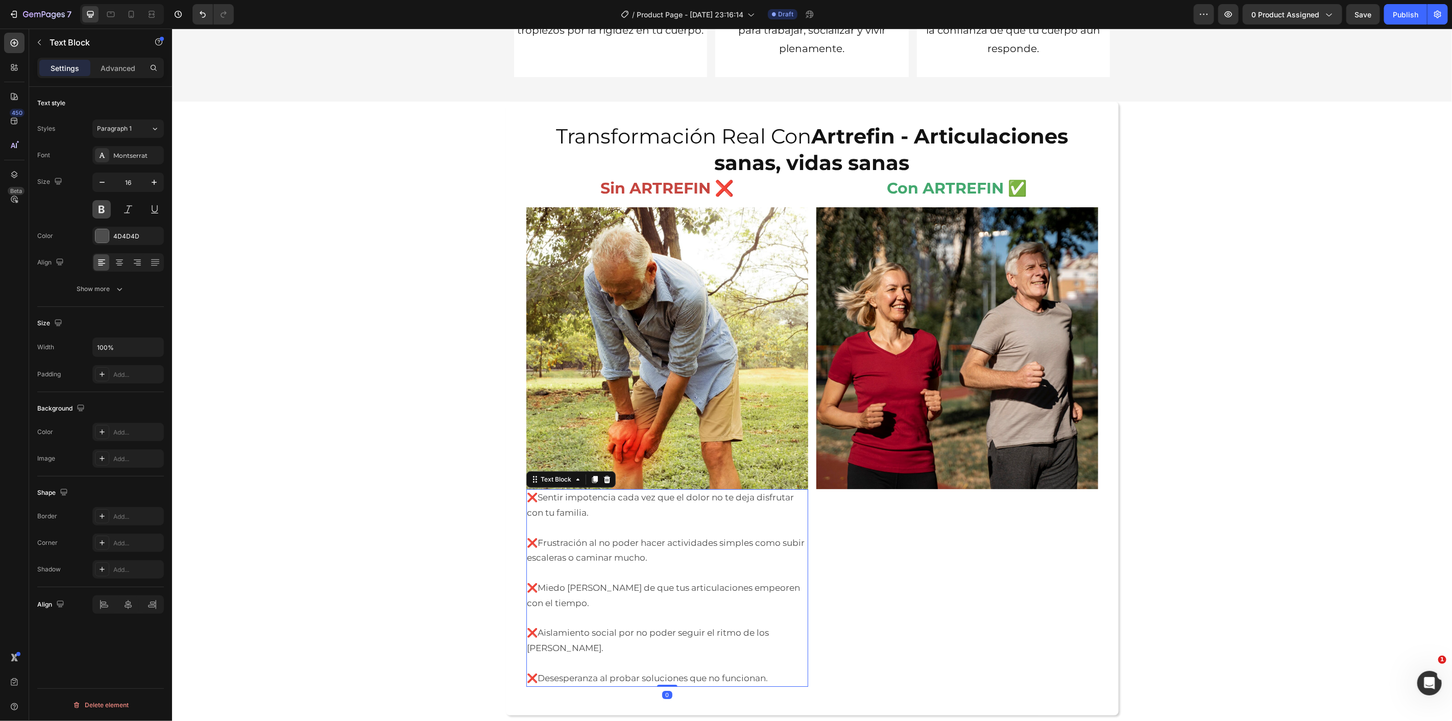
click at [108, 208] on button at bounding box center [101, 209] width 18 height 18
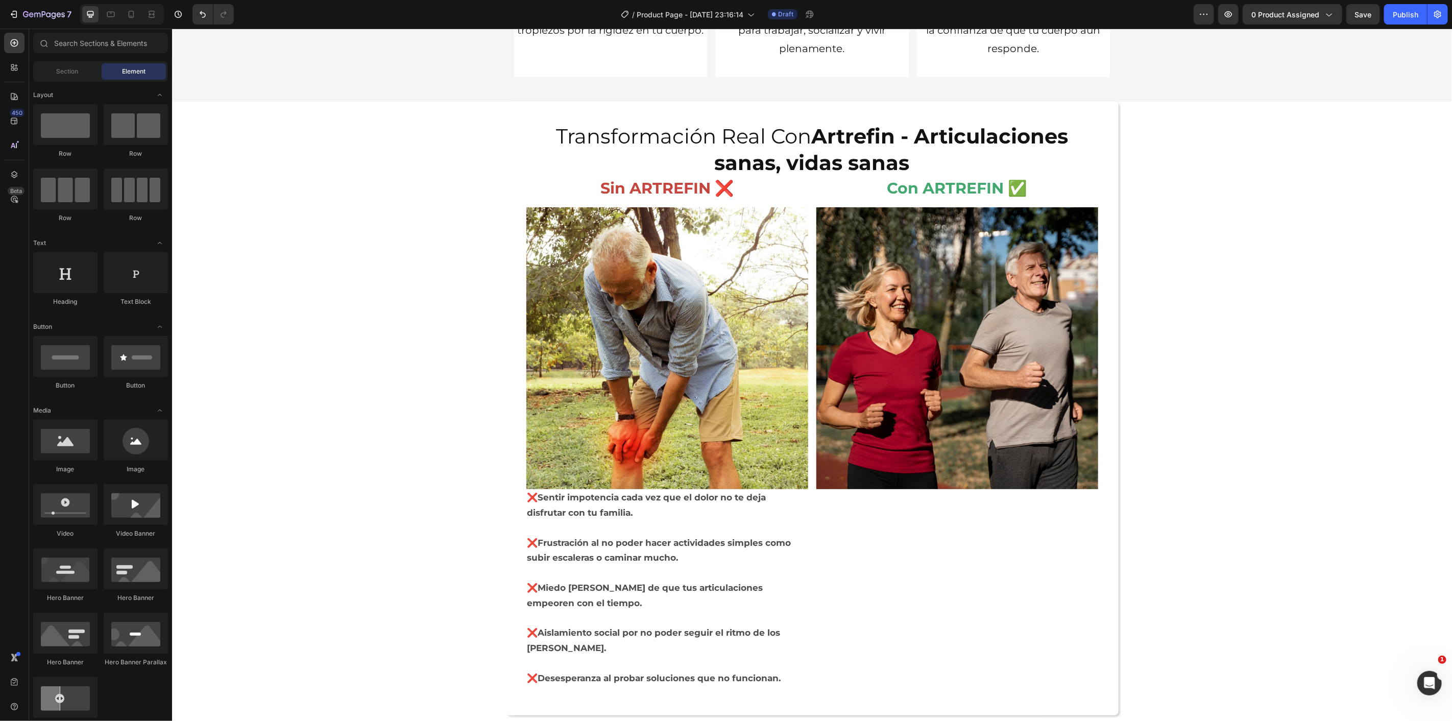
click at [589, 570] on p "Rich Text Editor. Editing area: main" at bounding box center [667, 572] width 280 height 15
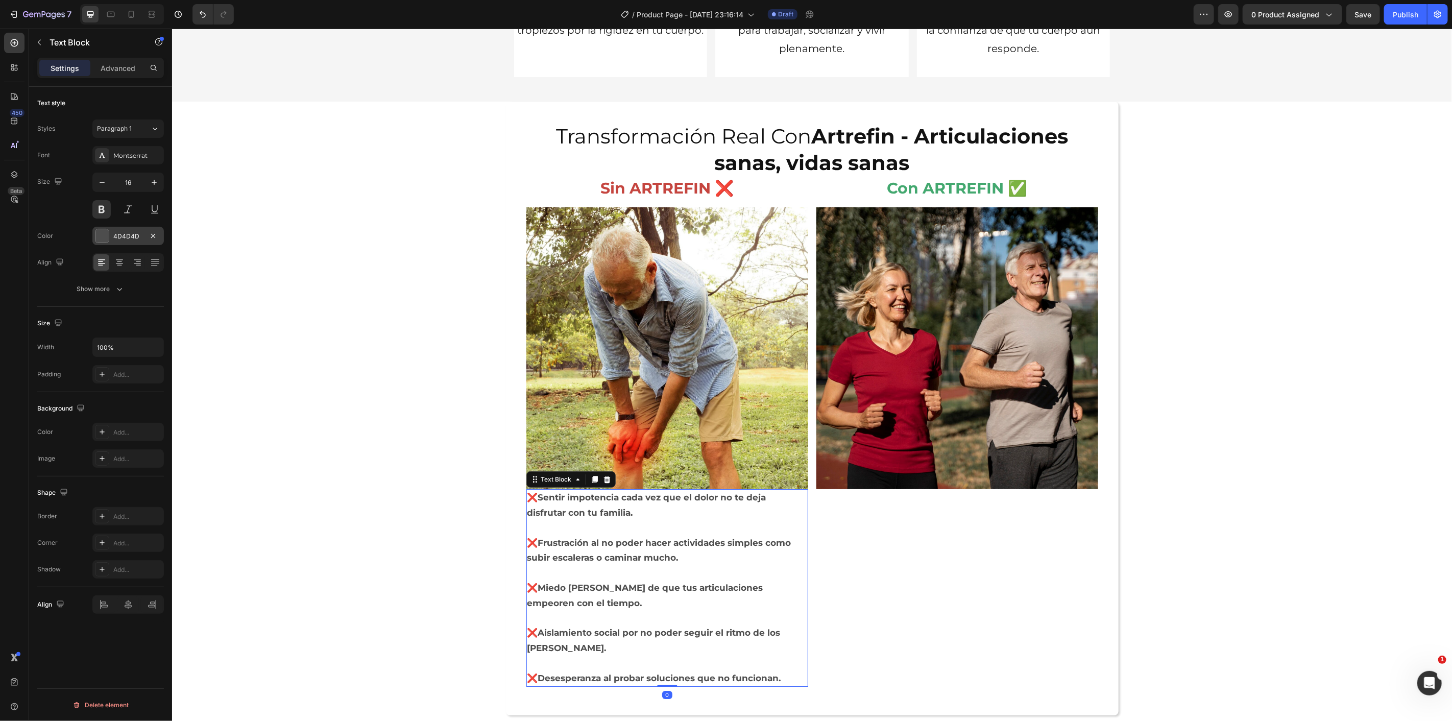
click at [104, 241] on div at bounding box center [101, 235] width 13 height 13
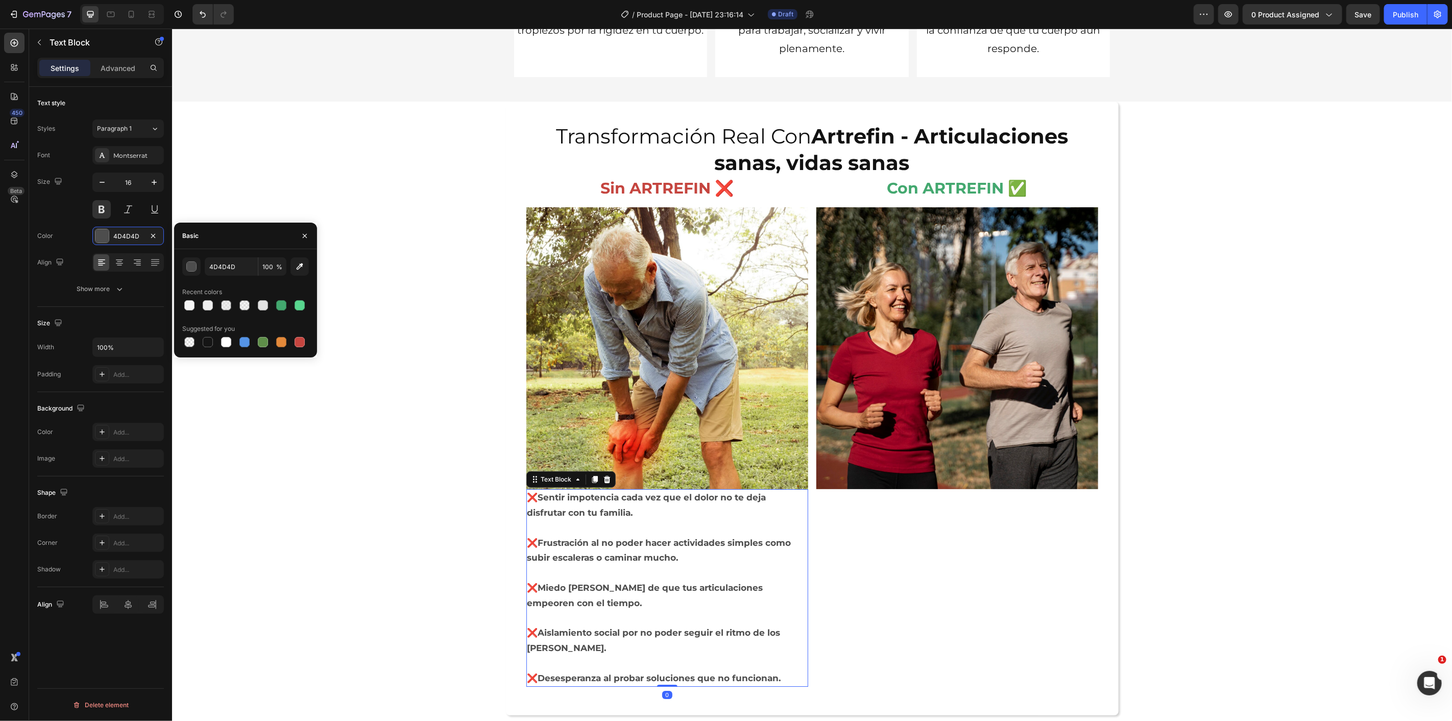
drag, startPoint x: 206, startPoint y: 343, endPoint x: 213, endPoint y: 353, distance: 12.8
click at [206, 343] on div at bounding box center [208, 342] width 10 height 10
type input "151515"
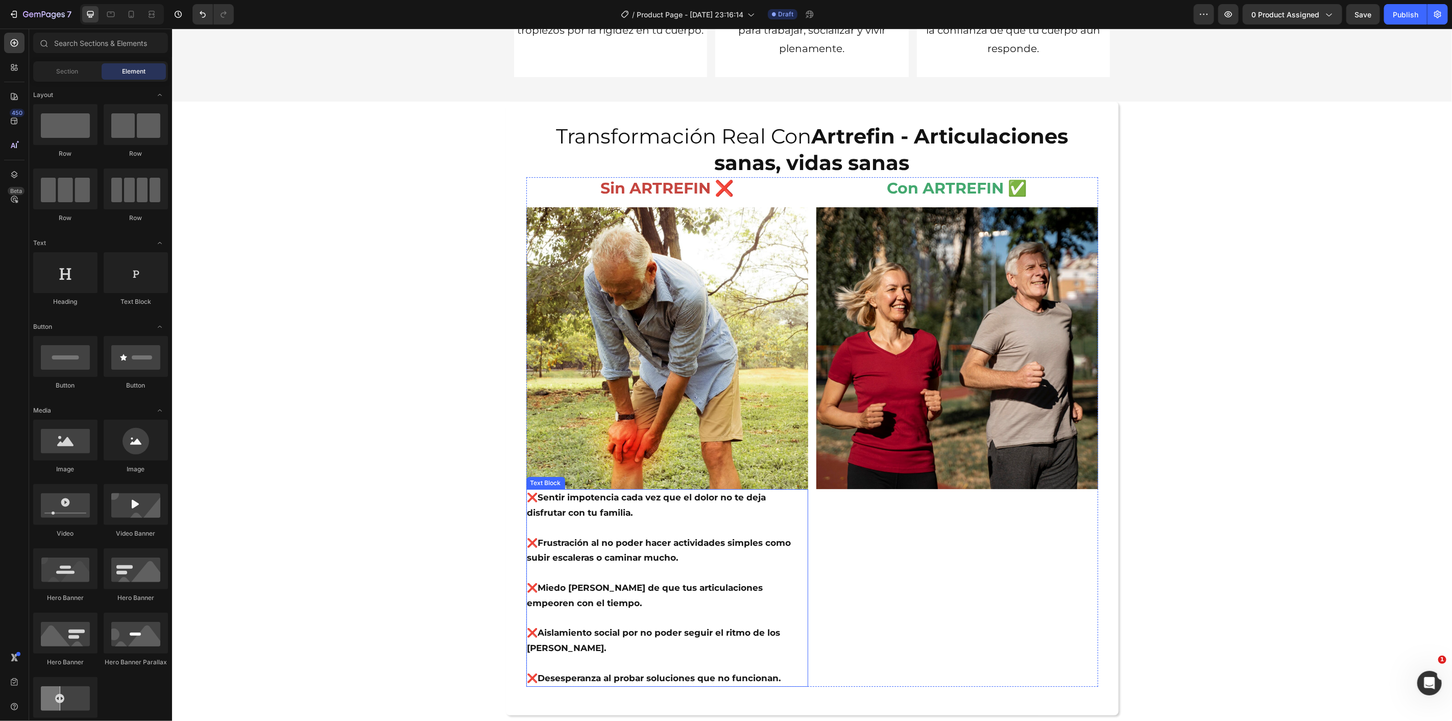
click at [635, 597] on p "❌Miedo [PERSON_NAME] de que tus articulaciones empeoren con el tiempo." at bounding box center [667, 595] width 280 height 31
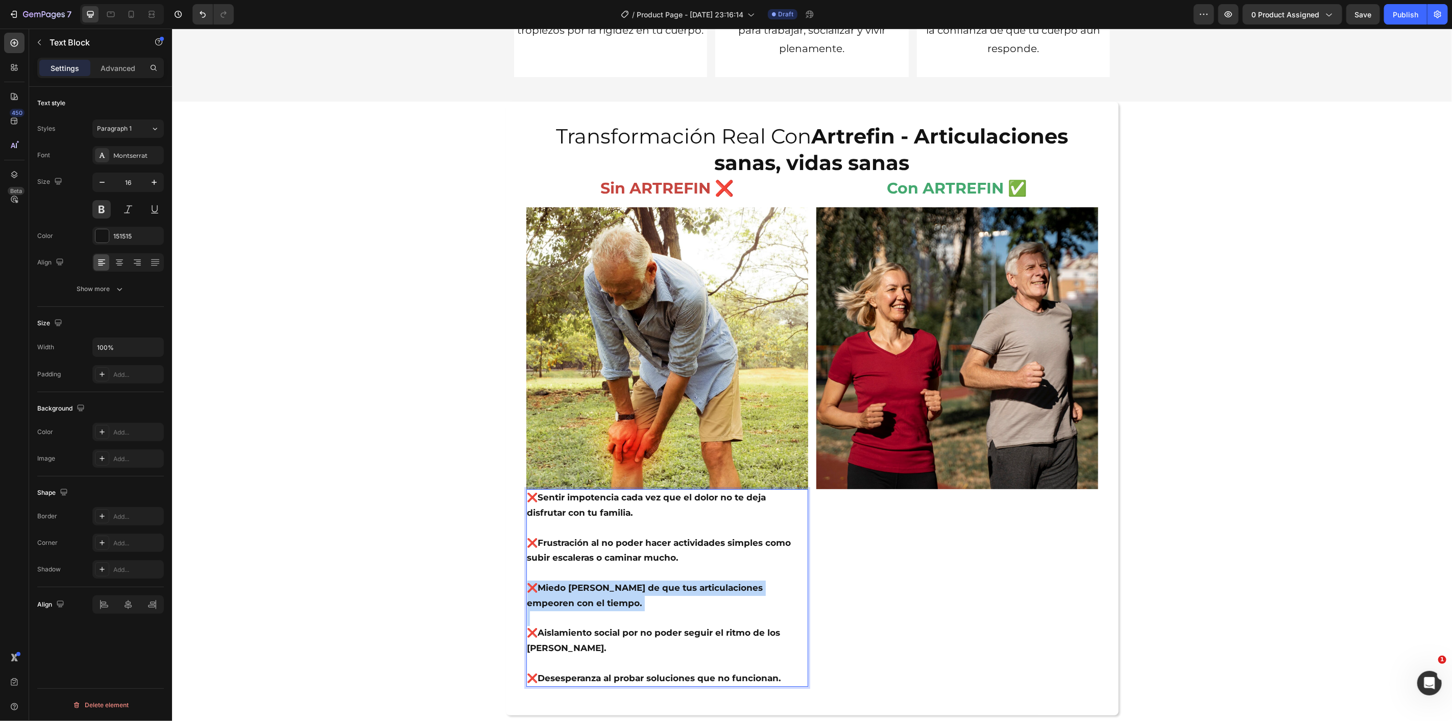
click at [635, 597] on p "❌Miedo [PERSON_NAME] de que tus articulaciones empeoren con el tiempo." at bounding box center [667, 595] width 280 height 31
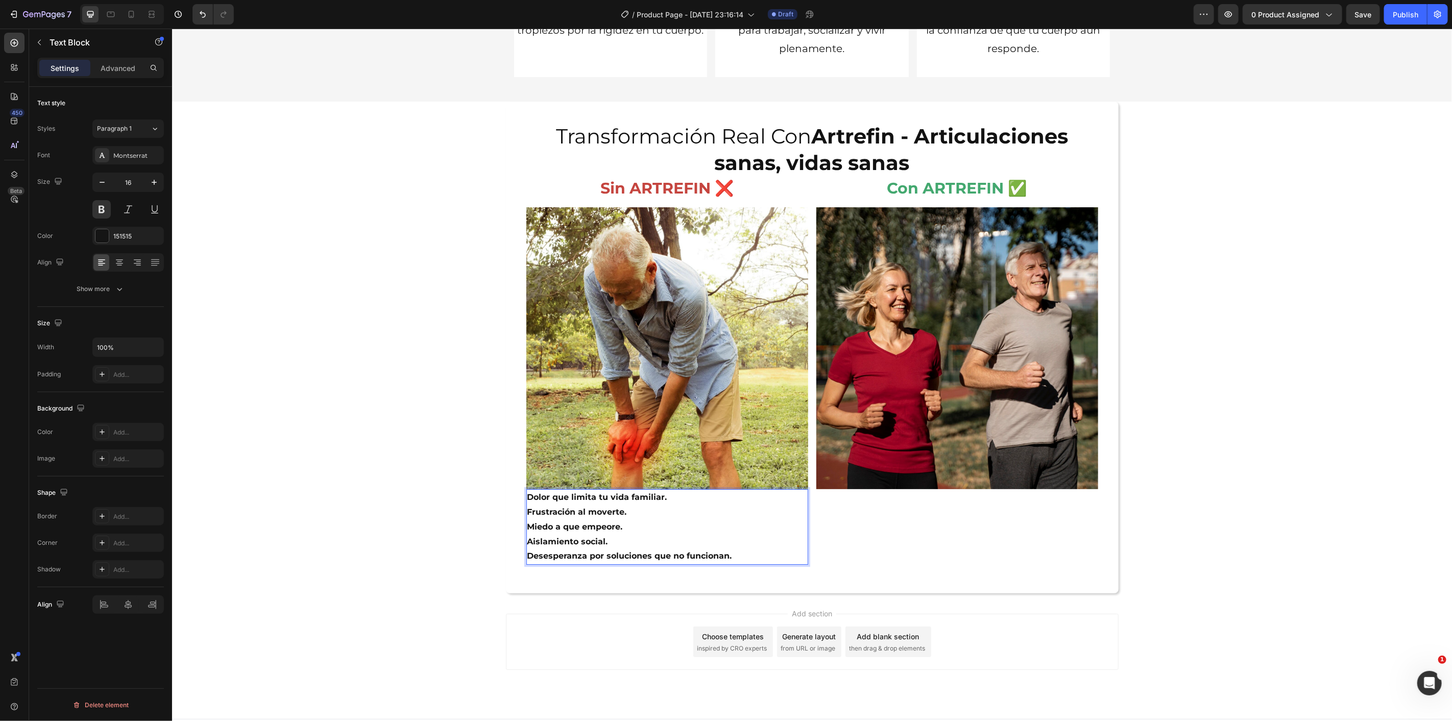
click at [527, 493] on p "Dolor que limita tu vida familiar." at bounding box center [667, 497] width 280 height 15
drag, startPoint x: 533, startPoint y: 496, endPoint x: 524, endPoint y: 506, distance: 12.3
click at [527, 498] on p "❌Dolor que limita tu vida familiar." at bounding box center [667, 497] width 280 height 15
copy p "❌"
click at [527, 513] on p "Frustración al moverte." at bounding box center [667, 512] width 280 height 15
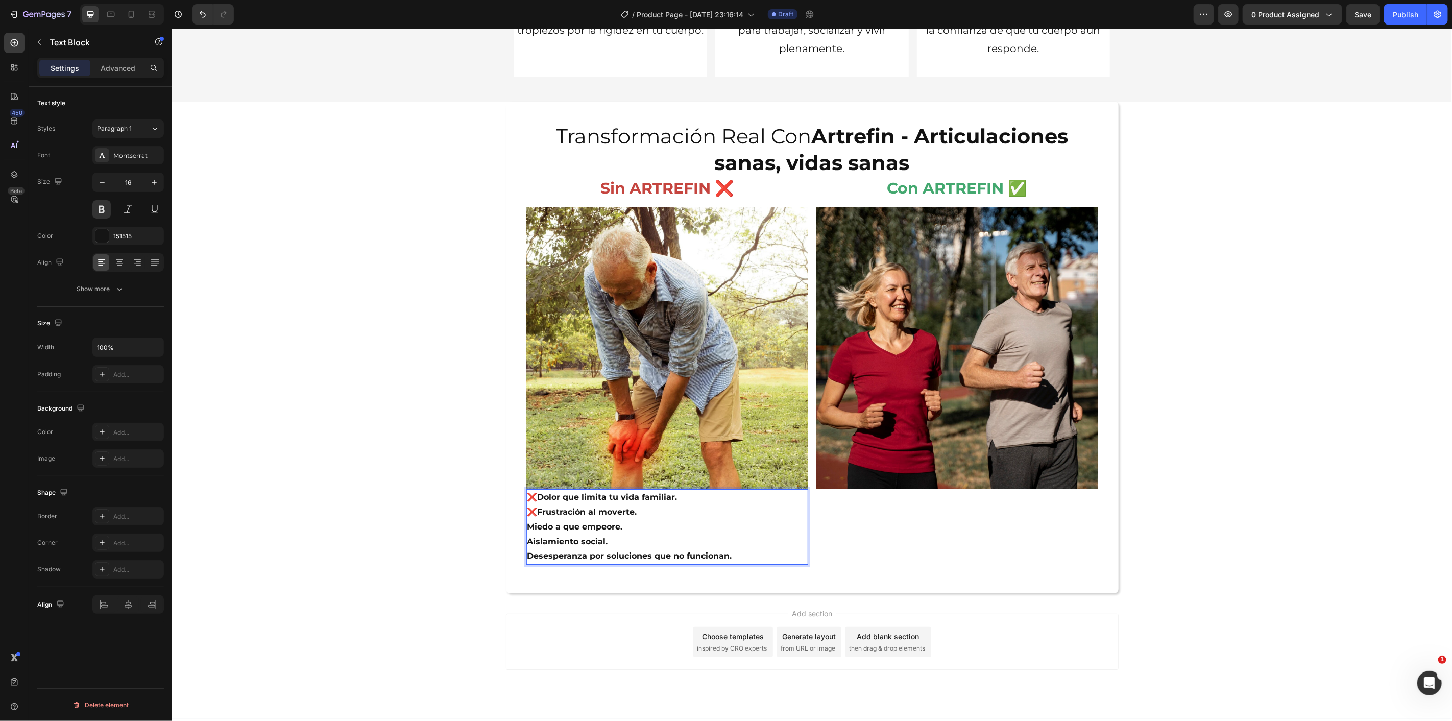
click at [527, 525] on p "Miedo a que empeore." at bounding box center [667, 526] width 280 height 15
click at [527, 541] on p "Aislamiento social." at bounding box center [667, 541] width 280 height 15
click at [527, 559] on p "Desesperanza por soluciones que no funcionan." at bounding box center [667, 555] width 280 height 15
click at [765, 552] on p "❌Desesperanza por soluciones que no funcionan." at bounding box center [667, 555] width 280 height 15
click at [728, 528] on p "❌Miedo a que empeore." at bounding box center [667, 526] width 280 height 15
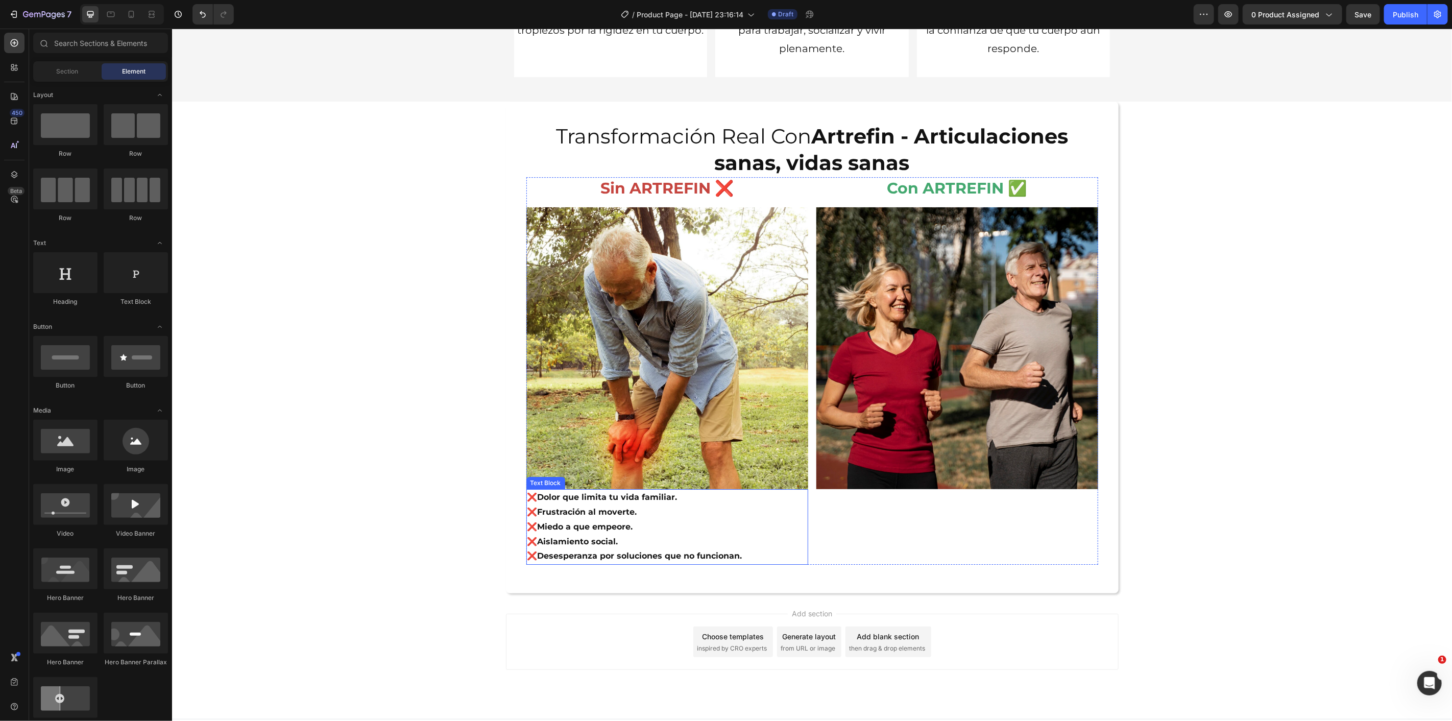
click at [606, 532] on p "❌Miedo a que empeore." at bounding box center [667, 526] width 280 height 15
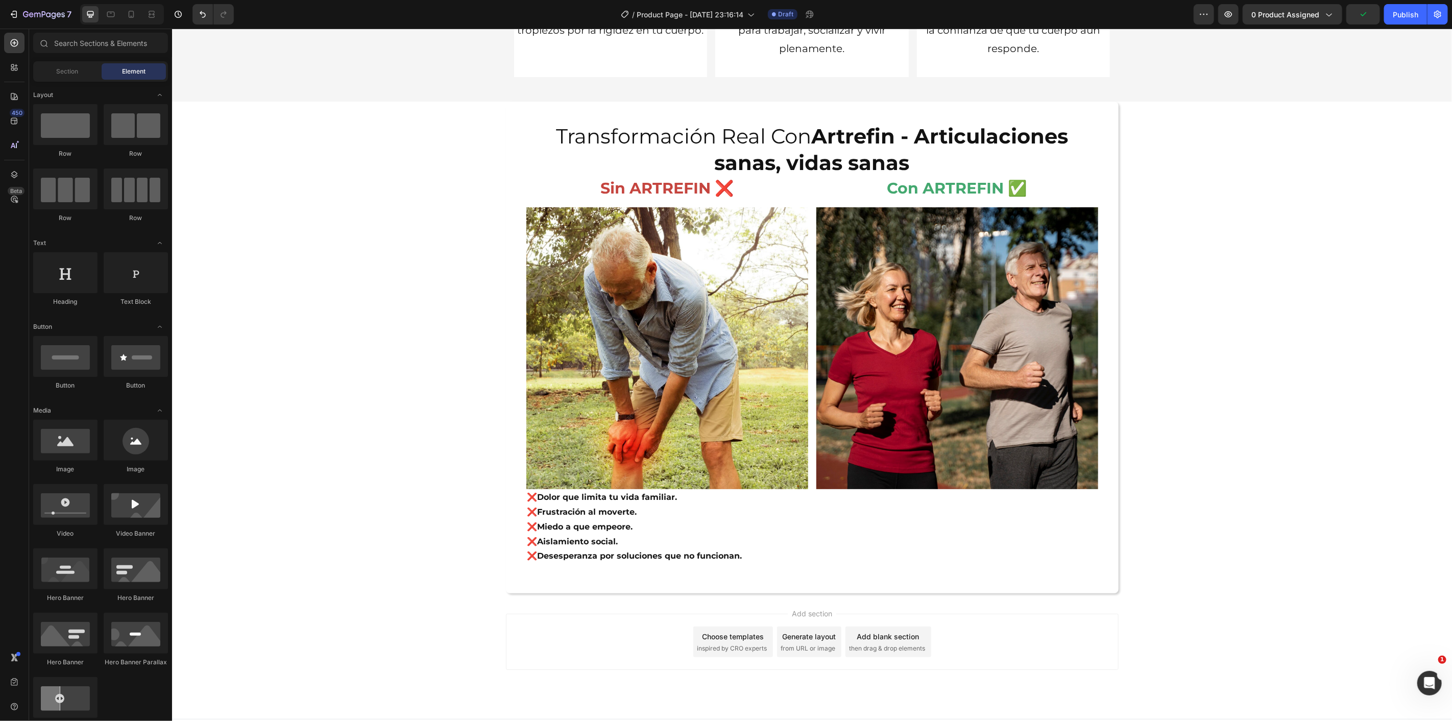
click at [574, 554] on p "❌Desesperanza por soluciones que no funcionan." at bounding box center [667, 555] width 280 height 15
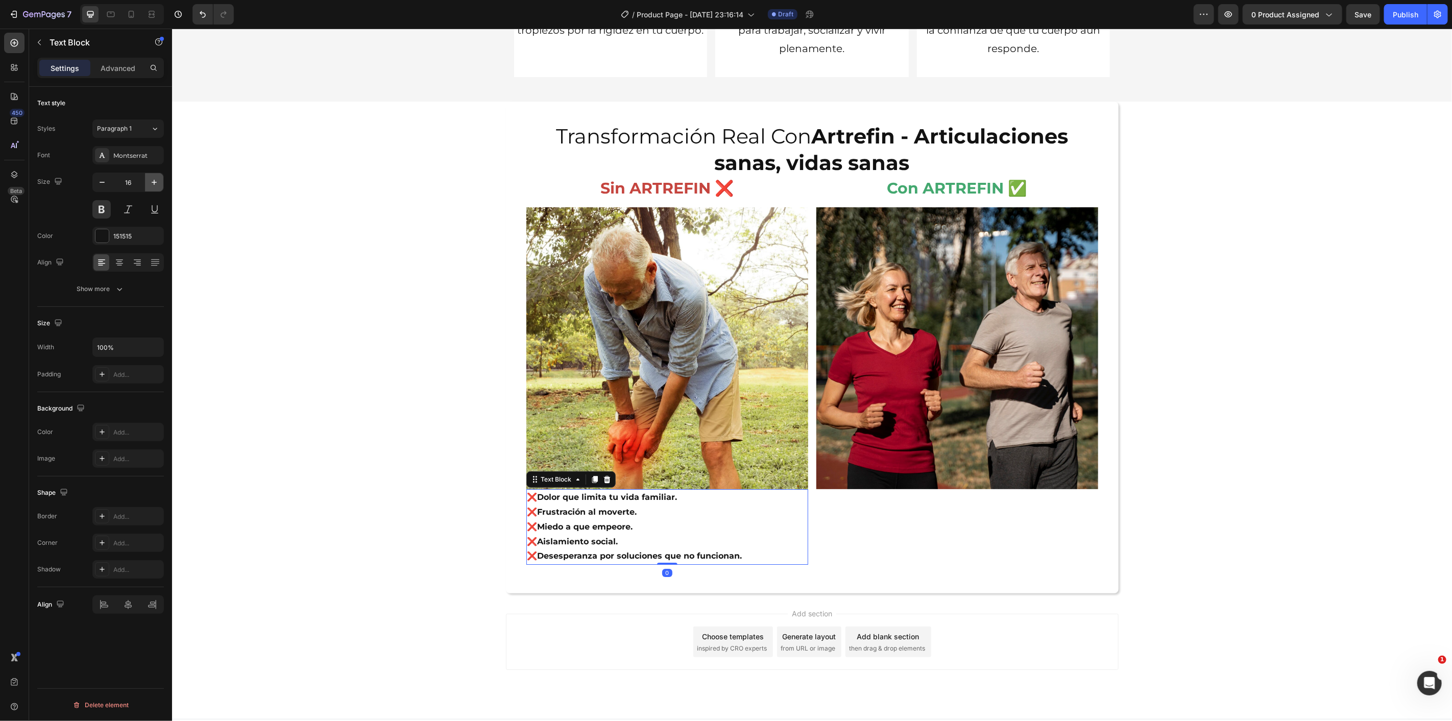
click at [157, 182] on icon "button" at bounding box center [154, 182] width 10 height 10
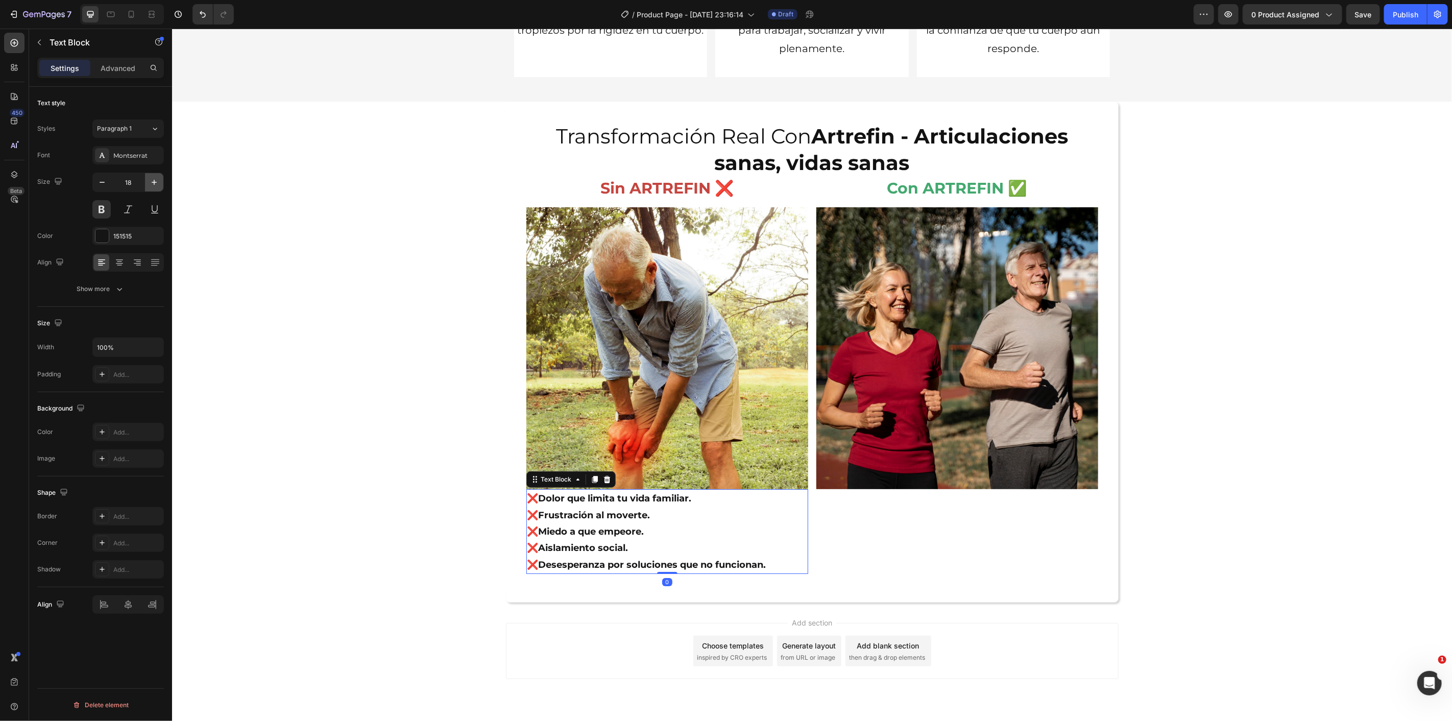
click at [157, 182] on icon "button" at bounding box center [154, 182] width 10 height 10
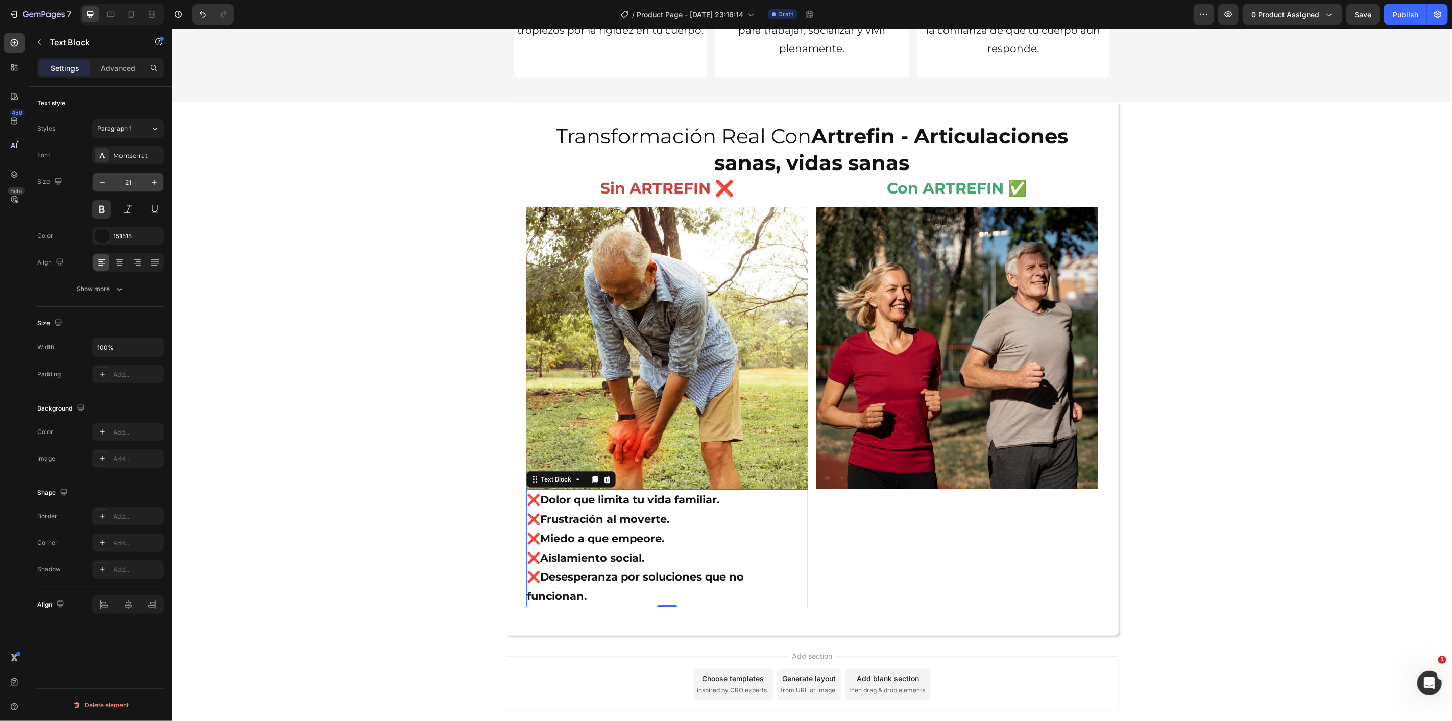
click at [111, 184] on input "21" at bounding box center [128, 182] width 34 height 18
click at [103, 185] on icon "button" at bounding box center [102, 182] width 10 height 10
type input "20"
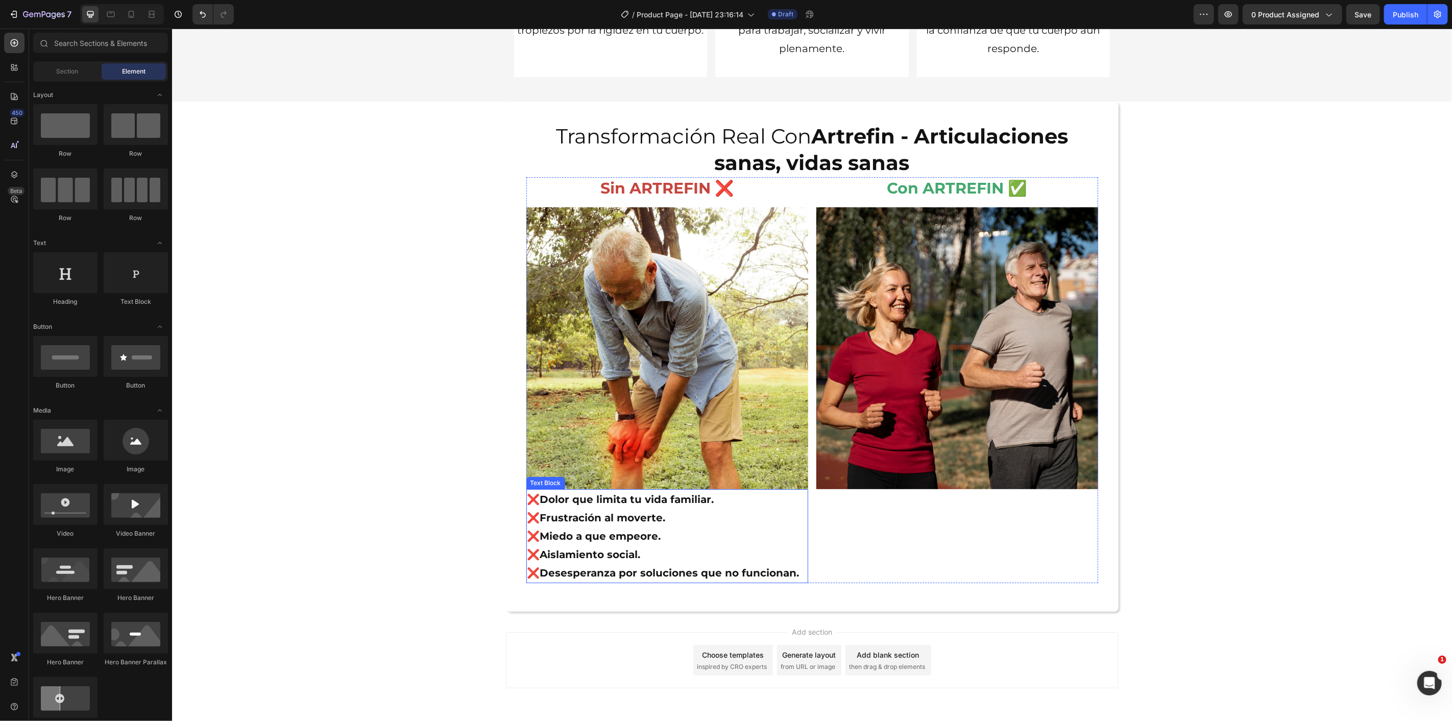
click at [629, 539] on p "❌Miedo a que empeore." at bounding box center [667, 535] width 280 height 18
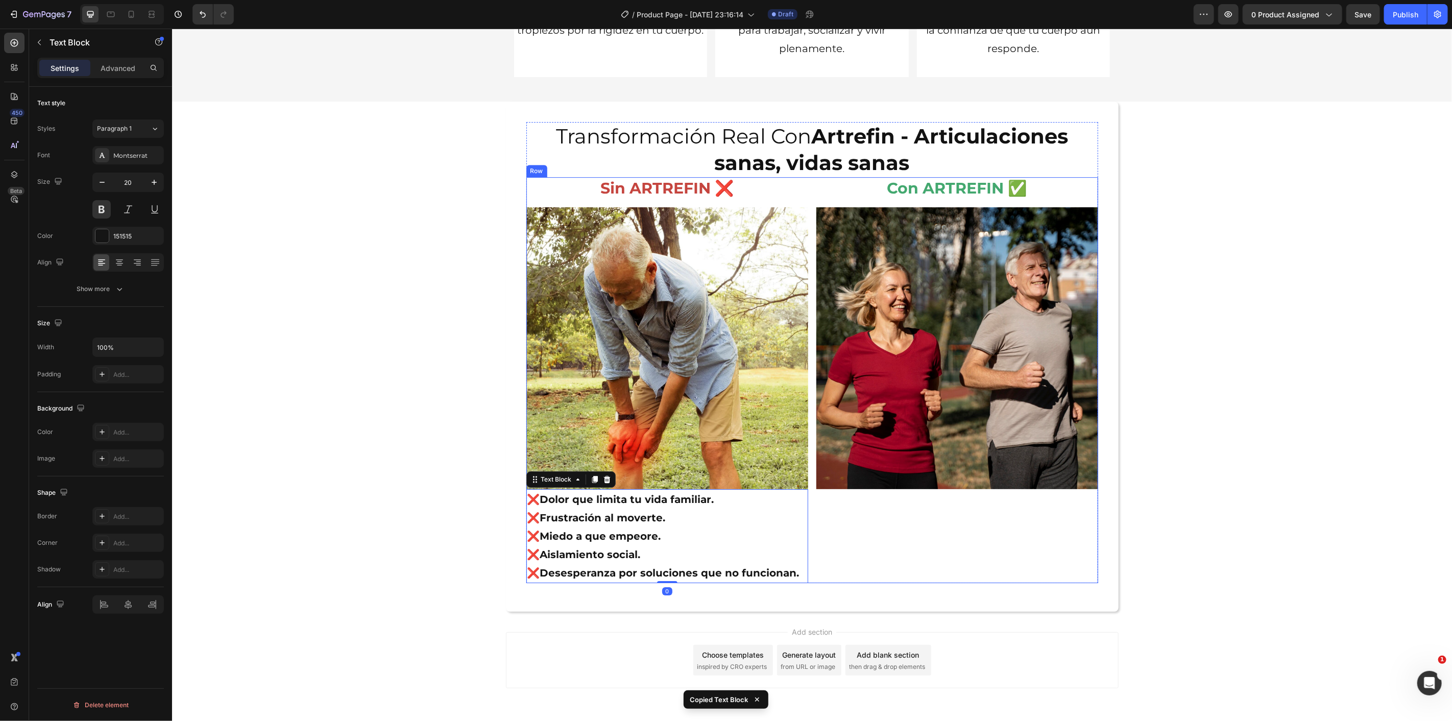
click at [920, 539] on div "Con ARTREFIN ✅ Heading Image" at bounding box center [957, 380] width 282 height 406
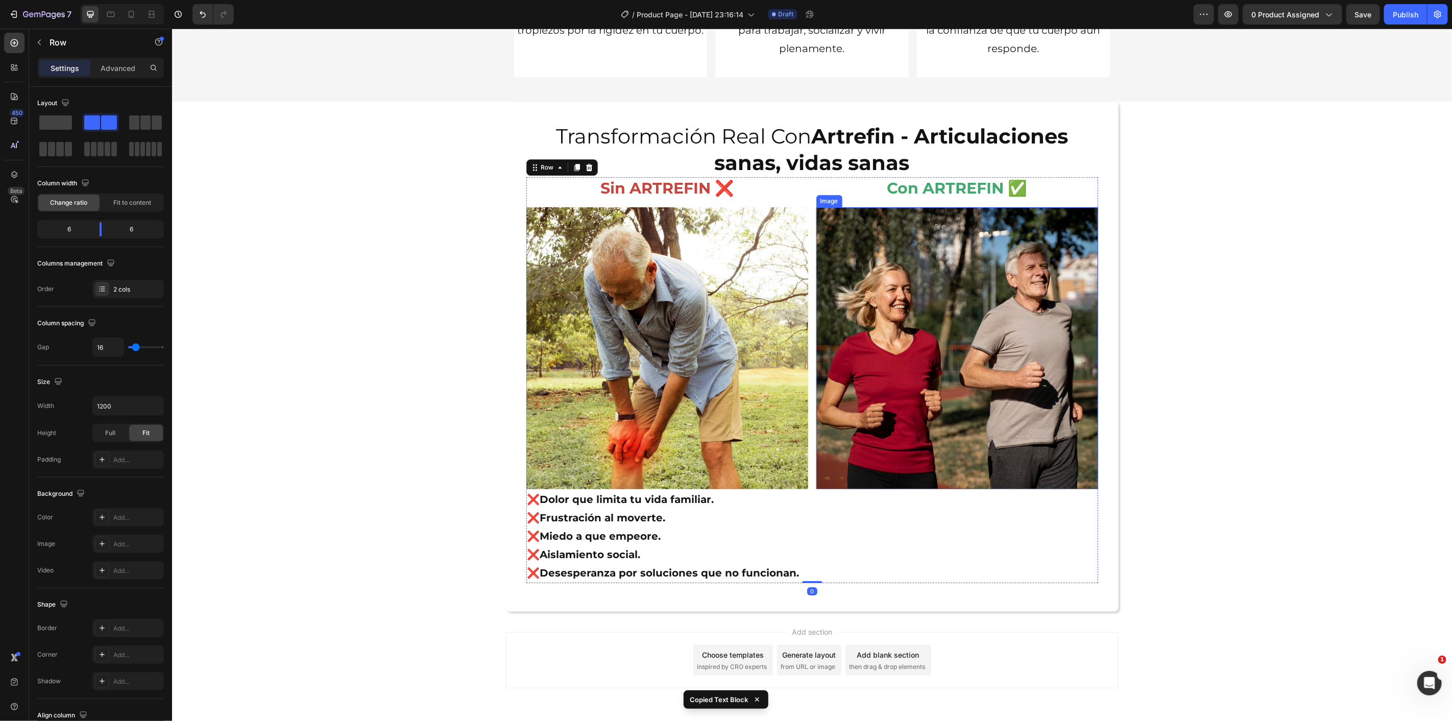
click at [910, 472] on img at bounding box center [957, 348] width 282 height 282
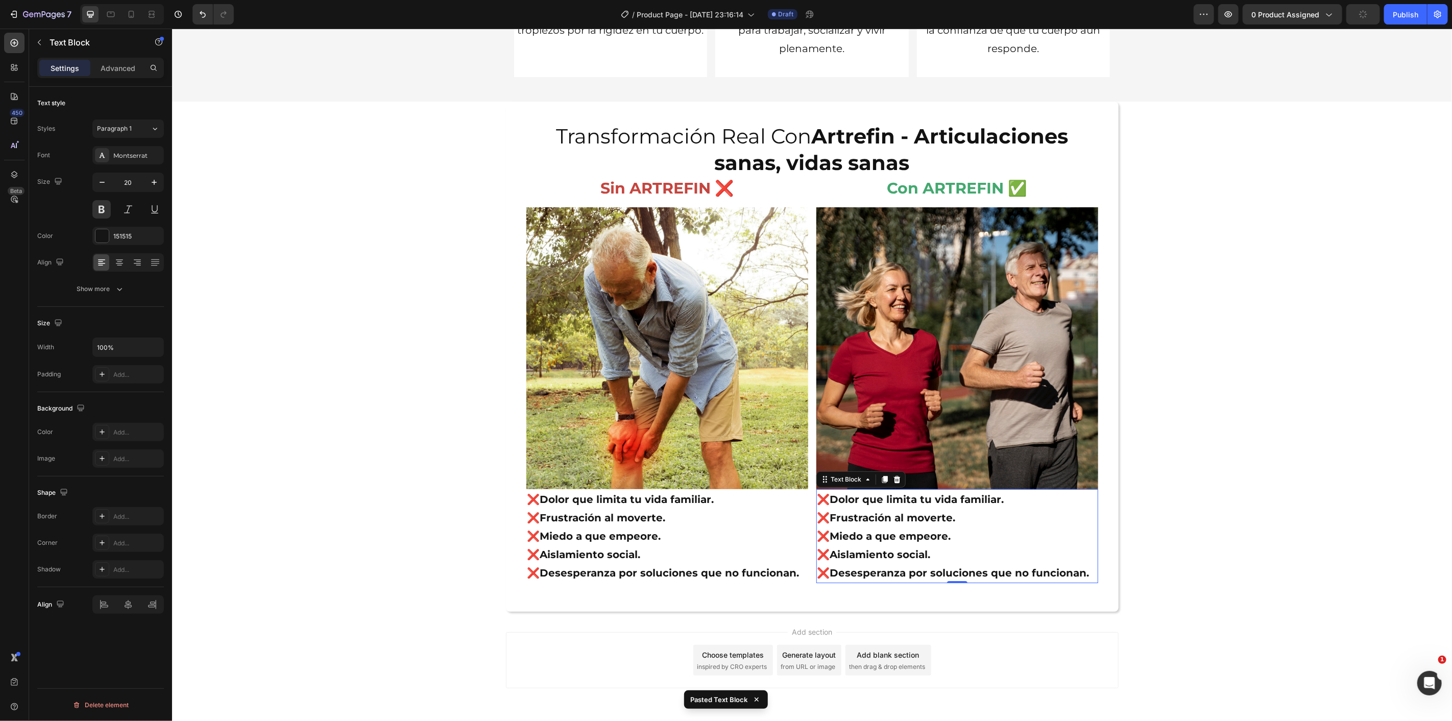
click at [898, 523] on p "❌Frustración al moverte." at bounding box center [957, 517] width 280 height 18
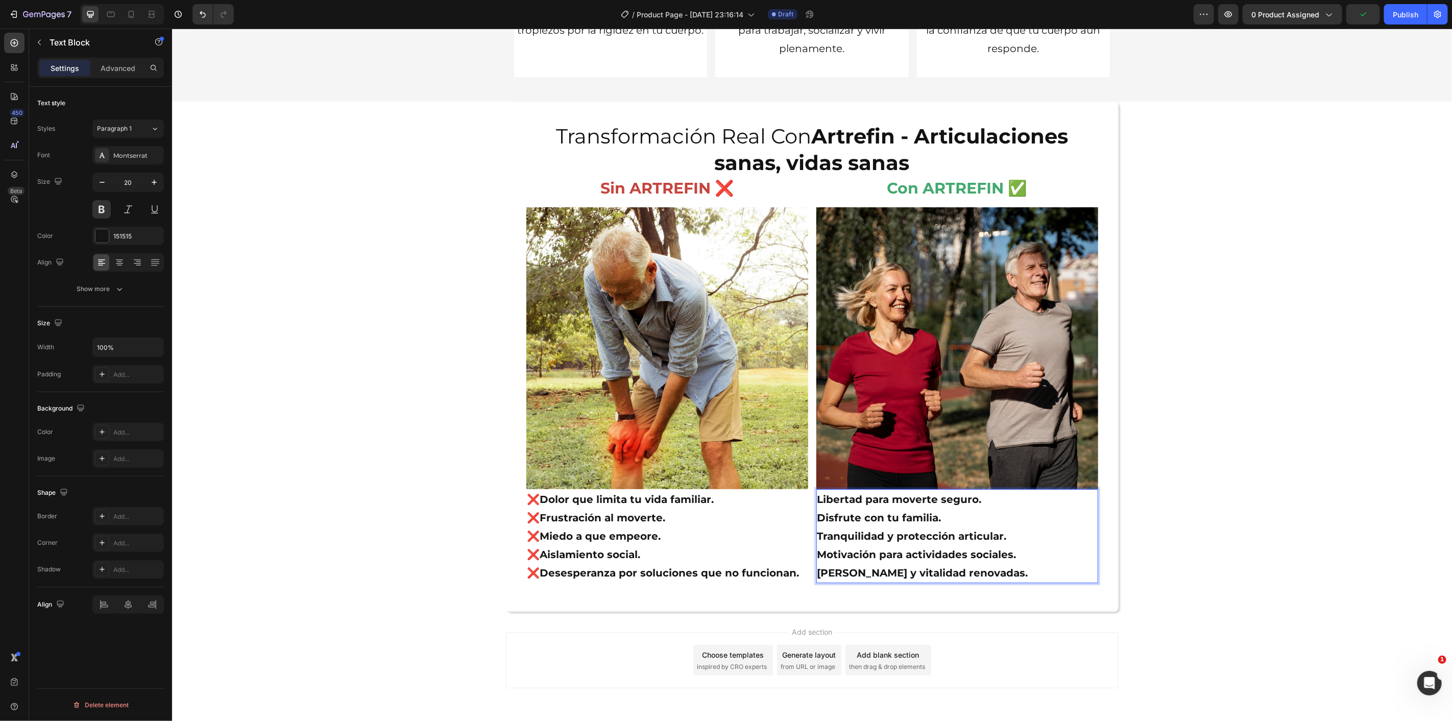
click at [817, 496] on p "Libertad para moverte seguro." at bounding box center [957, 499] width 280 height 18
drag, startPoint x: 811, startPoint y: 496, endPoint x: 821, endPoint y: 536, distance: 40.5
click at [842, 547] on p "Motivación para actividades sociales." at bounding box center [957, 554] width 280 height 18
drag, startPoint x: 814, startPoint y: 497, endPoint x: 818, endPoint y: 508, distance: 11.5
click at [819, 508] on p "Disfrute con tu familia." at bounding box center [957, 517] width 280 height 18
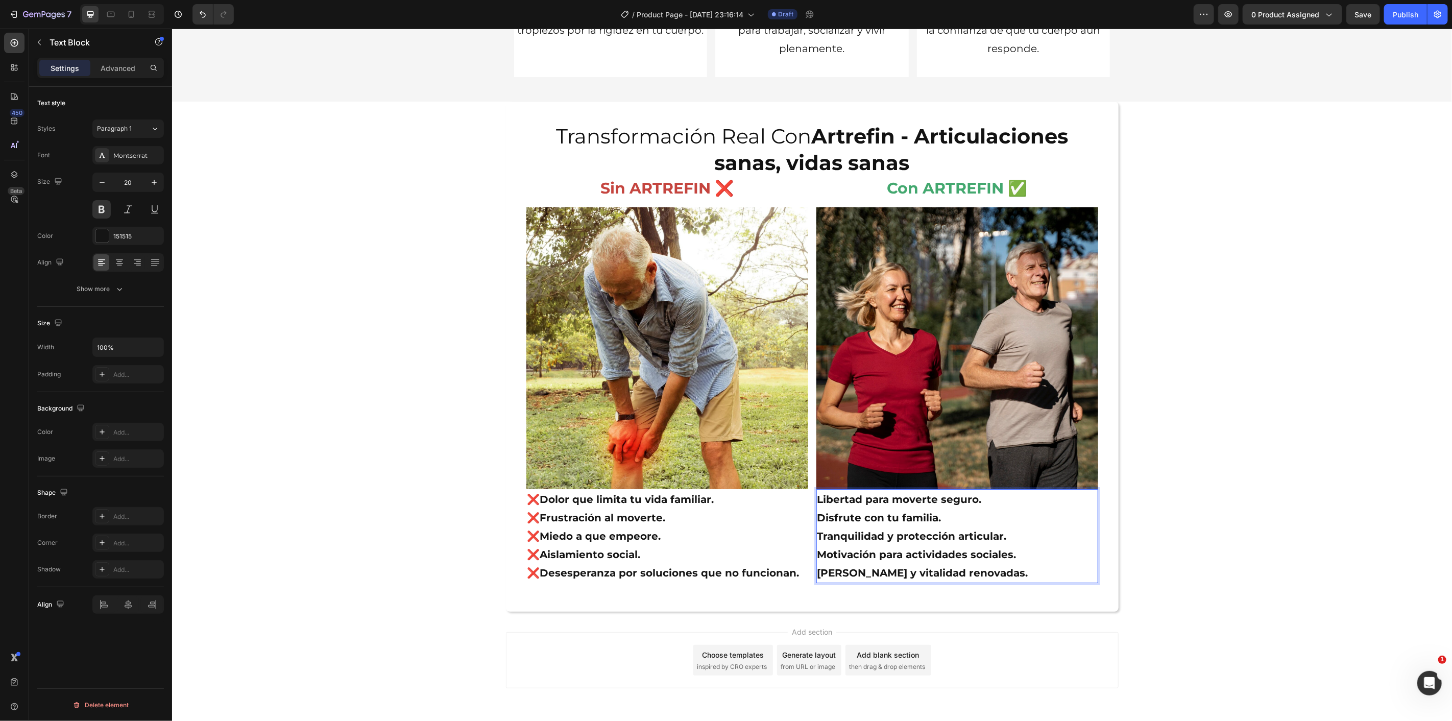
click at [817, 500] on p "Libertad para moverte seguro." at bounding box center [957, 499] width 280 height 18
drag, startPoint x: 812, startPoint y: 500, endPoint x: 983, endPoint y: 527, distance: 172.7
click at [979, 541] on p "Tranquilidad y protección articular." at bounding box center [957, 535] width 280 height 18
click at [993, 500] on p "Libertad para moverte seguro." at bounding box center [957, 499] width 280 height 18
drag, startPoint x: 992, startPoint y: 497, endPoint x: 1022, endPoint y: 261, distance: 238.3
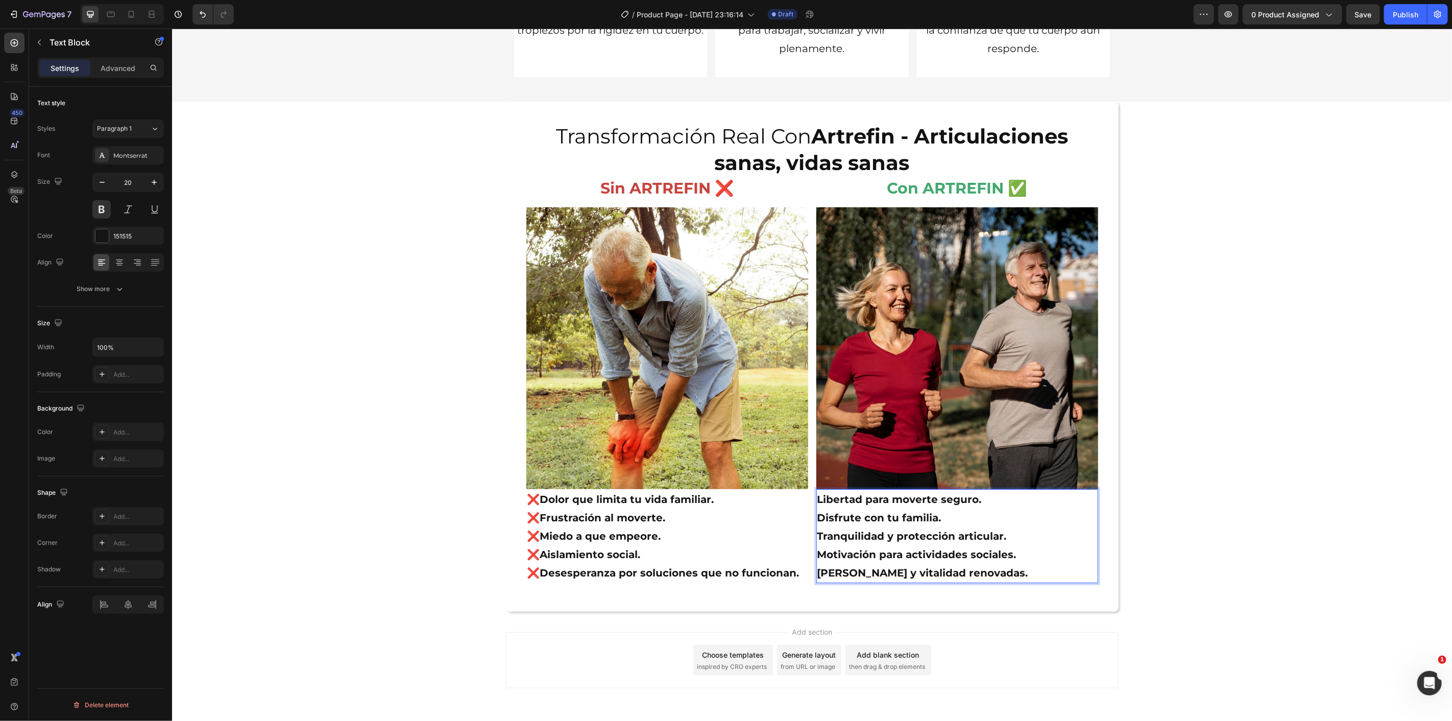
click at [1022, 261] on img at bounding box center [957, 348] width 282 height 282
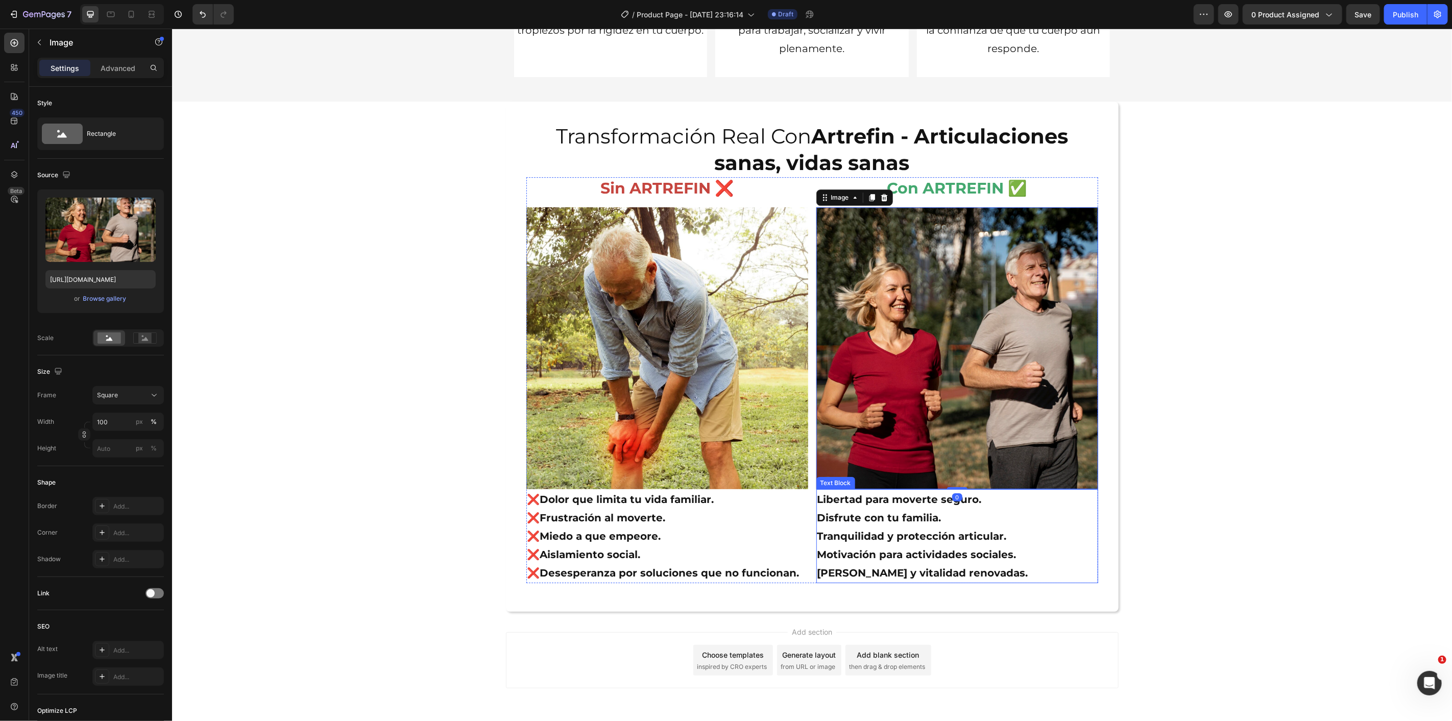
click at [988, 513] on p "Disfrute con tu familia." at bounding box center [957, 517] width 280 height 18
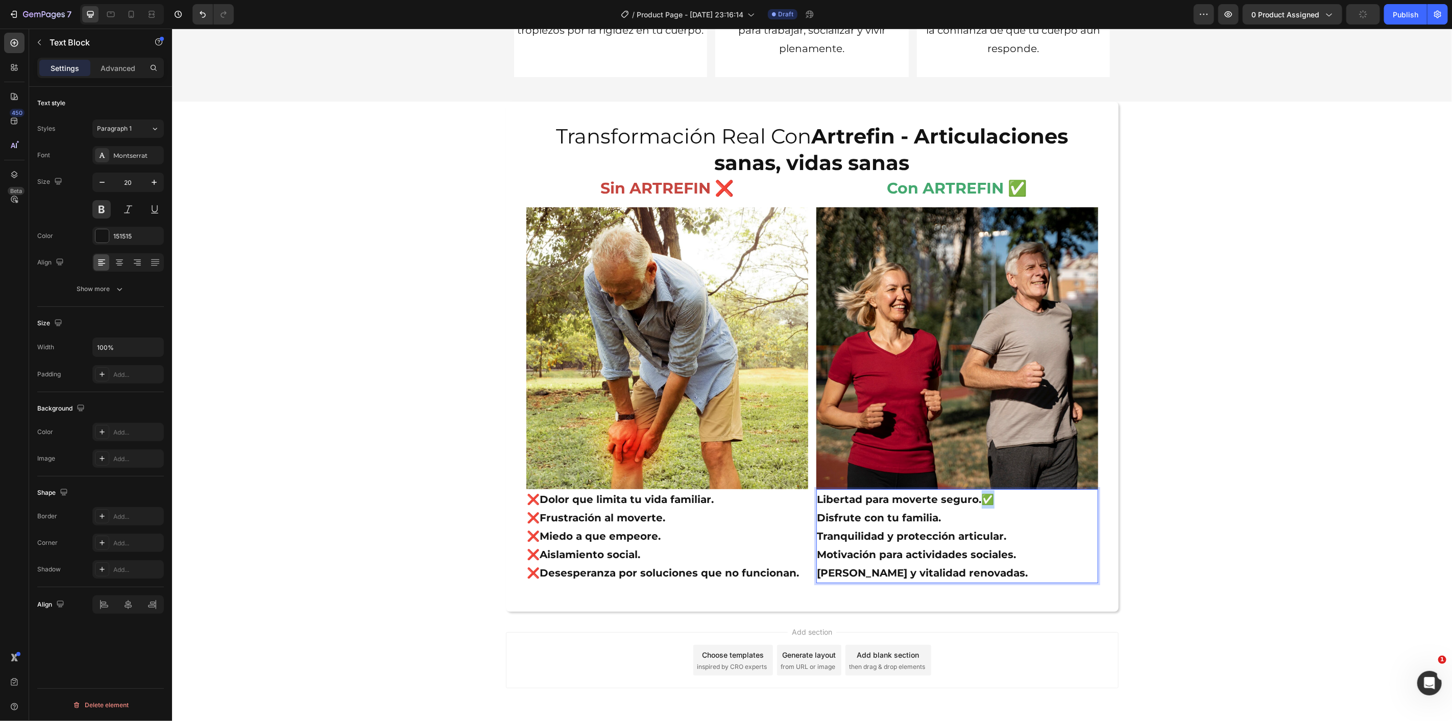
drag, startPoint x: 990, startPoint y: 496, endPoint x: 979, endPoint y: 499, distance: 11.0
click at [979, 499] on p "Libertad para moverte seguro.✅" at bounding box center [957, 499] width 280 height 18
copy p "✅"
click at [817, 495] on p "Libertad para moverte seguro." at bounding box center [957, 499] width 280 height 18
click at [817, 518] on p "Disfrute con tu familia." at bounding box center [957, 517] width 280 height 18
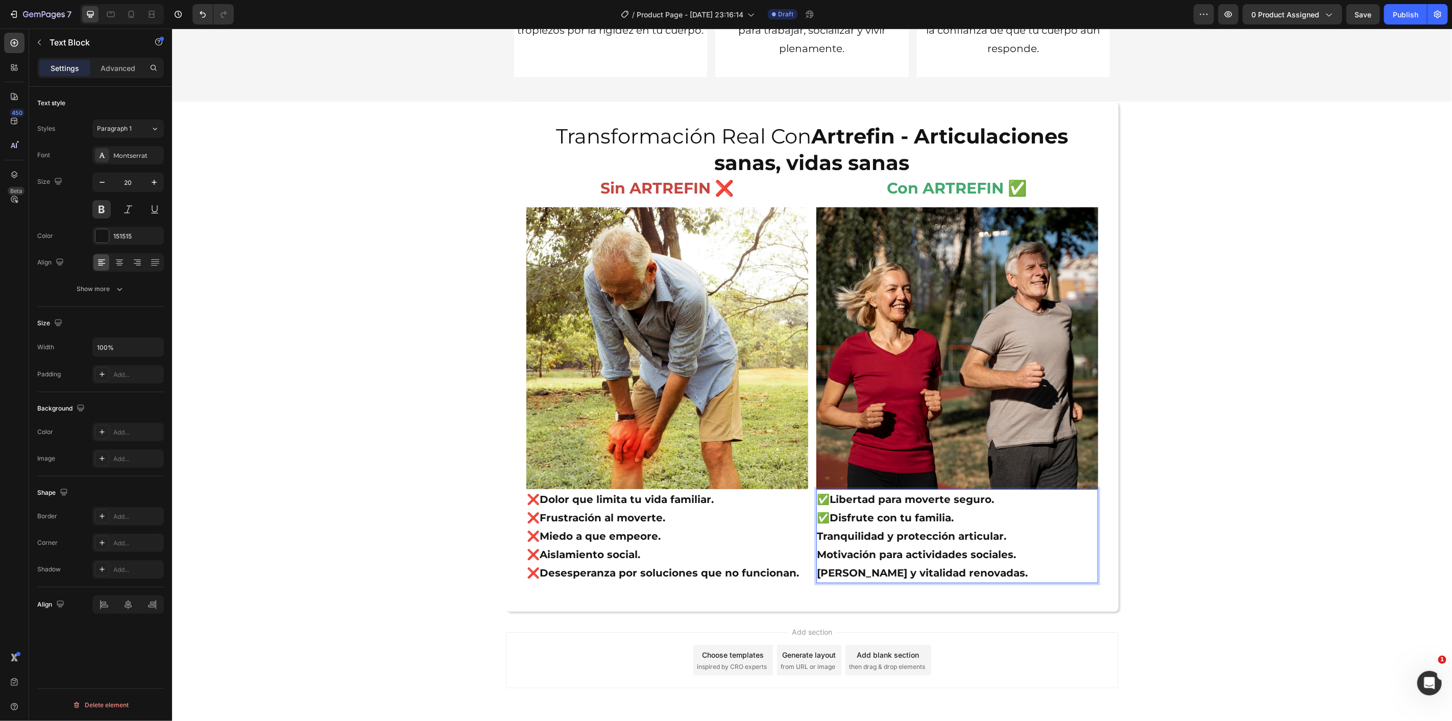
click at [817, 533] on p "Tranquilidad y protección articular." at bounding box center [957, 535] width 280 height 18
click at [817, 551] on p "Motivación para actividades sociales." at bounding box center [957, 554] width 280 height 18
click at [817, 571] on p "[PERSON_NAME] y vitalidad renovadas." at bounding box center [957, 572] width 280 height 18
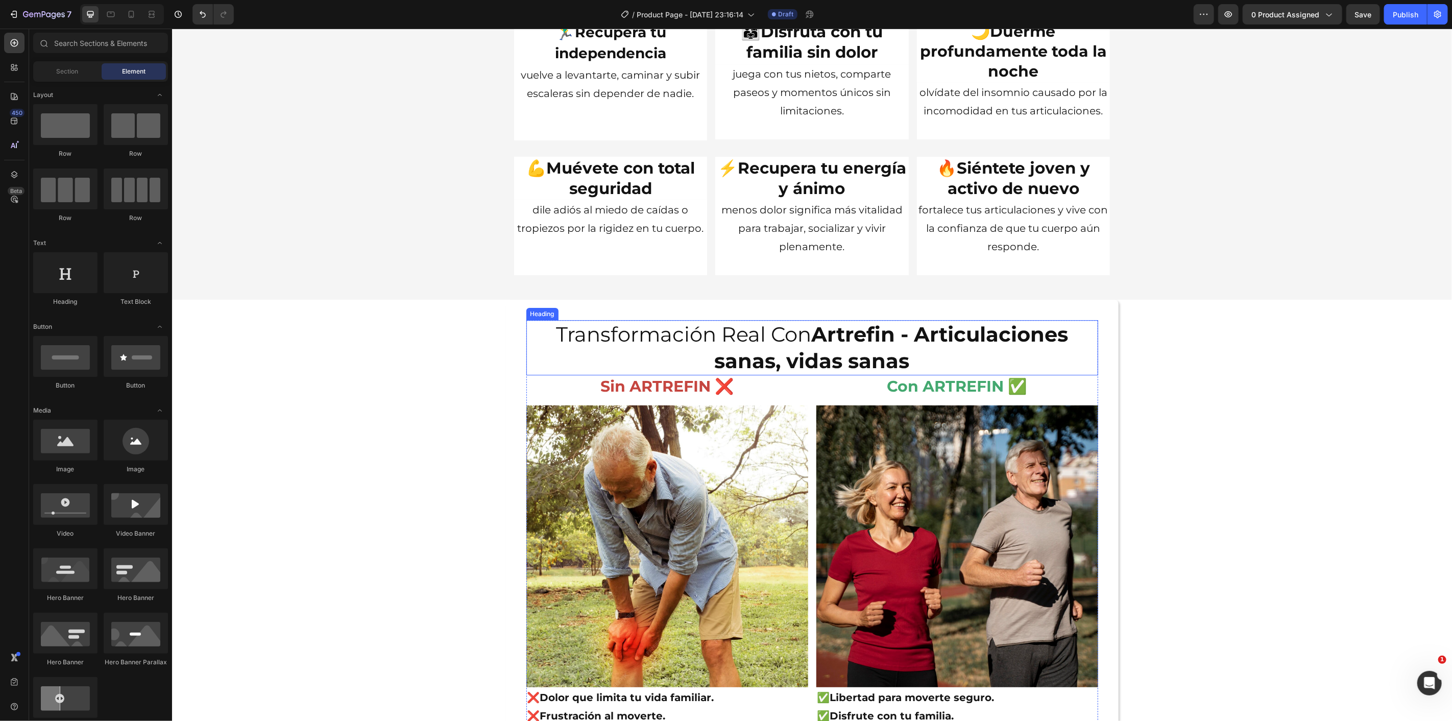
scroll to position [2732, 0]
